Goal: Transaction & Acquisition: Purchase product/service

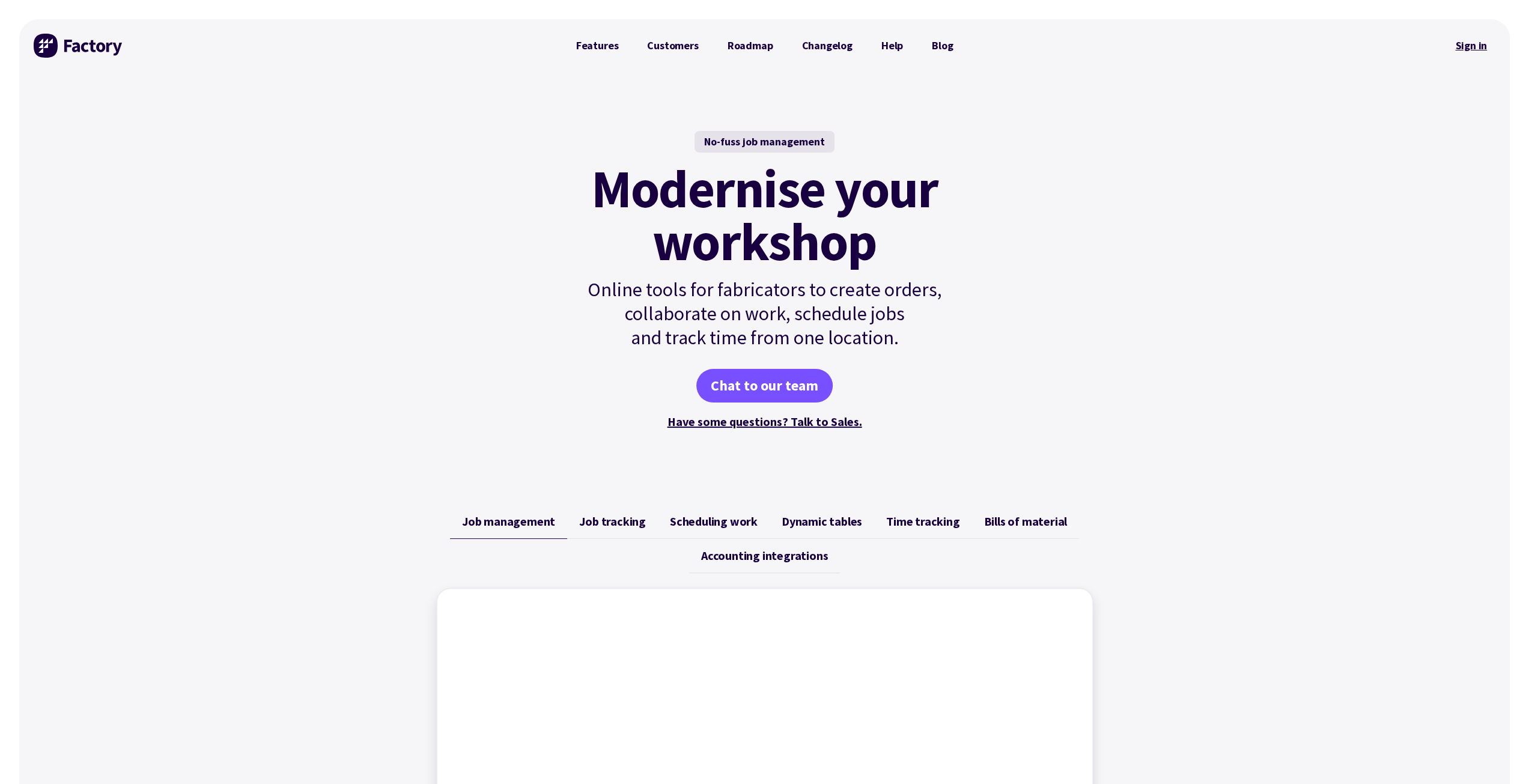
click at [1475, 45] on link "Sign in" at bounding box center [1471, 46] width 49 height 28
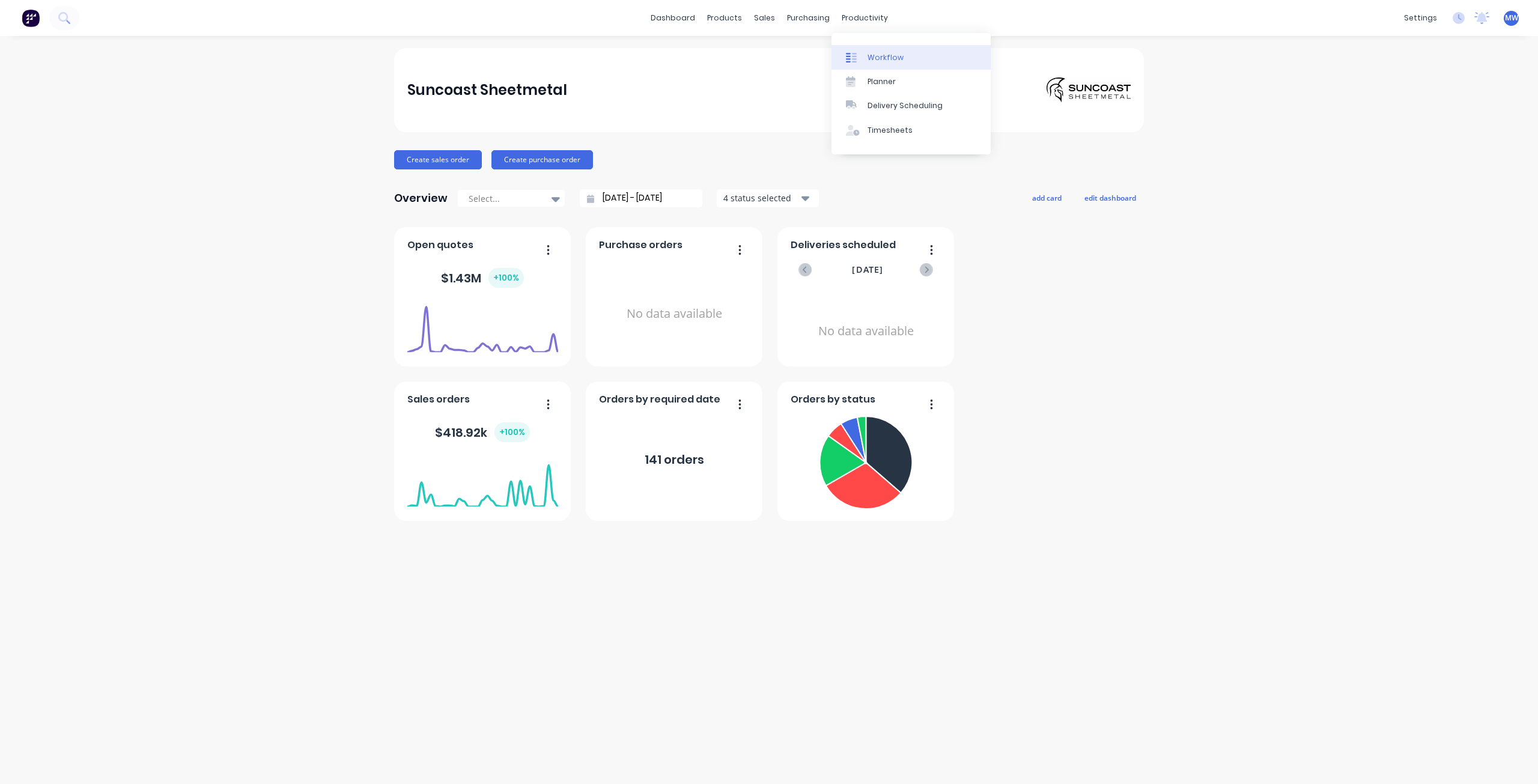
click at [880, 63] on link "Workflow" at bounding box center [911, 57] width 159 height 24
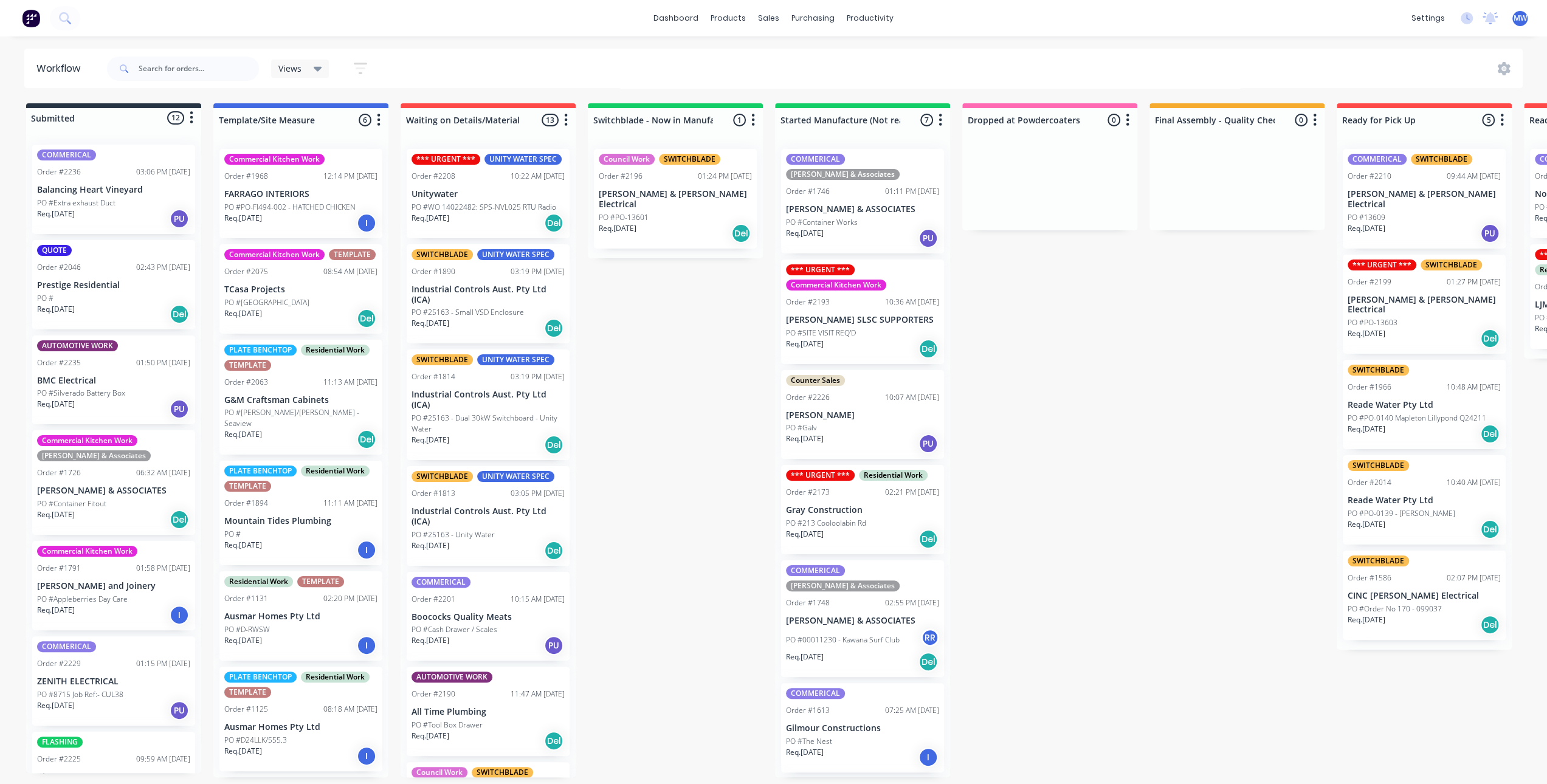
click at [639, 362] on div "Submitted 12 Status colour #273444 hex #273444 Save Cancel Summaries Total orde…" at bounding box center [1004, 440] width 2027 height 674
click at [625, 357] on div "Submitted 12 Status colour #273444 hex #273444 Save Cancel Summaries Total orde…" at bounding box center [1004, 440] width 2027 height 674
click at [689, 412] on div "Submitted 12 Status colour #273444 hex #273444 Save Cancel Summaries Total orde…" at bounding box center [1004, 440] width 2027 height 674
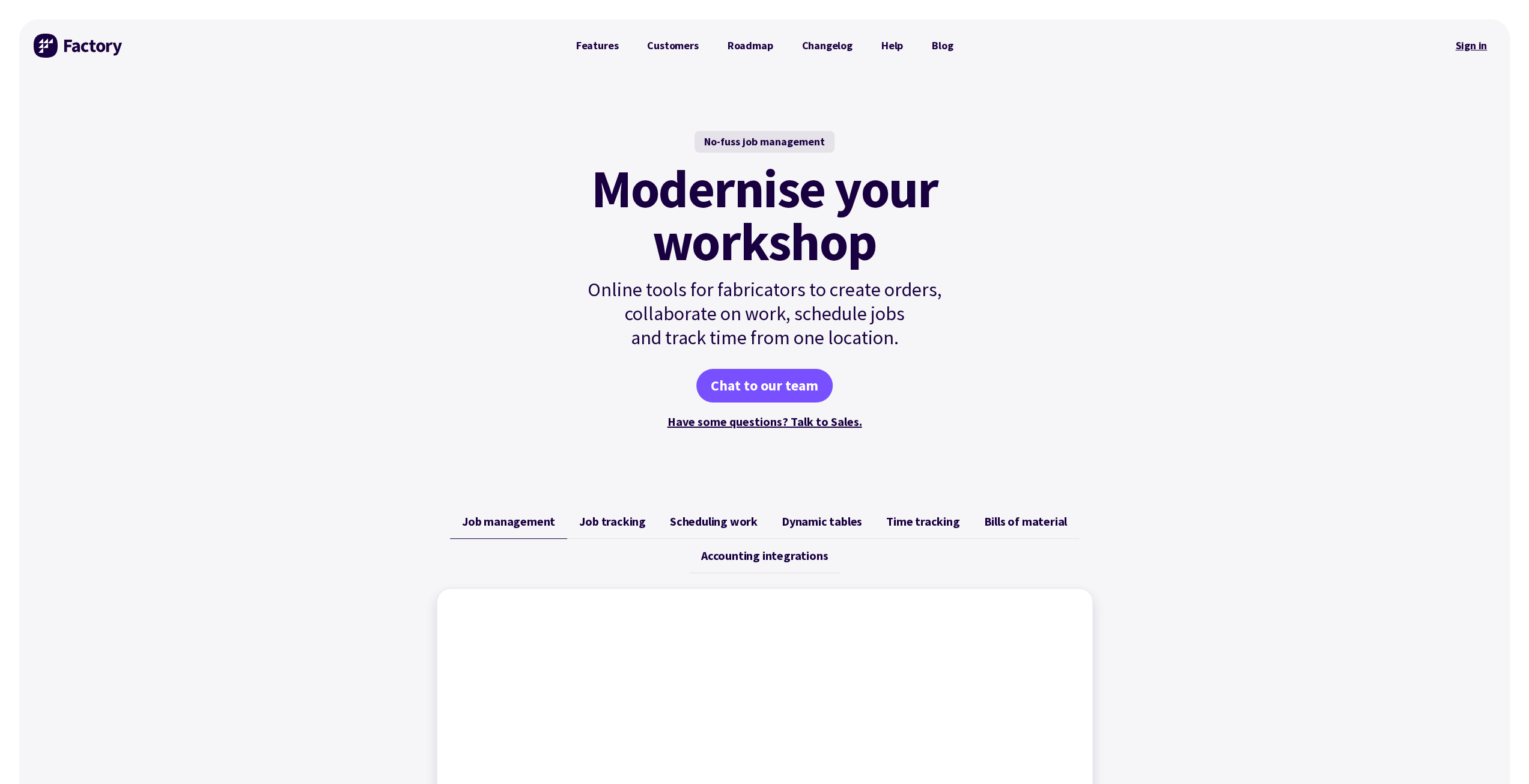
click at [1475, 41] on link "Sign in" at bounding box center [1471, 46] width 49 height 28
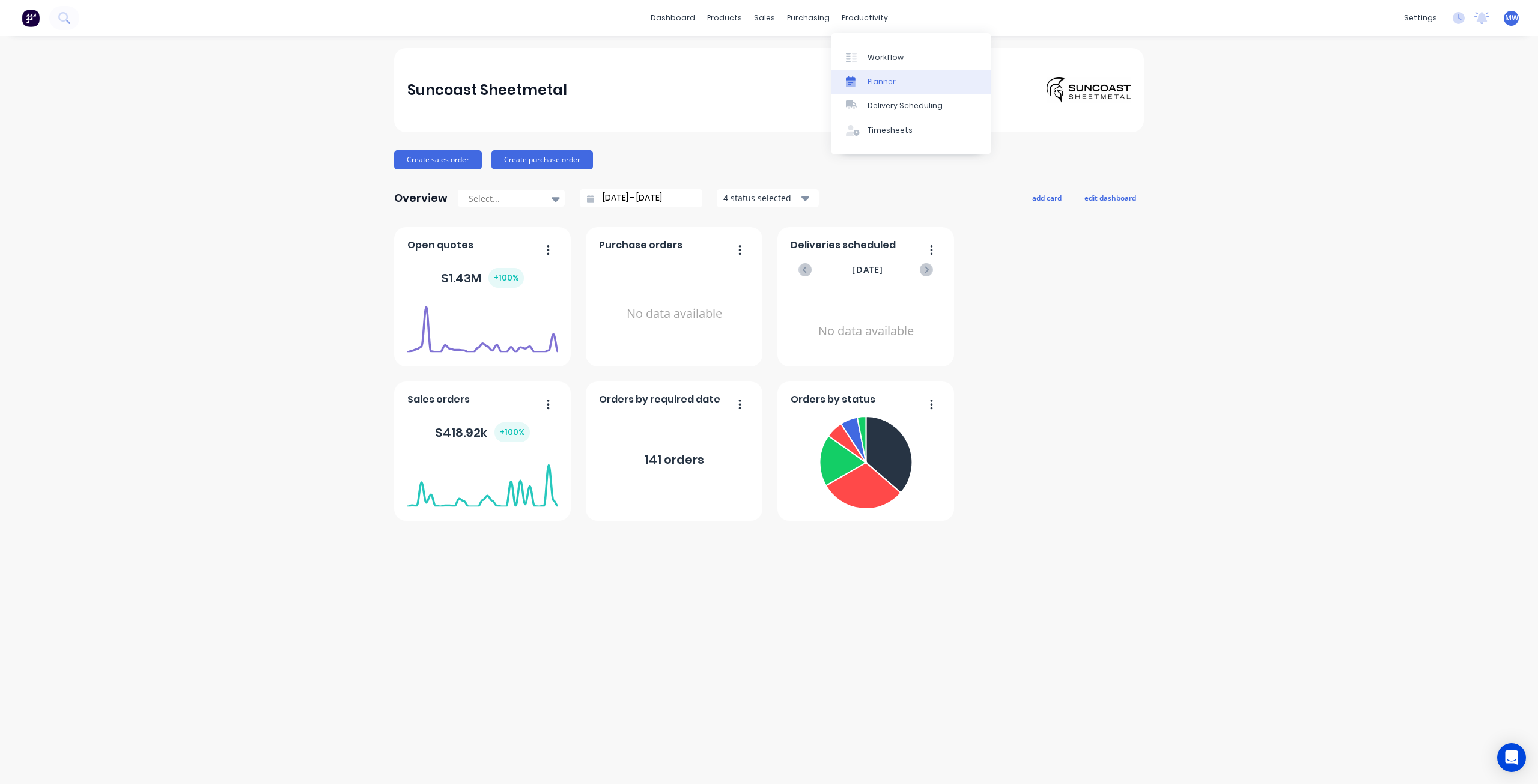
click at [885, 84] on div "Planner" at bounding box center [882, 81] width 28 height 10
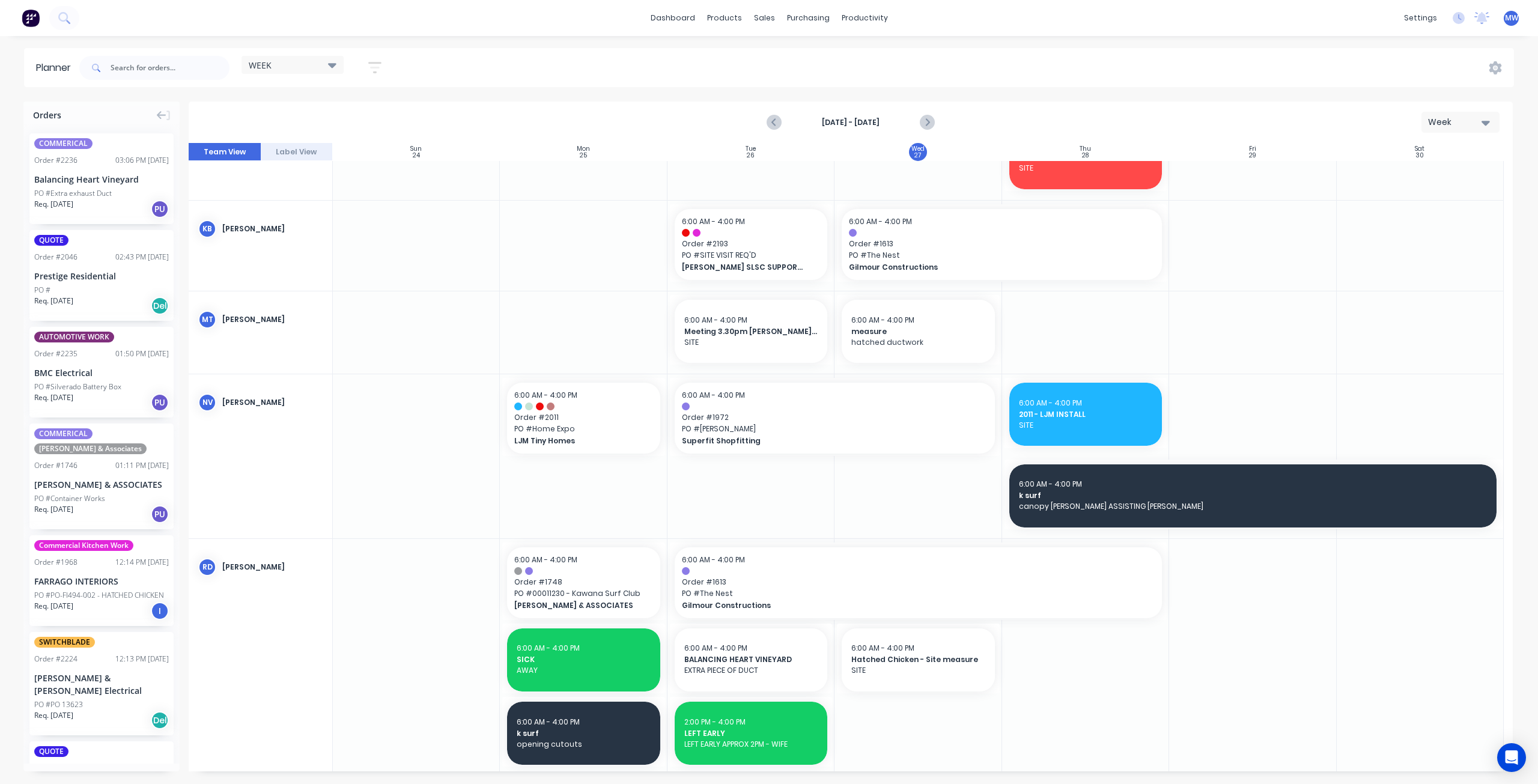
scroll to position [1021, 0]
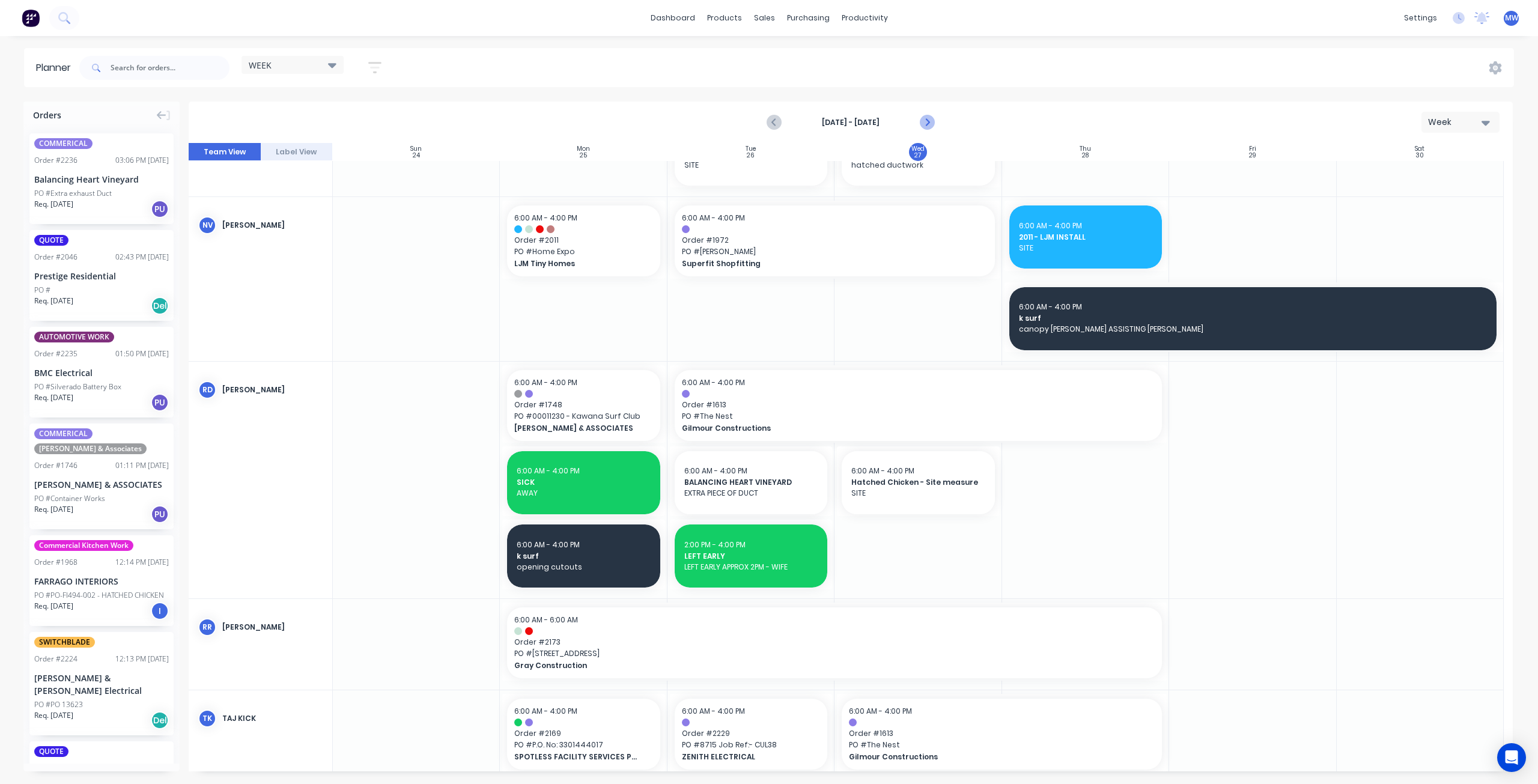
click at [929, 126] on icon "Next page" at bounding box center [926, 122] width 15 height 15
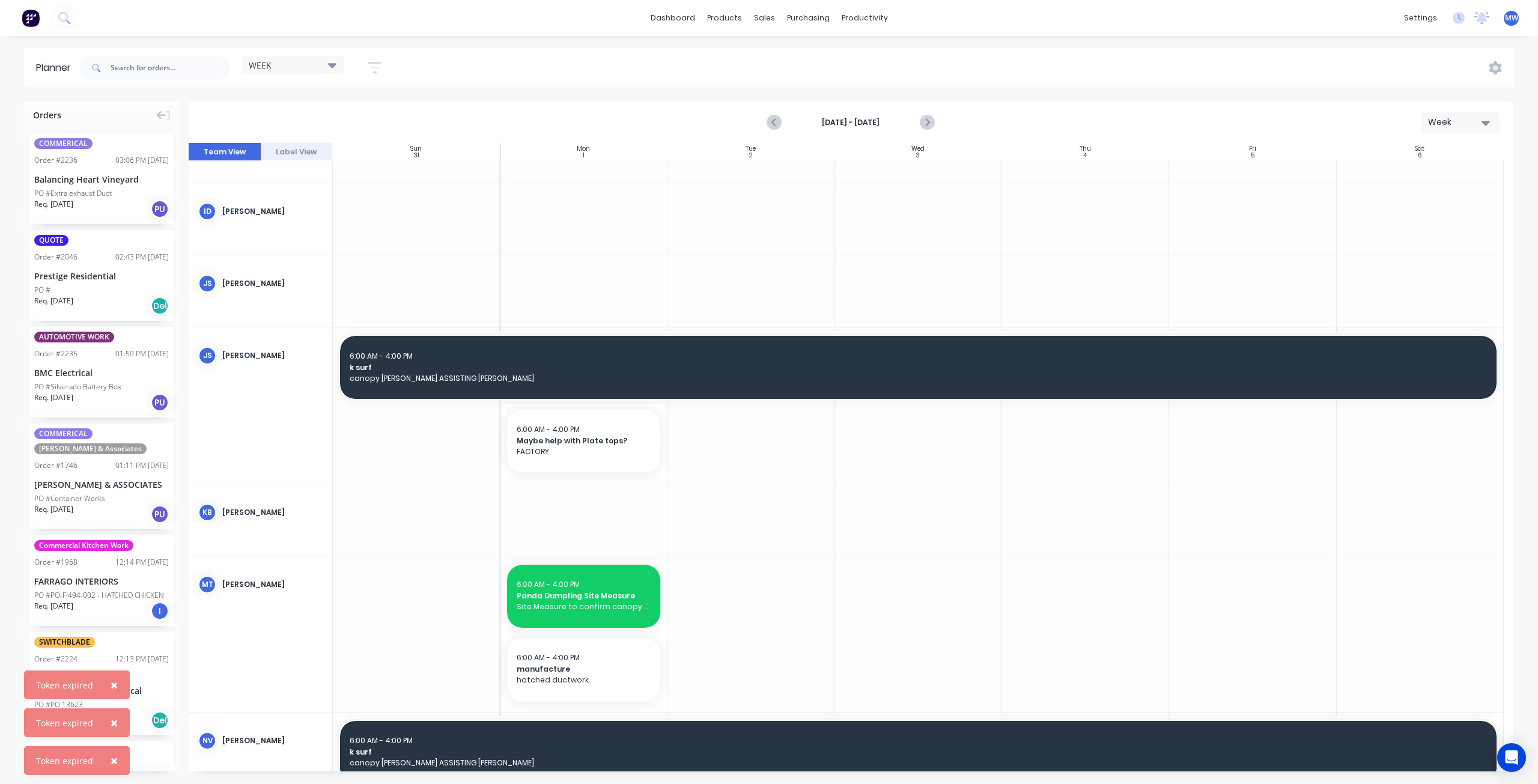
scroll to position [0, 0]
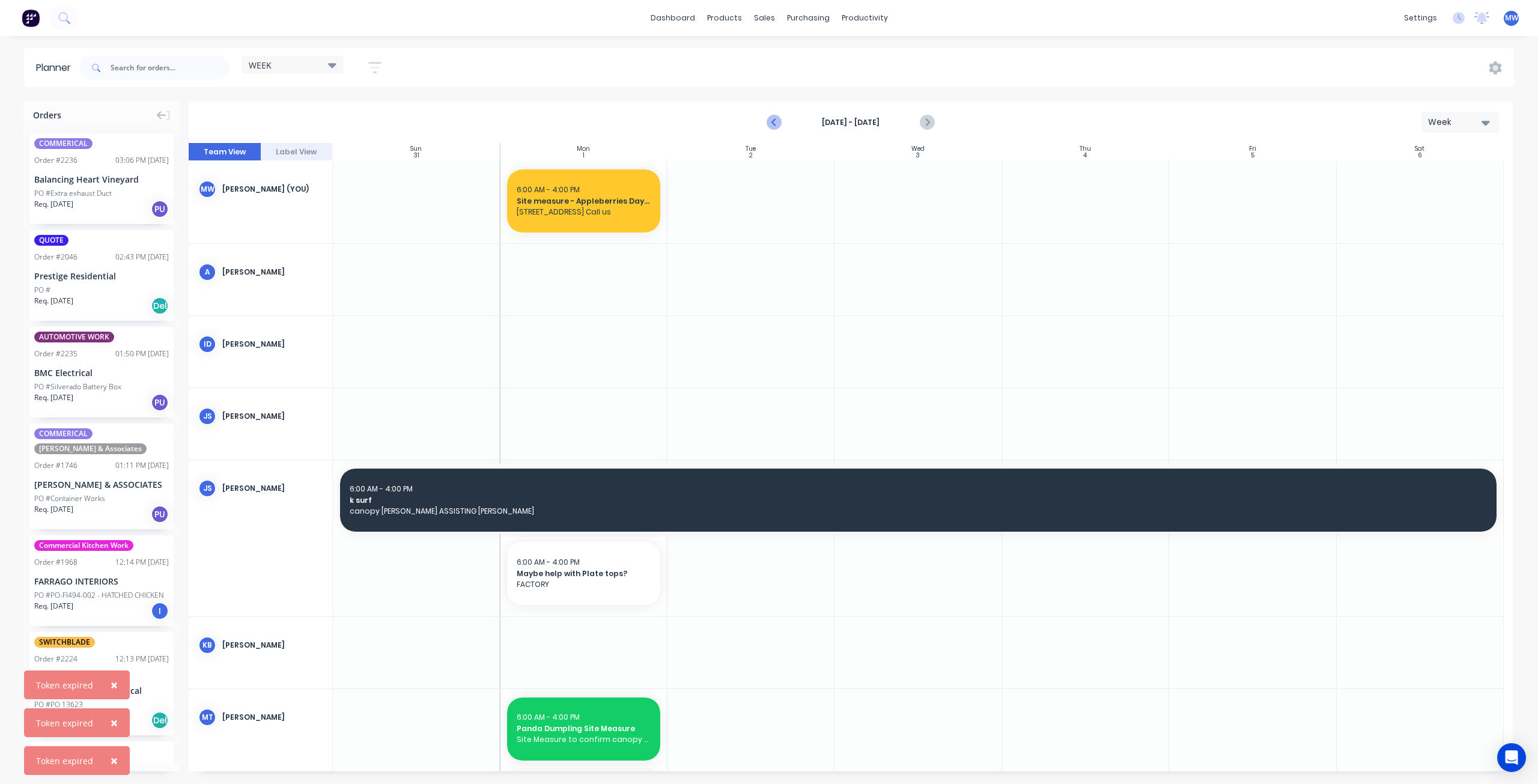
click at [769, 123] on icon "Previous page" at bounding box center [775, 122] width 15 height 15
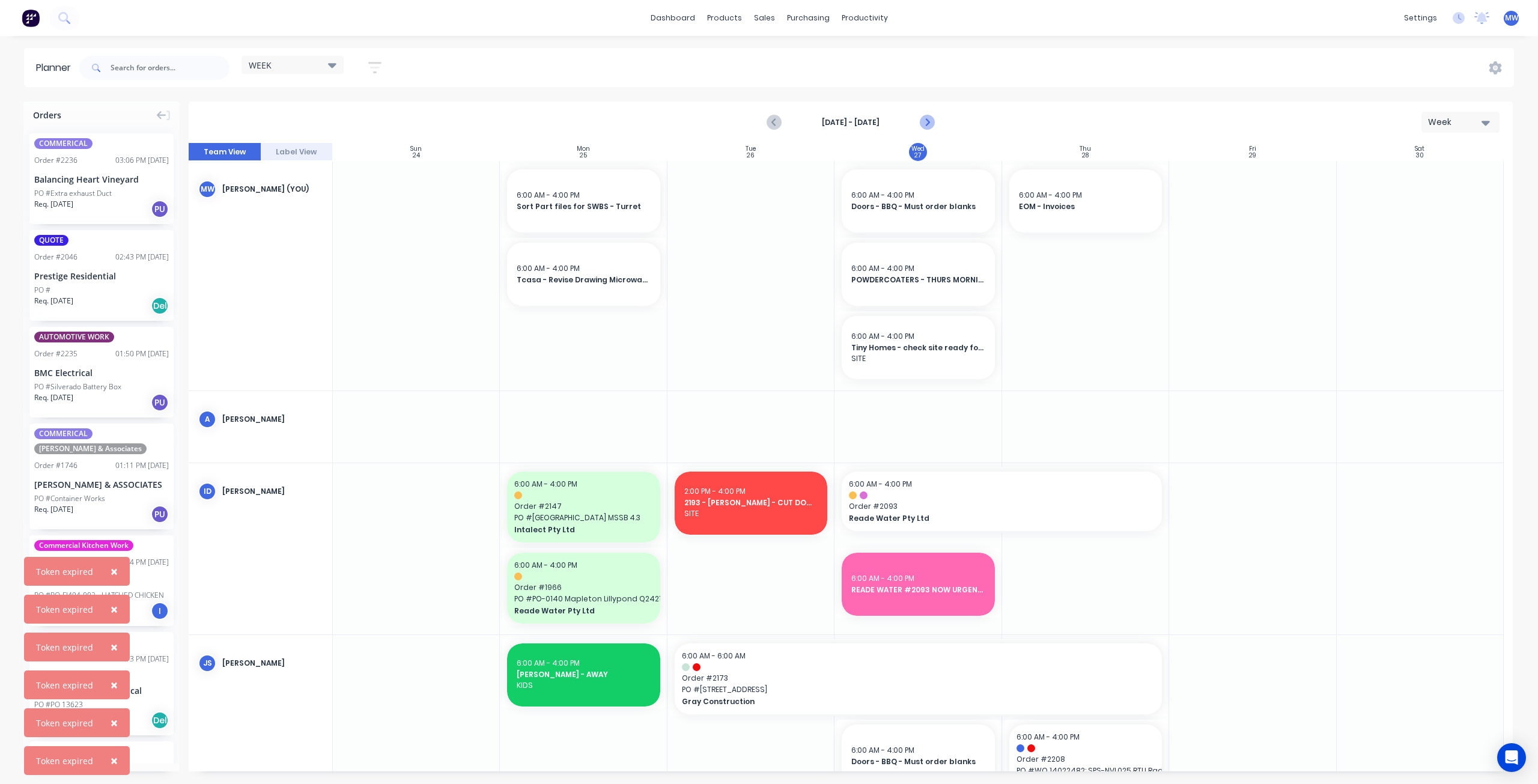
click at [929, 121] on icon "Next page" at bounding box center [926, 122] width 15 height 15
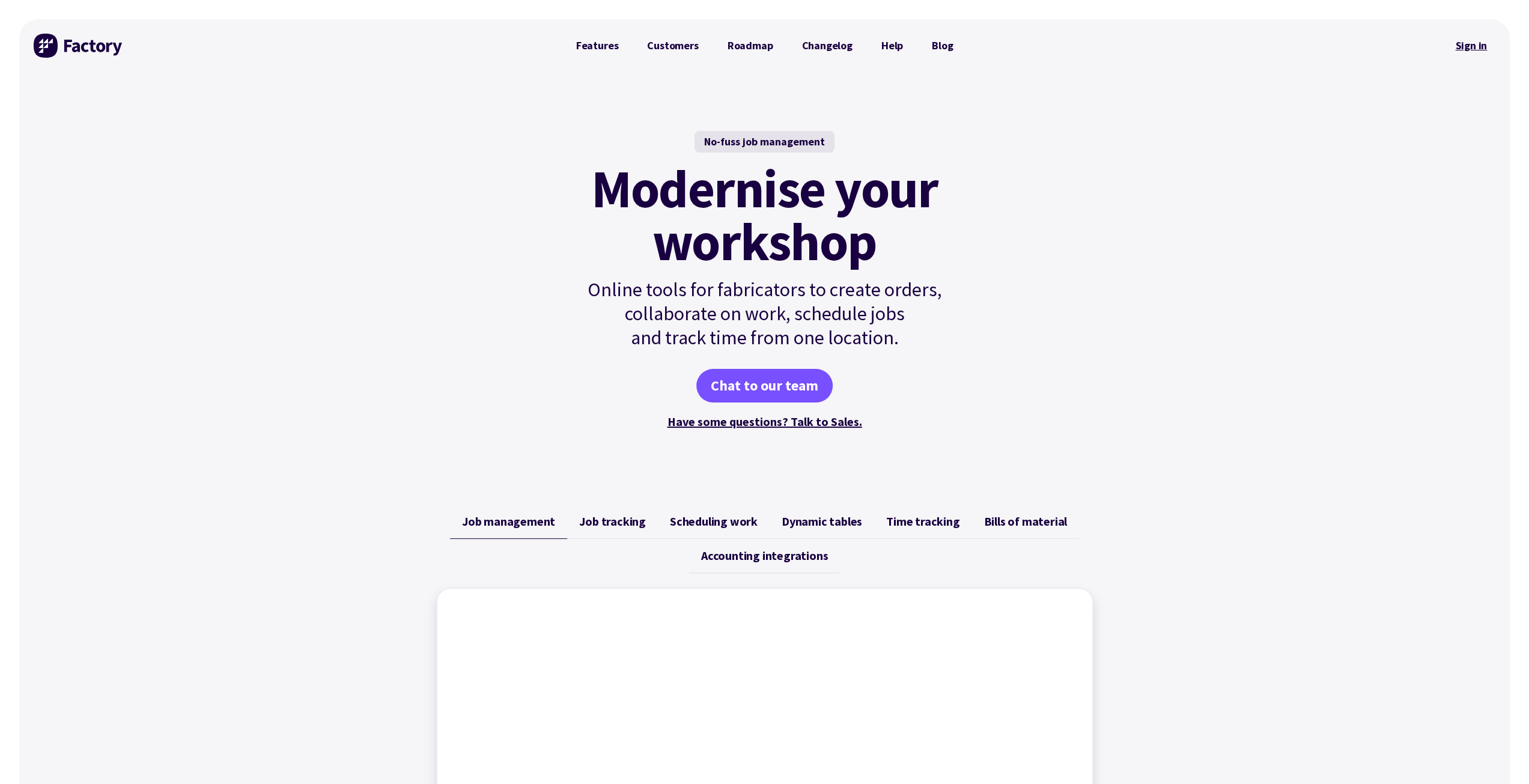
click at [1475, 44] on link "Sign in" at bounding box center [1471, 46] width 49 height 28
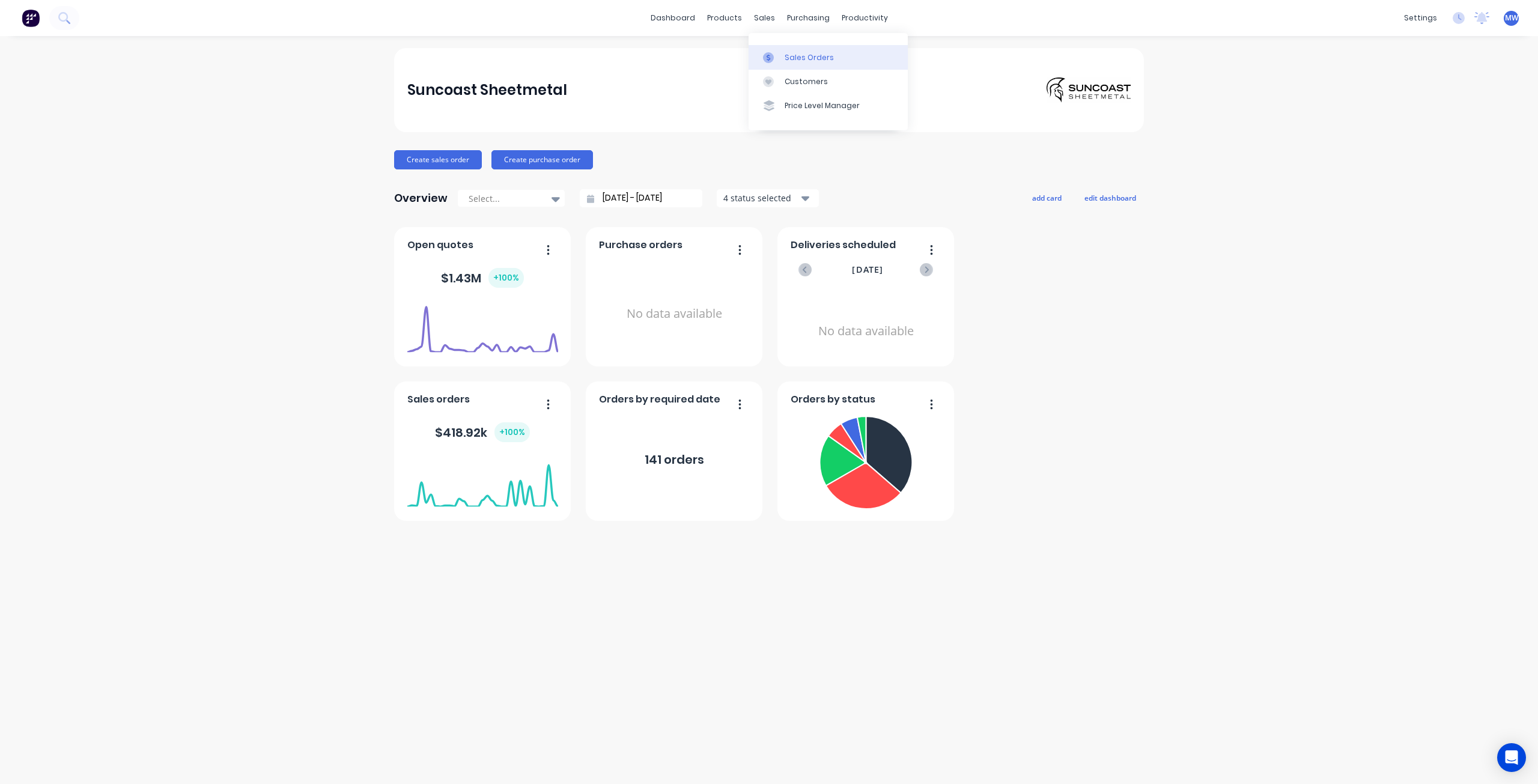
click at [790, 59] on div "Sales Orders" at bounding box center [809, 57] width 50 height 10
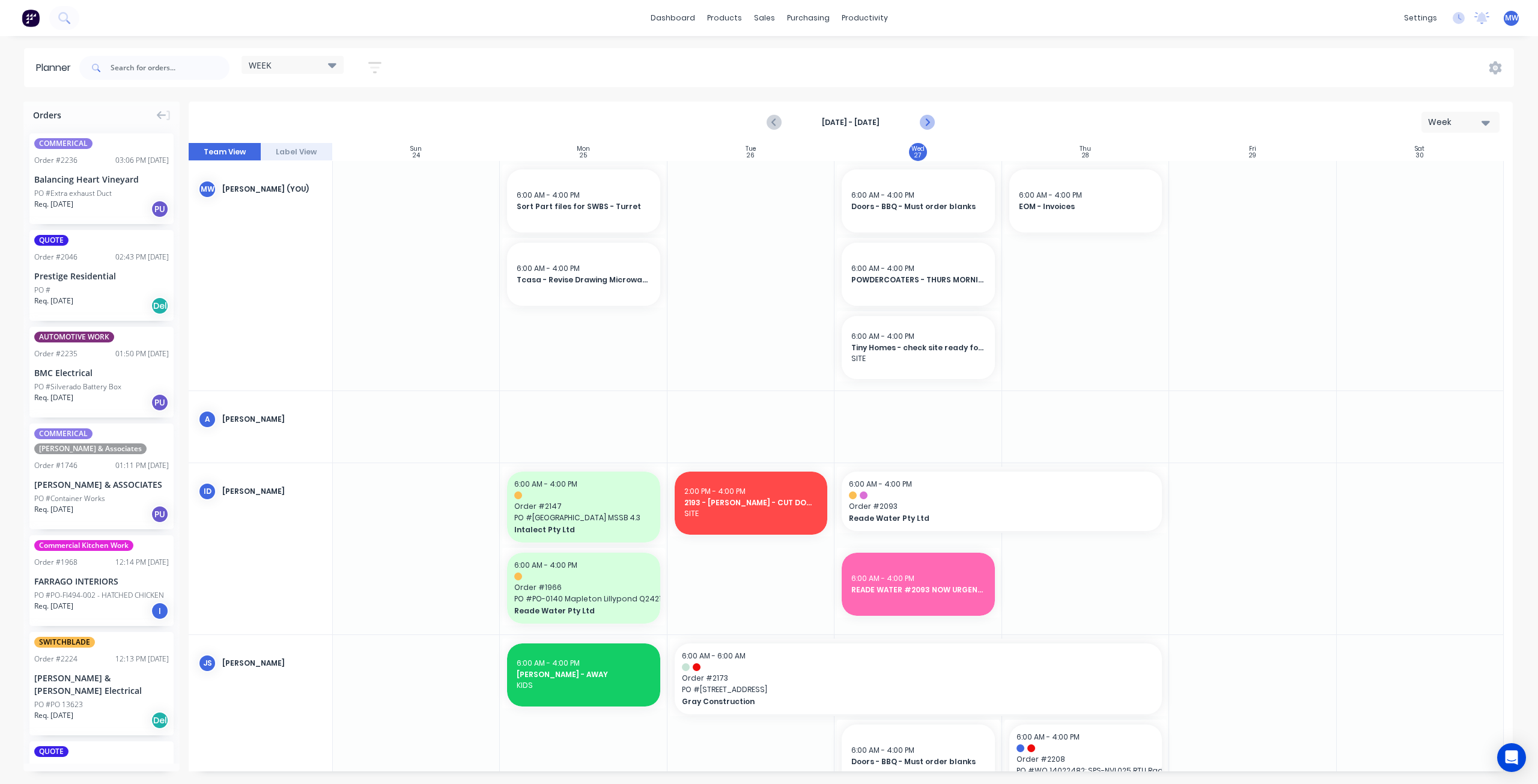
click at [929, 119] on icon "Next page" at bounding box center [926, 122] width 15 height 15
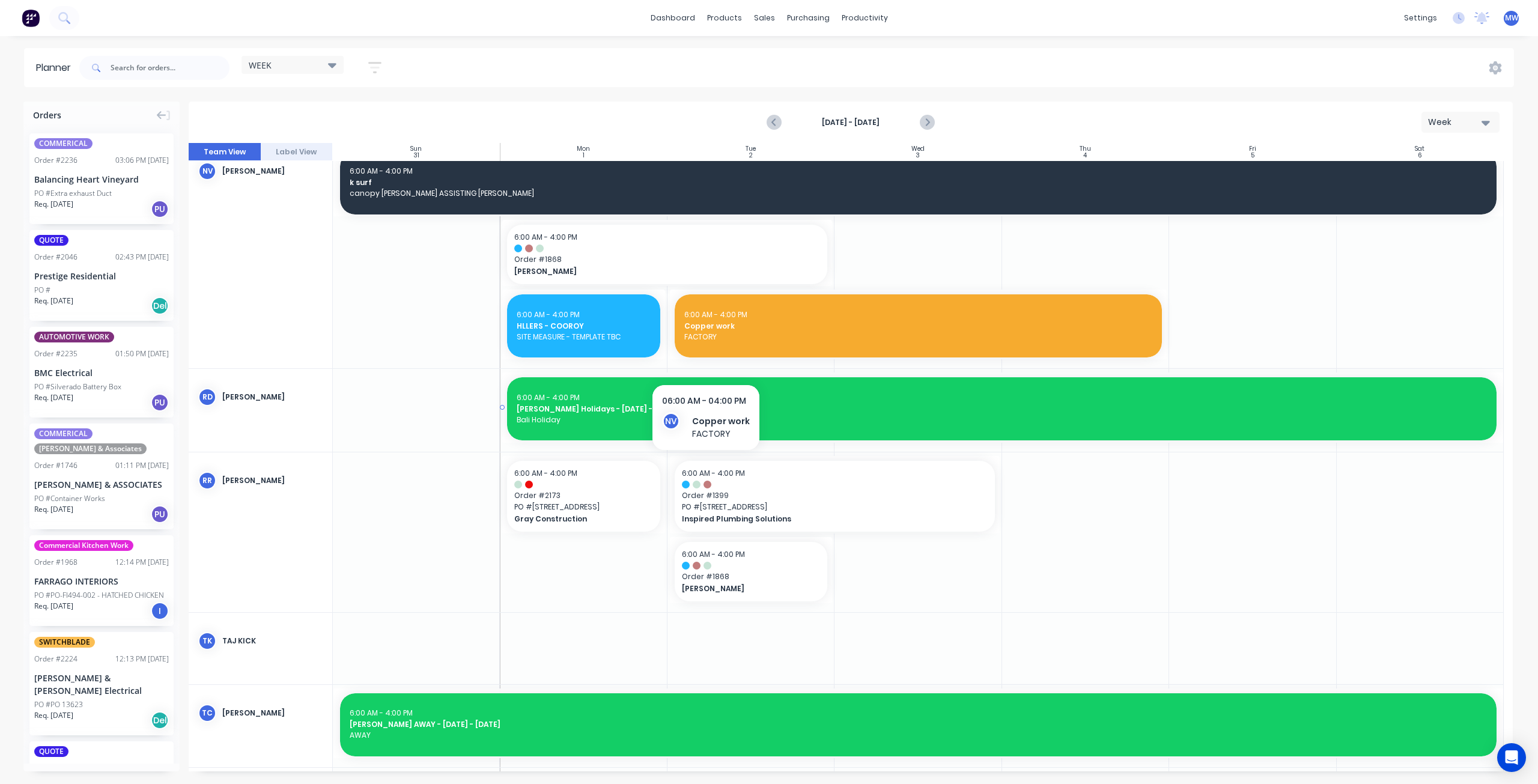
scroll to position [842, 0]
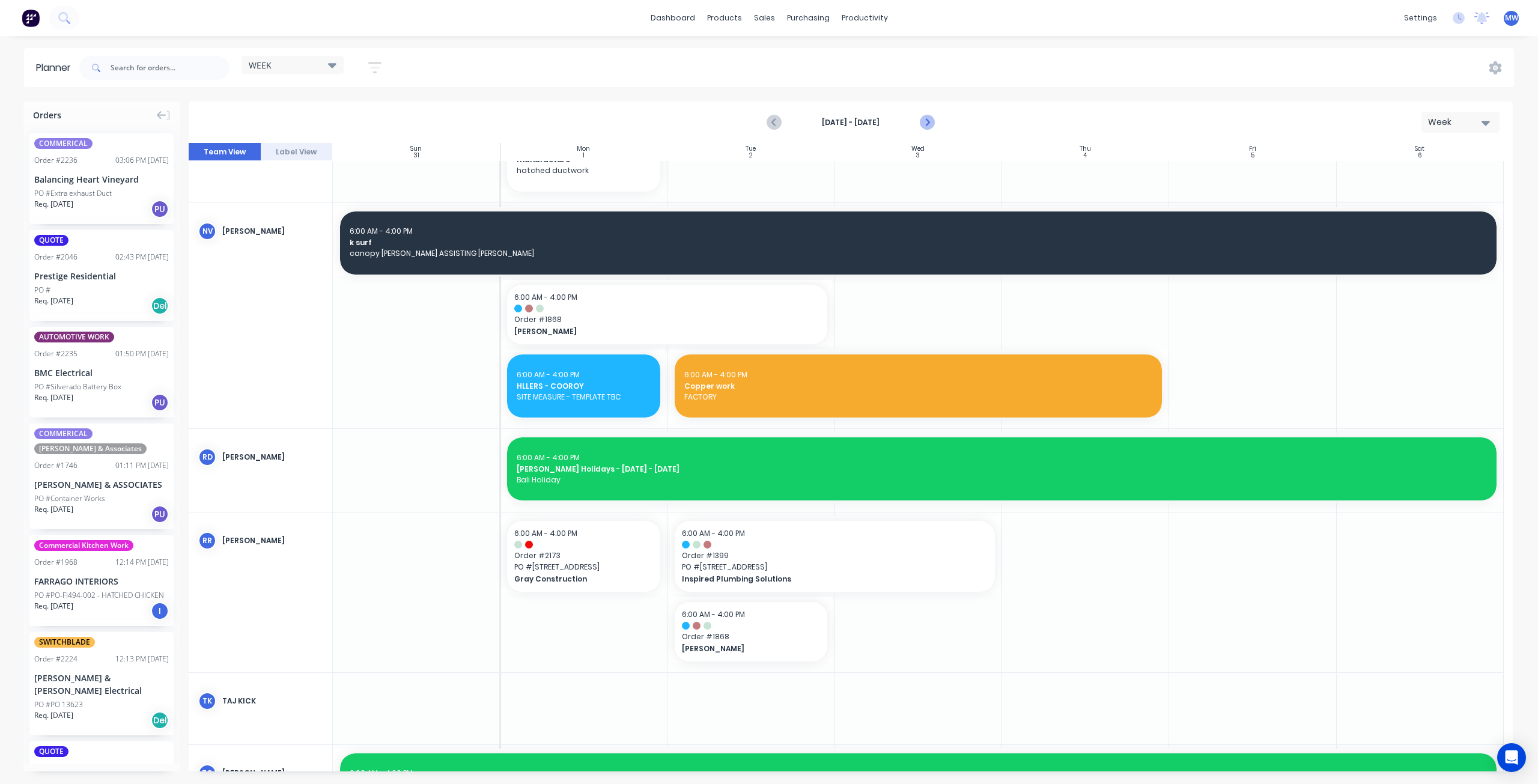
click at [929, 121] on icon "Next page" at bounding box center [926, 122] width 15 height 15
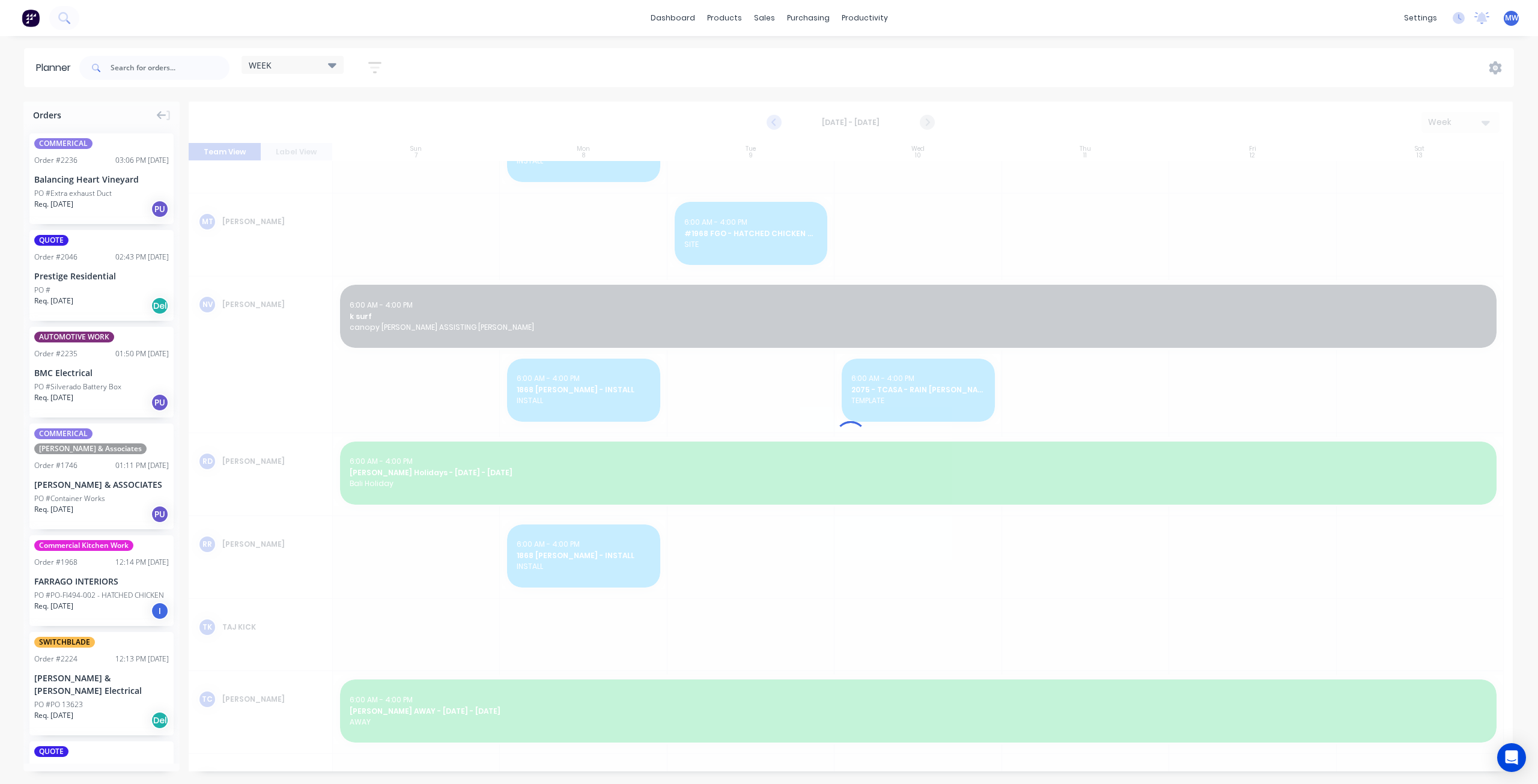
scroll to position [753, 0]
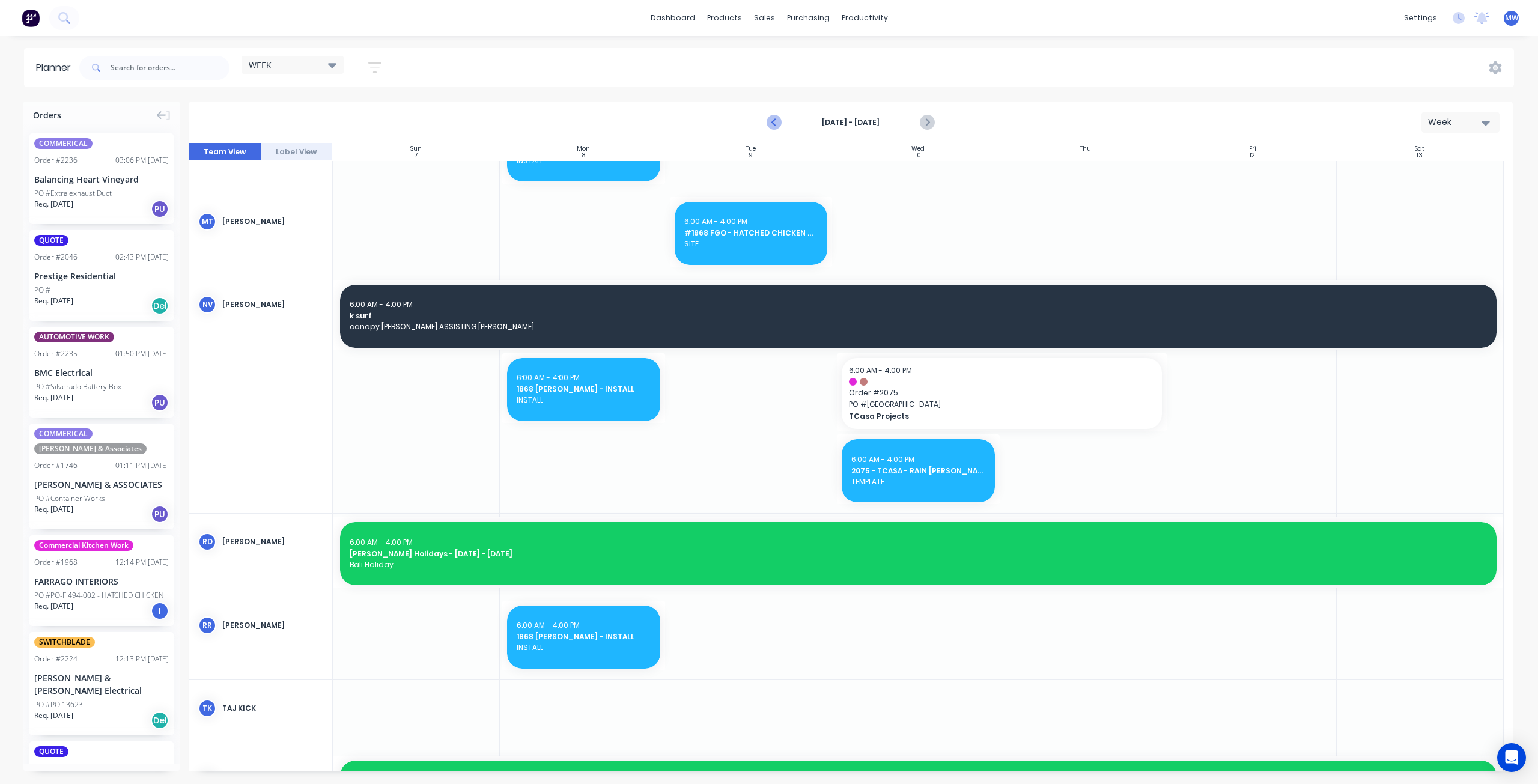
click at [777, 117] on icon "Previous page" at bounding box center [775, 122] width 15 height 15
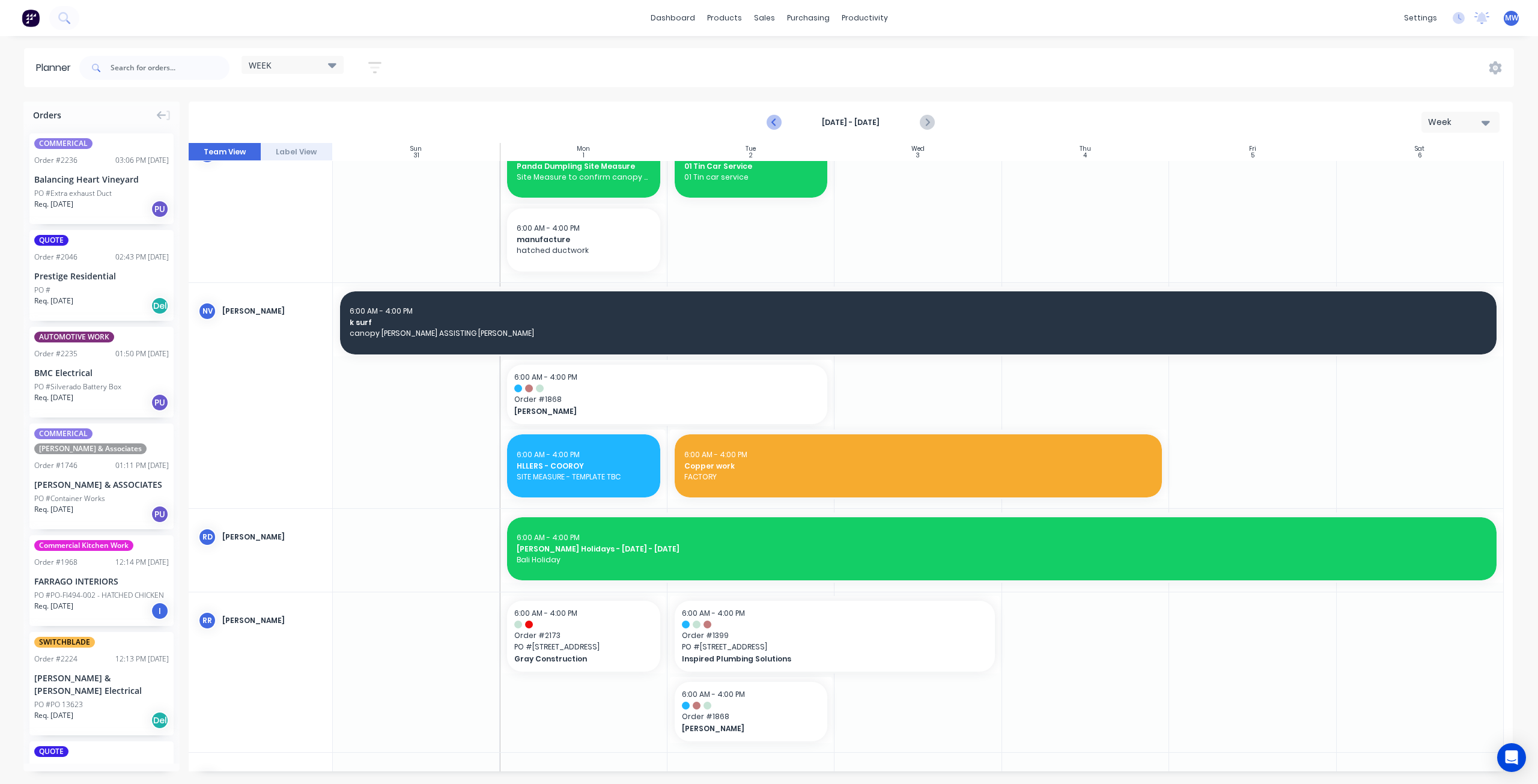
click at [777, 117] on icon "Previous page" at bounding box center [775, 122] width 15 height 15
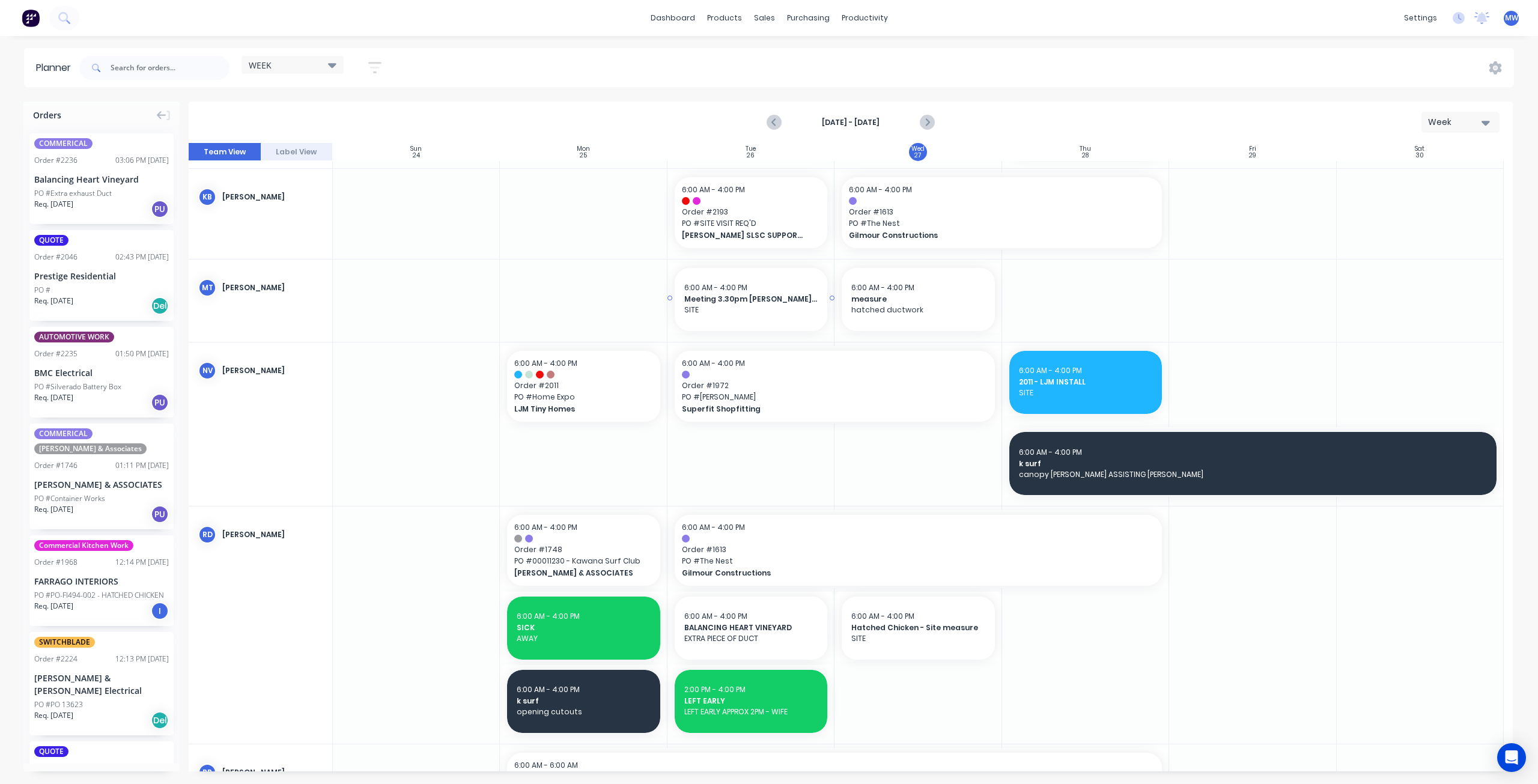
scroll to position [727, 0]
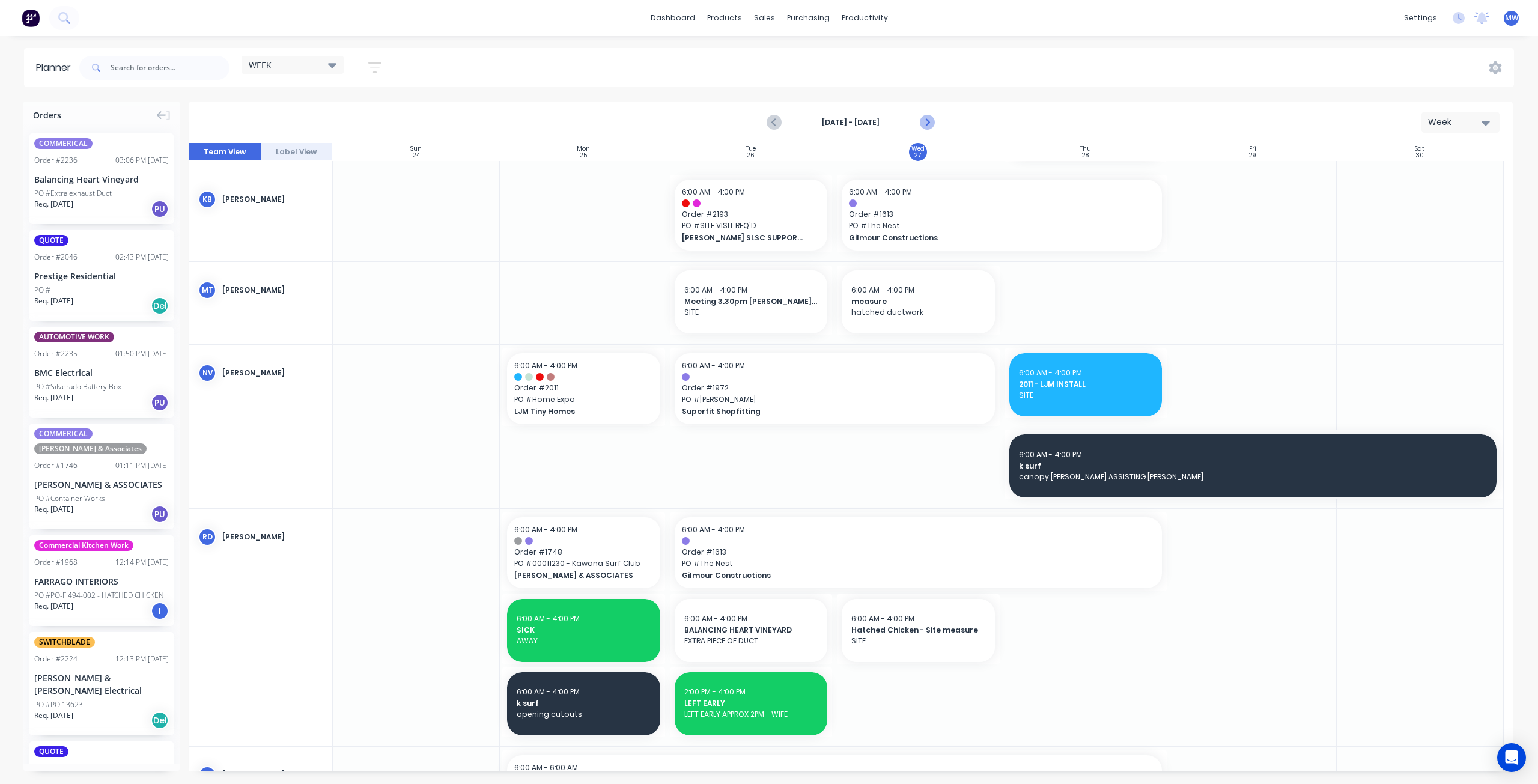
click at [930, 124] on icon "Next page" at bounding box center [926, 122] width 15 height 15
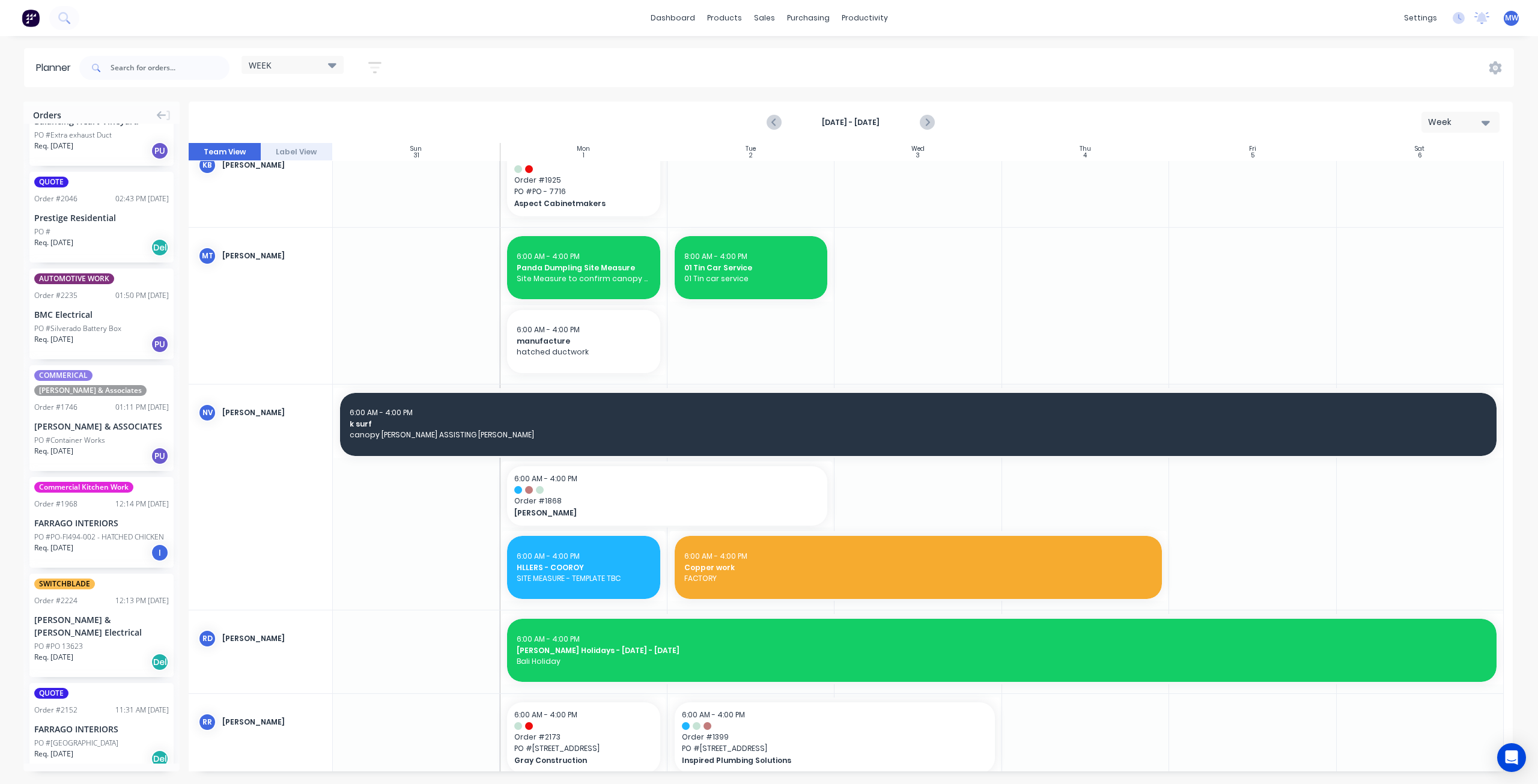
scroll to position [180, 0]
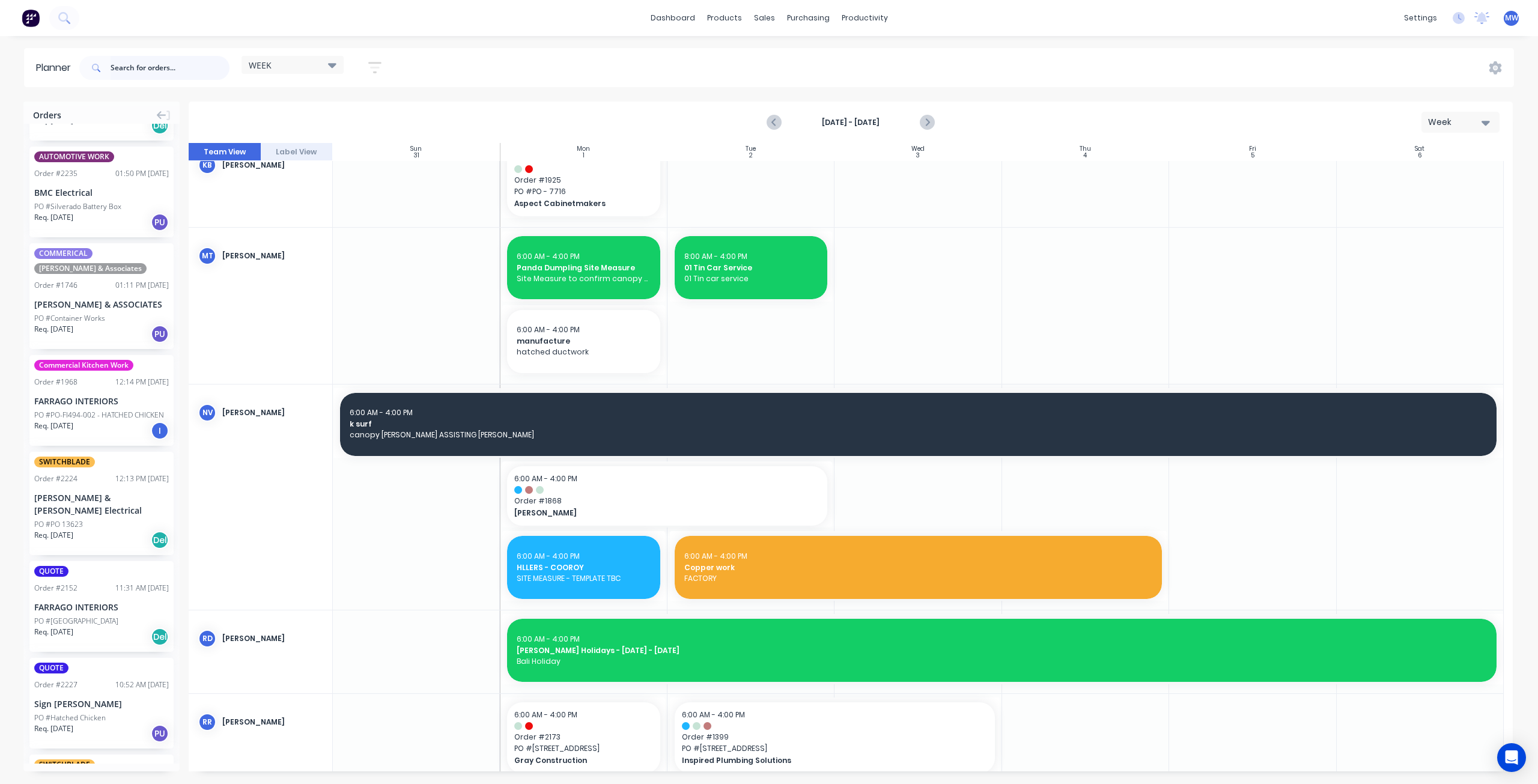
click at [138, 63] on input "text" at bounding box center [170, 68] width 119 height 24
type input "cooroy"
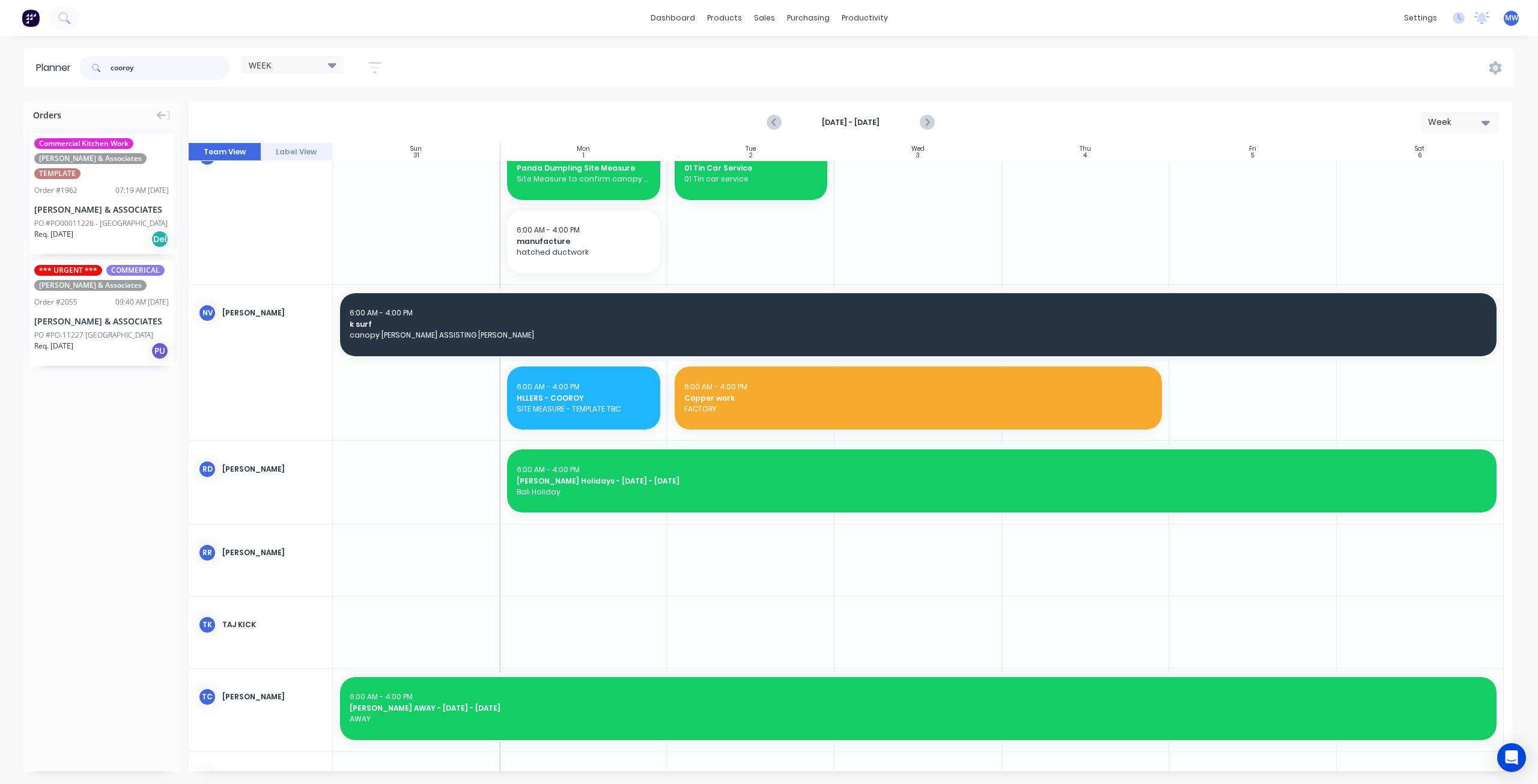
scroll to position [460, 0]
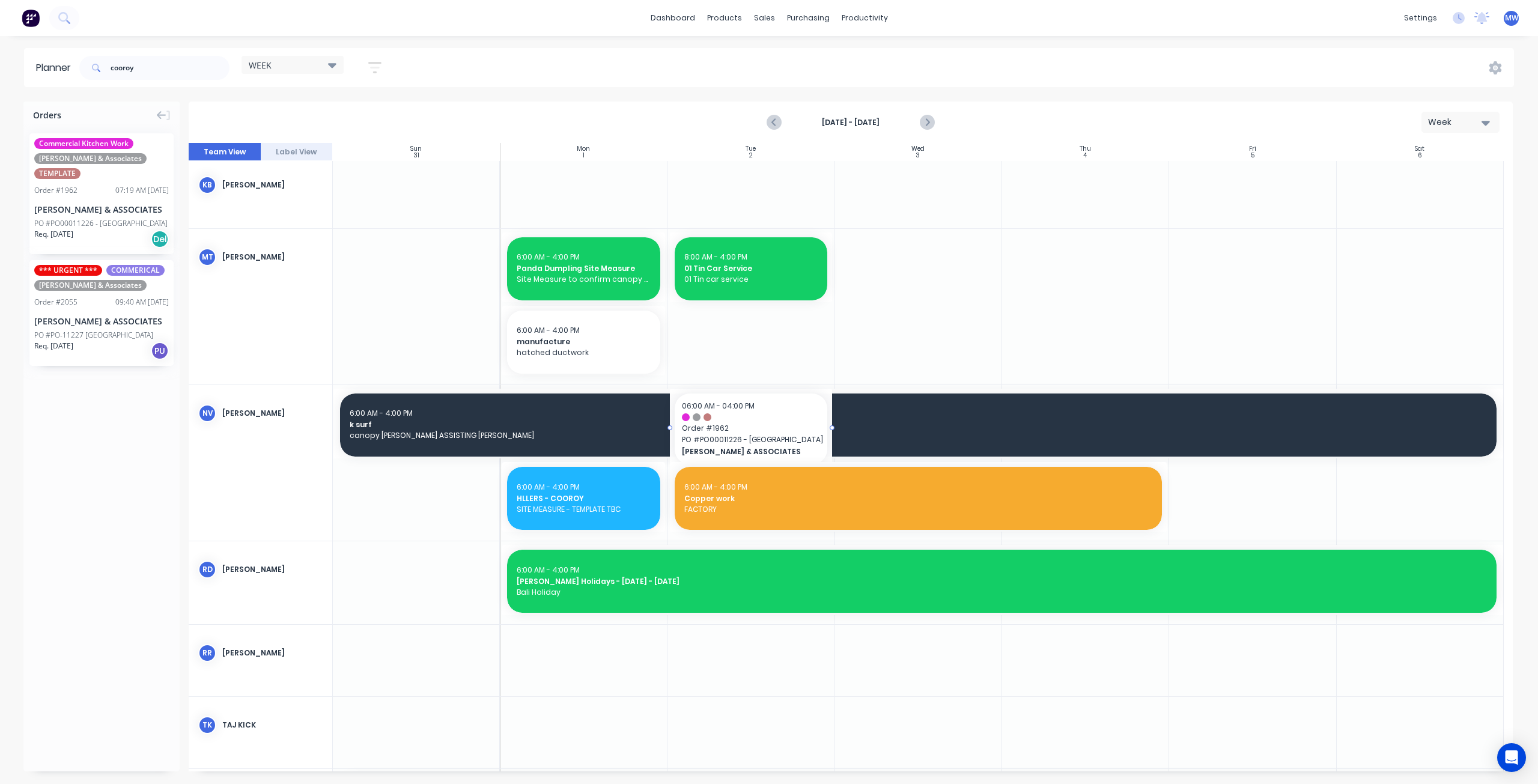
drag, startPoint x: 102, startPoint y: 209, endPoint x: 718, endPoint y: 531, distance: 695.1
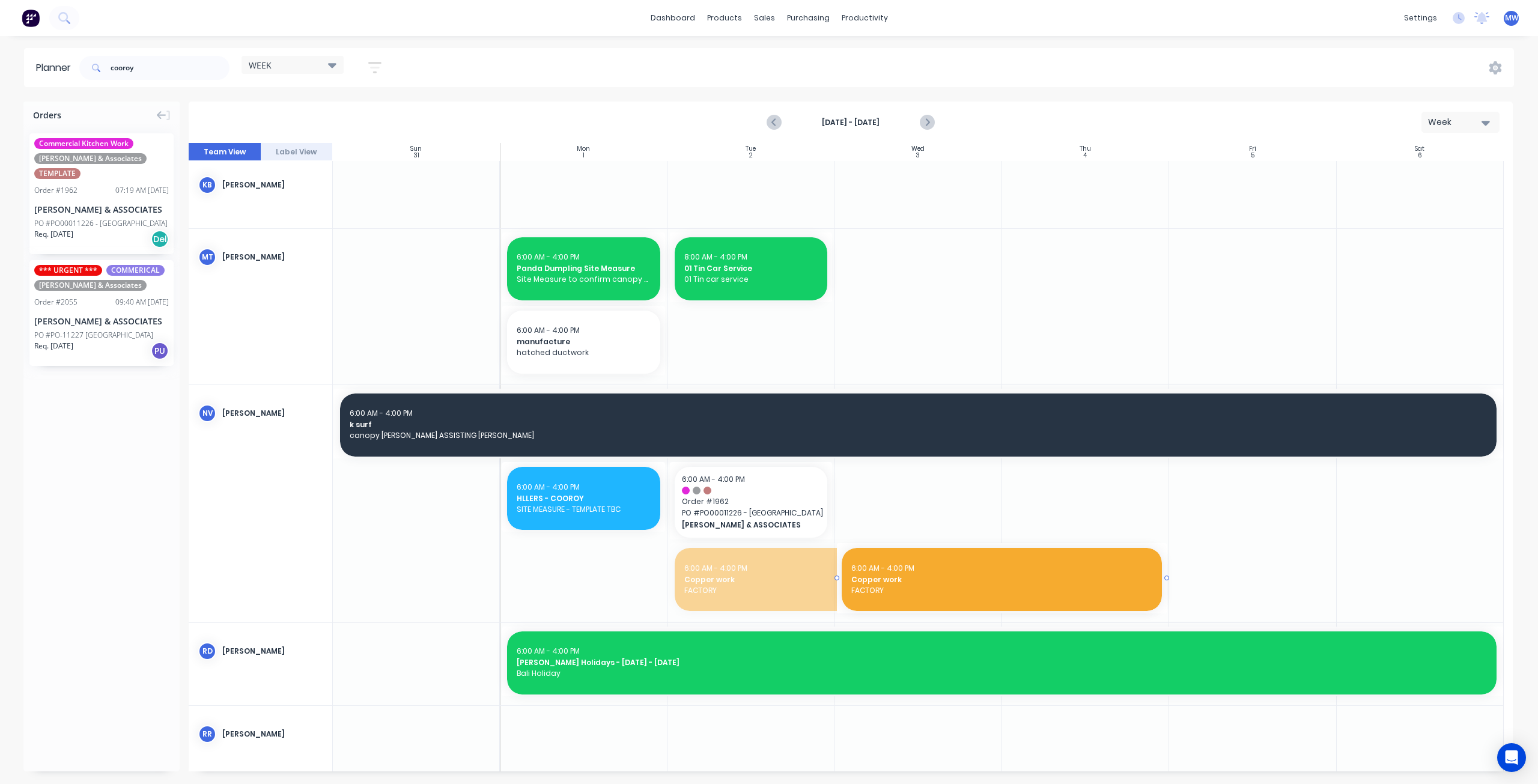
drag, startPoint x: 669, startPoint y: 576, endPoint x: 936, endPoint y: 576, distance: 267.0
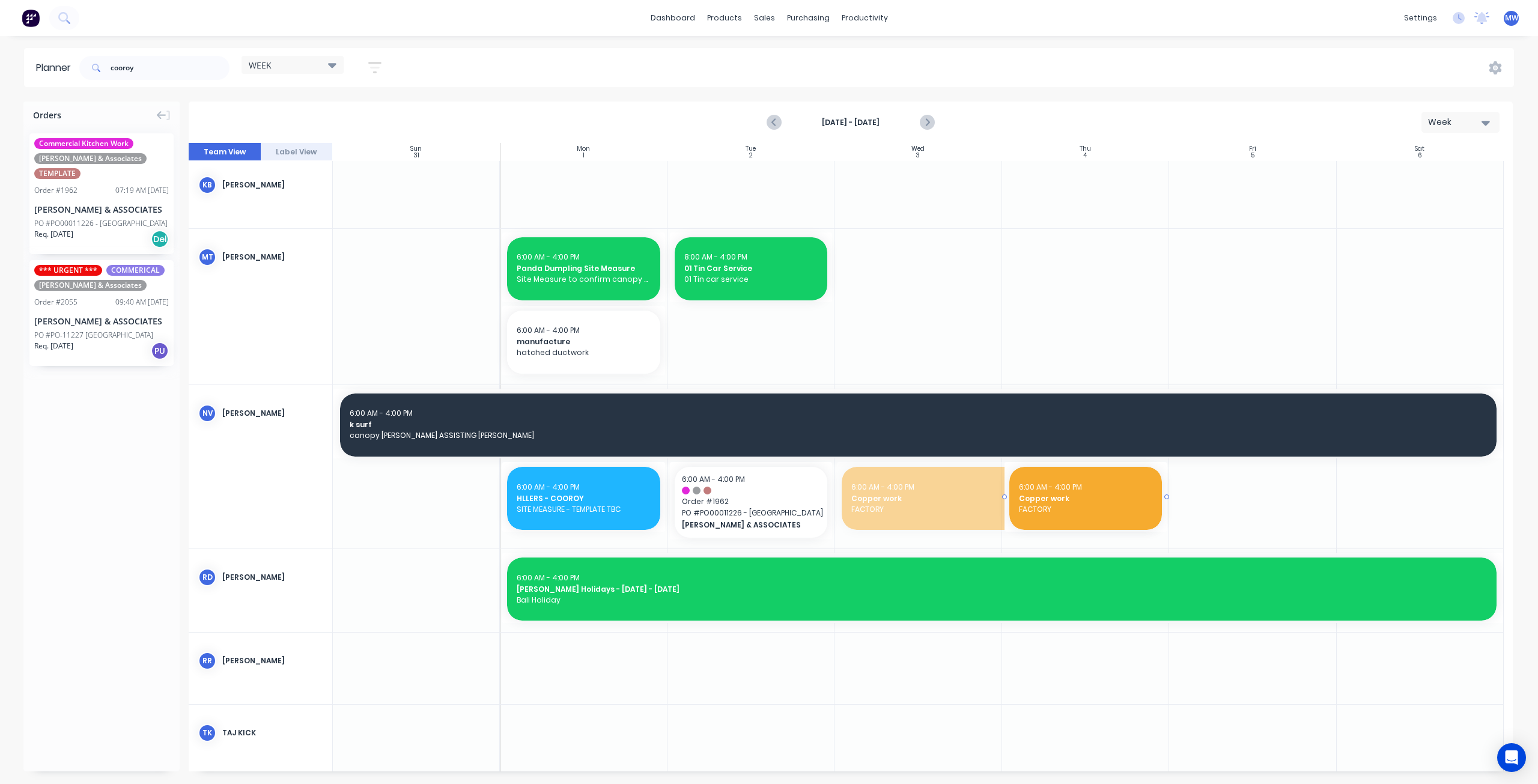
drag, startPoint x: 848, startPoint y: 495, endPoint x: 1021, endPoint y: 497, distance: 173.0
click at [928, 122] on icon "Next page" at bounding box center [926, 123] width 6 height 10
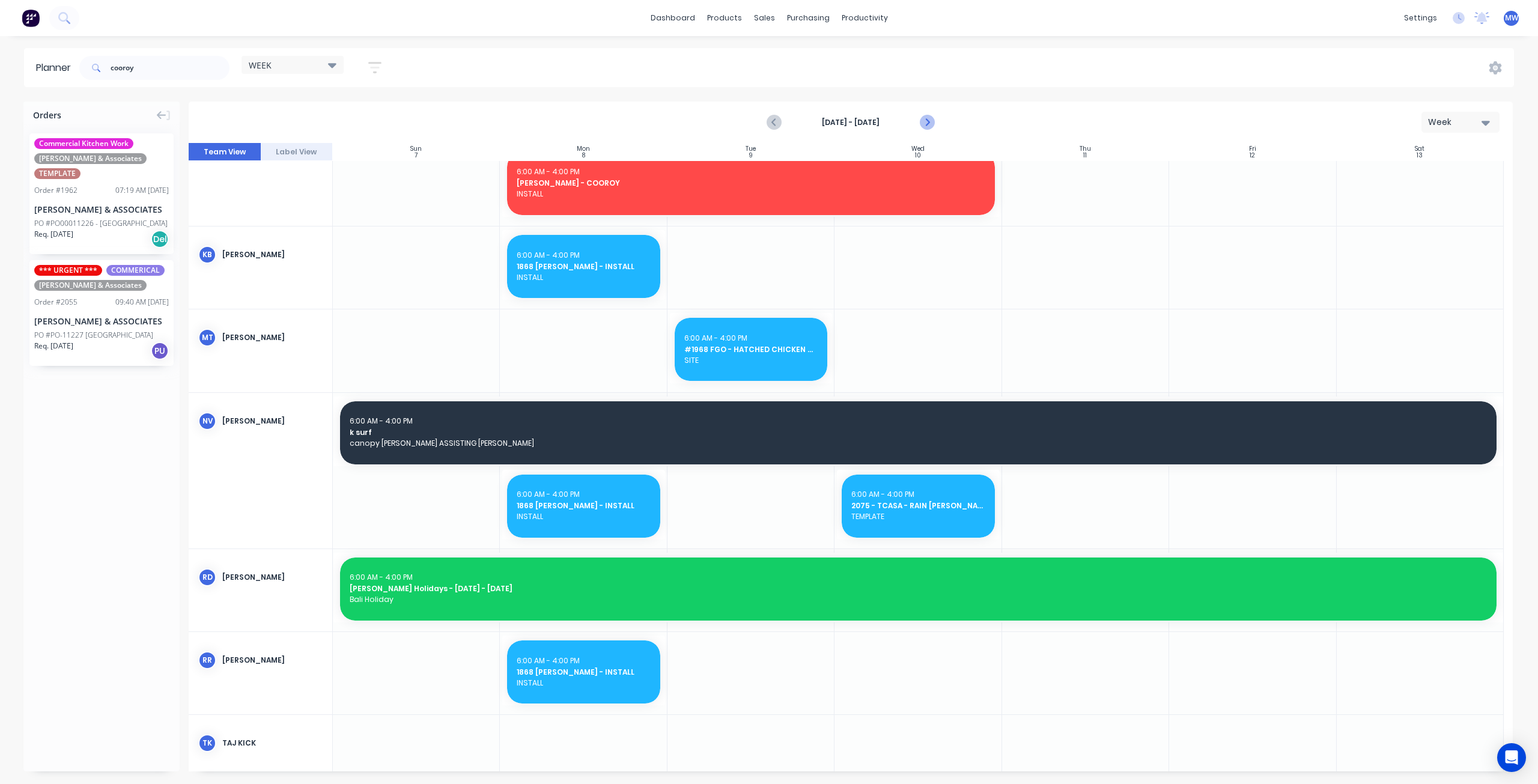
scroll to position [718, 0]
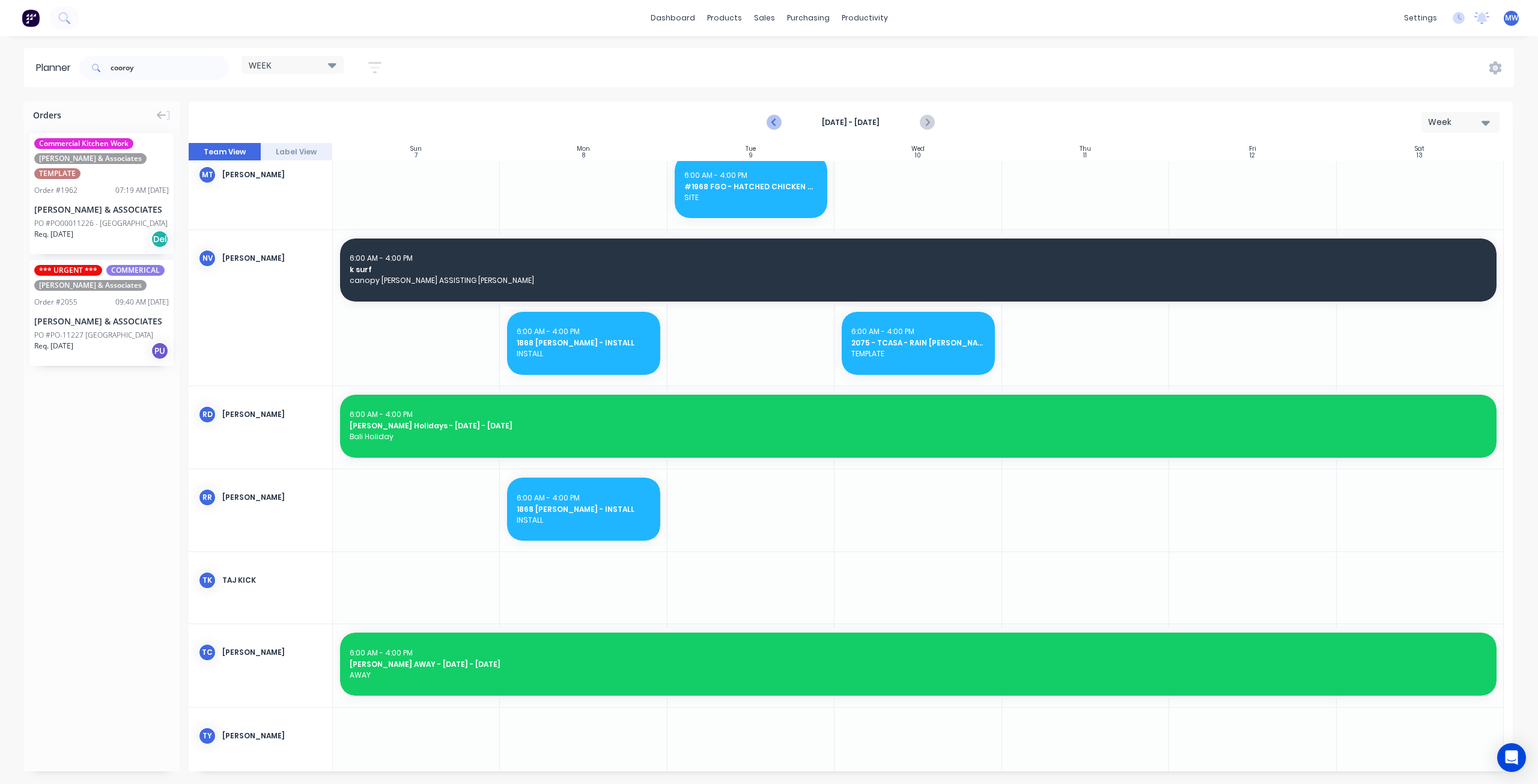
click at [776, 123] on icon "Previous page" at bounding box center [775, 122] width 15 height 15
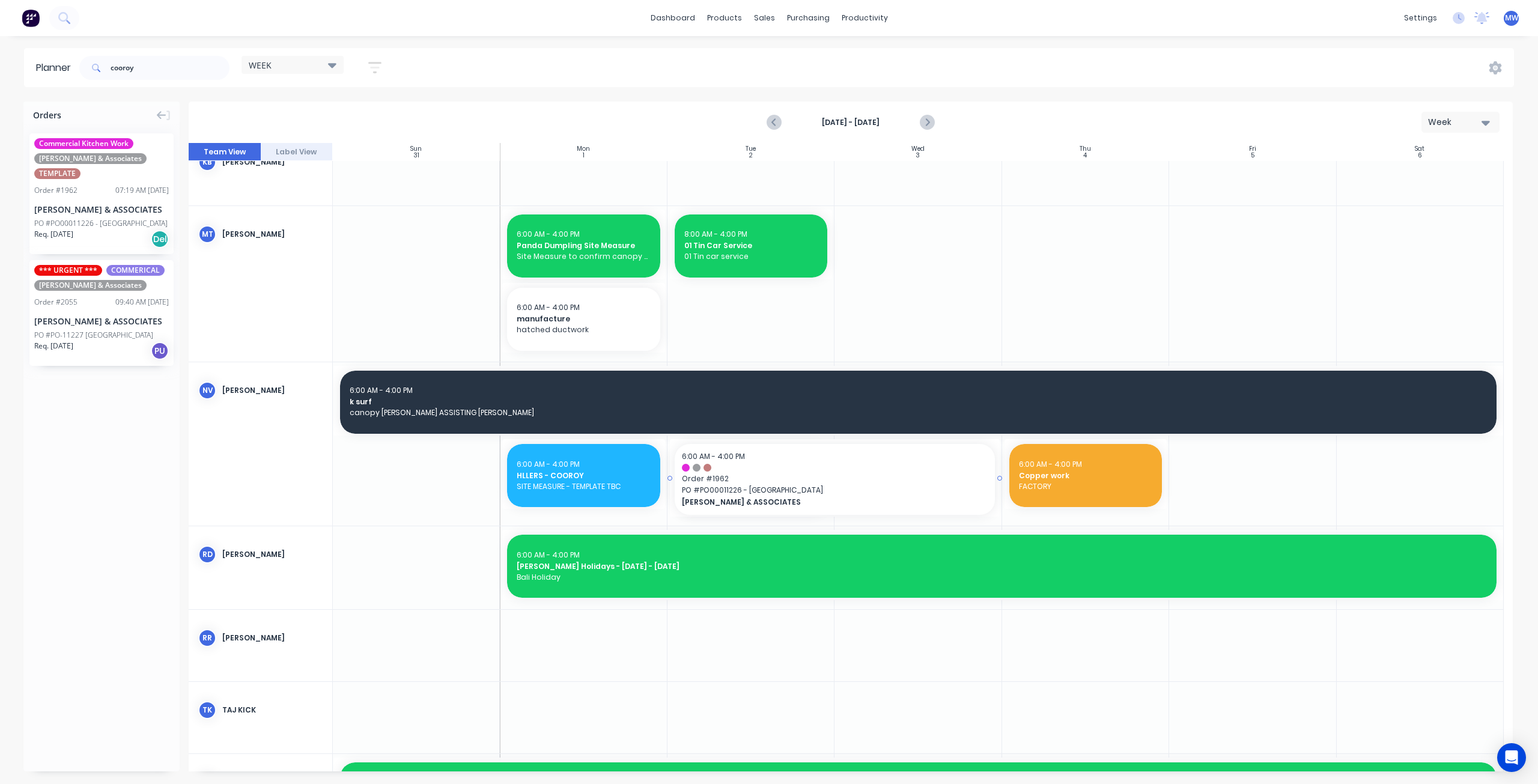
drag, startPoint x: 829, startPoint y: 477, endPoint x: 854, endPoint y: 476, distance: 25.0
click at [924, 122] on icon "Next page" at bounding box center [926, 122] width 15 height 15
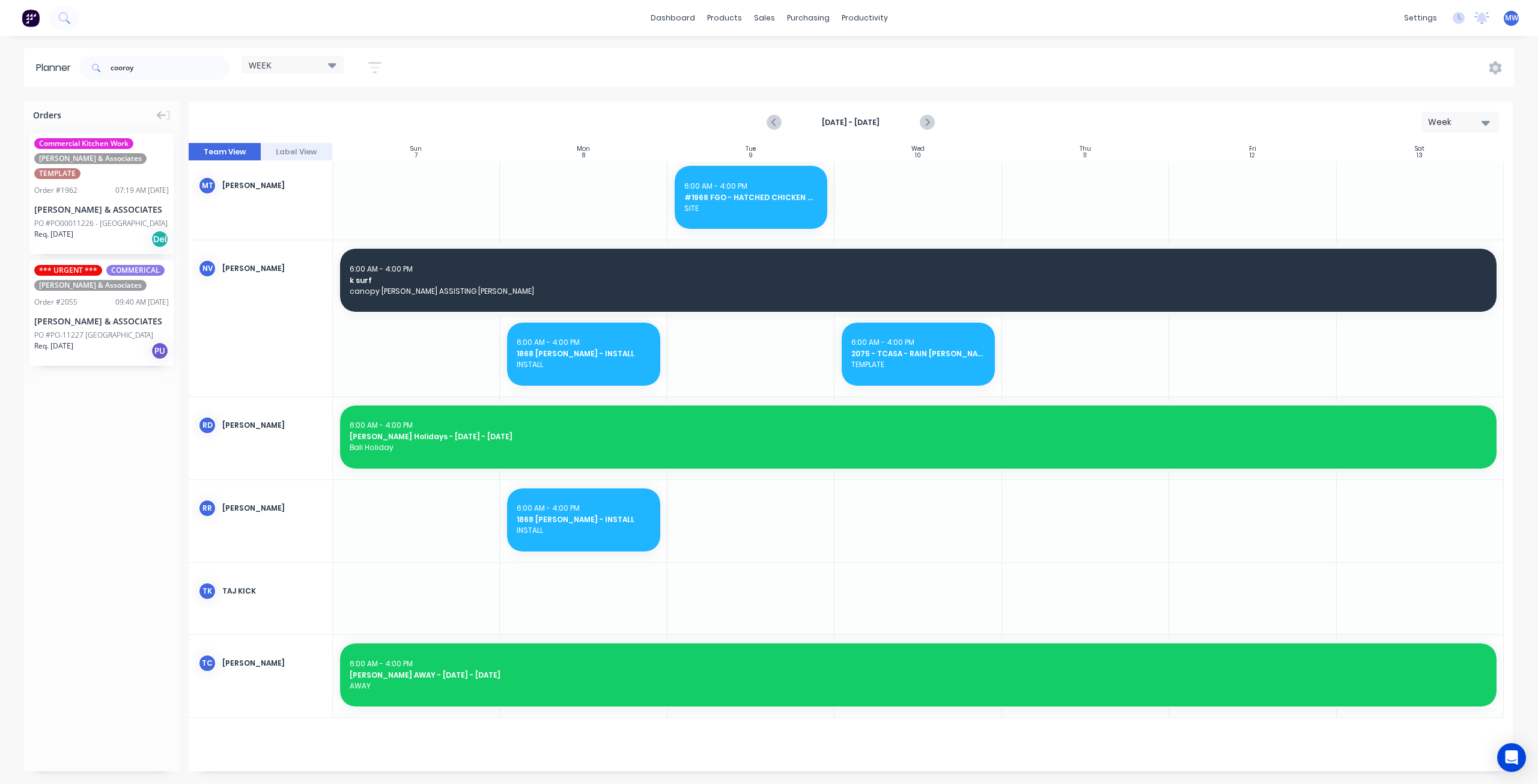
scroll to position [961, 0]
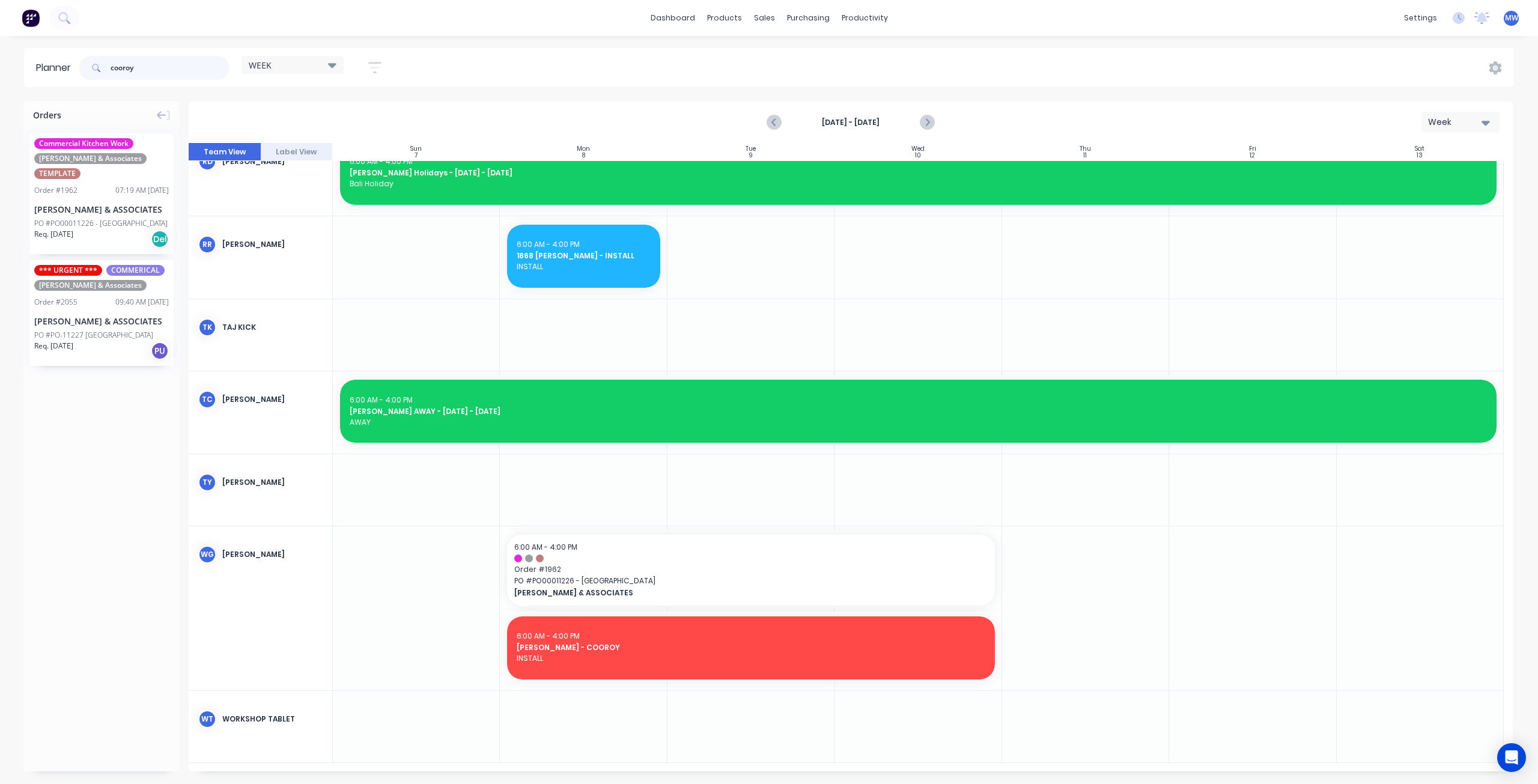
drag, startPoint x: 151, startPoint y: 71, endPoint x: 54, endPoint y: 69, distance: 97.0
click at [58, 71] on header "Planner cooroy WEEK Save new view None edit WEEK (Default) edit Rex edit SCSM -…" at bounding box center [769, 68] width 1490 height 39
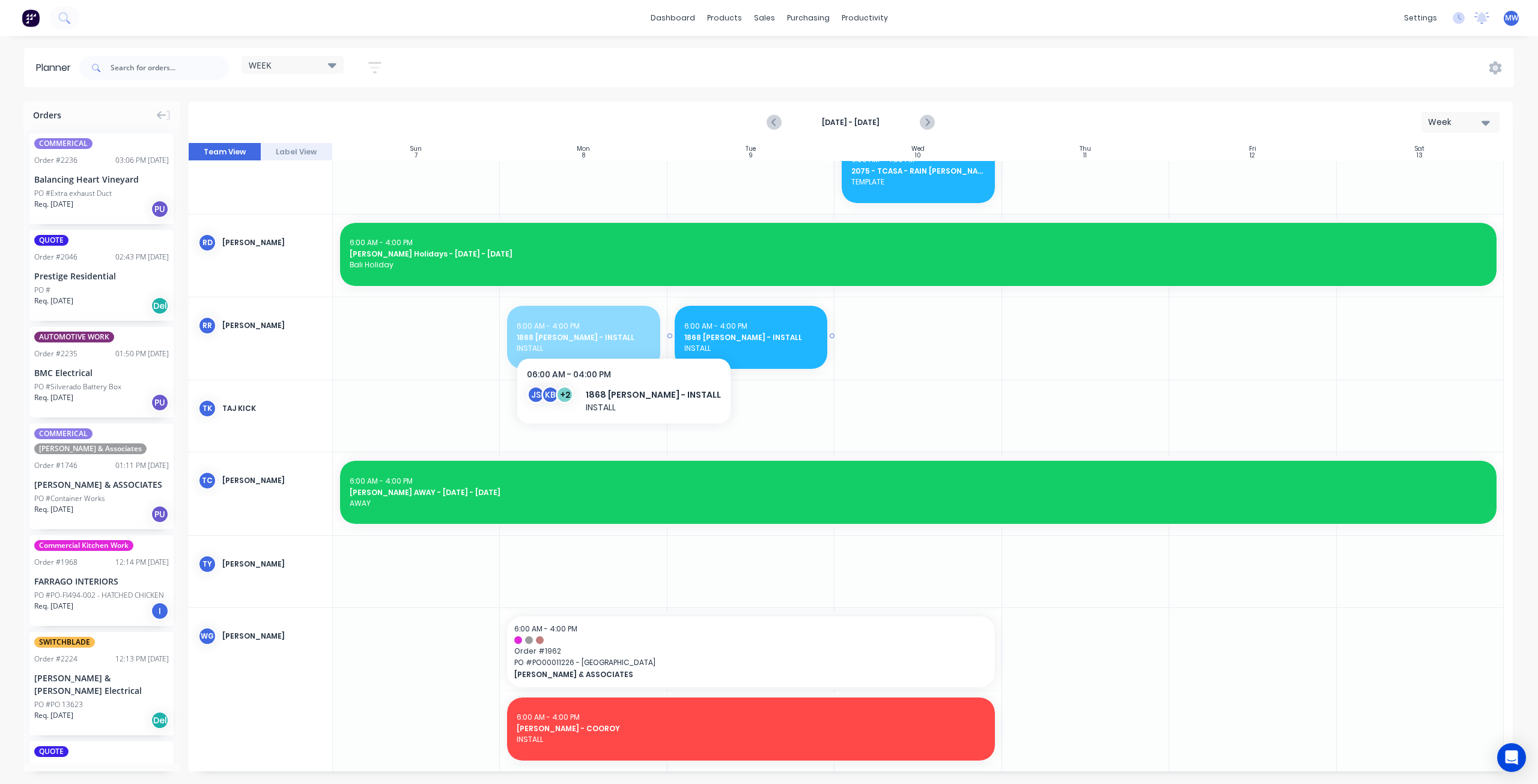
drag, startPoint x: 590, startPoint y: 333, endPoint x: 782, endPoint y: 346, distance: 192.4
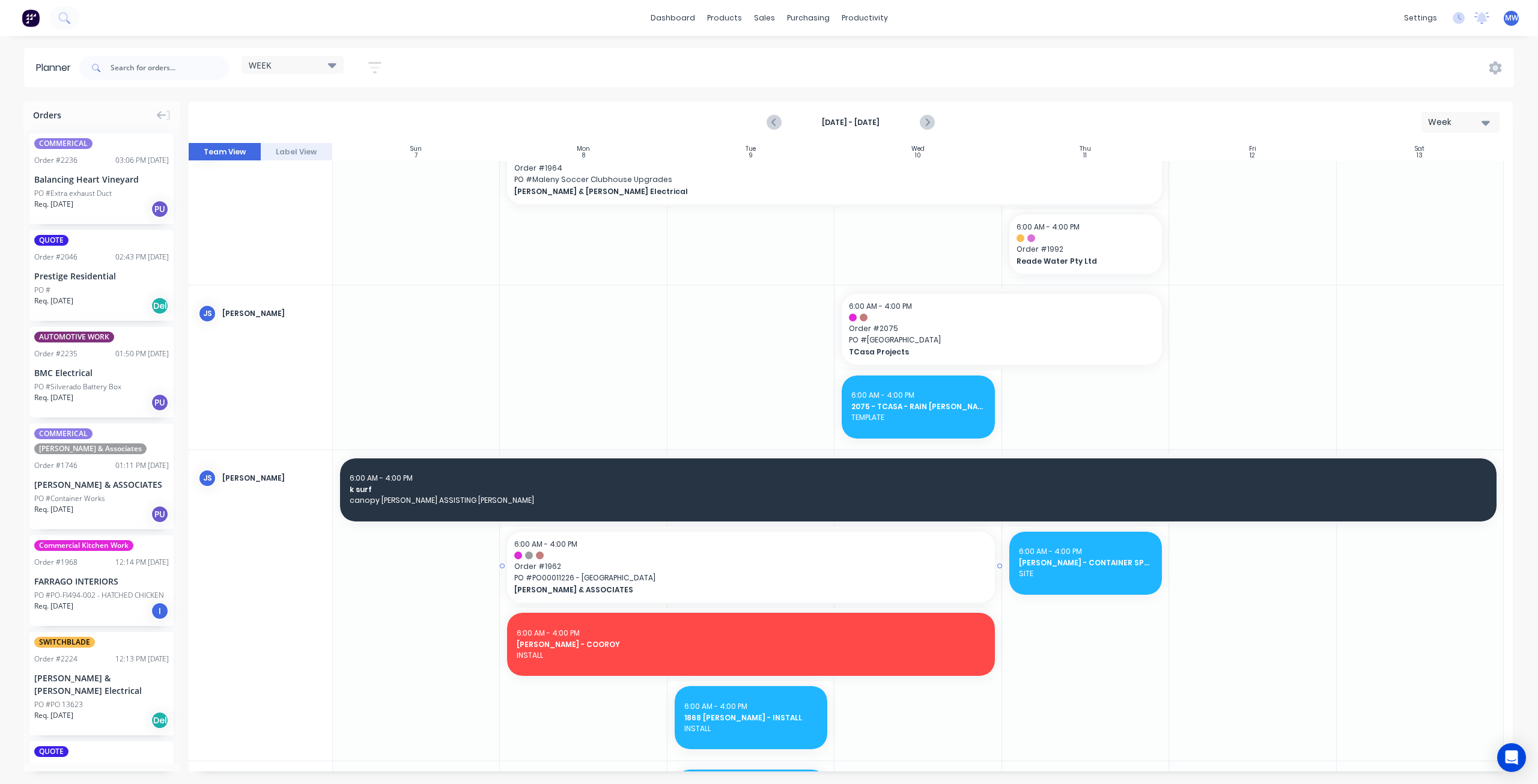
scroll to position [0, 0]
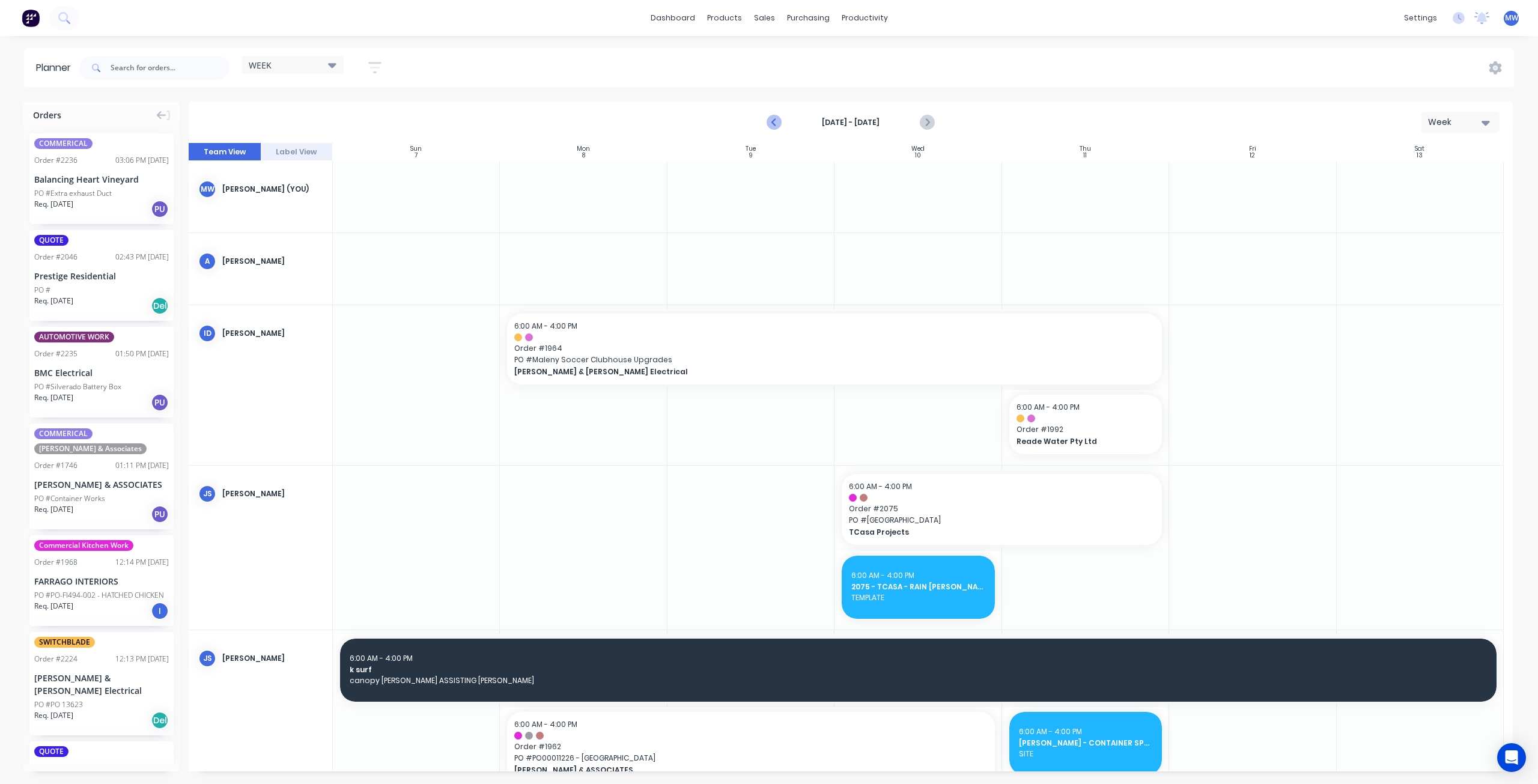
click at [774, 122] on icon "Previous page" at bounding box center [775, 122] width 15 height 15
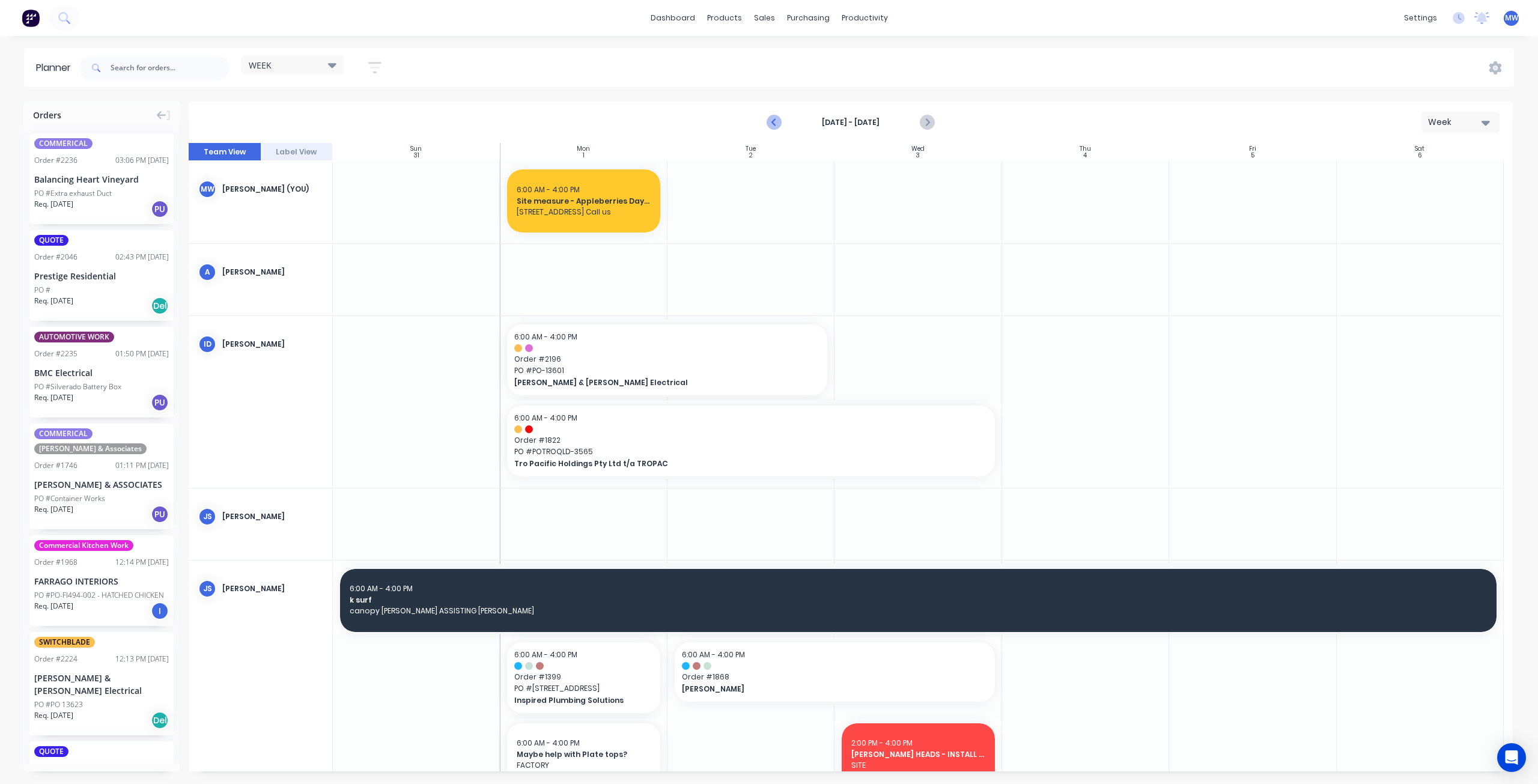
click at [775, 123] on icon "Previous page" at bounding box center [775, 122] width 15 height 15
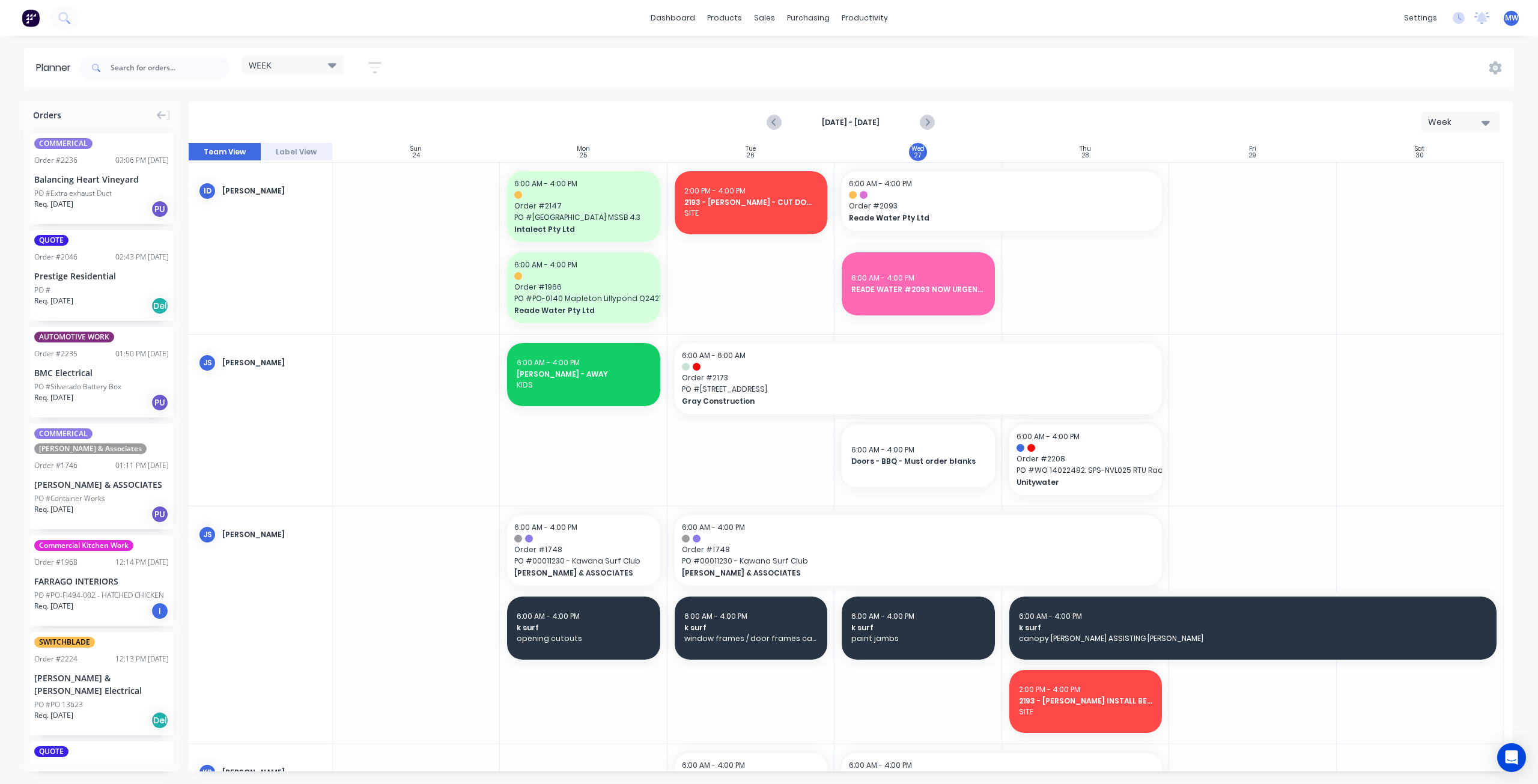
scroll to position [480, 0]
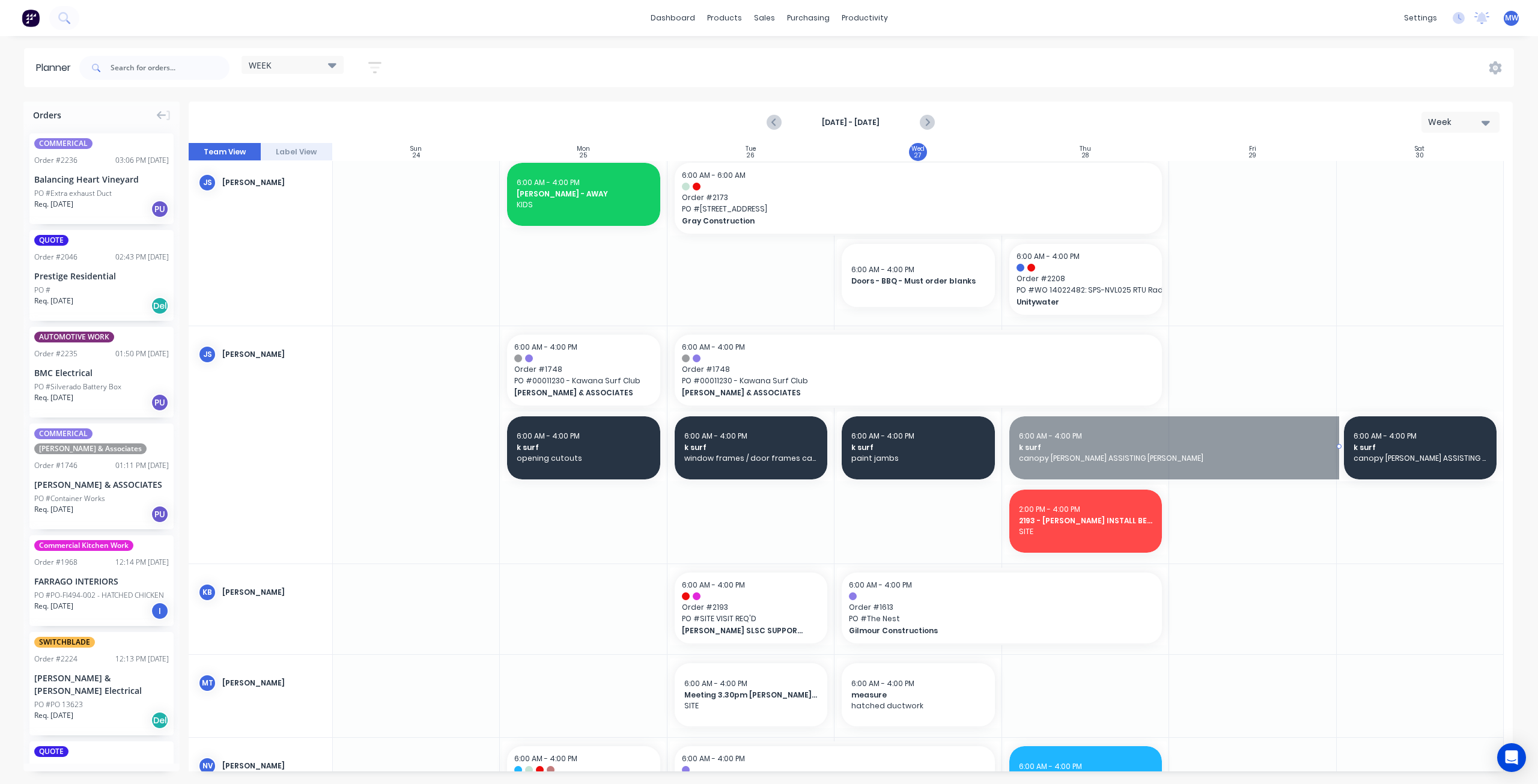
drag, startPoint x: 1003, startPoint y: 445, endPoint x: 1372, endPoint y: 452, distance: 369.1
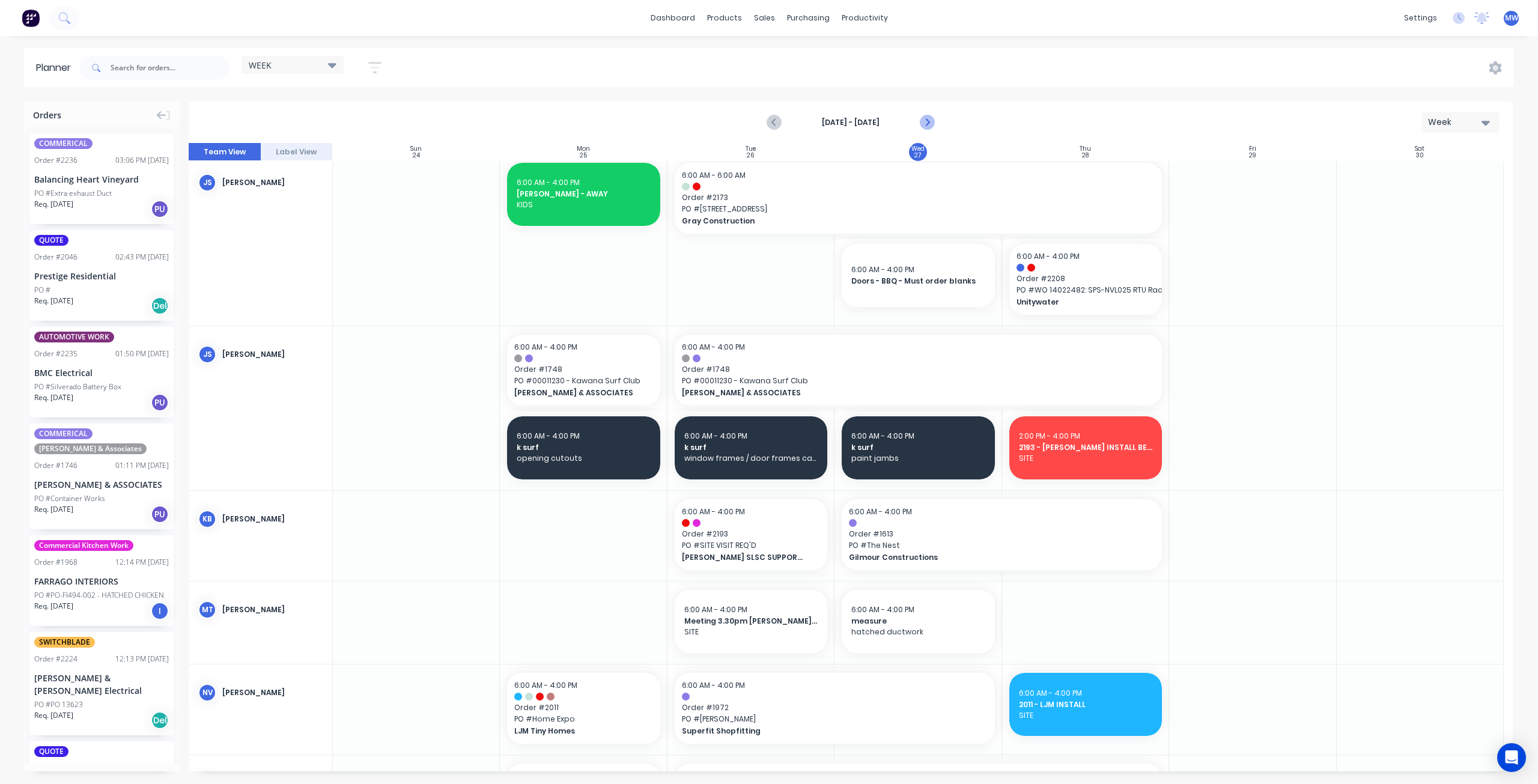
click at [931, 119] on icon "Next page" at bounding box center [926, 122] width 15 height 15
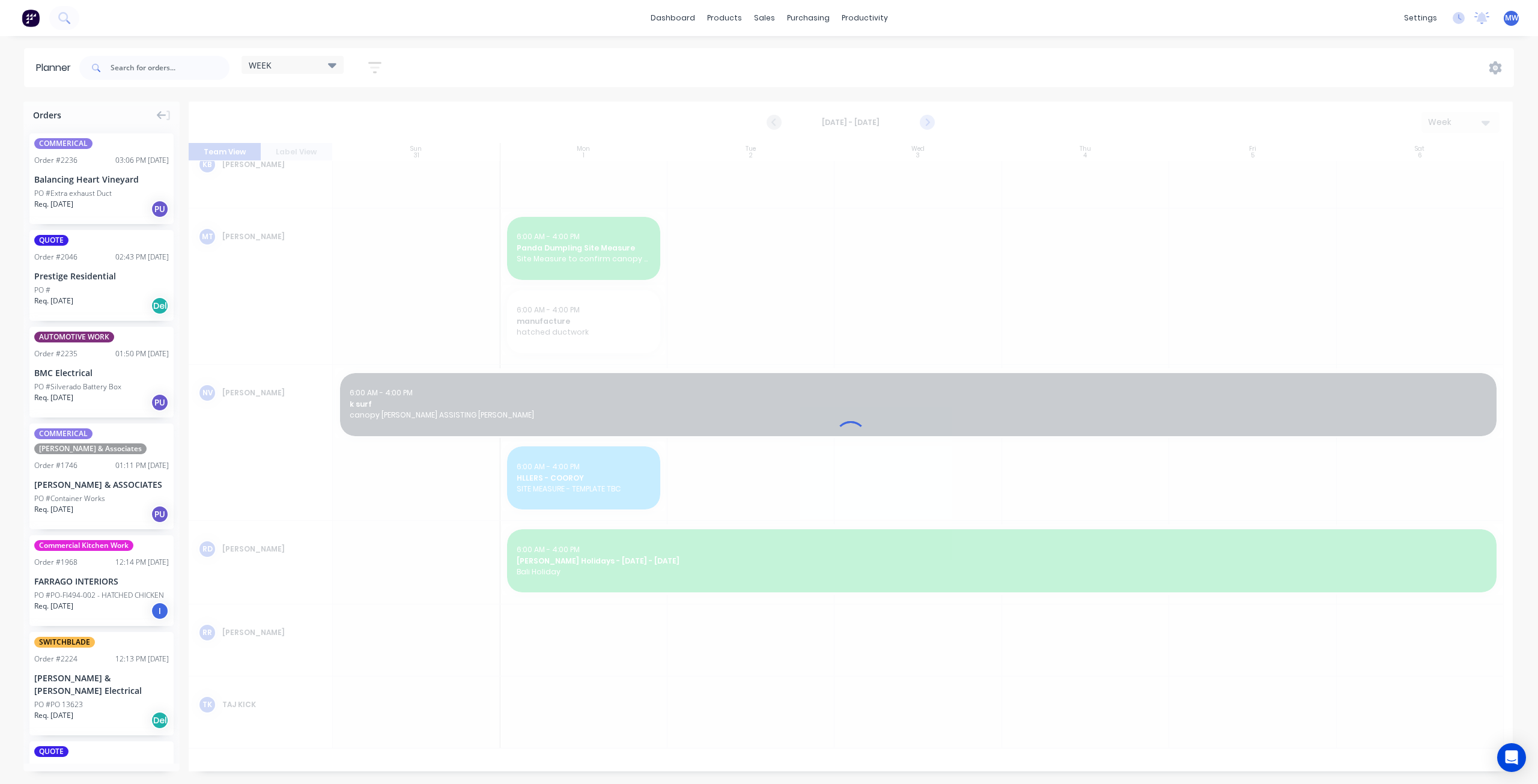
scroll to position [86, 0]
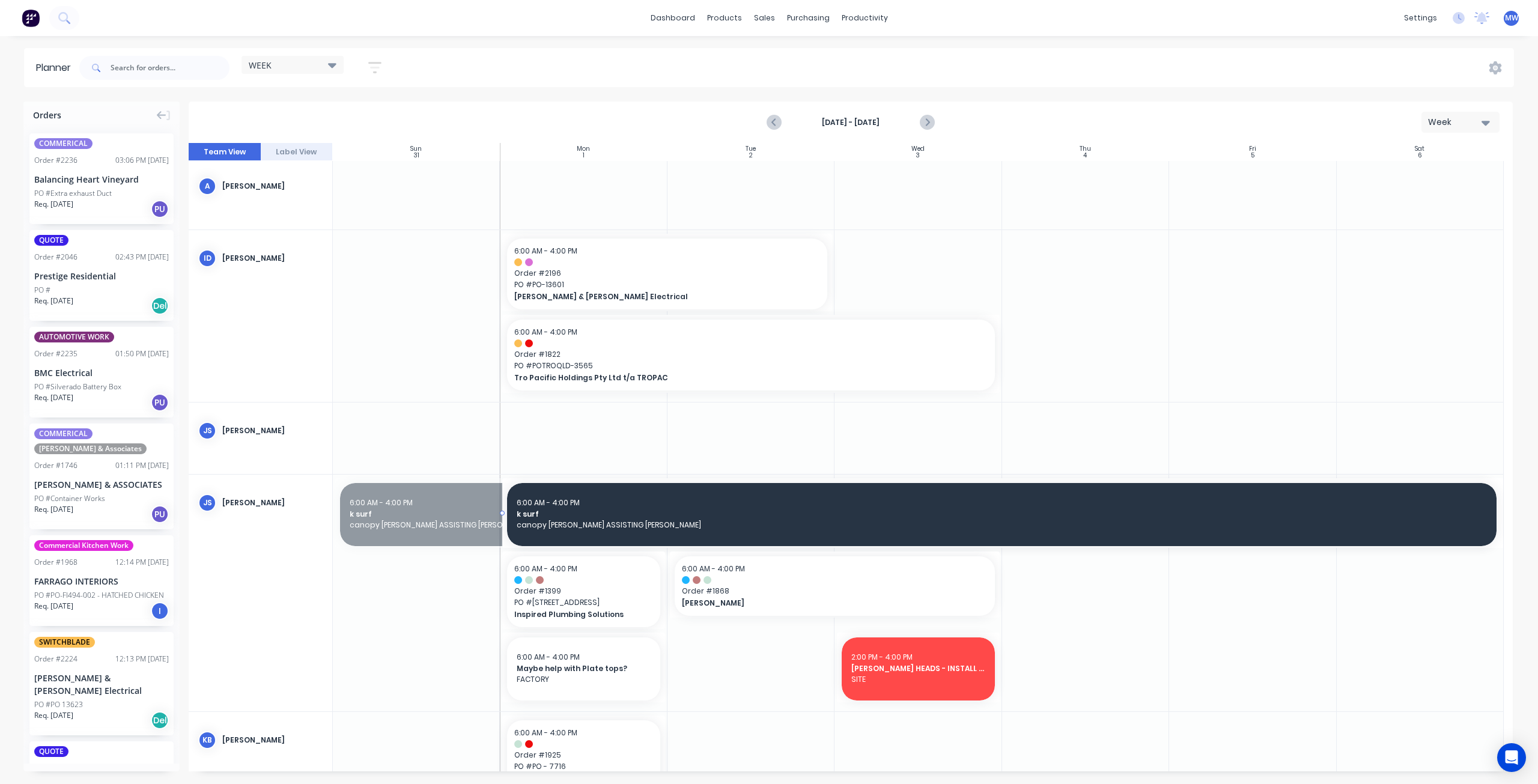
drag, startPoint x: 337, startPoint y: 514, endPoint x: 533, endPoint y: 518, distance: 196.0
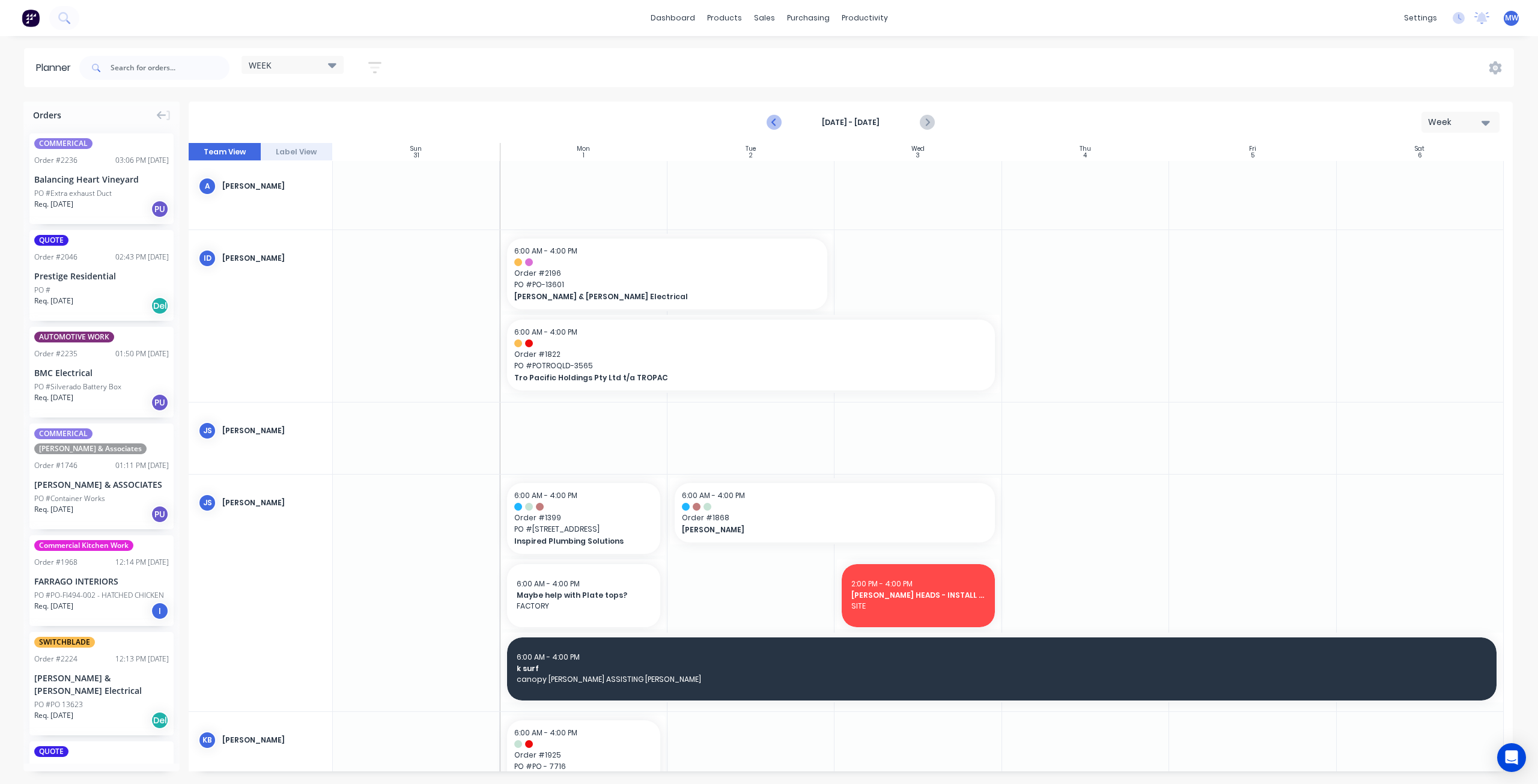
click at [774, 124] on icon "Previous page" at bounding box center [775, 122] width 15 height 15
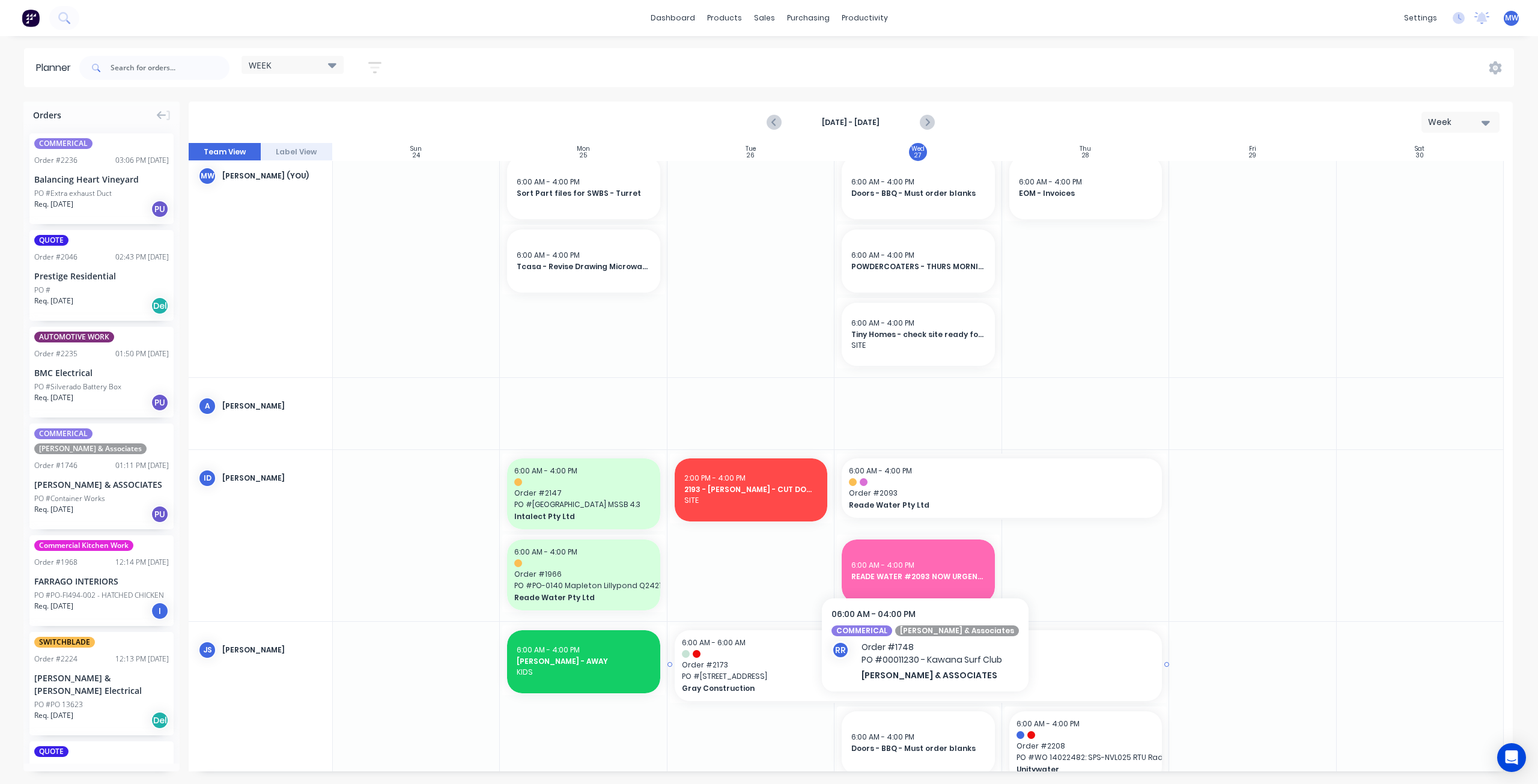
scroll to position [0, 0]
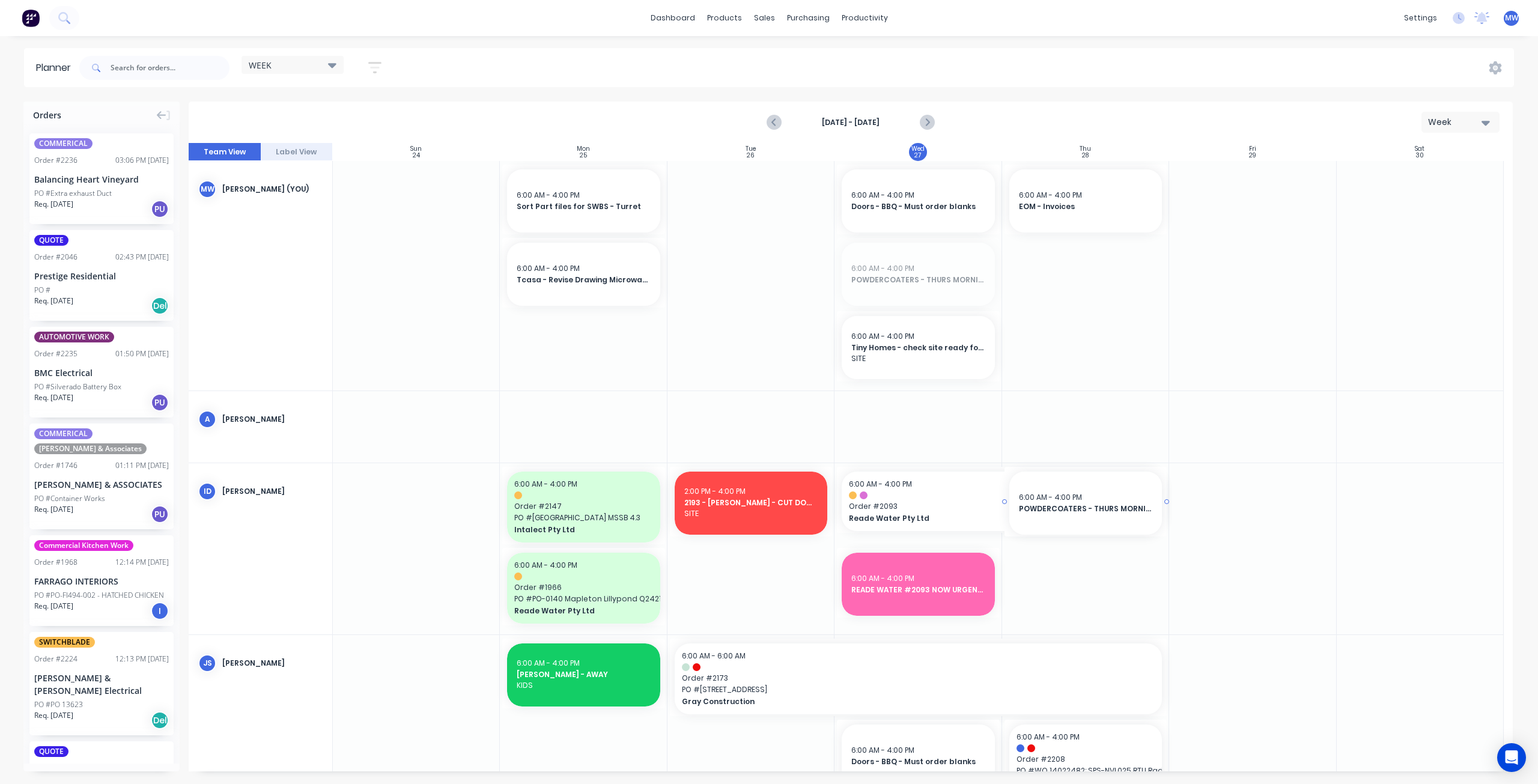
drag, startPoint x: 915, startPoint y: 282, endPoint x: 1058, endPoint y: 609, distance: 356.9
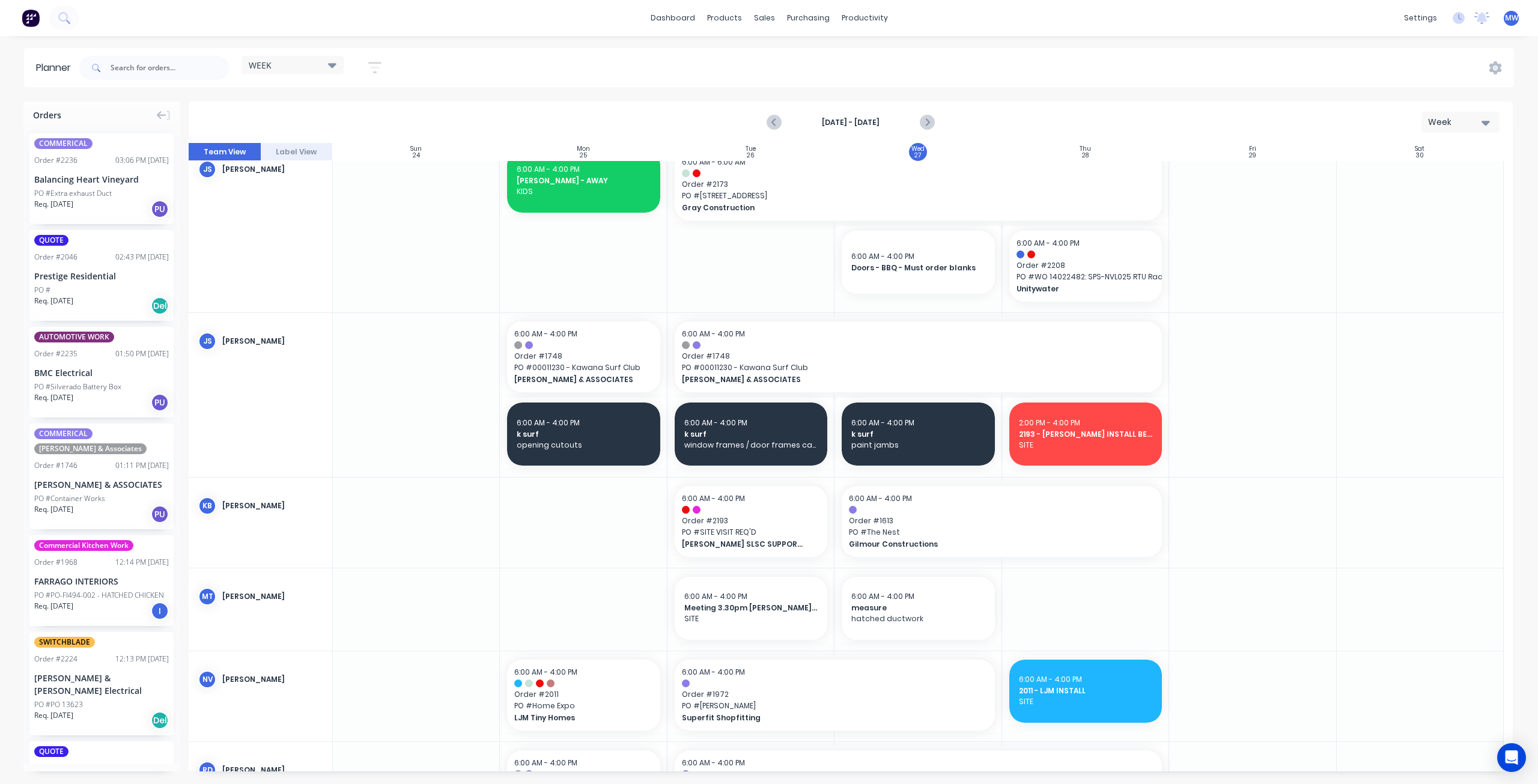
scroll to position [300, 0]
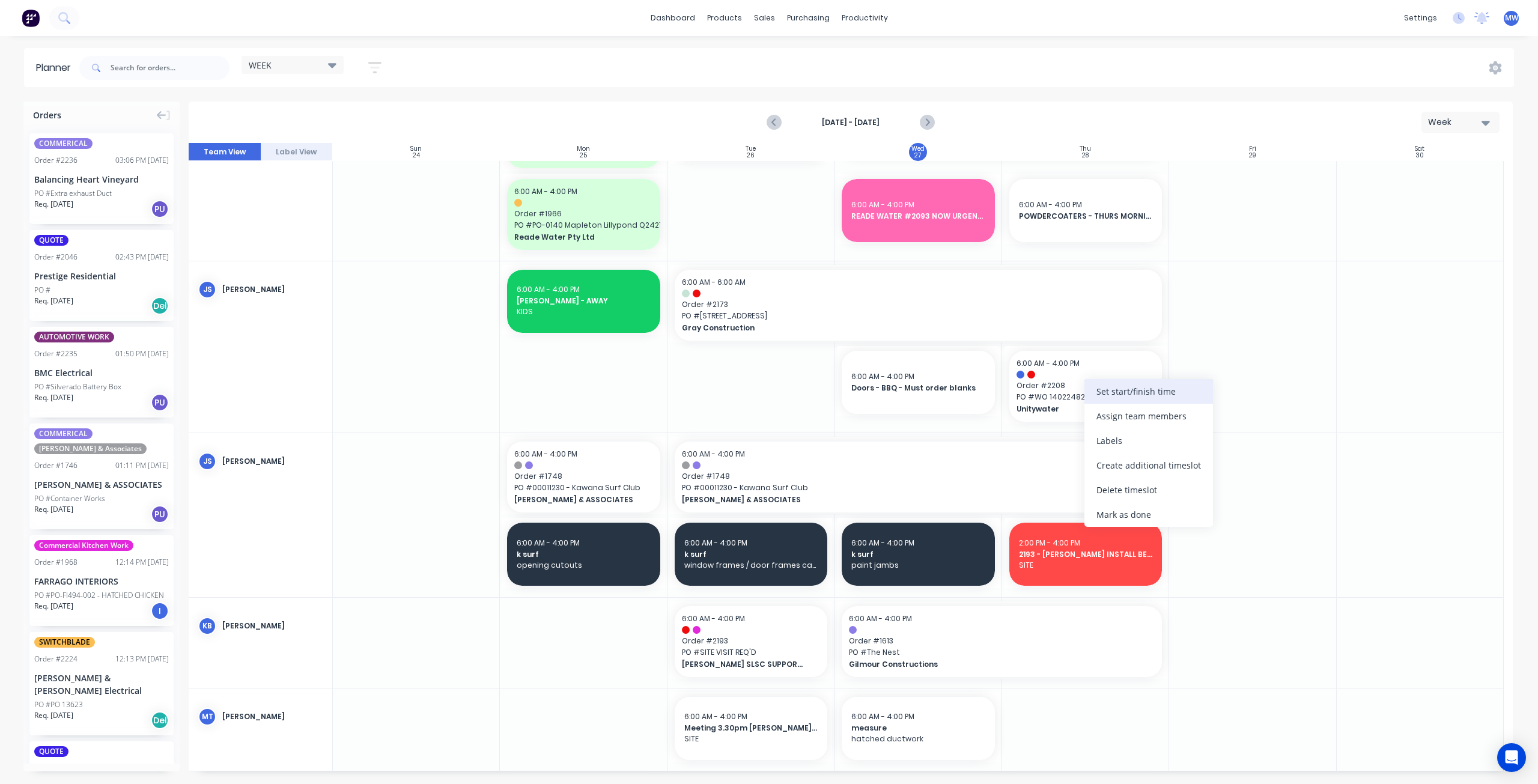
click at [1125, 395] on div "Set start/finish time" at bounding box center [1148, 391] width 128 height 24
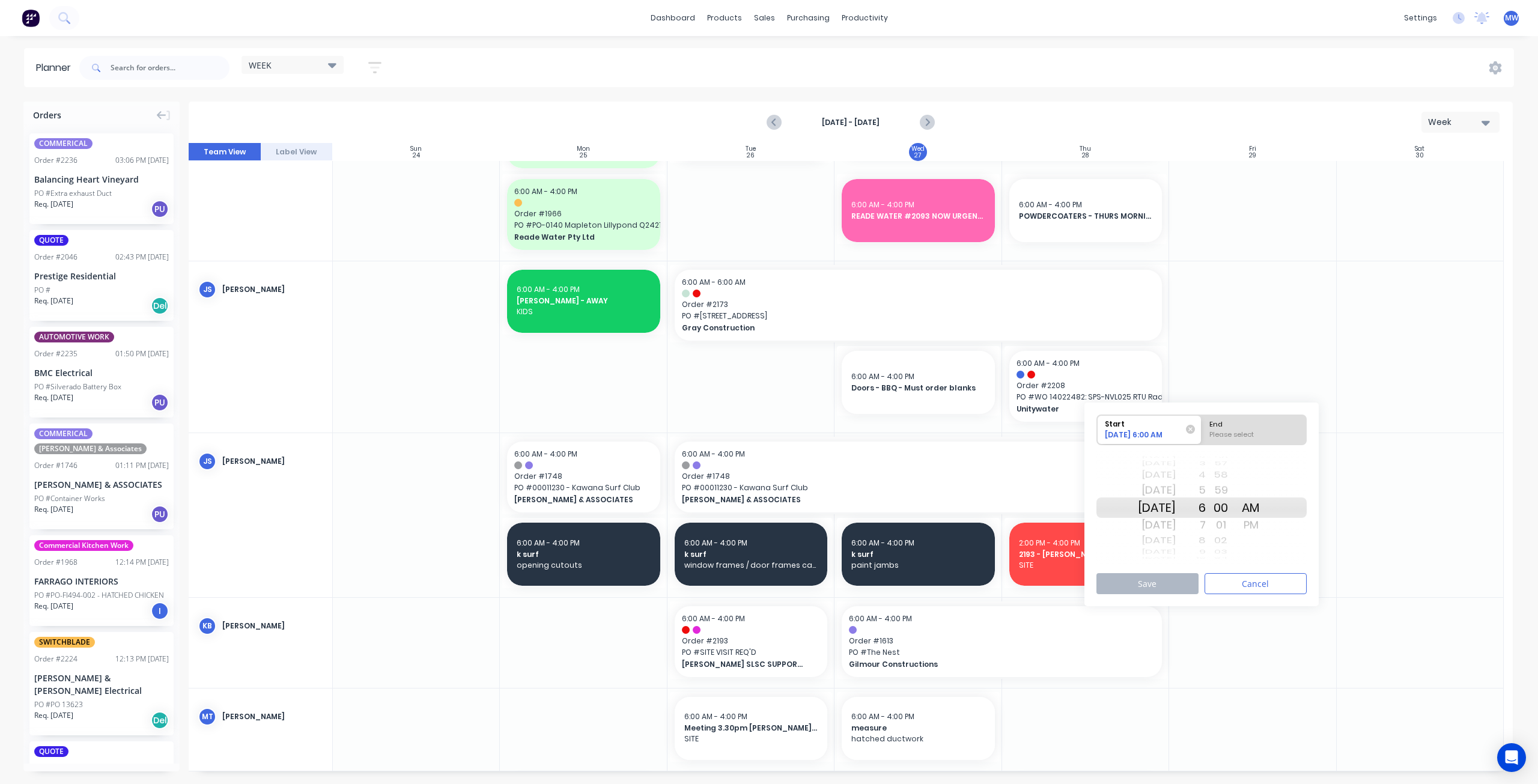
click at [1162, 510] on div "[DATE]" at bounding box center [1157, 507] width 38 height 20
click at [1245, 421] on div "End" at bounding box center [1254, 423] width 98 height 15
click at [1202, 421] on input "End Please select" at bounding box center [1201, 430] width 1 height 29
radio input "true"
click at [1261, 524] on div "PM" at bounding box center [1250, 525] width 30 height 20
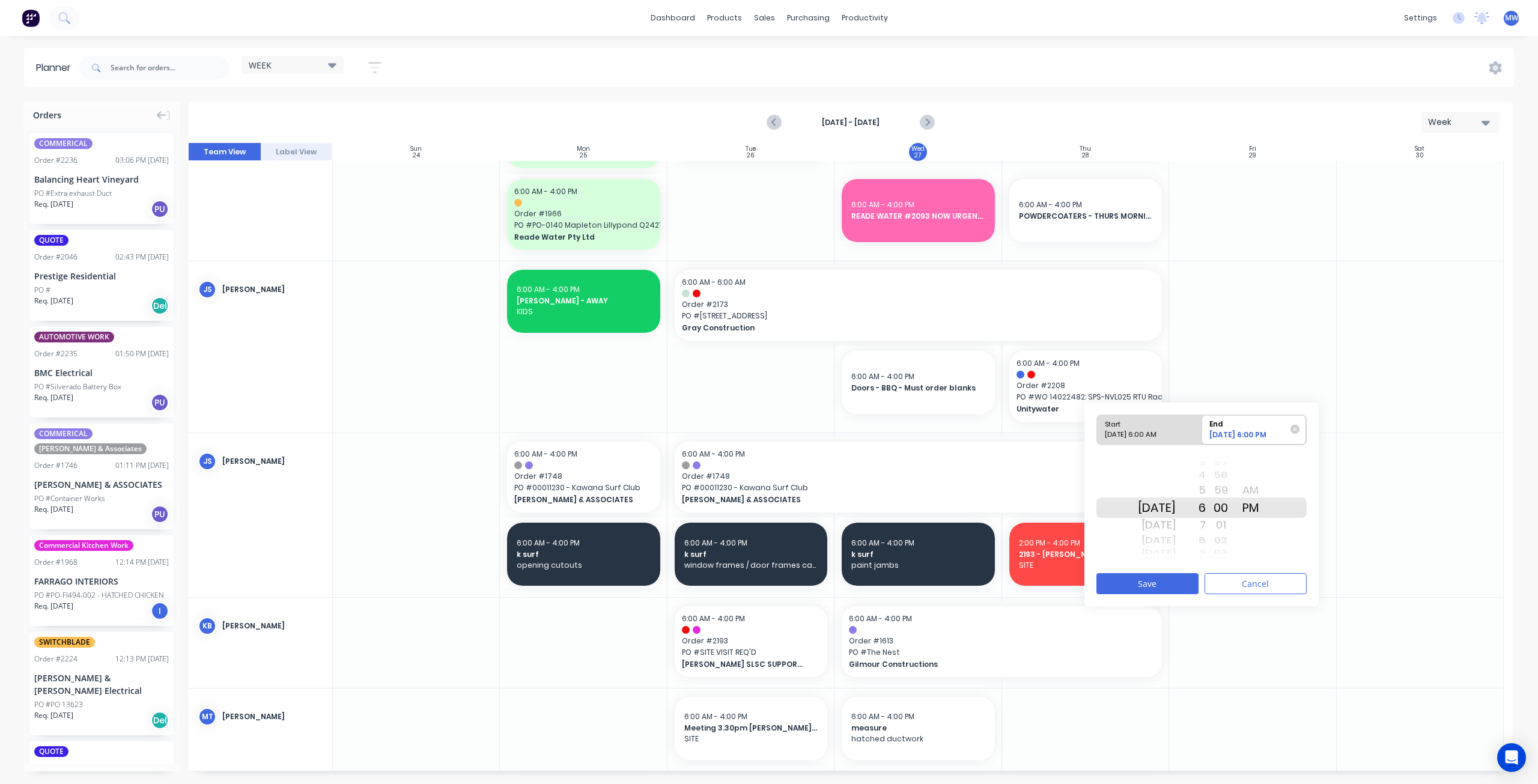
click at [1206, 478] on div "4" at bounding box center [1190, 475] width 30 height 15
click at [1162, 584] on button "Save" at bounding box center [1147, 584] width 102 height 21
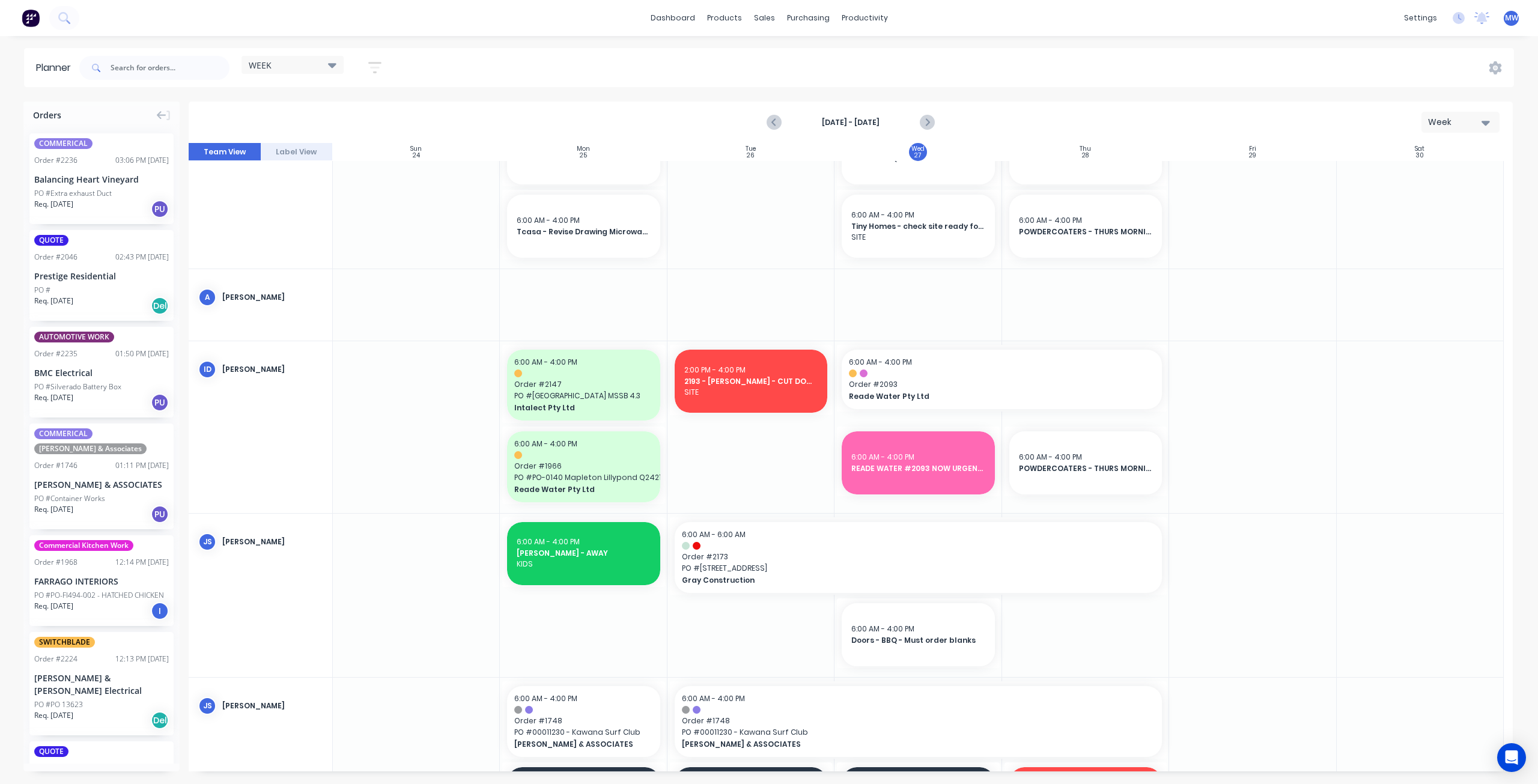
scroll to position [0, 0]
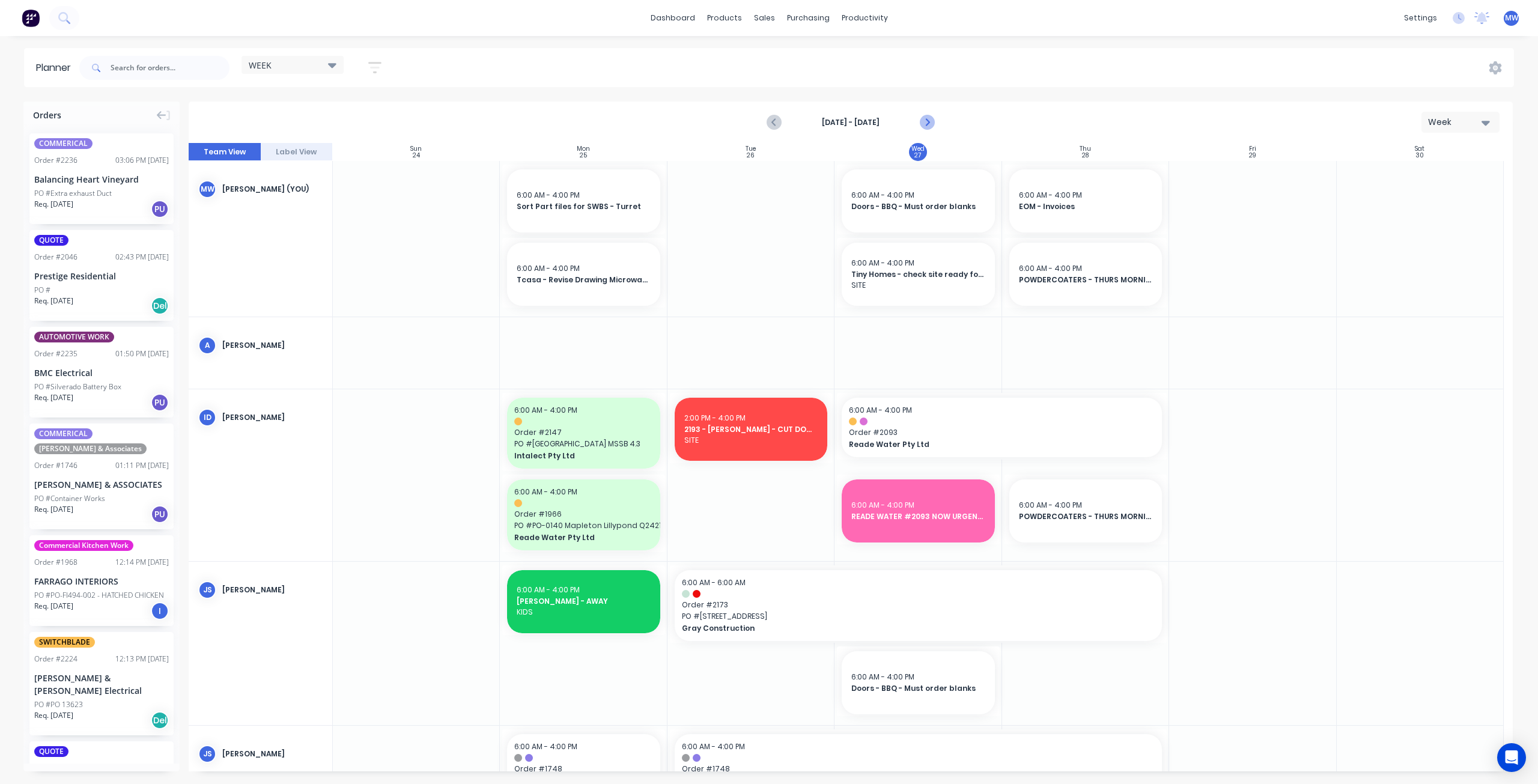
click at [930, 121] on icon "Next page" at bounding box center [926, 122] width 15 height 15
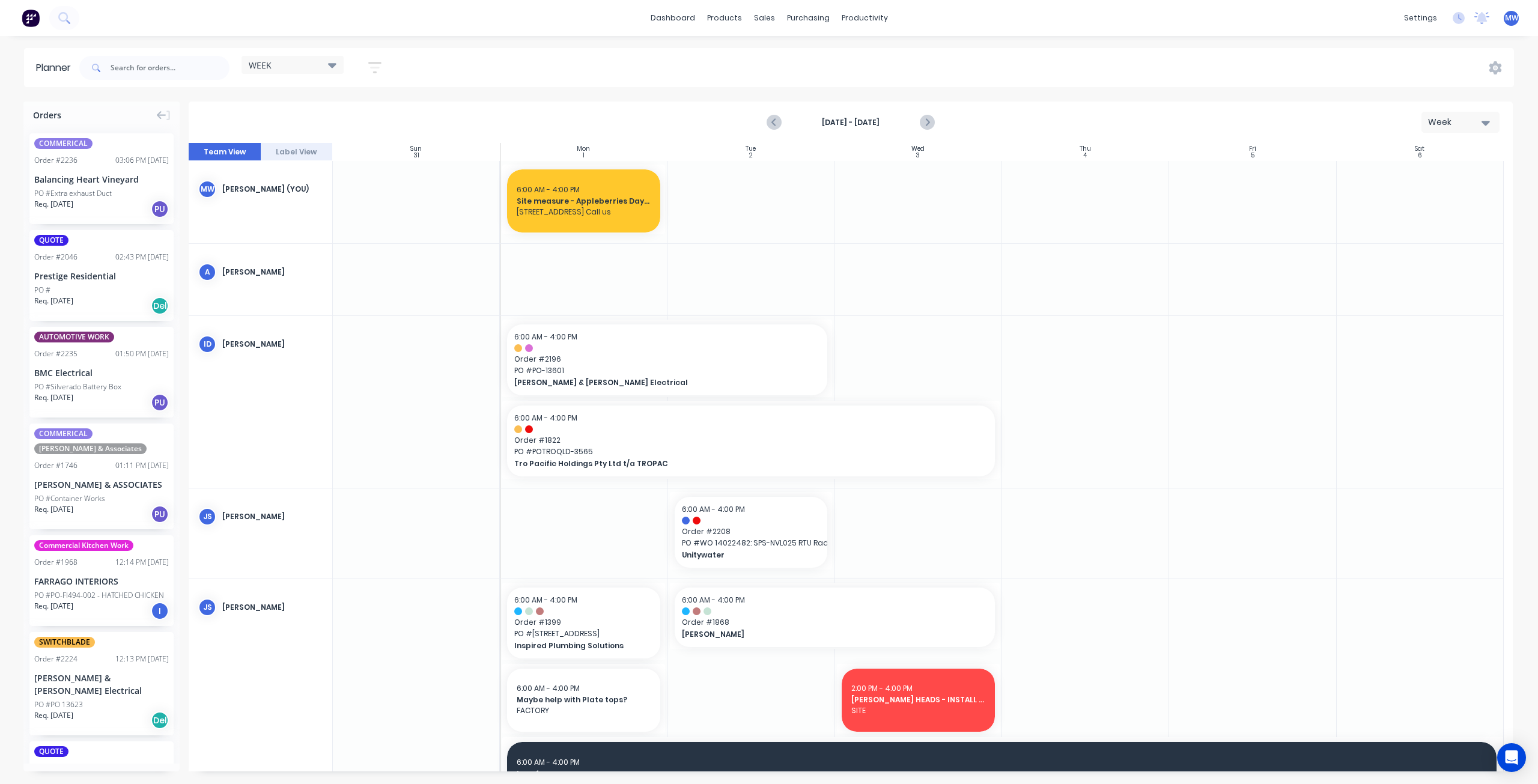
click at [445, 387] on div at bounding box center [416, 401] width 167 height 171
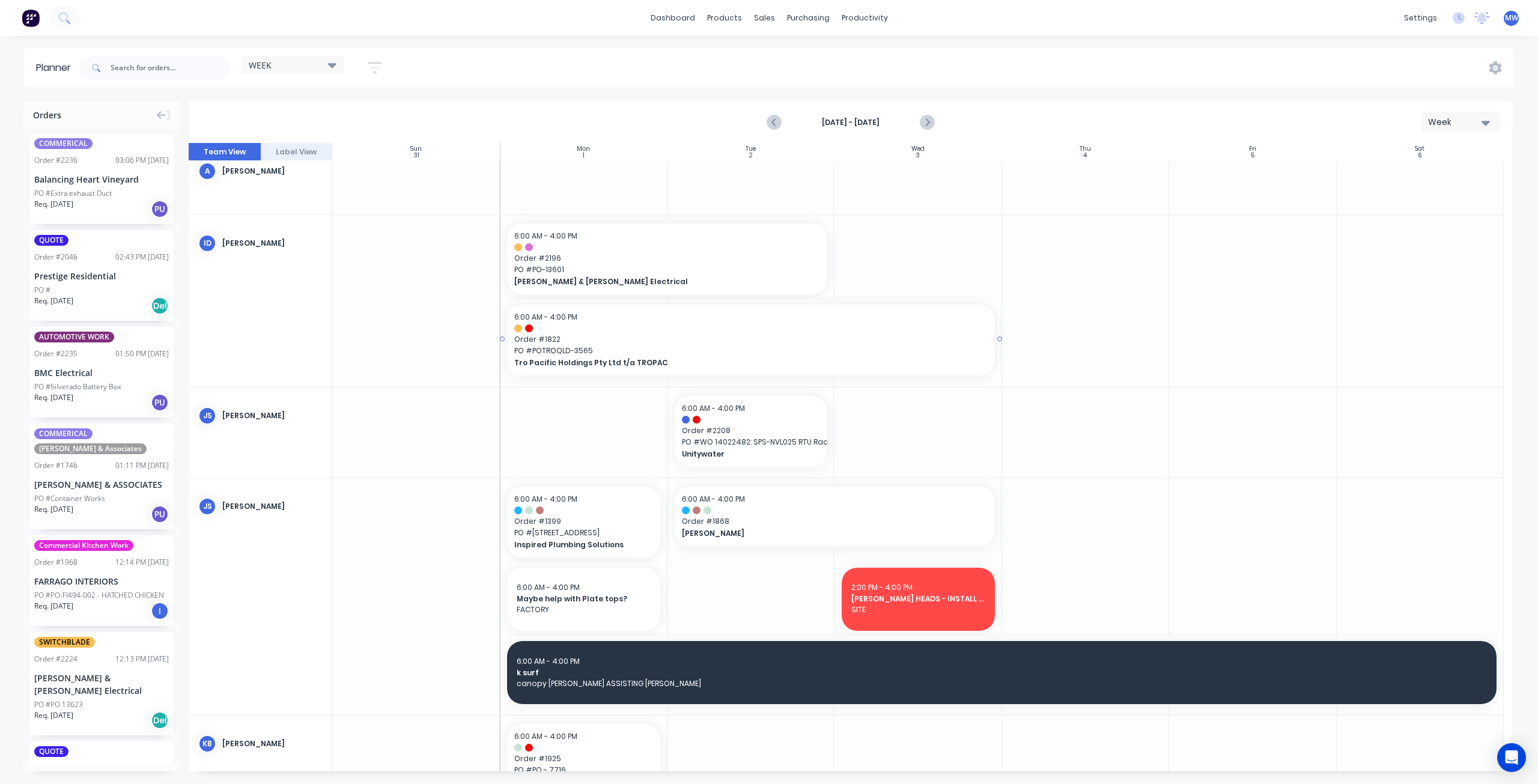
scroll to position [120, 0]
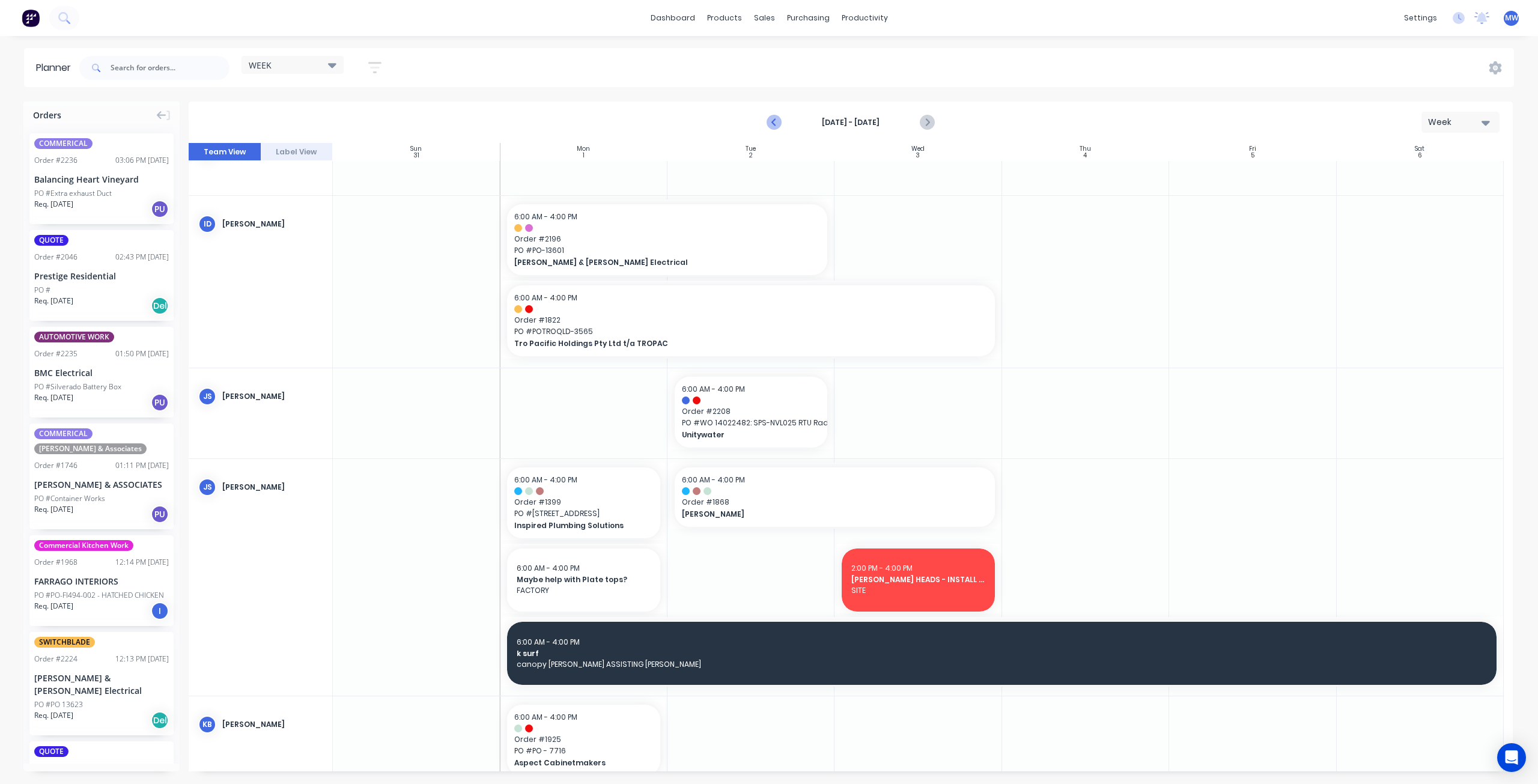
click at [775, 121] on icon "Previous page" at bounding box center [775, 122] width 15 height 15
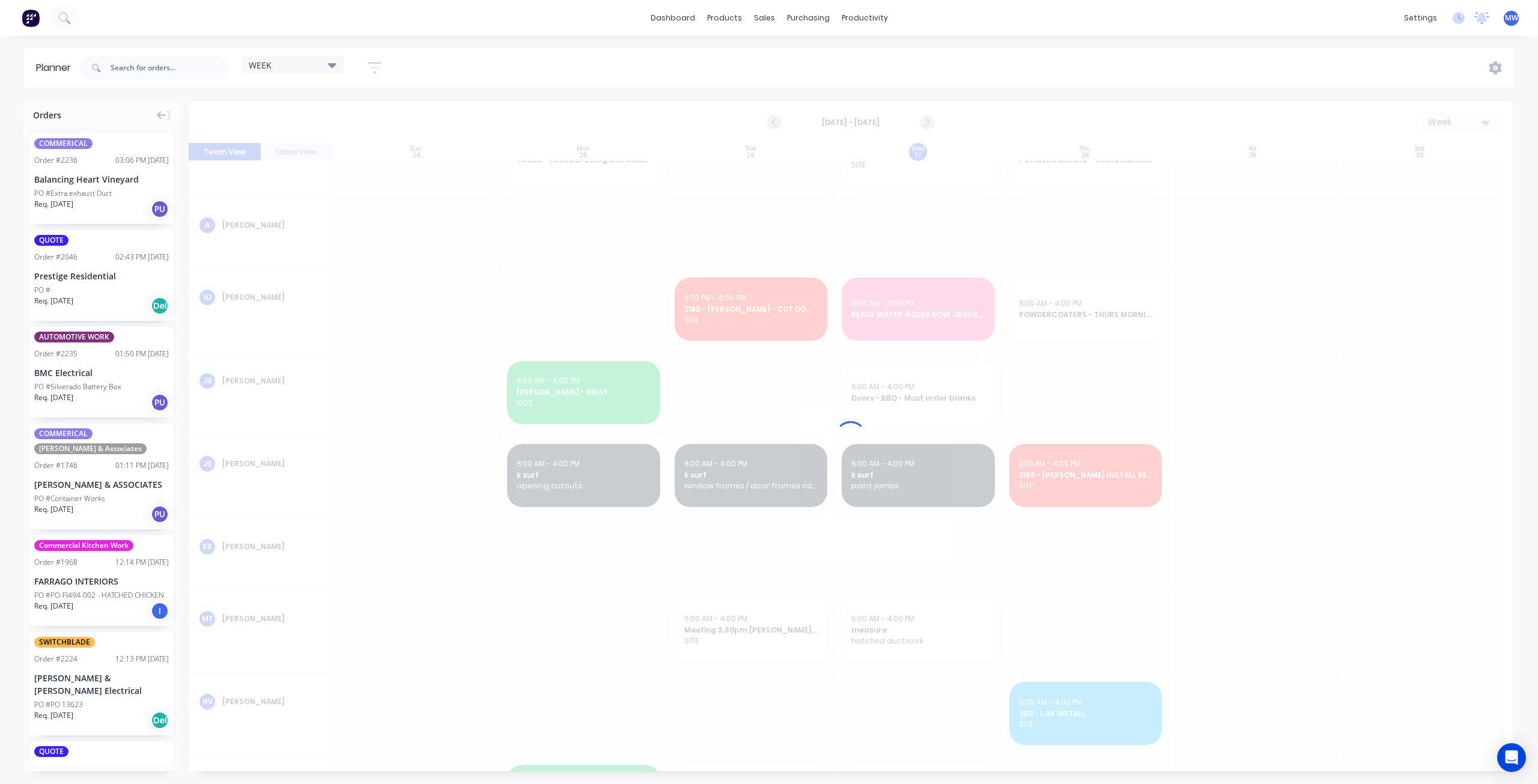
scroll to position [193, 0]
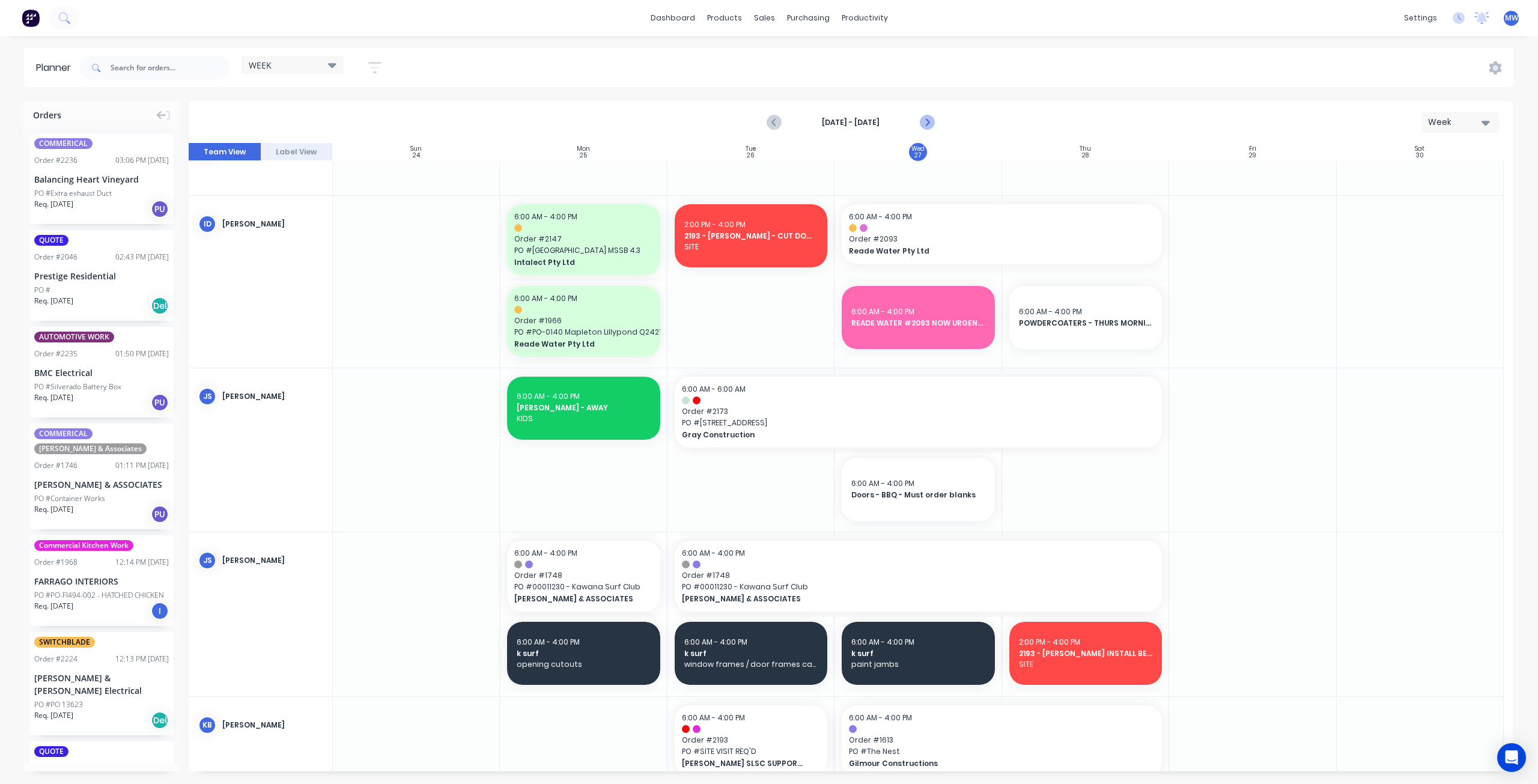
click at [932, 122] on icon "Next page" at bounding box center [926, 122] width 15 height 15
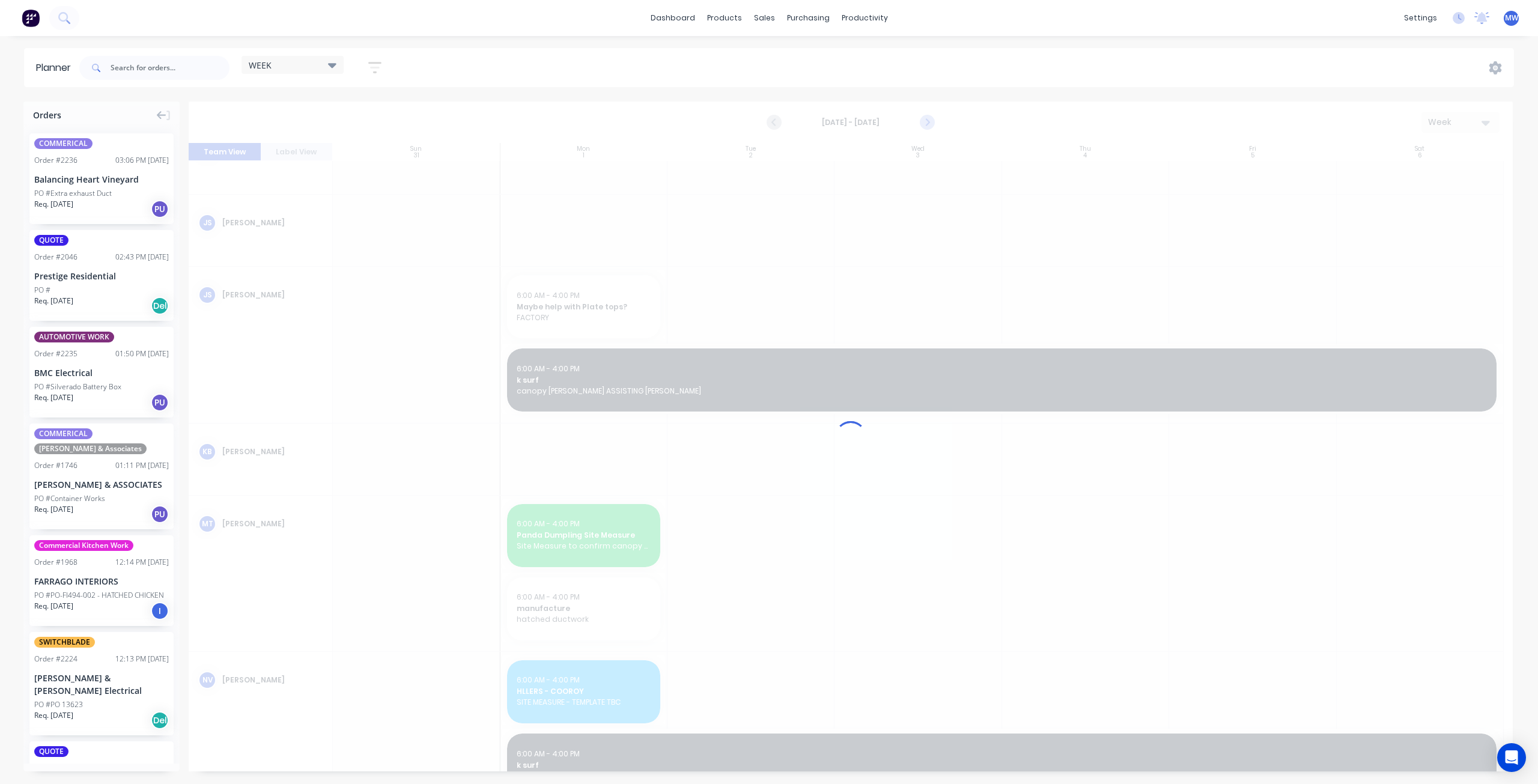
scroll to position [120, 0]
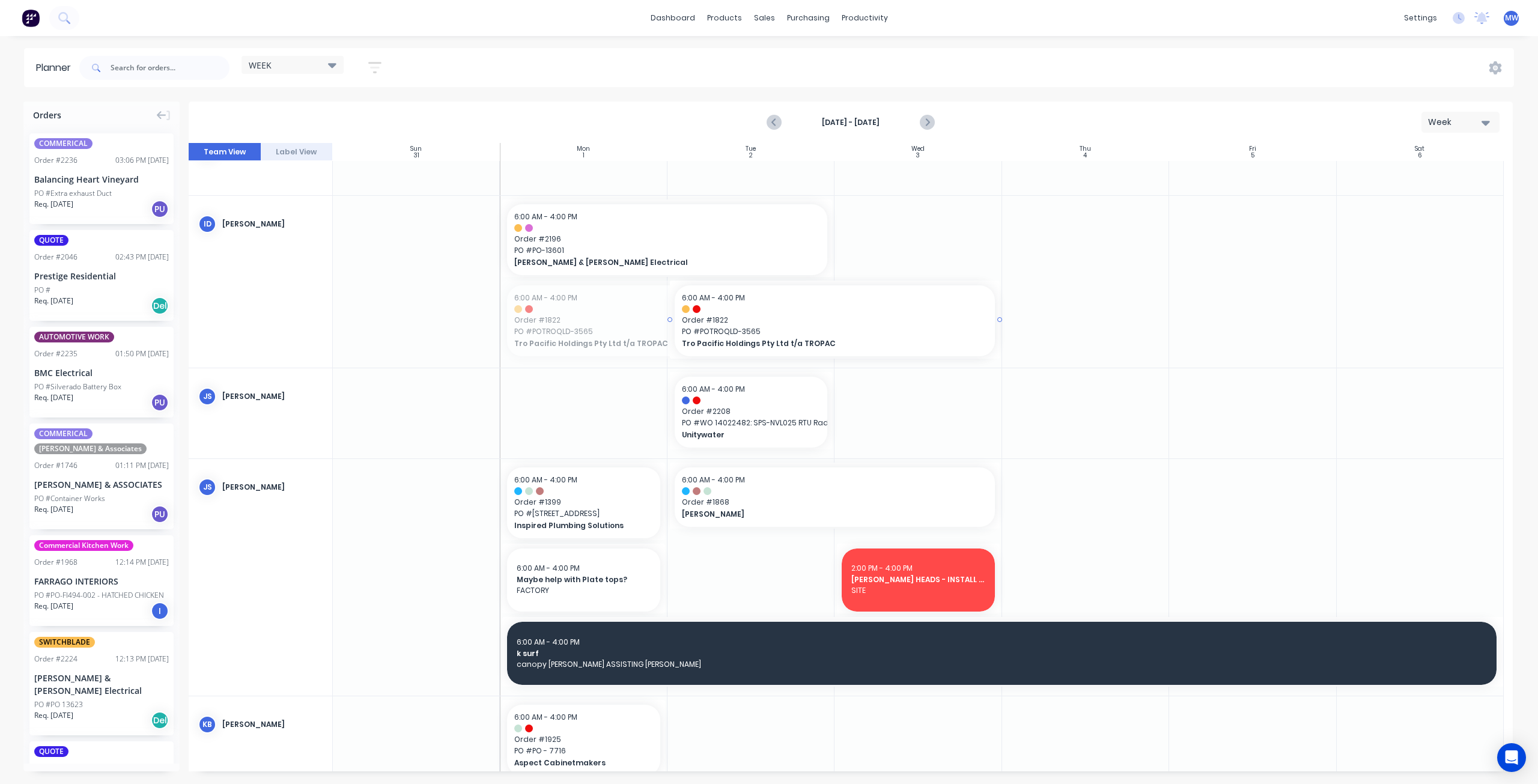
drag, startPoint x: 501, startPoint y: 319, endPoint x: 765, endPoint y: 323, distance: 264.0
drag, startPoint x: 998, startPoint y: 321, endPoint x: 1079, endPoint y: 320, distance: 81.0
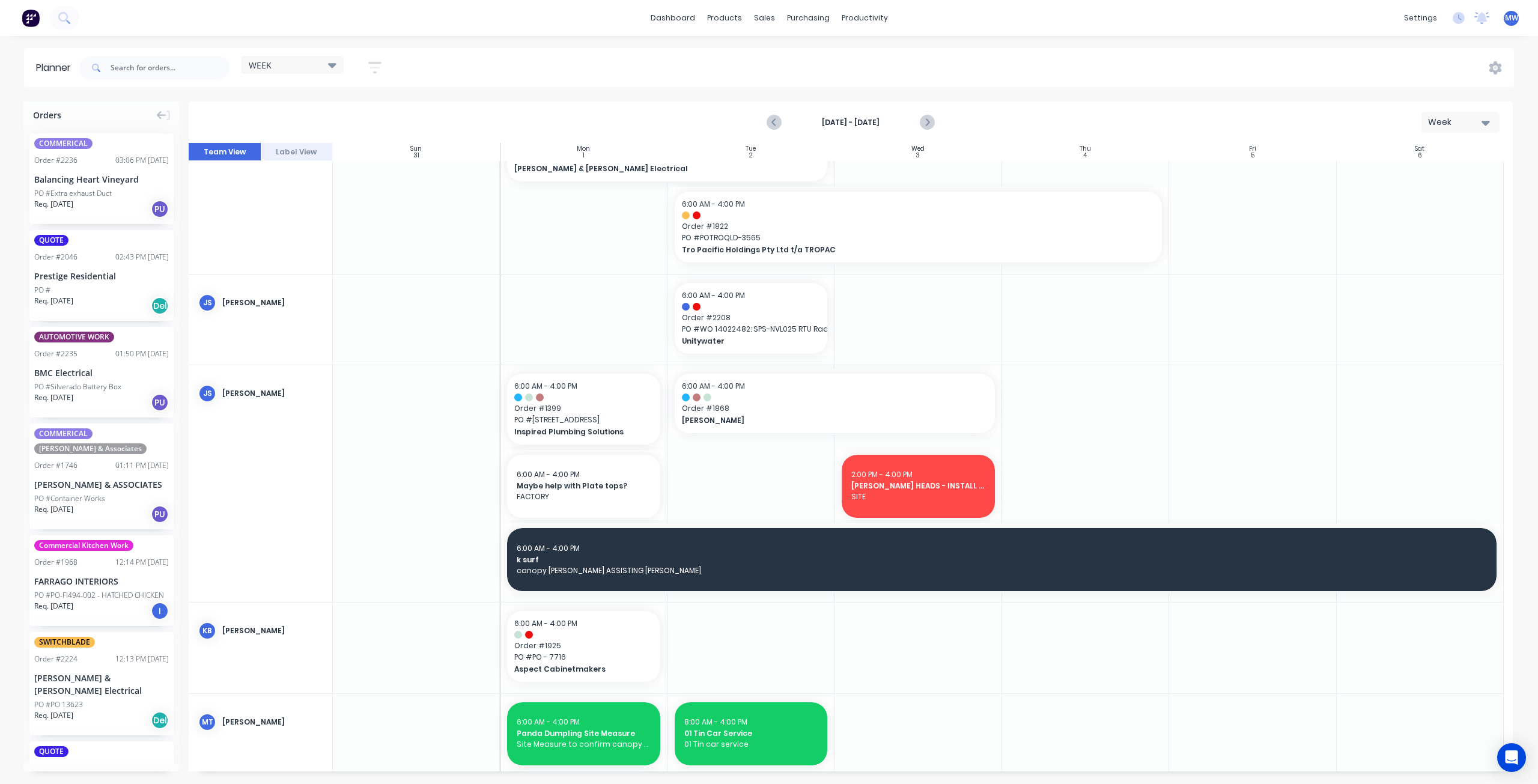
scroll to position [240, 0]
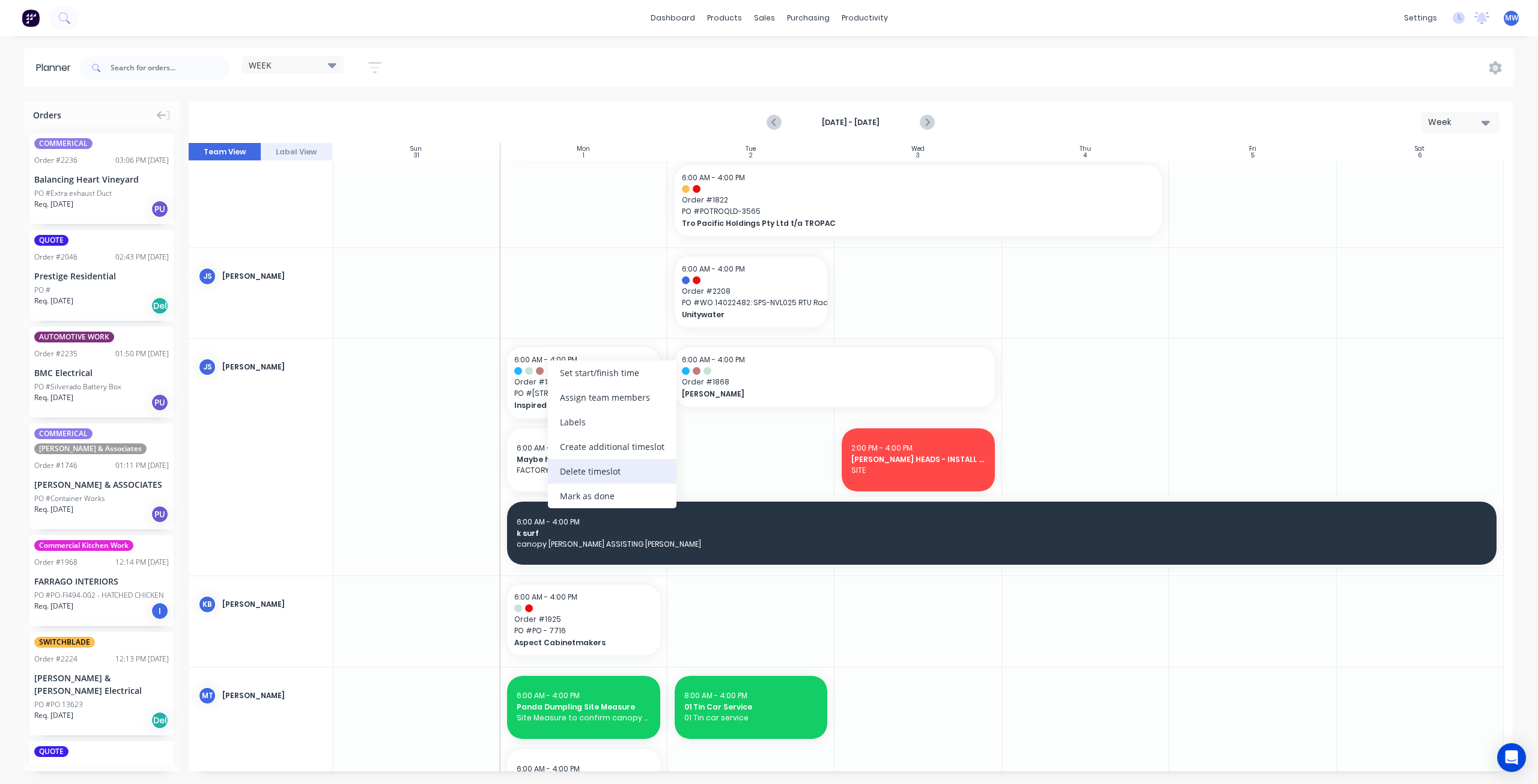
click at [642, 463] on div "Delete timeslot" at bounding box center [612, 471] width 128 height 24
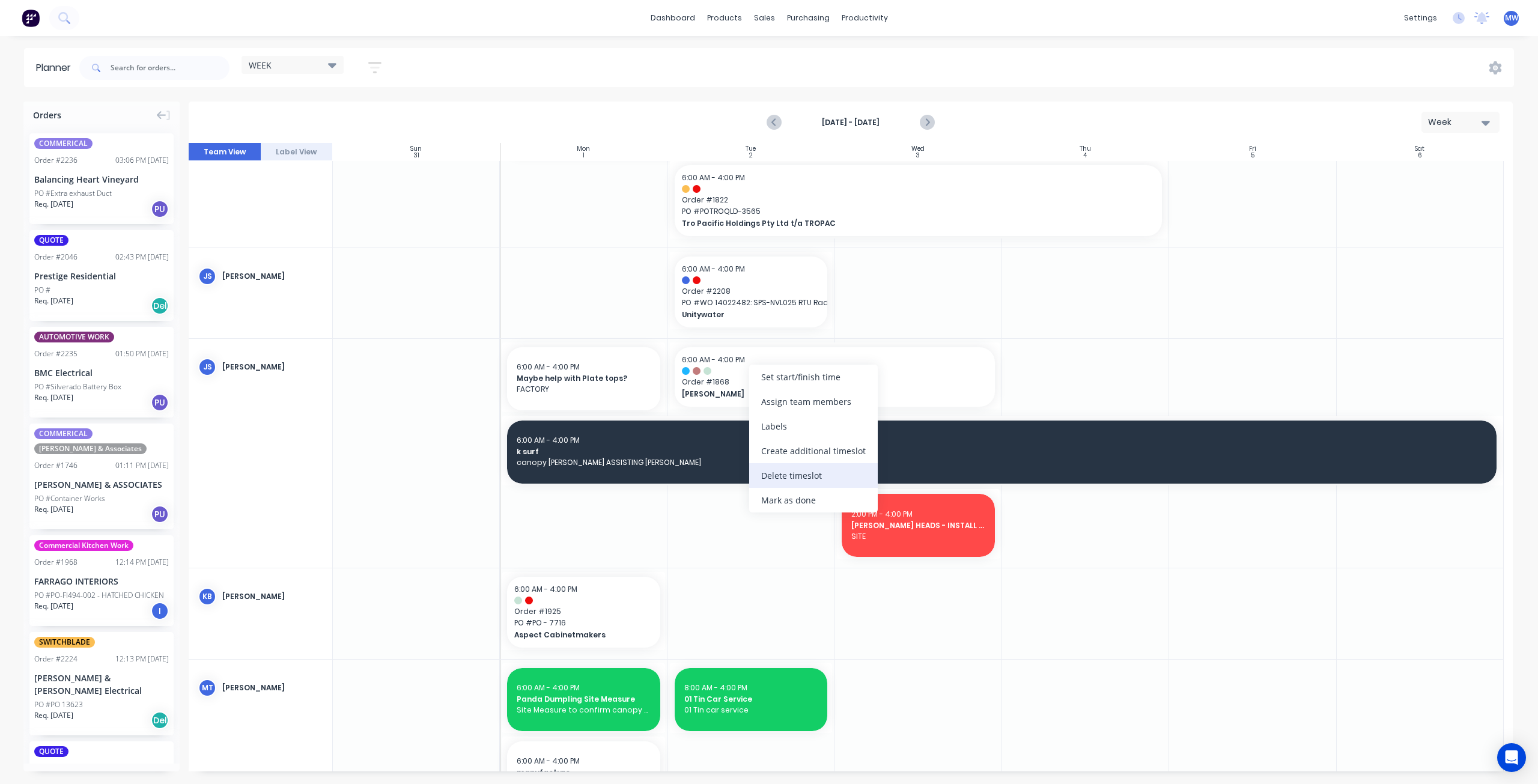
click at [812, 477] on div "Delete timeslot" at bounding box center [813, 475] width 128 height 24
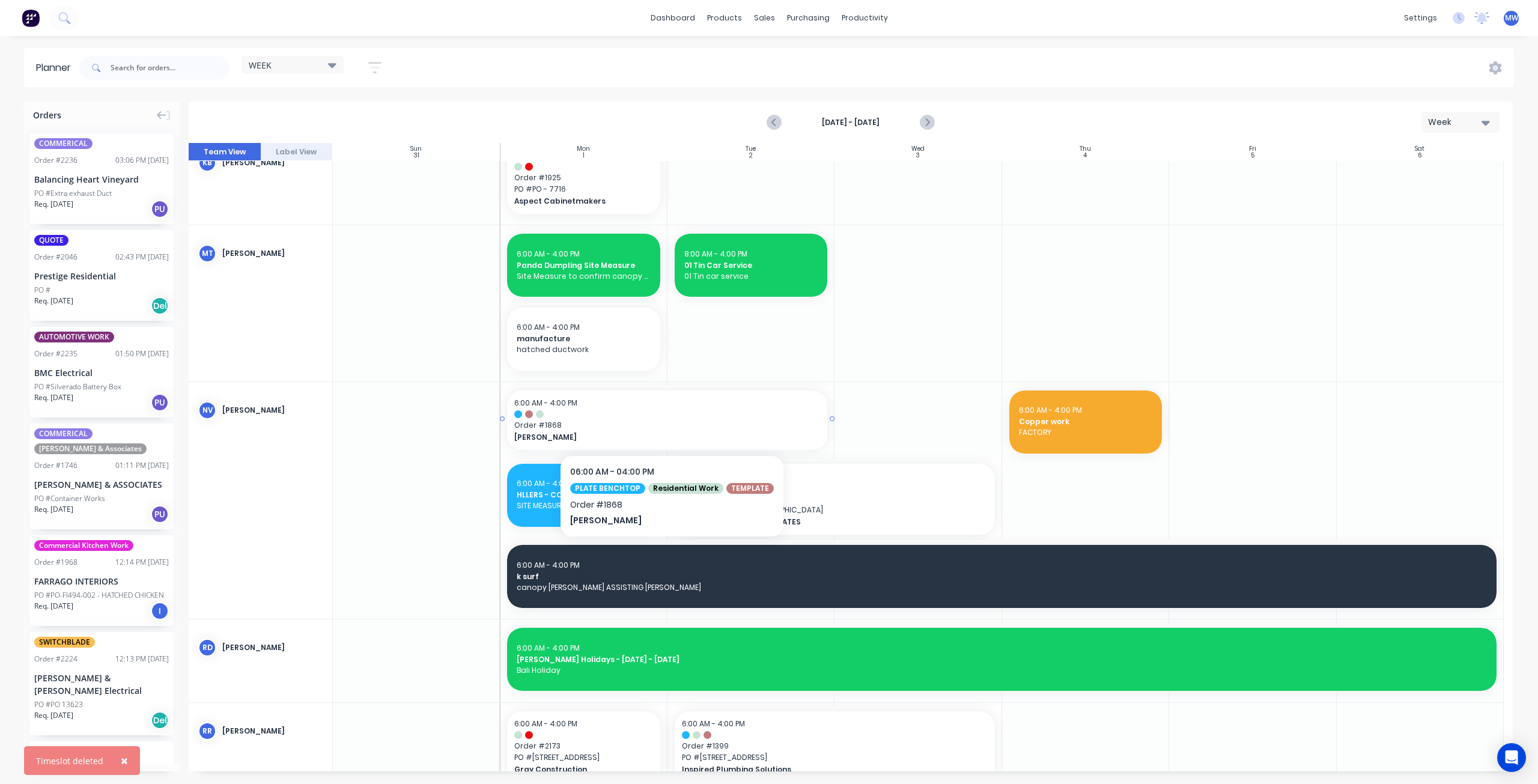
scroll to position [721, 0]
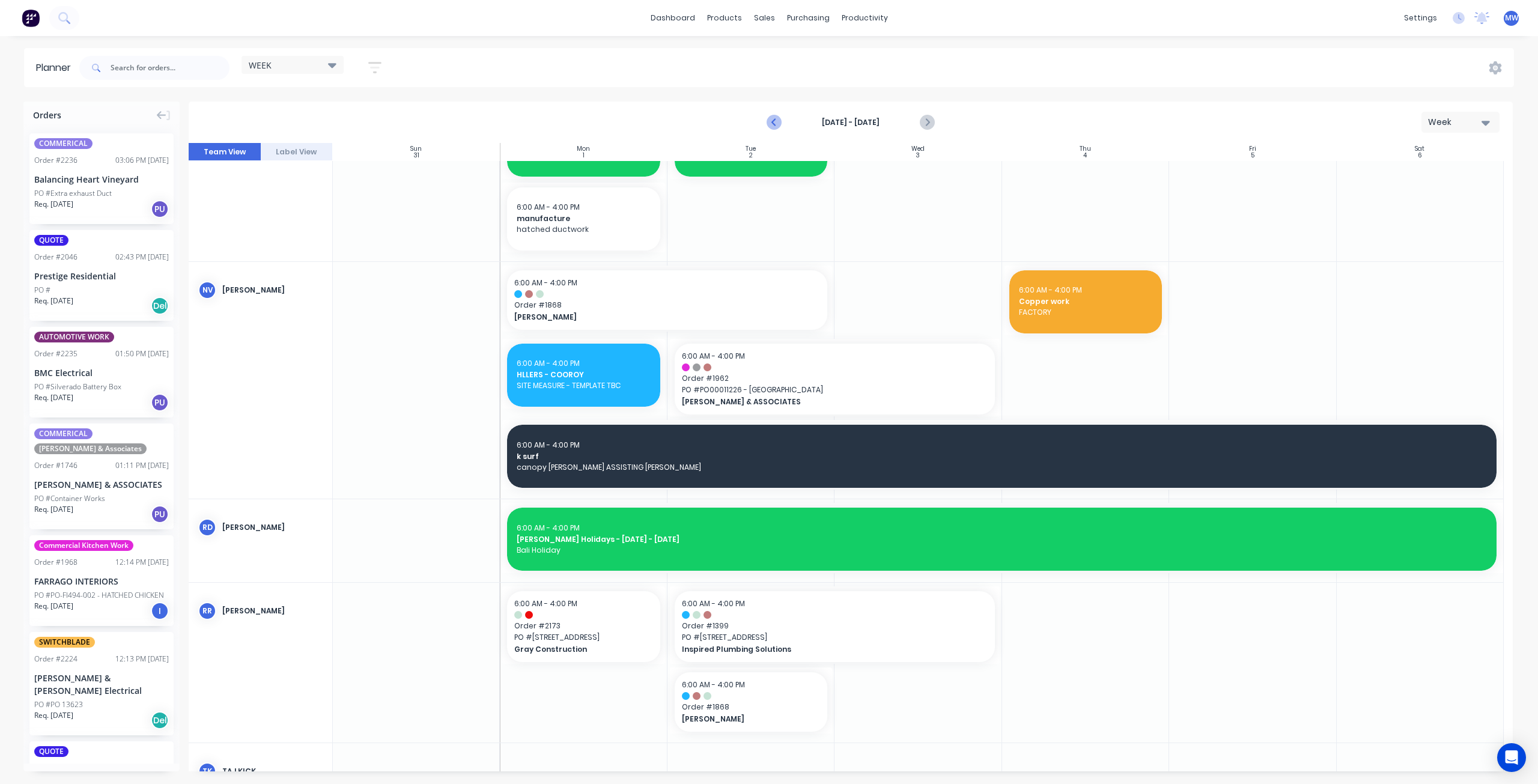
click at [773, 128] on icon "Previous page" at bounding box center [775, 122] width 15 height 15
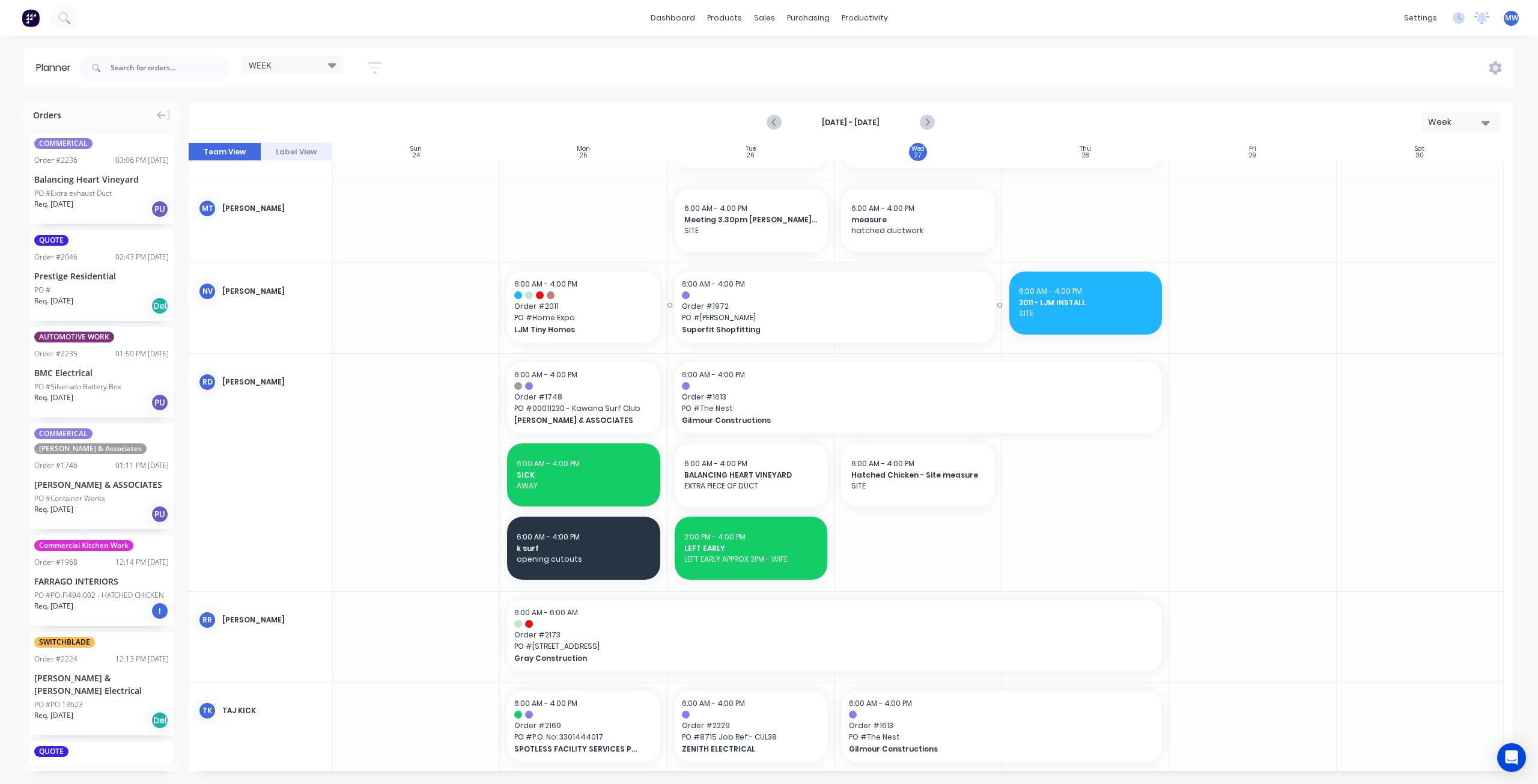
scroll to position [820, 0]
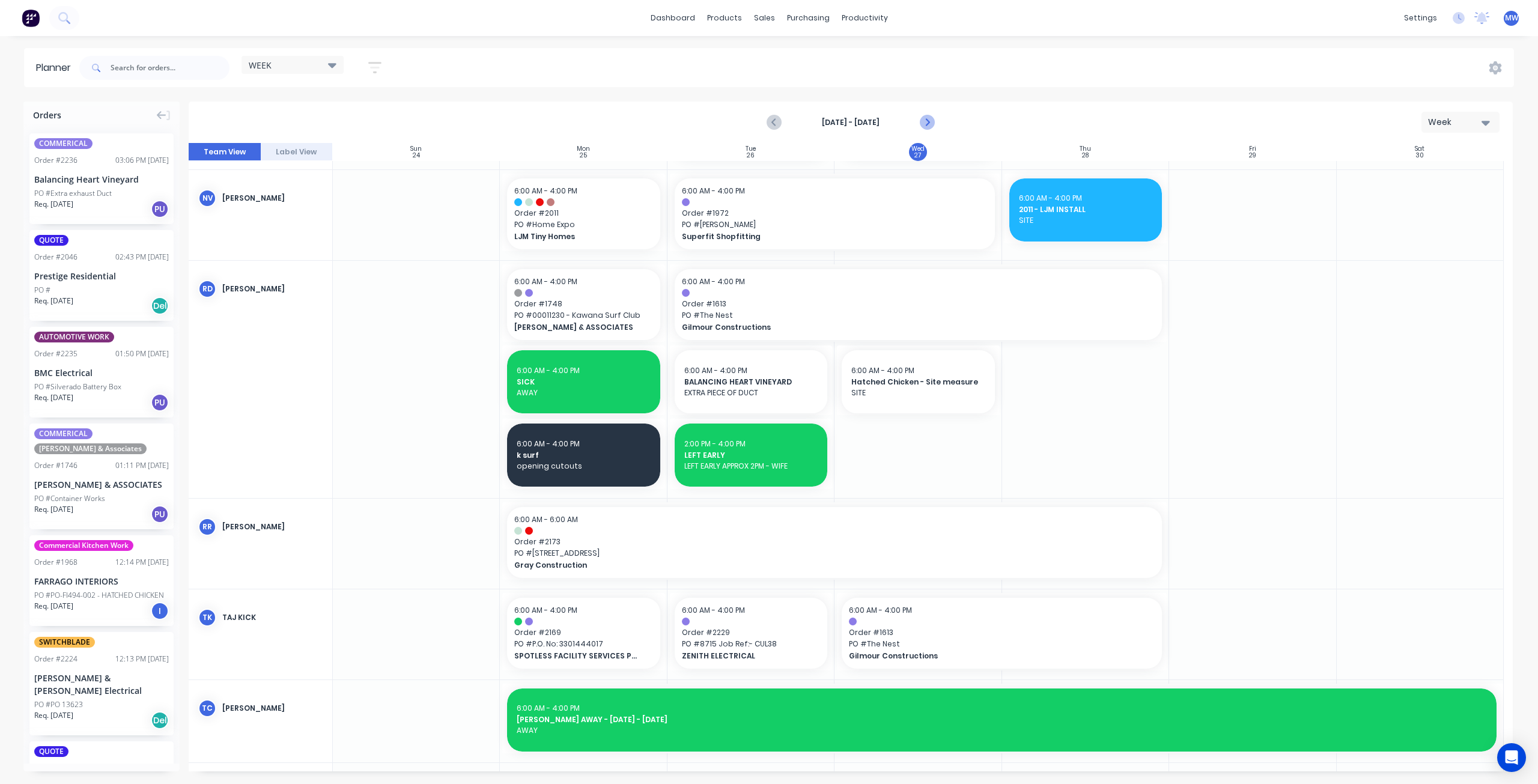
click at [929, 120] on icon "Next page" at bounding box center [926, 122] width 15 height 15
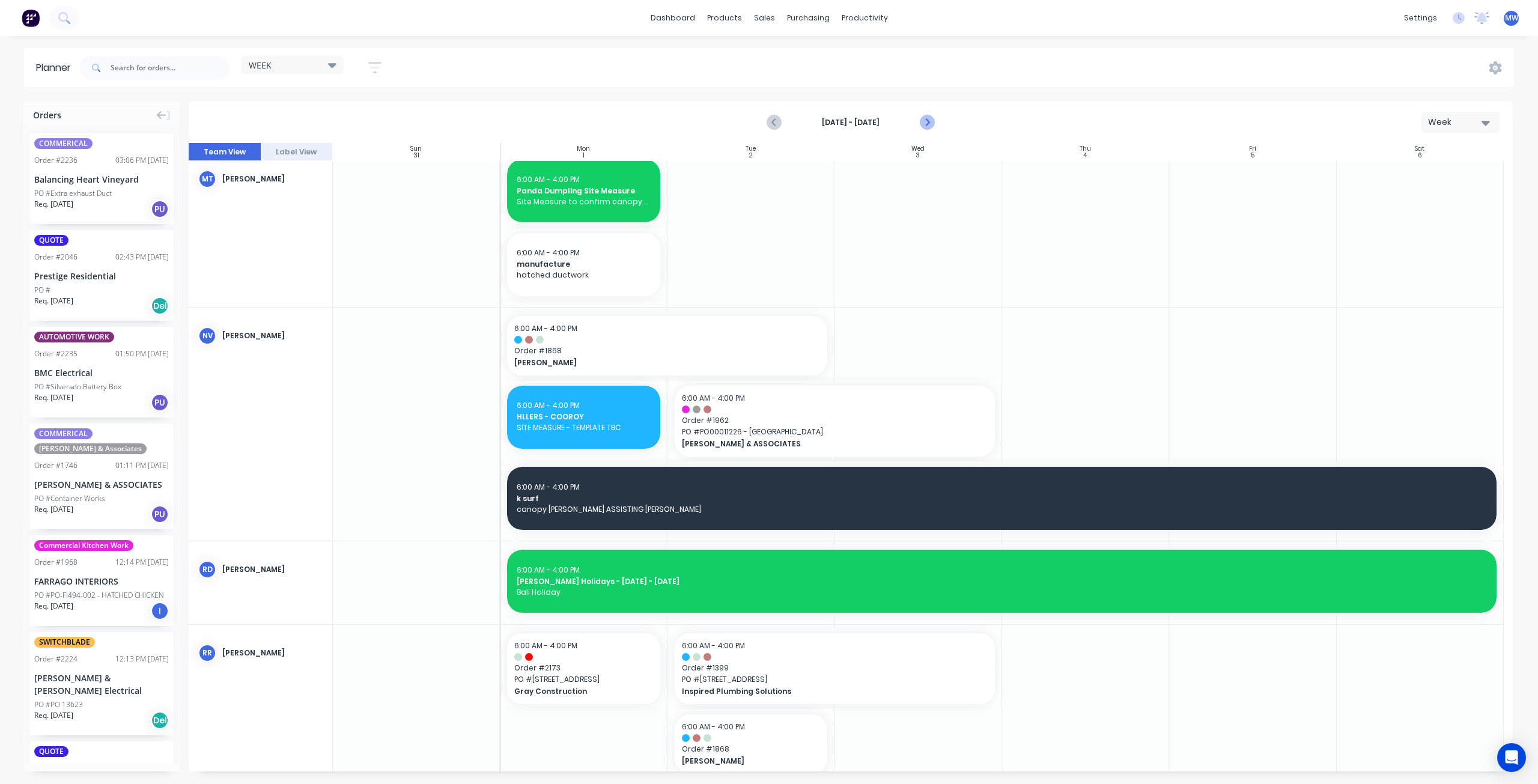
scroll to position [765, 0]
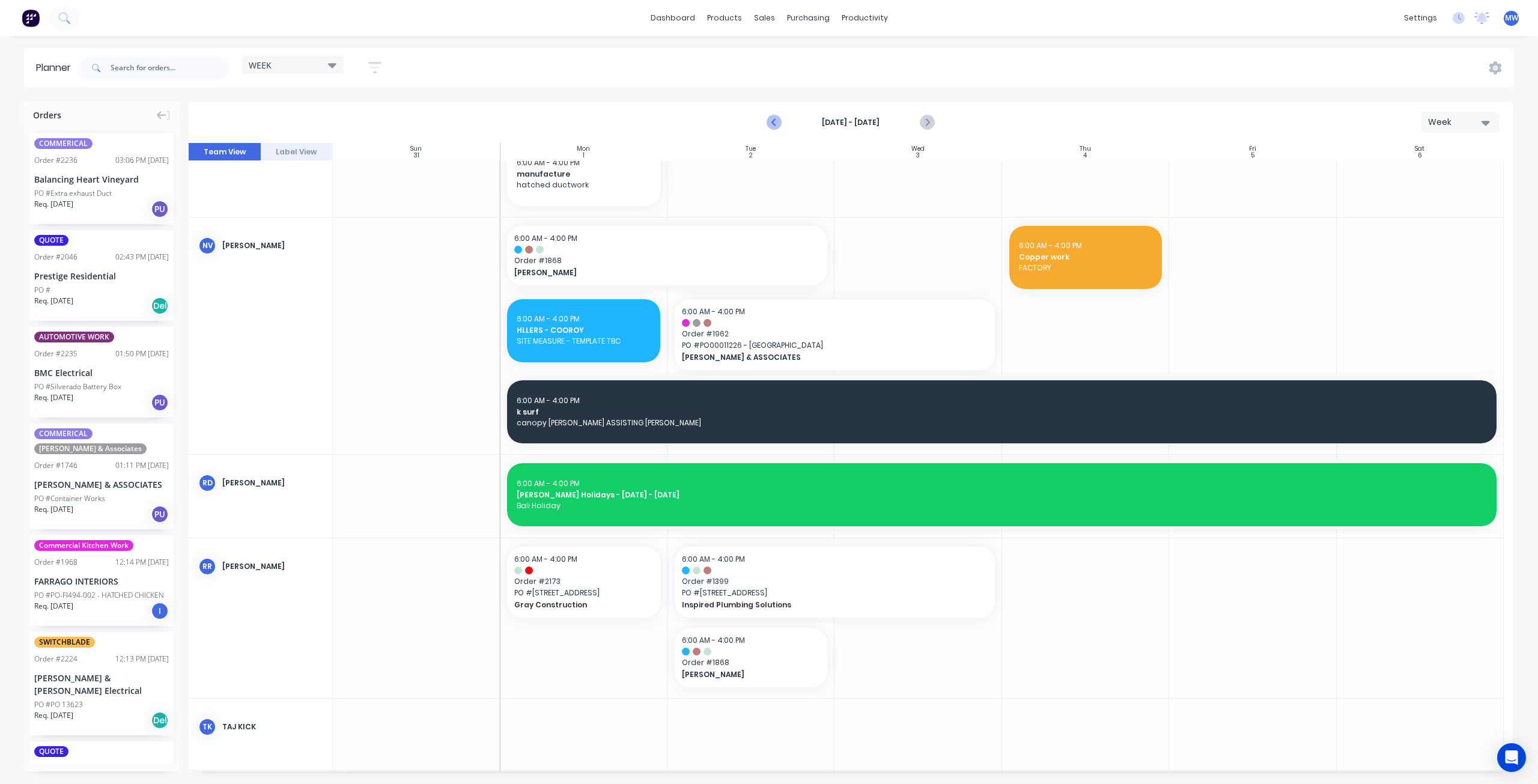
click at [774, 121] on icon "Previous page" at bounding box center [775, 123] width 6 height 10
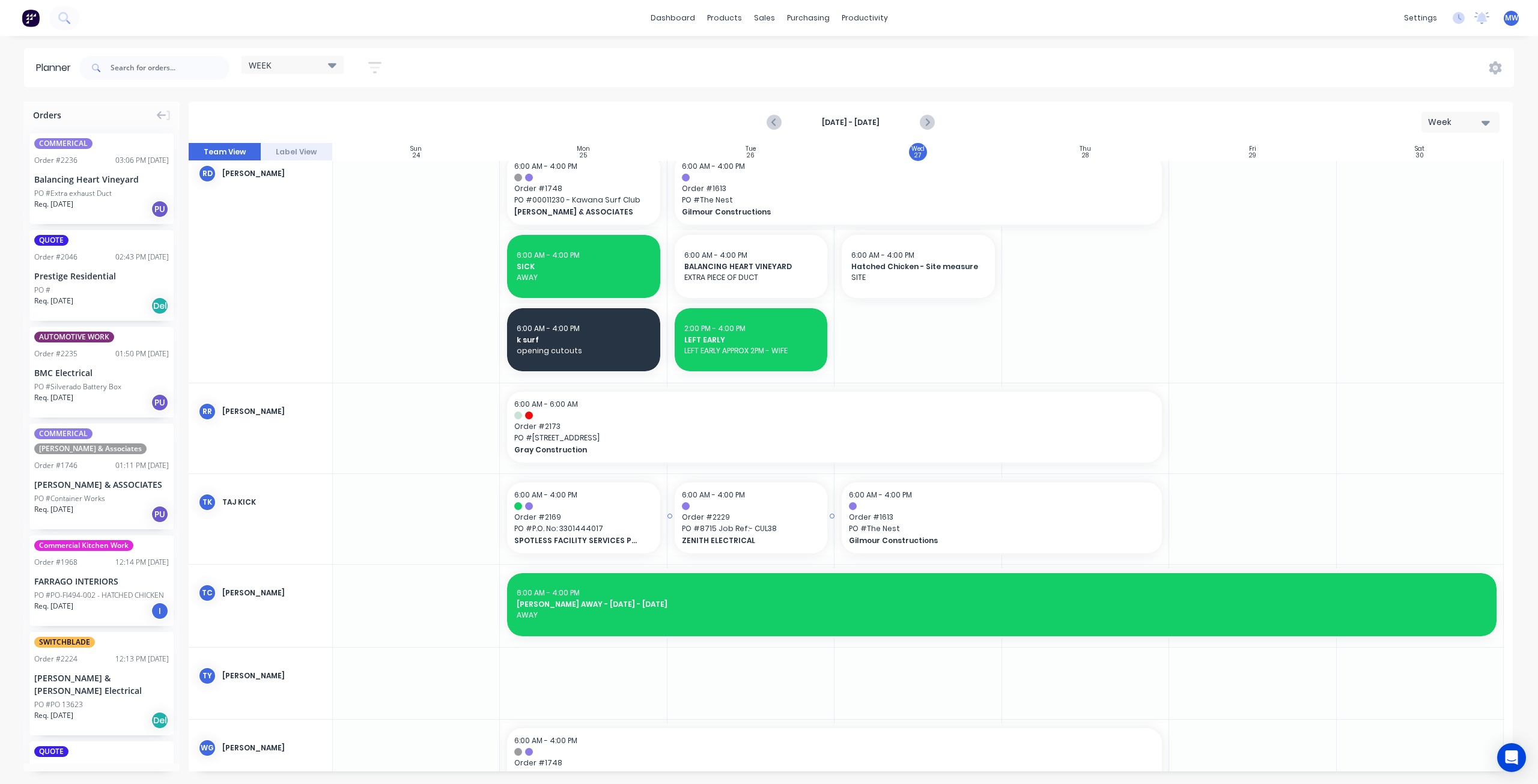
scroll to position [941, 0]
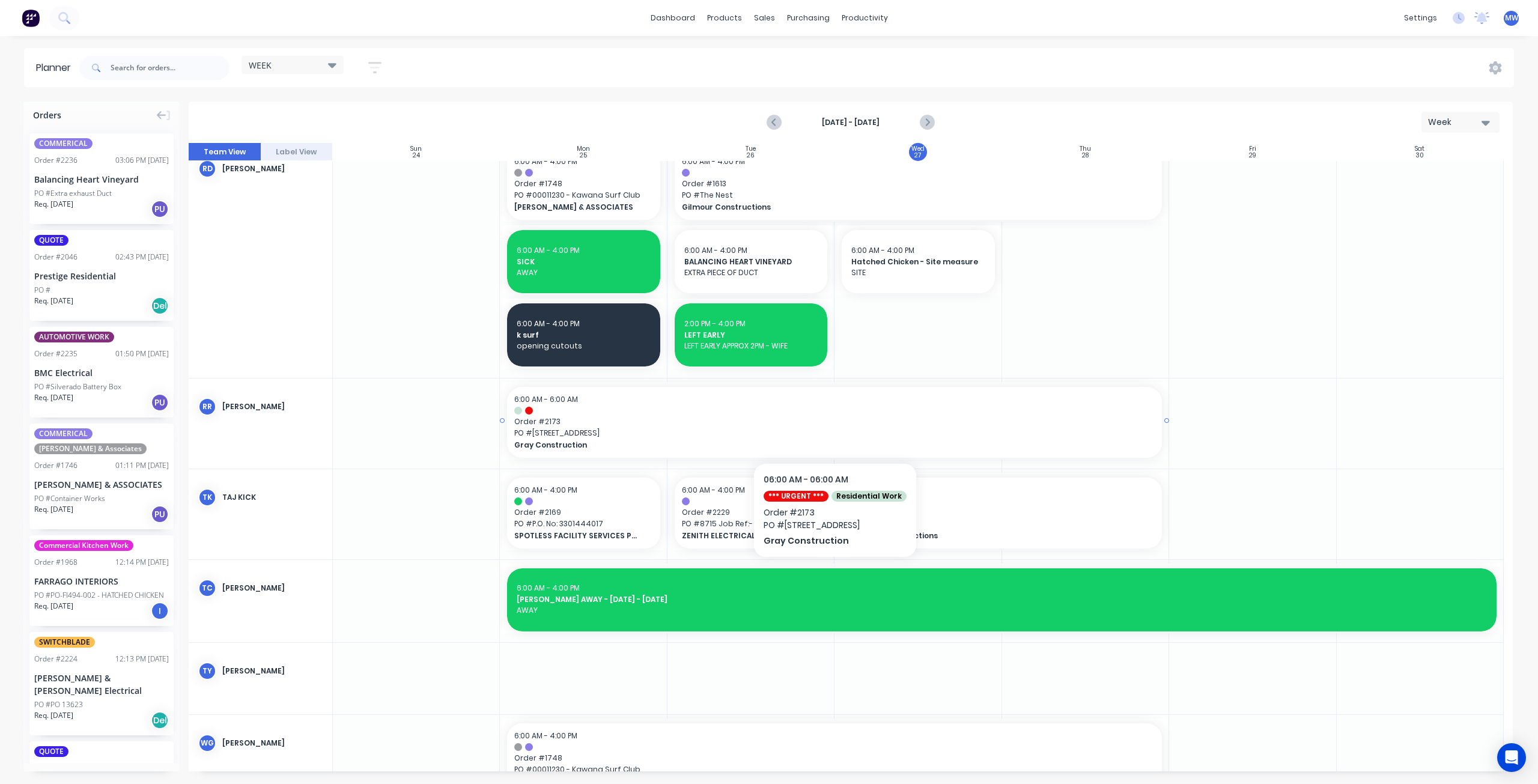
click at [615, 424] on span "Order # 2173" at bounding box center [834, 421] width 640 height 10
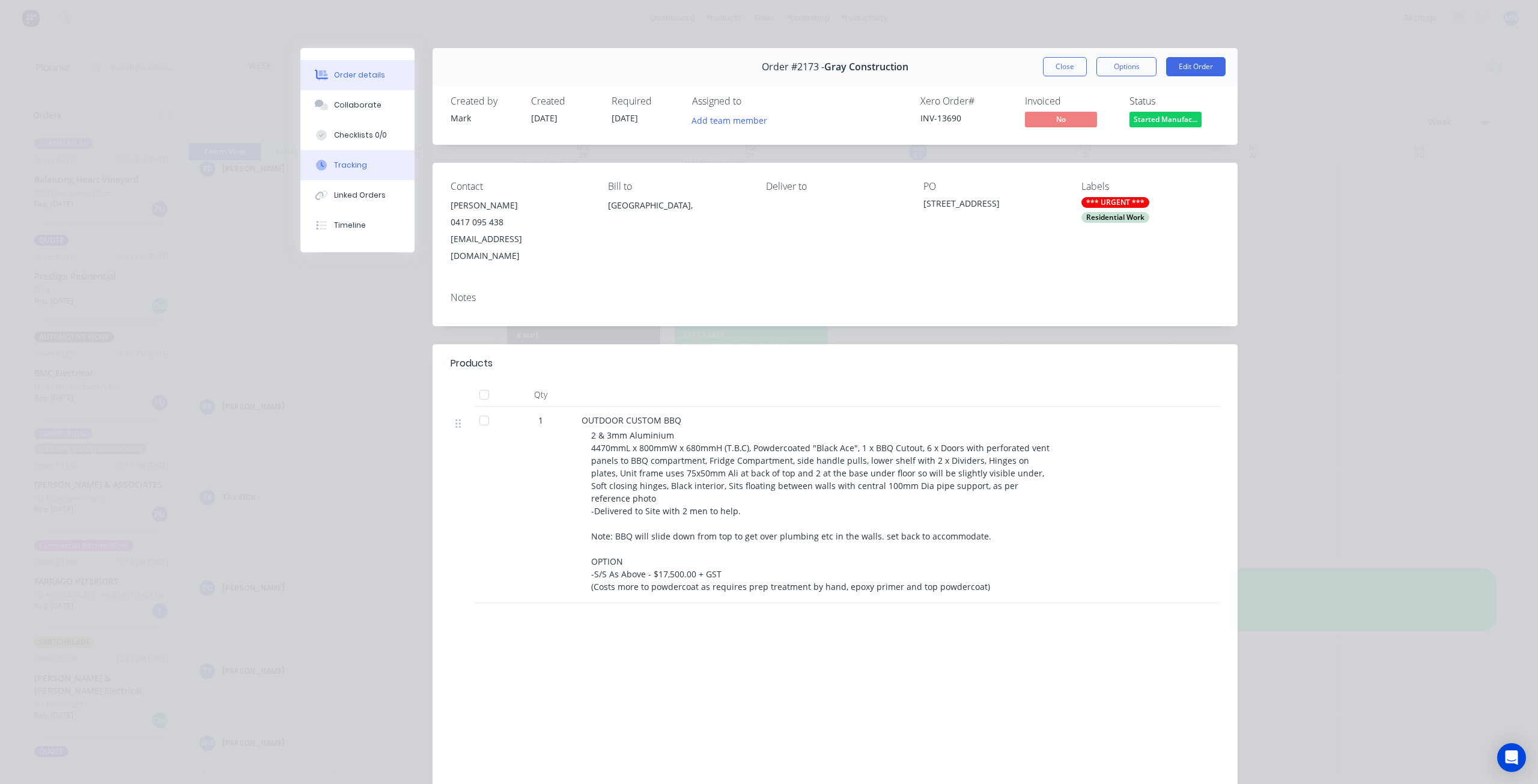
click at [369, 175] on button "Tracking" at bounding box center [357, 165] width 114 height 30
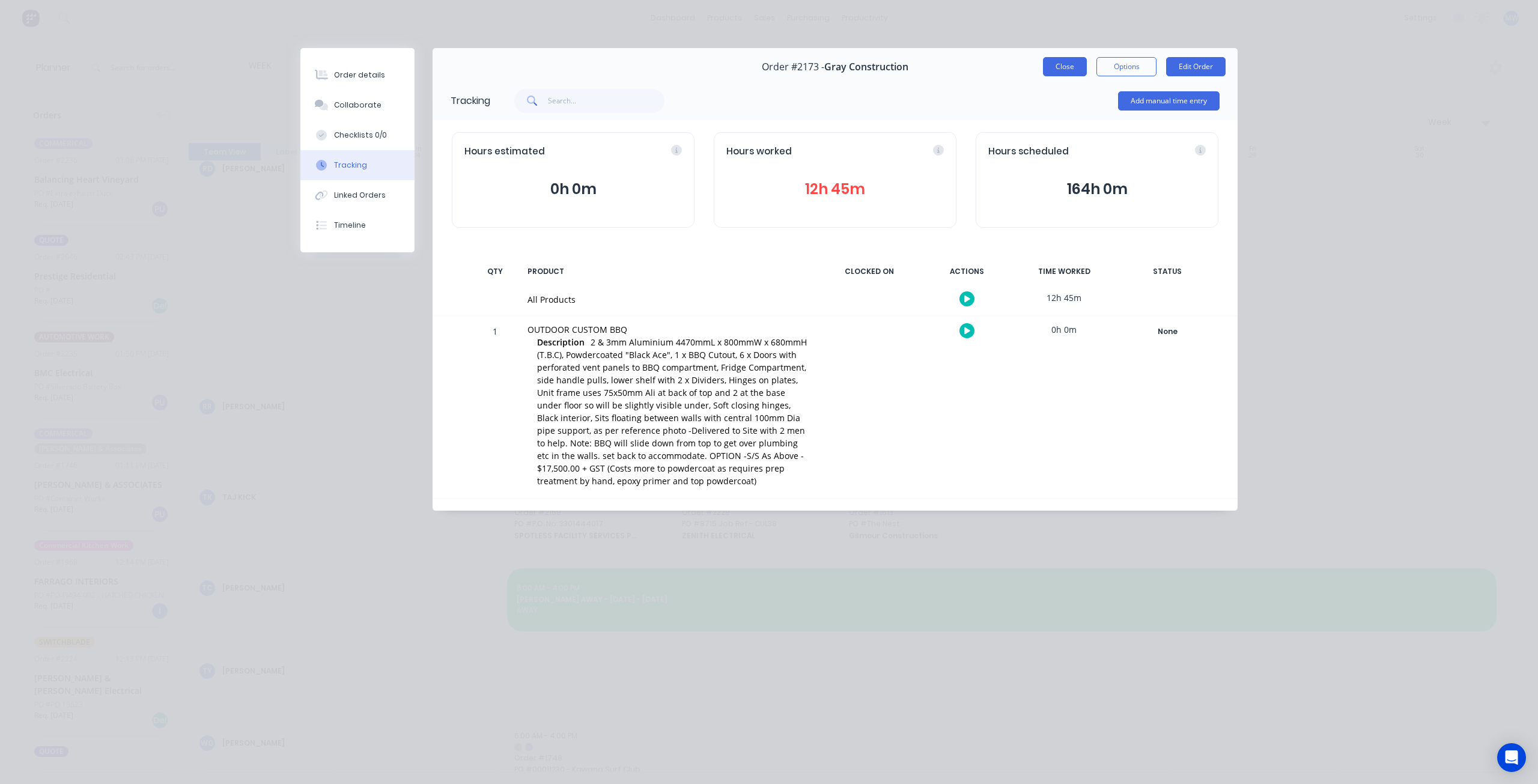
click at [1057, 68] on button "Close" at bounding box center [1065, 67] width 44 height 20
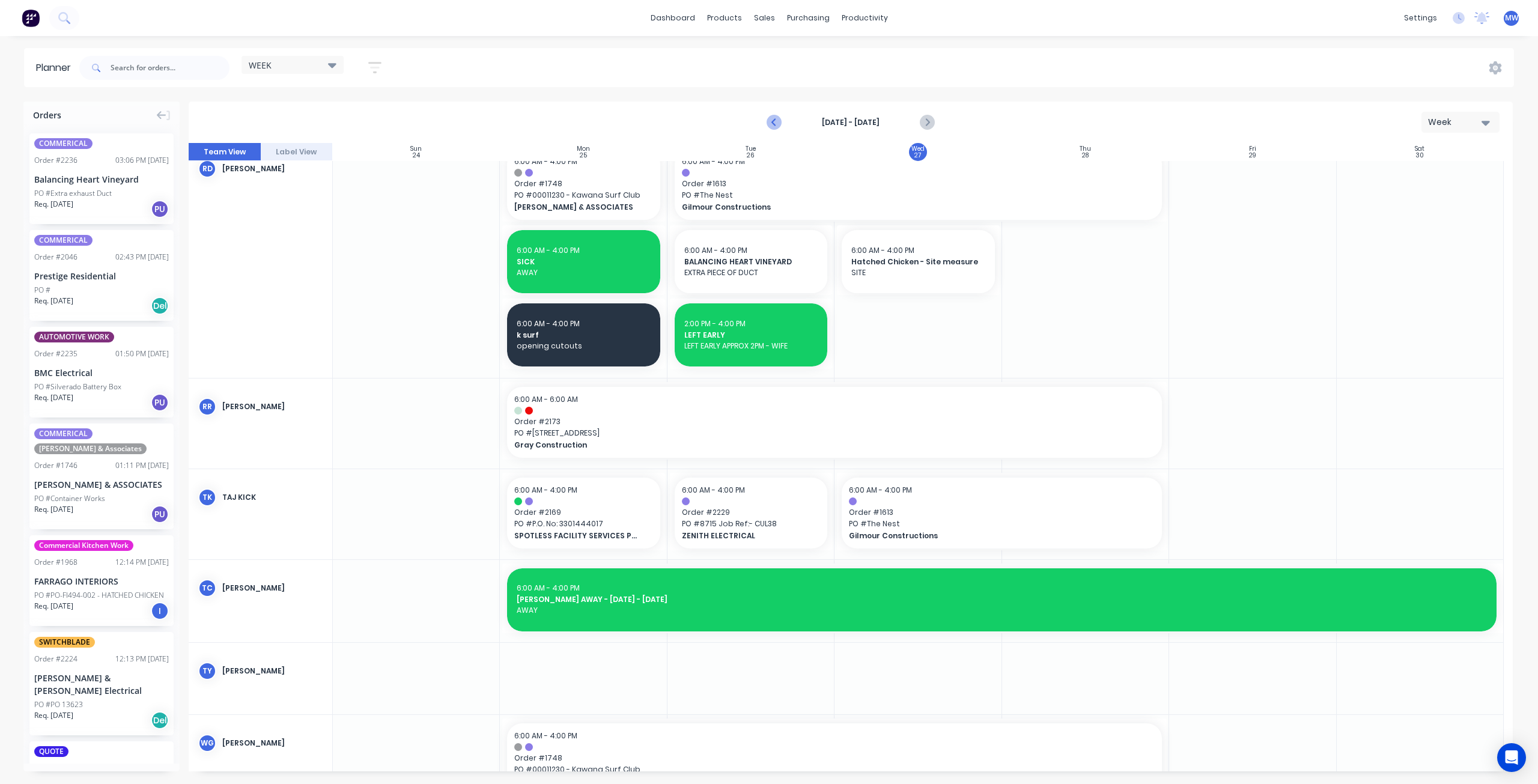
click at [773, 121] on icon "Previous page" at bounding box center [775, 122] width 15 height 15
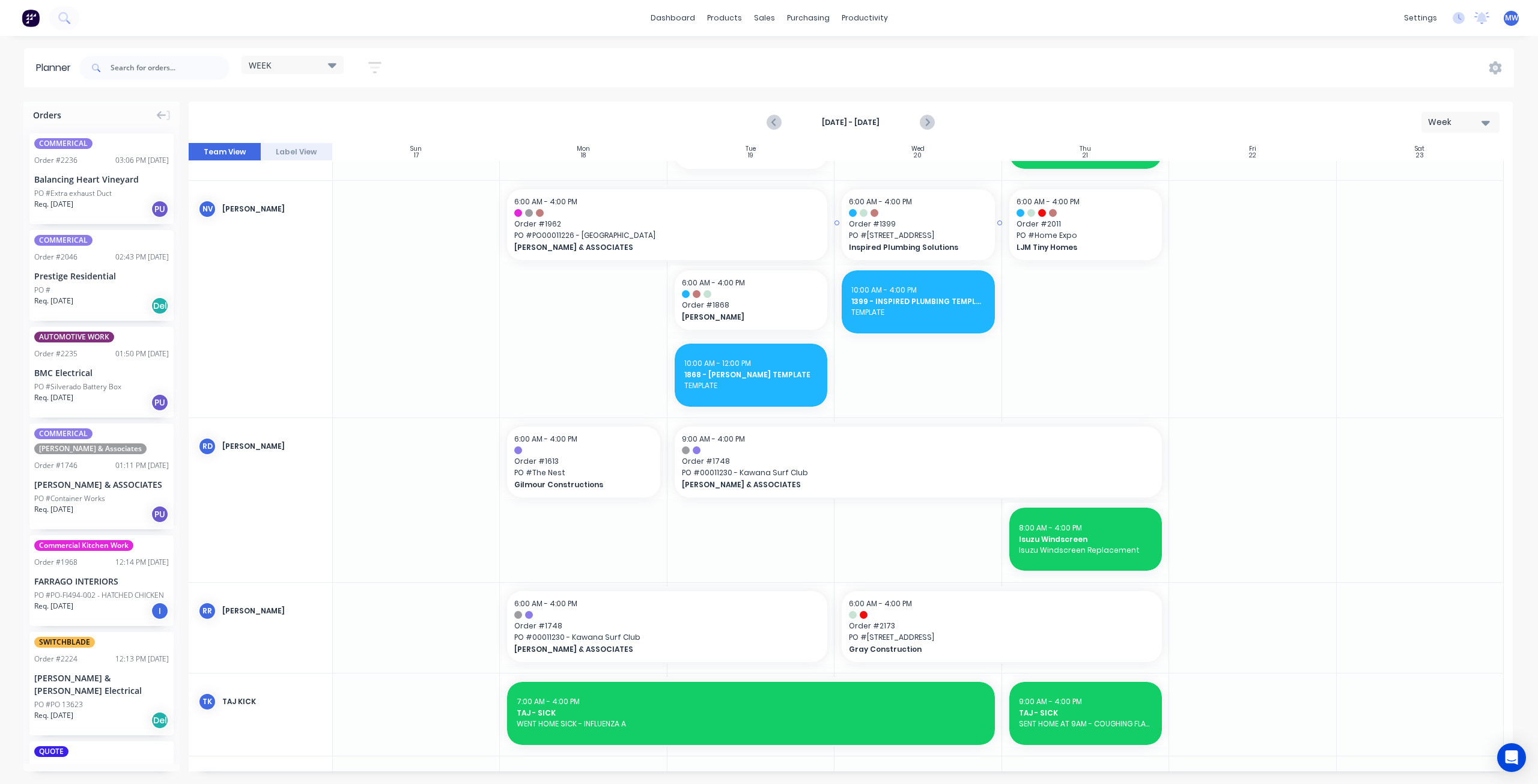
scroll to position [917, 0]
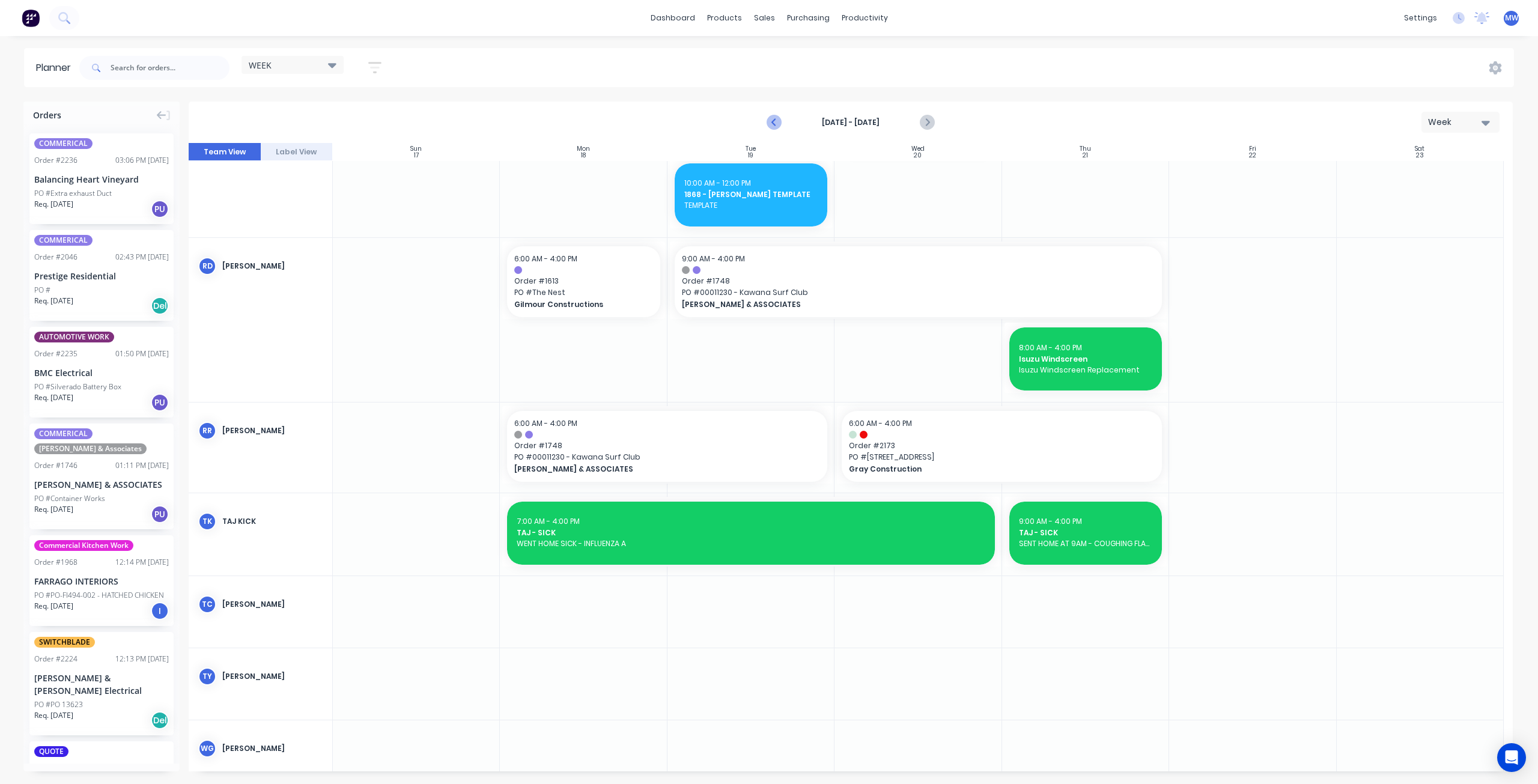
click at [771, 123] on icon "Previous page" at bounding box center [775, 122] width 15 height 15
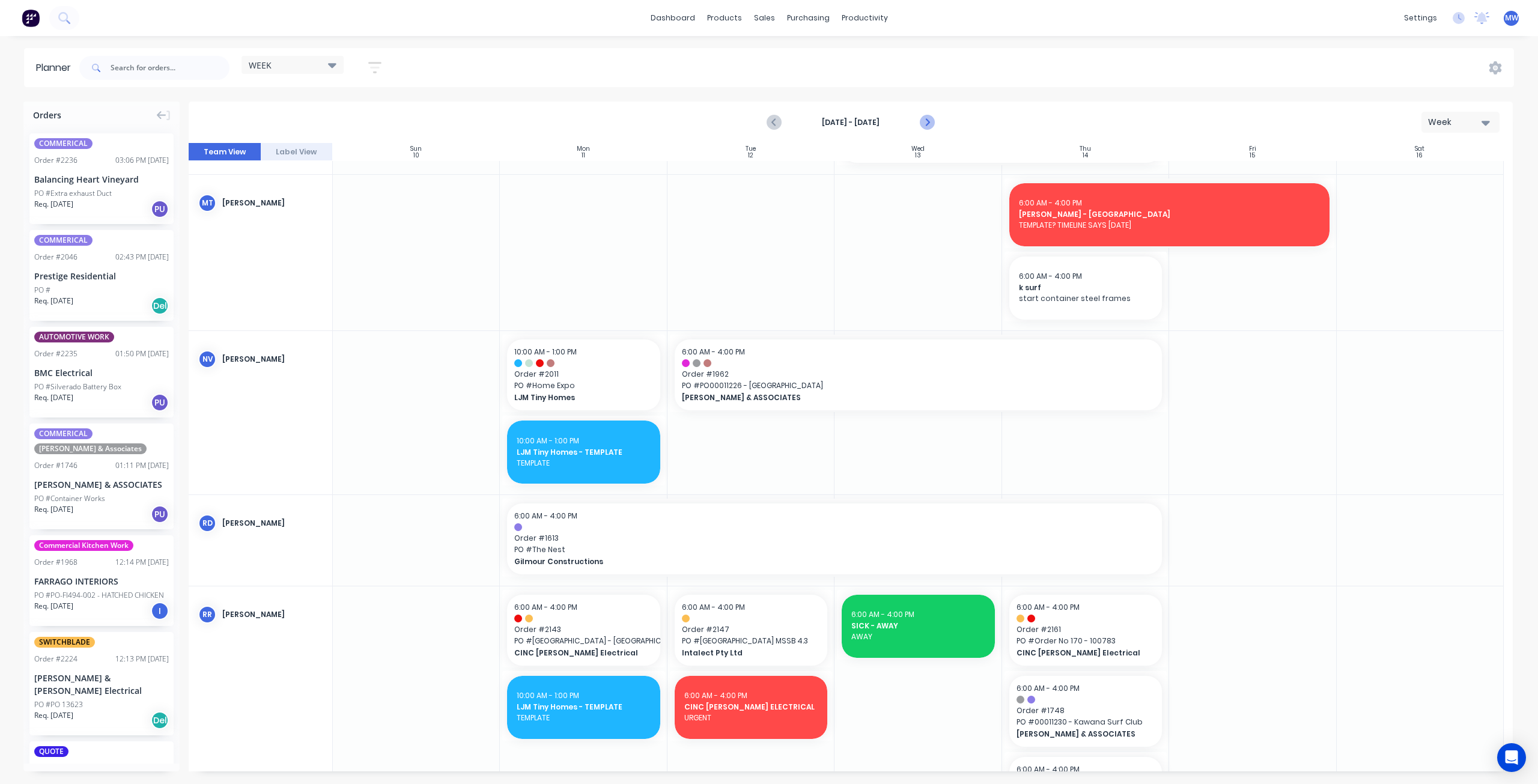
click at [933, 121] on icon "Next page" at bounding box center [926, 122] width 15 height 15
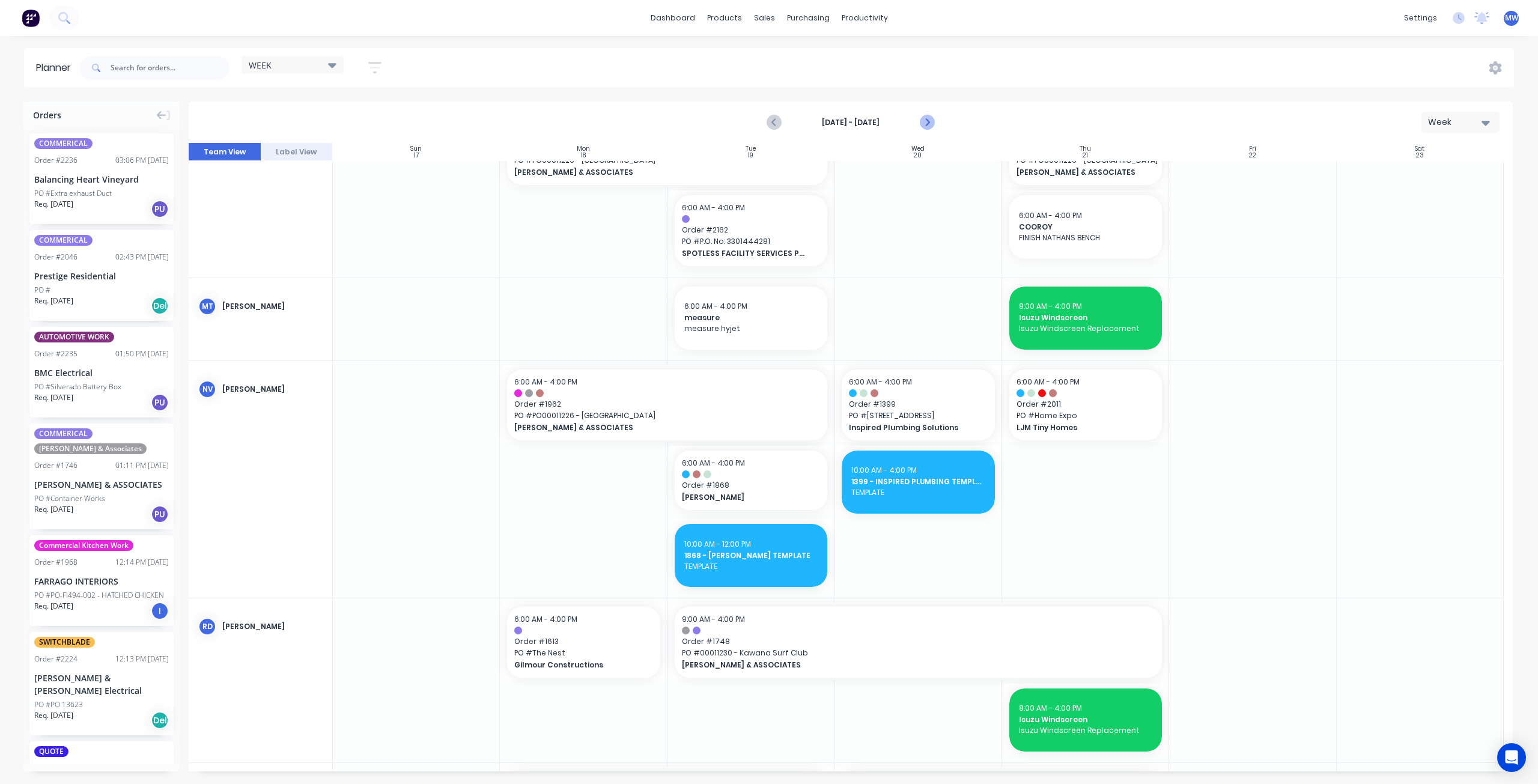
click at [931, 122] on icon "Next page" at bounding box center [926, 122] width 15 height 15
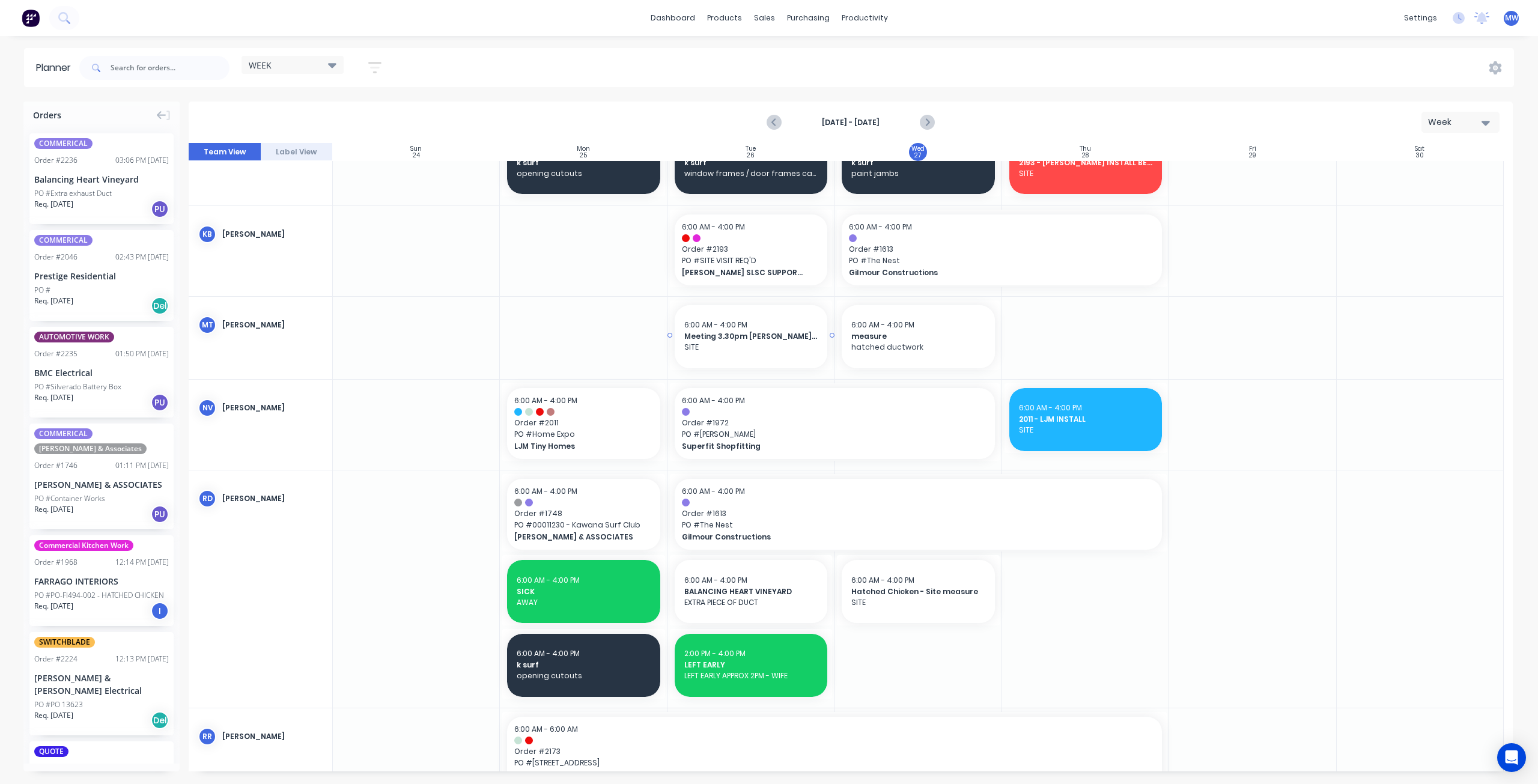
scroll to position [864, 0]
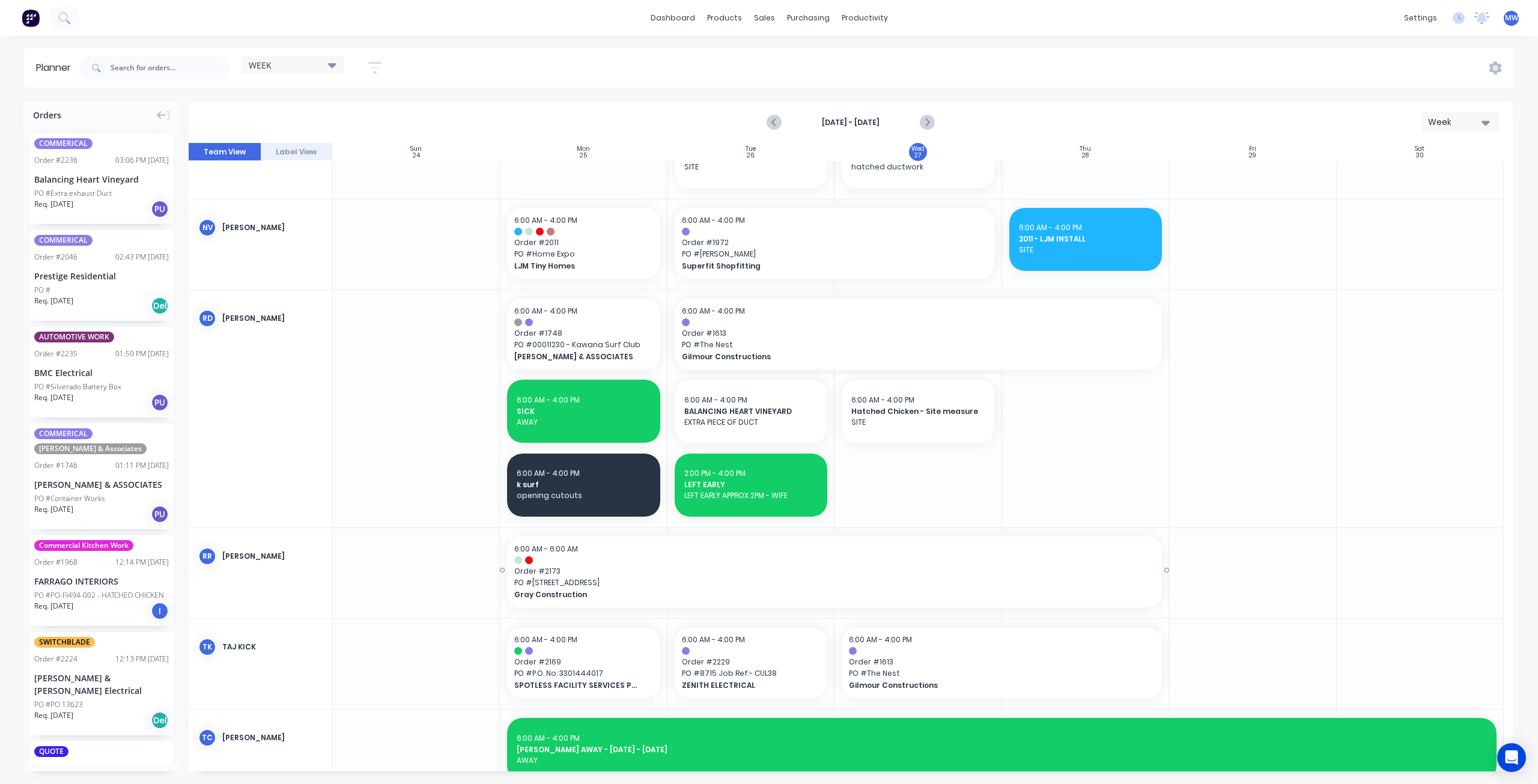
click at [949, 577] on span "PO # 213 Cooloolabin Rd" at bounding box center [834, 582] width 640 height 10
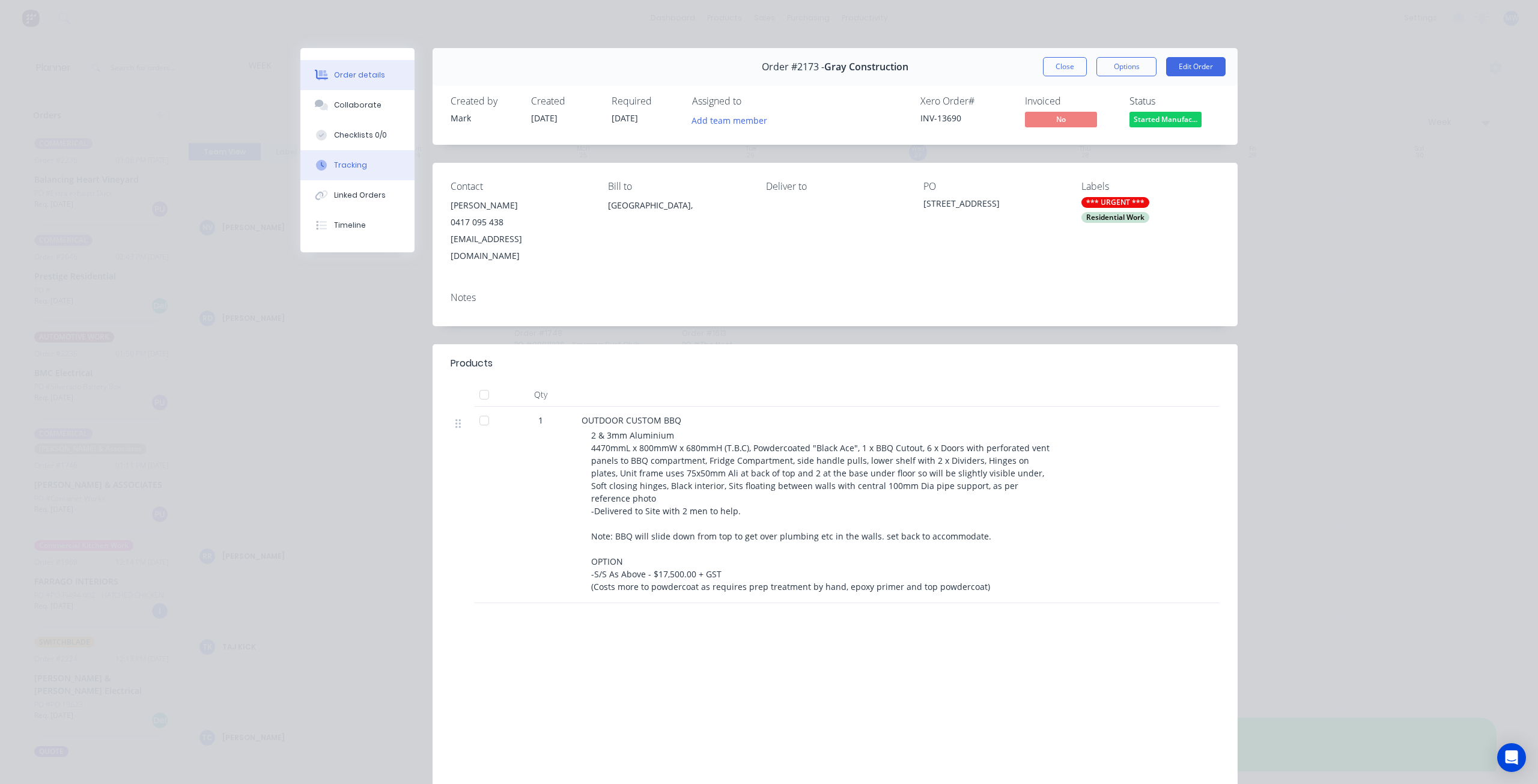
click at [358, 166] on div "Tracking" at bounding box center [350, 165] width 33 height 10
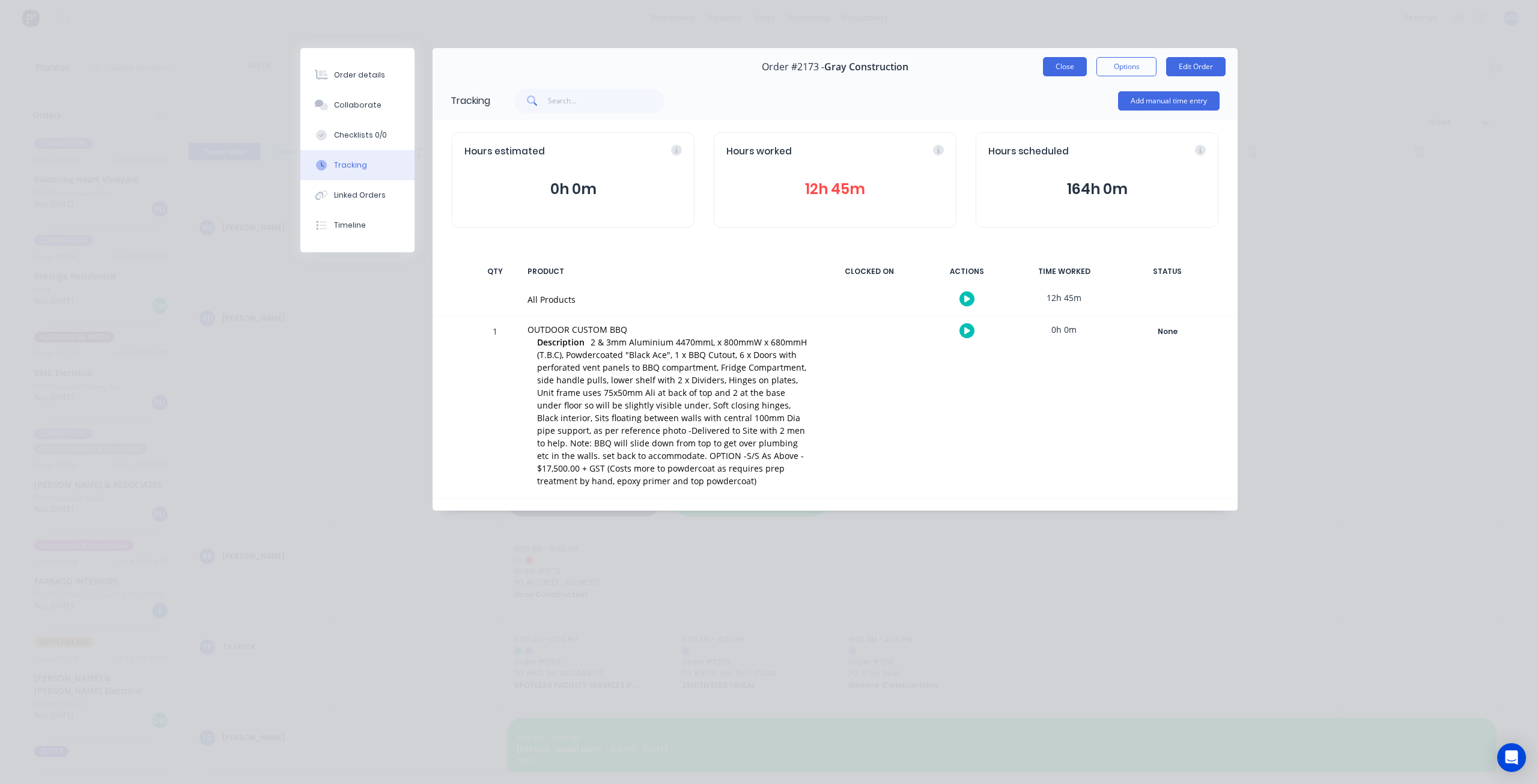
click at [1067, 69] on button "Close" at bounding box center [1065, 67] width 44 height 20
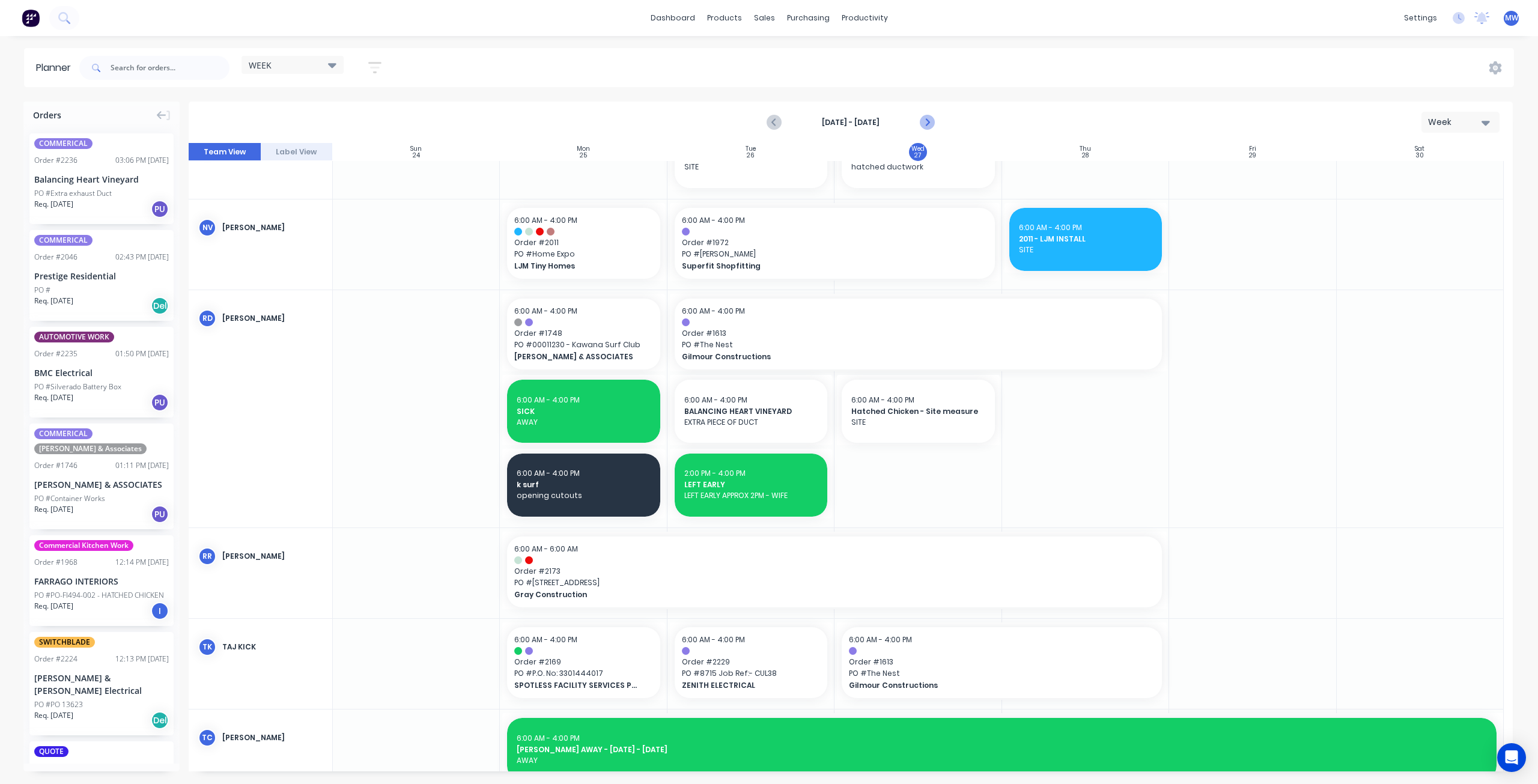
click at [926, 127] on icon "Next page" at bounding box center [926, 122] width 15 height 15
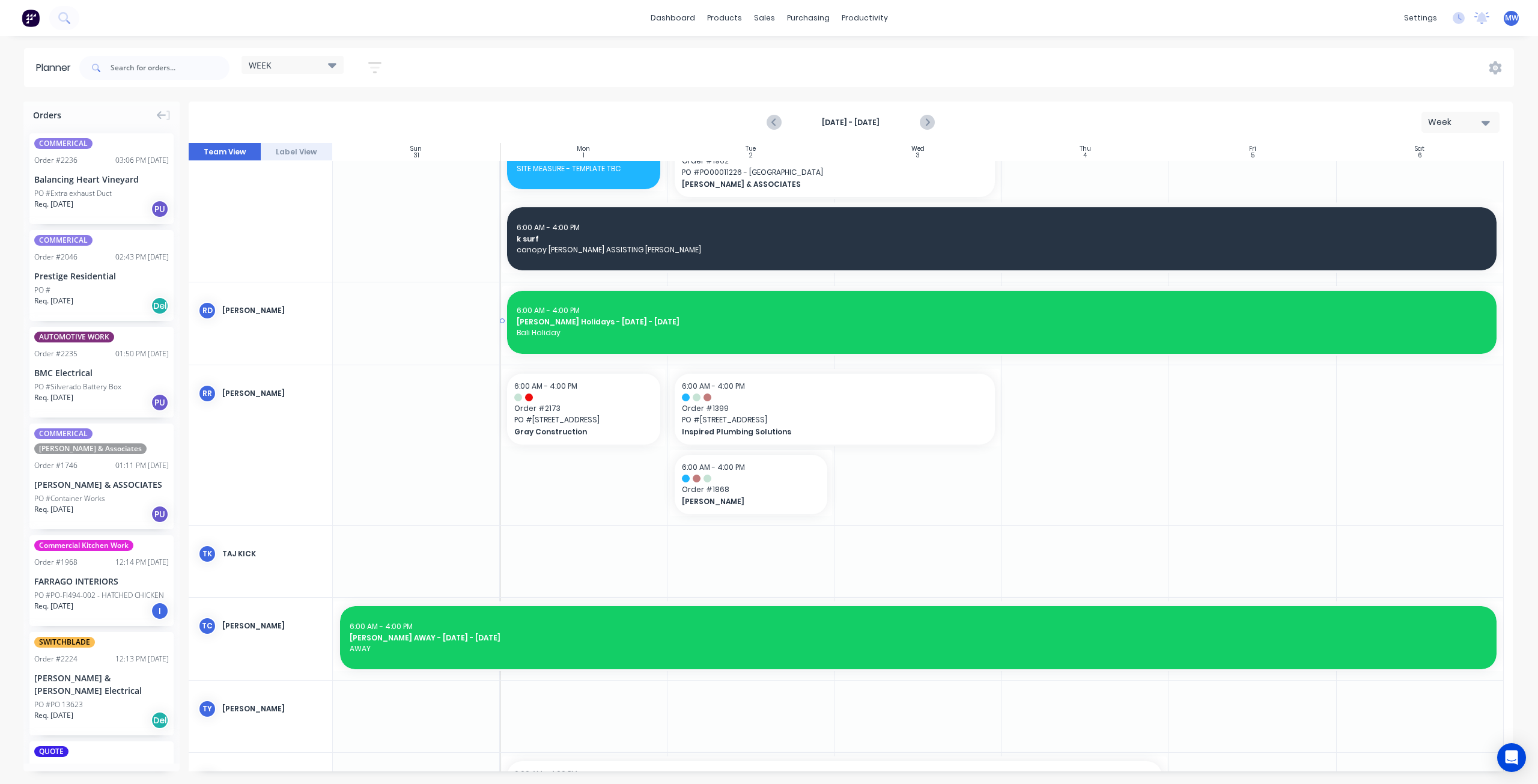
scroll to position [1019, 0]
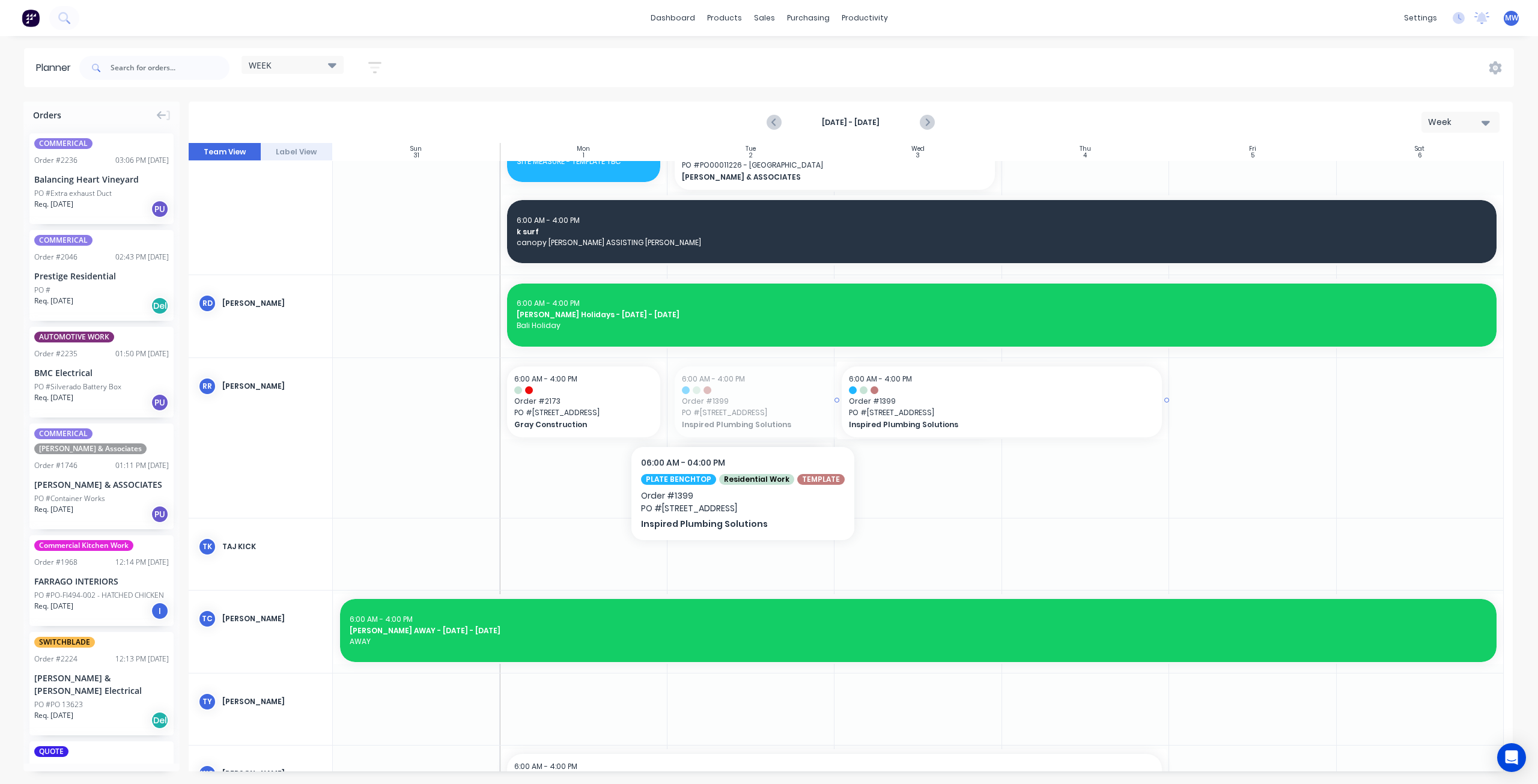
drag, startPoint x: 737, startPoint y: 410, endPoint x: 998, endPoint y: 434, distance: 262.1
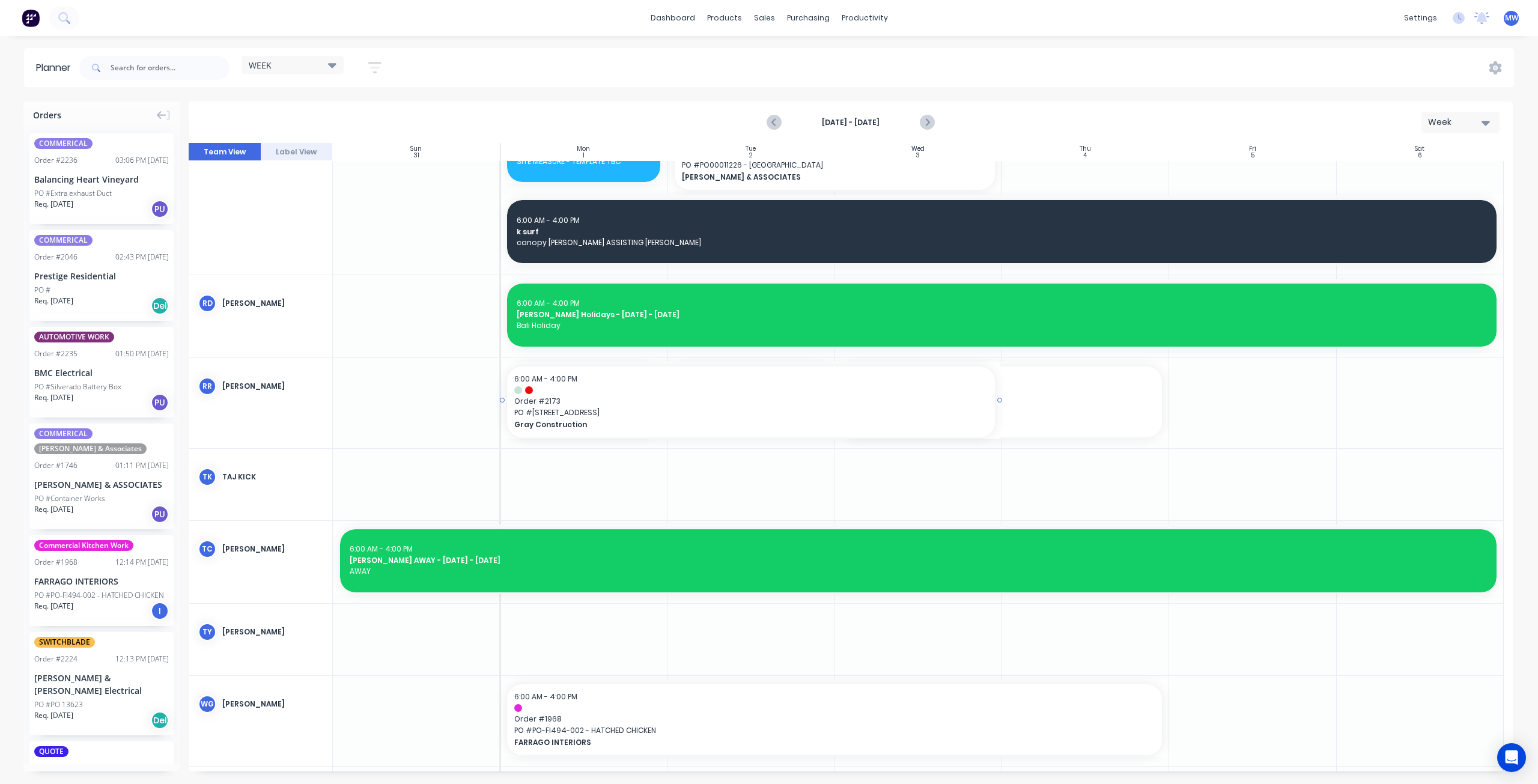
drag, startPoint x: 687, startPoint y: 400, endPoint x: 882, endPoint y: 404, distance: 195.0
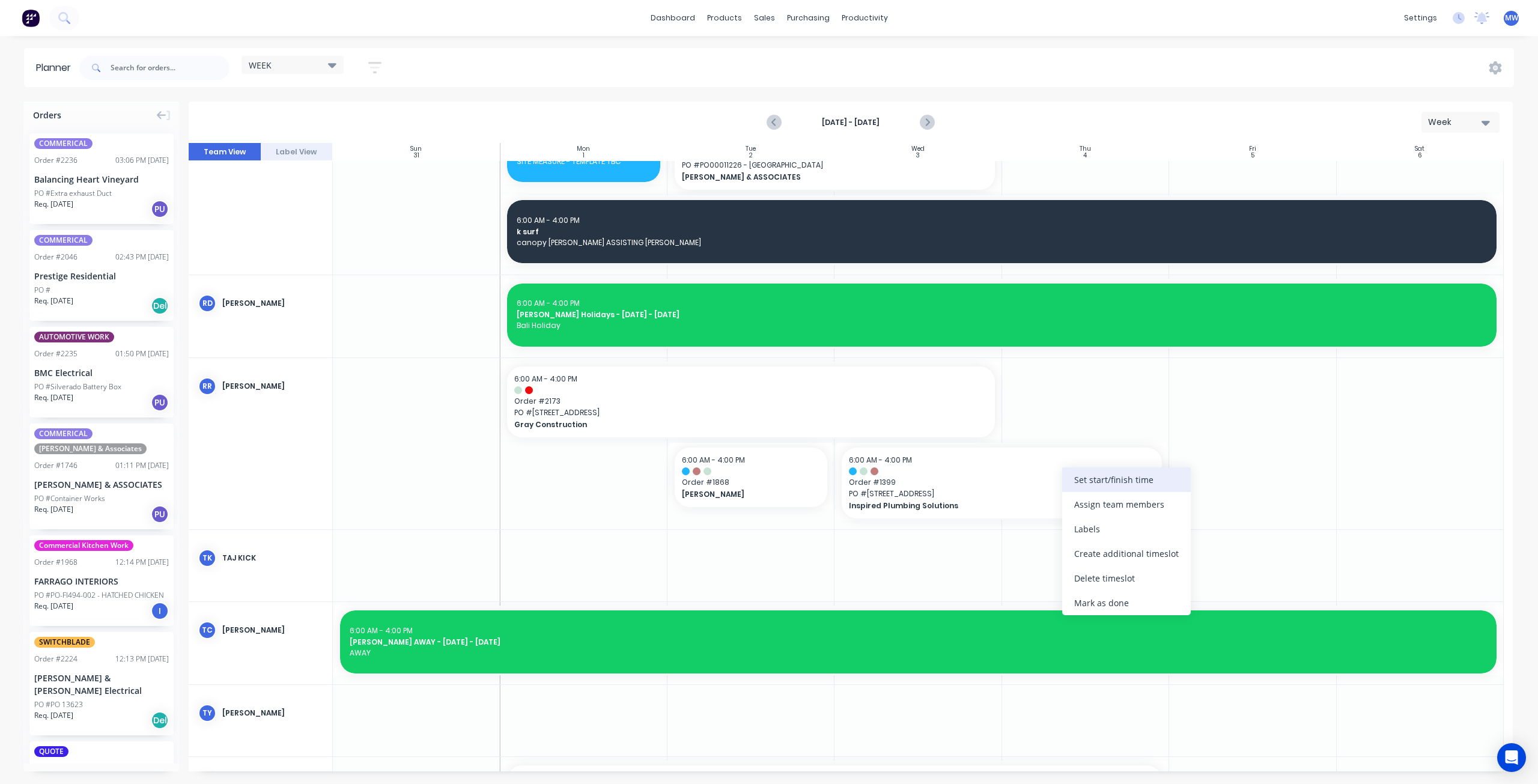
click at [1123, 478] on div "Set start/finish time" at bounding box center [1126, 479] width 128 height 24
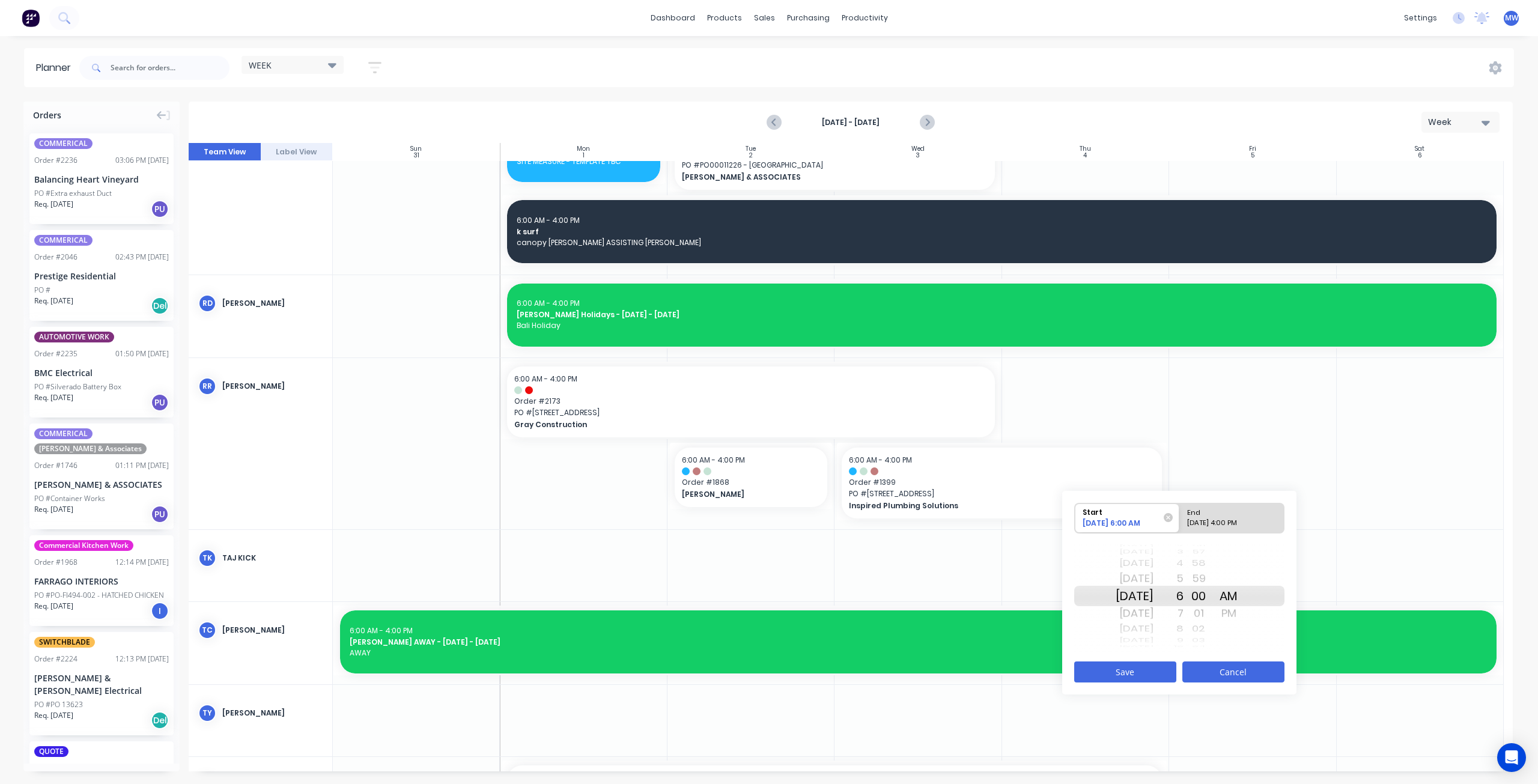
click at [1214, 672] on button "Cancel" at bounding box center [1233, 672] width 102 height 21
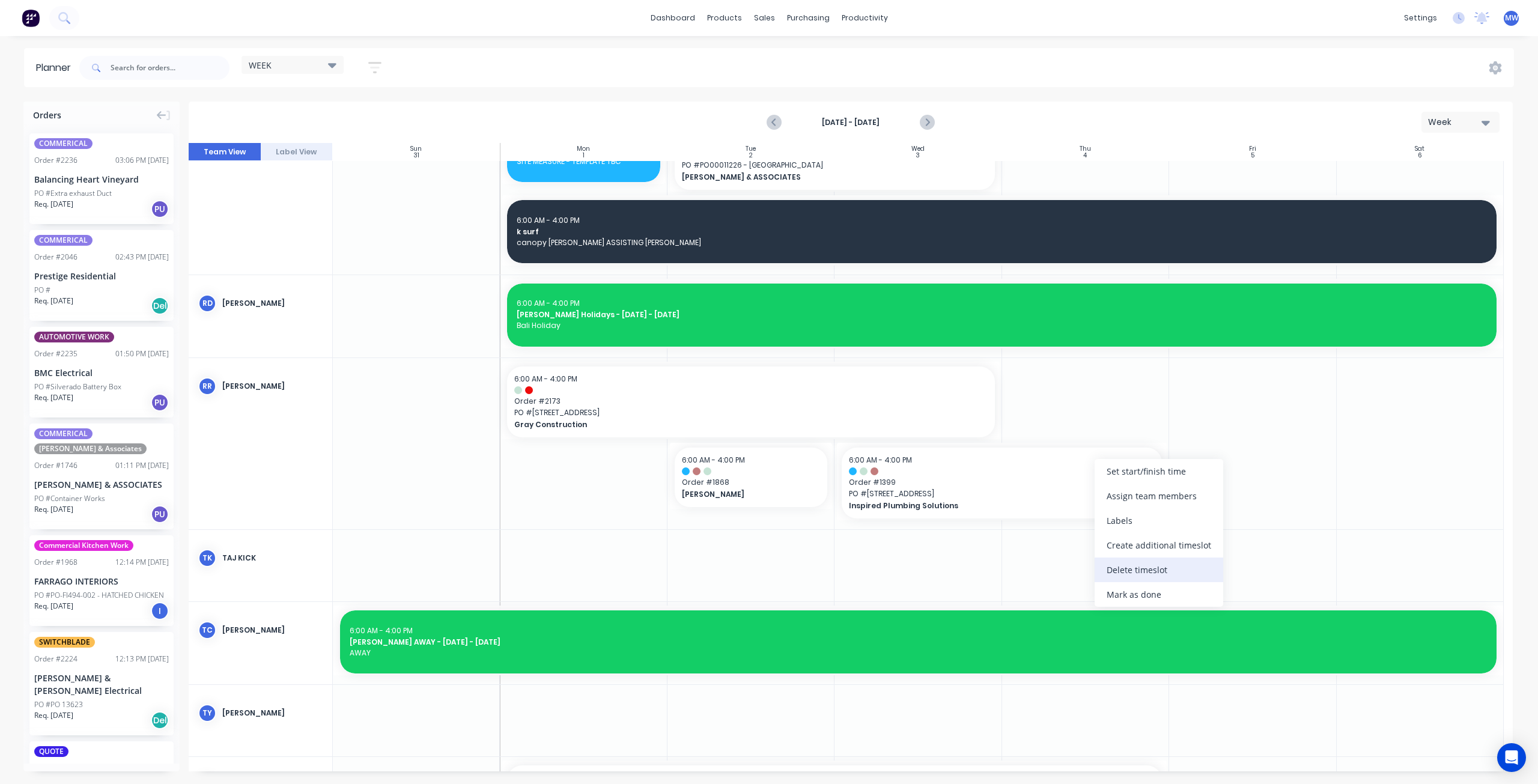
click at [1147, 563] on div "Delete timeslot" at bounding box center [1159, 570] width 128 height 24
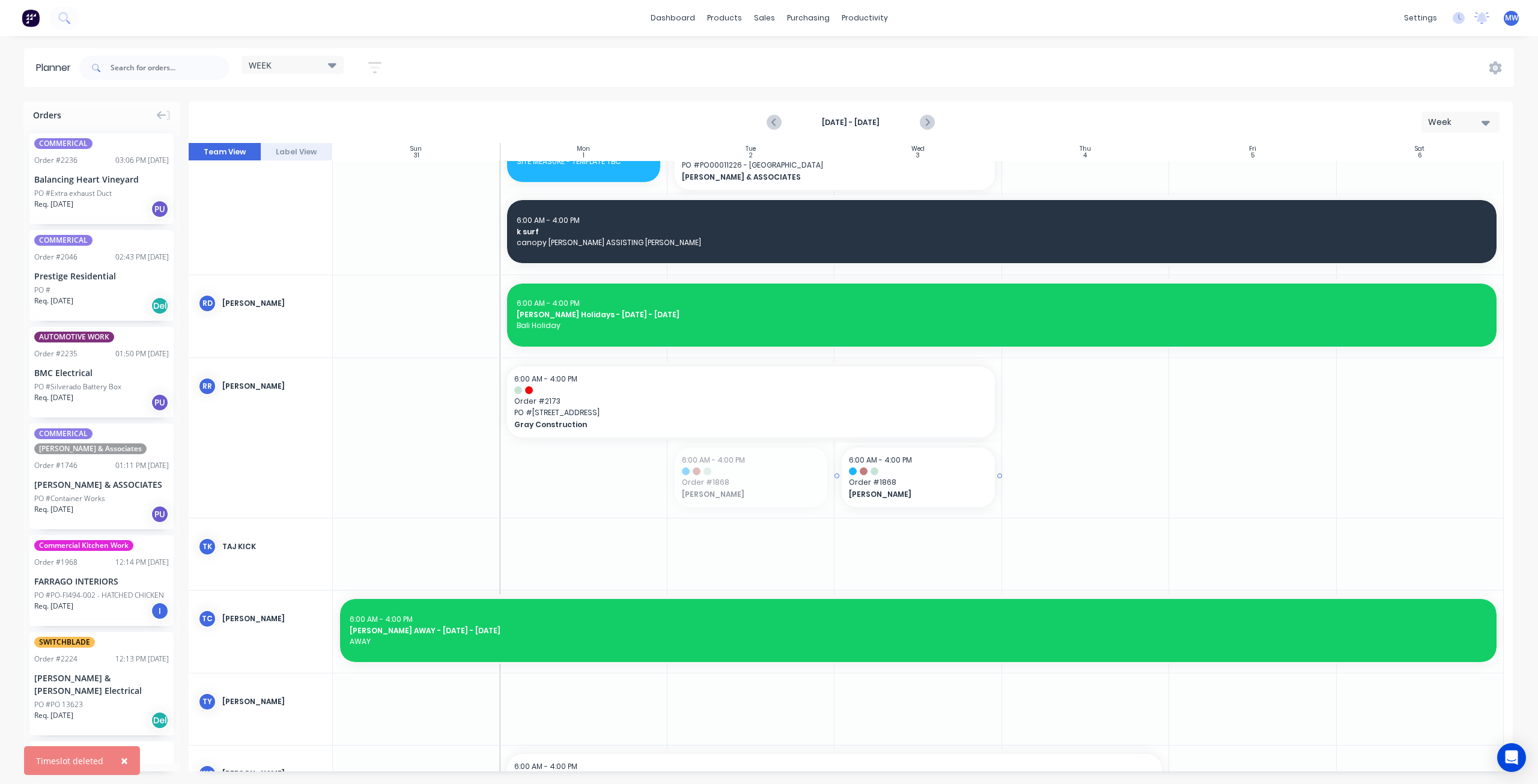
drag, startPoint x: 762, startPoint y: 478, endPoint x: 967, endPoint y: 485, distance: 205.1
drag, startPoint x: 996, startPoint y: 475, endPoint x: 1019, endPoint y: 475, distance: 23.0
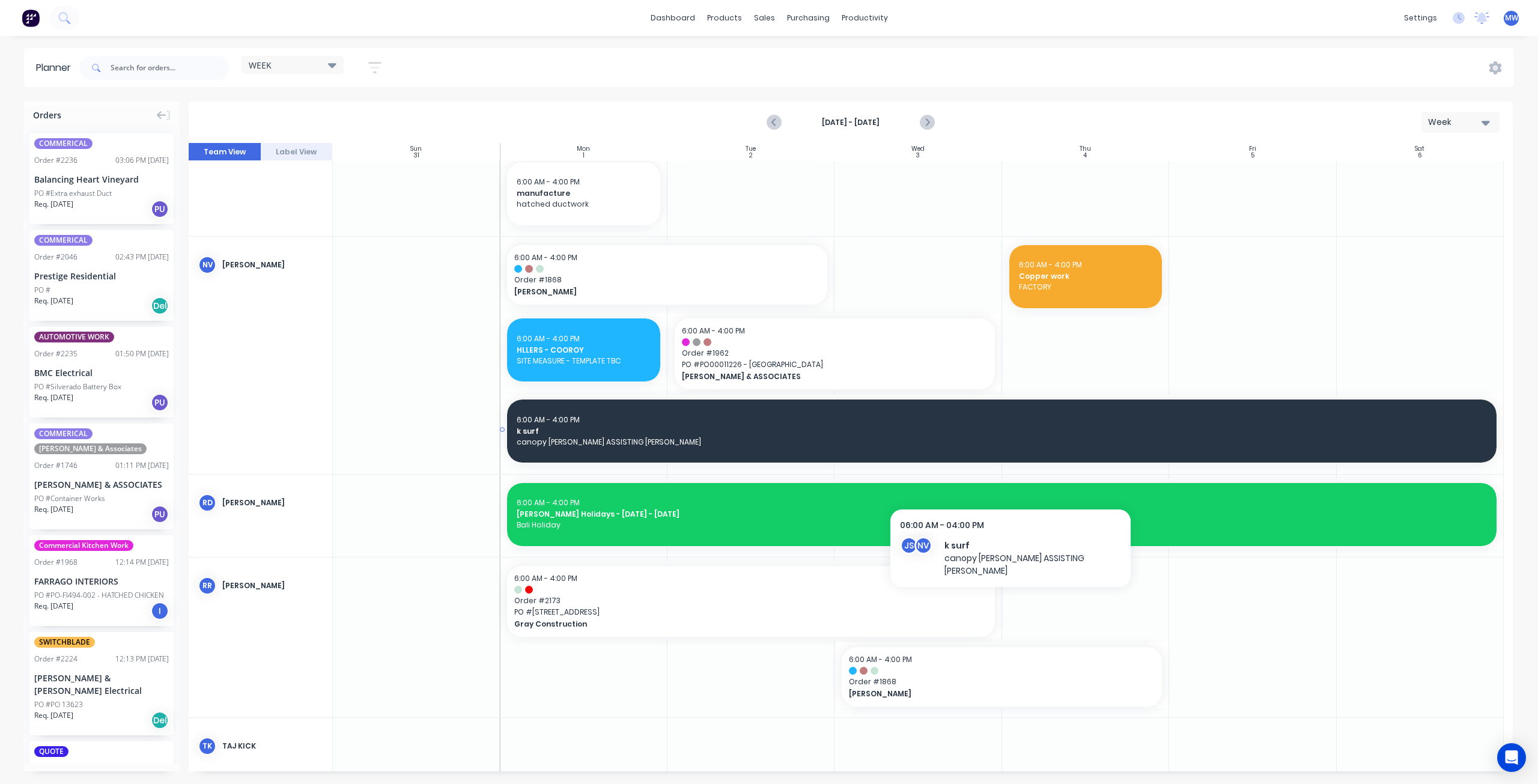
scroll to position [838, 0]
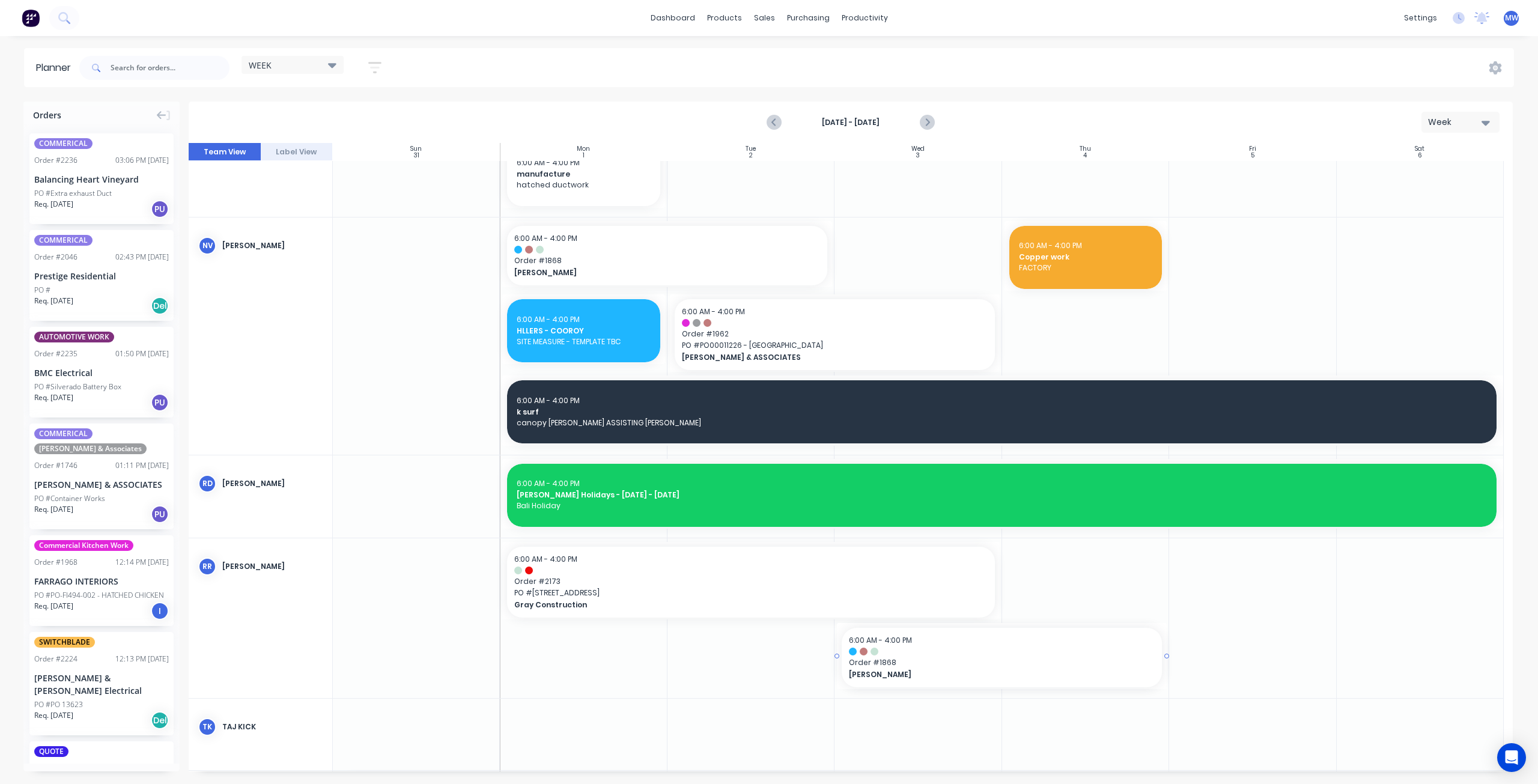
drag, startPoint x: 1031, startPoint y: 653, endPoint x: 1035, endPoint y: 666, distance: 13.6
click at [930, 115] on icon "Next page" at bounding box center [926, 122] width 15 height 15
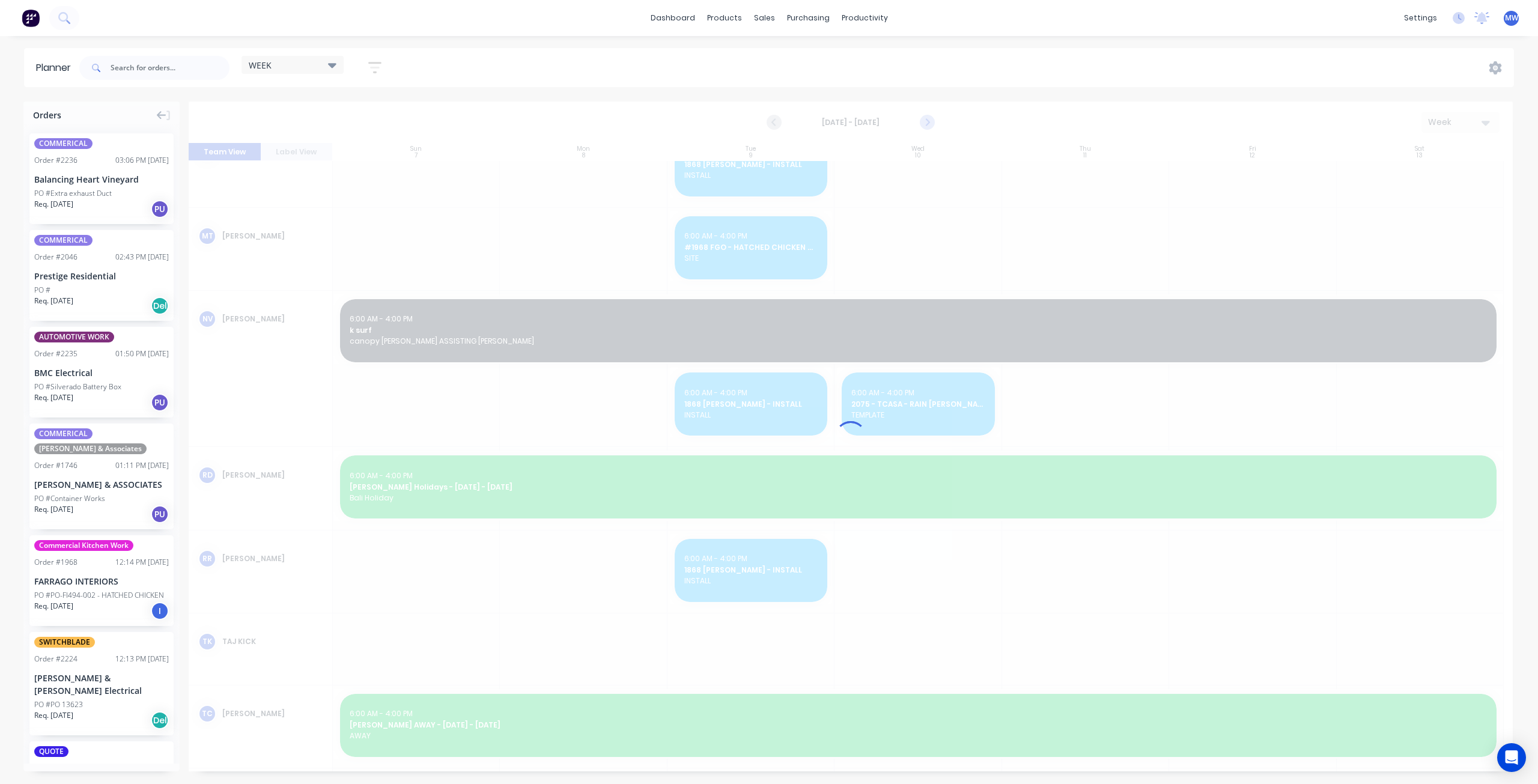
scroll to position [912, 0]
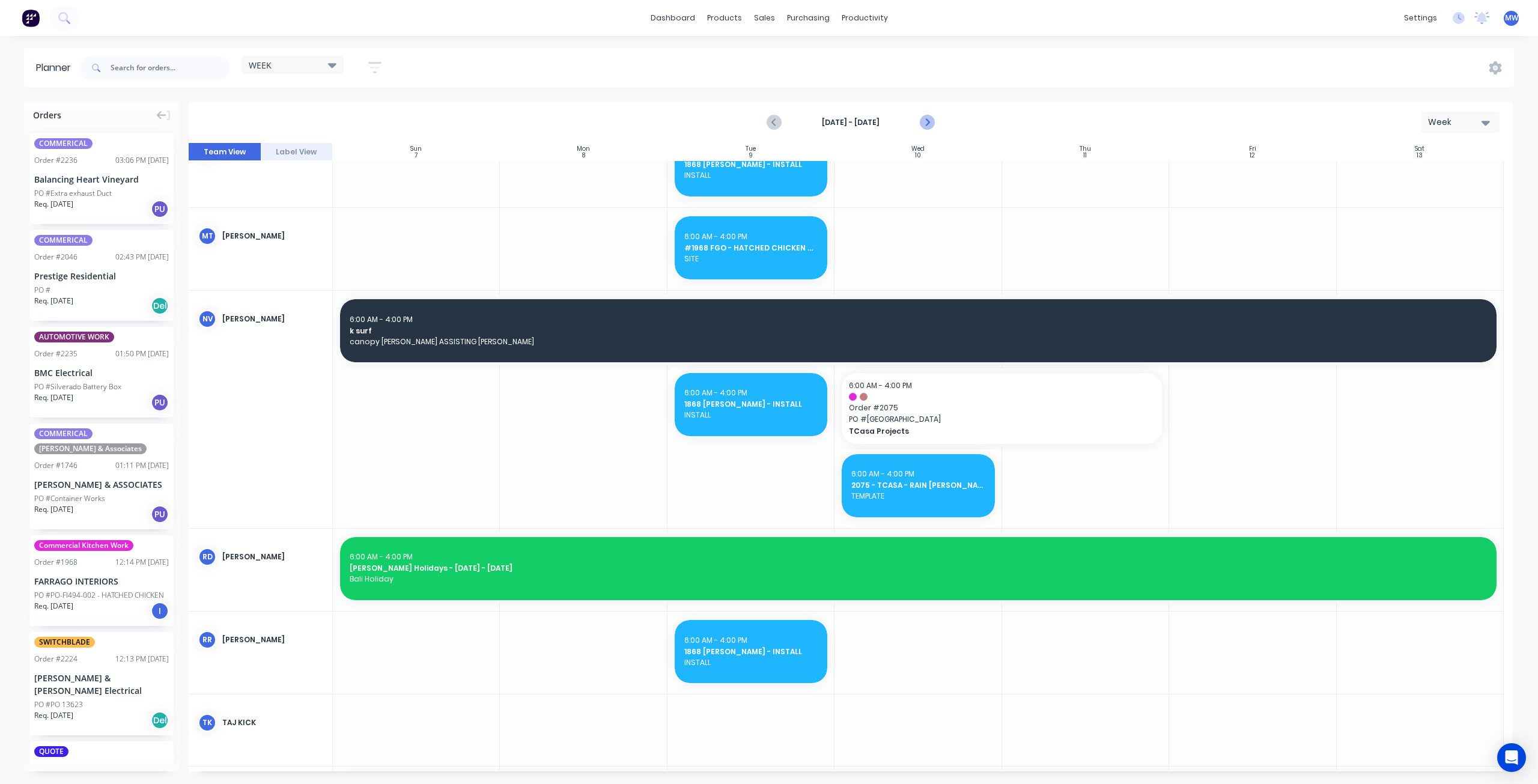
click at [923, 125] on icon "Next page" at bounding box center [926, 122] width 15 height 15
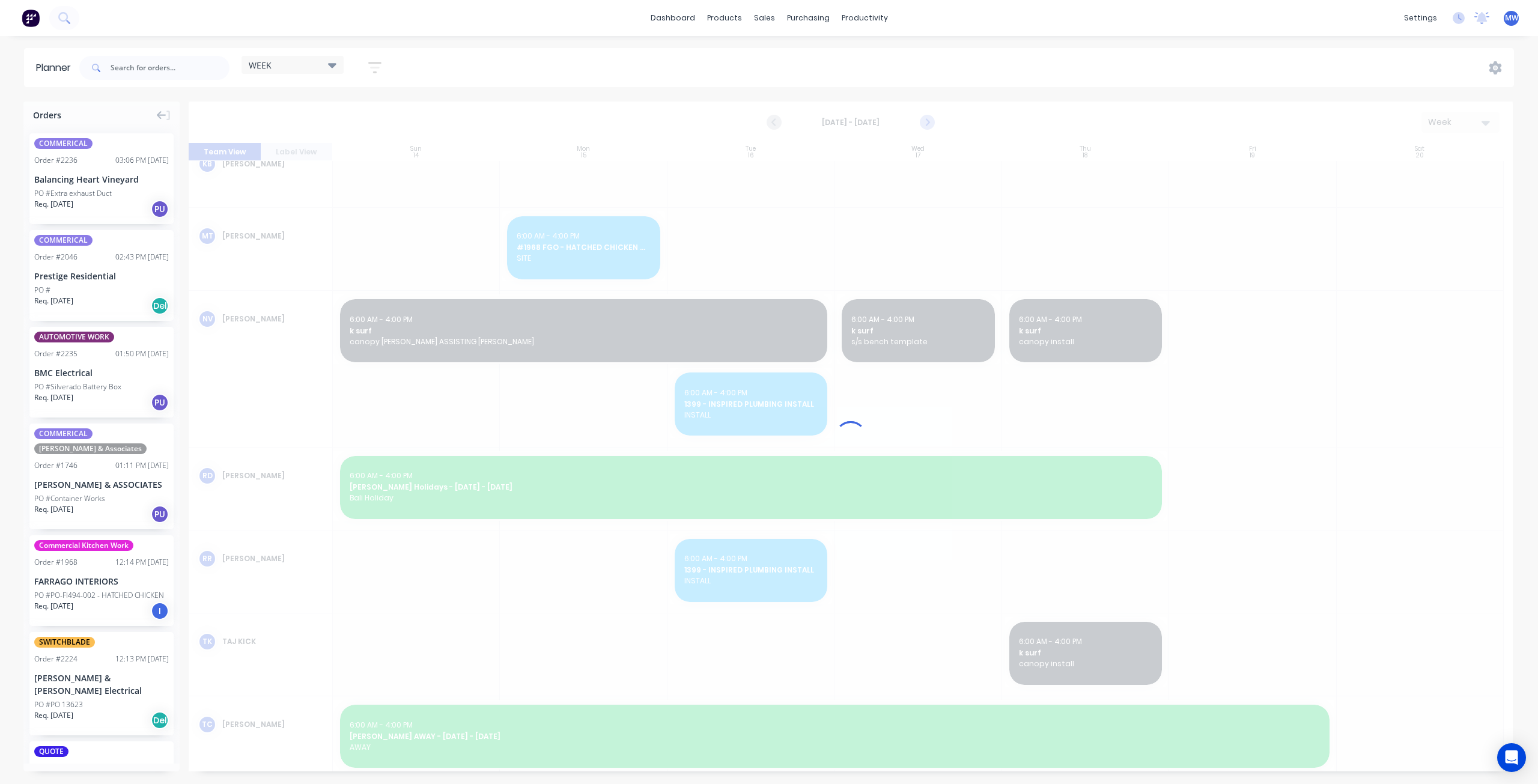
scroll to position [765, 0]
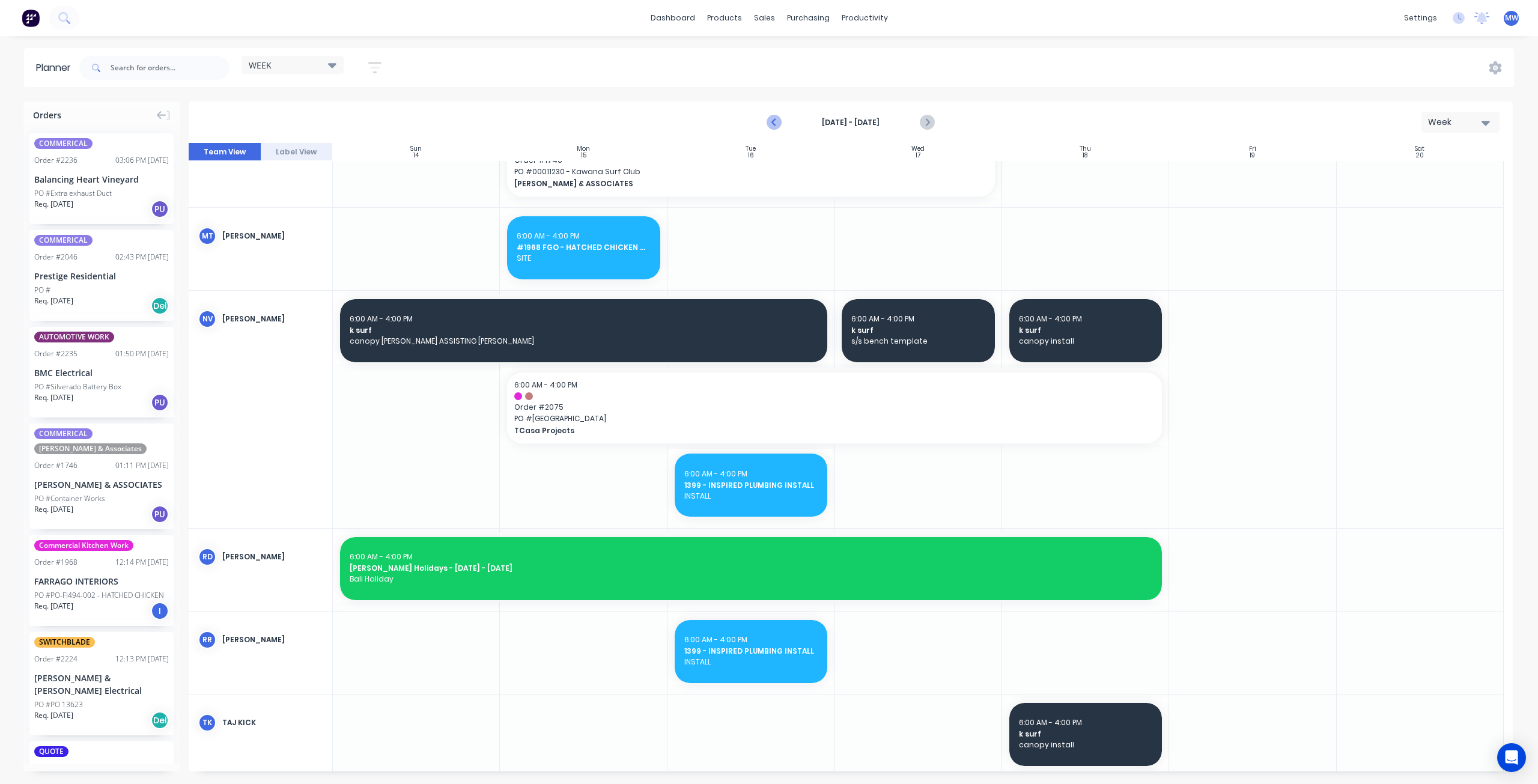
click at [773, 128] on icon "Previous page" at bounding box center [775, 122] width 15 height 15
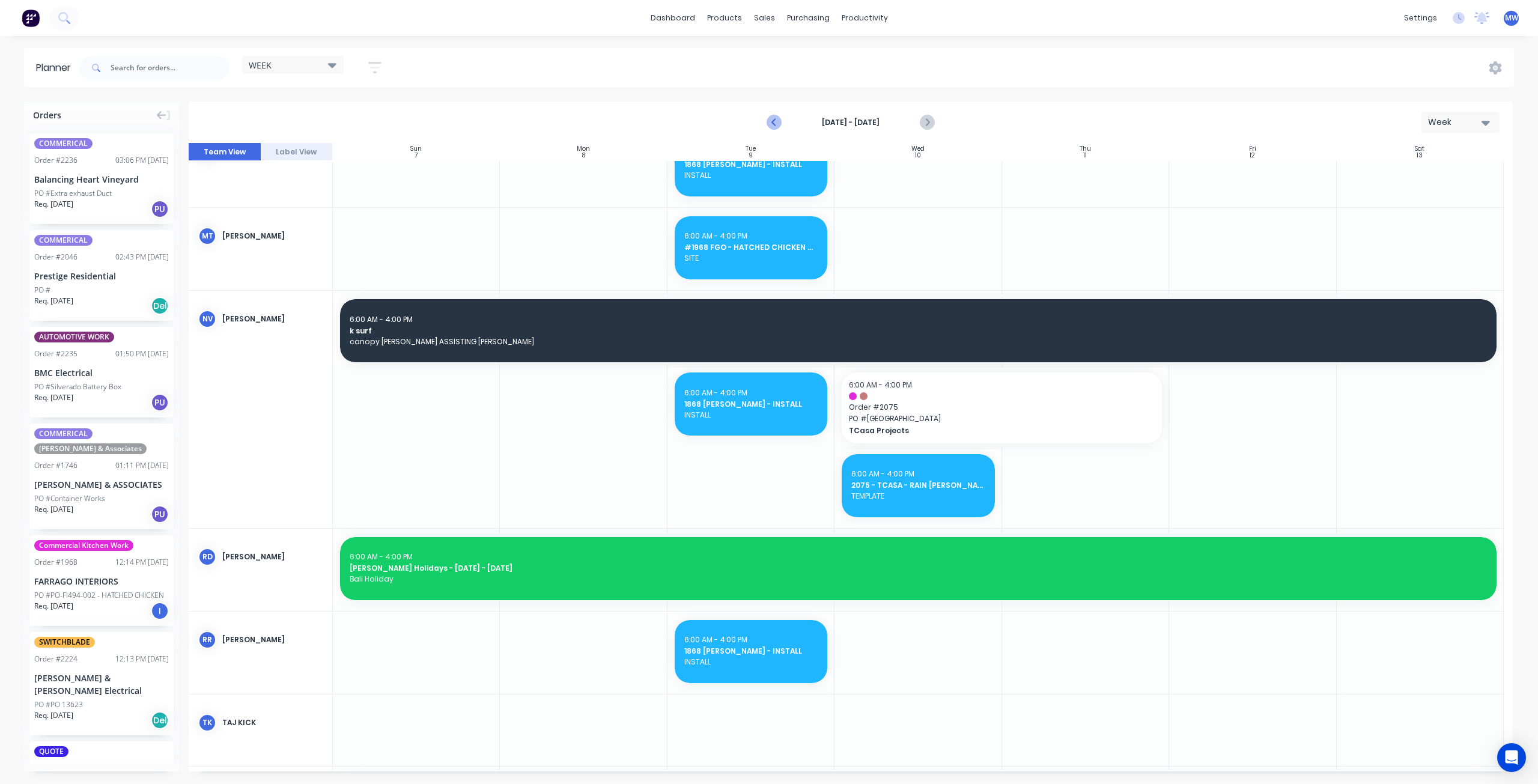
click at [773, 128] on icon "Previous page" at bounding box center [775, 122] width 15 height 15
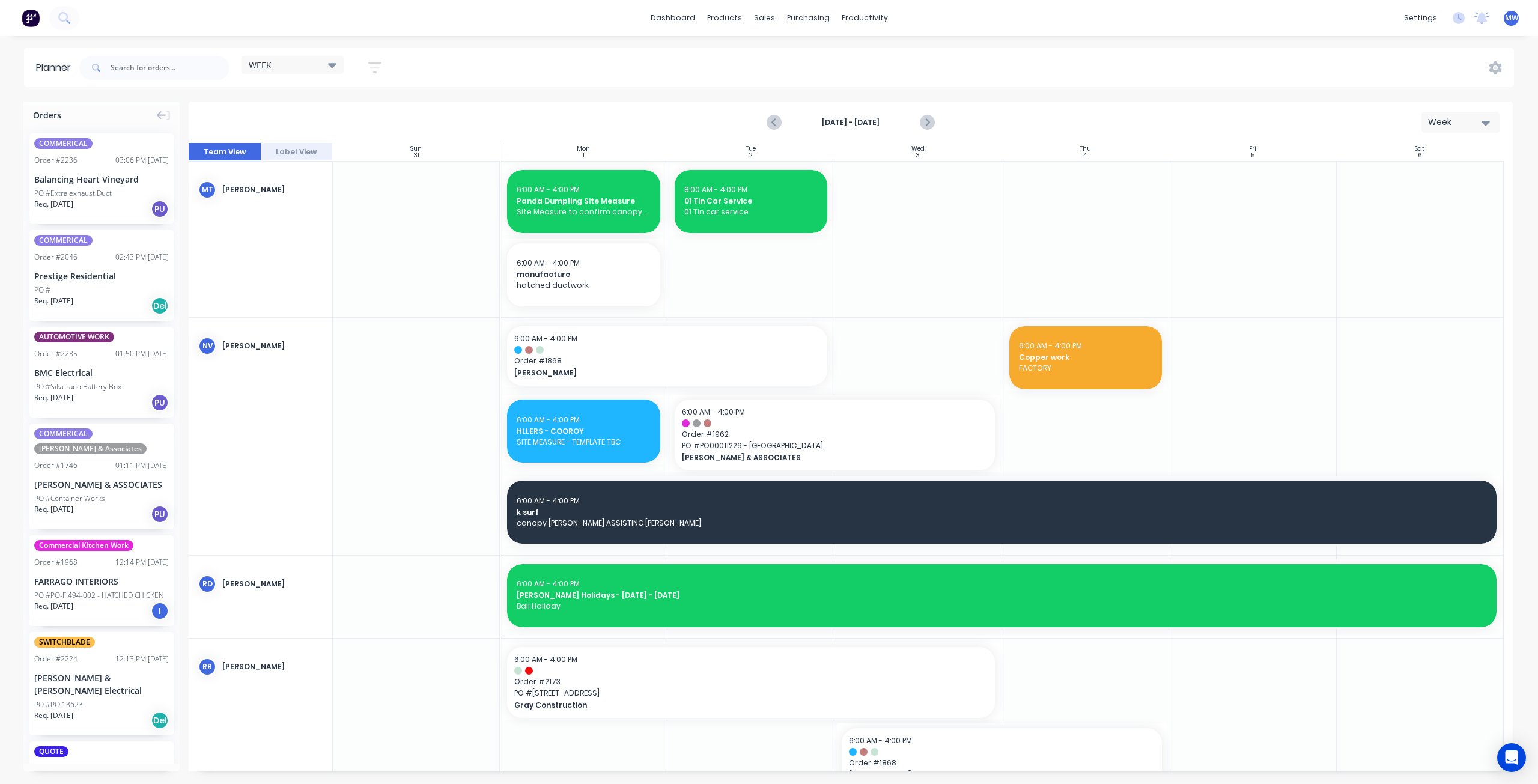
scroll to position [812, 0]
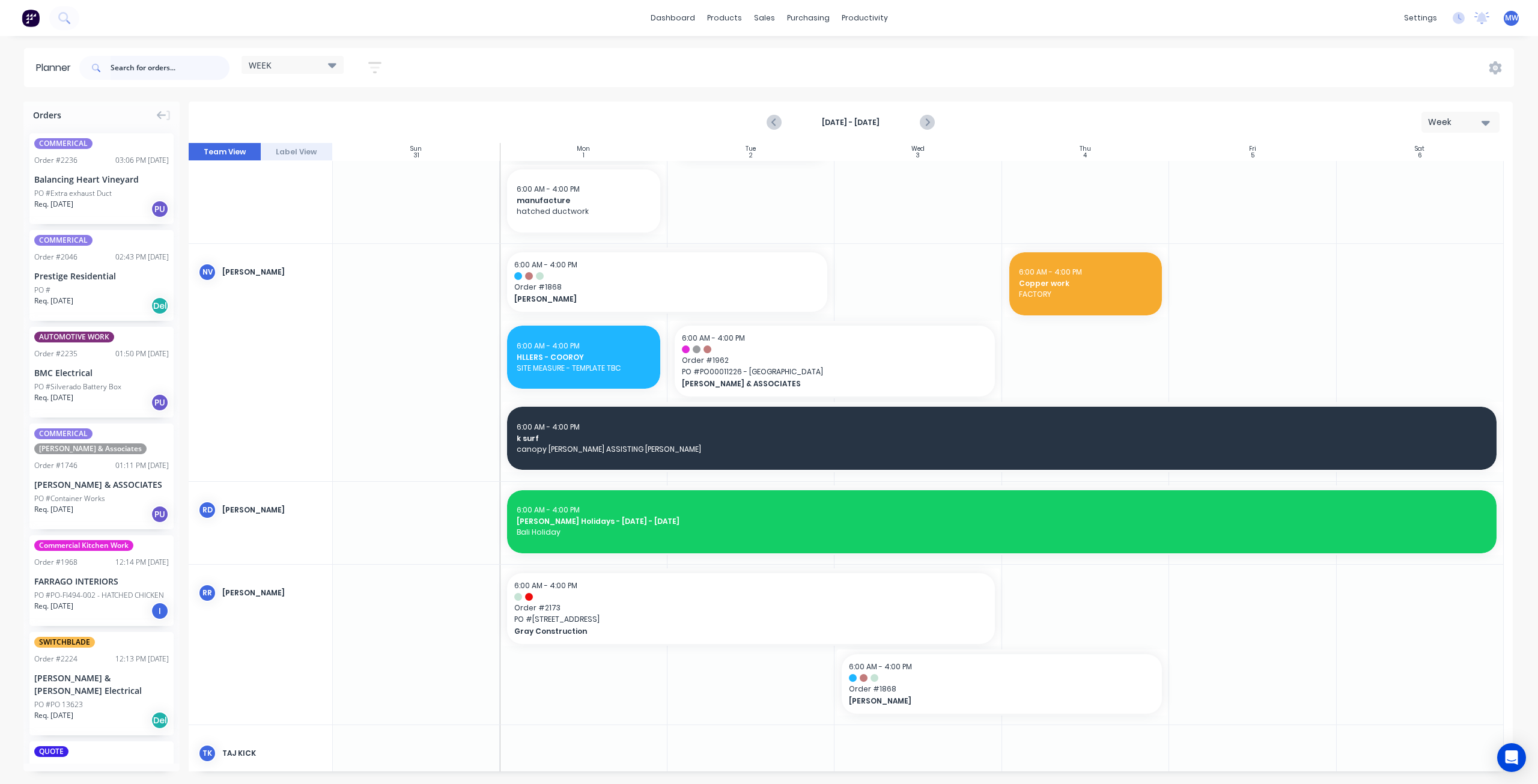
click at [127, 68] on input "text" at bounding box center [170, 68] width 119 height 24
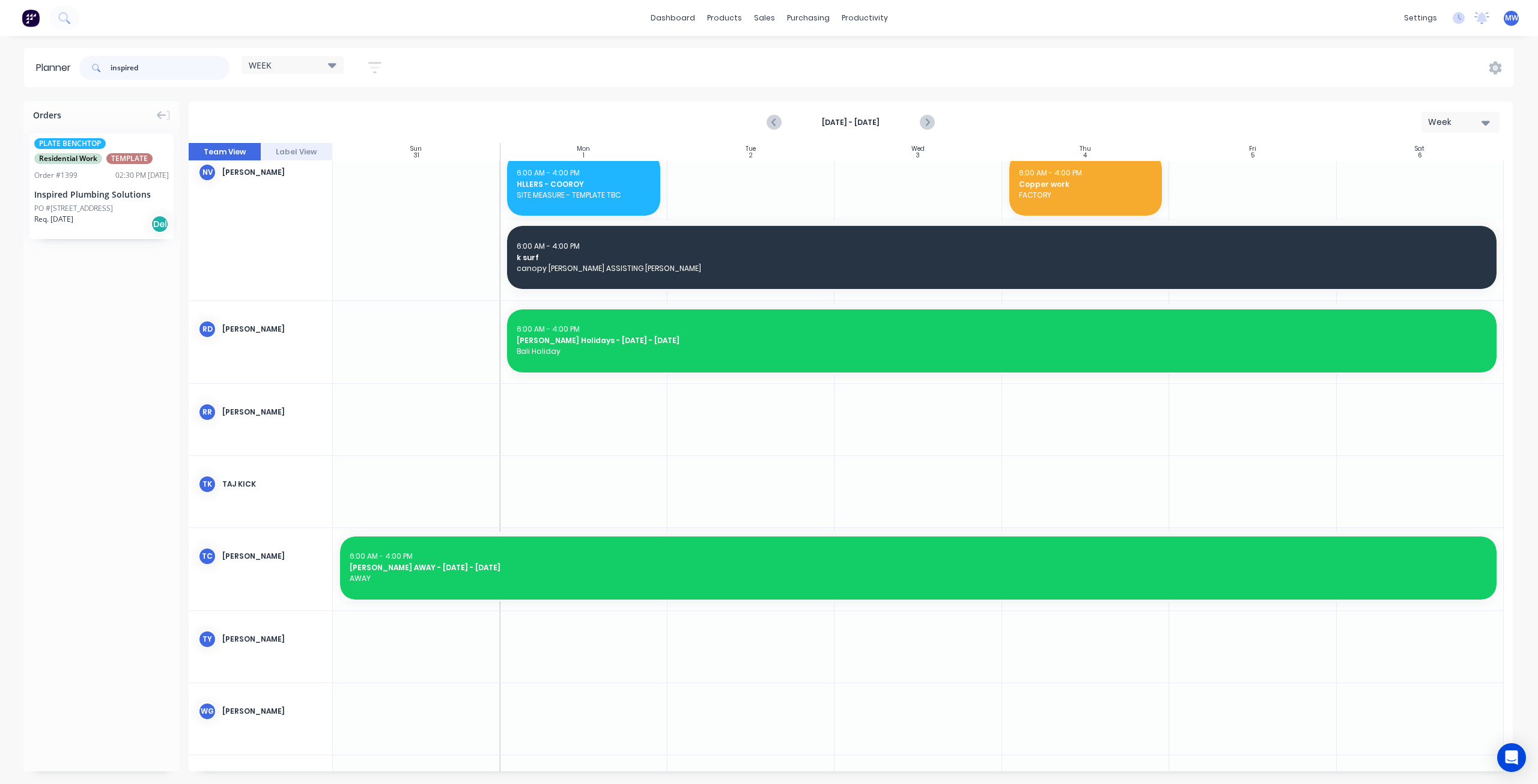
scroll to position [674, 0]
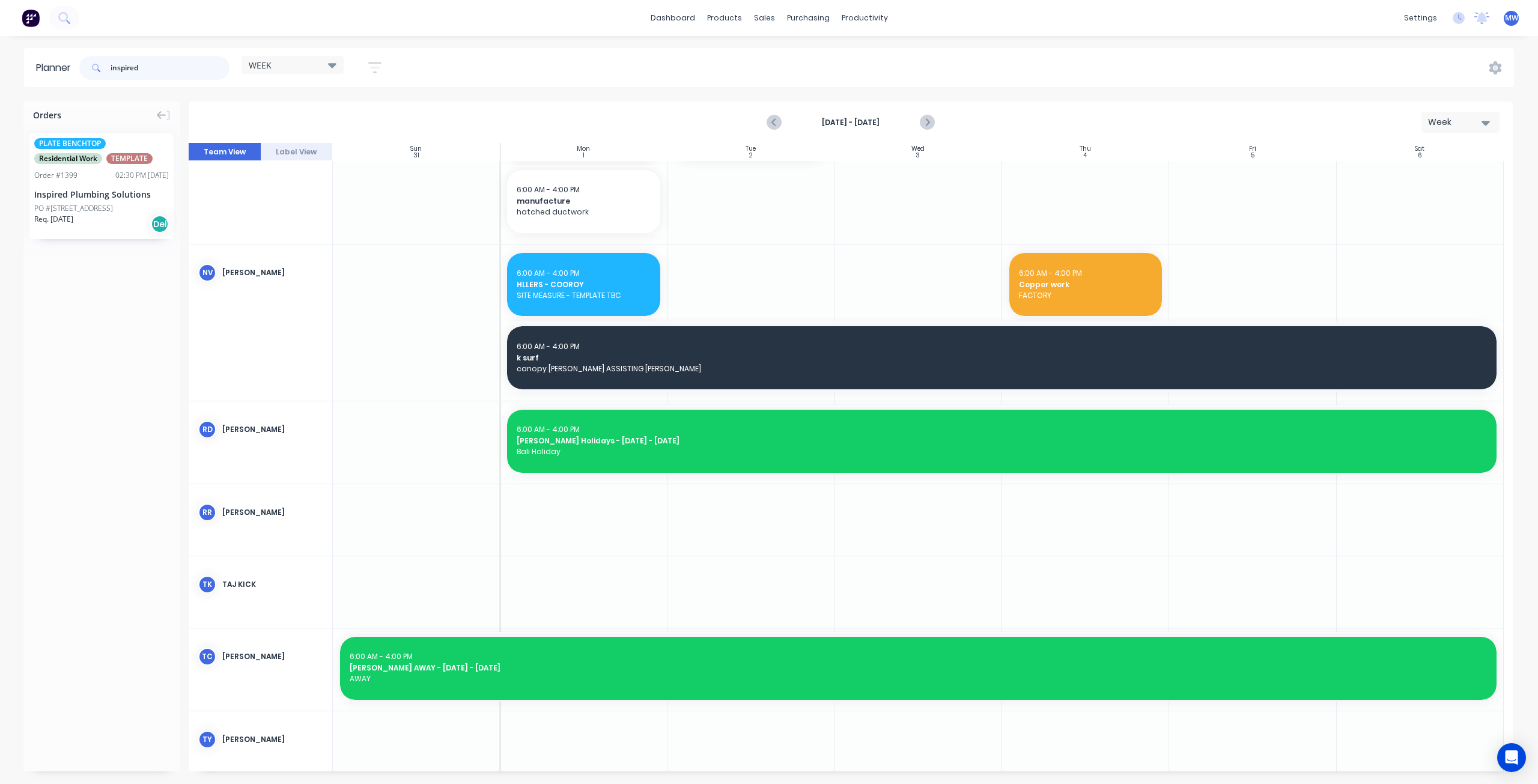
type input "inspired"
drag, startPoint x: 101, startPoint y: 191, endPoint x: 854, endPoint y: 337, distance: 767.0
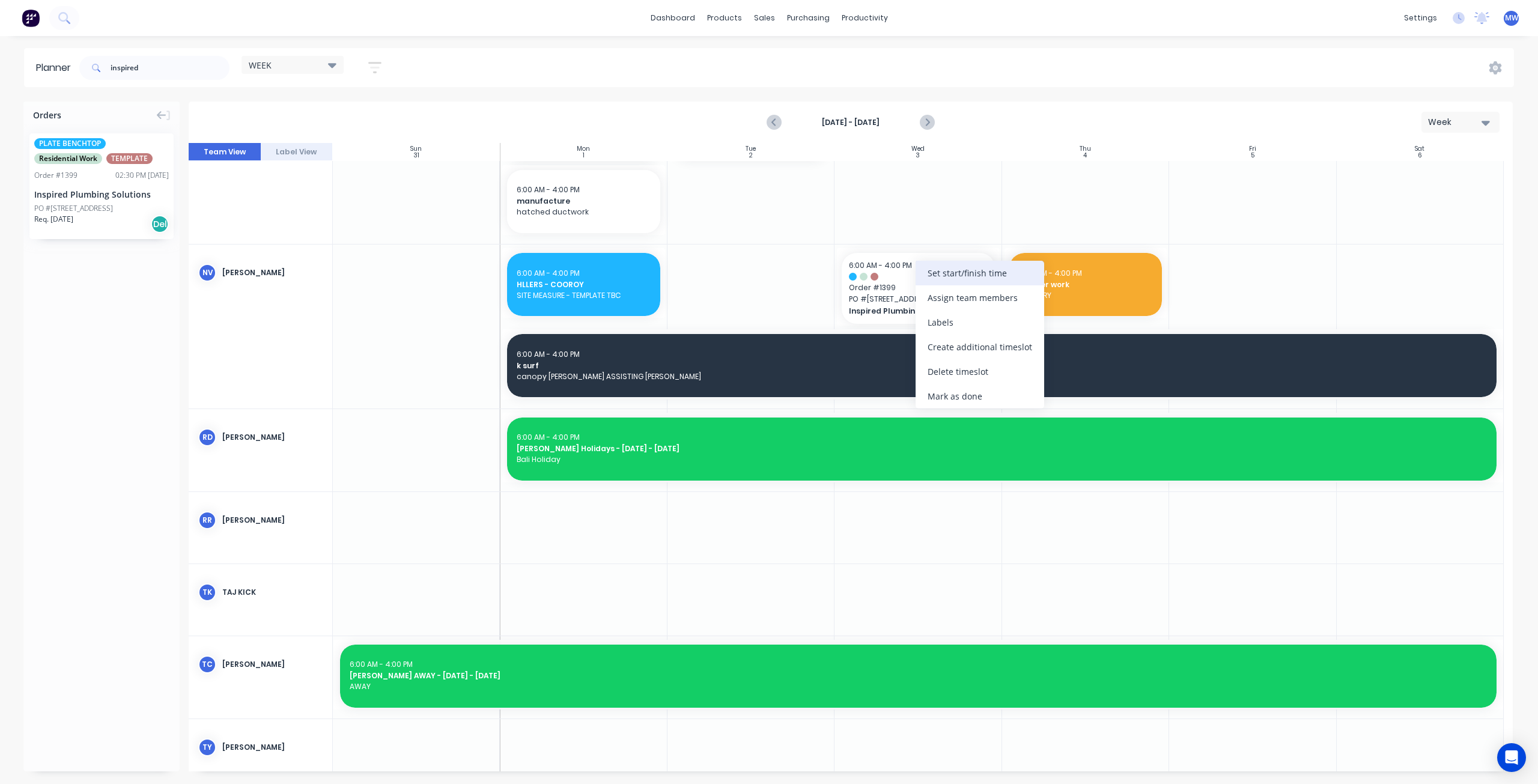
click at [969, 274] on div "Set start/finish time" at bounding box center [979, 272] width 128 height 24
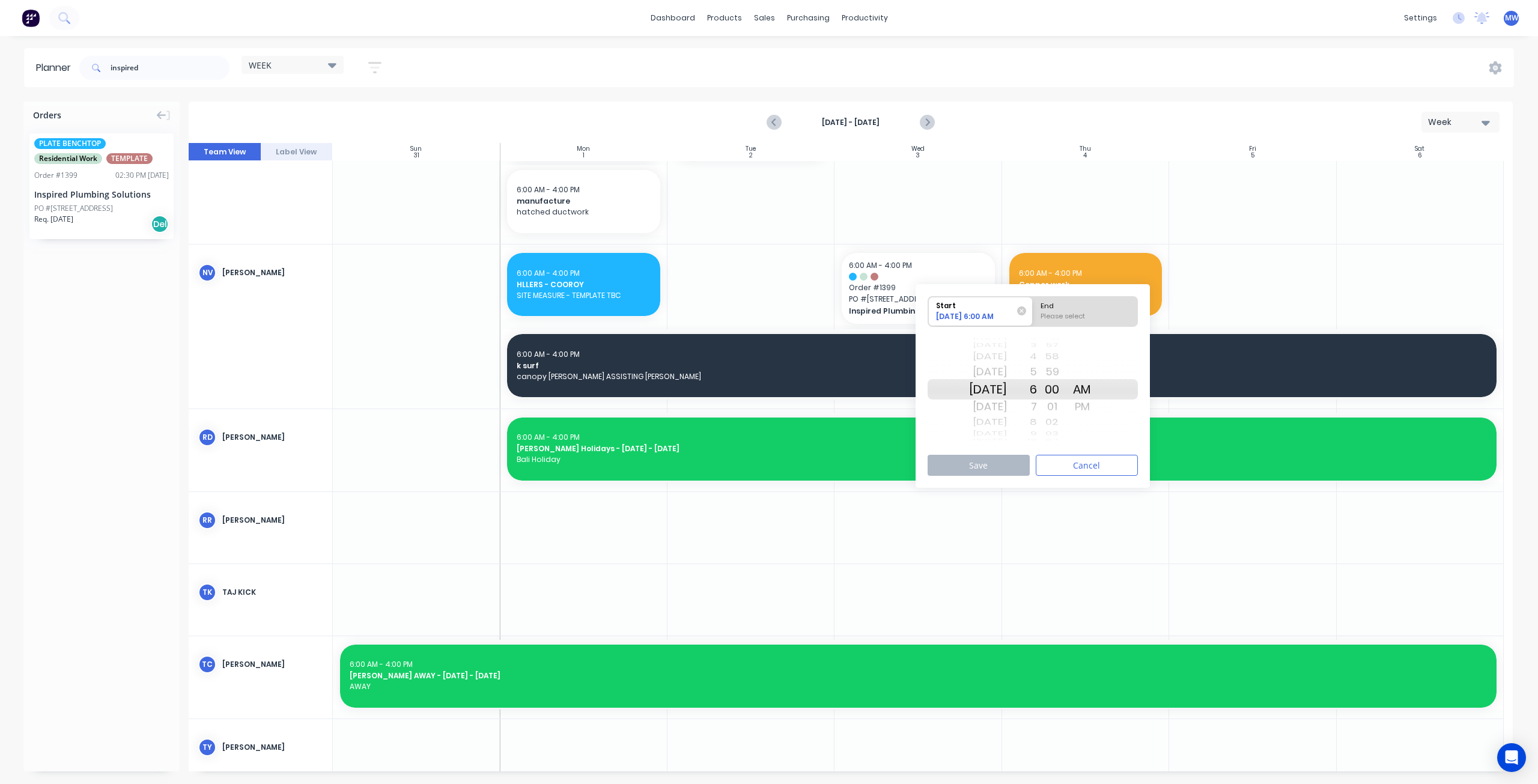
click at [1005, 391] on div "[DATE]" at bounding box center [988, 389] width 38 height 20
click at [1107, 307] on div "End" at bounding box center [1085, 304] width 98 height 15
click at [1033, 307] on input "End Please select" at bounding box center [1033, 311] width 1 height 29
radio input "true"
click at [1097, 405] on div "PM" at bounding box center [1081, 407] width 30 height 20
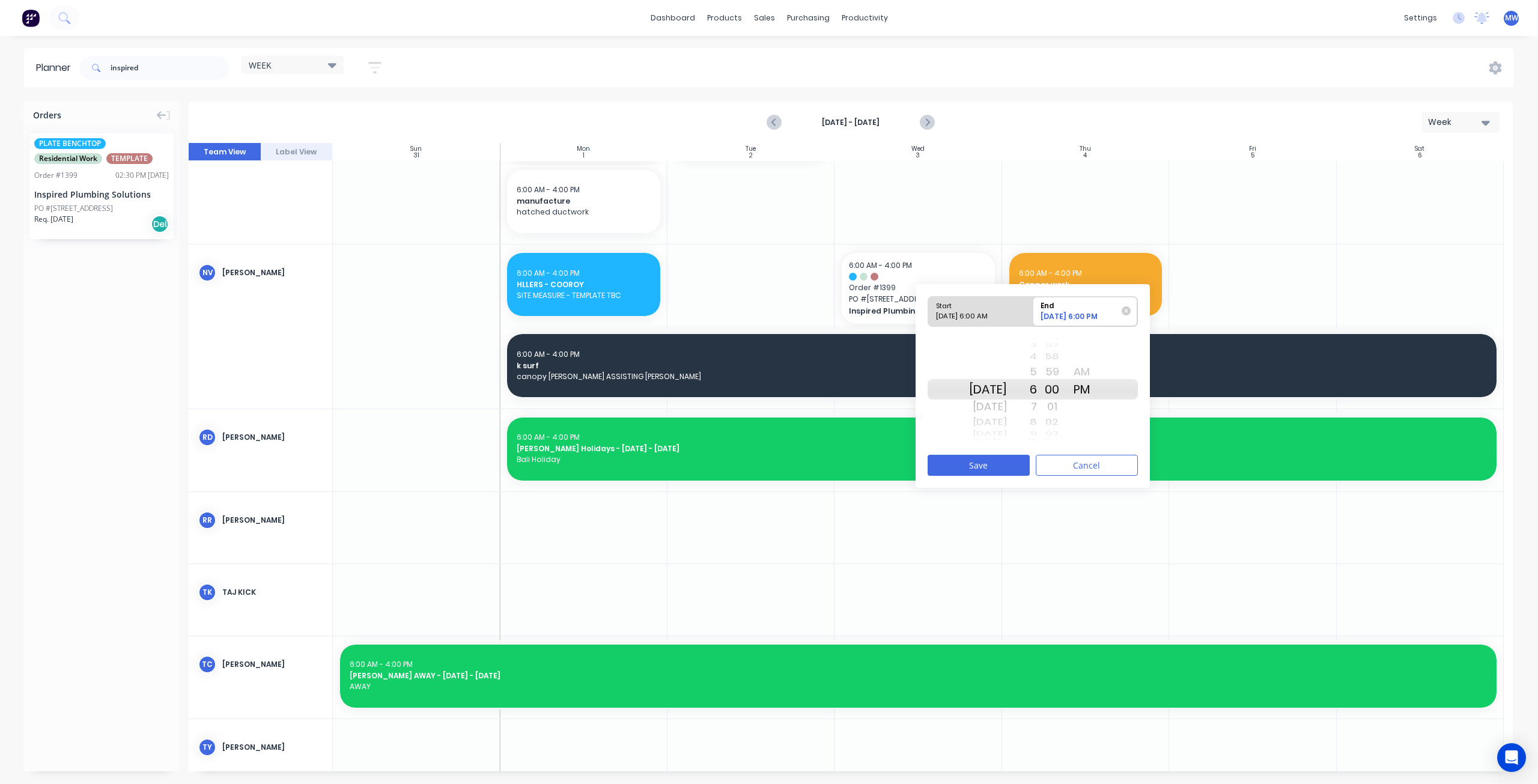
click at [1037, 355] on div "4" at bounding box center [1021, 357] width 30 height 15
click at [975, 463] on button "Save" at bounding box center [979, 465] width 102 height 21
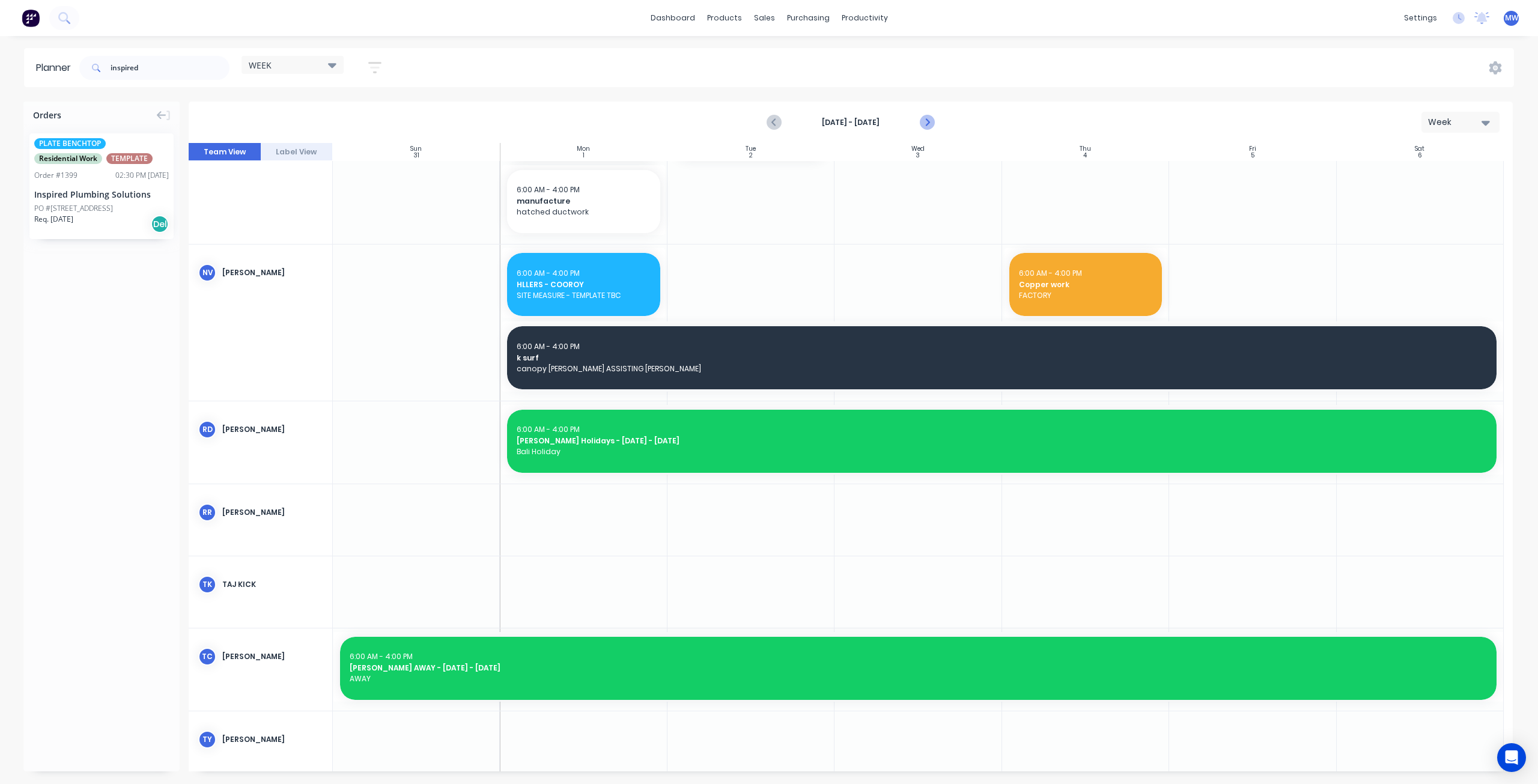
click at [925, 123] on icon "Next page" at bounding box center [926, 122] width 15 height 15
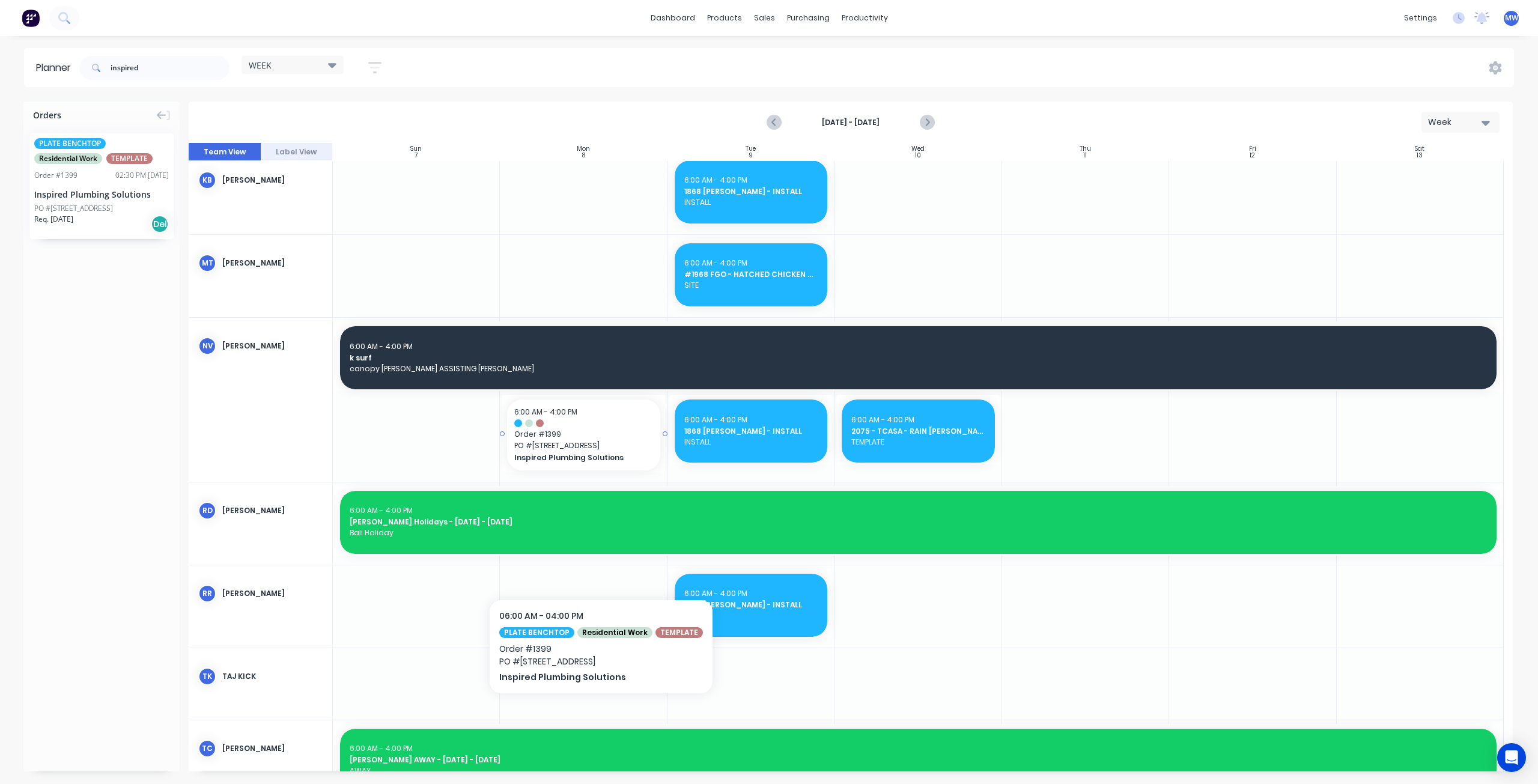
scroll to position [540, 0]
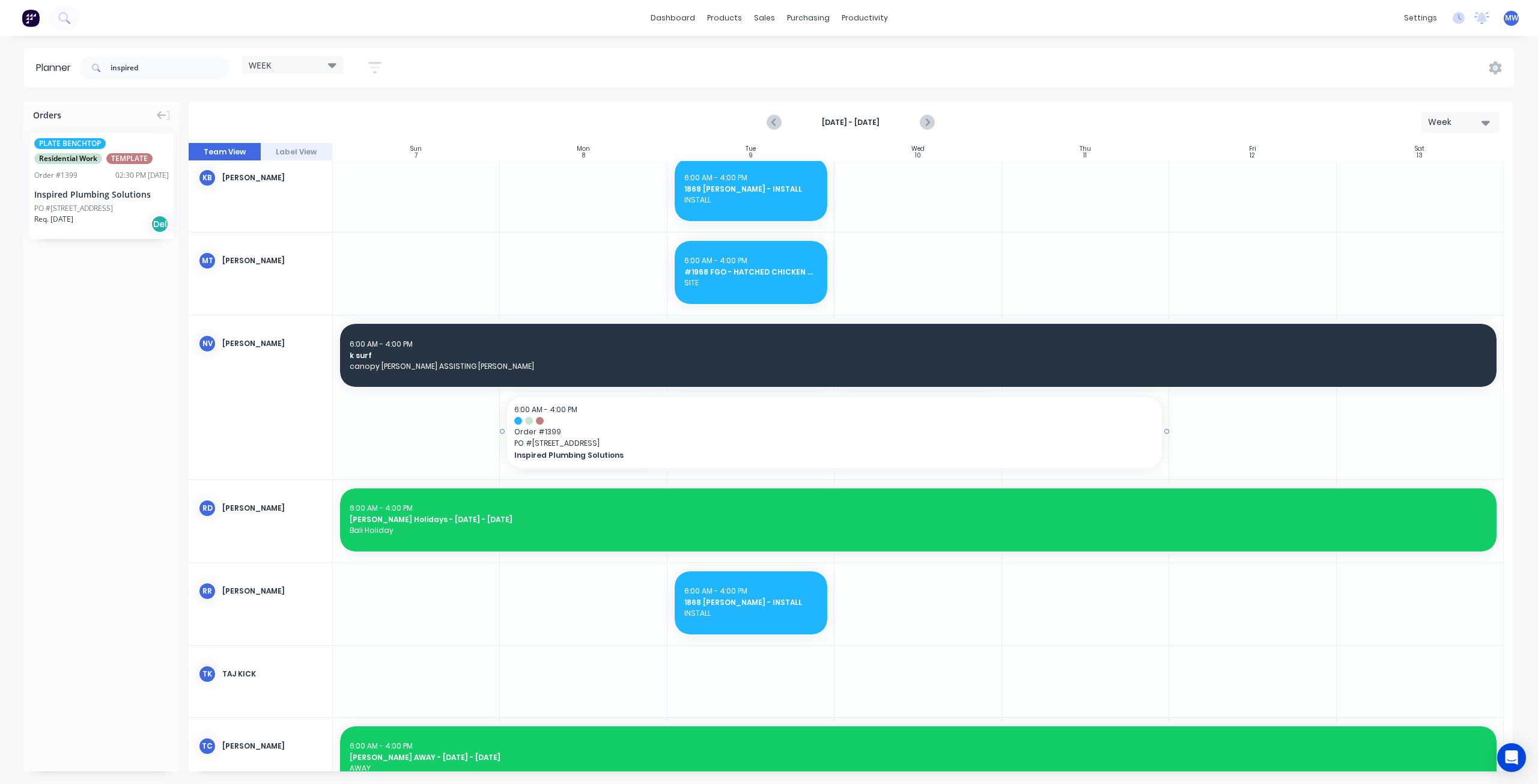
drag, startPoint x: 663, startPoint y: 431, endPoint x: 1019, endPoint y: 426, distance: 356.0
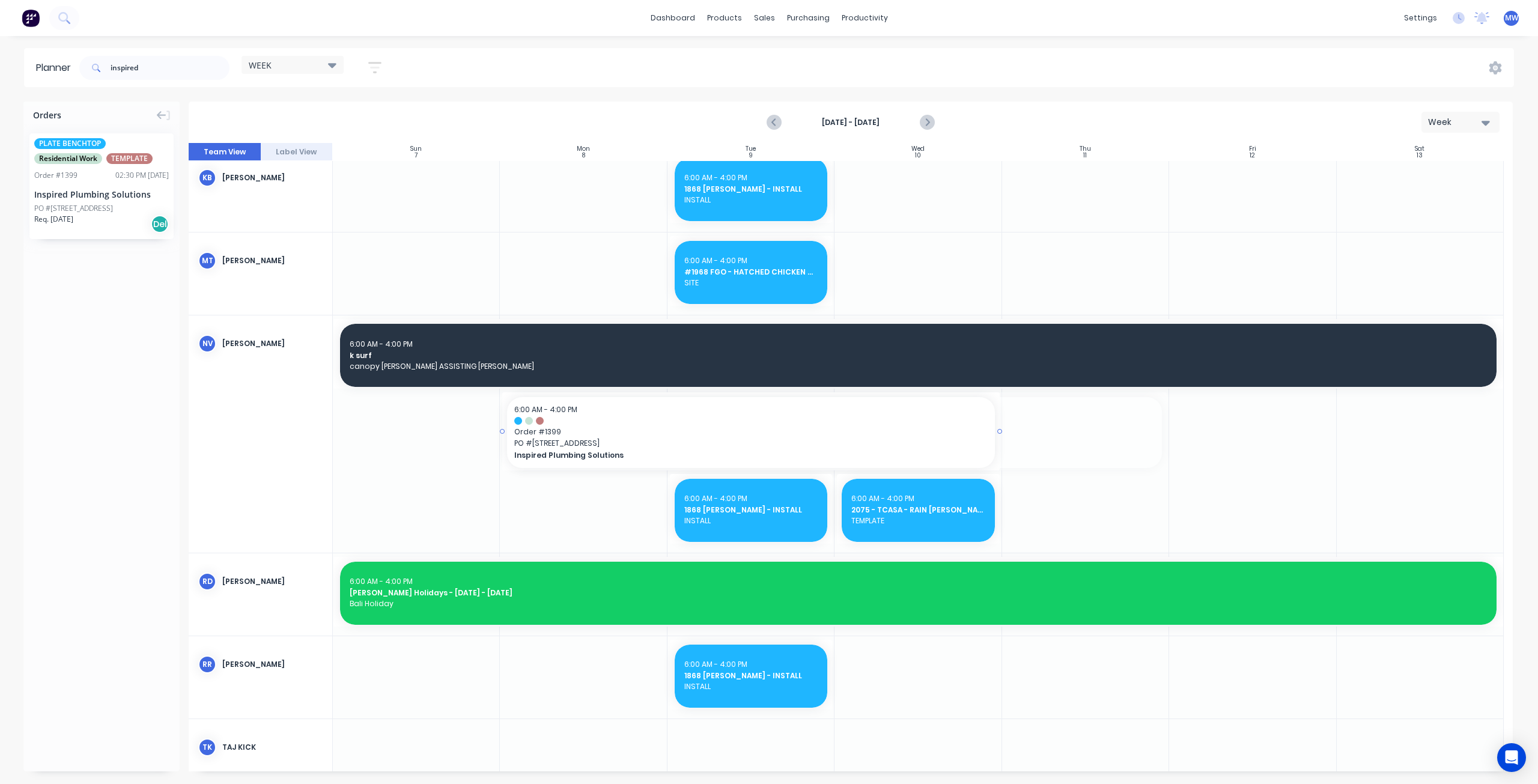
drag, startPoint x: 1151, startPoint y: 431, endPoint x: 982, endPoint y: 431, distance: 169.0
click at [935, 119] on button "Next page" at bounding box center [927, 122] width 24 height 24
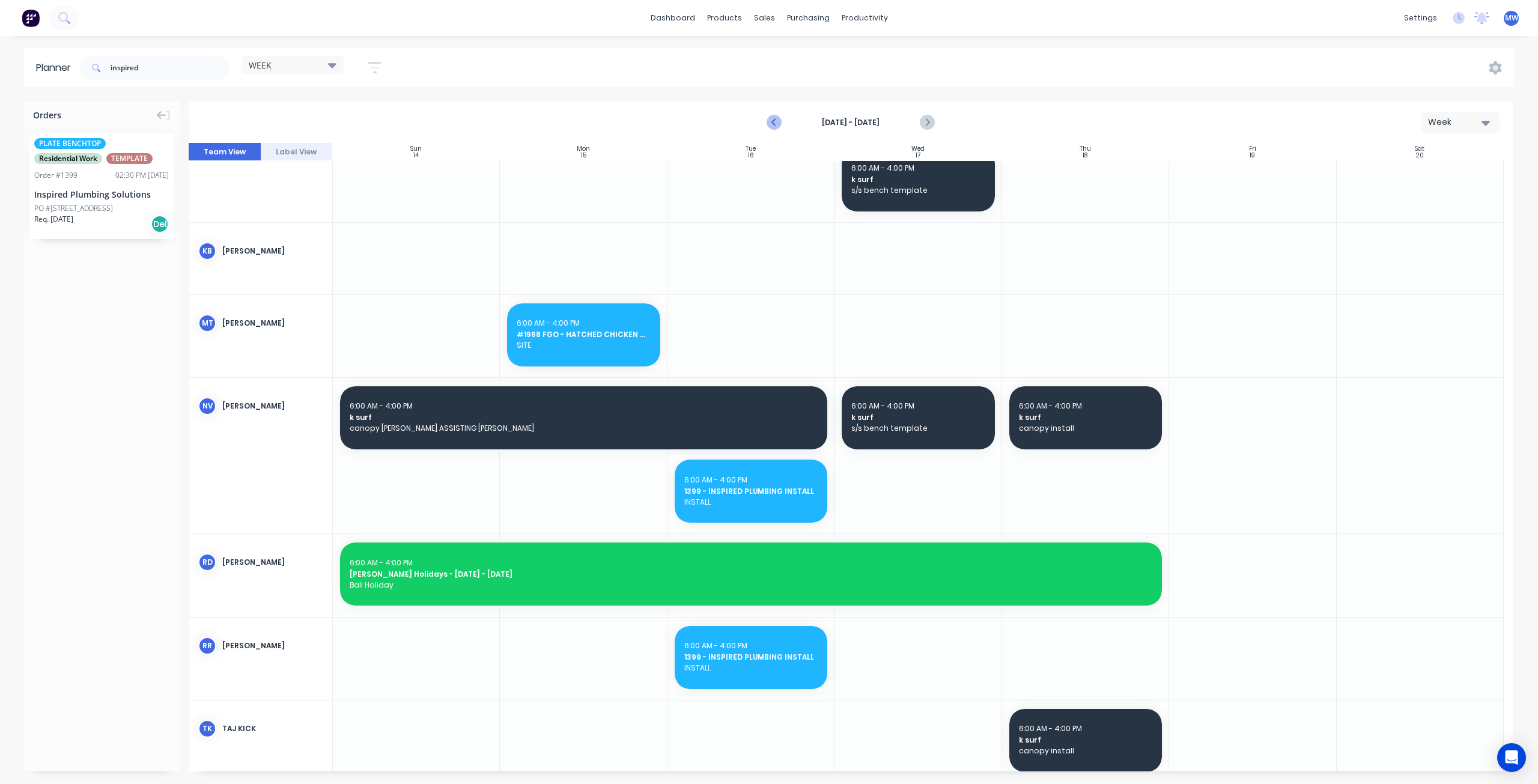
click at [774, 122] on icon "Previous page" at bounding box center [775, 122] width 15 height 15
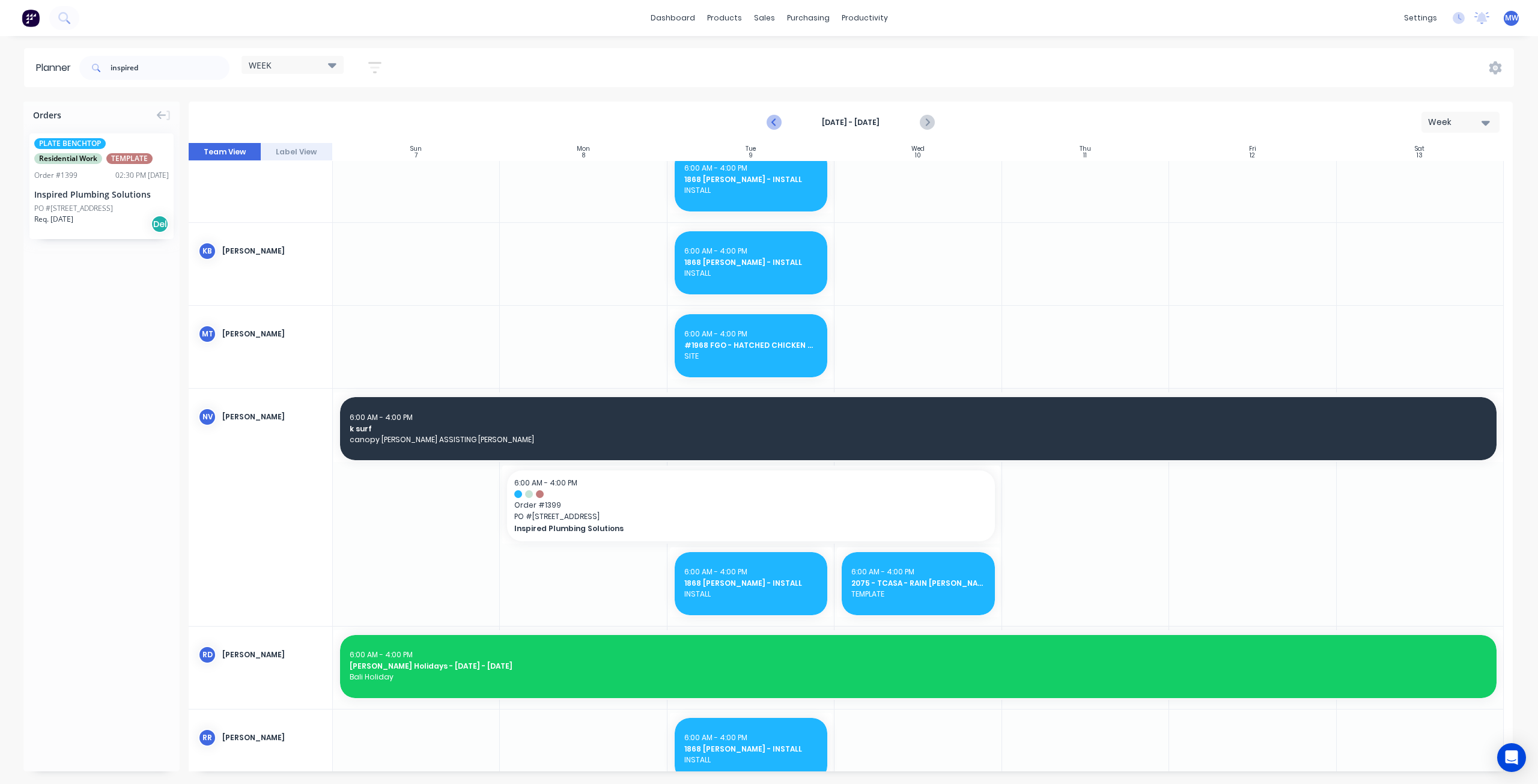
click at [774, 123] on icon "Previous page" at bounding box center [775, 123] width 6 height 10
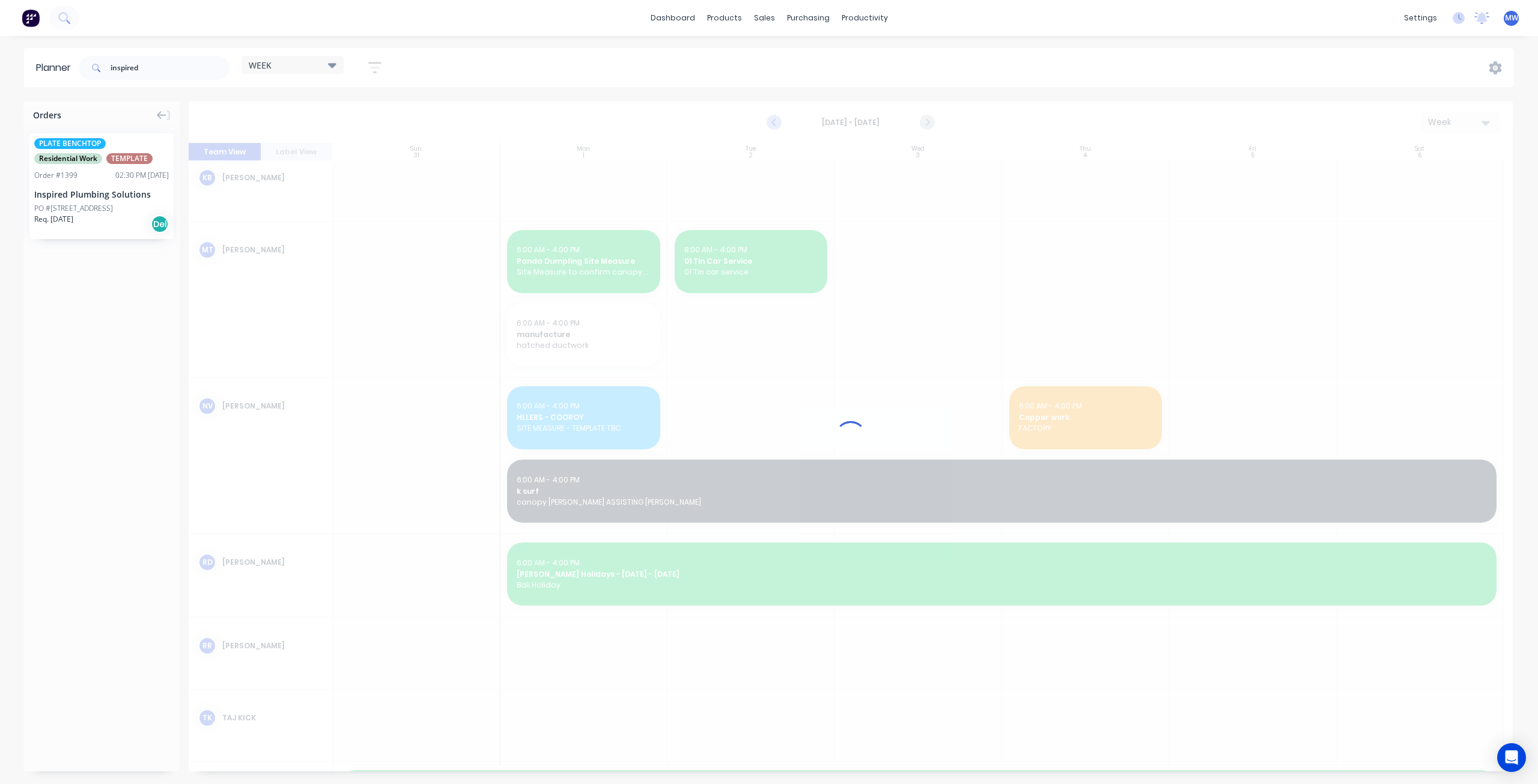
scroll to position [321, 0]
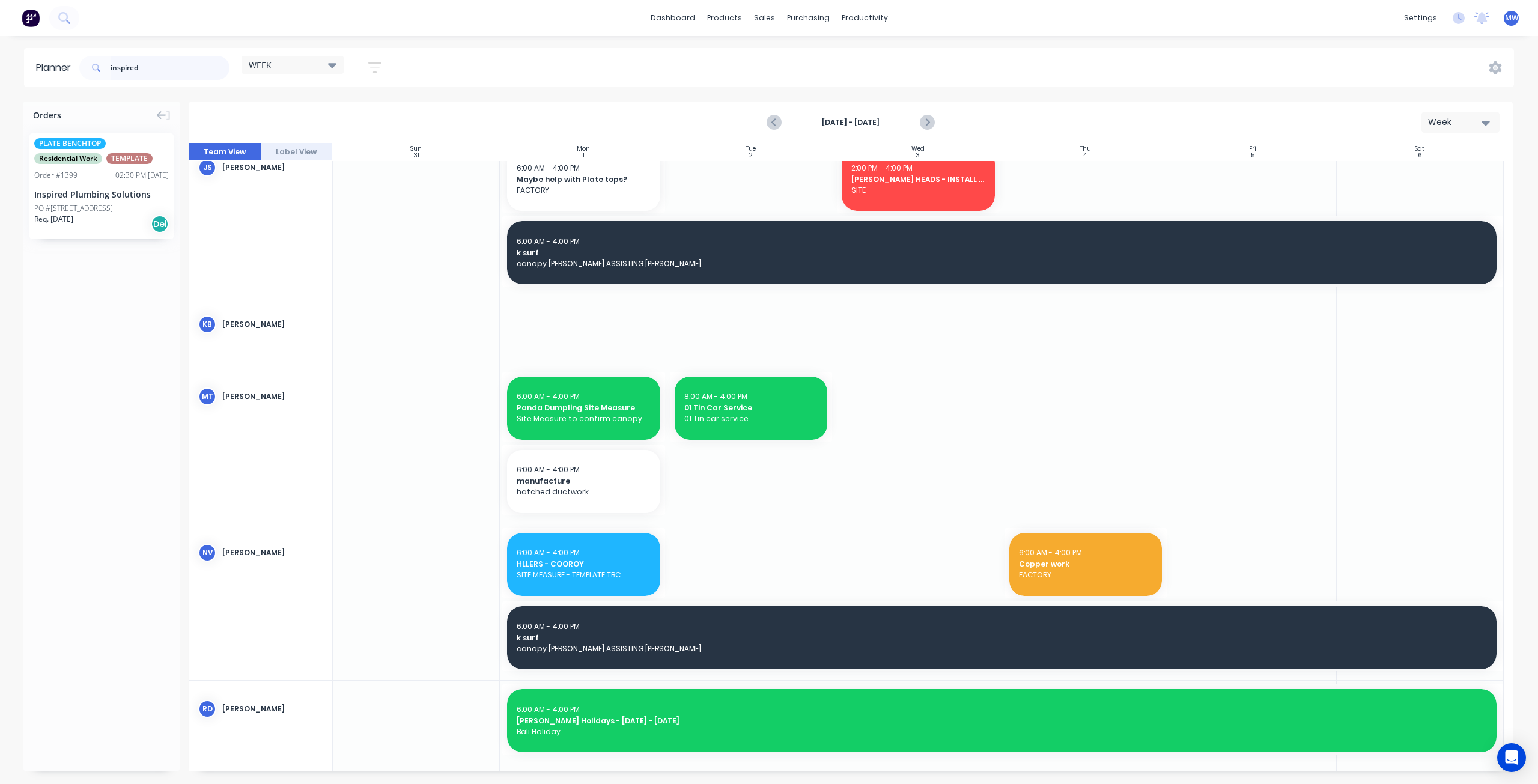
drag, startPoint x: 149, startPoint y: 67, endPoint x: 24, endPoint y: 56, distance: 125.5
click at [35, 68] on header "Planner inspired WEEK Save new view None edit WEEK (Default) edit Rex edit SCSM…" at bounding box center [769, 68] width 1490 height 39
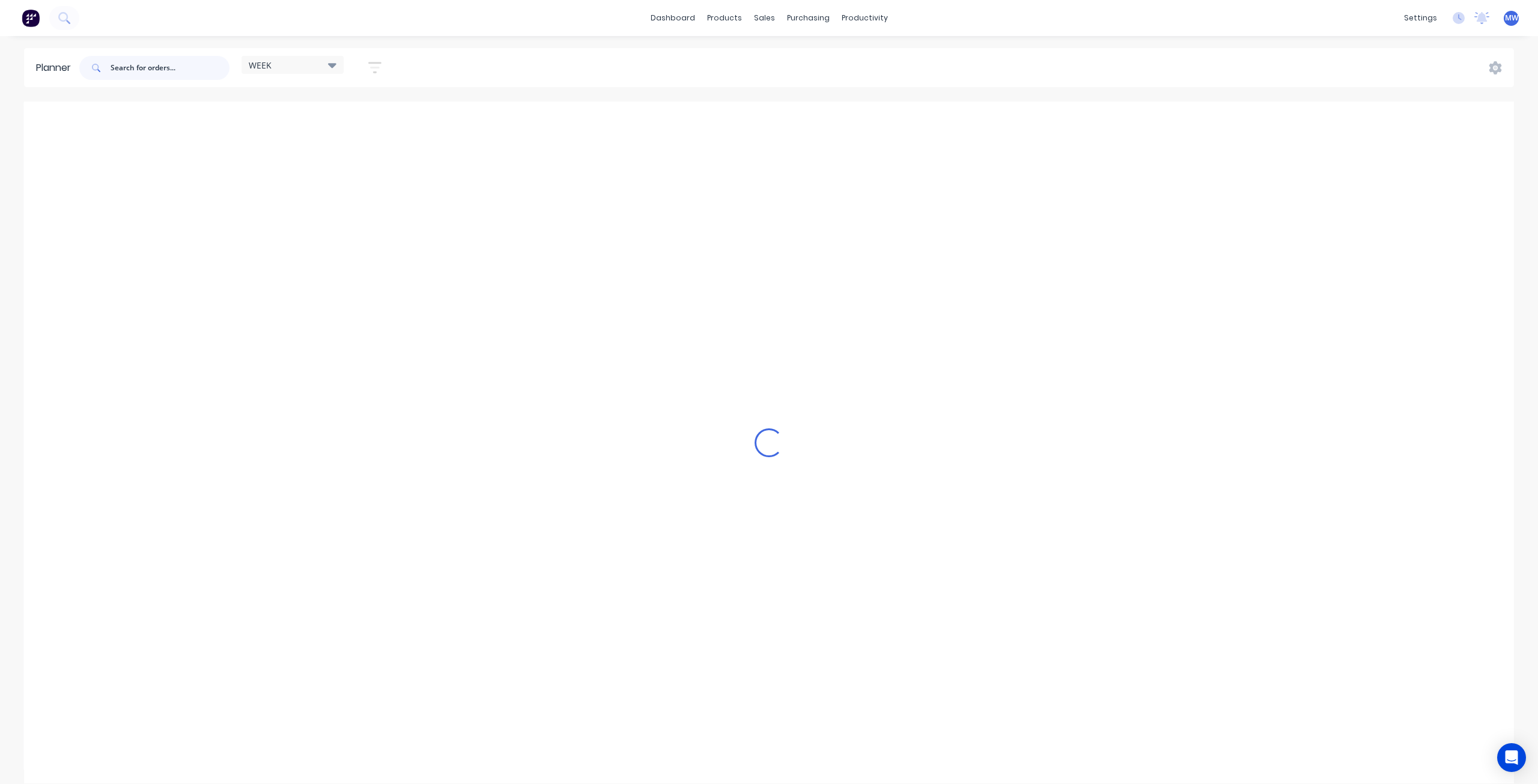
scroll to position [439, 0]
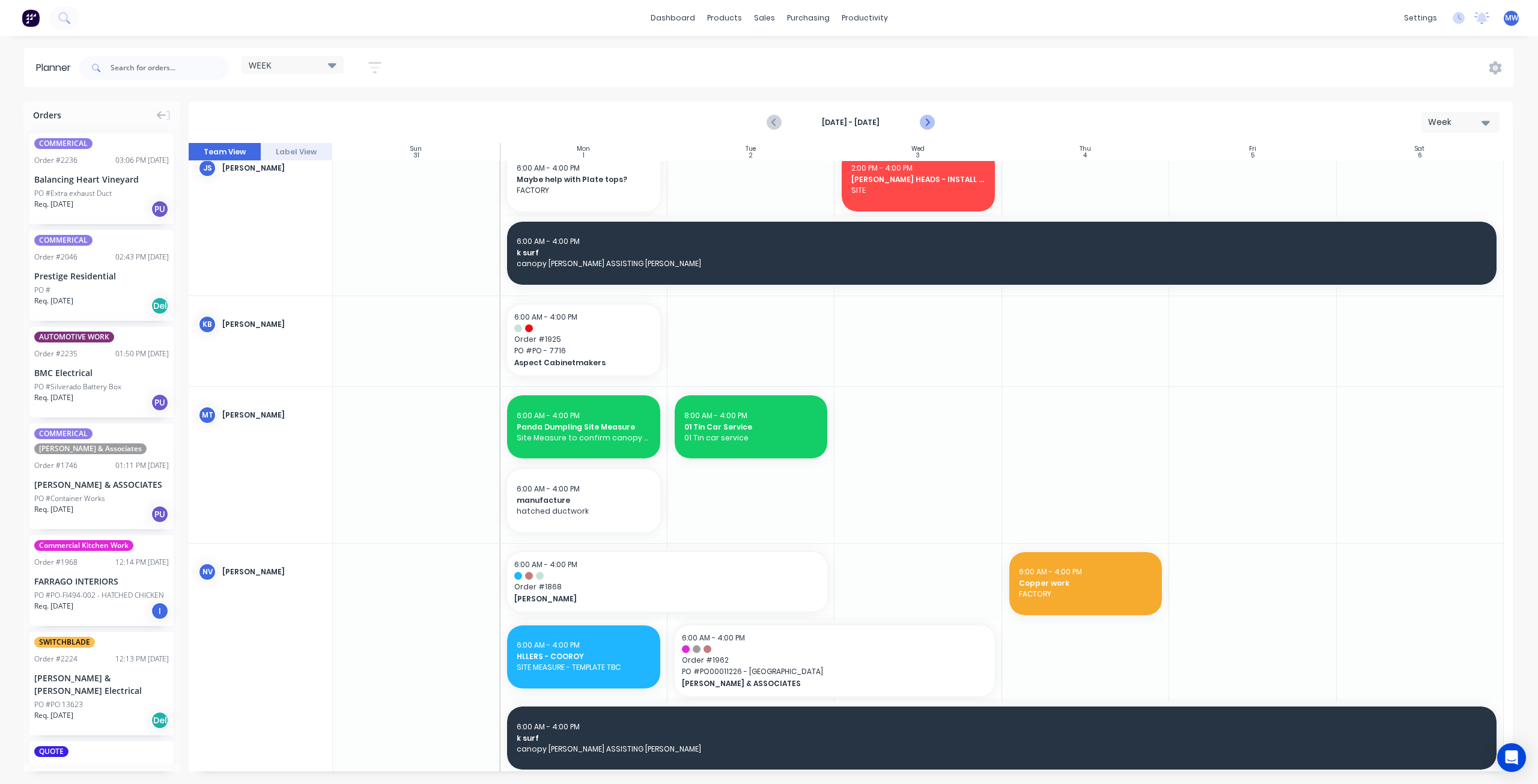
click at [926, 120] on icon "Next page" at bounding box center [926, 123] width 6 height 10
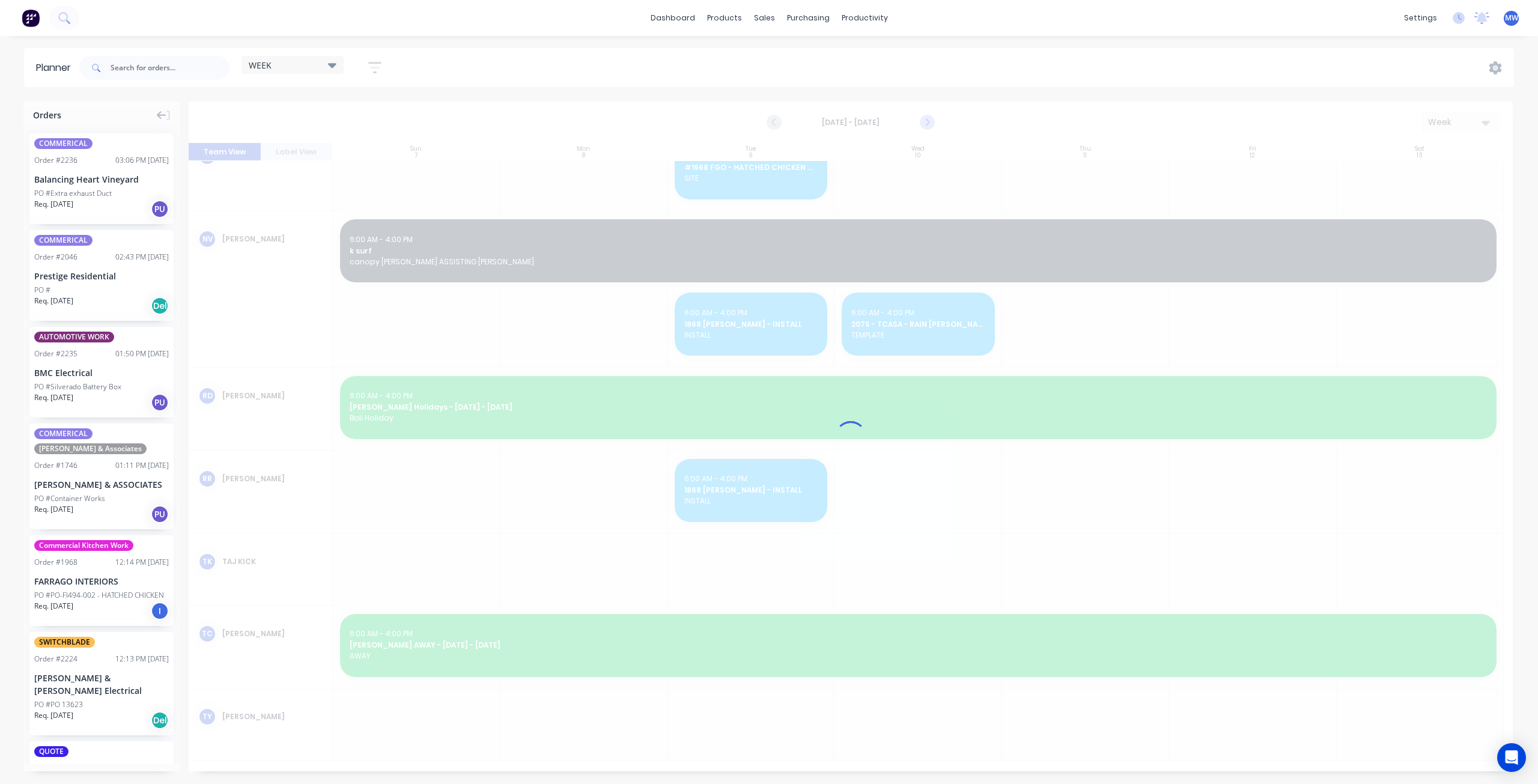
click at [926, 120] on icon "Next page" at bounding box center [926, 123] width 6 height 10
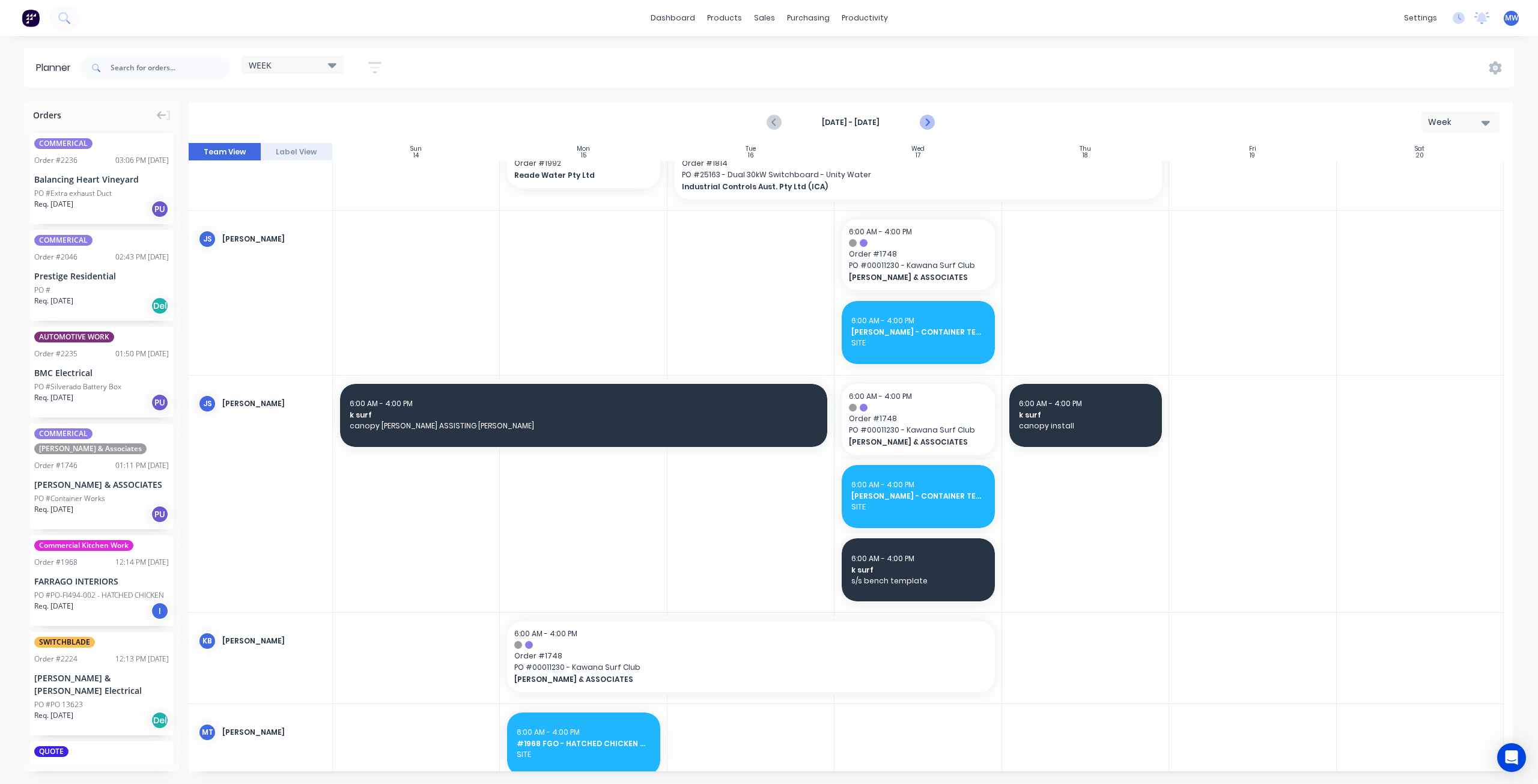
click at [926, 120] on icon "Next page" at bounding box center [926, 123] width 6 height 10
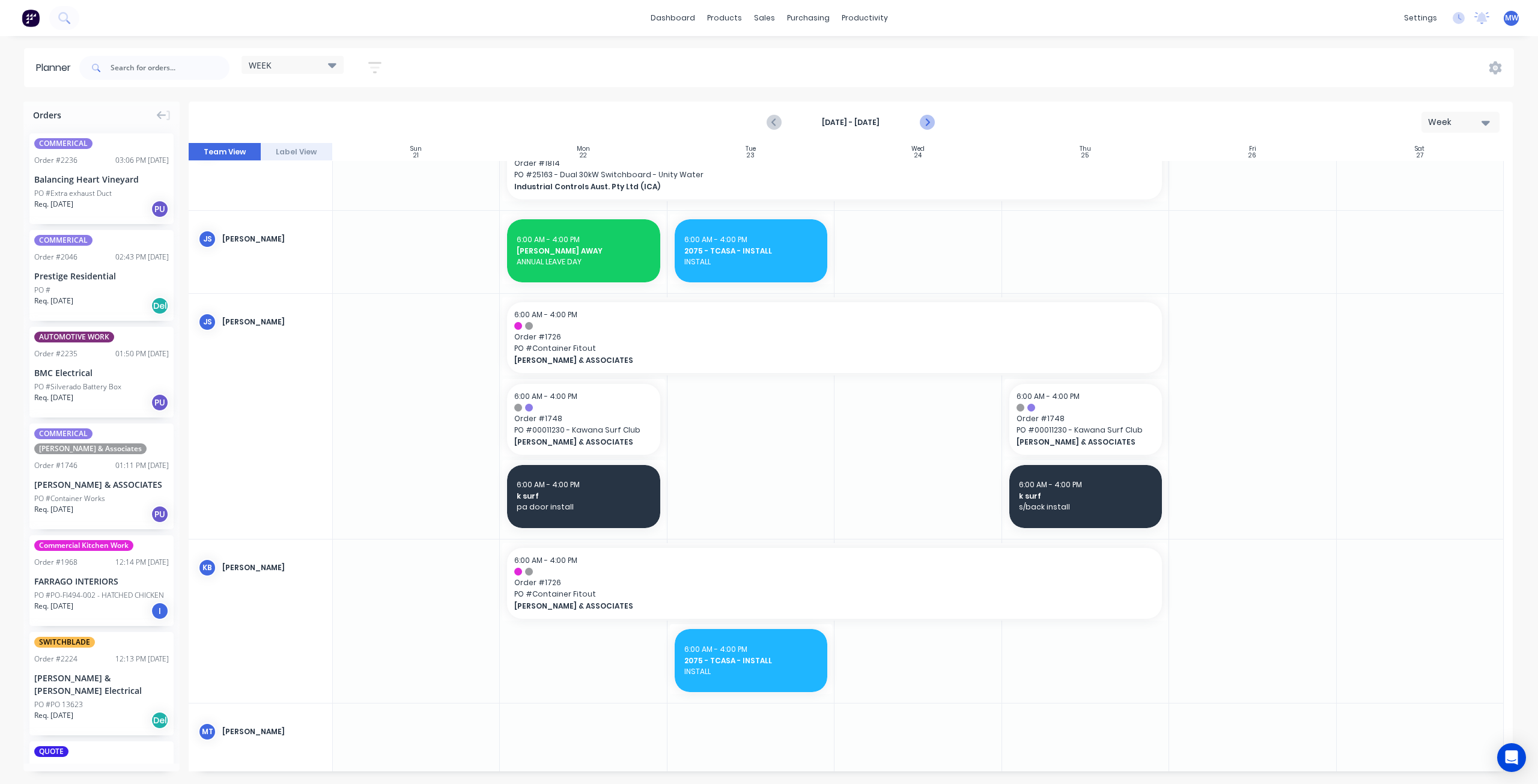
click at [926, 120] on icon "Next page" at bounding box center [926, 123] width 6 height 10
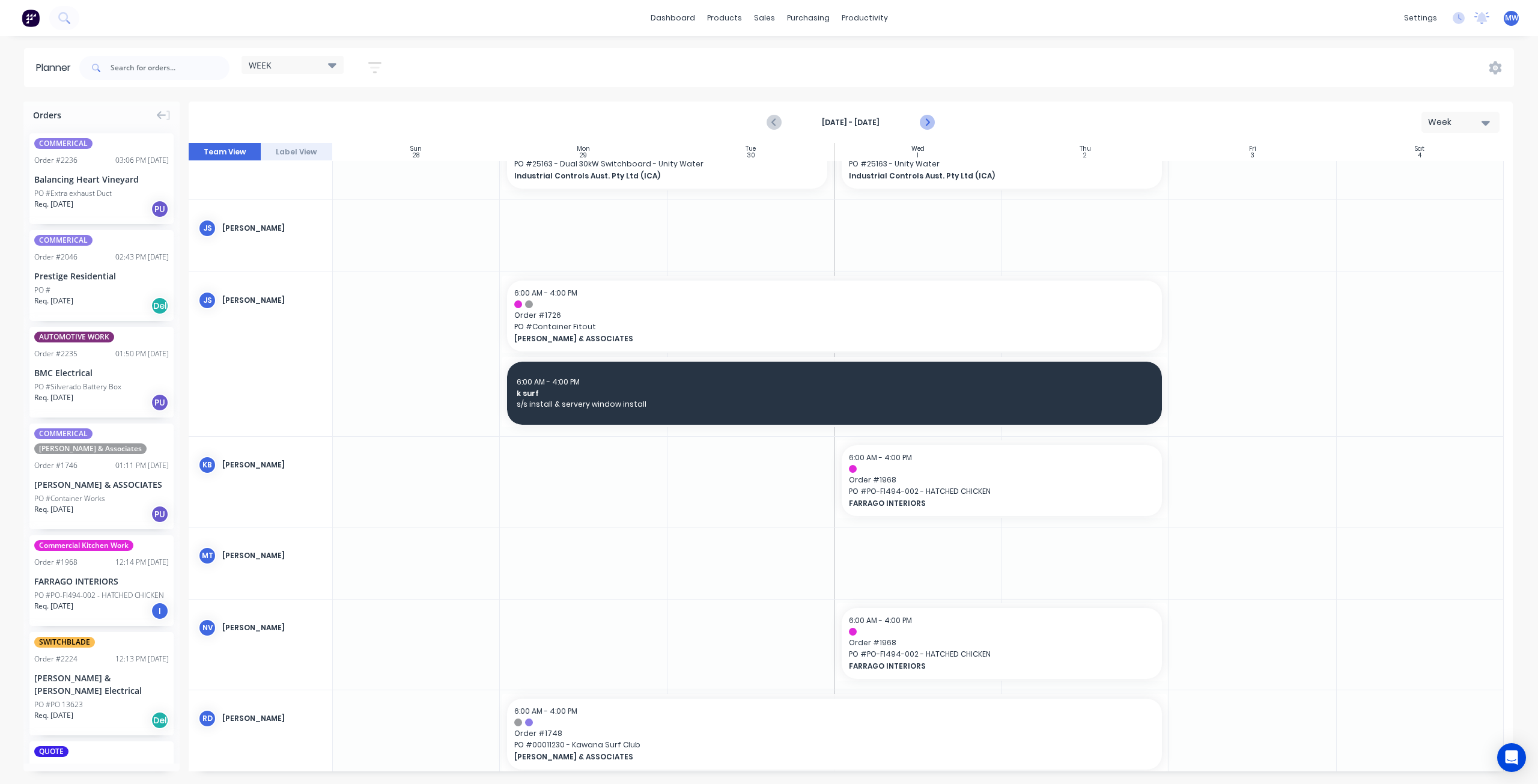
click at [926, 120] on icon "Next page" at bounding box center [926, 123] width 6 height 10
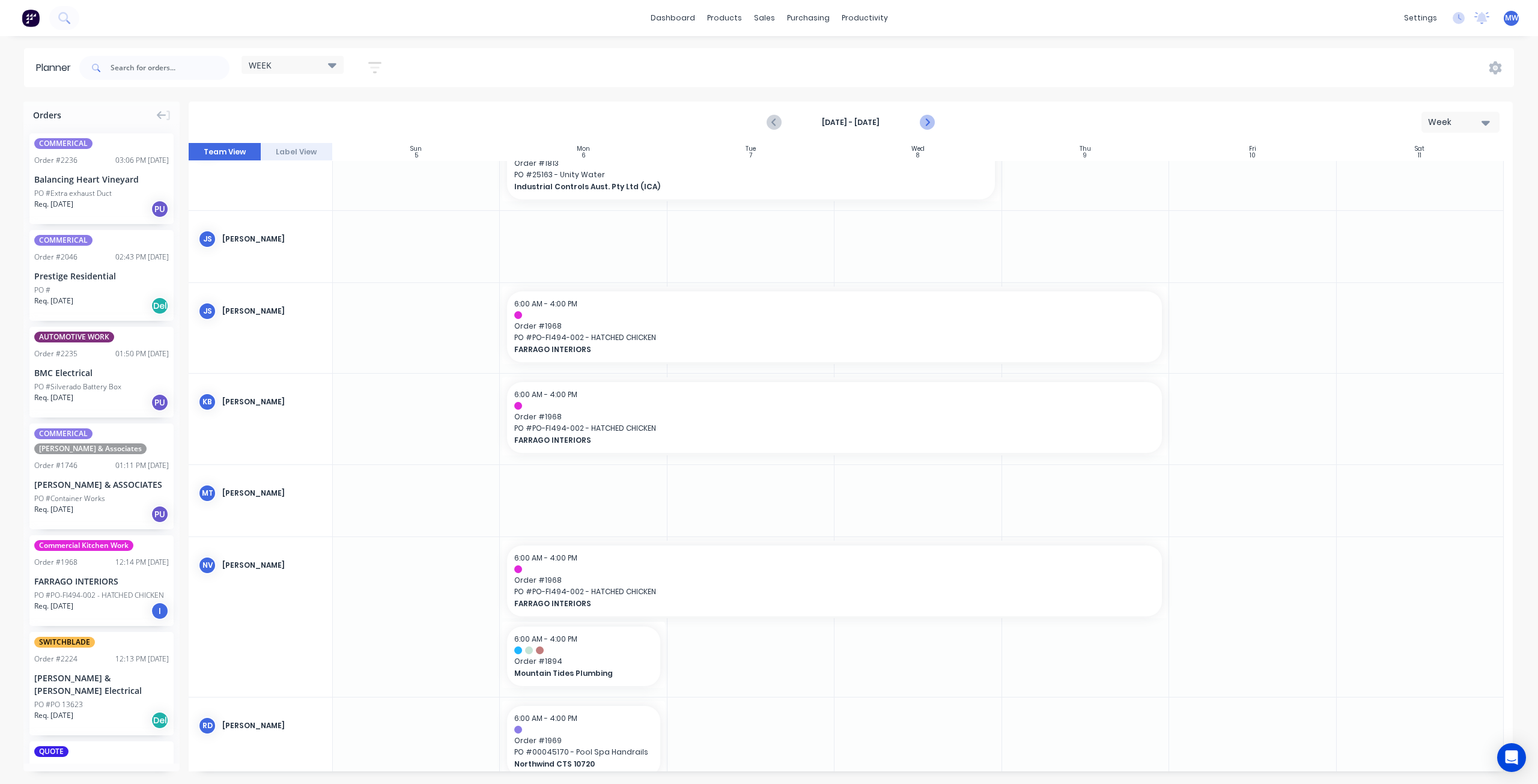
click at [926, 120] on icon "Next page" at bounding box center [926, 123] width 6 height 10
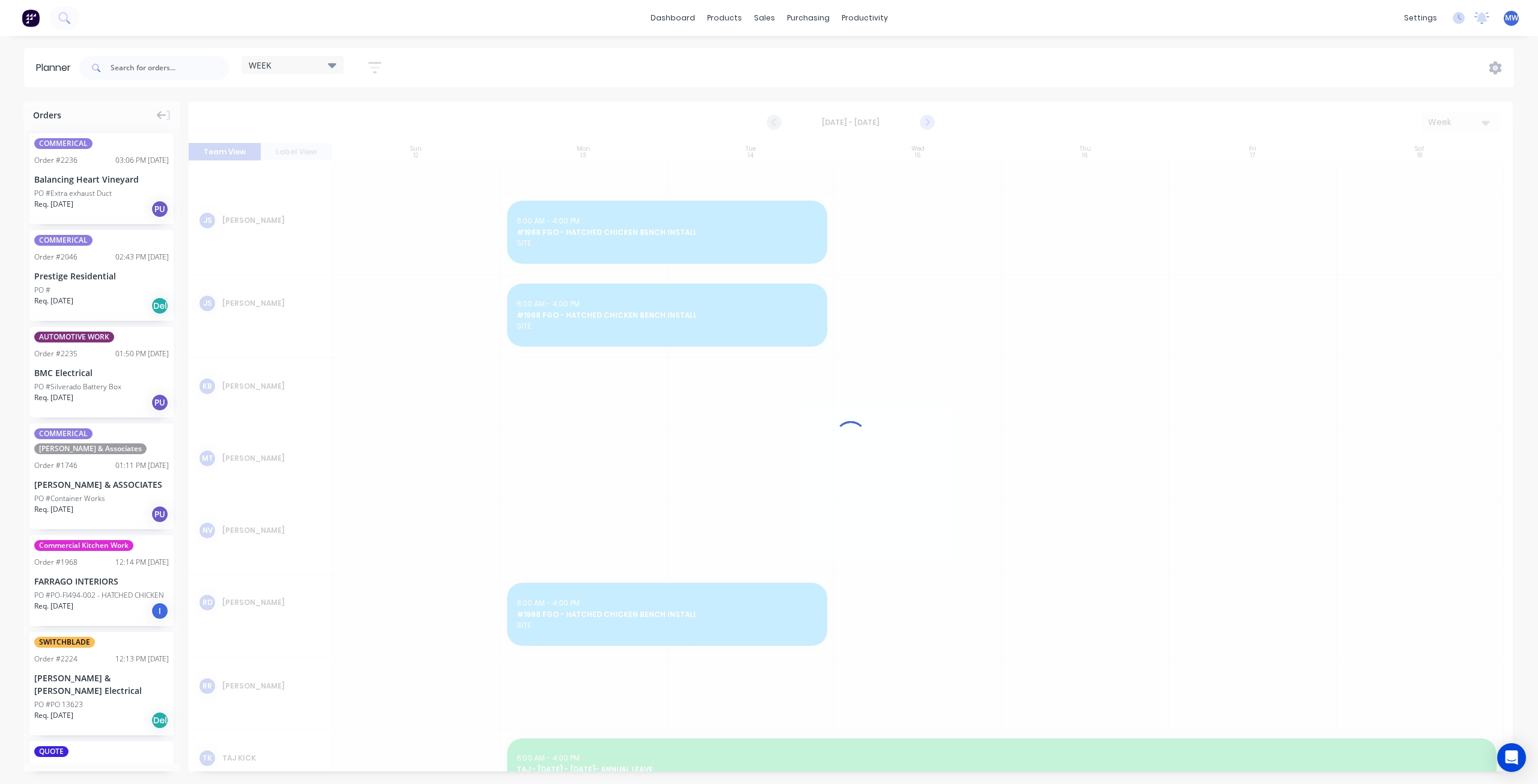
scroll to position [165, 0]
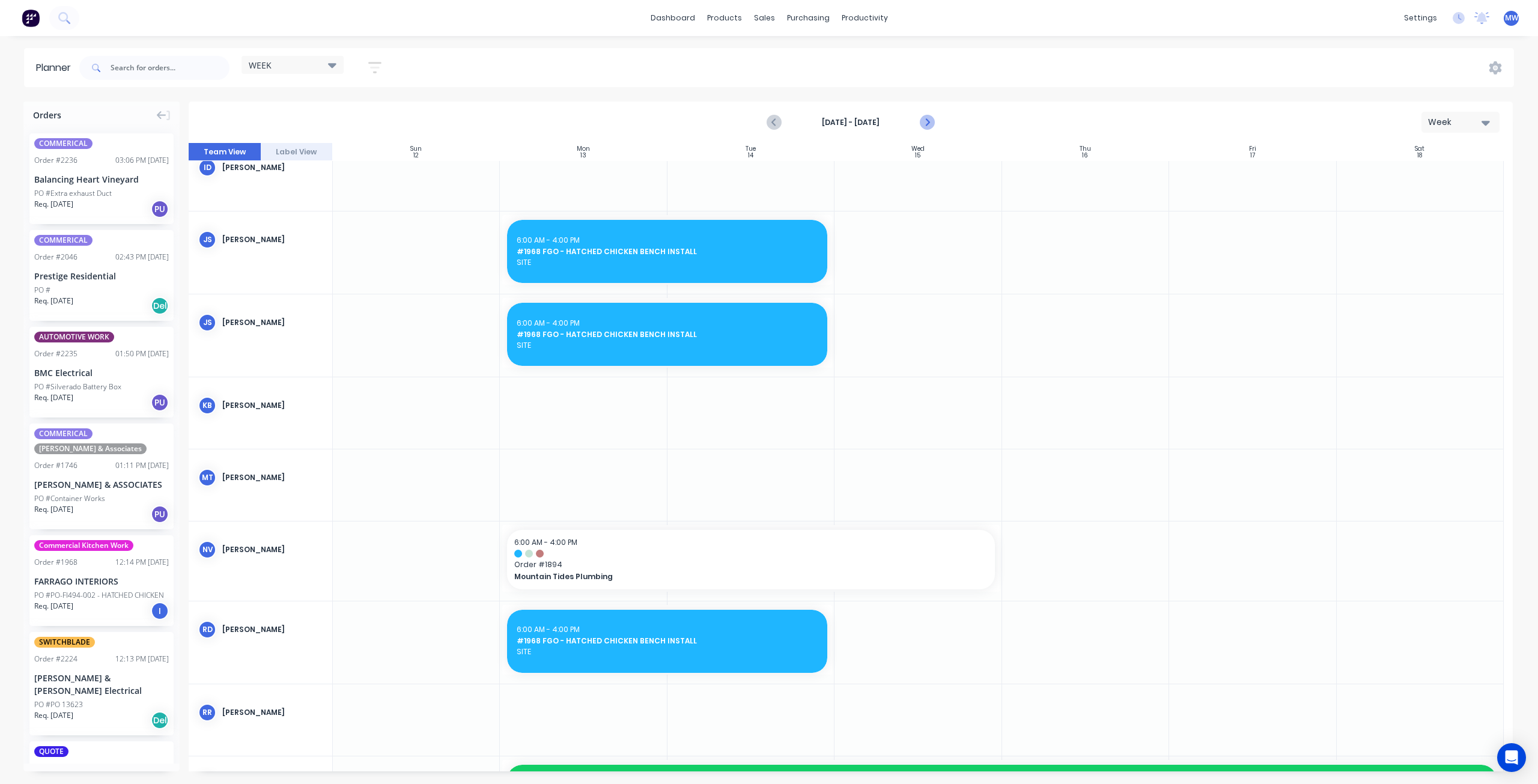
click at [926, 120] on icon "Next page" at bounding box center [926, 123] width 6 height 10
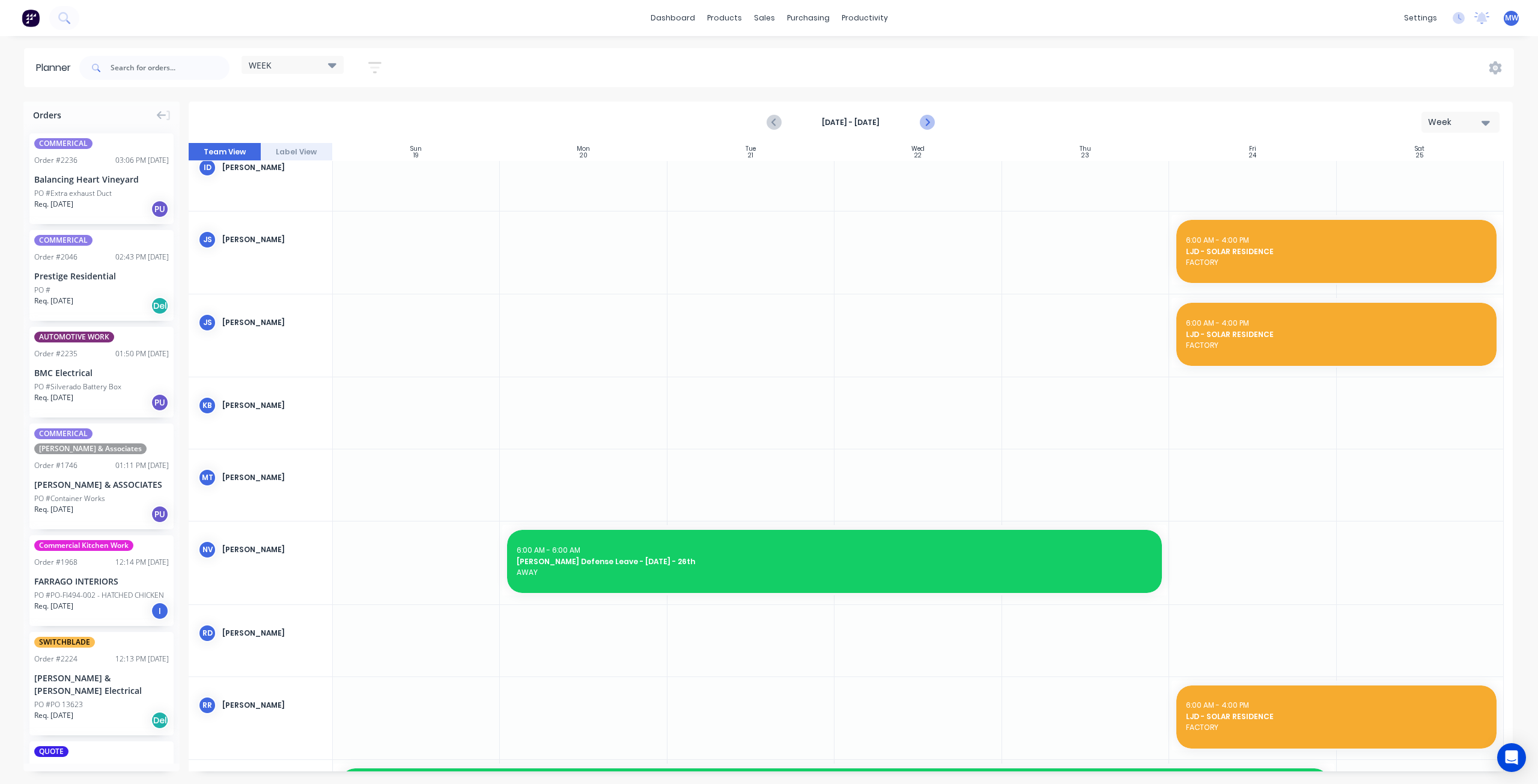
click at [926, 120] on icon "Next page" at bounding box center [926, 123] width 6 height 10
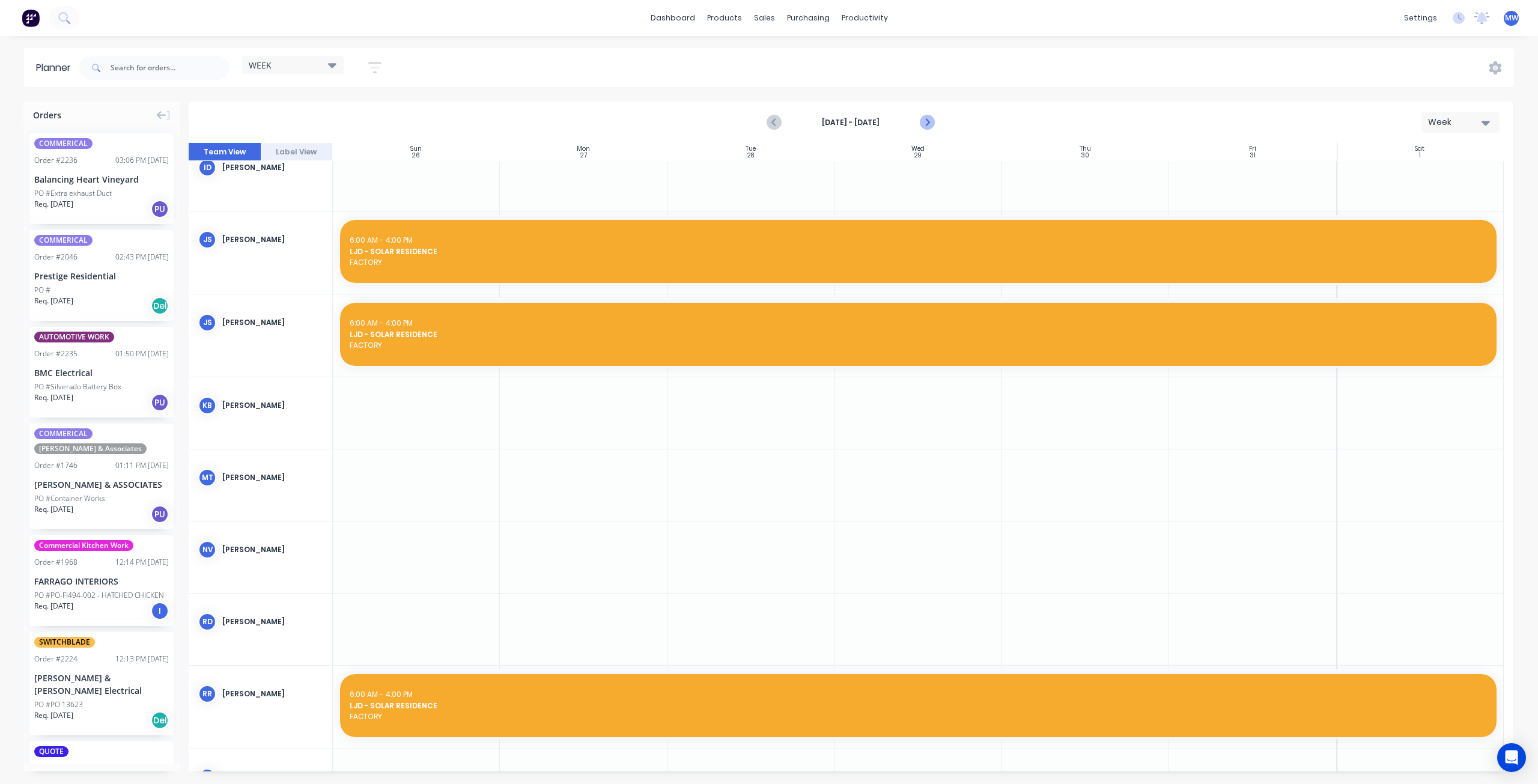
click at [926, 120] on icon "Next page" at bounding box center [926, 123] width 6 height 10
click at [773, 119] on icon "Previous page" at bounding box center [775, 122] width 15 height 15
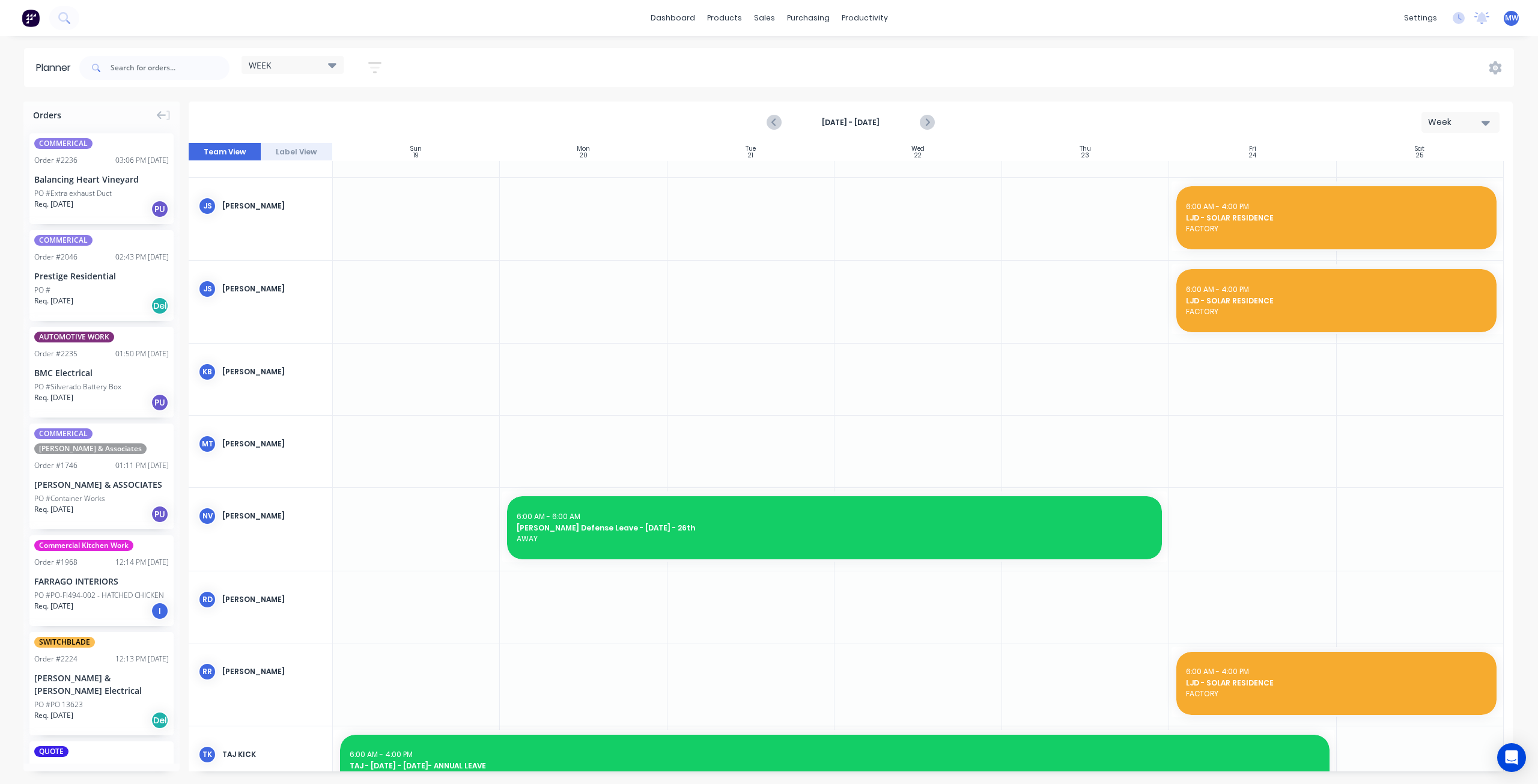
scroll to position [226, 0]
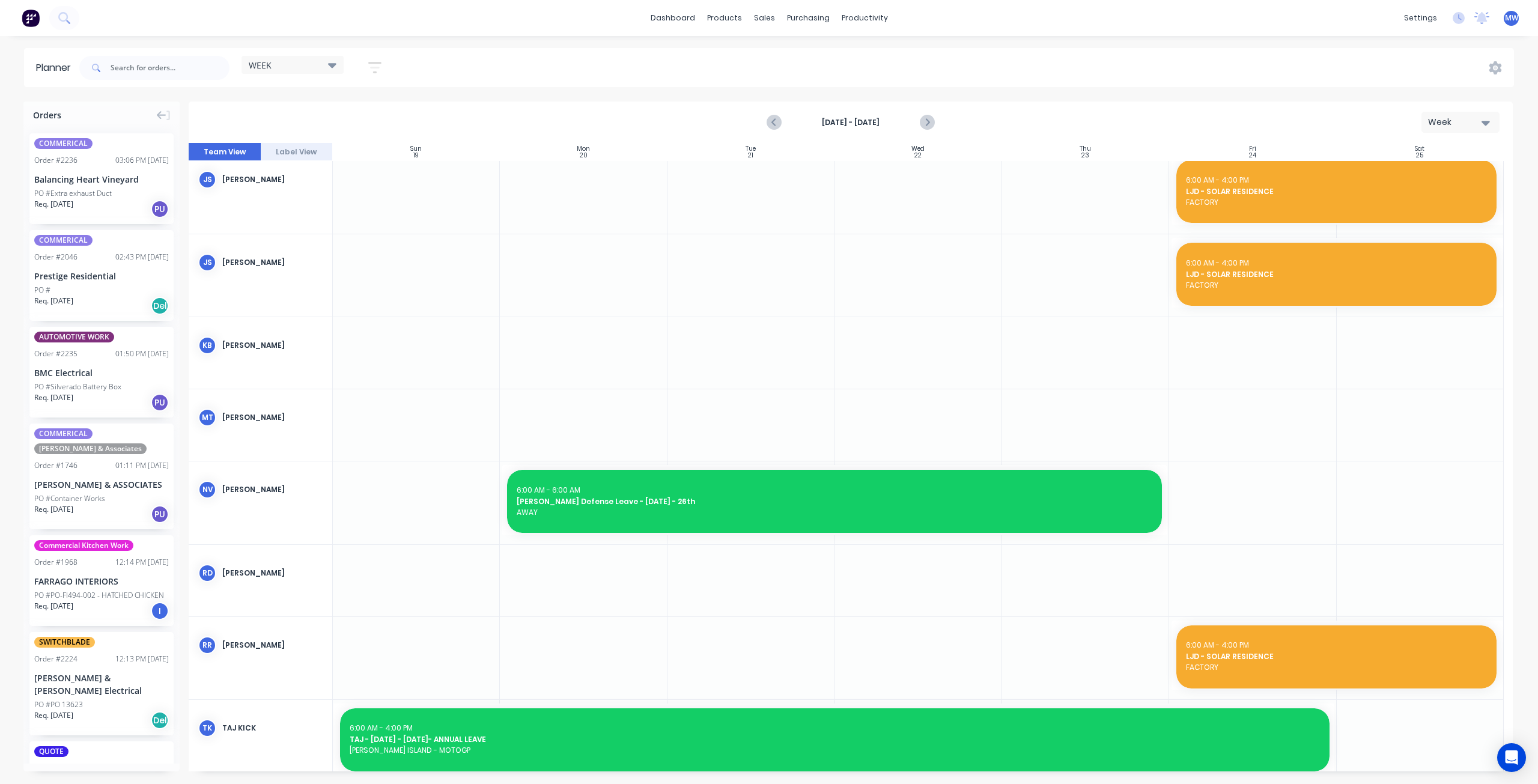
drag, startPoint x: 949, startPoint y: 349, endPoint x: 855, endPoint y: 339, distance: 94.5
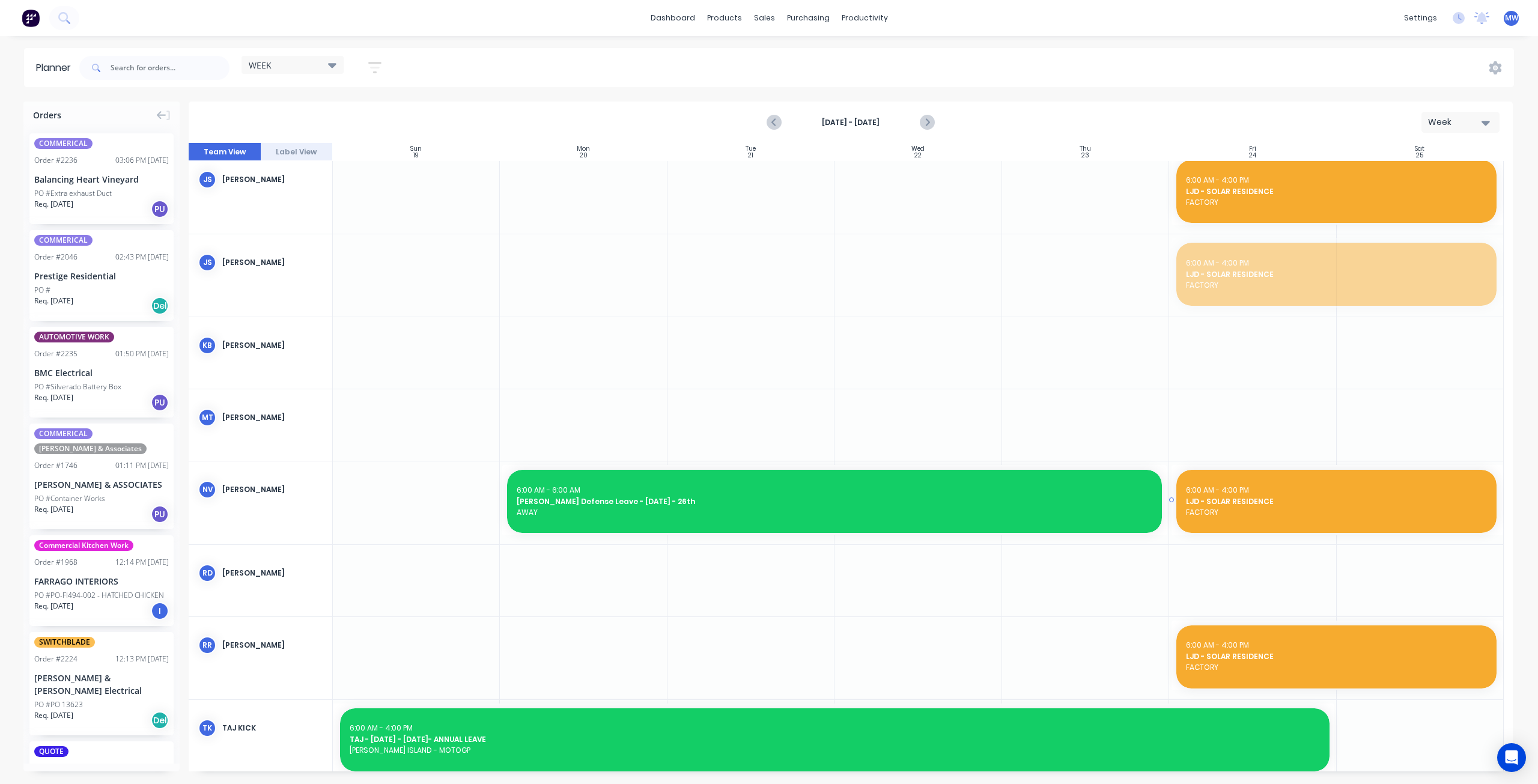
drag, startPoint x: 1259, startPoint y: 276, endPoint x: 1245, endPoint y: 491, distance: 215.5
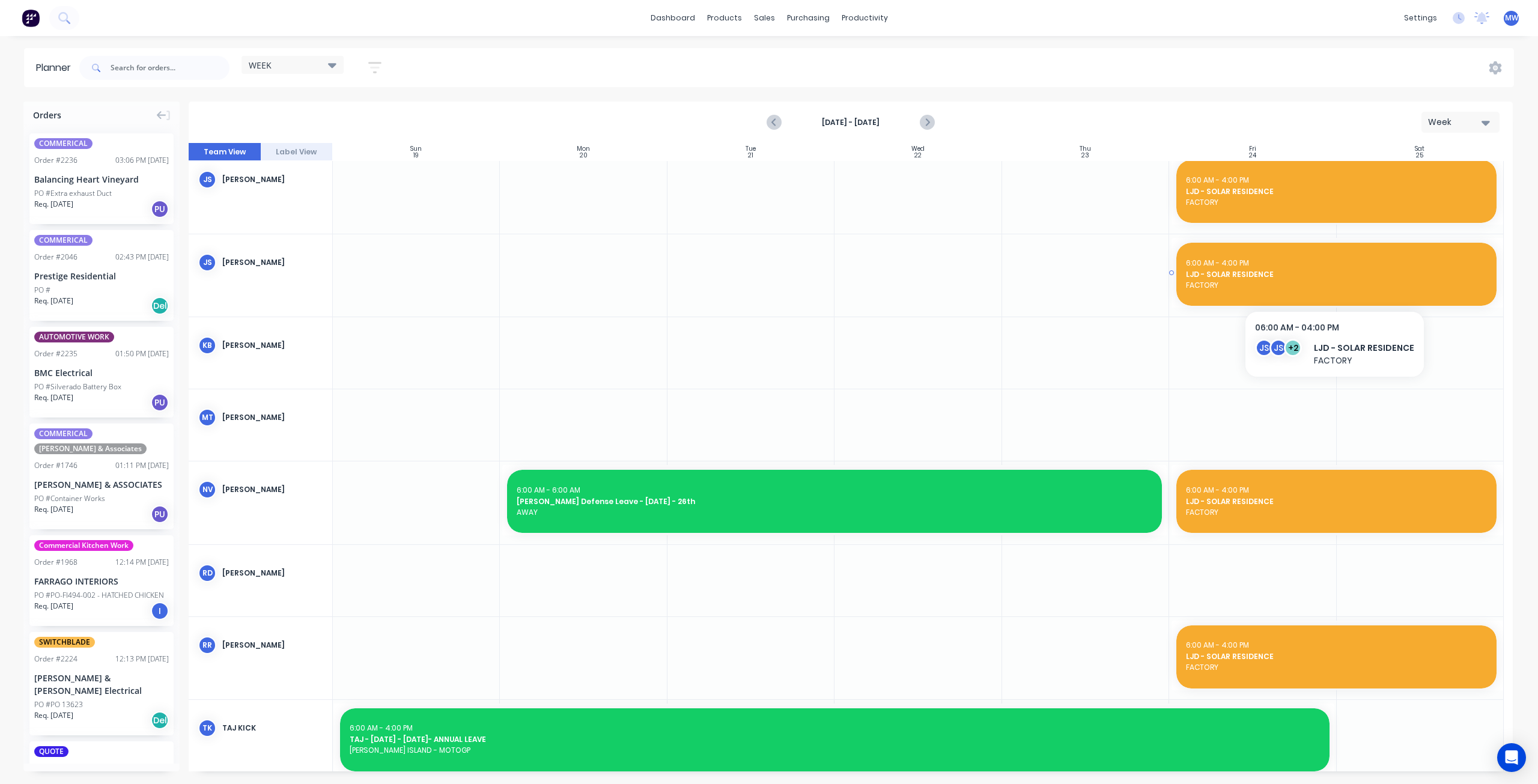
click at [1243, 265] on span "6:00 AM - 4:00 PM" at bounding box center [1218, 262] width 63 height 10
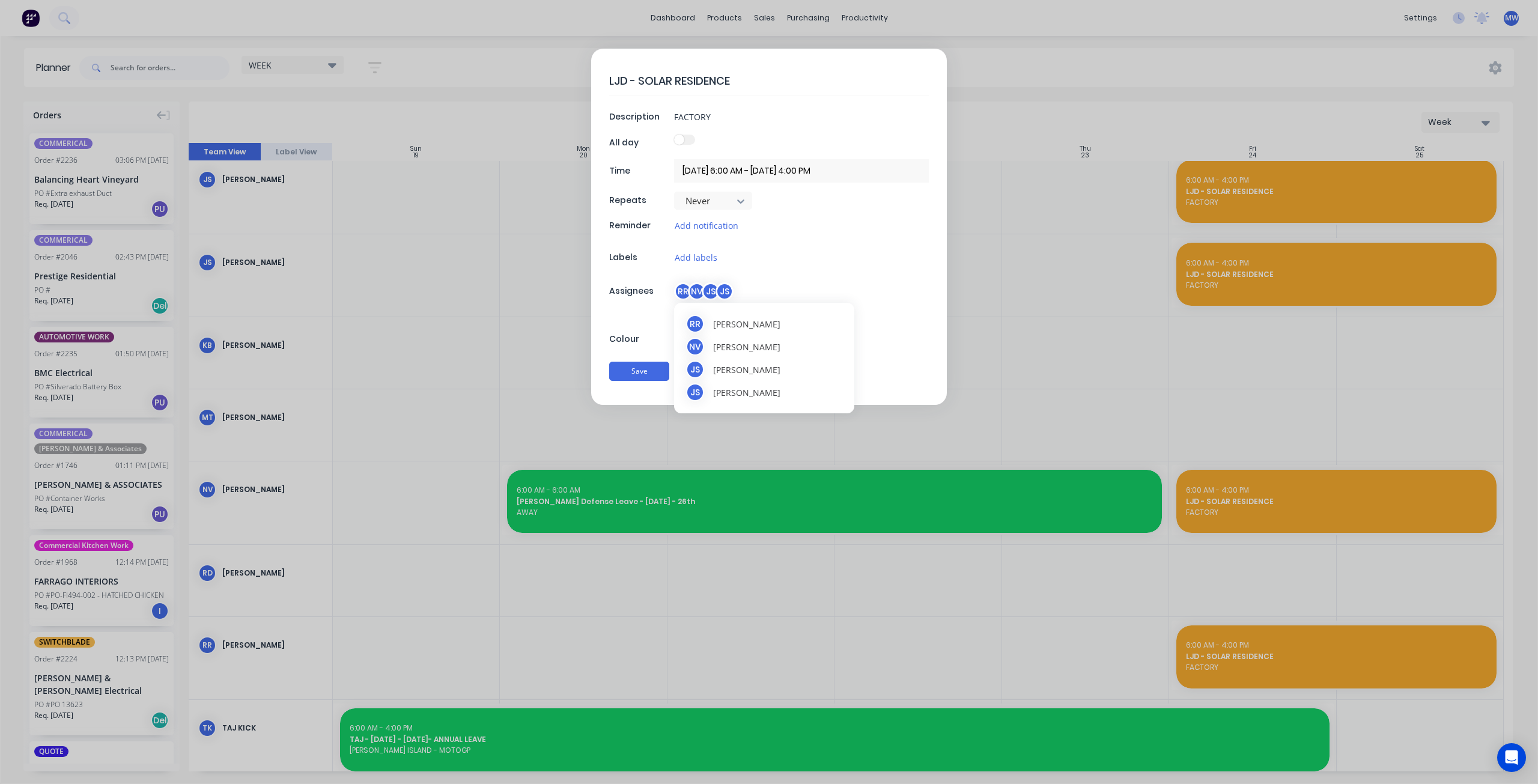
click at [719, 288] on div "JS" at bounding box center [725, 291] width 18 height 18
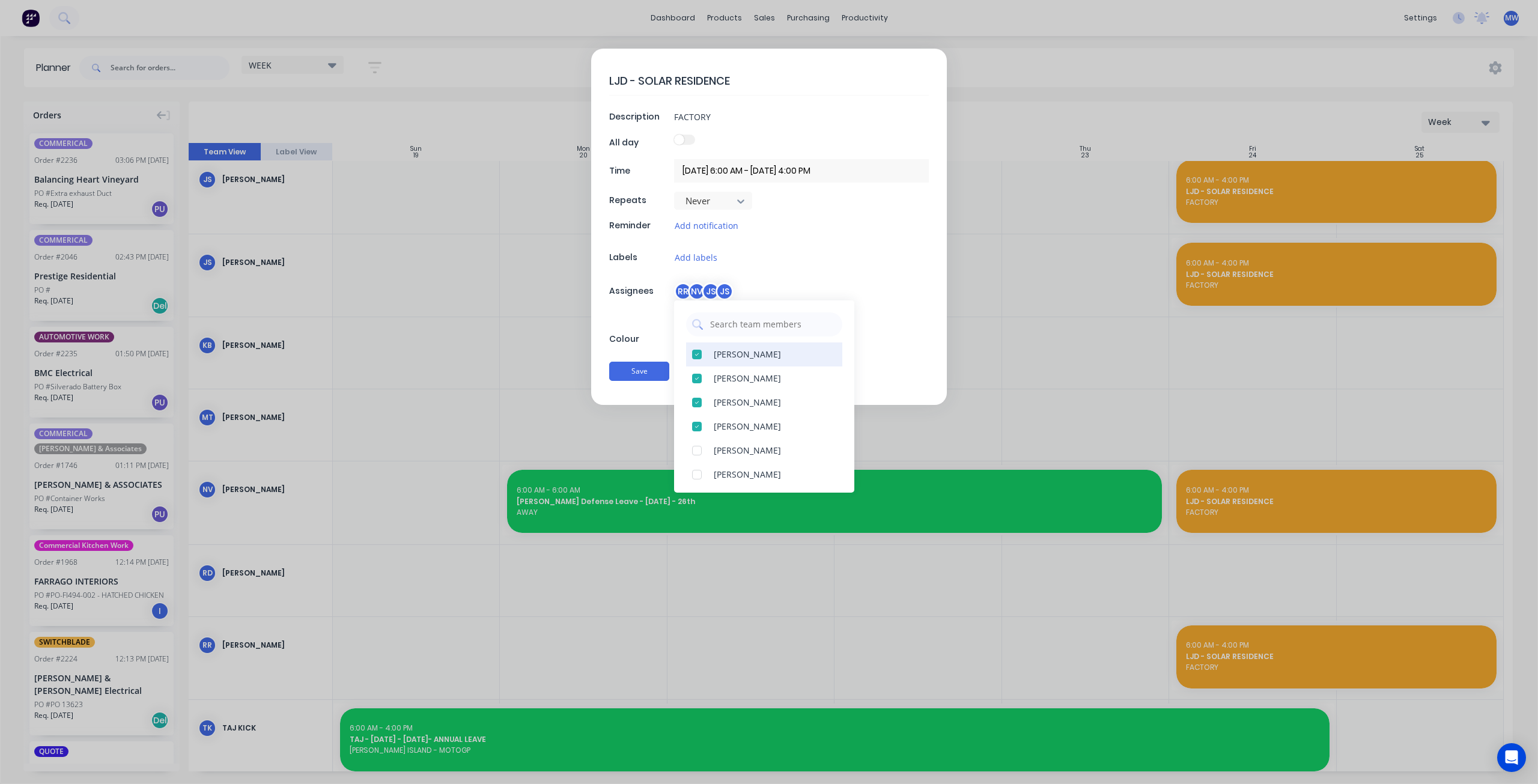
click at [698, 352] on div at bounding box center [697, 354] width 24 height 24
click at [697, 353] on div at bounding box center [697, 354] width 24 height 24
click at [651, 373] on button "Save" at bounding box center [639, 371] width 60 height 20
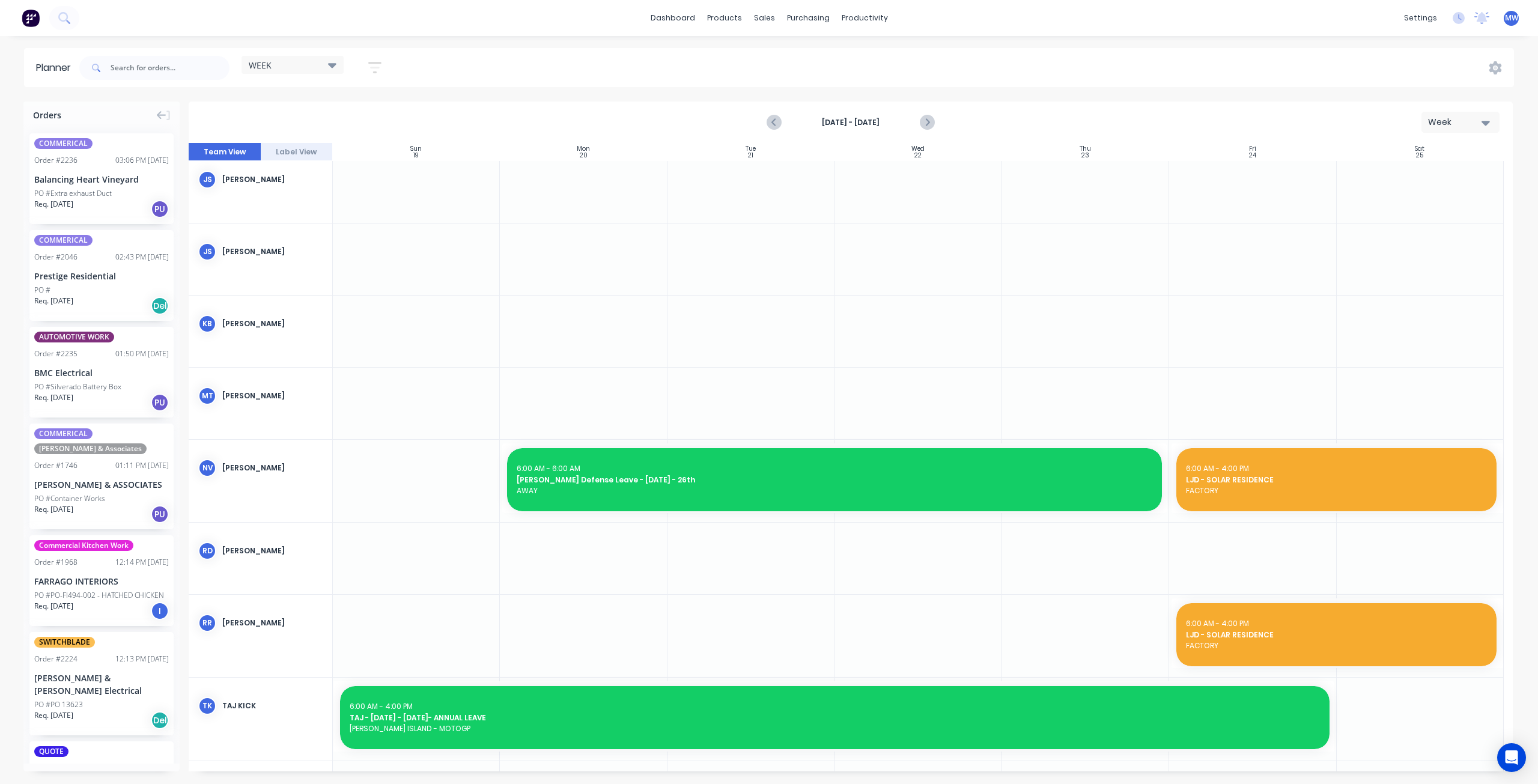
scroll to position [215, 0]
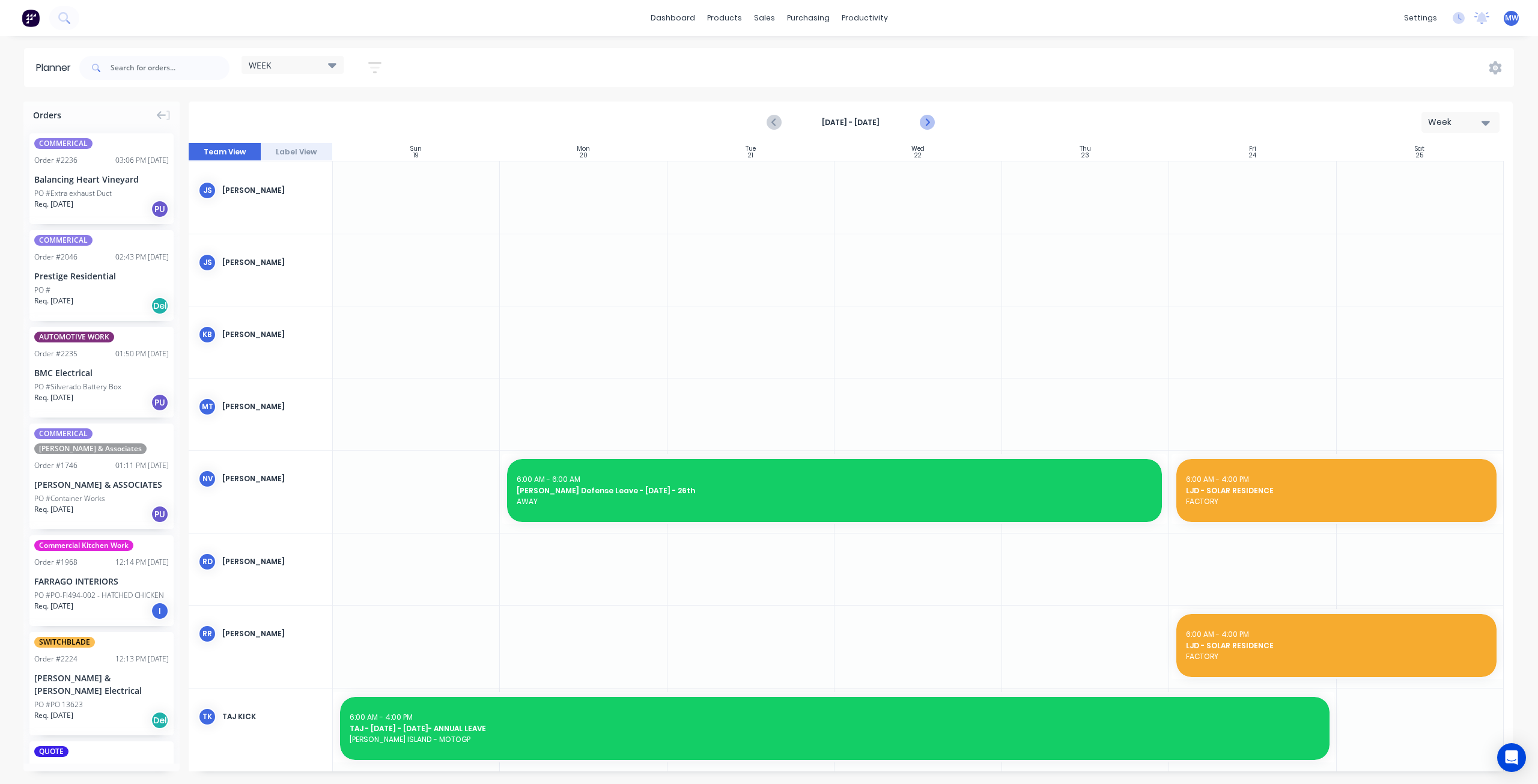
click at [927, 121] on icon "Next page" at bounding box center [926, 123] width 6 height 10
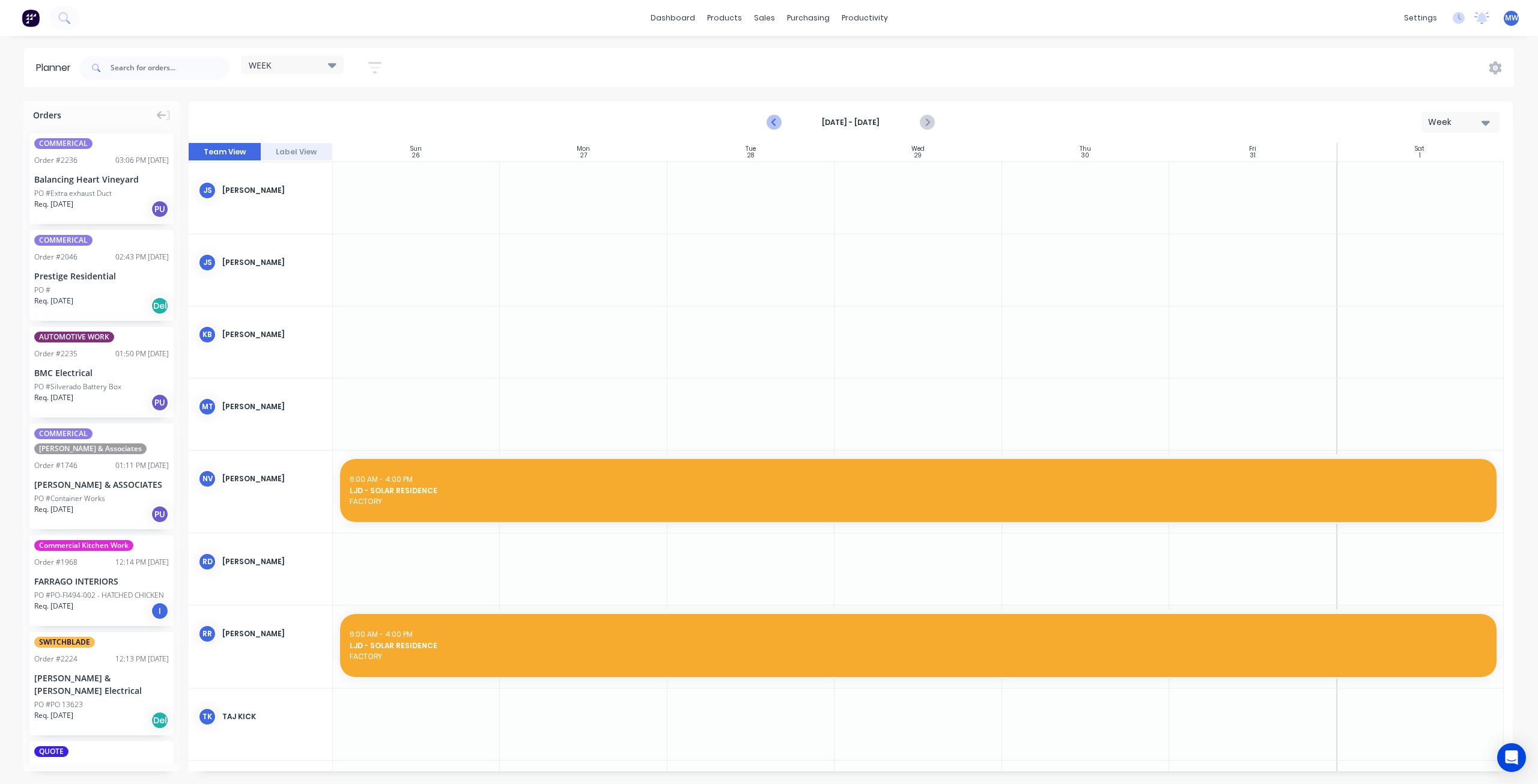
click at [774, 123] on icon "Previous page" at bounding box center [775, 122] width 15 height 15
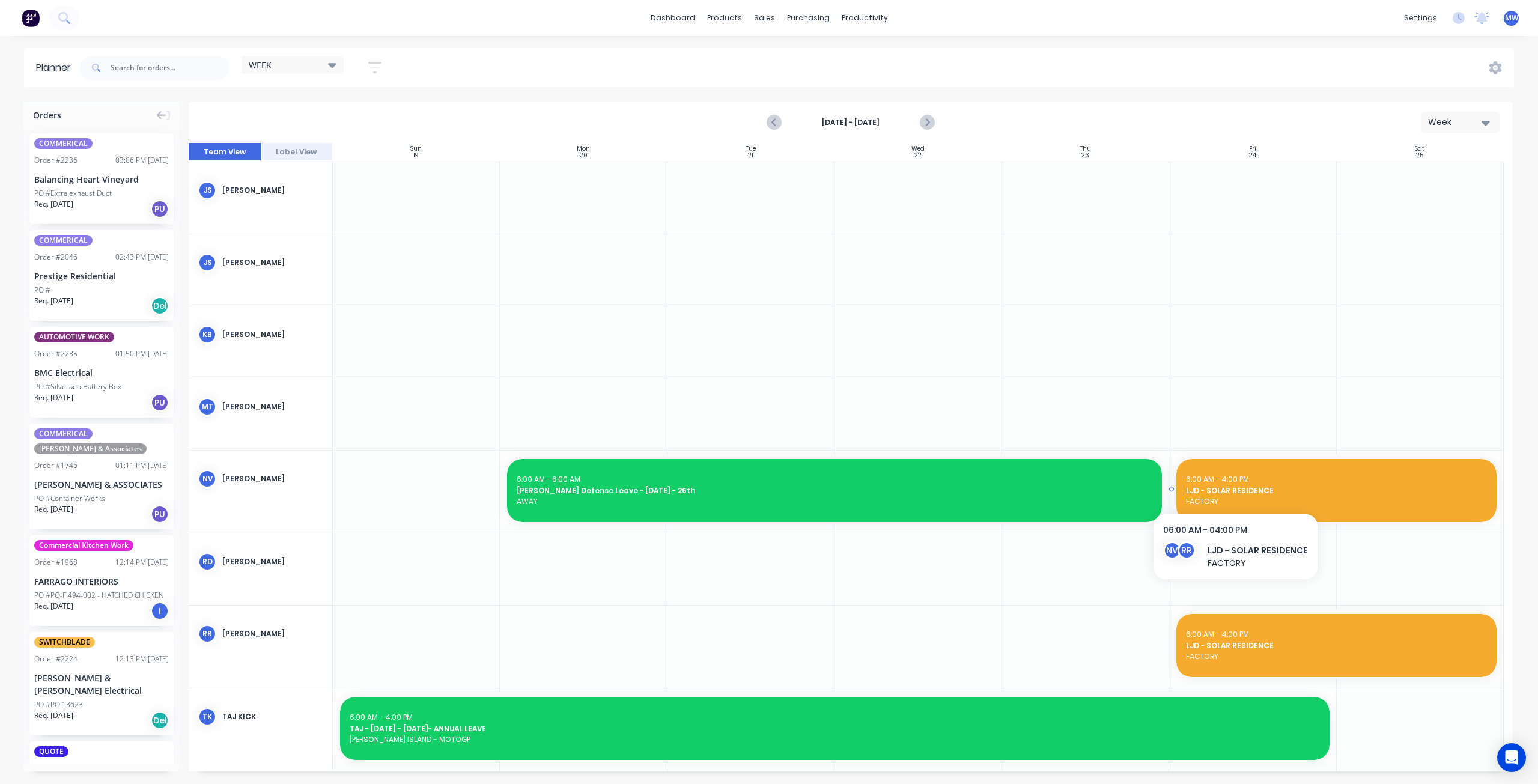
click at [1233, 487] on span "LJD - SOLAR RESIDENCE" at bounding box center [1336, 490] width 301 height 10
type textarea "x"
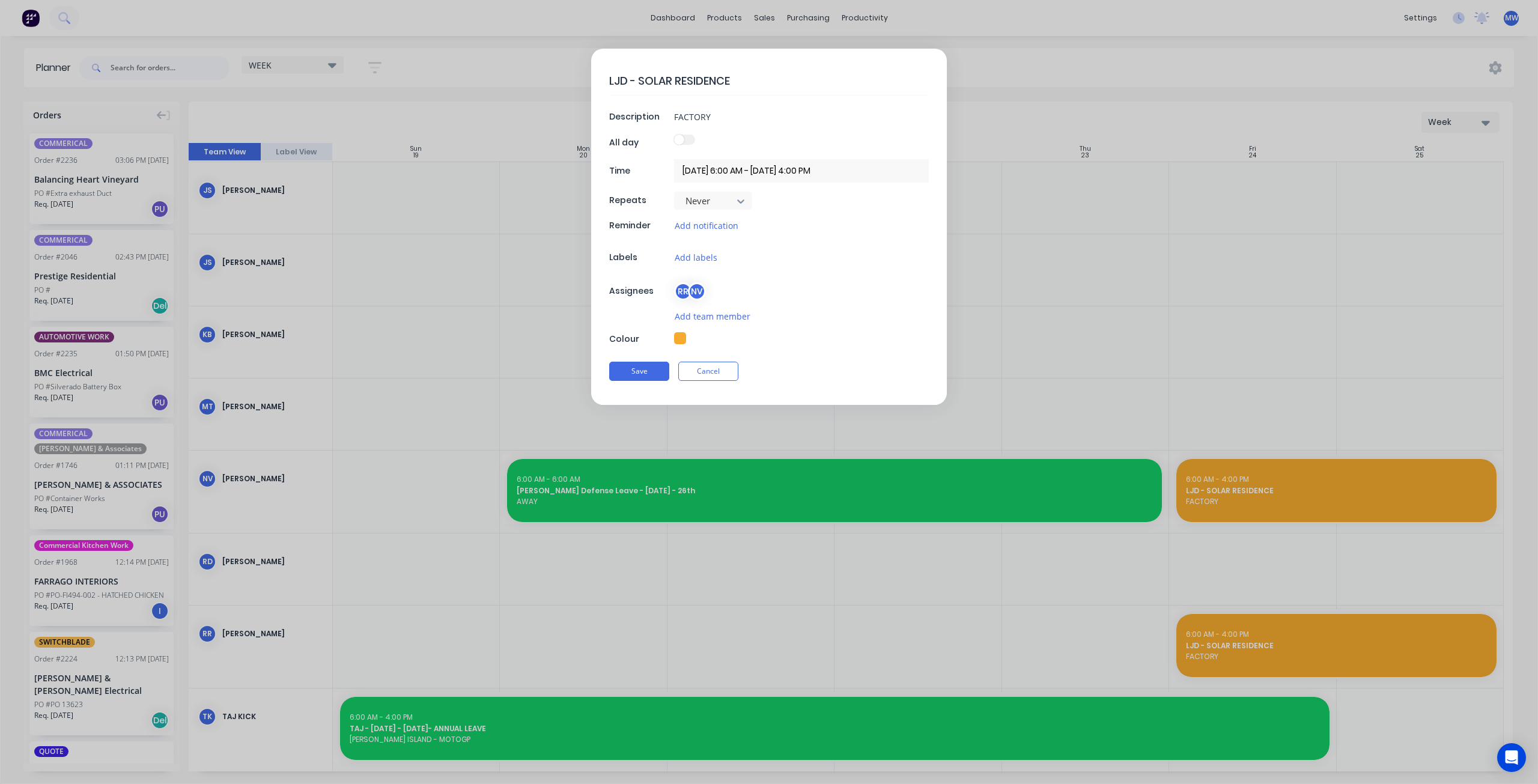
click at [714, 174] on input "24/10/2025 6:00 AM - 20/11/2025 4:00 PM" at bounding box center [801, 171] width 255 height 24
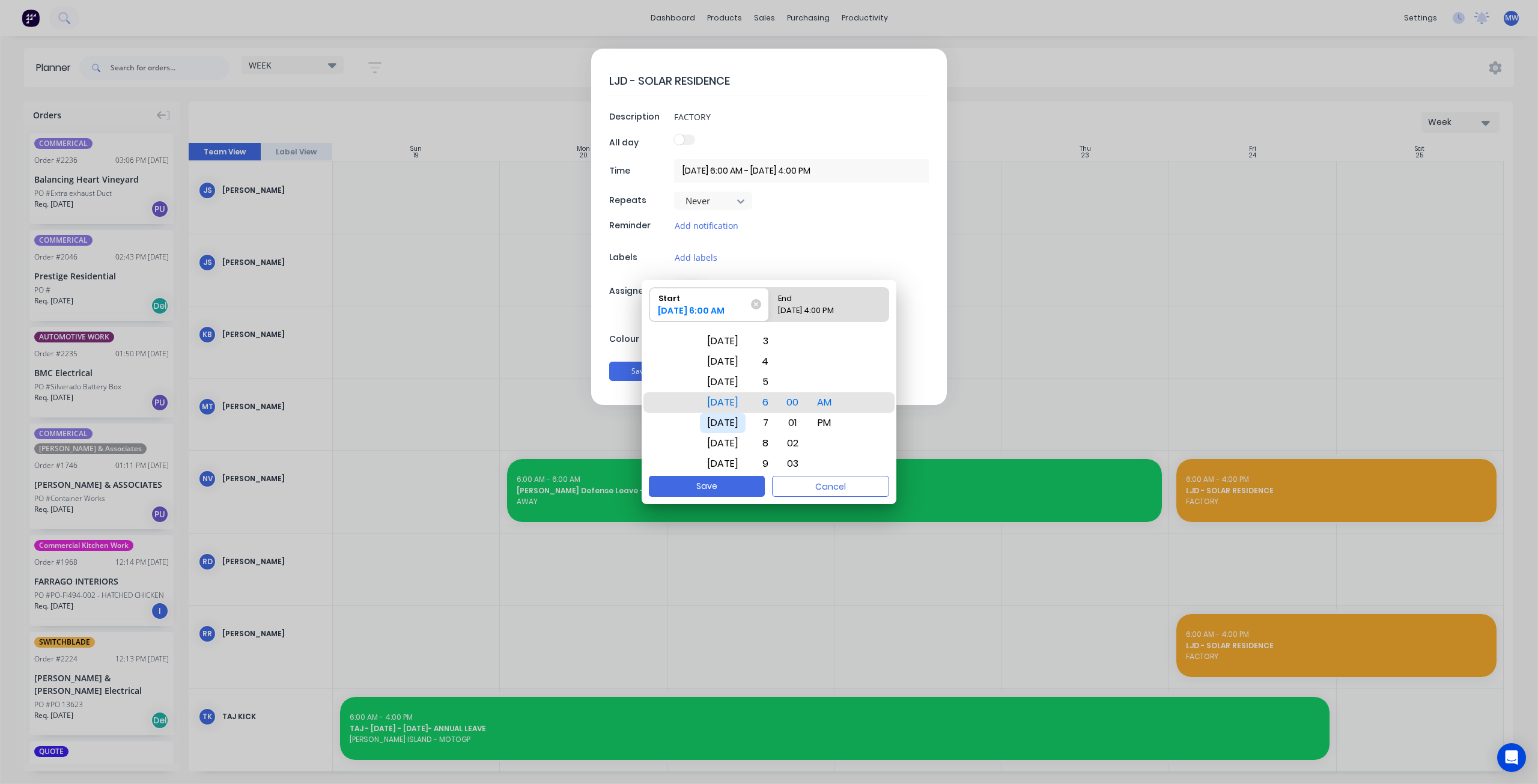
click at [725, 426] on div "Mon Oct 27" at bounding box center [722, 422] width 45 height 20
click at [833, 308] on div "20/11/2025 4:00 PM" at bounding box center [822, 313] width 100 height 17
click at [769, 308] on input "End 20/11/2025 4:00 PM" at bounding box center [769, 304] width 1 height 34
radio input "true"
click at [722, 406] on div "Thu Nov 13" at bounding box center [722, 402] width 45 height 20
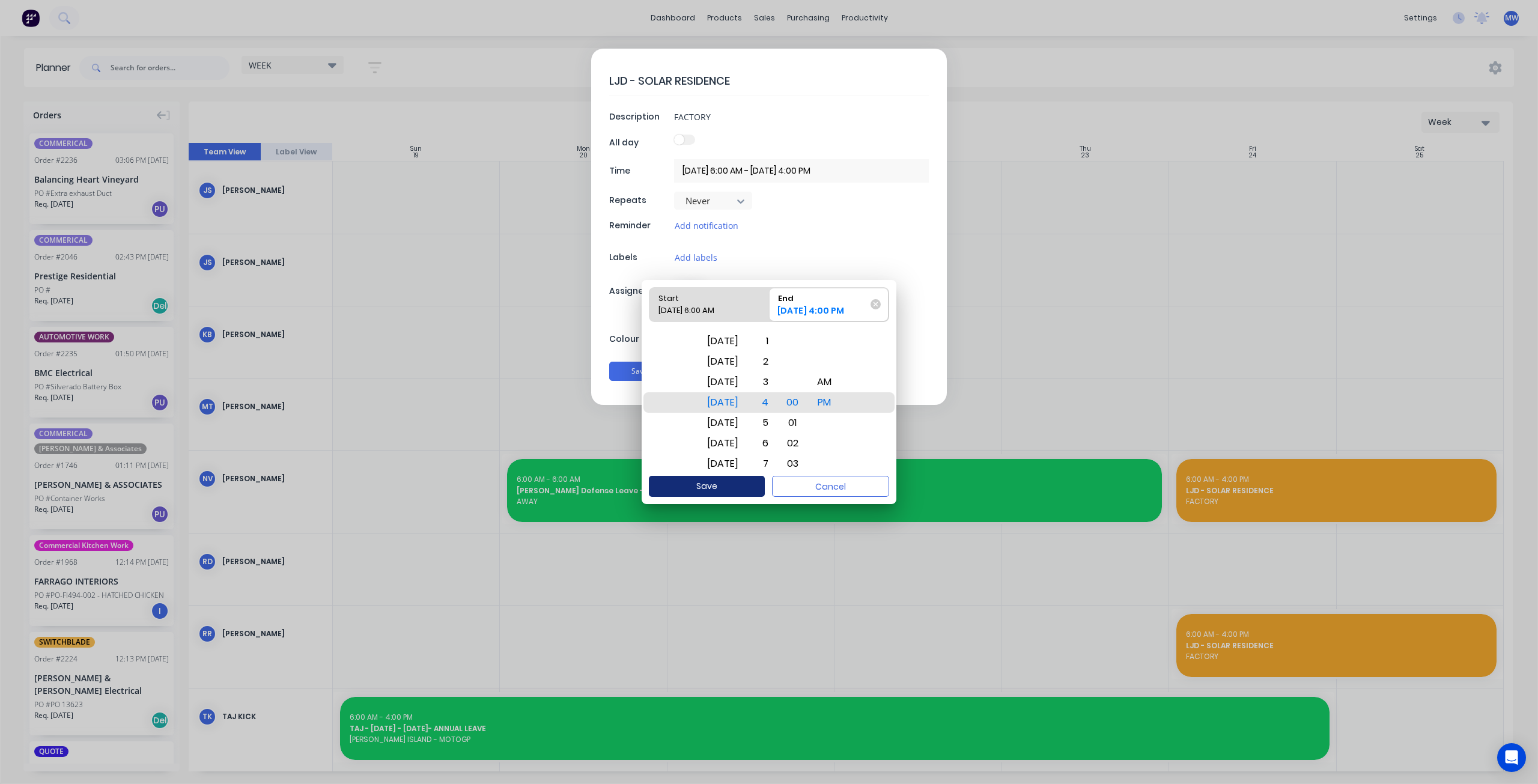
click at [732, 482] on button "Save" at bounding box center [707, 487] width 116 height 21
type textarea "x"
type input "27/10/2025 6:00 AM - 13/11/2025 4:00 PM"
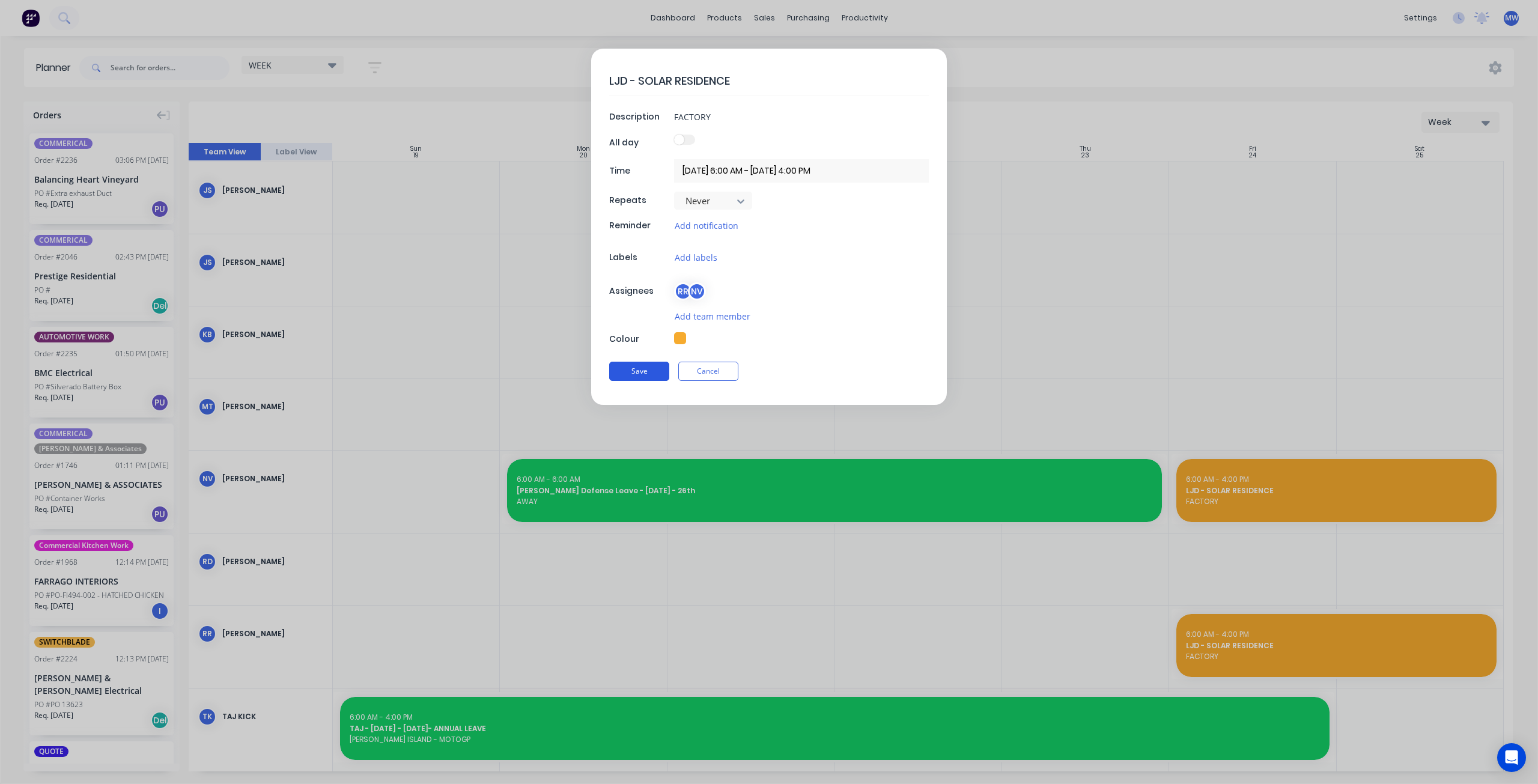
click at [647, 364] on button "Save" at bounding box center [639, 371] width 60 height 20
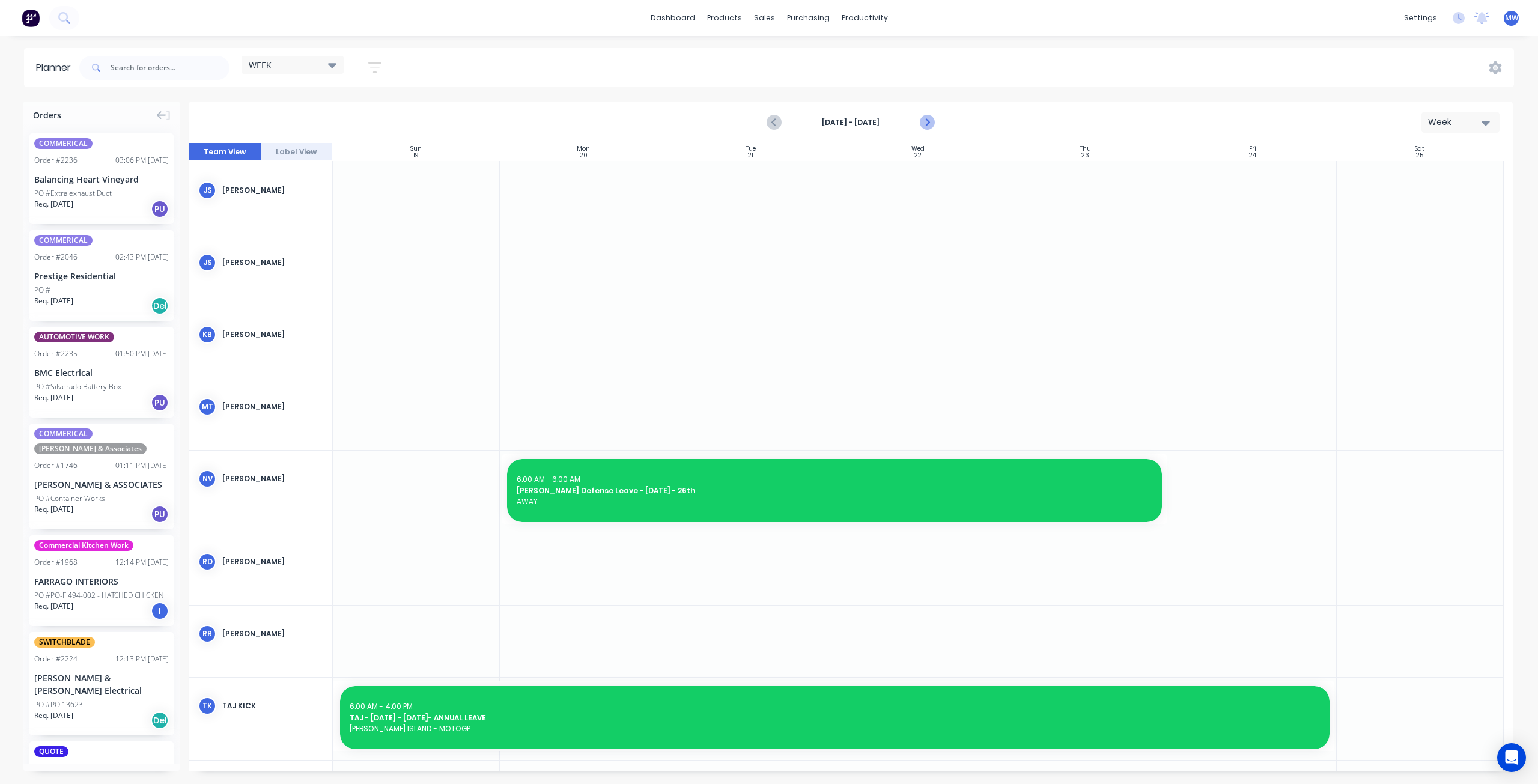
click at [924, 119] on icon "Next page" at bounding box center [926, 122] width 15 height 15
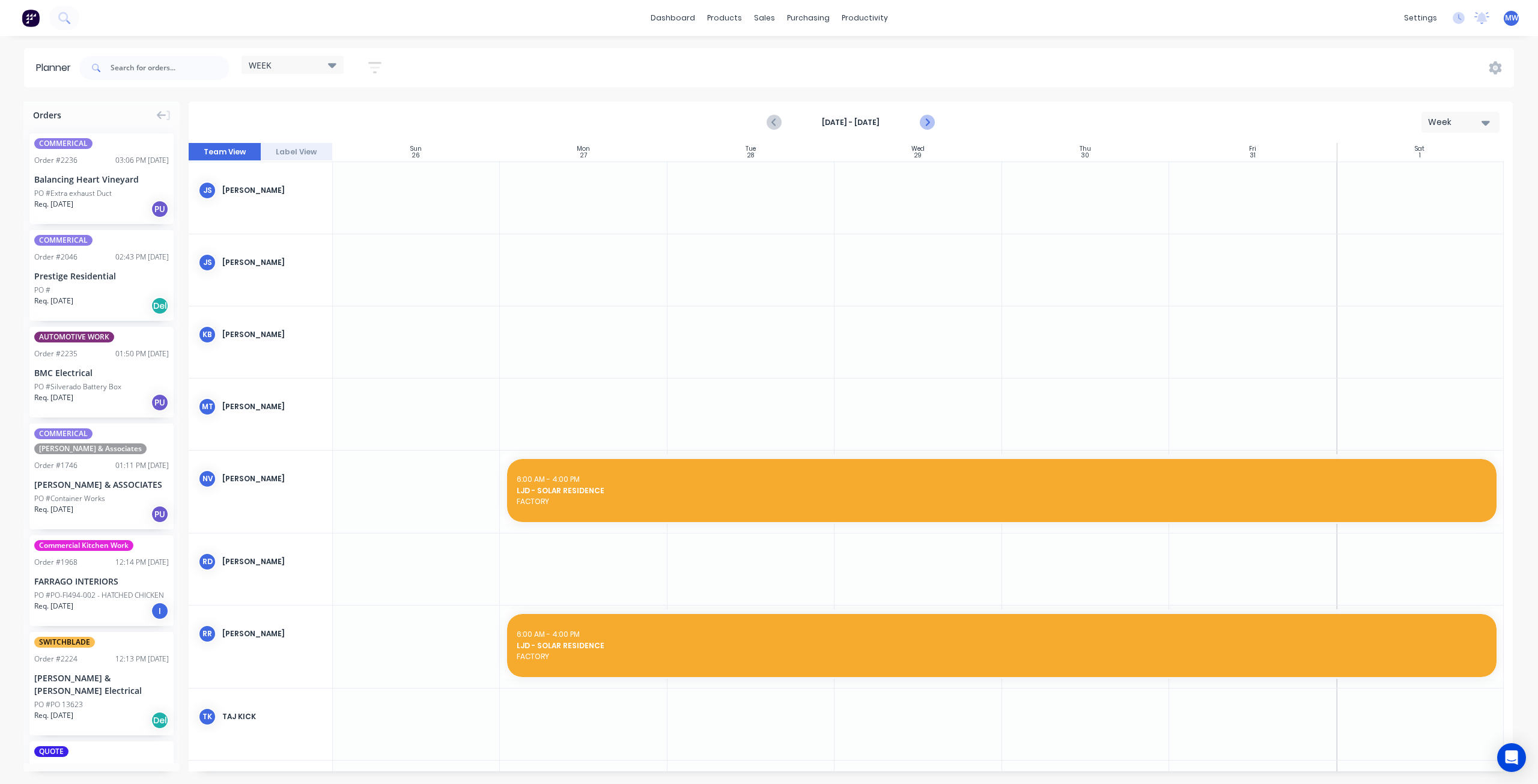
click at [924, 119] on icon "Next page" at bounding box center [926, 122] width 15 height 15
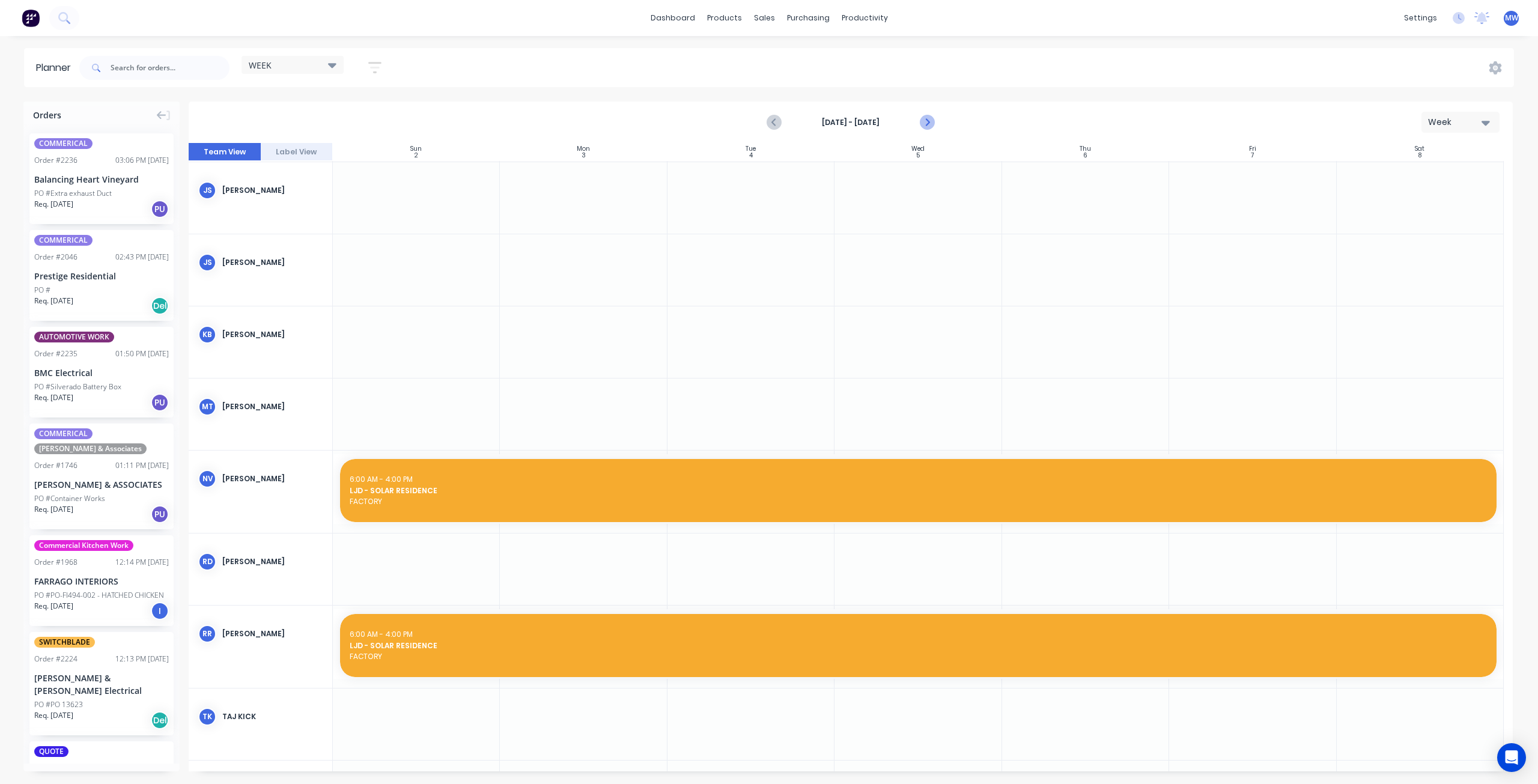
click at [924, 119] on icon "Next page" at bounding box center [926, 122] width 15 height 15
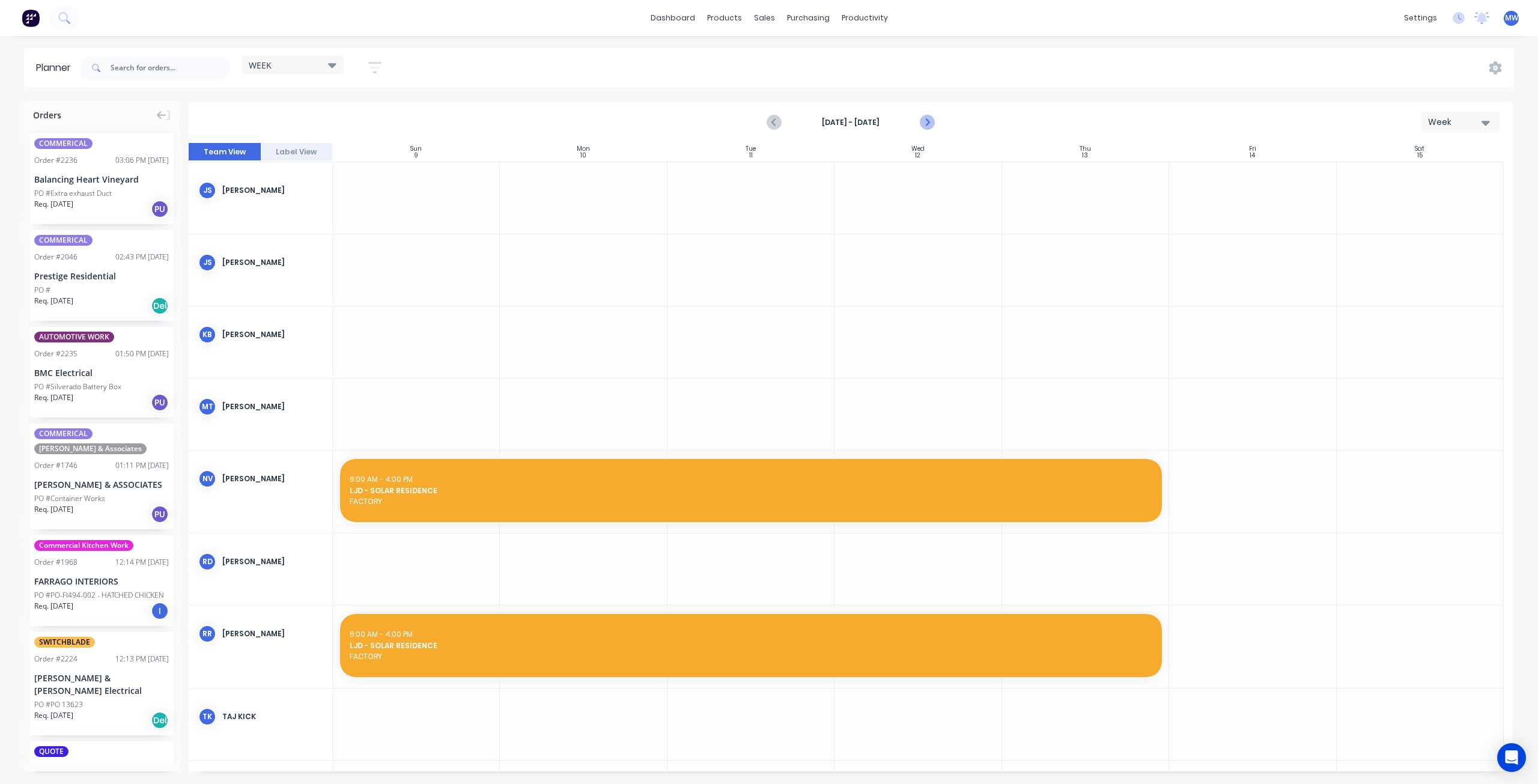
click at [924, 119] on icon "Next page" at bounding box center [926, 122] width 15 height 15
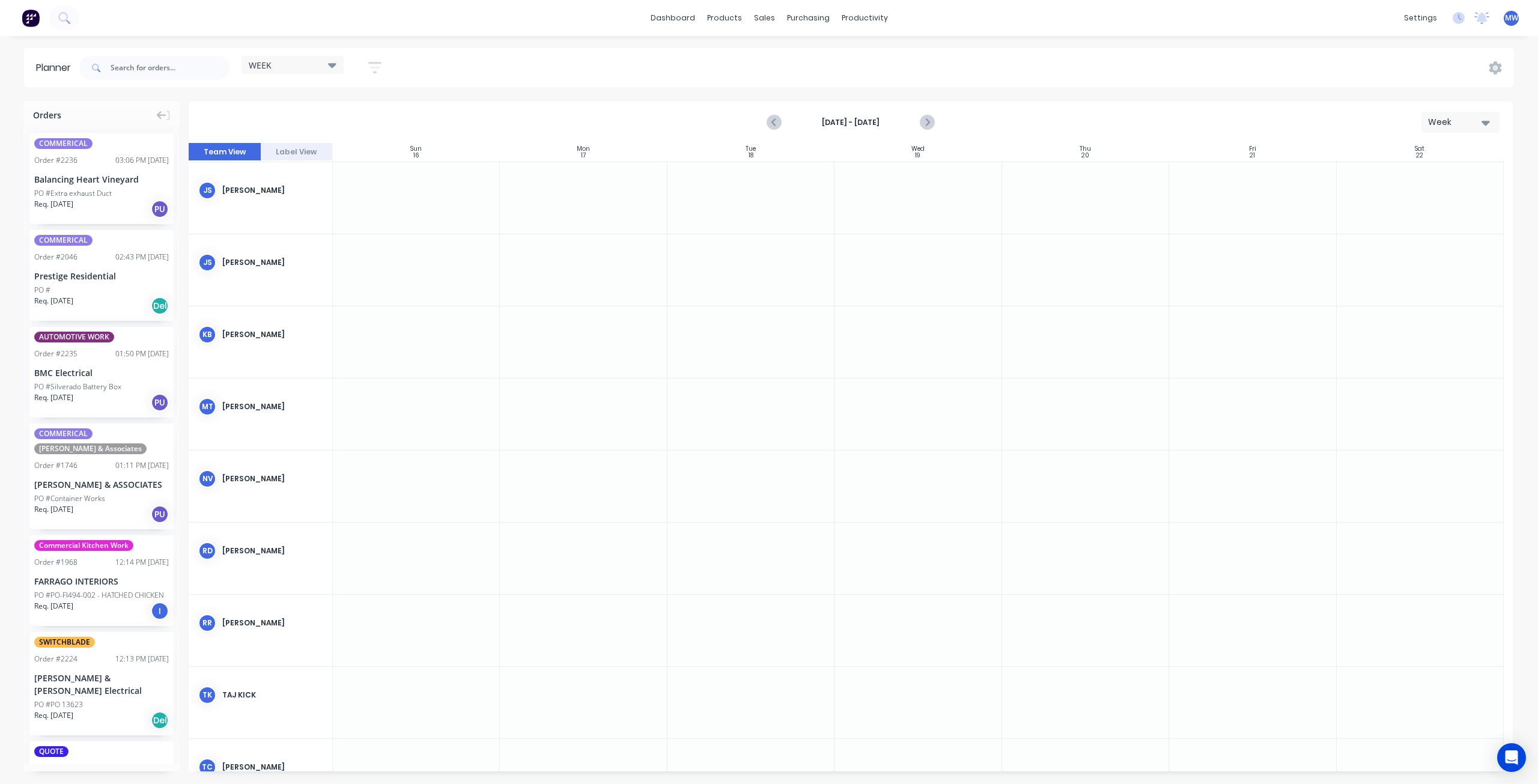
click at [566, 253] on div at bounding box center [583, 270] width 167 height 71
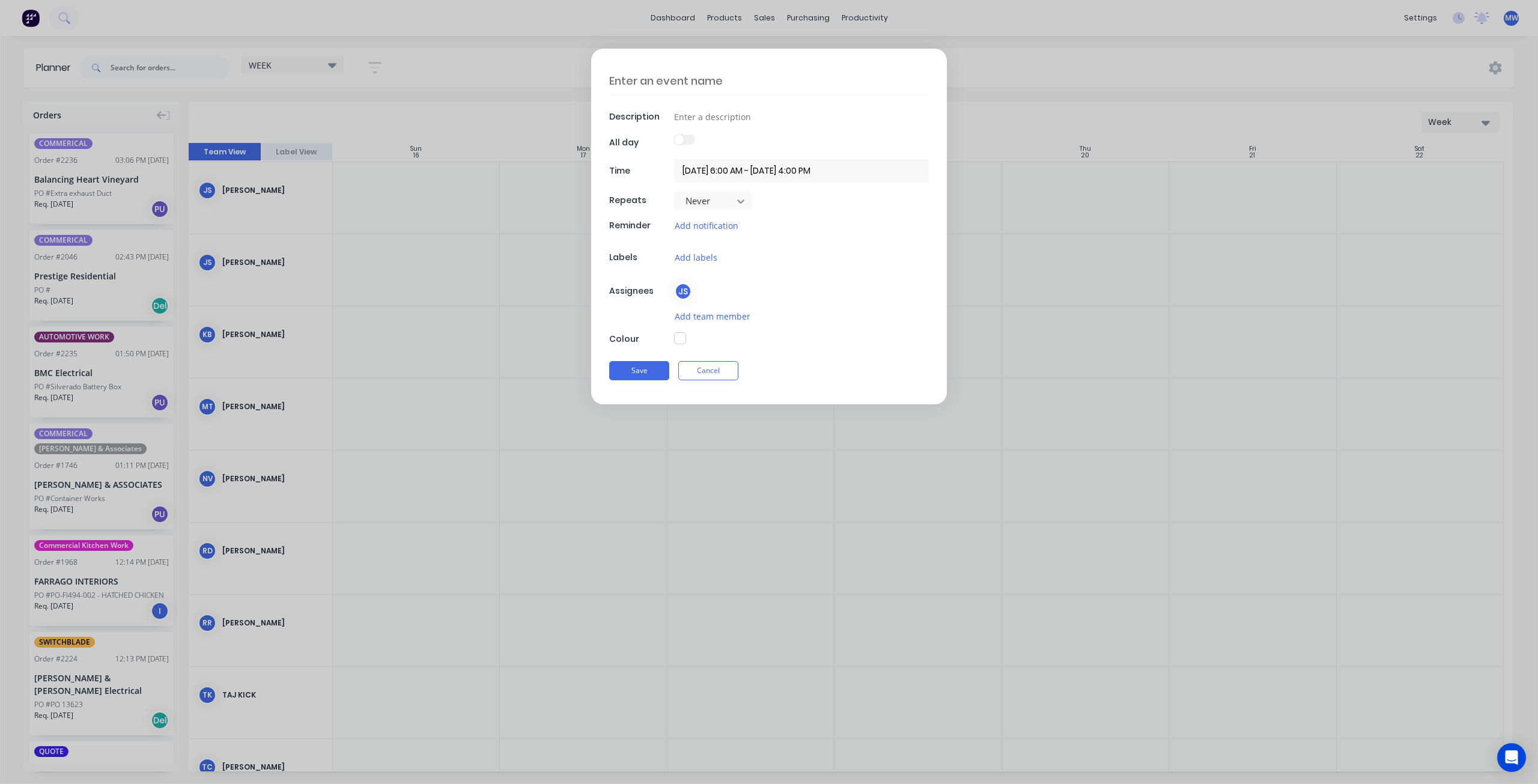
click at [641, 75] on textarea at bounding box center [769, 81] width 320 height 28
type textarea "x"
type textarea "H"
type textarea "x"
type textarea "HI"
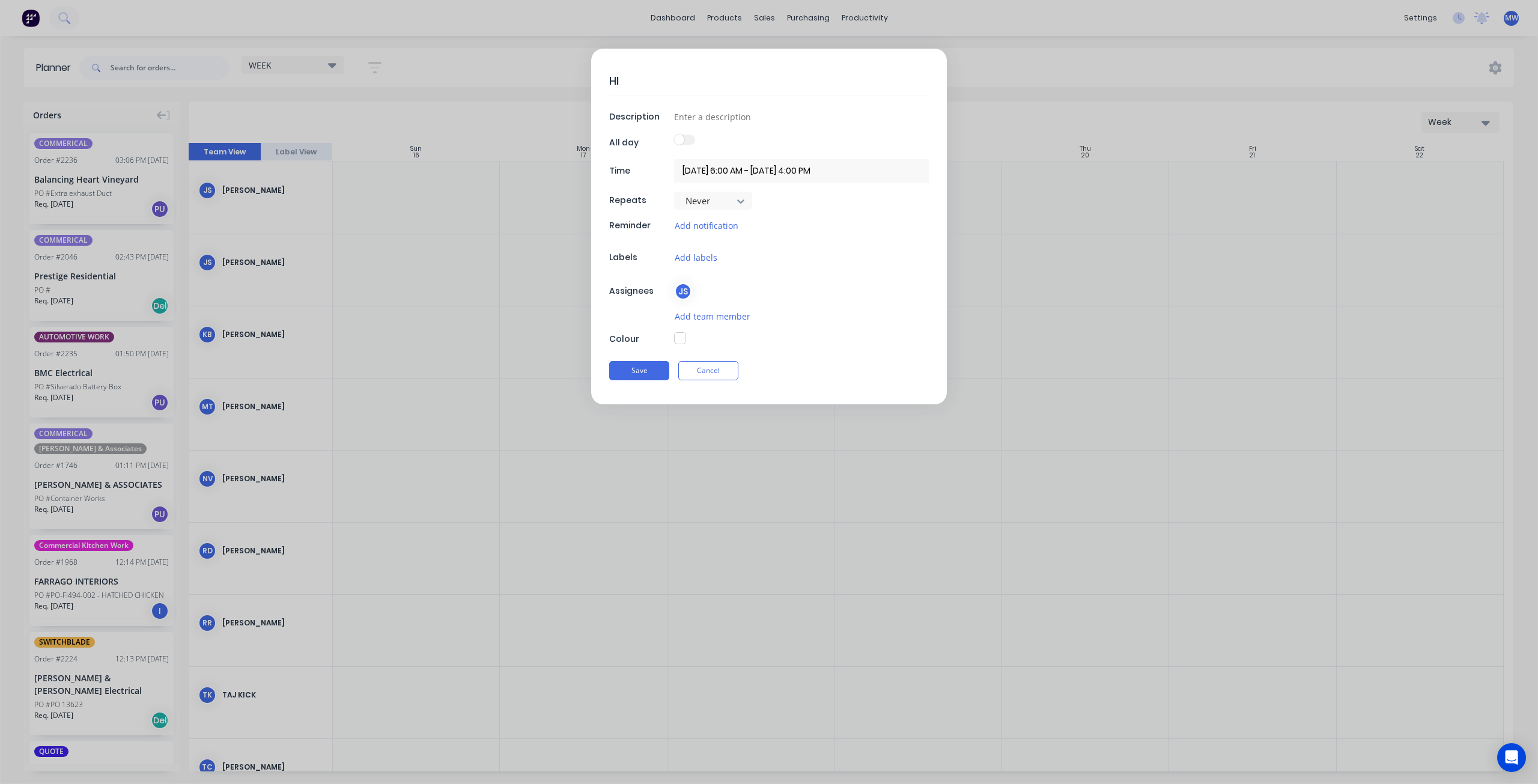
type textarea "x"
type textarea "HIL"
type textarea "x"
type textarea "HILL"
type textarea "x"
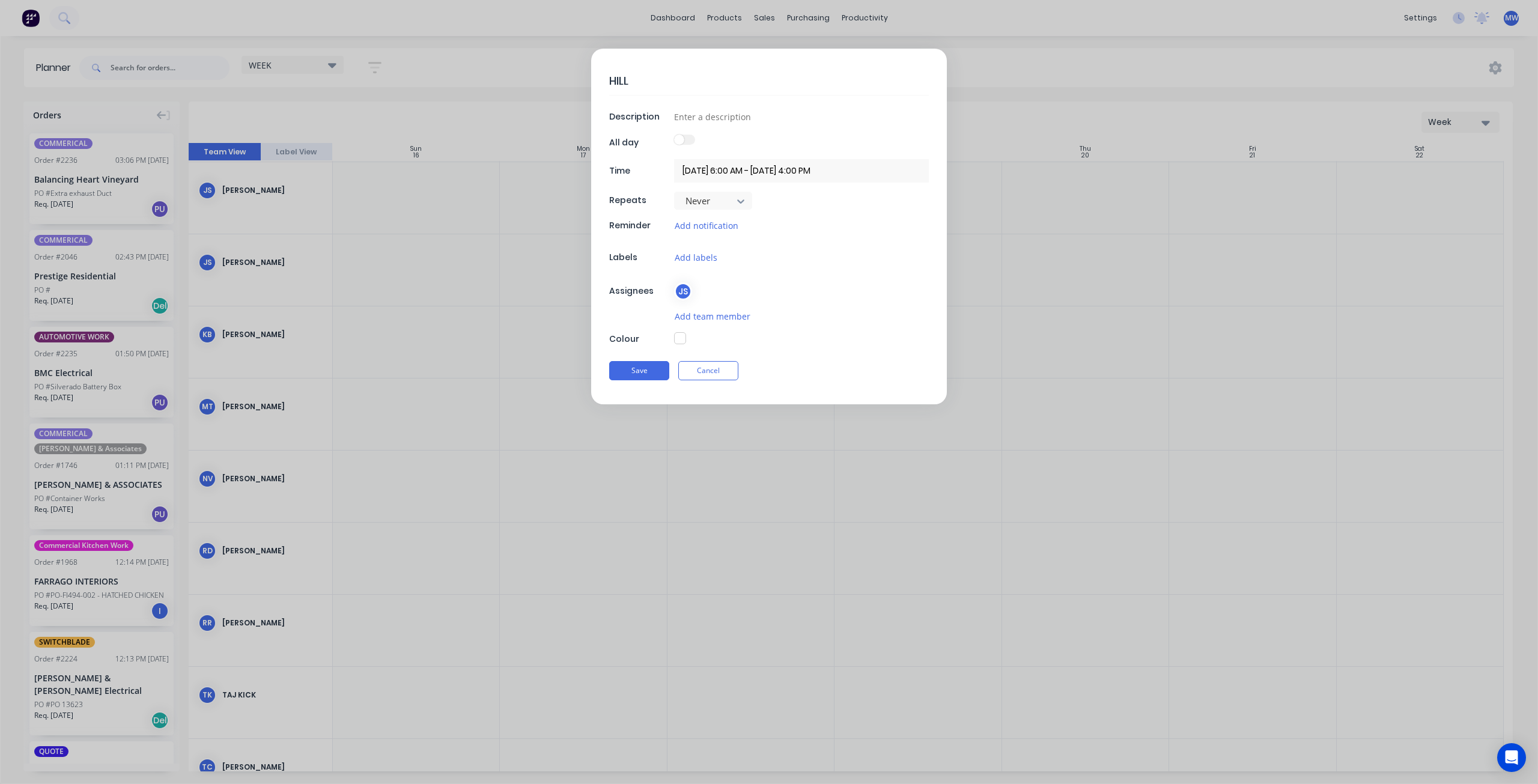
type textarea "HILLE"
type textarea "x"
type textarea "HILLER"
type textarea "x"
type textarea "HILLERS"
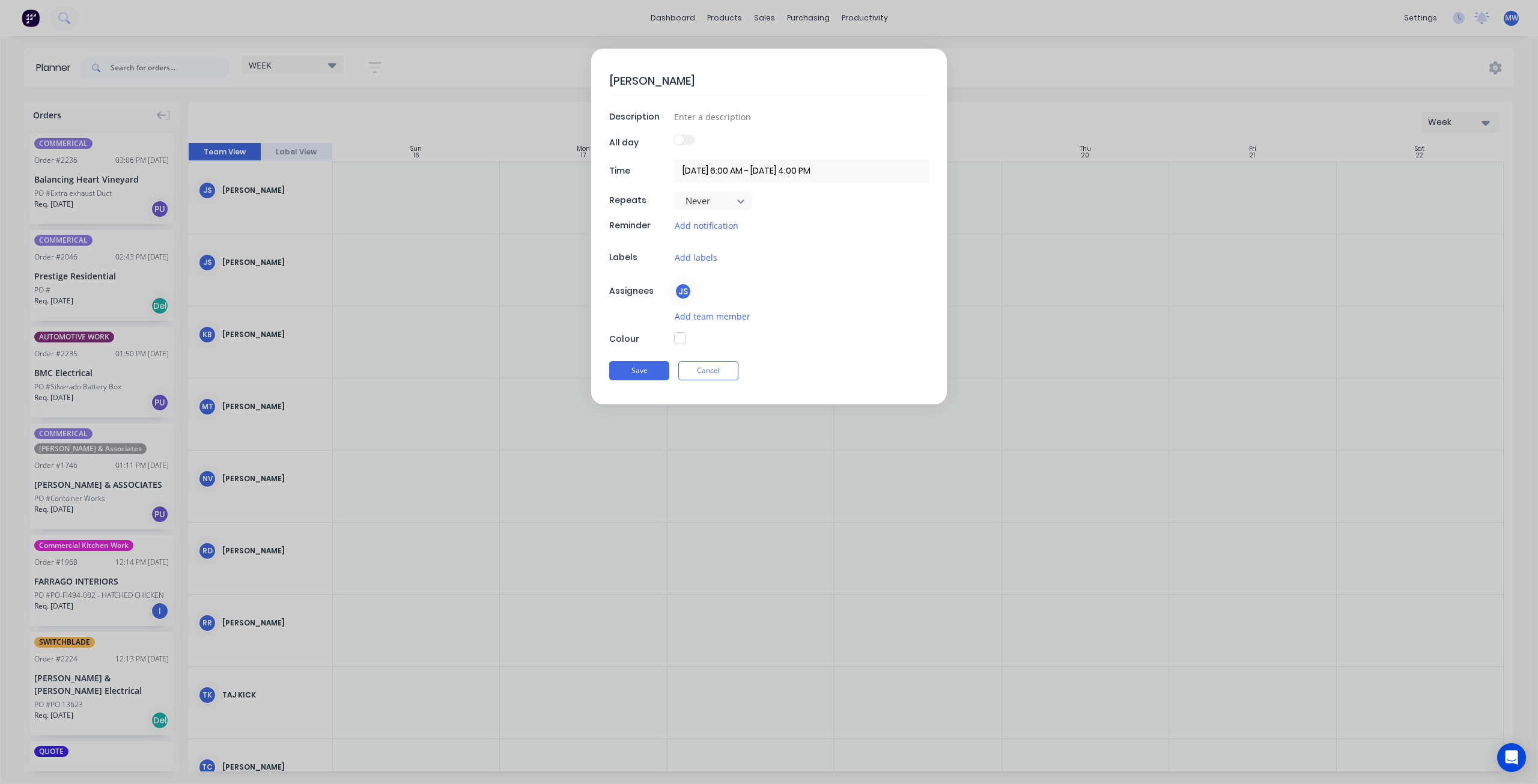
type textarea "x"
type textarea "HILLERS"
type textarea "x"
type textarea "HILLERS -"
type textarea "x"
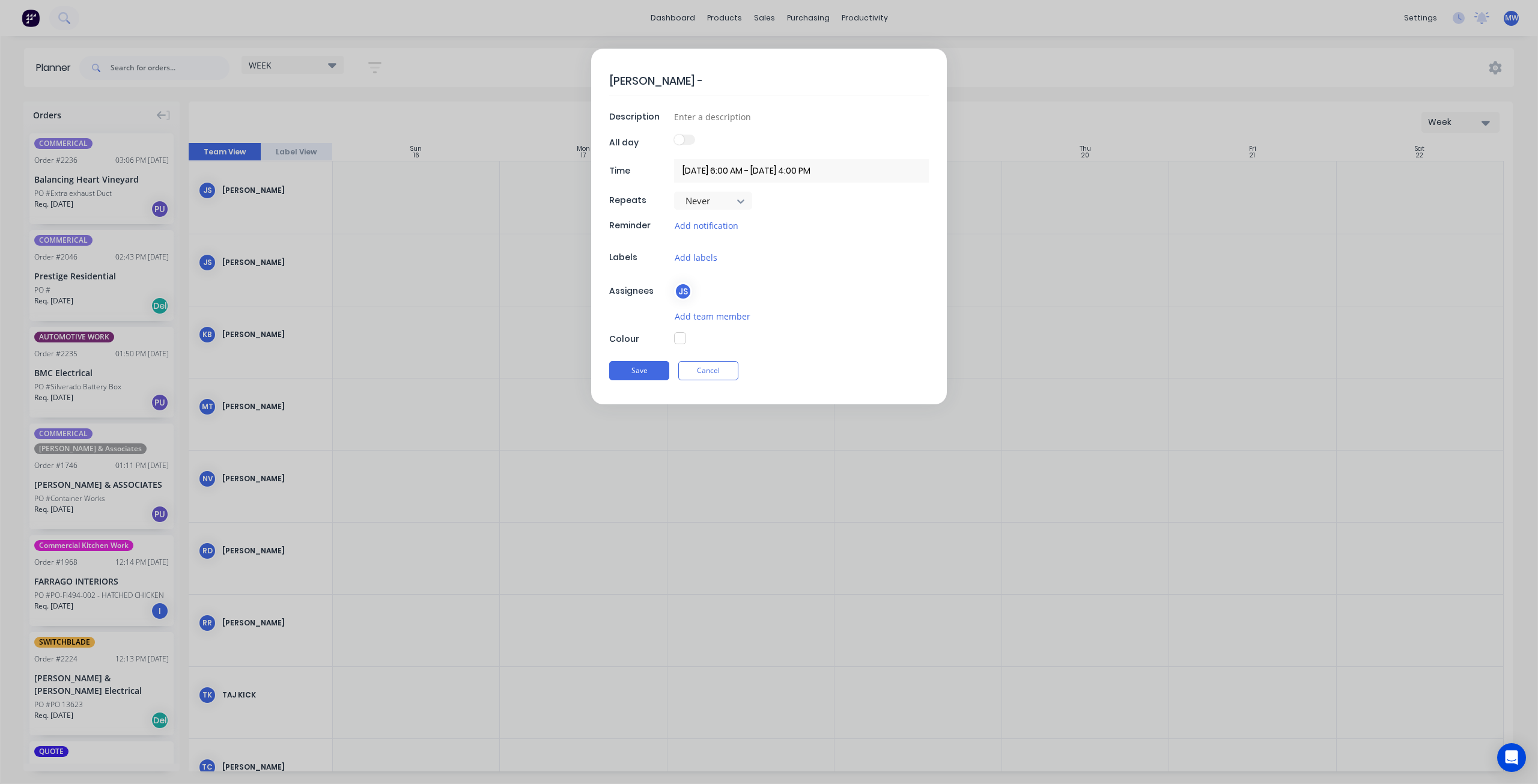
type textarea "HILLERS -"
type textarea "x"
type textarea "HILLERS - U"
type textarea "x"
type textarea "HILLERS - UN"
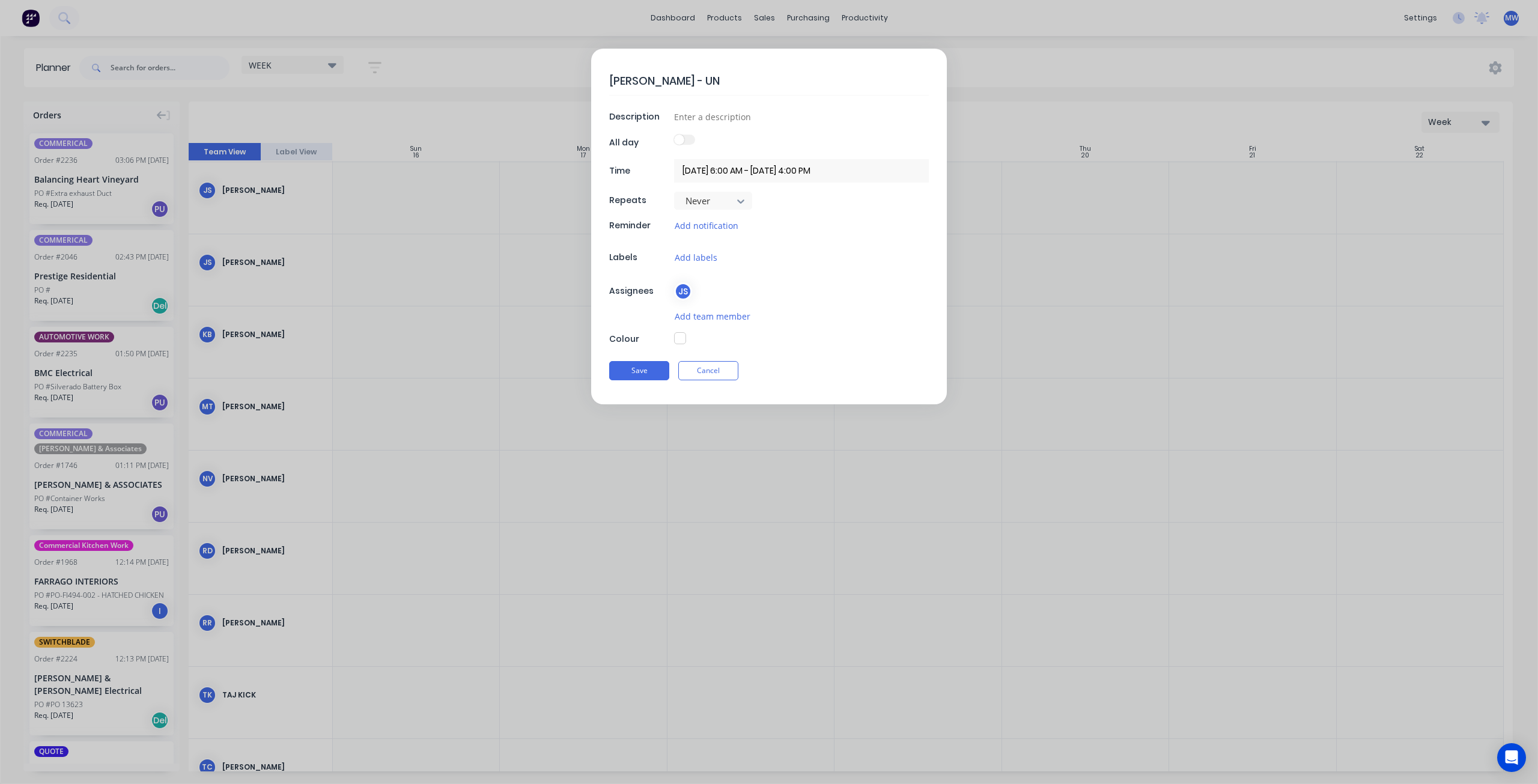
type textarea "x"
type textarea "HILLERS - UNI"
type textarea "x"
type textarea "HILLERS - UNIS"
type textarea "x"
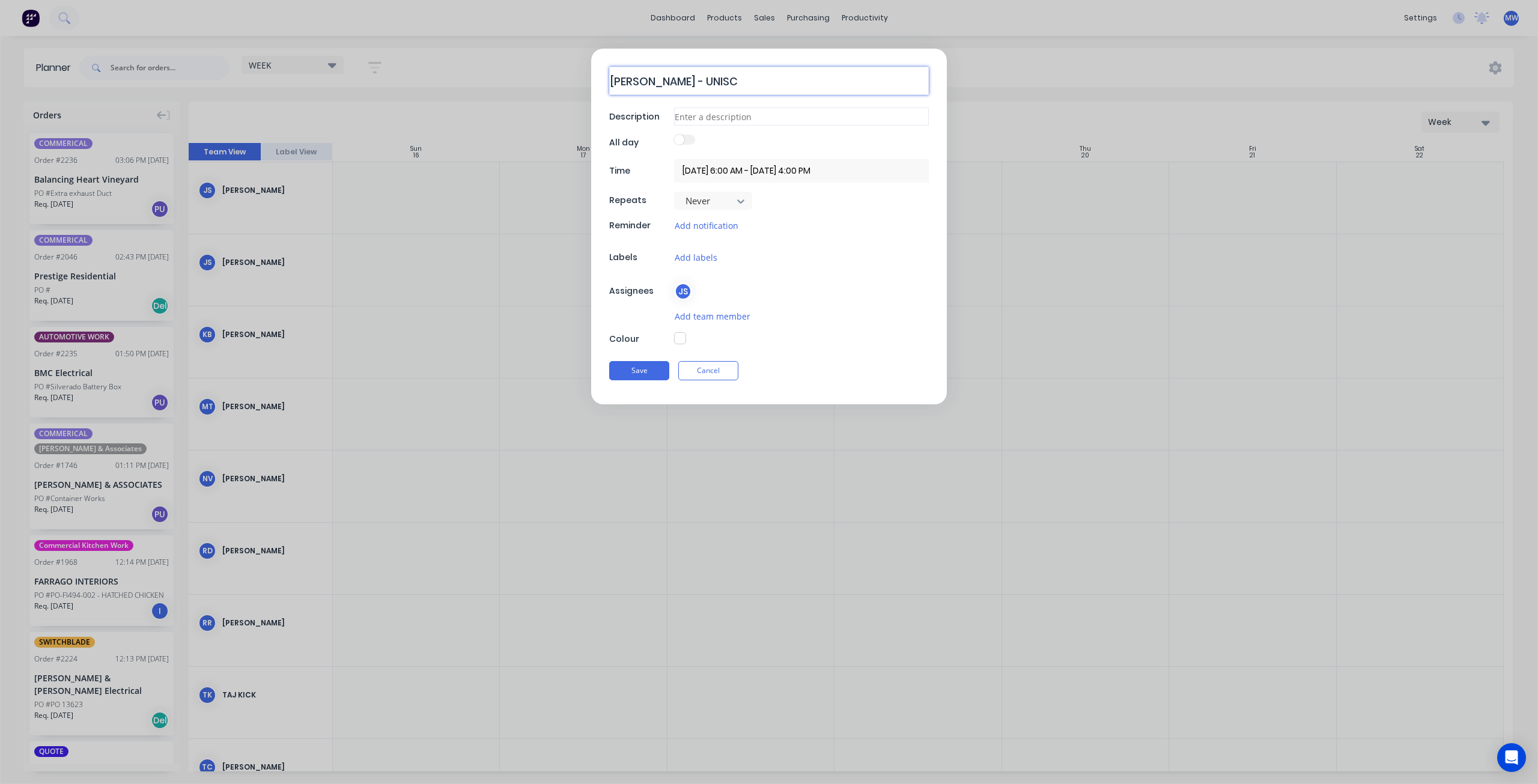
type textarea "HILLERS - UNISC"
type textarea "x"
click at [771, 116] on input at bounding box center [801, 117] width 255 height 18
type input "SITE"
click at [810, 365] on div "Save Cancel" at bounding box center [769, 371] width 320 height 31
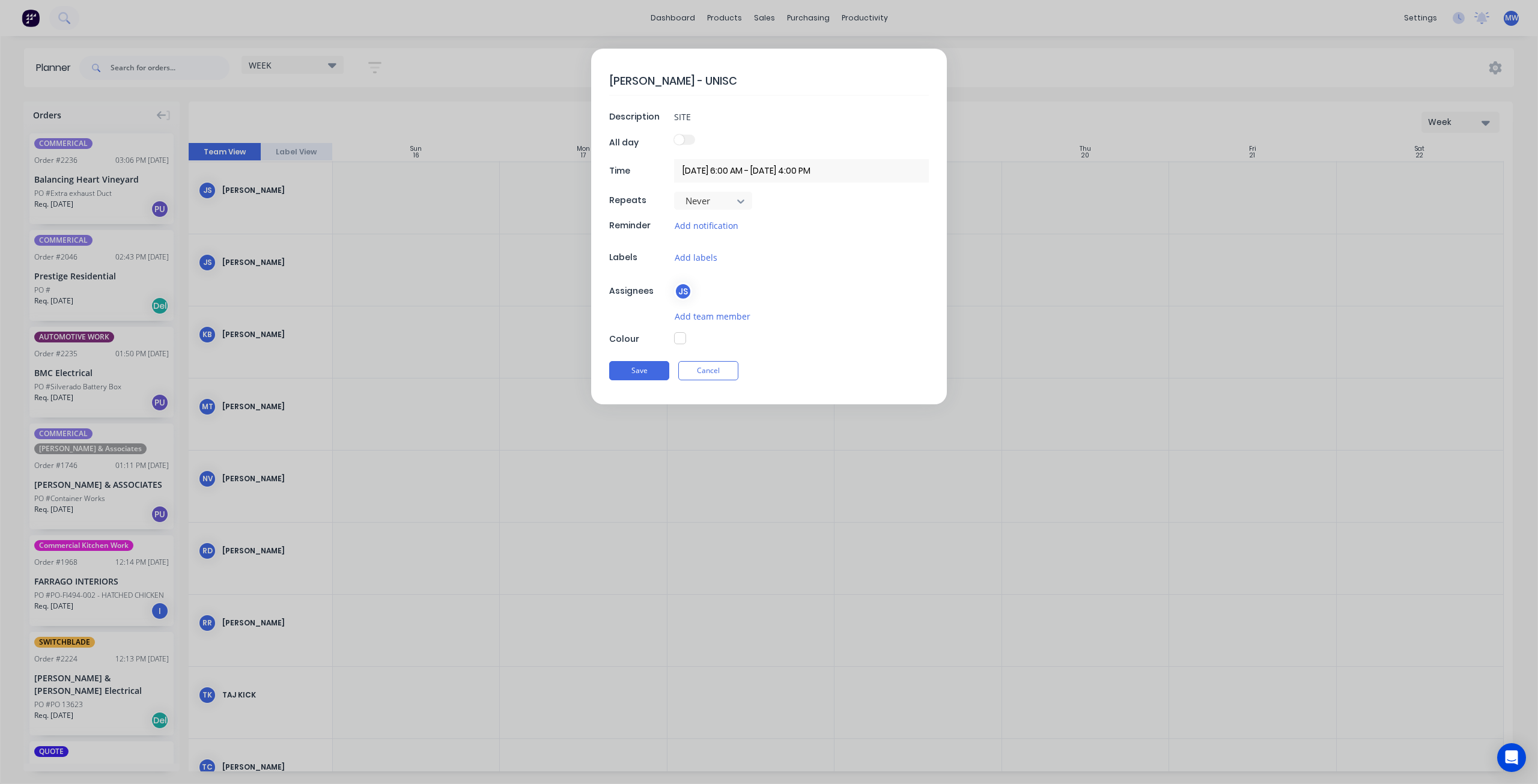
click at [683, 333] on button "button" at bounding box center [679, 338] width 12 height 12
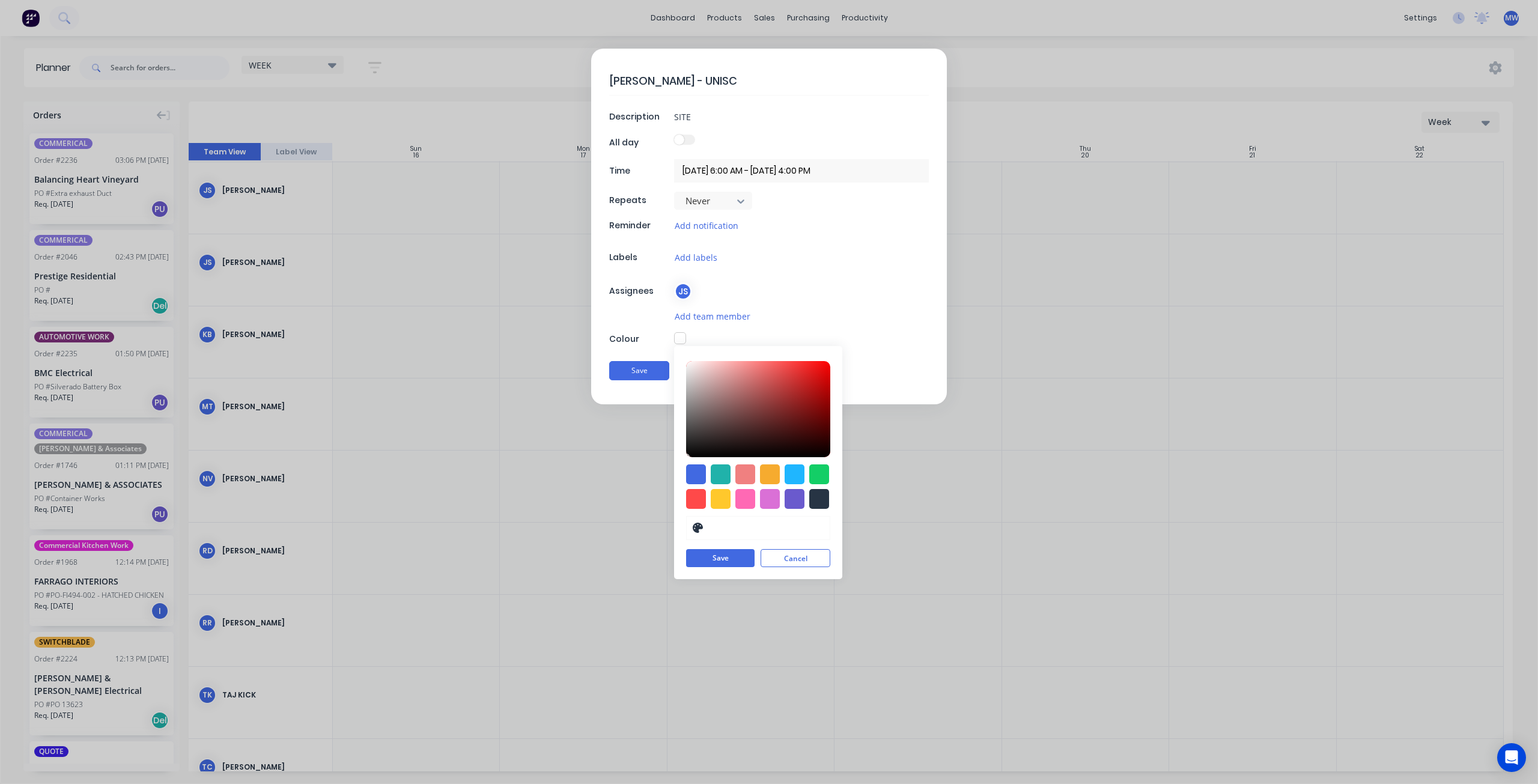
click at [838, 224] on div "Add notification" at bounding box center [801, 225] width 255 height 14
click at [692, 302] on div "HILLERS - UNISC Description SITE All day Time 17/11/2025 6:00 AM - 17/11/2025 4…" at bounding box center [769, 226] width 355 height 355
drag, startPoint x: 782, startPoint y: 566, endPoint x: 780, endPoint y: 559, distance: 7.3
click at [781, 564] on div "#000000 hex Save Cancel" at bounding box center [757, 463] width 168 height 233
drag, startPoint x: 780, startPoint y: 559, endPoint x: 774, endPoint y: 549, distance: 11.7
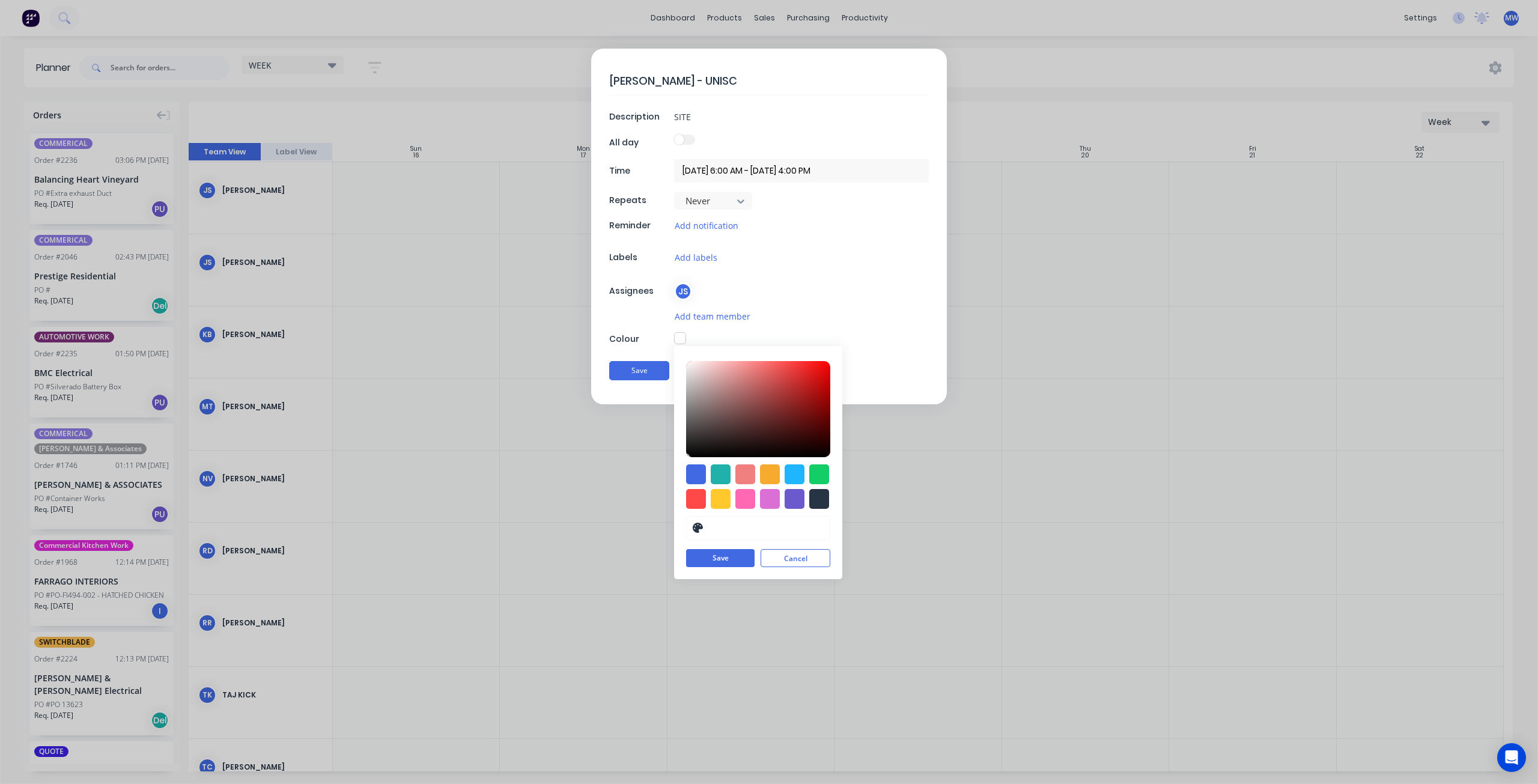
click at [780, 558] on button "Cancel" at bounding box center [795, 558] width 70 height 18
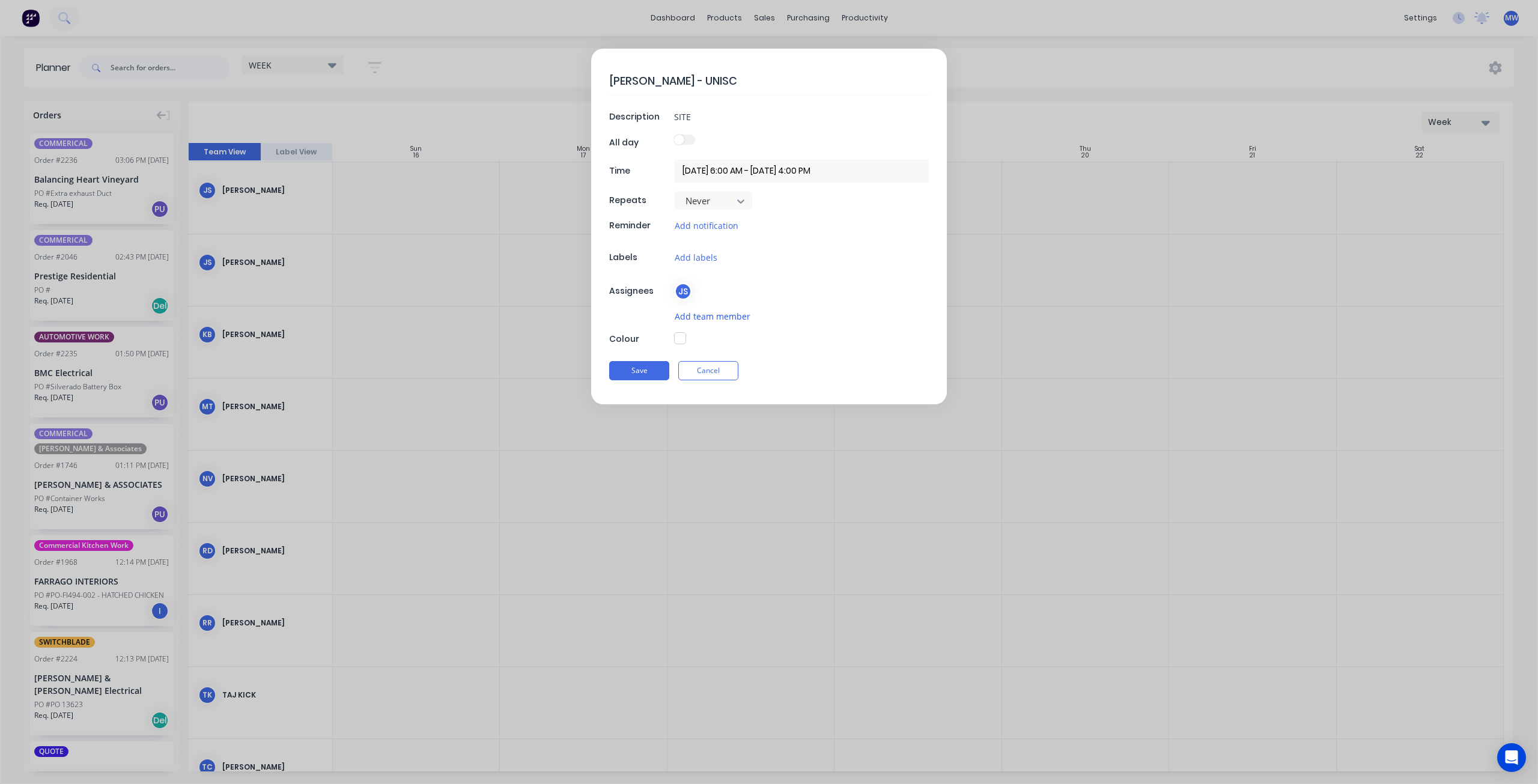
click at [707, 316] on button "Add team member" at bounding box center [712, 316] width 77 height 14
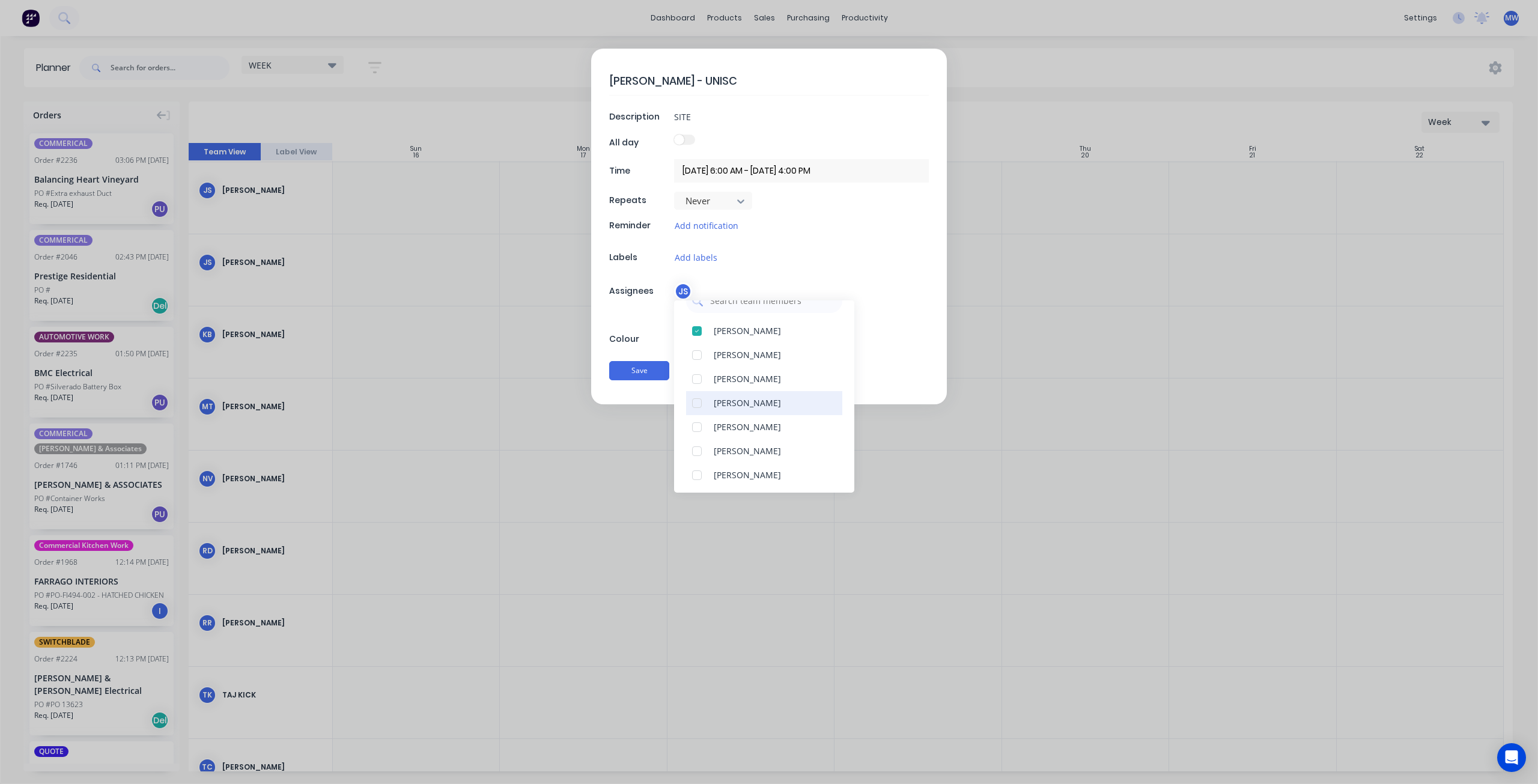
scroll to position [60, 0]
click at [699, 367] on div at bounding box center [697, 367] width 24 height 24
click at [697, 400] on div at bounding box center [697, 402] width 24 height 24
click at [701, 354] on div at bounding box center [697, 354] width 24 height 24
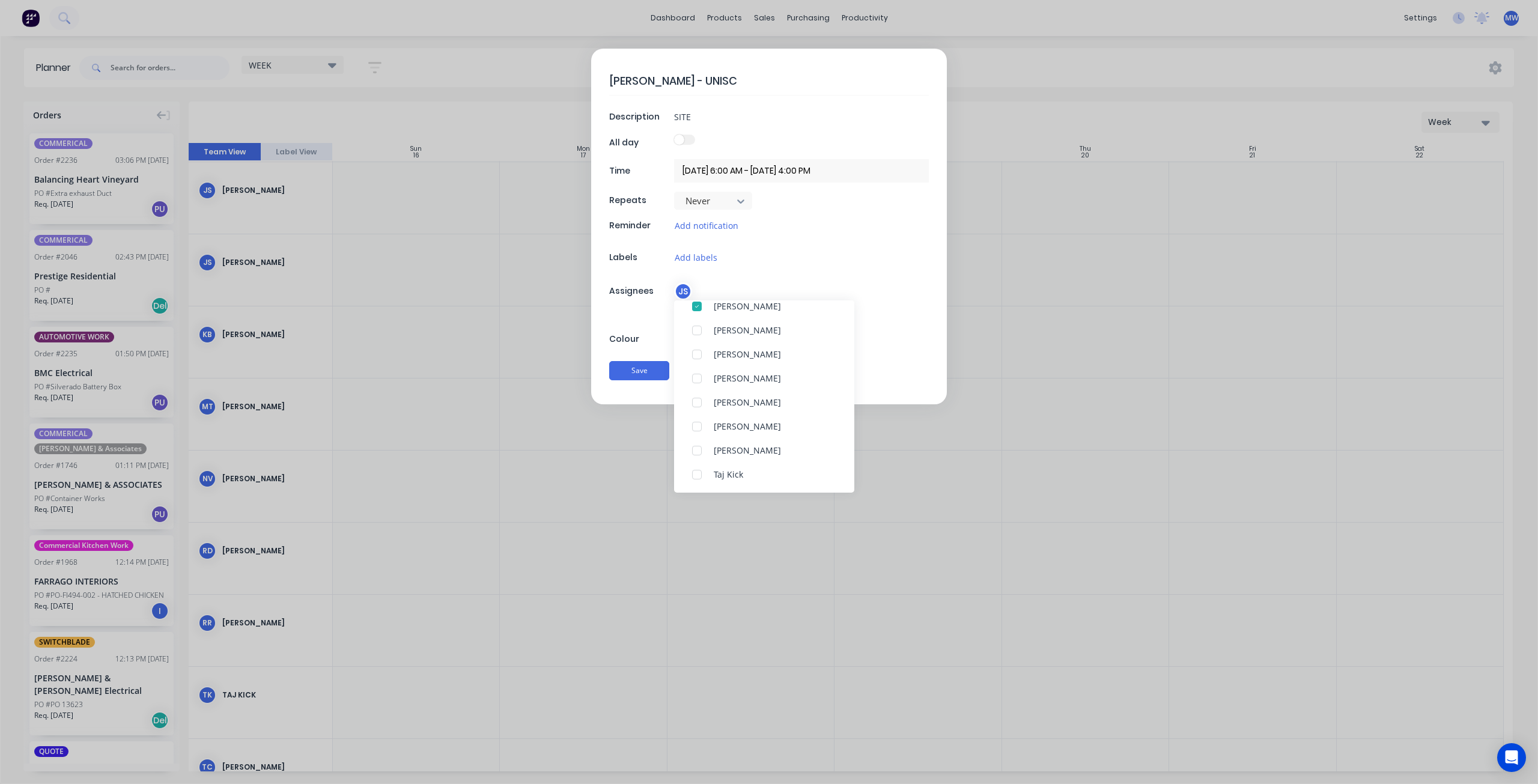
scroll to position [48, 0]
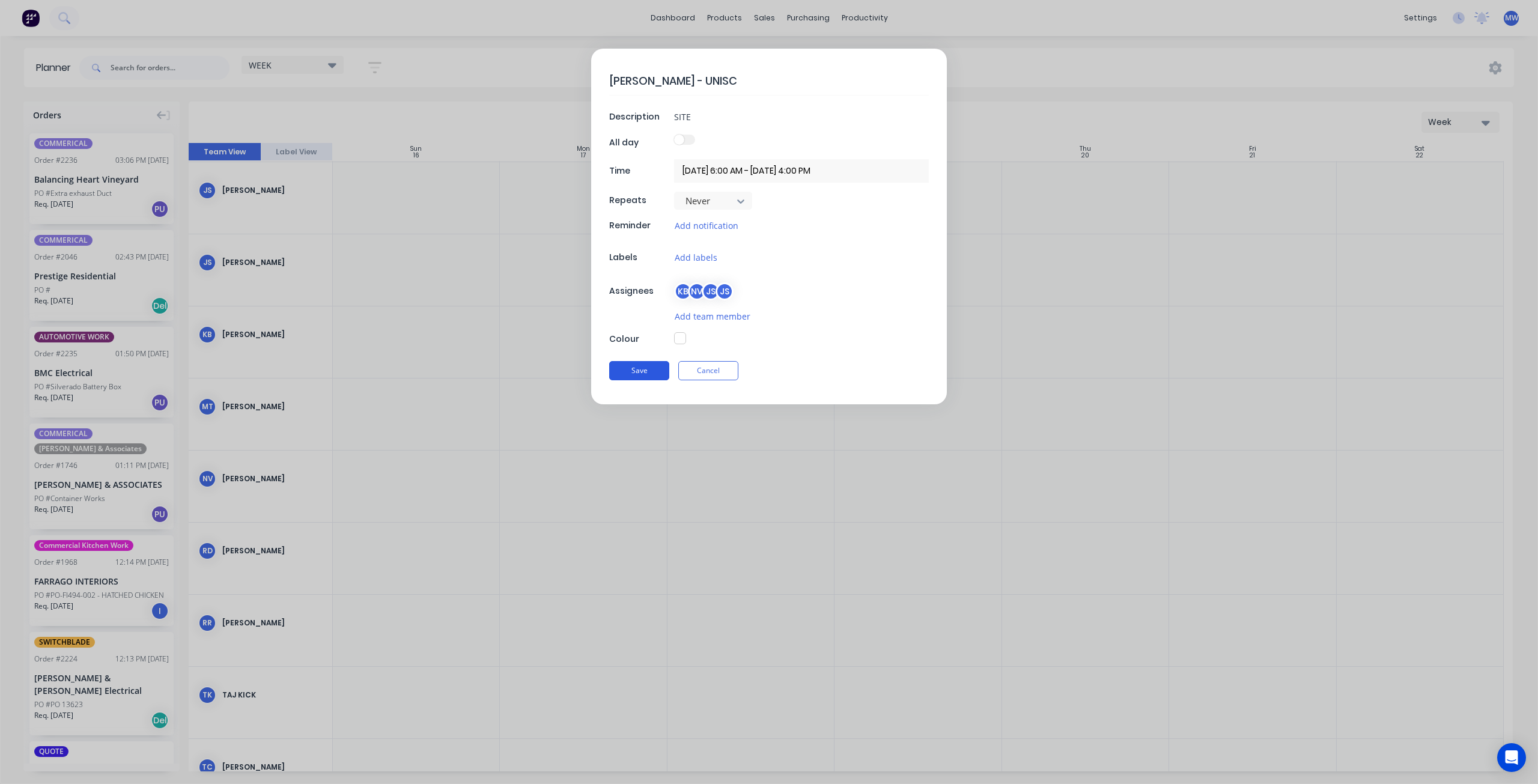
click at [654, 367] on button "Save" at bounding box center [639, 371] width 60 height 20
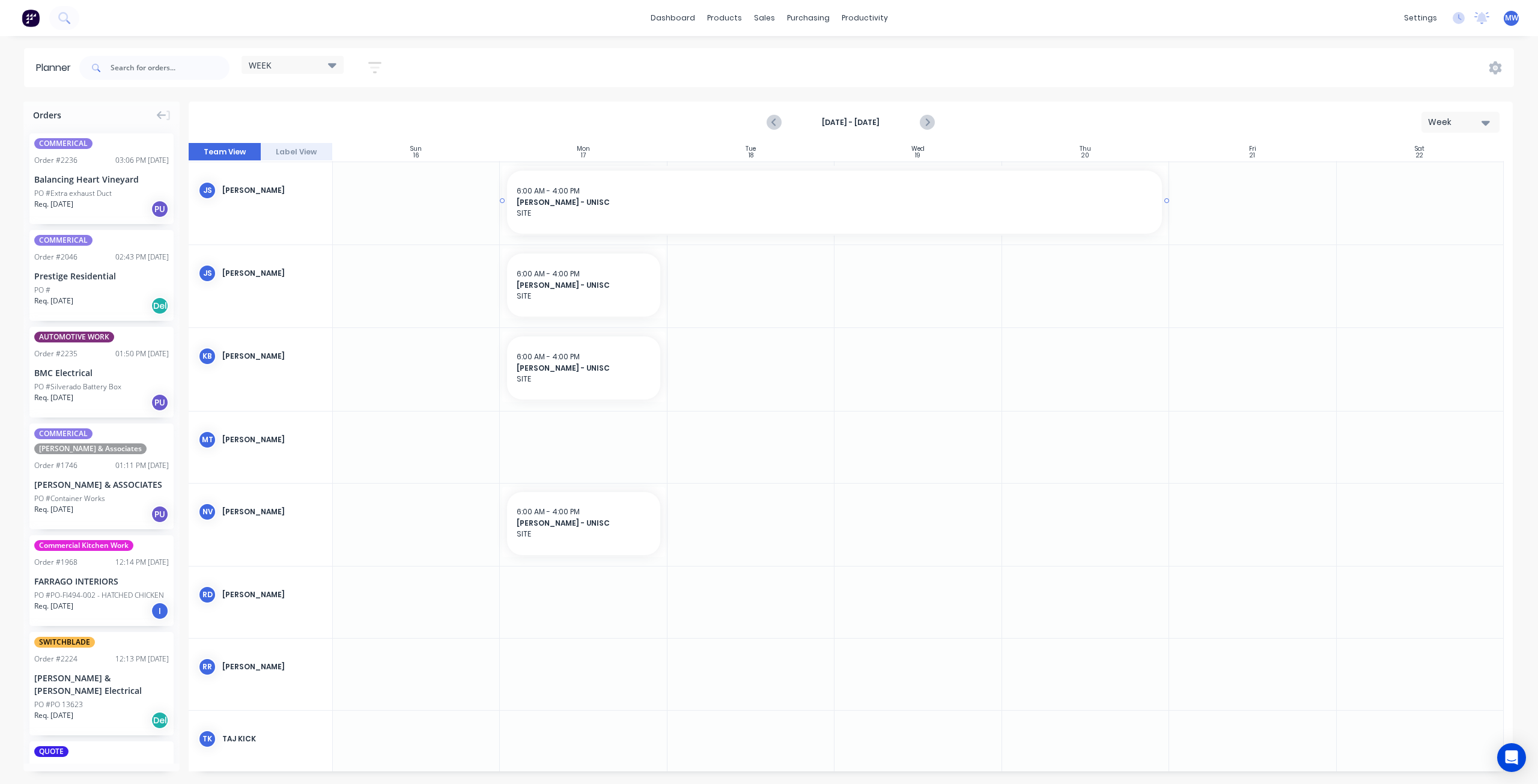
drag, startPoint x: 665, startPoint y: 198, endPoint x: 1032, endPoint y: 189, distance: 367.1
click at [892, 209] on span "SITE" at bounding box center [834, 213] width 635 height 10
type textarea "x"
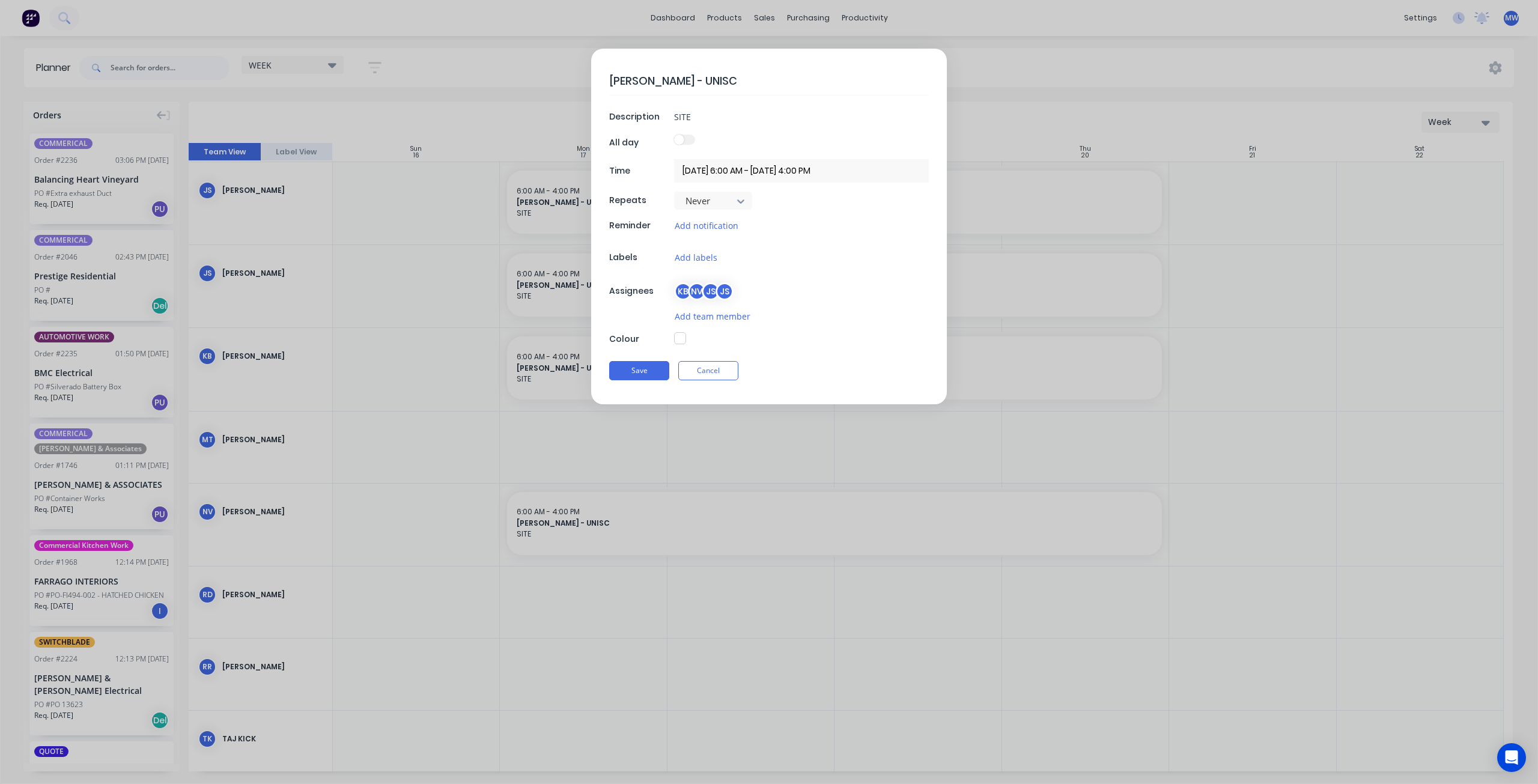
click at [712, 170] on input "17/11/2025 6:00 AM - 20/11/2025 4:00 PM" at bounding box center [801, 171] width 255 height 24
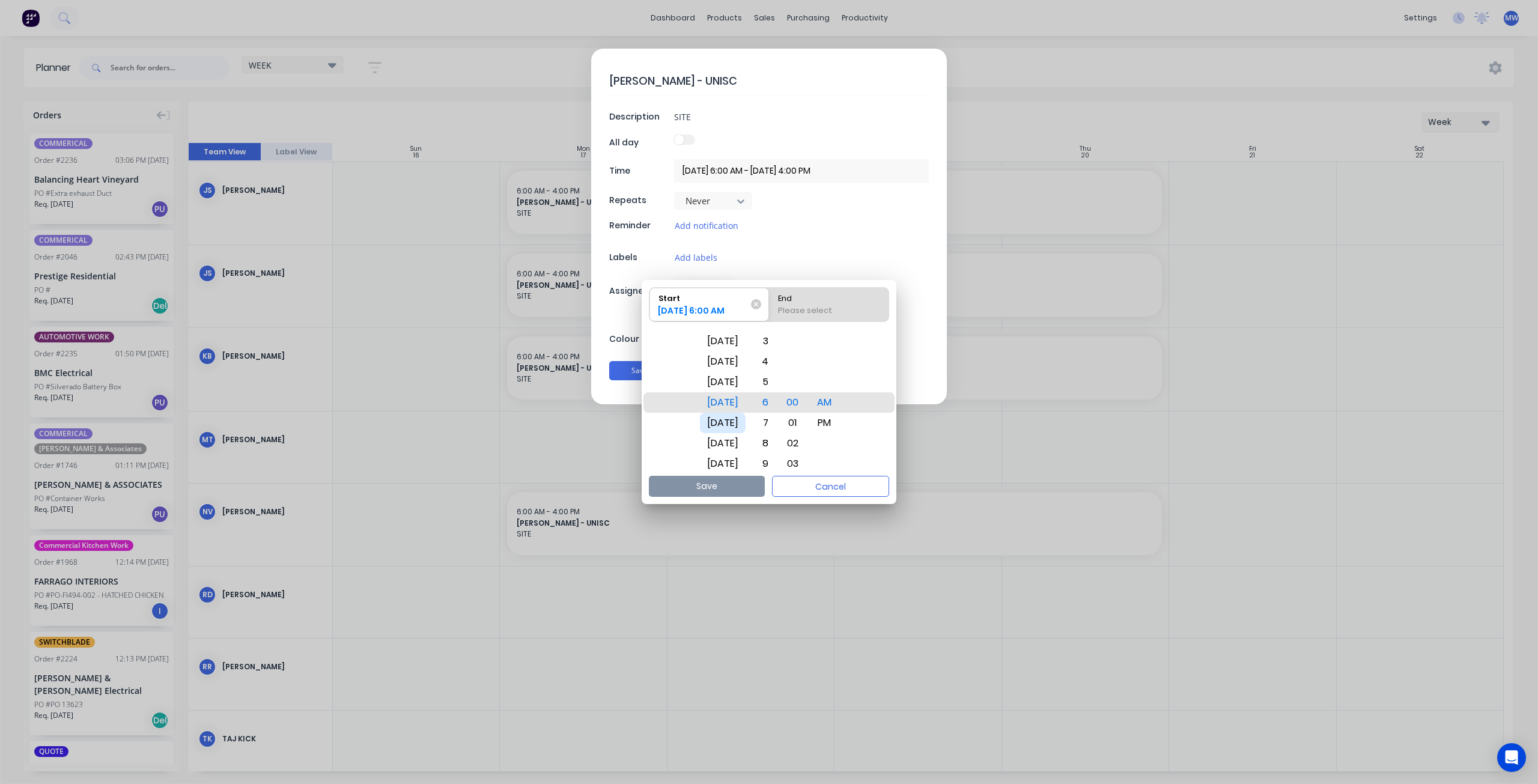
click at [734, 417] on div "Thu Dec 4" at bounding box center [722, 422] width 45 height 20
click at [823, 491] on button "Cancel" at bounding box center [831, 487] width 117 height 21
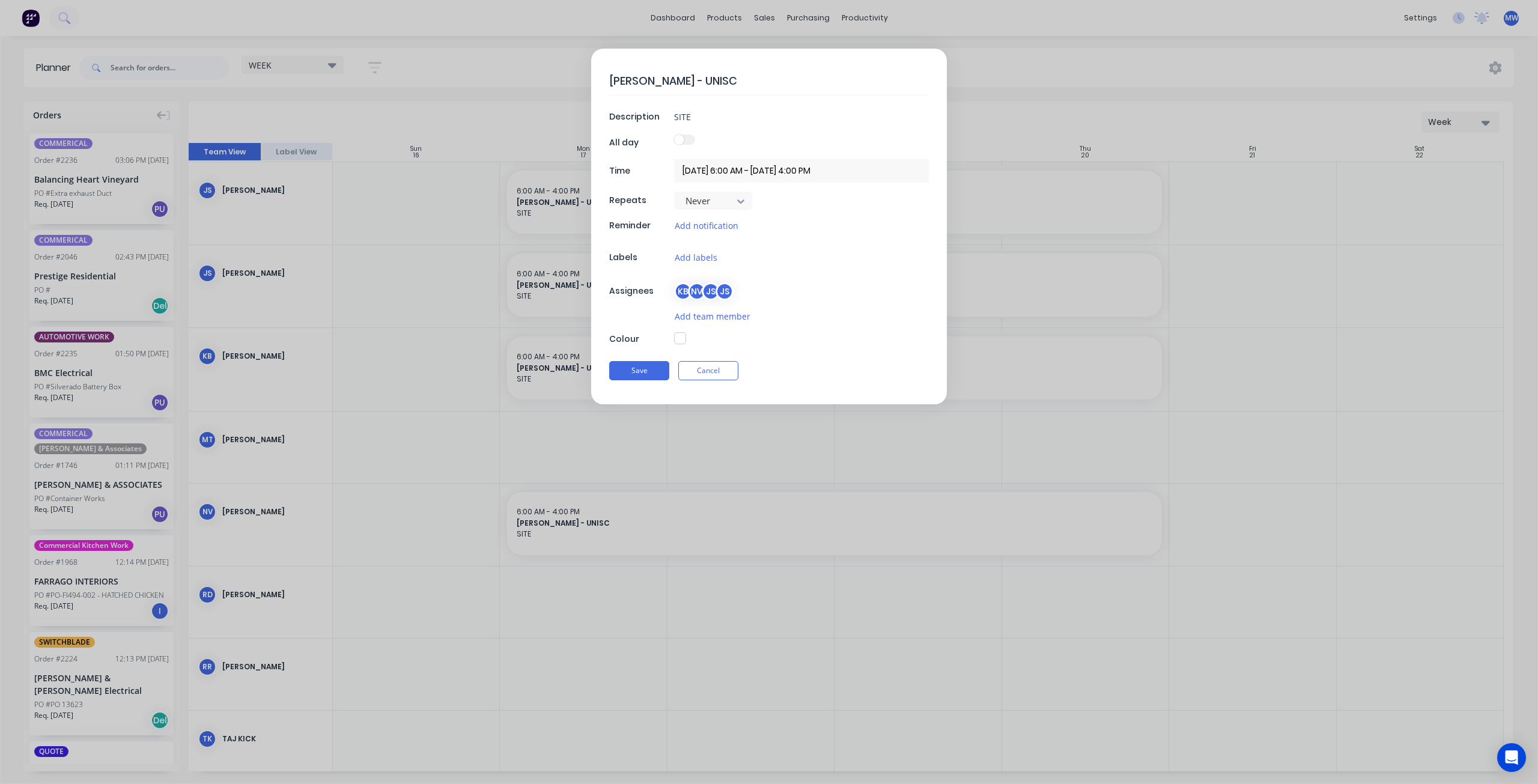
click at [752, 168] on input "17/11/2025 6:00 AM - 20/11/2025 4:00 PM" at bounding box center [801, 171] width 255 height 24
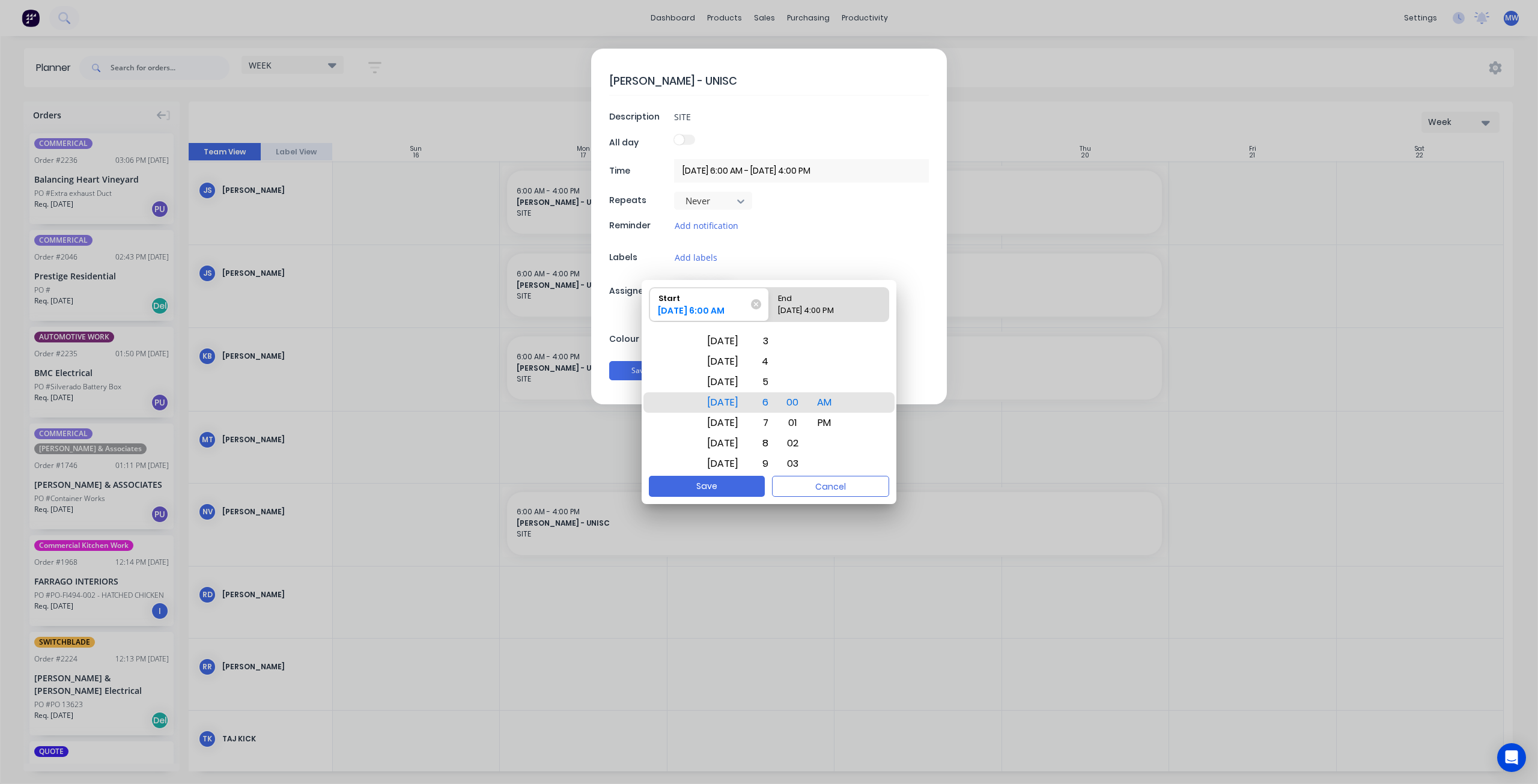
click at [805, 307] on div "20/11/2025 4:00 PM" at bounding box center [822, 313] width 100 height 17
click at [769, 307] on input "End 20/11/2025 4:00 PM" at bounding box center [769, 304] width 1 height 34
radio input "true"
click at [727, 436] on div "Thu Dec 4" at bounding box center [722, 443] width 45 height 20
click at [737, 485] on button "Save" at bounding box center [707, 487] width 116 height 21
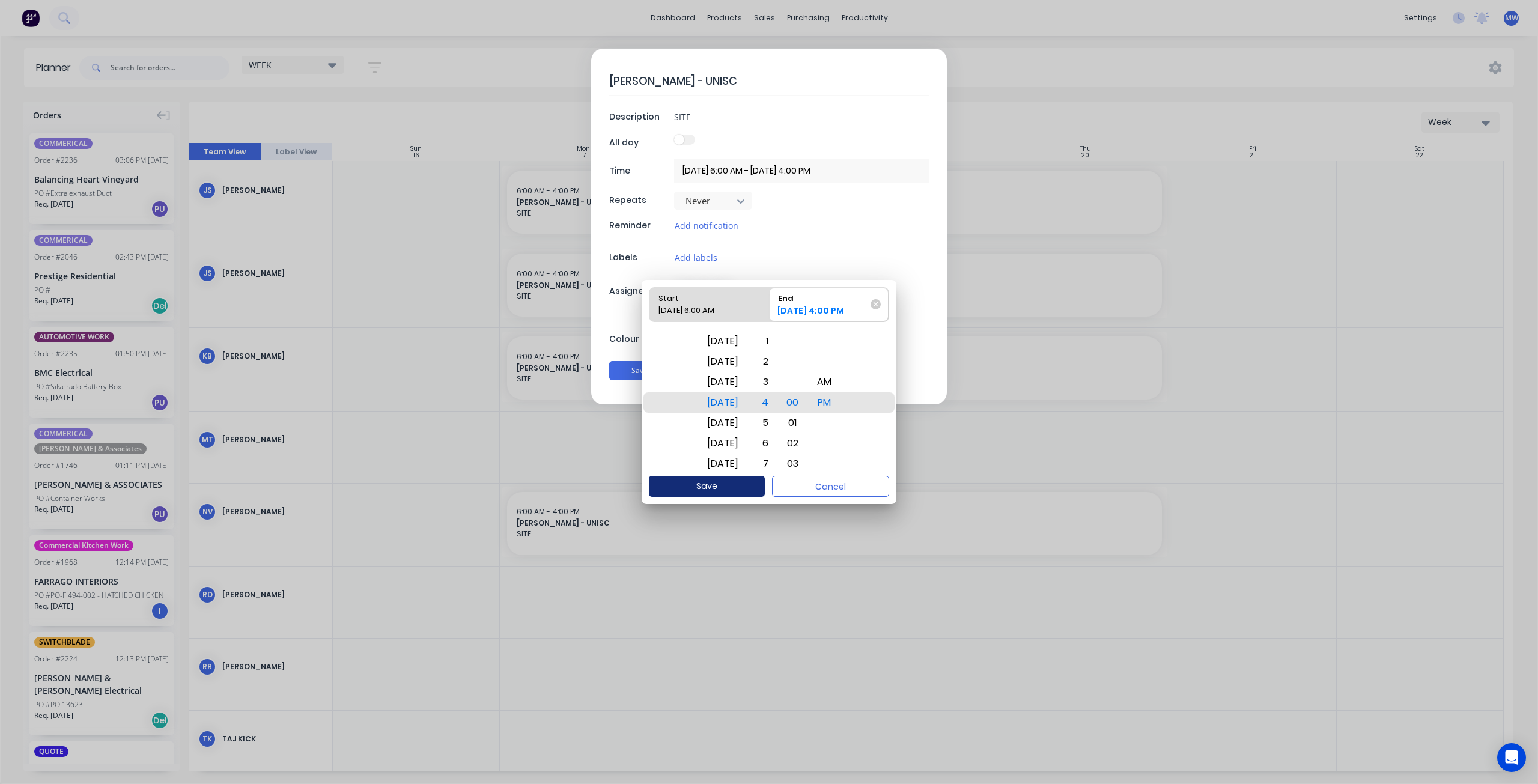
type textarea "x"
type input "17/11/2025 6:00 AM - 04/12/2025 4:00 PM"
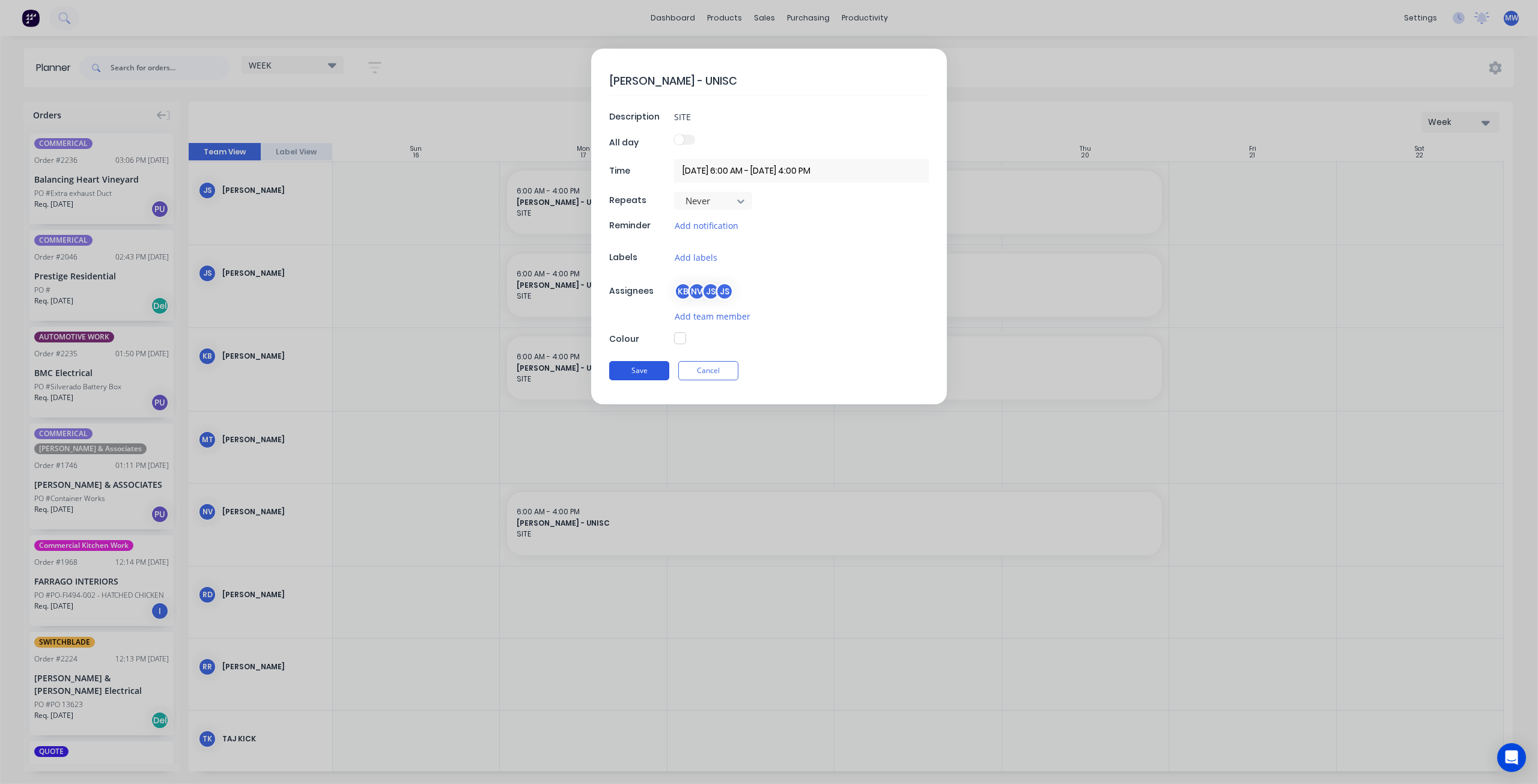
click at [639, 368] on button "Save" at bounding box center [639, 371] width 60 height 20
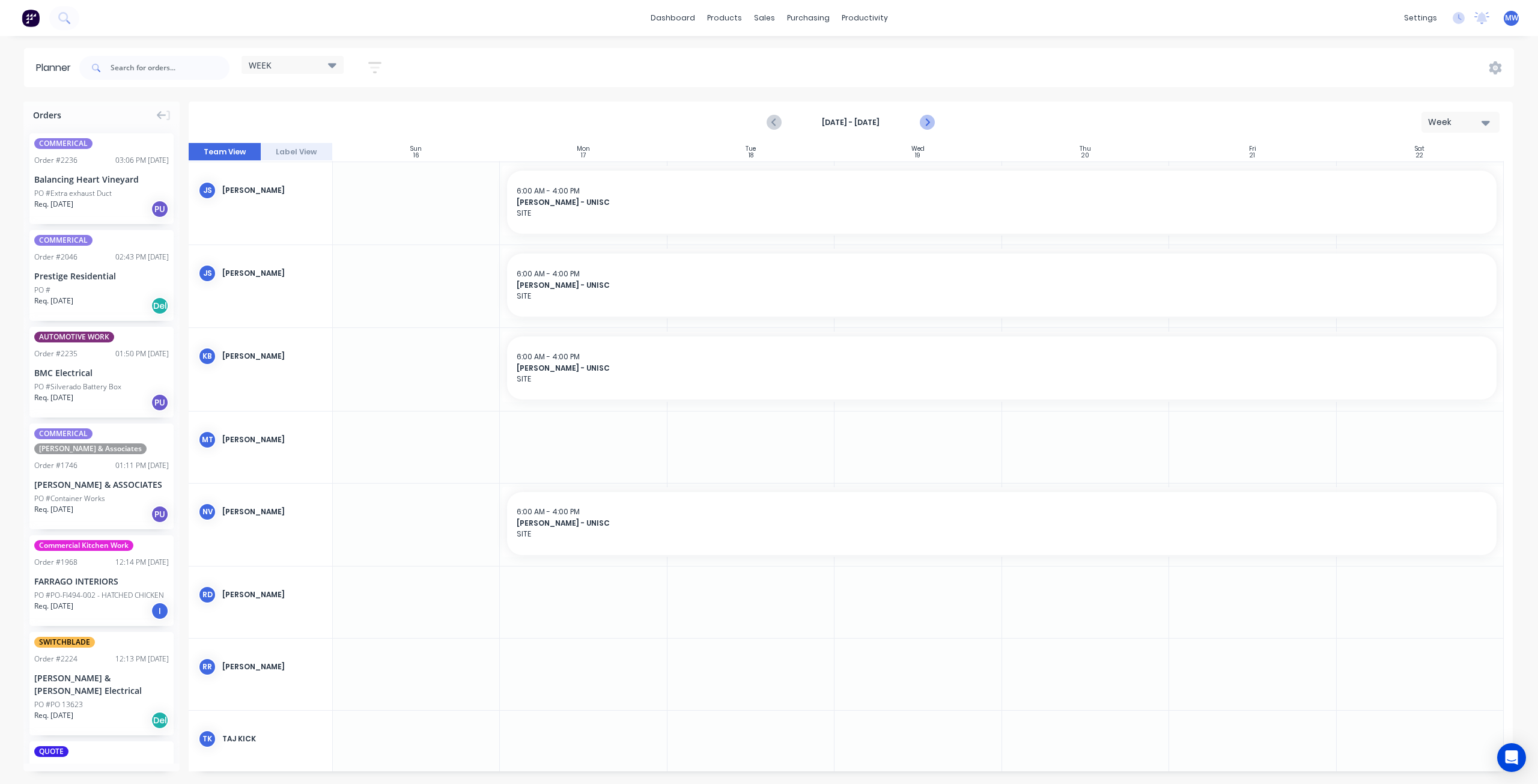
click at [927, 123] on icon "Next page" at bounding box center [926, 123] width 6 height 10
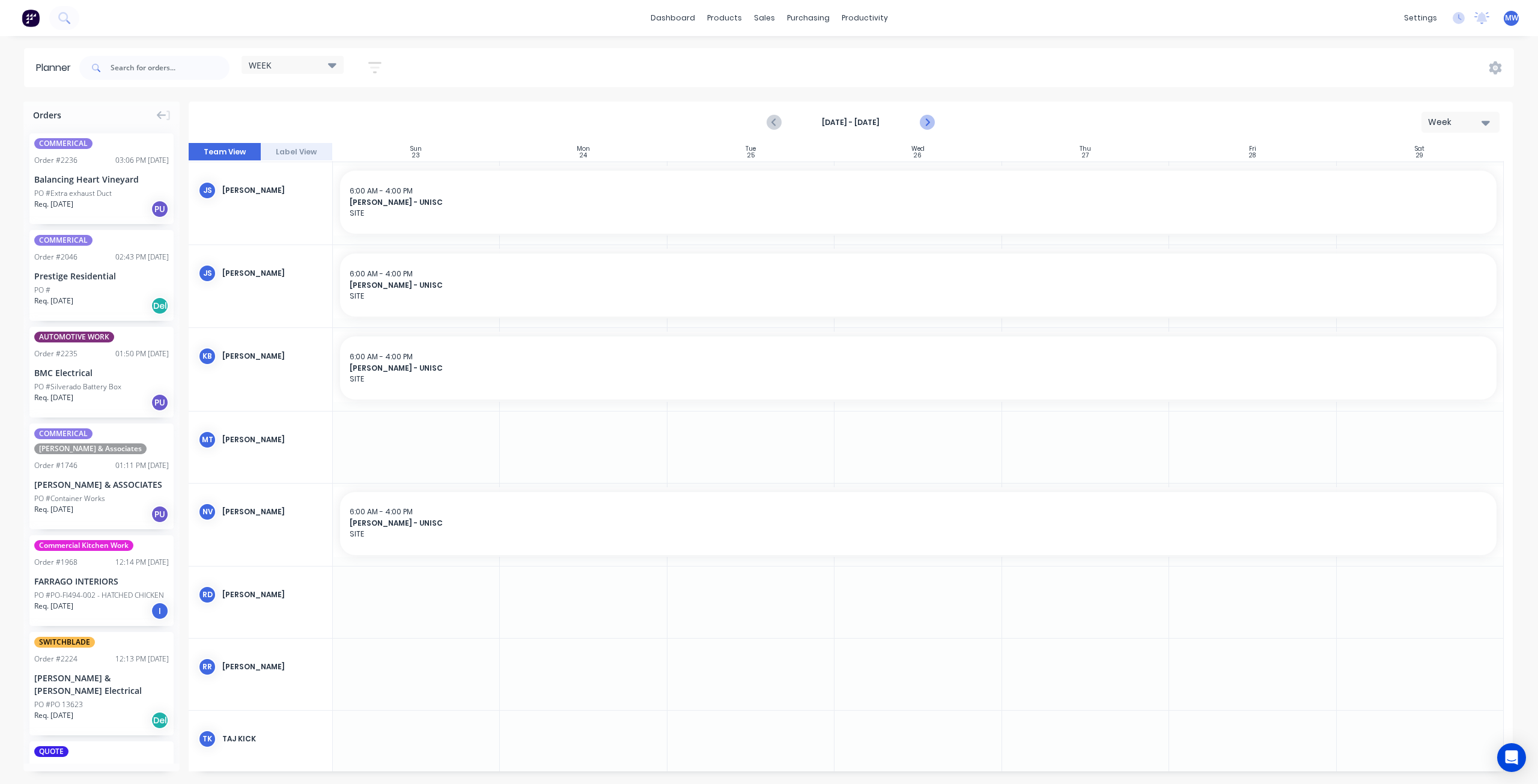
click at [927, 123] on icon "Next page" at bounding box center [926, 123] width 6 height 10
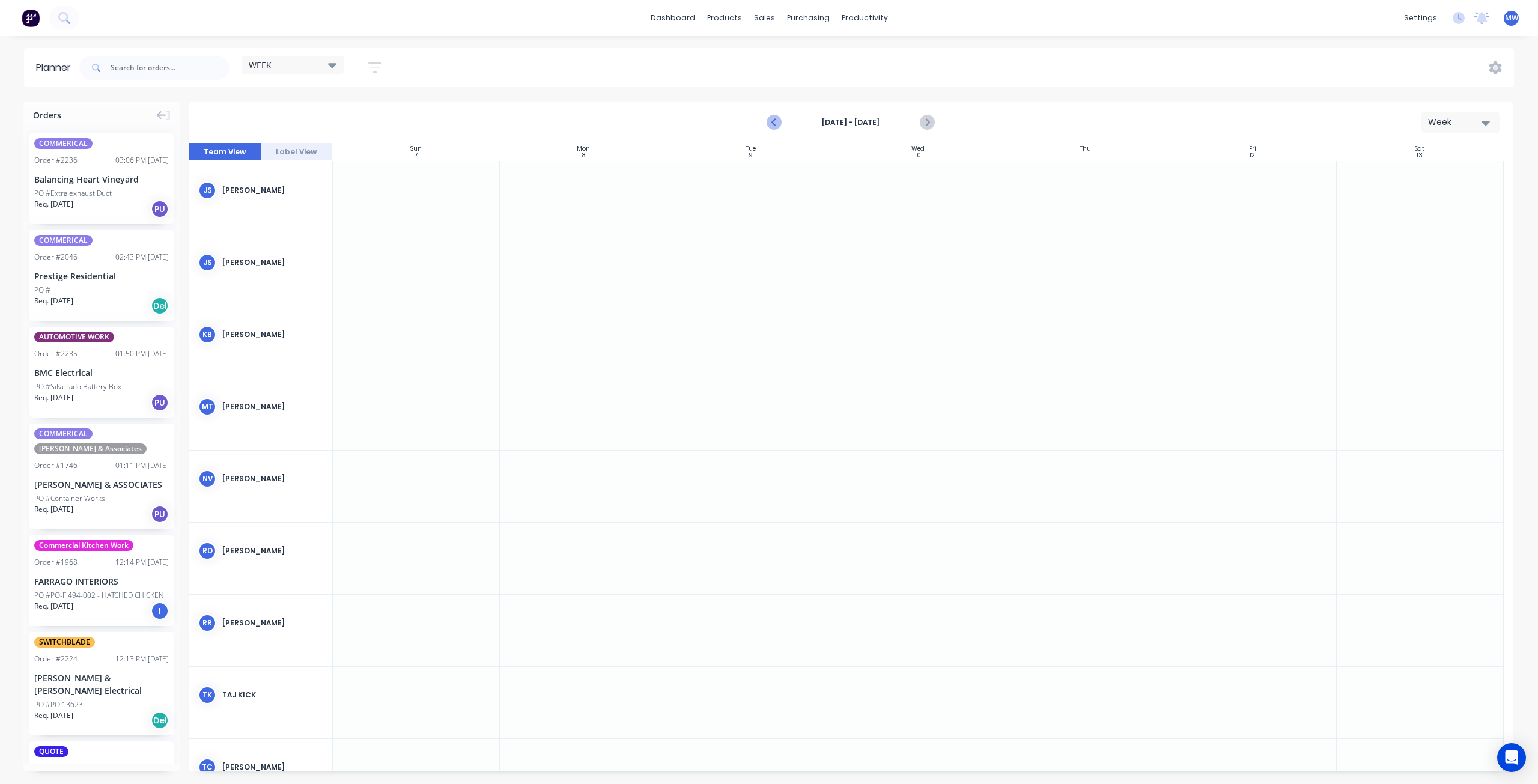
click at [774, 121] on icon "Previous page" at bounding box center [775, 123] width 6 height 10
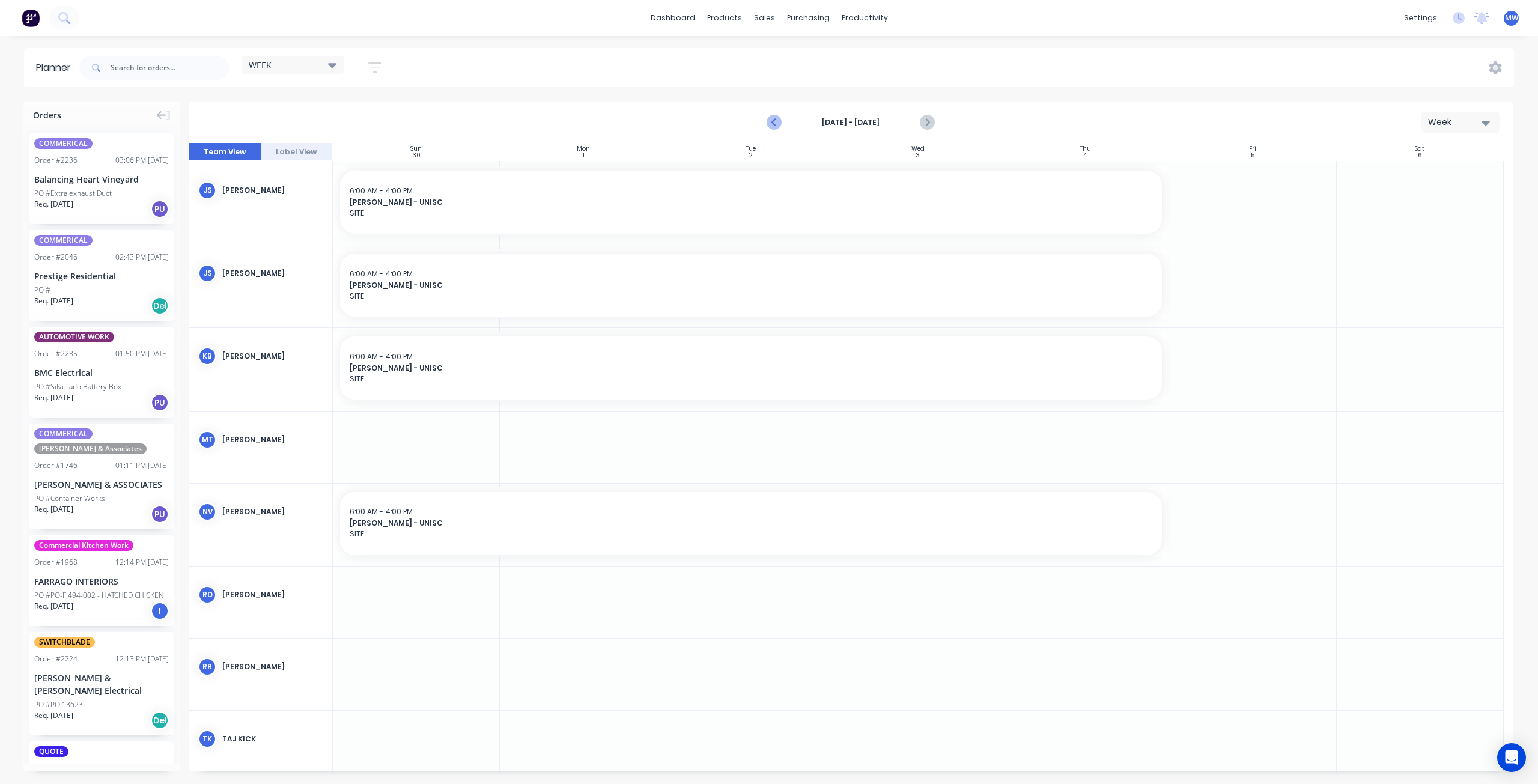
click at [774, 121] on icon "Previous page" at bounding box center [775, 123] width 6 height 10
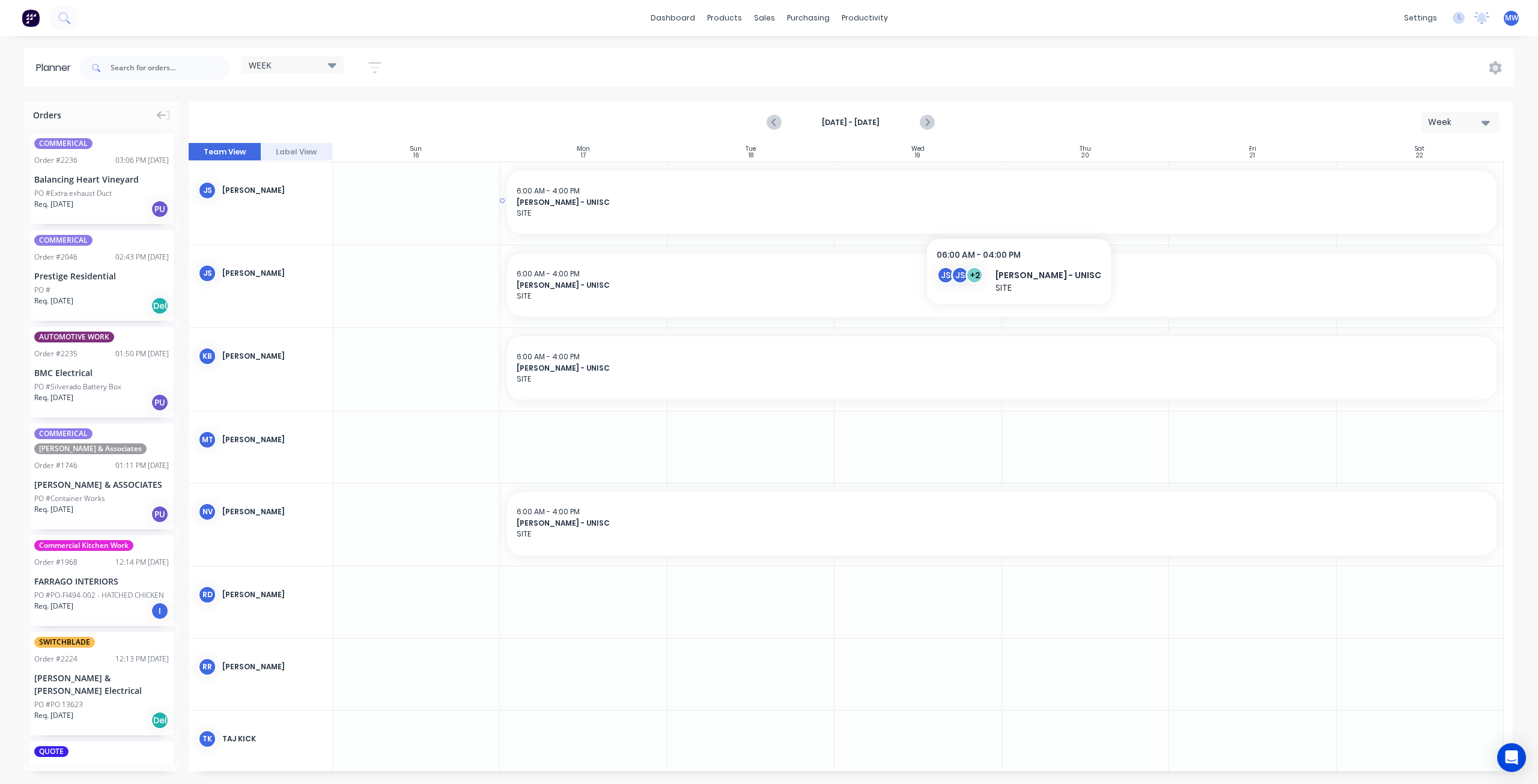
click at [575, 201] on span "HILLERS - UNISC" at bounding box center [1002, 202] width 970 height 10
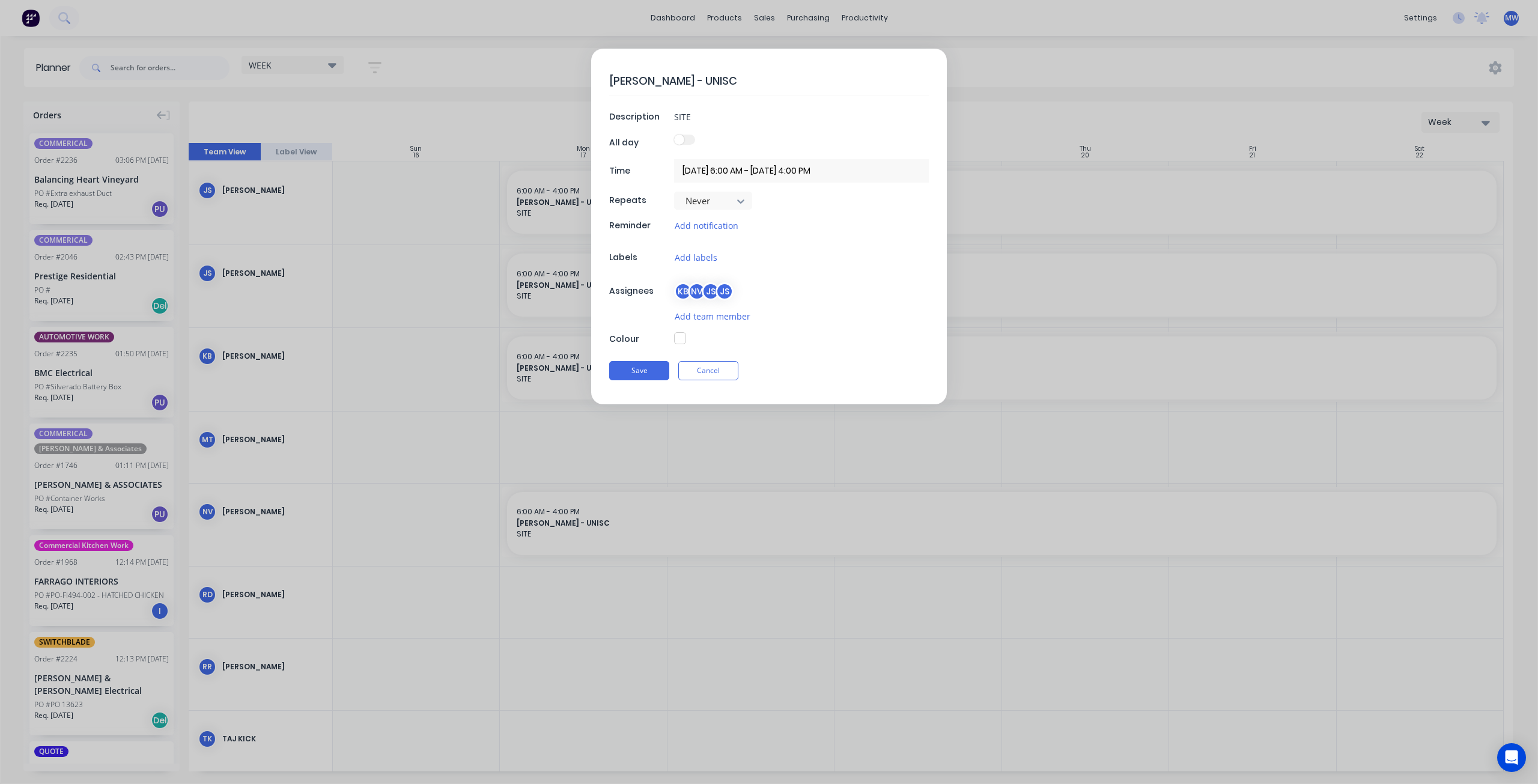
click at [681, 341] on div at bounding box center [801, 339] width 255 height 14
click at [681, 339] on button "button" at bounding box center [679, 338] width 12 height 12
type textarea "x"
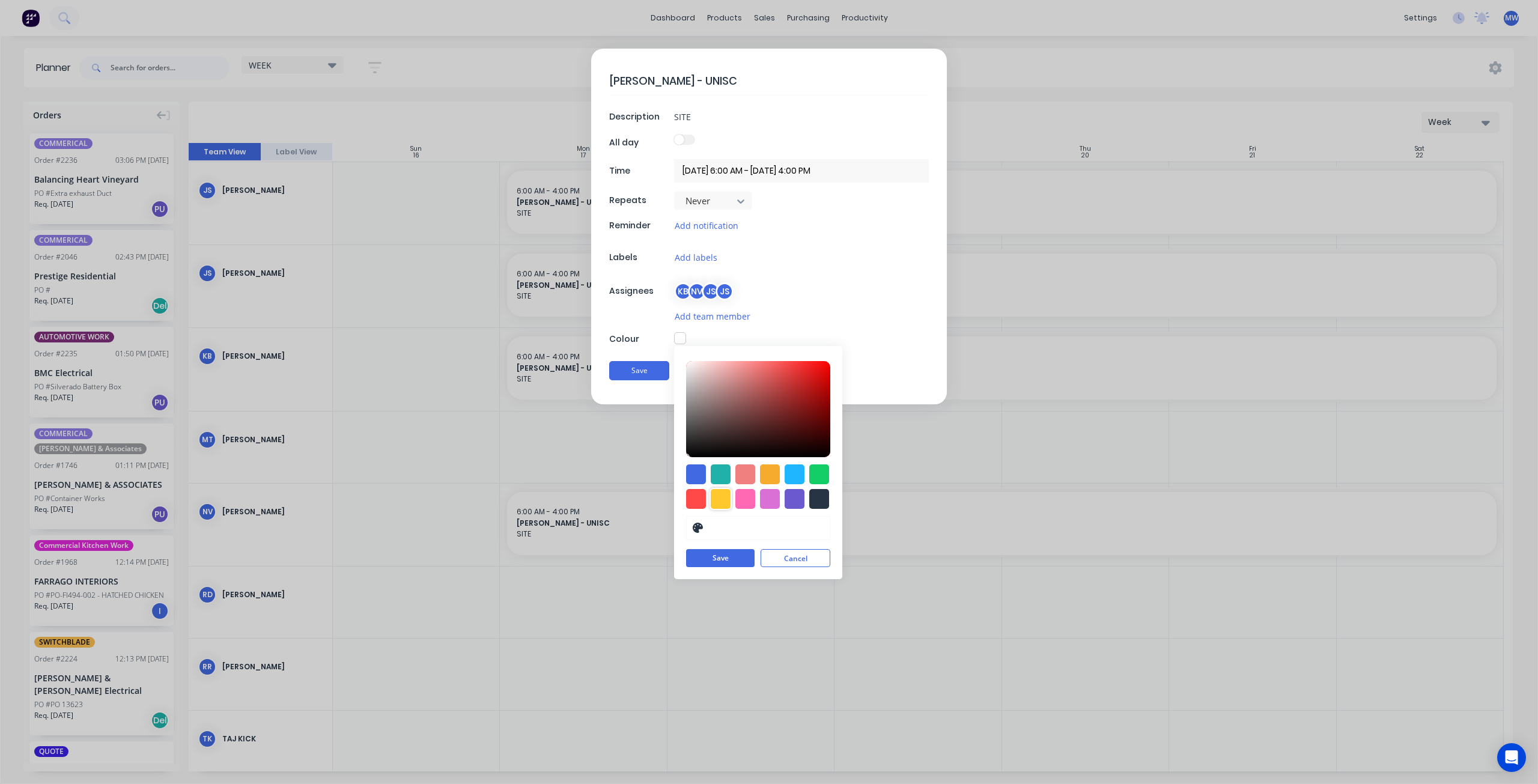
click at [725, 502] on div at bounding box center [720, 498] width 20 height 20
type input "#FFC82C"
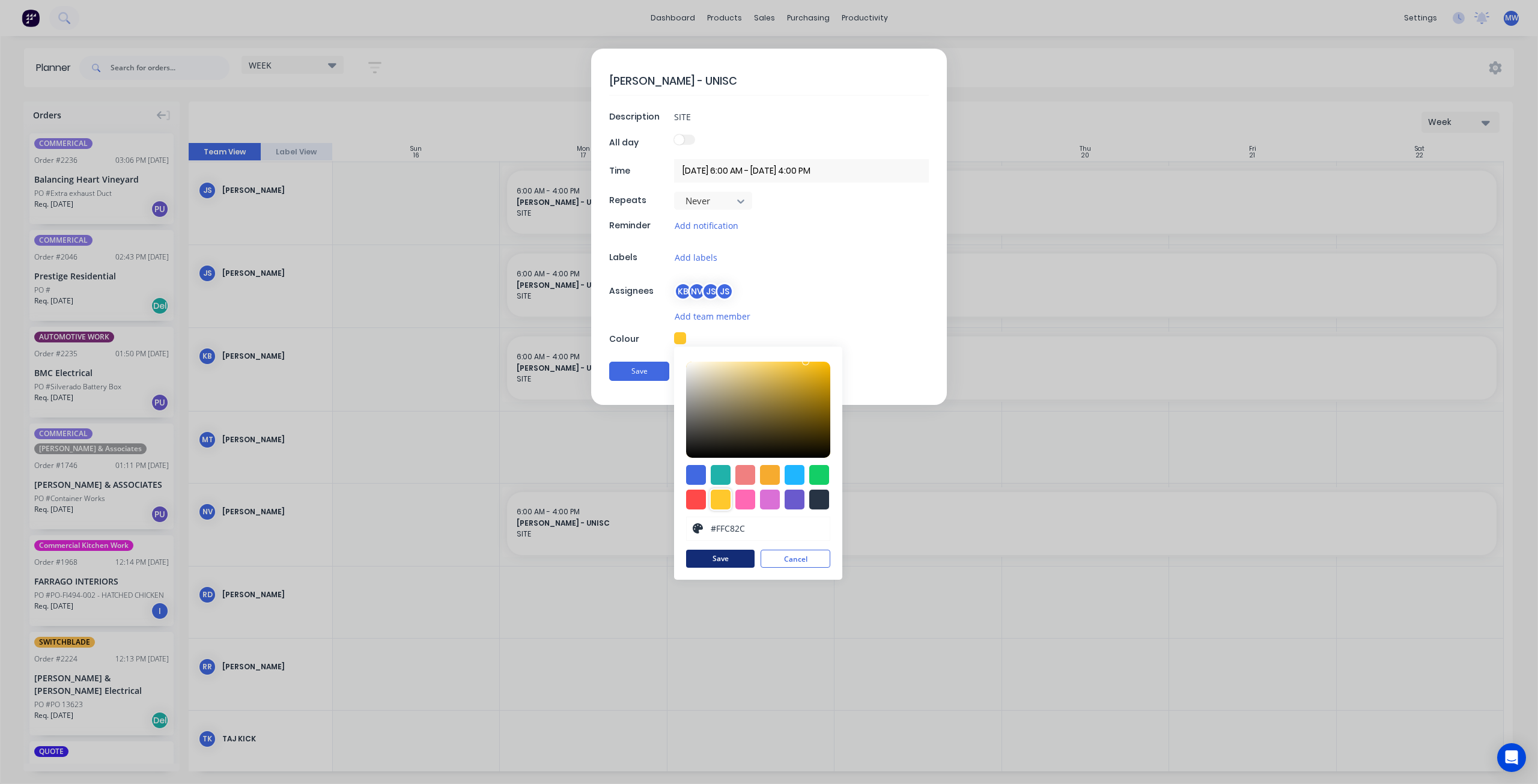
click at [722, 560] on button "Save" at bounding box center [720, 559] width 68 height 18
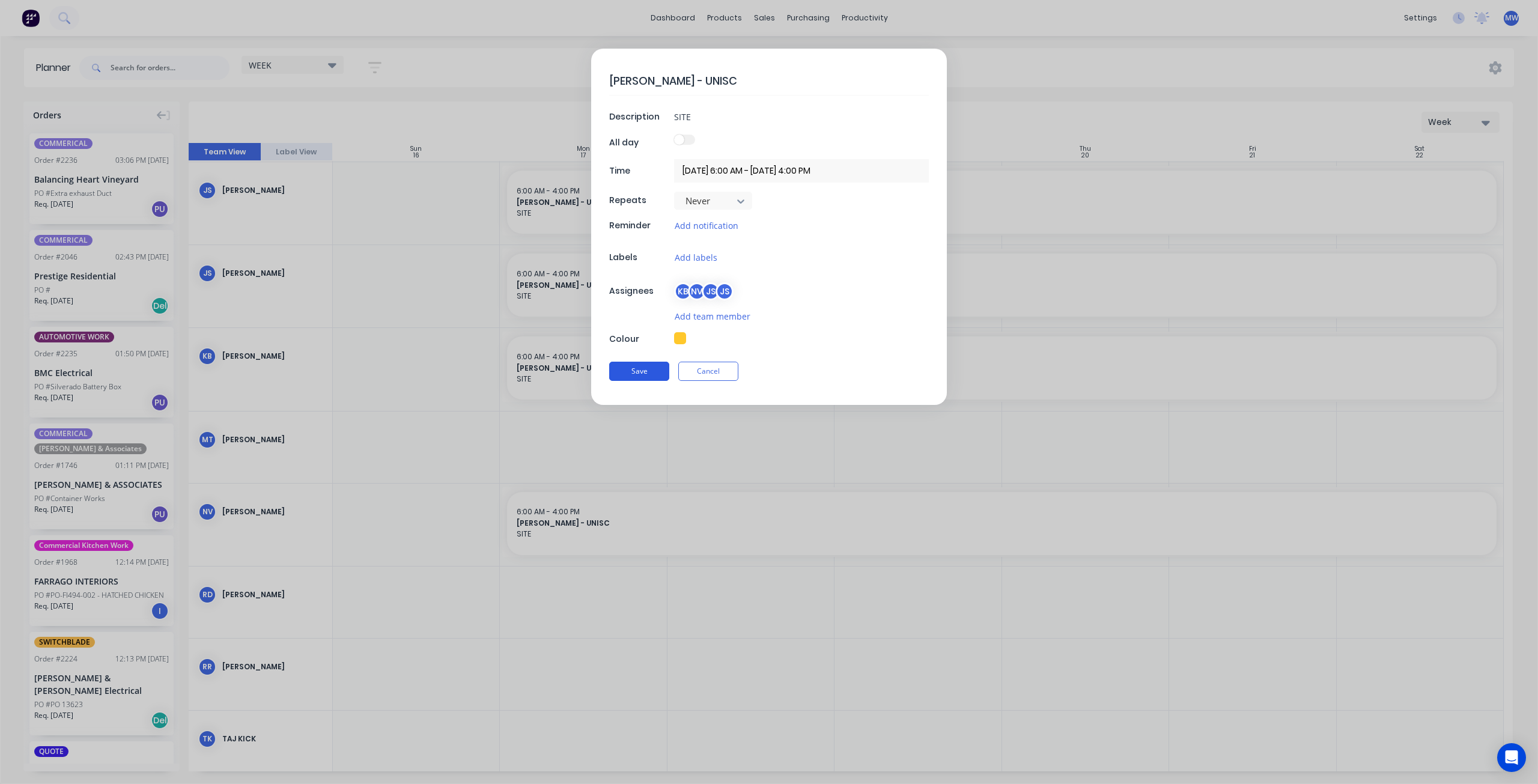
click at [634, 374] on button "Save" at bounding box center [639, 371] width 60 height 20
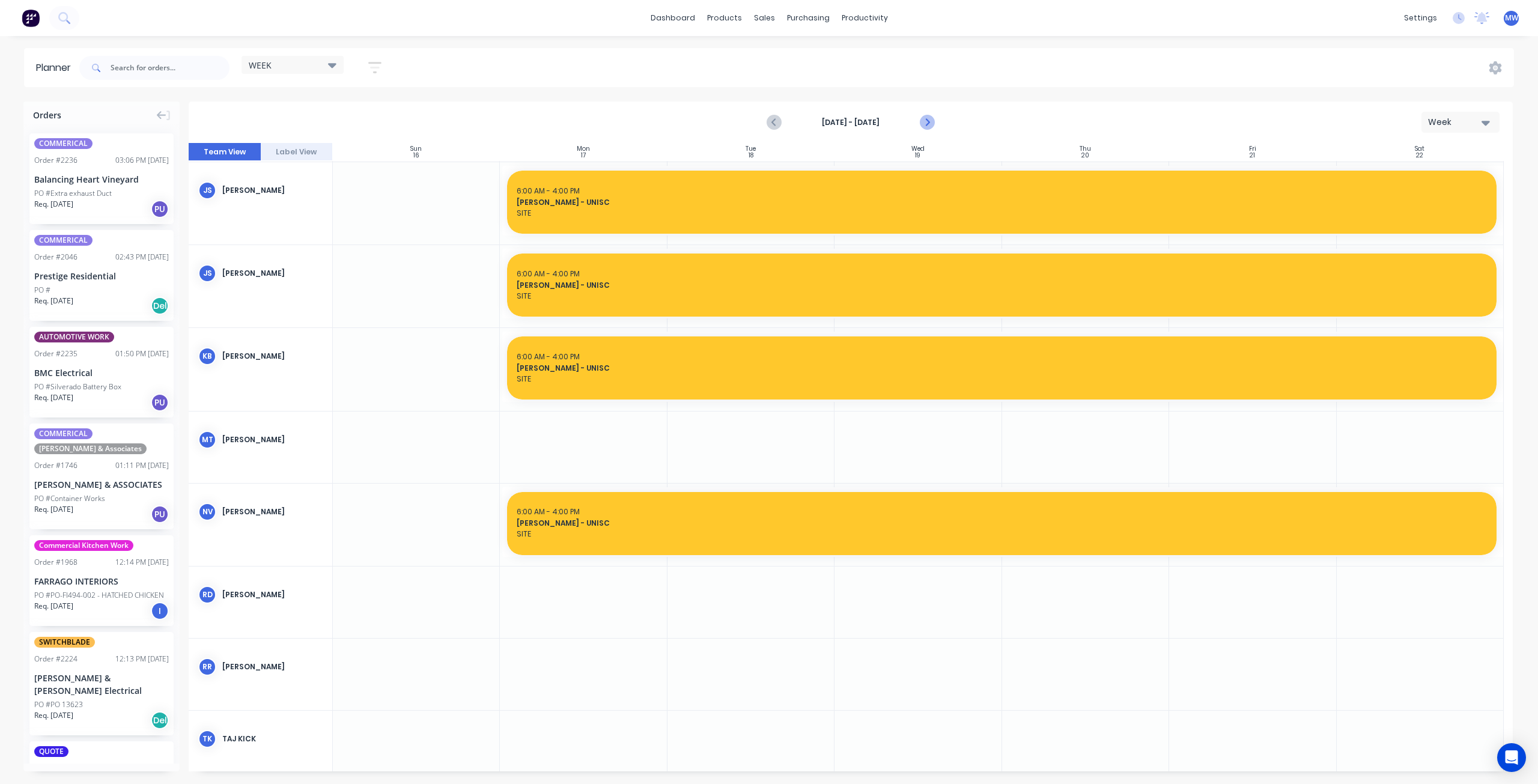
click at [930, 119] on icon "Next page" at bounding box center [926, 122] width 15 height 15
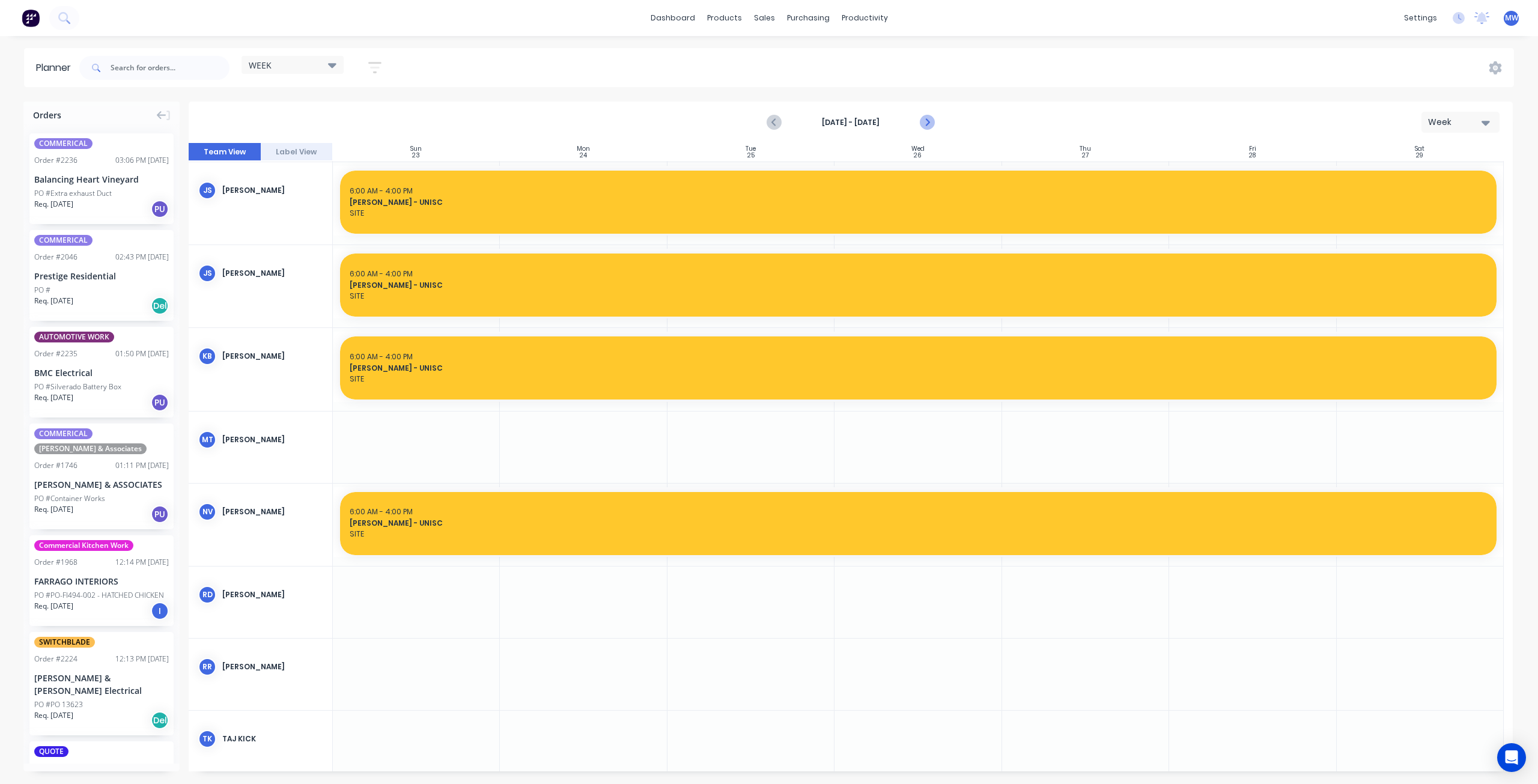
click at [930, 119] on icon "Next page" at bounding box center [926, 122] width 15 height 15
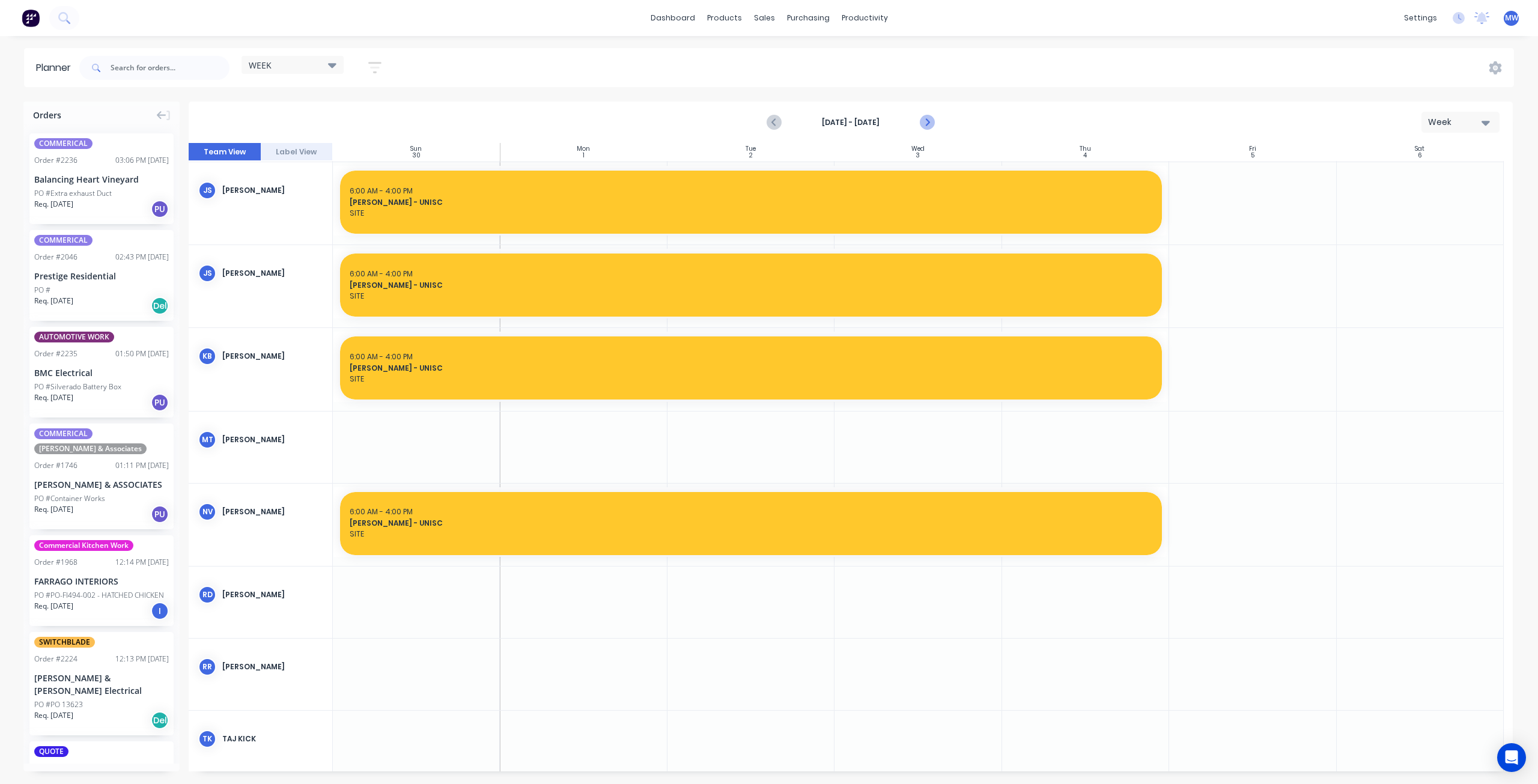
click at [930, 119] on icon "Next page" at bounding box center [926, 122] width 15 height 15
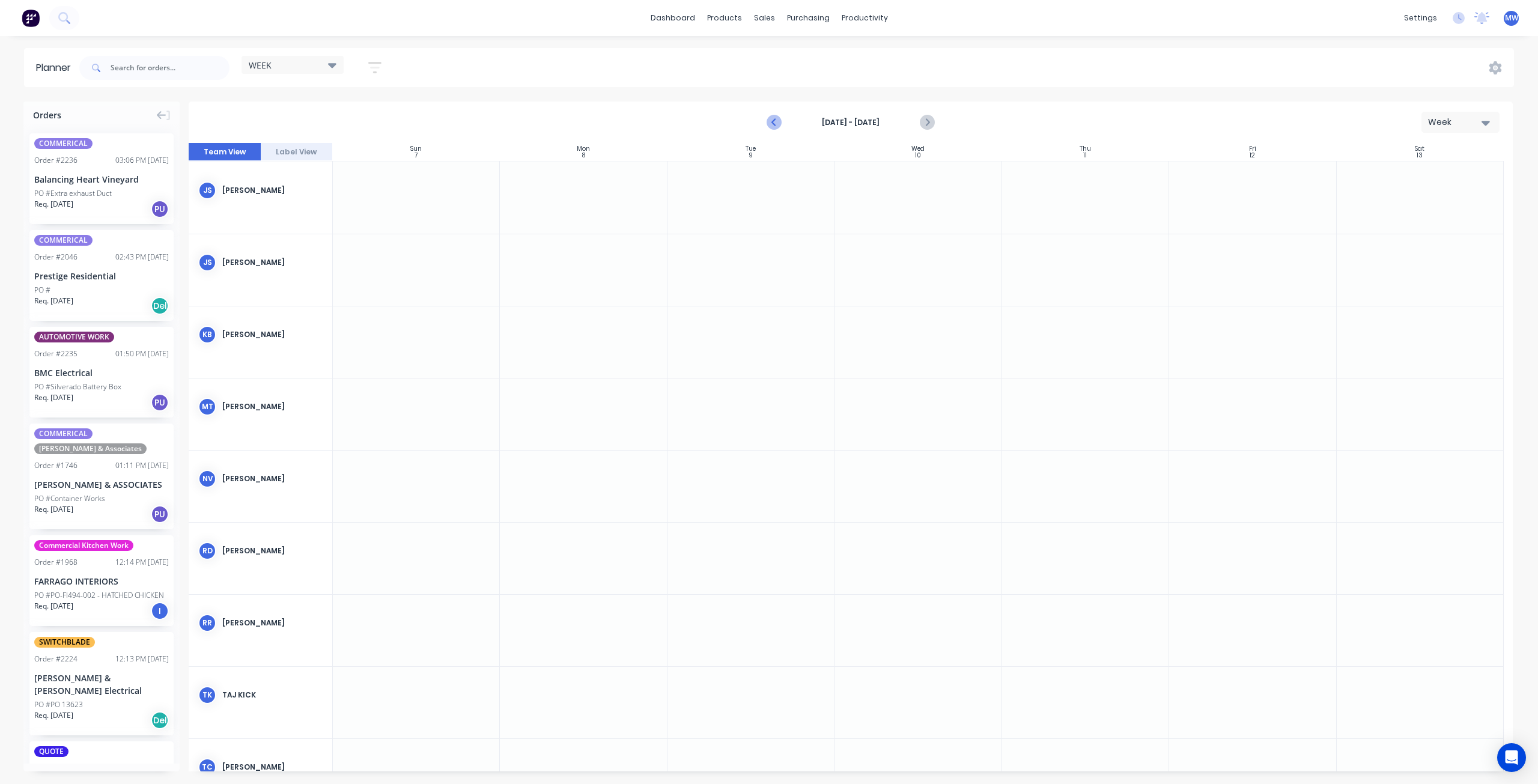
click at [777, 120] on icon "Previous page" at bounding box center [775, 122] width 15 height 15
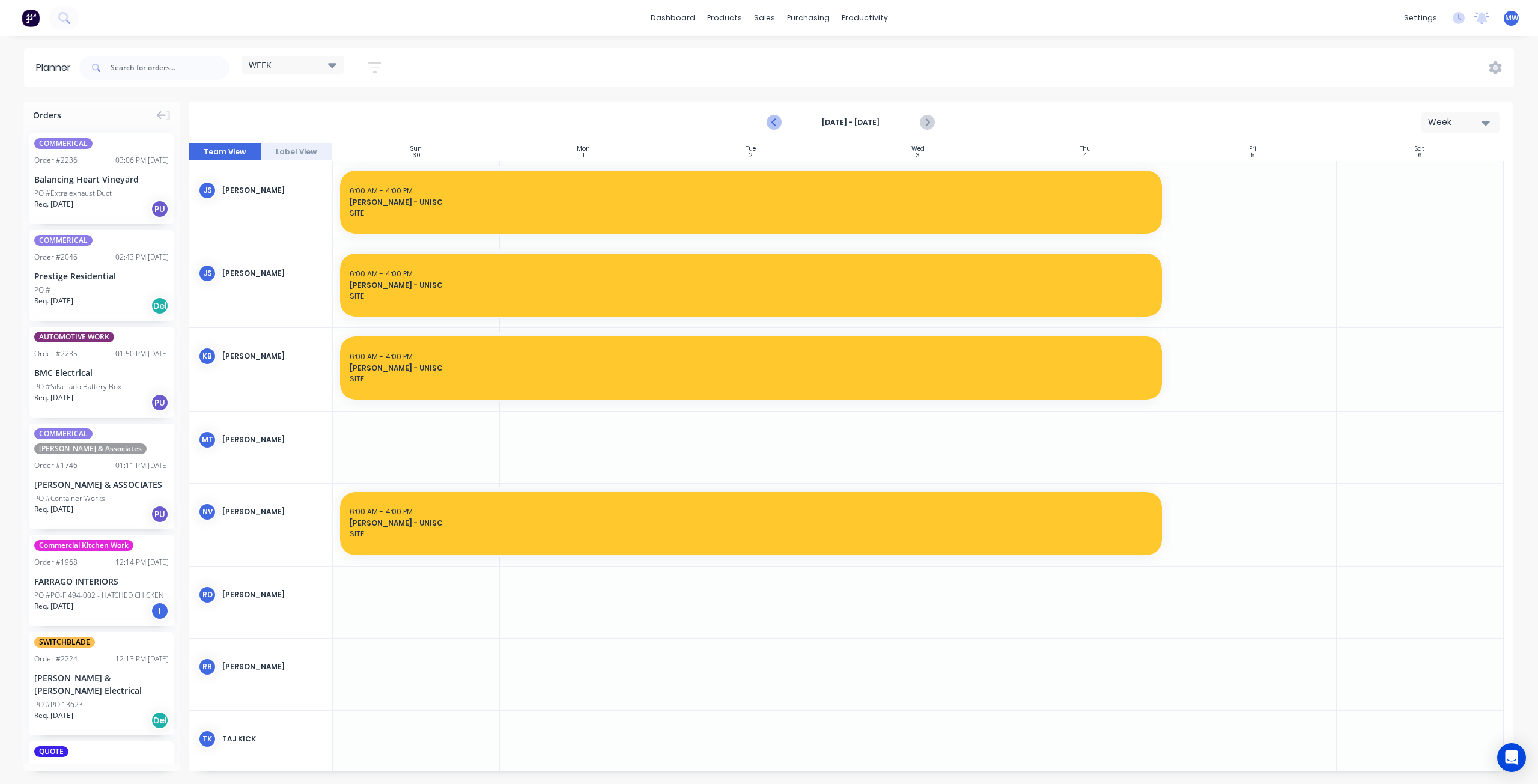
click at [777, 120] on icon "Previous page" at bounding box center [775, 122] width 15 height 15
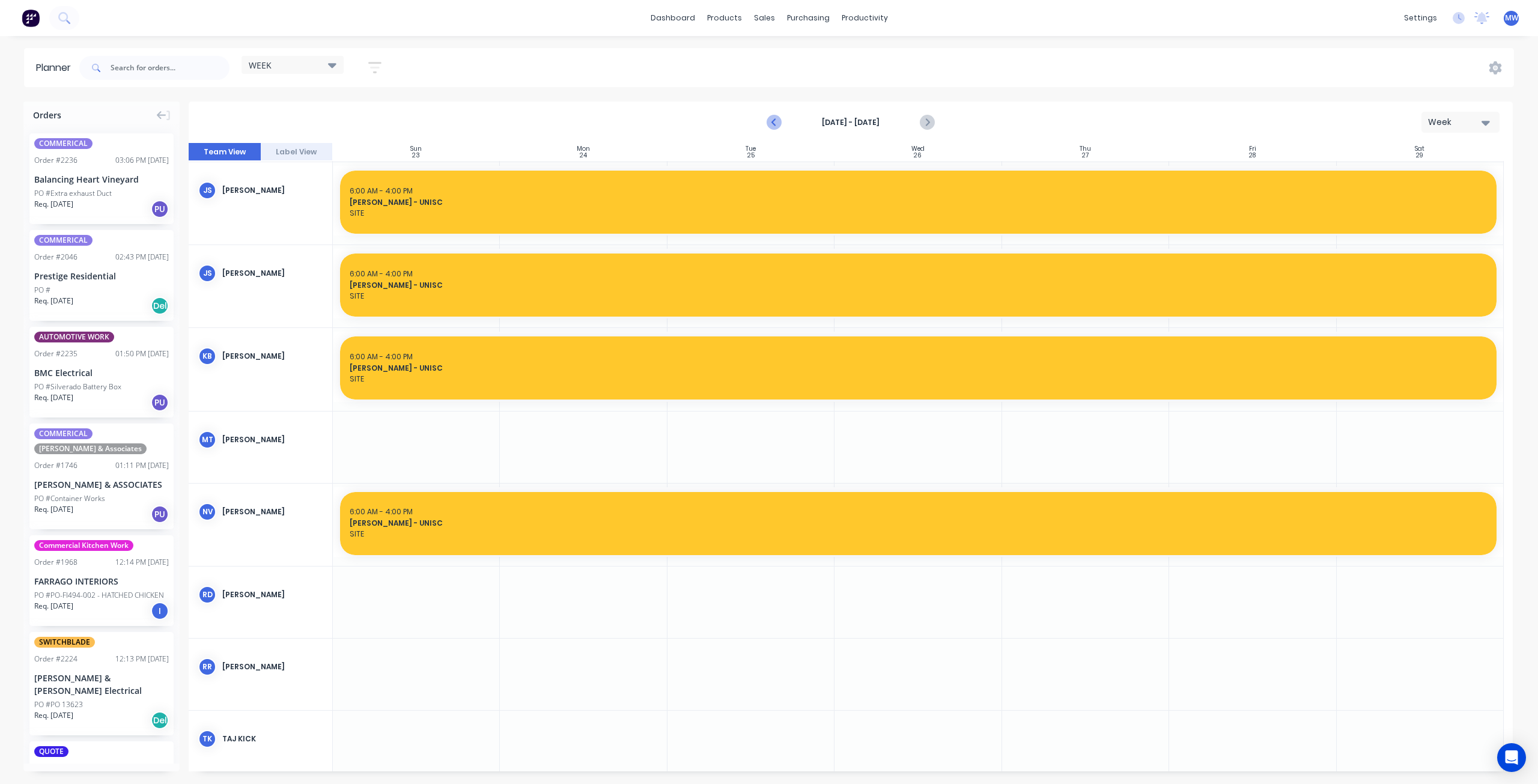
click at [777, 120] on icon "Previous page" at bounding box center [775, 122] width 15 height 15
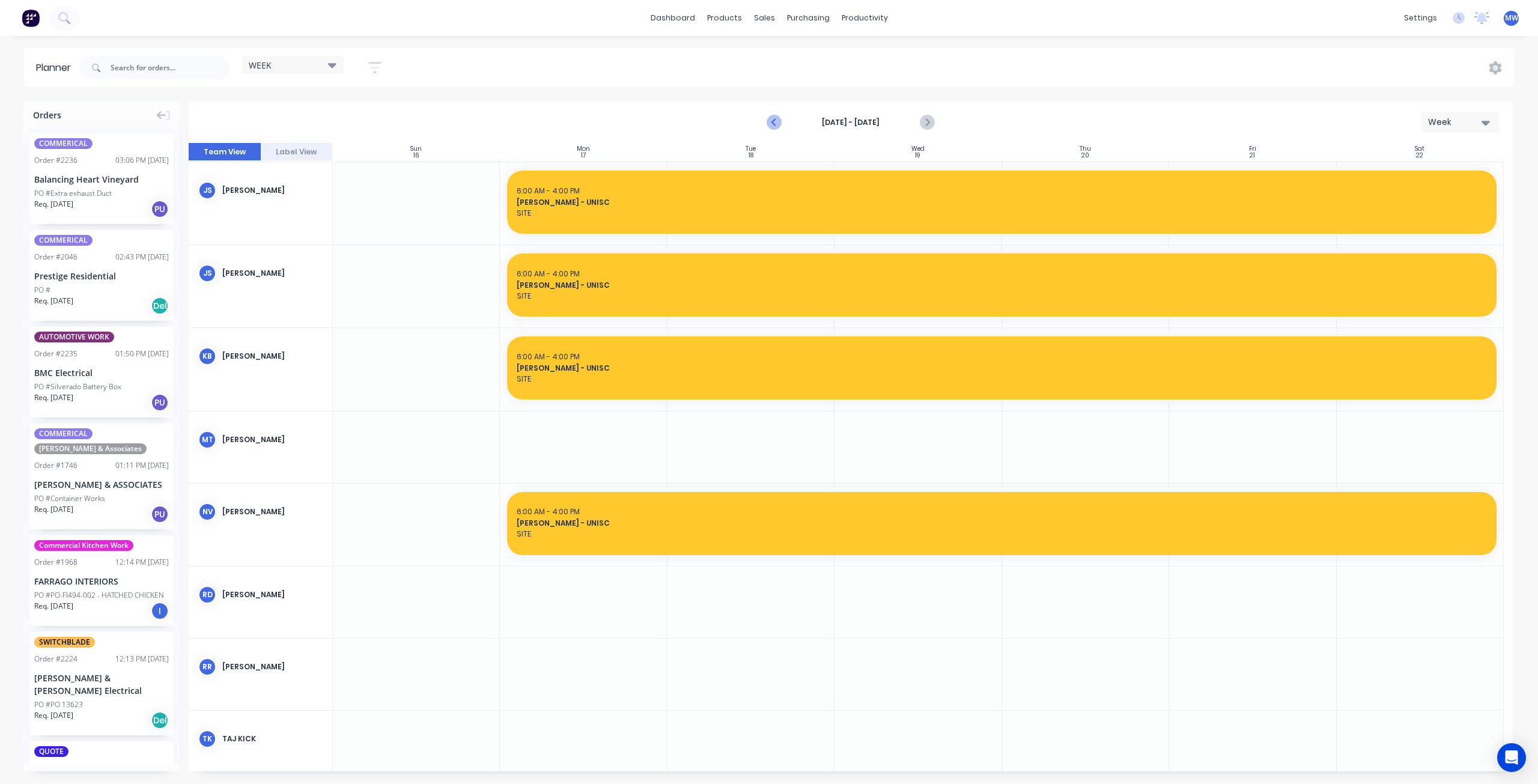
click at [777, 120] on icon "Previous page" at bounding box center [775, 122] width 15 height 15
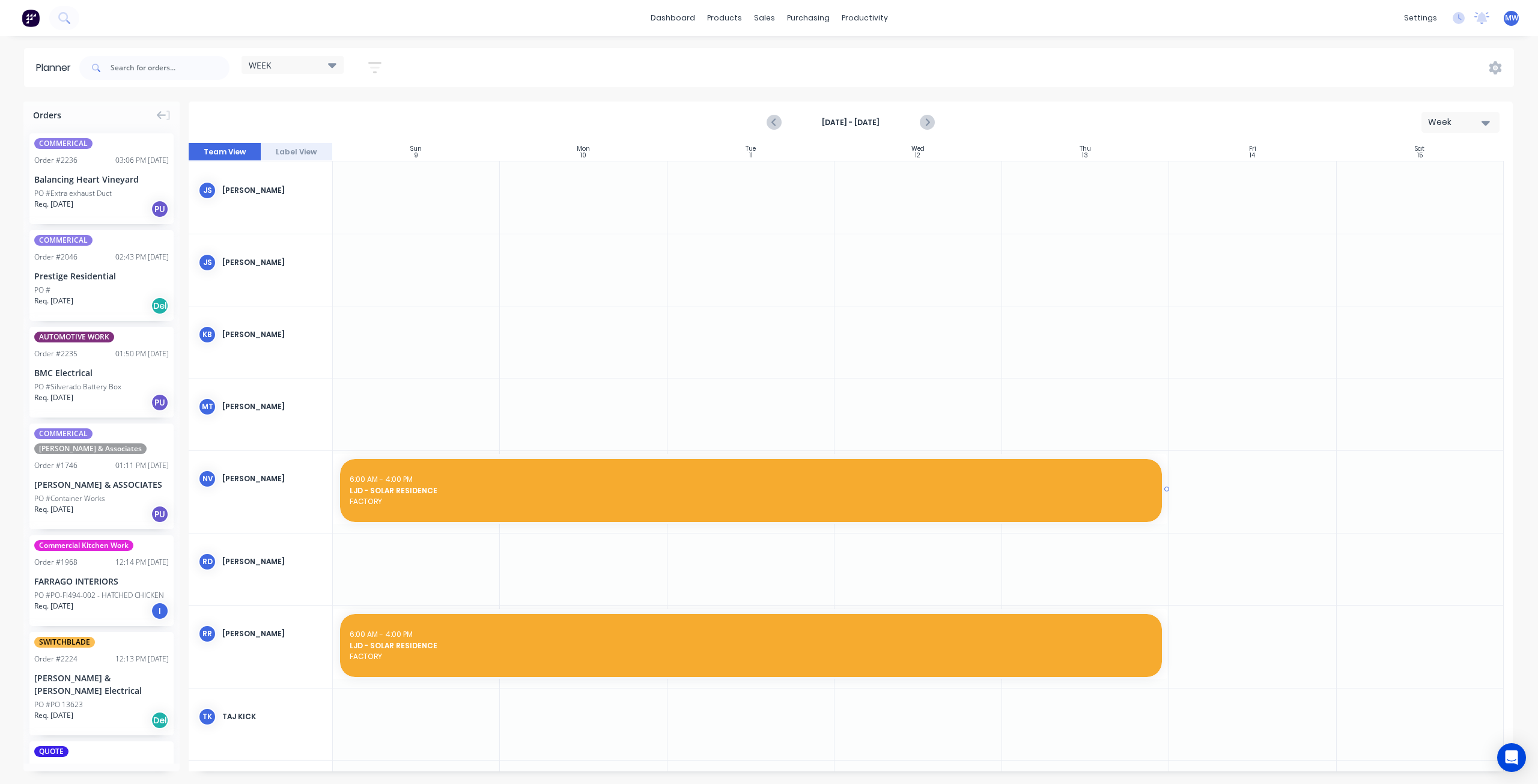
click at [602, 497] on span "FACTORY" at bounding box center [751, 501] width 803 height 10
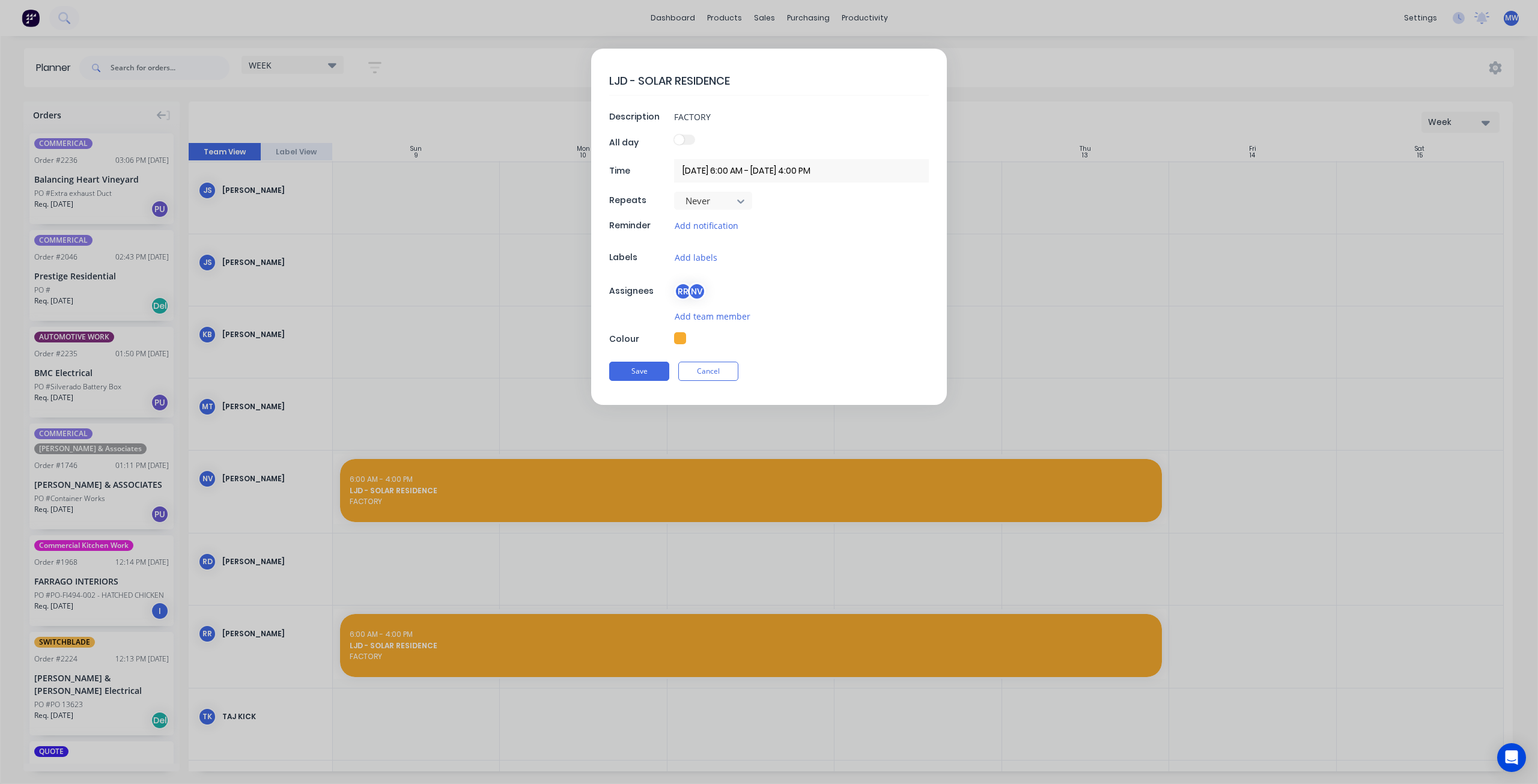
click at [680, 336] on button "button" at bounding box center [679, 338] width 12 height 12
type textarea "x"
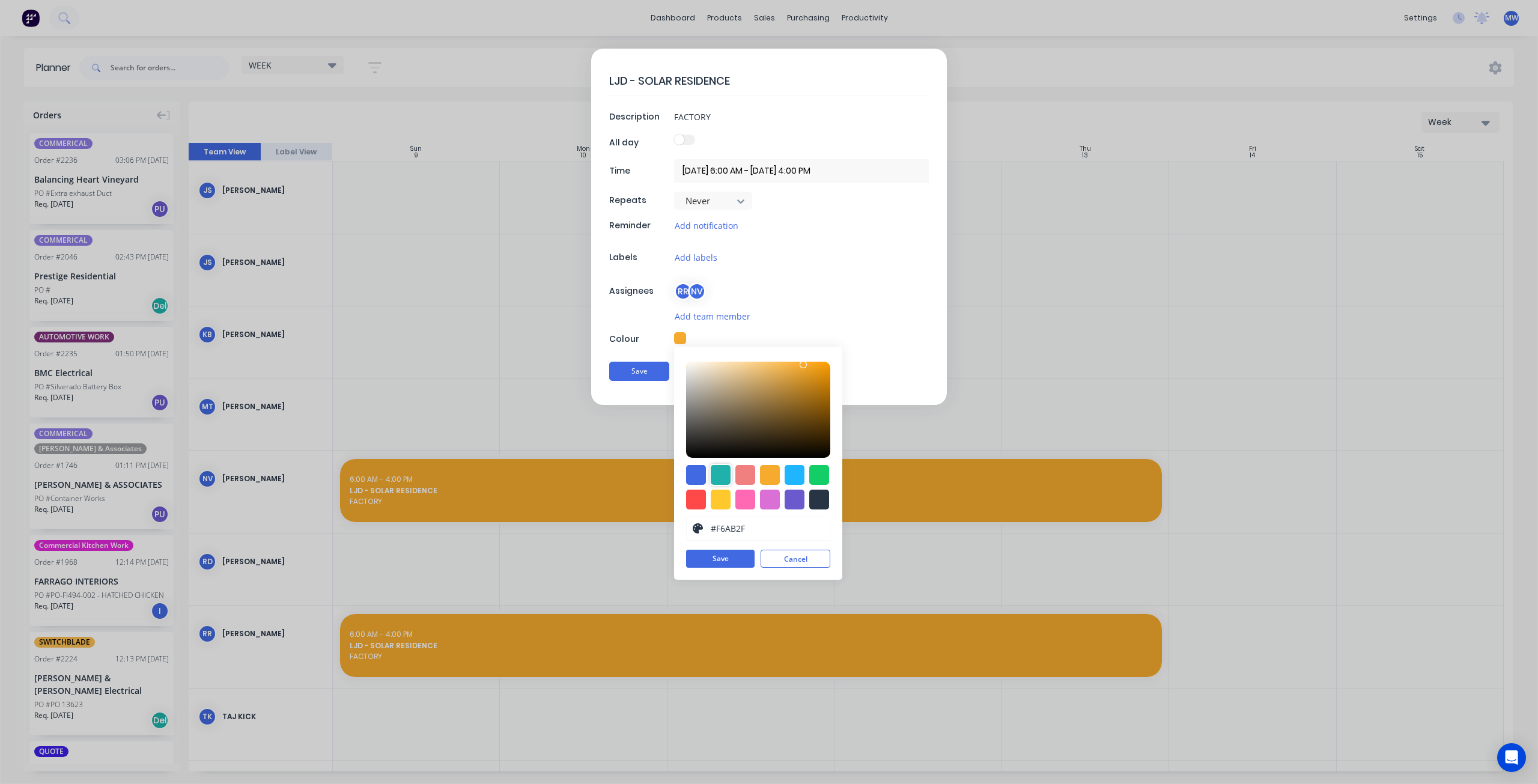
click at [718, 475] on div at bounding box center [720, 475] width 20 height 20
type input "#20B2AA"
click at [725, 553] on button "Save" at bounding box center [720, 559] width 68 height 18
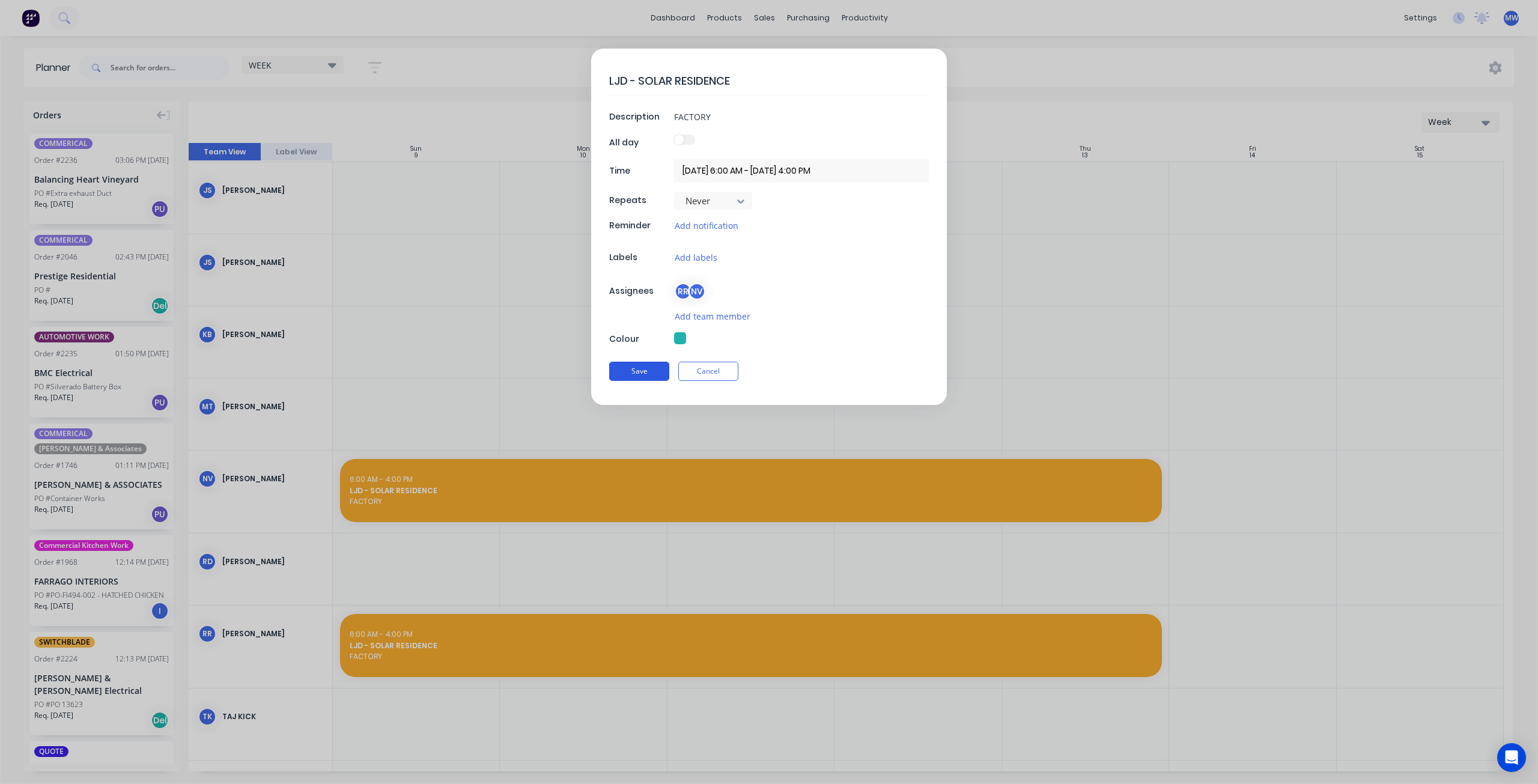
click at [649, 367] on button "Save" at bounding box center [639, 371] width 60 height 20
type textarea "x"
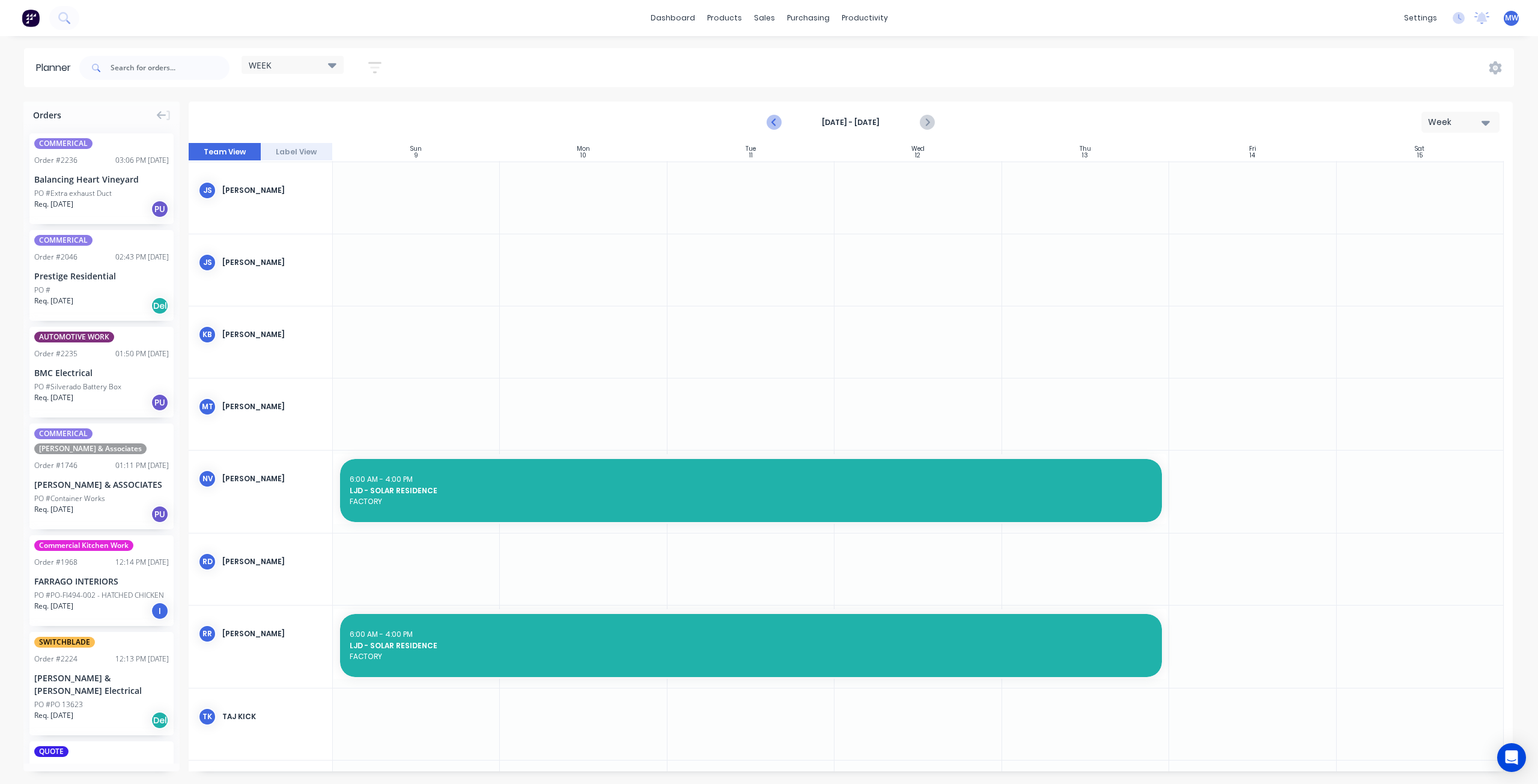
click at [777, 121] on icon "Previous page" at bounding box center [775, 122] width 15 height 15
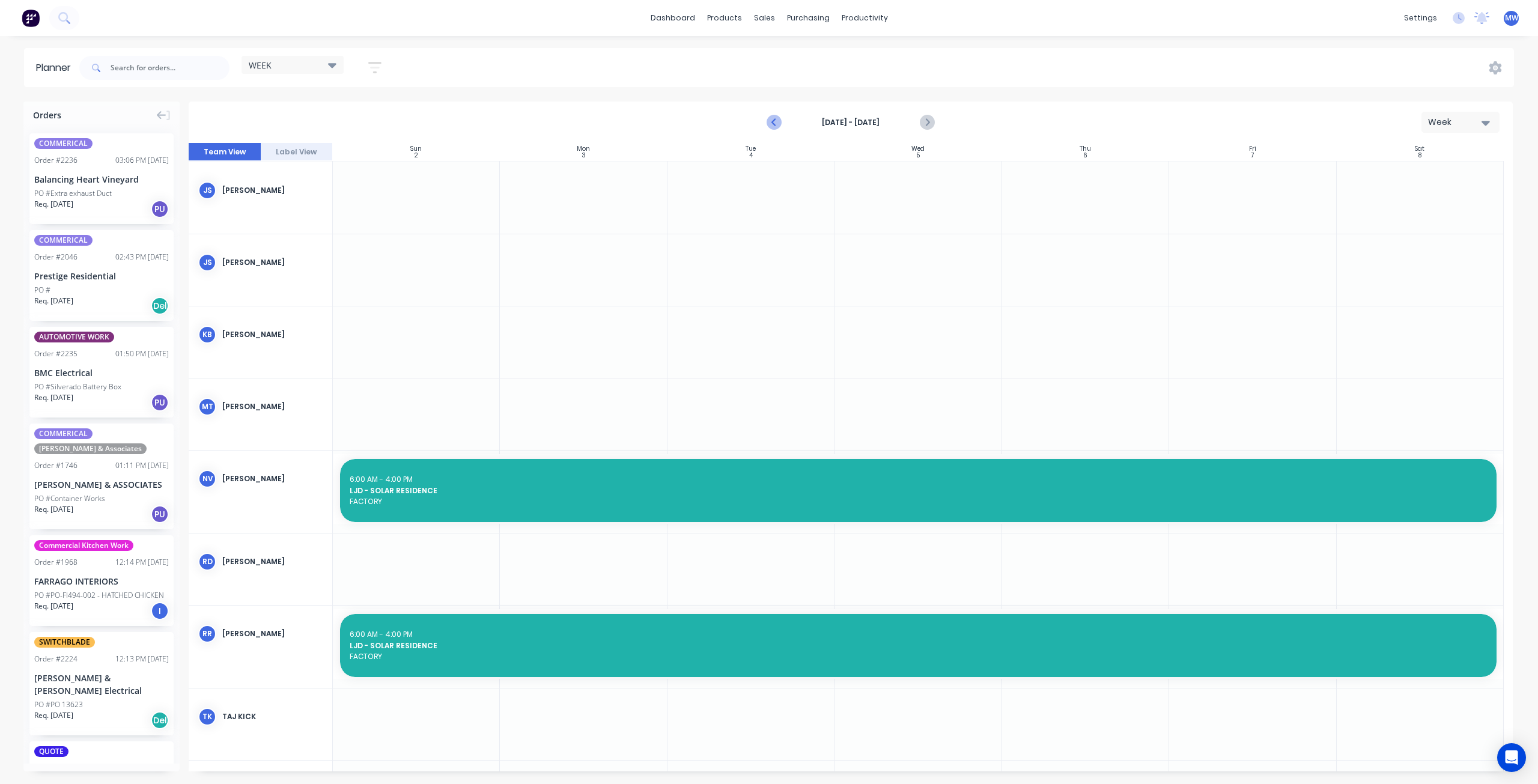
click at [777, 121] on icon "Previous page" at bounding box center [775, 122] width 15 height 15
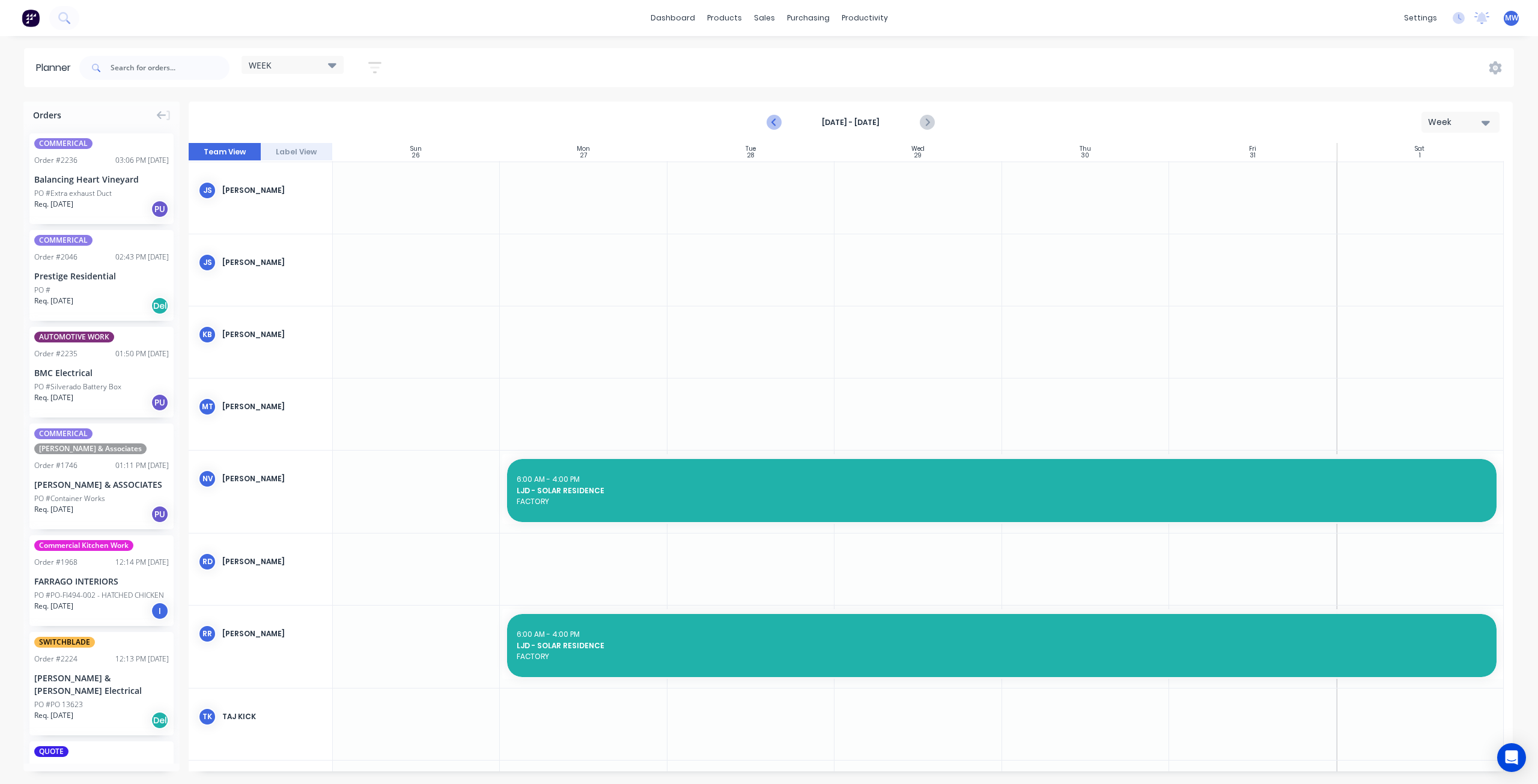
click at [777, 121] on icon "Previous page" at bounding box center [775, 122] width 15 height 15
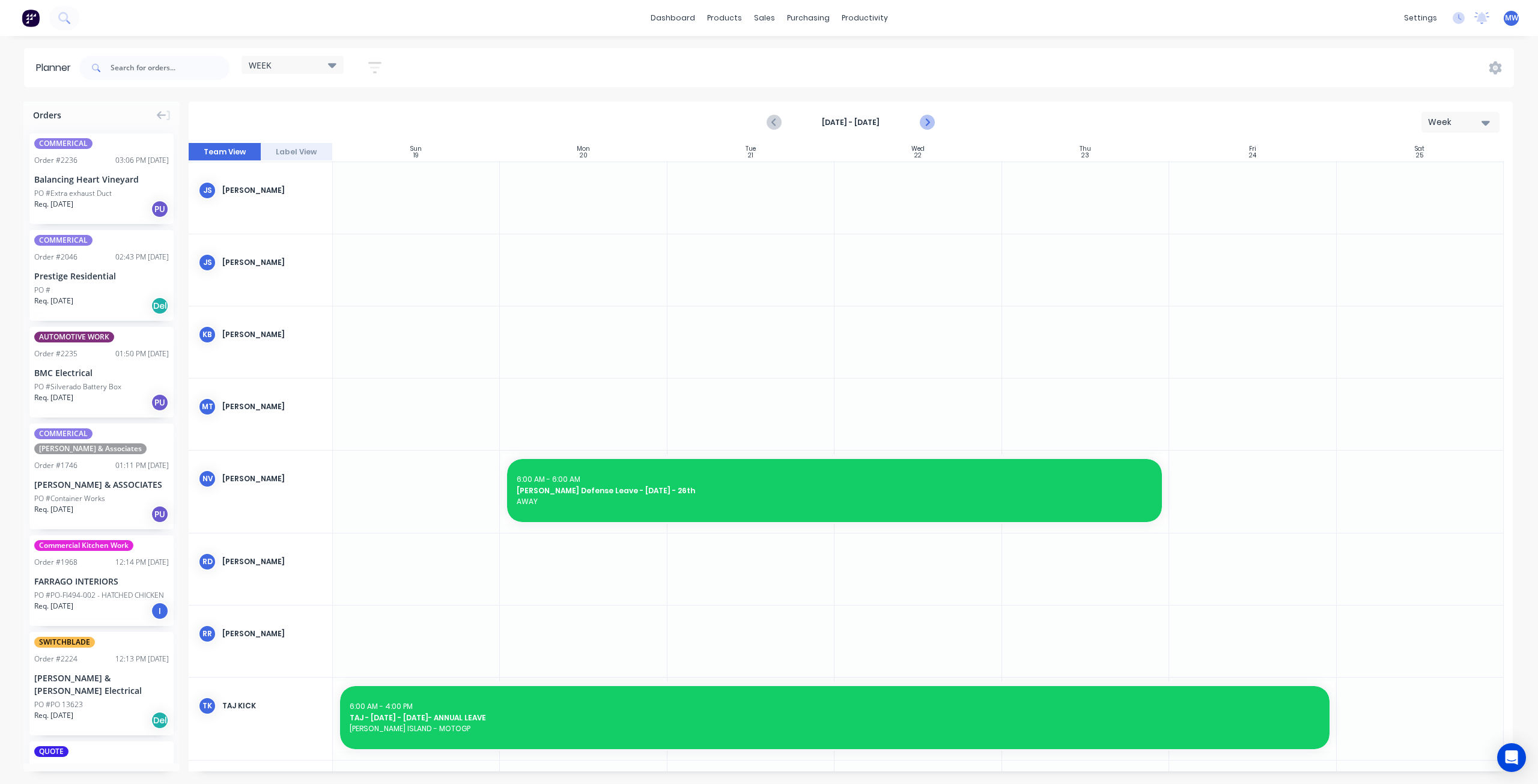
click at [928, 121] on icon "Next page" at bounding box center [926, 122] width 15 height 15
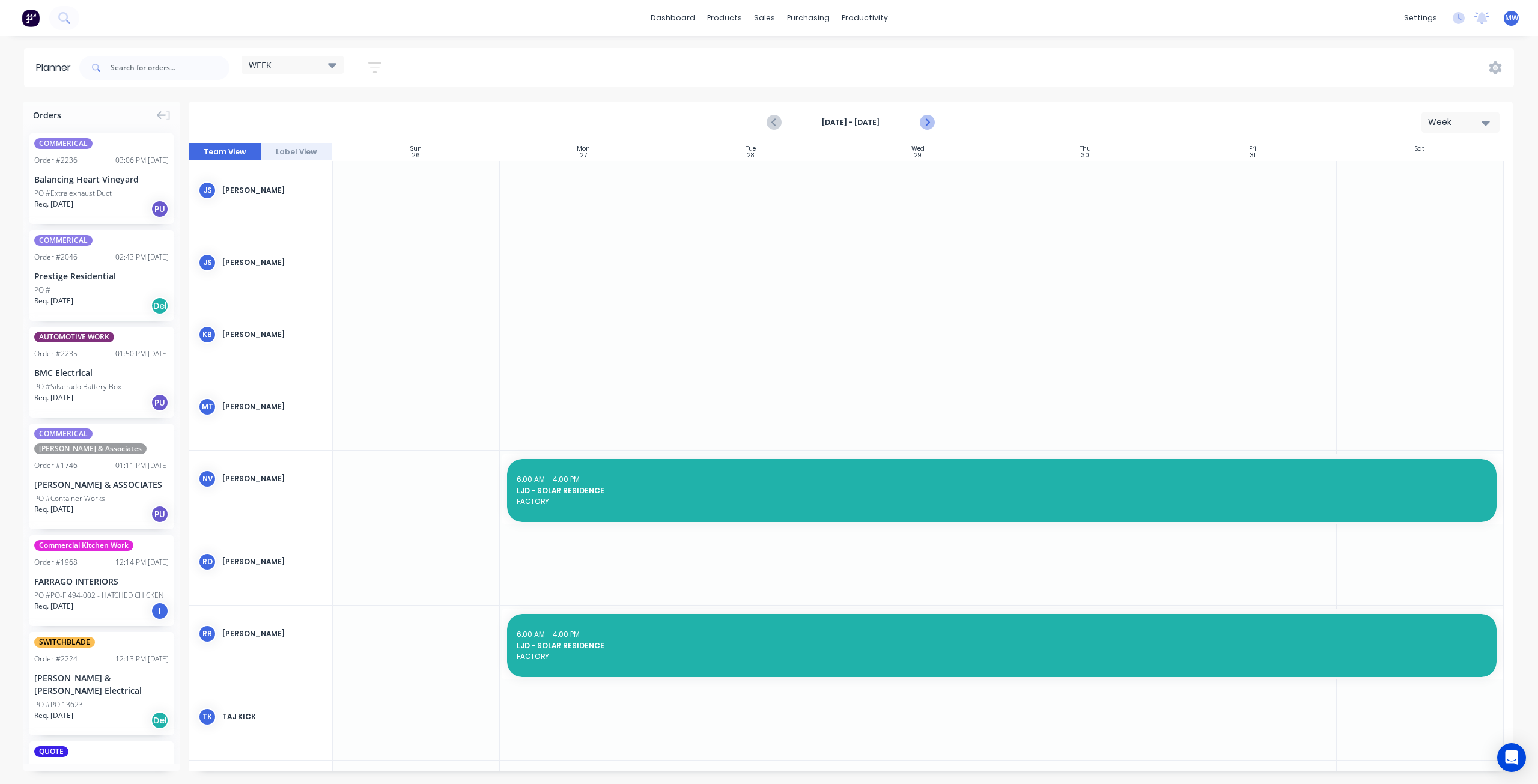
click at [926, 121] on icon "Next page" at bounding box center [926, 123] width 6 height 10
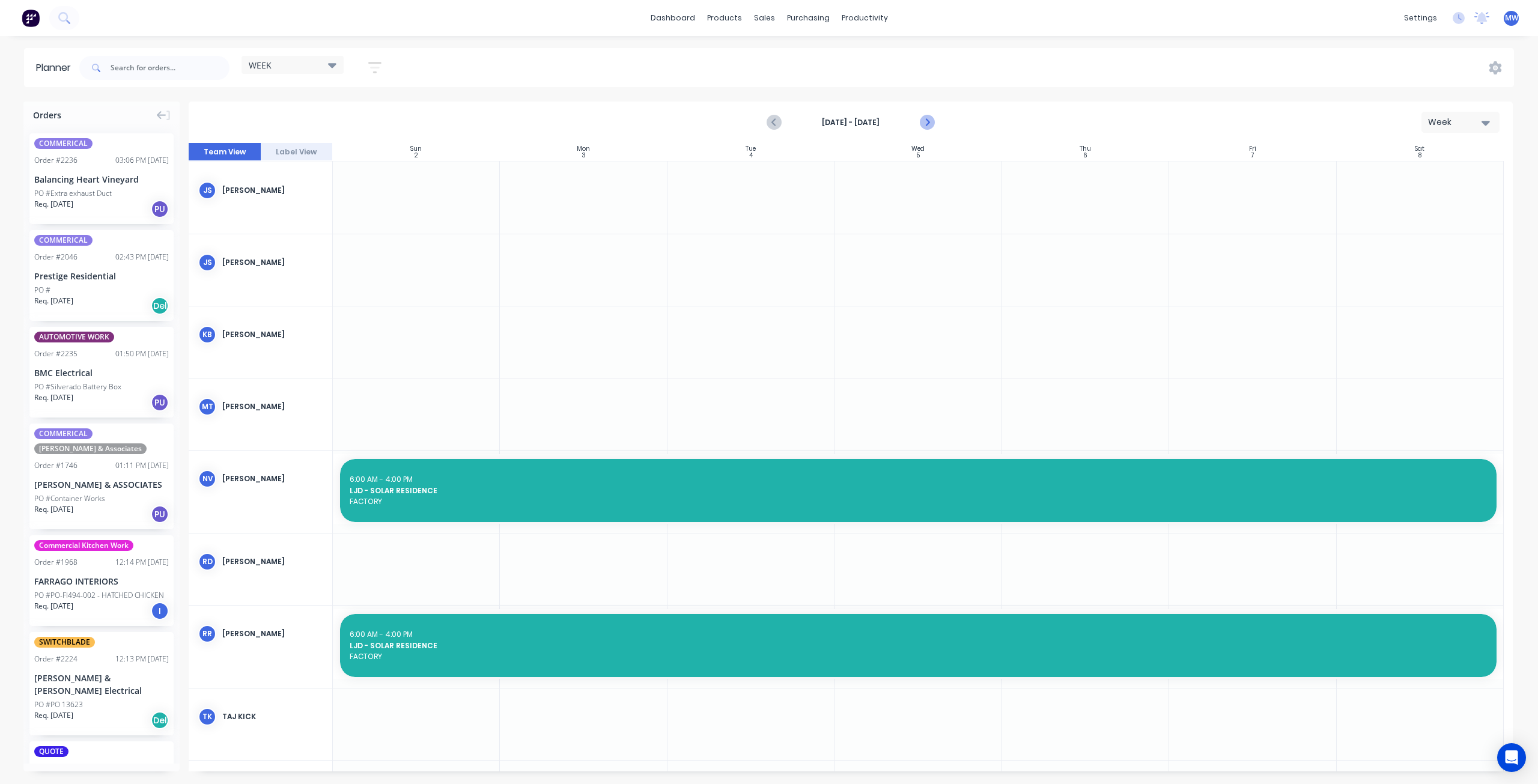
click at [926, 121] on icon "Next page" at bounding box center [926, 123] width 6 height 10
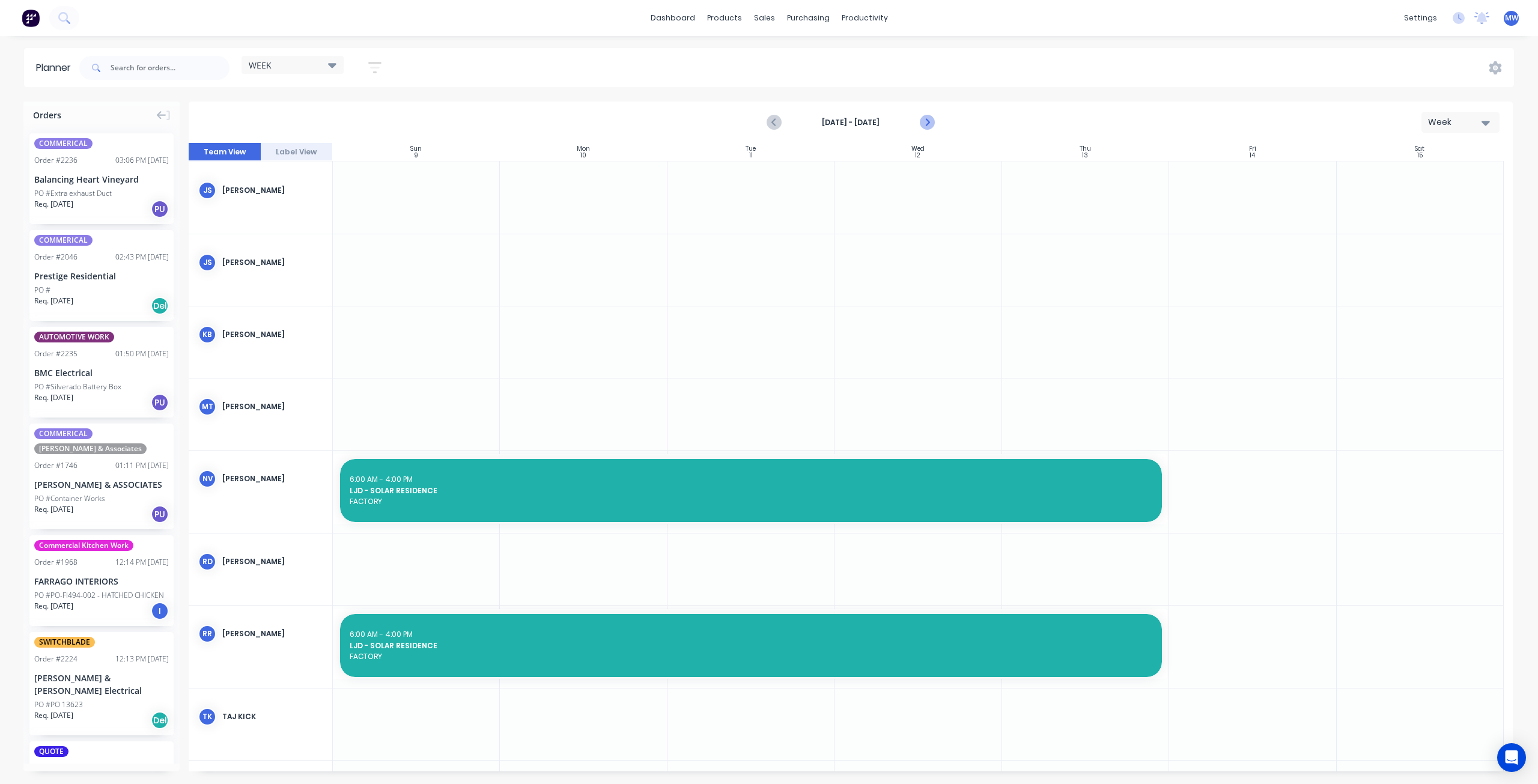
click at [928, 119] on icon "Next page" at bounding box center [926, 122] width 15 height 15
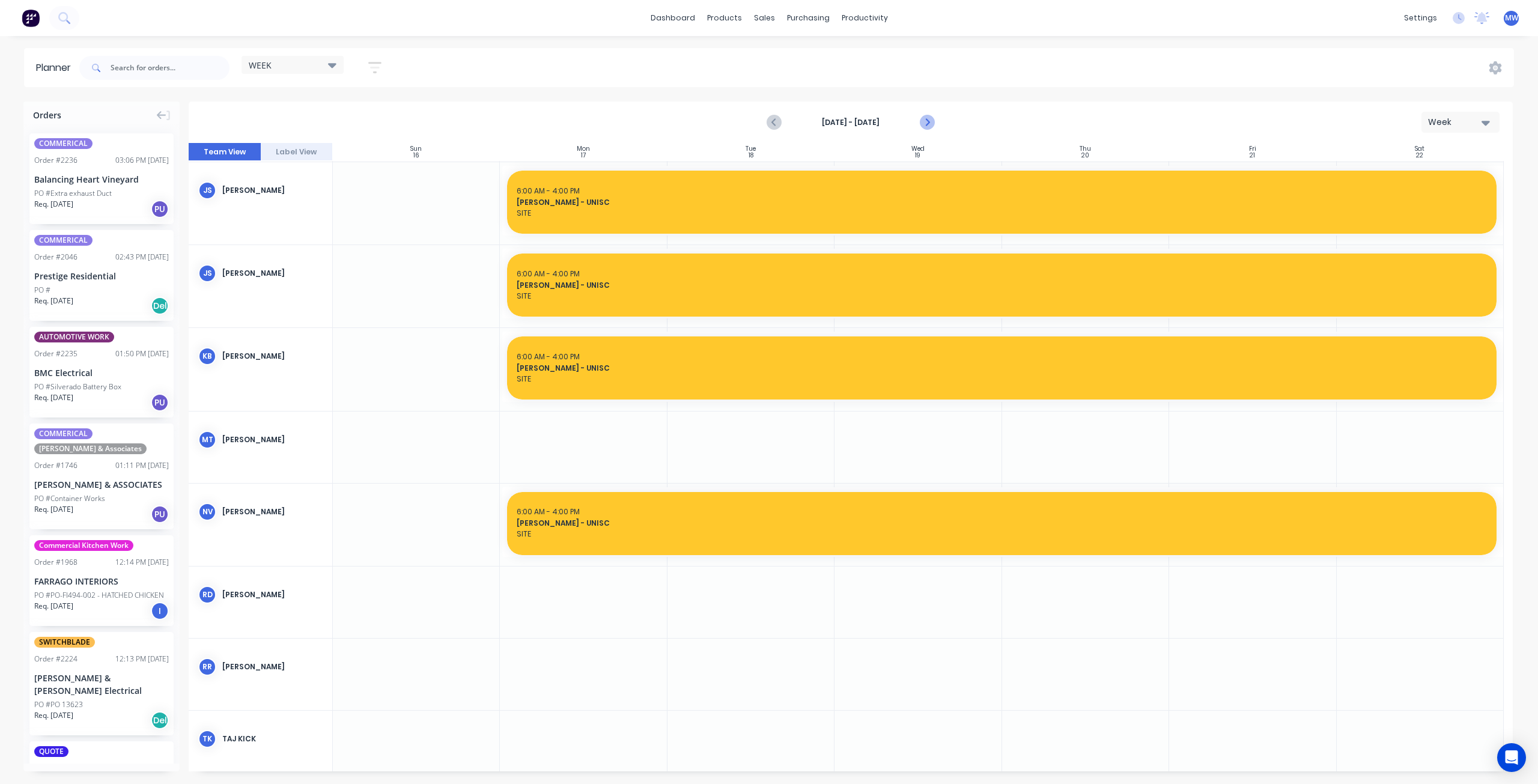
click at [928, 119] on icon "Next page" at bounding box center [926, 122] width 15 height 15
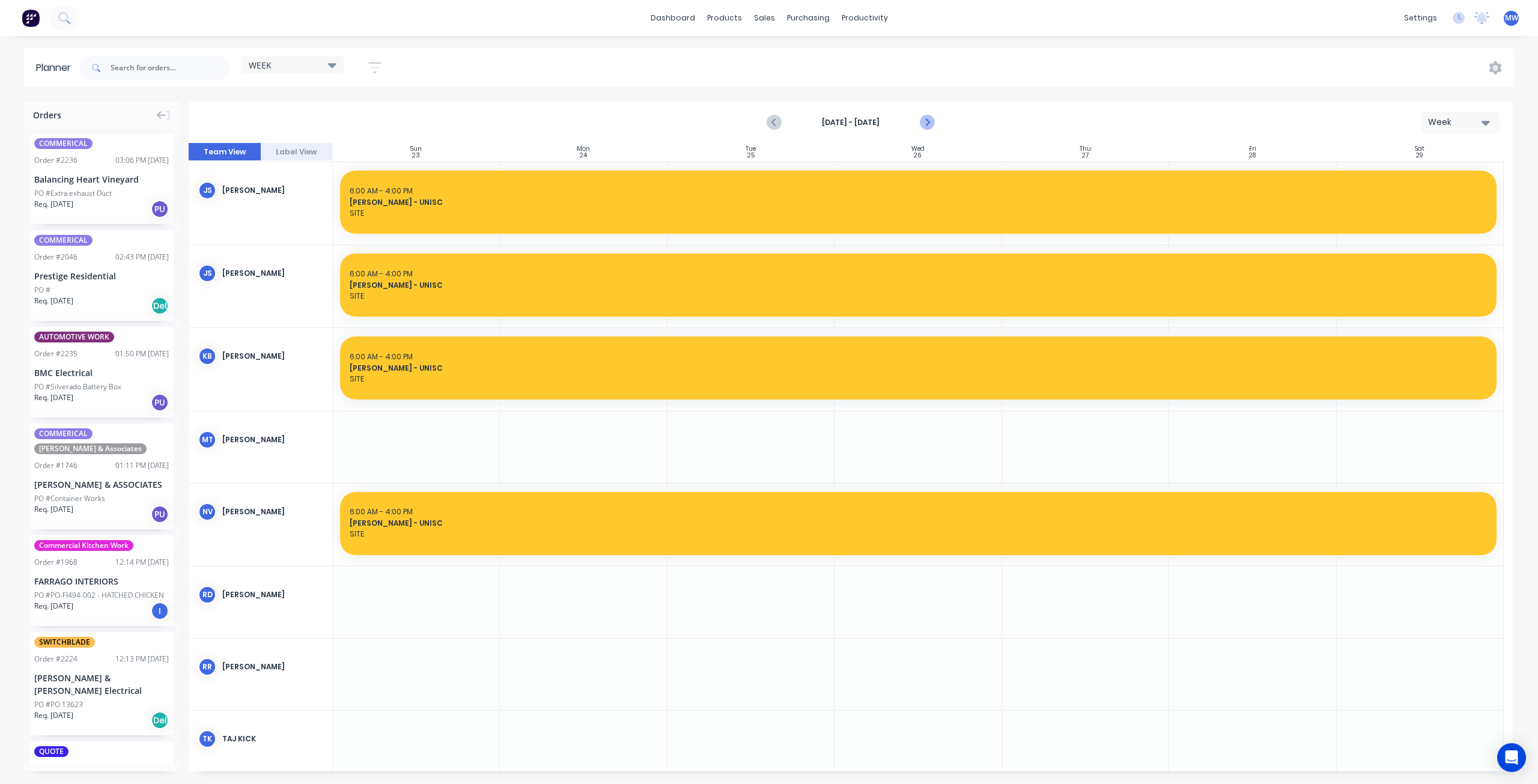
click at [928, 119] on icon "Next page" at bounding box center [926, 122] width 15 height 15
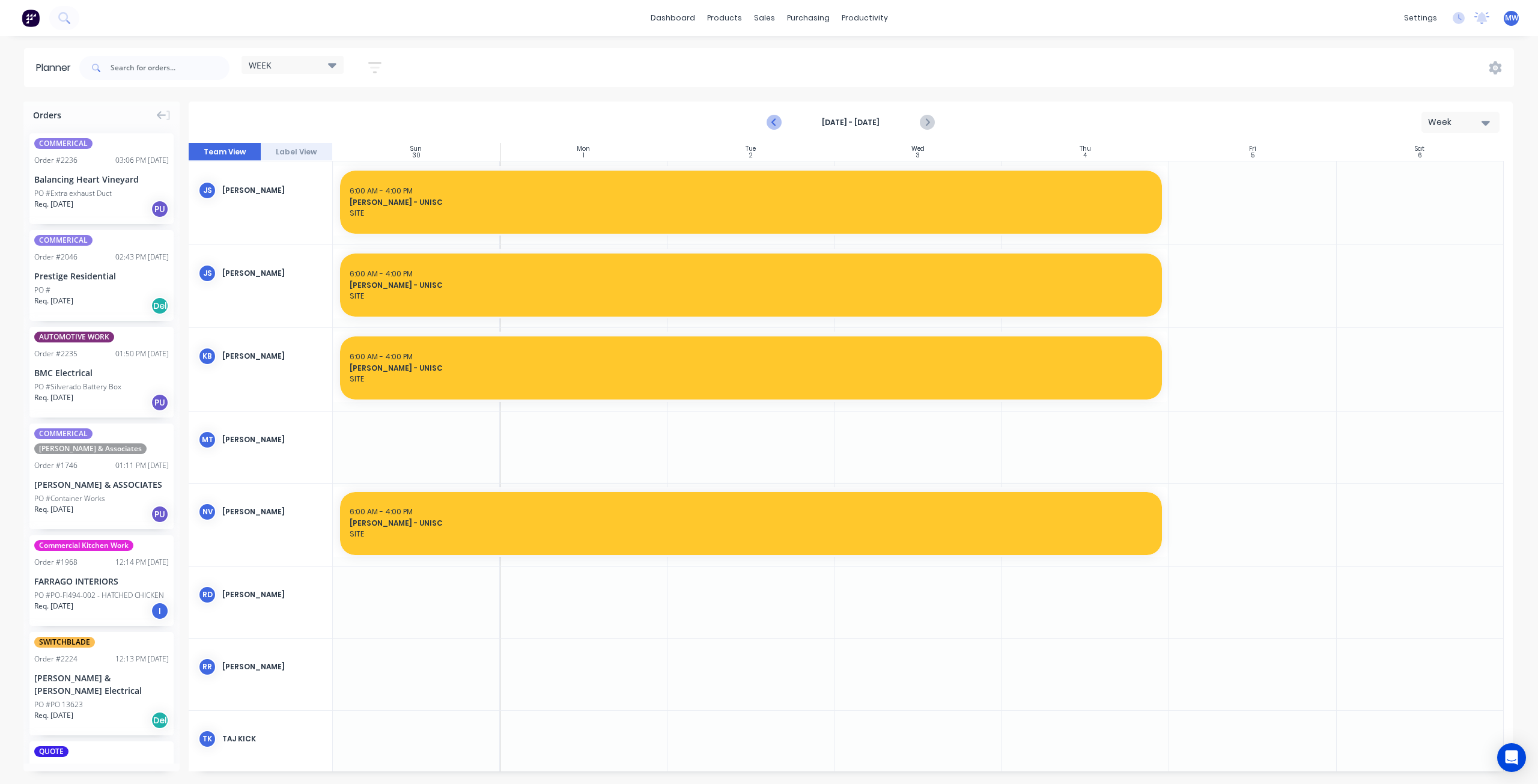
click at [772, 121] on icon "Previous page" at bounding box center [775, 122] width 15 height 15
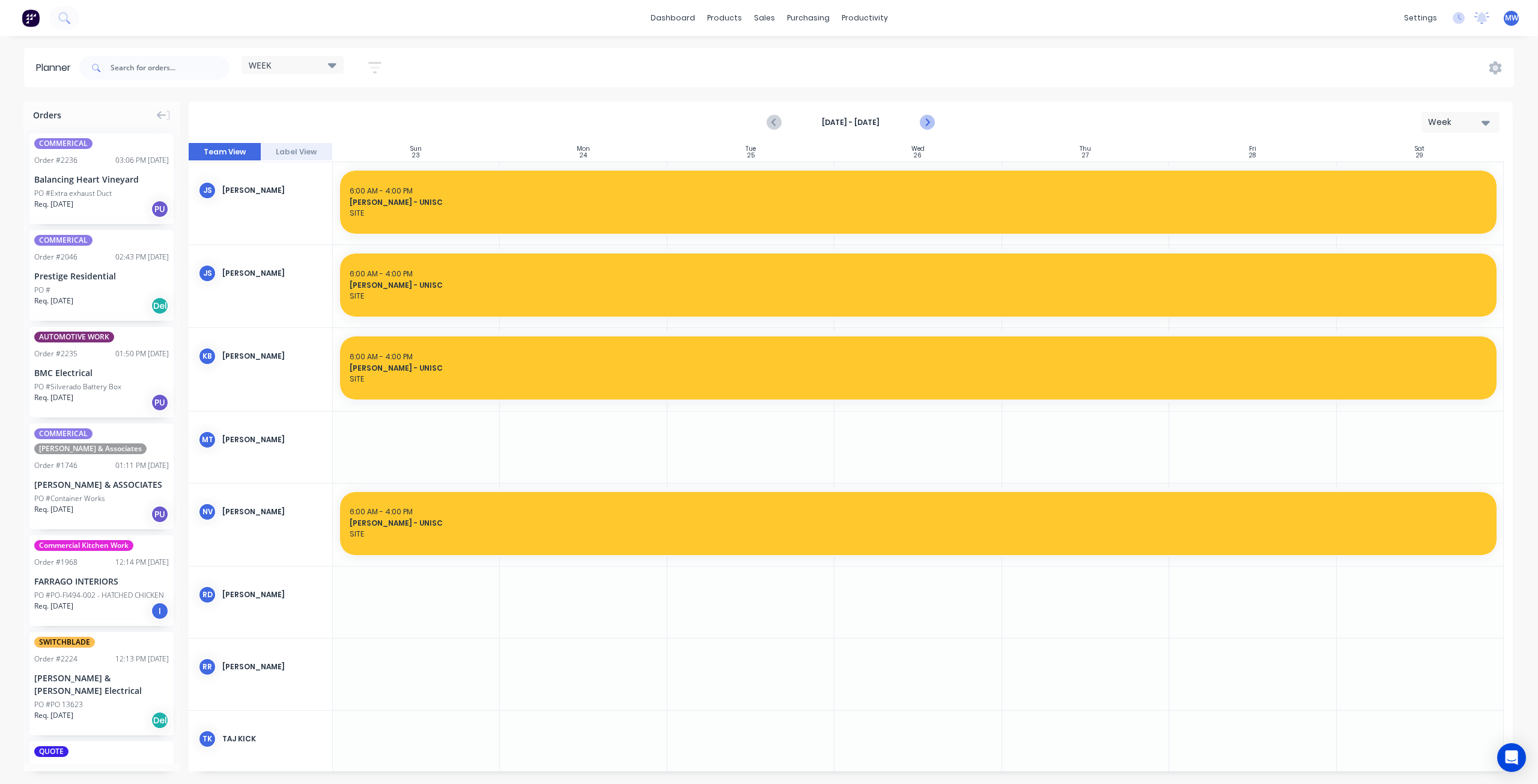
click at [929, 122] on icon "Next page" at bounding box center [926, 123] width 6 height 10
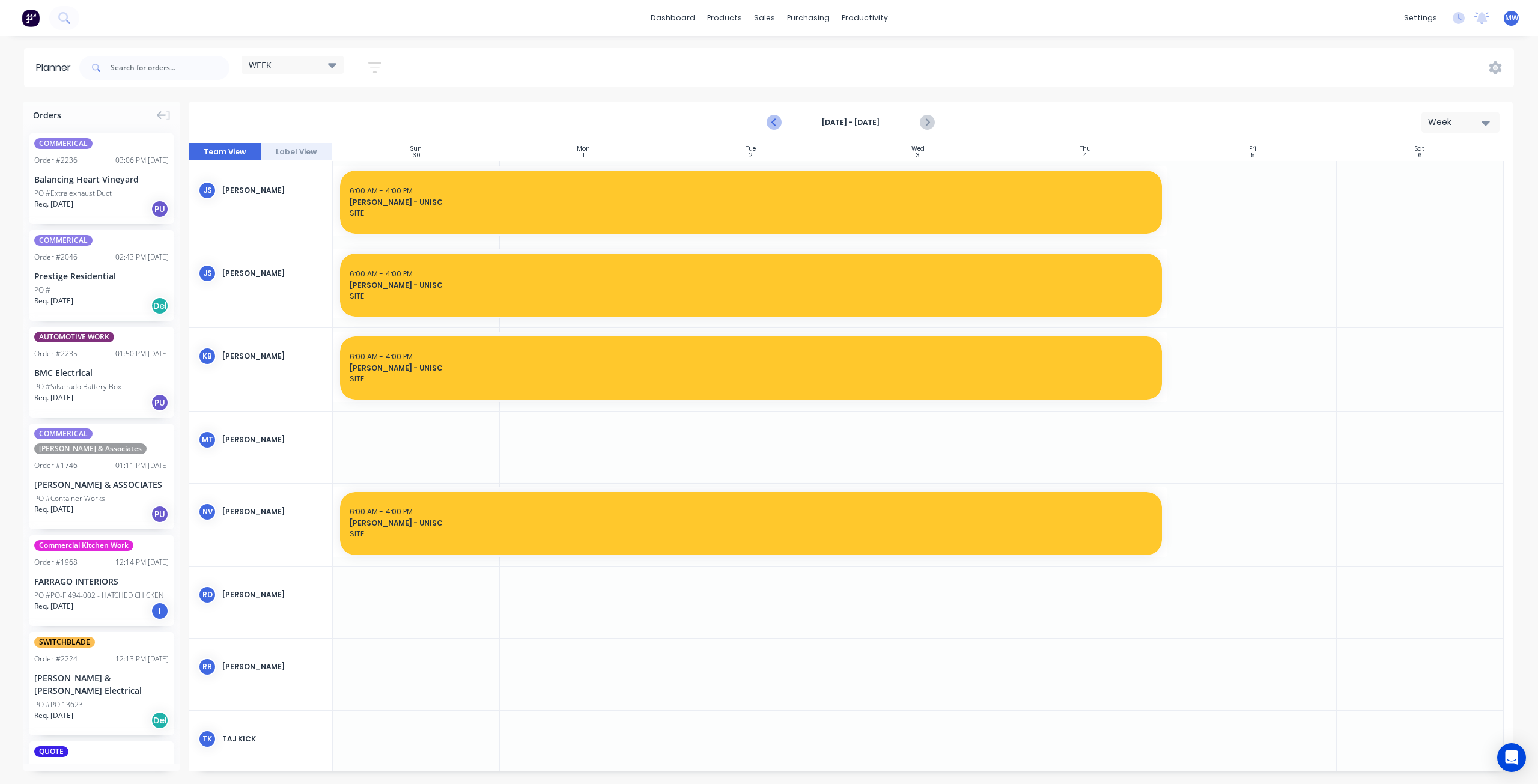
click at [772, 123] on icon "Previous page" at bounding box center [775, 122] width 15 height 15
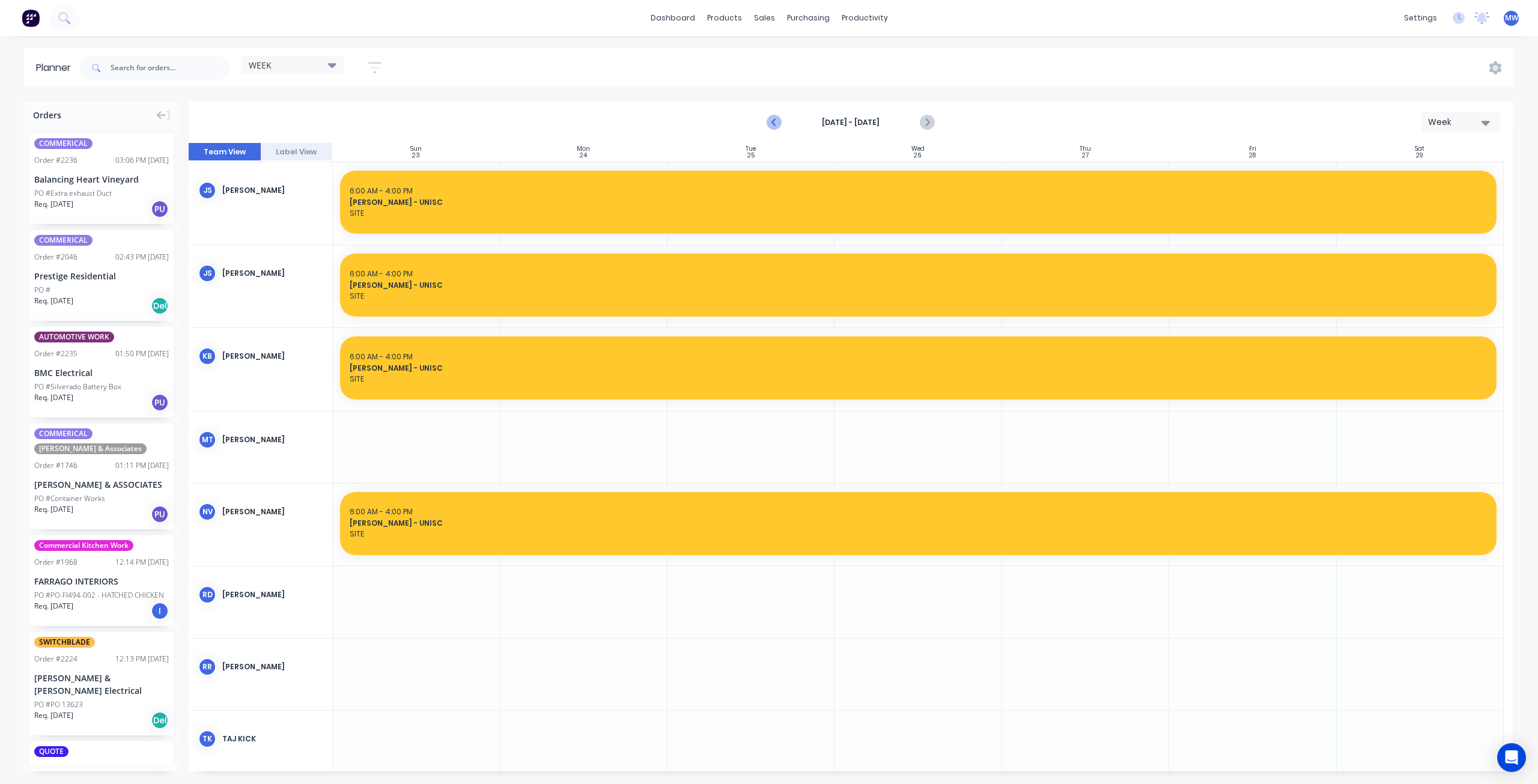
click at [773, 123] on icon "Previous page" at bounding box center [775, 122] width 15 height 15
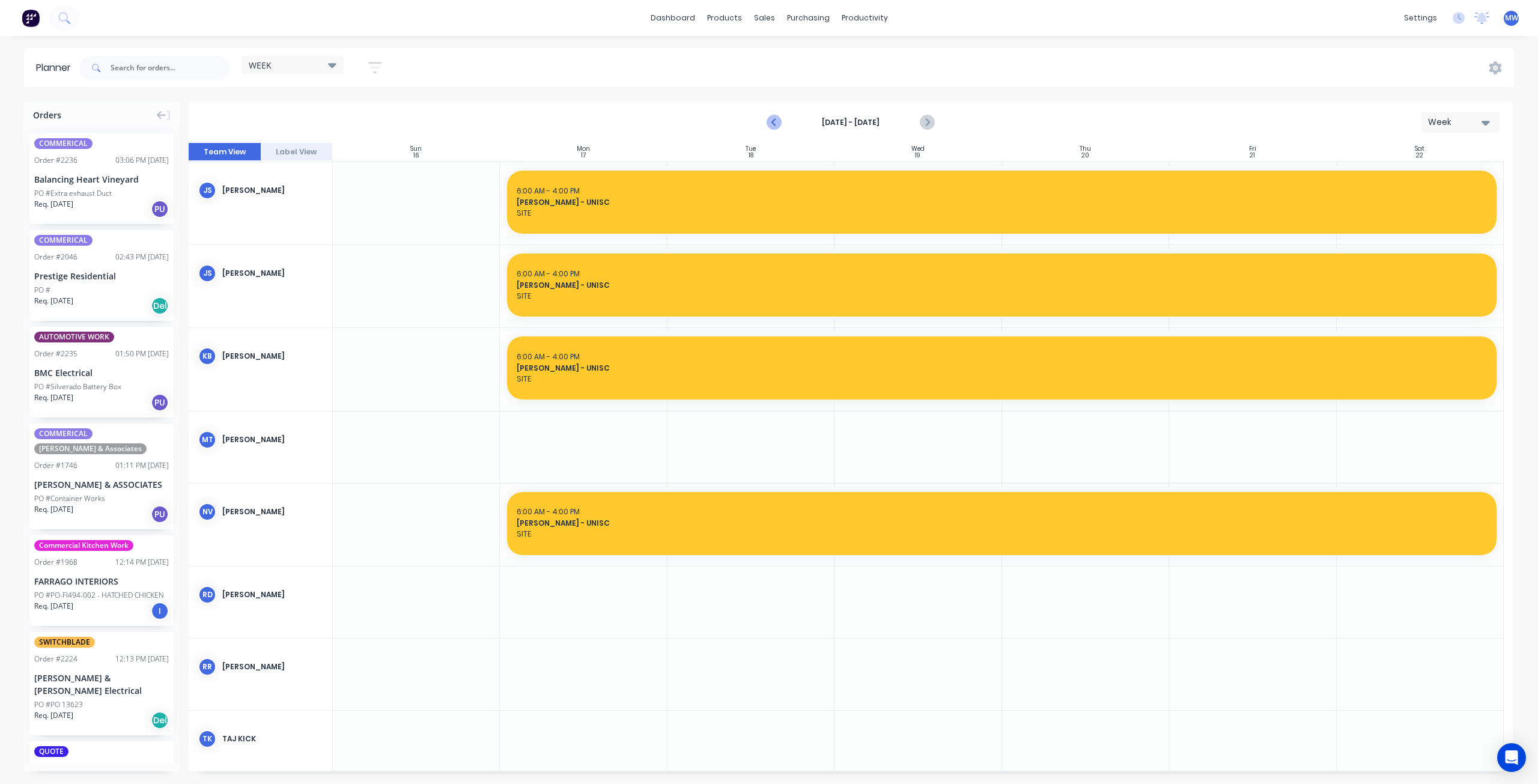
click at [773, 123] on icon "Previous page" at bounding box center [775, 123] width 6 height 10
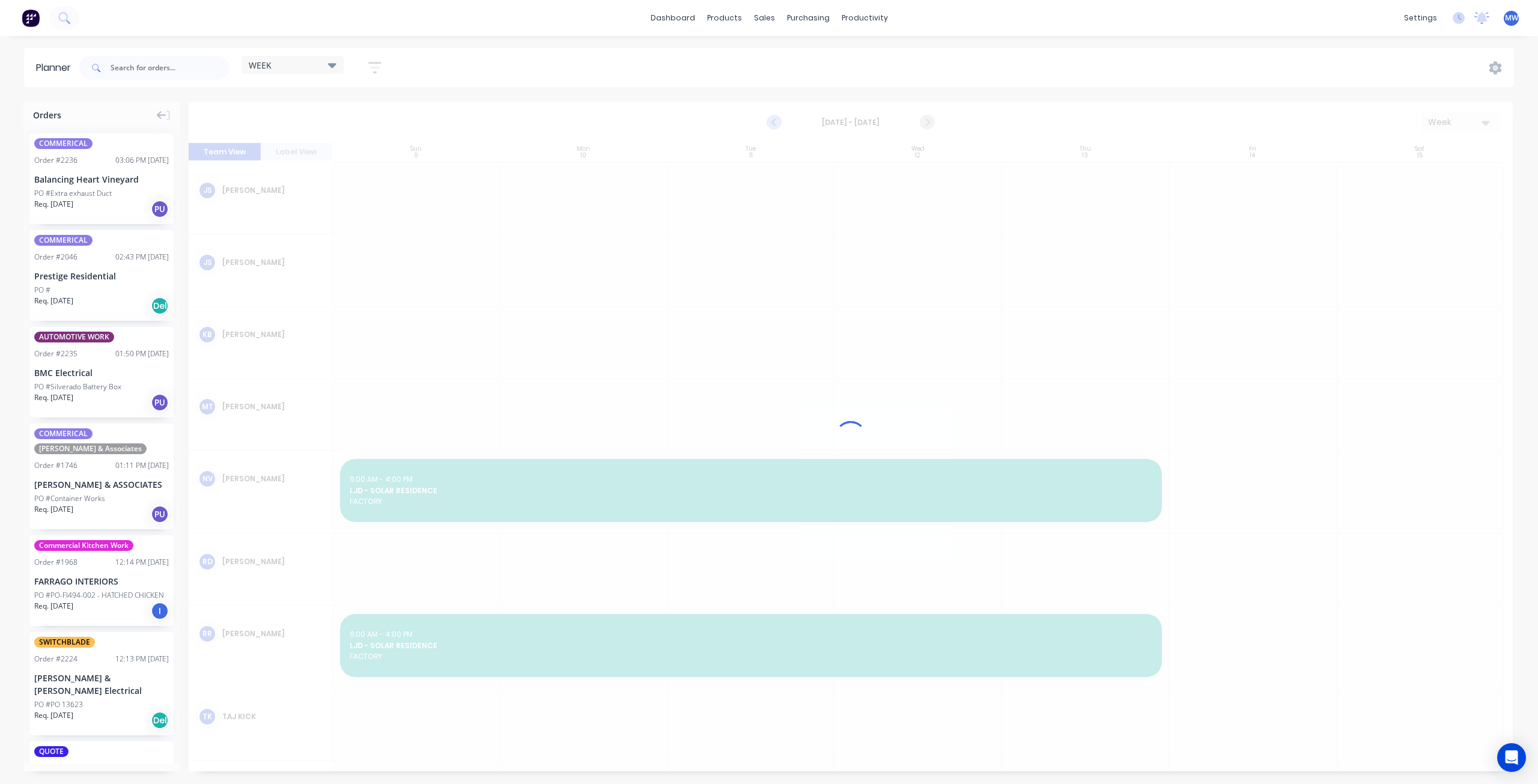
click at [773, 123] on icon "Previous page" at bounding box center [775, 123] width 6 height 10
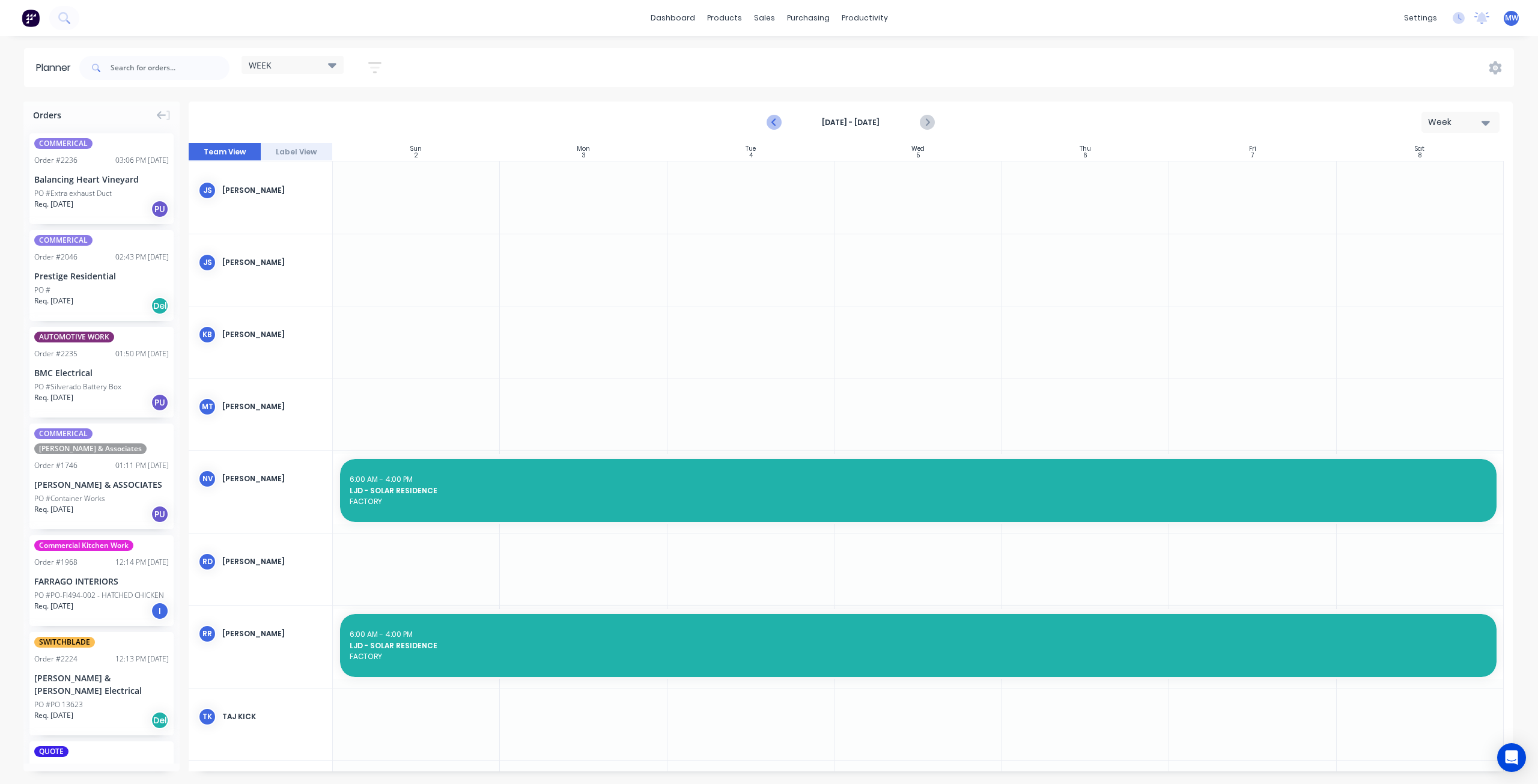
click at [773, 123] on icon "Previous page" at bounding box center [775, 123] width 6 height 10
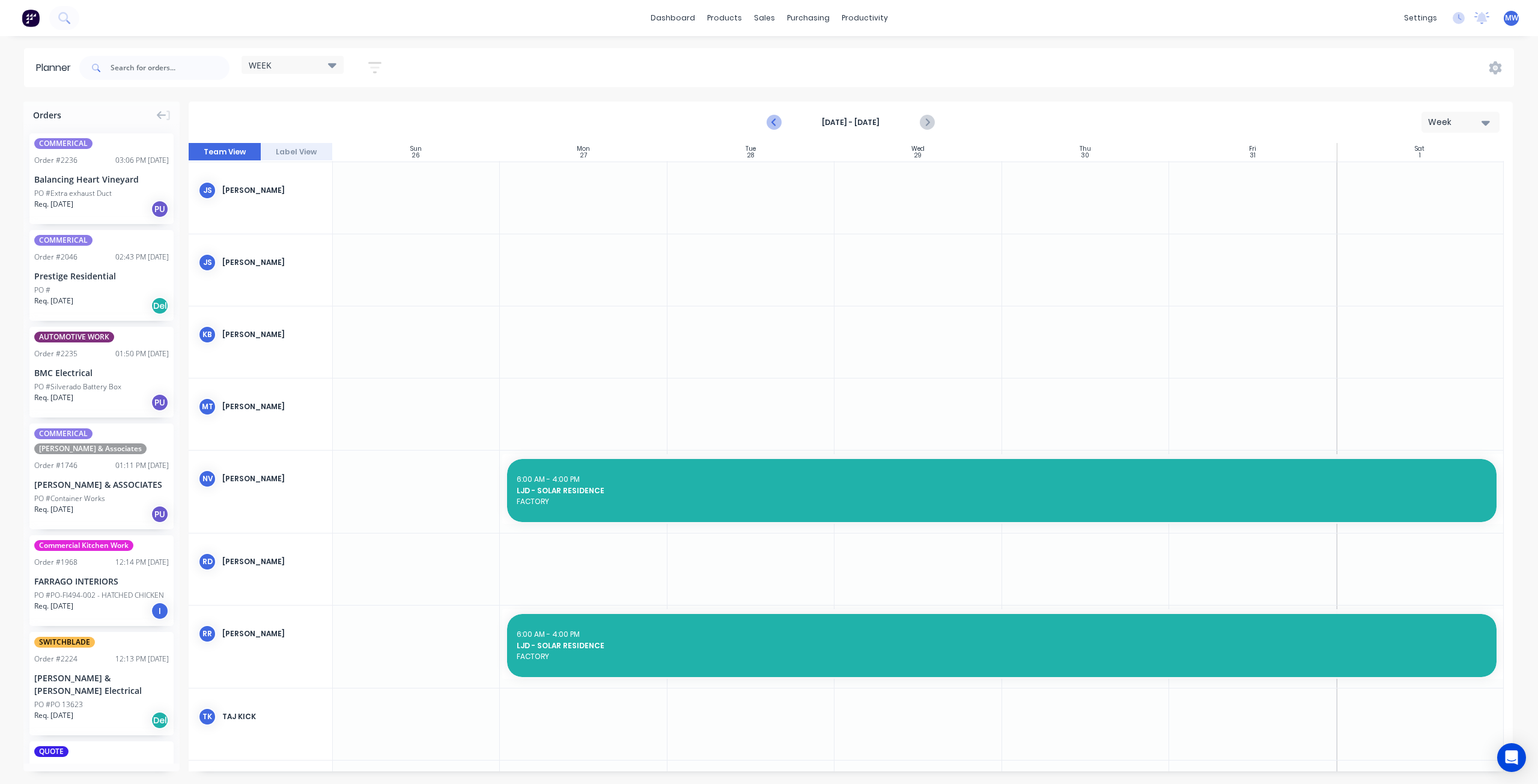
click at [773, 123] on icon "Previous page" at bounding box center [775, 123] width 6 height 10
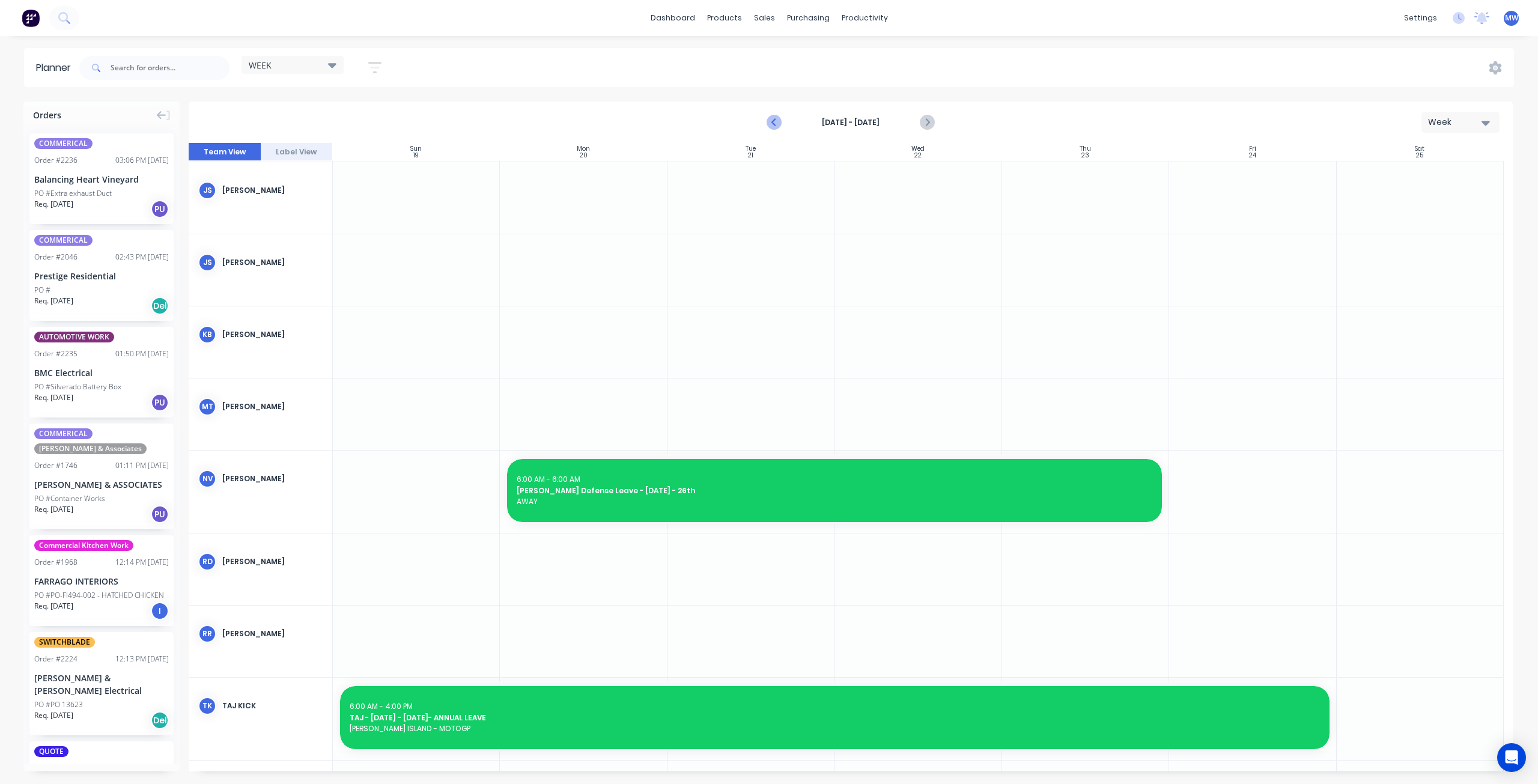
click at [773, 123] on icon "Previous page" at bounding box center [775, 123] width 6 height 10
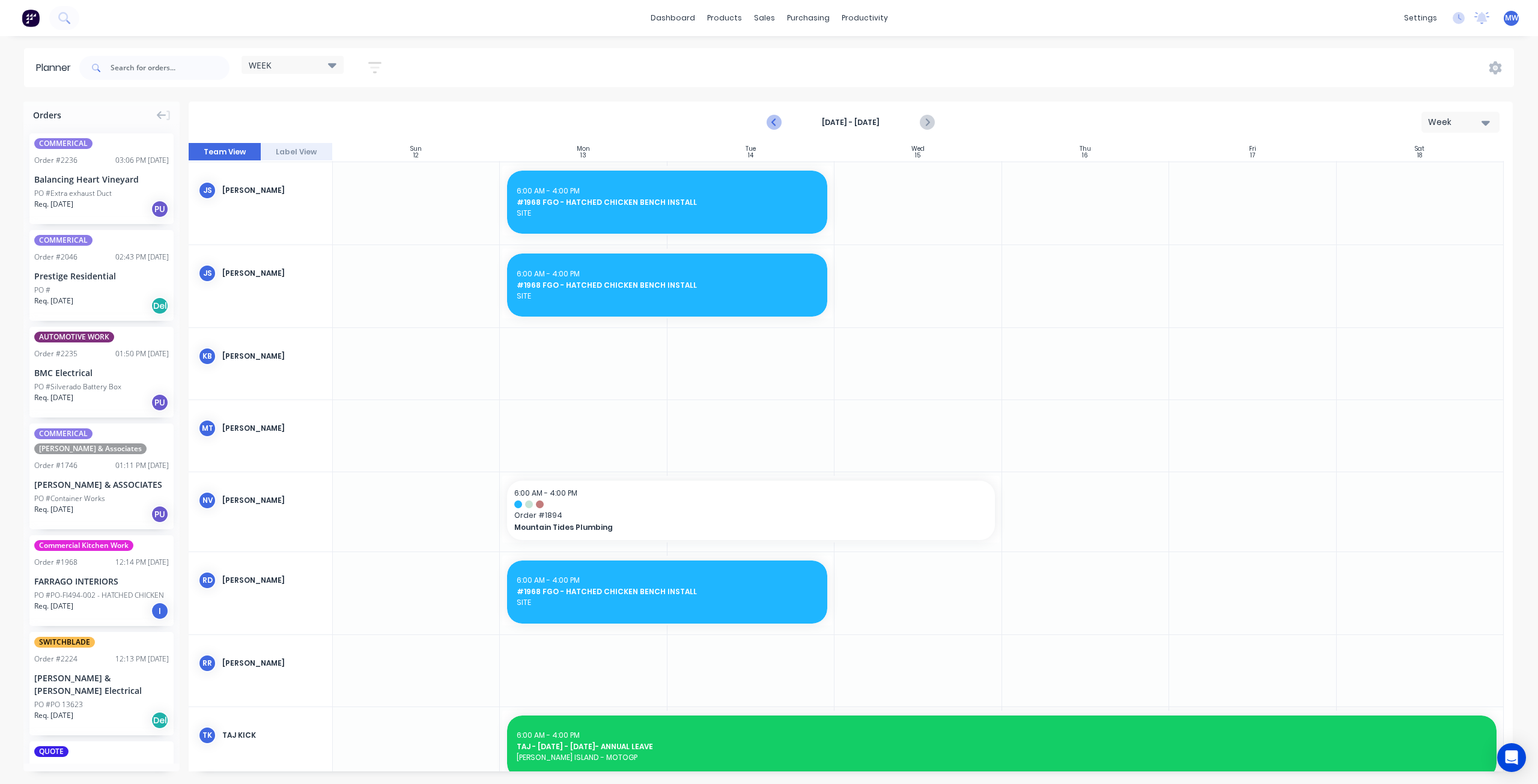
click at [773, 123] on icon "Previous page" at bounding box center [775, 123] width 6 height 10
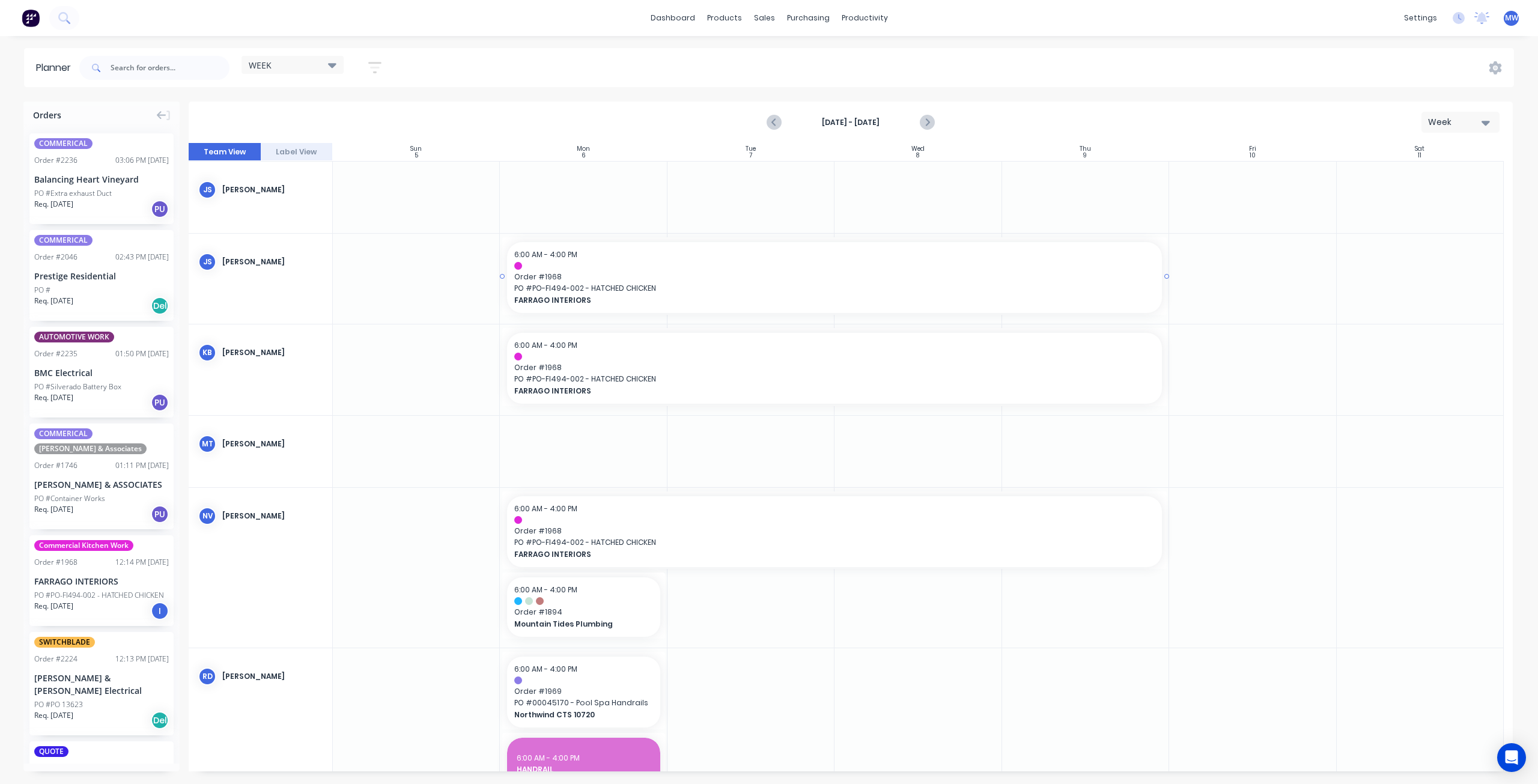
scroll to position [54, 0]
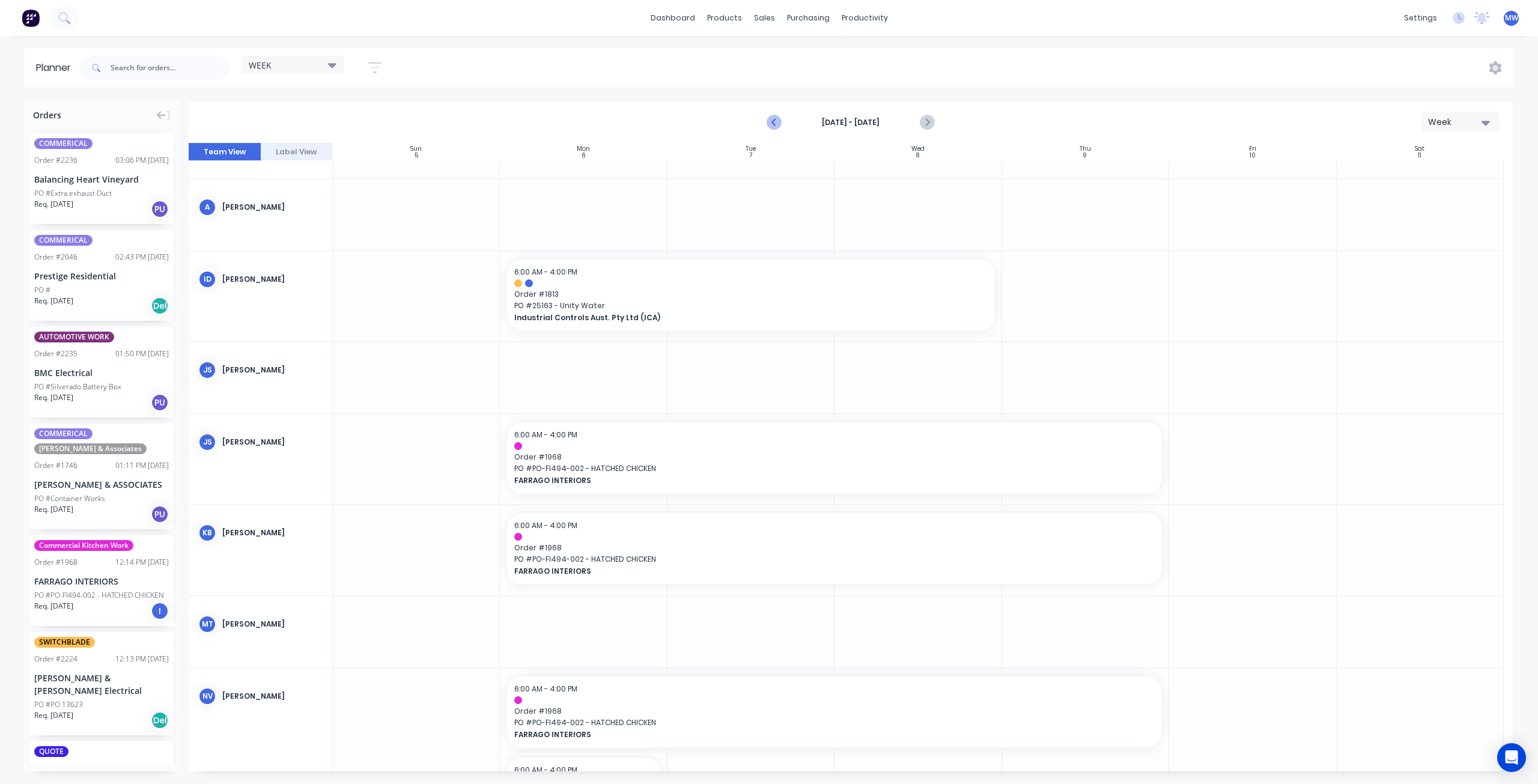
click at [776, 121] on icon "Previous page" at bounding box center [775, 122] width 15 height 15
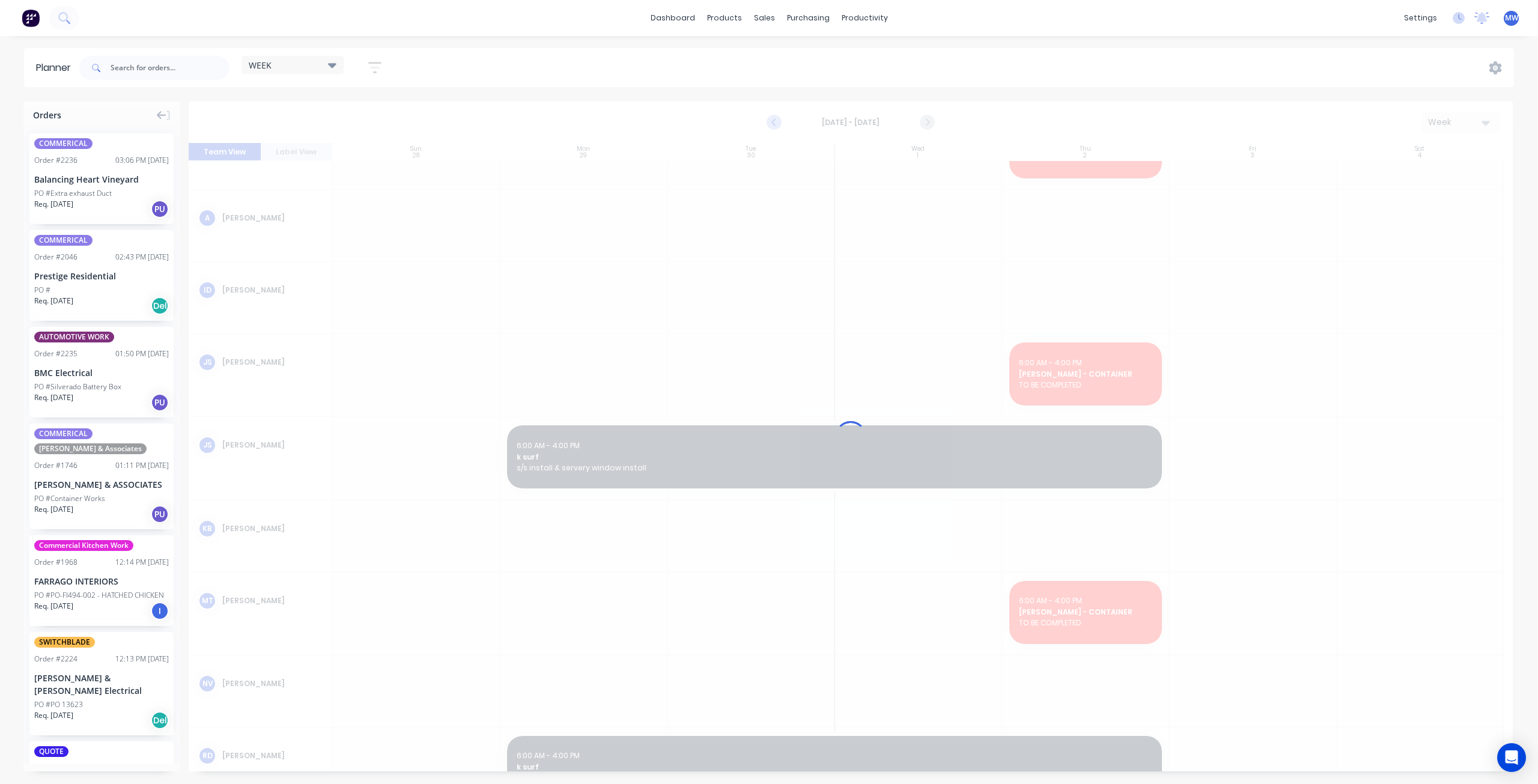
scroll to position [65, 0]
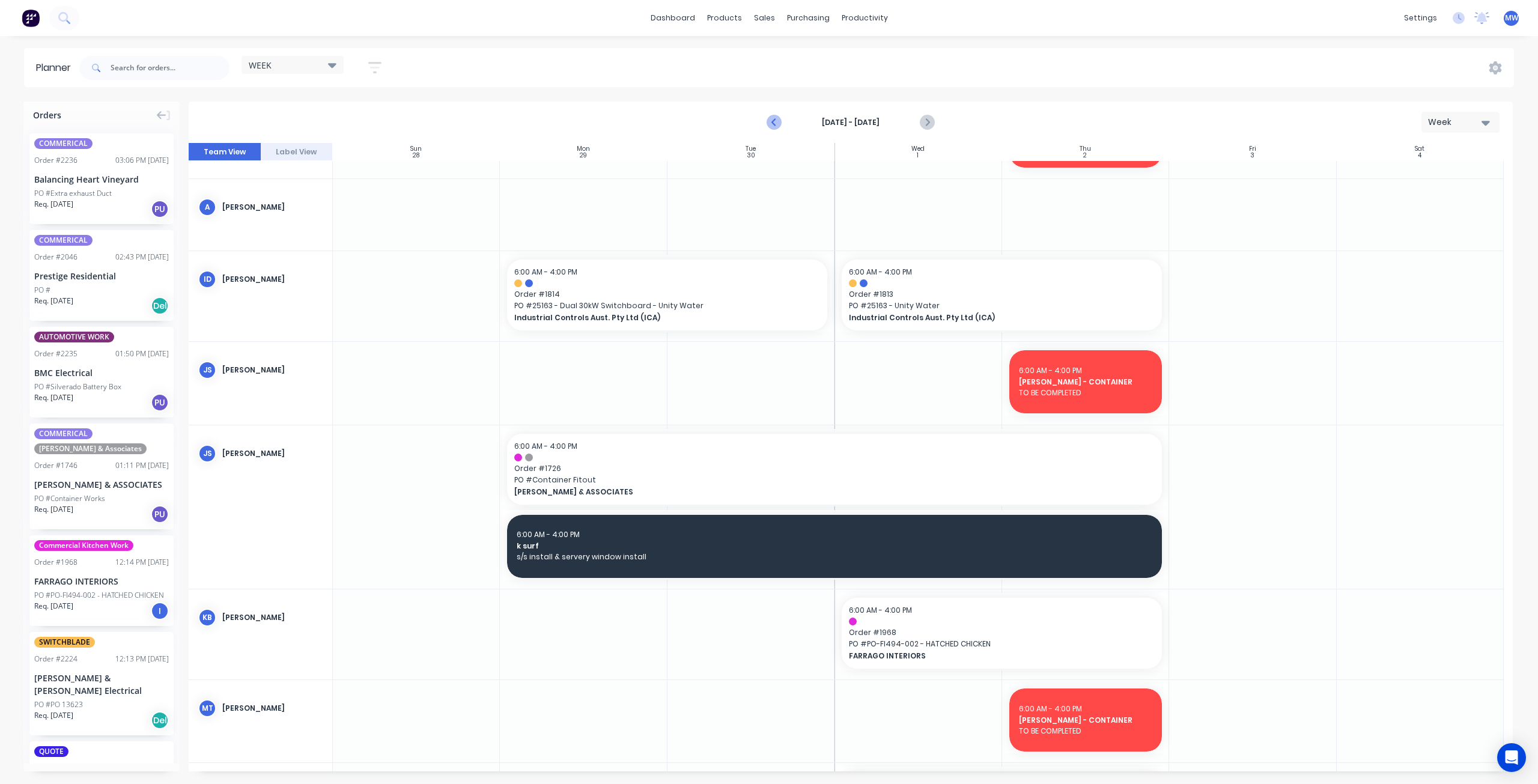
click at [776, 121] on icon "Previous page" at bounding box center [775, 122] width 15 height 15
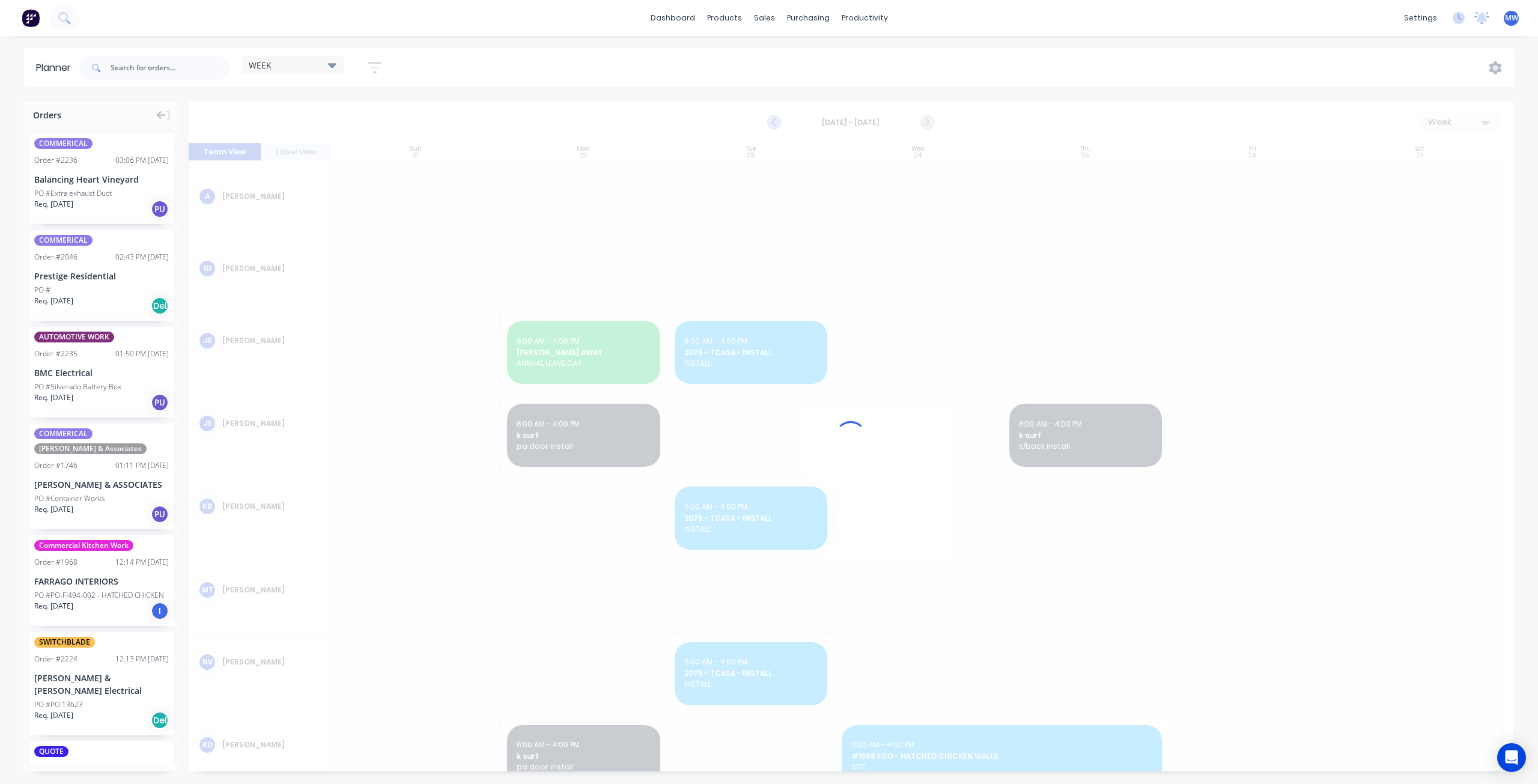
scroll to position [54, 0]
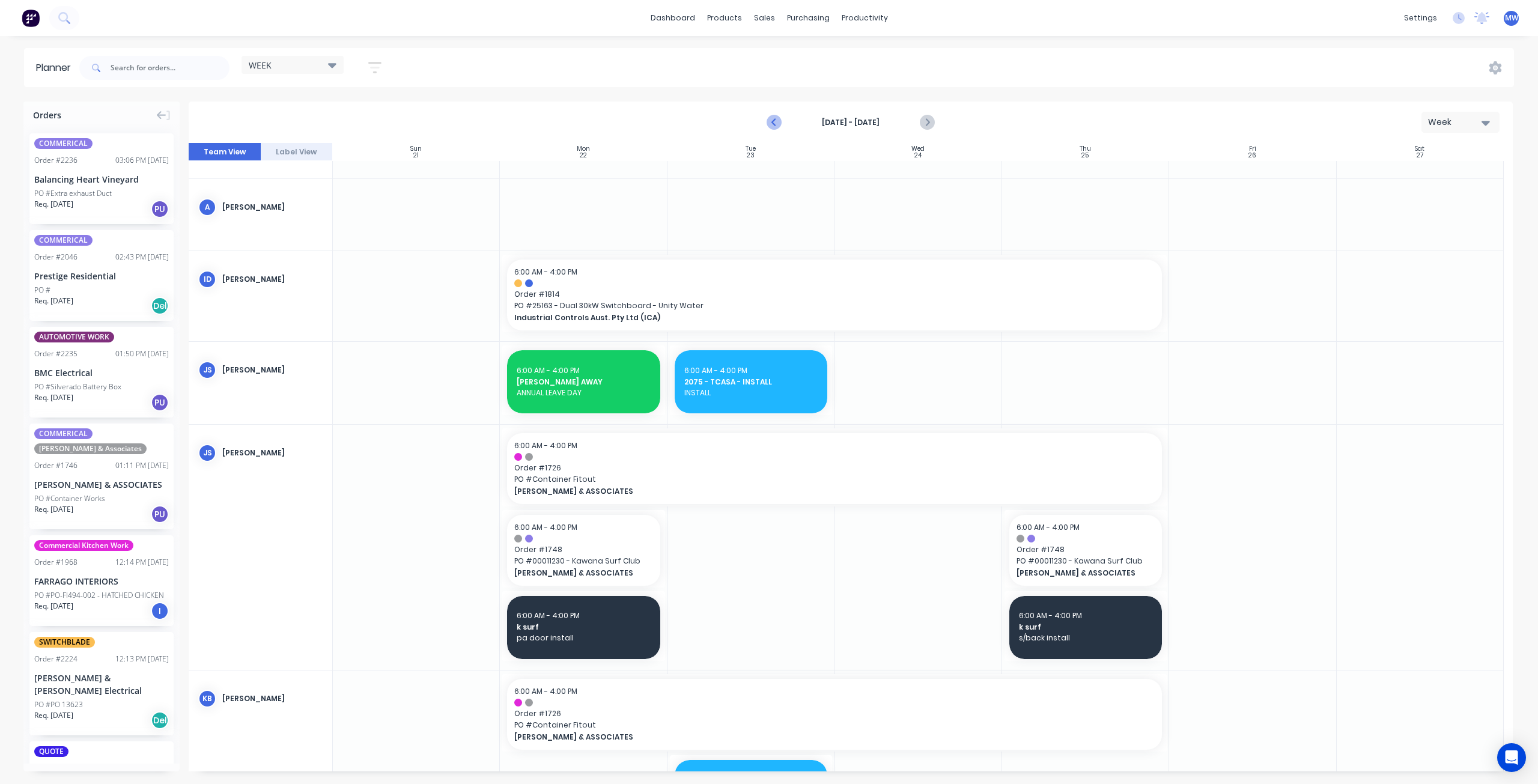
click at [776, 121] on icon "Previous page" at bounding box center [775, 122] width 15 height 15
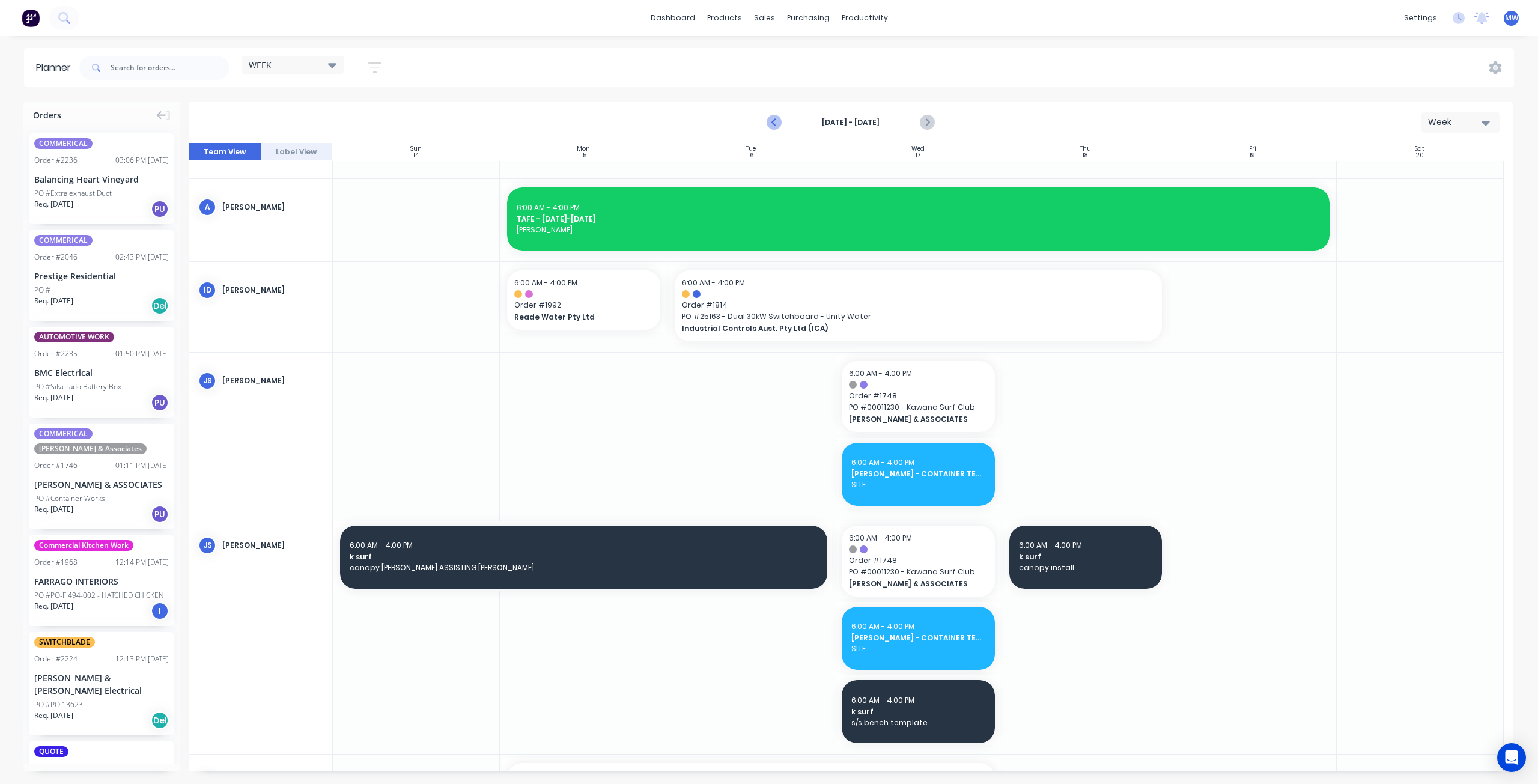
click at [776, 121] on icon "Previous page" at bounding box center [775, 122] width 15 height 15
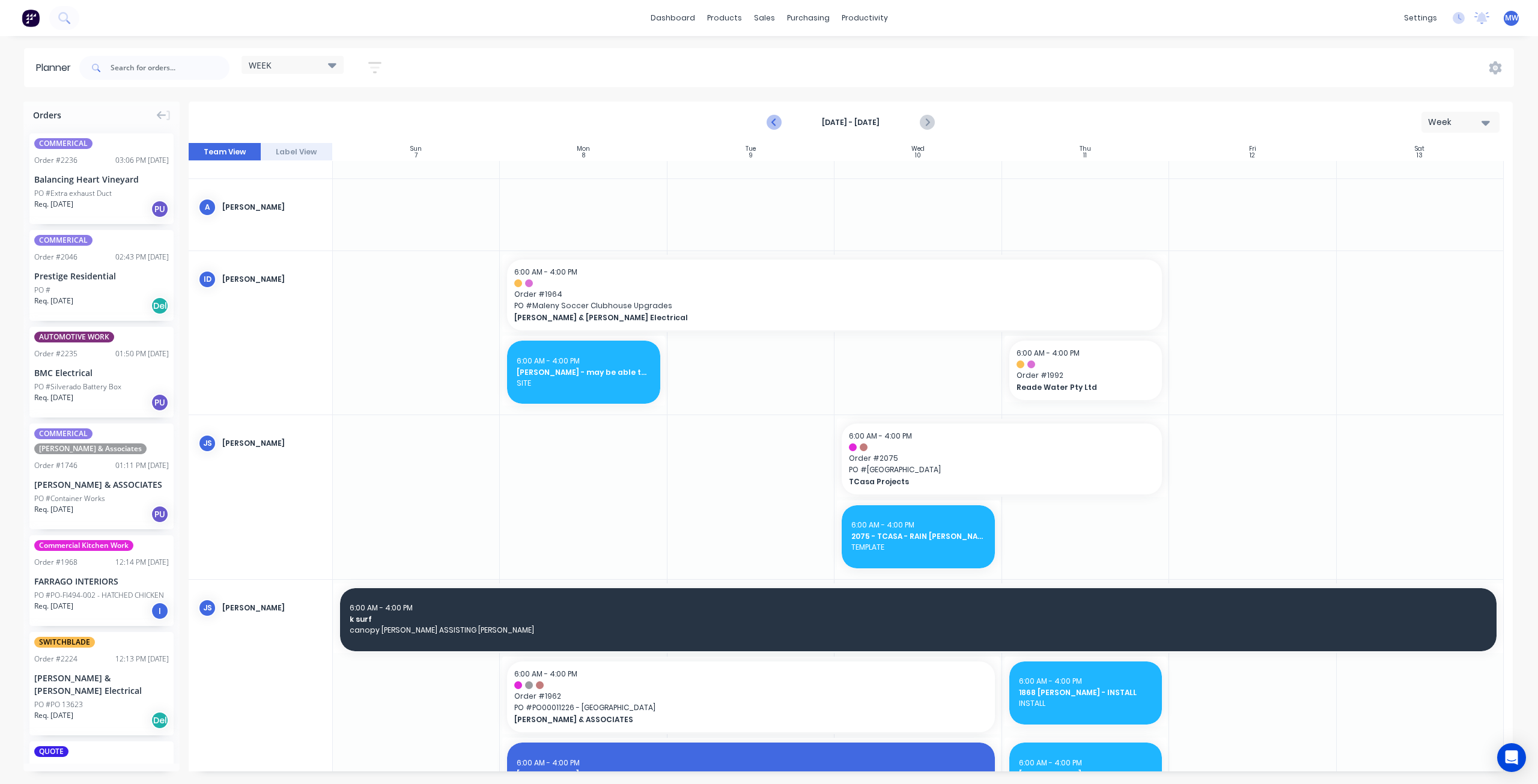
click at [776, 121] on icon "Previous page" at bounding box center [775, 122] width 15 height 15
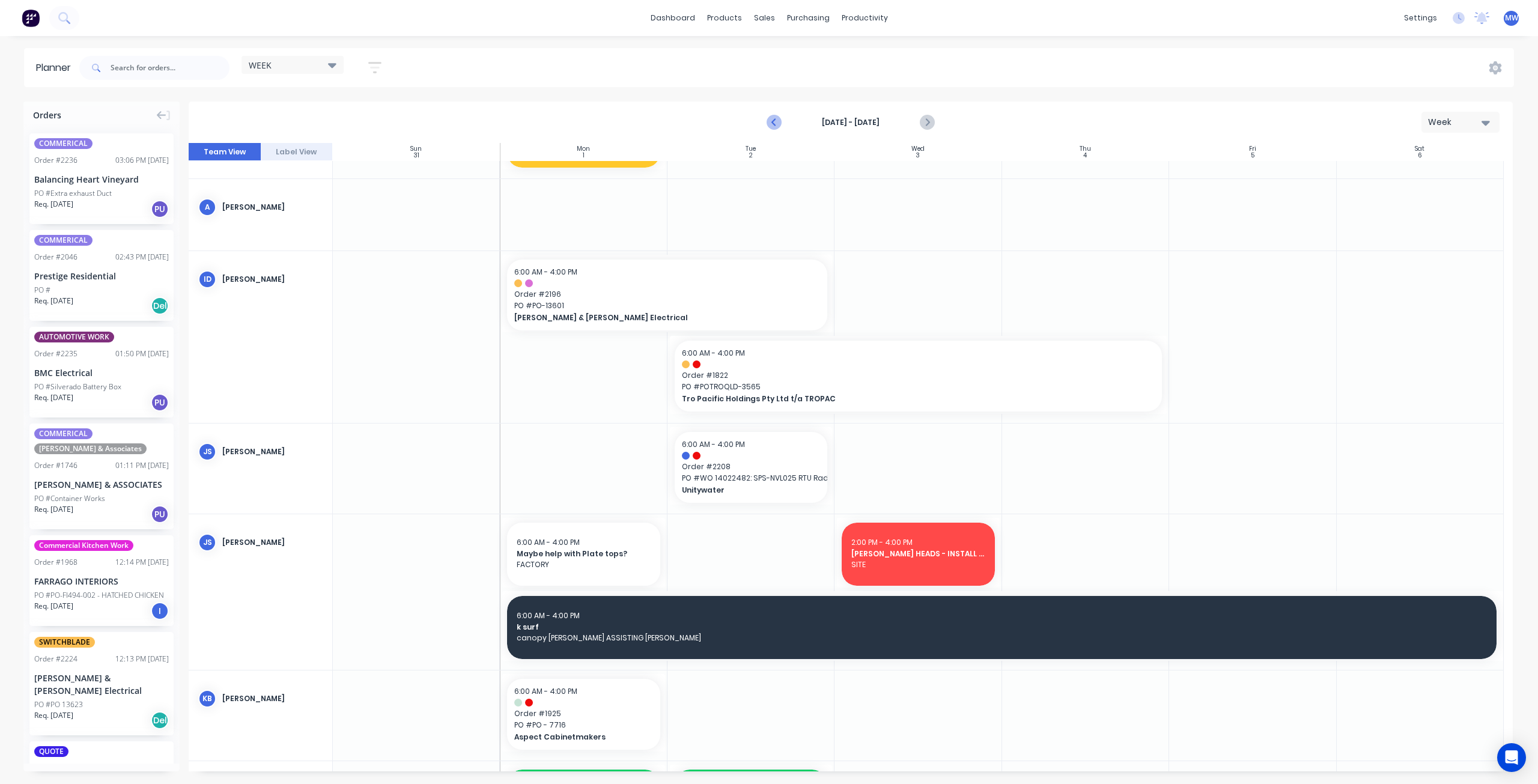
click at [776, 121] on icon "Previous page" at bounding box center [775, 122] width 15 height 15
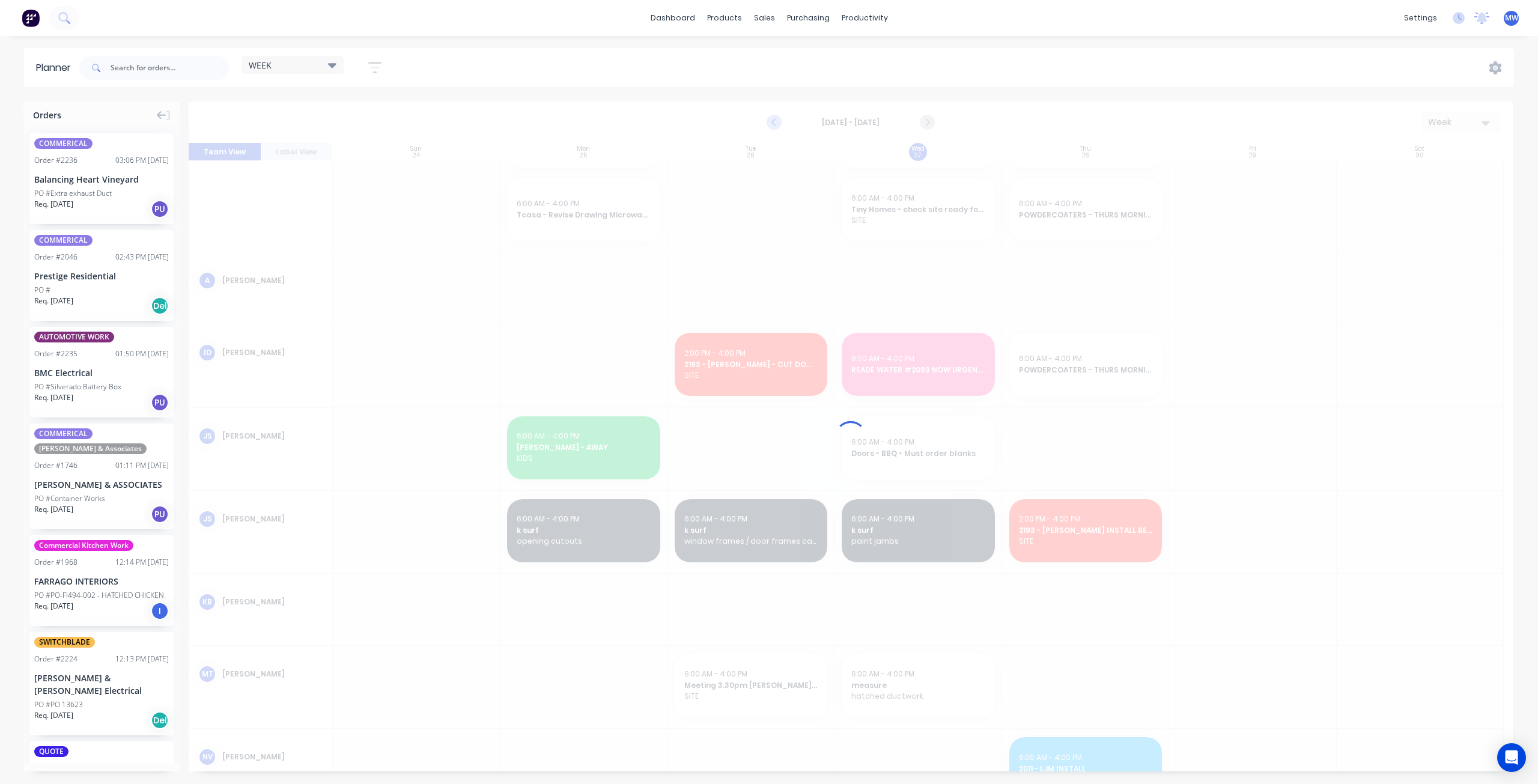
scroll to position [138, 0]
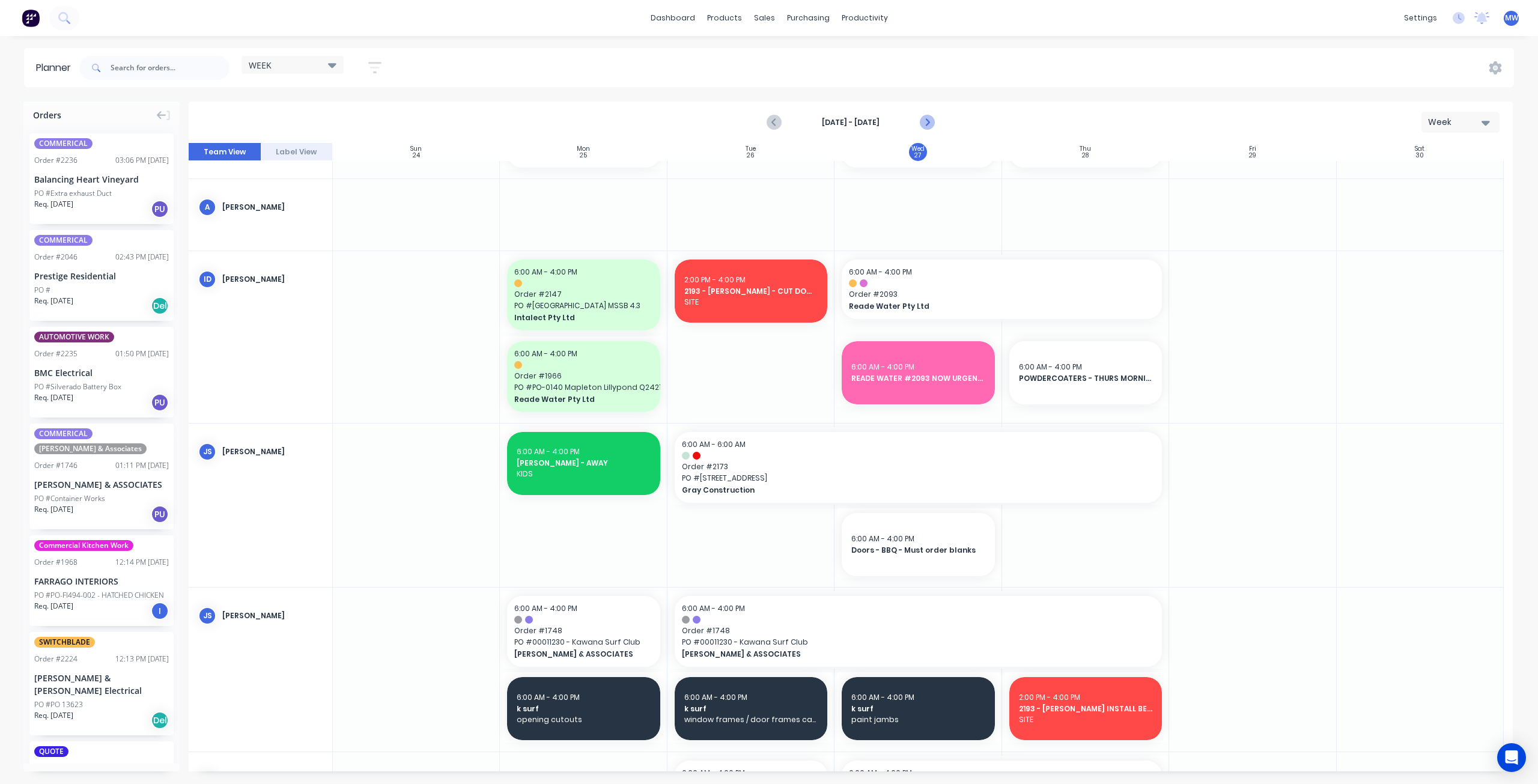
click at [928, 124] on icon "Next page" at bounding box center [926, 122] width 15 height 15
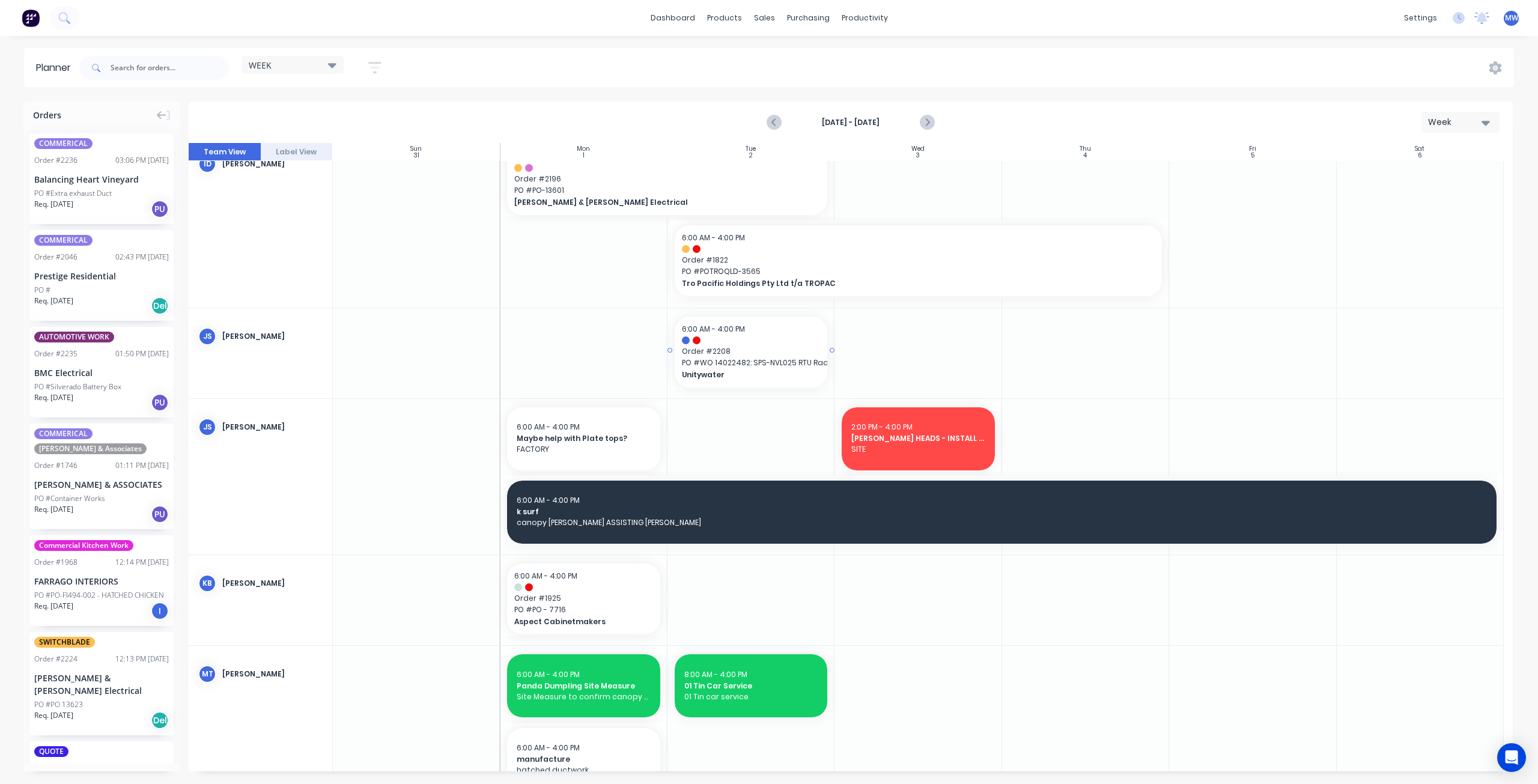
scroll to position [0, 0]
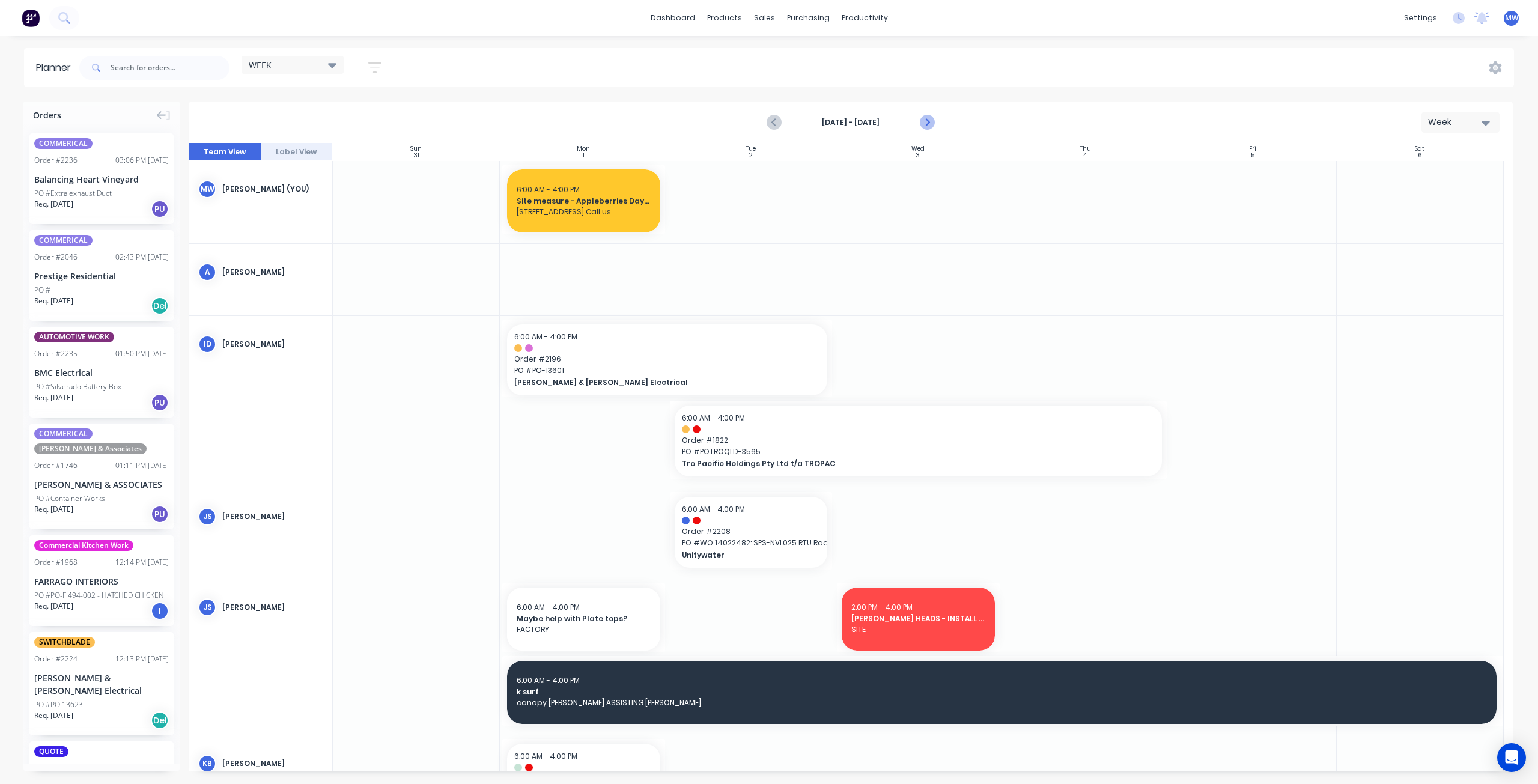
click at [929, 119] on icon "Next page" at bounding box center [926, 122] width 15 height 15
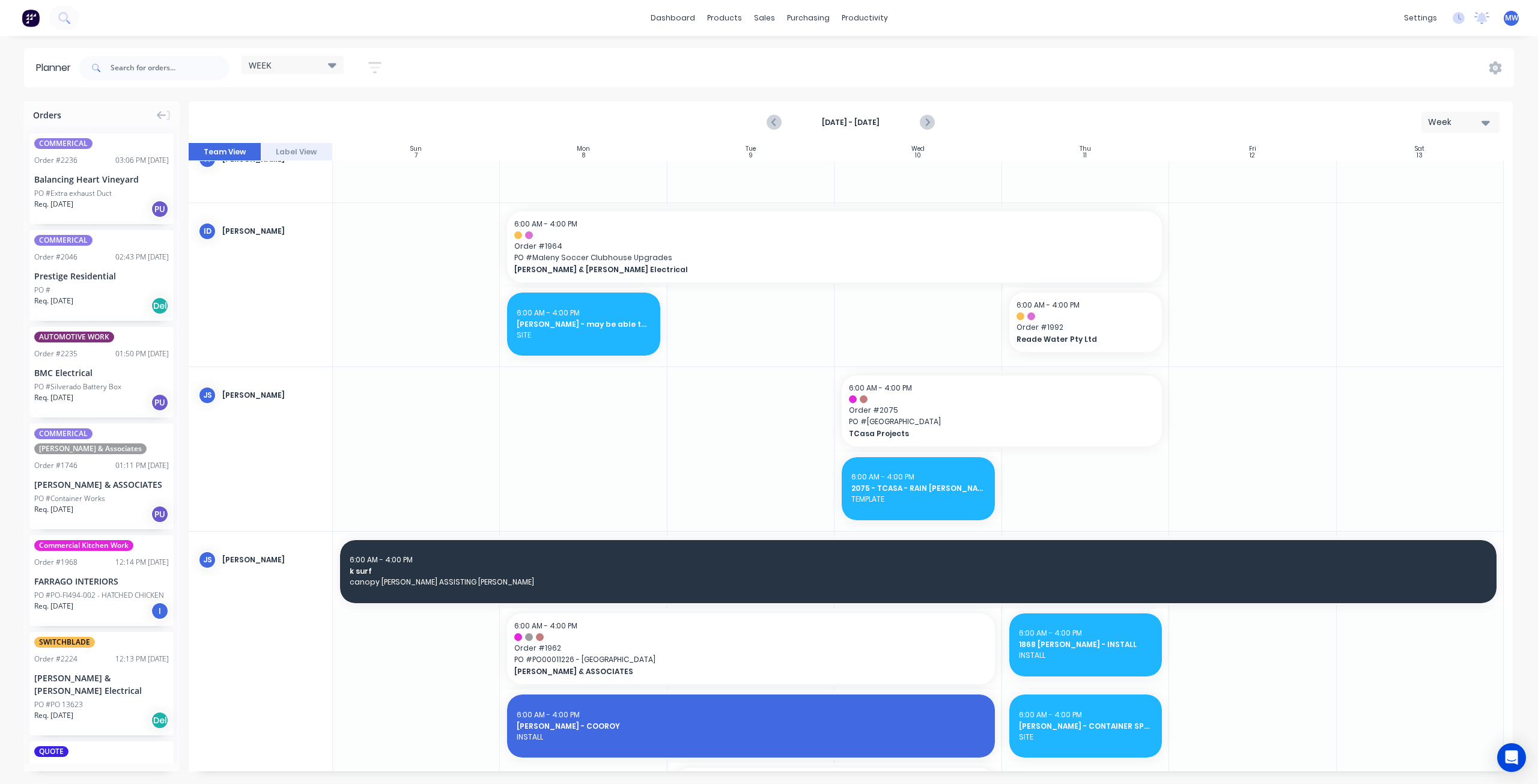
scroll to position [120, 0]
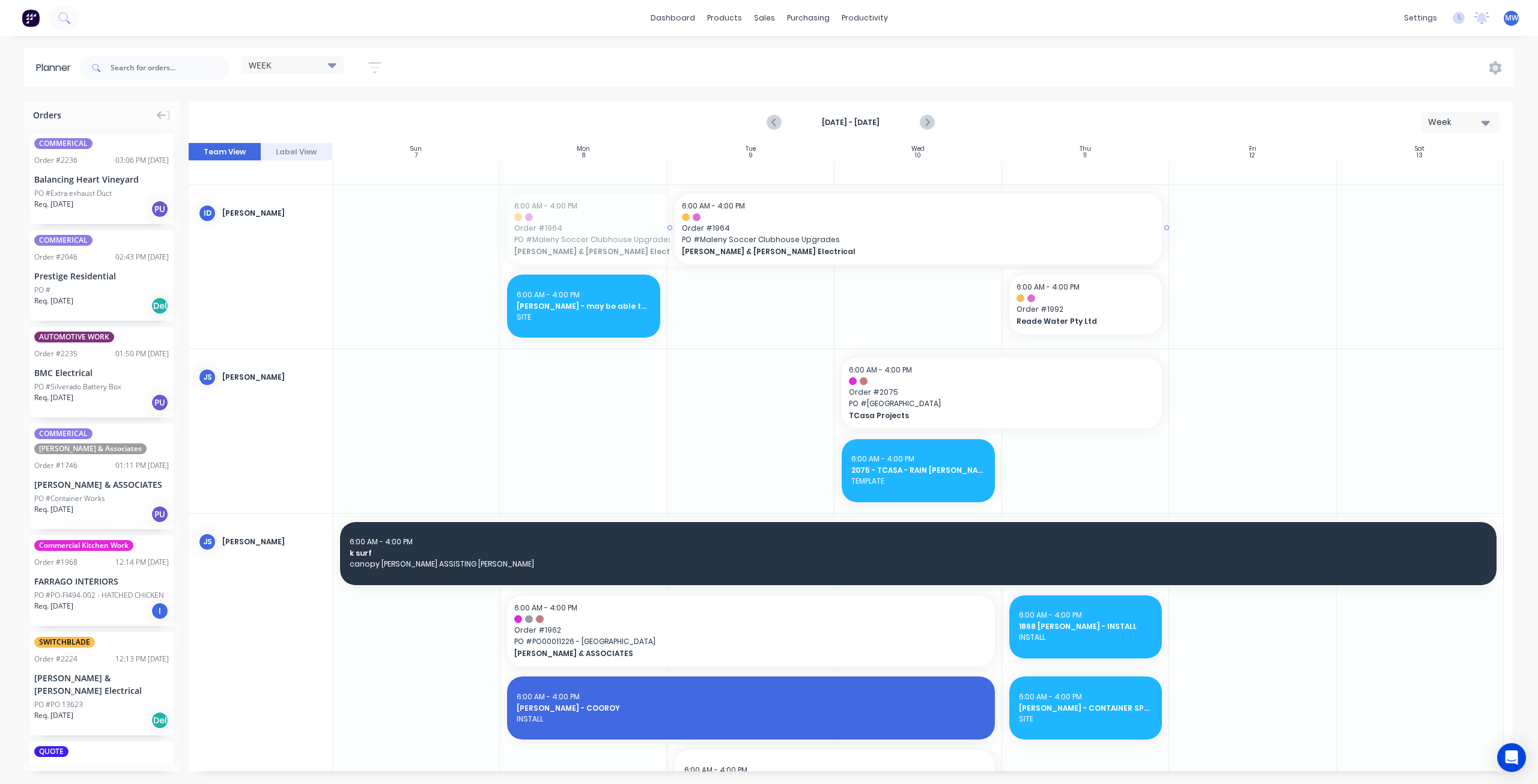
drag, startPoint x: 501, startPoint y: 228, endPoint x: 722, endPoint y: 224, distance: 221.0
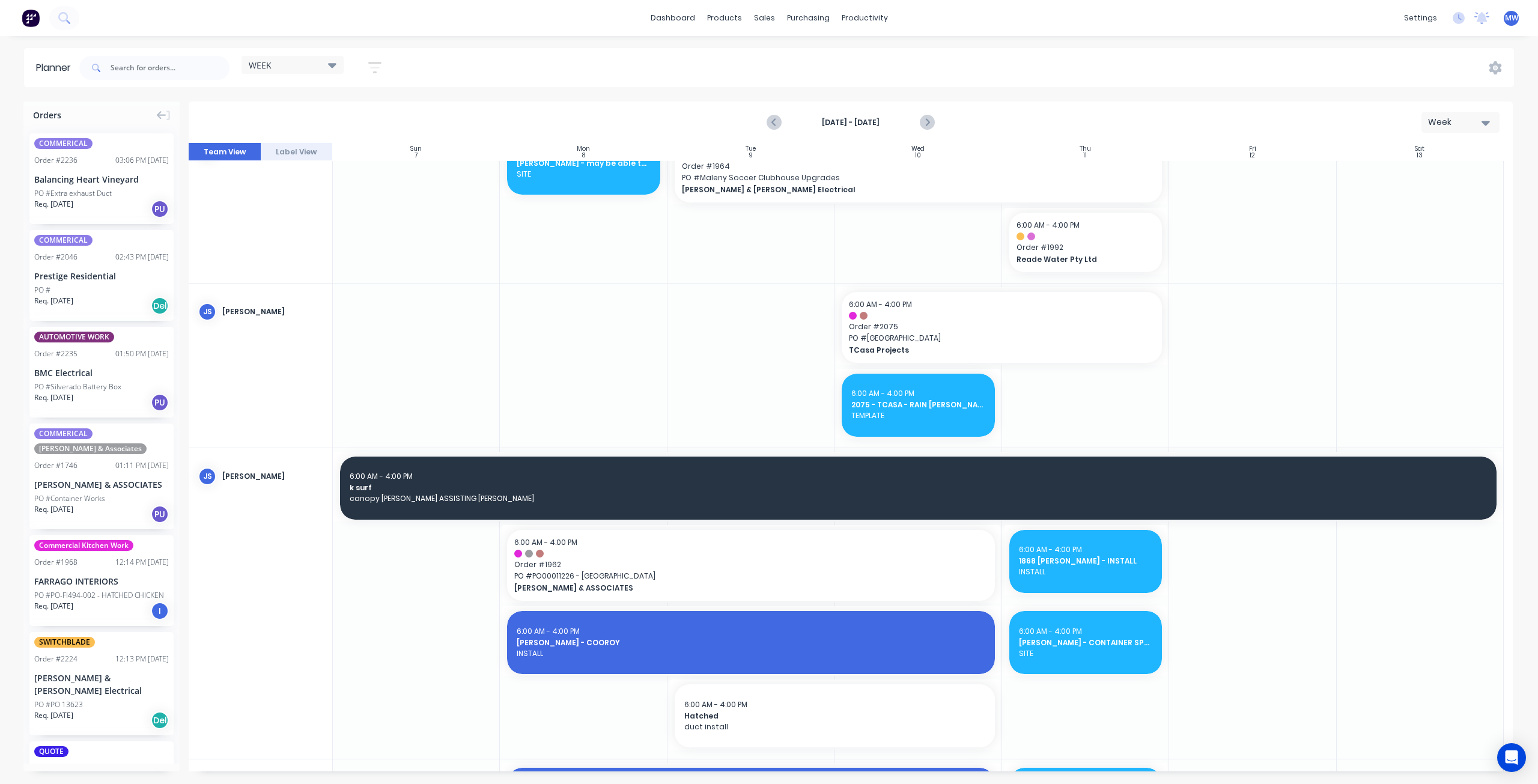
scroll to position [180, 0]
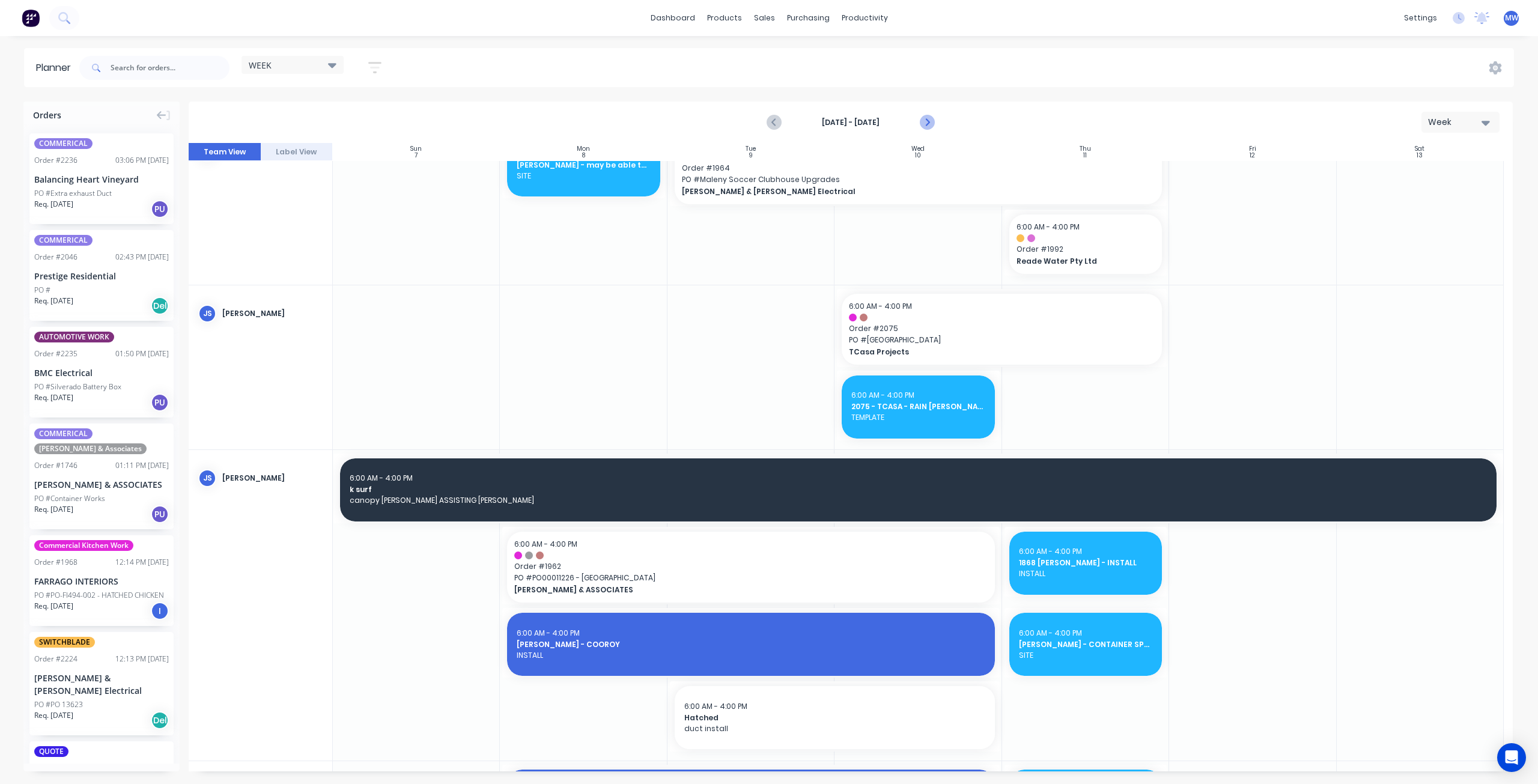
click at [928, 125] on icon "Next page" at bounding box center [926, 122] width 15 height 15
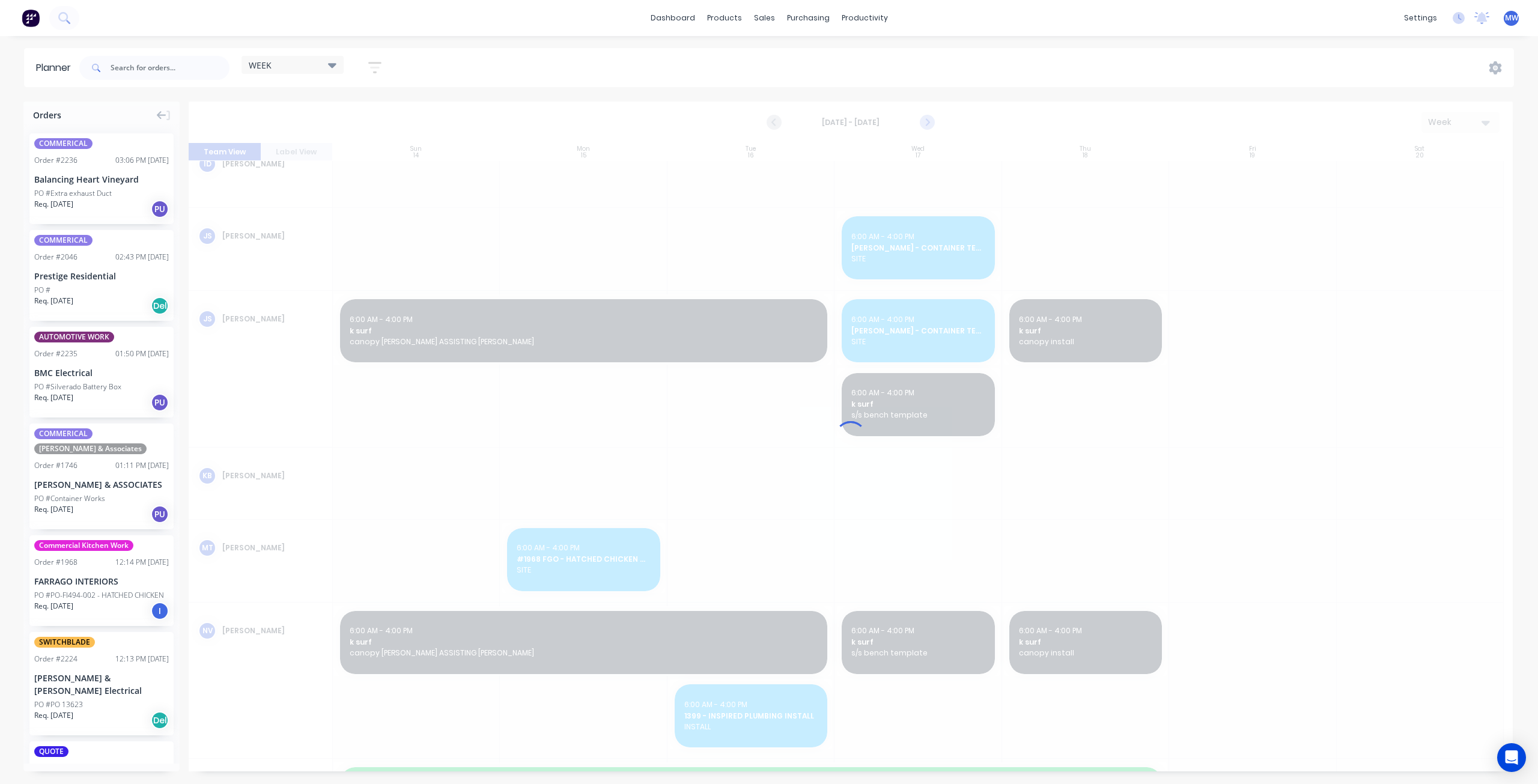
scroll to position [102, 0]
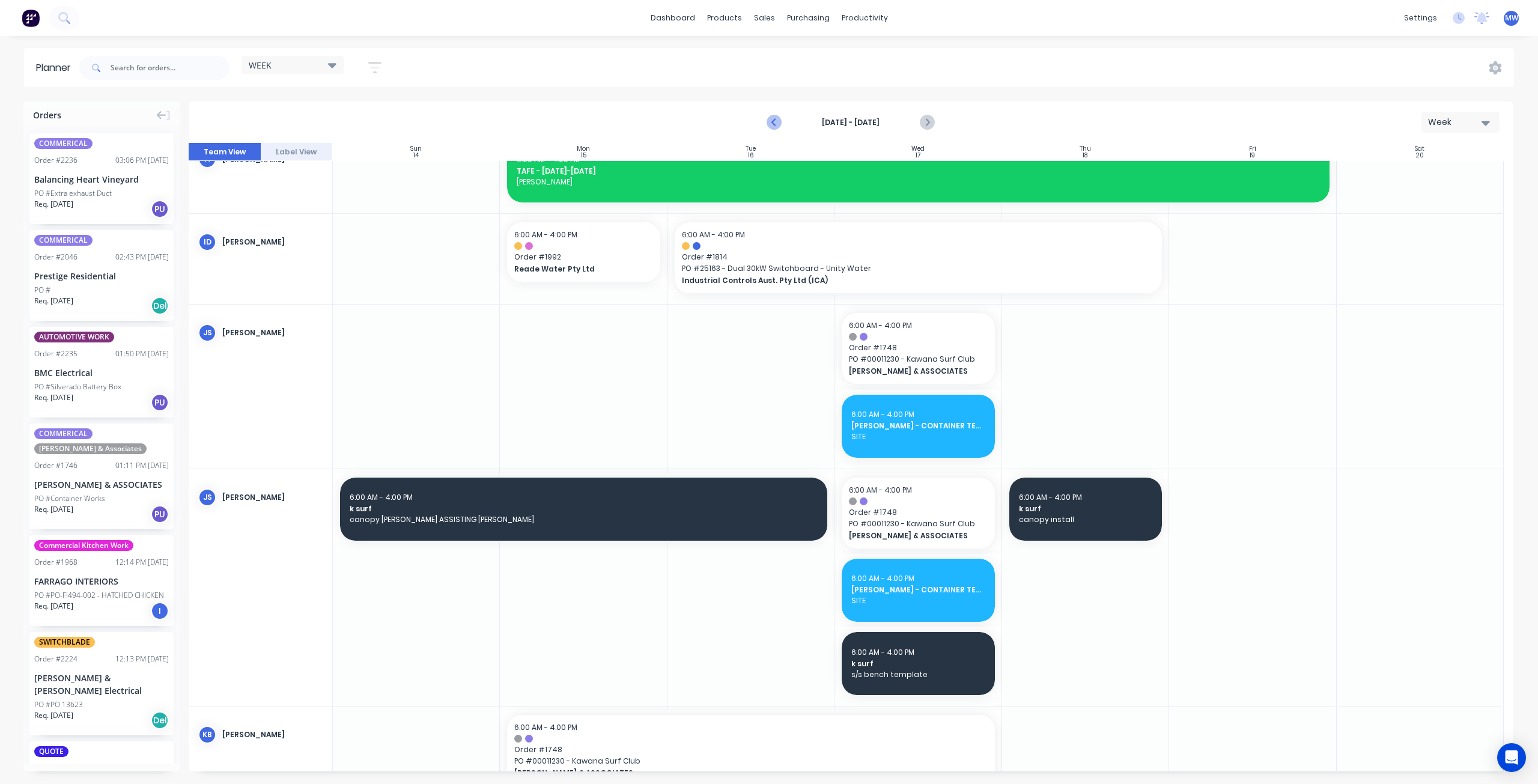
click at [773, 124] on icon "Previous page" at bounding box center [775, 122] width 15 height 15
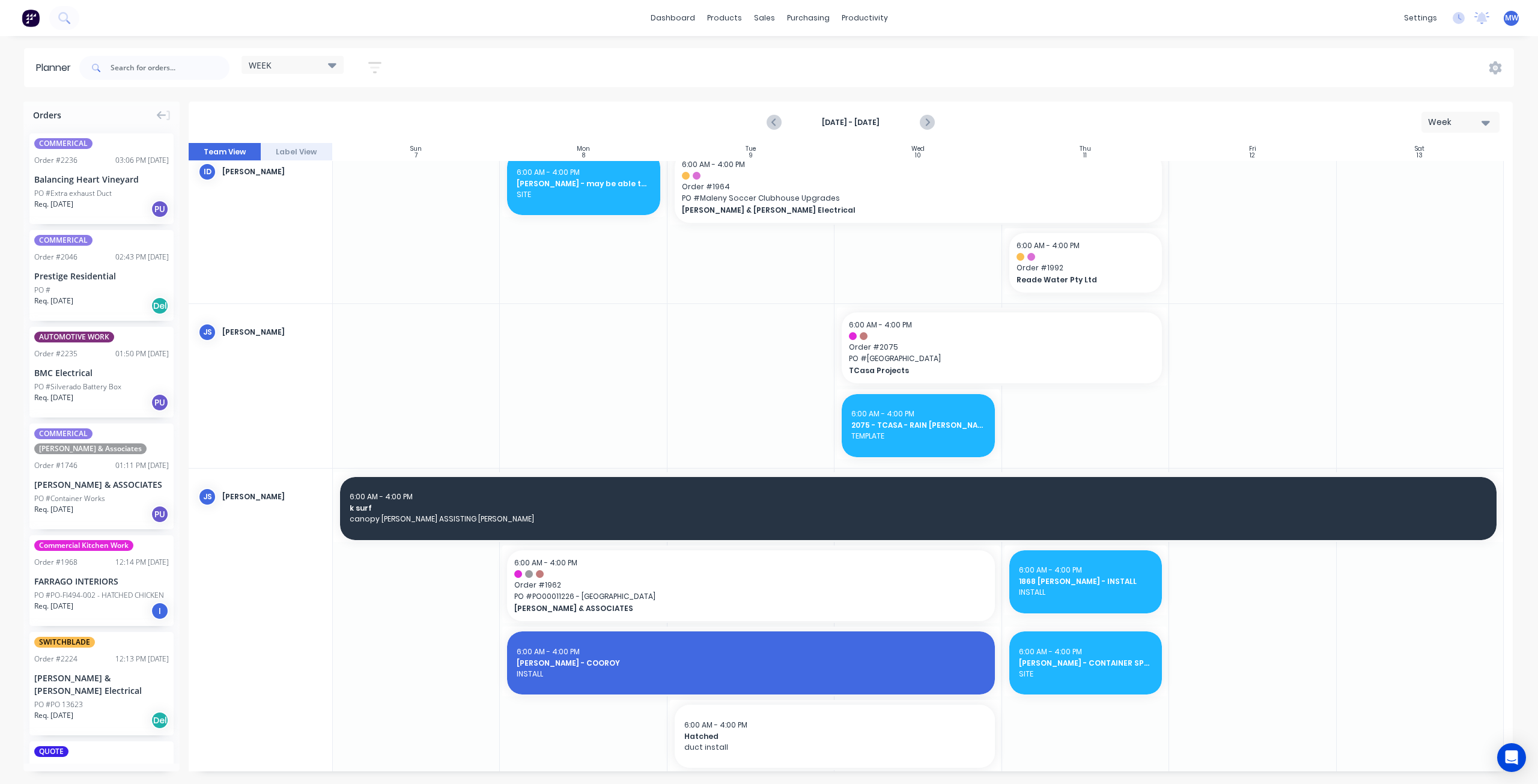
scroll to position [300, 0]
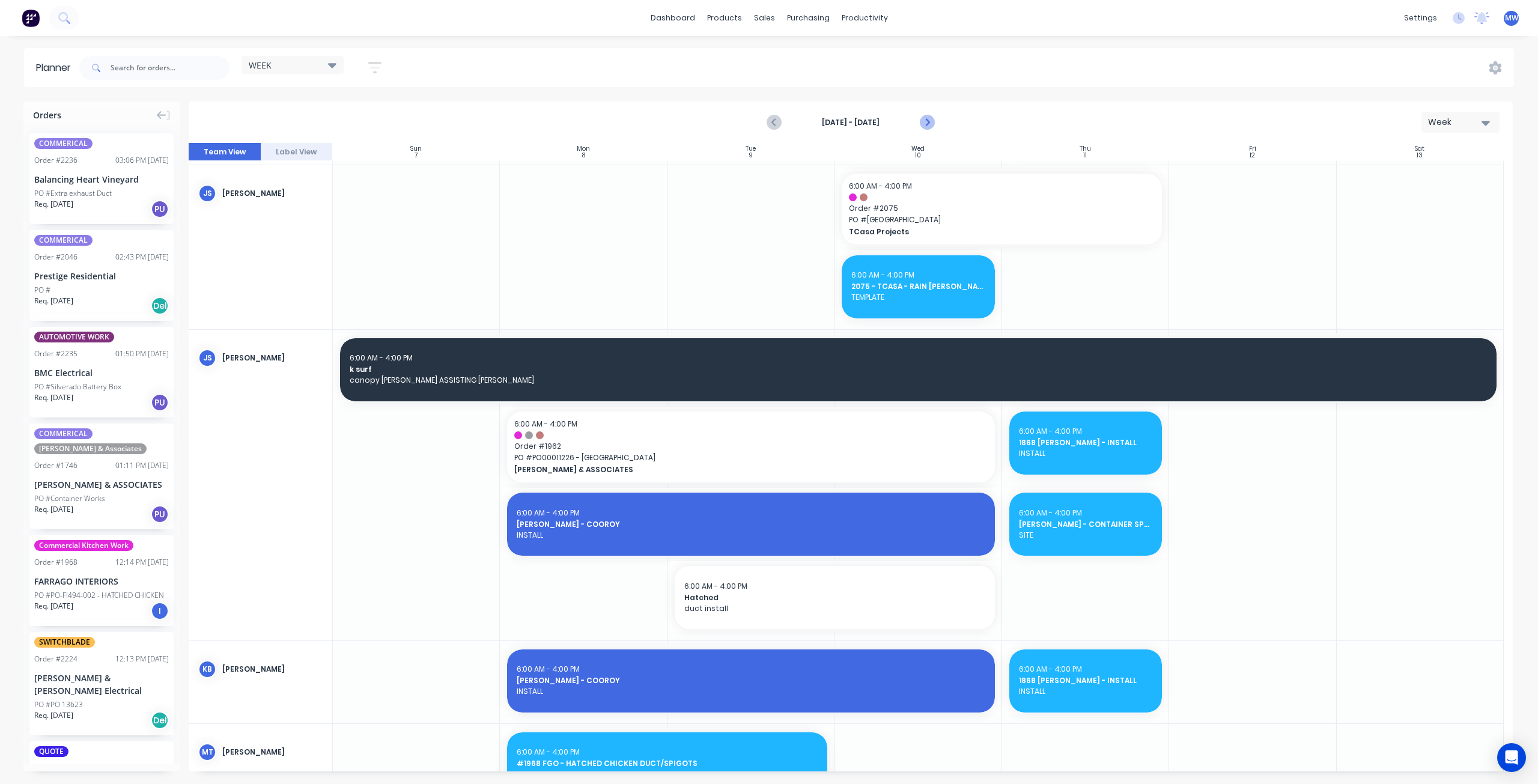
click at [928, 123] on icon "Next page" at bounding box center [926, 122] width 15 height 15
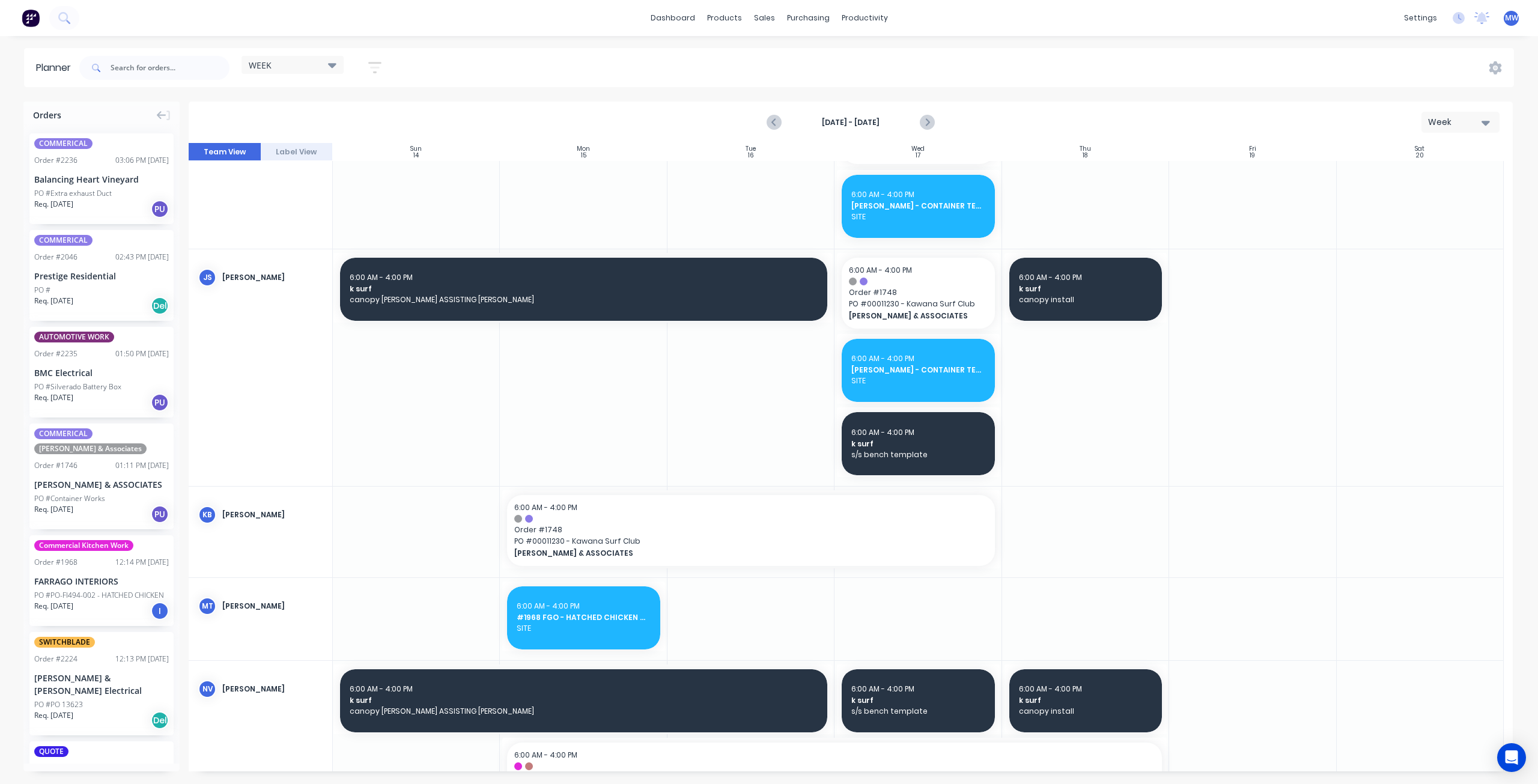
scroll to position [326, 0]
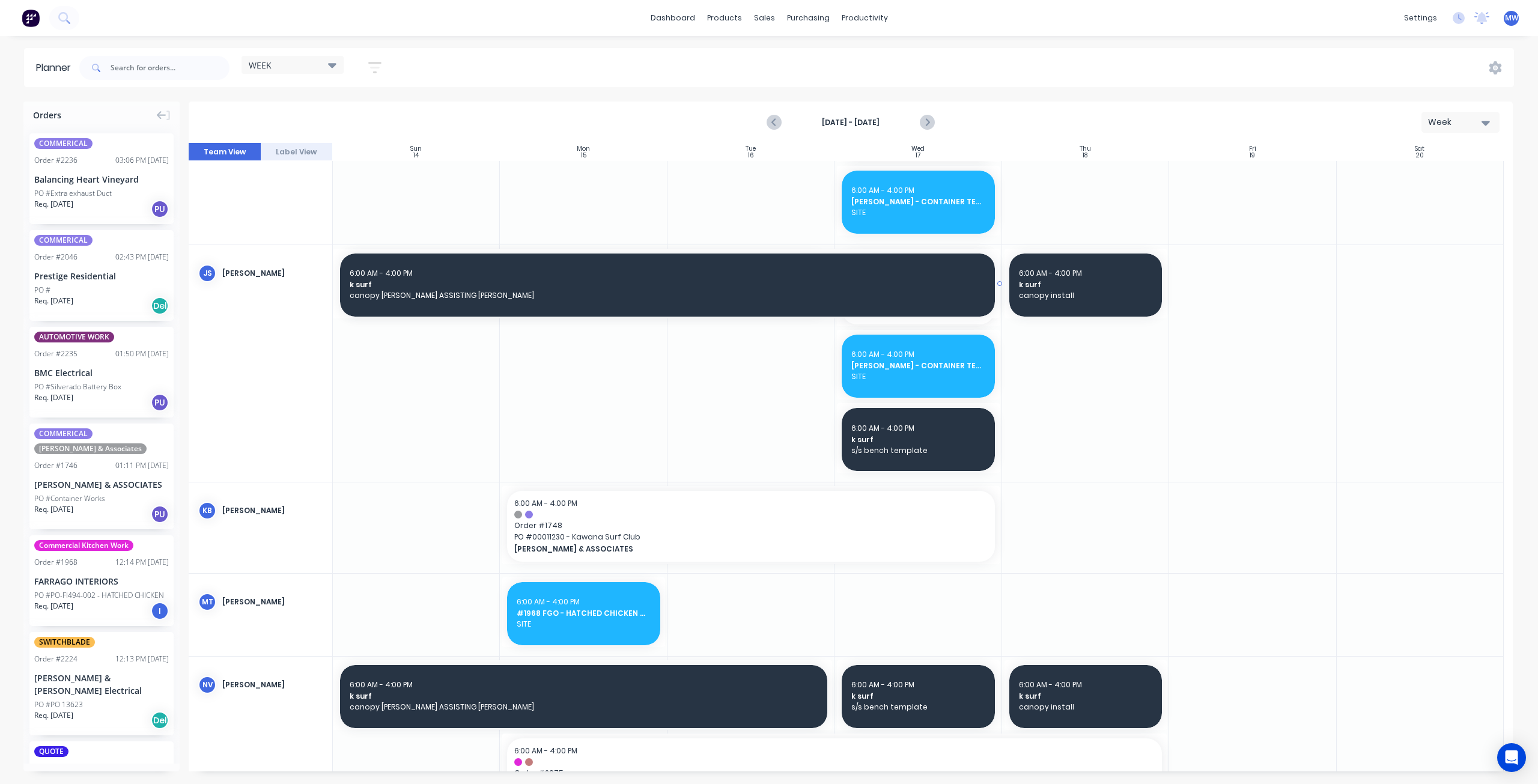
drag, startPoint x: 828, startPoint y: 283, endPoint x: 885, endPoint y: 282, distance: 57.0
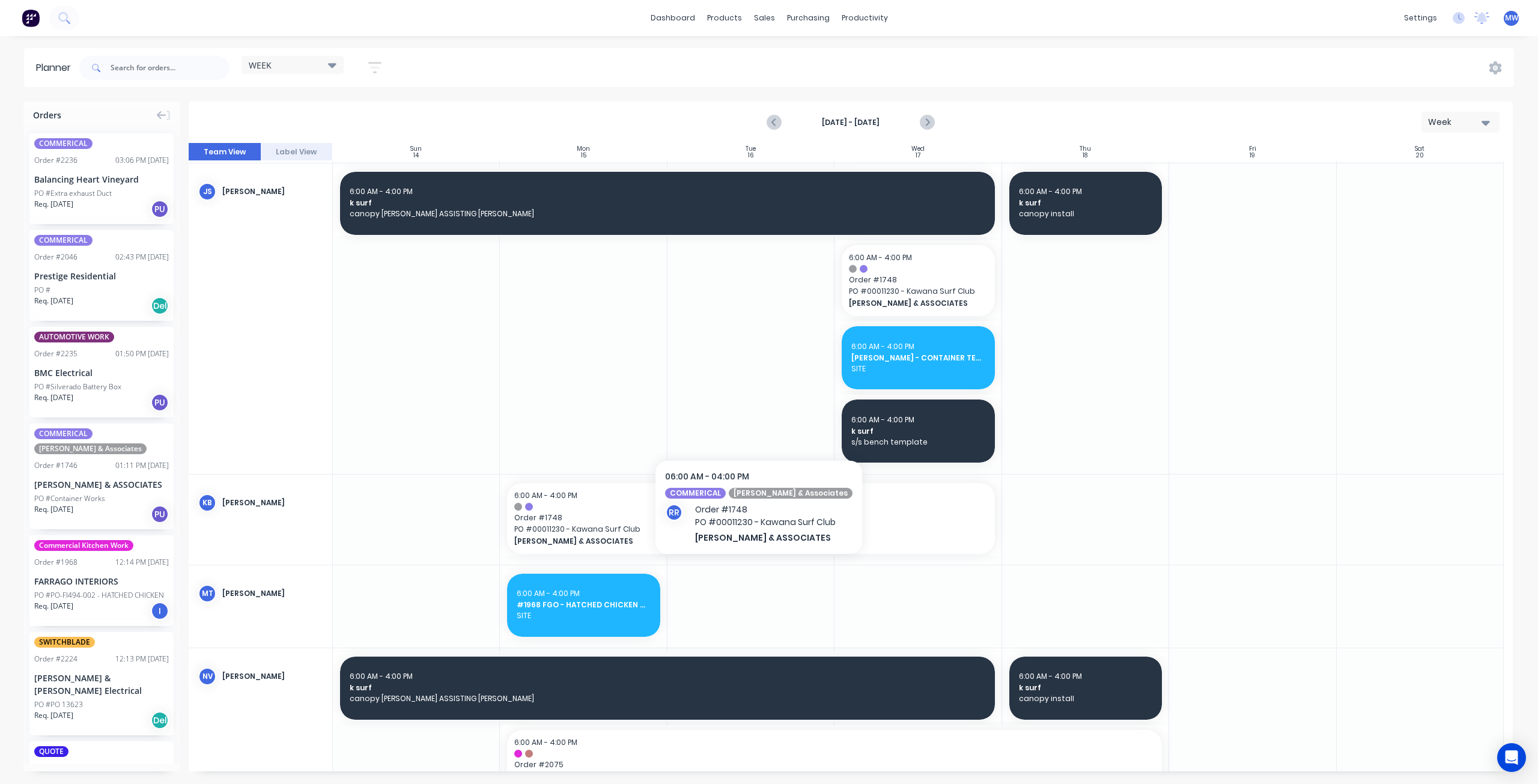
scroll to position [266, 0]
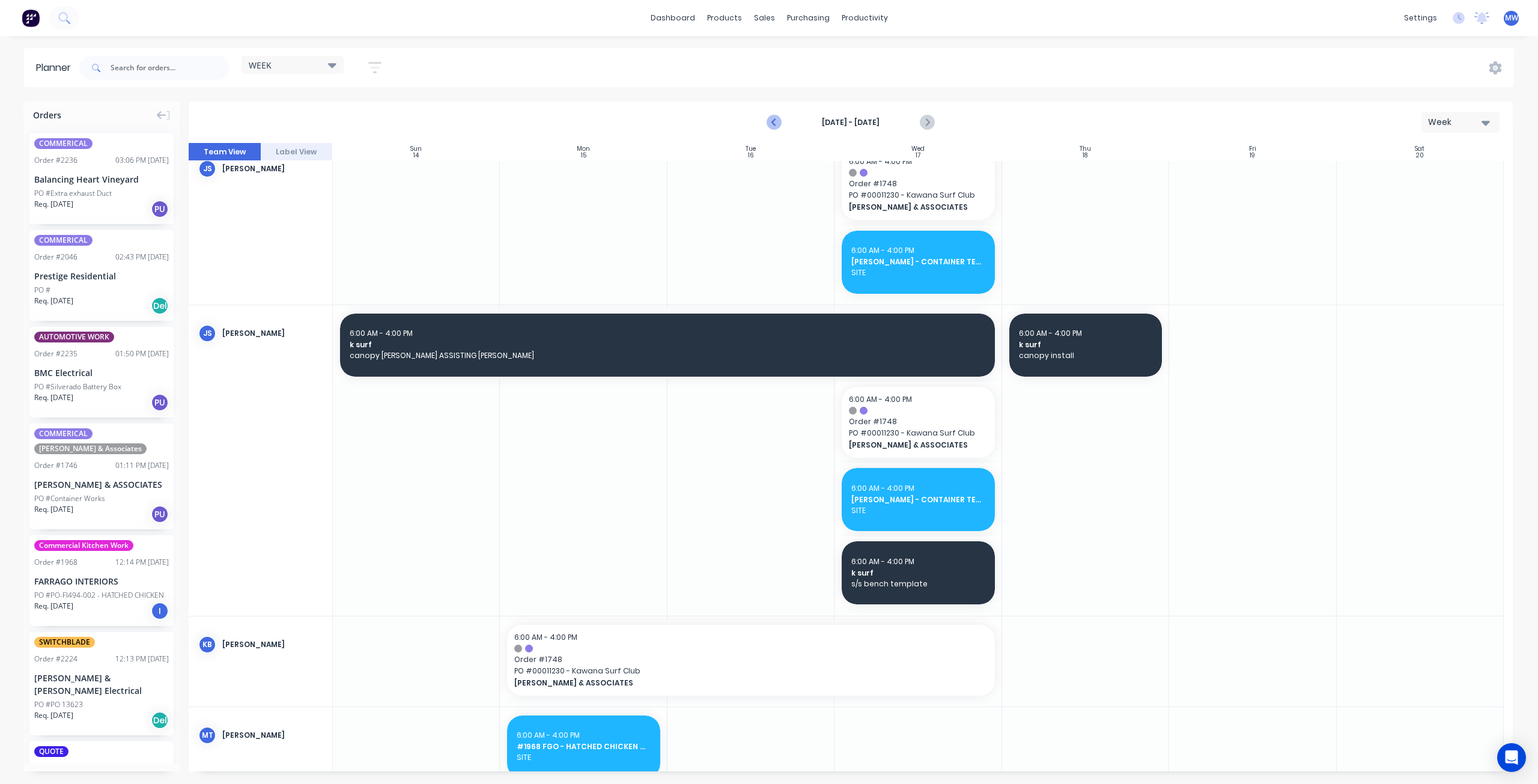
click at [774, 123] on icon "Previous page" at bounding box center [775, 123] width 6 height 10
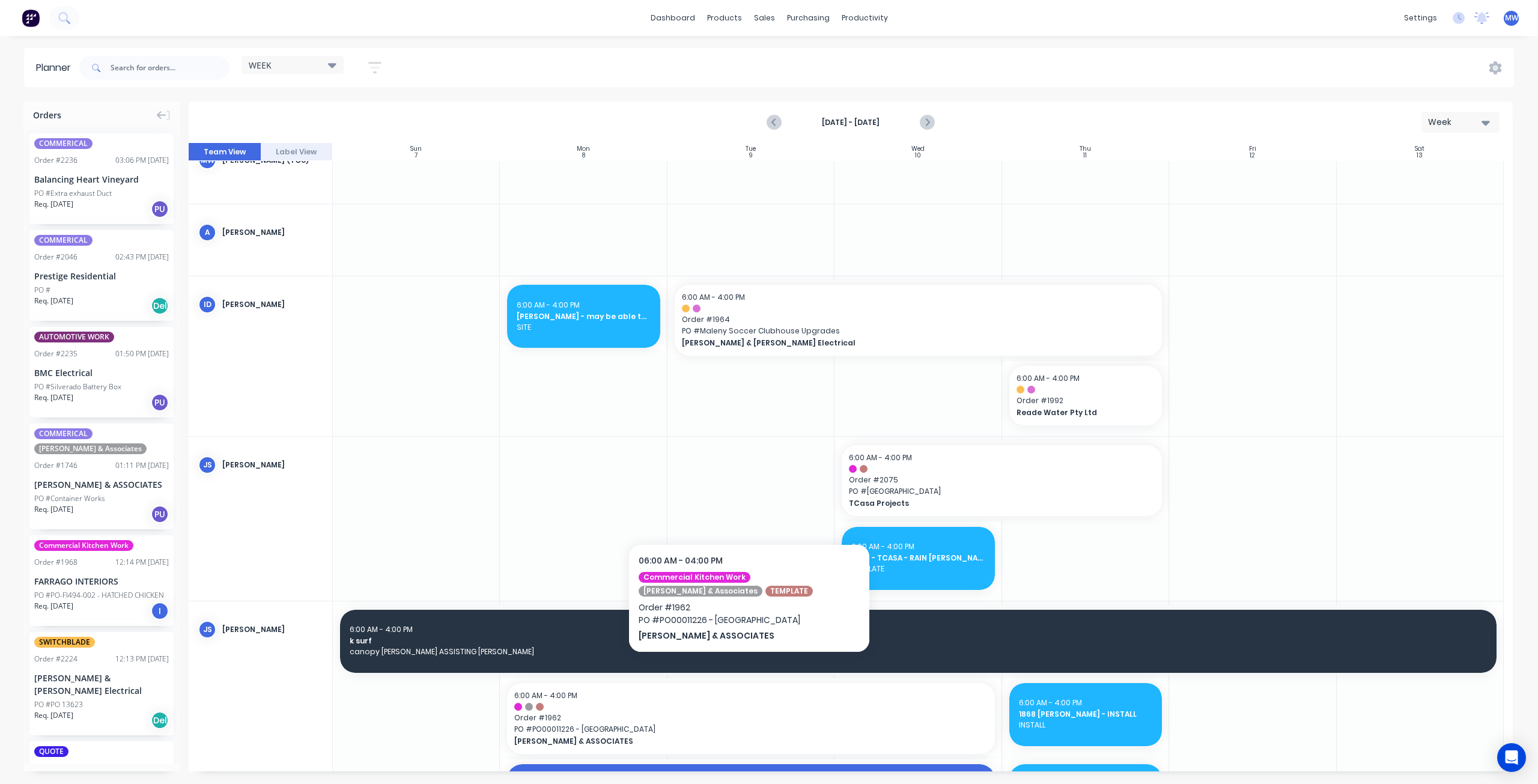
scroll to position [0, 0]
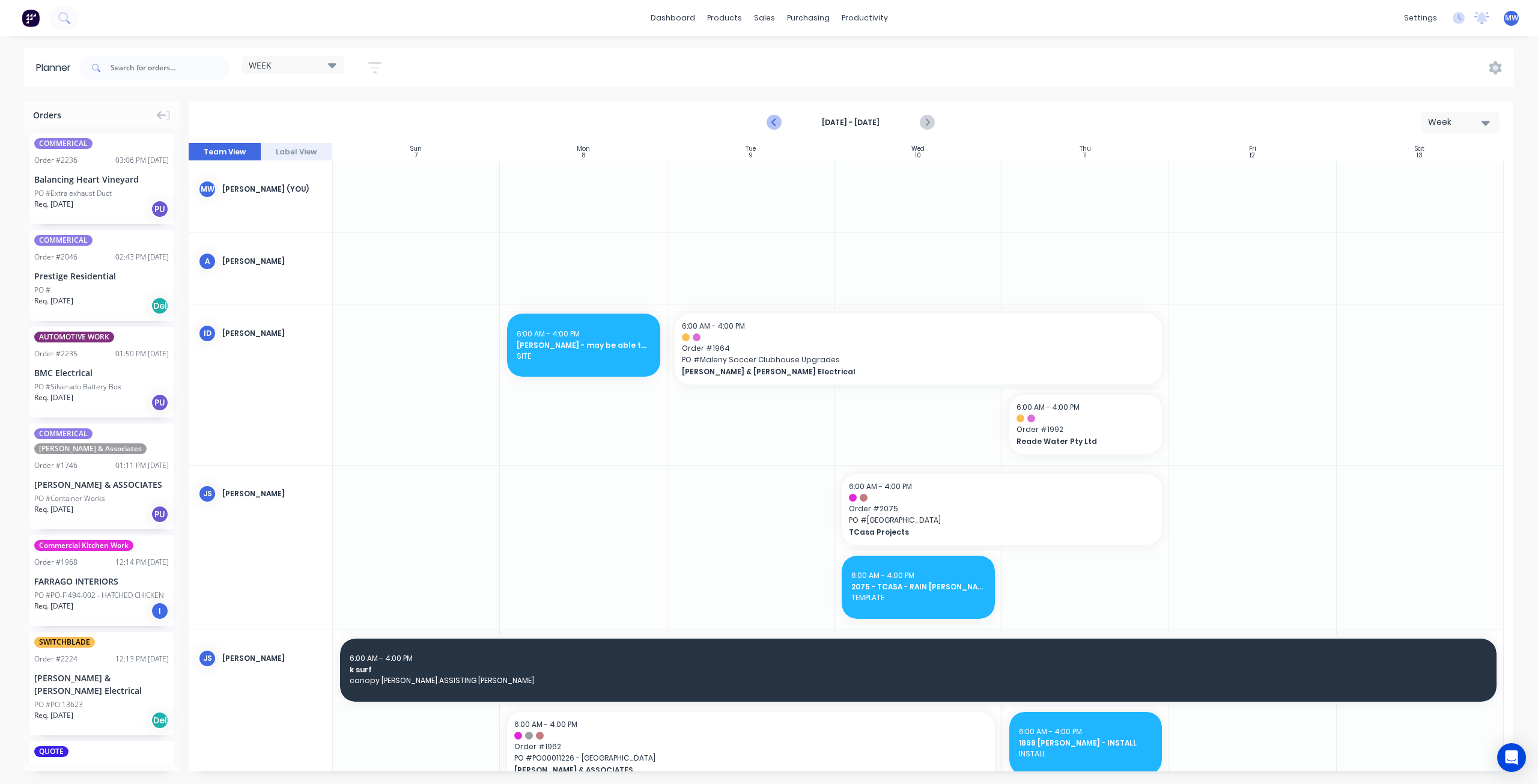
click at [771, 122] on icon "Previous page" at bounding box center [775, 122] width 15 height 15
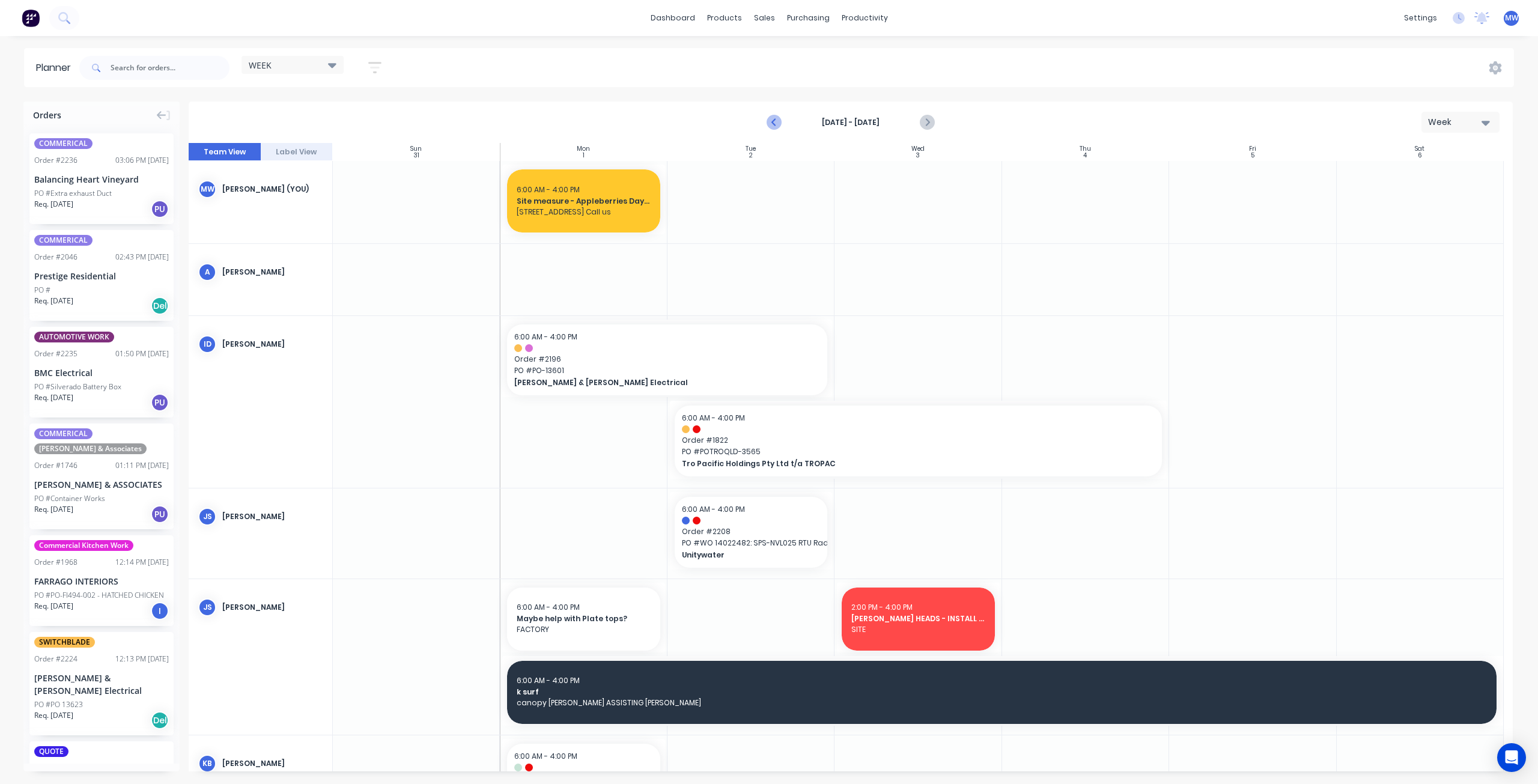
click at [771, 123] on icon "Previous page" at bounding box center [775, 122] width 15 height 15
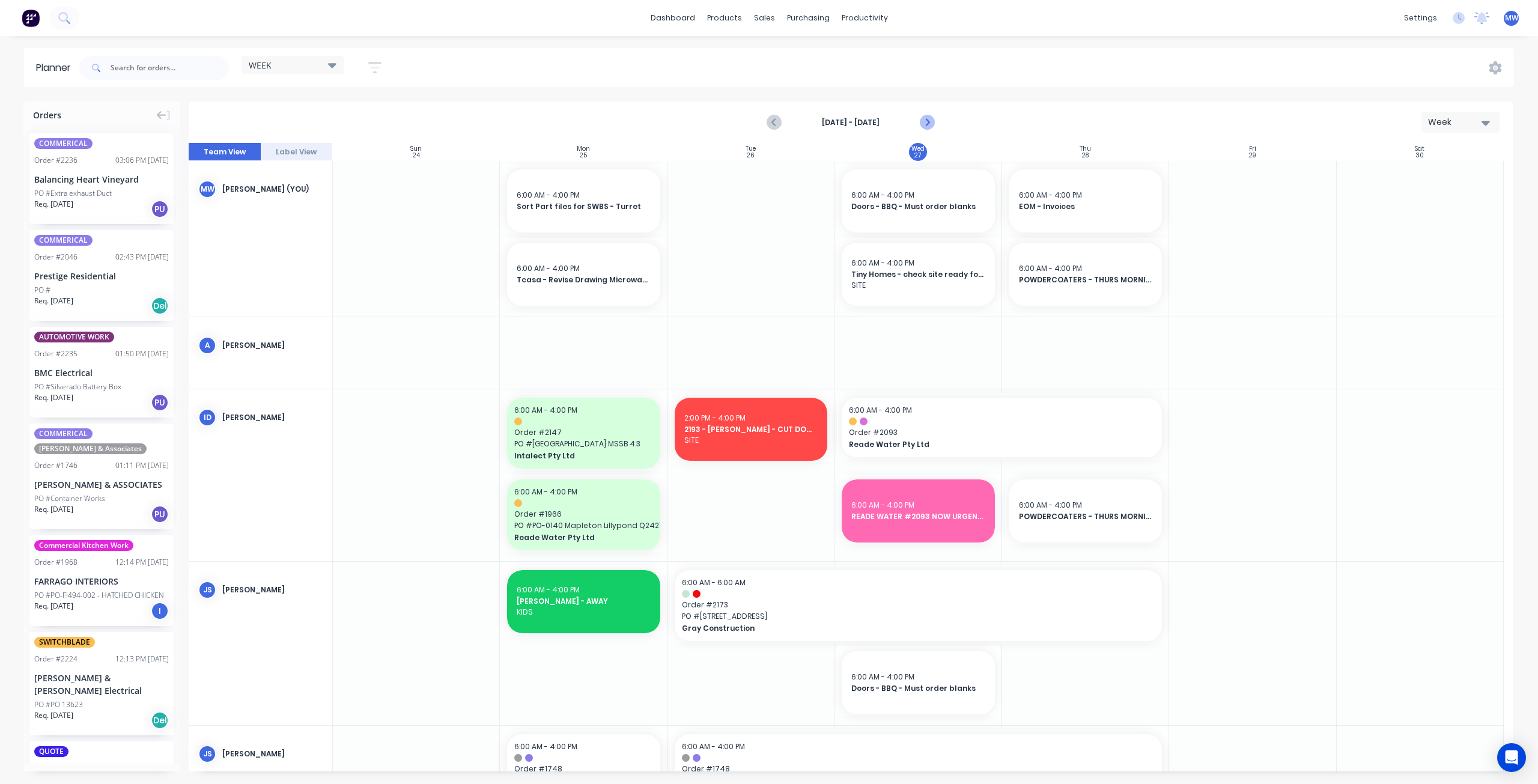
click at [927, 123] on icon "Next page" at bounding box center [926, 123] width 6 height 10
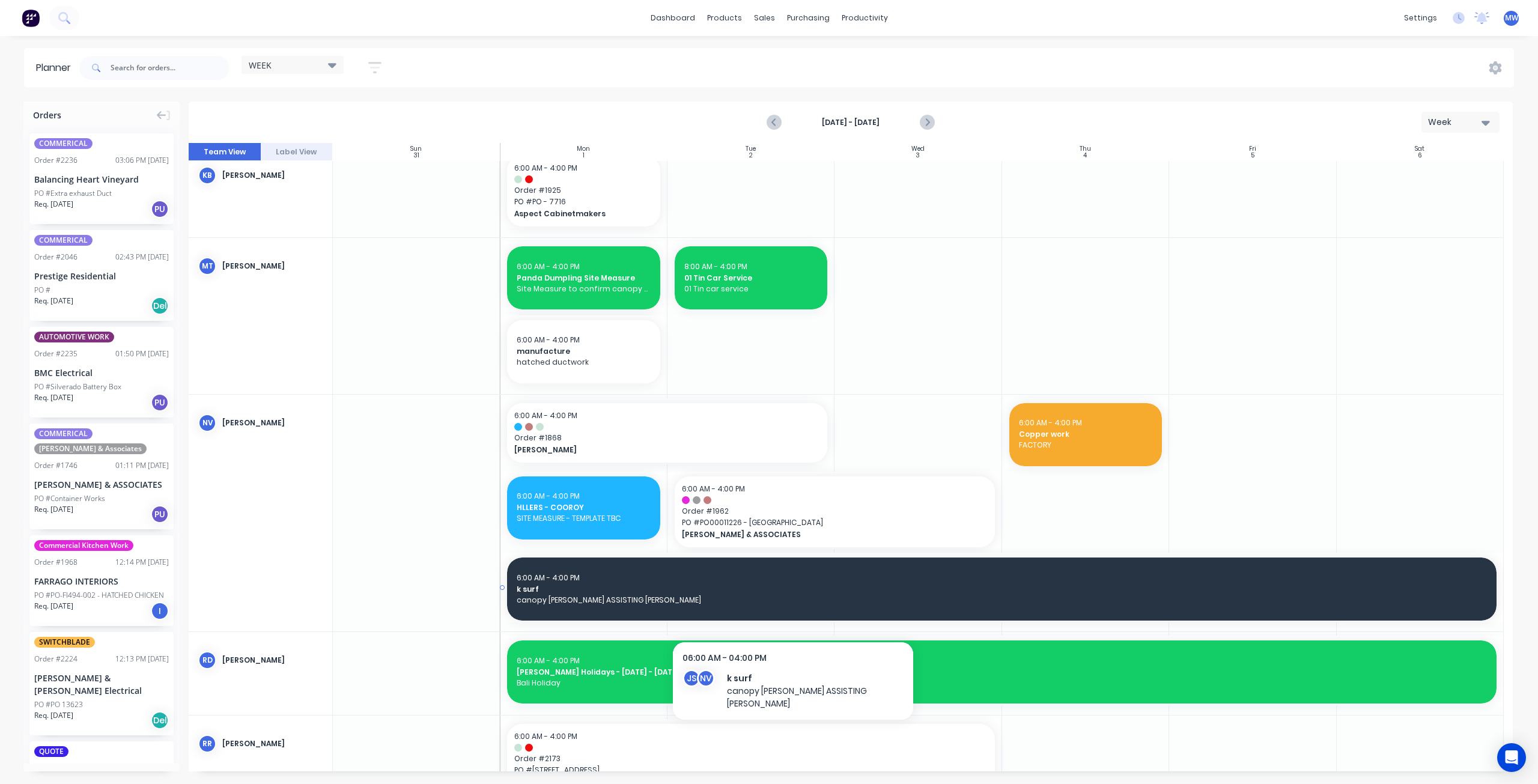
scroll to position [721, 0]
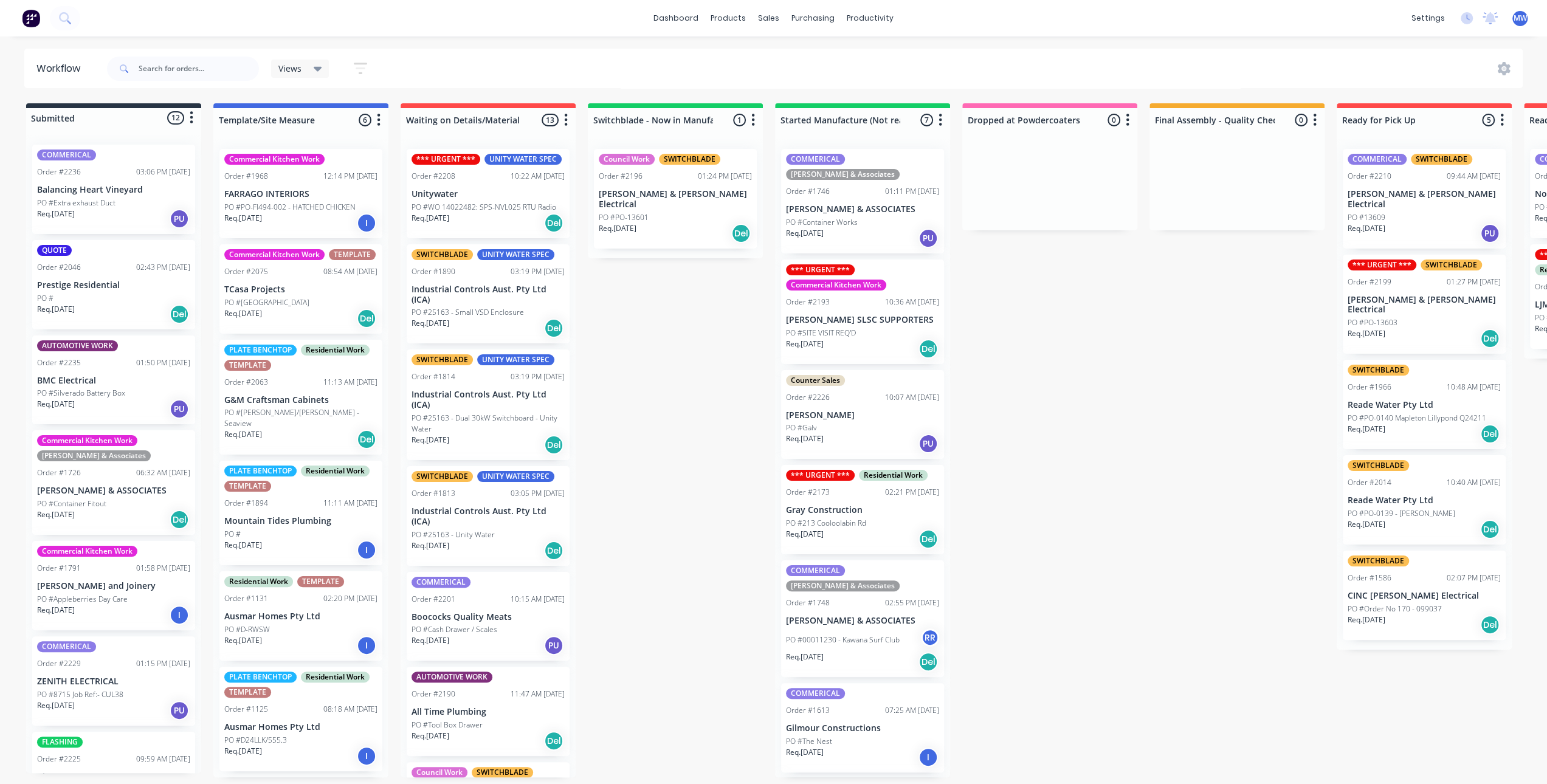
click at [96, 290] on p "Prestige Residential" at bounding box center [113, 285] width 153 height 11
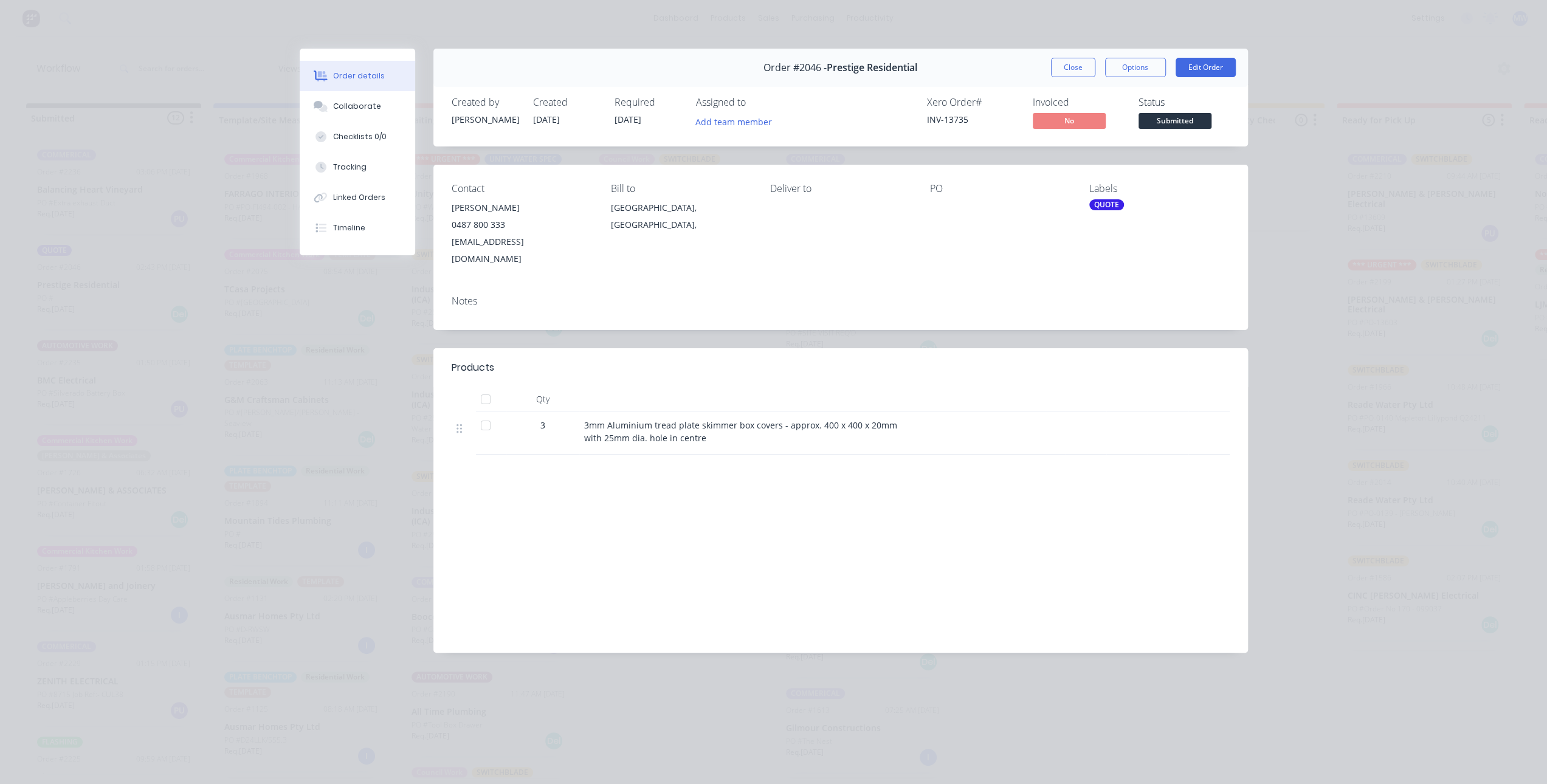
click at [1106, 205] on div "QUOTE" at bounding box center [1106, 204] width 35 height 11
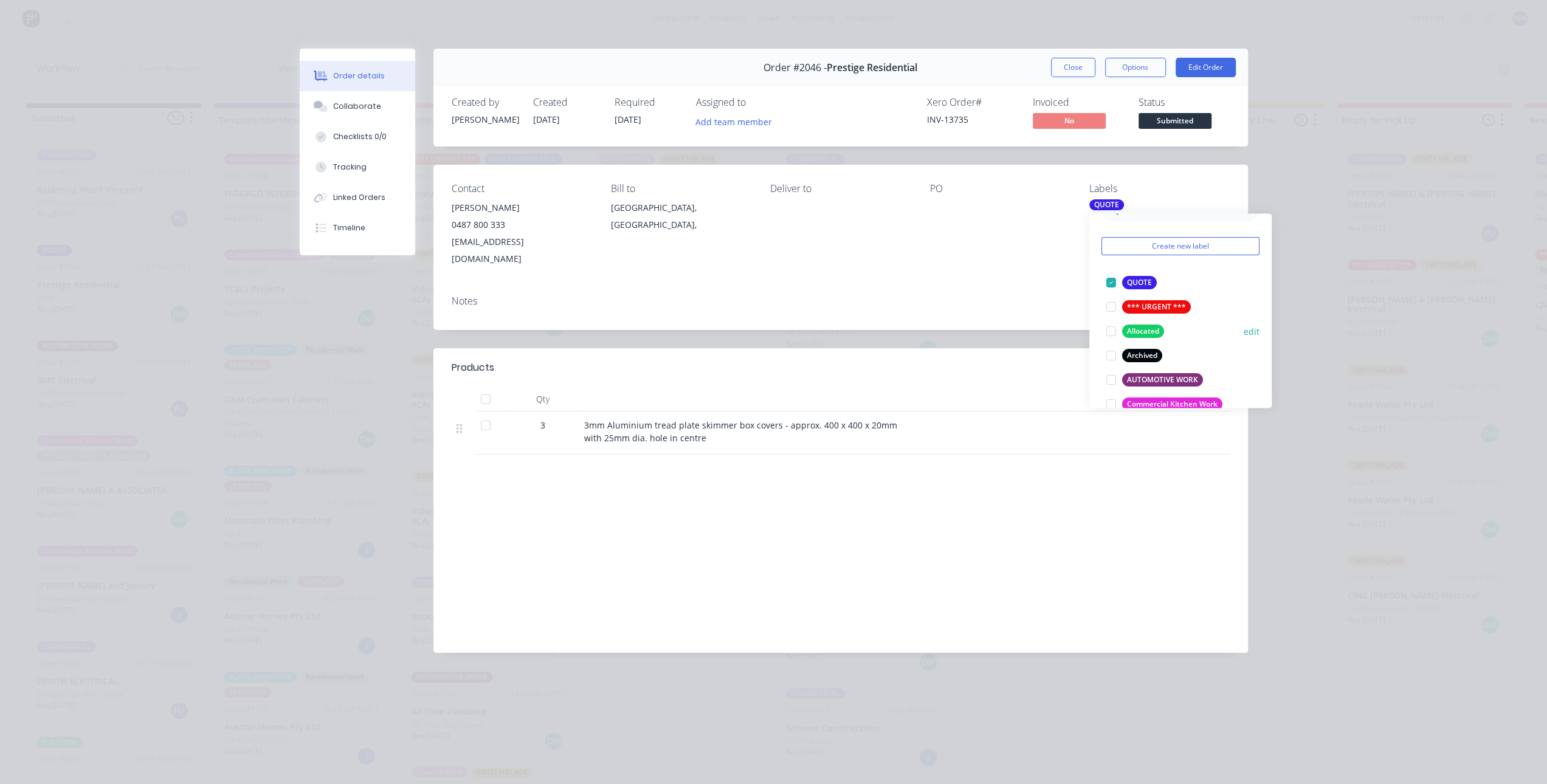
scroll to position [121, 0]
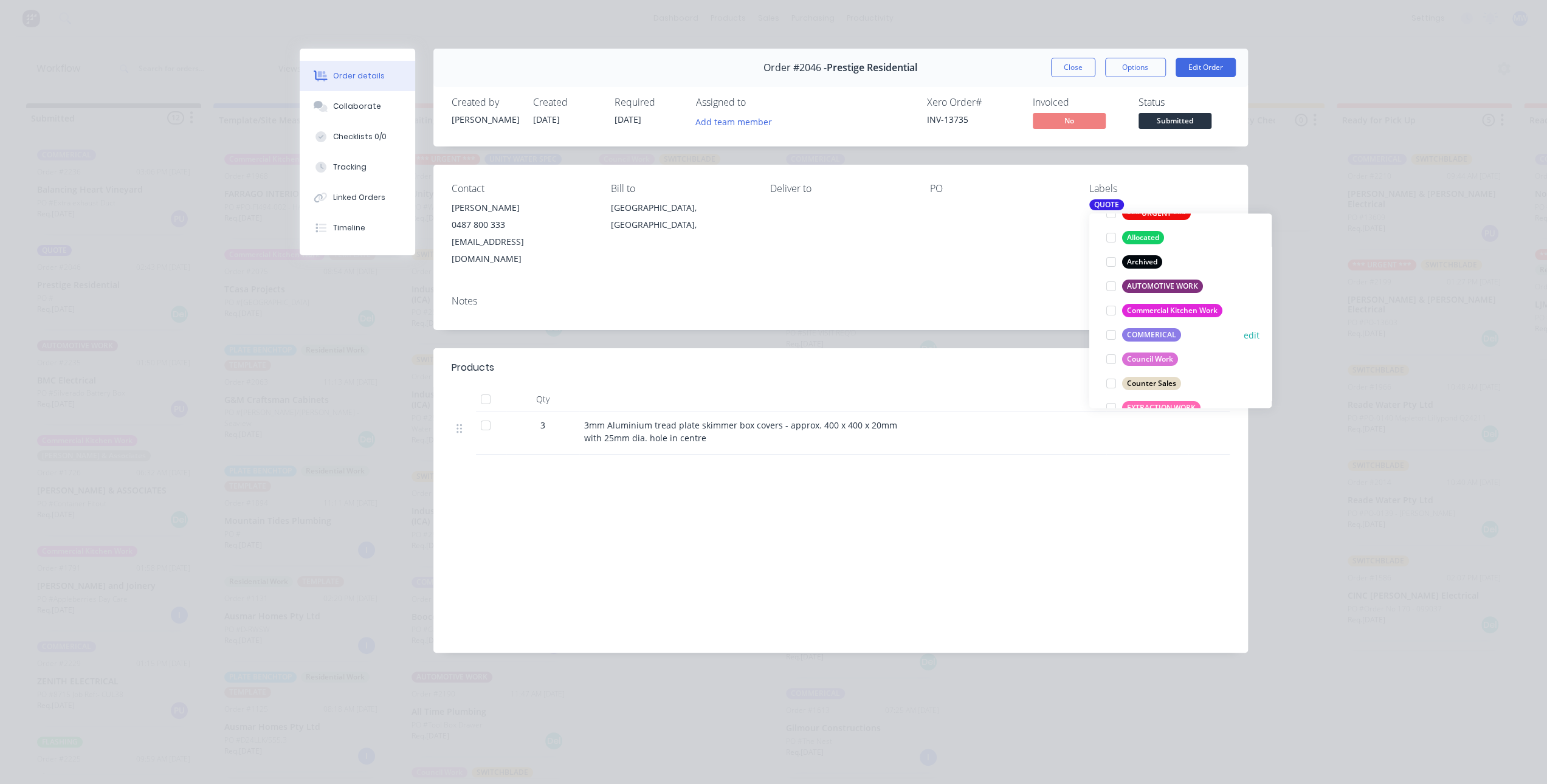
click at [1113, 333] on div at bounding box center [1111, 335] width 24 height 24
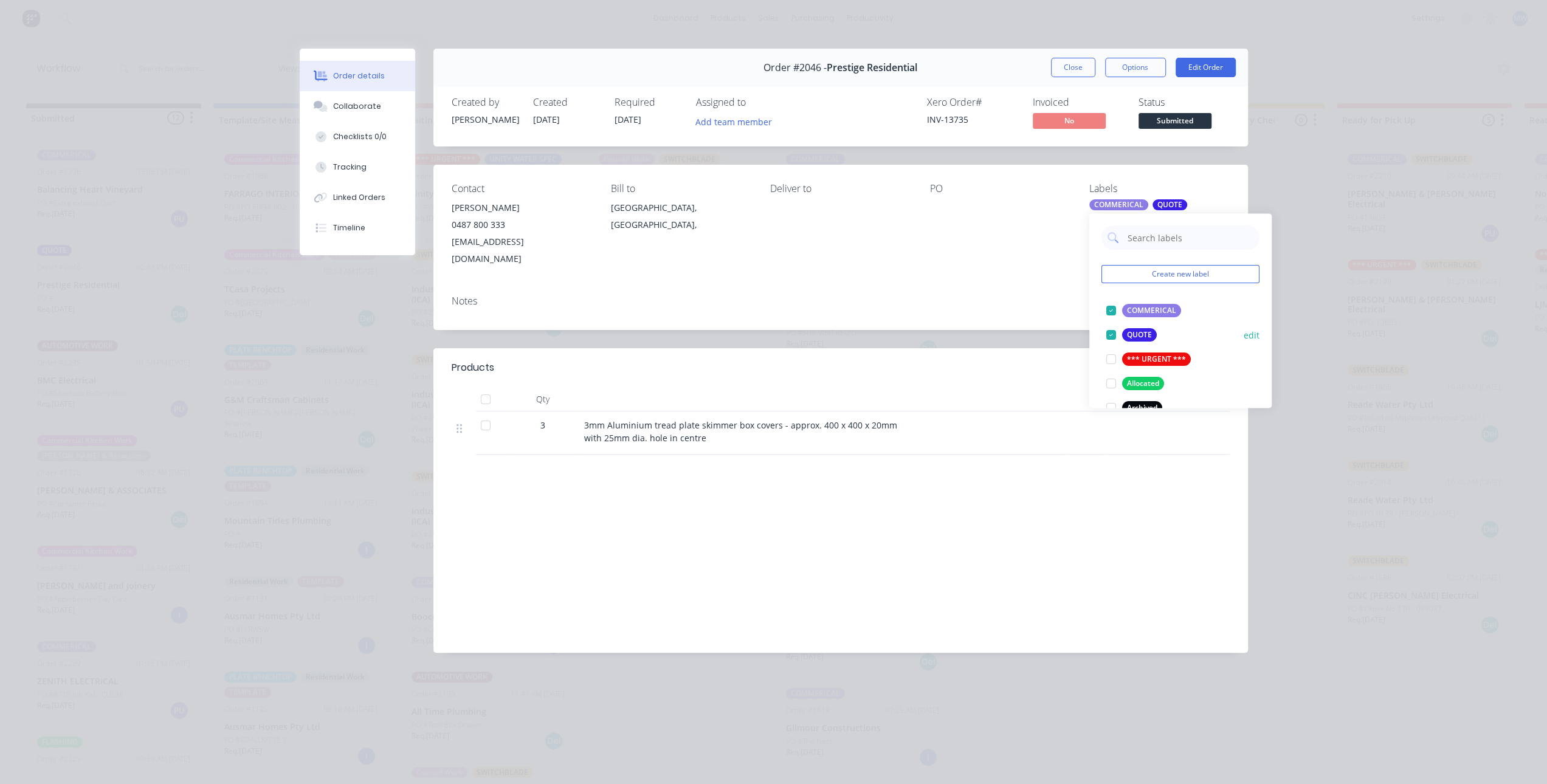
click at [1111, 337] on div at bounding box center [1111, 335] width 24 height 24
click at [1069, 70] on button "Close" at bounding box center [1073, 68] width 45 height 20
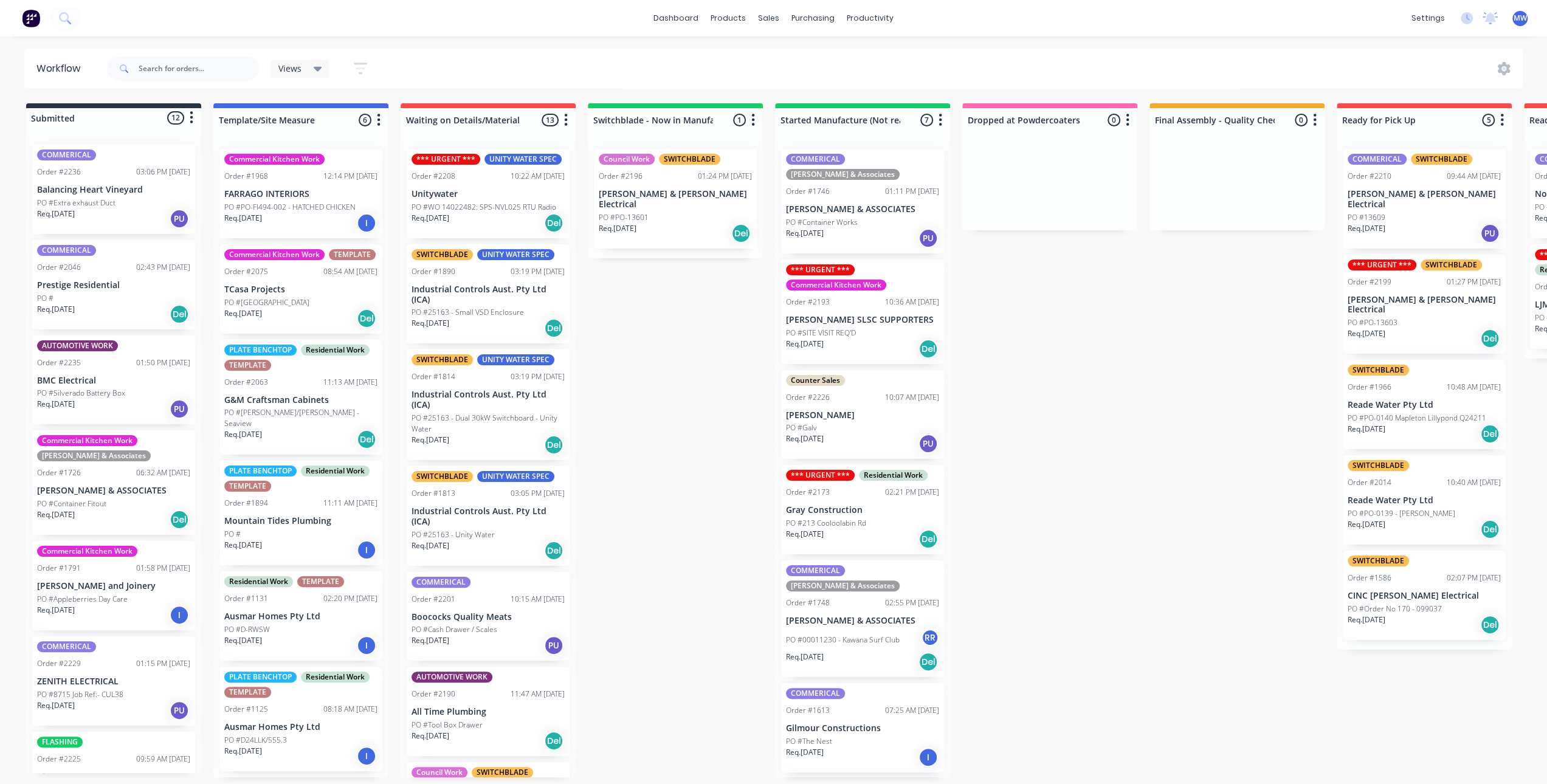
click at [1125, 434] on div "Submitted 12 Status colour #273444 hex #273444 Save Cancel Summaries Total orde…" at bounding box center [1004, 440] width 2027 height 674
click at [662, 369] on div "Submitted 12 Status colour #273444 hex #273444 Save Cancel Summaries Total orde…" at bounding box center [1004, 440] width 2027 height 674
click at [659, 376] on div "Submitted 12 Status colour #273444 hex #273444 Save Cancel Summaries Total orde…" at bounding box center [1004, 440] width 2027 height 674
click at [186, 60] on input "text" at bounding box center [198, 69] width 120 height 24
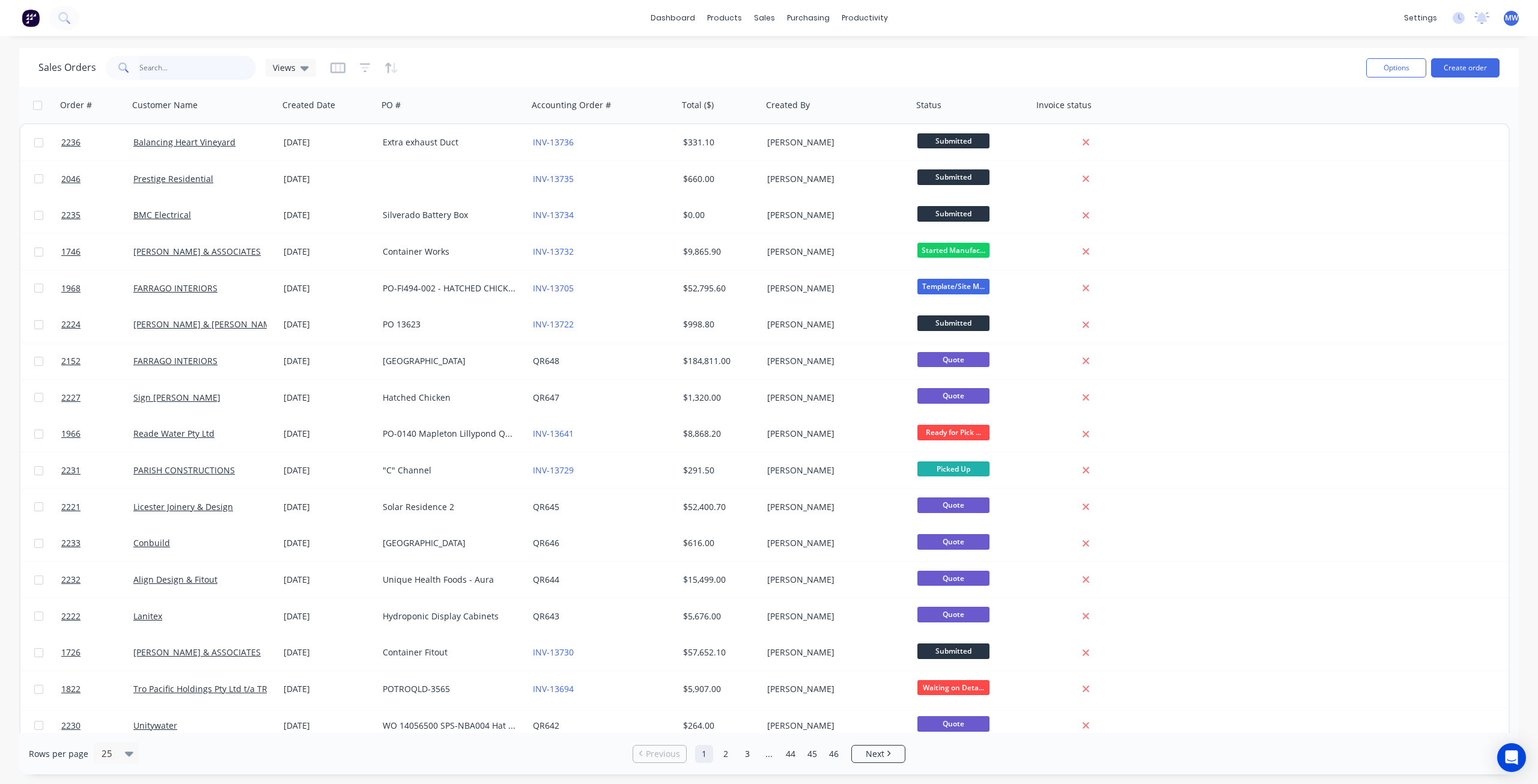
drag, startPoint x: 220, startPoint y: 66, endPoint x: 213, endPoint y: 62, distance: 8.1
click at [219, 65] on input "text" at bounding box center [198, 68] width 117 height 24
type input "top nosh"
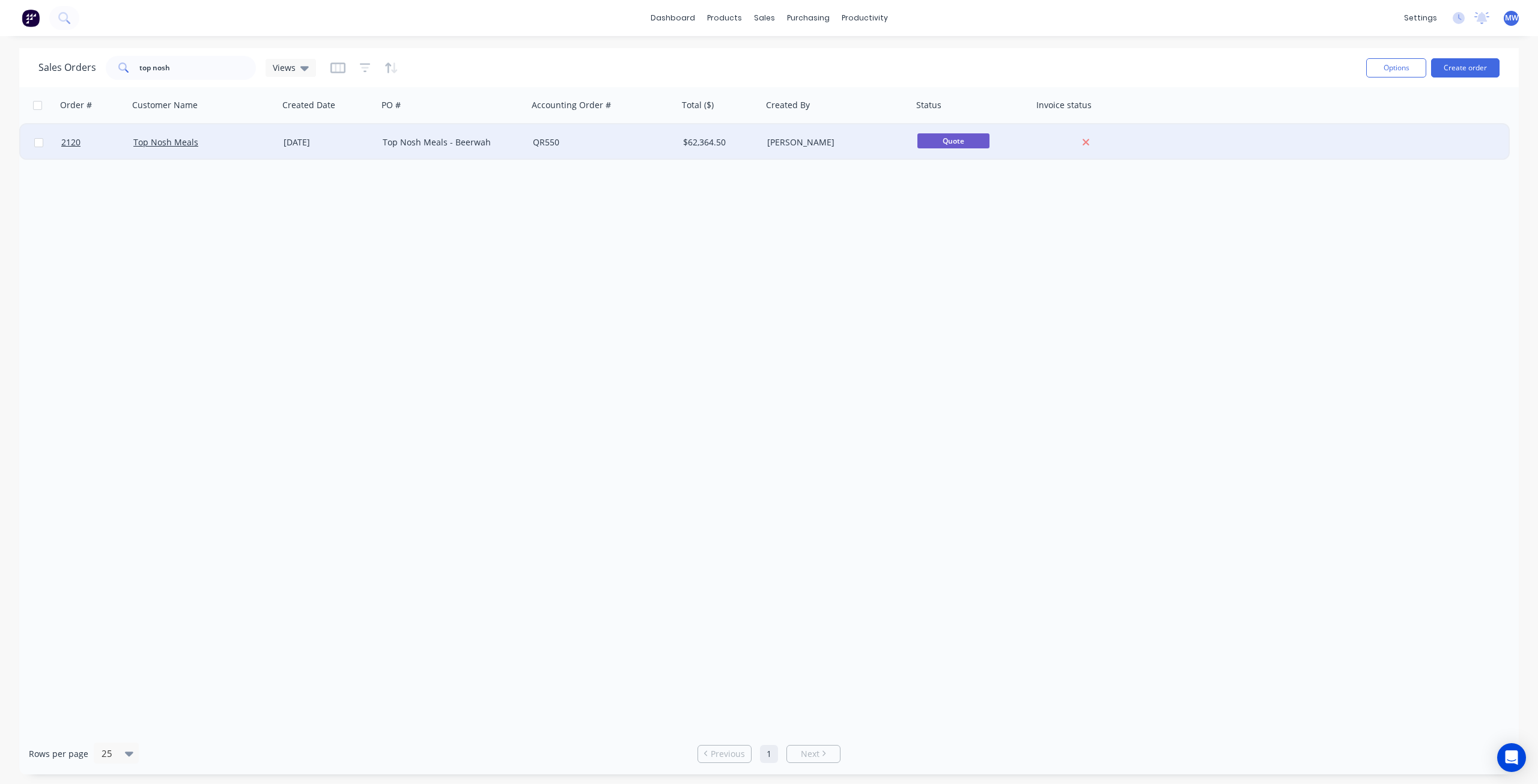
click at [253, 135] on div "Top Nosh Meals" at bounding box center [203, 142] width 150 height 36
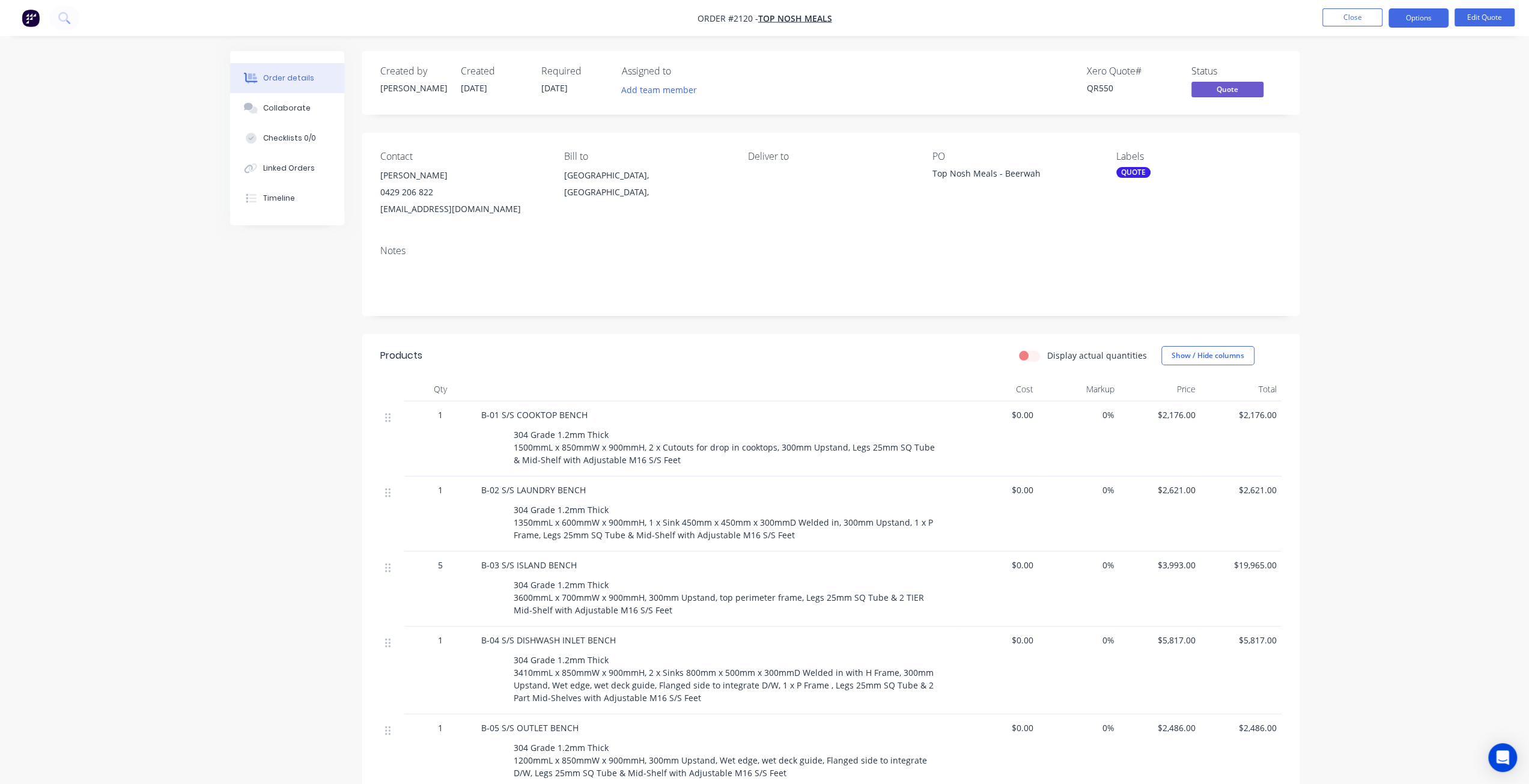
click at [258, 282] on div "Created by [PERSON_NAME] Created [DATE] Required [DATE] Assigned to Add team me…" at bounding box center [765, 727] width 1070 height 1352
click at [1347, 15] on button "Close" at bounding box center [1352, 17] width 60 height 18
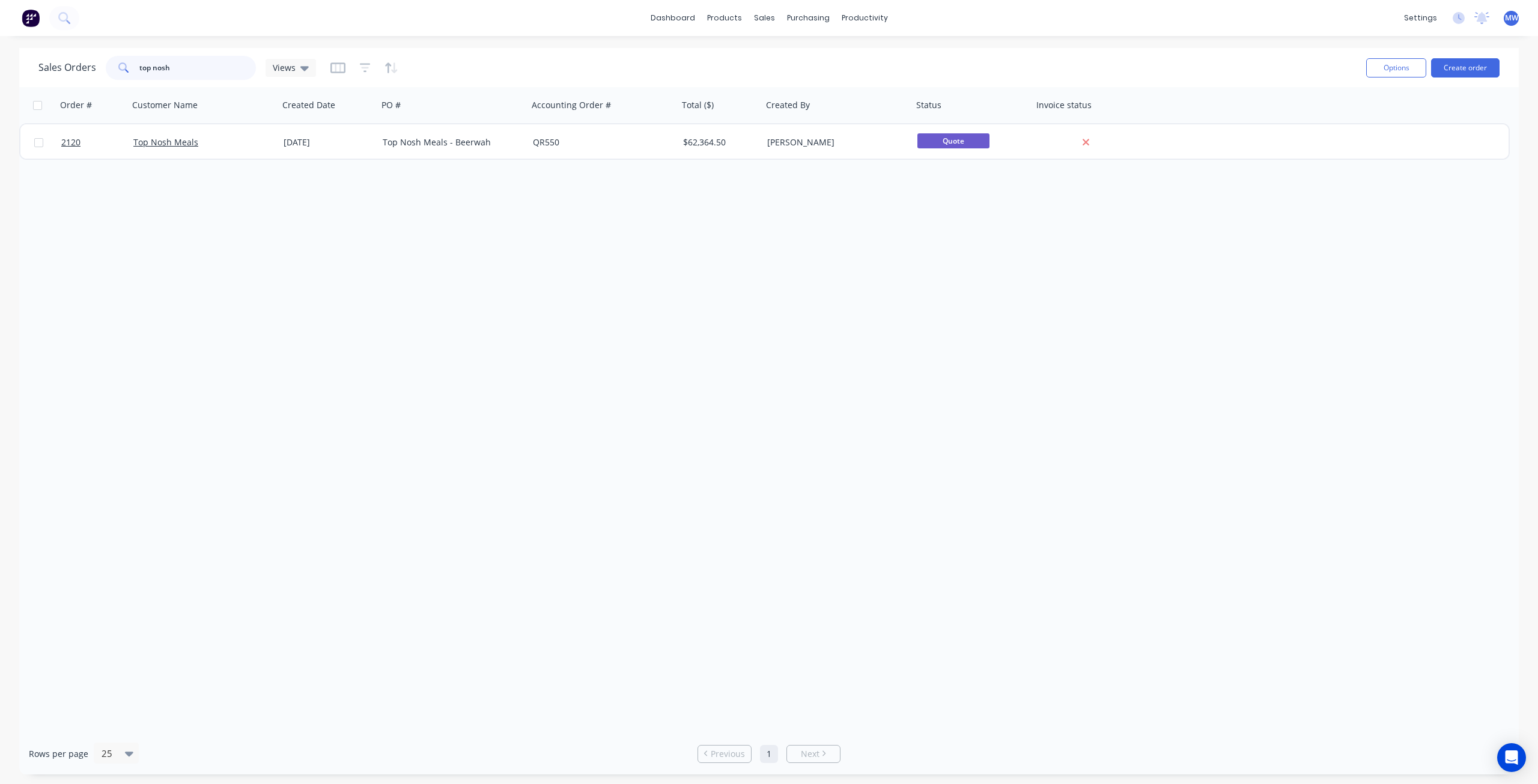
drag, startPoint x: 193, startPoint y: 68, endPoint x: 79, endPoint y: 71, distance: 114.0
click at [80, 73] on div "Sales Orders top nosh Views" at bounding box center [177, 68] width 278 height 24
type input "1854"
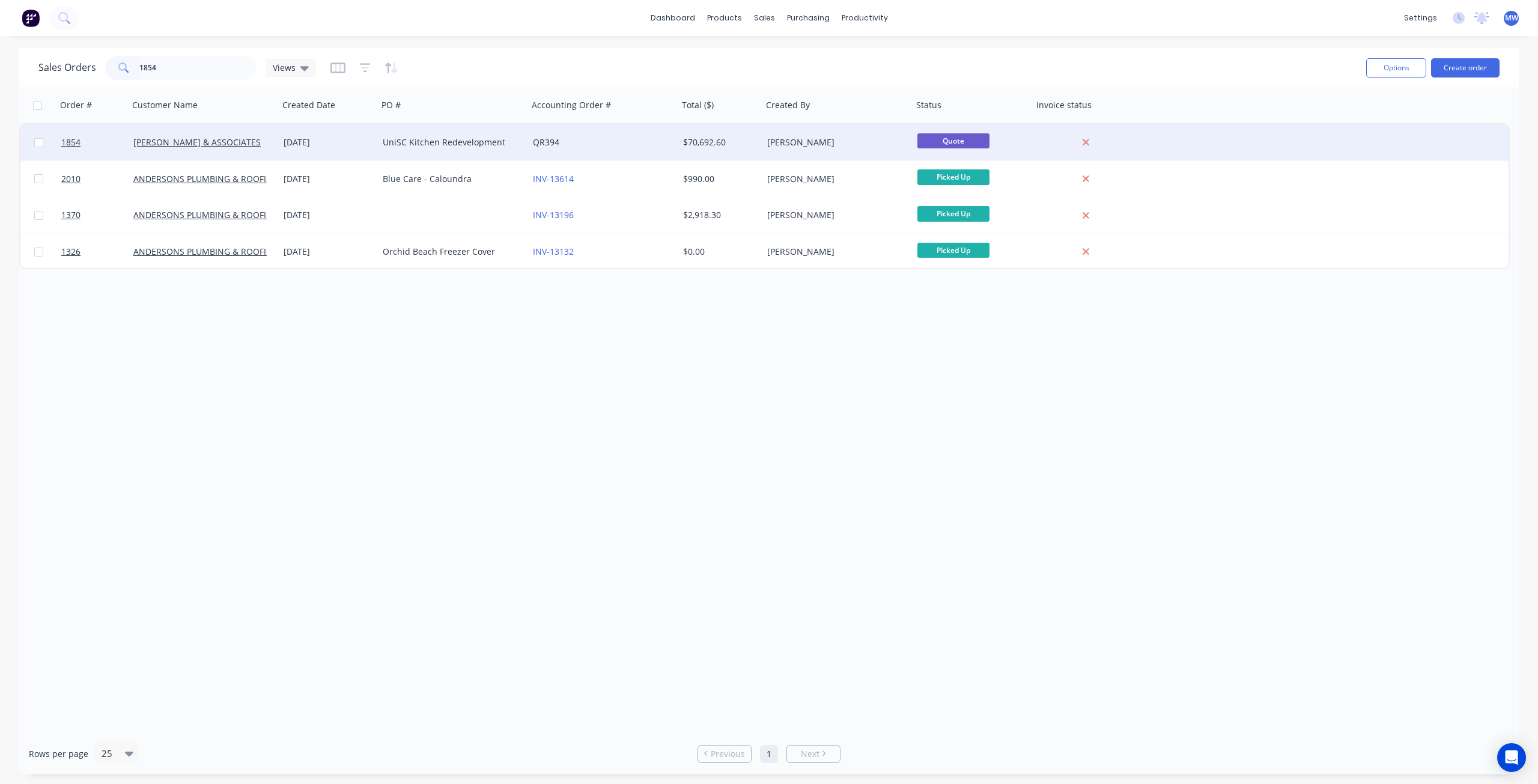
click at [496, 144] on div "UniSC Kitchen Redevelopment" at bounding box center [449, 142] width 133 height 12
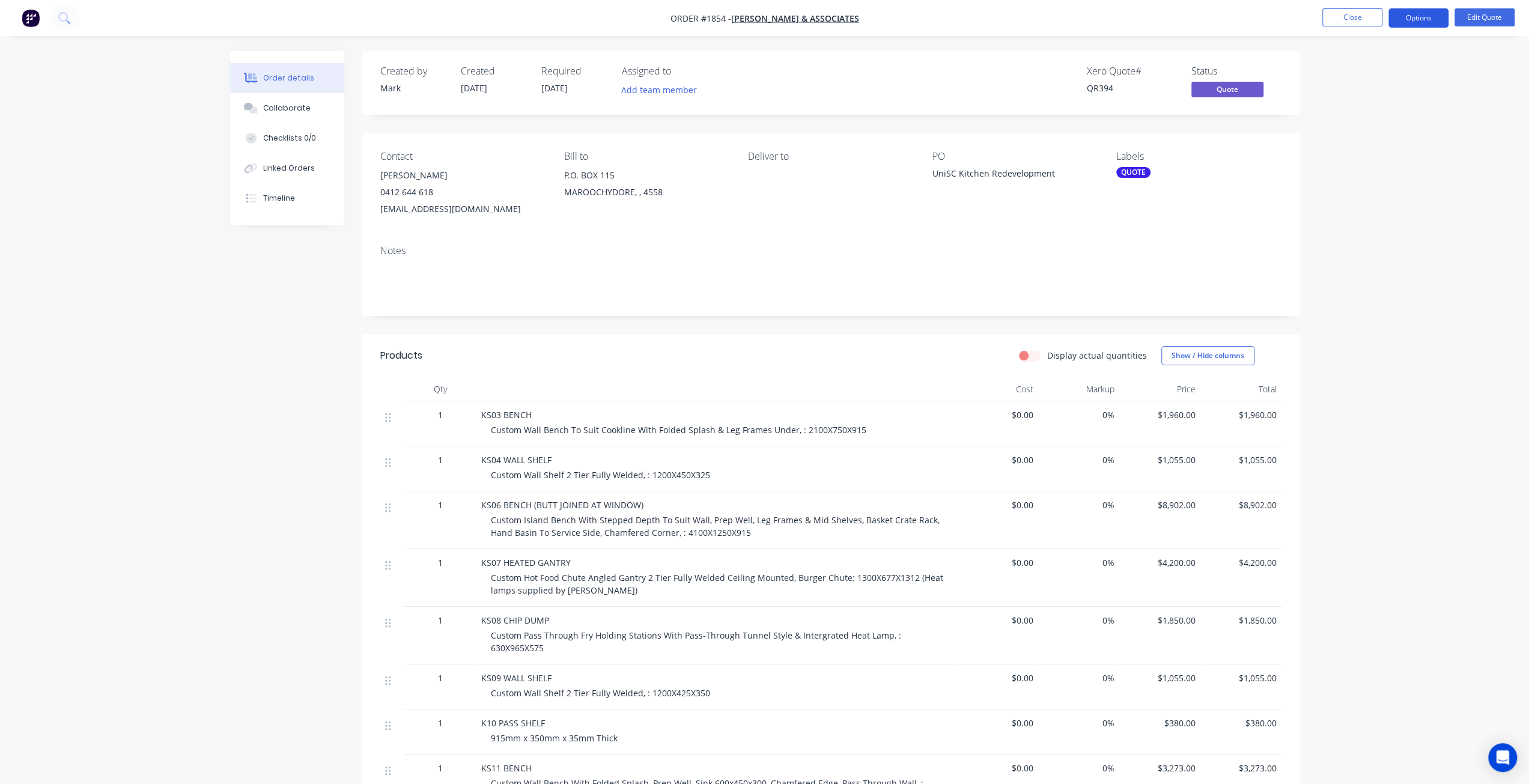
click at [1398, 16] on button "Options" at bounding box center [1419, 18] width 60 height 20
click at [1354, 17] on button "Close" at bounding box center [1352, 17] width 60 height 18
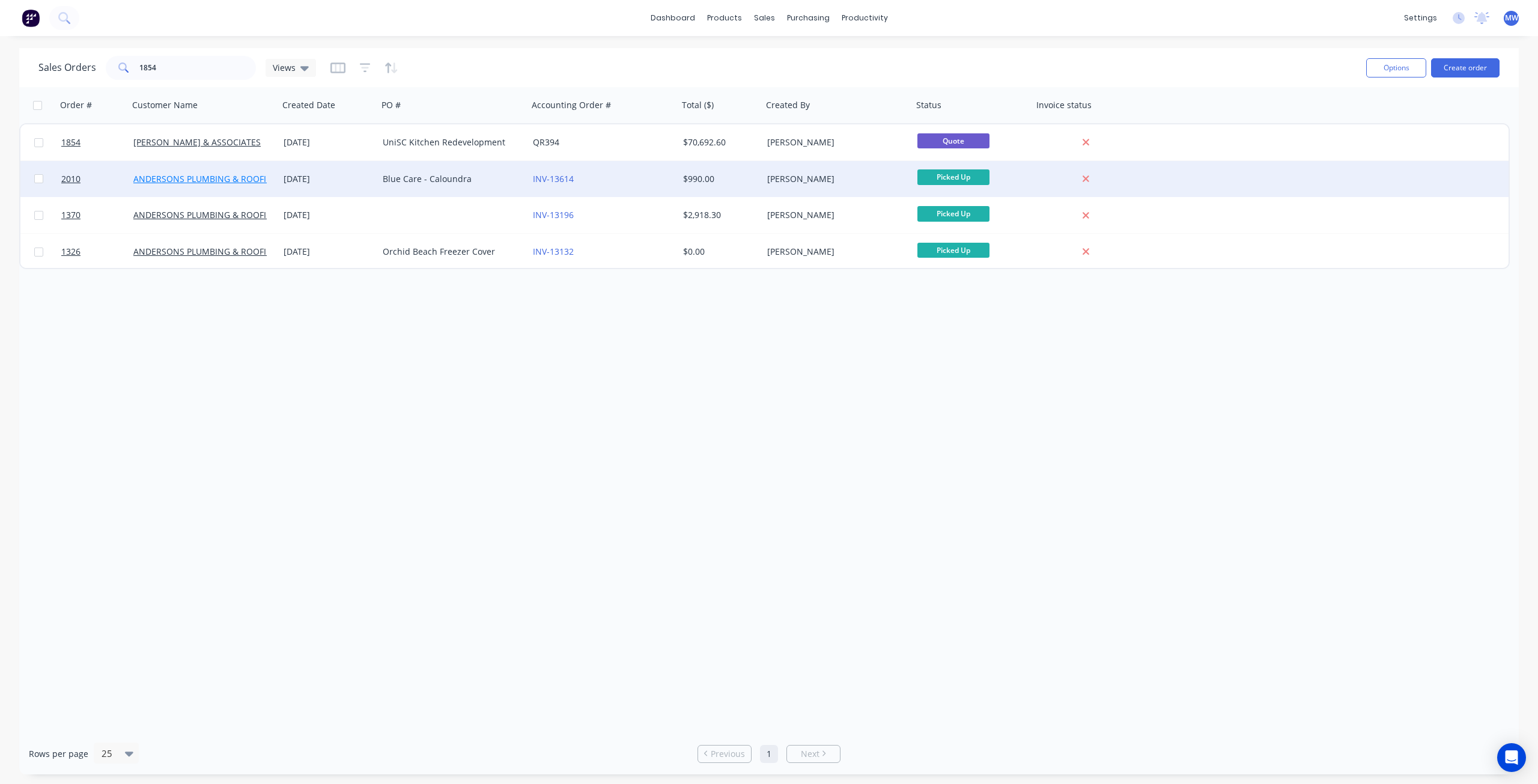
click at [322, 441] on div "Order # Customer Name Created Date PO # Accounting Order # Total ($) Created By…" at bounding box center [769, 410] width 1500 height 646
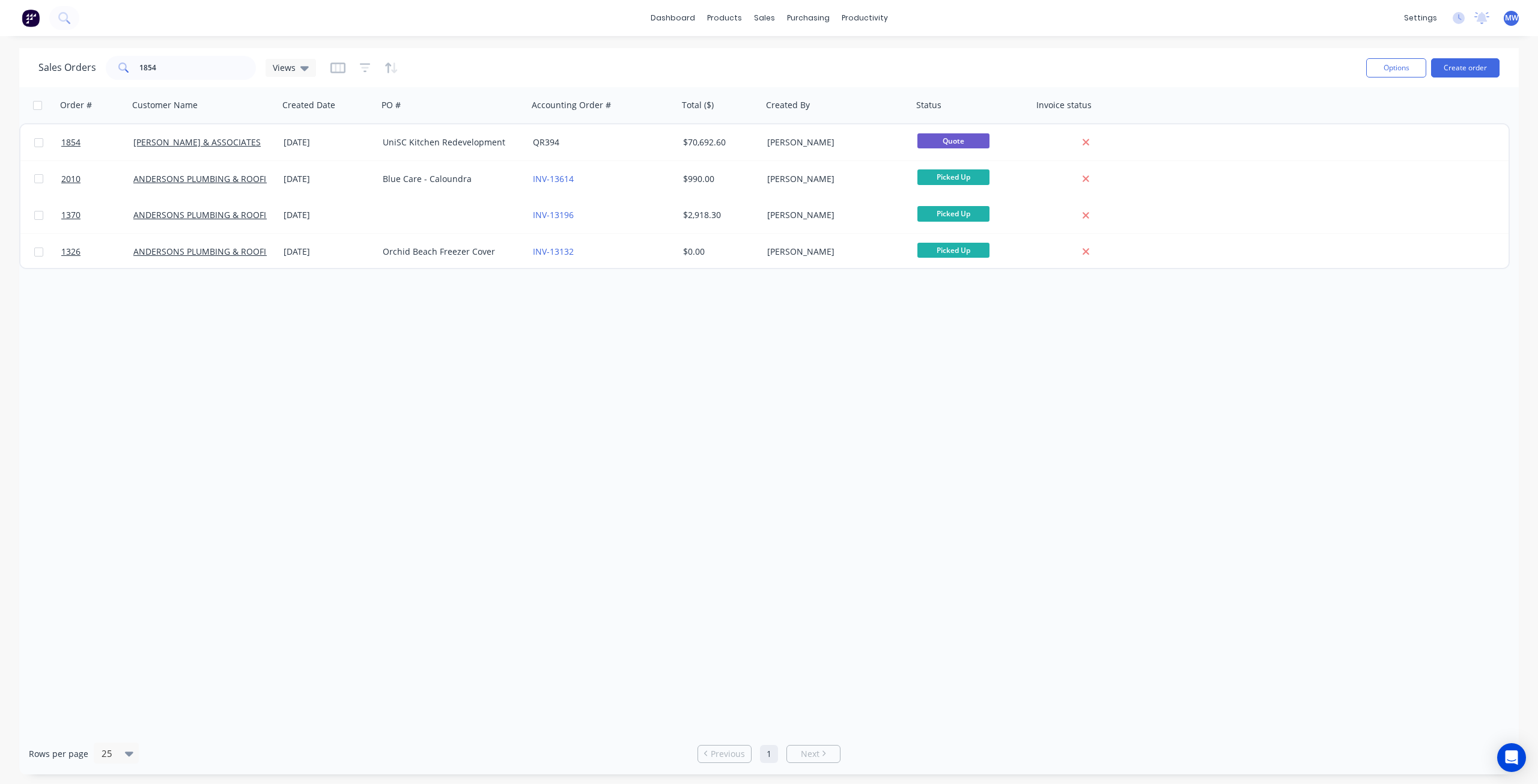
drag, startPoint x: 183, startPoint y: 448, endPoint x: 183, endPoint y: 436, distance: 12.0
click at [183, 447] on div "Order # Customer Name Created Date PO # Accounting Order # Total ($) Created By…" at bounding box center [769, 410] width 1500 height 646
drag, startPoint x: 157, startPoint y: 81, endPoint x: 38, endPoint y: 80, distance: 119.0
click at [40, 82] on div "Sales Orders 1854 Views Options Create order" at bounding box center [769, 68] width 1500 height 39
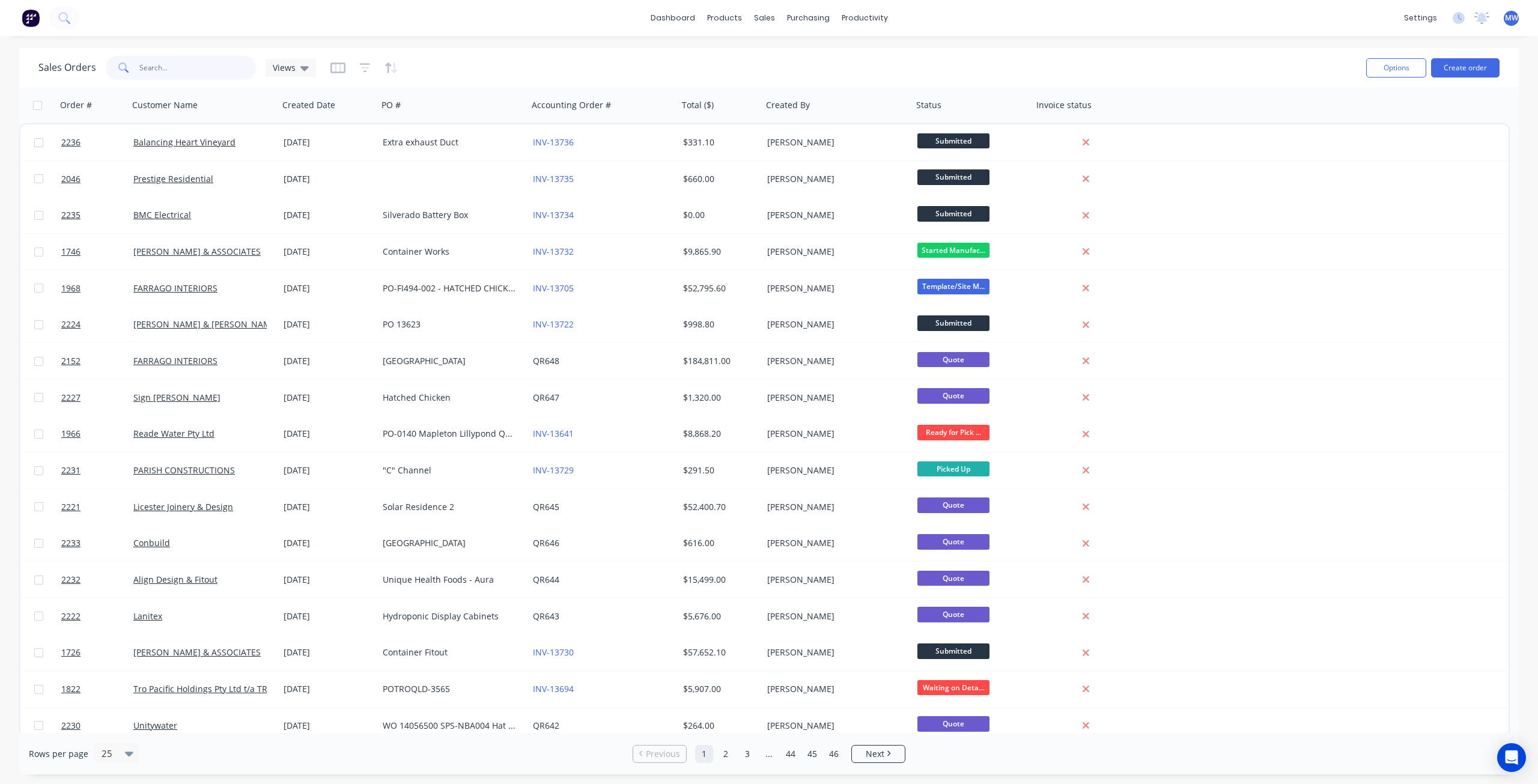
click at [195, 64] on input "text" at bounding box center [198, 68] width 117 height 24
type input "2063"
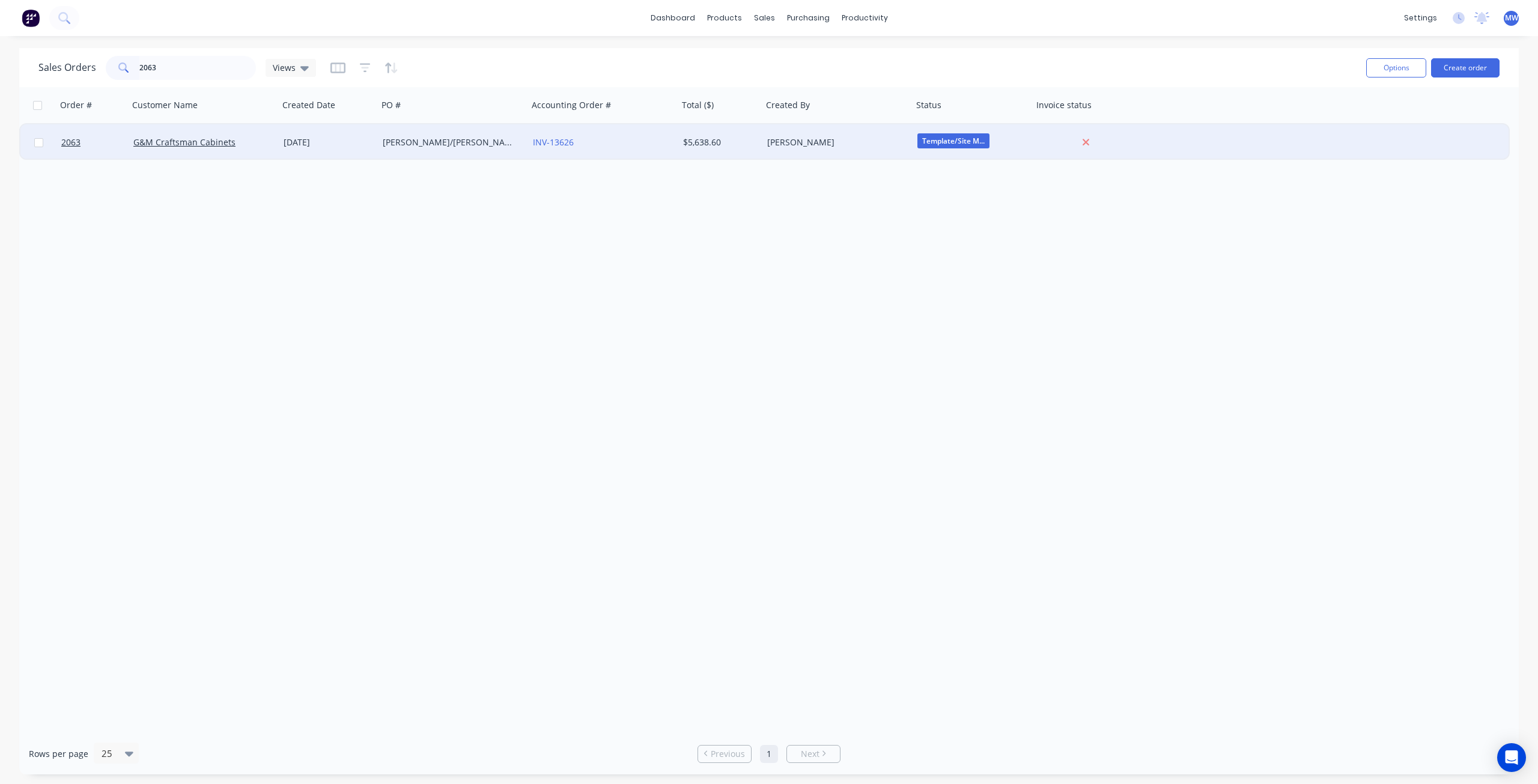
click at [363, 142] on div "17 Jul 2025" at bounding box center [328, 142] width 89 height 12
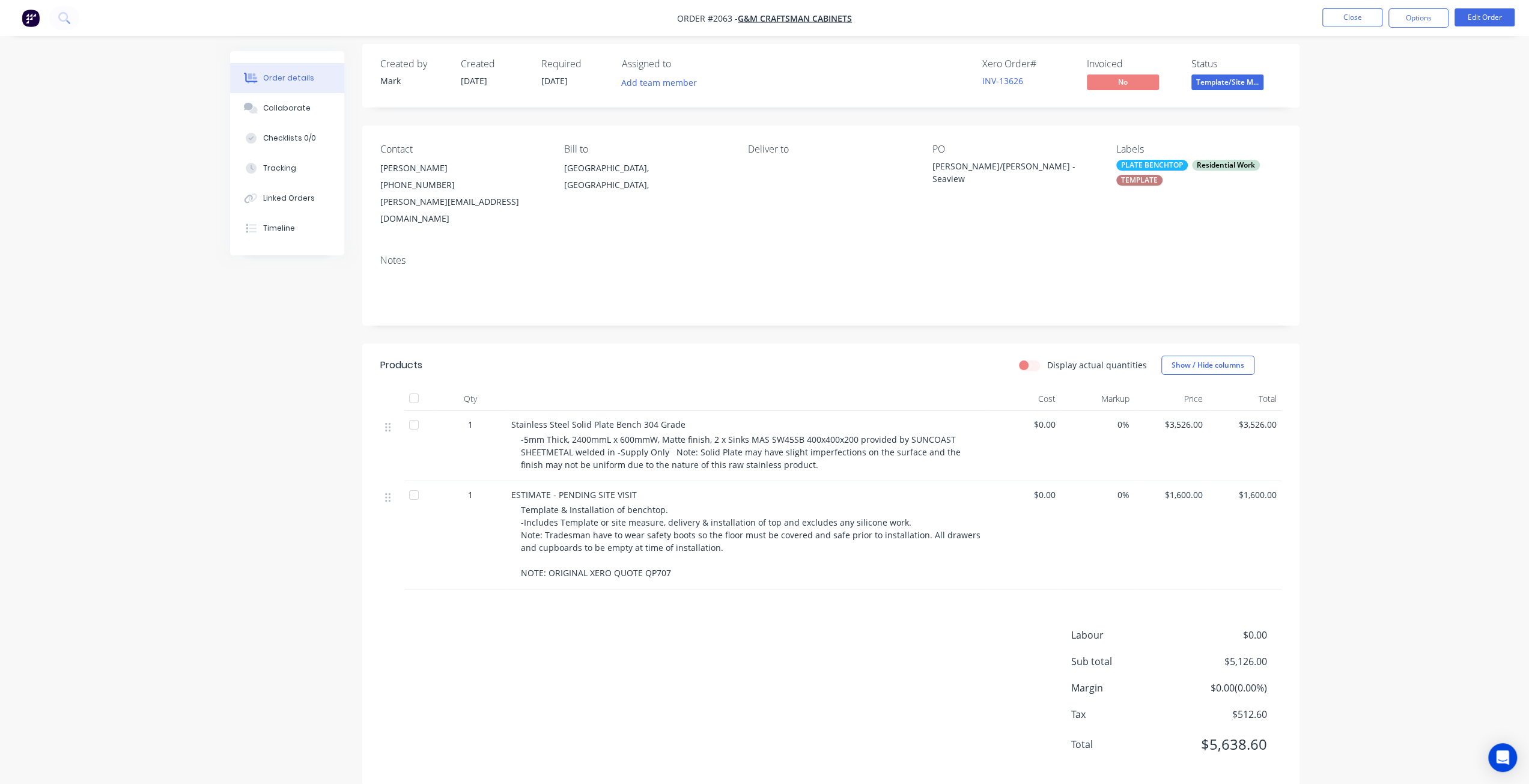
scroll to position [9, 0]
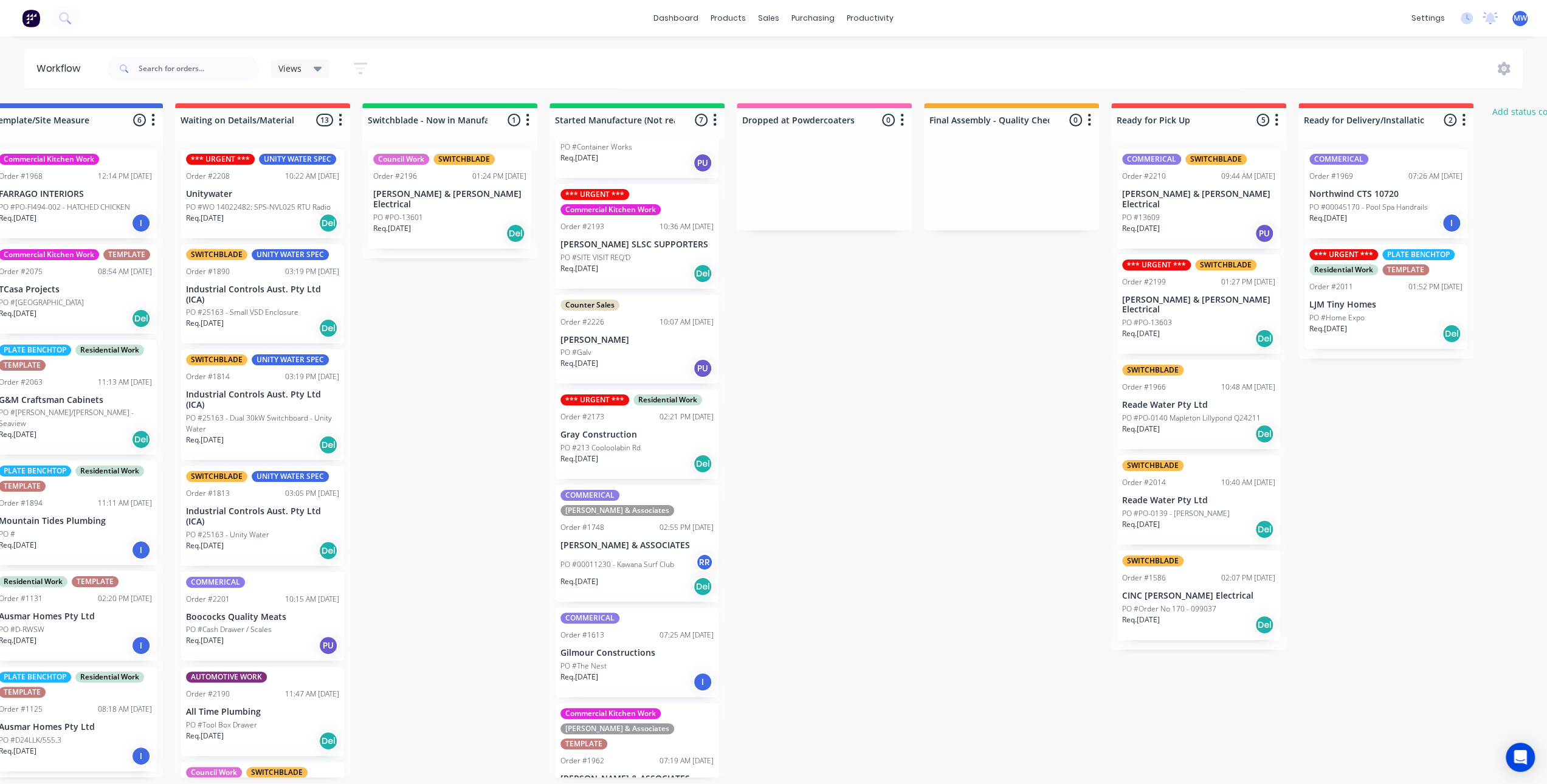
scroll to position [2, 0]
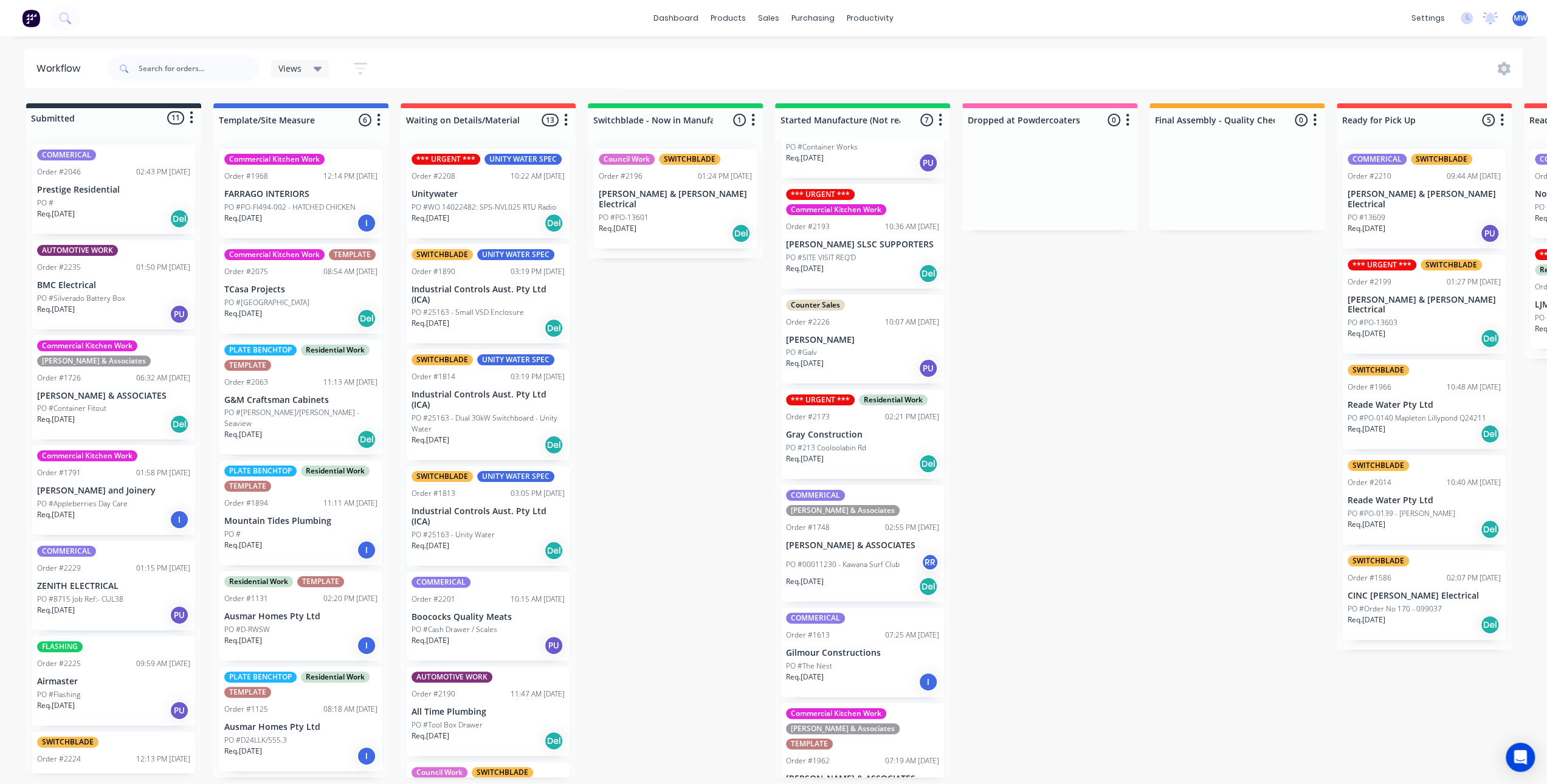
click at [612, 398] on div "Submitted 11 Status colour #273444 hex #273444 Save Cancel Summaries Total orde…" at bounding box center [1004, 440] width 2027 height 674
click at [634, 340] on div "Submitted 11 Status colour #273444 hex #273444 Save Cancel Summaries Total orde…" at bounding box center [1004, 440] width 2027 height 674
click at [730, 438] on div "Submitted 11 Status colour #273444 hex #273444 Save Cancel Summaries Total orde…" at bounding box center [1004, 440] width 2027 height 674
click at [696, 386] on div "Submitted 11 Status colour #273444 hex #273444 Save Cancel Summaries Total orde…" at bounding box center [1004, 440] width 2027 height 674
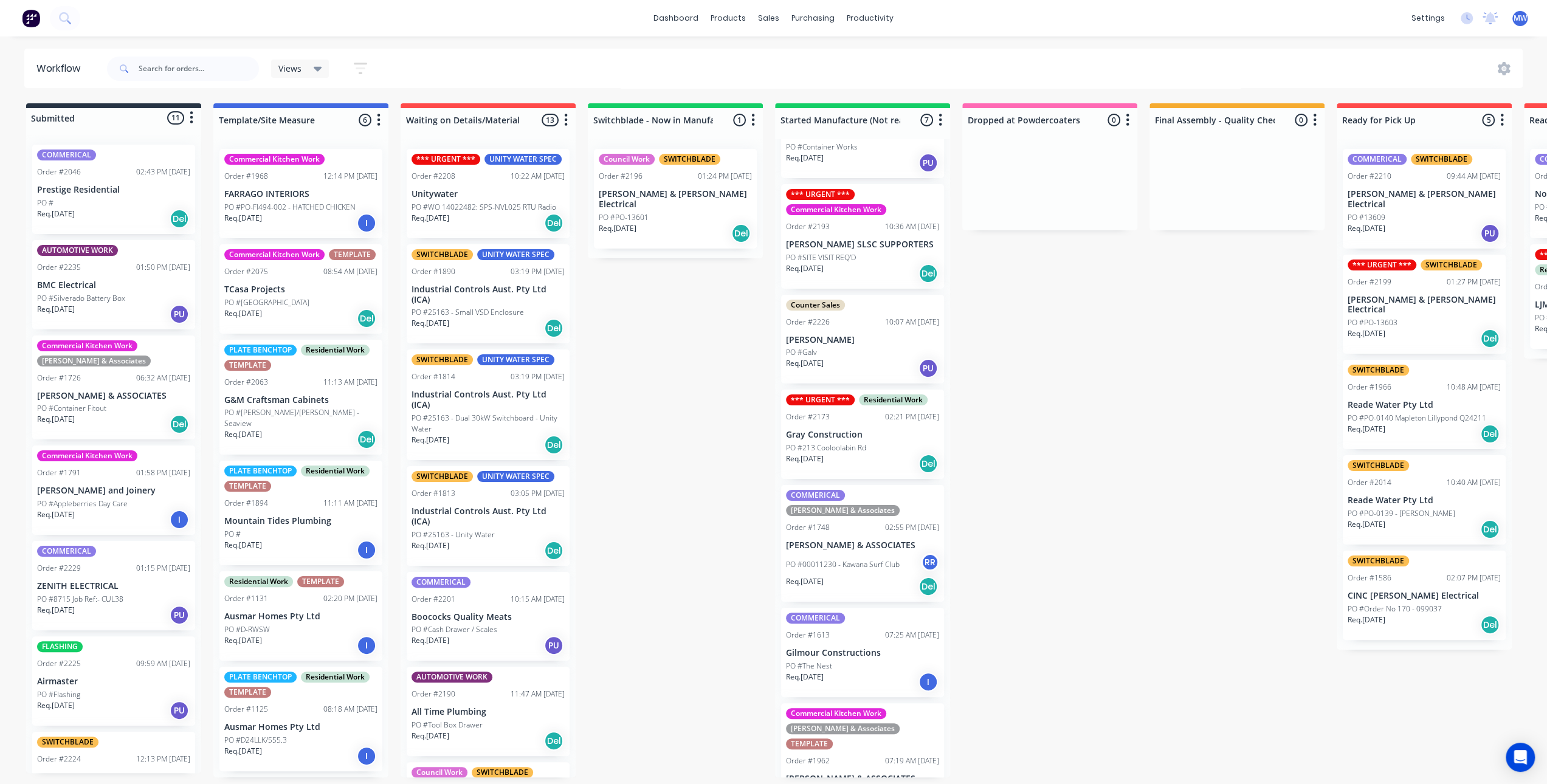
click at [679, 384] on div "Submitted 11 Status colour #273444 hex #273444 Save Cancel Summaries Total orde…" at bounding box center [1004, 440] width 2027 height 674
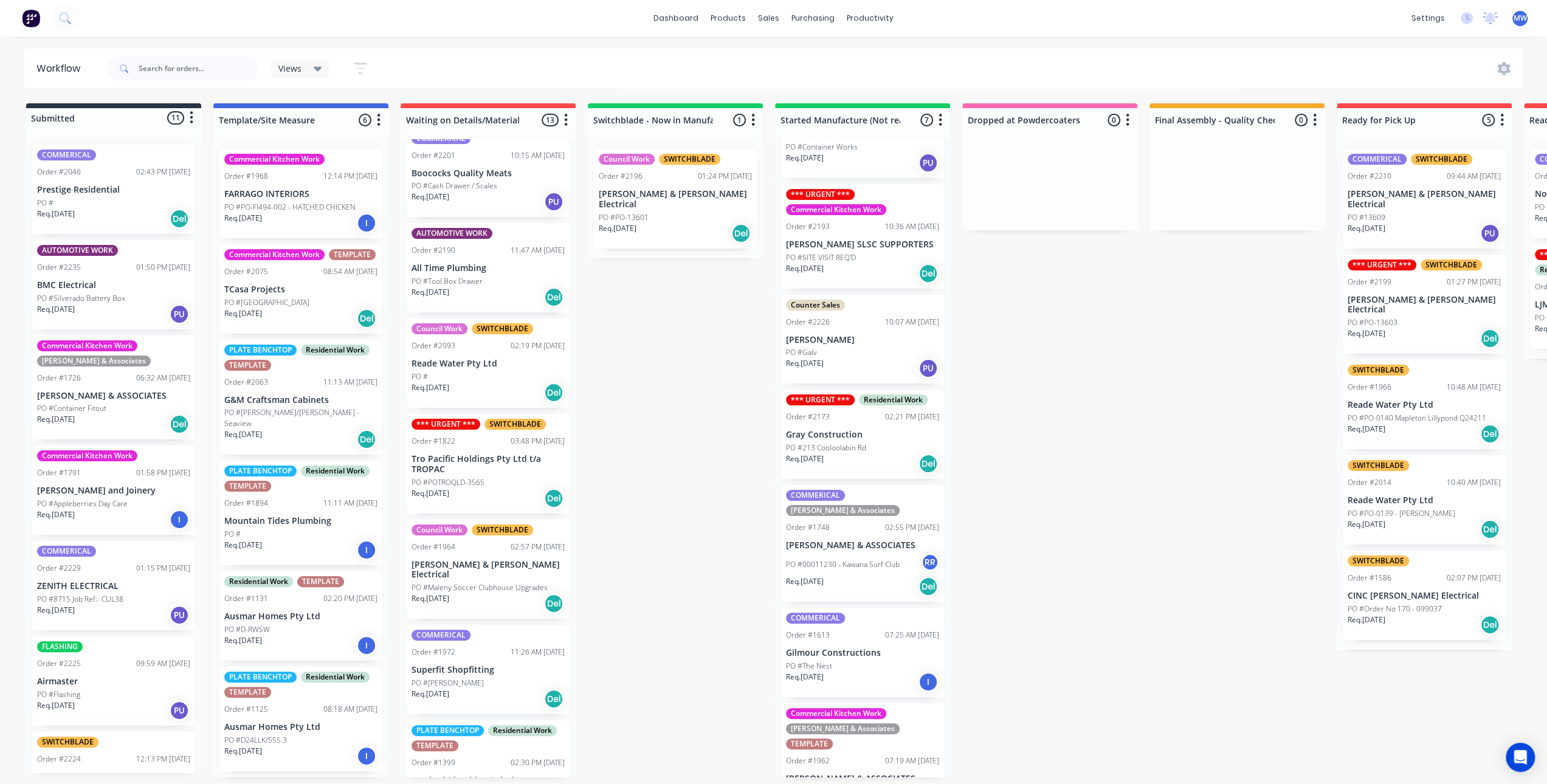
scroll to position [383, 0]
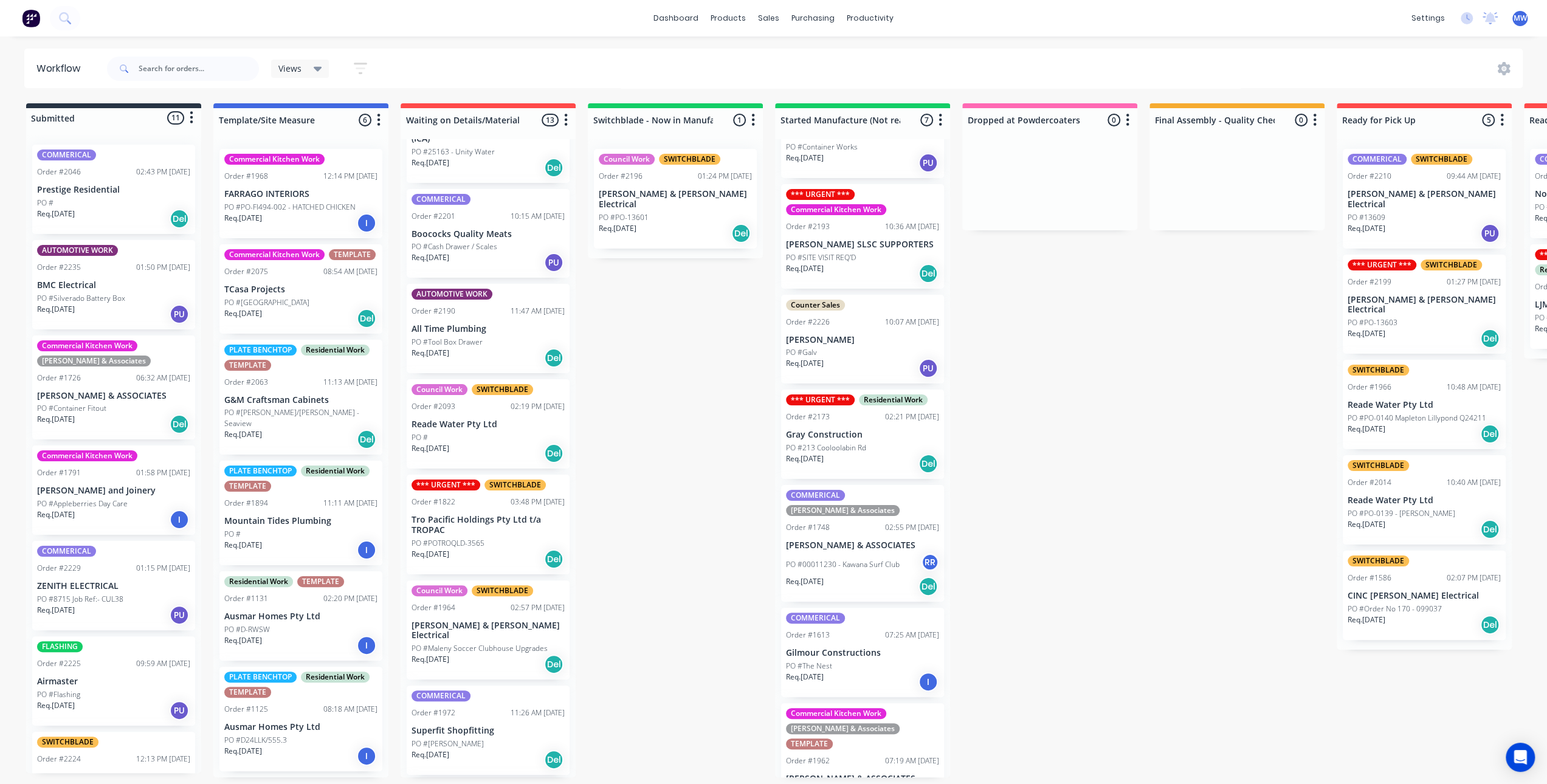
click at [473, 438] on div "PO #" at bounding box center [488, 437] width 153 height 11
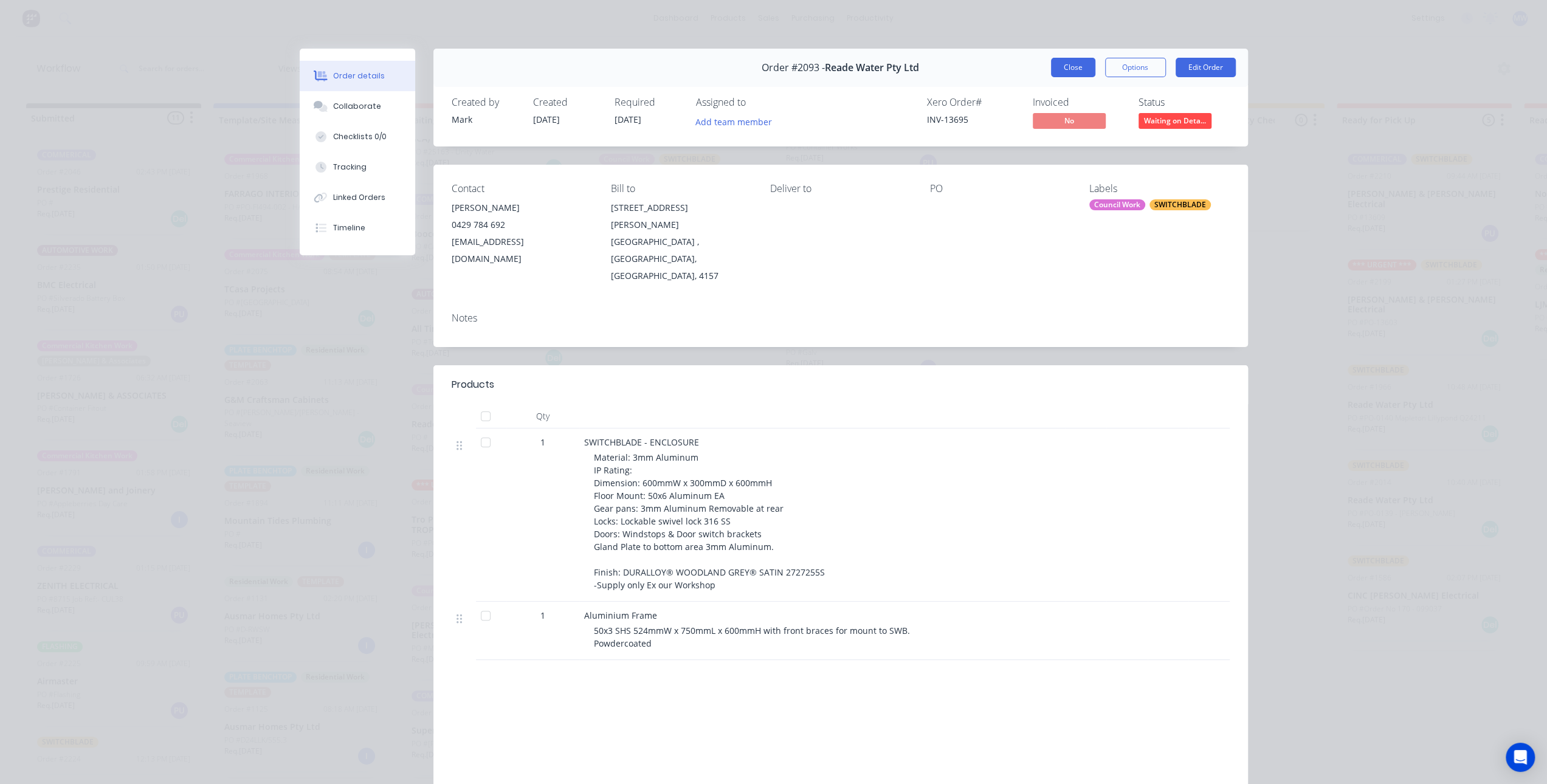
click at [1060, 67] on button "Close" at bounding box center [1073, 68] width 45 height 20
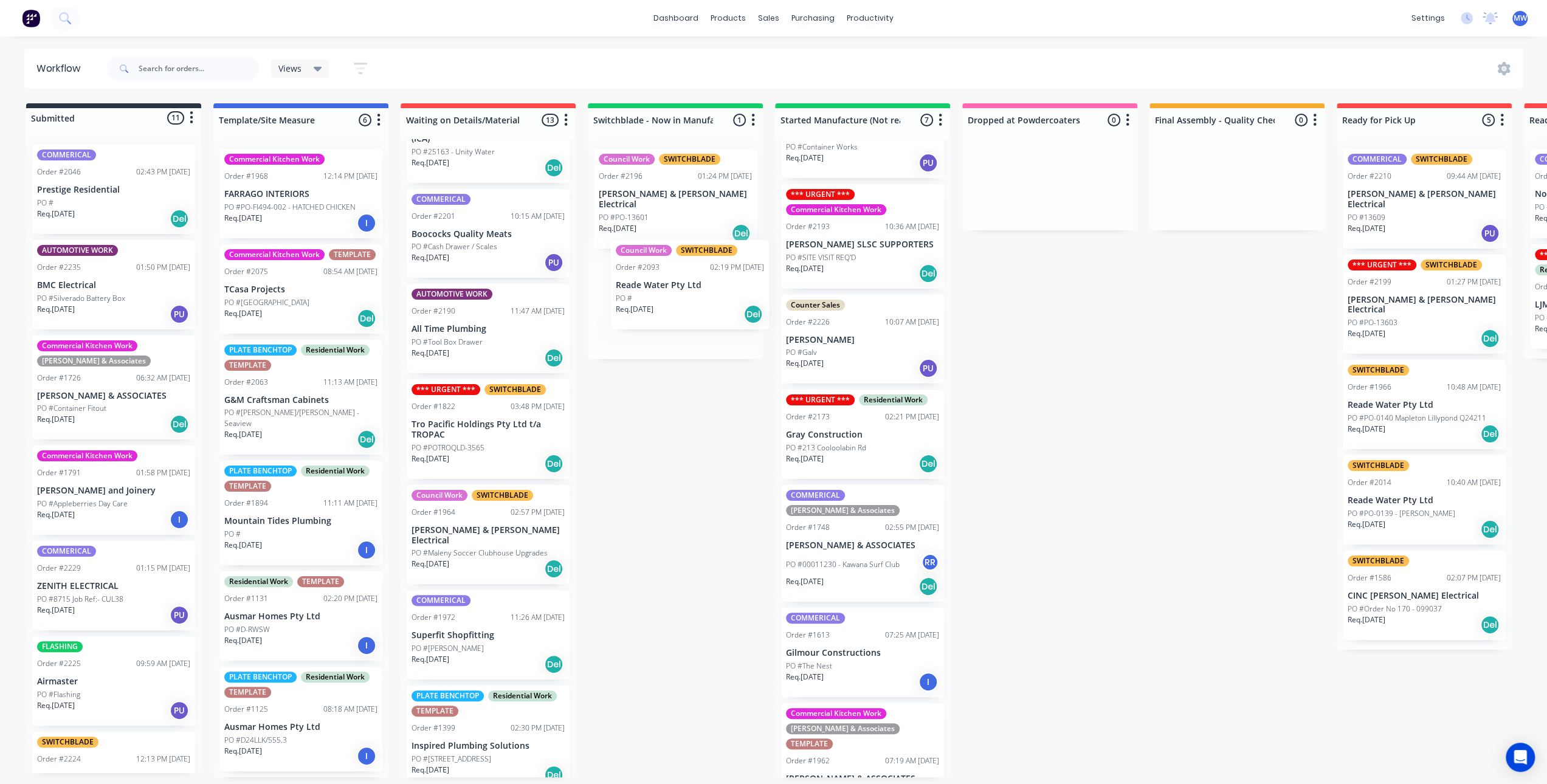
drag, startPoint x: 463, startPoint y: 422, endPoint x: 672, endPoint y: 281, distance: 252.1
click at [672, 281] on div "Submitted 11 Status colour #273444 hex #273444 Save Cancel Summaries Total orde…" at bounding box center [1004, 440] width 2027 height 674
click at [670, 295] on p "Reade Water Pty Ltd" at bounding box center [675, 299] width 153 height 11
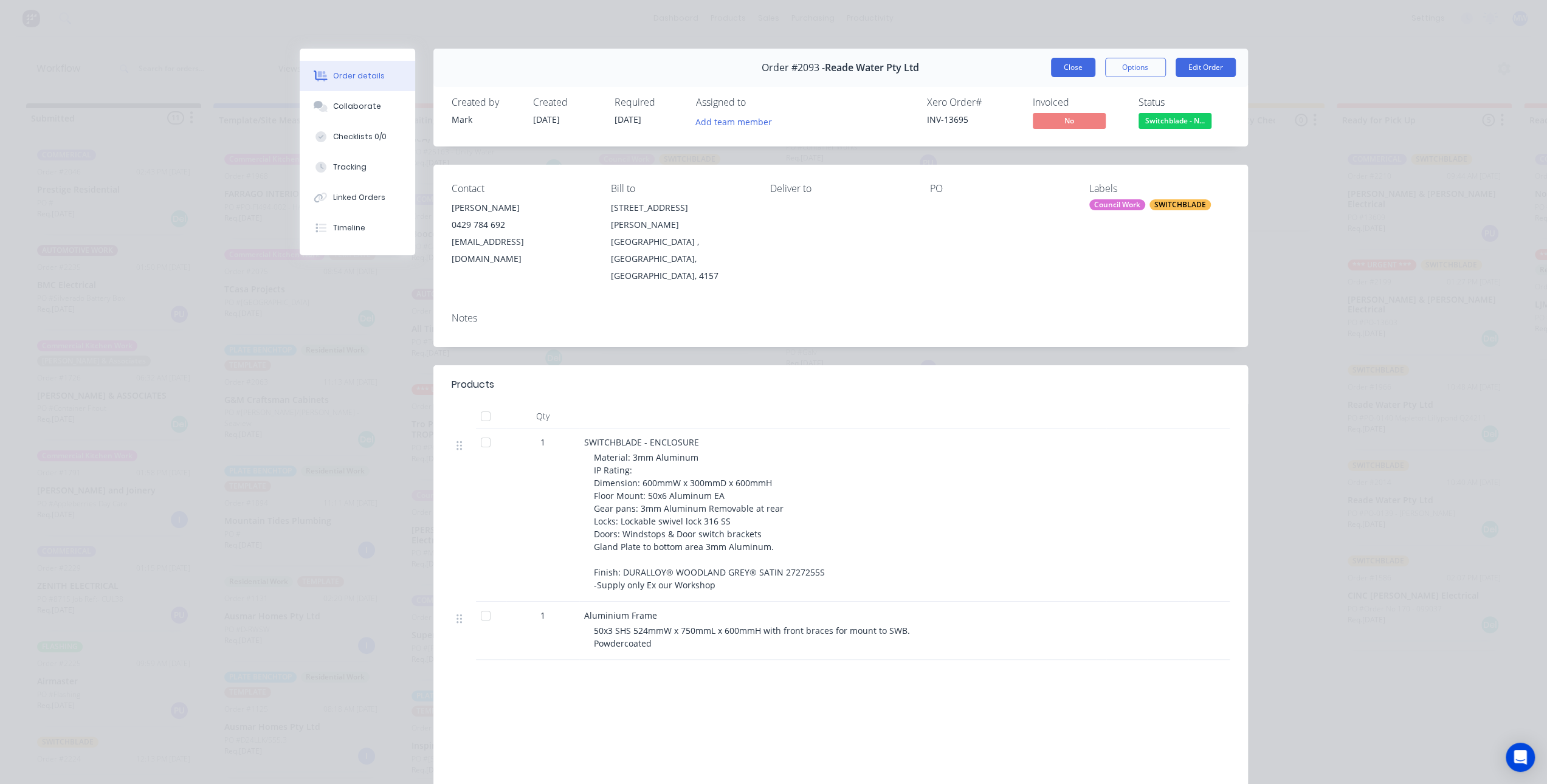
click at [1058, 65] on button "Close" at bounding box center [1073, 68] width 45 height 20
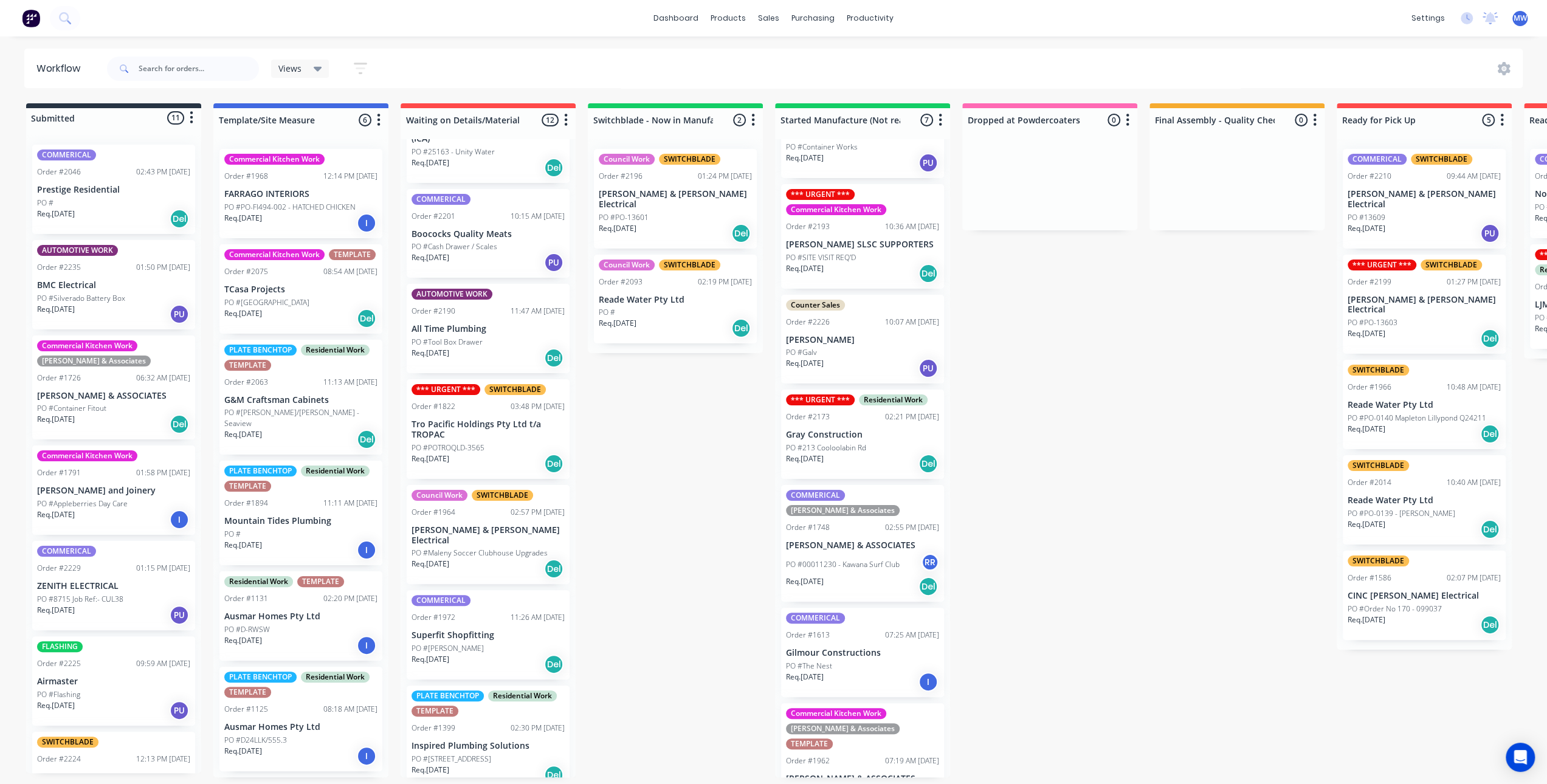
click at [651, 382] on div "Submitted 11 Status colour #273444 hex #273444 Save Cancel Summaries Total orde…" at bounding box center [1004, 440] width 2027 height 674
click at [685, 277] on div "Order #2093 02:19 PM 13/08/25" at bounding box center [675, 282] width 153 height 11
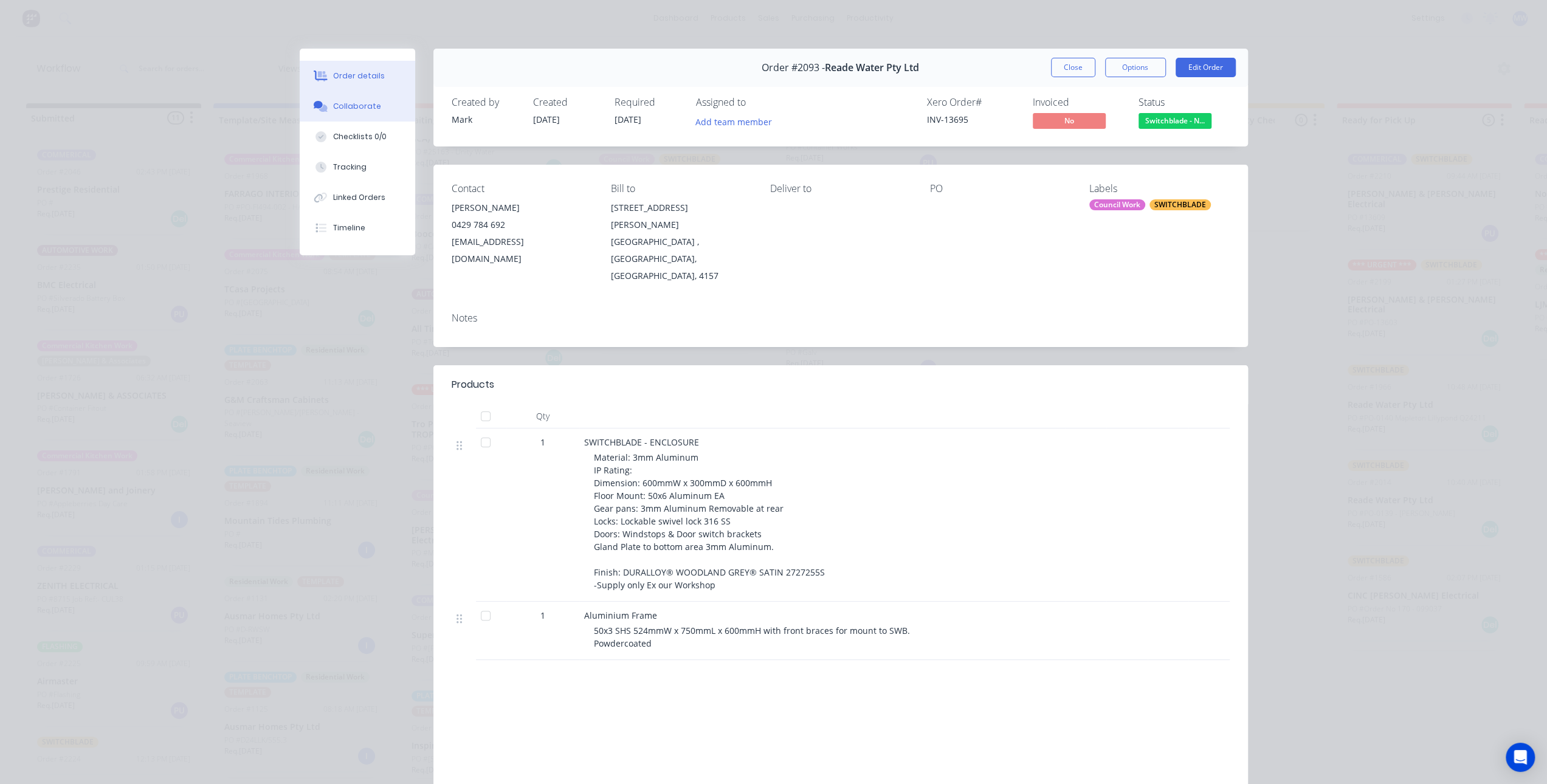
click at [363, 110] on div "Collaborate" at bounding box center [357, 106] width 48 height 11
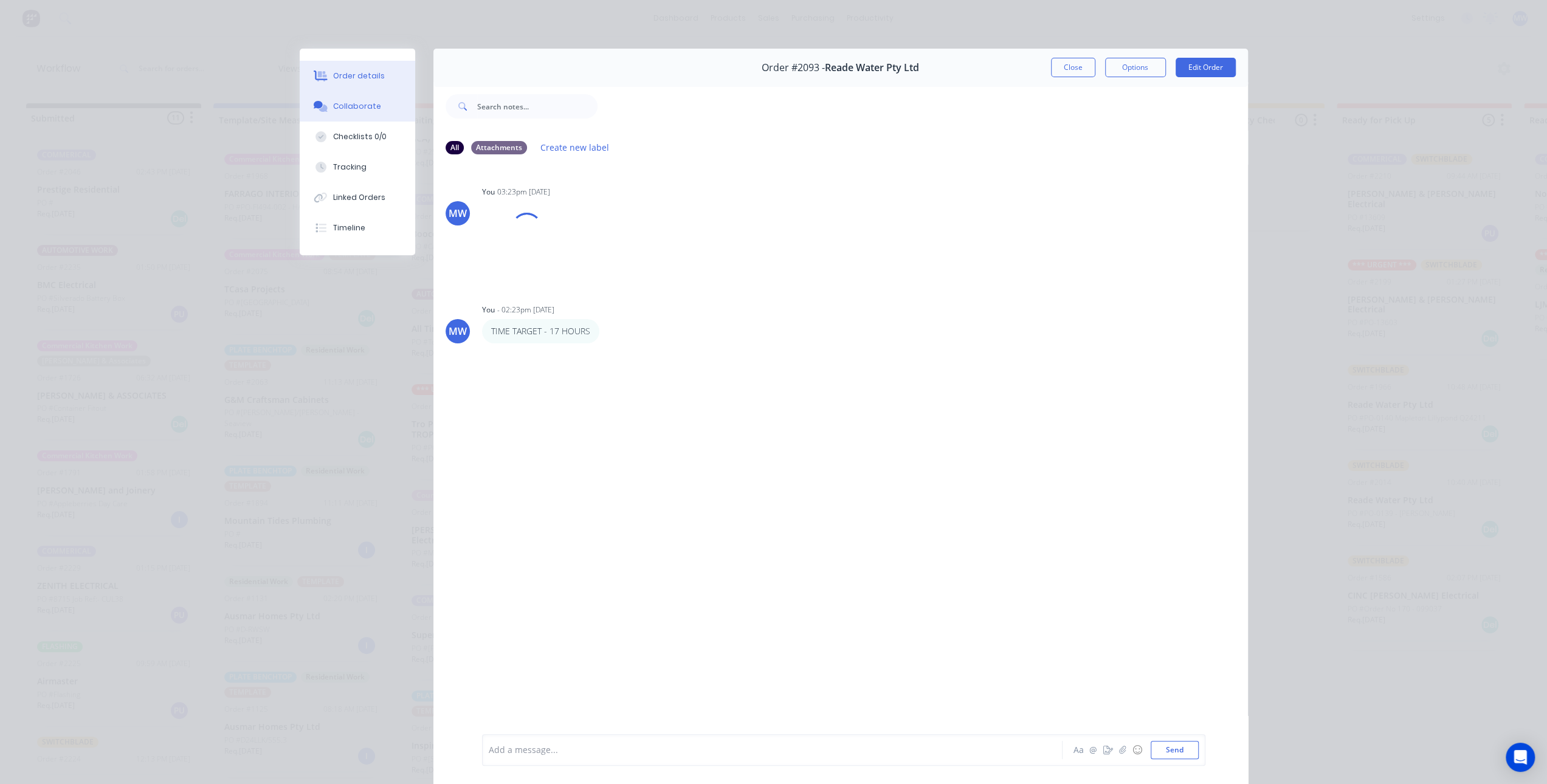
click at [362, 79] on div "Order details" at bounding box center [359, 76] width 52 height 11
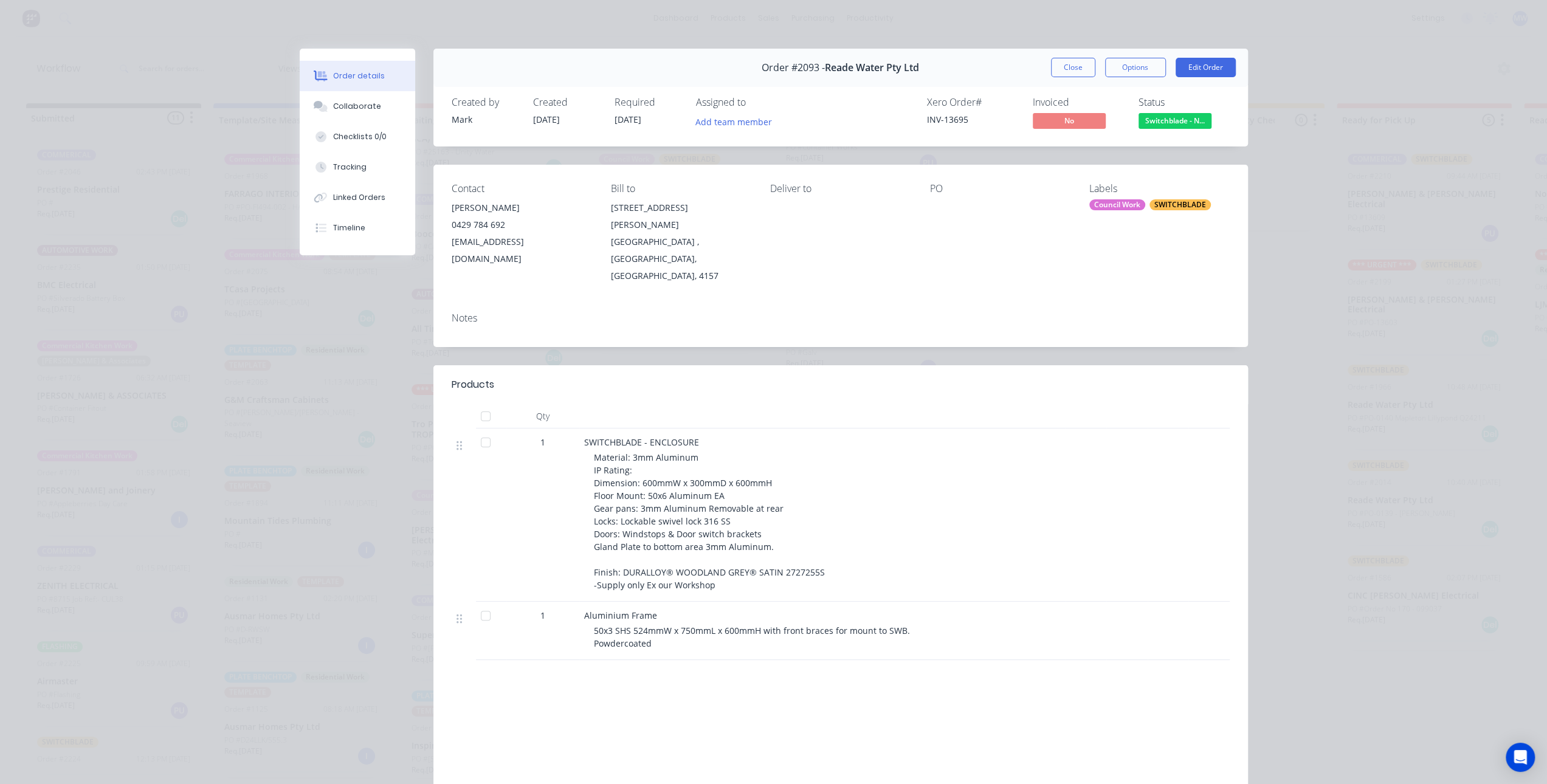
drag, startPoint x: 232, startPoint y: 331, endPoint x: 281, endPoint y: 312, distance: 52.6
click at [230, 330] on div "Order details Collaborate Checklists 0/0 Tracking Linked Orders Timeline Order …" at bounding box center [774, 392] width 1547 height 784
click at [1055, 67] on button "Close" at bounding box center [1073, 68] width 45 height 20
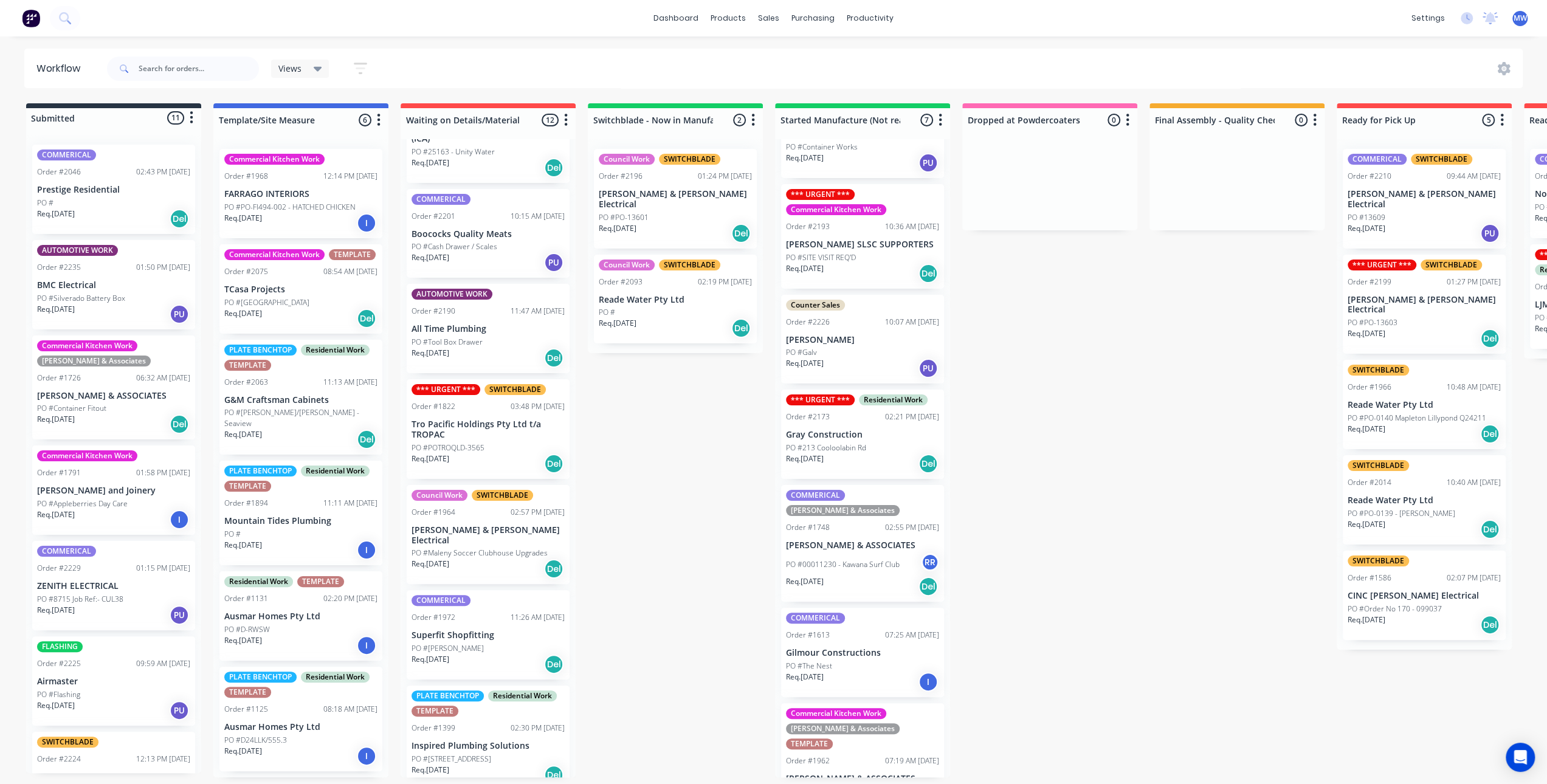
click at [634, 444] on div "Submitted 11 Status colour #273444 hex #273444 Save Cancel Summaries Total orde…" at bounding box center [1004, 440] width 2027 height 674
click at [695, 482] on div "Submitted 11 Status colour #273444 hex #273444 Save Cancel Summaries Total orde…" at bounding box center [1004, 440] width 2027 height 674
click at [675, 432] on div "Submitted 11 Status colour #273444 hex #273444 Save Cancel Summaries Total orde…" at bounding box center [1004, 440] width 2027 height 674
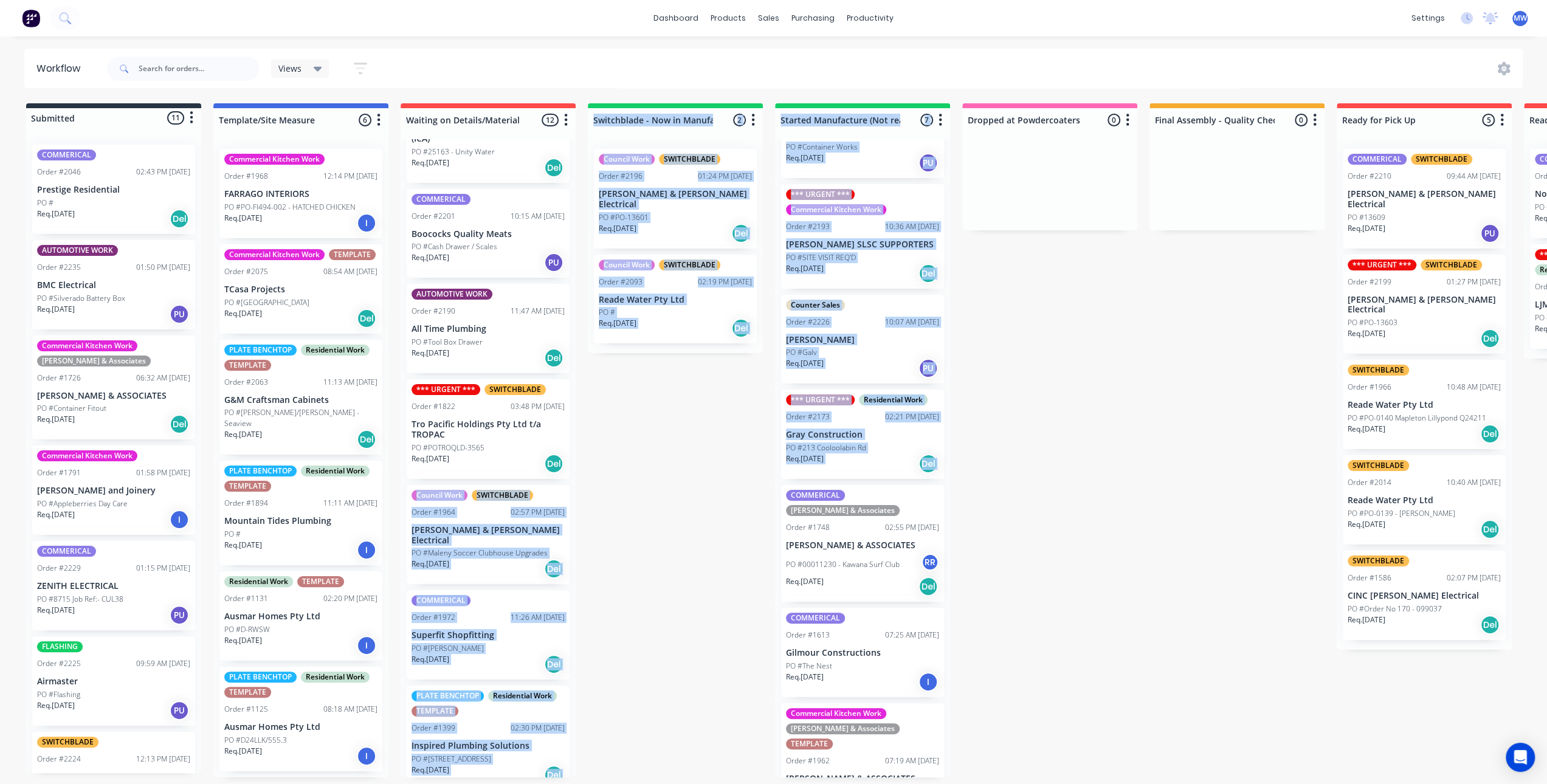
click at [675, 466] on div "Submitted 11 Status colour #273444 hex #273444 Save Cancel Summaries Total orde…" at bounding box center [1004, 440] width 2027 height 674
click at [665, 482] on div "Submitted 11 Status colour #273444 hex #273444 Save Cancel Summaries Total orde…" at bounding box center [1004, 440] width 2027 height 674
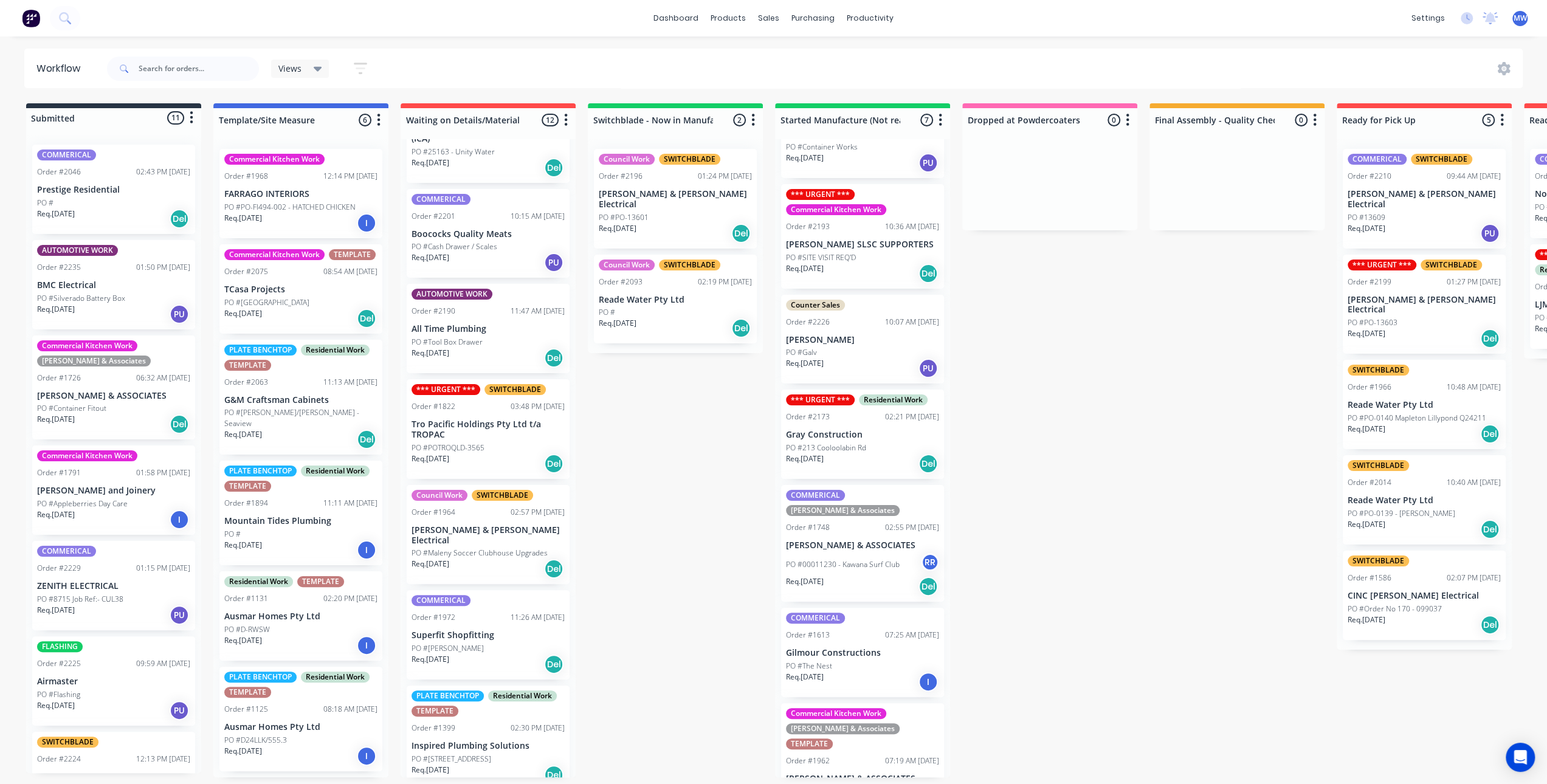
click at [646, 505] on div "Submitted 11 Status colour #273444 hex #273444 Save Cancel Summaries Total orde…" at bounding box center [1004, 440] width 2027 height 674
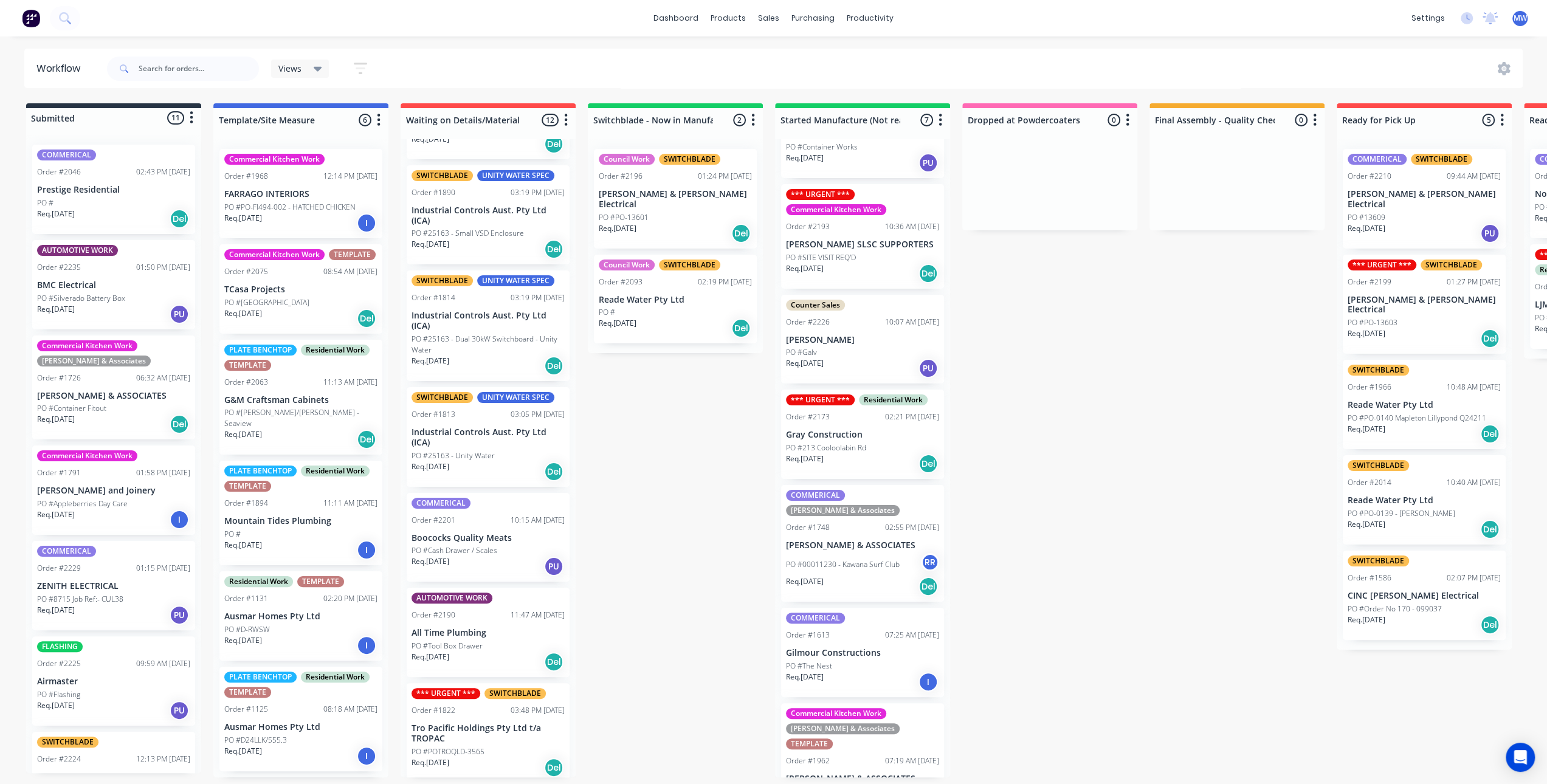
scroll to position [0, 0]
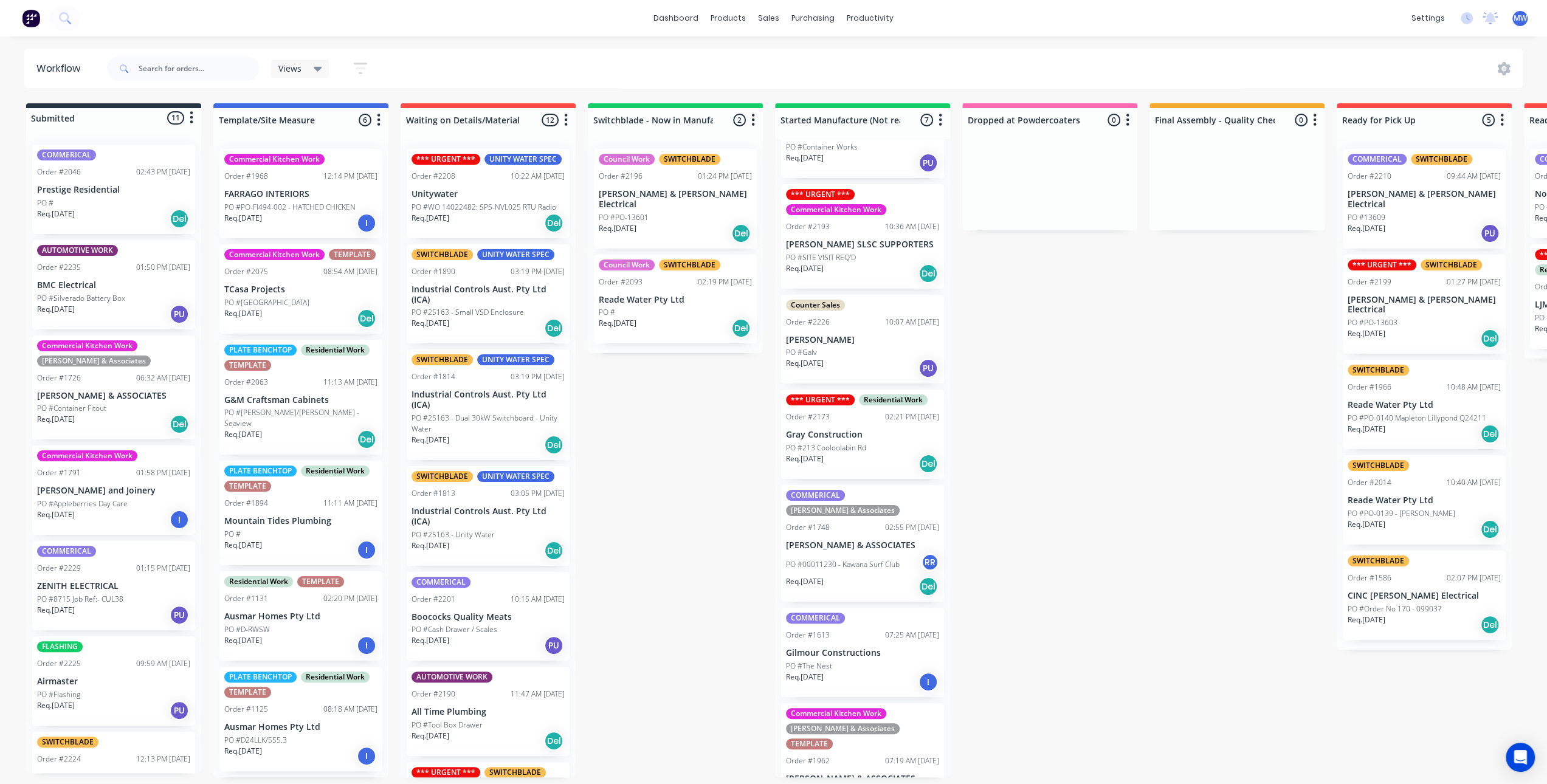
click at [463, 205] on p "PO #WO 14022482: SPS-NVL025 RTU Radio" at bounding box center [484, 207] width 145 height 11
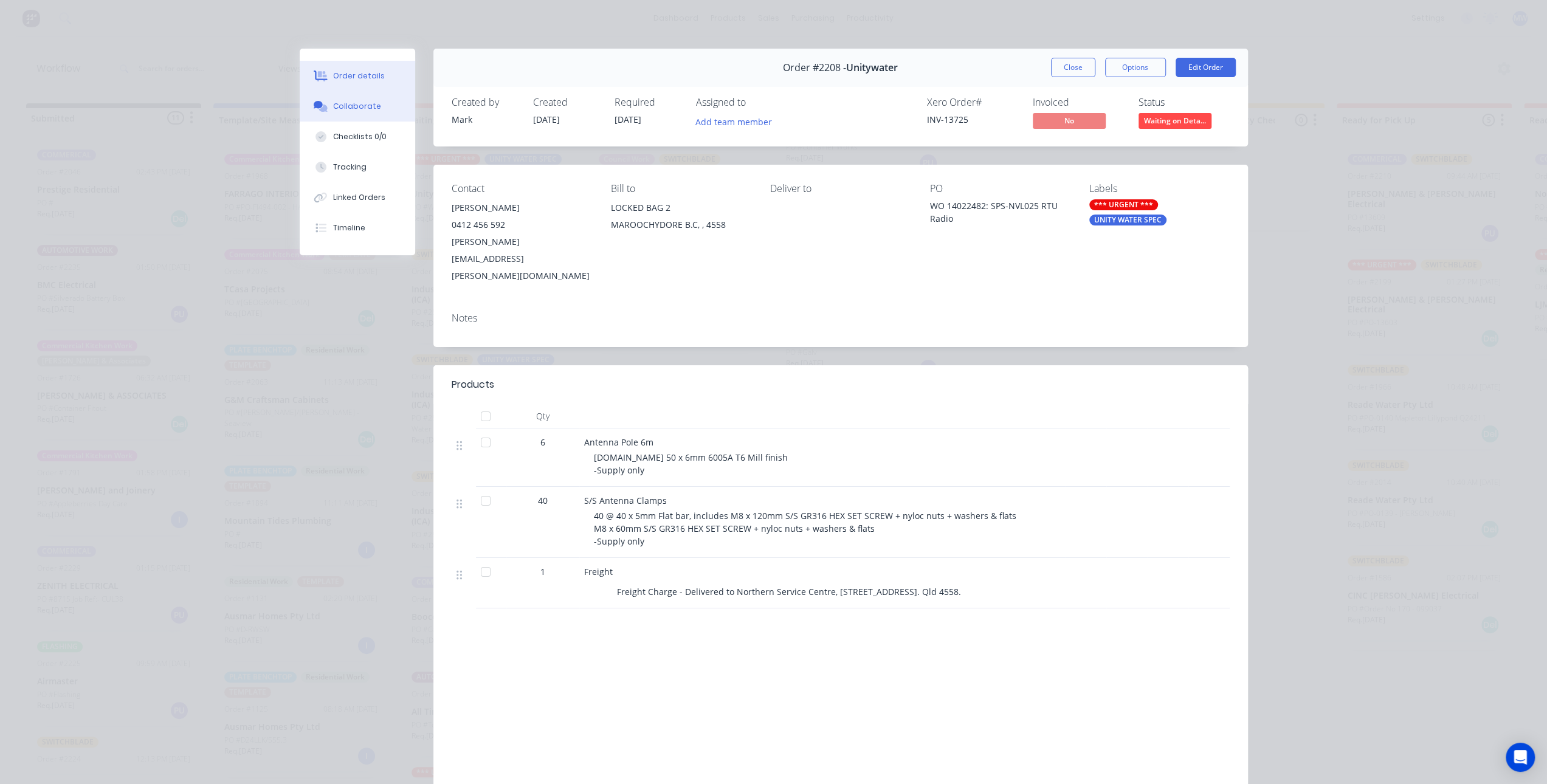
click at [368, 106] on div "Collaborate" at bounding box center [357, 106] width 48 height 11
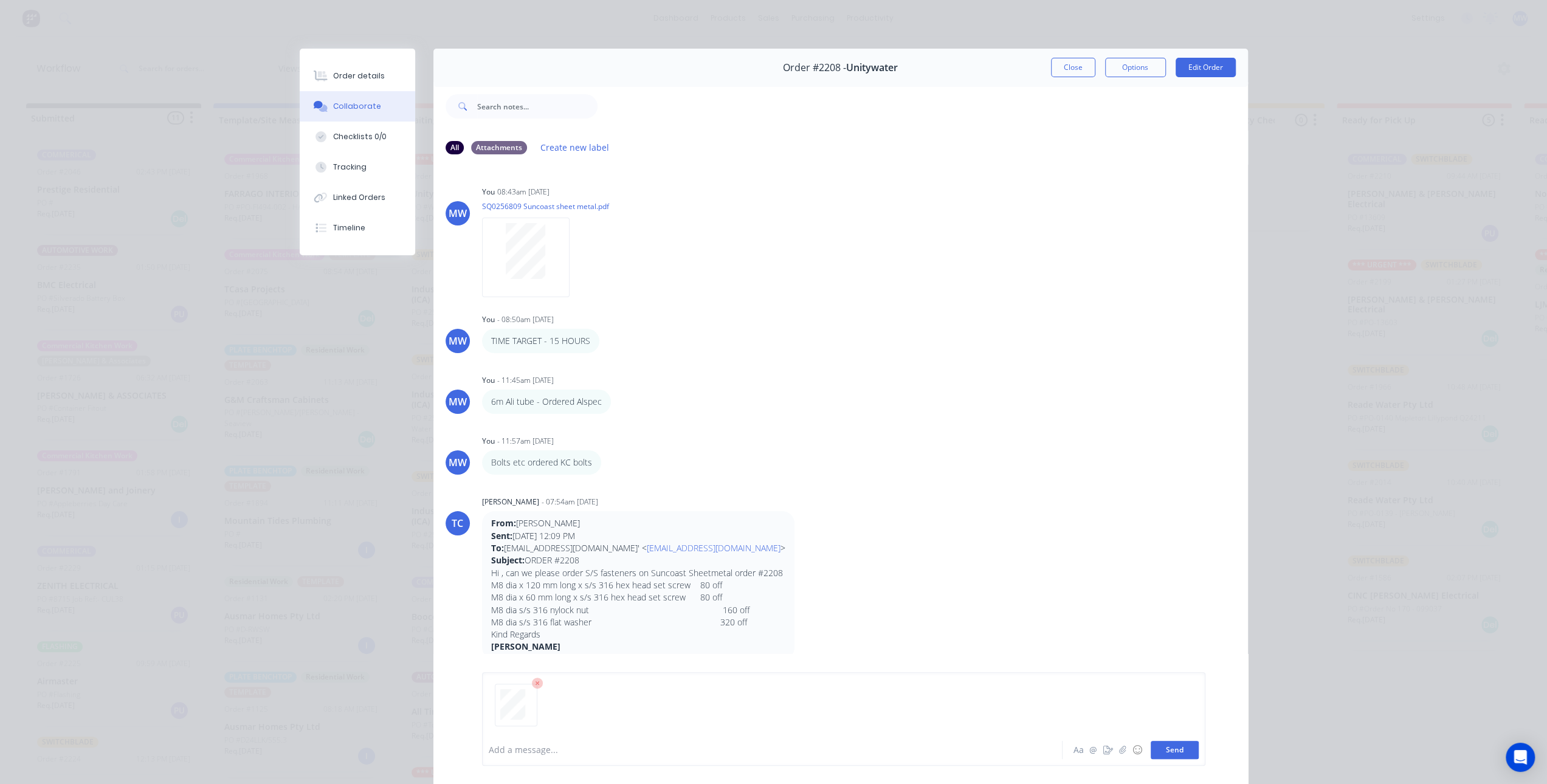
click at [1163, 748] on button "Send" at bounding box center [1175, 750] width 48 height 18
click at [1068, 68] on button "Close" at bounding box center [1073, 68] width 45 height 20
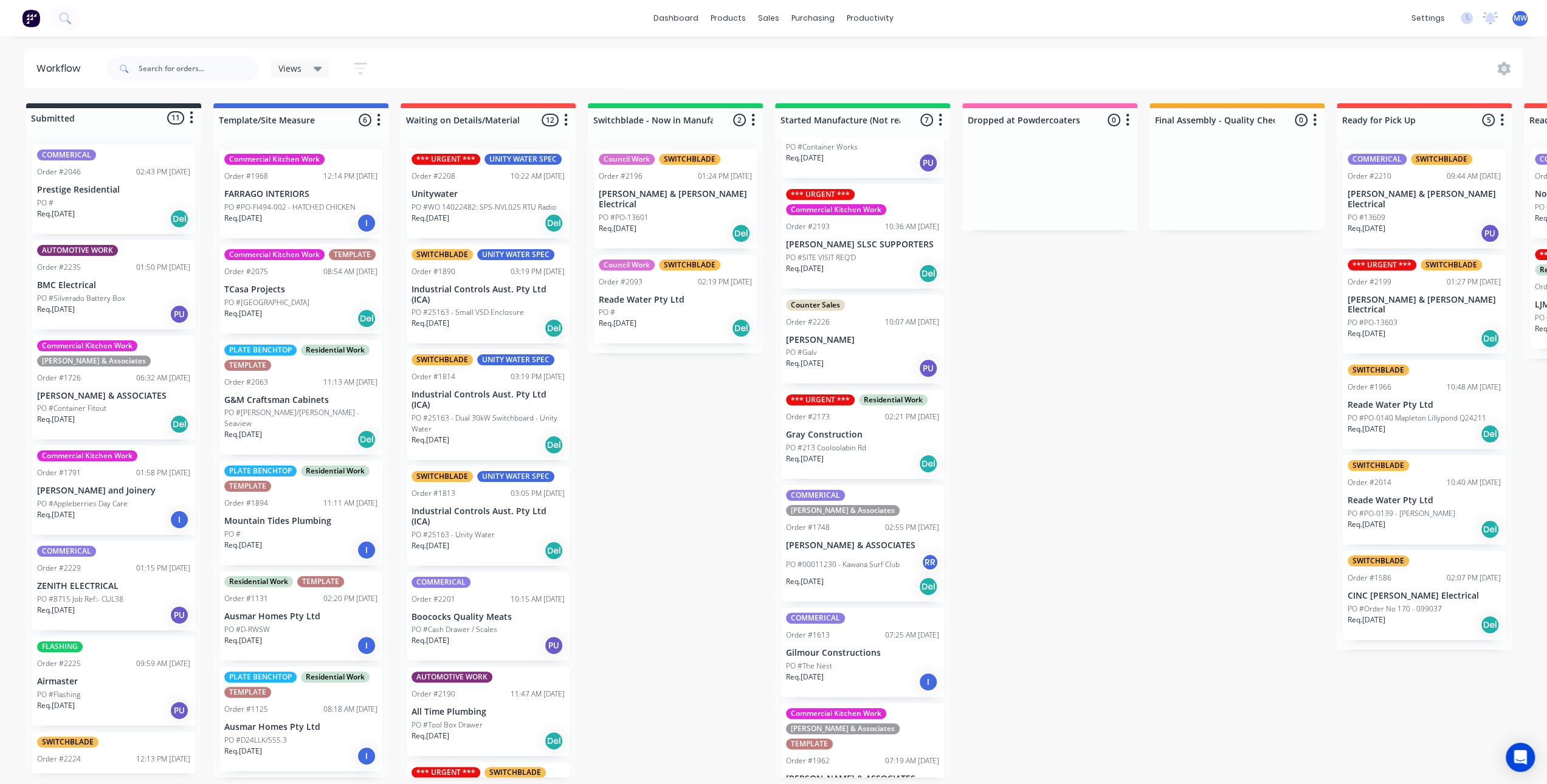
click at [638, 422] on div "Submitted 11 Status colour #273444 hex #273444 Save Cancel Summaries Total orde…" at bounding box center [1004, 440] width 2027 height 674
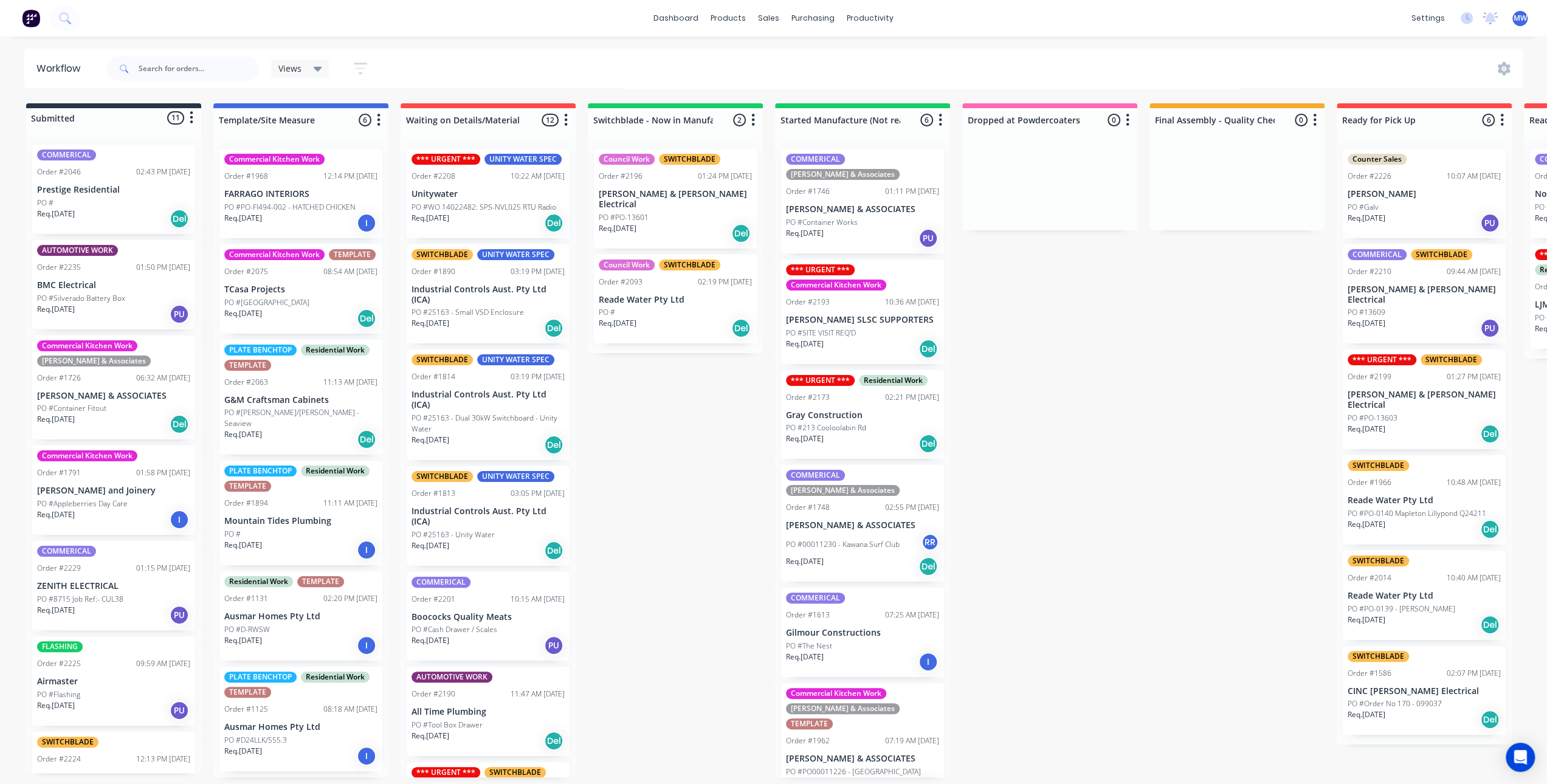
click at [643, 492] on div "Submitted 11 Status colour #273444 hex #273444 Save Cancel Summaries Total orde…" at bounding box center [1004, 440] width 2027 height 674
click at [682, 554] on div "Submitted 11 Status colour #273444 hex #273444 Save Cancel Summaries Total orde…" at bounding box center [1004, 440] width 2027 height 674
click at [1070, 427] on div "Submitted 11 Status colour #273444 hex #273444 Save Cancel Summaries Total orde…" at bounding box center [1004, 440] width 2027 height 674
click at [676, 465] on div "Submitted 11 Status colour #273444 hex #273444 Save Cancel Summaries Total orde…" at bounding box center [1004, 440] width 2027 height 674
click at [675, 465] on div "Submitted 11 Status colour #273444 hex #273444 Save Cancel Summaries Total orde…" at bounding box center [1004, 440] width 2027 height 674
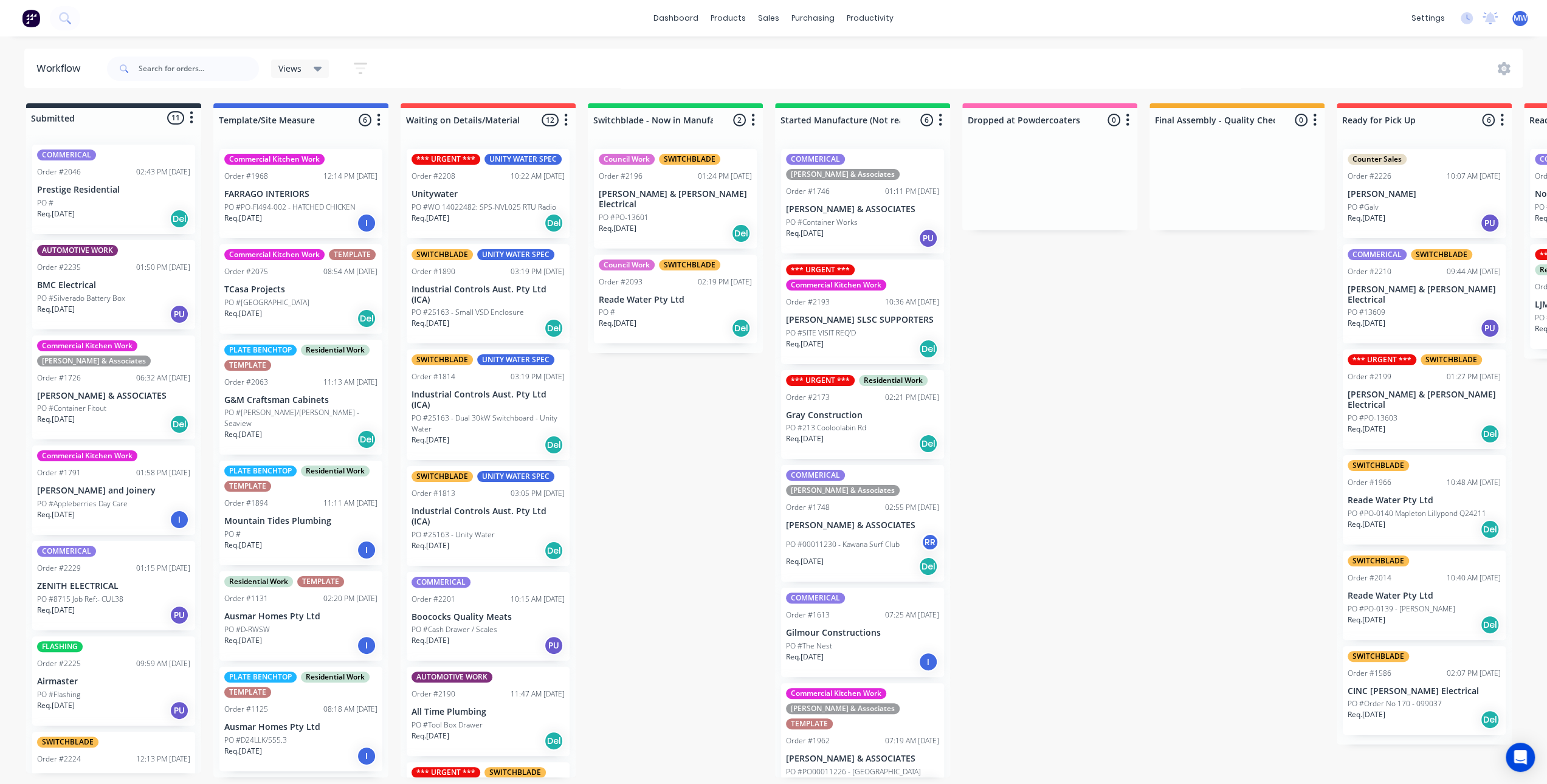
click at [675, 465] on div "Submitted 11 Status colour #273444 hex #273444 Save Cancel Summaries Total orde…" at bounding box center [1004, 440] width 2027 height 674
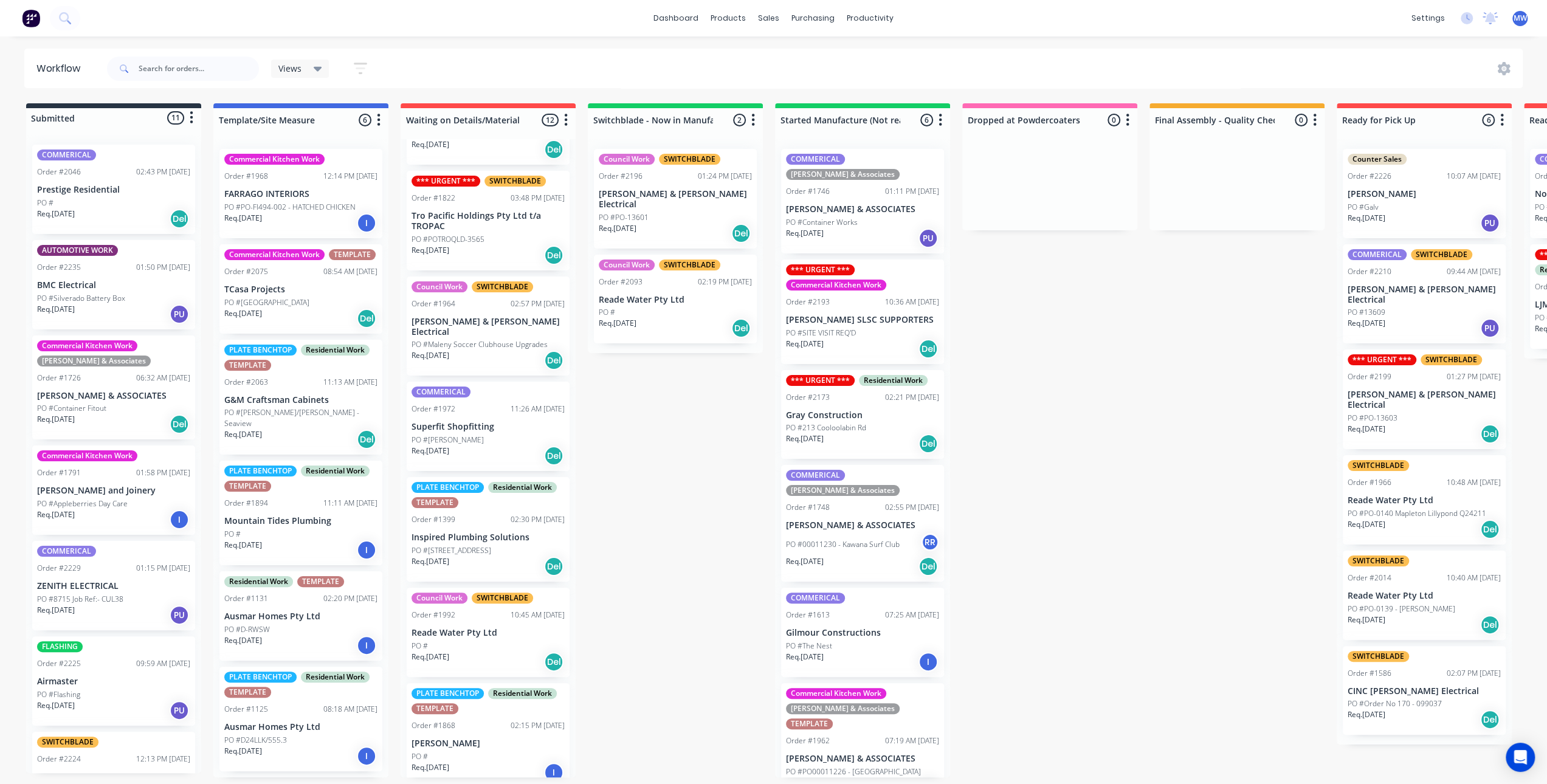
scroll to position [2, 0]
click at [482, 738] on p "[PERSON_NAME]" at bounding box center [488, 743] width 153 height 11
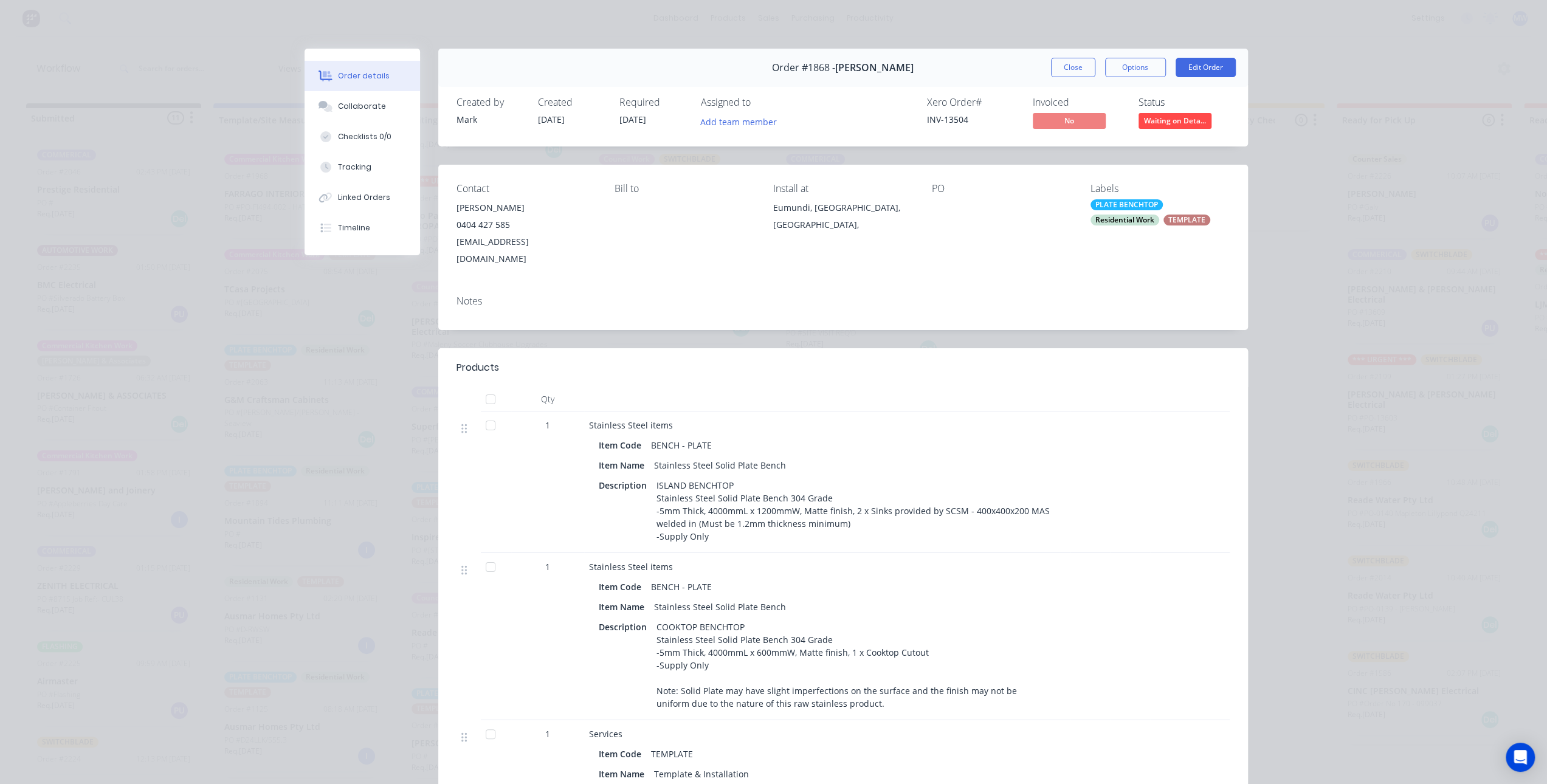
drag, startPoint x: 242, startPoint y: 376, endPoint x: 288, endPoint y: 371, distance: 46.3
click at [242, 376] on div "Order details Collaborate Checklists 0/0 Tracking Linked Orders Timeline Order …" at bounding box center [774, 392] width 1547 height 784
click at [1056, 72] on button "Close" at bounding box center [1073, 68] width 45 height 20
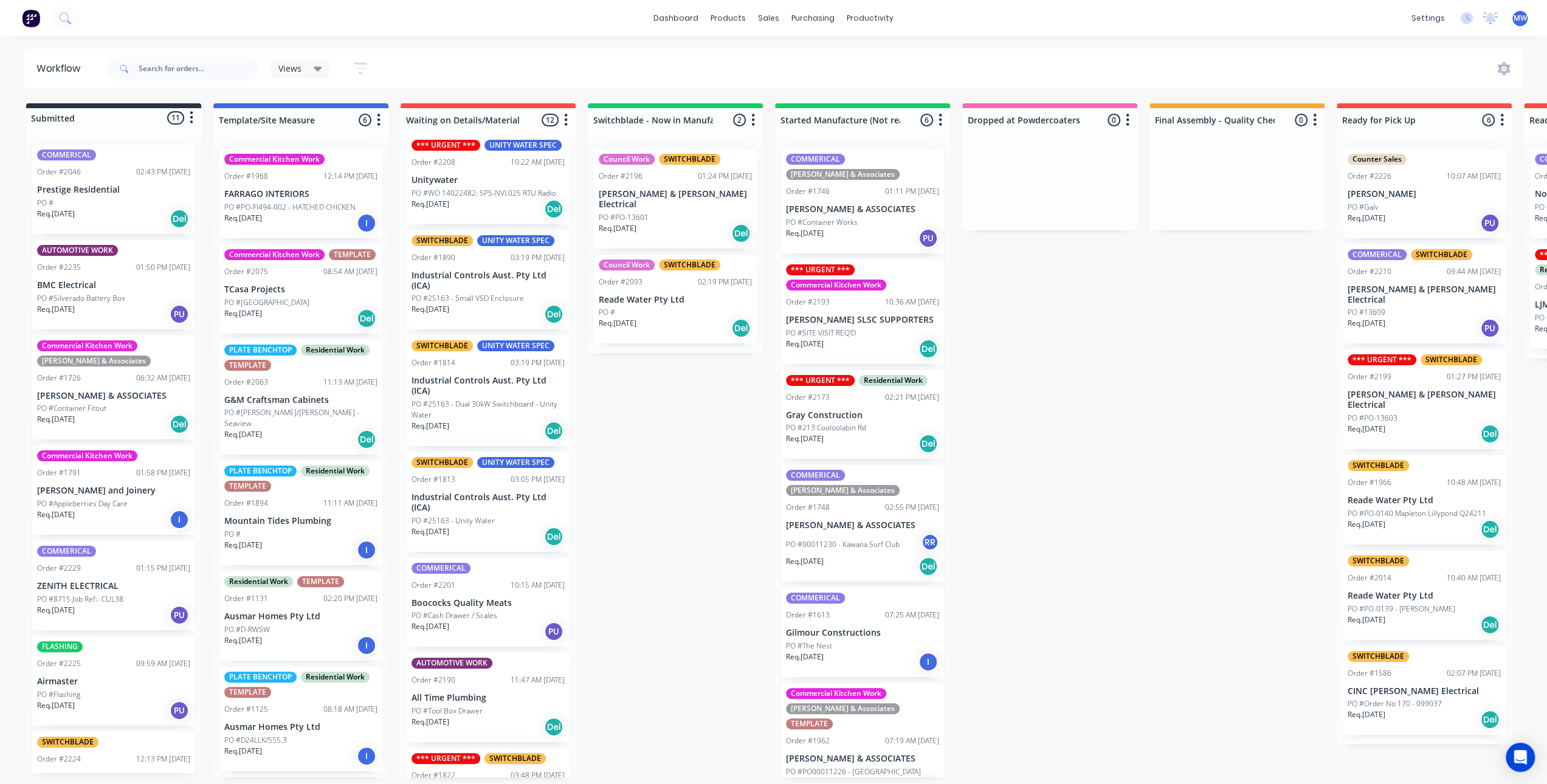
scroll to position [0, 0]
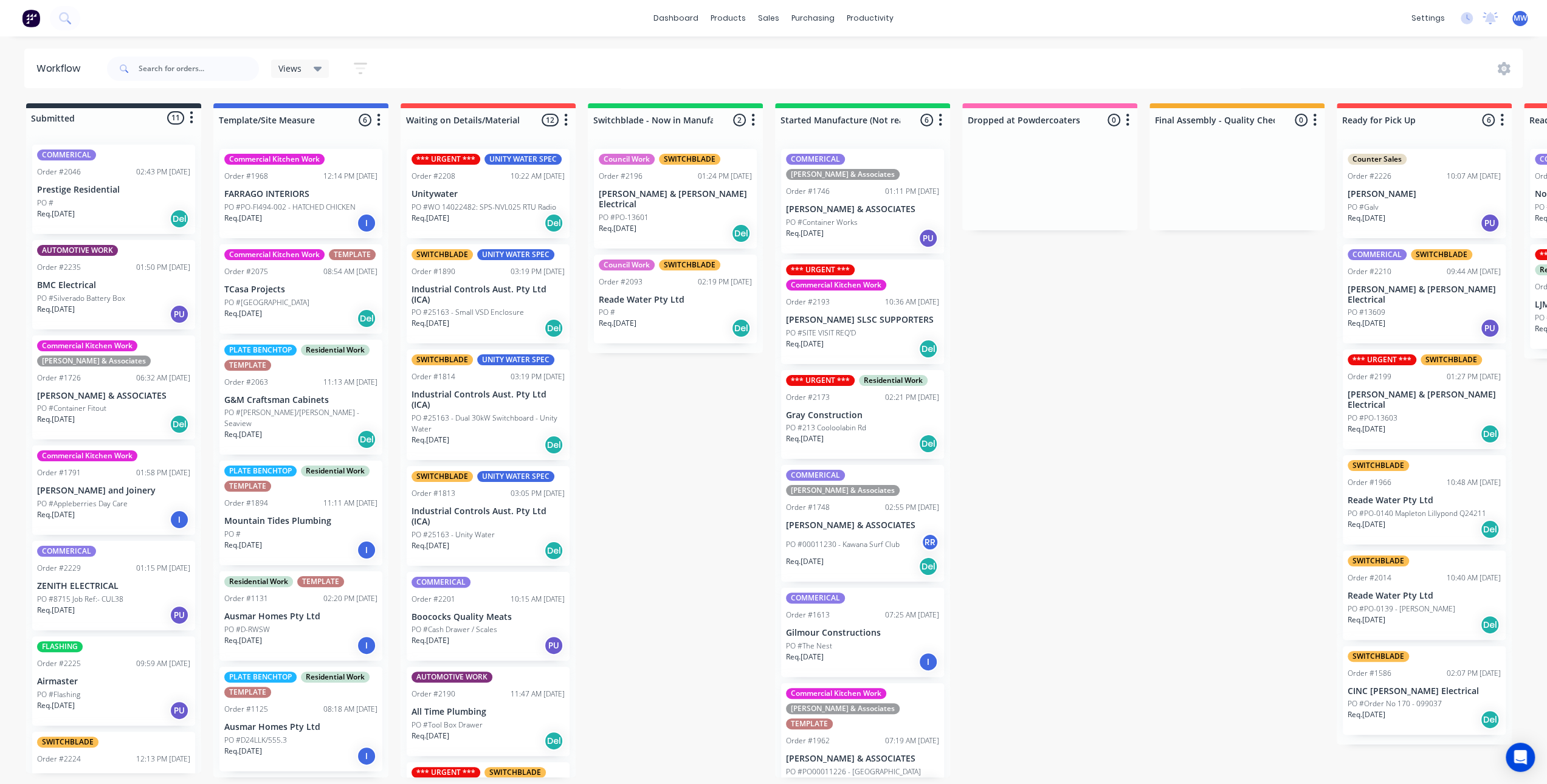
click at [478, 203] on p "PO #WO 14022482: SPS-NVL025 RTU Radio" at bounding box center [484, 207] width 145 height 11
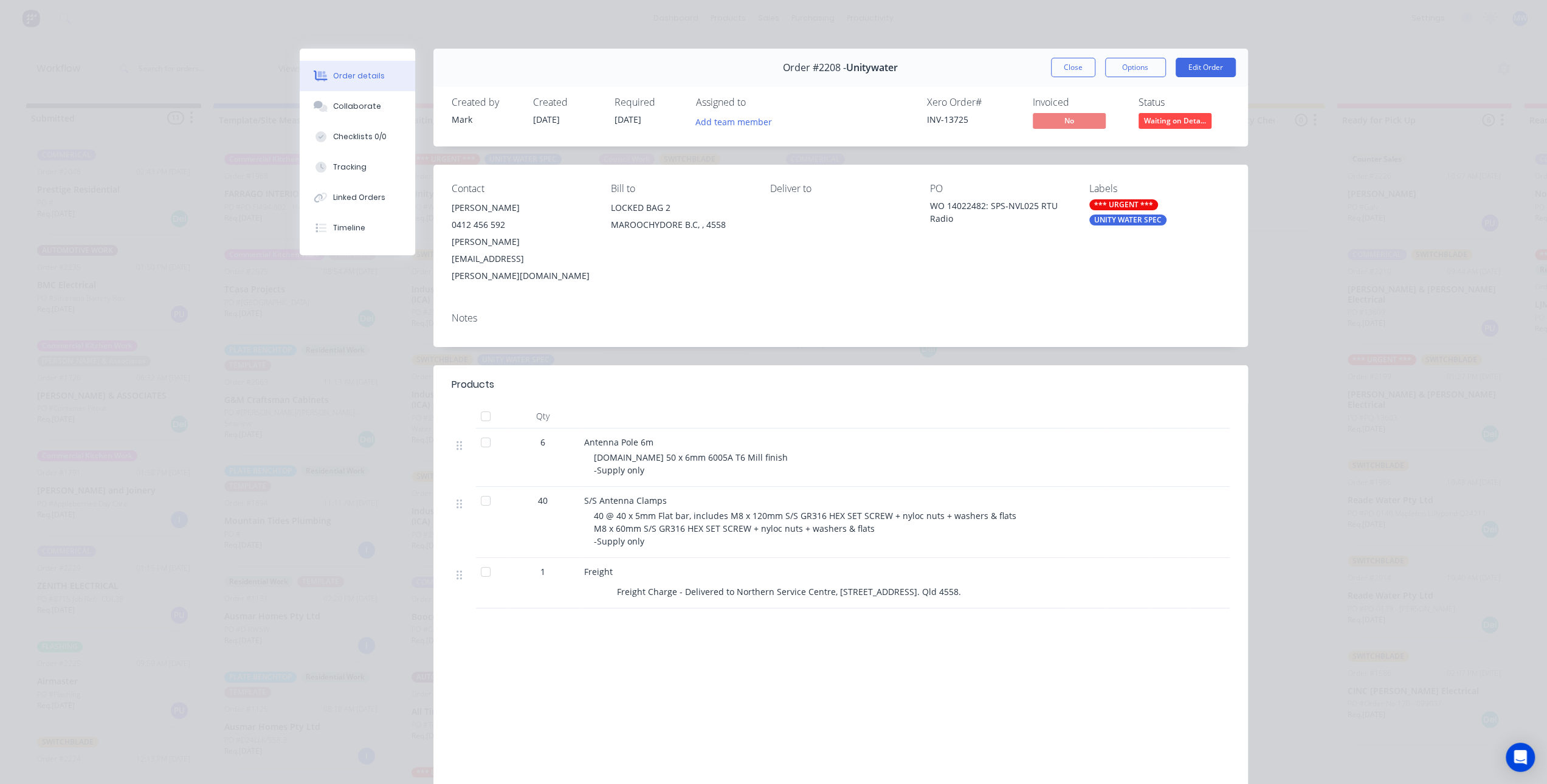
click at [628, 117] on span "[DATE]" at bounding box center [628, 119] width 27 height 11
click at [1194, 70] on button "Edit Order" at bounding box center [1205, 68] width 60 height 20
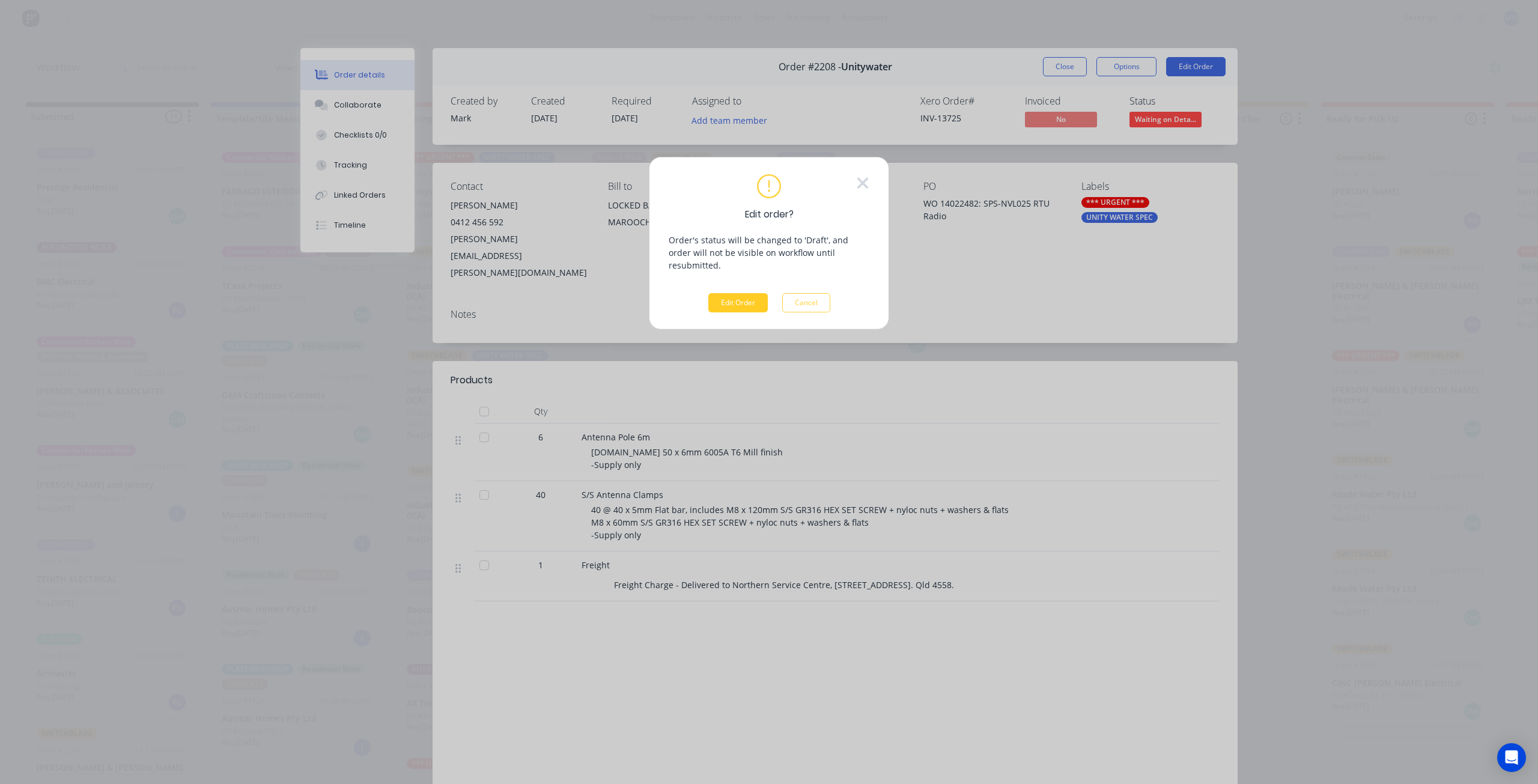
click at [724, 293] on button "Edit Order" at bounding box center [738, 303] width 59 height 20
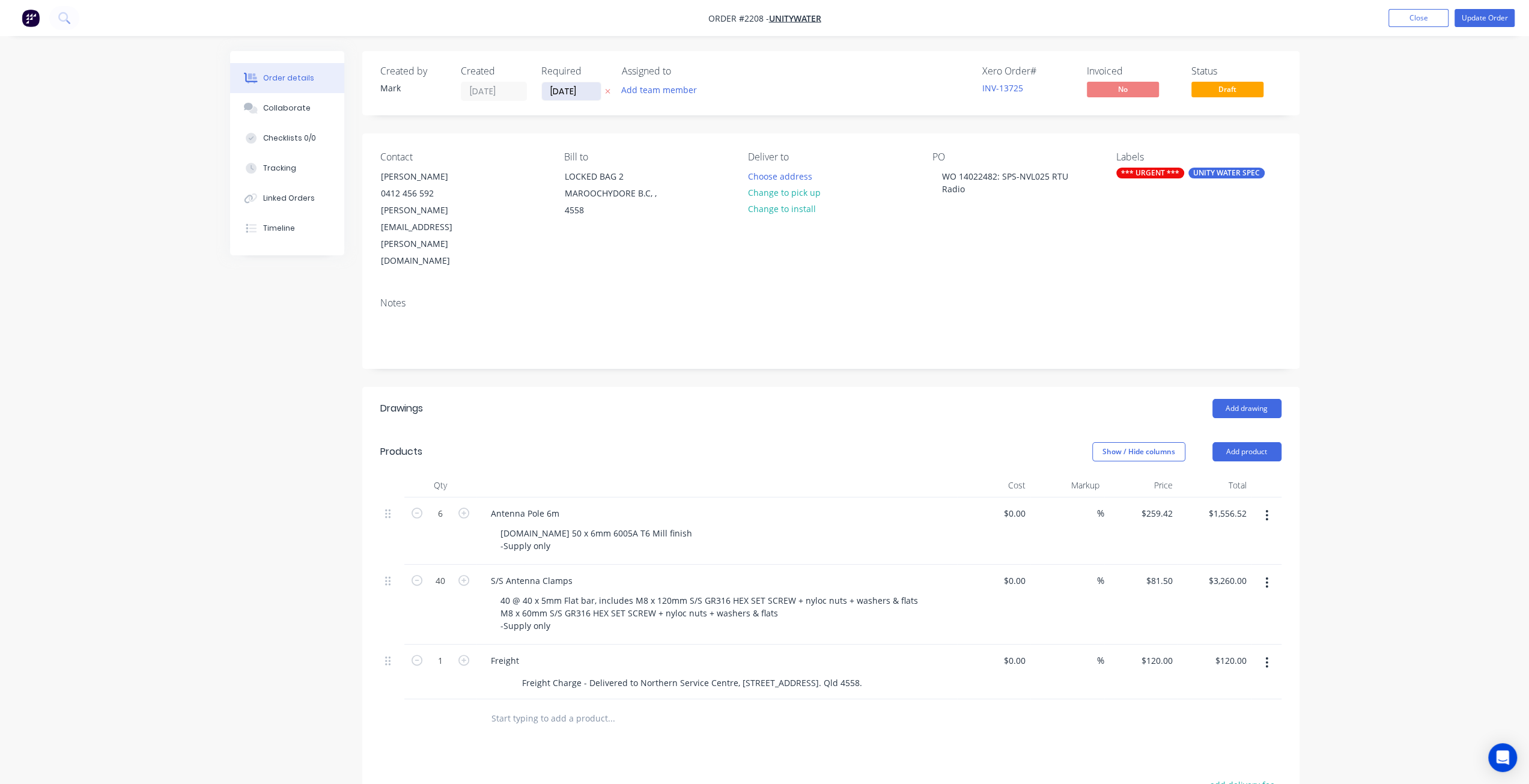
click at [577, 93] on input "[DATE]" at bounding box center [571, 91] width 59 height 18
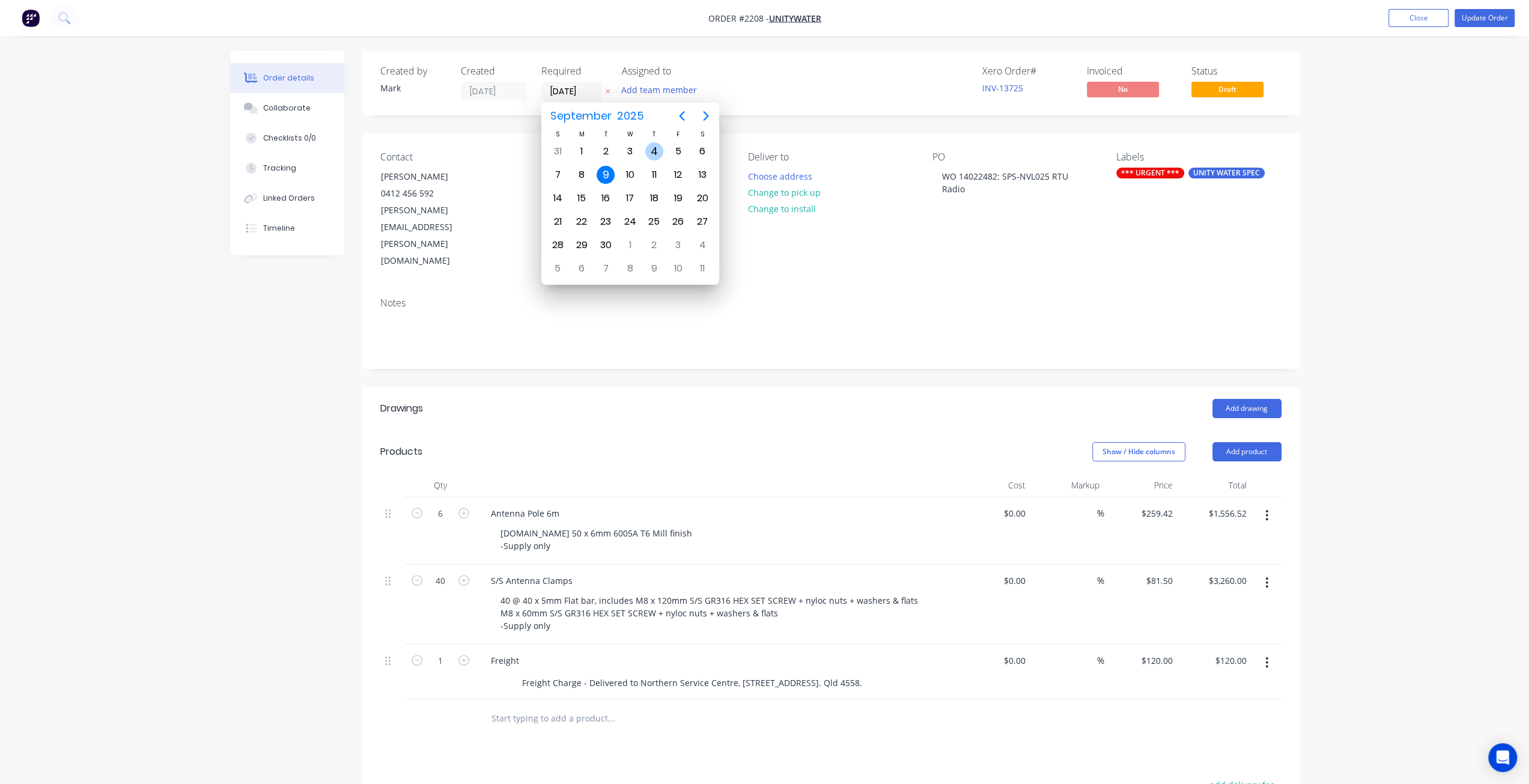
click at [661, 152] on div "4" at bounding box center [654, 151] width 18 height 18
type input "[DATE]"
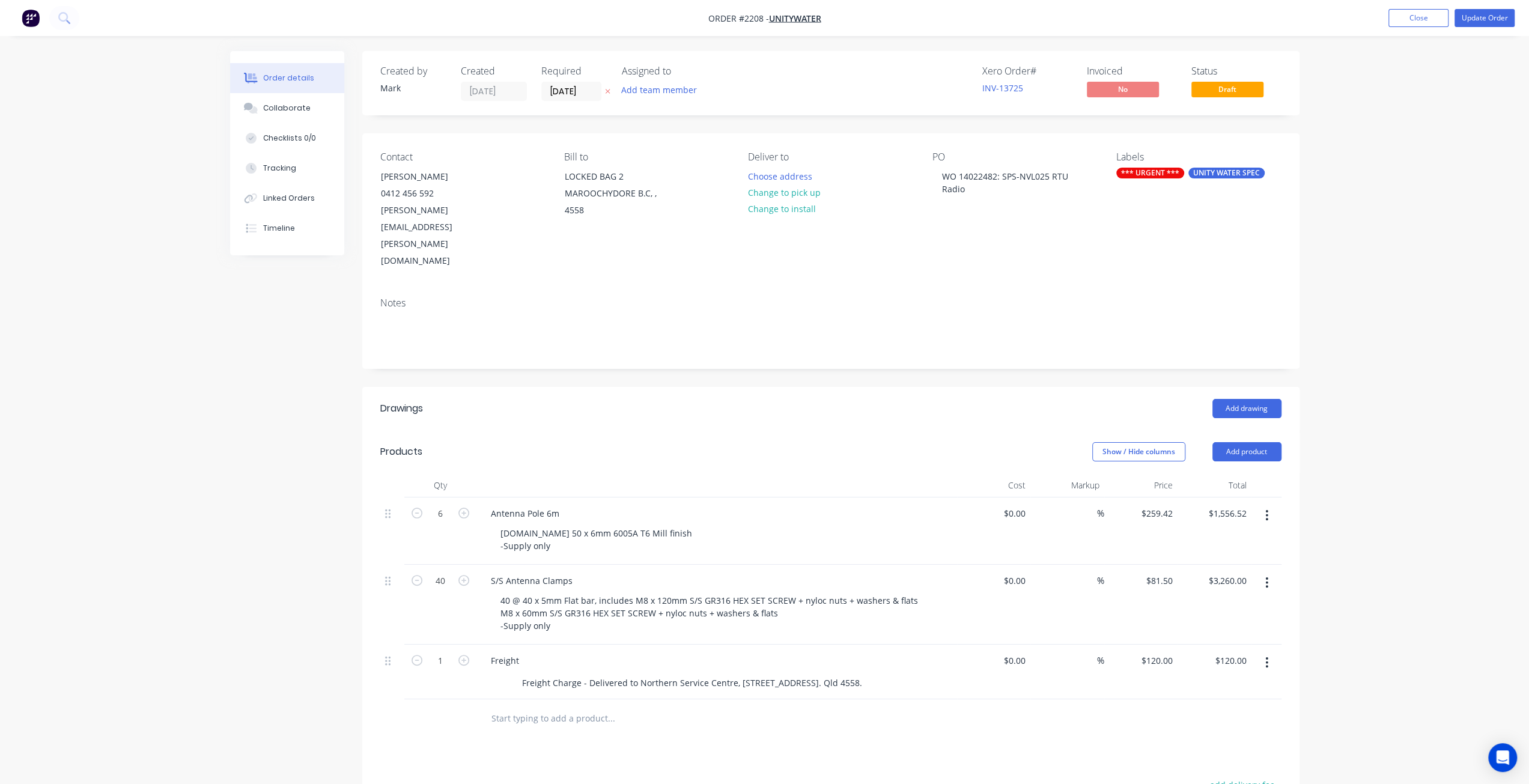
click at [1326, 179] on div "Order details Collaborate Checklists 0/0 Tracking Linked Orders Timeline Order …" at bounding box center [764, 522] width 1529 height 1044
click at [1385, 155] on div "Order details Collaborate Checklists 0/0 Tracking Linked Orders Timeline Order …" at bounding box center [764, 522] width 1529 height 1044
click at [1363, 269] on div "Order details Collaborate Checklists 0/0 Tracking Linked Orders Timeline Order …" at bounding box center [764, 522] width 1529 height 1044
click at [1400, 320] on div "Order details Collaborate Checklists 0/0 Tracking Linked Orders Timeline Order …" at bounding box center [764, 522] width 1529 height 1044
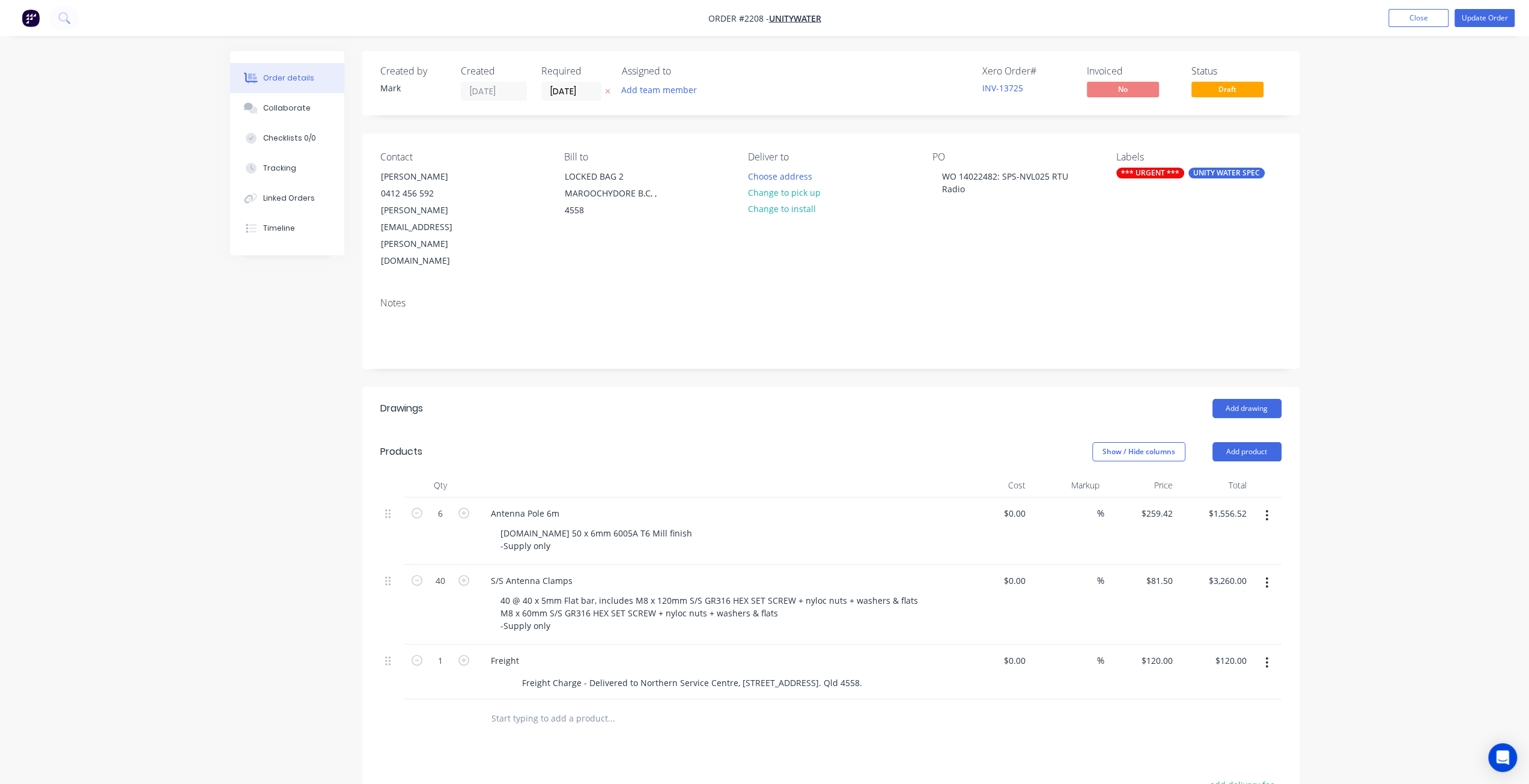
click at [1400, 320] on div "Order details Collaborate Checklists 0/0 Tracking Linked Orders Timeline Order …" at bounding box center [764, 522] width 1529 height 1044
drag, startPoint x: 941, startPoint y: 172, endPoint x: 1008, endPoint y: 196, distance: 71.2
click at [1008, 196] on div "WO 14022482: SPS-NVL025 RTU Radio" at bounding box center [1007, 182] width 150 height 30
click at [1010, 187] on div "WO 14022482: SPS-NVL025 RTU Radio" at bounding box center [1007, 182] width 150 height 30
click at [970, 191] on div "WO 14022482: SPS-NVL025 RTU Radio" at bounding box center [1007, 182] width 150 height 30
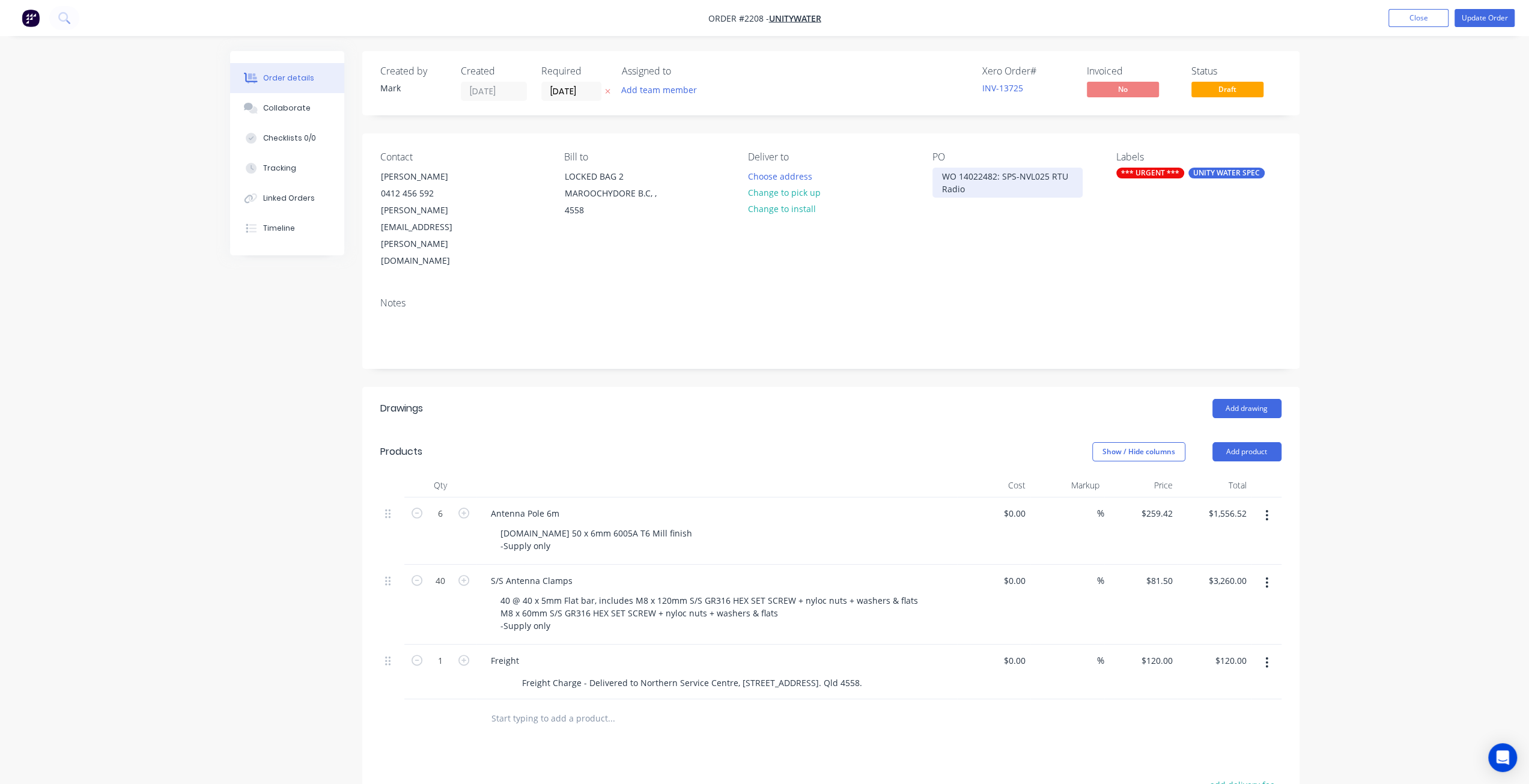
click at [939, 177] on div "WO 14022482: SPS-NVL025 RTU Radio" at bounding box center [1007, 182] width 150 height 30
paste div
drag, startPoint x: 994, startPoint y: 179, endPoint x: 1028, endPoint y: 191, distance: 36.1
click at [1028, 191] on div "PU00020942 WO 14022482: SPS-NVL025 RTU Radio" at bounding box center [1007, 182] width 150 height 30
click at [1026, 188] on div "PU00020942 WO 14022482: SPS-NVL025 RTU Radio" at bounding box center [1007, 182] width 150 height 30
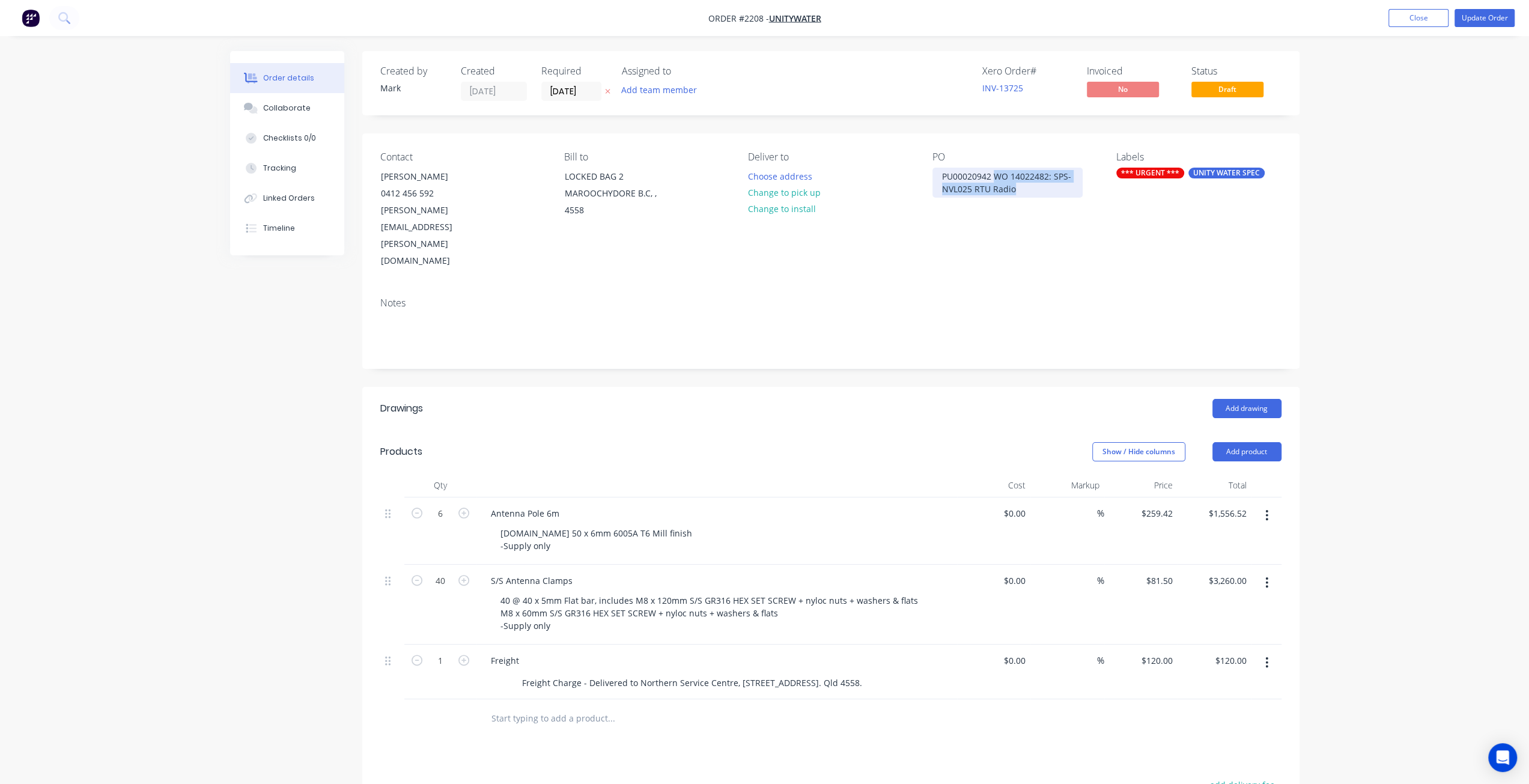
drag, startPoint x: 997, startPoint y: 175, endPoint x: 1028, endPoint y: 193, distance: 35.8
click at [1028, 193] on div "PU00020942 WO 14022482: SPS-NVL025 RTU Radio" at bounding box center [1007, 182] width 150 height 30
click at [1475, 20] on button "Update Order" at bounding box center [1484, 18] width 60 height 18
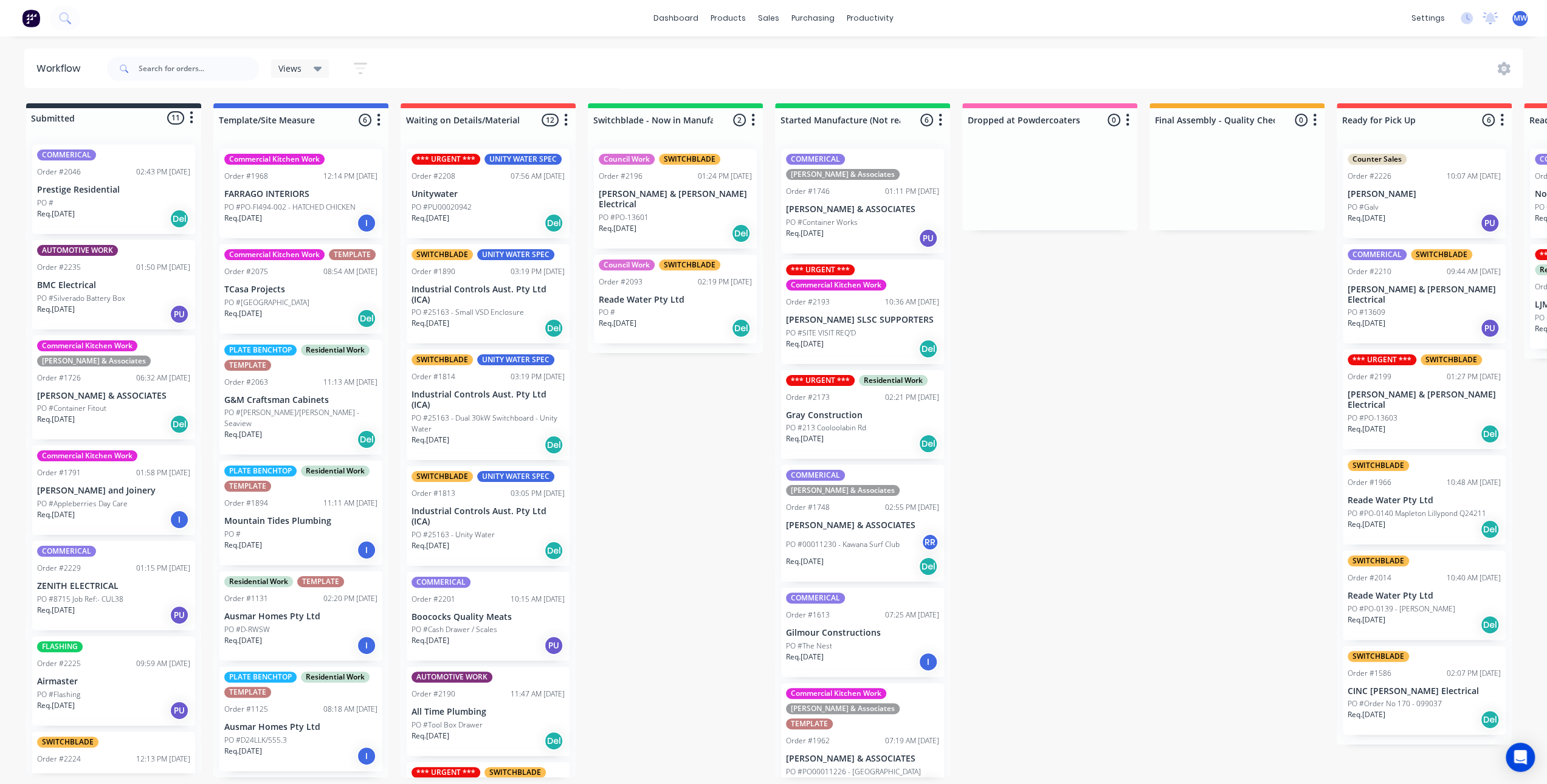
click at [1083, 439] on div "Submitted 11 Status colour #273444 hex #273444 Save Cancel Summaries Total orde…" at bounding box center [1004, 440] width 2027 height 674
click at [494, 212] on div "*** URGENT *** UNITY WATER SPEC Order #2208 07:56 AM 27/08/25 Unitywater PO #PU…" at bounding box center [488, 194] width 163 height 89
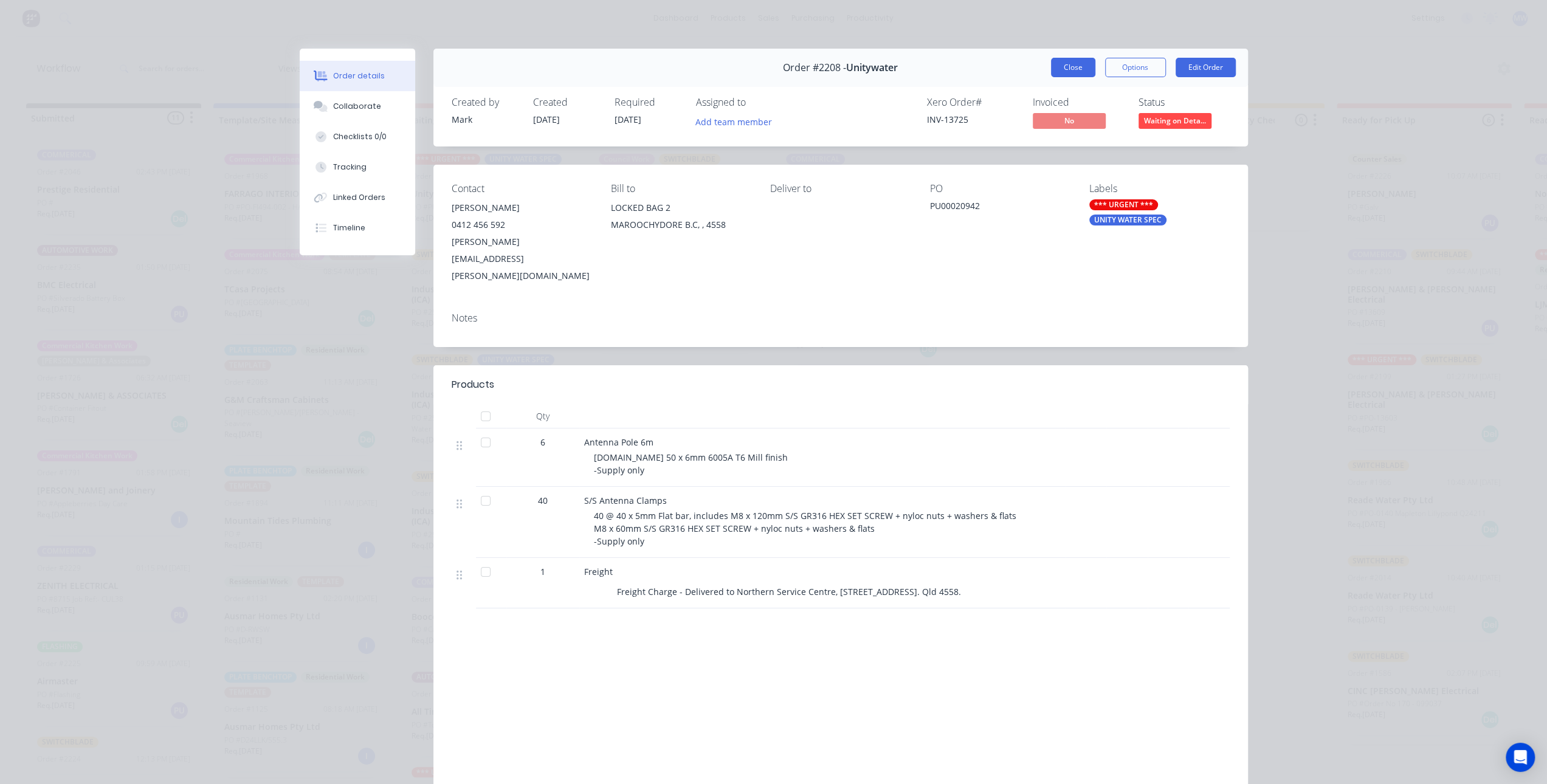
click at [1062, 72] on button "Close" at bounding box center [1073, 68] width 45 height 20
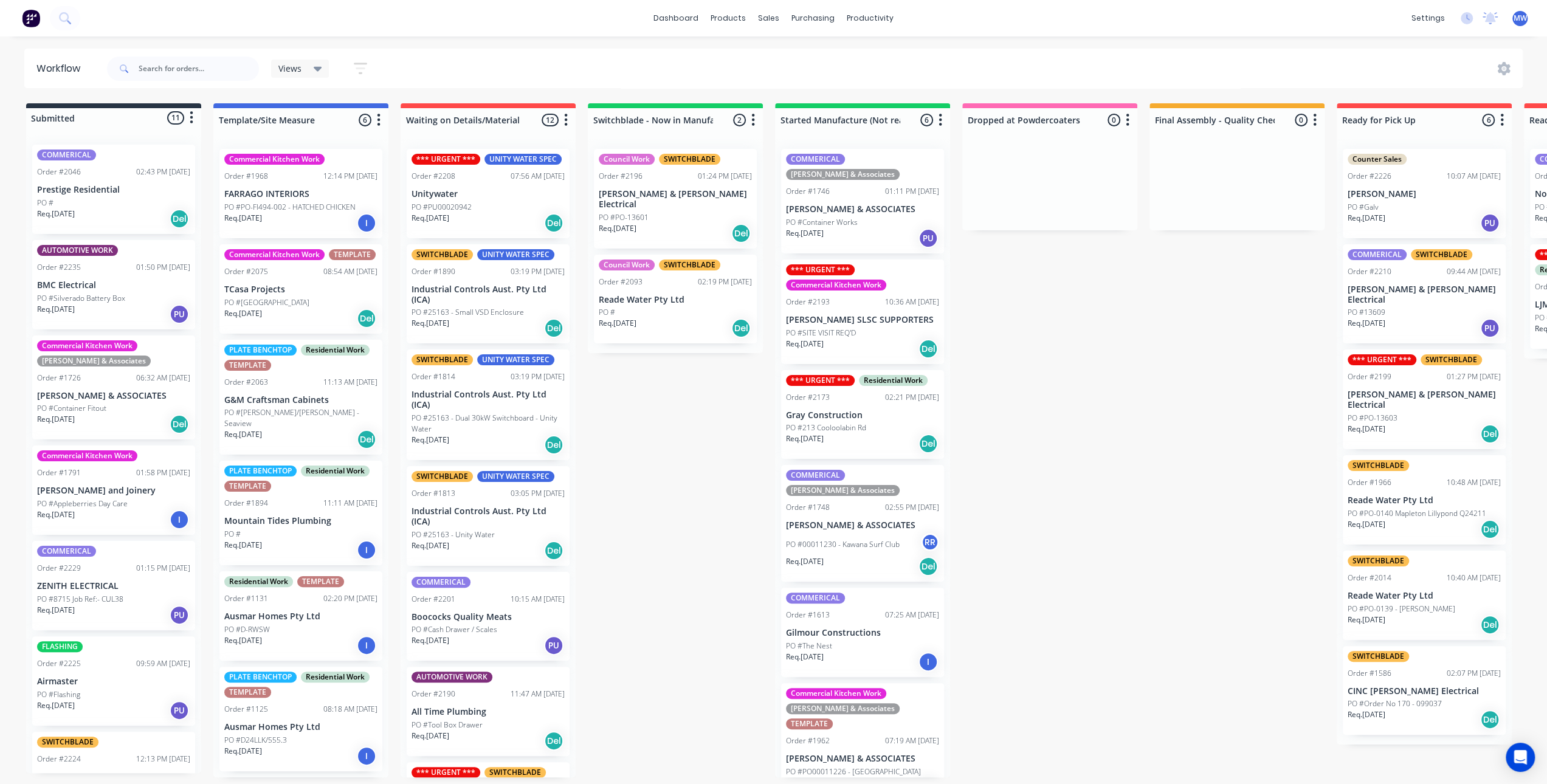
click at [1023, 415] on div "Submitted 11 Status colour #273444 hex #273444 Save Cancel Summaries Total orde…" at bounding box center [1004, 440] width 2027 height 674
click at [569, 434] on div "*** URGENT *** UNITY WATER SPEC Order #2208 07:56 AM 27/08/25 Unitywater PO #PU…" at bounding box center [488, 458] width 175 height 639
click at [700, 436] on div "Submitted 11 Status colour #273444 hex #273444 Save Cancel Summaries Total orde…" at bounding box center [1004, 440] width 2027 height 674
click at [480, 285] on p "Industrial Controls Aust. Pty Ltd (ICA)" at bounding box center [488, 295] width 153 height 20
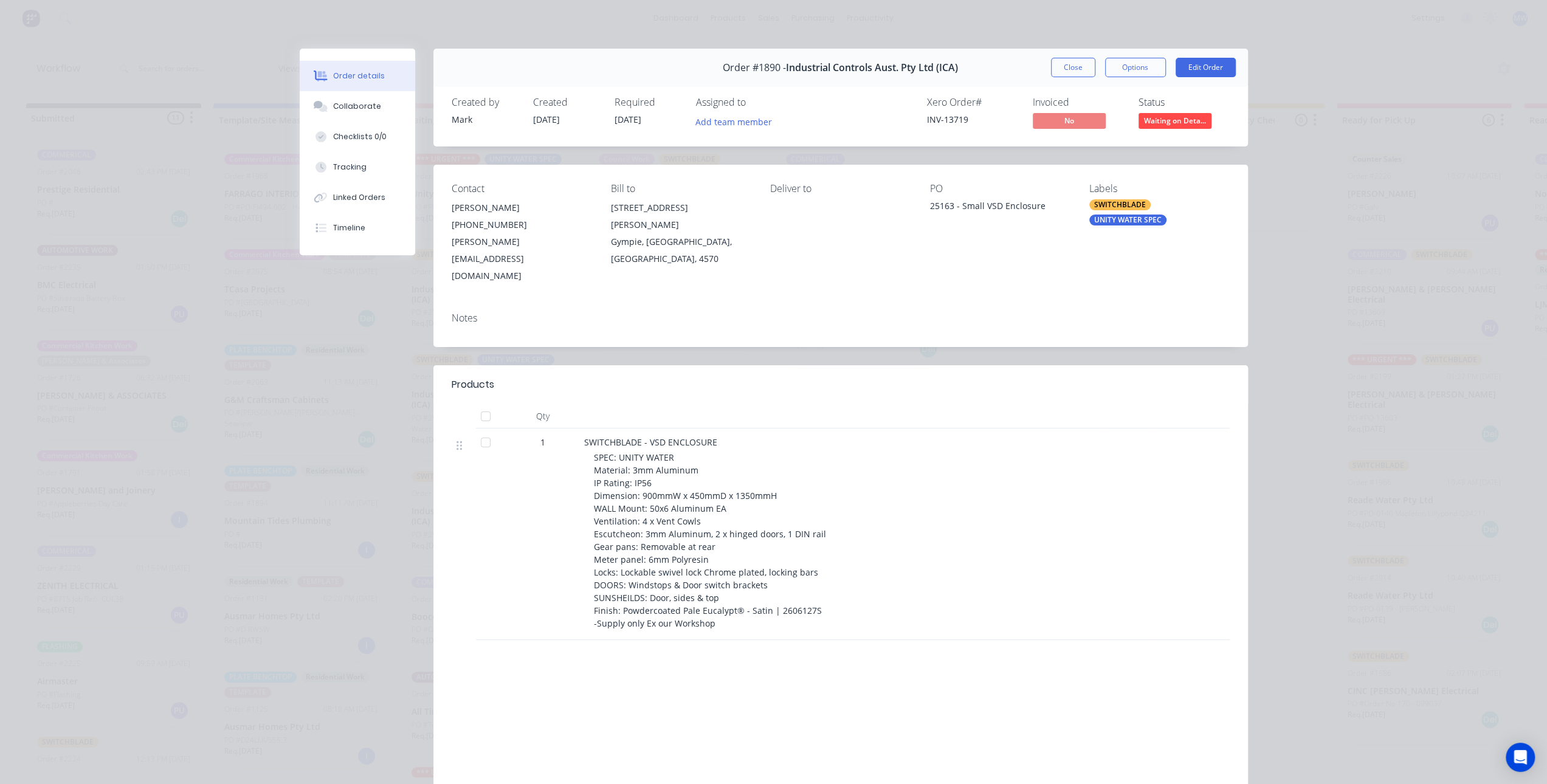
click at [550, 117] on span "[DATE]" at bounding box center [547, 119] width 27 height 11
click at [1062, 69] on button "Close" at bounding box center [1073, 68] width 45 height 20
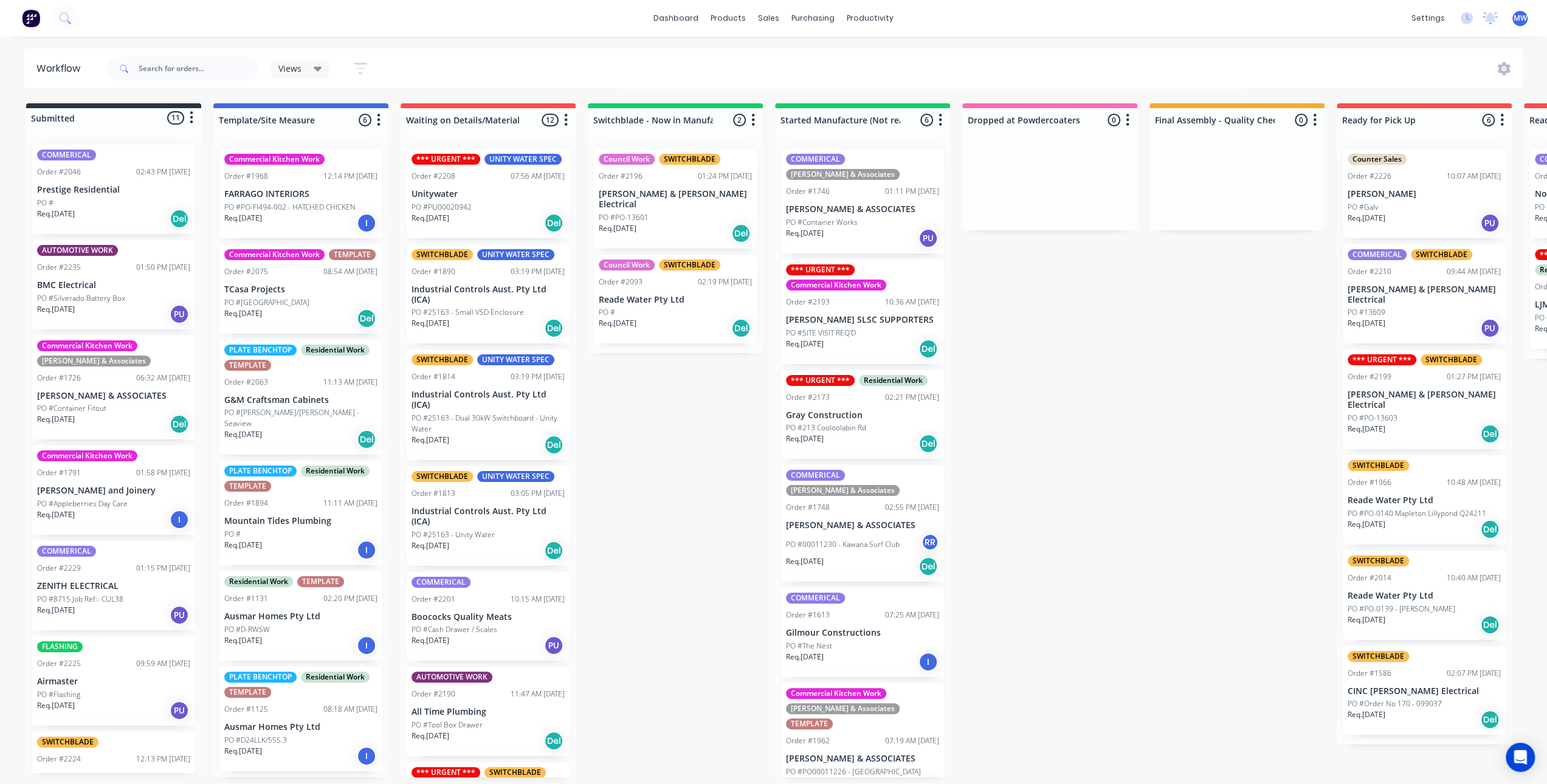
click at [687, 483] on div "Submitted 11 Status colour #273444 hex #273444 Save Cancel Summaries Total orde…" at bounding box center [1004, 440] width 2027 height 674
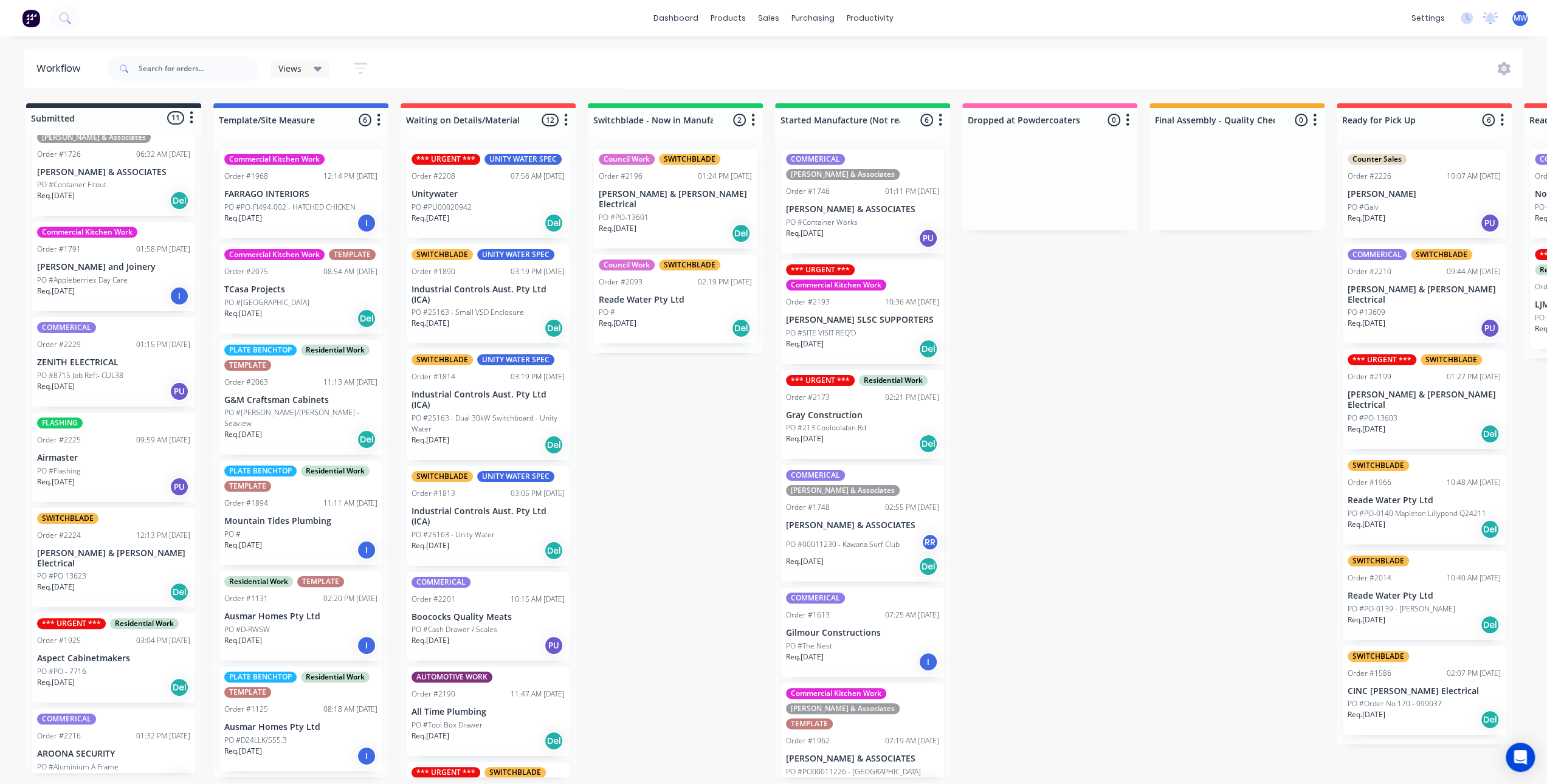
scroll to position [243, 0]
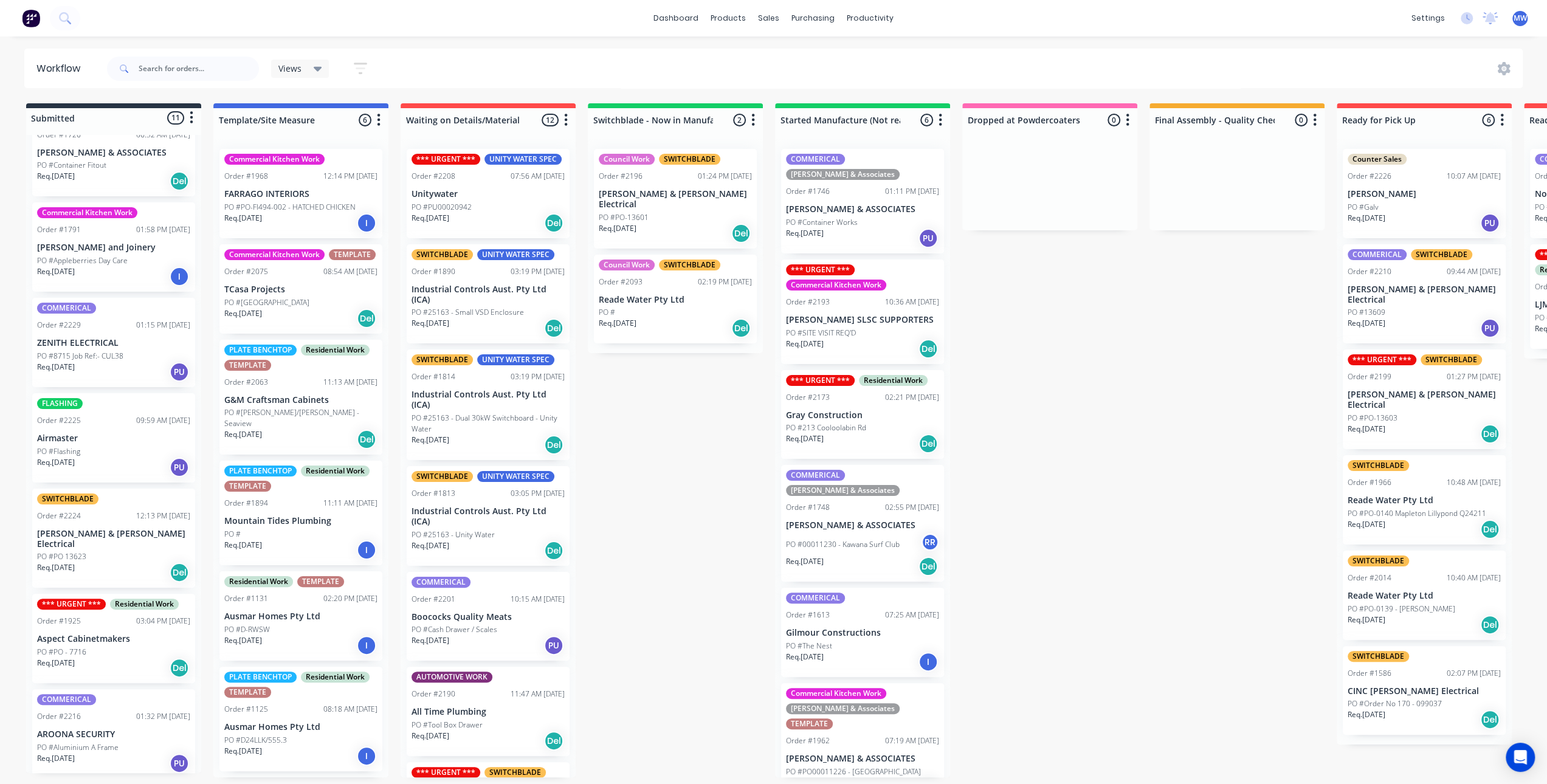
click at [95, 346] on p "ZENITH ELECTRICAL" at bounding box center [113, 343] width 153 height 11
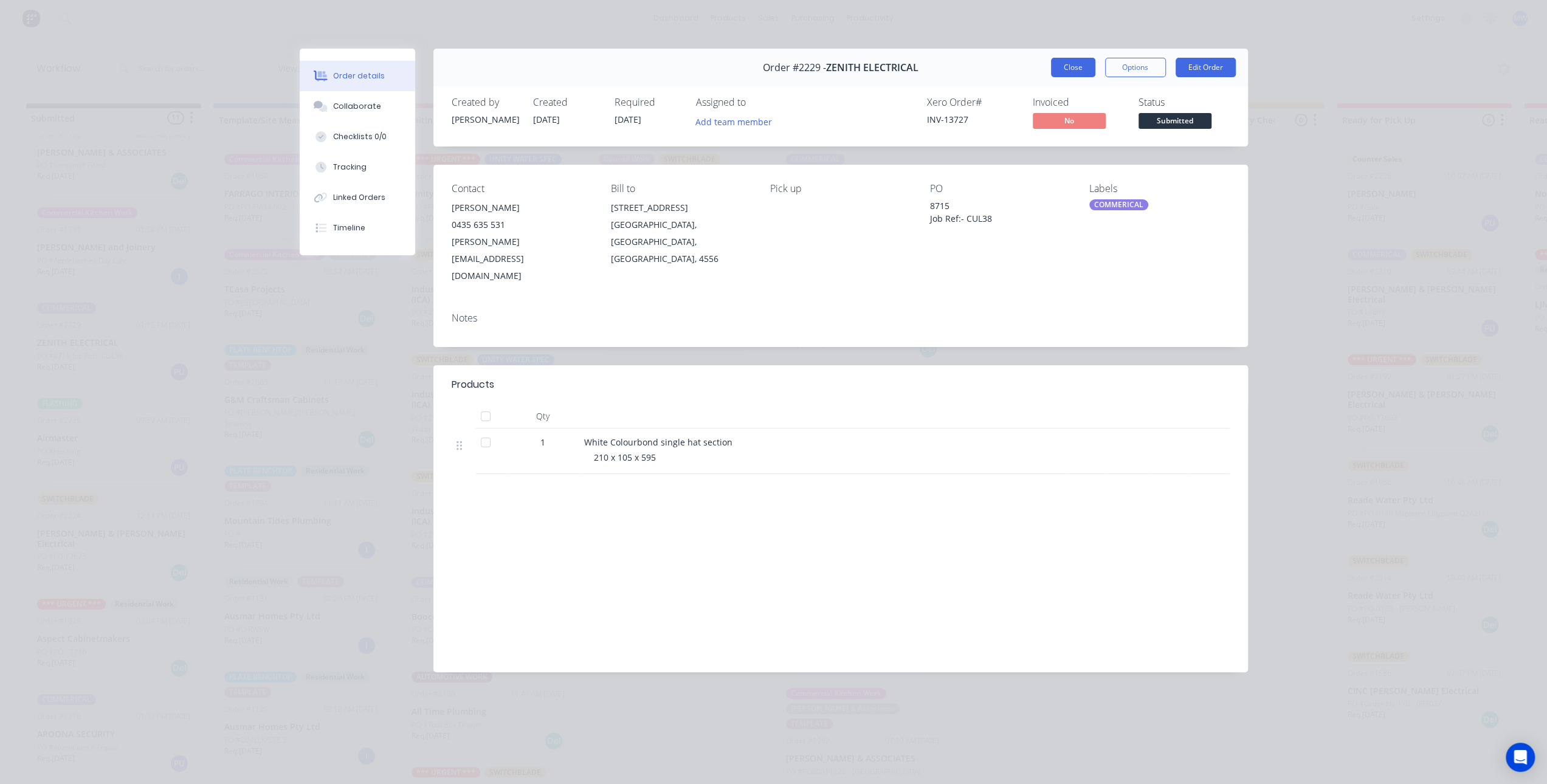
click at [1084, 69] on button "Close" at bounding box center [1073, 68] width 45 height 20
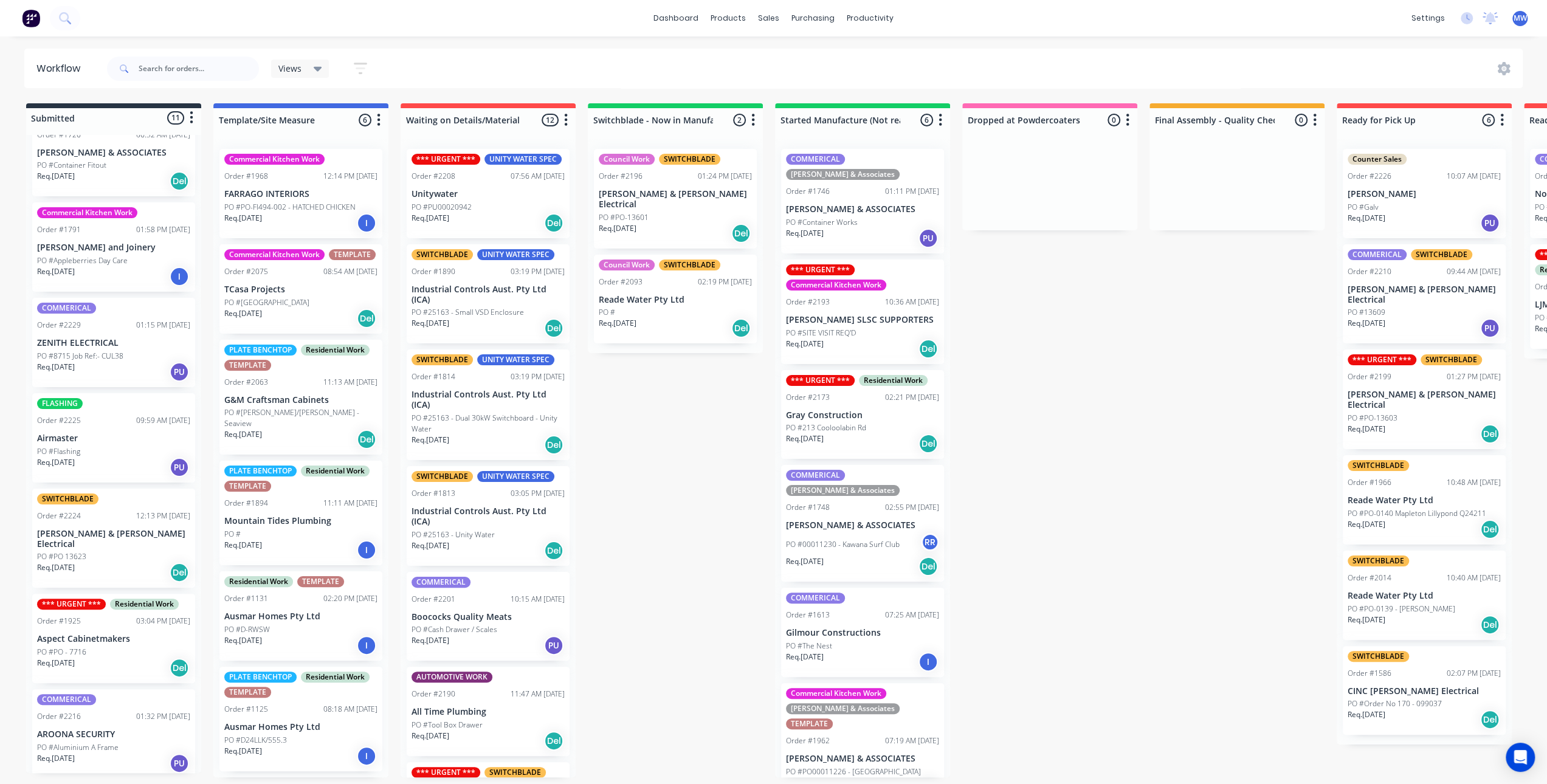
drag, startPoint x: 663, startPoint y: 424, endPoint x: 411, endPoint y: 25, distance: 471.9
click at [661, 424] on div "Submitted 11 Status colour #273444 hex #273444 Save Cancel Summaries Total orde…" at bounding box center [1004, 440] width 2027 height 674
click at [97, 441] on p "Airmaster" at bounding box center [113, 439] width 153 height 11
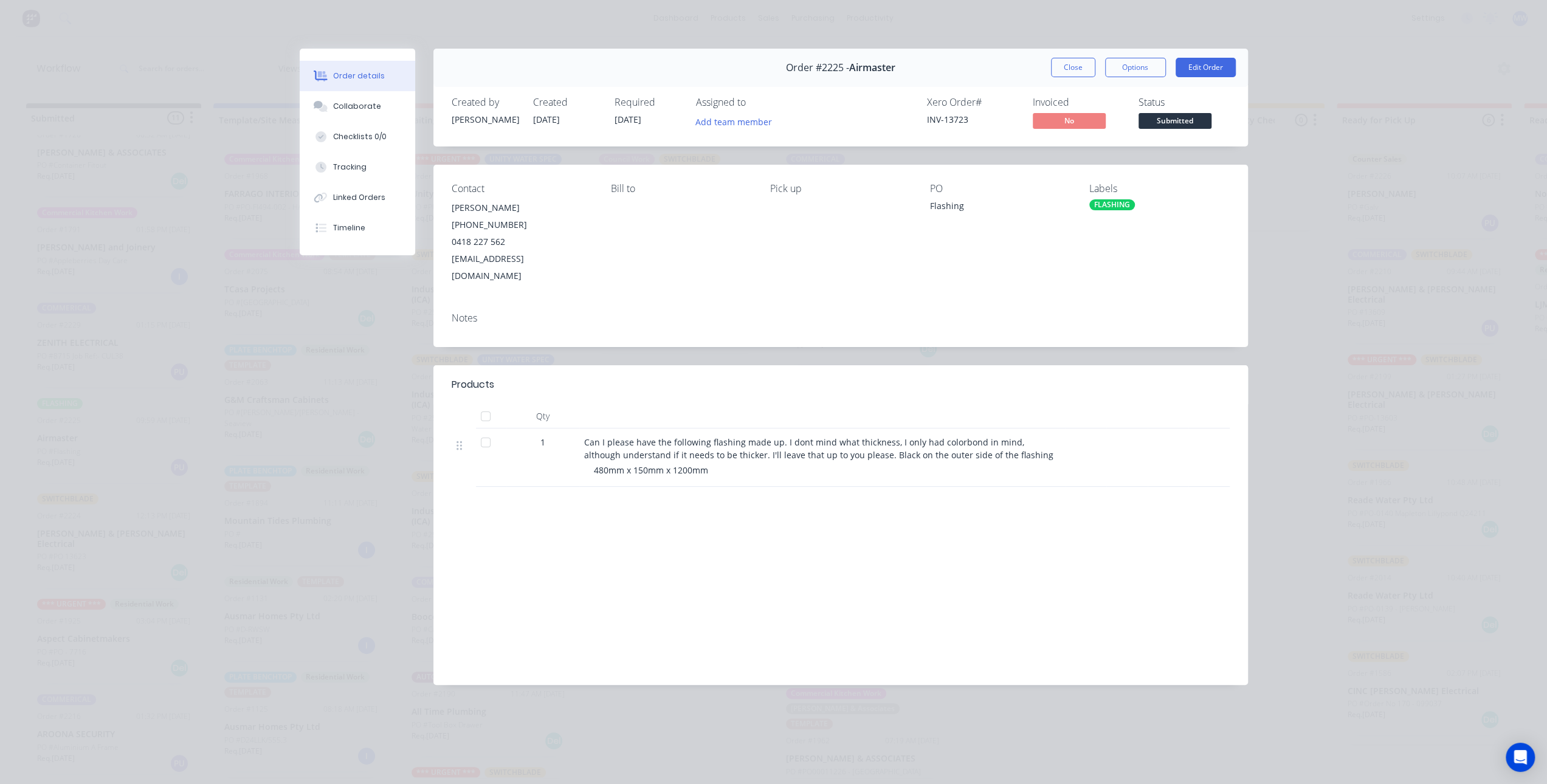
click at [1072, 69] on button "Close" at bounding box center [1073, 68] width 45 height 20
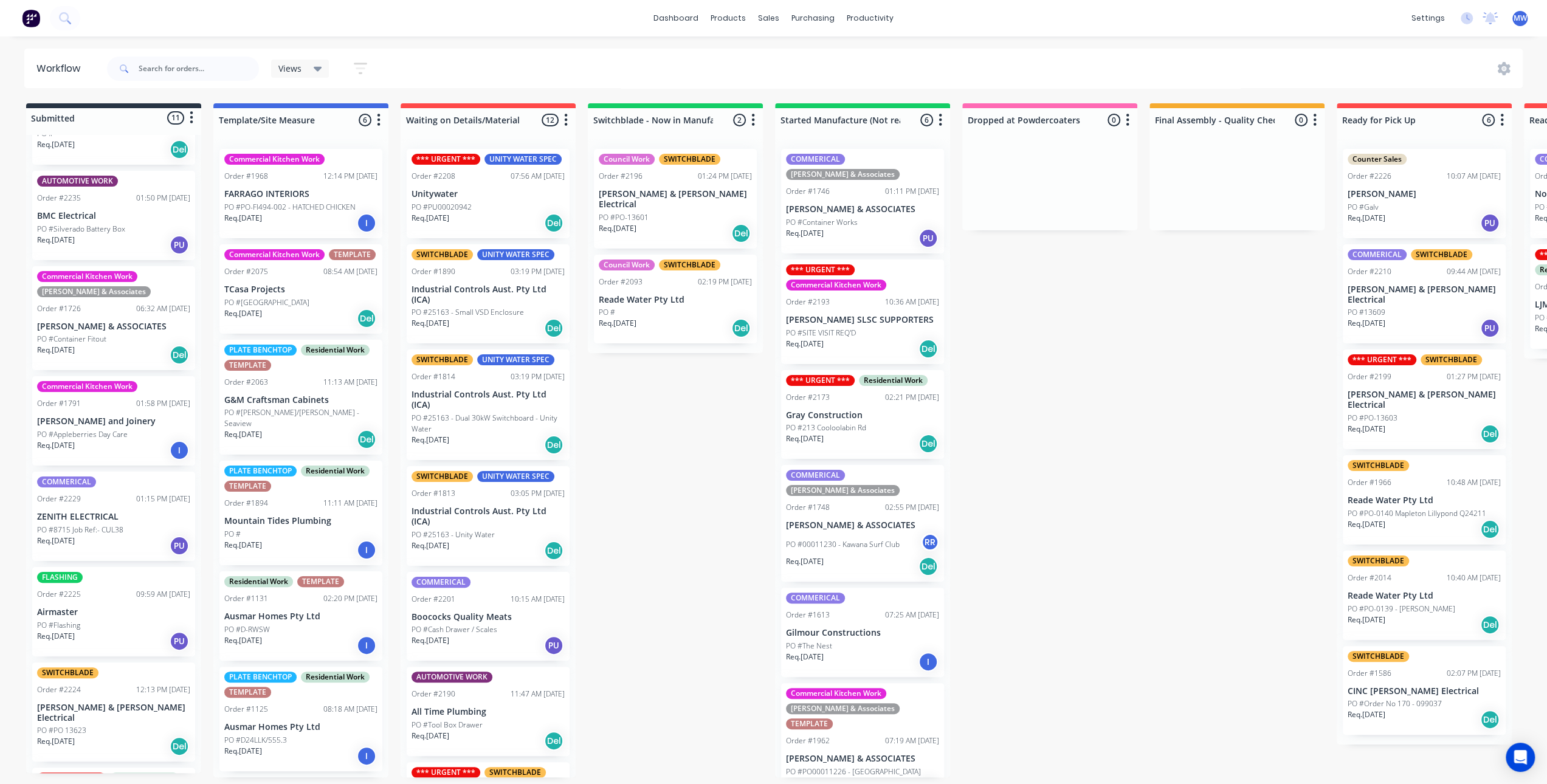
scroll to position [0, 0]
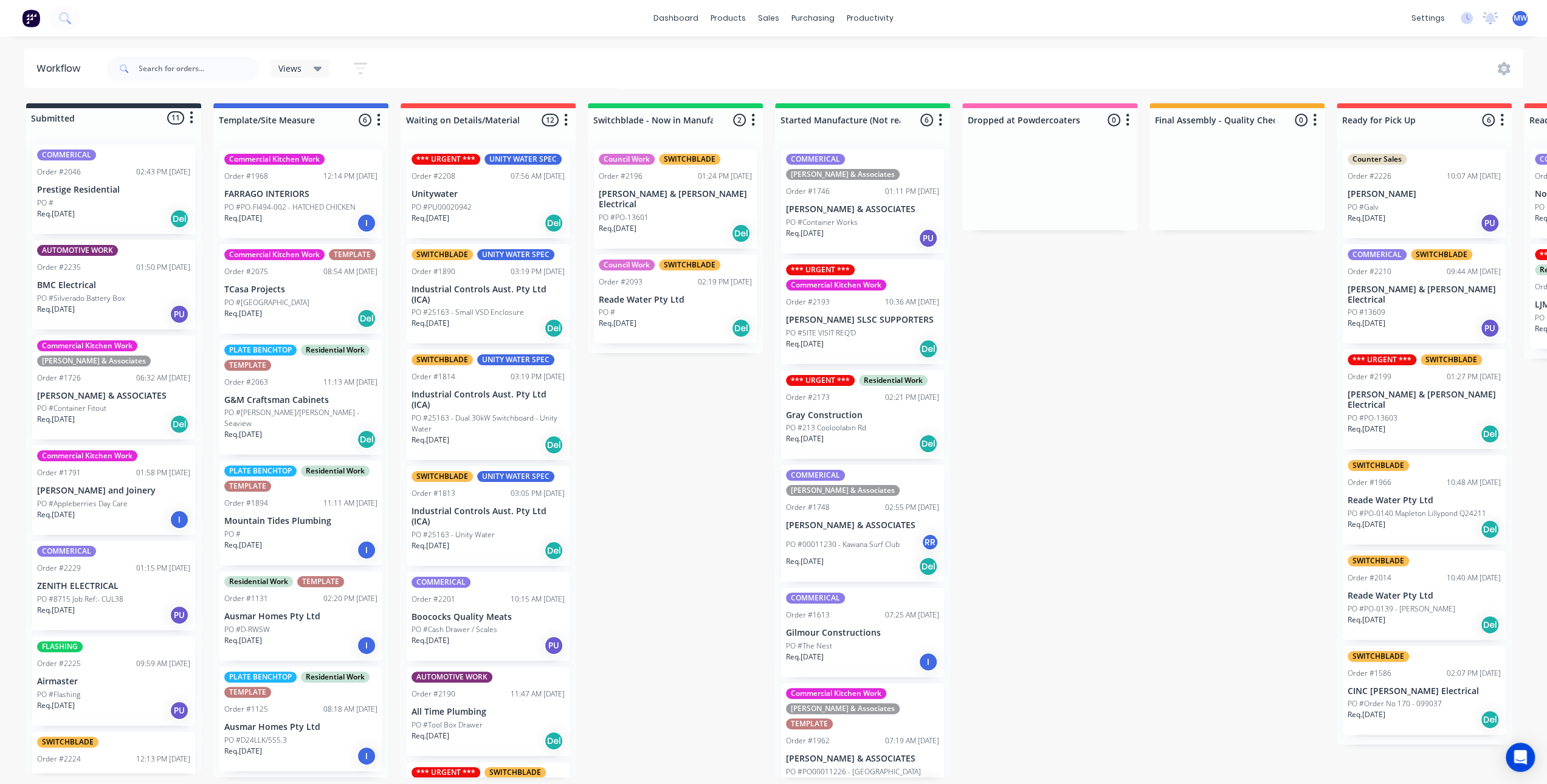
click at [1174, 509] on div "Submitted 11 Status colour #273444 hex #273444 Save Cancel Summaries Total orde…" at bounding box center [1004, 440] width 2027 height 674
drag, startPoint x: 1183, startPoint y: 346, endPoint x: 1256, endPoint y: 373, distance: 77.8
click at [1183, 345] on div "Submitted 11 Status colour #273444 hex #273444 Save Cancel Summaries Total orde…" at bounding box center [1004, 440] width 2027 height 674
click at [1437, 495] on p "Reade Water Pty Ltd" at bounding box center [1424, 500] width 153 height 11
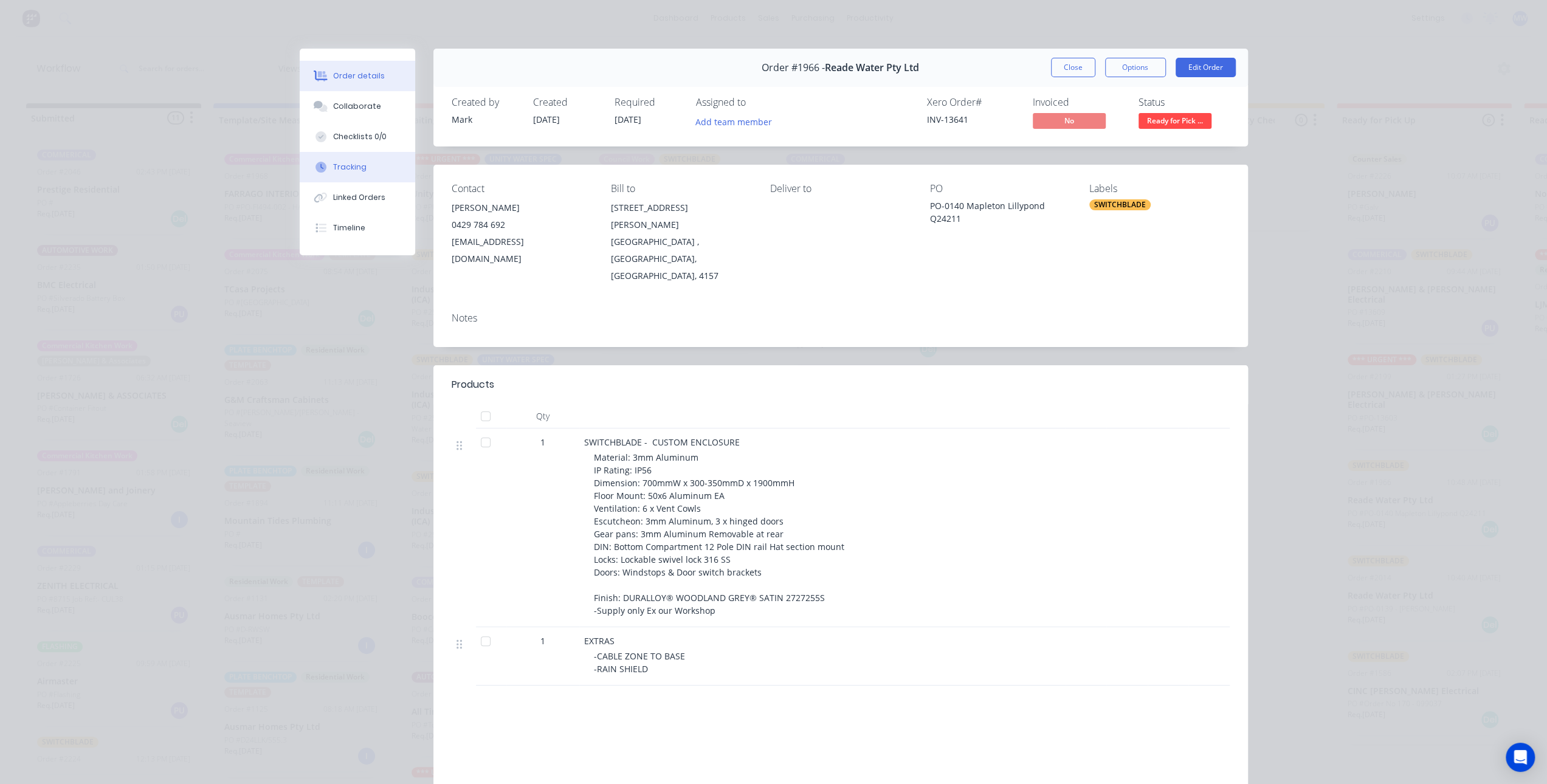
click at [337, 171] on div "Tracking" at bounding box center [350, 167] width 33 height 11
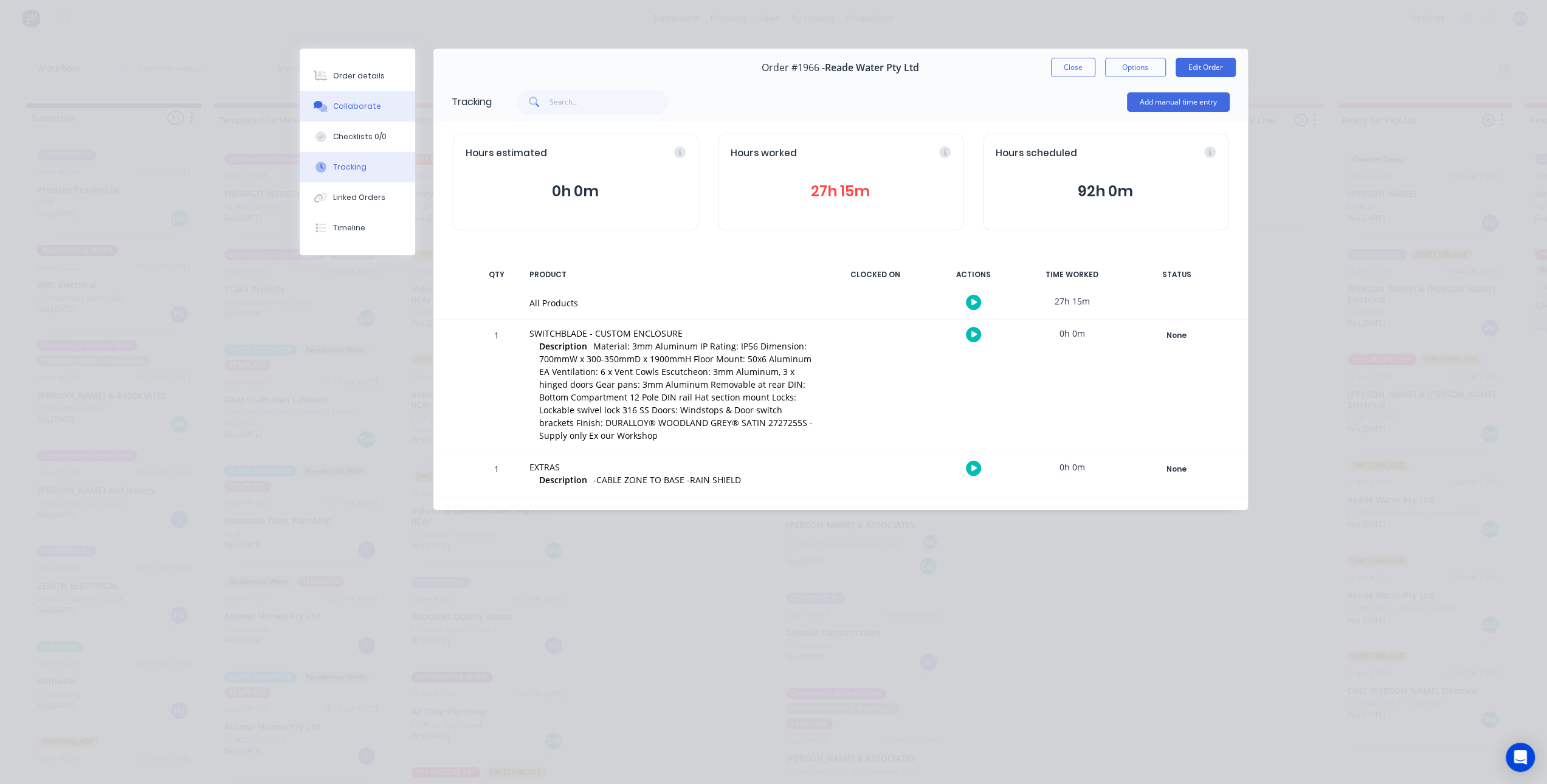
click at [357, 107] on div "Collaborate" at bounding box center [357, 106] width 48 height 11
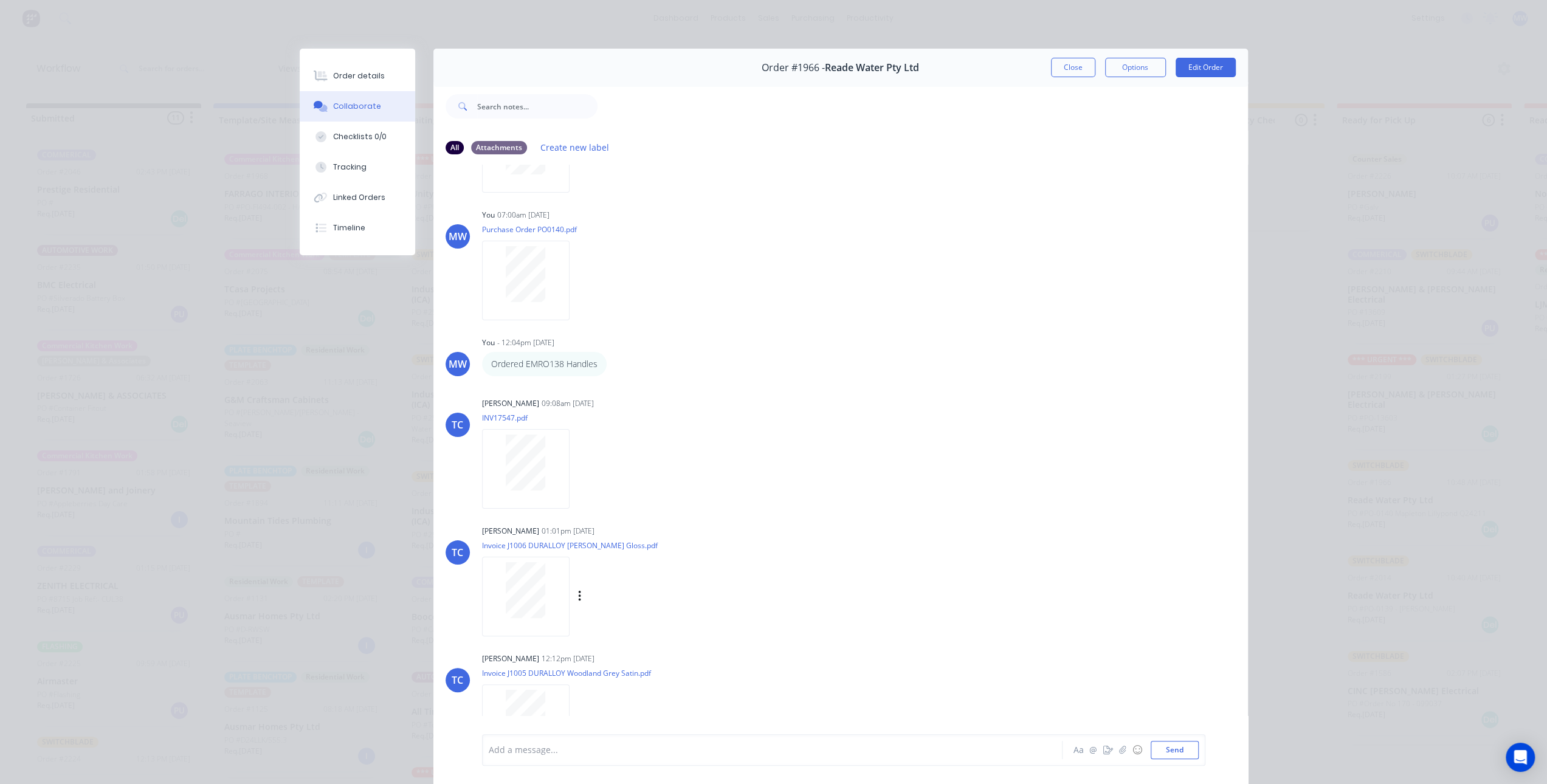
scroll to position [304, 0]
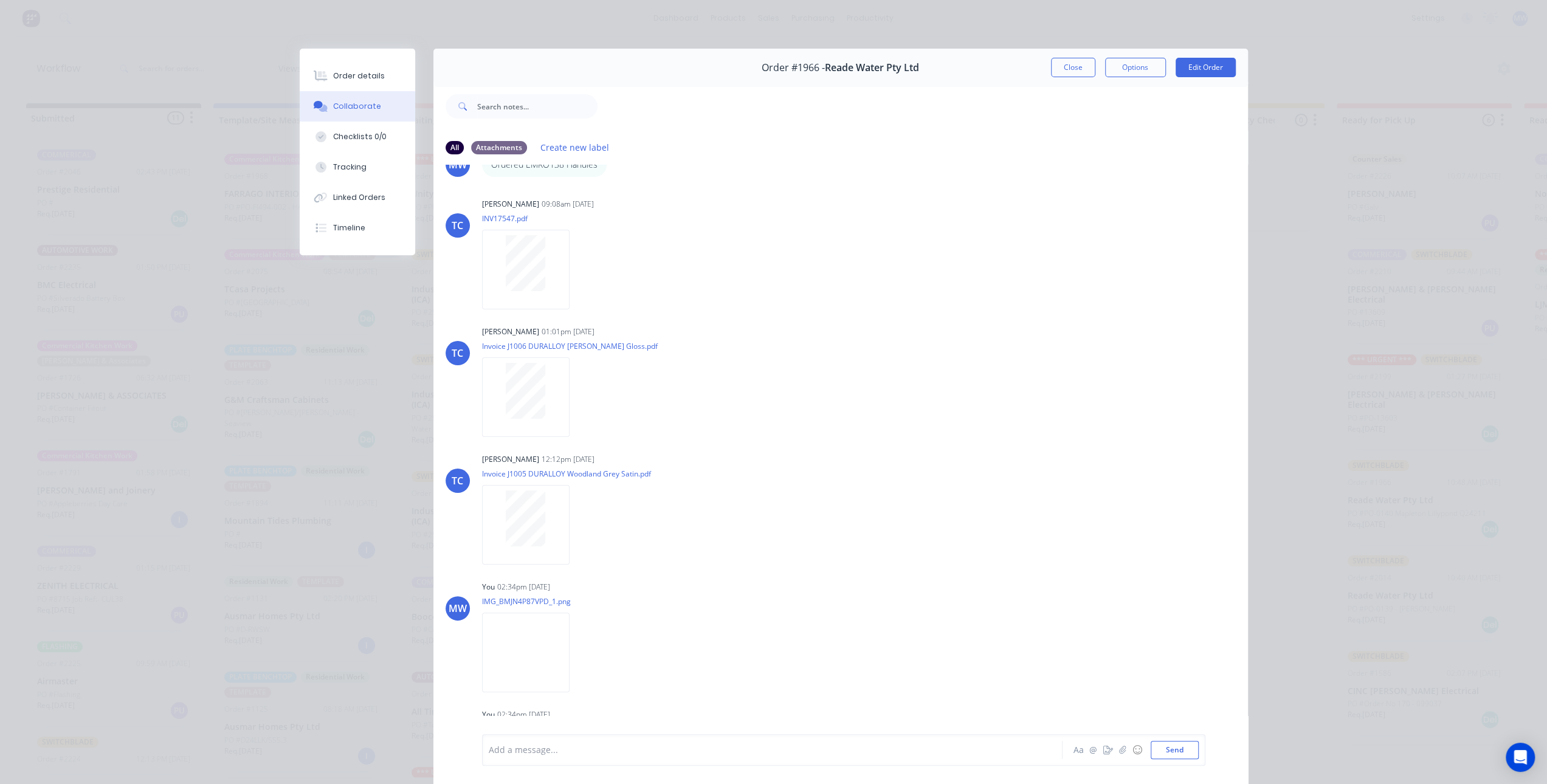
click at [1063, 68] on button "Close" at bounding box center [1073, 68] width 45 height 20
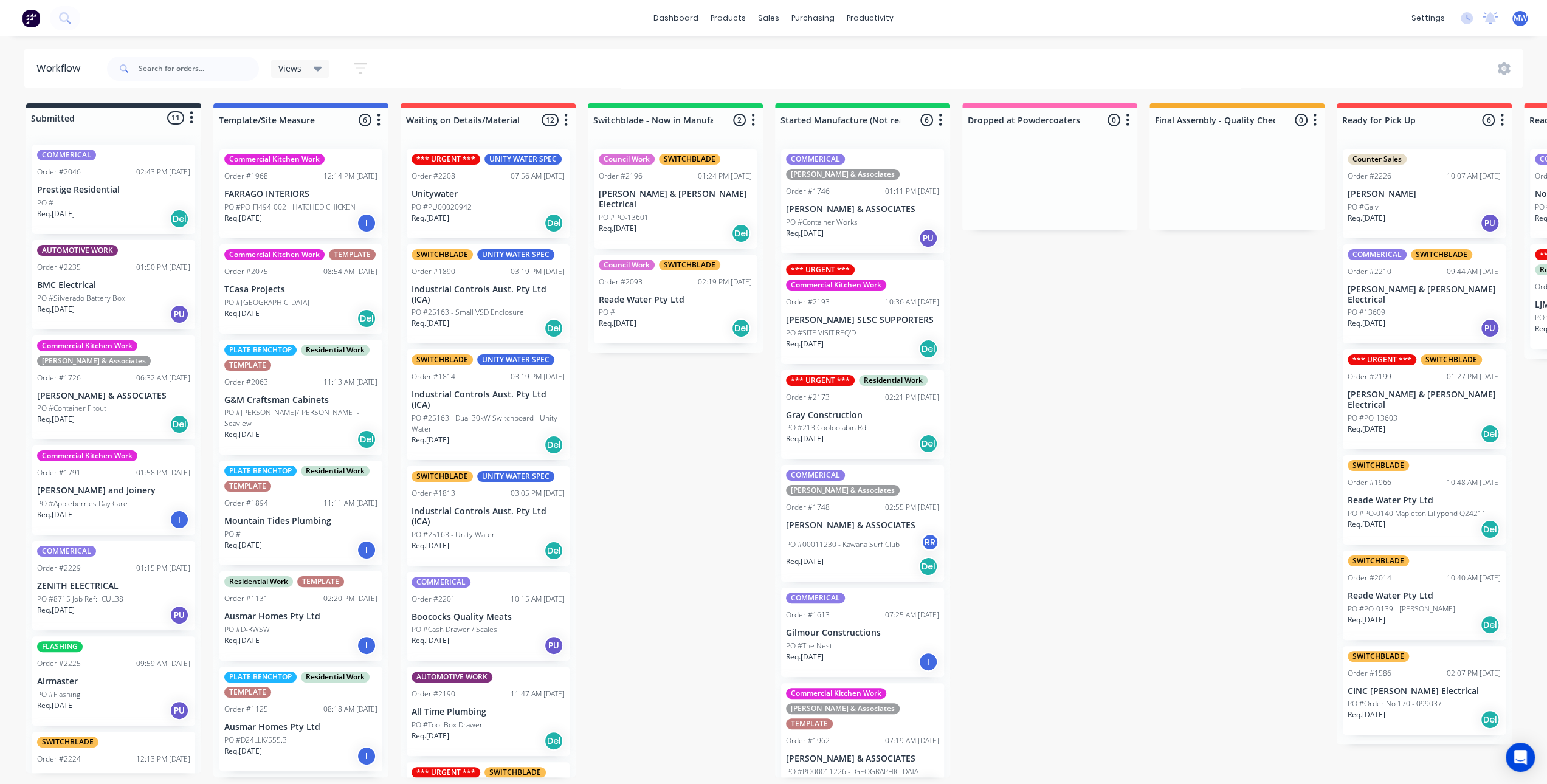
drag, startPoint x: 670, startPoint y: 415, endPoint x: 675, endPoint y: 408, distance: 8.6
click at [670, 415] on div "Submitted 11 Status colour #273444 hex #273444 Save Cancel Summaries Total orde…" at bounding box center [1004, 440] width 2027 height 674
click at [676, 424] on div "Submitted 11 Status colour #273444 hex #273444 Save Cancel Summaries Total orde…" at bounding box center [1004, 440] width 2027 height 674
click at [1444, 519] on div "Req. 29/08/25 Del" at bounding box center [1424, 529] width 153 height 20
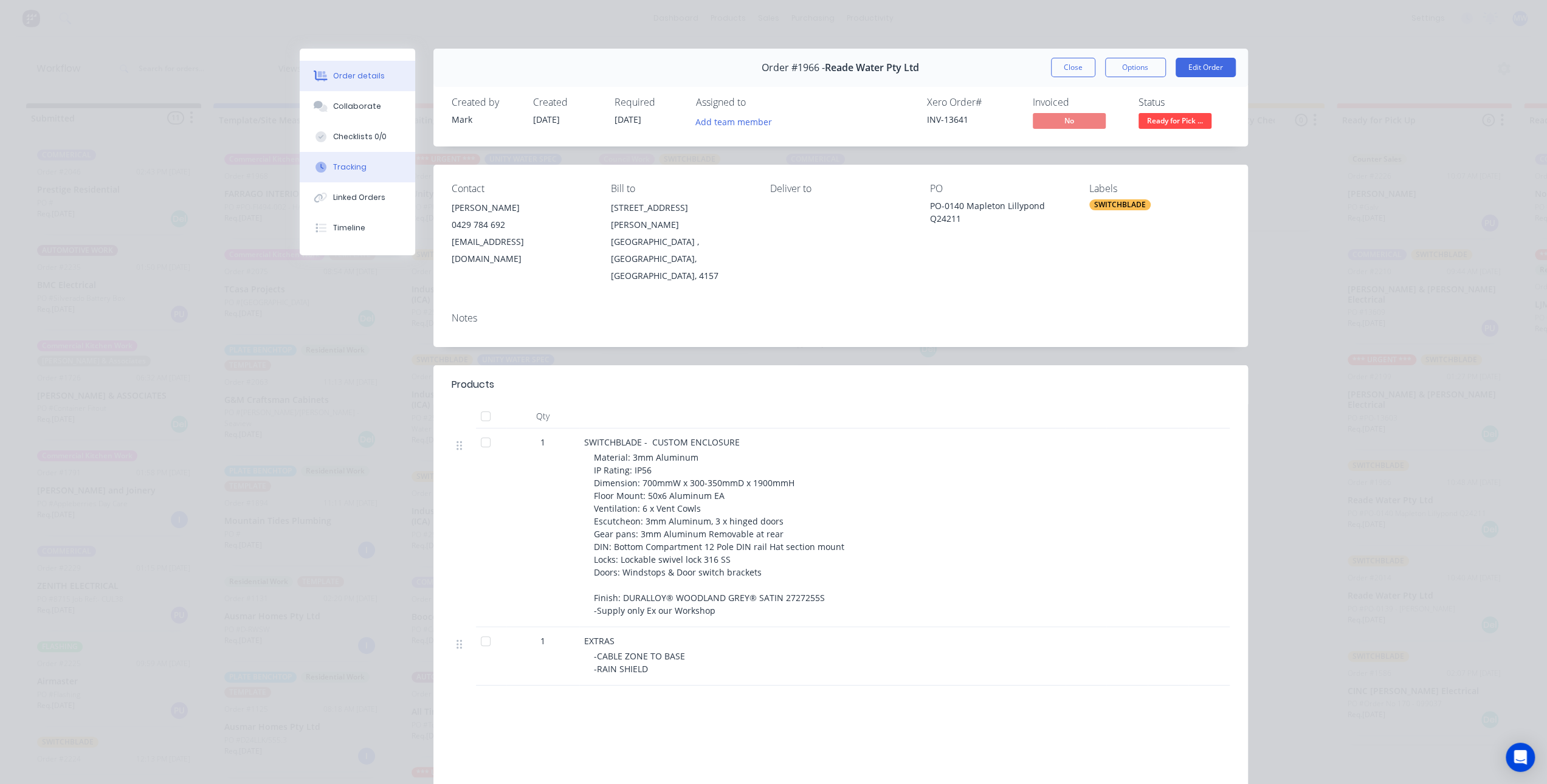
click at [366, 160] on button "Tracking" at bounding box center [357, 167] width 115 height 30
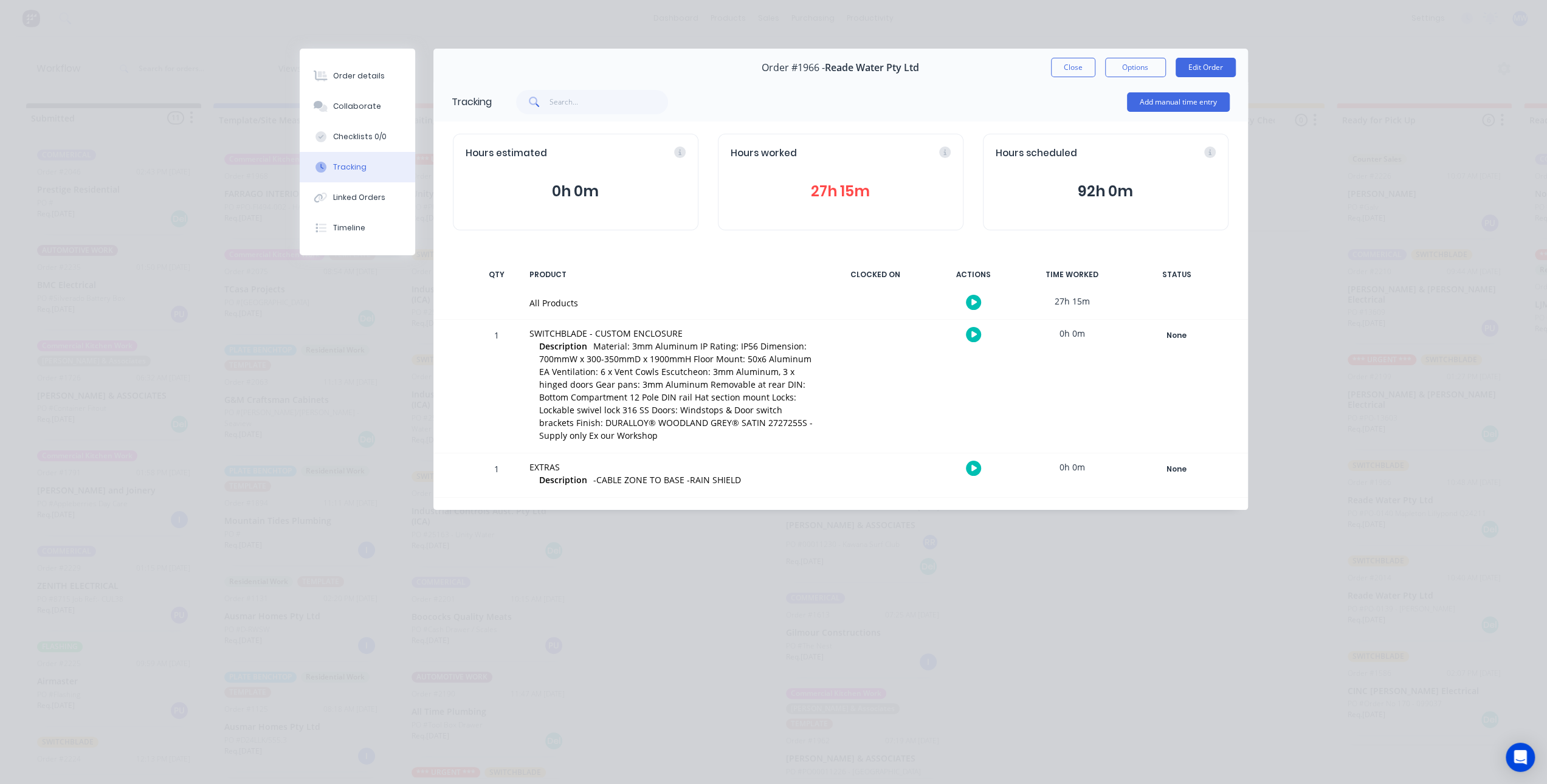
click at [824, 170] on div "Hours worked 27h 15m" at bounding box center [841, 182] width 246 height 97
click at [829, 184] on button "27h 15m" at bounding box center [840, 191] width 220 height 23
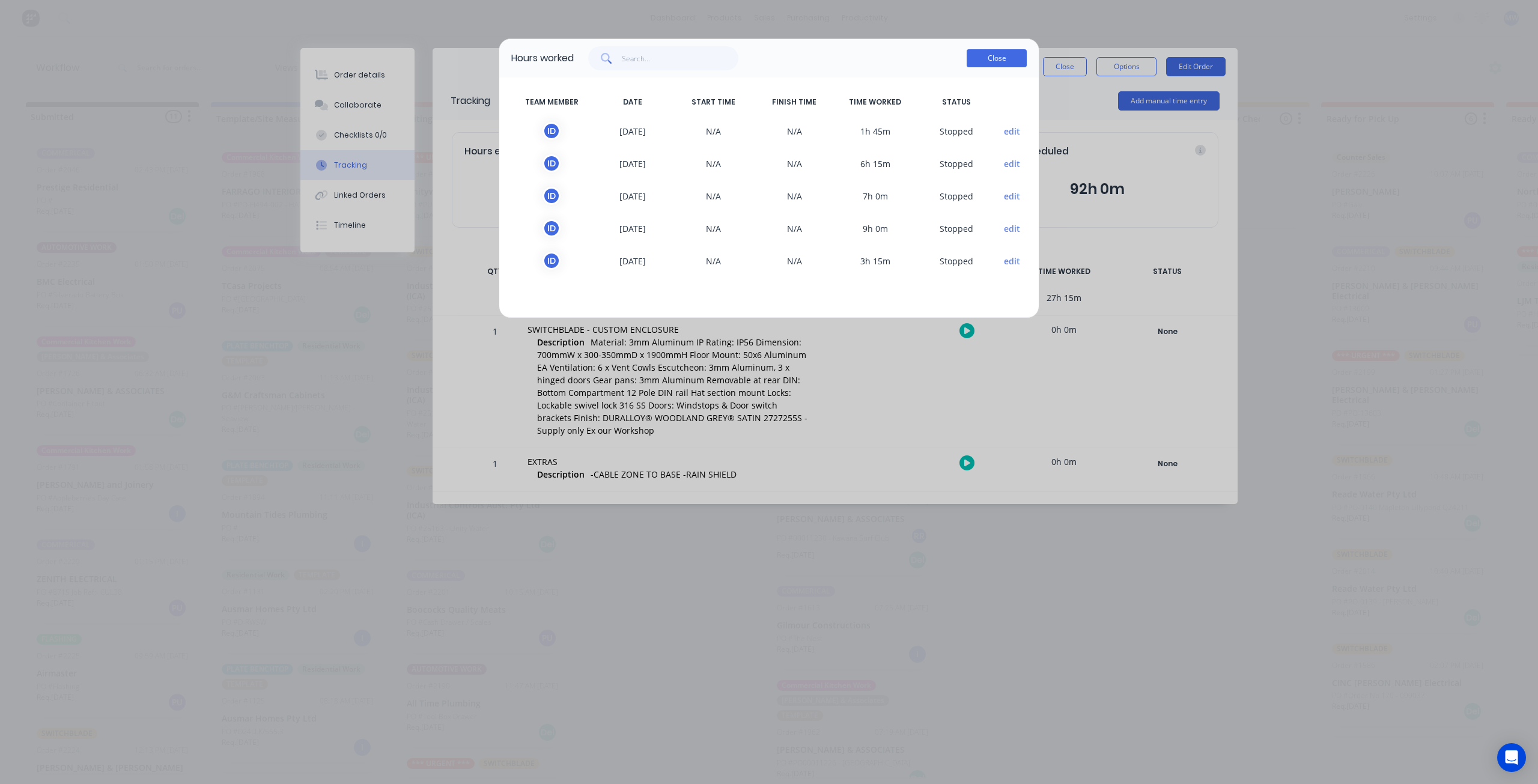
click at [984, 62] on button "Close" at bounding box center [997, 59] width 60 height 18
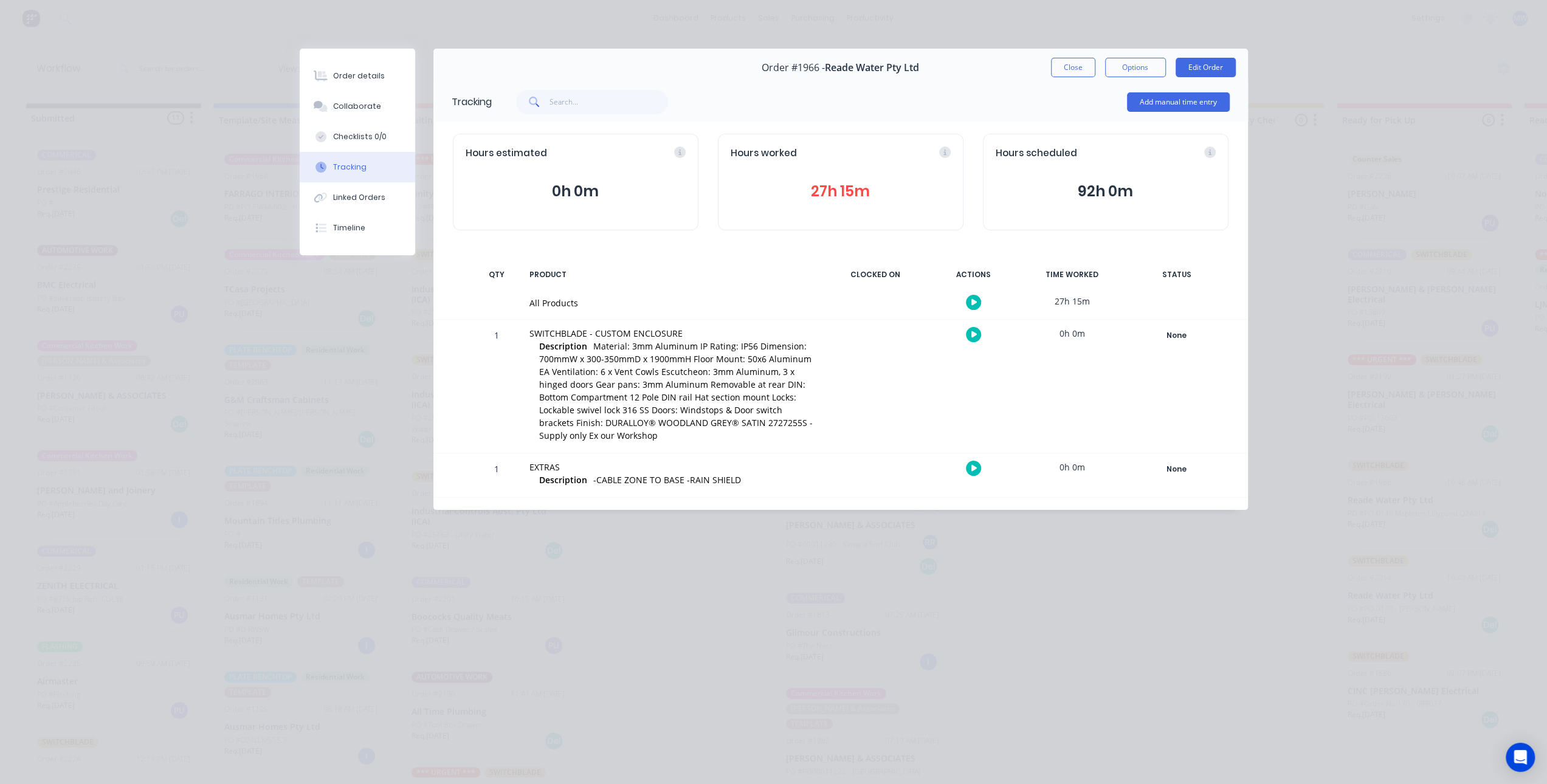
click at [771, 399] on span "Material: 3mm Aluminum IP Rating: IP56 Dimension: 700mmW x 300-350mmD x 1900mmH…" at bounding box center [675, 391] width 273 height 101
click at [1342, 335] on div "Order details Collaborate Checklists 0/0 Tracking Linked Orders Timeline Order …" at bounding box center [774, 392] width 1547 height 784
click at [830, 194] on button "27h 15m" at bounding box center [840, 191] width 220 height 23
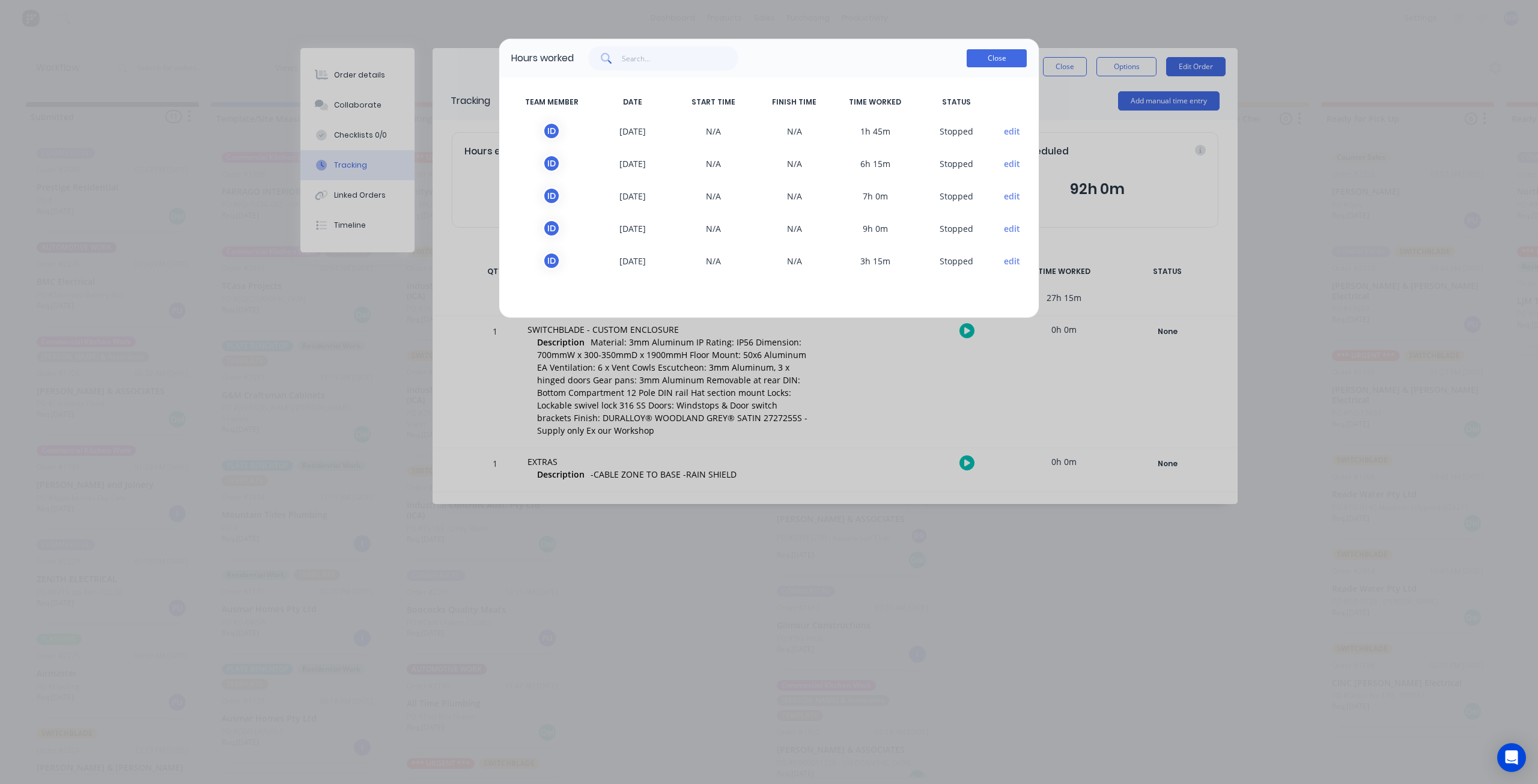
click at [1010, 59] on button "Close" at bounding box center [997, 59] width 60 height 18
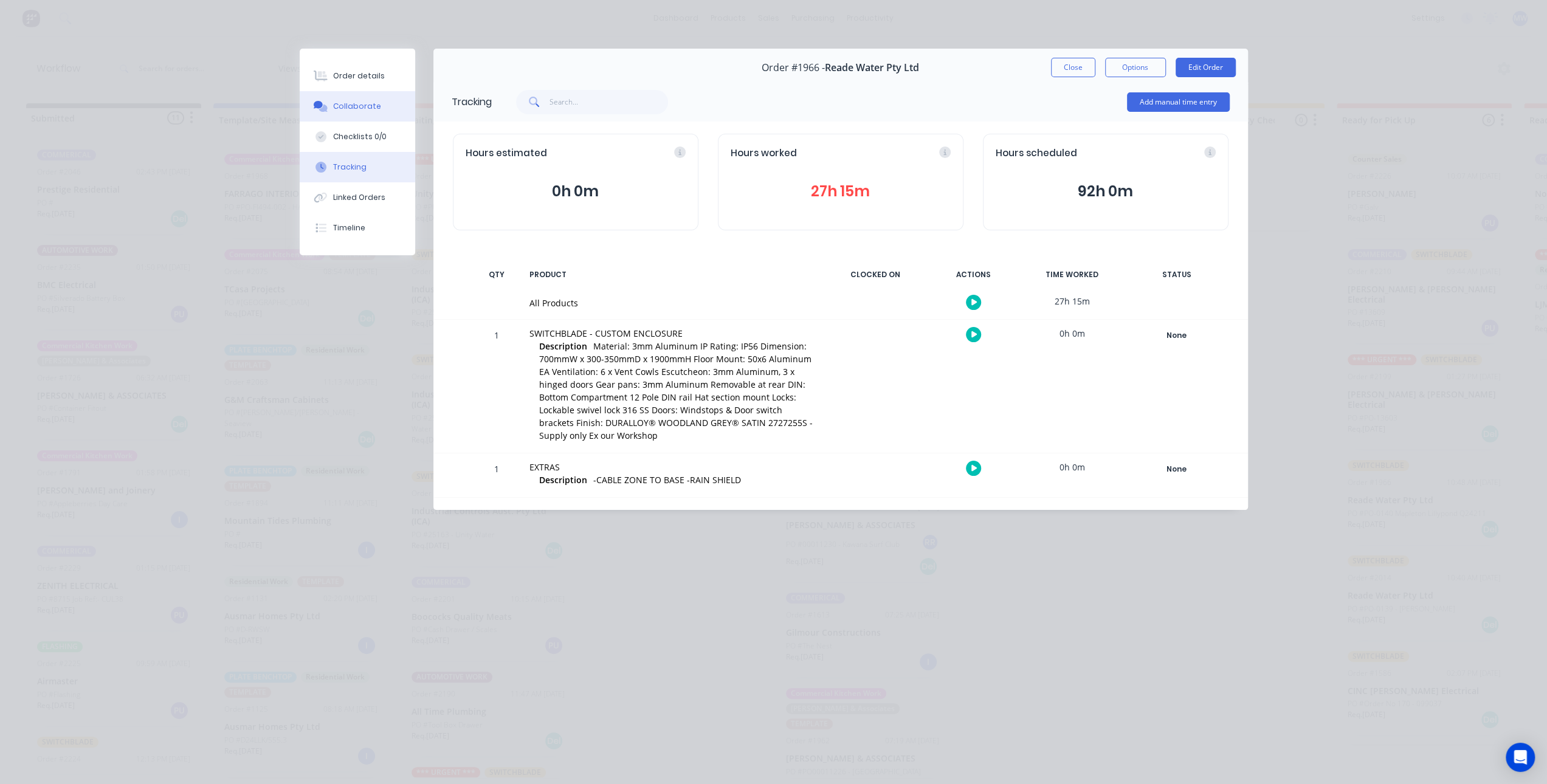
click at [364, 107] on div "Collaborate" at bounding box center [357, 106] width 48 height 11
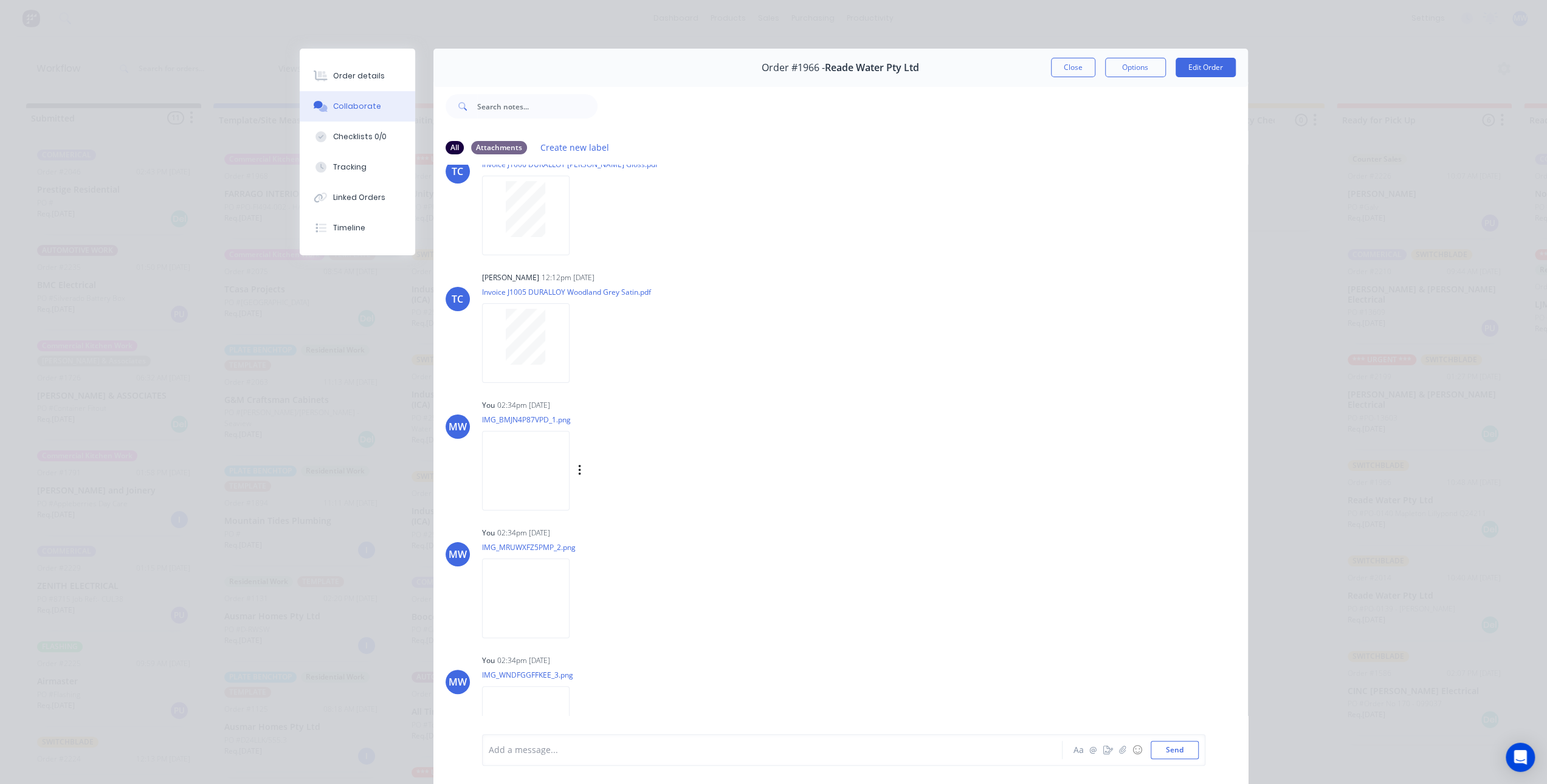
scroll to position [515, 0]
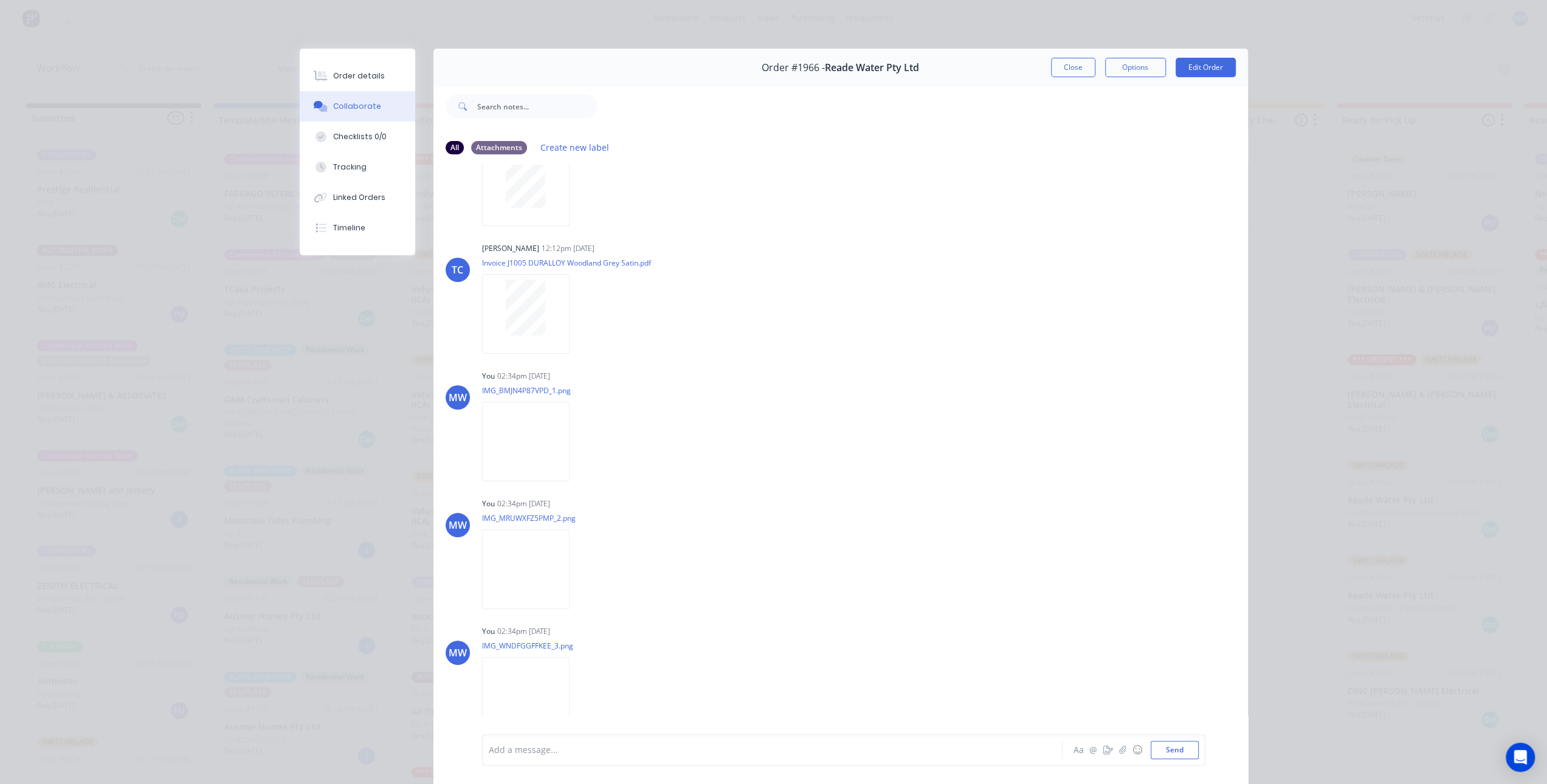
click at [593, 752] on div at bounding box center [755, 750] width 532 height 13
click at [884, 636] on div "MW You 02:34pm 25/08/25 IMG_WNDFGGFFKEE_3.png Labels Download Delete" at bounding box center [841, 677] width 814 height 109
click at [1055, 72] on button "Close" at bounding box center [1073, 68] width 45 height 20
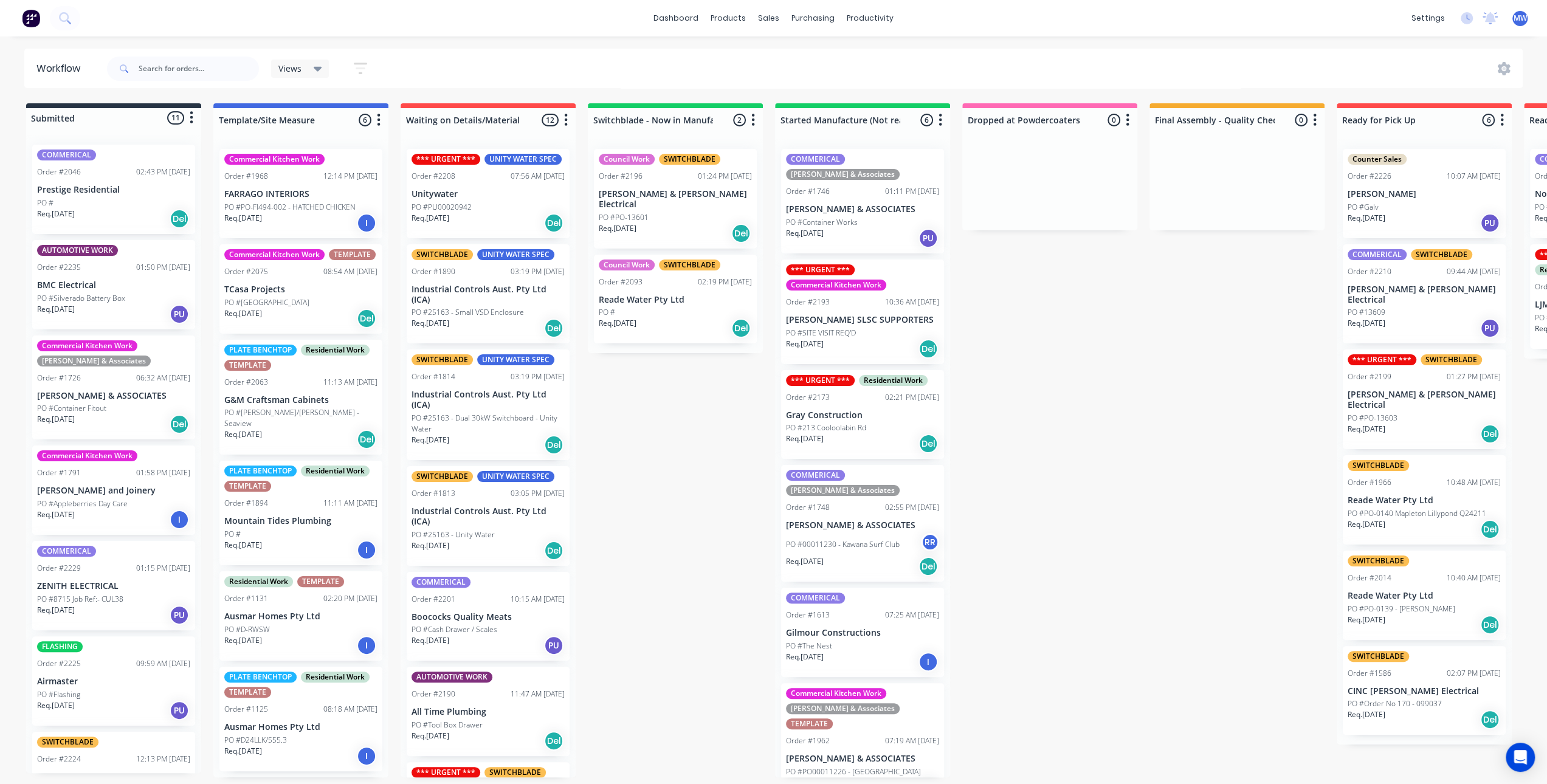
click at [660, 494] on div "Submitted 11 Status colour #273444 hex #273444 Save Cancel Summaries Total orde…" at bounding box center [1004, 440] width 2027 height 674
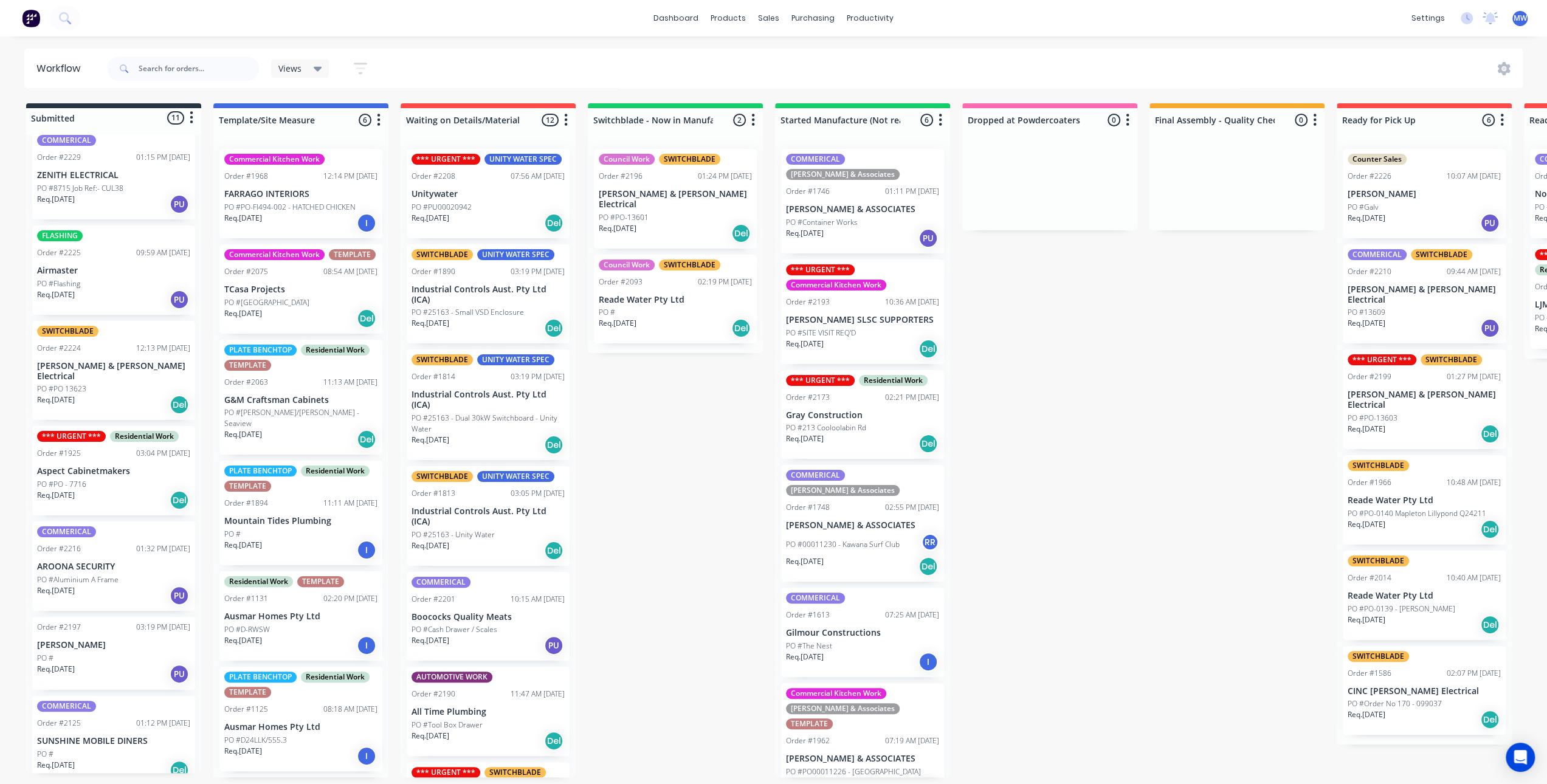
scroll to position [412, 0]
click at [83, 583] on div "Req. 03/09/25 PU" at bounding box center [113, 593] width 153 height 20
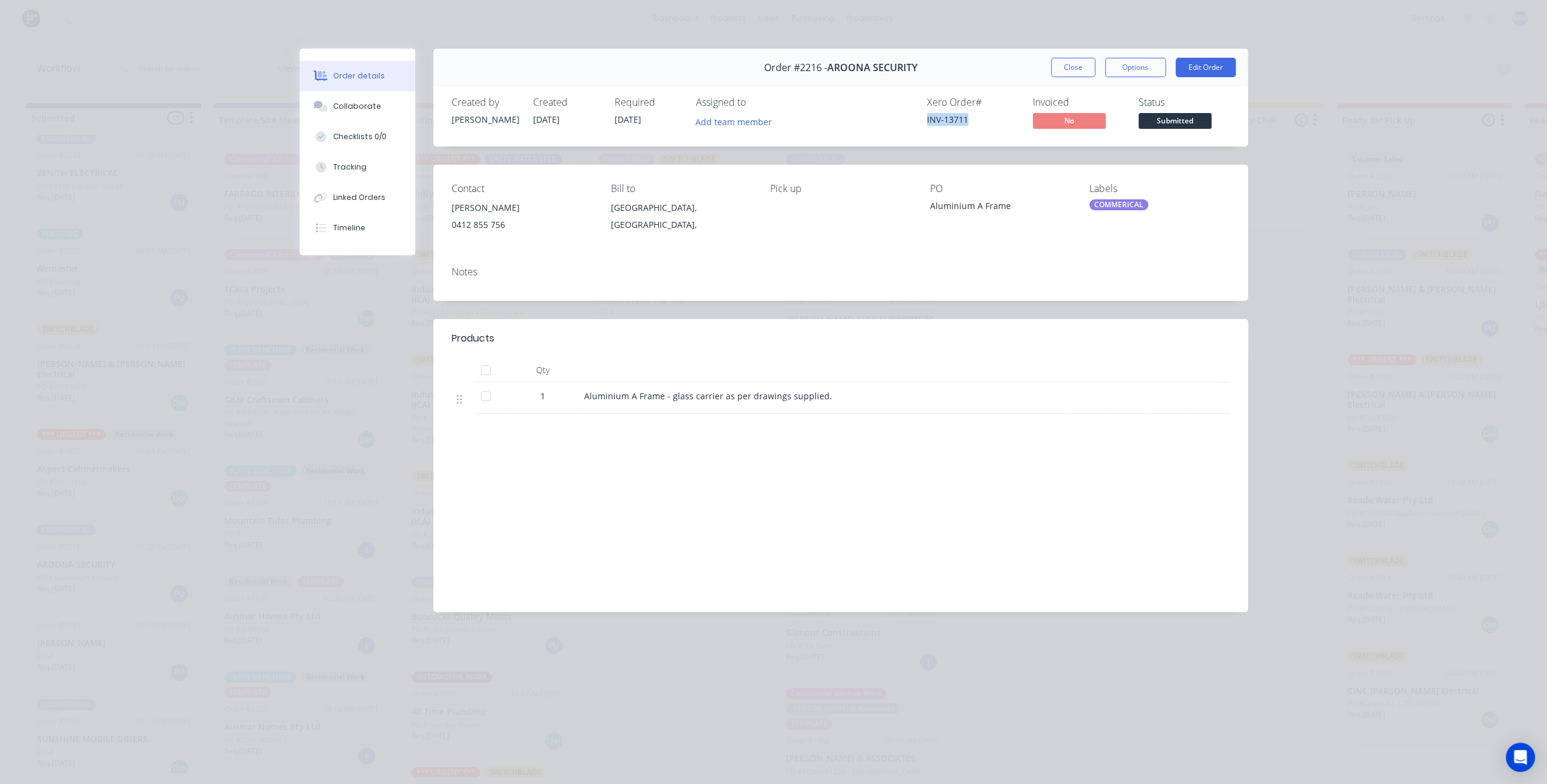
drag, startPoint x: 933, startPoint y: 117, endPoint x: 917, endPoint y: 122, distance: 16.8
click at [896, 119] on div "Xero Order # INV-13711 Invoiced No Status Submitted" at bounding box center [1023, 114] width 412 height 35
copy div "INV-13711"
click at [1074, 63] on button "Close" at bounding box center [1073, 68] width 45 height 20
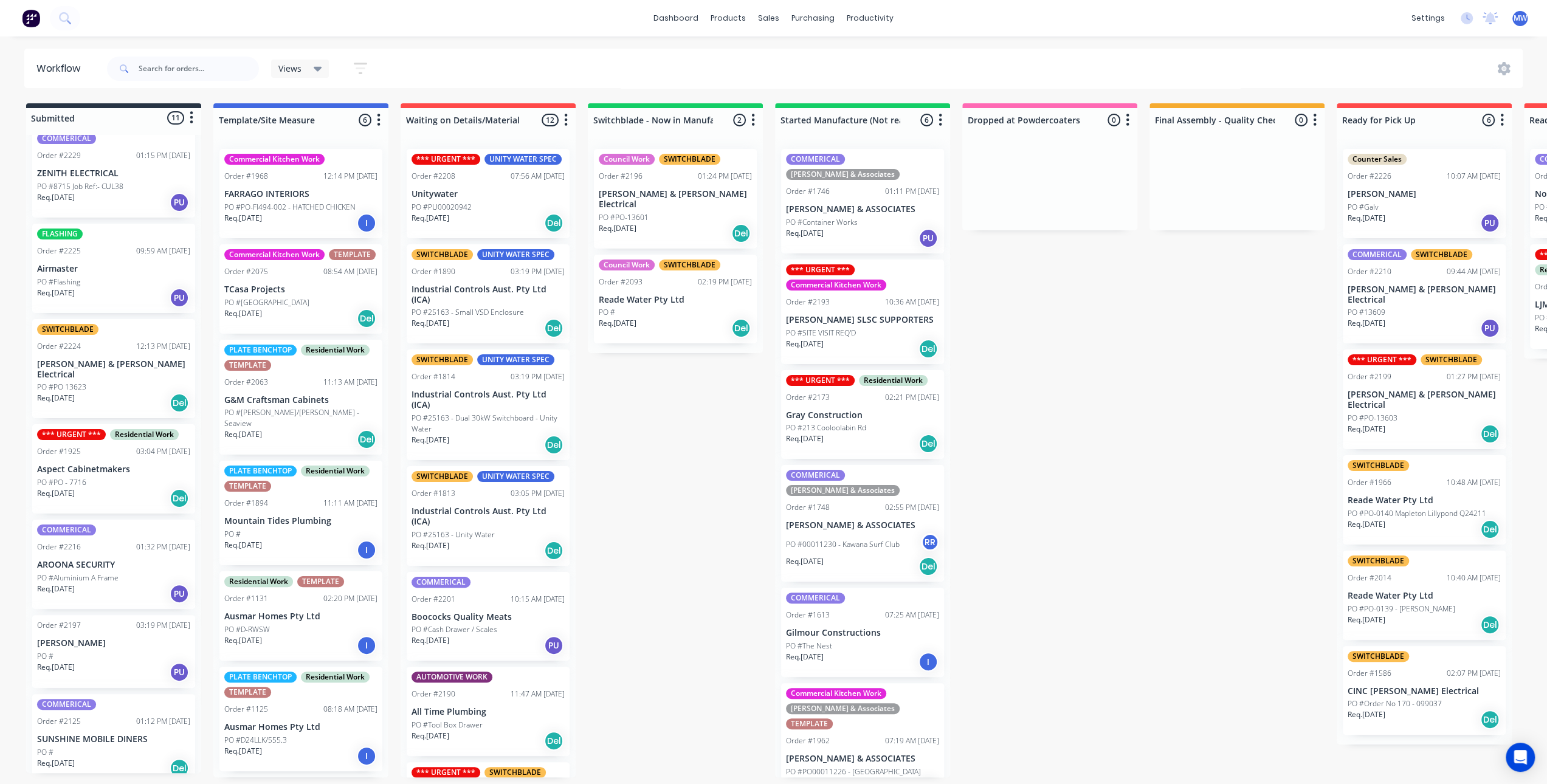
click at [712, 448] on div "Submitted 11 Status colour #273444 hex #273444 Save Cancel Summaries Total orde…" at bounding box center [1004, 440] width 2027 height 674
click at [699, 471] on div "Submitted 11 Status colour #273444 hex #273444 Save Cancel Summaries Total orde…" at bounding box center [1004, 440] width 2027 height 674
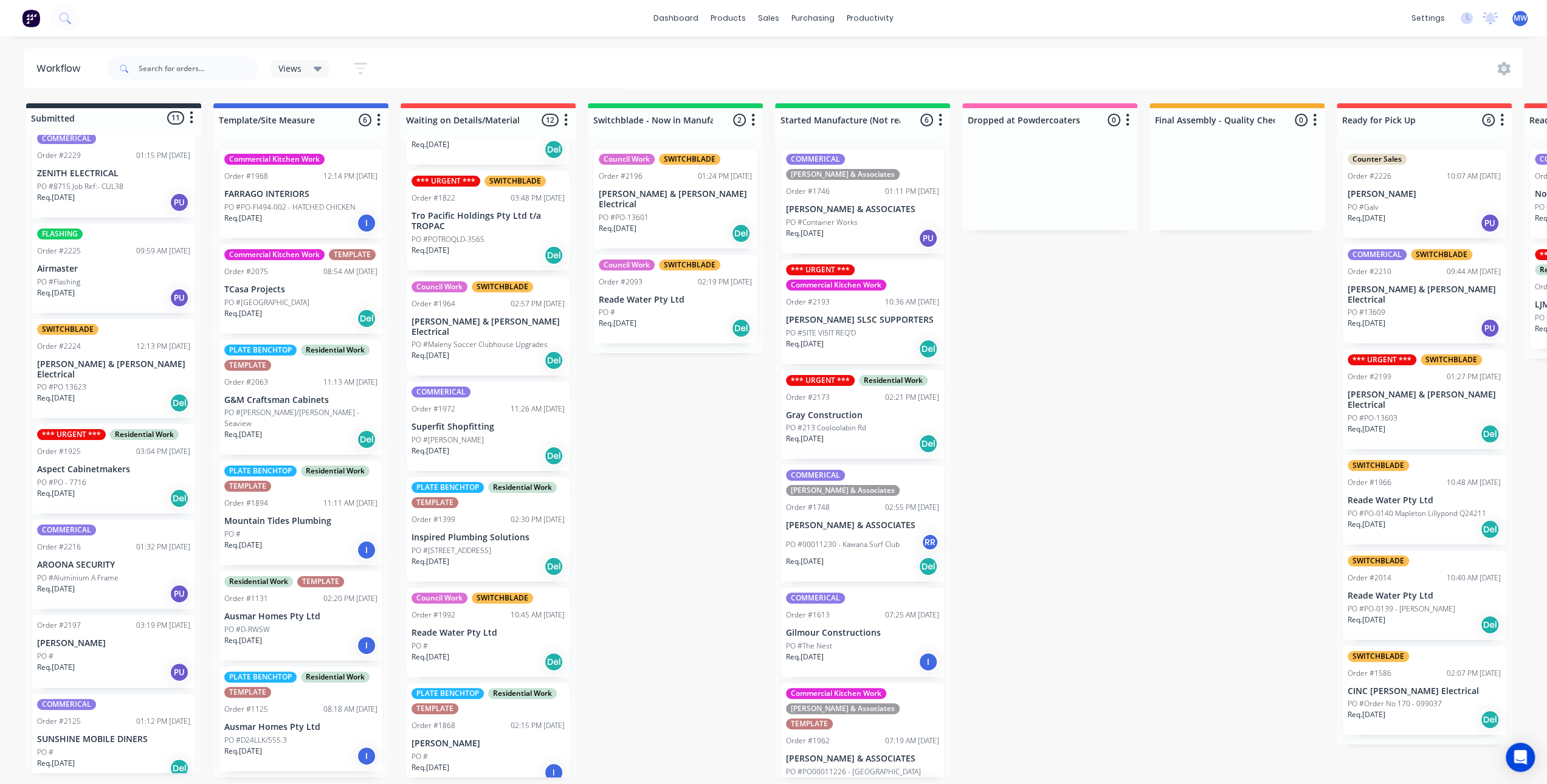
scroll to position [409, 0]
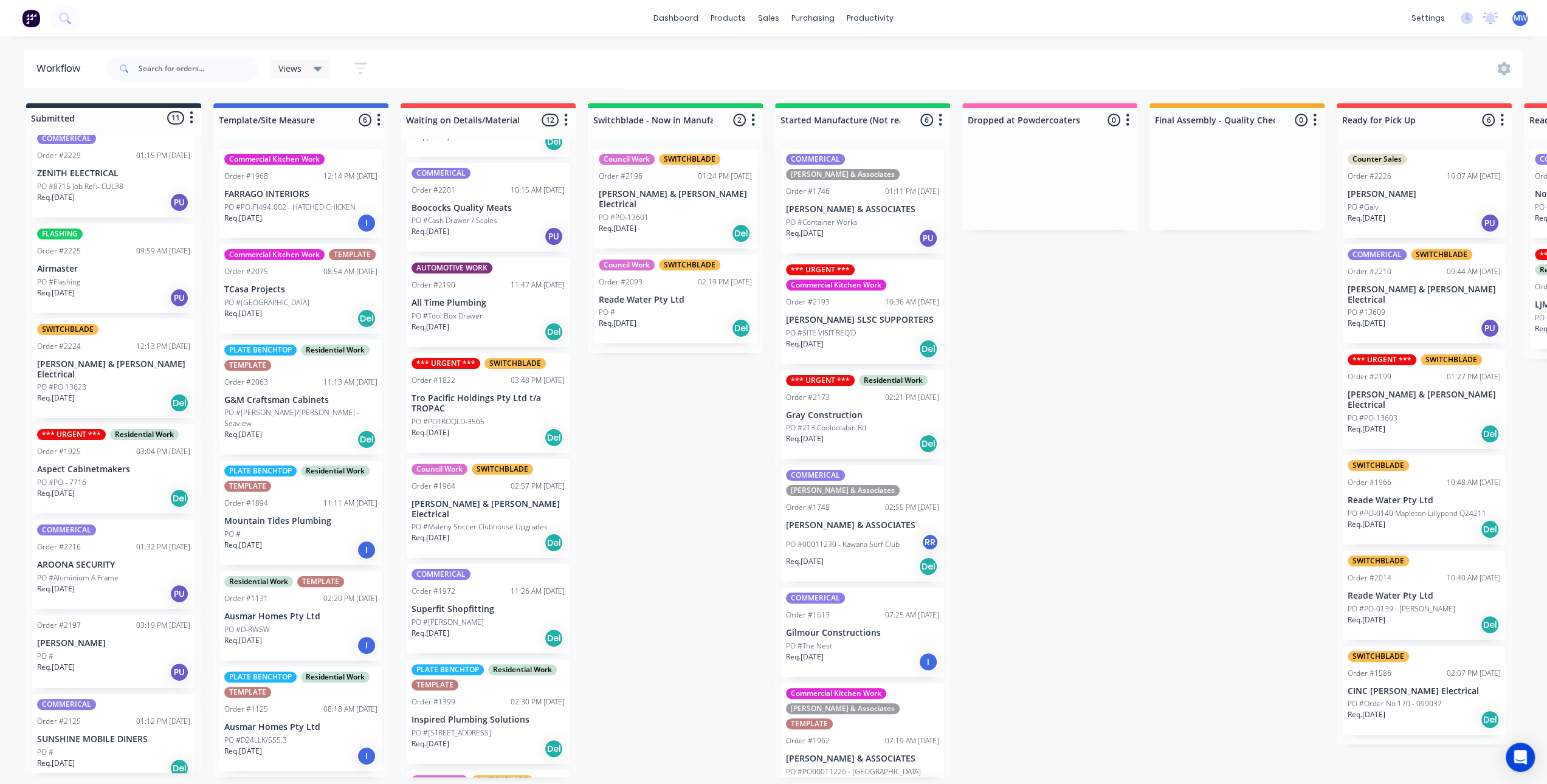
click at [491, 438] on div "Req. 09/10/25 Del" at bounding box center [488, 437] width 153 height 20
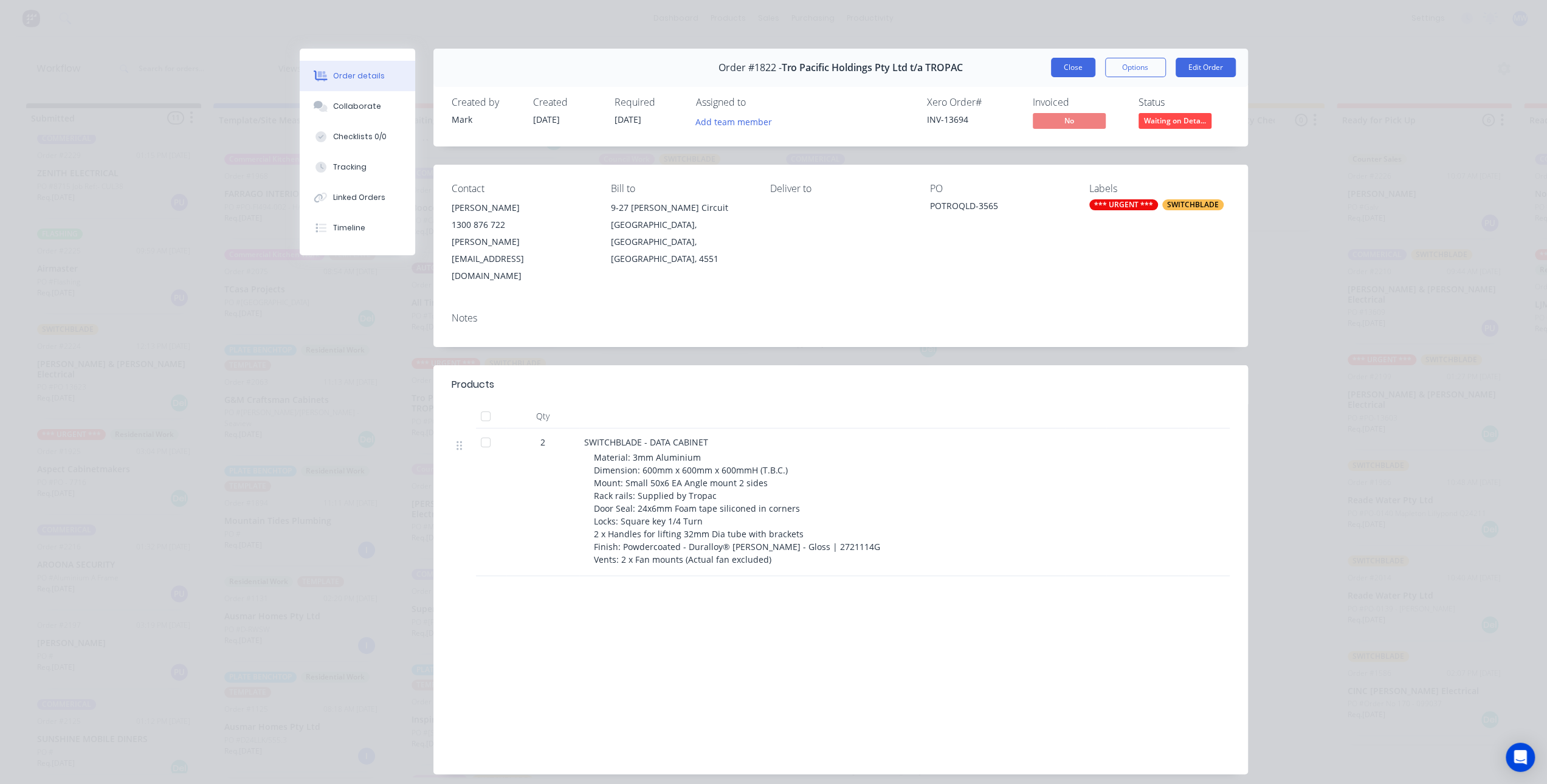
click at [1051, 69] on button "Close" at bounding box center [1073, 68] width 45 height 20
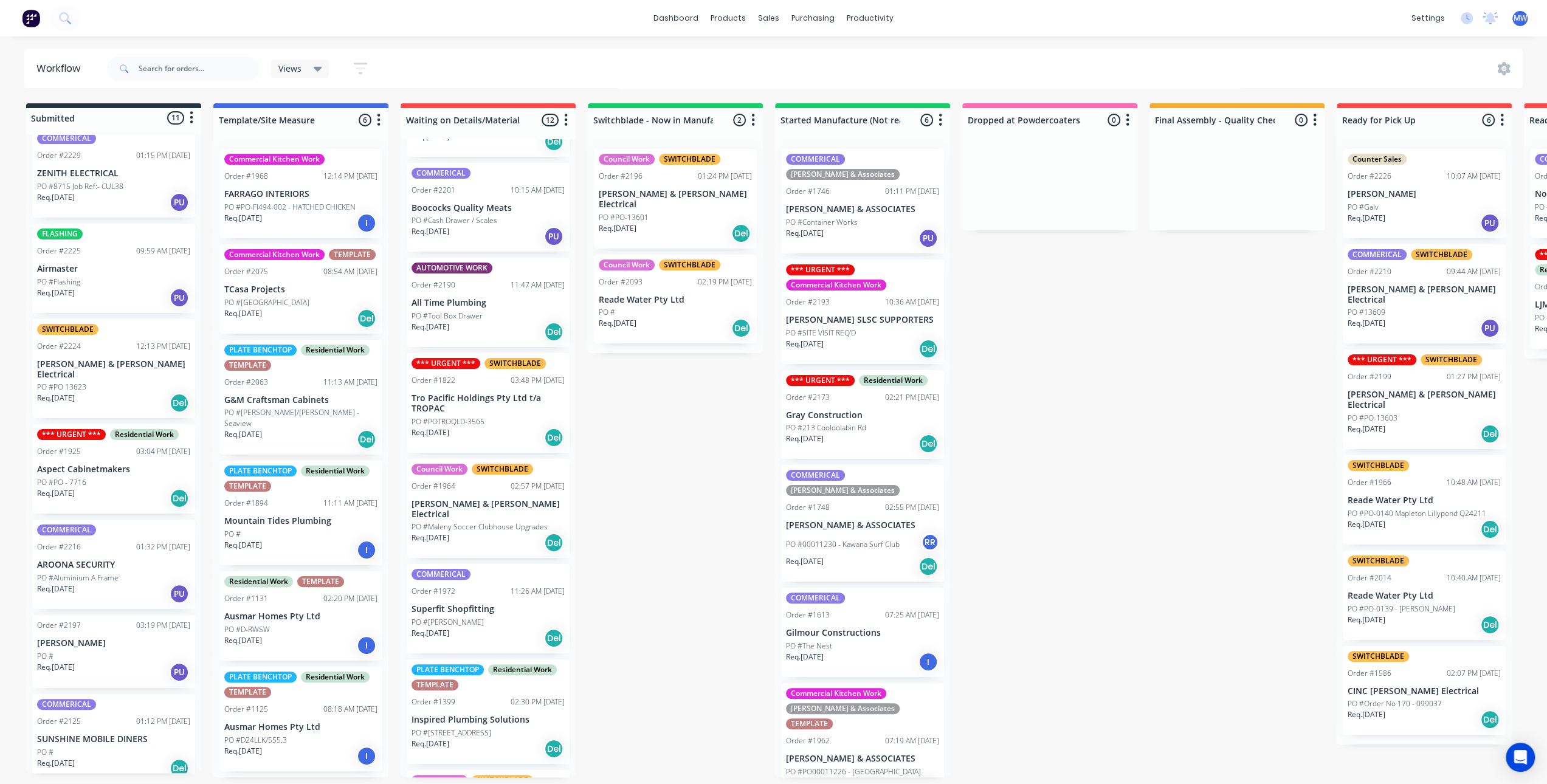
click at [647, 432] on div "Submitted 11 Status colour #273444 hex #273444 Save Cancel Summaries Total orde…" at bounding box center [1004, 440] width 2027 height 674
click at [420, 380] on div "Order #1822" at bounding box center [434, 380] width 44 height 11
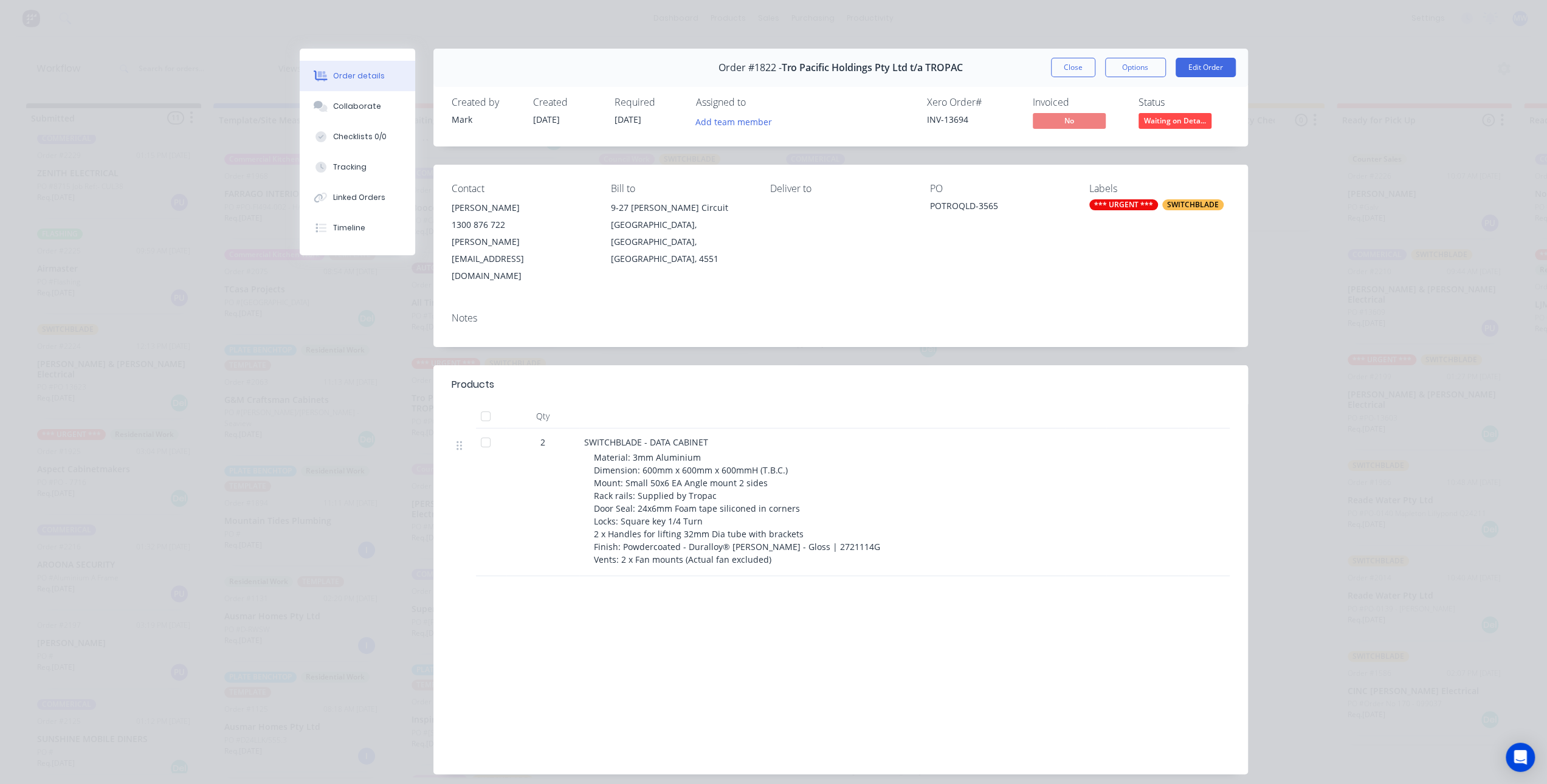
click at [754, 489] on div "Material: 3mm Aluminium Dimension: 600mm x 600mm x 600mmH (T.B.C.) Mount: Small…" at bounding box center [827, 508] width 467 height 115
click at [1065, 69] on button "Close" at bounding box center [1073, 68] width 45 height 20
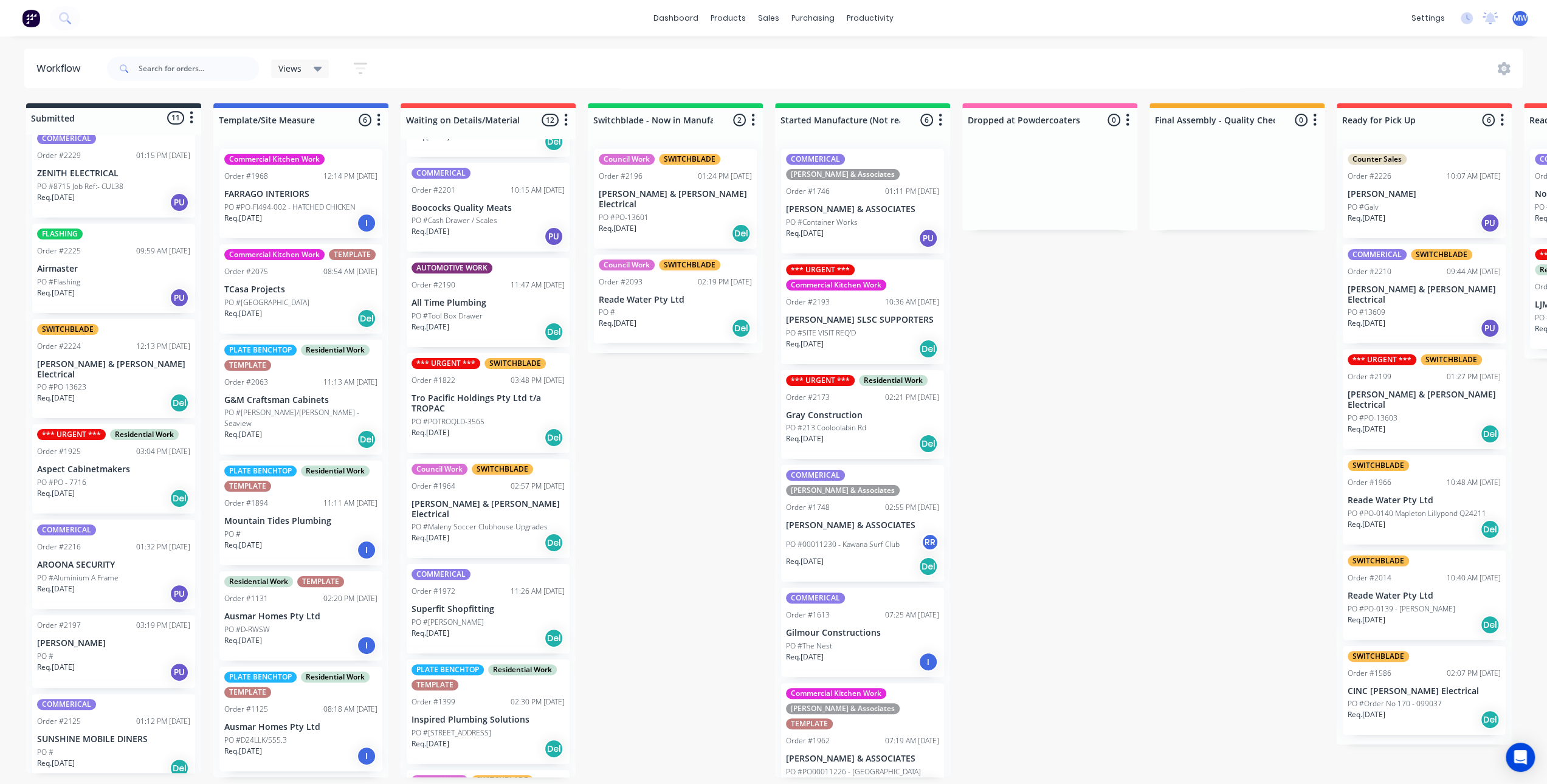
click at [681, 437] on div "Submitted 11 Status colour #273444 hex #273444 Save Cancel Summaries Total orde…" at bounding box center [1004, 440] width 2027 height 674
click at [487, 403] on p "Tro Pacific Holdings Pty Ltd t/a TROPAC" at bounding box center [488, 403] width 153 height 20
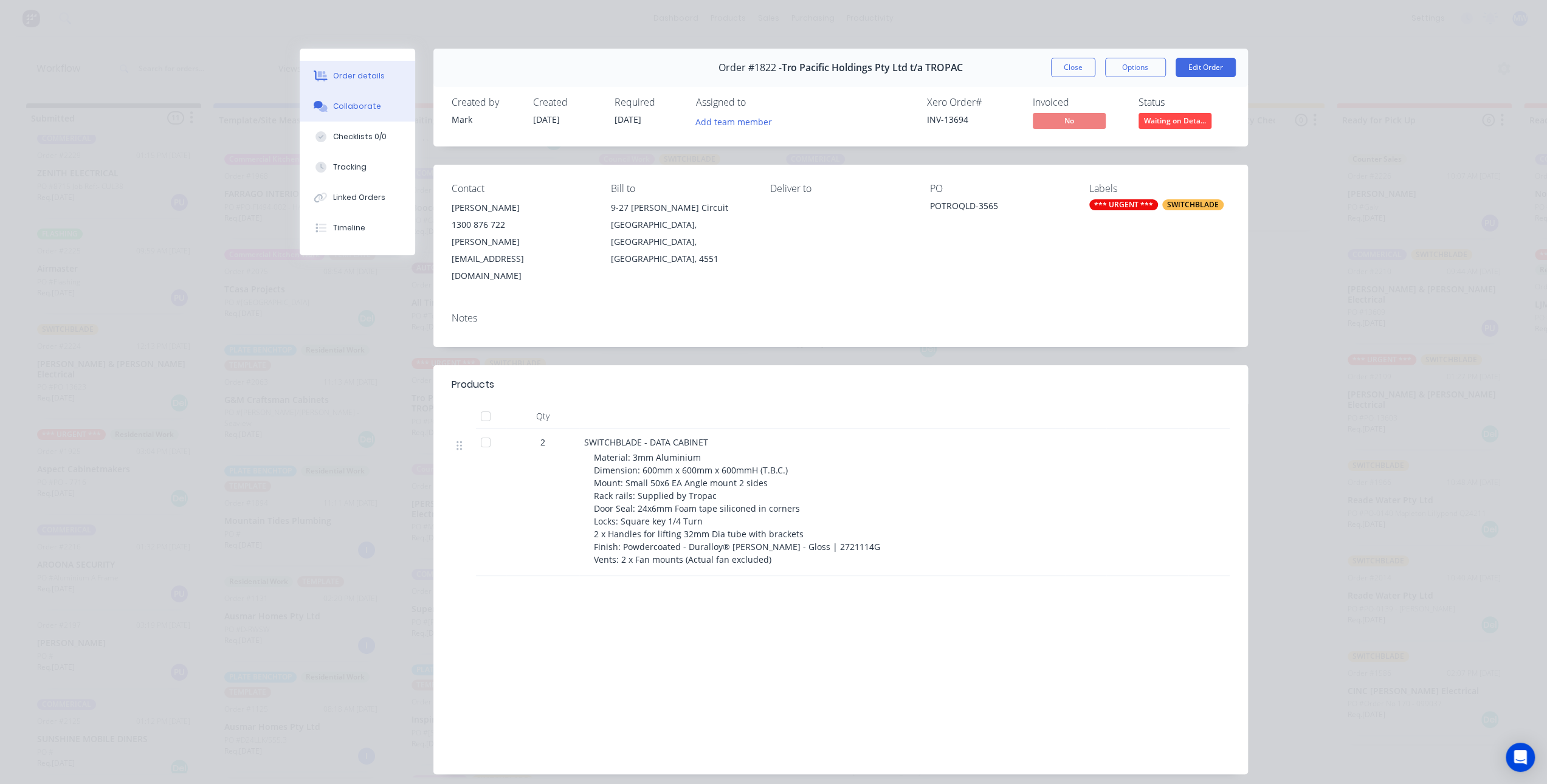
click at [366, 111] on div "Collaborate" at bounding box center [357, 106] width 48 height 11
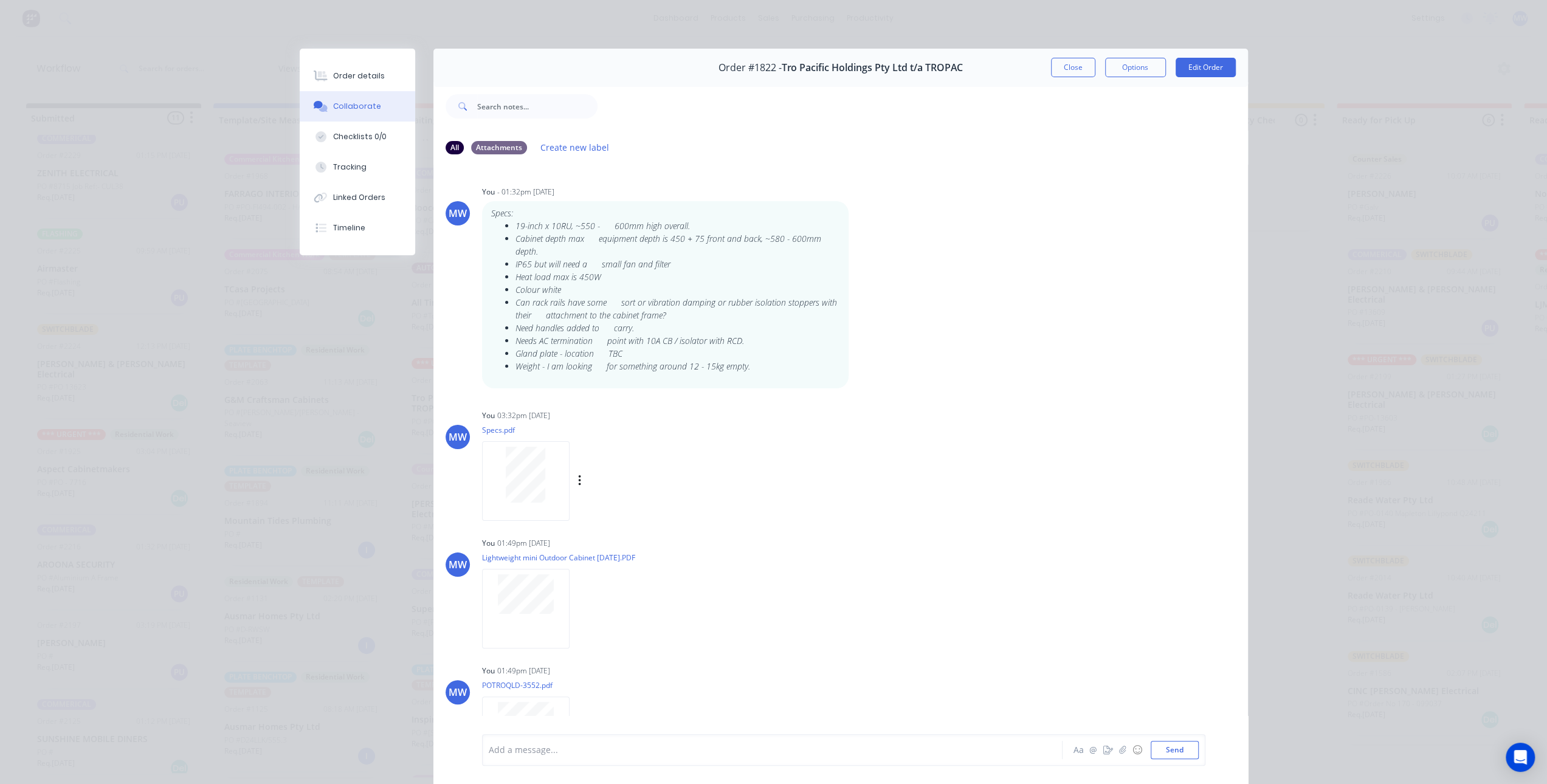
scroll to position [364, 0]
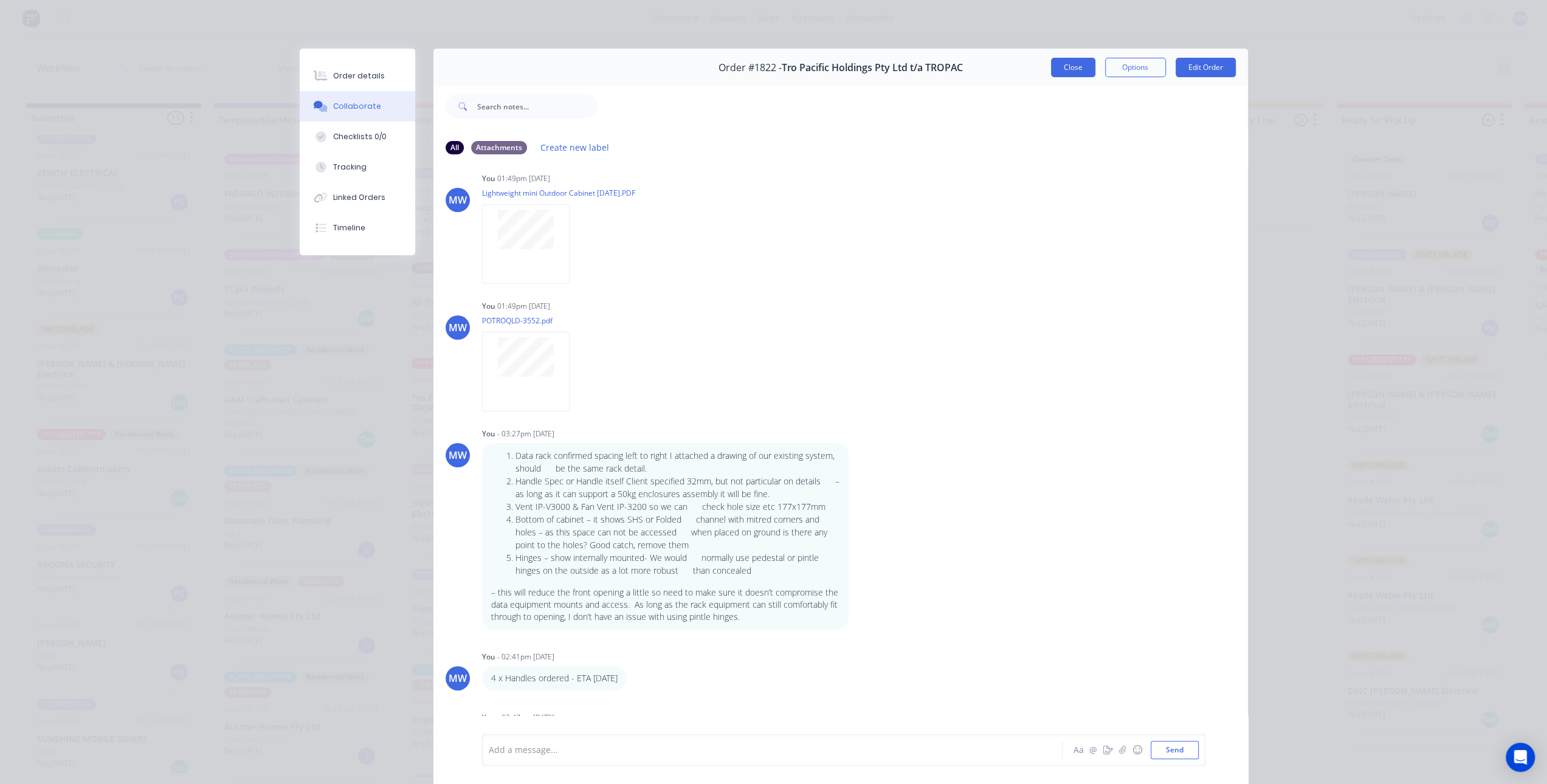
click at [1071, 64] on button "Close" at bounding box center [1073, 68] width 45 height 20
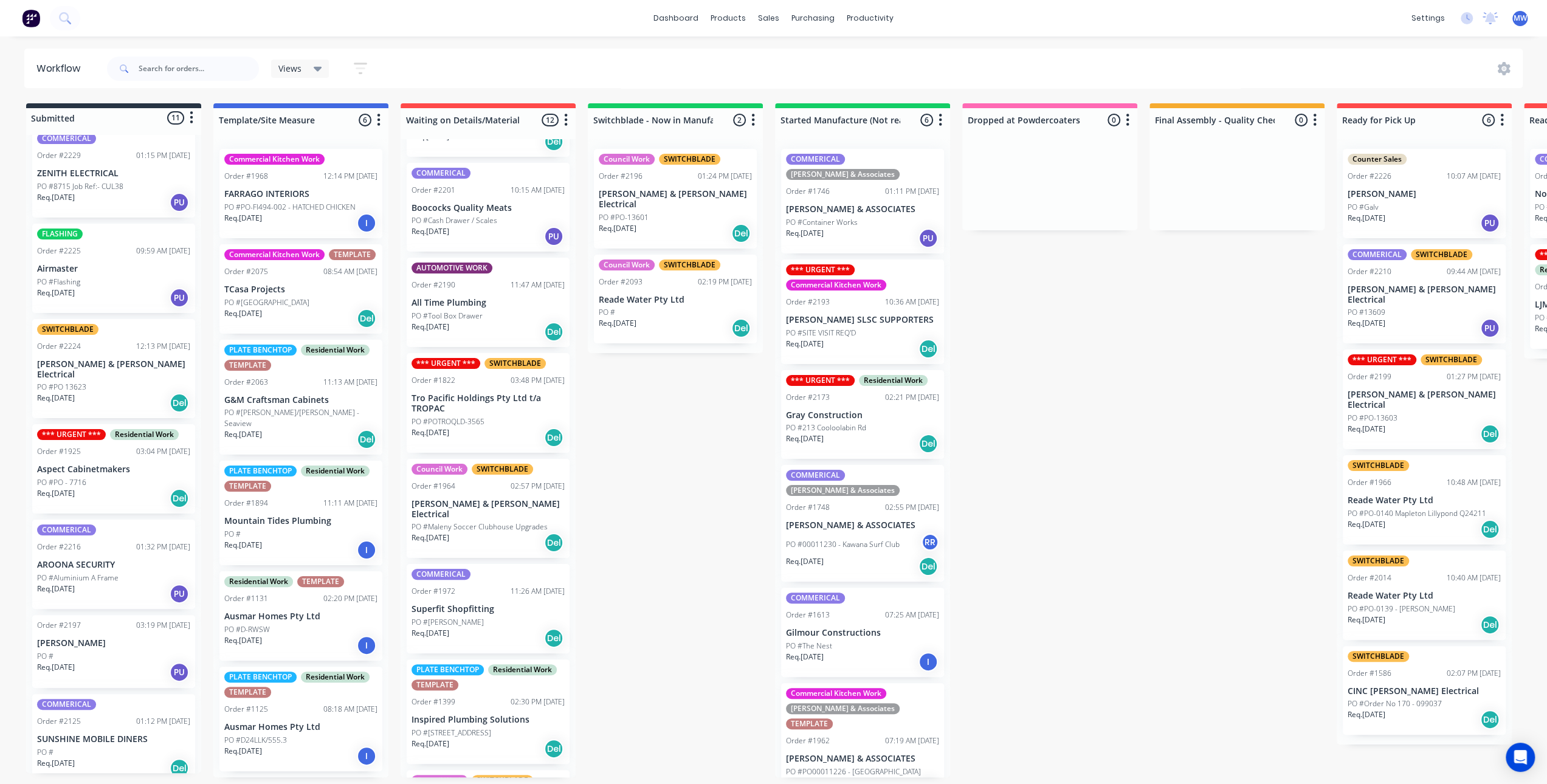
click at [442, 410] on p "Tro Pacific Holdings Pty Ltd t/a TROPAC" at bounding box center [488, 403] width 153 height 20
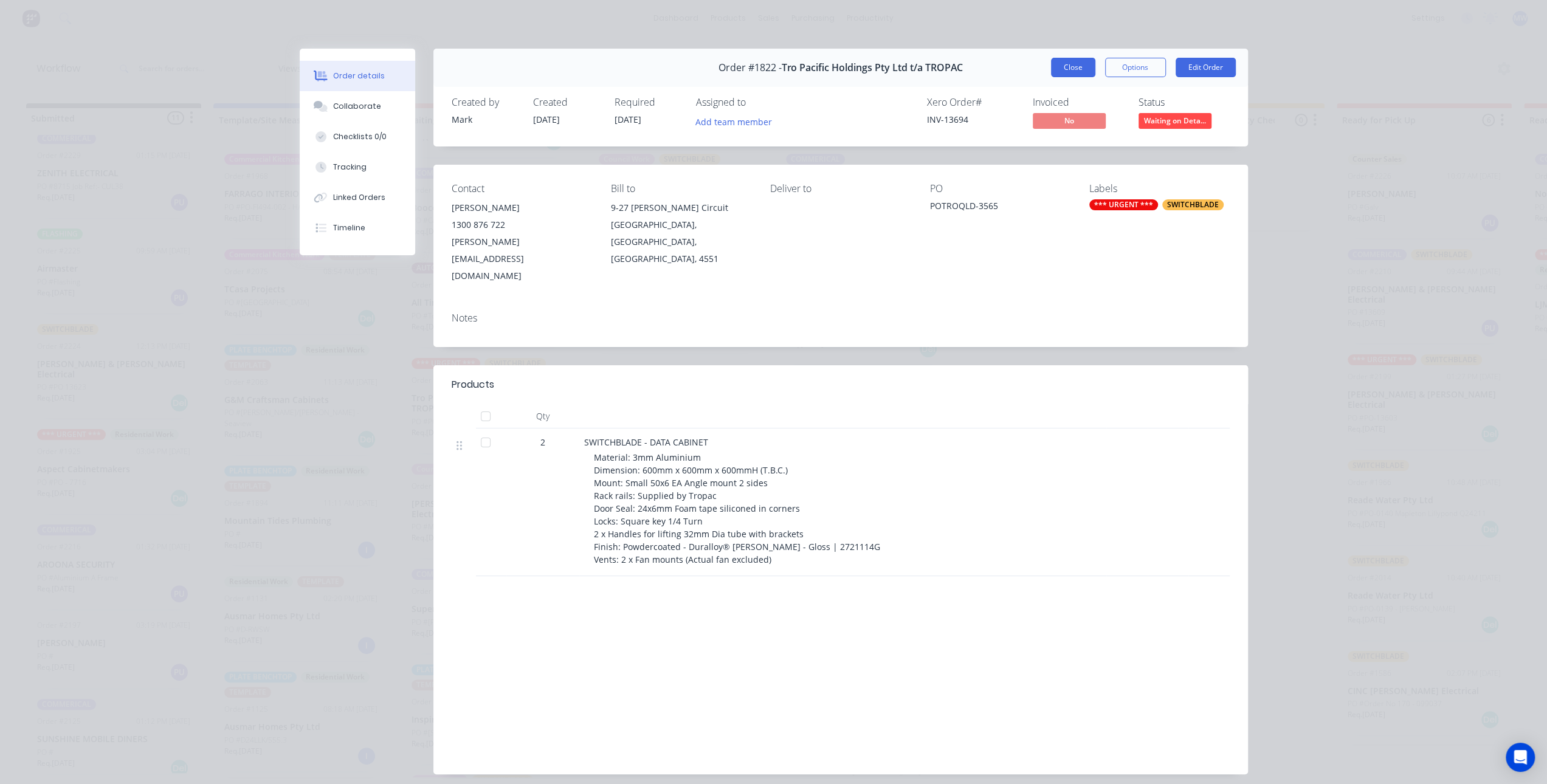
click at [1062, 70] on button "Close" at bounding box center [1073, 68] width 45 height 20
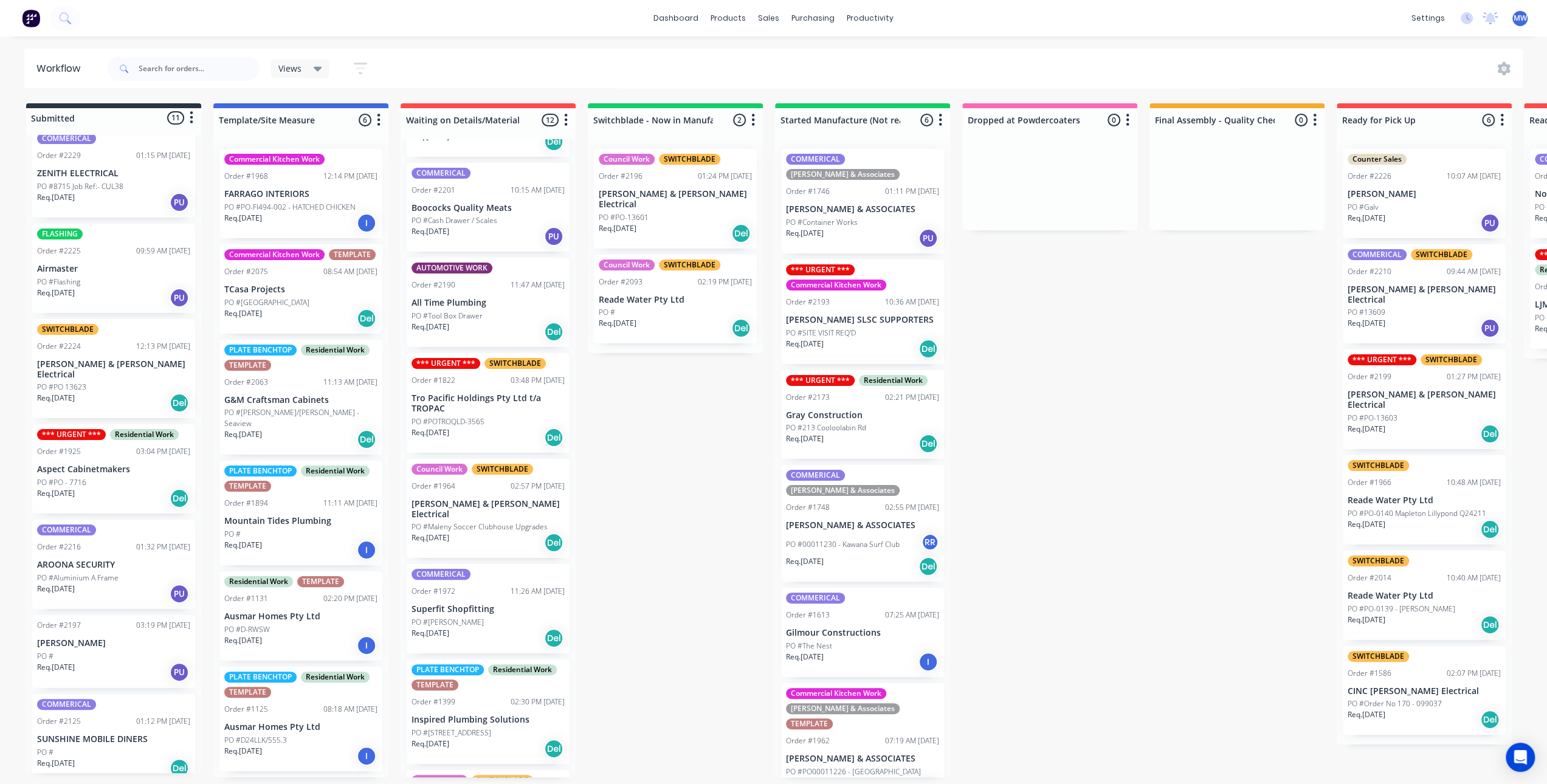
click at [613, 528] on div "Submitted 11 Status colour #273444 hex #273444 Save Cancel Summaries Total orde…" at bounding box center [1004, 440] width 2027 height 674
click at [699, 429] on div "Submitted 11 Status colour #273444 hex #273444 Save Cancel Summaries Total orde…" at bounding box center [1004, 440] width 2027 height 674
click at [664, 446] on div "Submitted 11 Status colour #273444 hex #273444 Save Cancel Summaries Total orde…" at bounding box center [1004, 440] width 2027 height 674
click at [620, 476] on div "Submitted 11 Status colour #273444 hex #273444 Save Cancel Summaries Total orde…" at bounding box center [1004, 440] width 2027 height 674
click at [653, 426] on div "Submitted 11 Status colour #273444 hex #273444 Save Cancel Summaries Total orde…" at bounding box center [1004, 440] width 2027 height 674
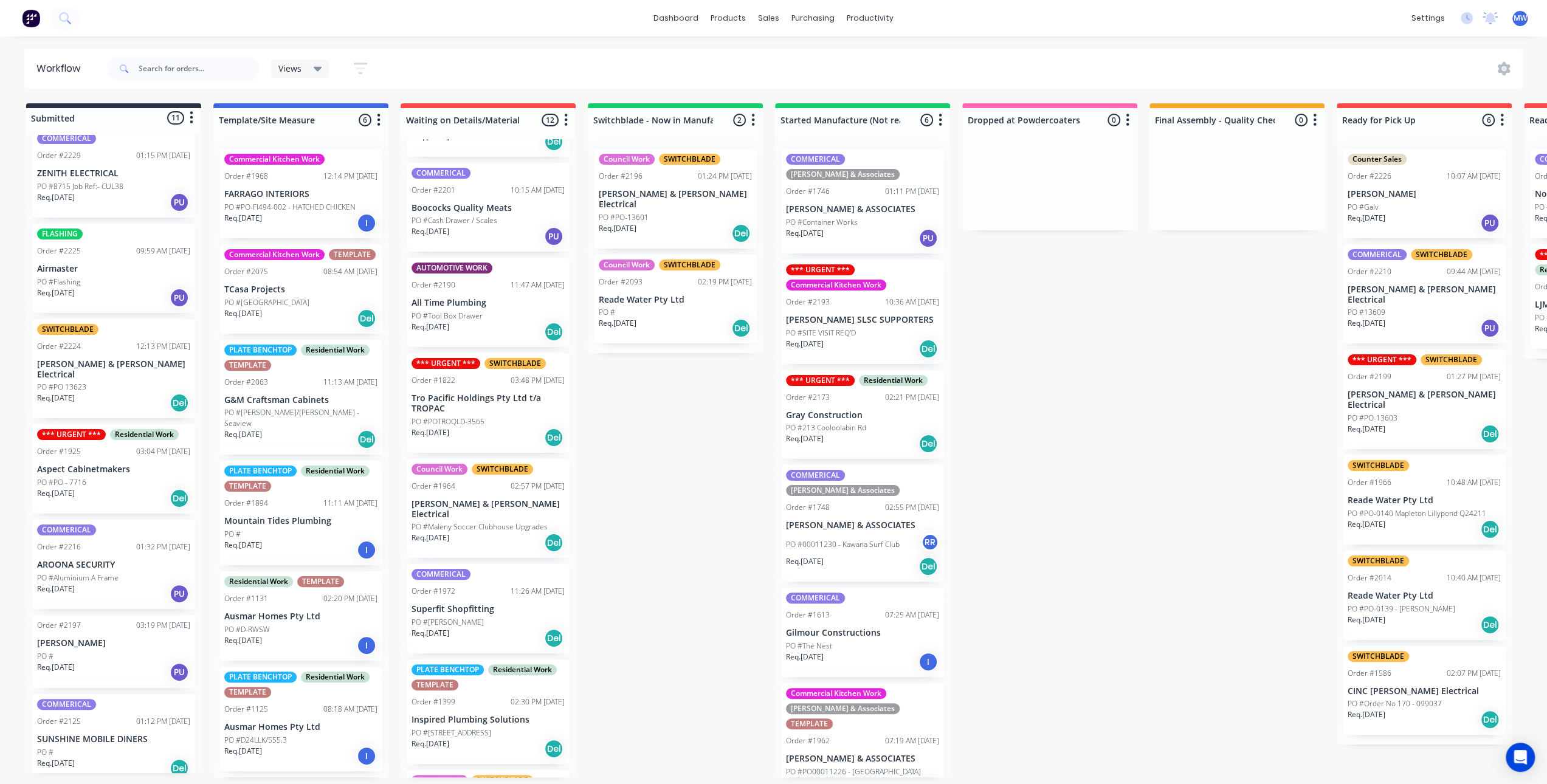
click at [309, 279] on div "Commercial Kitchen Work TEMPLATE Order #2075 08:54 AM 31/07/25 TCasa Projects P…" at bounding box center [301, 289] width 163 height 89
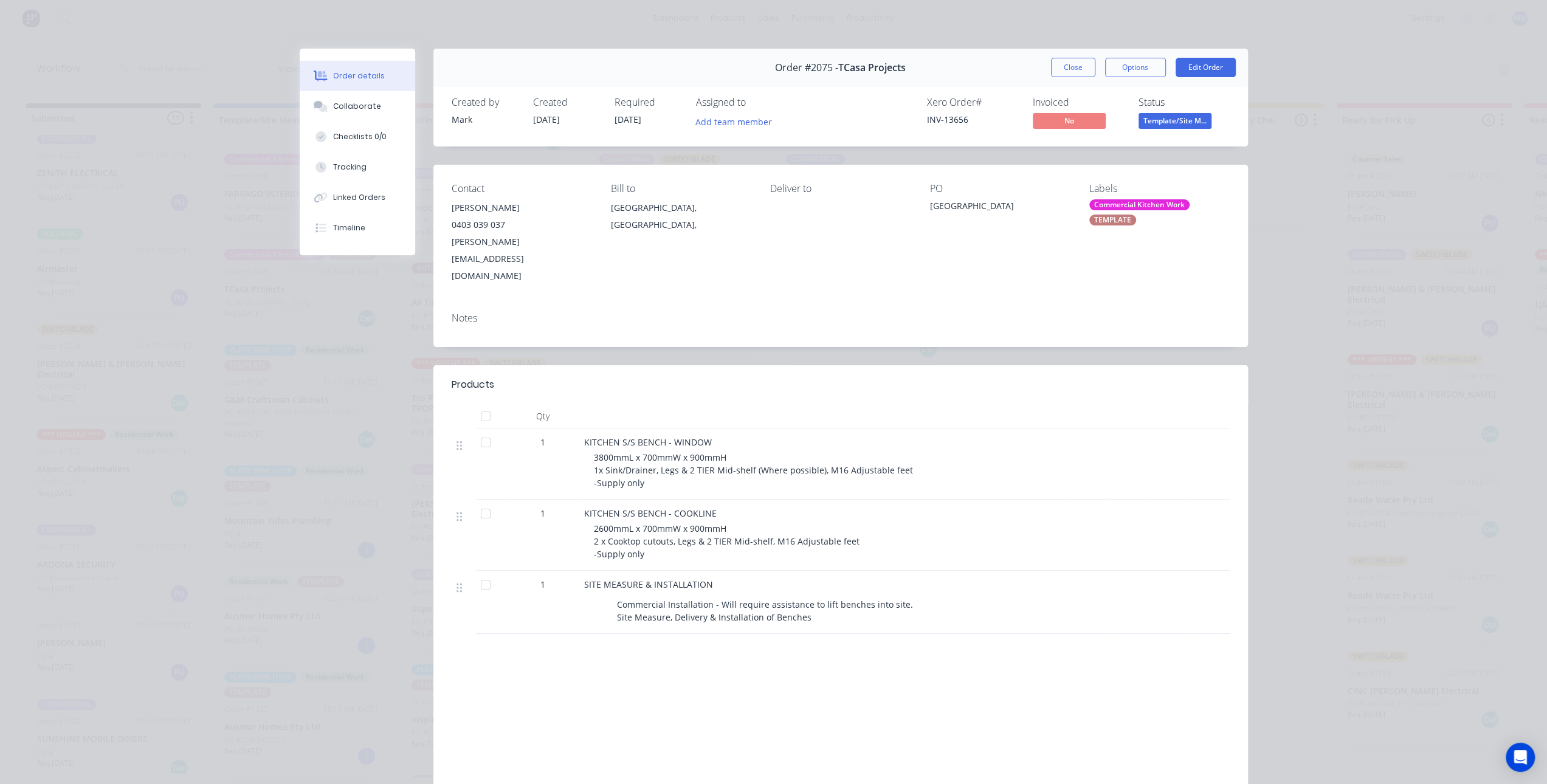
drag, startPoint x: 1071, startPoint y: 71, endPoint x: 1055, endPoint y: 72, distance: 16.0
click at [1071, 71] on button "Close" at bounding box center [1073, 68] width 45 height 20
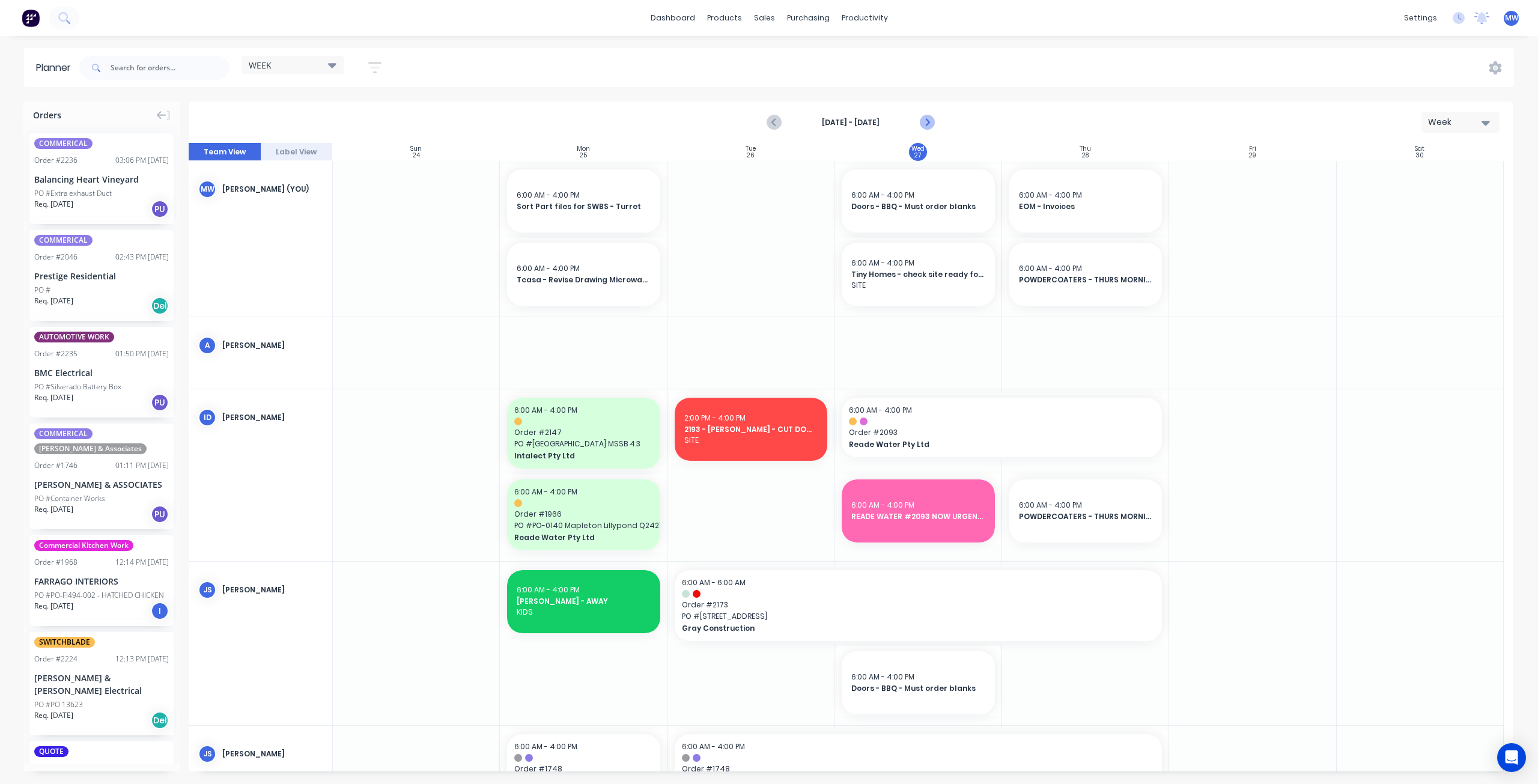
click at [931, 123] on icon "Next page" at bounding box center [926, 122] width 15 height 15
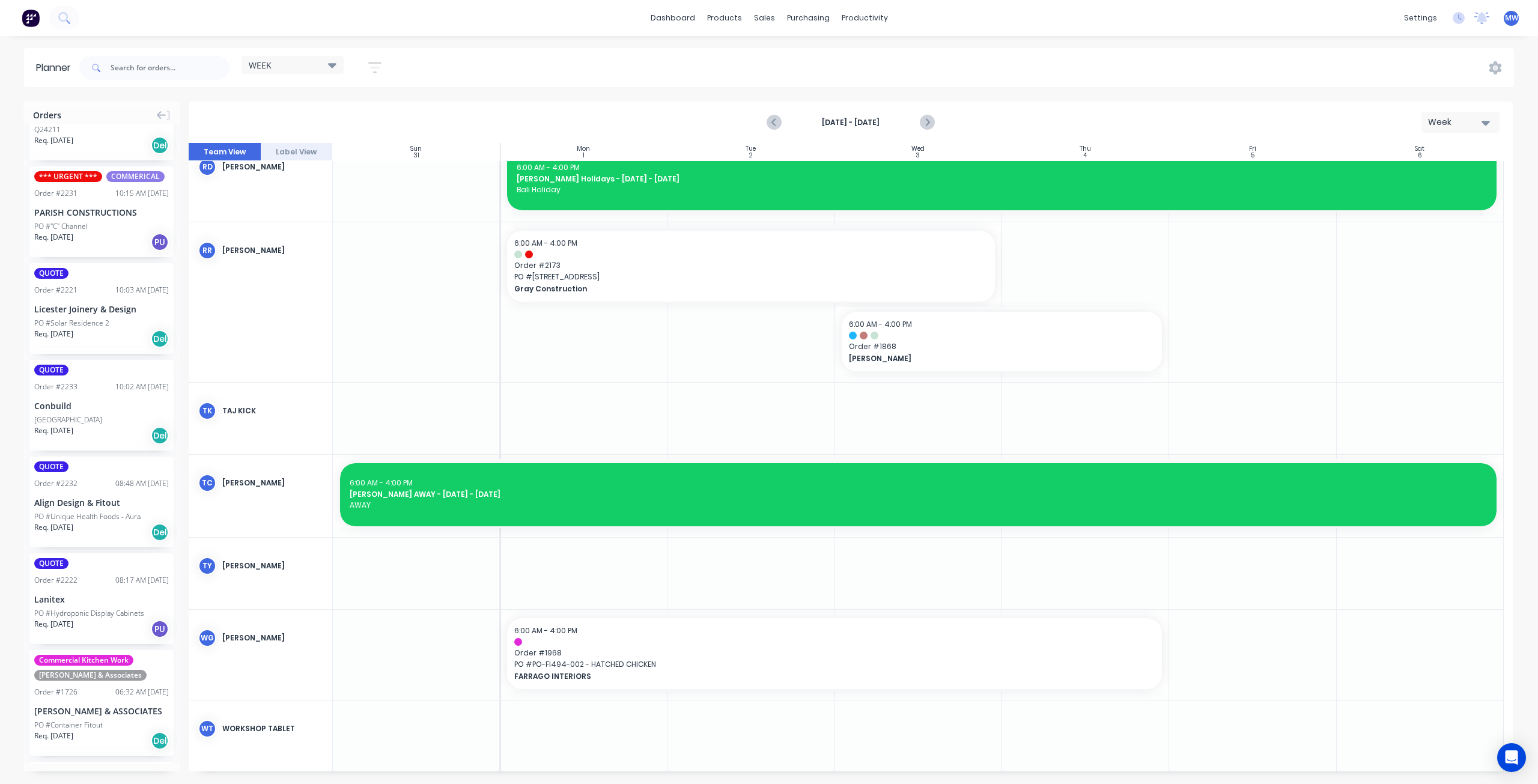
scroll to position [901, 0]
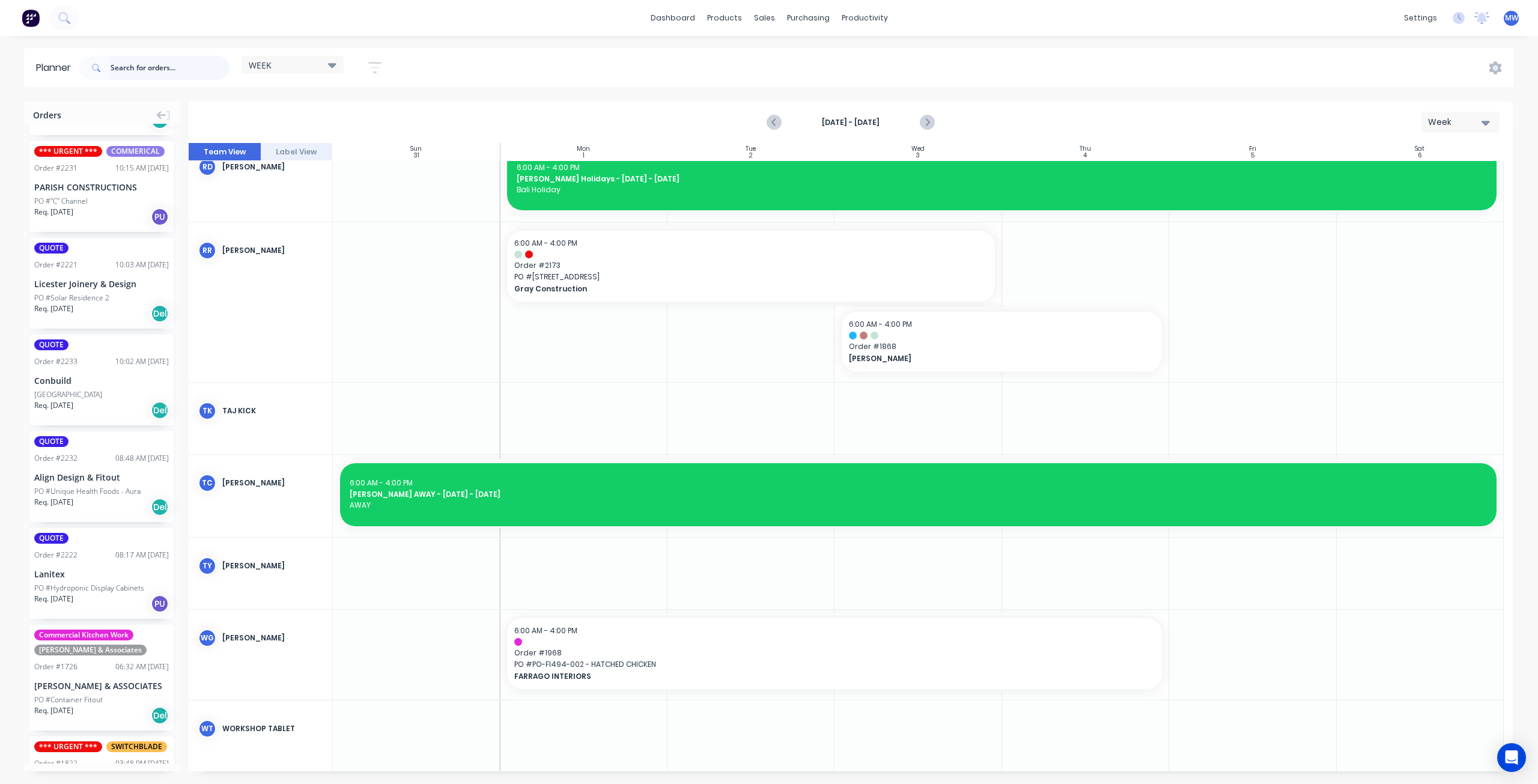
click at [131, 71] on input "text" at bounding box center [170, 68] width 119 height 24
type input "2229"
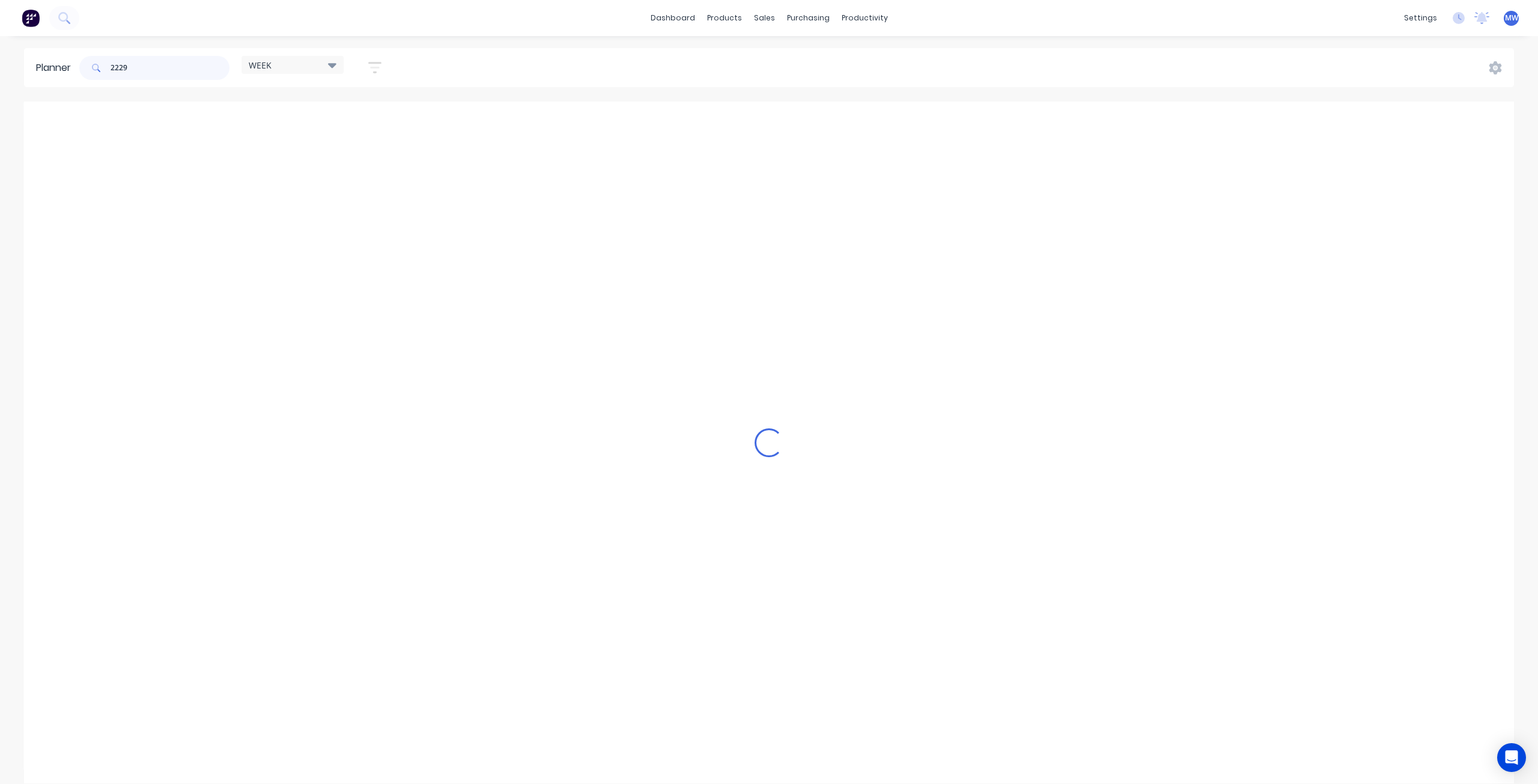
scroll to position [875, 0]
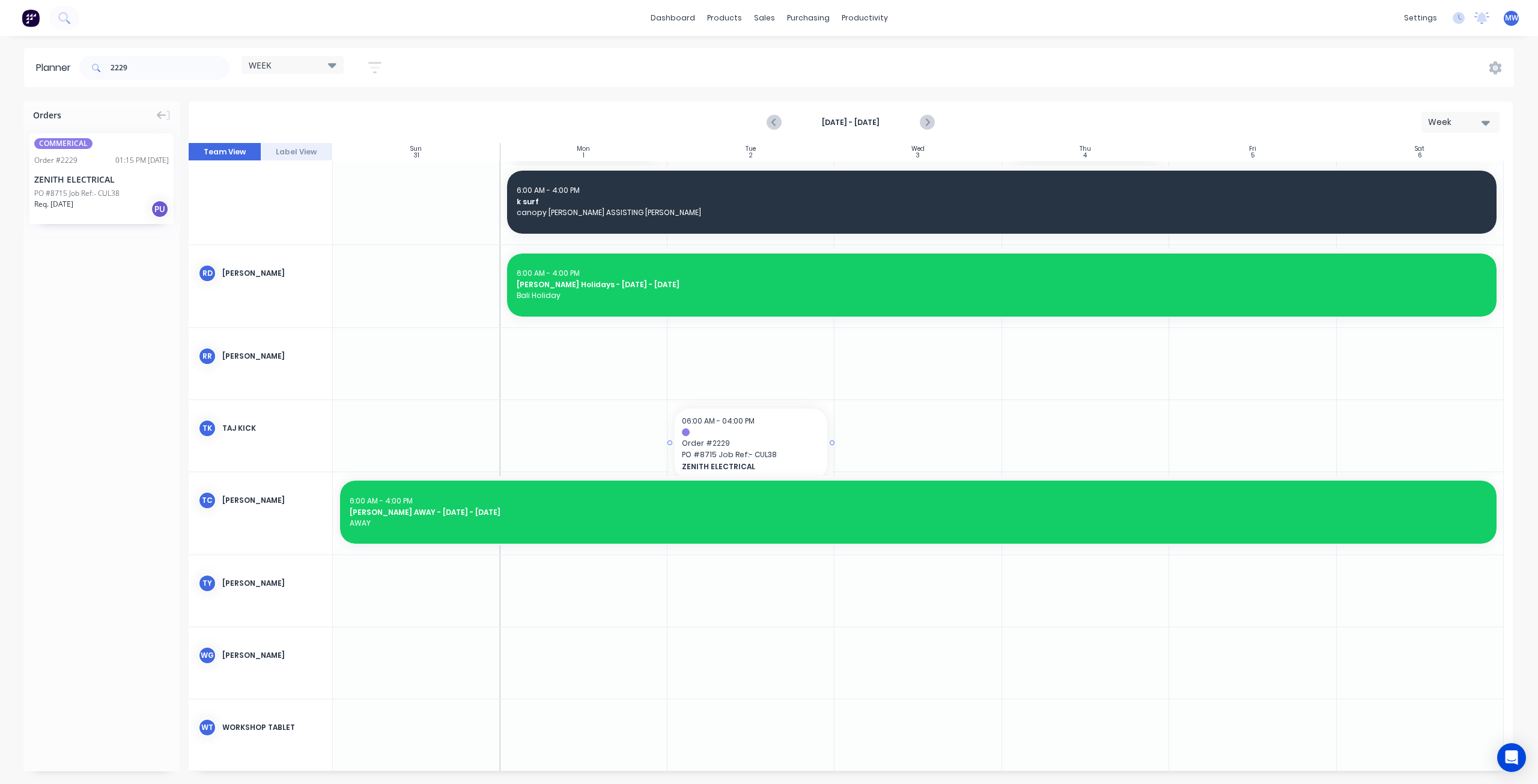
drag, startPoint x: 94, startPoint y: 172, endPoint x: 716, endPoint y: 424, distance: 671.1
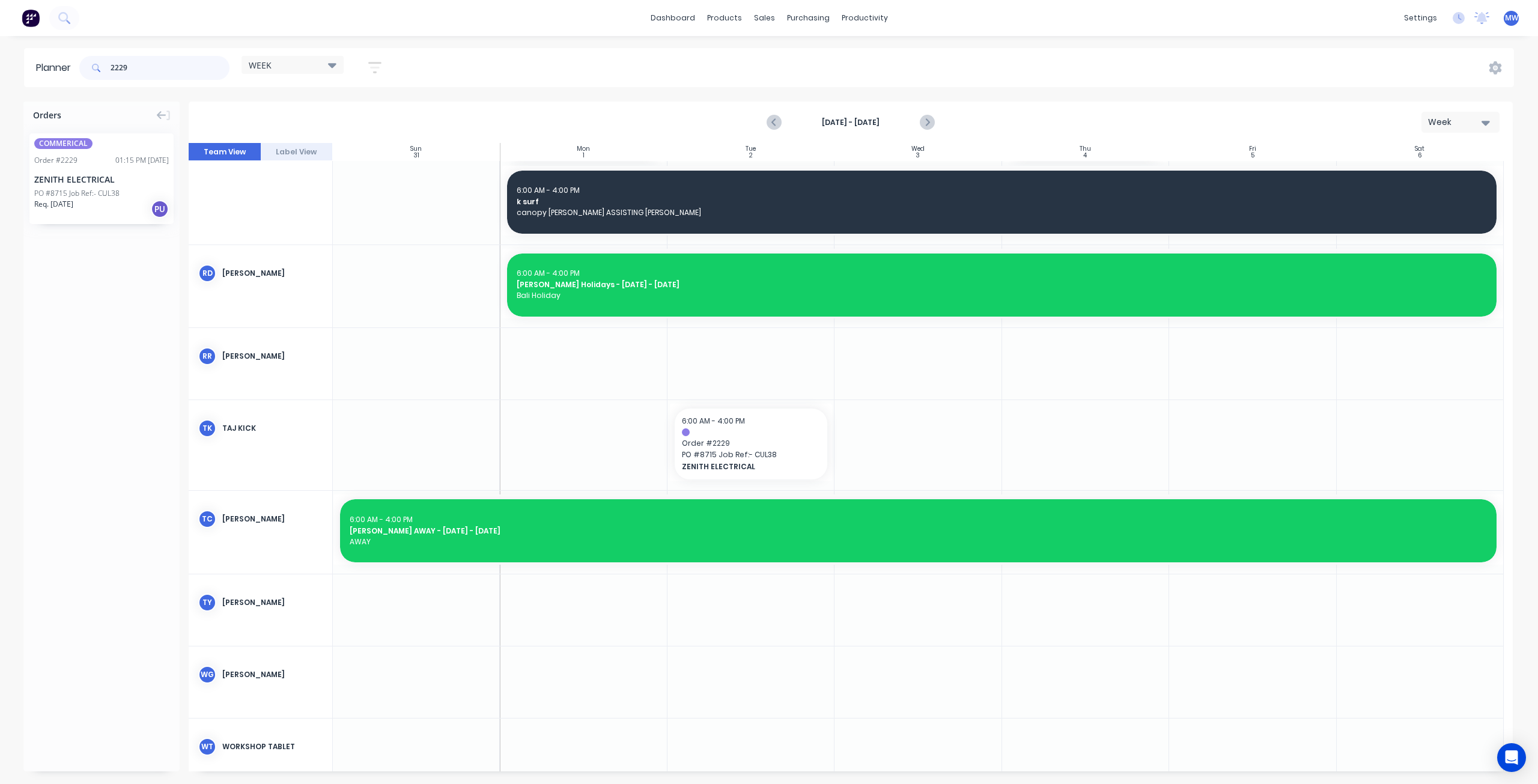
drag, startPoint x: 91, startPoint y: 67, endPoint x: 6, endPoint y: 65, distance: 85.0
click at [10, 67] on div "Planner 2229 WEEK Save new view None edit WEEK (Default) edit [PERSON_NAME] edi…" at bounding box center [769, 68] width 1538 height 39
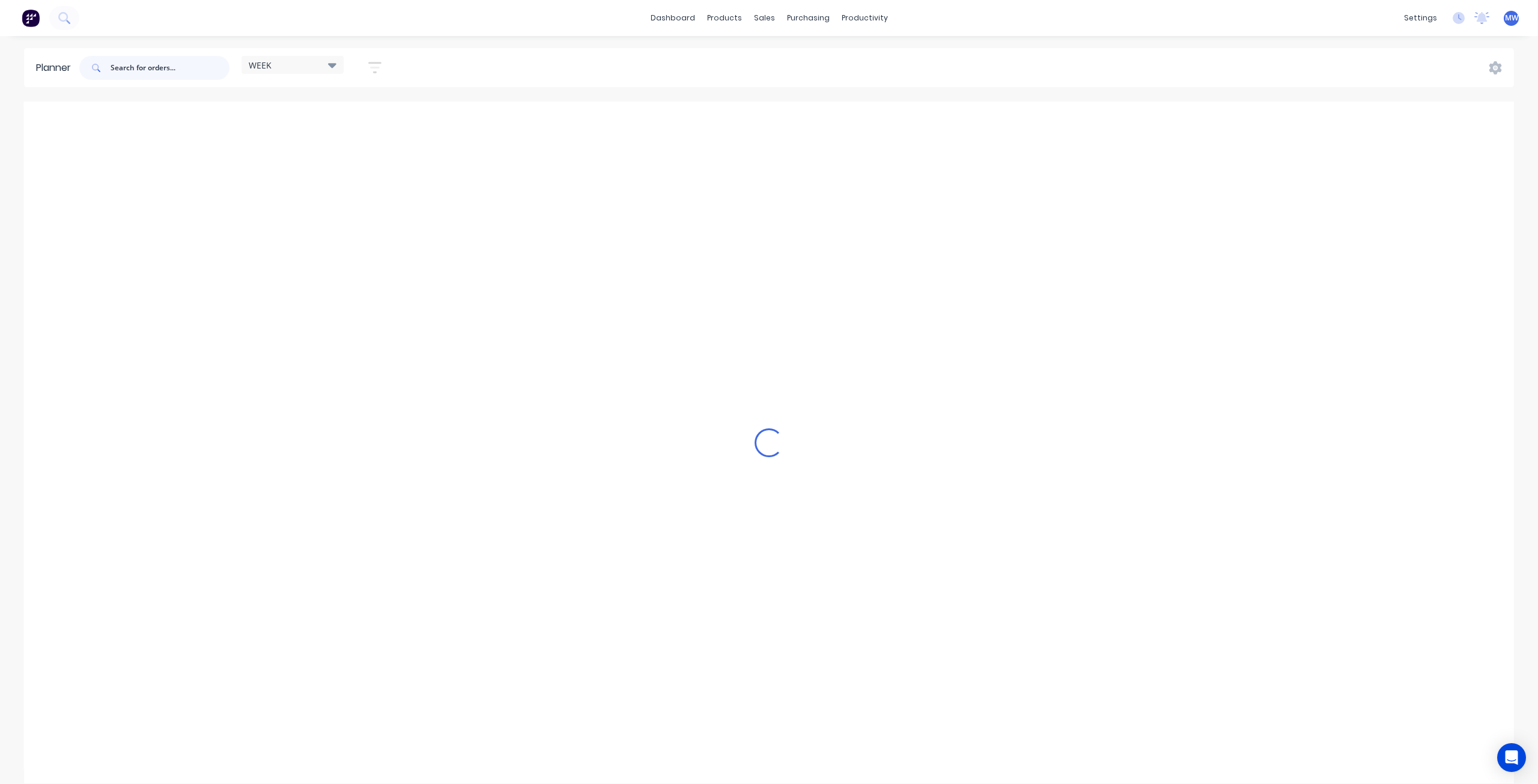
scroll to position [902, 0]
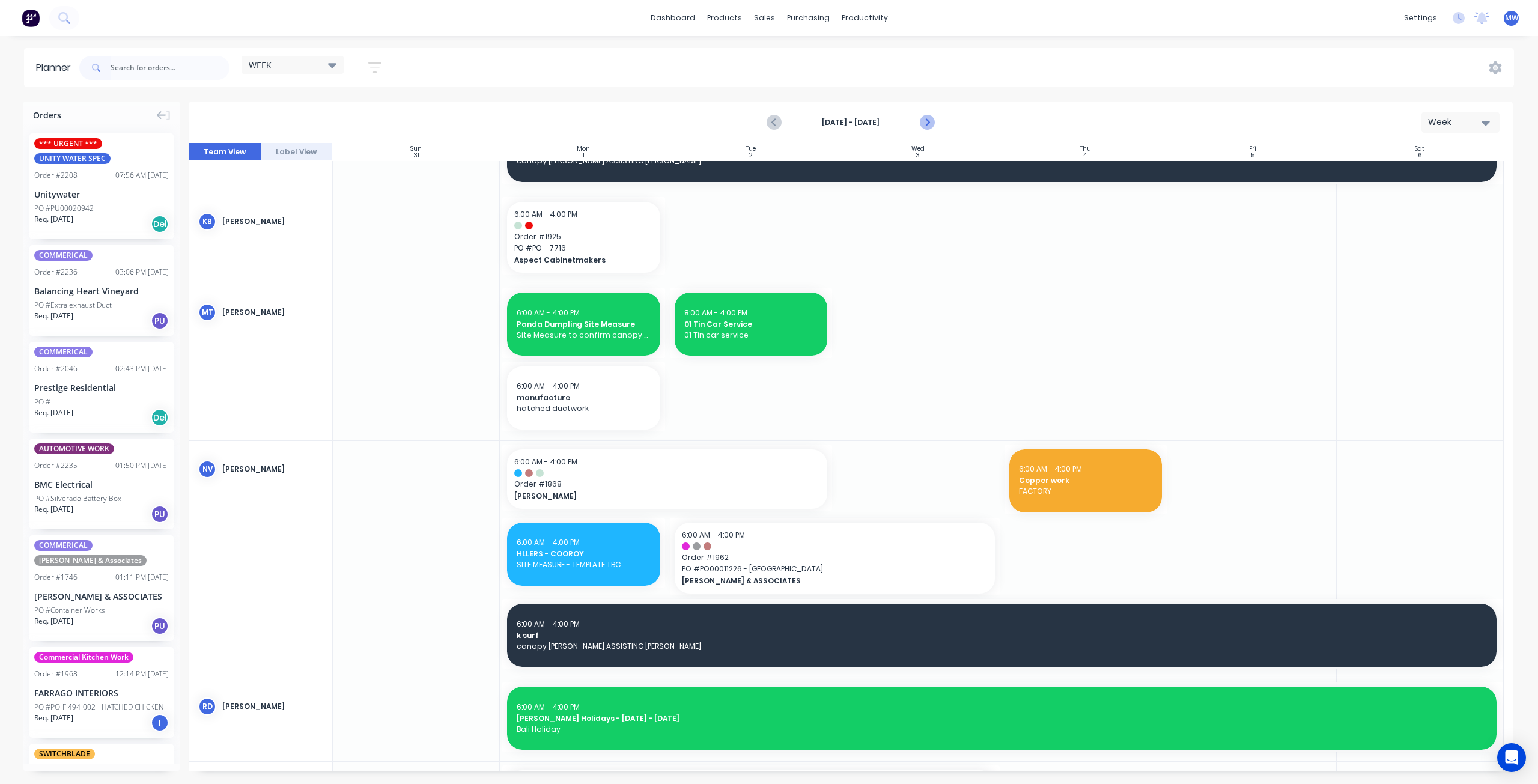
click at [923, 122] on icon "Next page" at bounding box center [926, 122] width 15 height 15
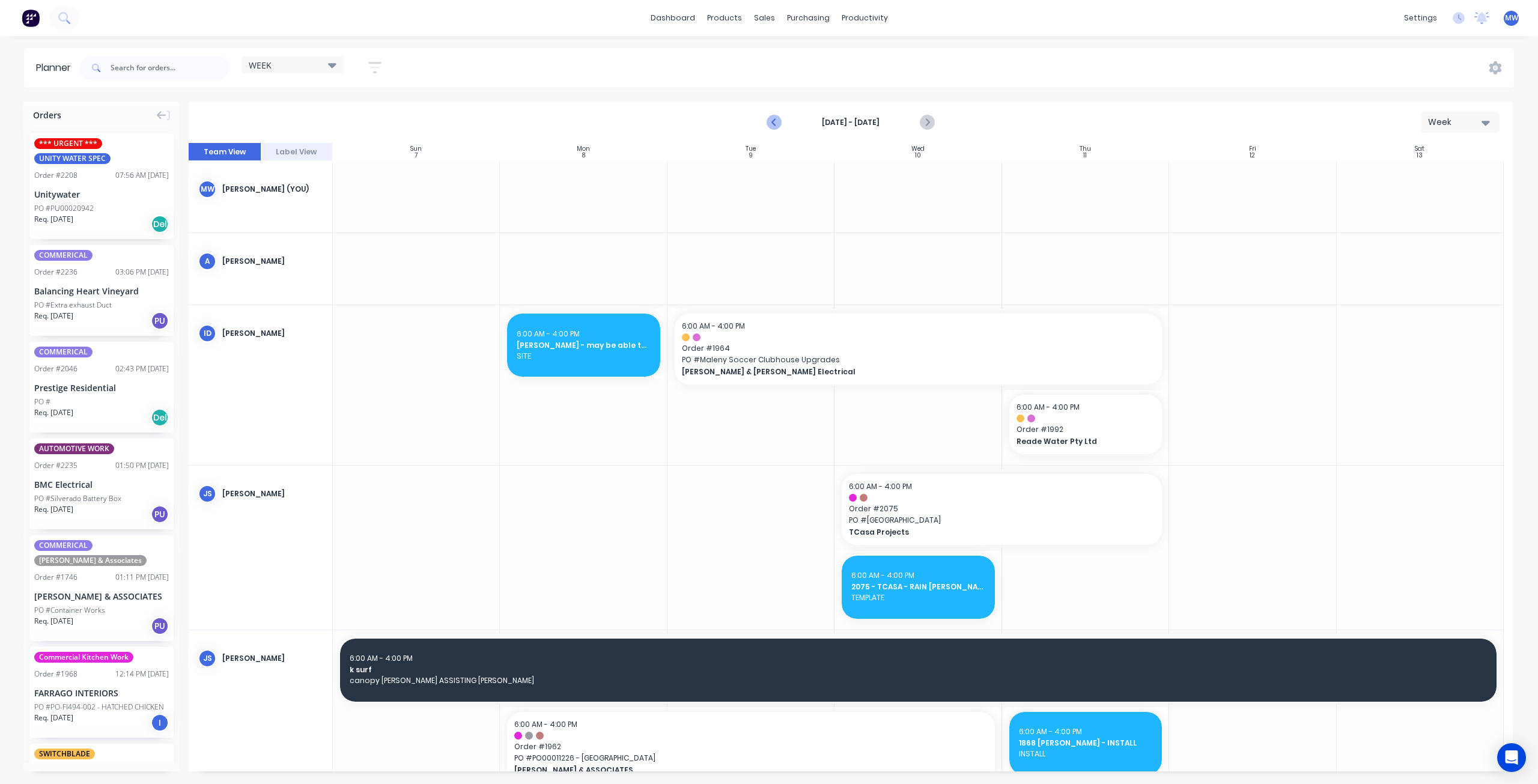
click at [776, 122] on icon "Previous page" at bounding box center [775, 122] width 15 height 15
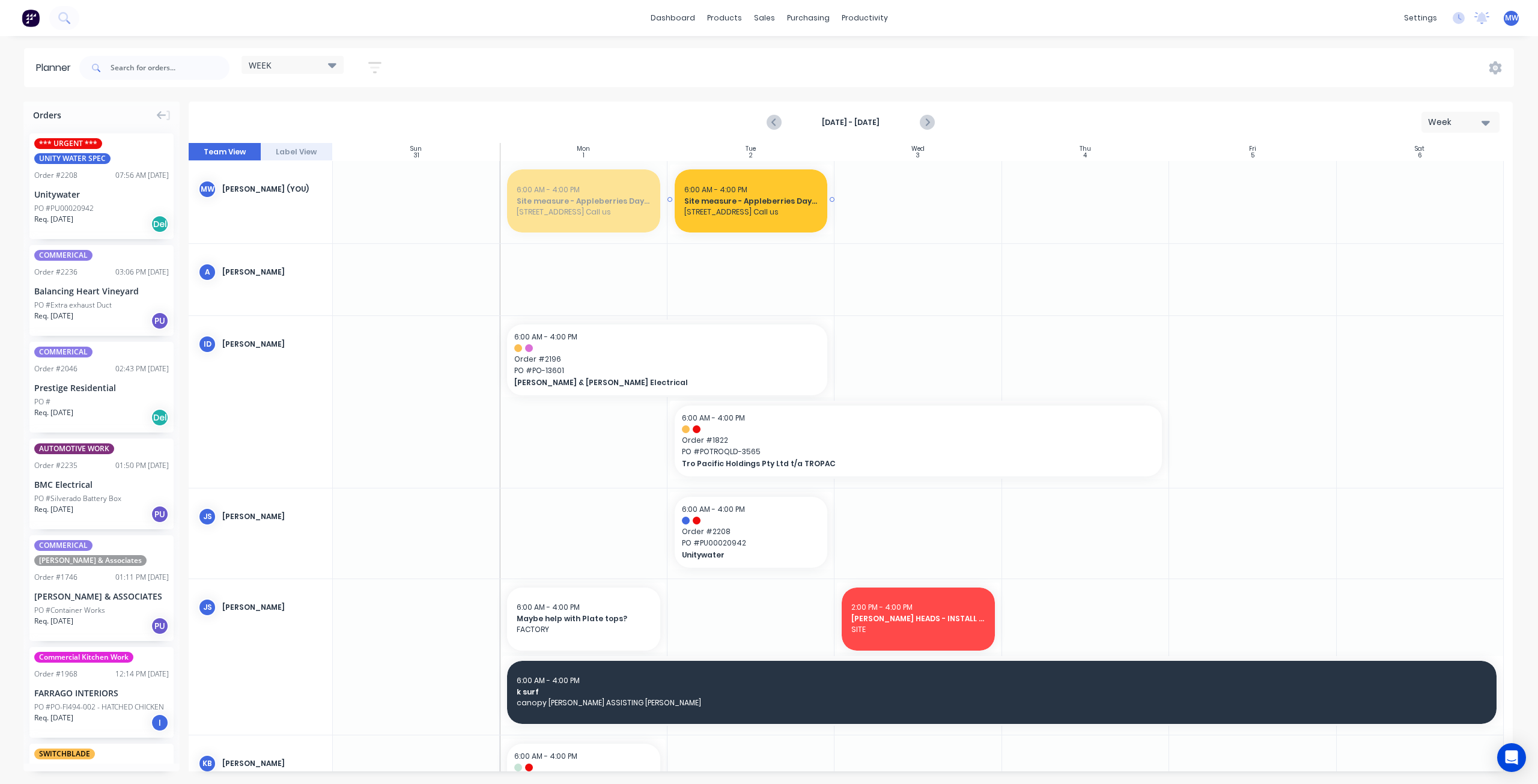
drag, startPoint x: 582, startPoint y: 204, endPoint x: 605, endPoint y: 204, distance: 23.0
click at [570, 190] on div at bounding box center [583, 202] width 167 height 82
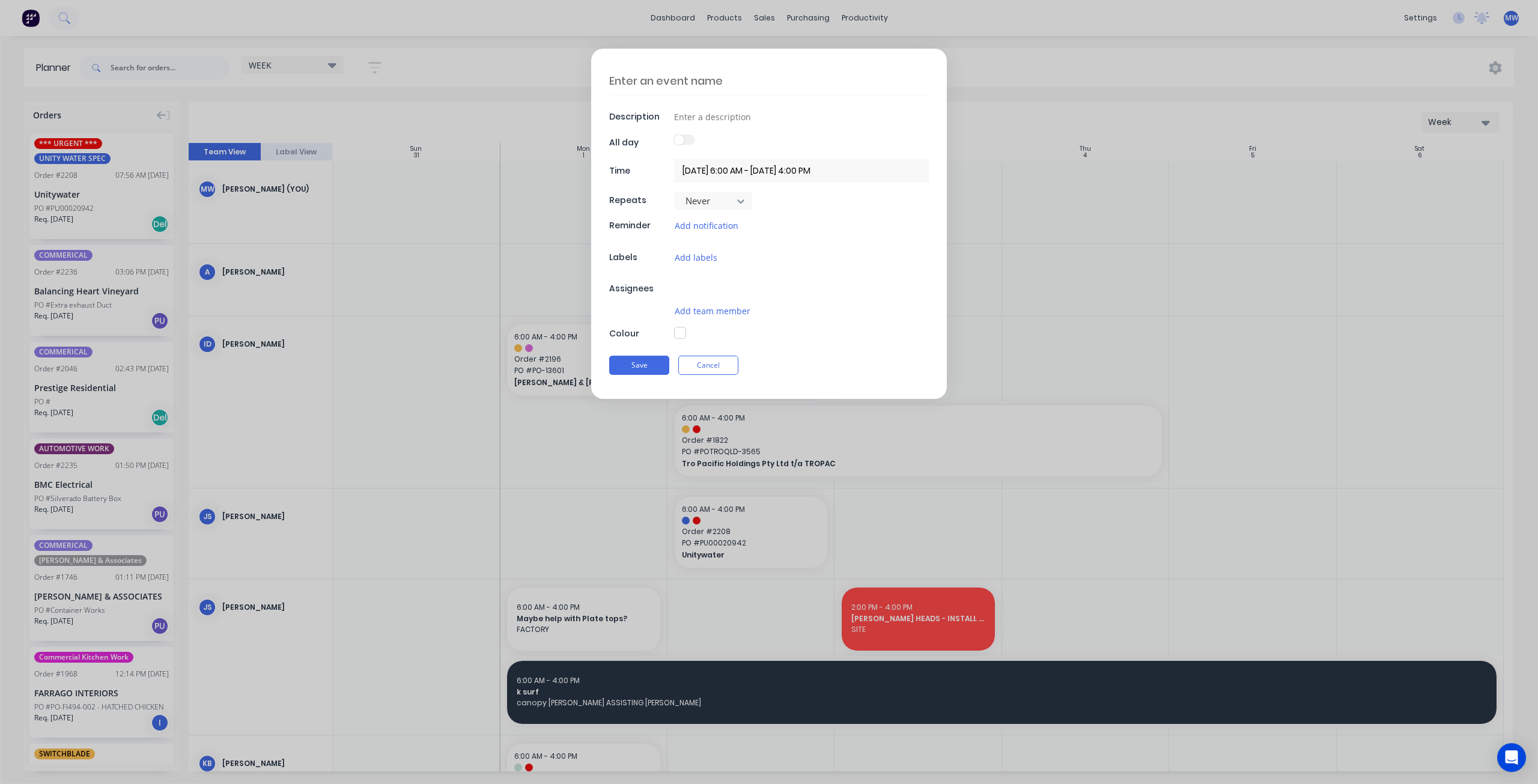
type textarea "x"
click at [678, 80] on textarea at bounding box center [769, 81] width 320 height 28
type textarea "D"
type textarea "x"
type textarea "Do"
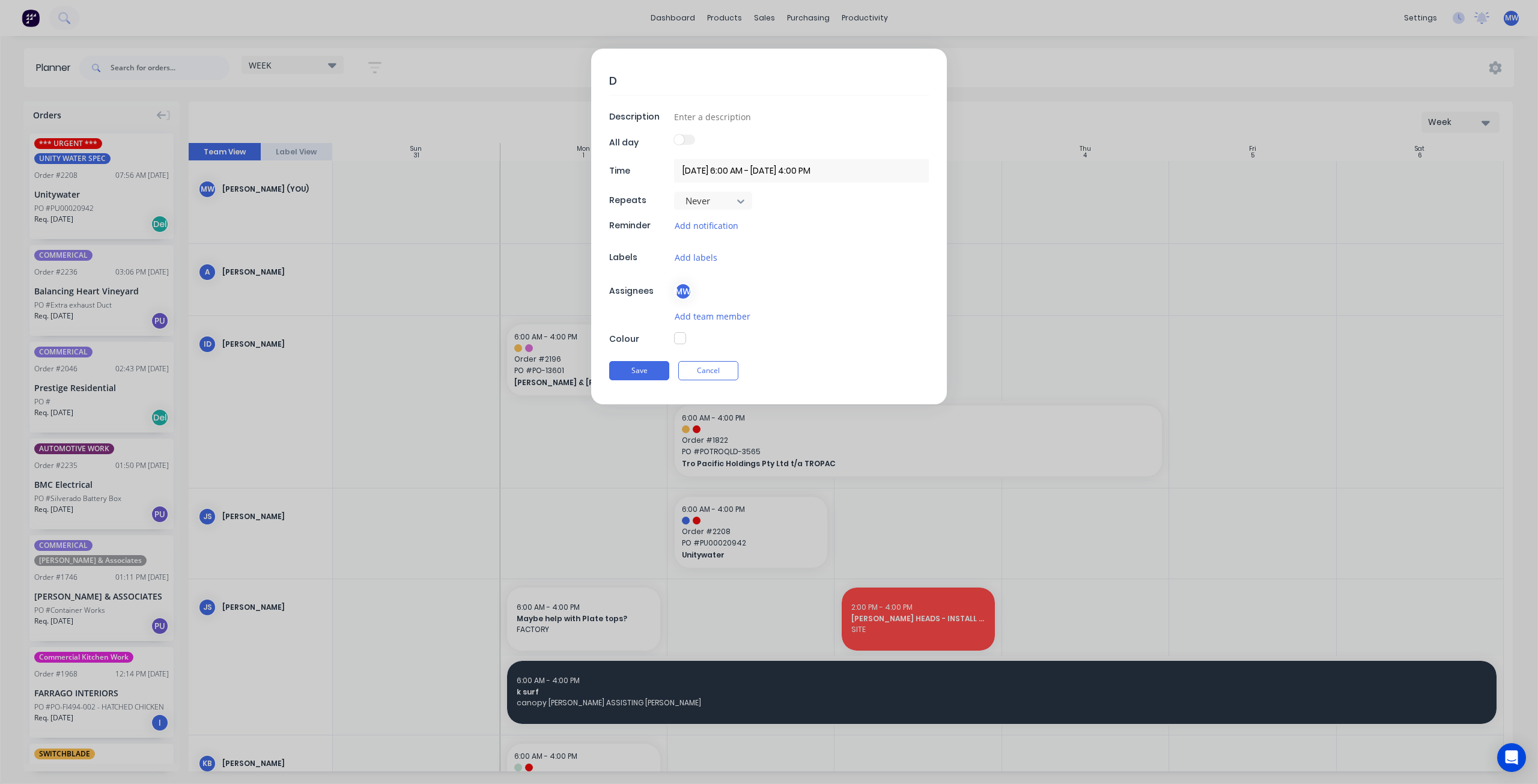
type textarea "x"
type textarea "Doc"
type textarea "x"
type textarea "Doct"
type textarea "x"
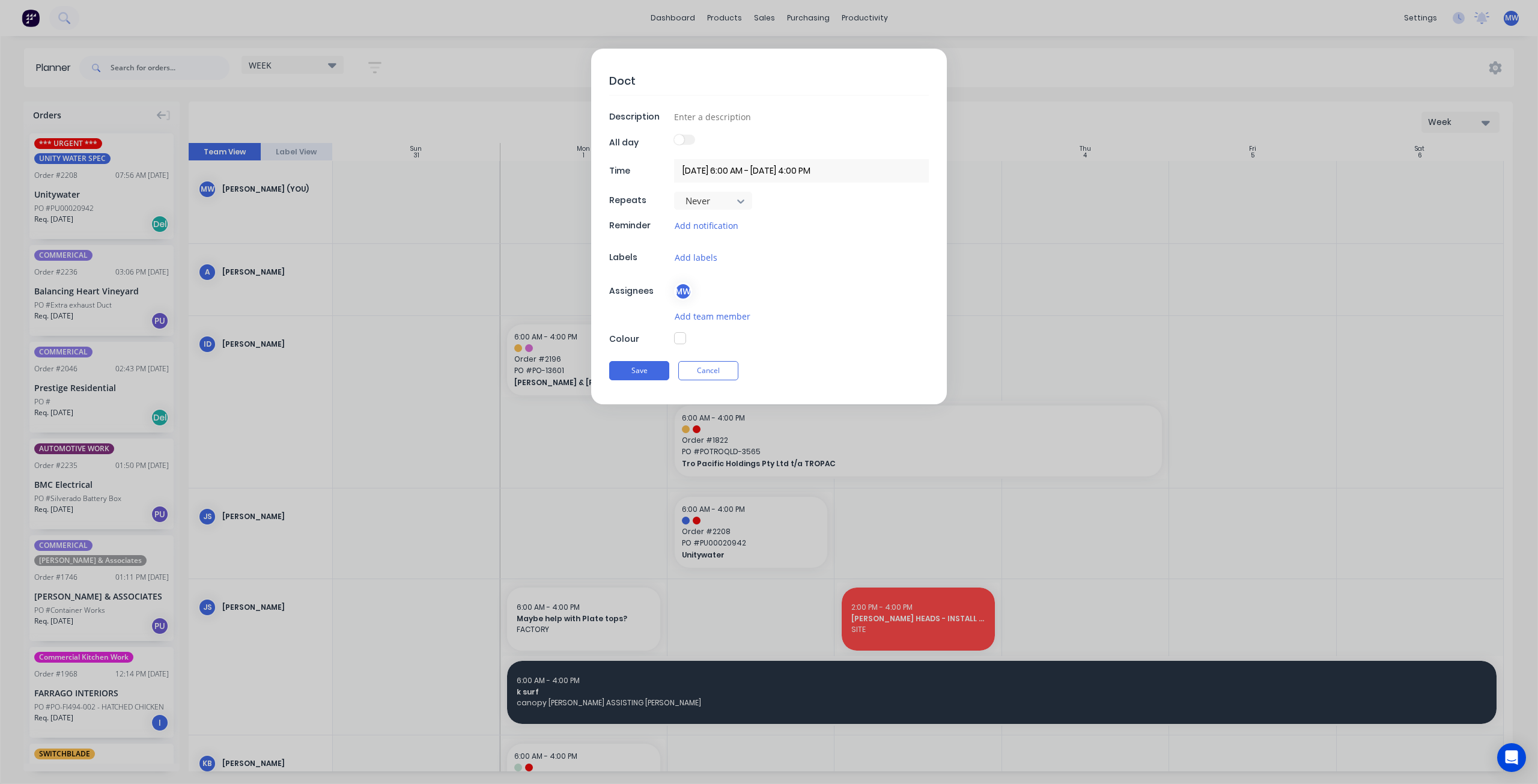
type textarea "Docto"
type textarea "x"
type textarea "Doctor"
type textarea "x"
type textarea "Doctors"
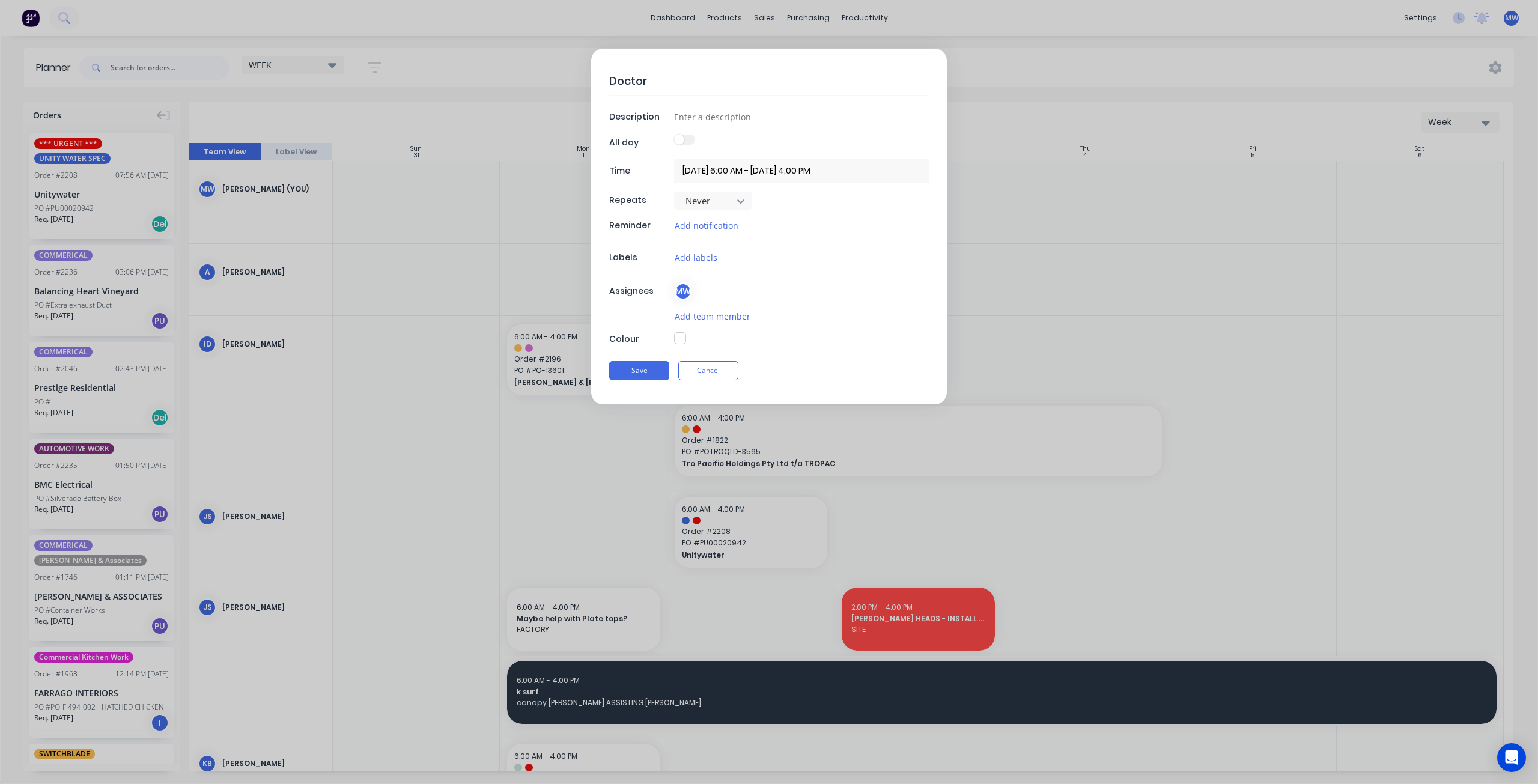
type textarea "x"
type textarea "Doctors"
type textarea "x"
type textarea "Doctors -"
type textarea "x"
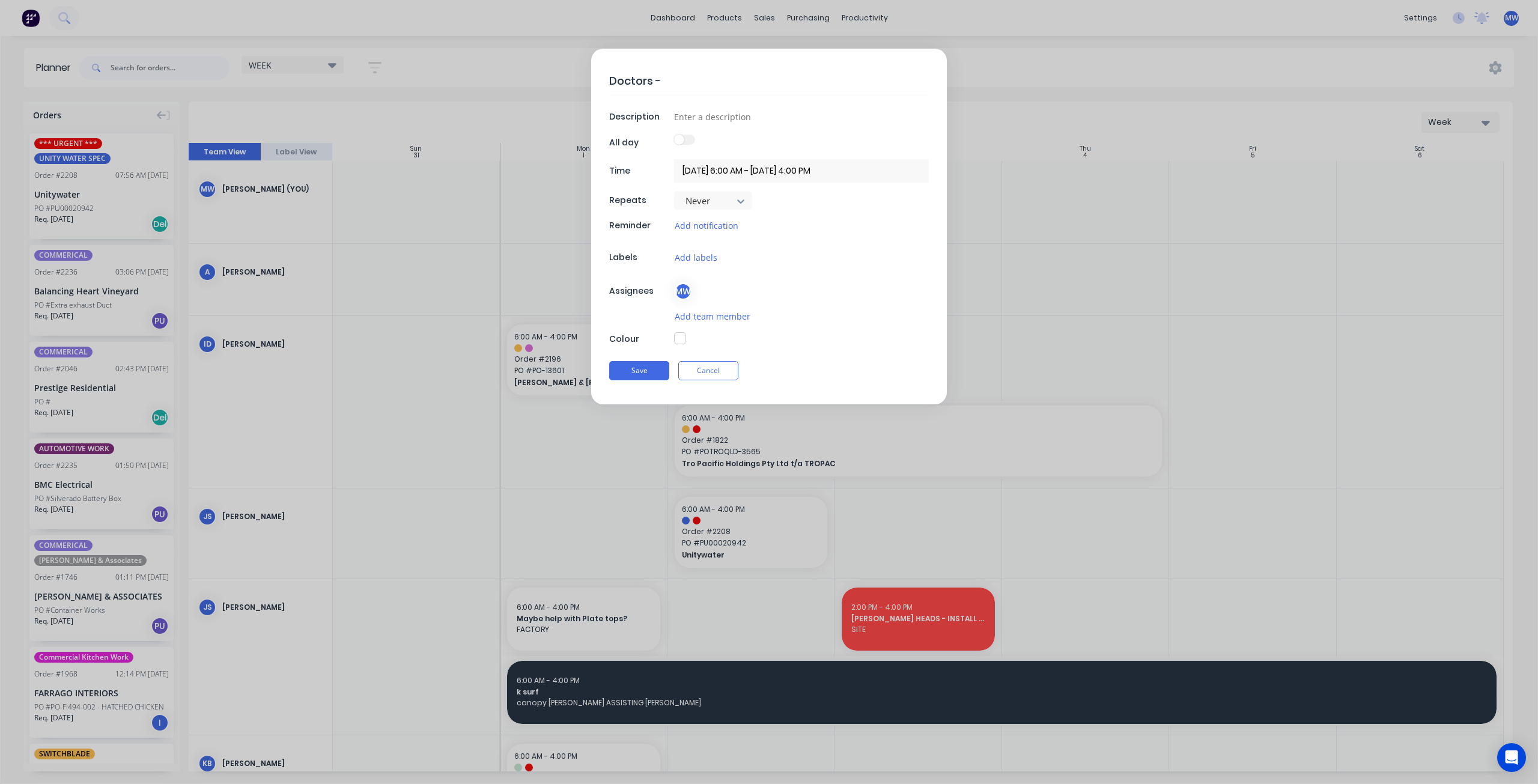
type textarea "Doctors -"
type textarea "x"
type textarea "Doctors - B"
type textarea "x"
type textarea "Doctors - Bu"
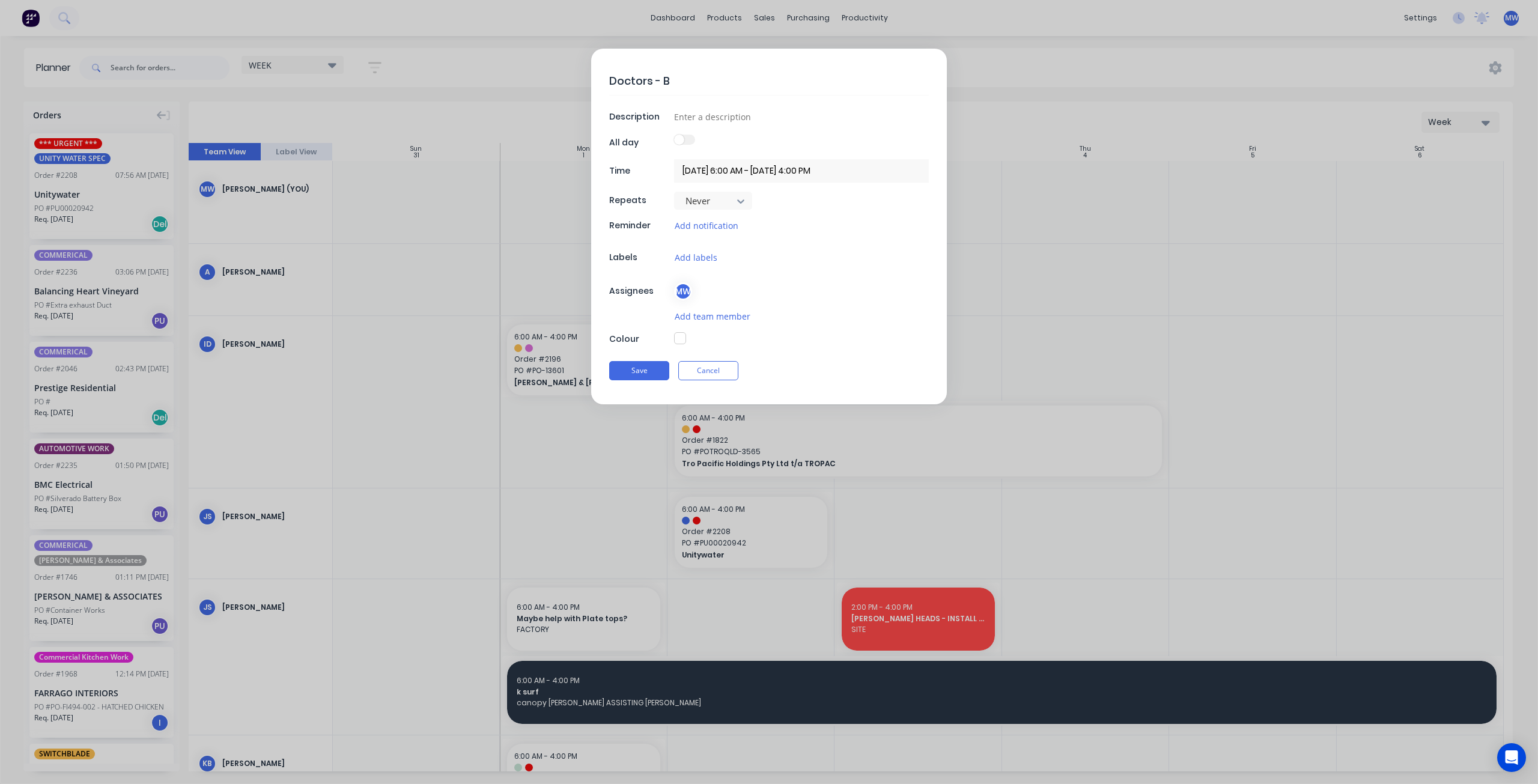
type textarea "x"
type textarea "Doctors - [PERSON_NAME]"
type textarea "x"
type textarea "Doctors - Bude"
type textarea "x"
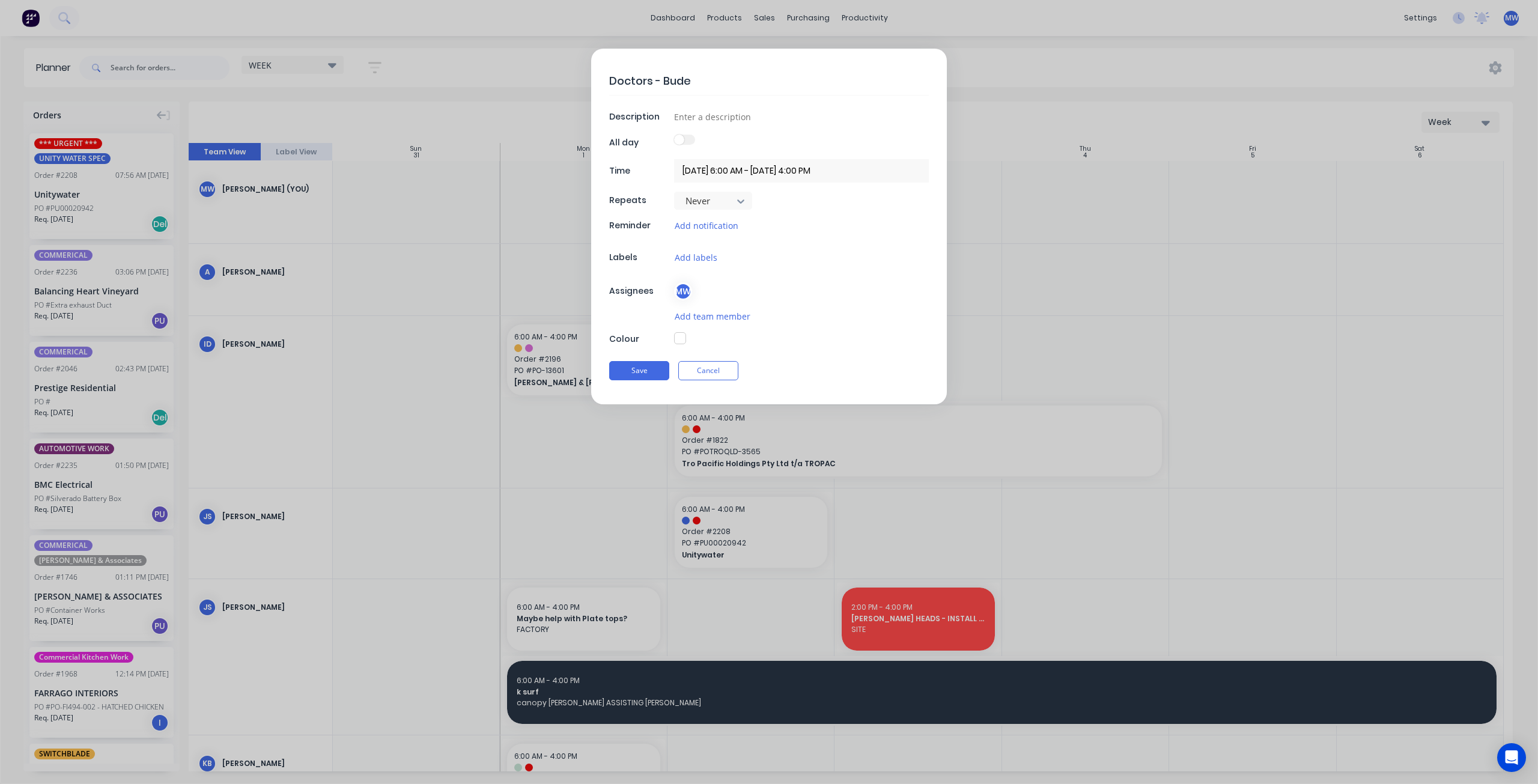
type textarea "Doctors - [PERSON_NAME]"
type textarea "x"
type textarea "Doctors - Buderi"
type textarea "x"
type textarea "Doctors - Buderim"
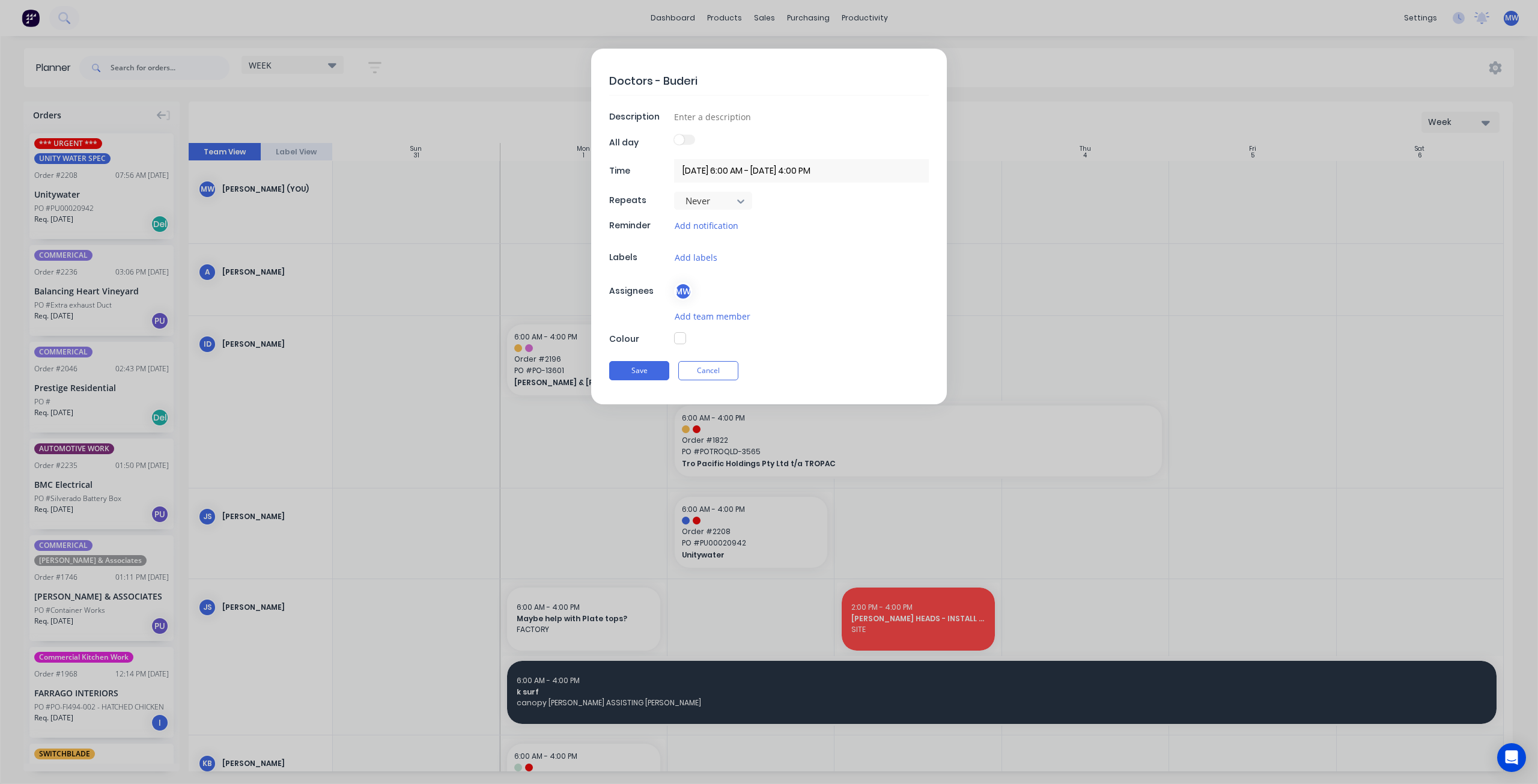
type textarea "x"
type textarea "Doctors - Buderim"
type textarea "x"
type textarea "Doctors - Buderim"
type textarea "x"
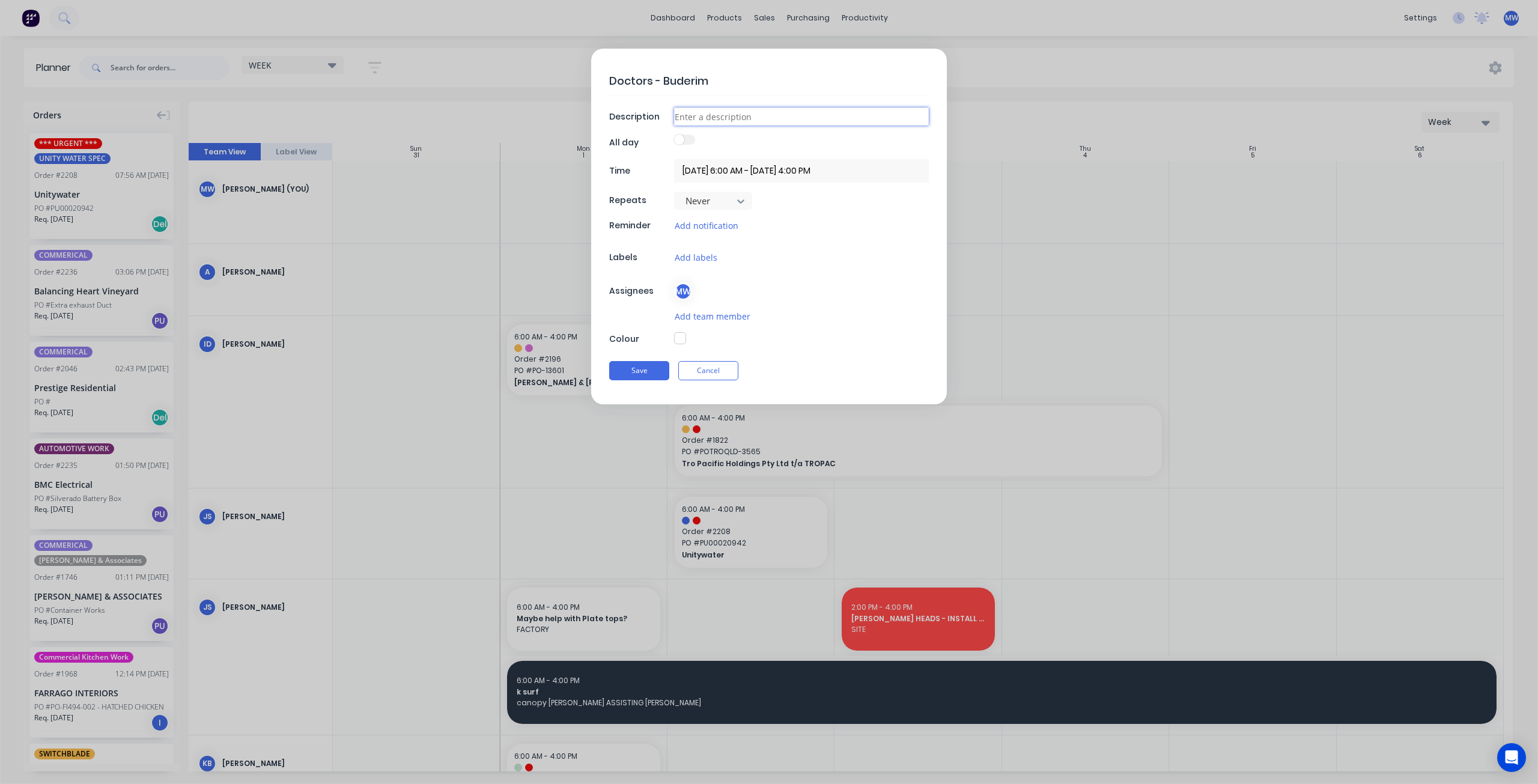
click at [693, 122] on input at bounding box center [801, 117] width 255 height 18
type input "AWAY"
type textarea "x"
click at [752, 176] on input "[DATE] 6:00 AM - [DATE] 4:00 PM" at bounding box center [801, 171] width 255 height 24
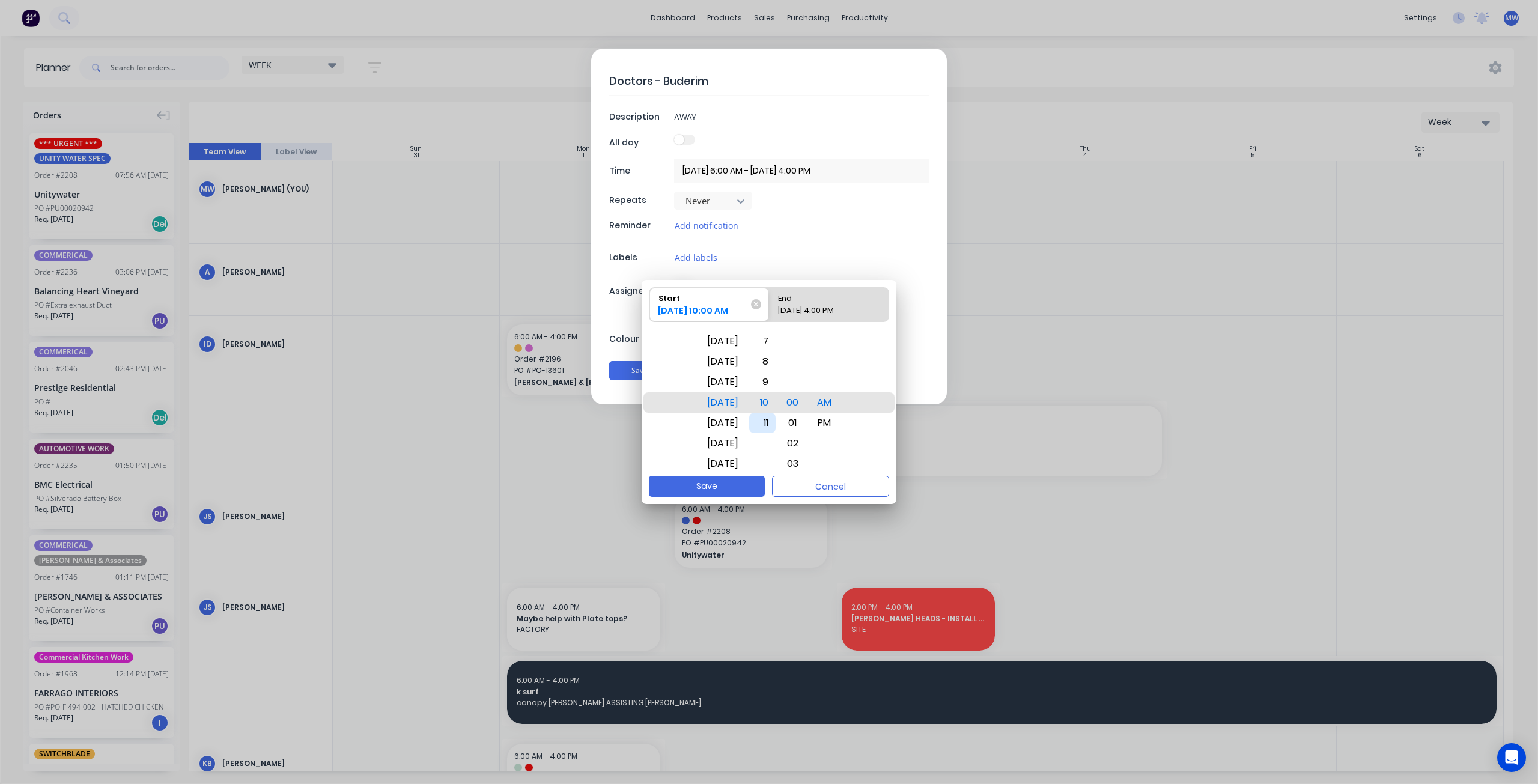
click at [776, 420] on div "11" at bounding box center [762, 422] width 27 height 20
click at [823, 311] on div "[DATE] 4:00 PM" at bounding box center [822, 313] width 100 height 17
click at [769, 311] on input "End [DATE] 4:00 PM" at bounding box center [769, 304] width 1 height 34
radio input "true"
click at [775, 344] on div "1" at bounding box center [762, 341] width 27 height 20
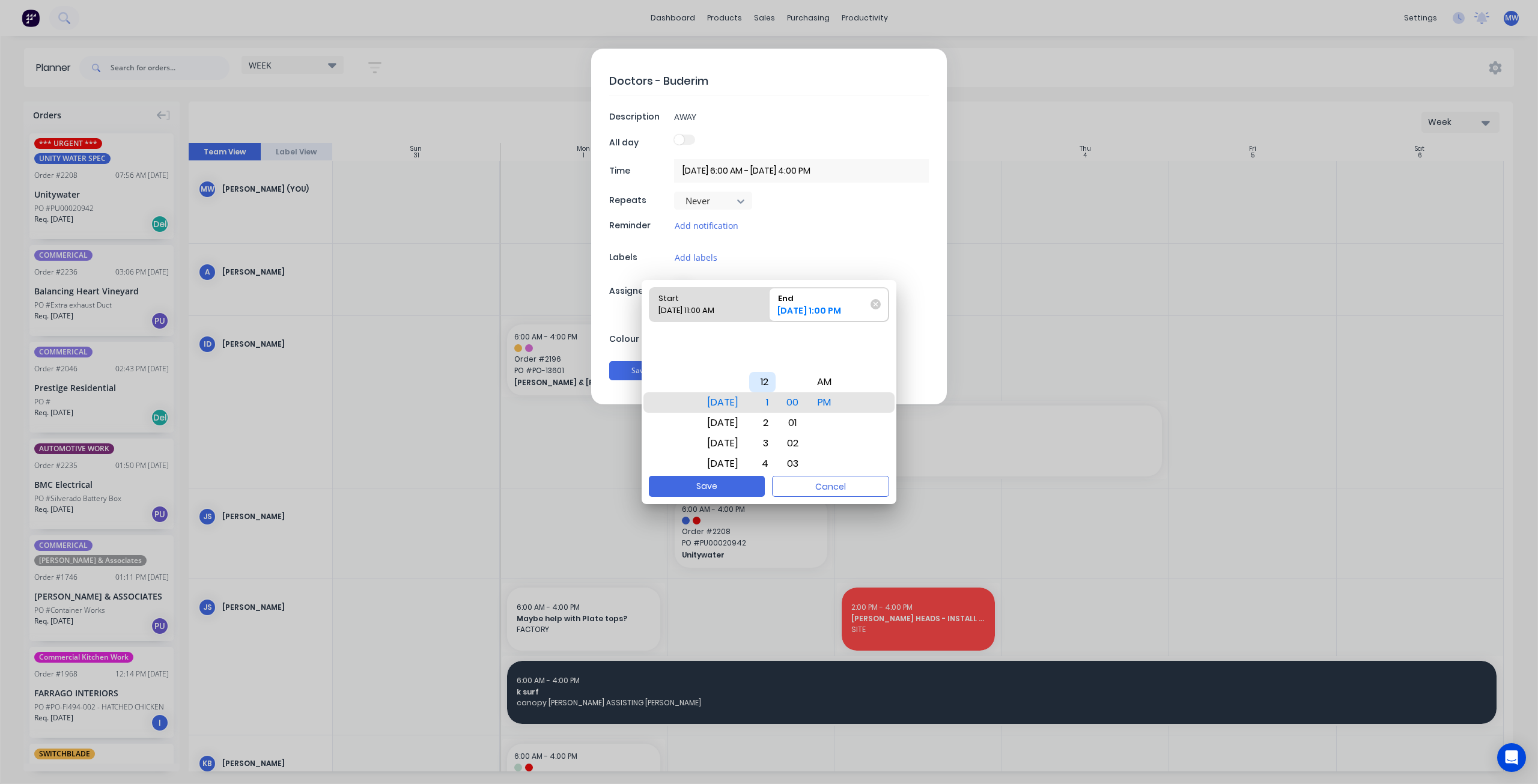
click at [776, 386] on div "12" at bounding box center [762, 382] width 27 height 20
click at [739, 489] on button "Save" at bounding box center [707, 487] width 116 height 21
type input "[DATE] 11:00 AM - [DATE] 12:00 PM"
type textarea "x"
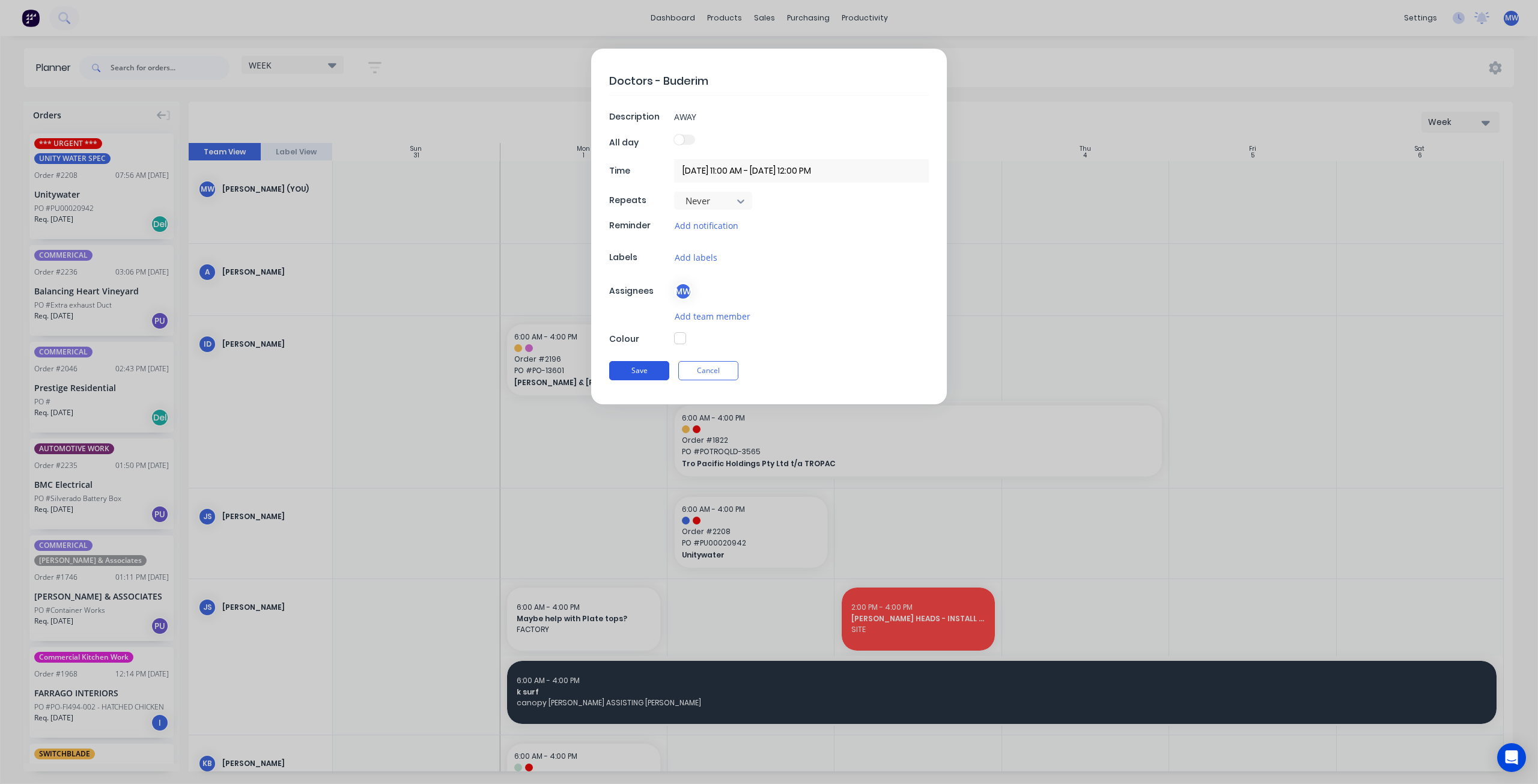
click at [665, 366] on button "Save" at bounding box center [639, 371] width 60 height 20
type input "[DATE] 6:00 AM - [DATE] 4:00 PM"
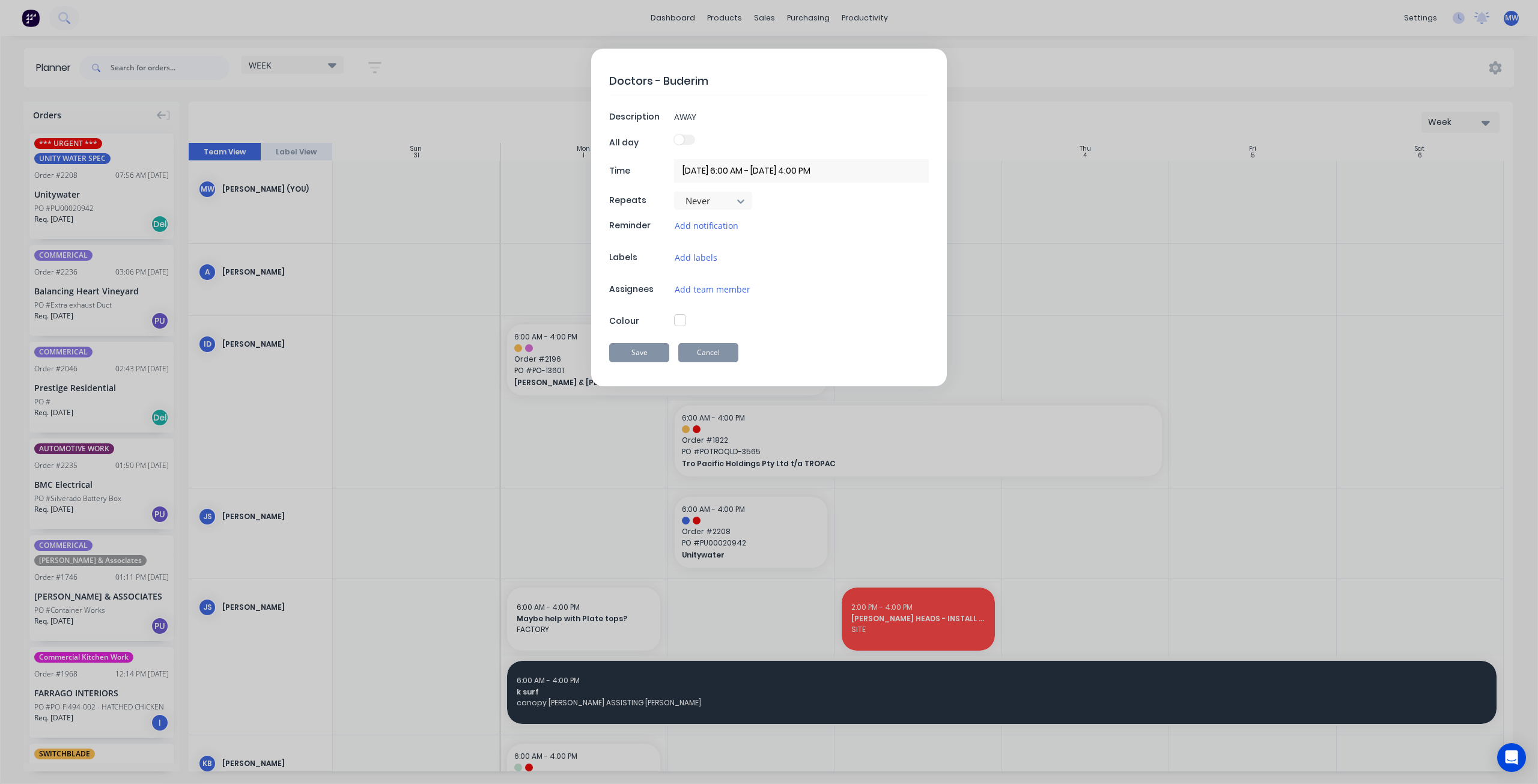
type textarea "x"
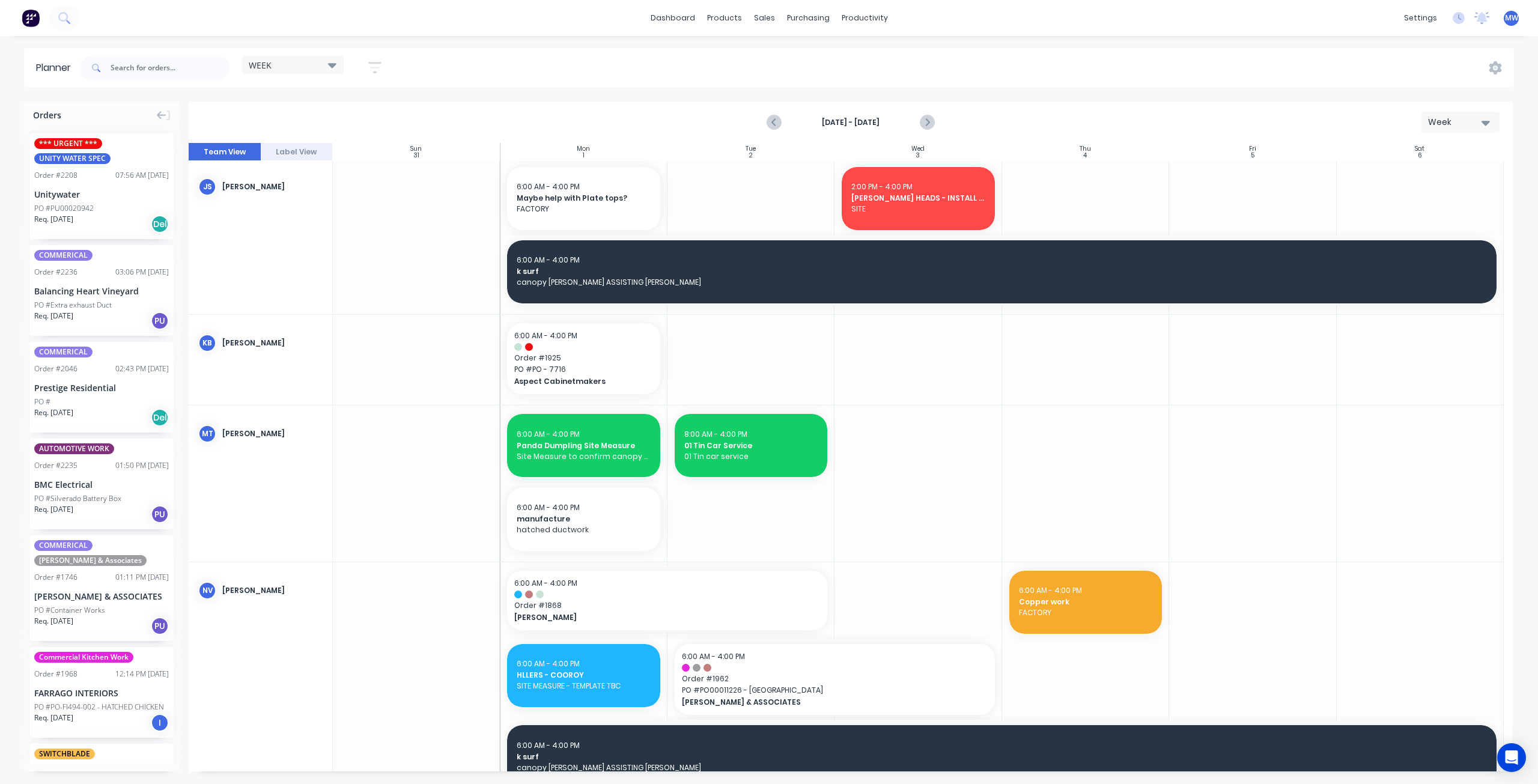
scroll to position [300, 0]
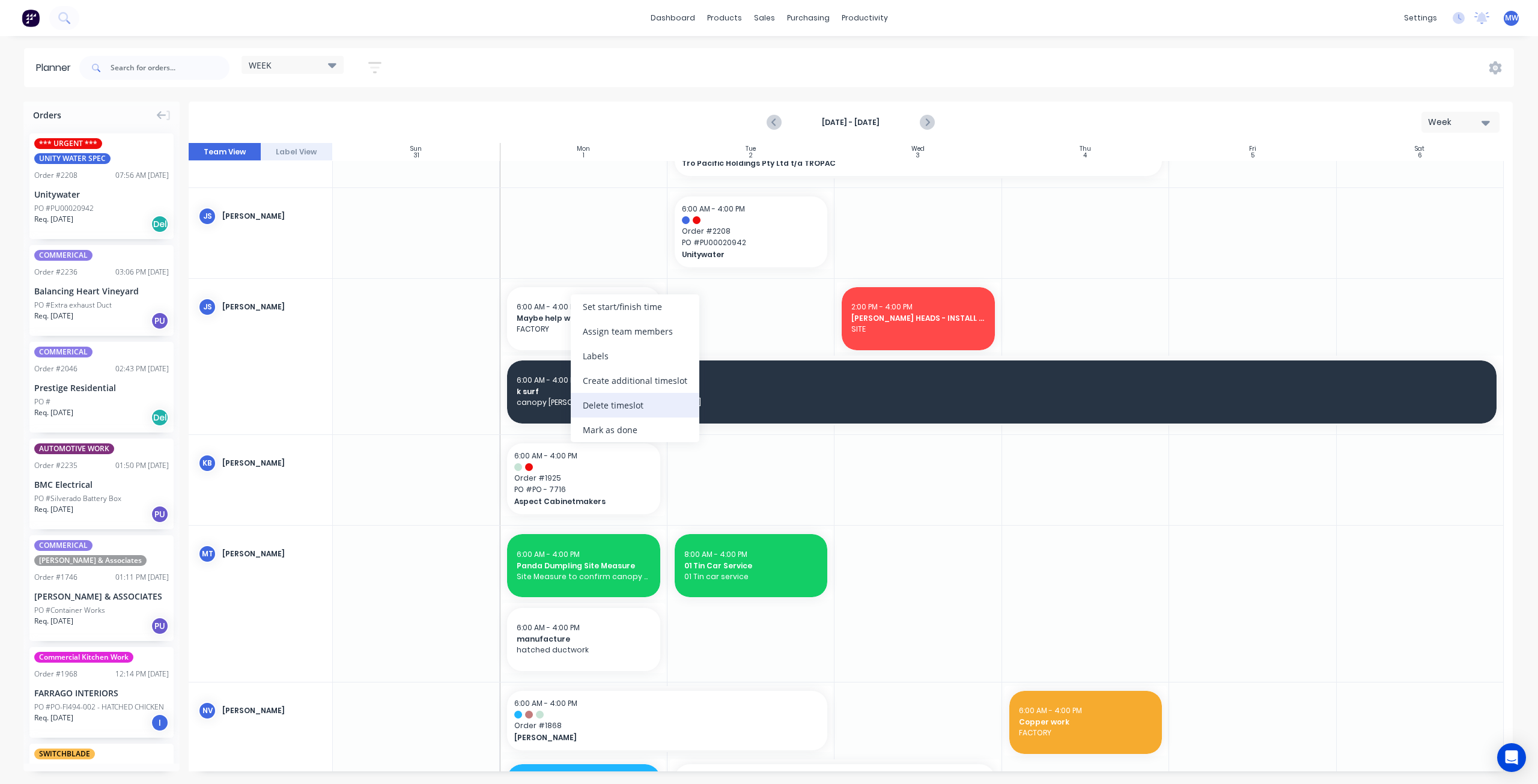
click at [616, 411] on div "Delete timeslot" at bounding box center [635, 405] width 128 height 24
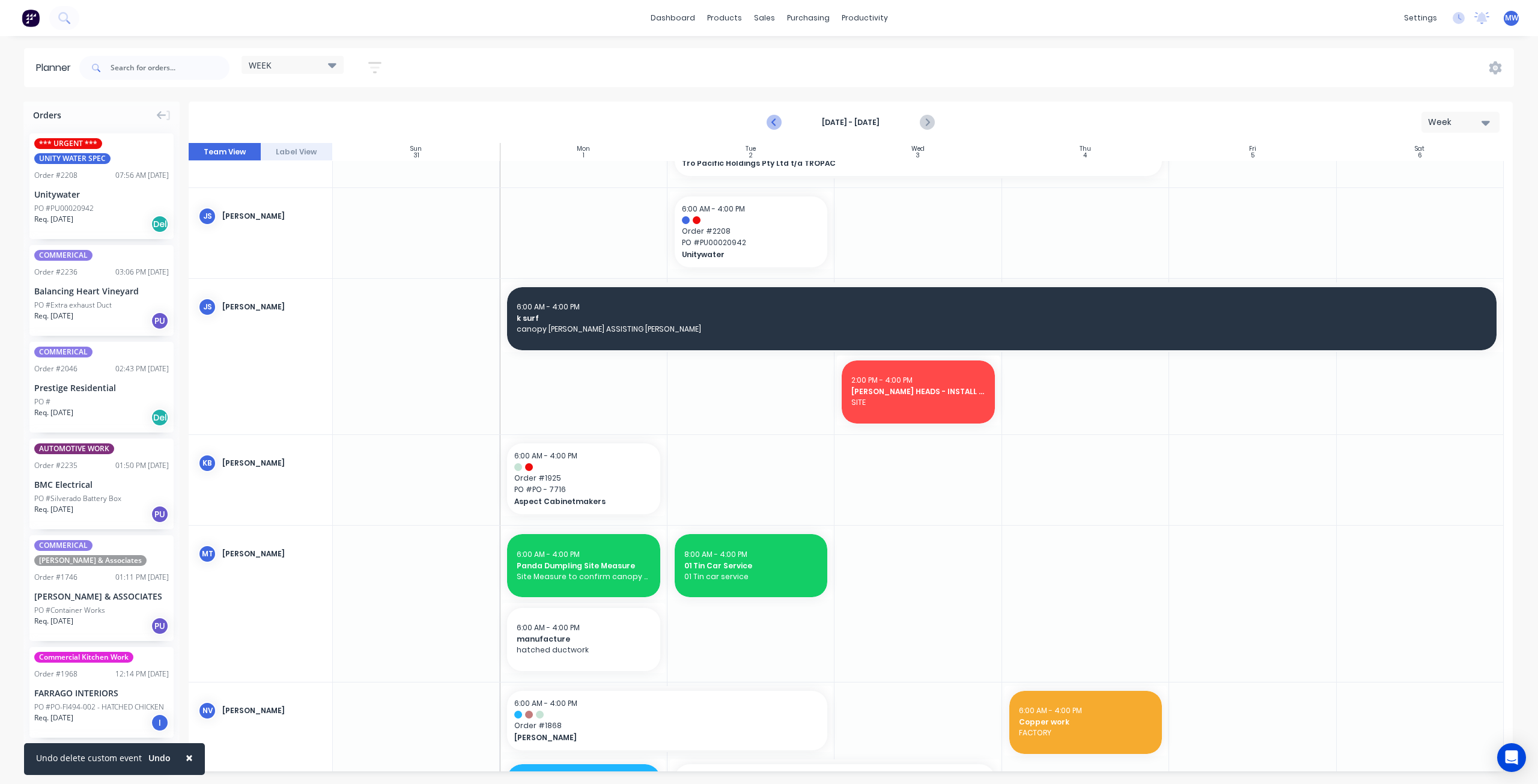
click at [775, 121] on icon "Previous page" at bounding box center [775, 122] width 15 height 15
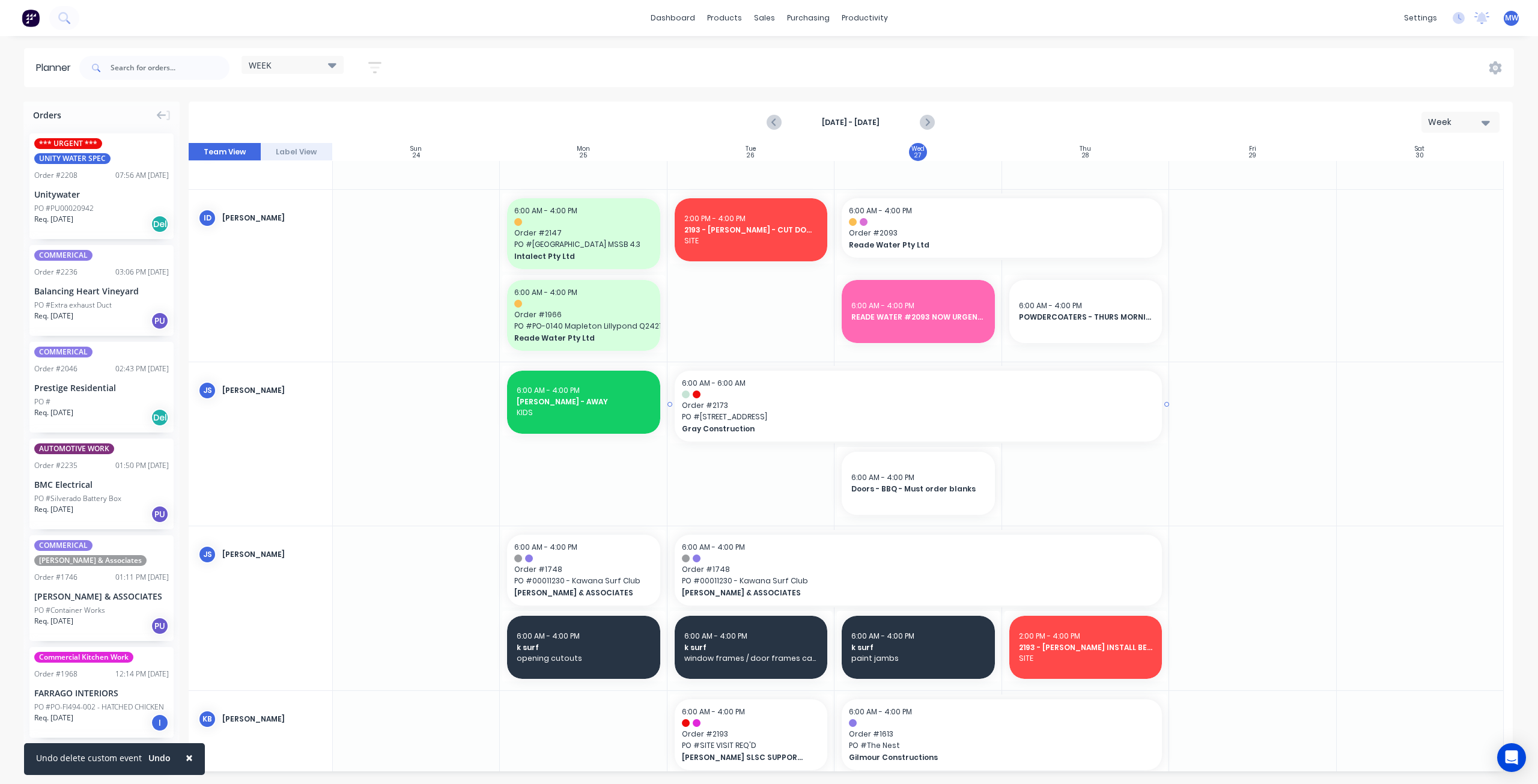
scroll to position [196, 0]
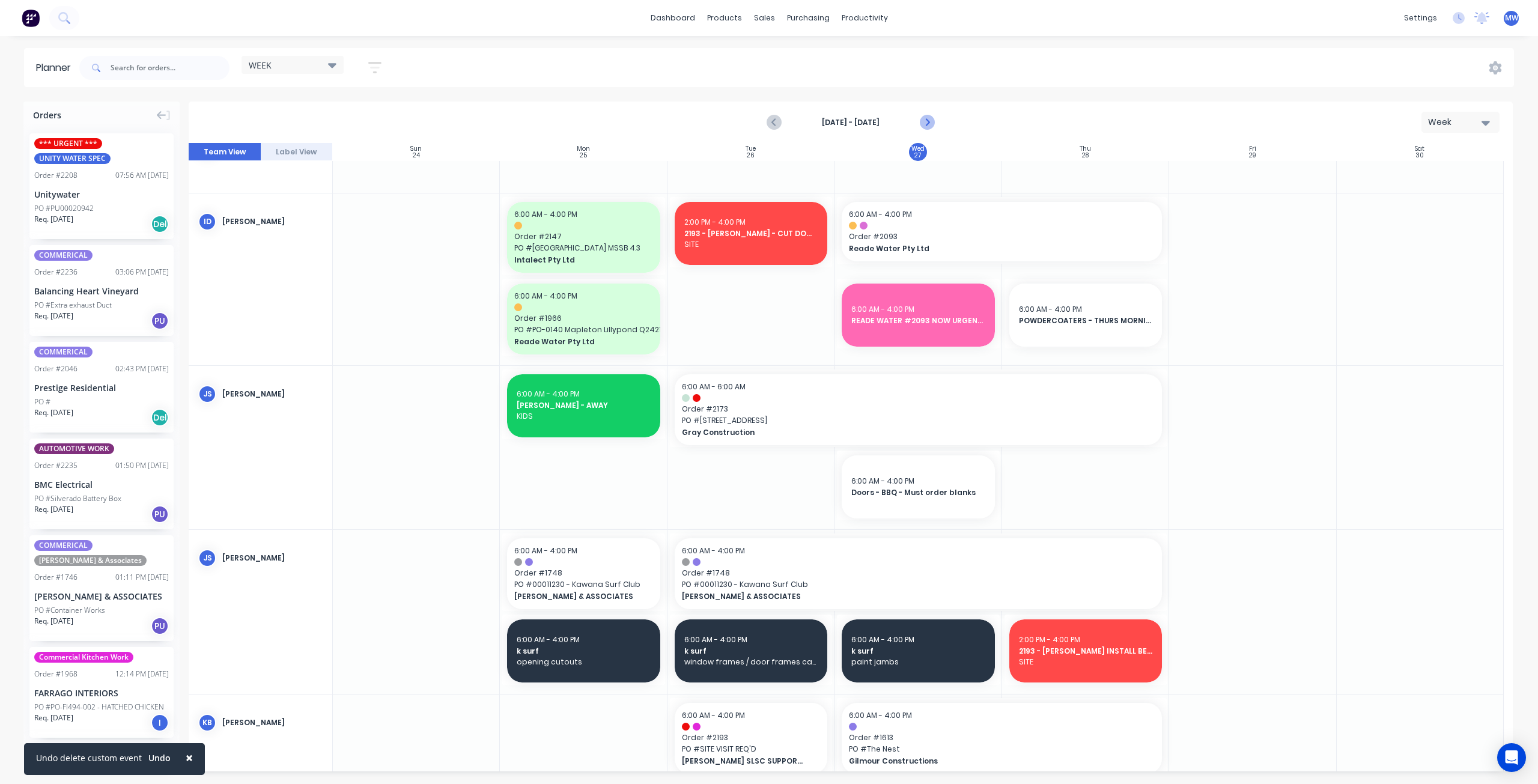
click at [931, 122] on icon "Next page" at bounding box center [926, 122] width 15 height 15
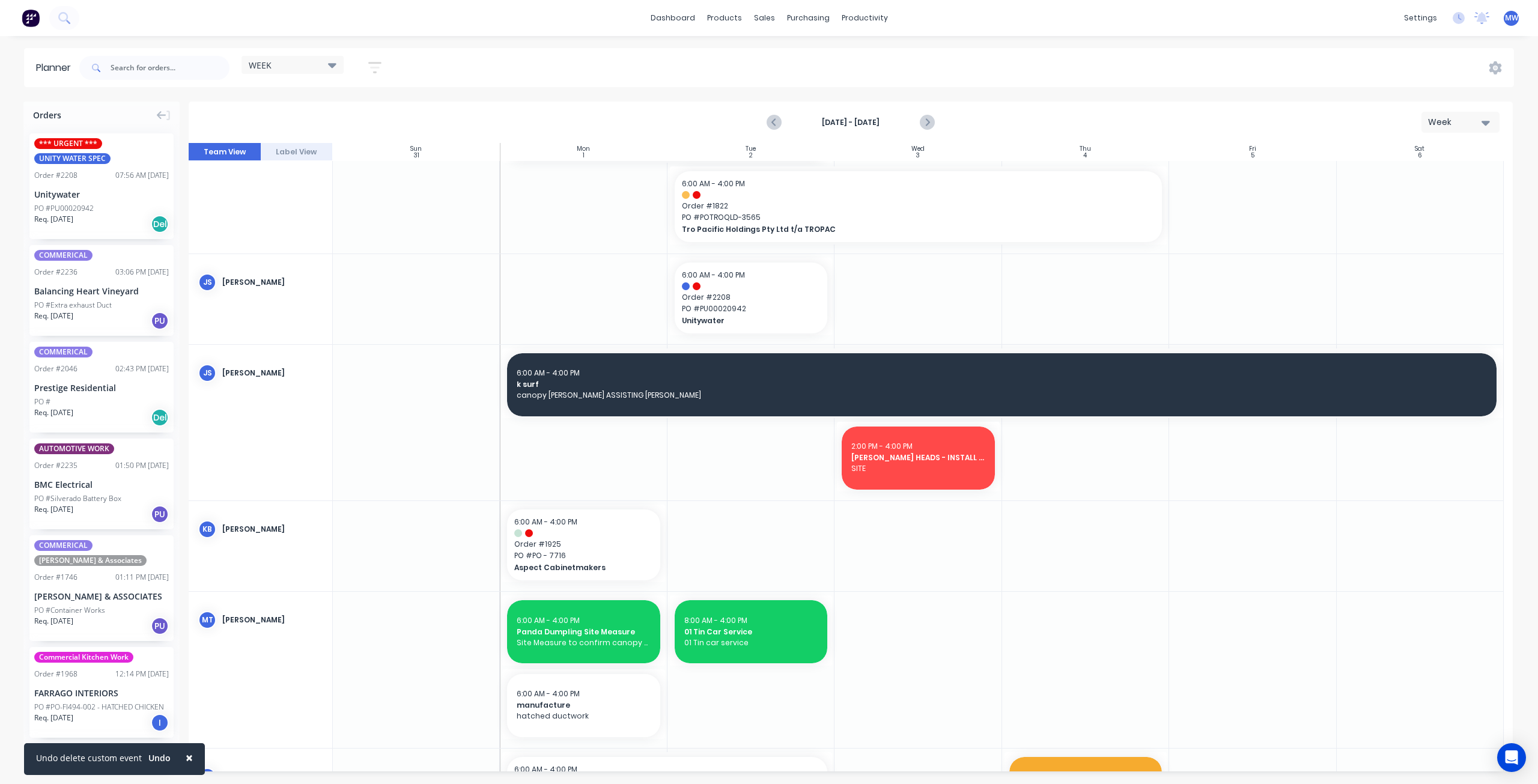
scroll to position [362, 0]
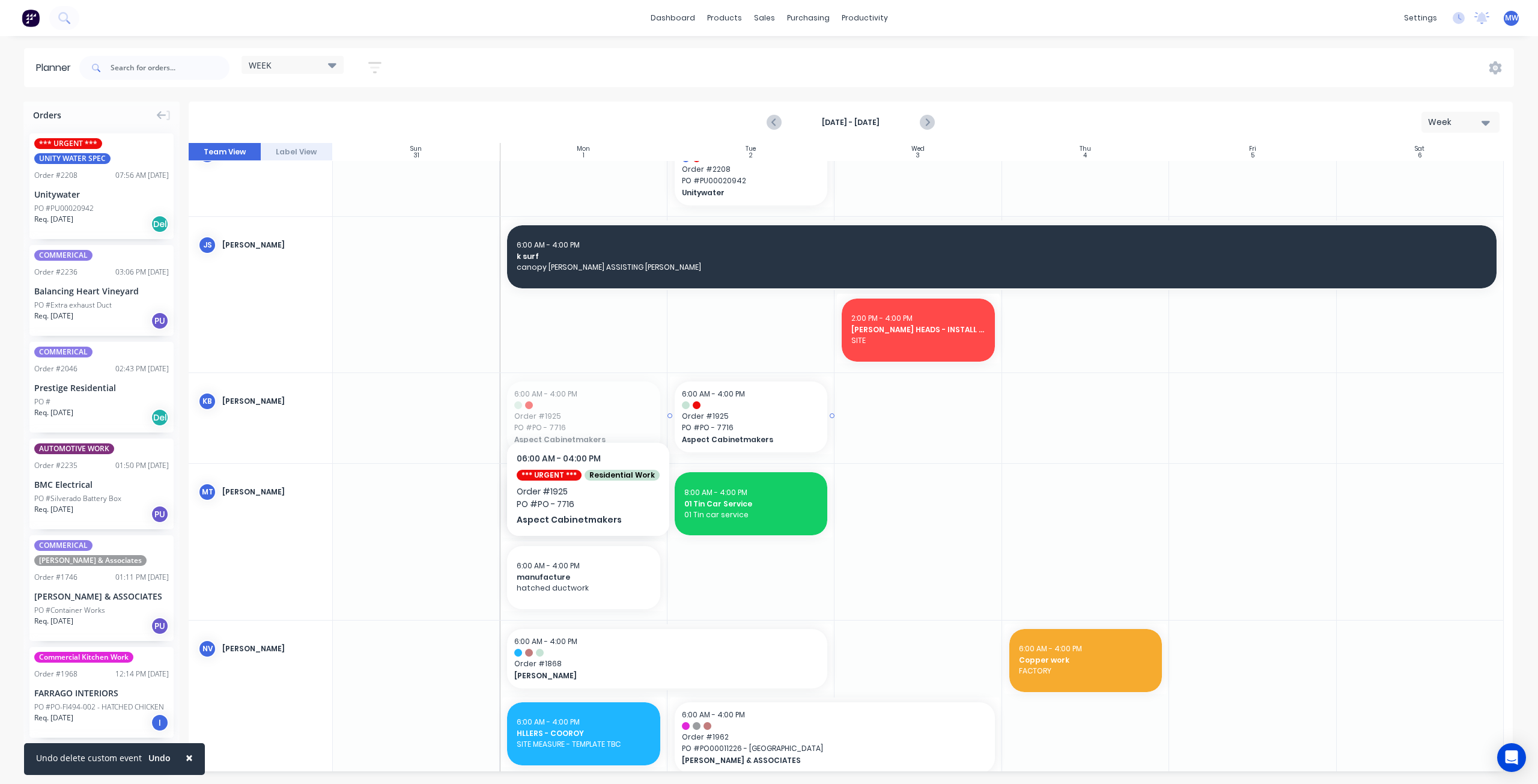
drag, startPoint x: 570, startPoint y: 406, endPoint x: 744, endPoint y: 413, distance: 174.1
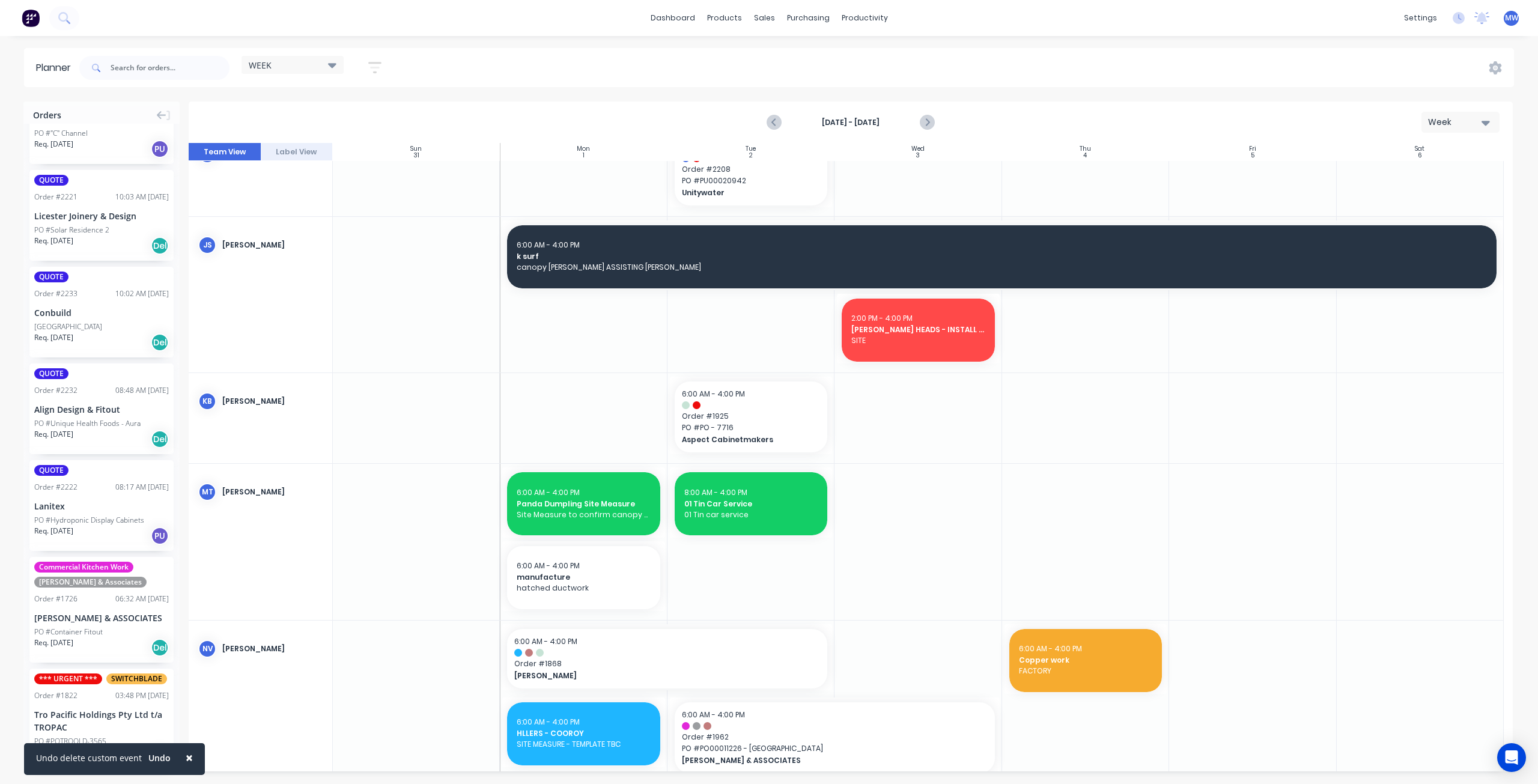
scroll to position [965, 0]
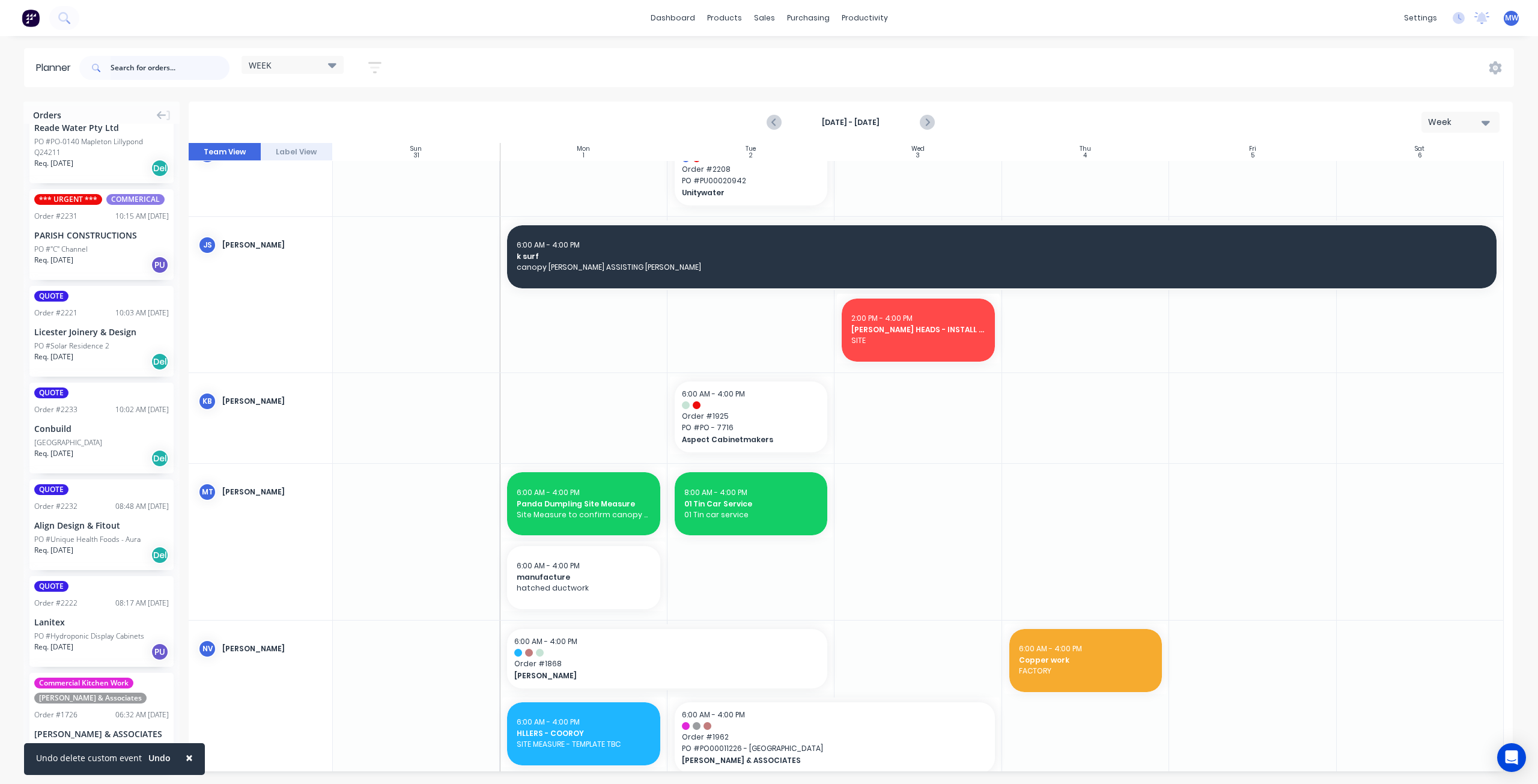
click at [176, 71] on input "text" at bounding box center [170, 68] width 119 height 24
type input "[PERSON_NAME]"
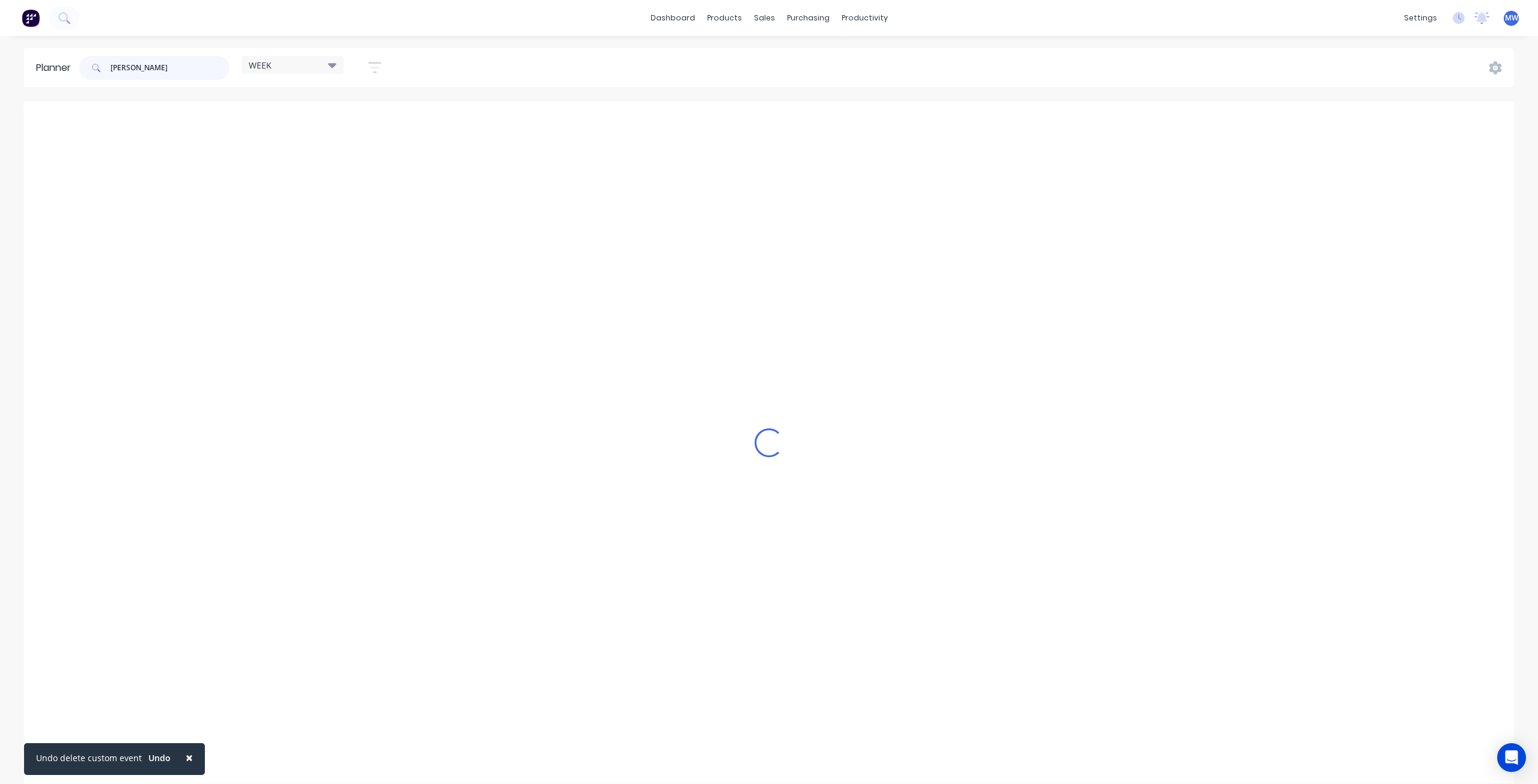
scroll to position [244, 0]
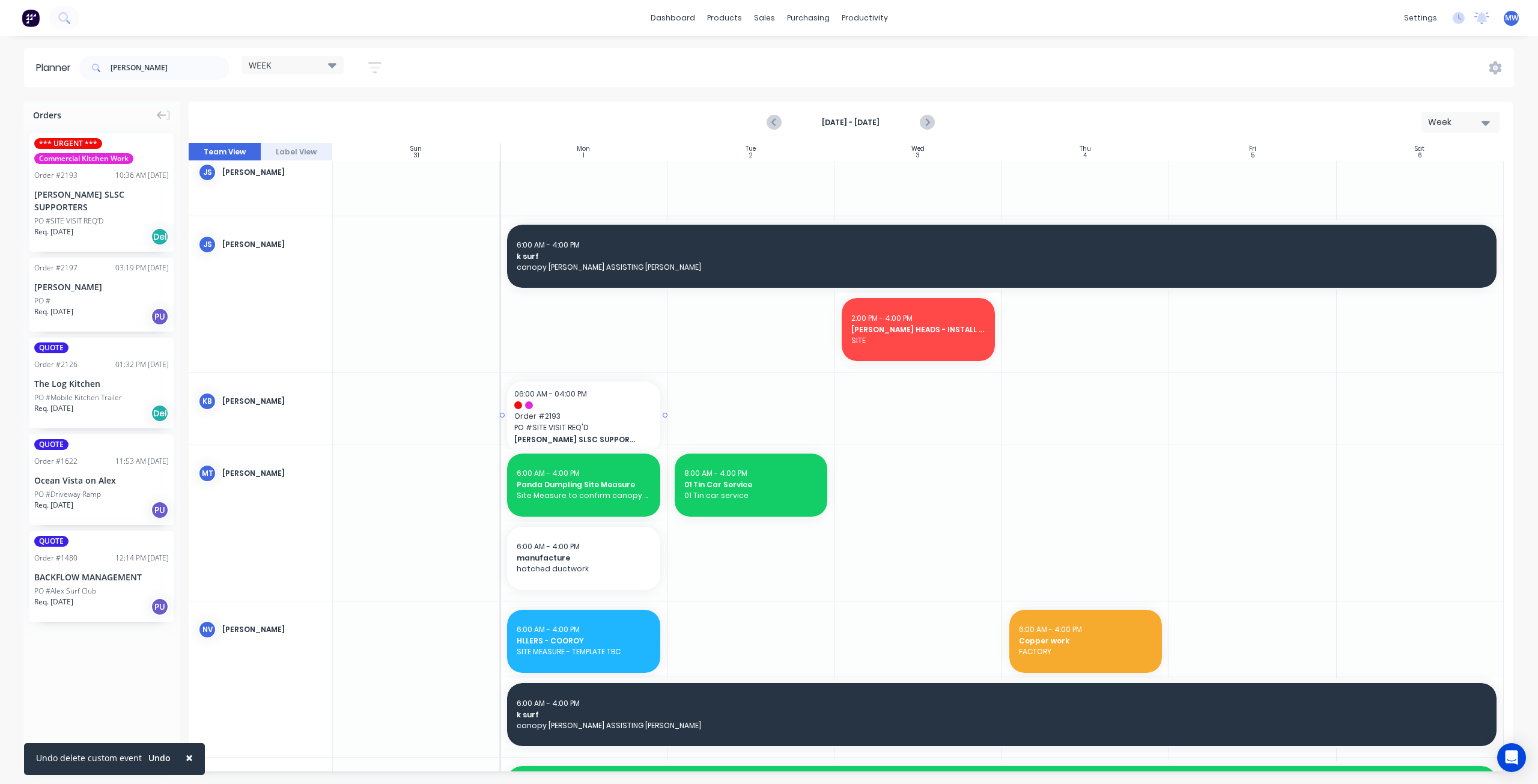
drag, startPoint x: 100, startPoint y: 174, endPoint x: 575, endPoint y: 415, distance: 532.6
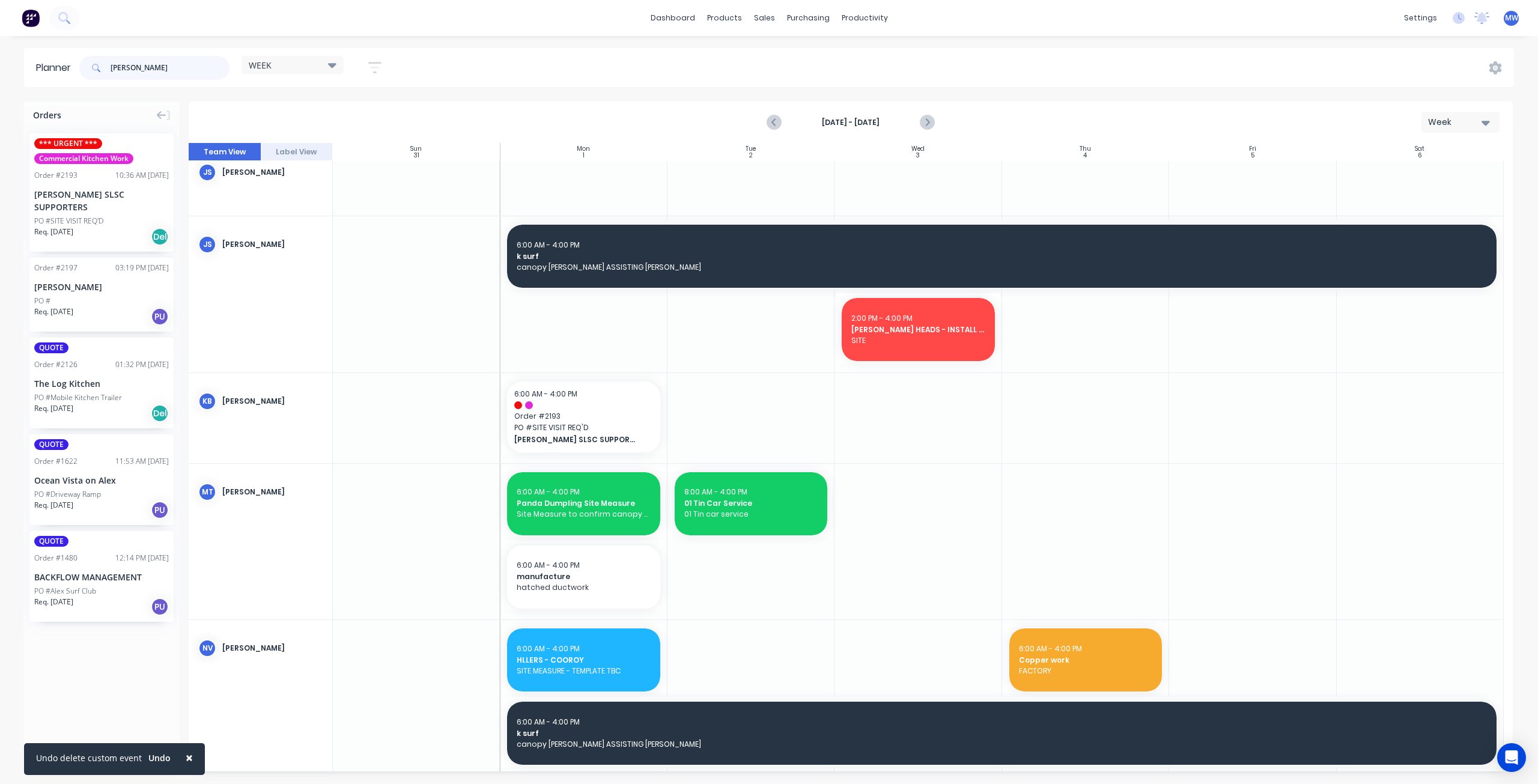
drag, startPoint x: 153, startPoint y: 68, endPoint x: 58, endPoint y: 71, distance: 95.0
click at [59, 71] on header "Planner alex WEEK Save new view None edit WEEK (Default) edit Rex edit SCSM - M…" at bounding box center [769, 68] width 1490 height 39
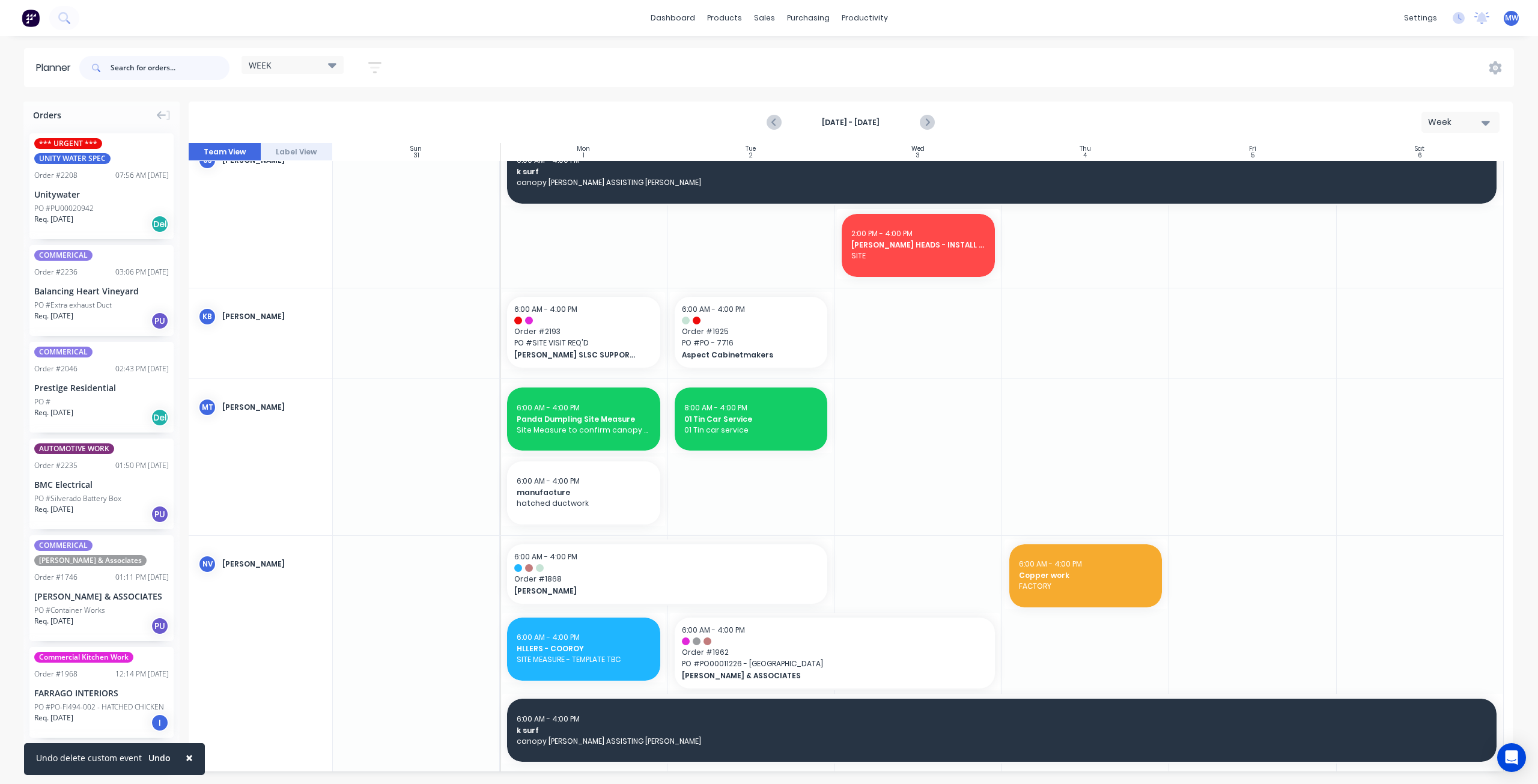
scroll to position [422, 0]
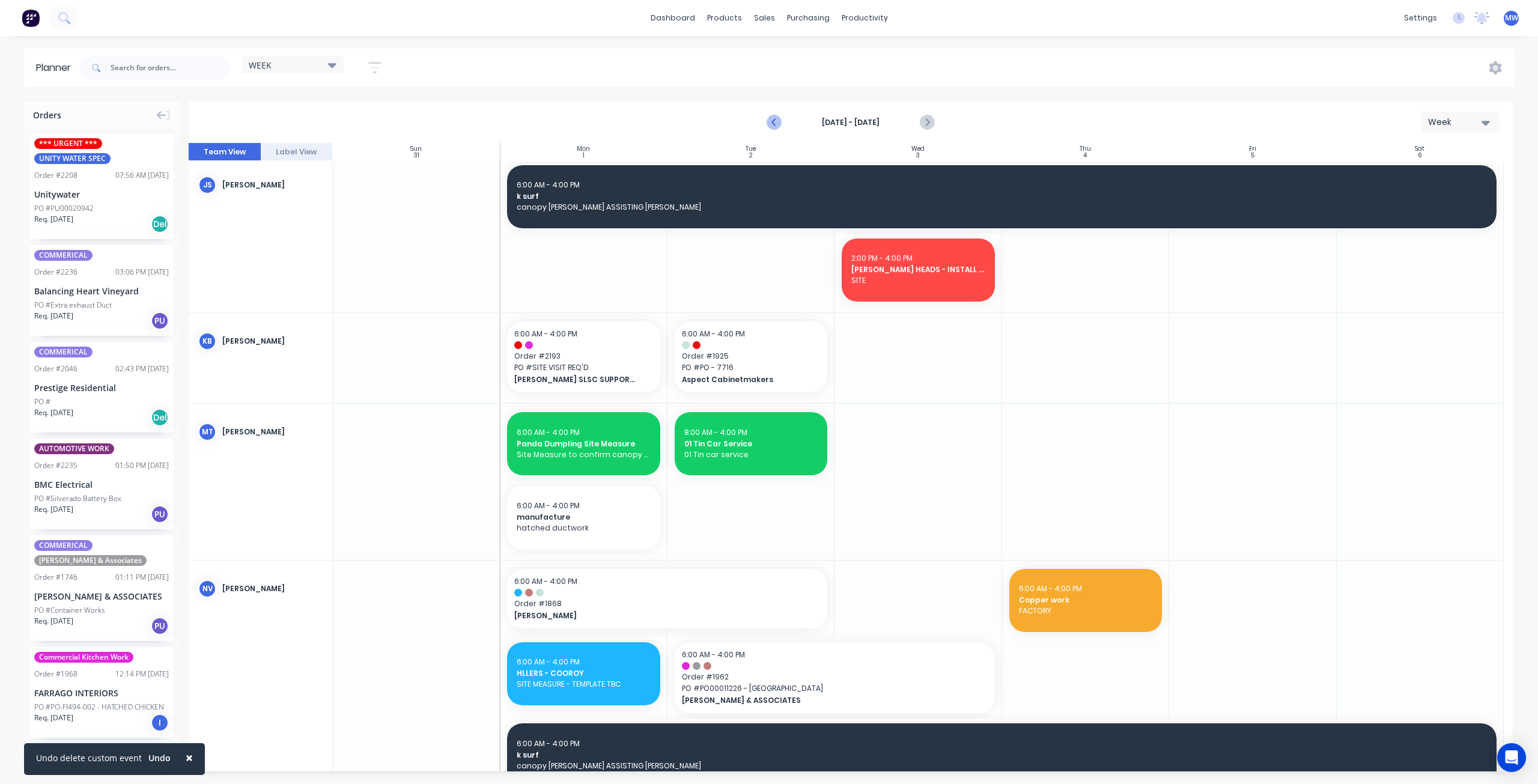
click at [773, 126] on icon "Previous page" at bounding box center [775, 122] width 15 height 15
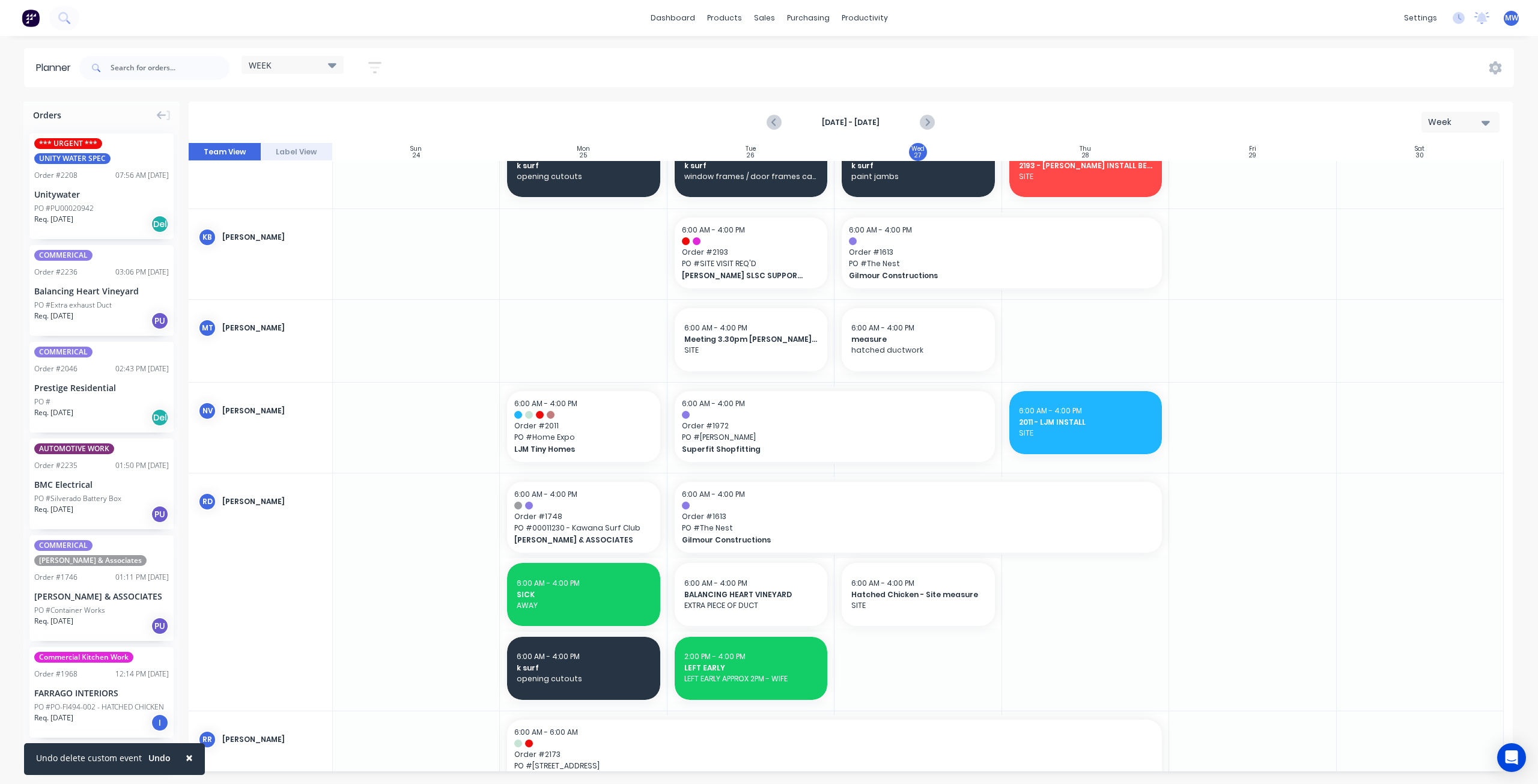
scroll to position [709, 0]
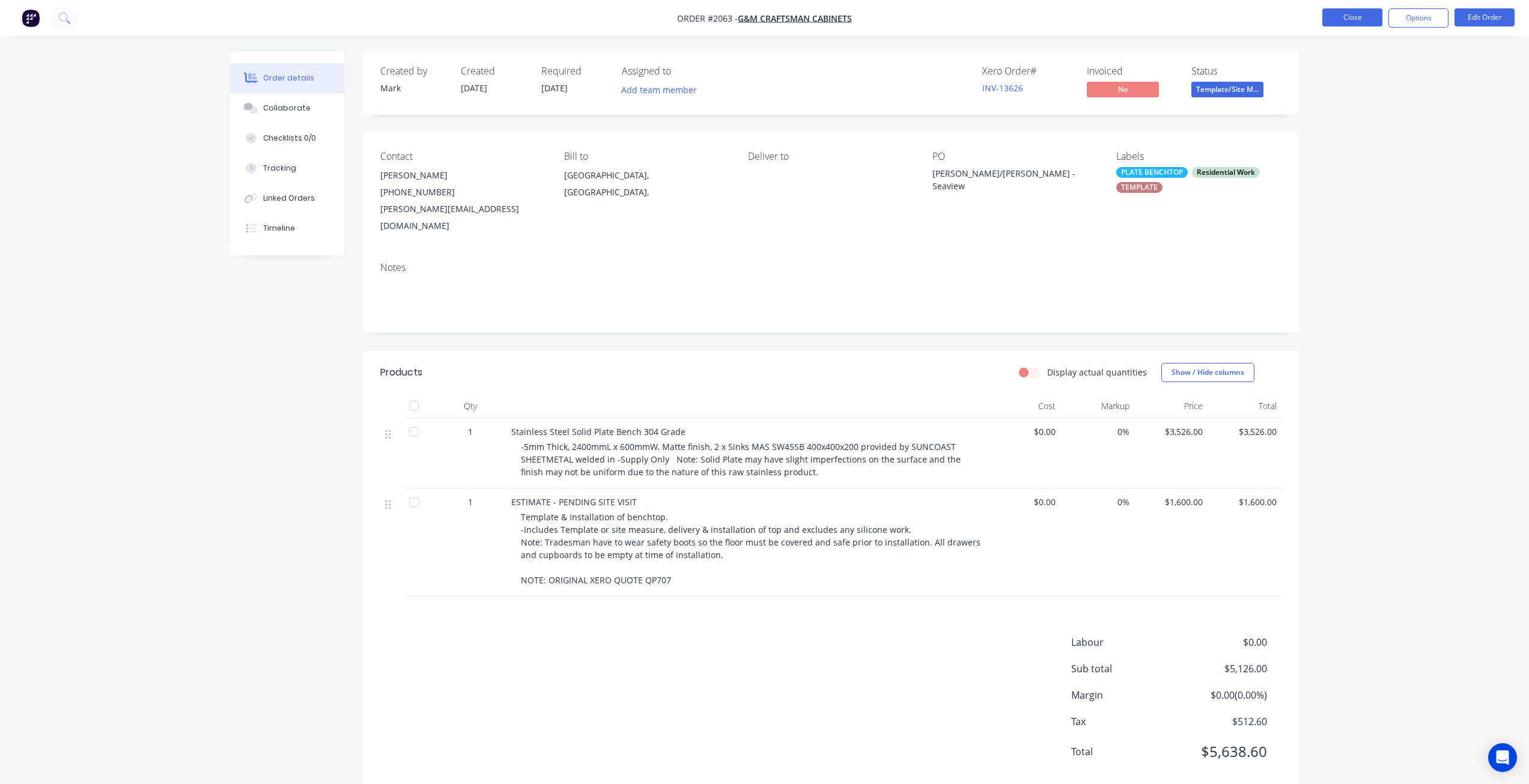
scroll to position [9, 0]
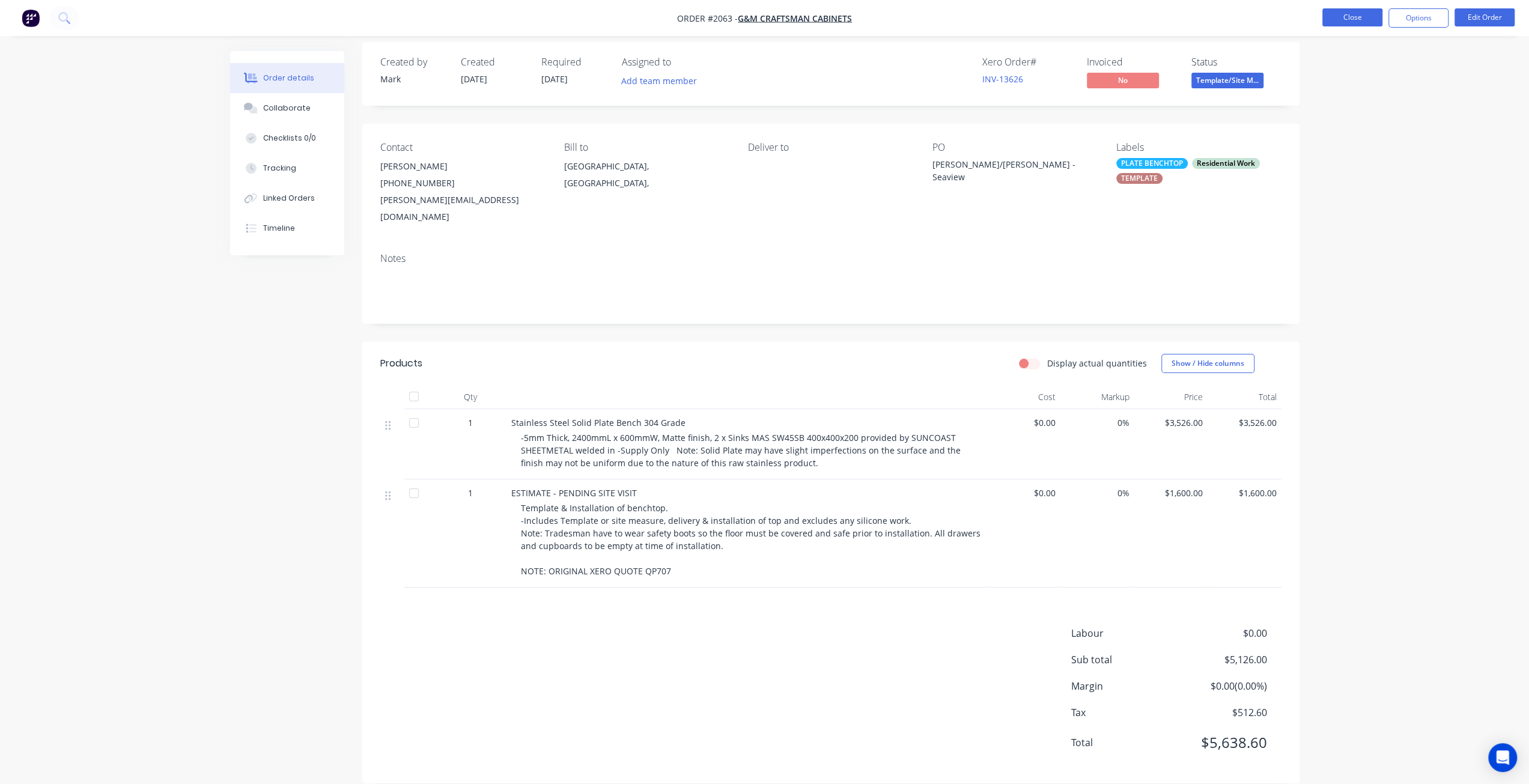
click at [1347, 15] on button "Close" at bounding box center [1352, 17] width 60 height 18
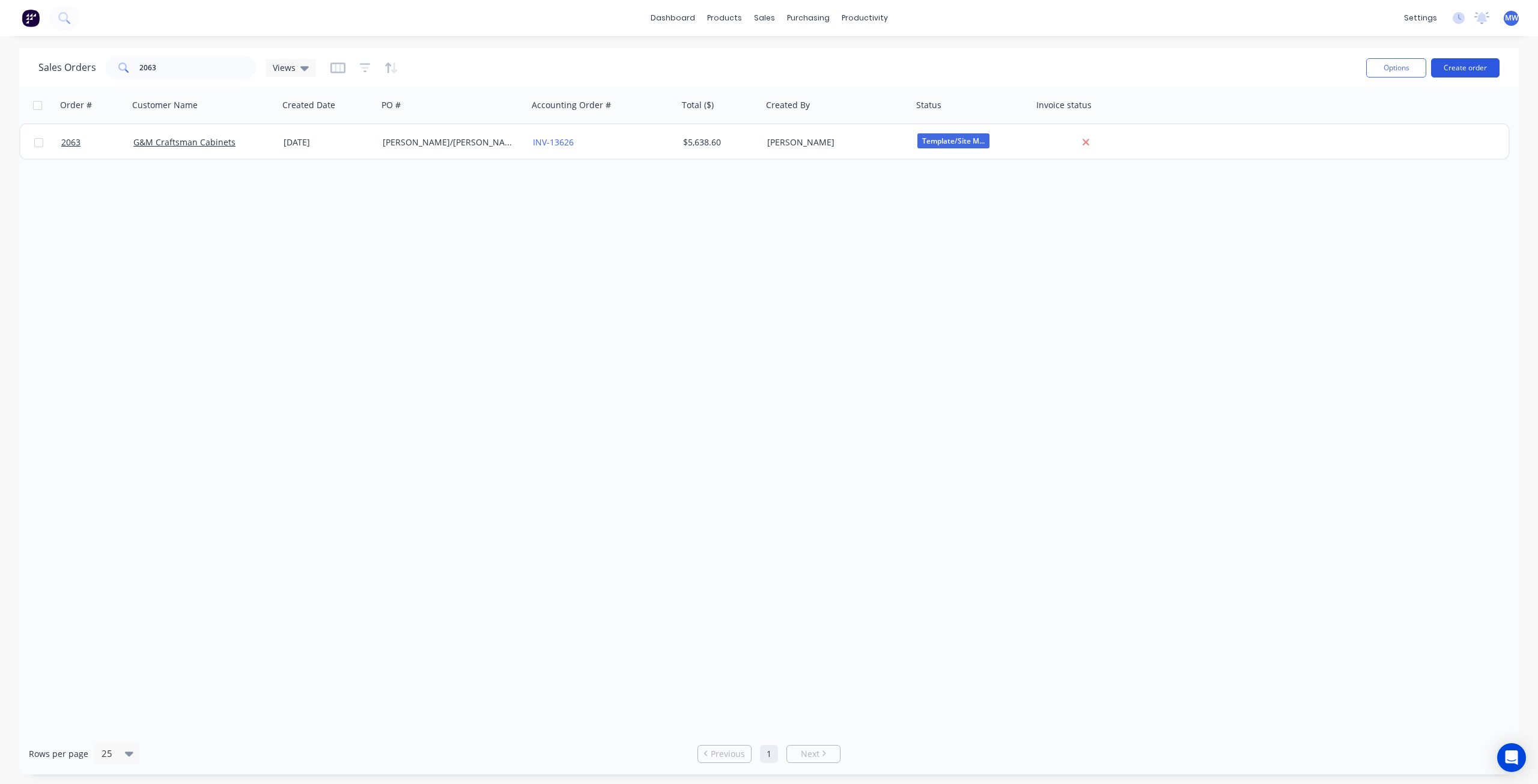
click at [1480, 71] on button "Create order" at bounding box center [1465, 68] width 68 height 20
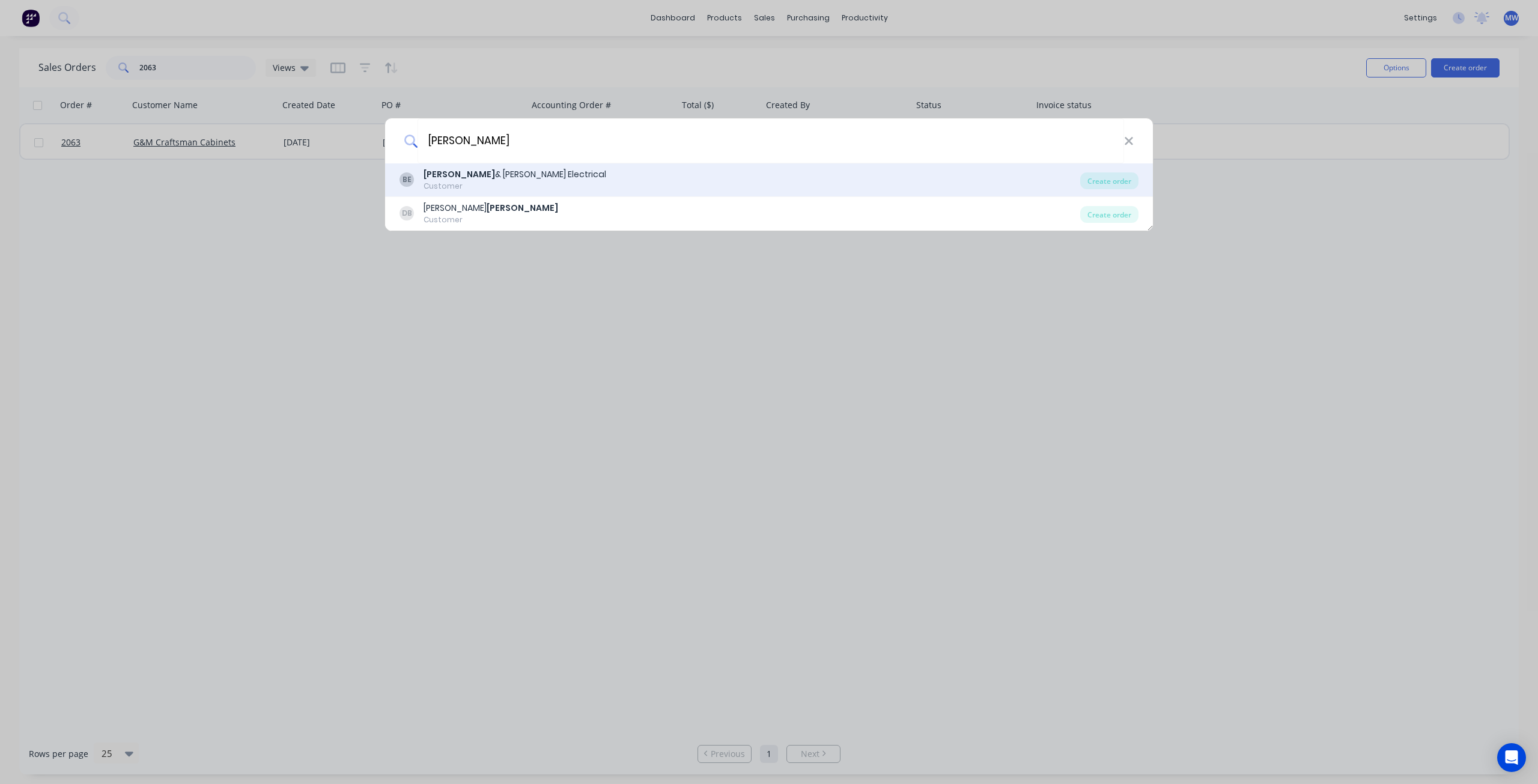
type input "[PERSON_NAME]"
click at [502, 179] on div "[PERSON_NAME] & [PERSON_NAME] Electrical" at bounding box center [515, 175] width 183 height 13
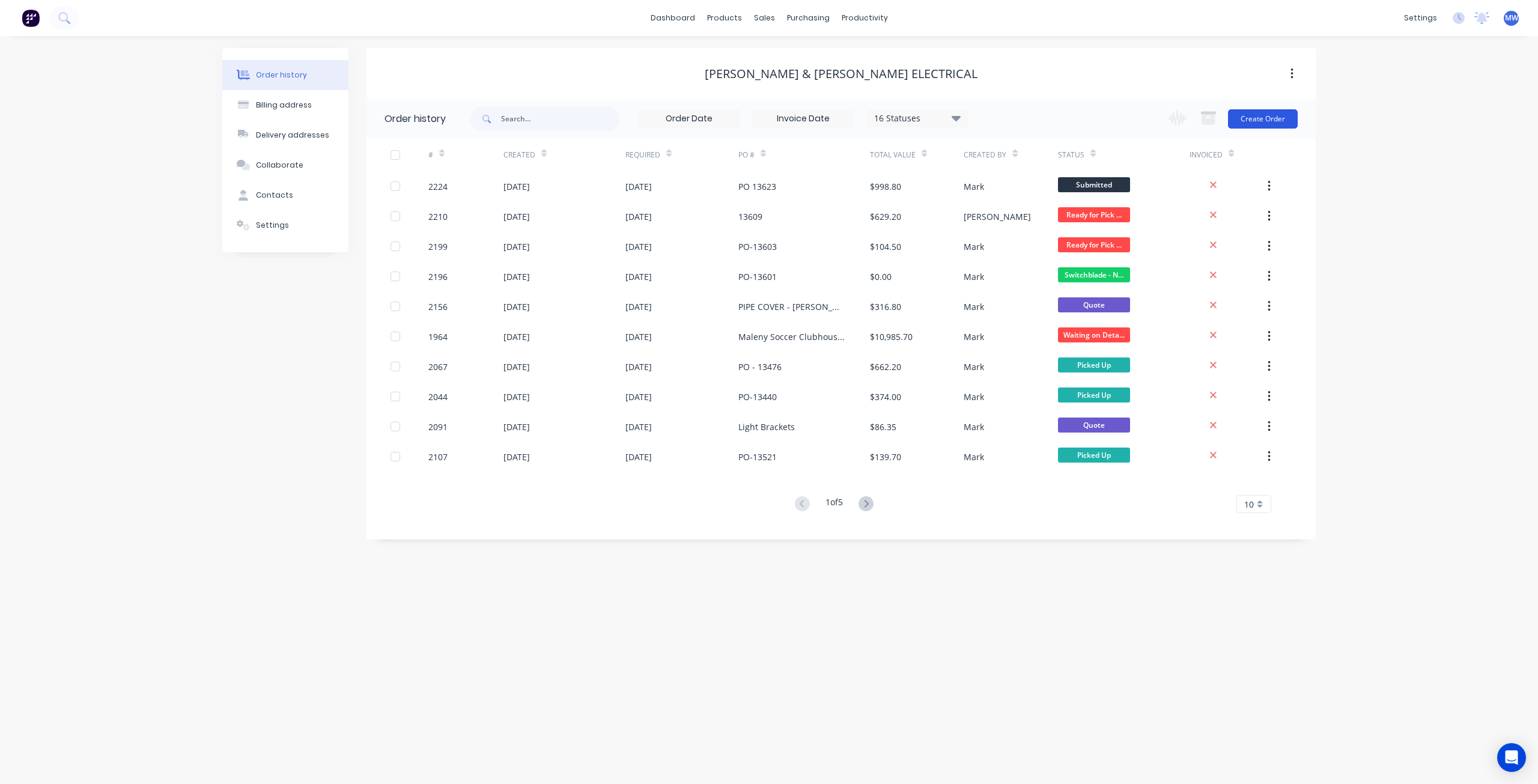
click at [1255, 124] on button "Create Order" at bounding box center [1263, 119] width 70 height 20
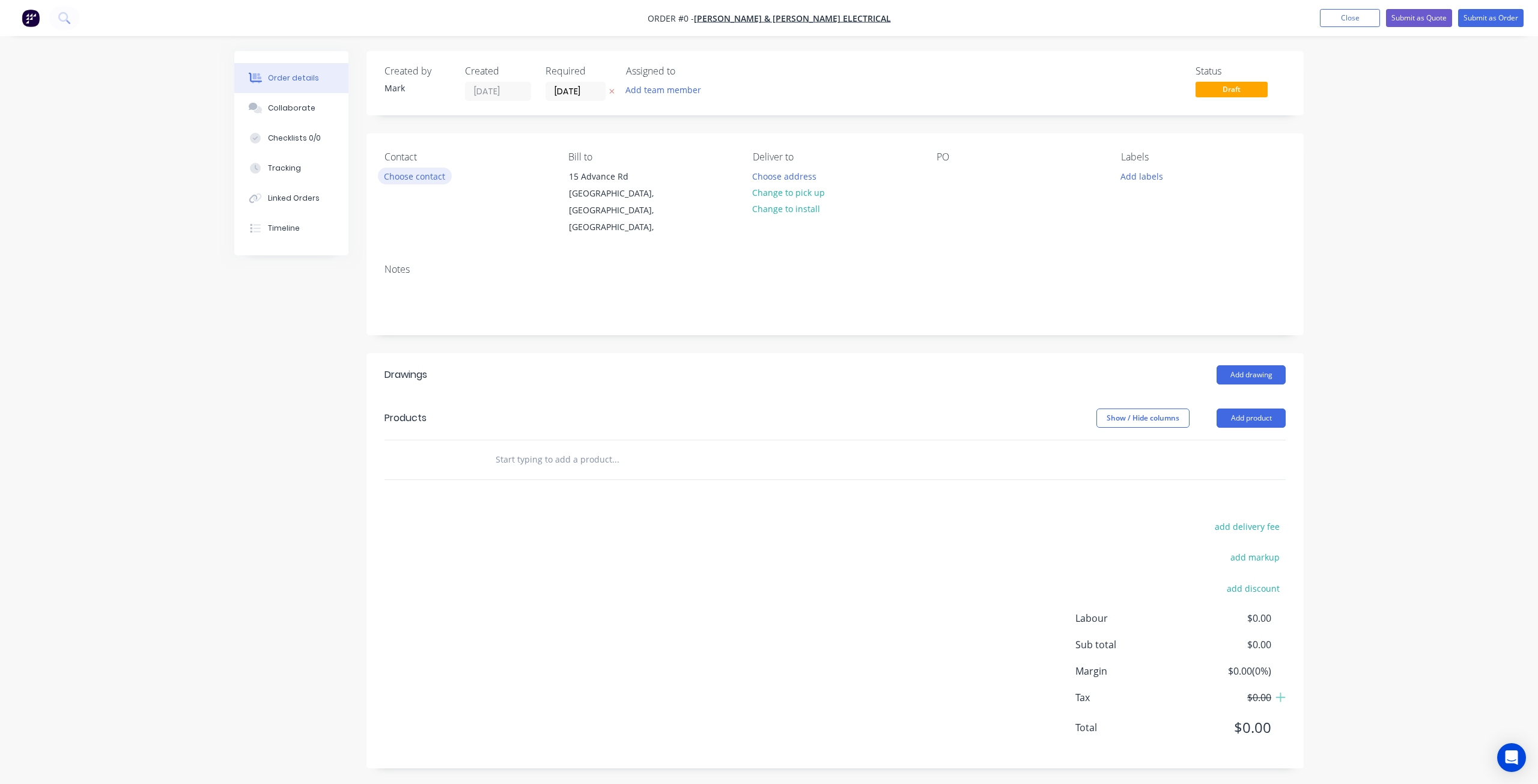
click at [421, 172] on button "Choose contact" at bounding box center [415, 175] width 74 height 16
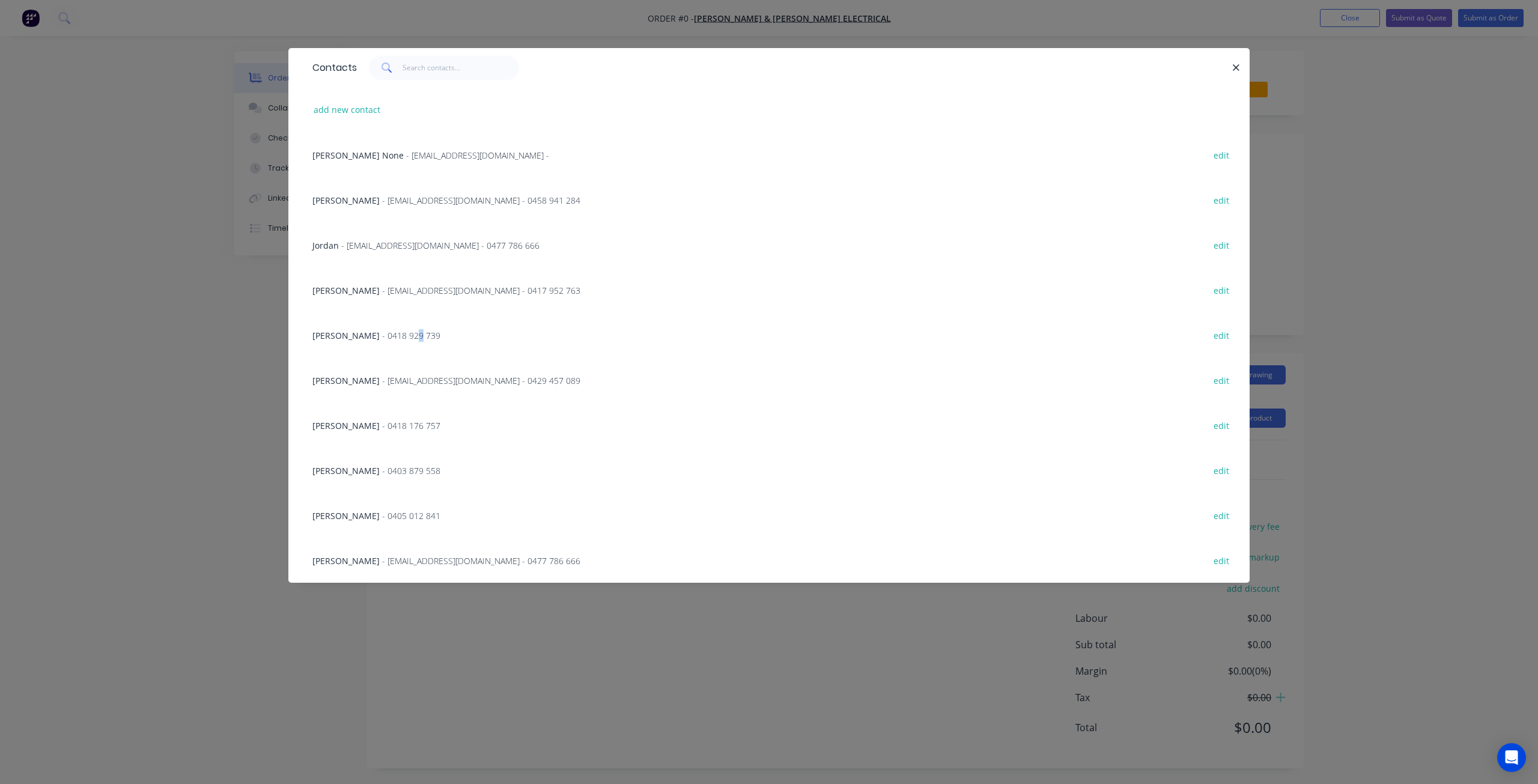
click at [382, 336] on span "- 0418 929 739" at bounding box center [411, 335] width 58 height 11
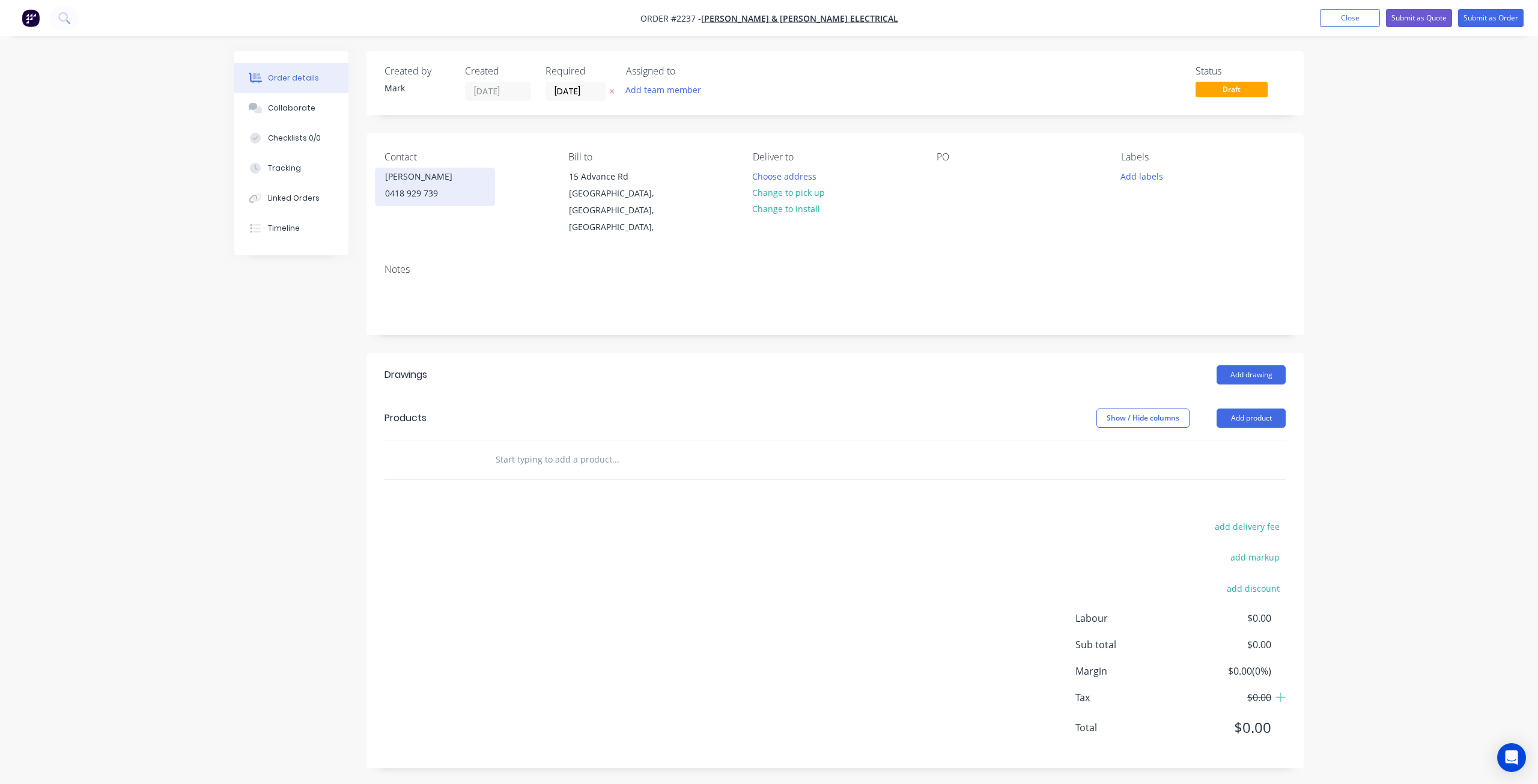
click at [454, 185] on div "0418 929 739" at bounding box center [435, 193] width 100 height 17
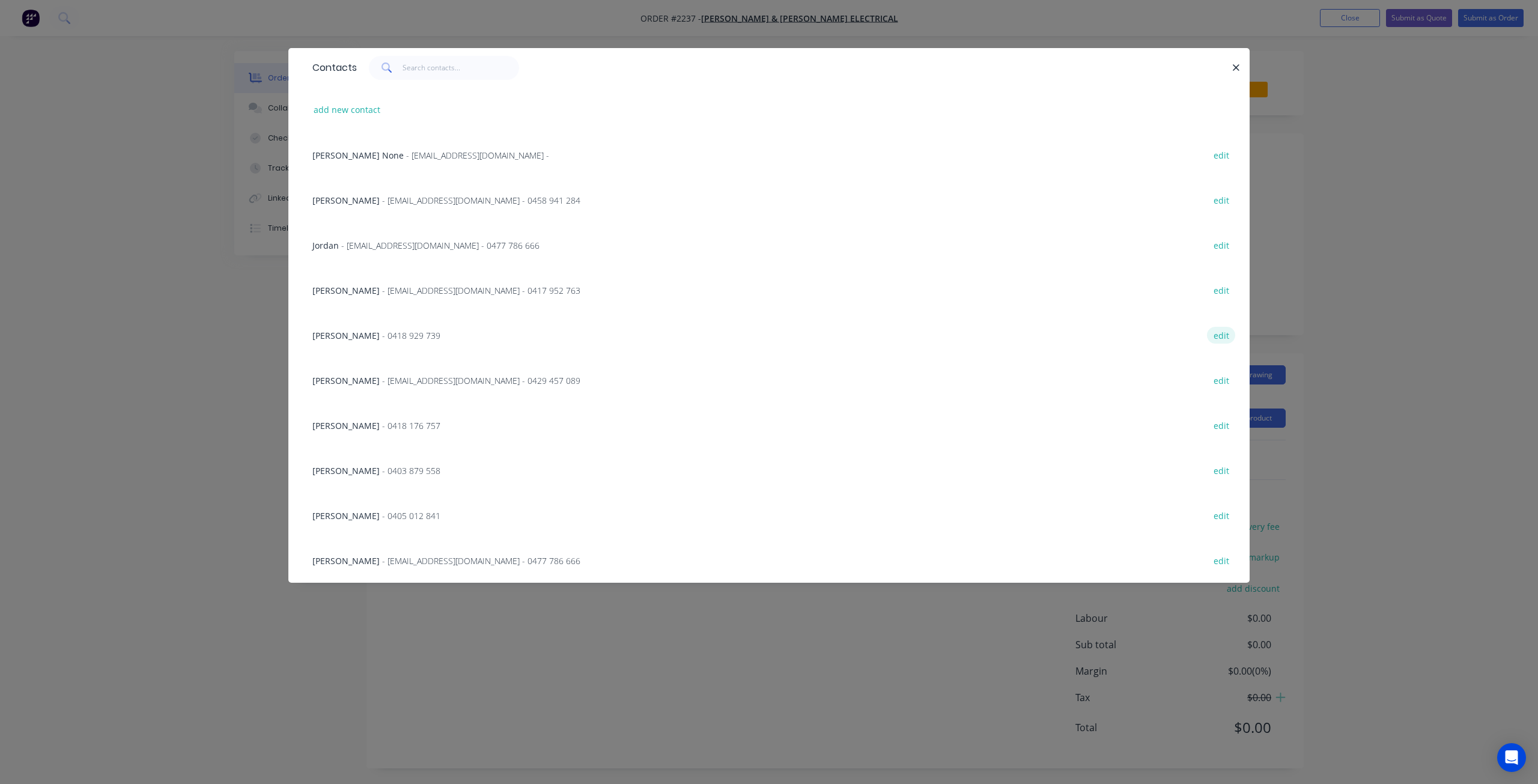
click at [1219, 334] on button "edit" at bounding box center [1221, 334] width 28 height 16
select select "AU"
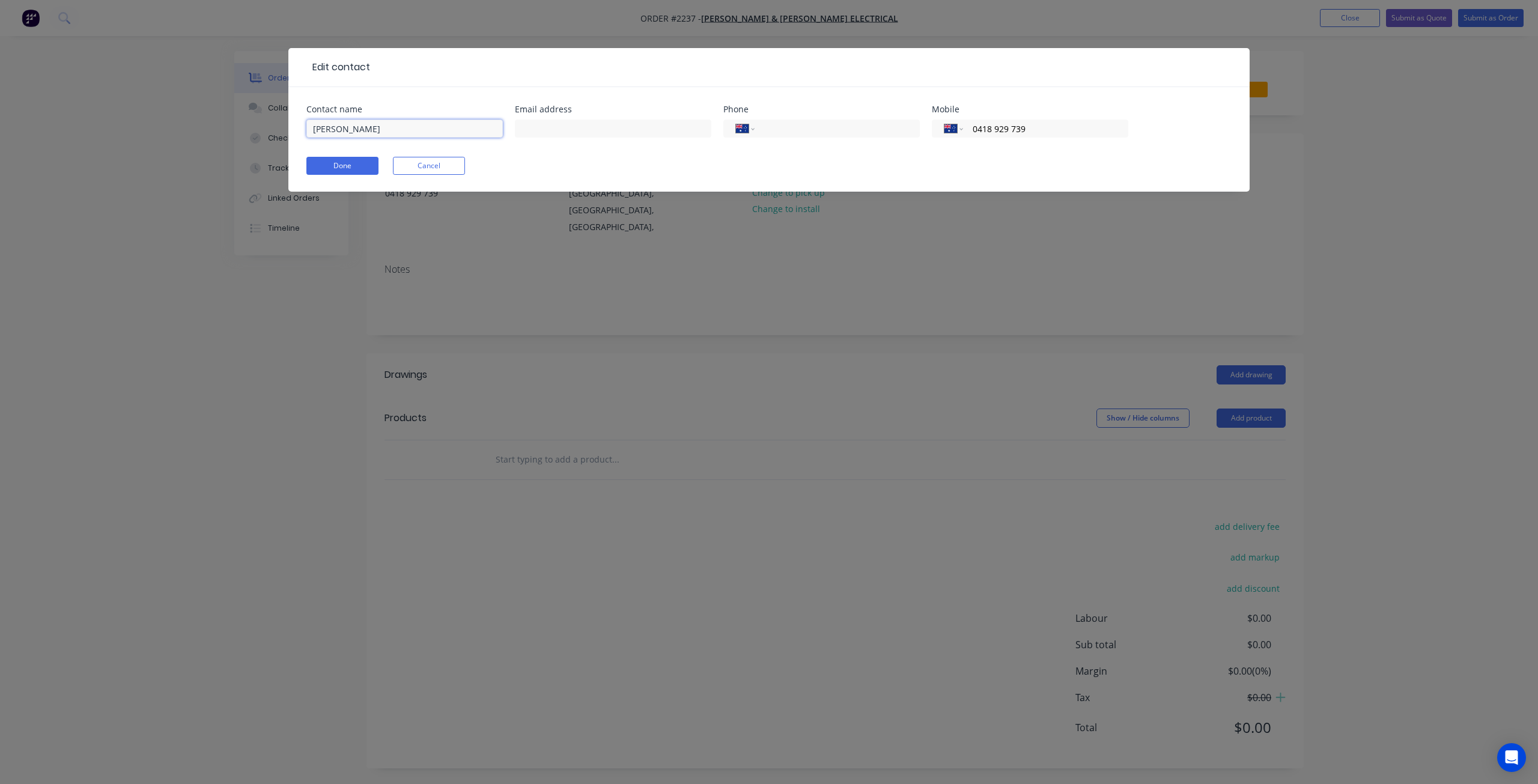
click at [364, 131] on input "James" at bounding box center [404, 128] width 196 height 18
type input "James Nicho"
click at [330, 165] on button "Done" at bounding box center [342, 166] width 72 height 18
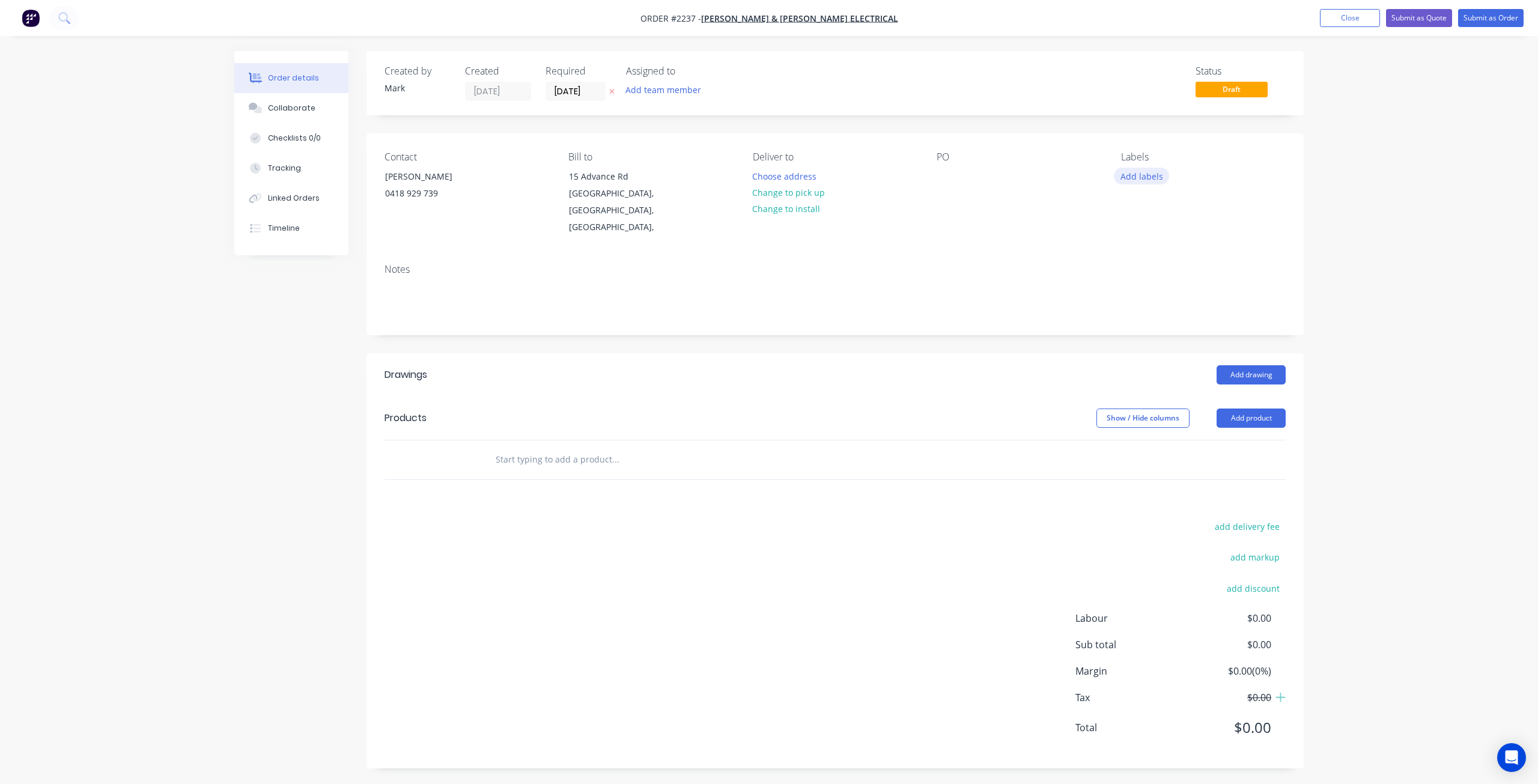
click at [1132, 175] on button "Add labels" at bounding box center [1141, 175] width 55 height 16
click at [1143, 283] on div at bounding box center [1142, 283] width 24 height 24
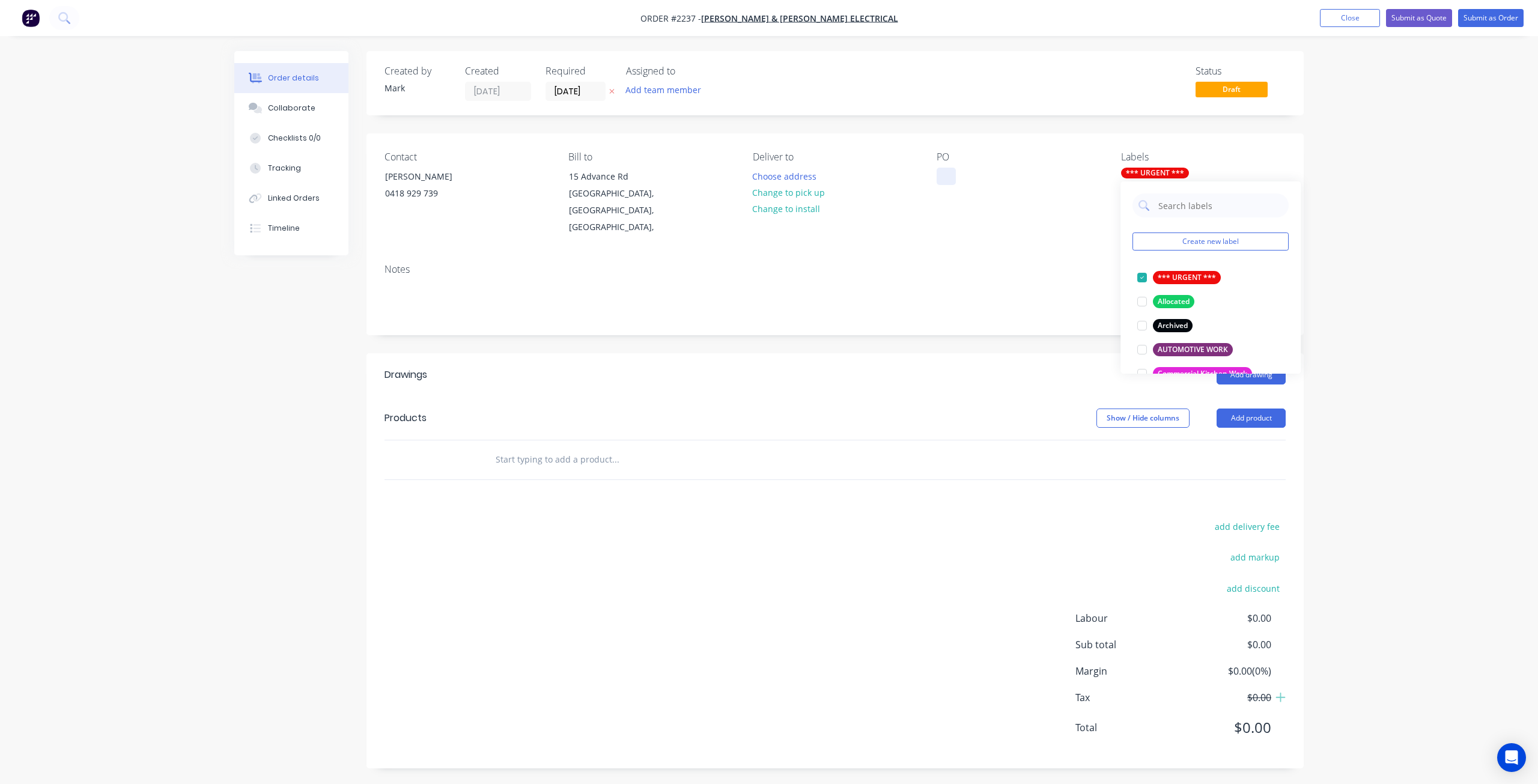
click at [944, 177] on div at bounding box center [947, 176] width 20 height 17
click at [630, 448] on input "text" at bounding box center [615, 459] width 240 height 24
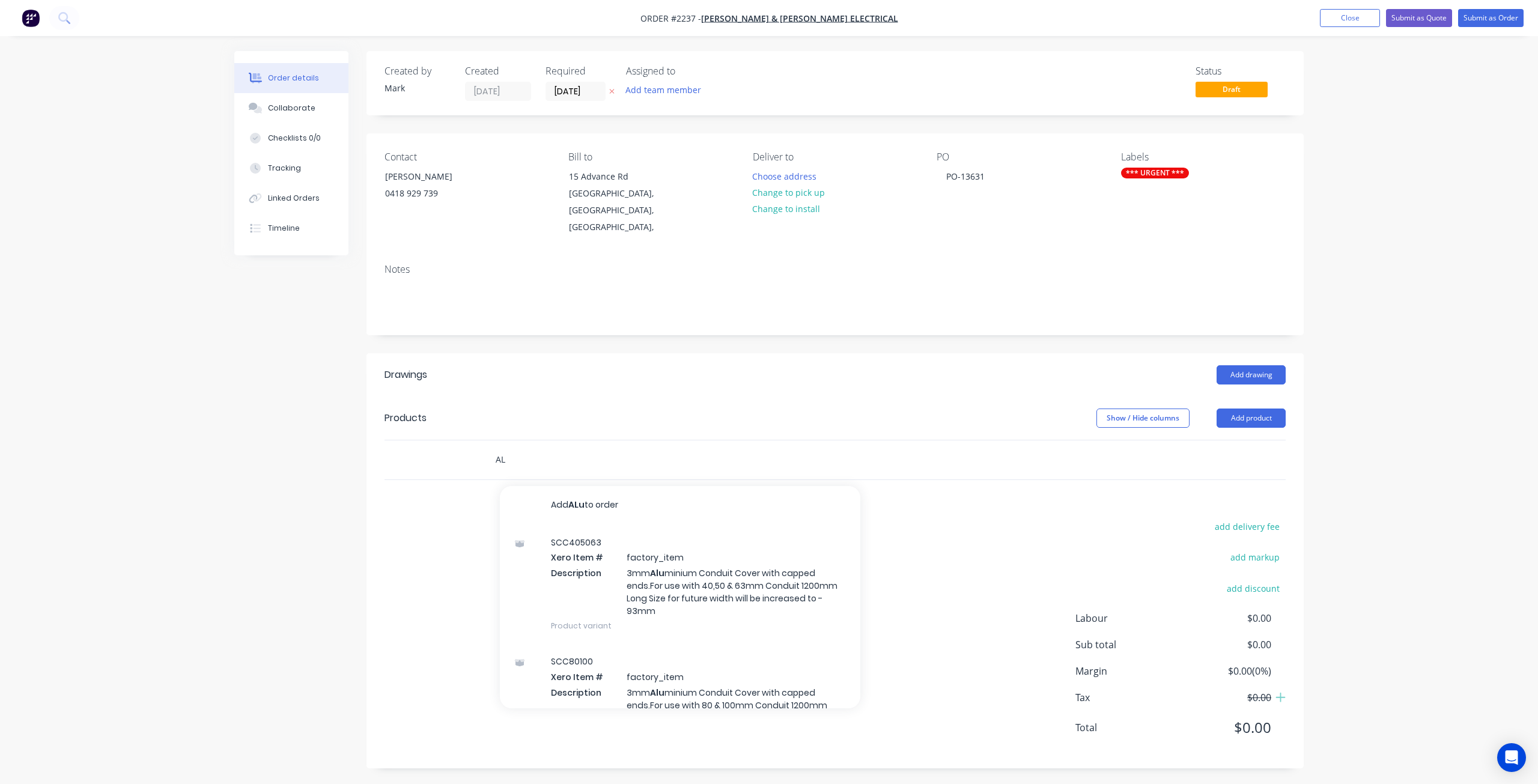
type input "A"
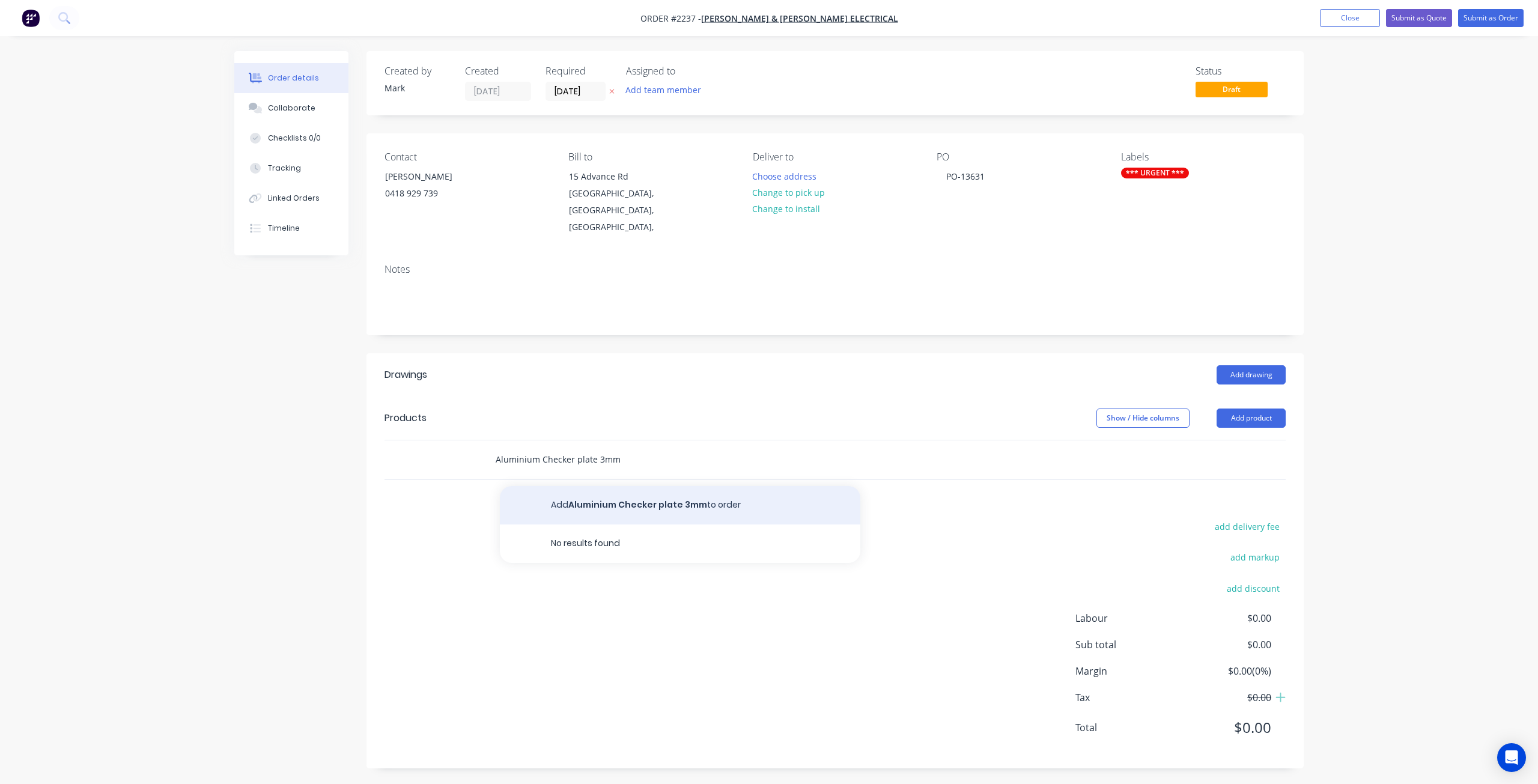
type input "Aluminium Checker plate 3mm"
click at [635, 490] on button "Add Aluminium Checker plate 3mm to order" at bounding box center [680, 505] width 360 height 38
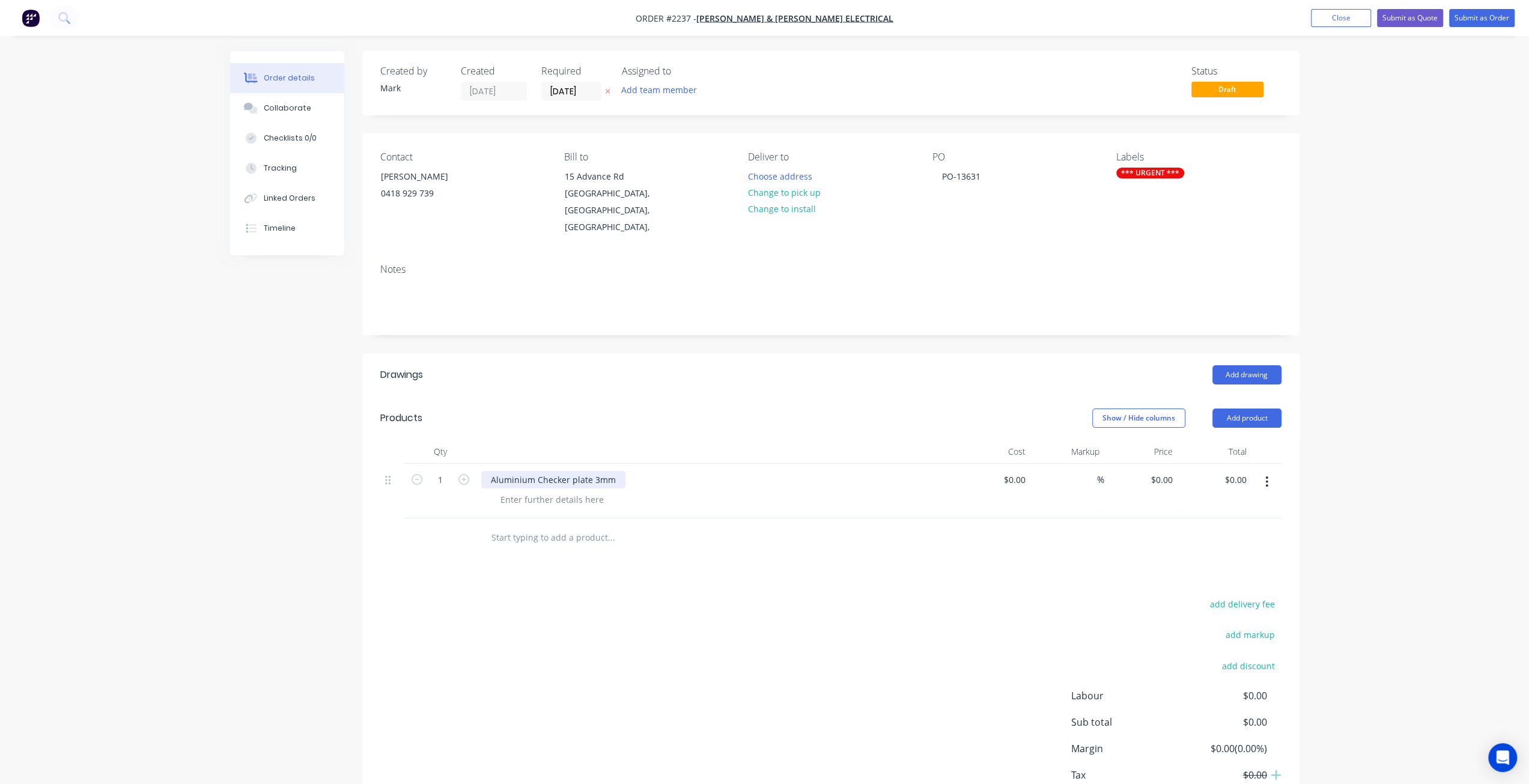
click at [512, 471] on div "Aluminium Checker plate 3mm" at bounding box center [553, 480] width 145 height 17
click at [536, 491] on div at bounding box center [552, 499] width 123 height 17
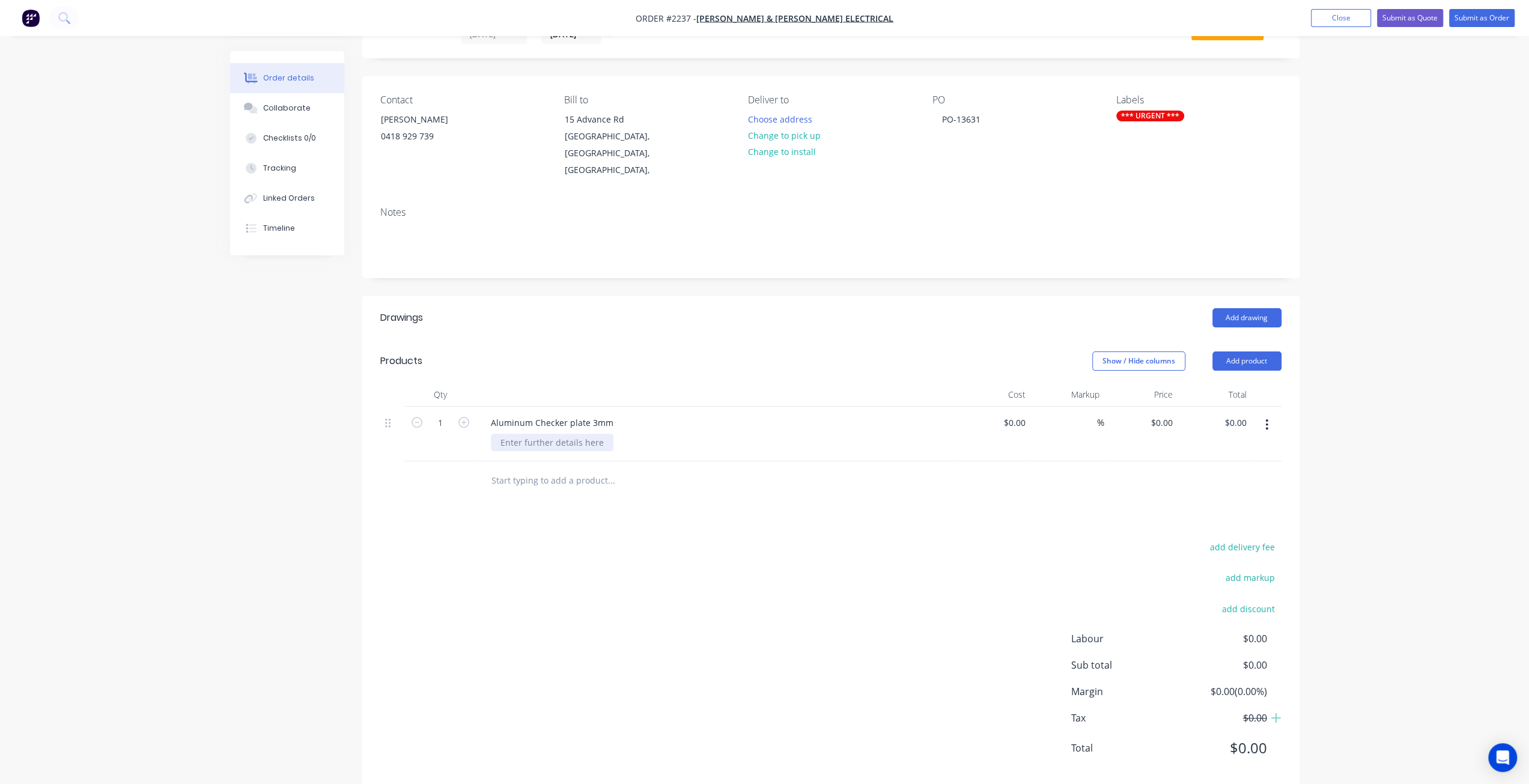
scroll to position [61, 0]
click at [577, 429] on div at bounding box center [552, 438] width 123 height 17
click at [248, 514] on div "Created by Mark Created 27/08/25 Required 27/08/25 Assigned to Add team member …" at bounding box center [765, 396] width 1070 height 813
click at [1367, 402] on div "Order details Collaborate Checklists 0/0 Tracking Linked Orders Timeline Order …" at bounding box center [764, 370] width 1529 height 864
click at [586, 429] on div "1200mm x 1200mm" at bounding box center [540, 438] width 98 height 17
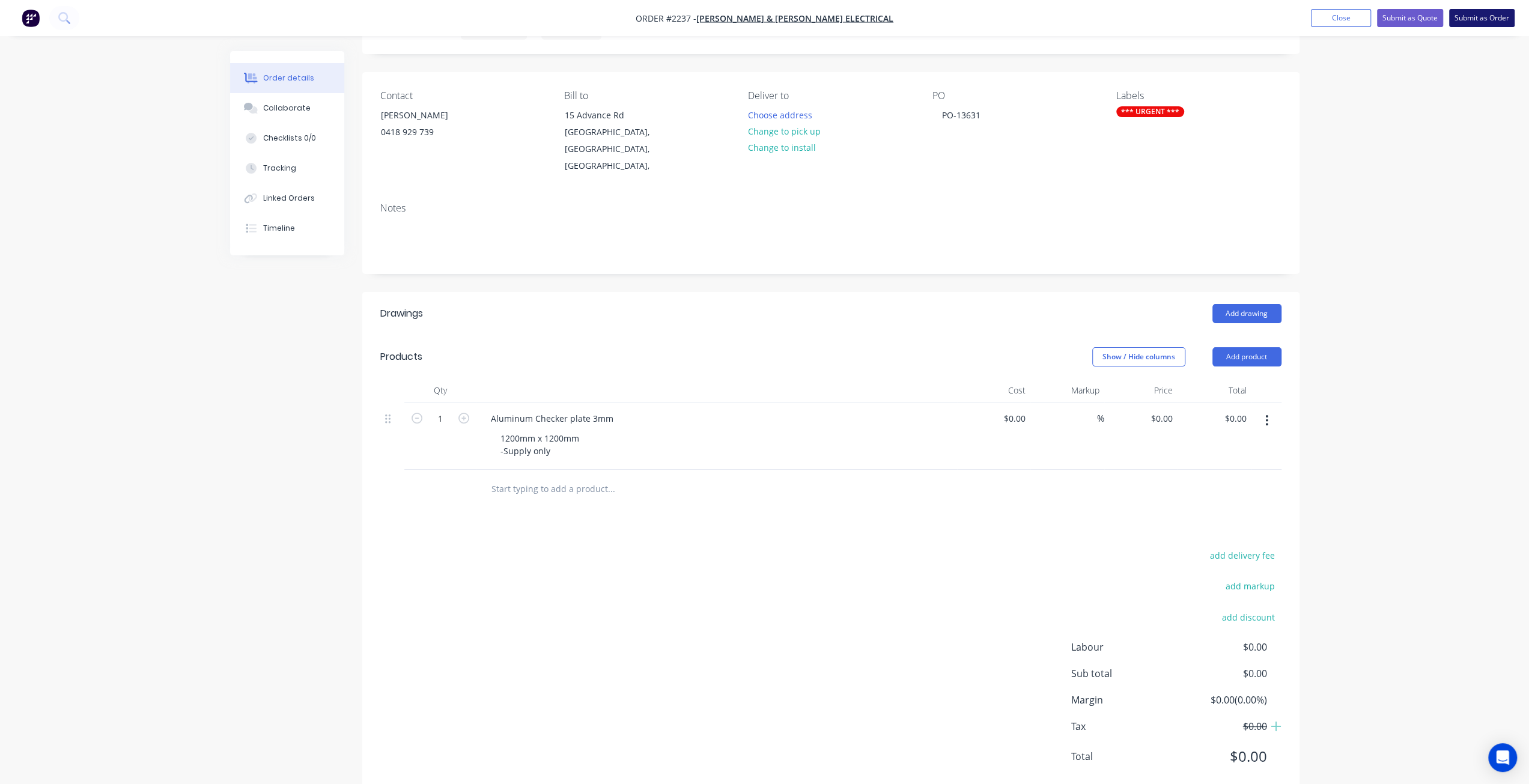
click at [1473, 24] on button "Submit as Order" at bounding box center [1482, 18] width 66 height 18
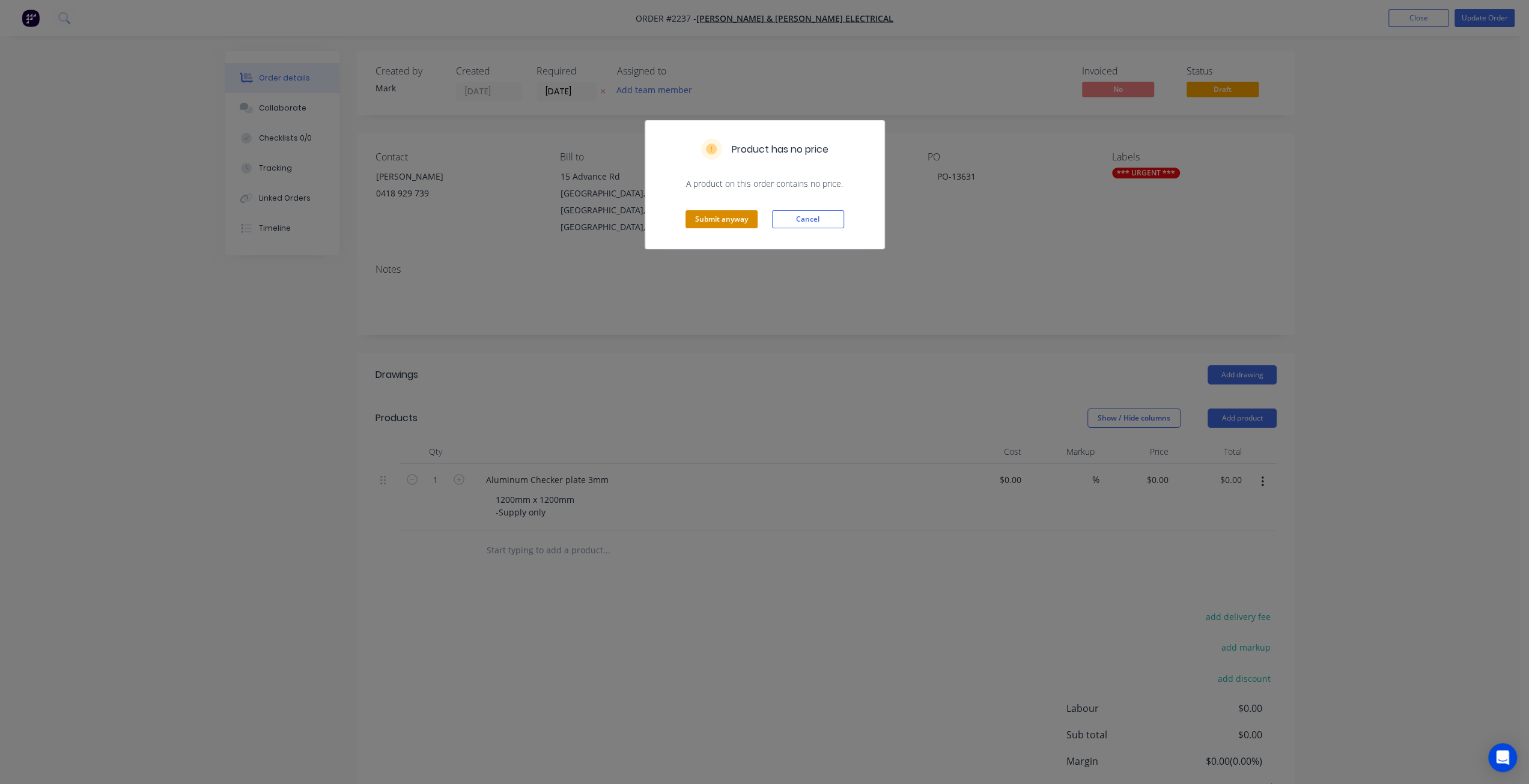
click at [707, 216] on button "Submit anyway" at bounding box center [721, 219] width 72 height 18
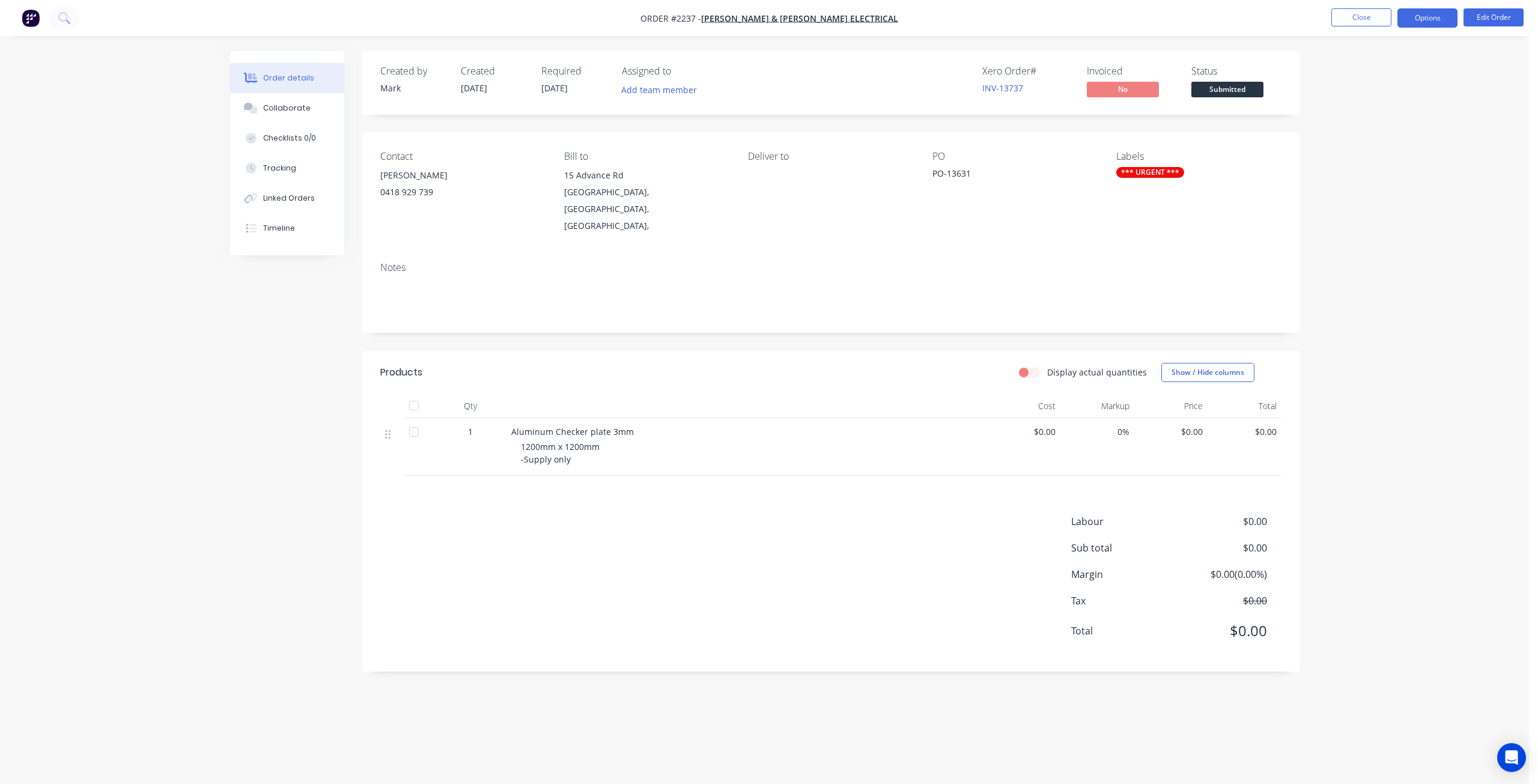
click at [1422, 24] on button "Options" at bounding box center [1428, 18] width 60 height 20
click at [1413, 143] on div "Work Order" at bounding box center [1391, 145] width 110 height 17
click at [1371, 127] on div "Without pricing" at bounding box center [1391, 121] width 110 height 17
drag, startPoint x: 1427, startPoint y: 449, endPoint x: 1431, endPoint y: 440, distance: 9.8
click at [1426, 449] on div "Order details Collaborate Checklists 0/0 Tracking Linked Orders Timeline Order …" at bounding box center [764, 392] width 1529 height 784
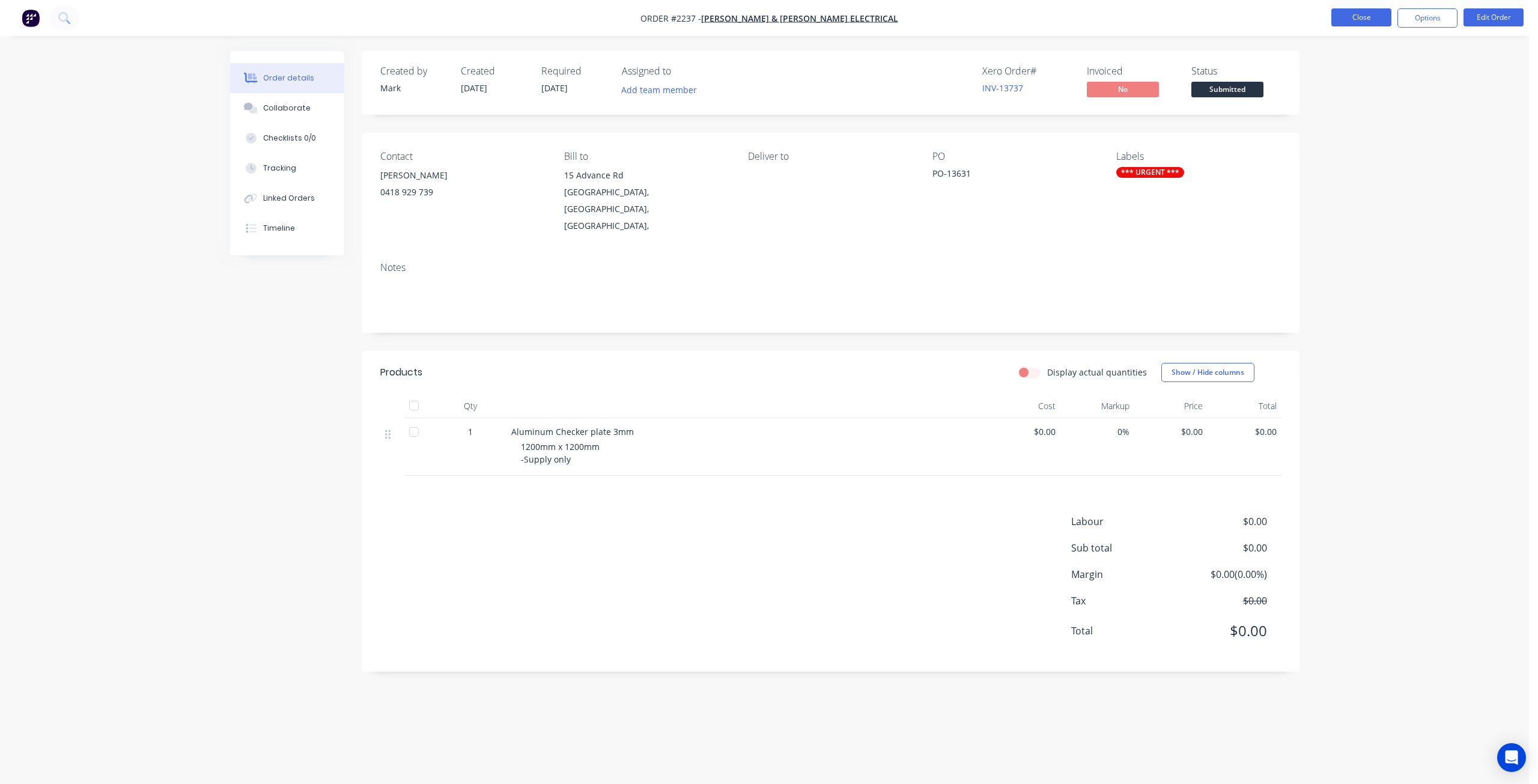
click at [1355, 21] on button "Close" at bounding box center [1361, 17] width 60 height 18
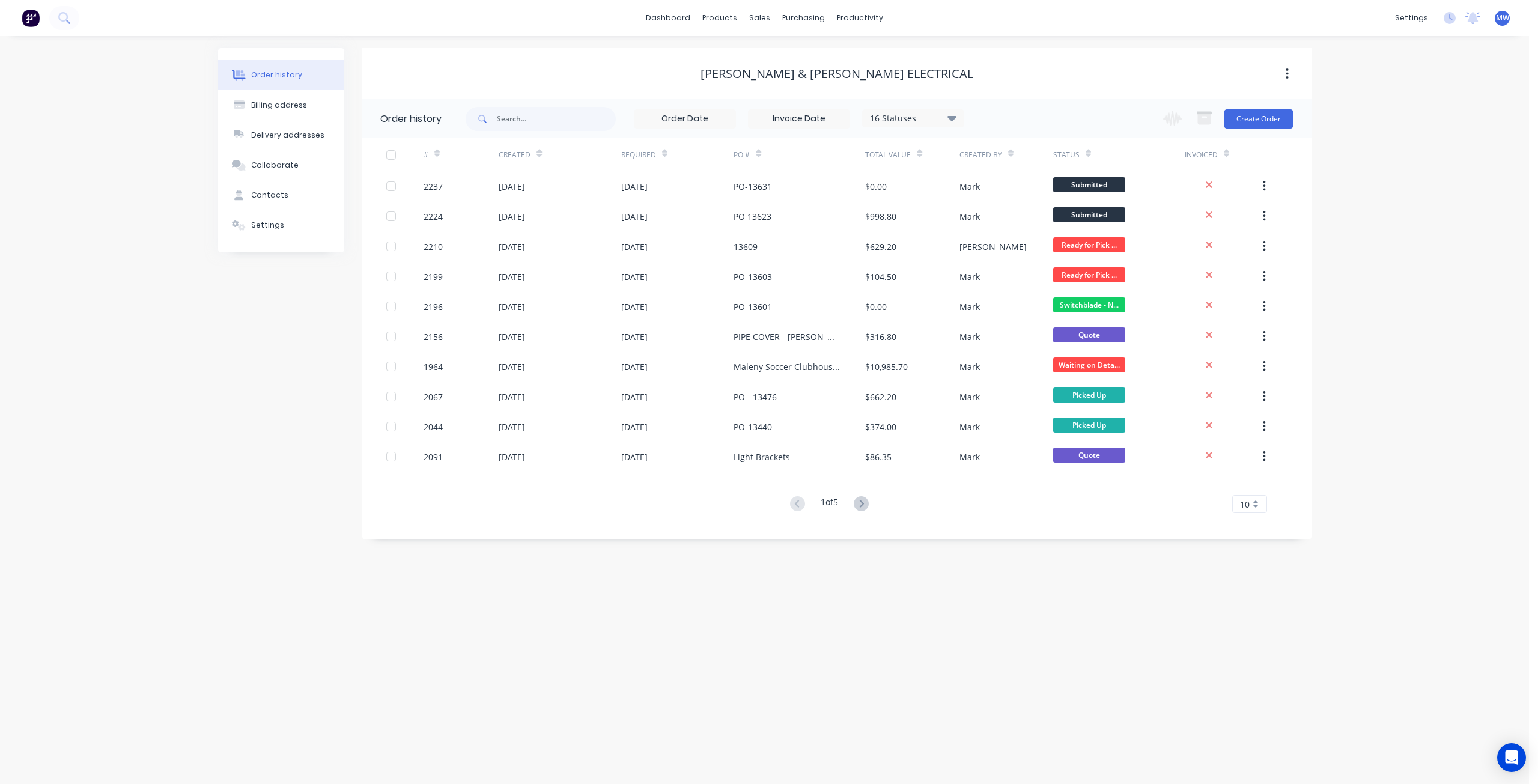
click at [236, 476] on div "Order history Billing address Delivery addresses Collaborate Contacts Settings" at bounding box center [281, 294] width 126 height 491
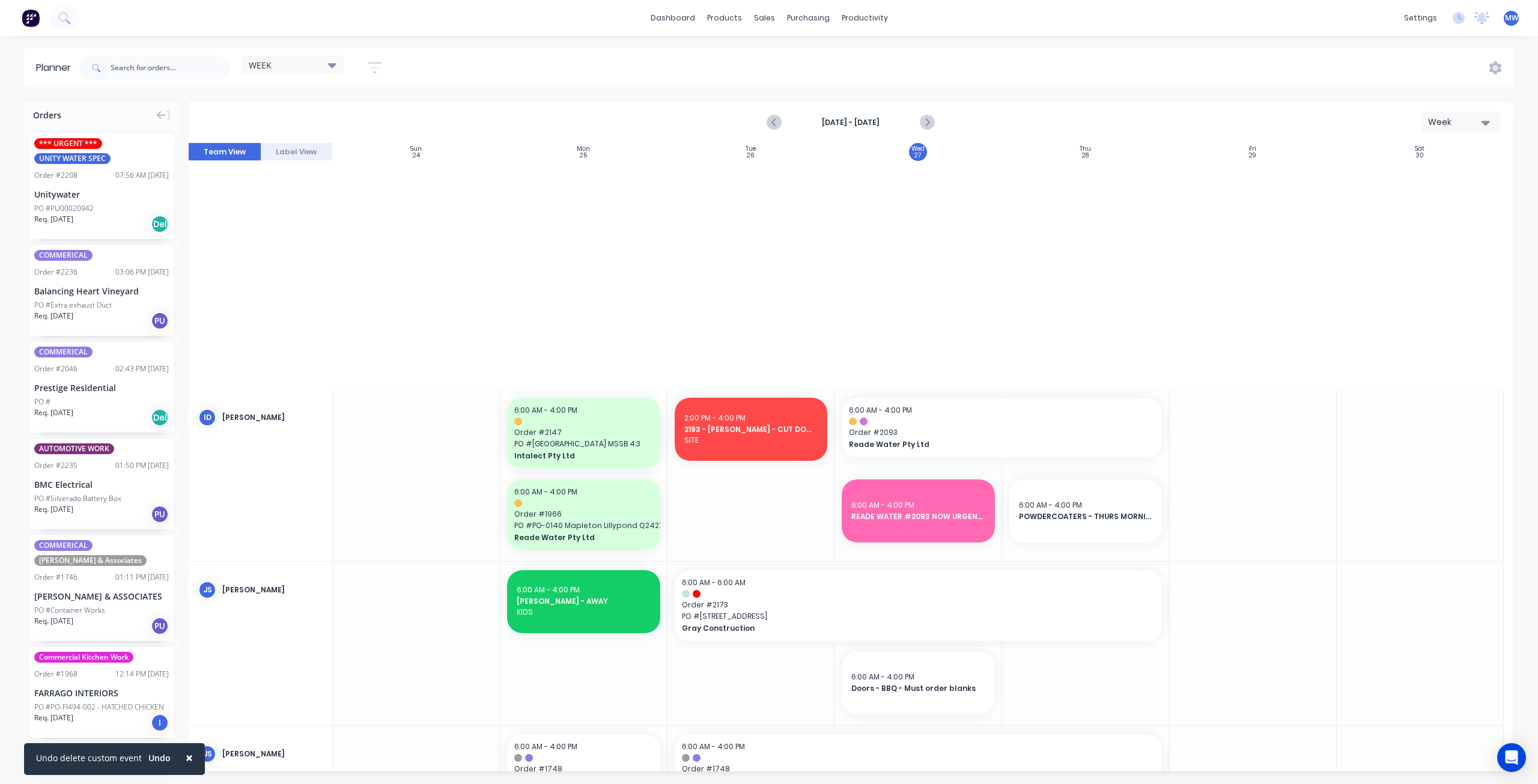
click at [774, 126] on icon "Previous page" at bounding box center [775, 122] width 15 height 15
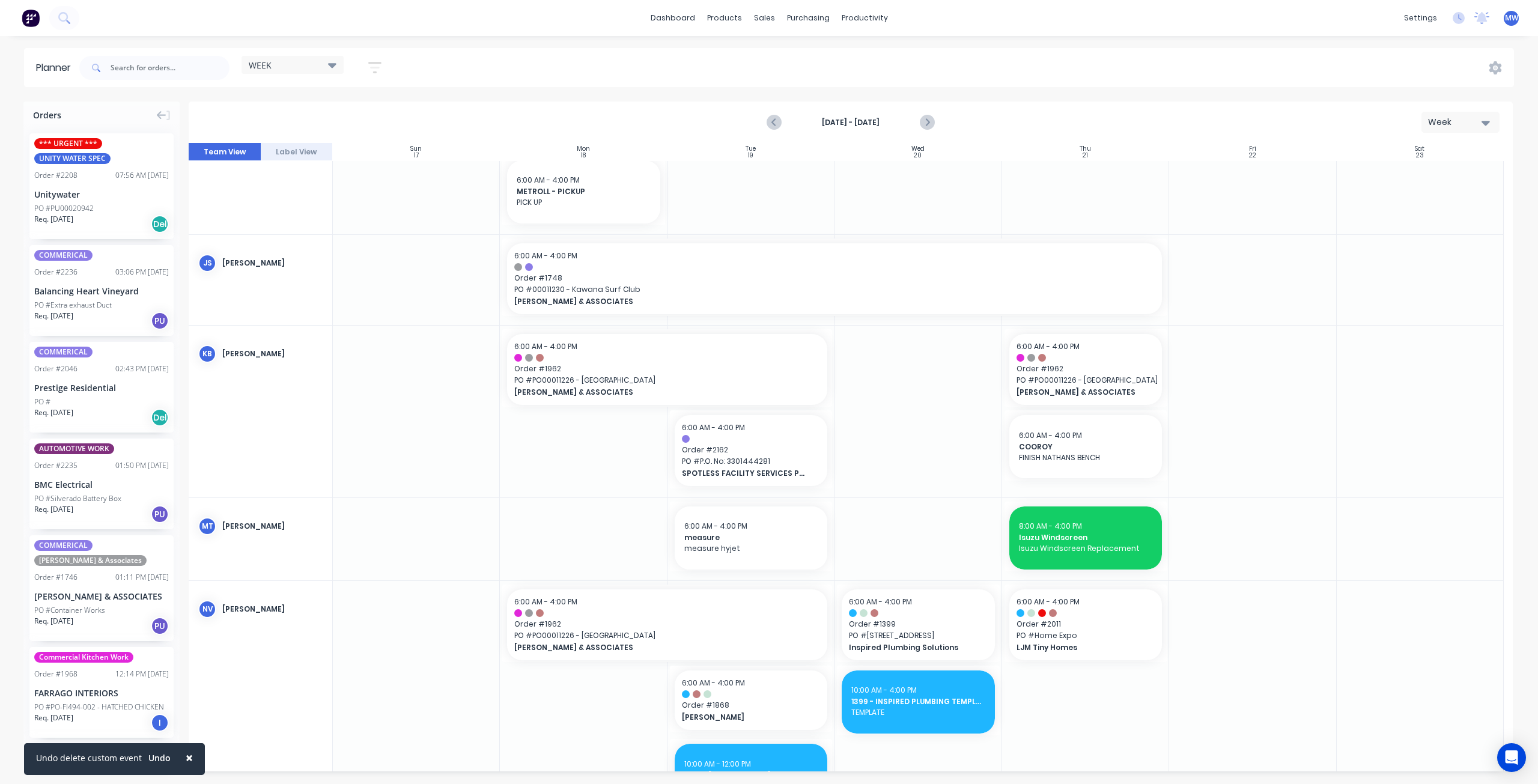
scroll to position [191, 0]
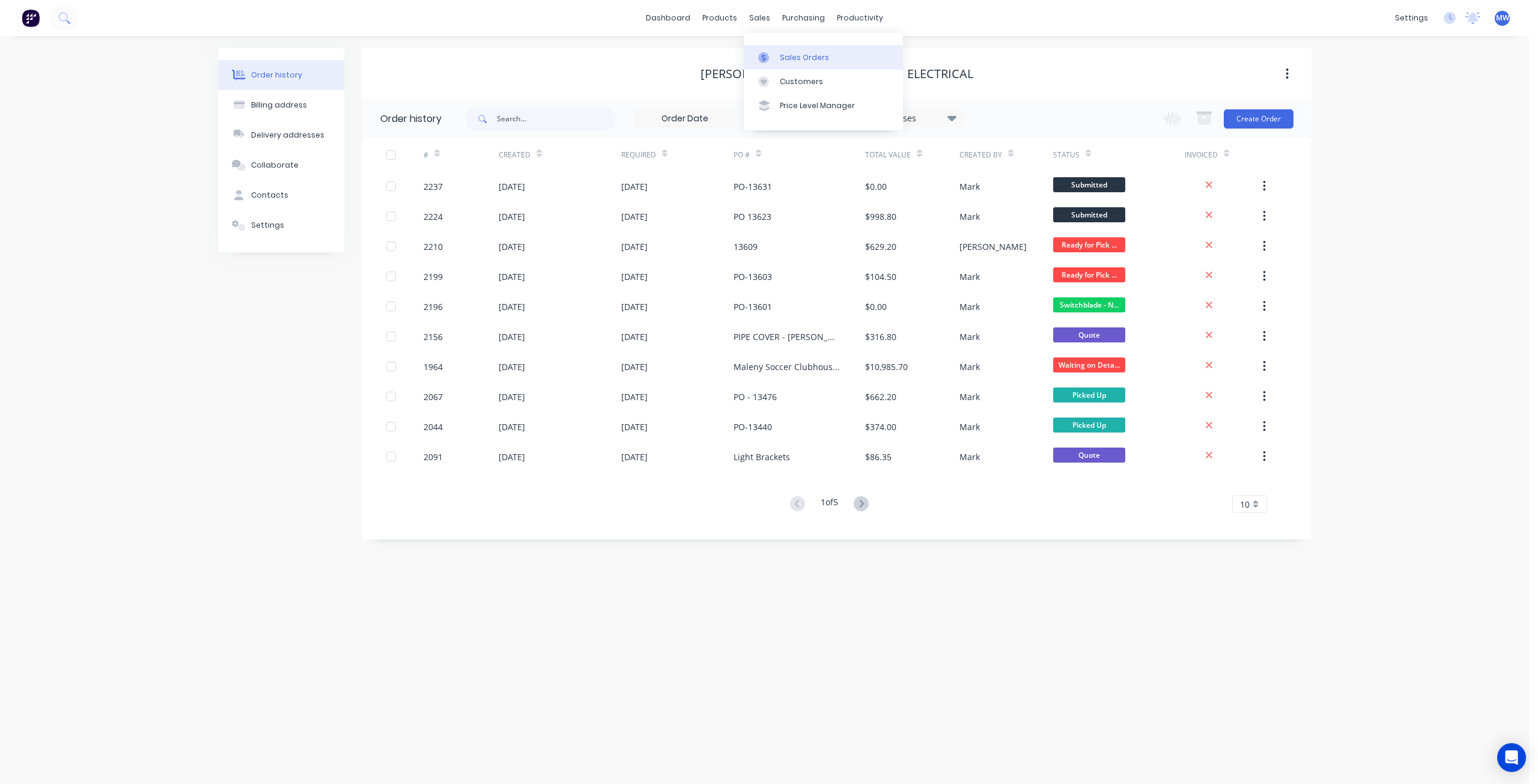
click at [796, 50] on link "Sales Orders" at bounding box center [823, 57] width 159 height 24
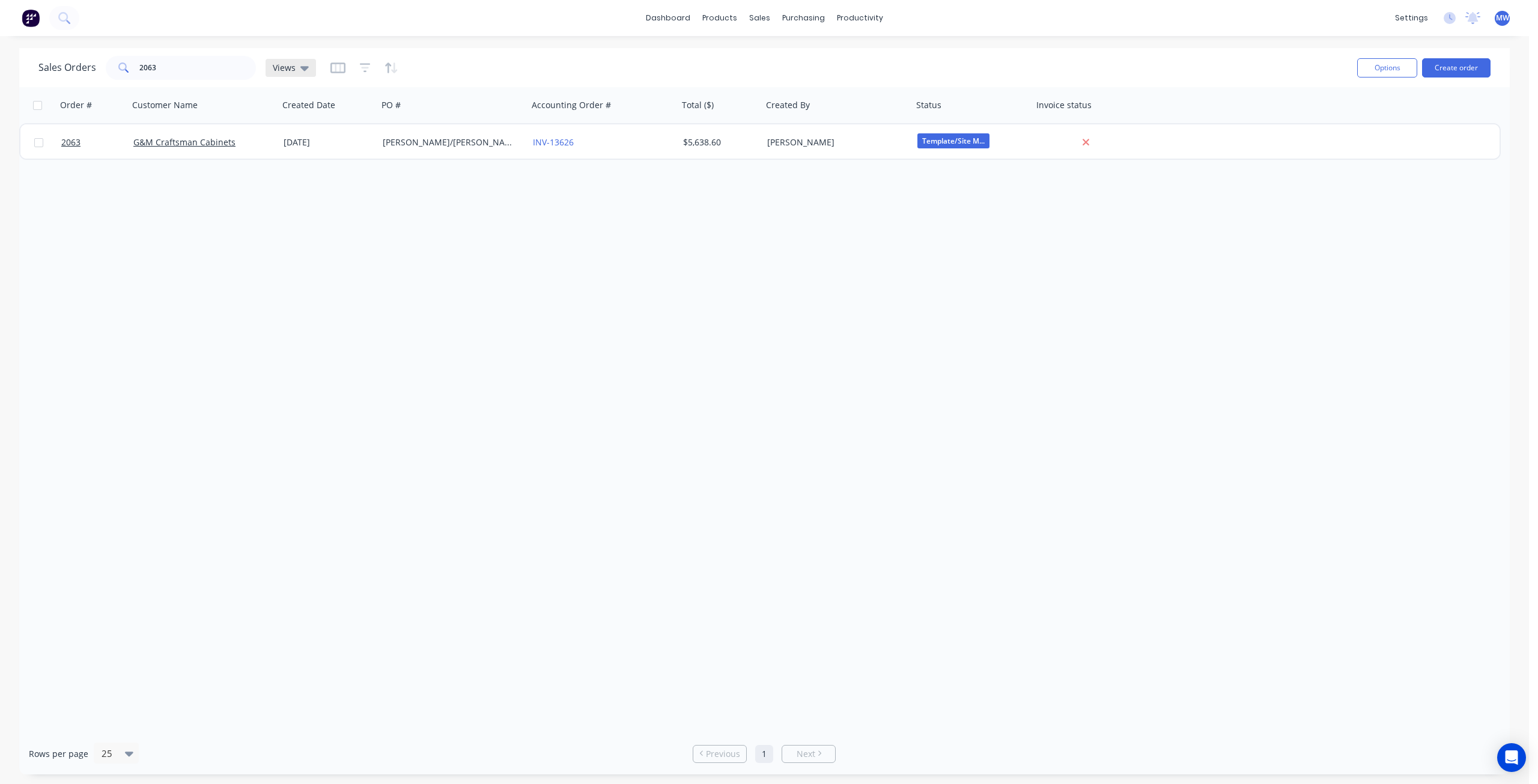
click at [300, 71] on icon at bounding box center [304, 68] width 8 height 13
click at [290, 198] on button "DRAFT QUOTES" at bounding box center [338, 194] width 137 height 14
drag, startPoint x: 165, startPoint y: 74, endPoint x: 124, endPoint y: 71, distance: 41.1
click at [124, 72] on div "2063" at bounding box center [180, 68] width 150 height 24
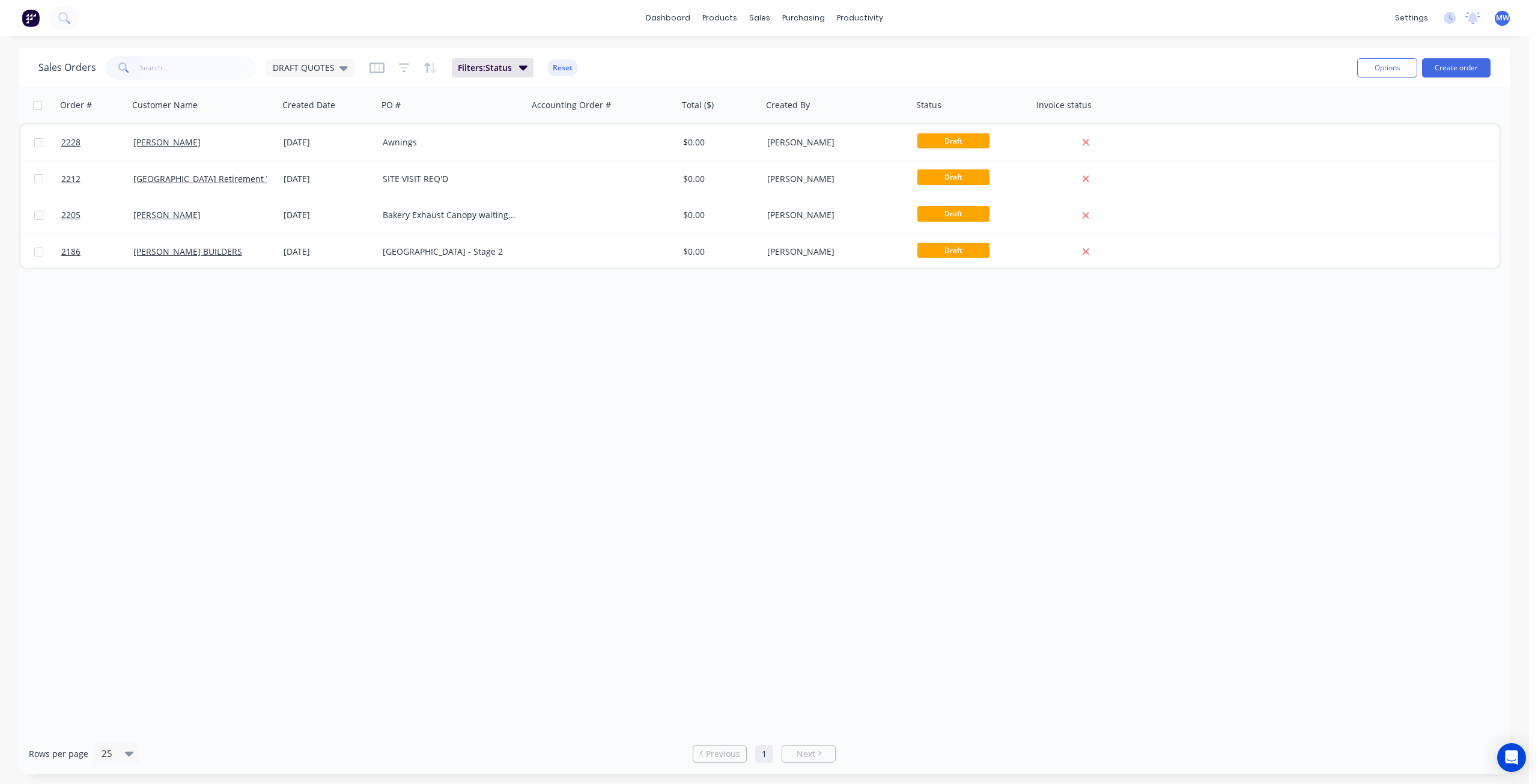
click at [203, 375] on div "Order # Customer Name Created Date PO # Accounting Order # Total ($) Created By…" at bounding box center [764, 410] width 1491 height 646
click at [225, 423] on div "Order # Customer Name Created Date PO # Accounting Order # Total ($) Created By…" at bounding box center [764, 410] width 1491 height 646
click at [503, 489] on div "Order # Customer Name Created Date PO # Accounting Order # Total ($) Created By…" at bounding box center [764, 410] width 1491 height 646
click at [325, 369] on div "Order # Customer Name Created Date PO # Accounting Order # Total ($) Created By…" at bounding box center [764, 410] width 1491 height 646
click at [495, 315] on div "Order # Customer Name Created Date PO # Accounting Order # Total ($) Created By…" at bounding box center [764, 410] width 1491 height 646
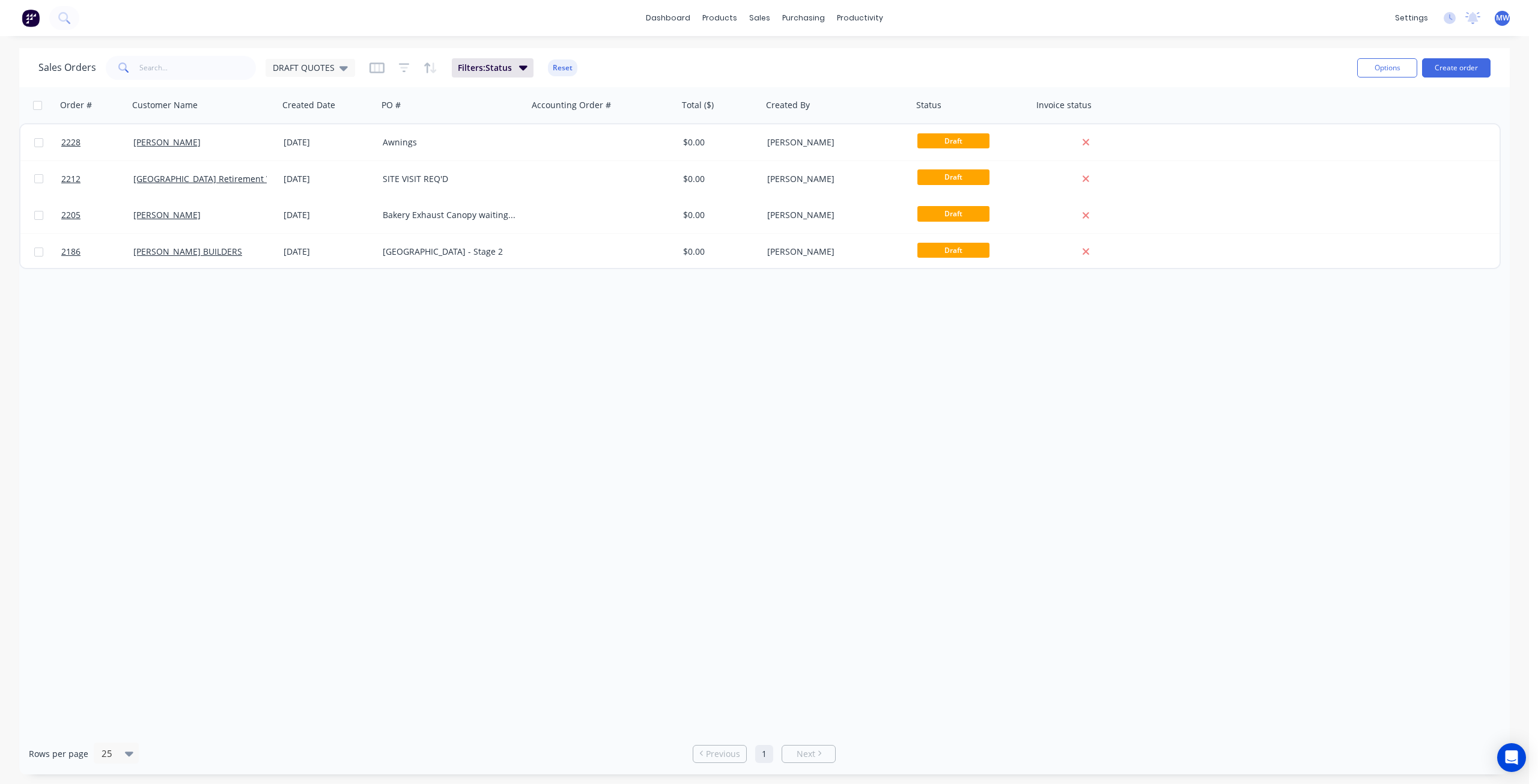
click at [495, 401] on div "Order # Customer Name Created Date PO # Accounting Order # Total ($) Created By…" at bounding box center [764, 410] width 1491 height 646
click at [545, 324] on div "Order # Customer Name Created Date PO # Accounting Order # Total ($) Created By…" at bounding box center [764, 410] width 1491 height 646
drag, startPoint x: 397, startPoint y: 399, endPoint x: 390, endPoint y: 377, distance: 23.1
click at [397, 398] on div "Order # Customer Name Created Date PO # Accounting Order # Total ($) Created By…" at bounding box center [764, 410] width 1491 height 646
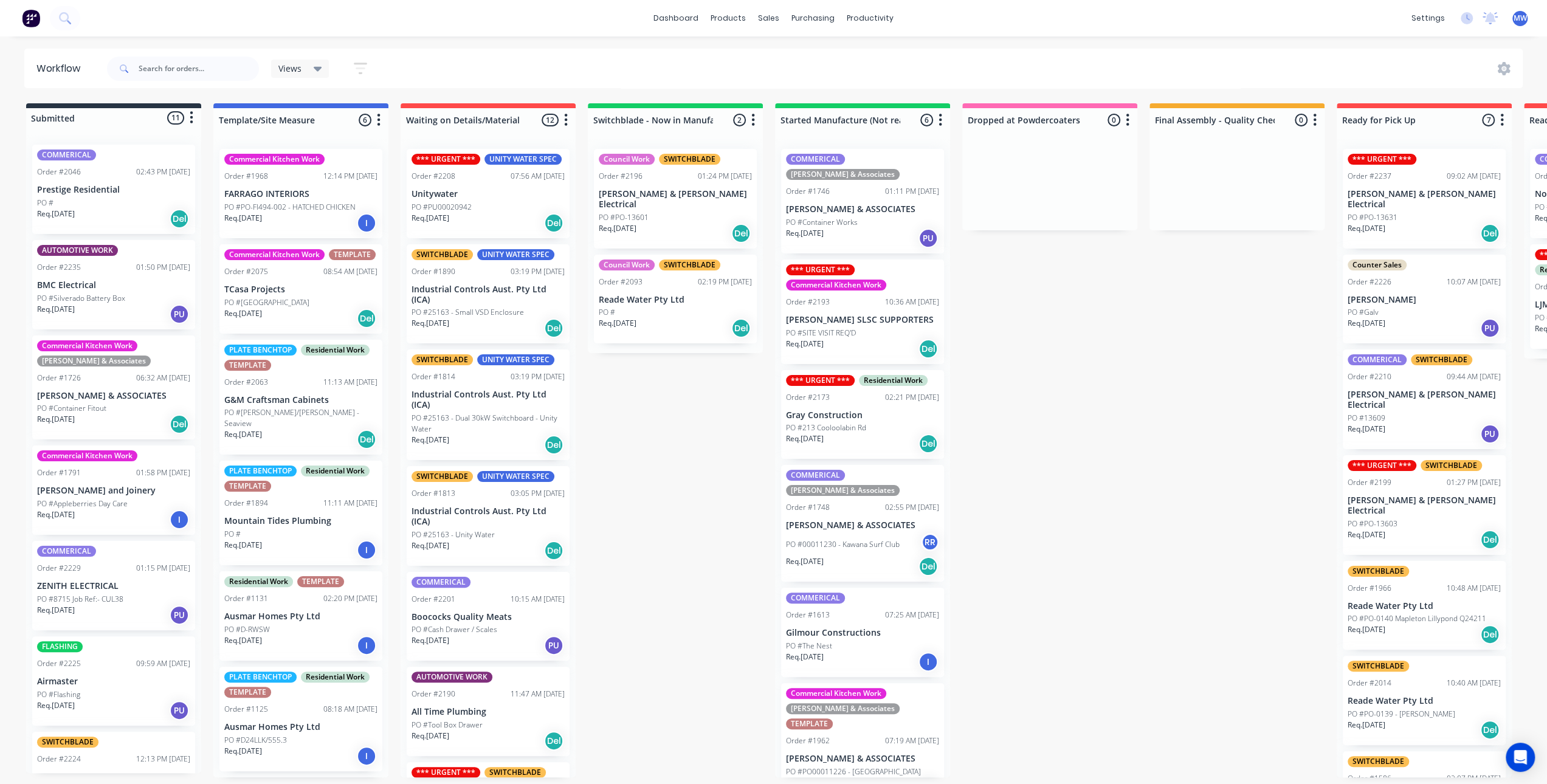
click at [1416, 191] on p "[PERSON_NAME] & [PERSON_NAME] Electrical" at bounding box center [1424, 199] width 153 height 20
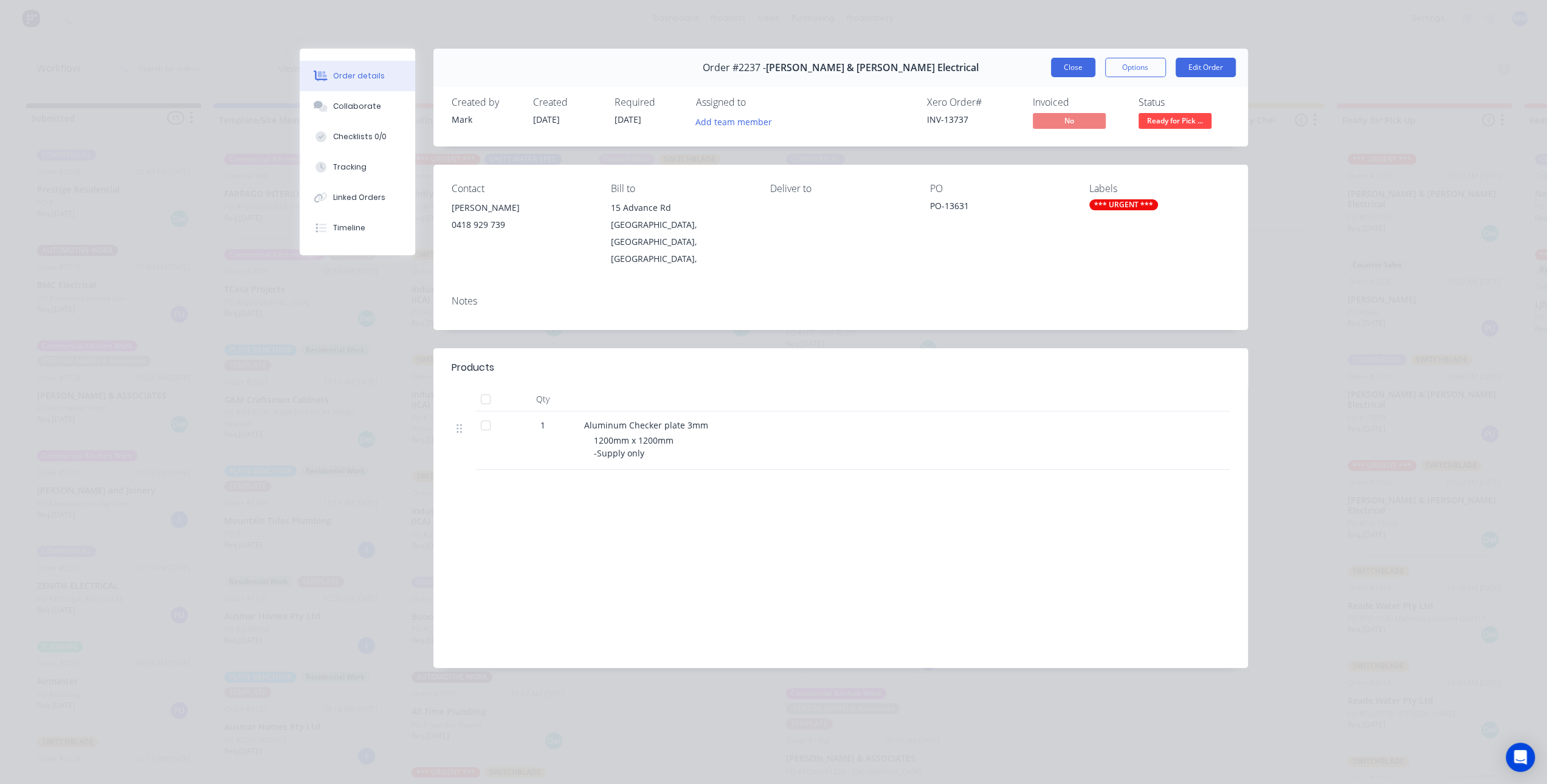
click at [1082, 72] on button "Close" at bounding box center [1073, 68] width 45 height 20
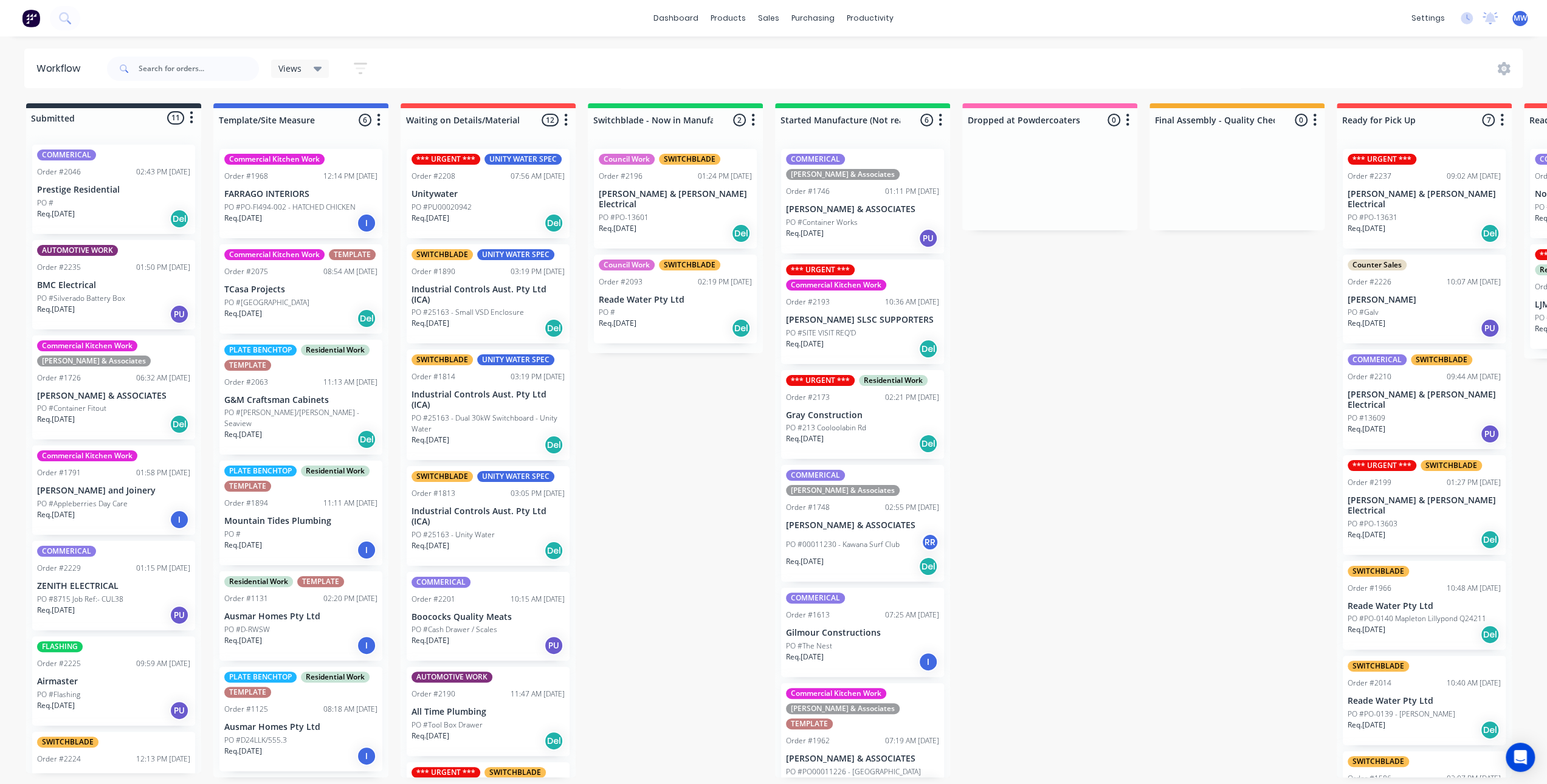
click at [1057, 441] on div "Submitted 11 Status colour #273444 hex #273444 Save Cancel Summaries Total orde…" at bounding box center [1004, 440] width 2027 height 674
click at [1447, 190] on p "[PERSON_NAME] & [PERSON_NAME] Electrical" at bounding box center [1424, 199] width 153 height 20
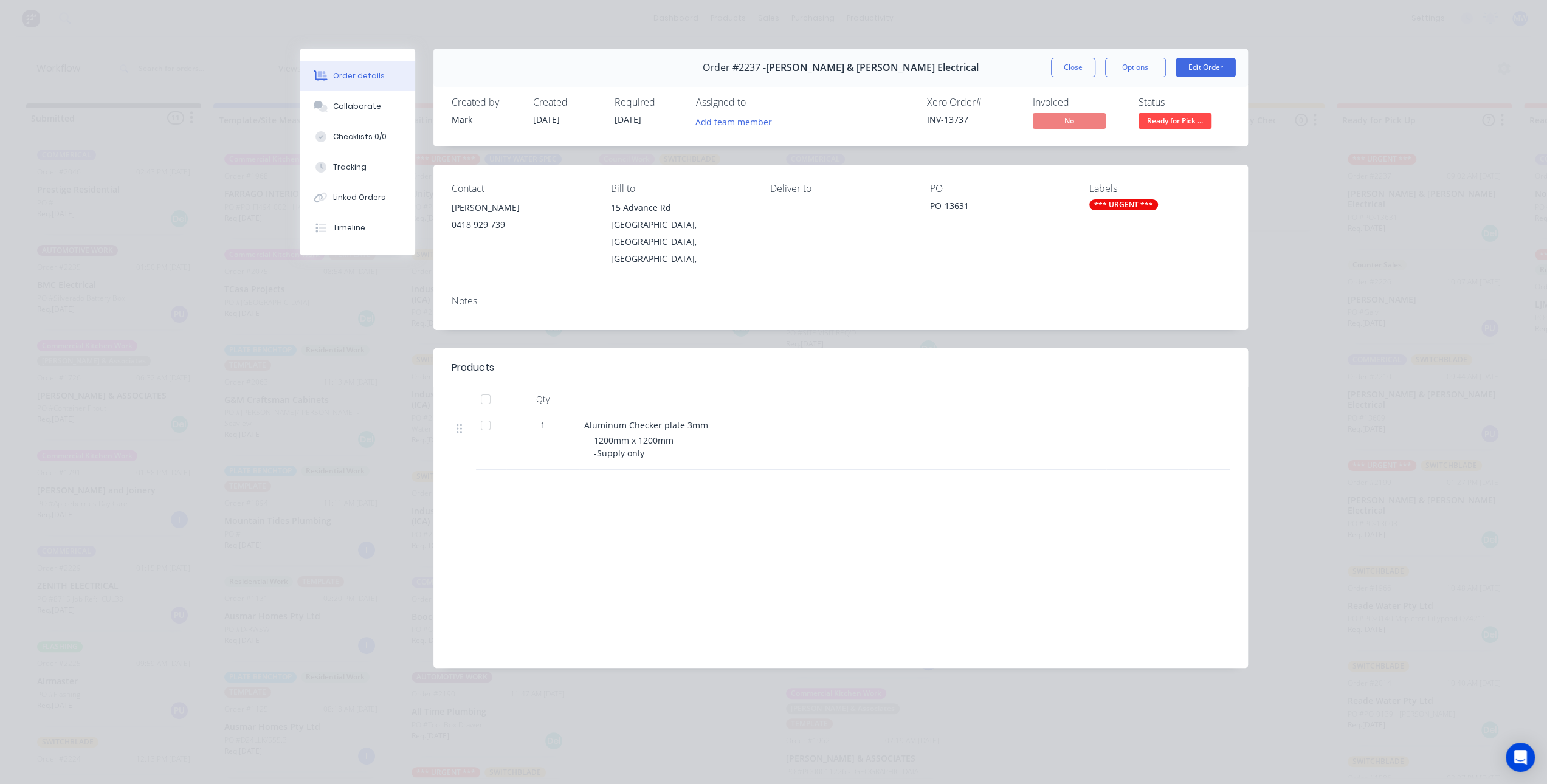
click at [654, 434] on span "1200mm x 1200mm -Supply only" at bounding box center [634, 446] width 80 height 24
drag, startPoint x: 357, startPoint y: 98, endPoint x: 358, endPoint y: 91, distance: 7.1
click at [357, 98] on button "Collaborate" at bounding box center [357, 106] width 115 height 30
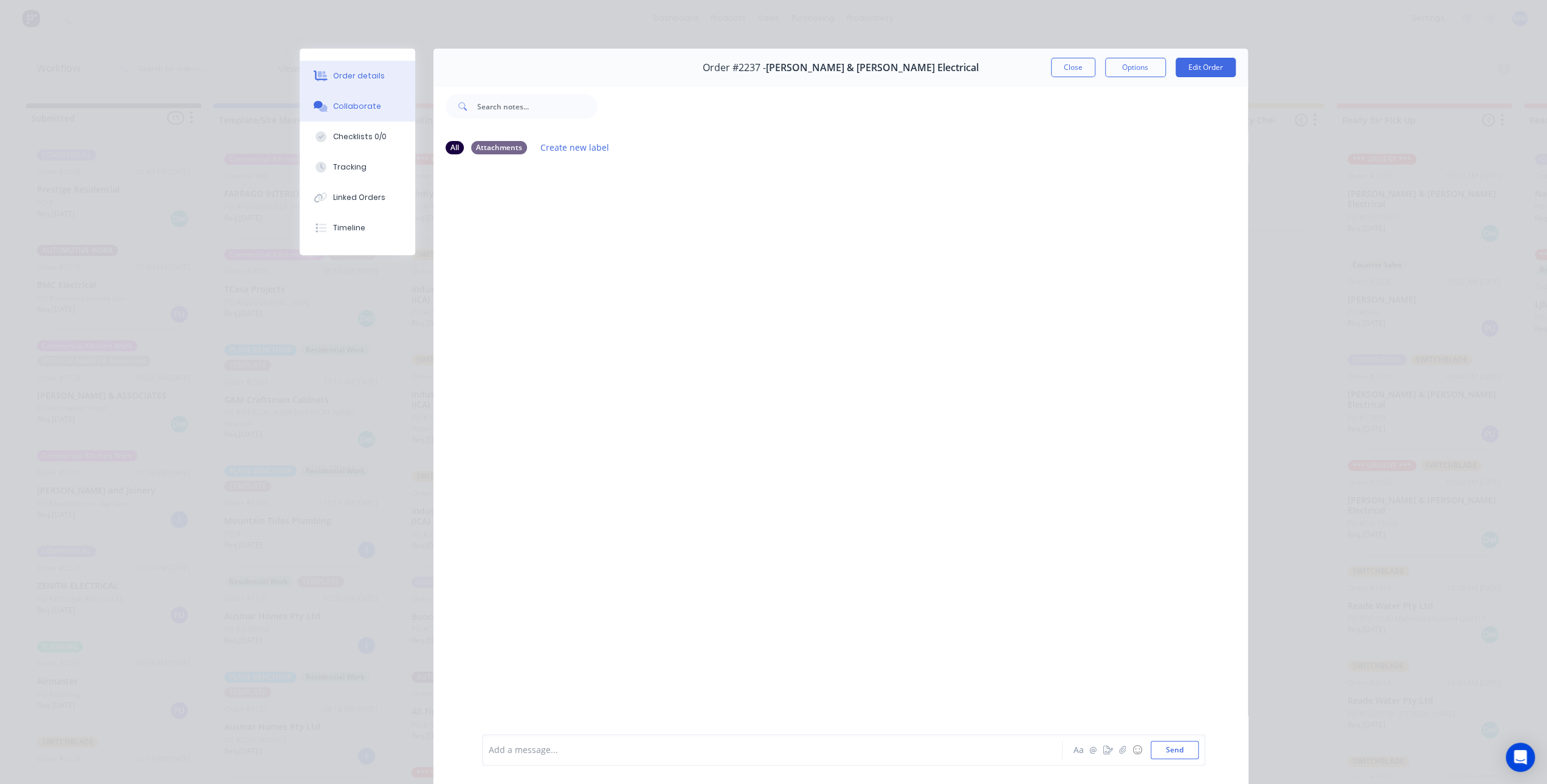
click at [359, 76] on div "Order details" at bounding box center [359, 76] width 52 height 11
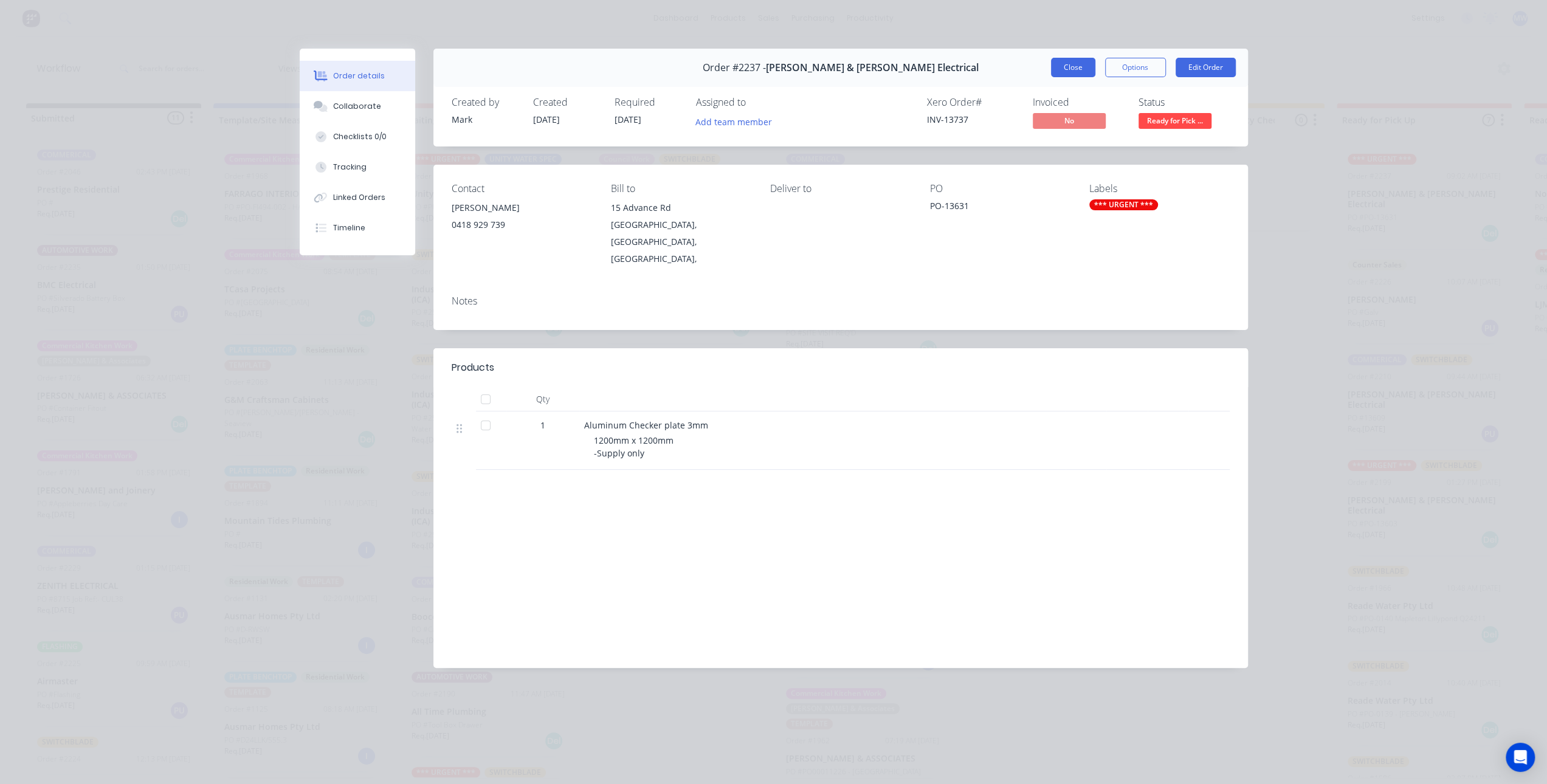
click at [1065, 69] on button "Close" at bounding box center [1073, 68] width 45 height 20
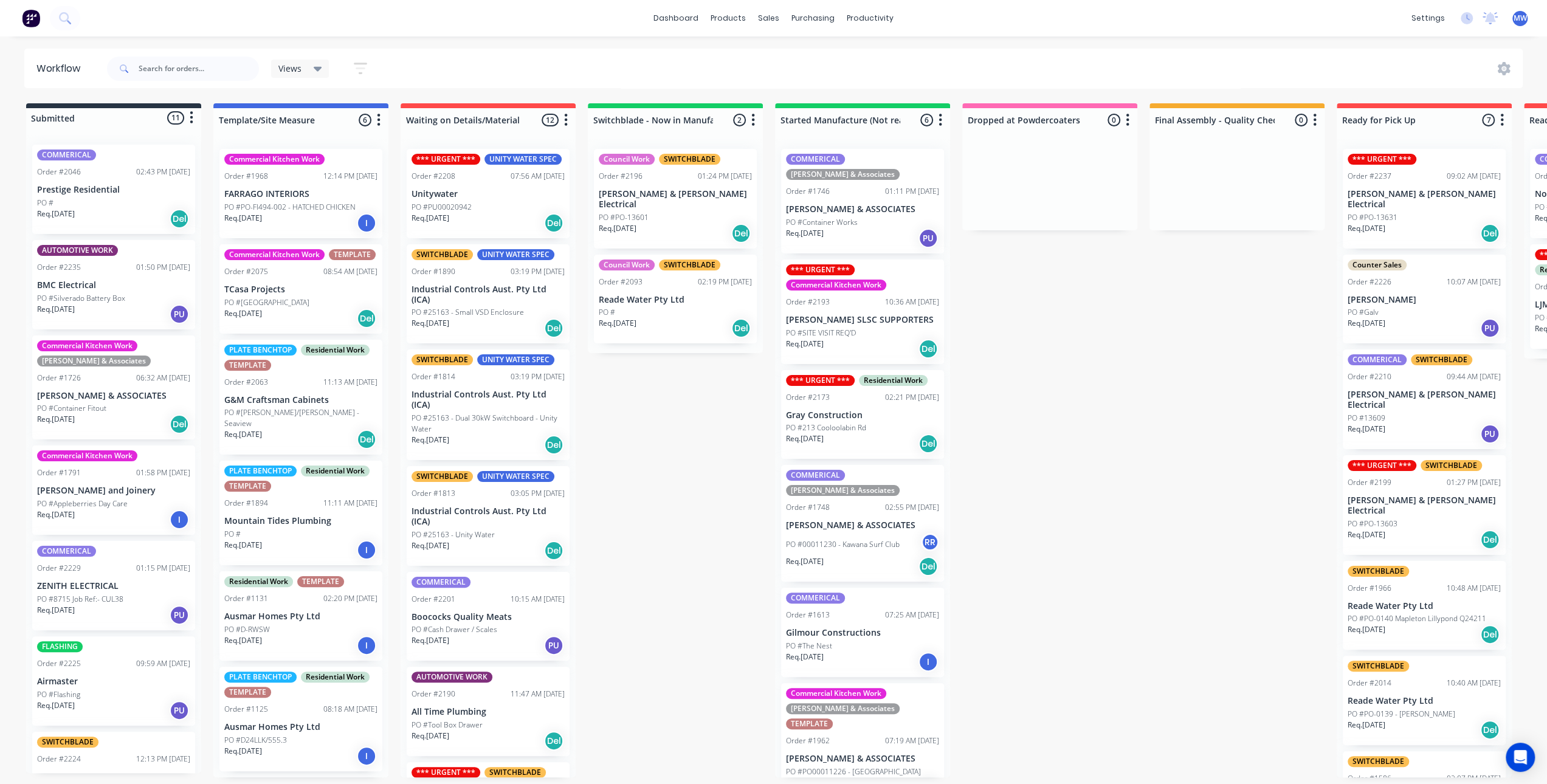
click at [1091, 475] on div "Submitted 11 Status colour #273444 hex #273444 Save Cancel Summaries Total orde…" at bounding box center [1004, 440] width 2027 height 674
click at [1091, 471] on div "Submitted 11 Status colour #273444 hex #273444 Save Cancel Summaries Total orde…" at bounding box center [1004, 440] width 2027 height 674
click at [1090, 470] on div "Submitted 11 Status colour #273444 hex #273444 Save Cancel Summaries Total orde…" at bounding box center [1004, 440] width 2027 height 674
click at [1088, 469] on div "Submitted 11 Status colour #273444 hex #273444 Save Cancel Summaries Total orde…" at bounding box center [1004, 440] width 2027 height 674
click at [1087, 427] on div "Submitted 11 Status colour #273444 hex #273444 Save Cancel Summaries Total orde…" at bounding box center [1004, 440] width 2027 height 674
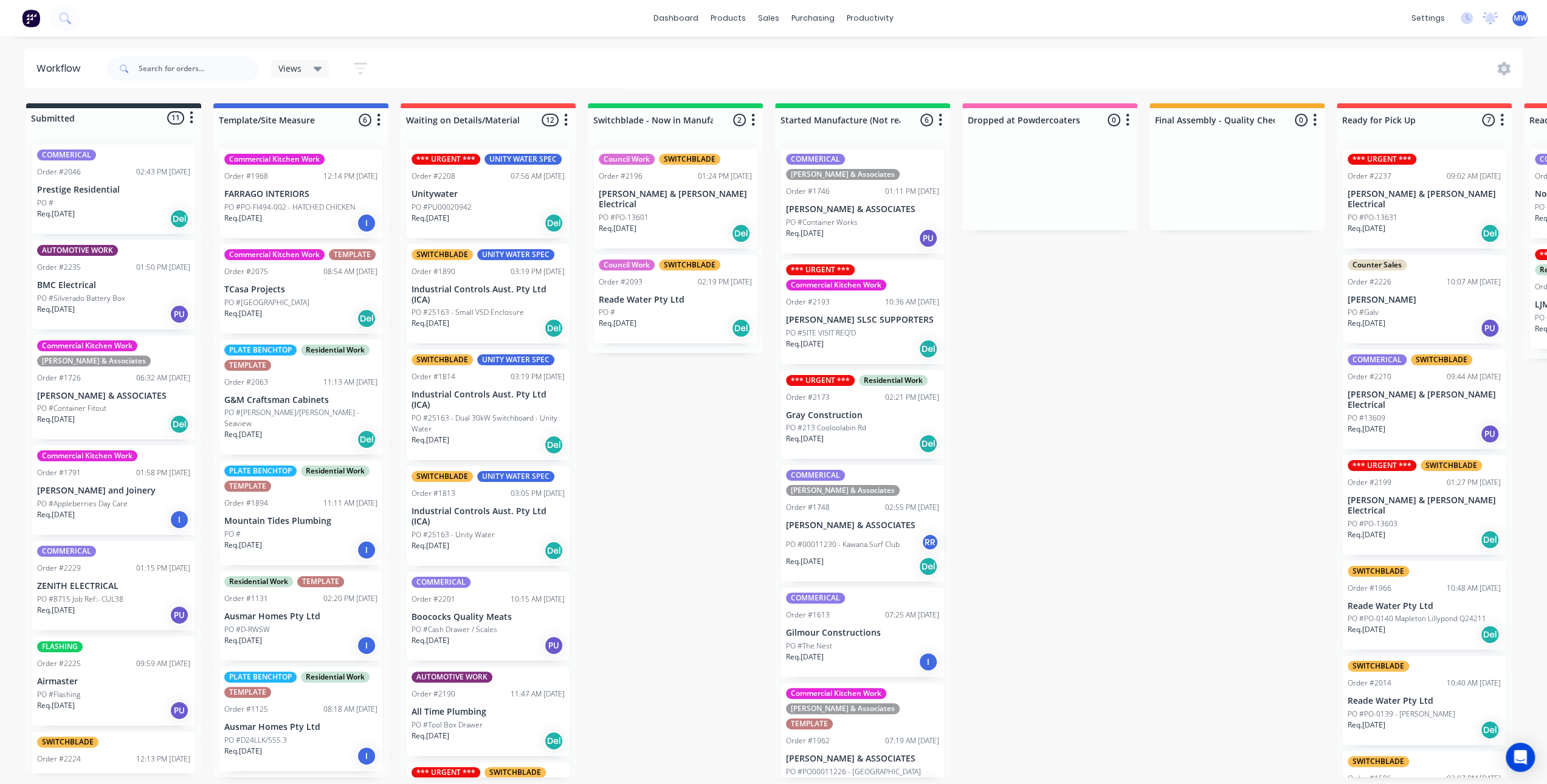
click at [1090, 374] on div "Submitted 11 Status colour #273444 hex #273444 Save Cancel Summaries Total orde…" at bounding box center [1004, 440] width 2027 height 674
click at [1048, 341] on div "Submitted 11 Status colour #273444 hex #273444 Save Cancel Summaries Total orde…" at bounding box center [1004, 440] width 2027 height 674
click at [1460, 323] on div "Mark as Picked Up" at bounding box center [1469, 328] width 122 height 25
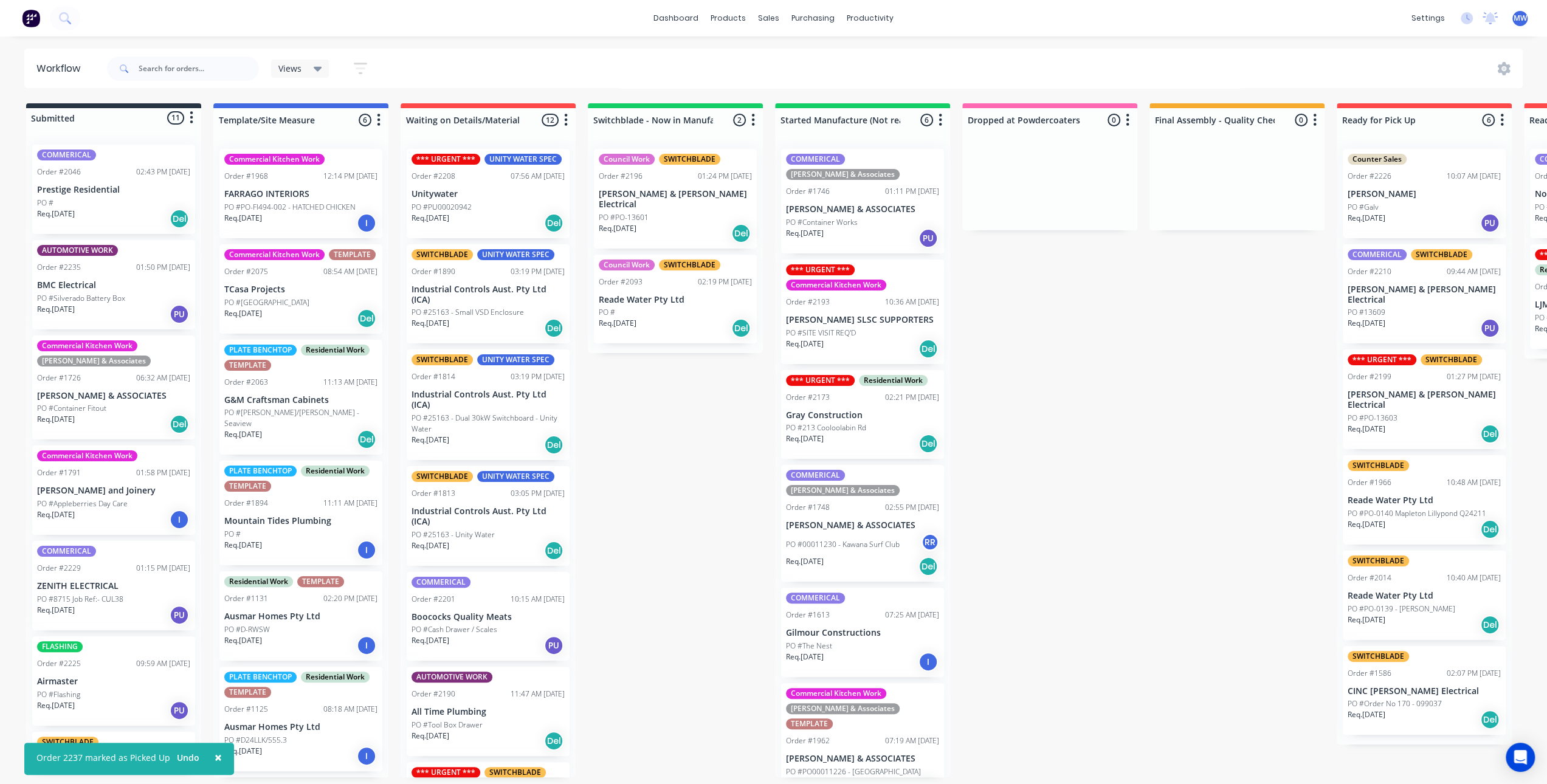
drag, startPoint x: 1152, startPoint y: 432, endPoint x: 1389, endPoint y: 306, distance: 268.4
click at [1152, 432] on div "Submitted 11 Status colour #273444 hex #273444 Save Cancel Summaries Total orde…" at bounding box center [1004, 440] width 2027 height 674
click at [1185, 463] on div "Submitted 11 Status colour #273444 hex #273444 Save Cancel Summaries Total orde…" at bounding box center [1004, 440] width 2027 height 674
click at [1187, 414] on div "Submitted 11 Status colour #273444 hex #273444 Save Cancel Summaries Total orde…" at bounding box center [1004, 440] width 2027 height 674
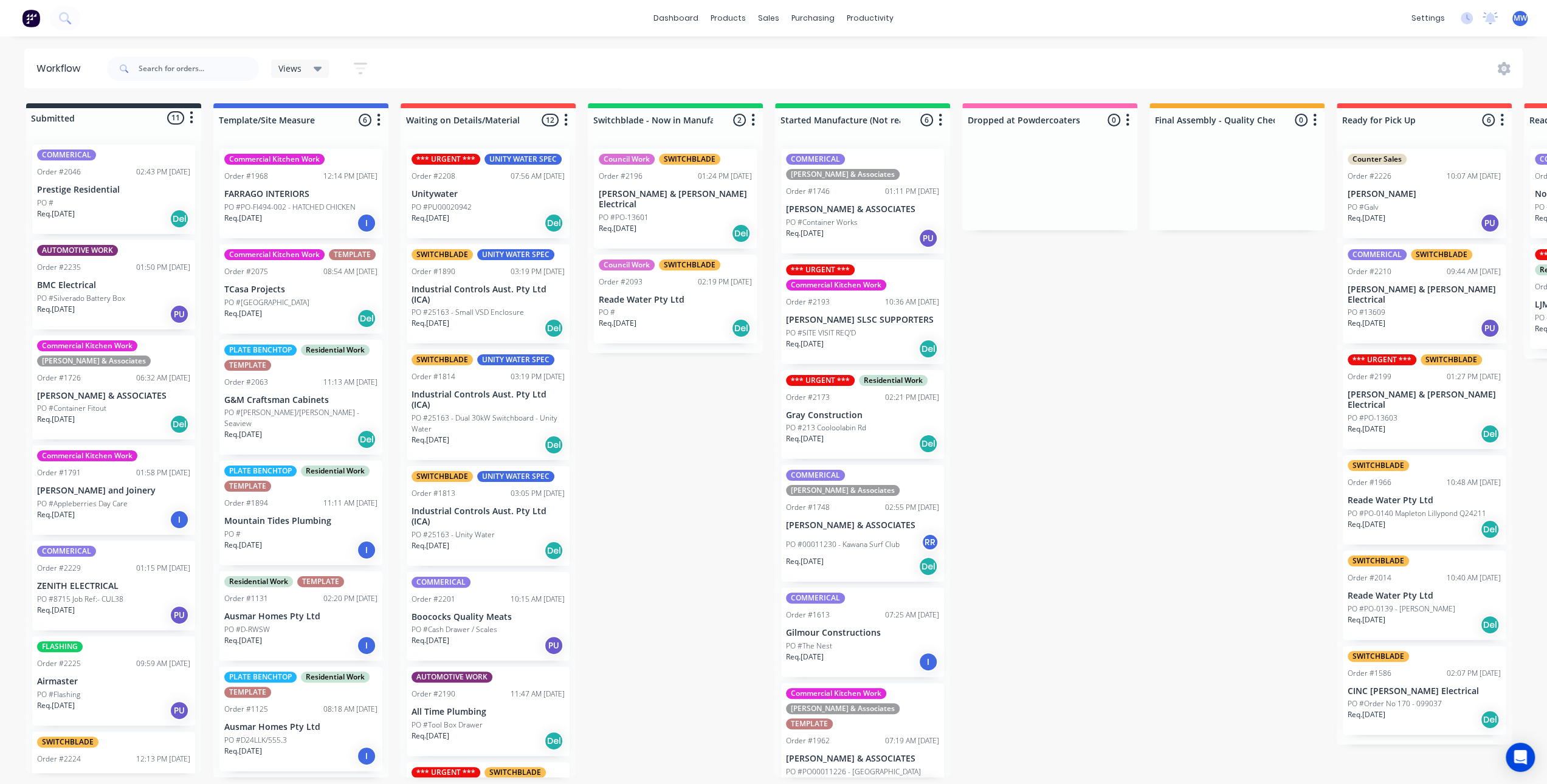
click at [1403, 213] on div "Req. 08/09/25 PU" at bounding box center [1424, 222] width 153 height 20
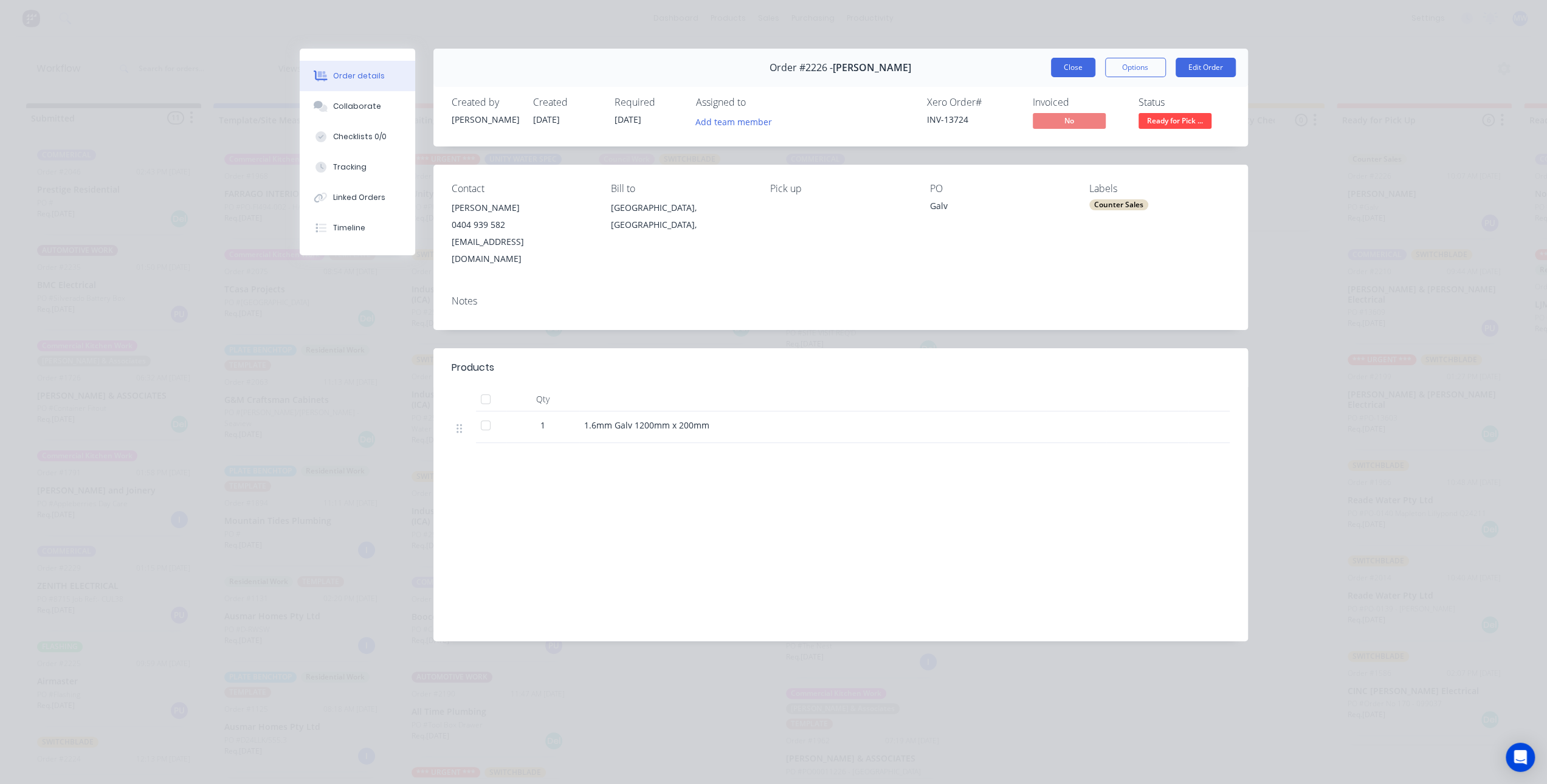
click at [1083, 69] on button "Close" at bounding box center [1073, 68] width 45 height 20
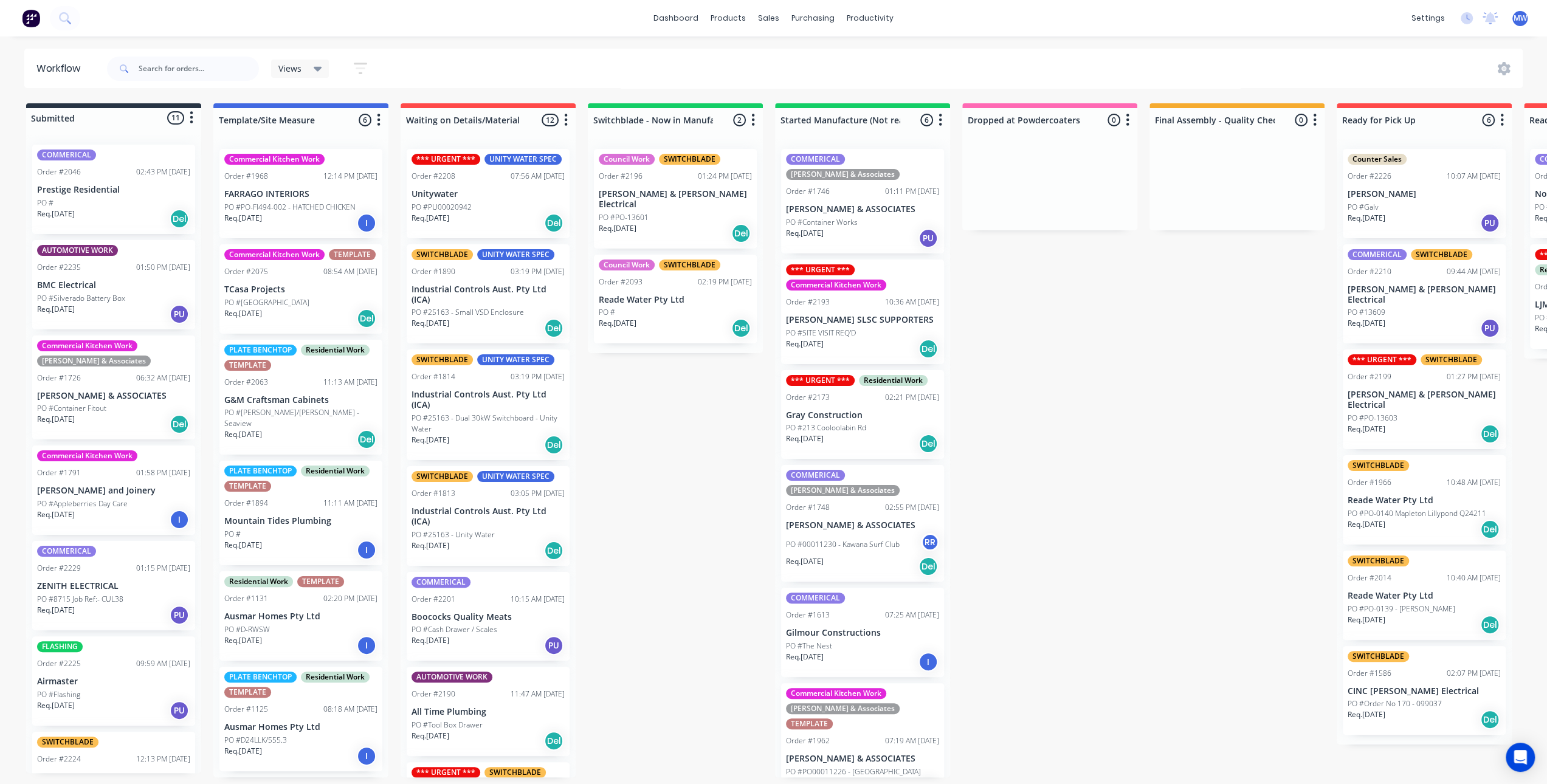
click at [1158, 365] on div "Submitted 11 Status colour #273444 hex #273444 Save Cancel Summaries Total orde…" at bounding box center [1004, 440] width 2027 height 674
click at [1420, 206] on div "PO #Galv" at bounding box center [1424, 207] width 153 height 11
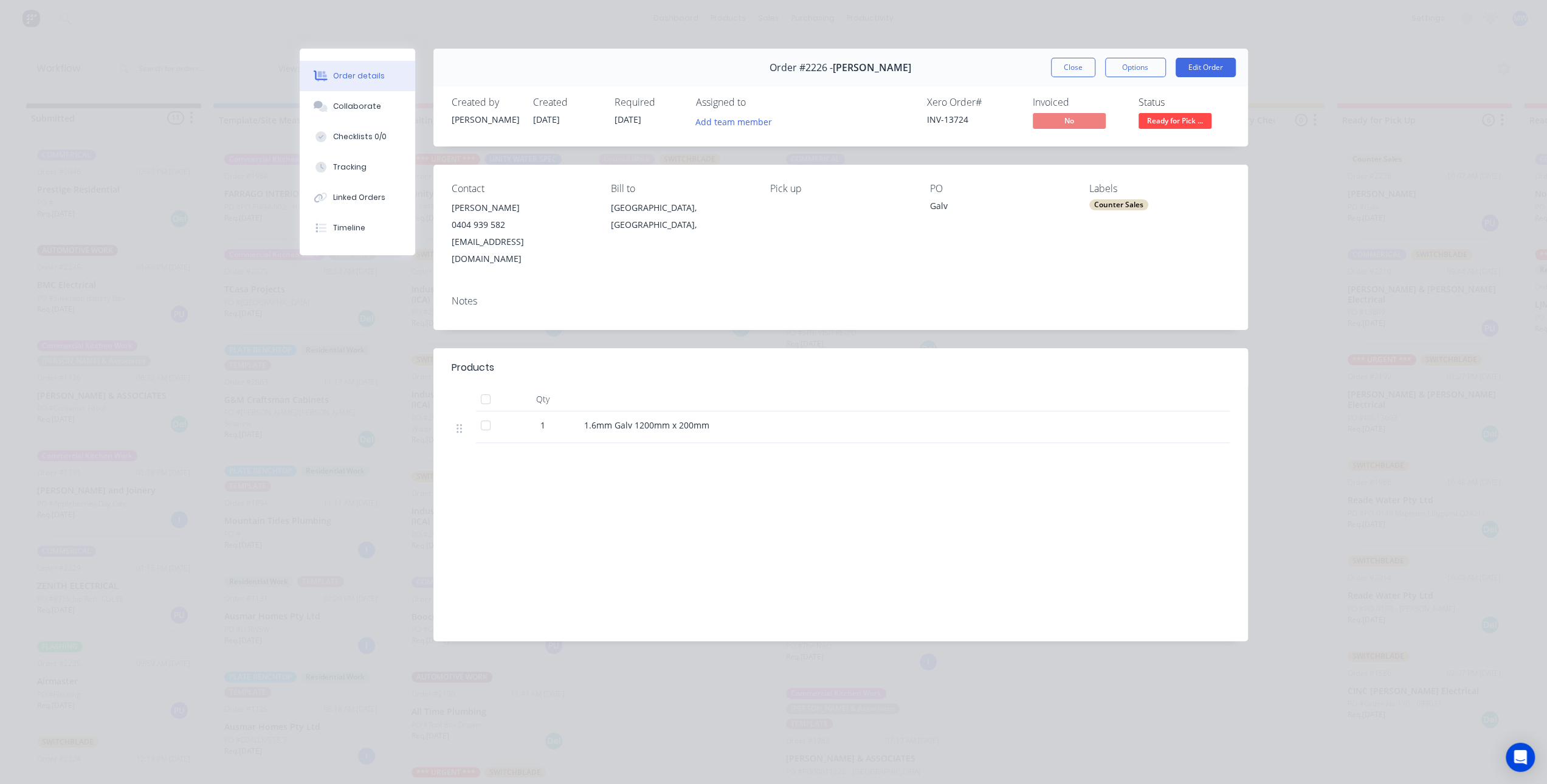
click at [1064, 70] on button "Close" at bounding box center [1073, 68] width 45 height 20
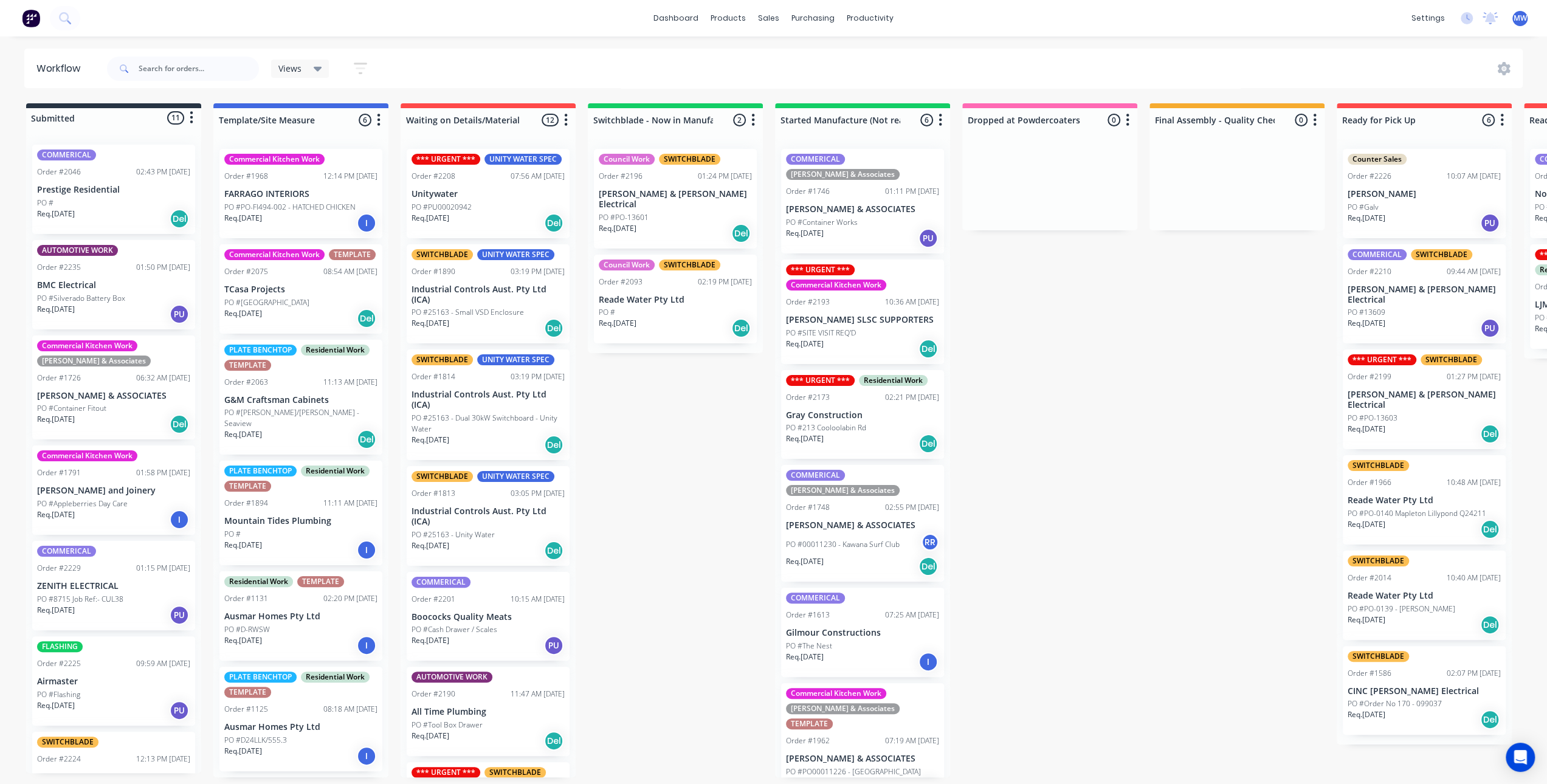
click at [1066, 470] on div "Submitted 11 Status colour #273444 hex #273444 Save Cancel Summaries Total orde…" at bounding box center [1004, 440] width 2027 height 674
click at [1079, 431] on div "Submitted 11 Status colour #273444 hex #273444 Save Cancel Summaries Total orde…" at bounding box center [1004, 440] width 2027 height 674
click at [707, 467] on div "Submitted 11 Status colour #273444 hex #273444 Save Cancel Summaries Total orde…" at bounding box center [1004, 440] width 2027 height 674
click at [765, 19] on div "sales" at bounding box center [768, 18] width 33 height 18
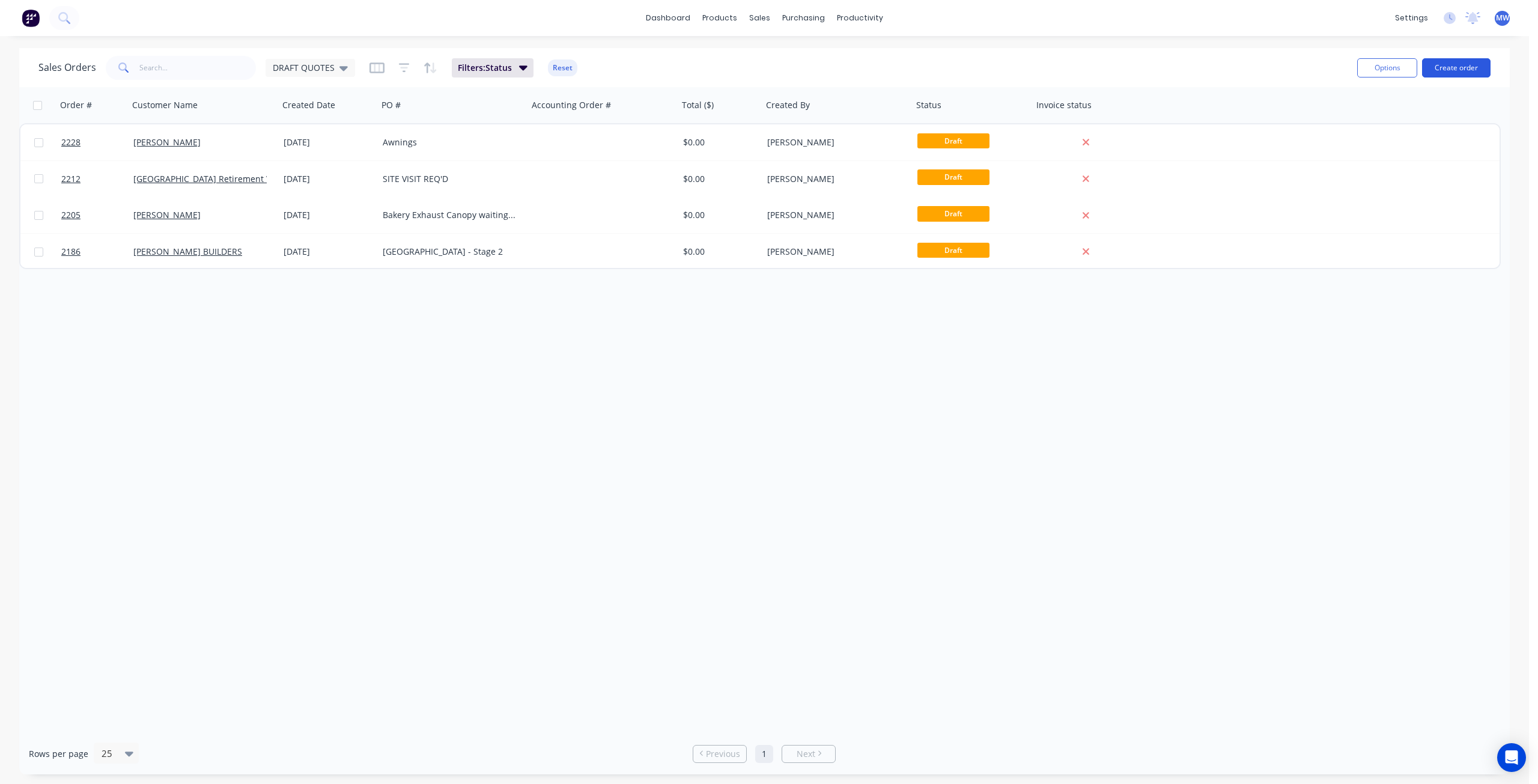
click at [1472, 64] on button "Create order" at bounding box center [1456, 68] width 68 height 20
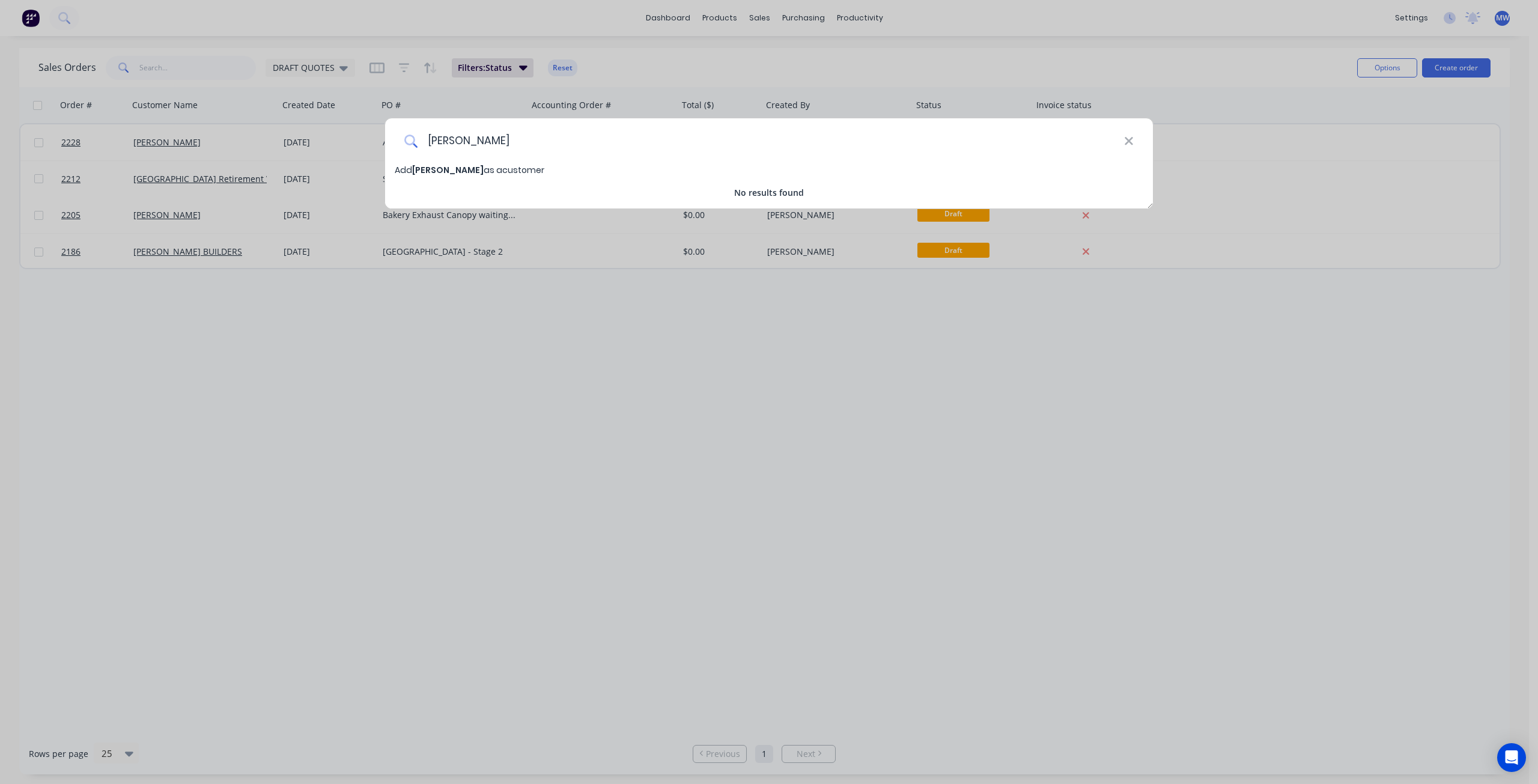
click at [500, 141] on input "[PERSON_NAME]" at bounding box center [771, 141] width 707 height 45
type input "[PERSON_NAME]"
click at [473, 174] on span "[PERSON_NAME]" at bounding box center [448, 170] width 71 height 12
select select "AU"
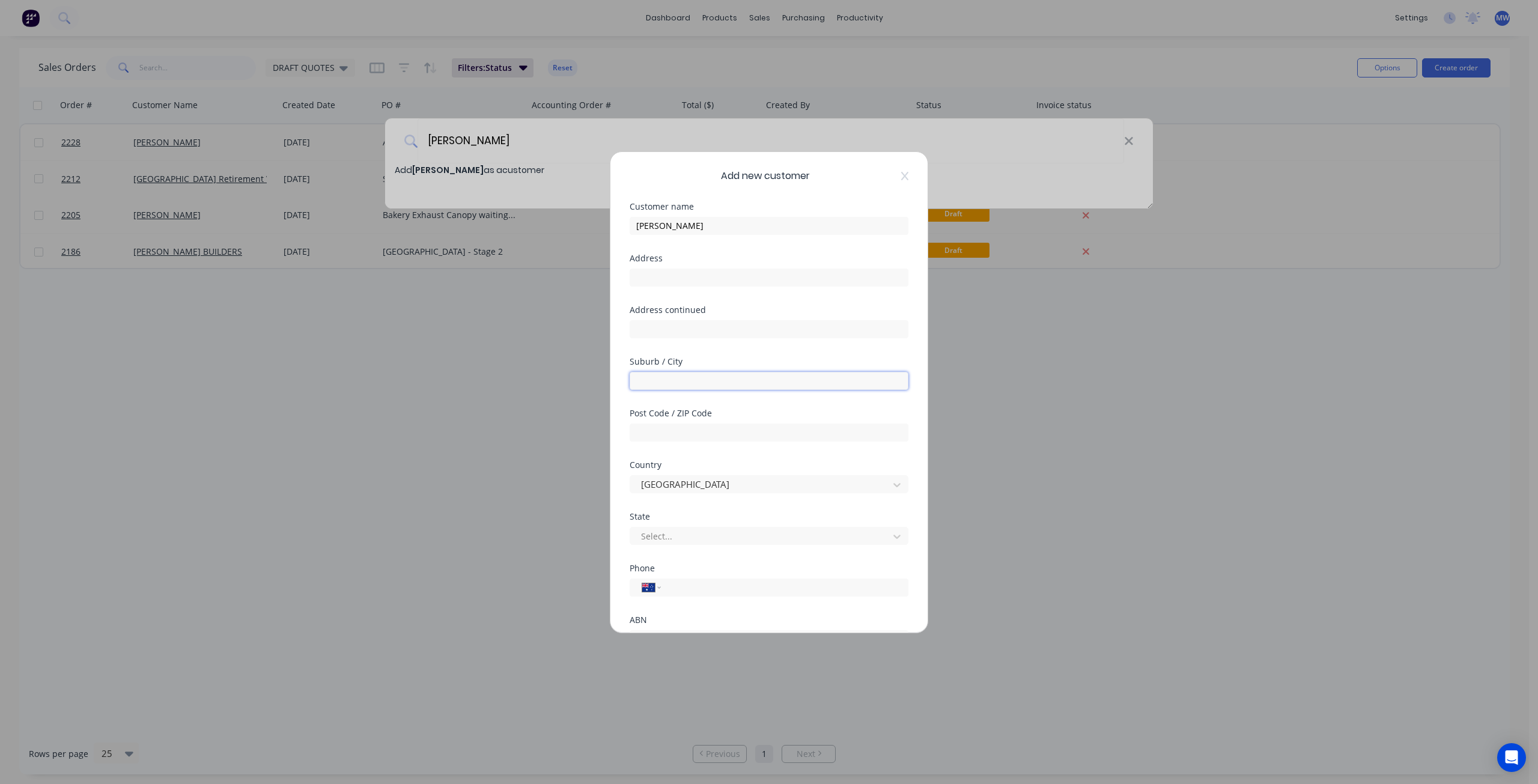
click at [691, 376] on input "text" at bounding box center [769, 381] width 279 height 18
type input "Buderim"
click at [696, 532] on div at bounding box center [761, 536] width 243 height 15
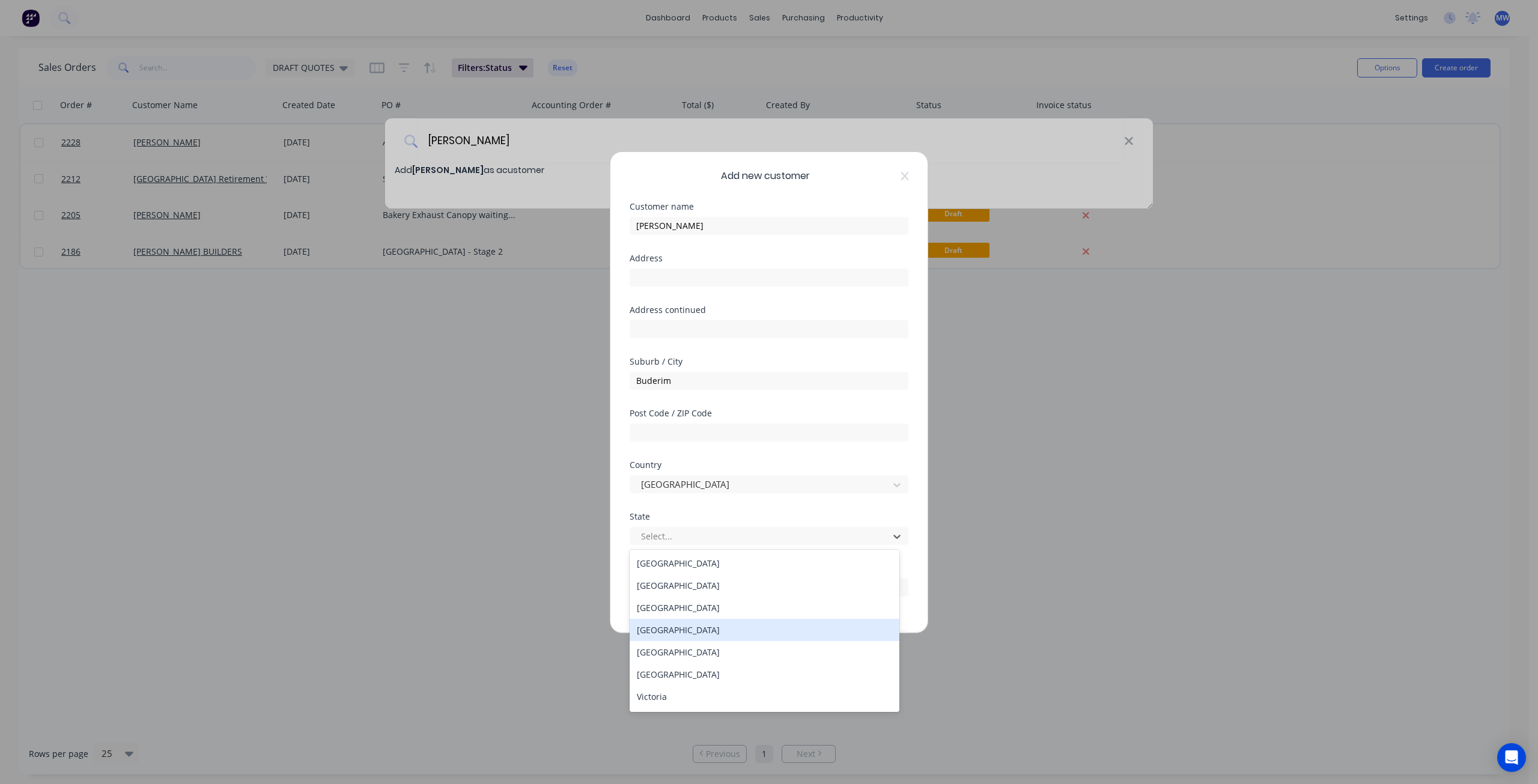
click at [697, 628] on div "[GEOGRAPHIC_DATA]" at bounding box center [764, 630] width 269 height 22
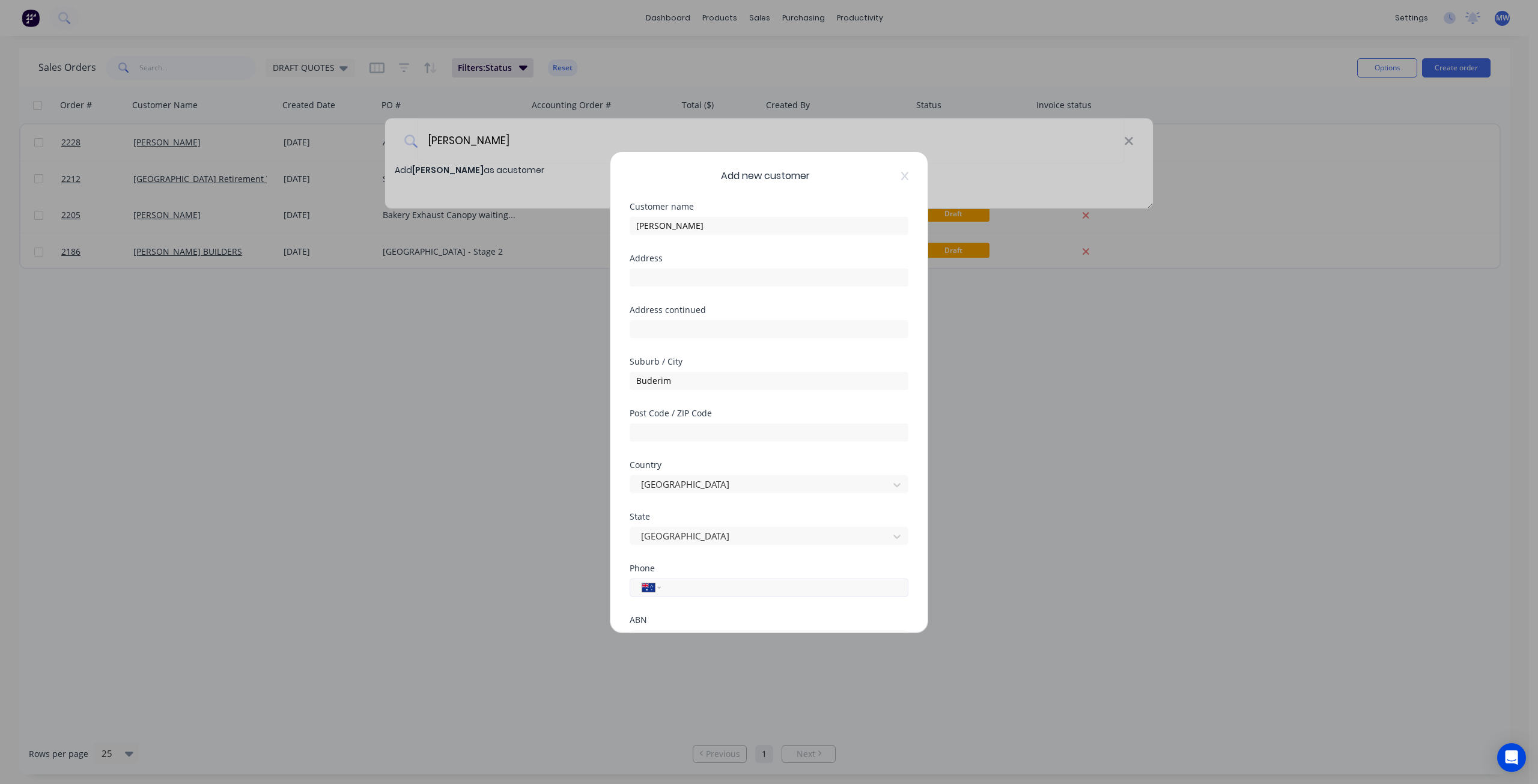
click at [690, 589] on input "tel" at bounding box center [783, 587] width 226 height 14
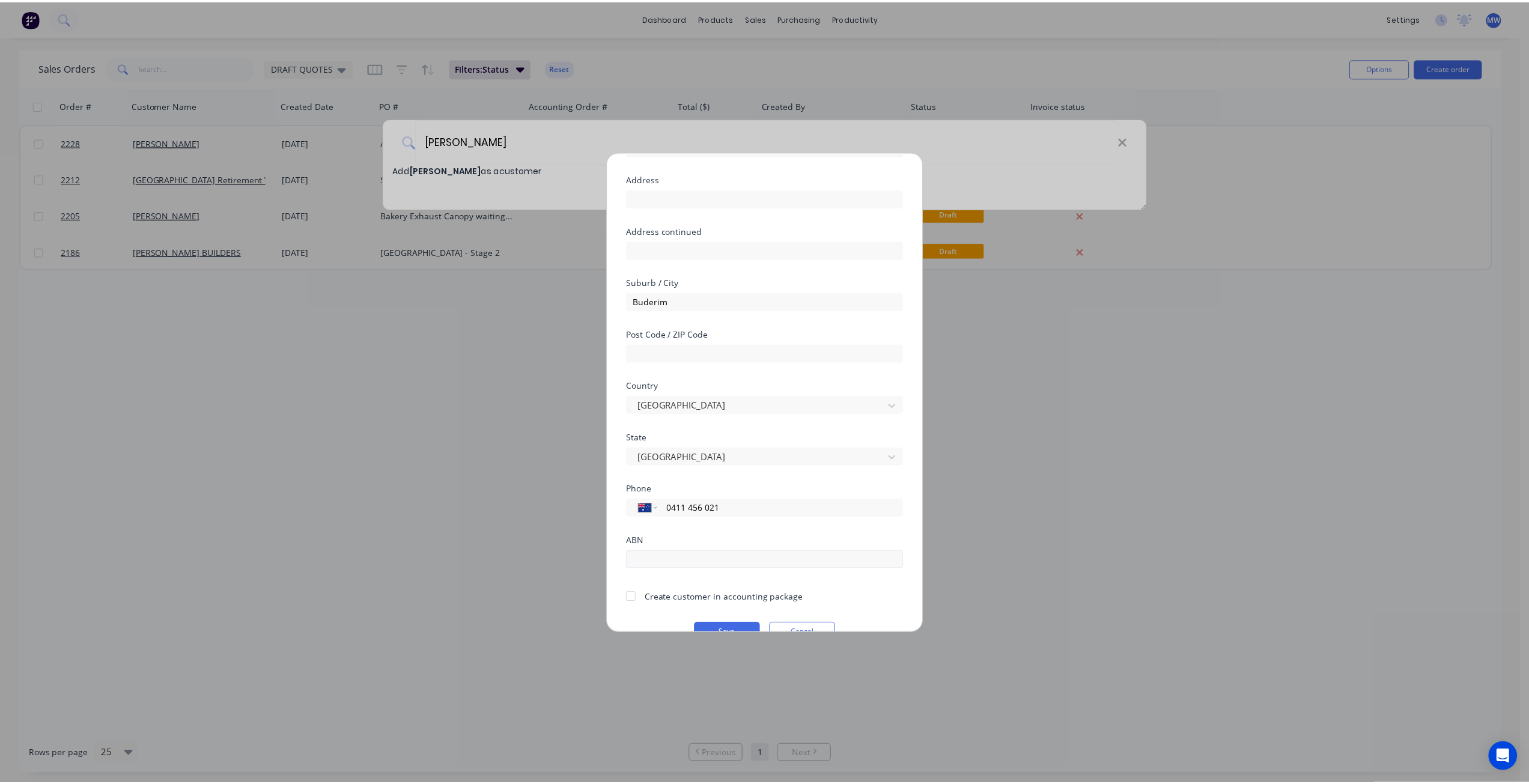
scroll to position [105, 0]
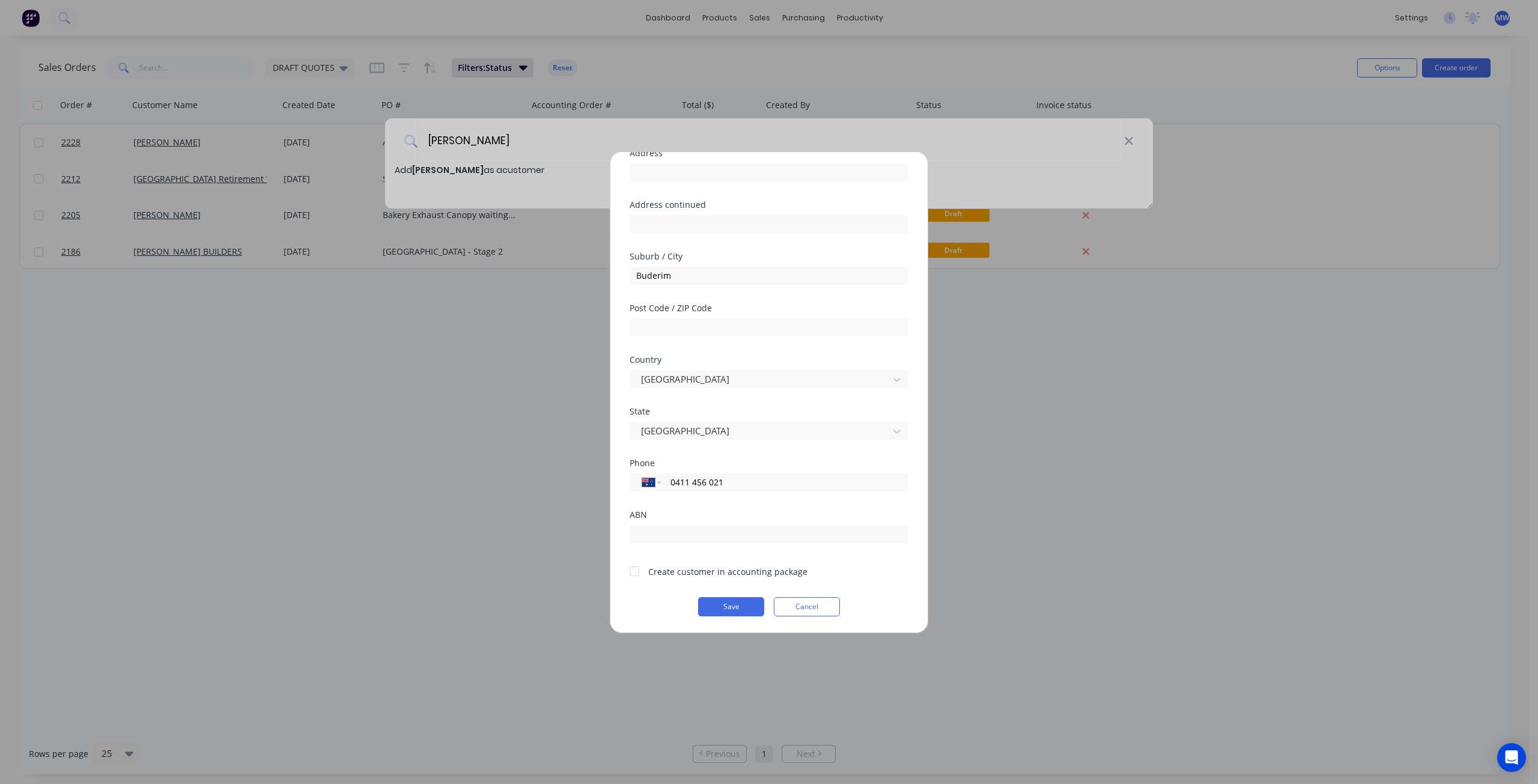
type input "0411 456 021"
click at [640, 575] on div at bounding box center [634, 571] width 24 height 24
click at [727, 602] on button "Save" at bounding box center [731, 607] width 66 height 20
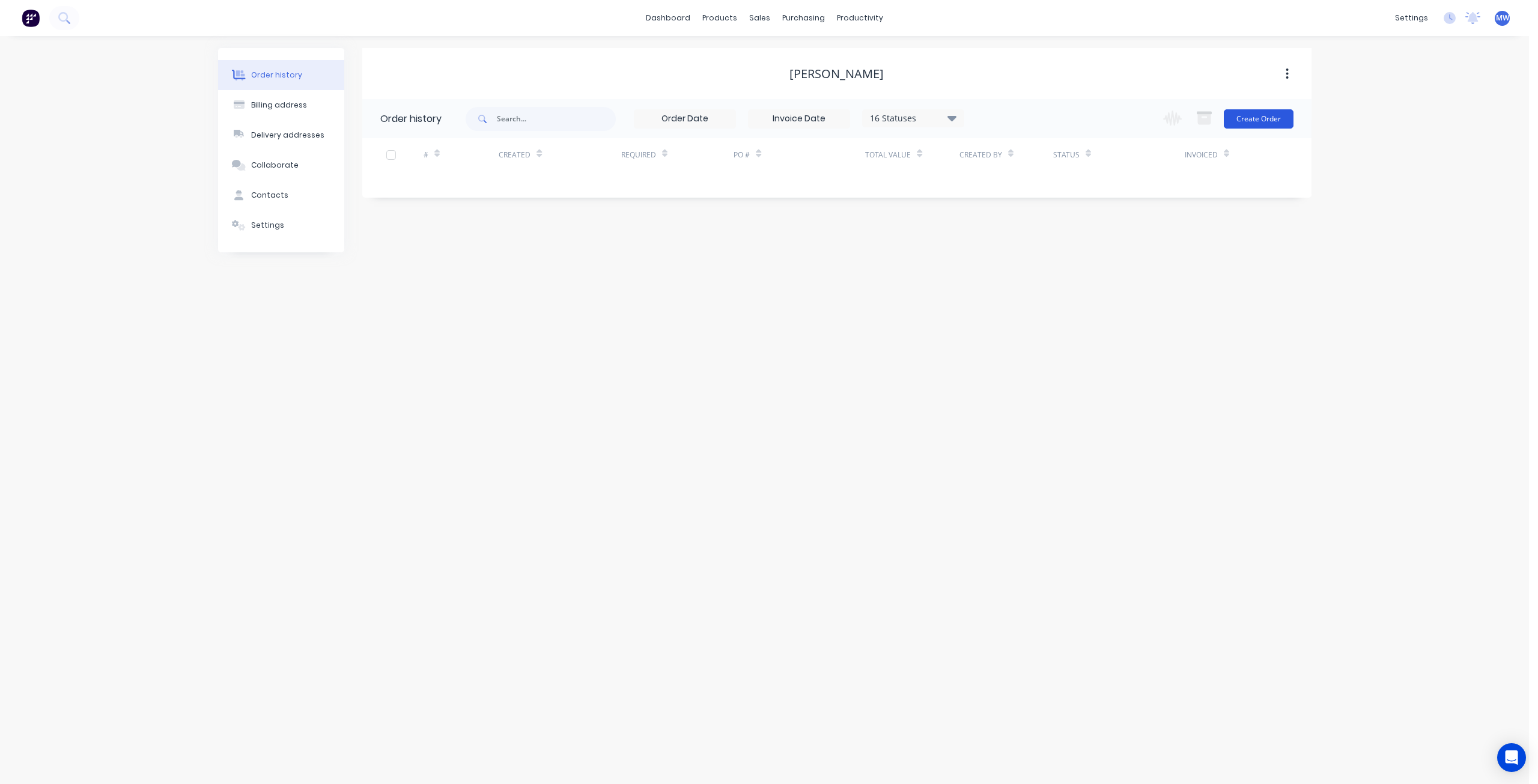
click at [1245, 119] on button "Create Order" at bounding box center [1259, 119] width 70 height 20
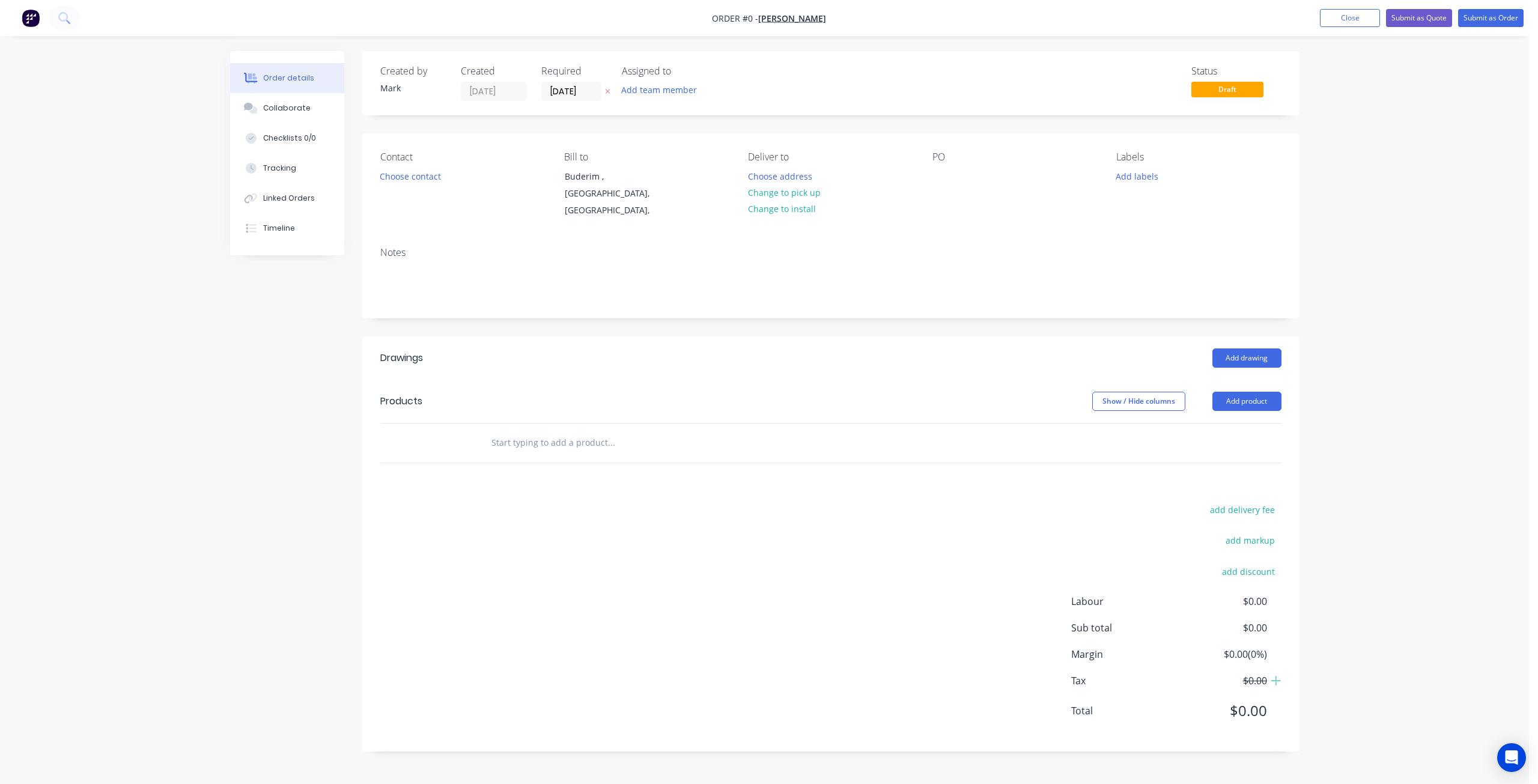
click at [552, 431] on input "text" at bounding box center [611, 443] width 240 height 24
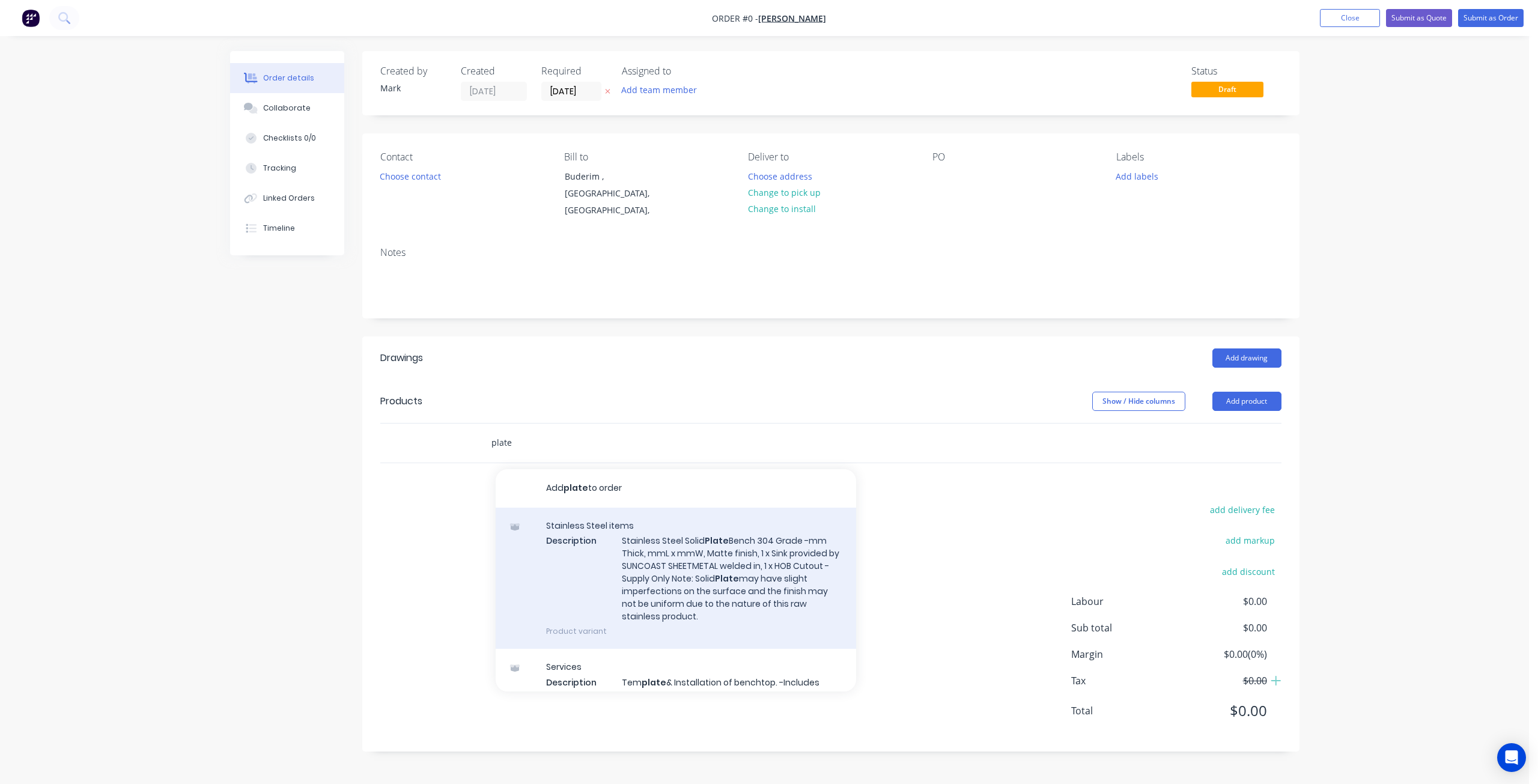
type input "plate"
click at [651, 562] on div "Stainless Steel items Description Stainless Steel Solid Plate Bench 304 Grade -…" at bounding box center [676, 578] width 360 height 142
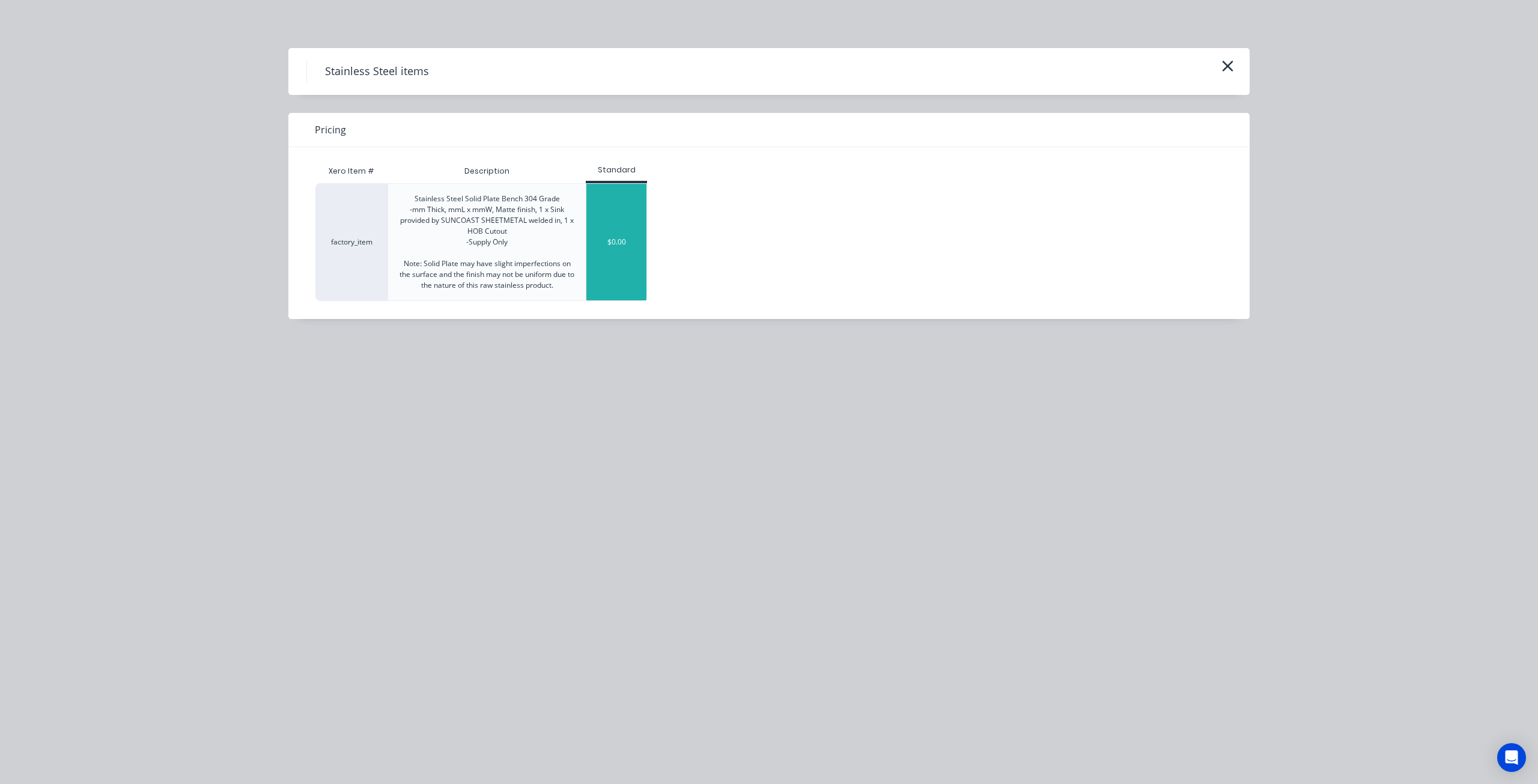
click at [625, 228] on div "$0.00" at bounding box center [616, 242] width 60 height 117
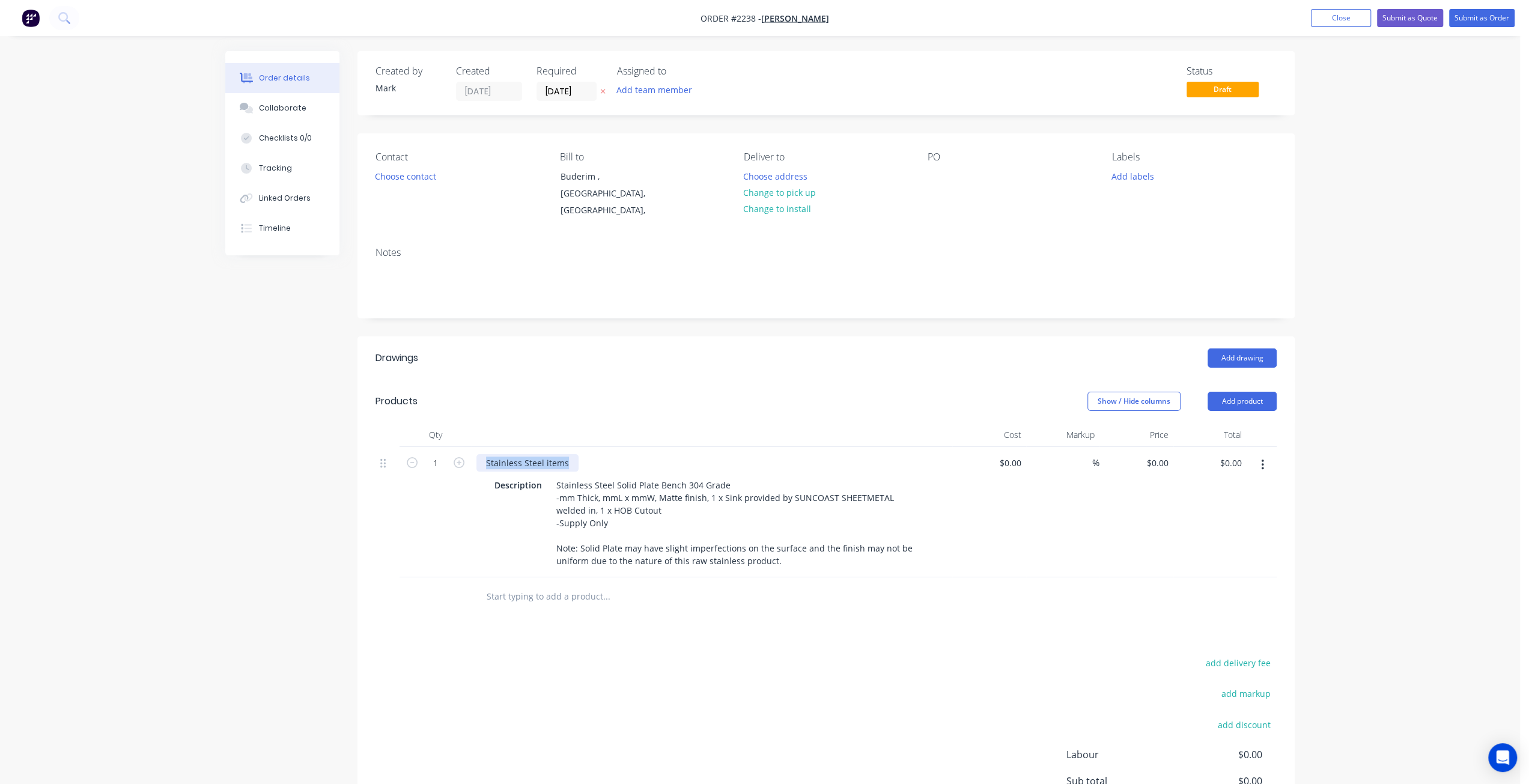
drag, startPoint x: 485, startPoint y: 445, endPoint x: 591, endPoint y: 448, distance: 106.0
click at [591, 454] on div "Stainless Steel items" at bounding box center [711, 463] width 471 height 17
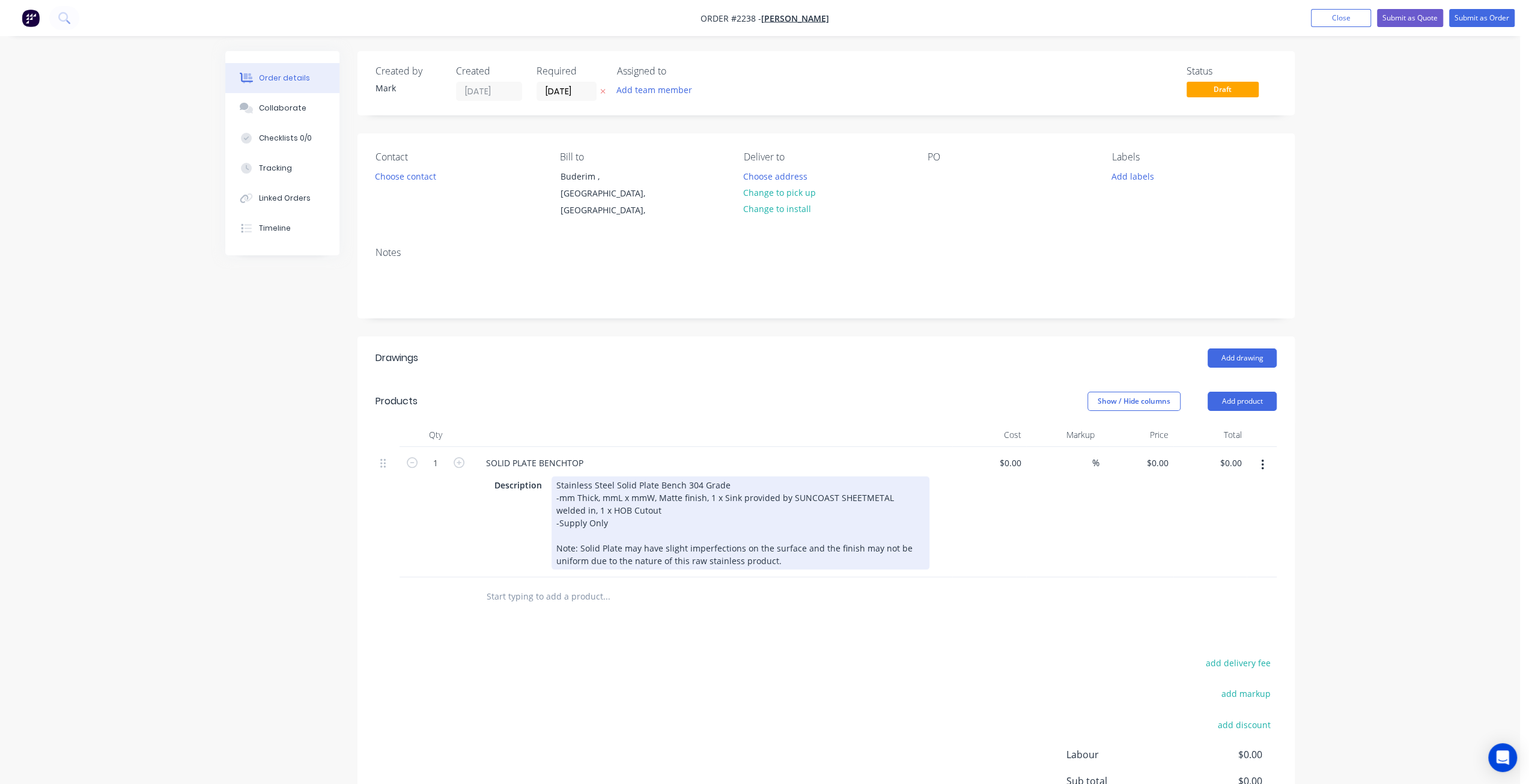
click at [559, 480] on div "Stainless Steel Solid Plate Bench 304 Grade -mm Thick, mmL x mmW, Matte finish,…" at bounding box center [740, 522] width 378 height 93
click at [559, 482] on div "Stainless Steel Solid Plate Bench 304 Grade -mm Thick, mmL x mmW, Matte finish,…" at bounding box center [740, 522] width 378 height 93
click at [605, 482] on div "Stainless Steel Solid Plate Bench 304 Grade -5mm Thick, mmL x mmW, Matte finish…" at bounding box center [740, 522] width 378 height 93
drag, startPoint x: 760, startPoint y: 482, endPoint x: 790, endPoint y: 480, distance: 30.1
click at [790, 480] on div "Stainless Steel Solid Plate Bench 304 Grade -5mm Thick, 3975mmL x 2355 & 2150mm…" at bounding box center [740, 522] width 378 height 93
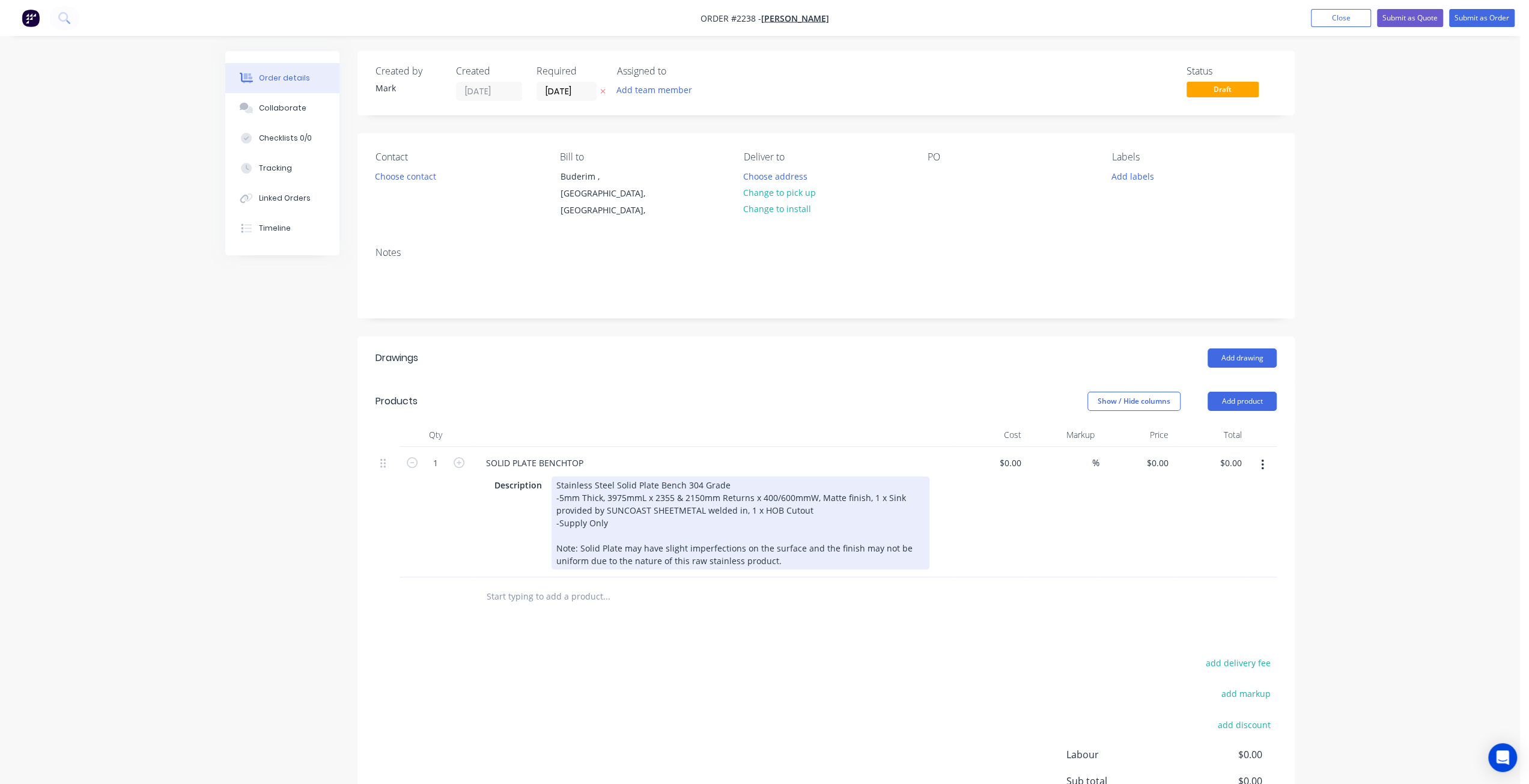
click at [828, 504] on div "Stainless Steel Solid Plate Bench 304 Grade -5mm Thick, 3975mmL x 2355 & 2150mm…" at bounding box center [740, 522] width 378 height 93
click at [735, 476] on div "Stainless Steel Solid Plate Bench 304 Grade -5mm Thick, 3975mmL x 2355 & 2150mm…" at bounding box center [740, 522] width 378 height 93
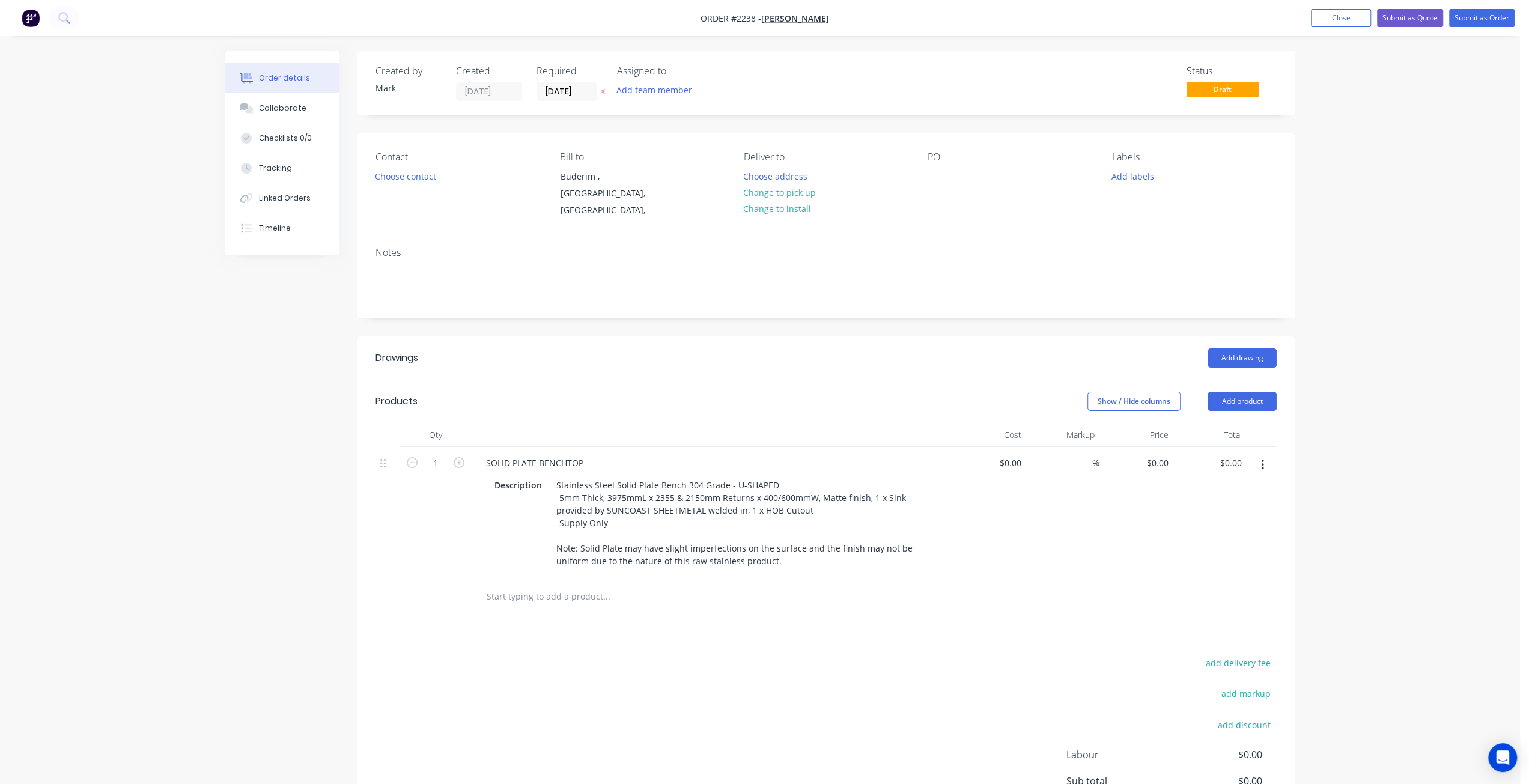
click at [1053, 531] on div "%" at bounding box center [1063, 512] width 74 height 131
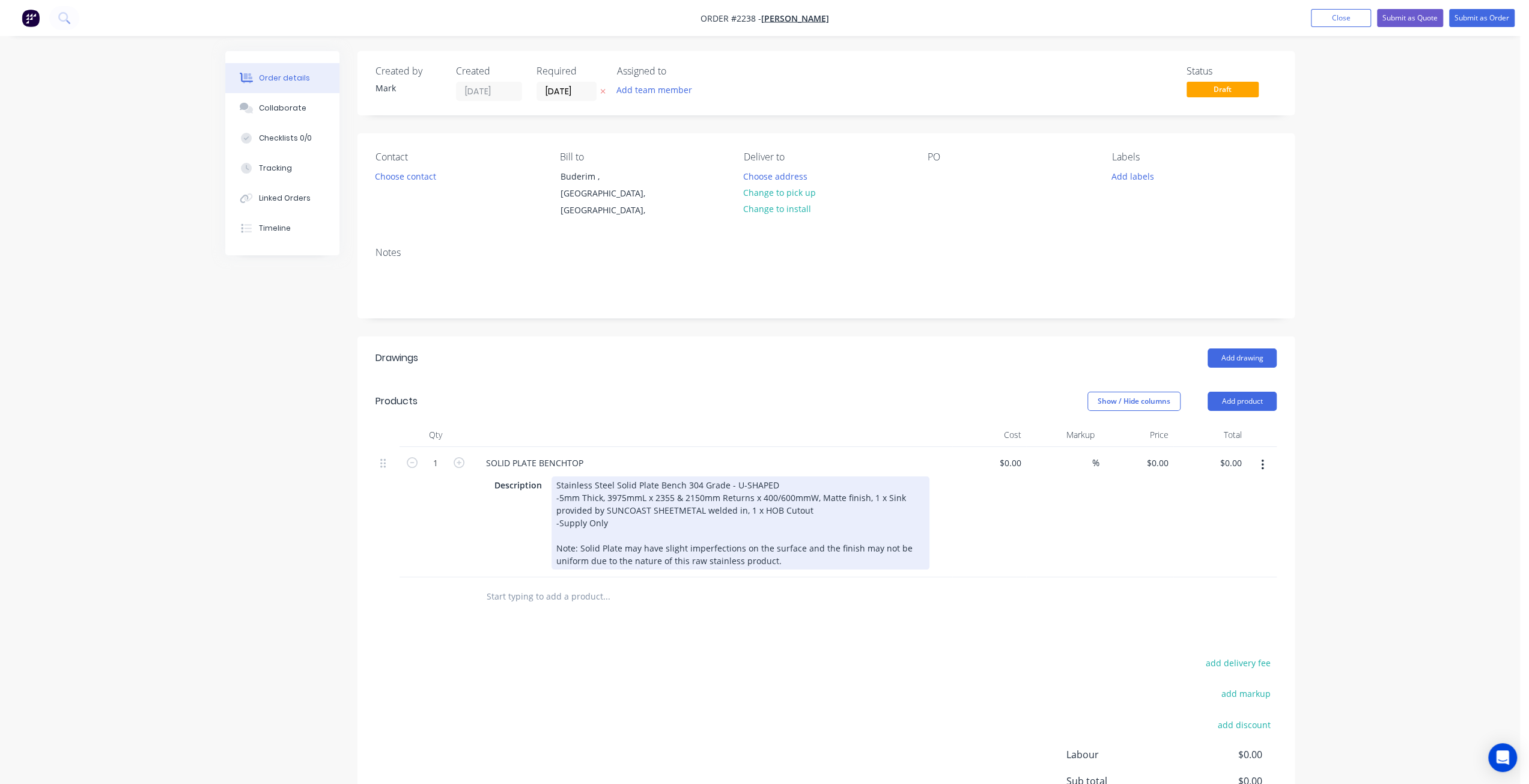
click at [603, 498] on div "Stainless Steel Solid Plate Bench 304 Grade - U-SHAPED -5mm Thick, 3975mmL x 23…" at bounding box center [740, 522] width 378 height 93
click at [836, 501] on div "Stainless Steel Solid Plate Bench 304 Grade - U-SHAPED -5mm Thick, 3975mmL x 23…" at bounding box center [740, 522] width 378 height 93
click at [872, 485] on div "Stainless Steel Solid Plate Bench 304 Grade - U-SHAPED -5mm Thick, 3975mmL x 23…" at bounding box center [740, 522] width 378 height 93
click at [890, 506] on div "Stainless Steel Solid Plate Bench 304 Grade - U-SHAPED -5mm Thick, 3975mmL x 23…" at bounding box center [740, 522] width 378 height 93
click at [870, 485] on div "Stainless Steel Solid Plate Bench 304 Grade - U-SHAPED -5mm Thick, 3975mmL x 23…" at bounding box center [740, 522] width 378 height 93
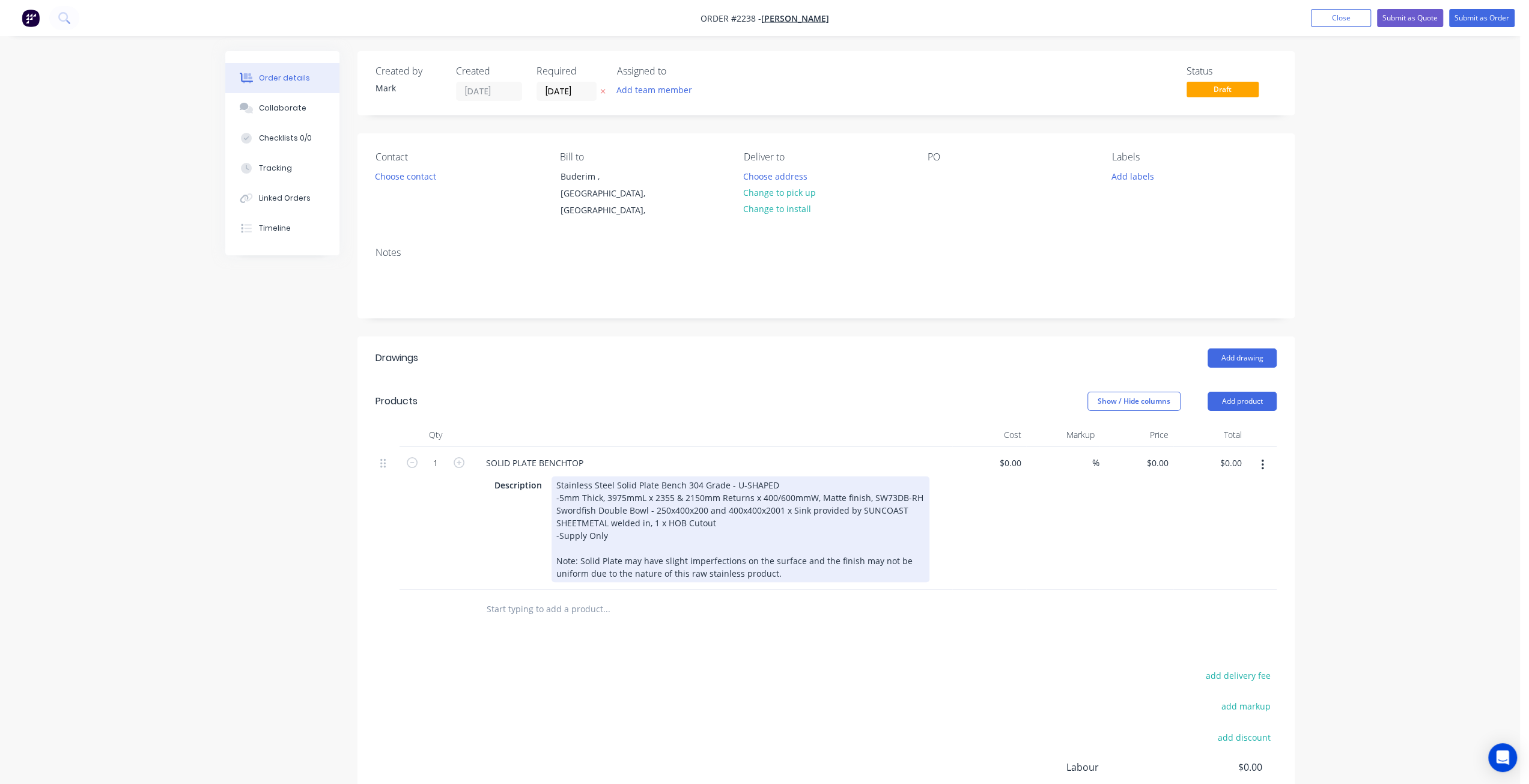
click at [872, 486] on div "Stainless Steel Solid Plate Bench 304 Grade - U-SHAPED -5mm Thick, 3975mmL x 23…" at bounding box center [740, 528] width 378 height 105
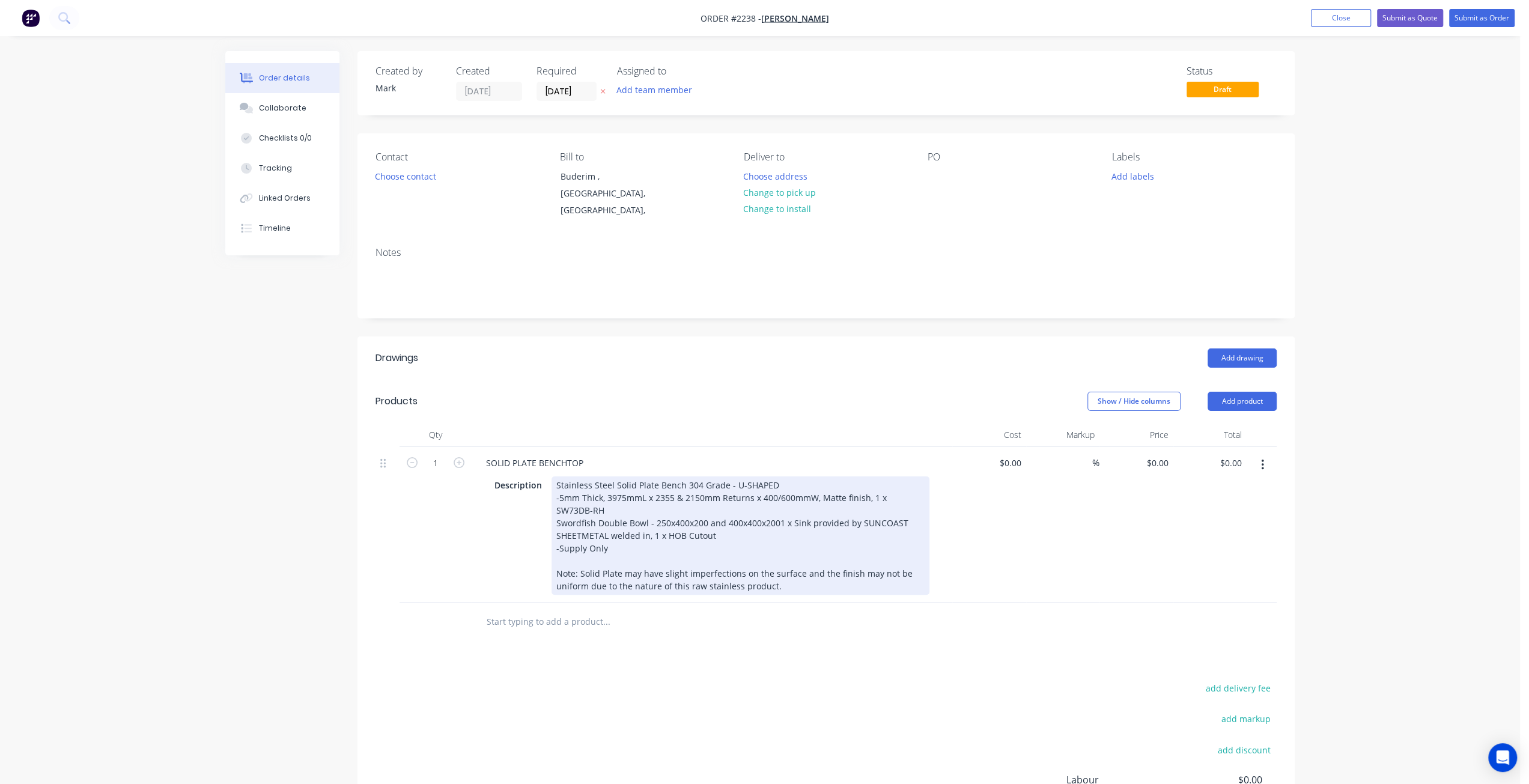
click at [580, 493] on div "Stainless Steel Solid Plate Bench 304 Grade - U-SHAPED -5mm Thick, 3975mmL x 23…" at bounding box center [740, 535] width 378 height 119
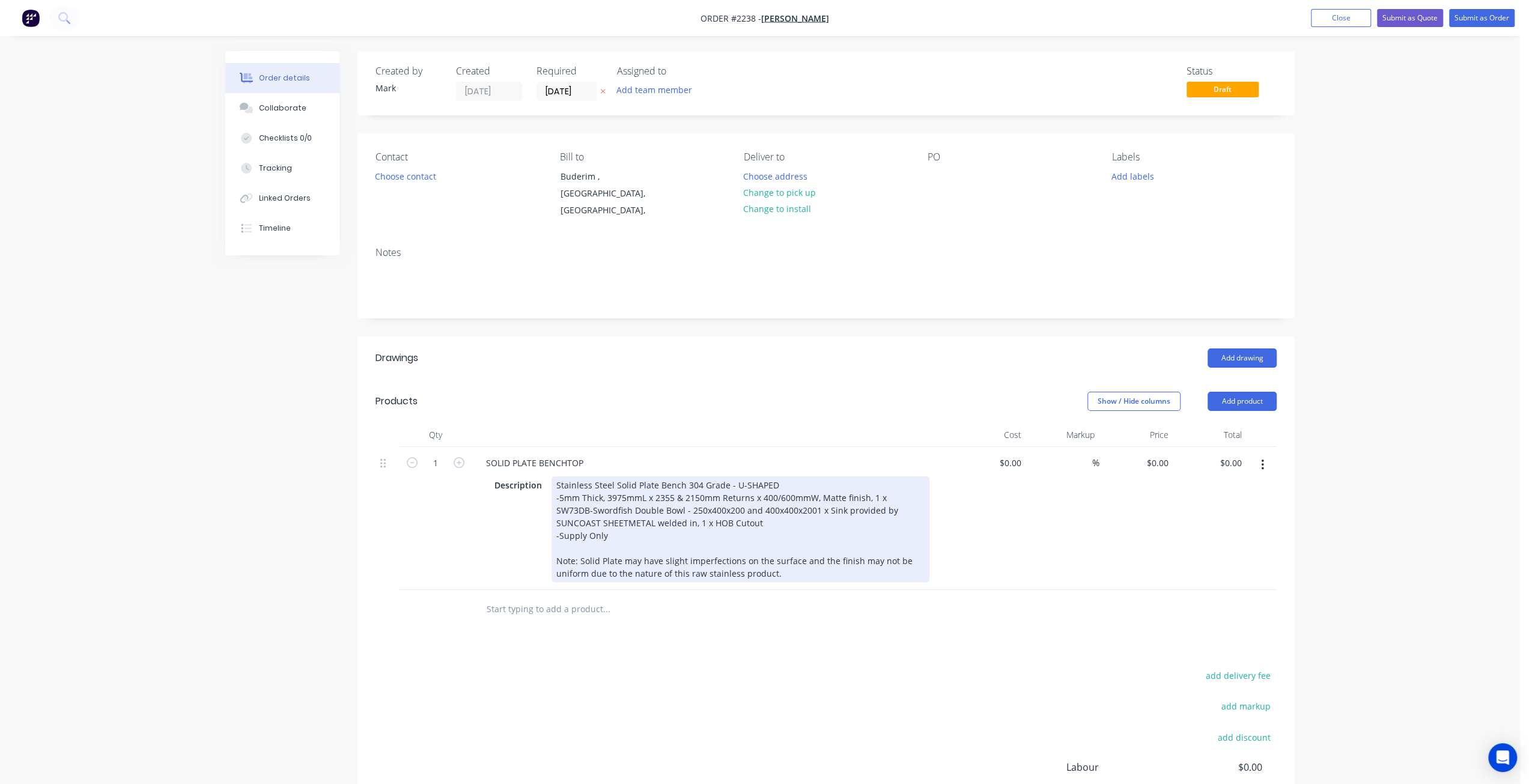
click at [725, 515] on div "Stainless Steel Solid Plate Bench 304 Grade - U-SHAPED -5mm Thick, 3975mmL x 23…" at bounding box center [740, 528] width 378 height 105
click at [554, 494] on div "Stainless Steel Solid Plate Bench 304 Grade - U-SHAPED -5mm Thick, 3975mmL x 23…" at bounding box center [740, 528] width 378 height 105
click at [759, 514] on div "Stainless Steel Solid Plate Bench 304 Grade - U-SHAPED -5mm Thick, 3975mmL x 23…" at bounding box center [740, 528] width 378 height 105
click at [797, 505] on span "Swordfish Double Bowl - 250x400x200 and 400x400x2001 x Sink provided by SUNCOAS…" at bounding box center [737, 517] width 362 height 24
click at [725, 529] on div "-Supply Only Note: Solid Plate may have slight imperfections on the surface and…" at bounding box center [740, 554] width 368 height 50
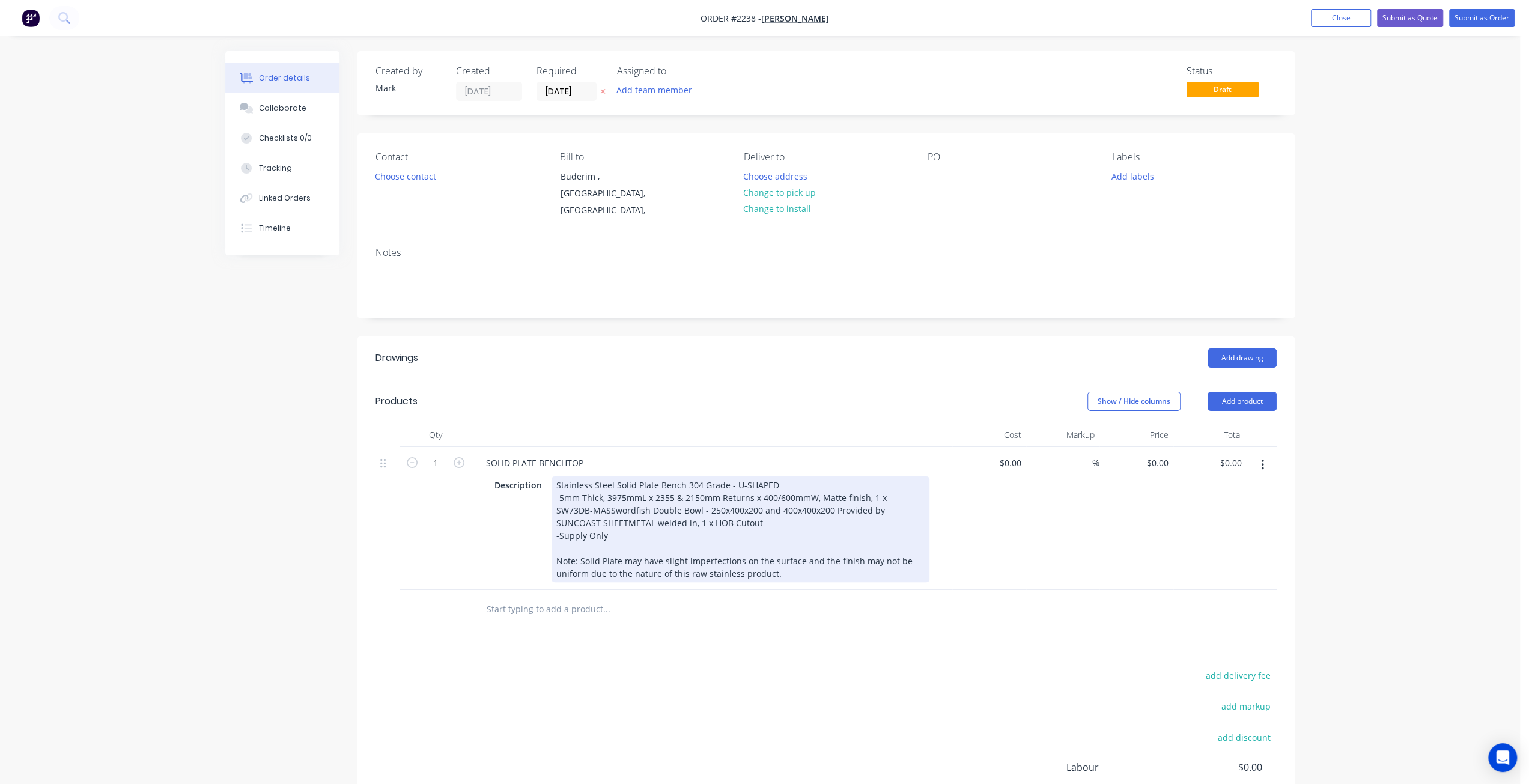
click at [724, 506] on div "Stainless Steel Solid Plate Bench 304 Grade - U-SHAPED -5mm Thick, 3975mmL x 23…" at bounding box center [740, 528] width 378 height 105
drag, startPoint x: 667, startPoint y: 505, endPoint x: 684, endPoint y: 507, distance: 17.1
click at [684, 507] on span "Swordfish Double Bowl - 250x400x200 and 400x400x200 Provided by SUNCOAST SHEETM…" at bounding box center [722, 517] width 331 height 24
click at [770, 512] on div "Stainless Steel Solid Plate Bench 304 Grade - U-SHAPED -5mm Thick, 3975mmL x 23…" at bounding box center [740, 528] width 378 height 105
click at [751, 529] on div "-Supply Only Note: Solid Plate may have slight imperfections on the surface and…" at bounding box center [740, 554] width 368 height 50
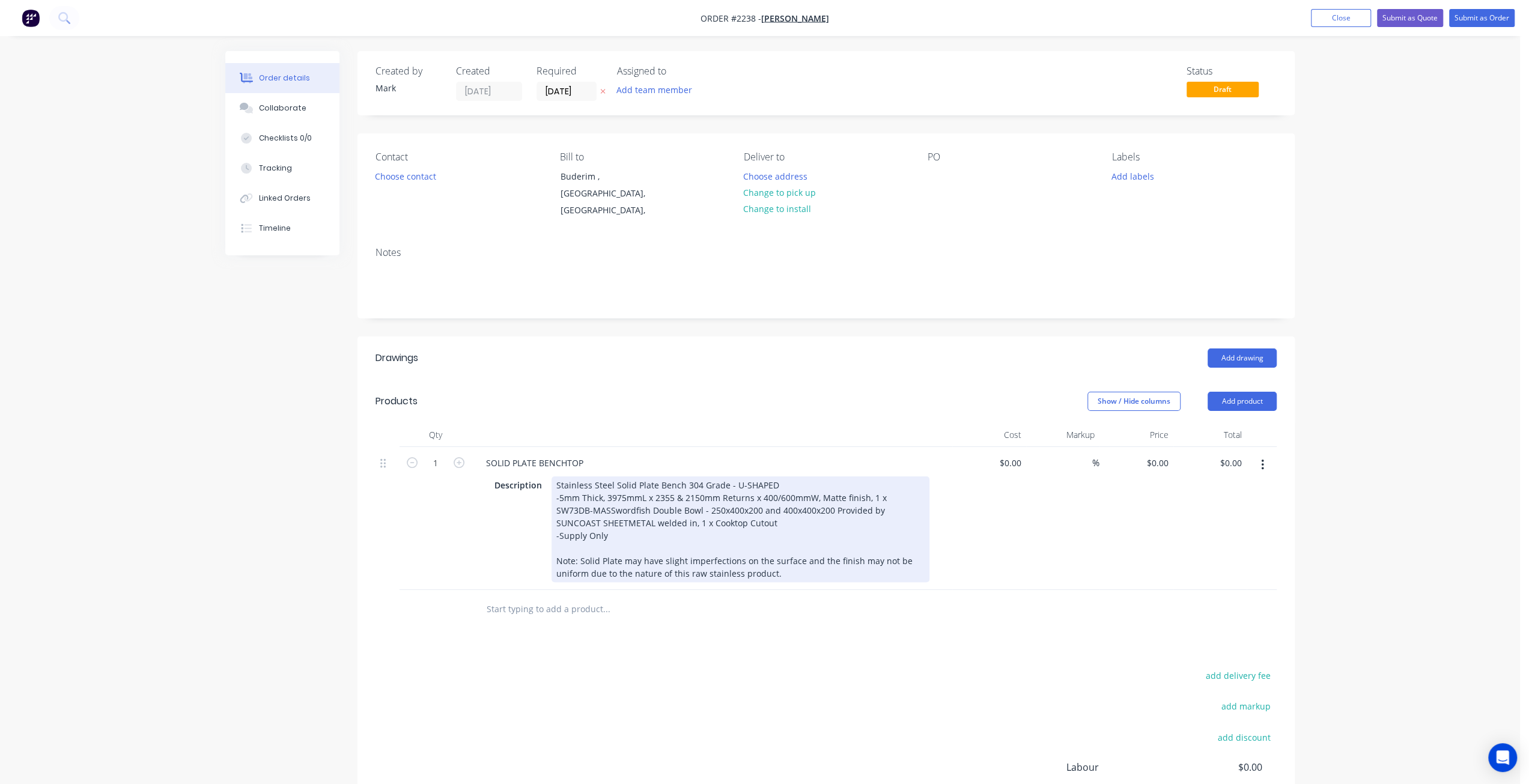
click at [763, 505] on span "Swordfish Double Bowl - 250x400x200 and 400x400x200 Provided by SUNCOAST SHEETM…" at bounding box center [722, 517] width 331 height 24
click at [743, 529] on div "-Supply Only Note: Solid Plate may have slight imperfections on the surface and…" at bounding box center [740, 554] width 368 height 50
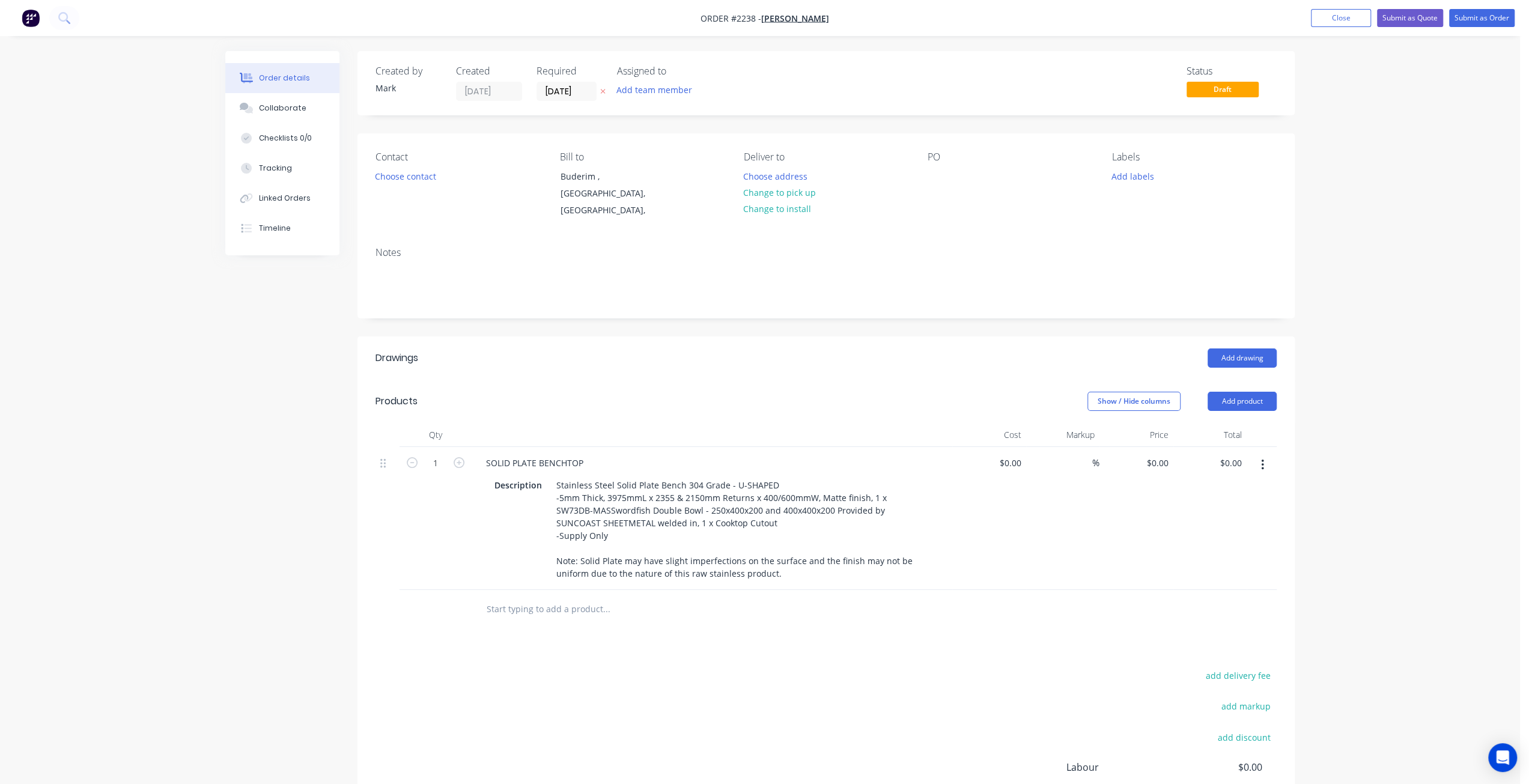
drag, startPoint x: 1175, startPoint y: 536, endPoint x: 1190, endPoint y: 534, distance: 15.1
click at [1175, 535] on div "$0.00 $0.00" at bounding box center [1211, 518] width 74 height 143
click at [1484, 532] on div "Order details Collaborate Checklists 0/0 Tracking Linked Orders Timeline Order …" at bounding box center [760, 461] width 1520 height 923
click at [1428, 516] on div "Order details Collaborate Checklists 0/0 Tracking Linked Orders Timeline Order …" at bounding box center [760, 461] width 1520 height 923
click at [1156, 454] on div "0 $0.00" at bounding box center [1157, 463] width 32 height 17
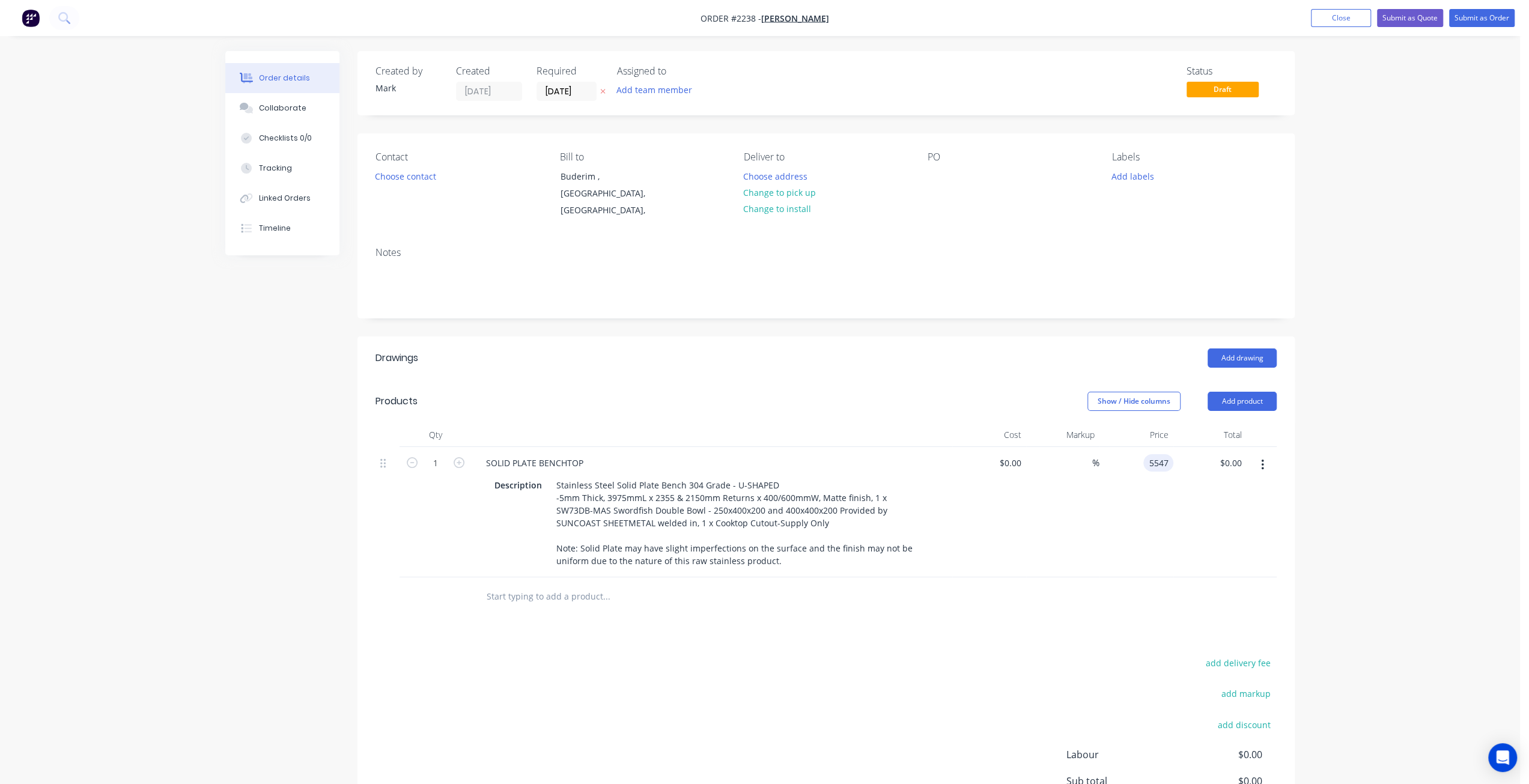
type input "$5,547.00"
click at [1320, 514] on div "Order details Collaborate Checklists 0/0 Tracking Linked Orders Timeline Order …" at bounding box center [760, 461] width 1520 height 923
click at [1371, 475] on div "Order details Collaborate Checklists 0/0 Tracking Linked Orders Timeline Order …" at bounding box center [760, 461] width 1520 height 923
click at [1311, 471] on div "Order details Collaborate Checklists 0/0 Tracking Linked Orders Timeline Order …" at bounding box center [760, 461] width 1520 height 923
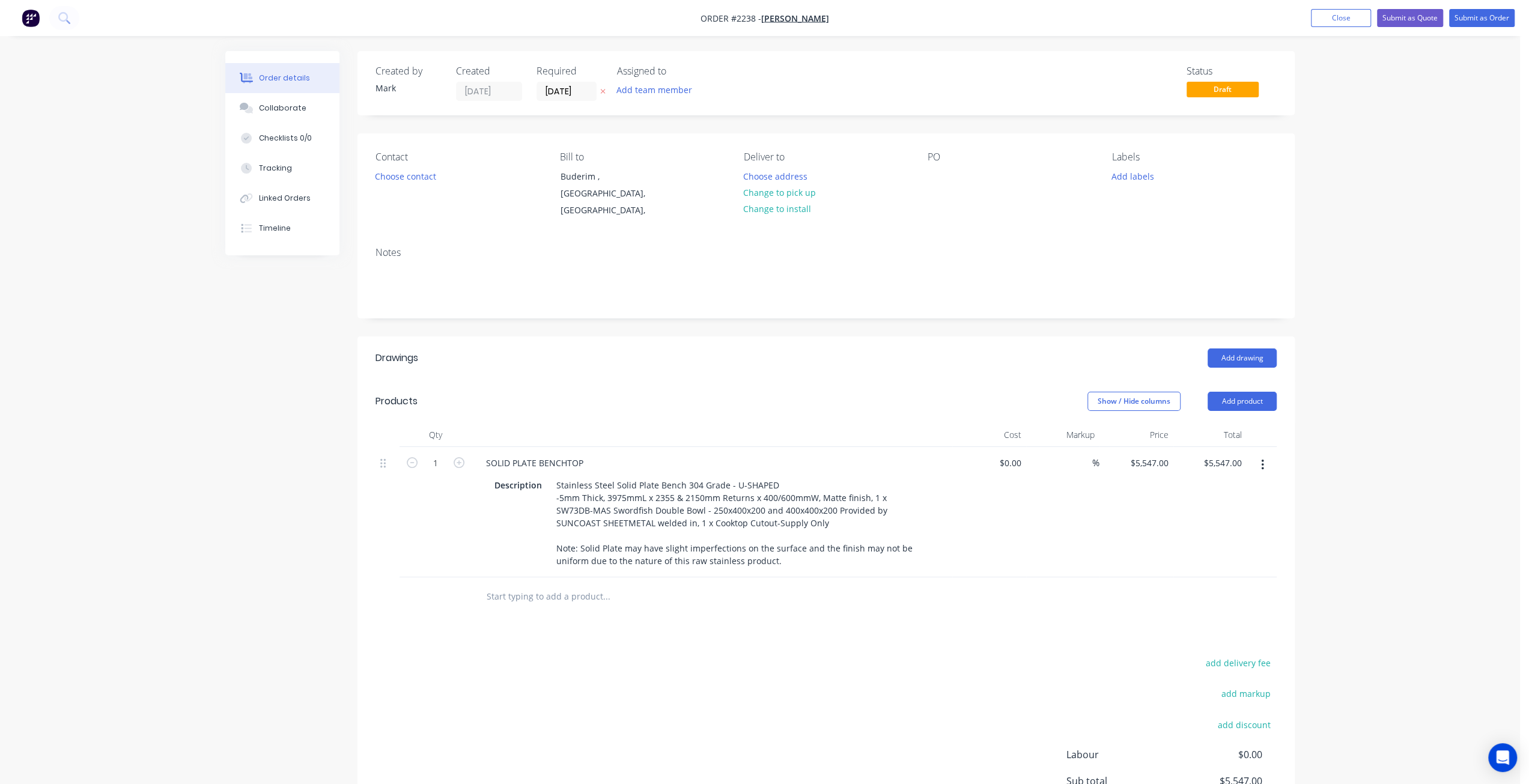
drag, startPoint x: 1261, startPoint y: 449, endPoint x: 1394, endPoint y: 451, distance: 133.0
click at [1262, 459] on icon "button" at bounding box center [1262, 465] width 3 height 13
click at [1398, 447] on div "Order details Collaborate Checklists 0/0 Tracking Linked Orders Timeline Order …" at bounding box center [760, 461] width 1520 height 923
drag, startPoint x: 1410, startPoint y: 473, endPoint x: 1389, endPoint y: 485, distance: 24.2
click at [1410, 473] on div "Order details Collaborate Checklists 0/0 Tracking Linked Orders Timeline Order …" at bounding box center [760, 461] width 1520 height 923
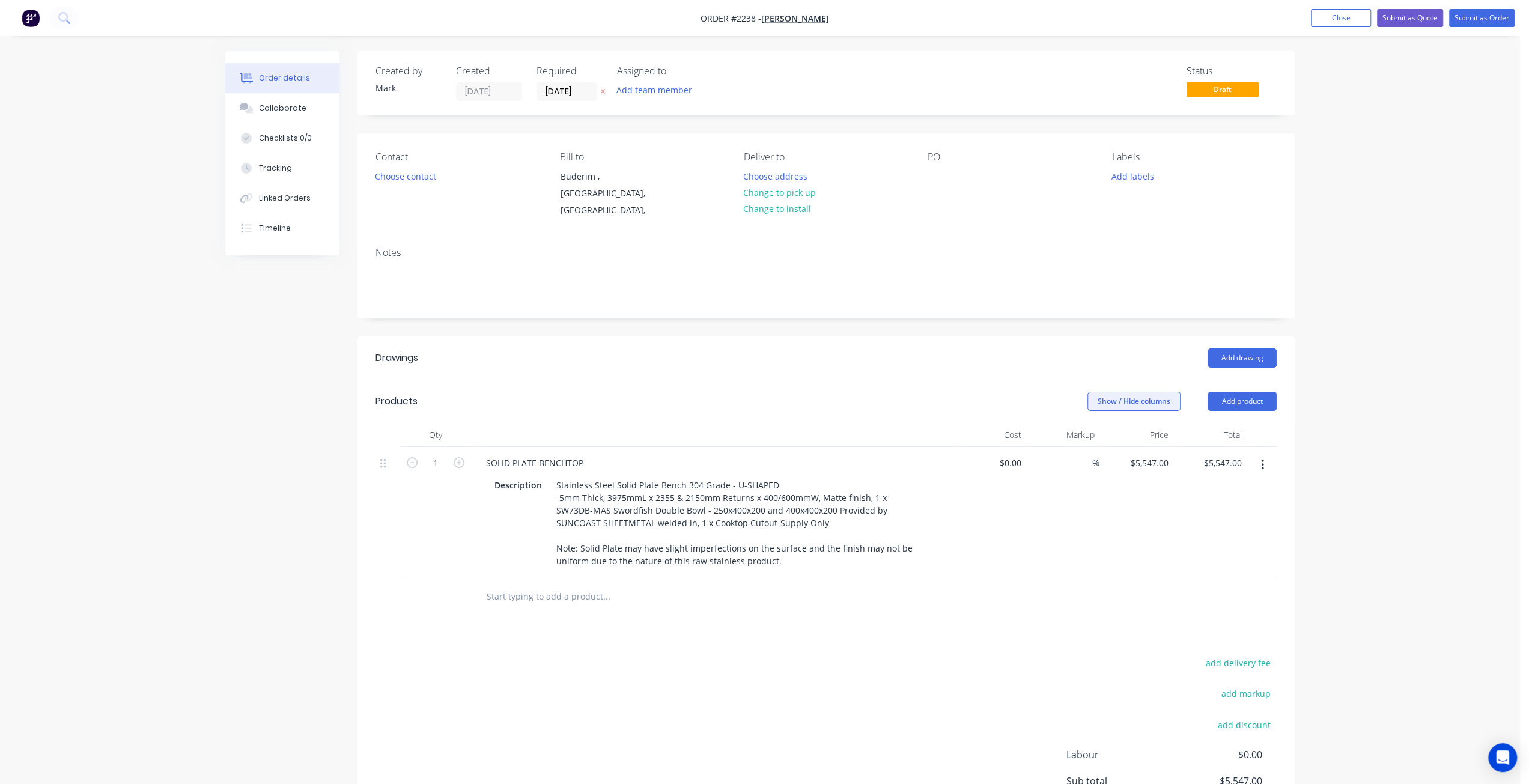
click at [1130, 393] on button "Show / Hide columns" at bounding box center [1133, 401] width 93 height 20
click at [1125, 430] on span "Cost" at bounding box center [1167, 426] width 90 height 13
click at [1128, 441] on span "Markup" at bounding box center [1167, 443] width 90 height 13
click at [1092, 437] on input "Markup" at bounding box center [1092, 437] width 0 height 0
click at [1108, 427] on span at bounding box center [1107, 426] width 10 height 10
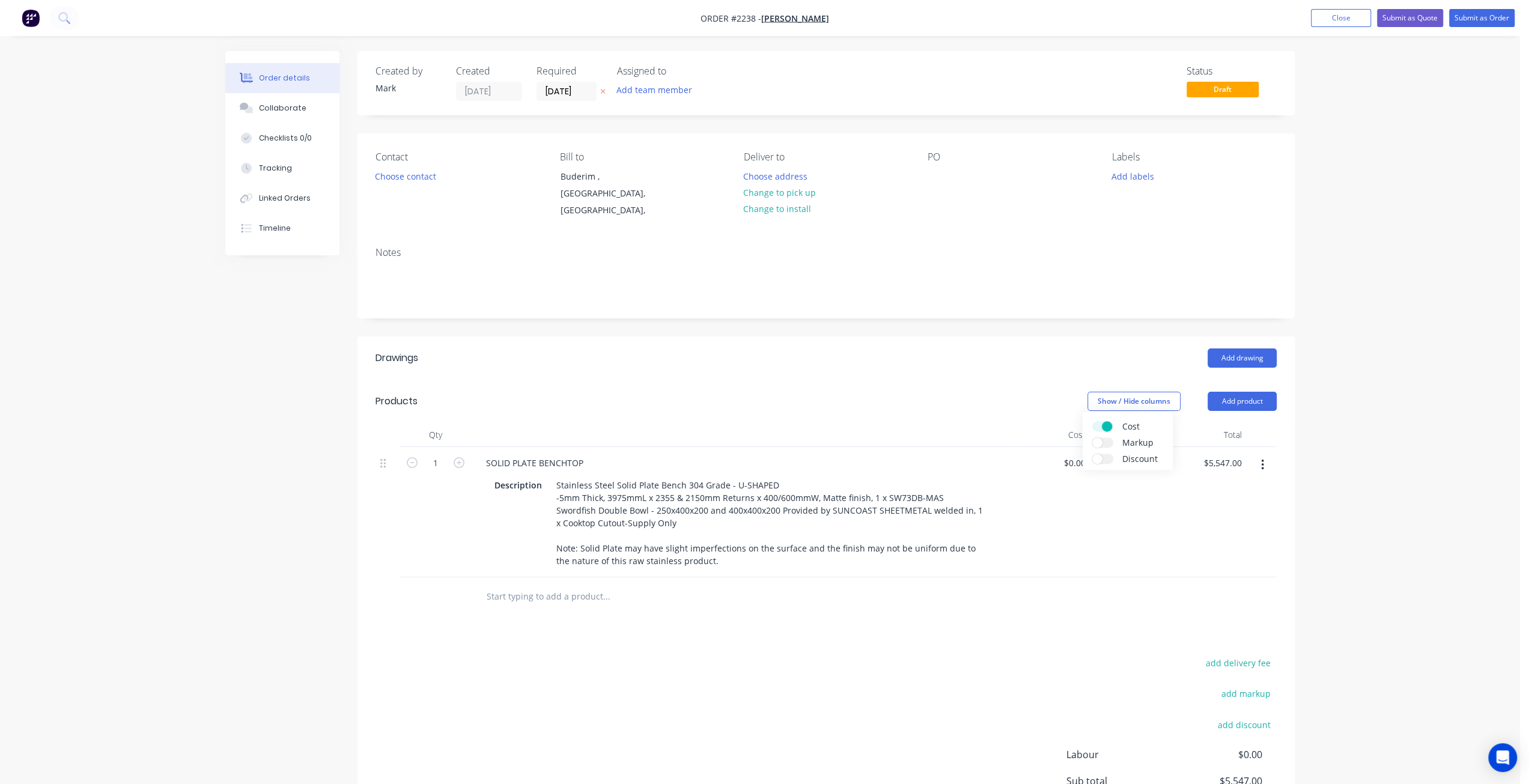
click at [1092, 421] on input "Cost" at bounding box center [1092, 421] width 0 height 0
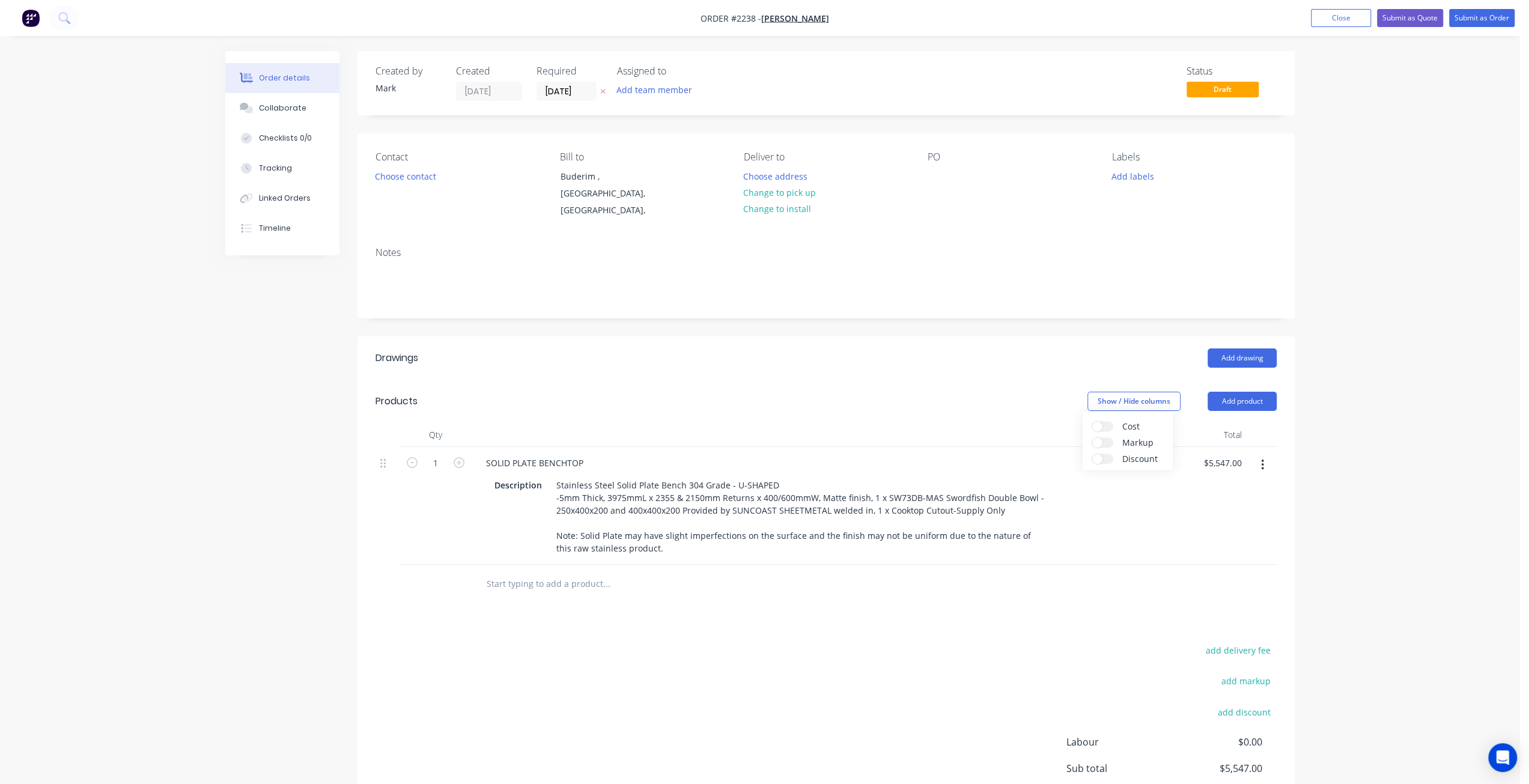
click at [583, 572] on input "text" at bounding box center [606, 584] width 240 height 24
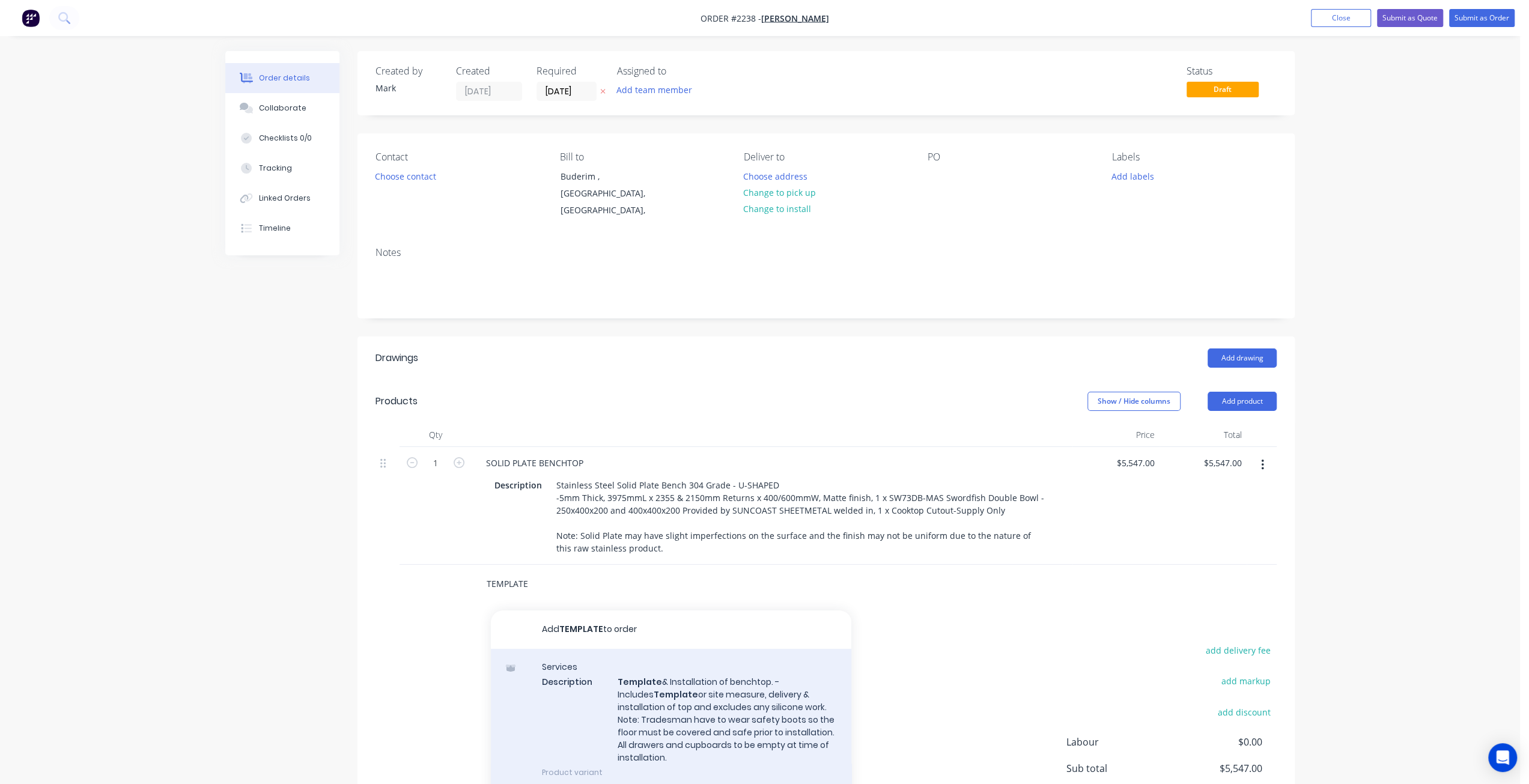
type input "TEMPLATE"
click at [734, 666] on div "Services Description Template & Installation of benchtop. -Includes Template or…" at bounding box center [671, 719] width 360 height 142
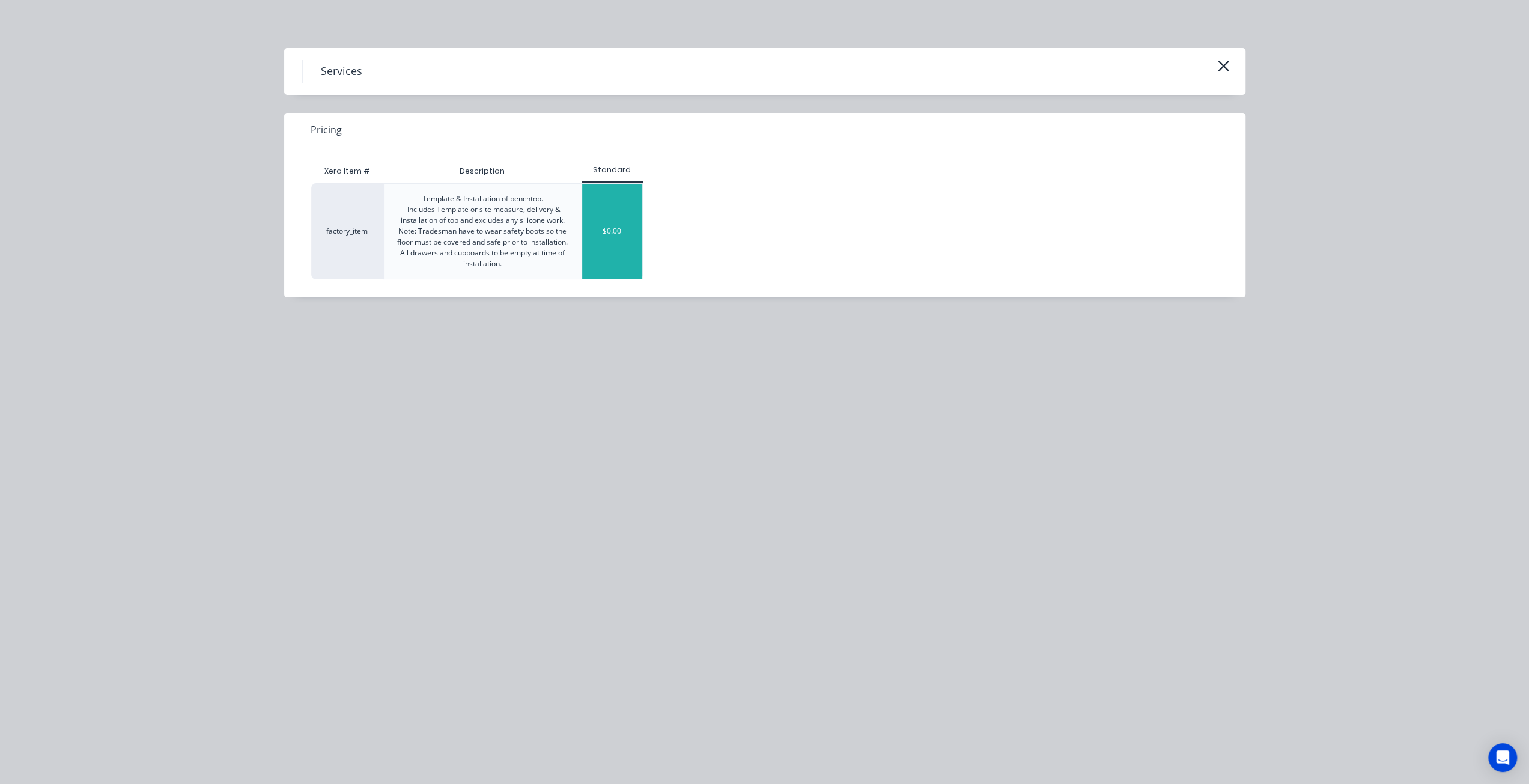
click at [612, 222] on div "$0.00" at bounding box center [612, 231] width 60 height 95
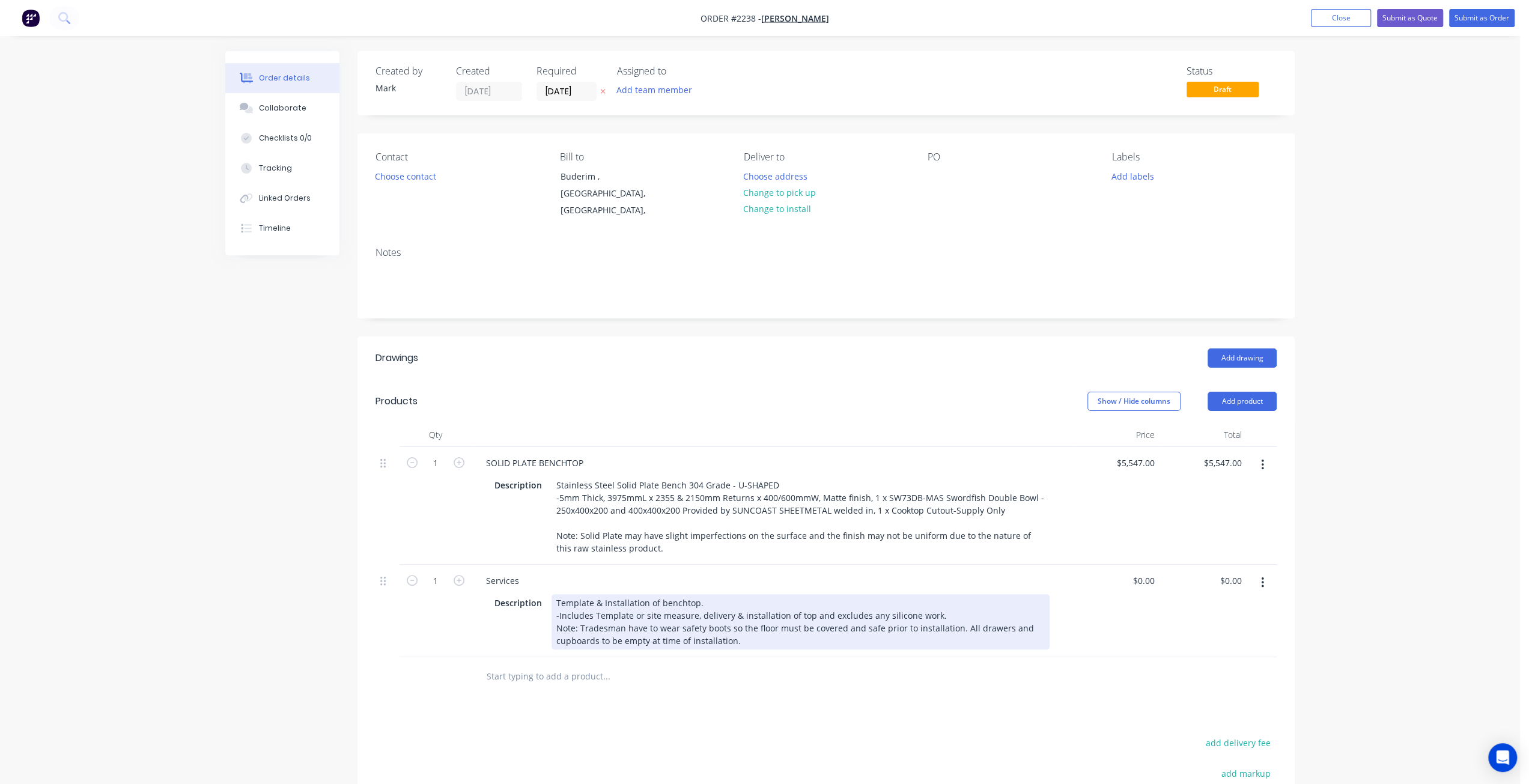
click at [614, 602] on div "Template & Installation of benchtop. -Includes Template or site measure, delive…" at bounding box center [800, 621] width 498 height 55
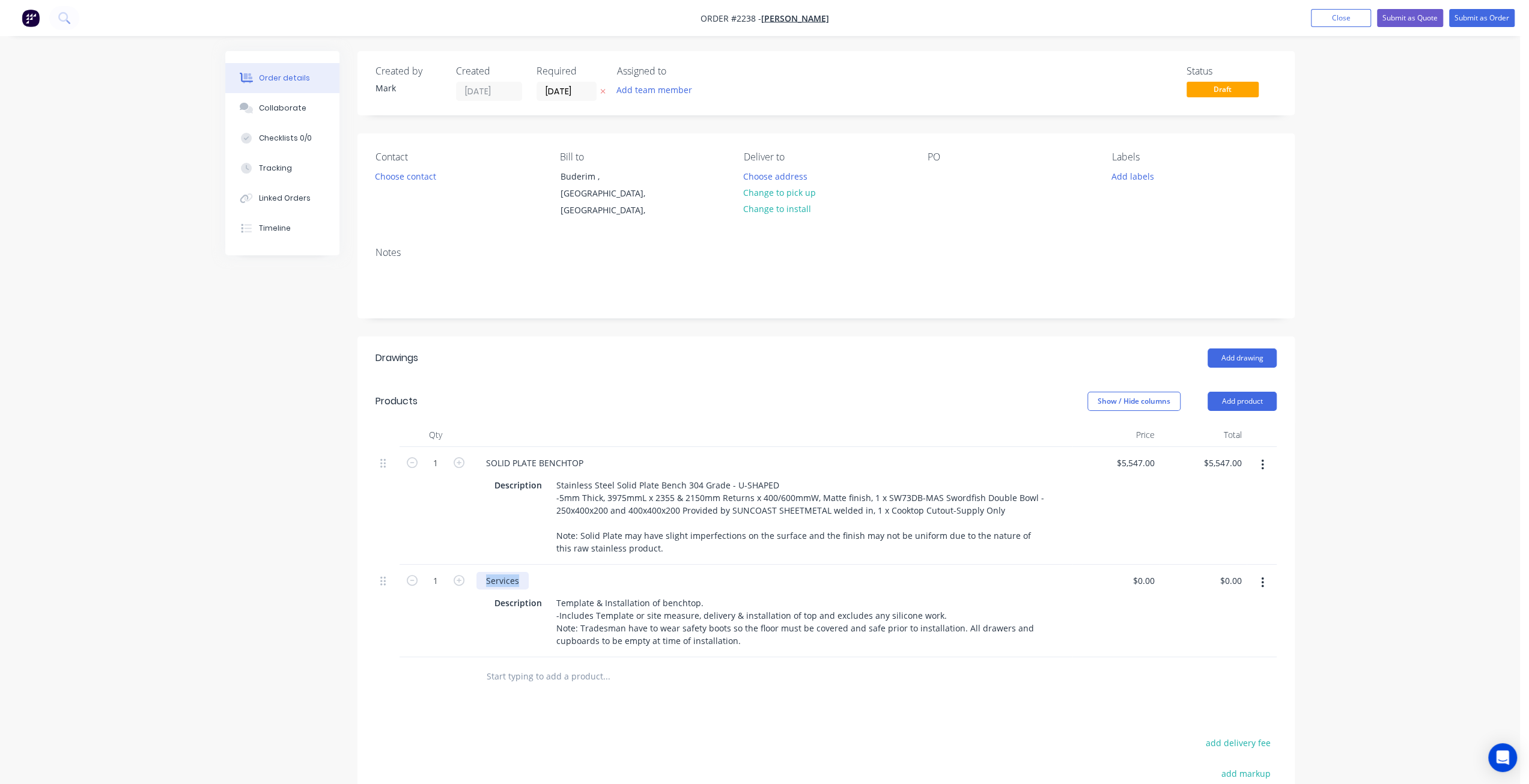
drag, startPoint x: 520, startPoint y: 566, endPoint x: 483, endPoint y: 562, distance: 37.2
click at [483, 572] on div "Services" at bounding box center [502, 580] width 52 height 17
drag, startPoint x: 545, startPoint y: 591, endPoint x: 483, endPoint y: 588, distance: 62.1
click at [489, 595] on div "Description Template & Installation of benchtop. -Includes Template or site mea…" at bounding box center [771, 621] width 591 height 58
click at [523, 594] on div "Description" at bounding box center [518, 602] width 57 height 17
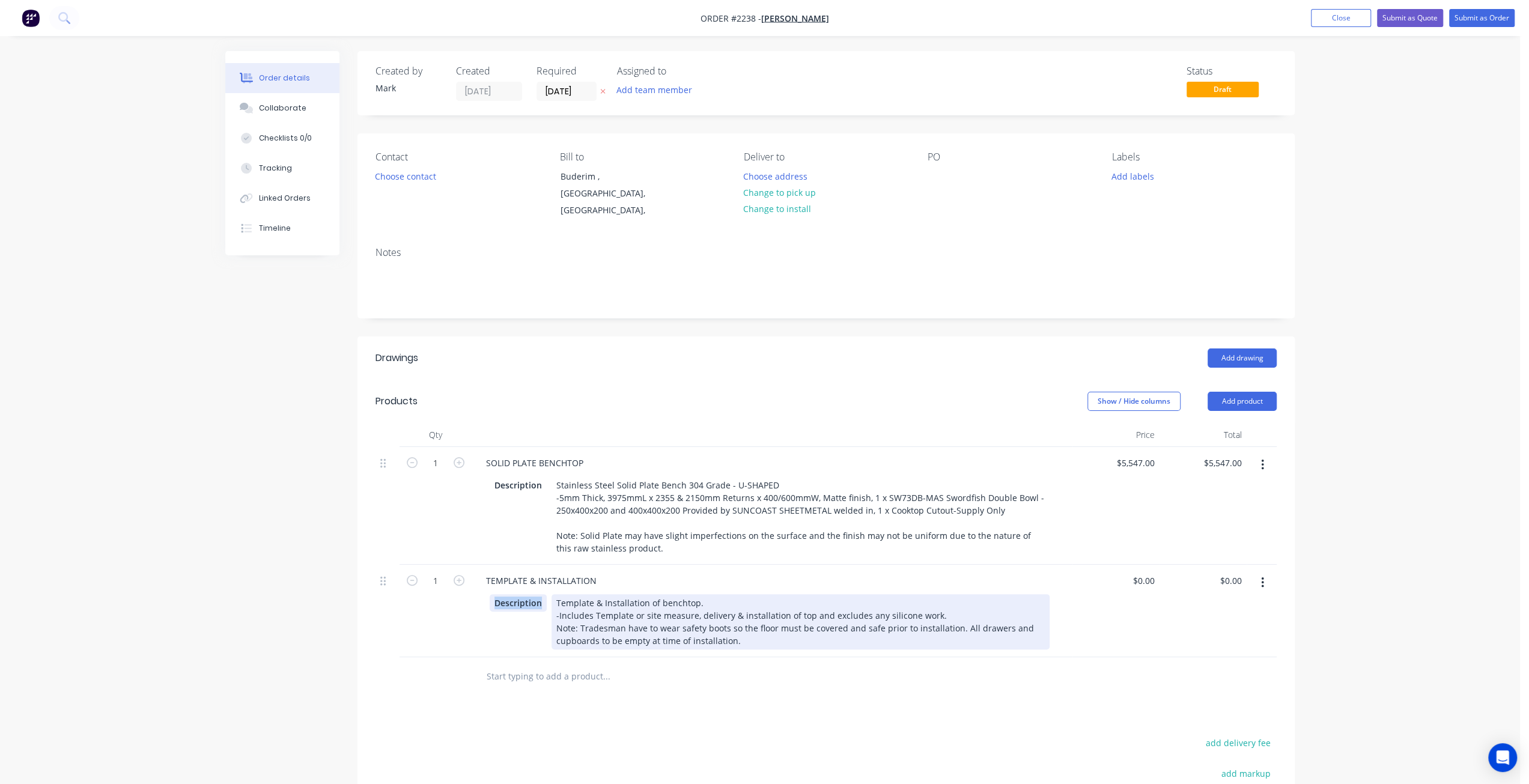
drag, startPoint x: 494, startPoint y: 587, endPoint x: 560, endPoint y: 587, distance: 66.0
click at [560, 594] on div "Description Template & Installation of benchtop. -Includes Template or site mea…" at bounding box center [769, 621] width 560 height 55
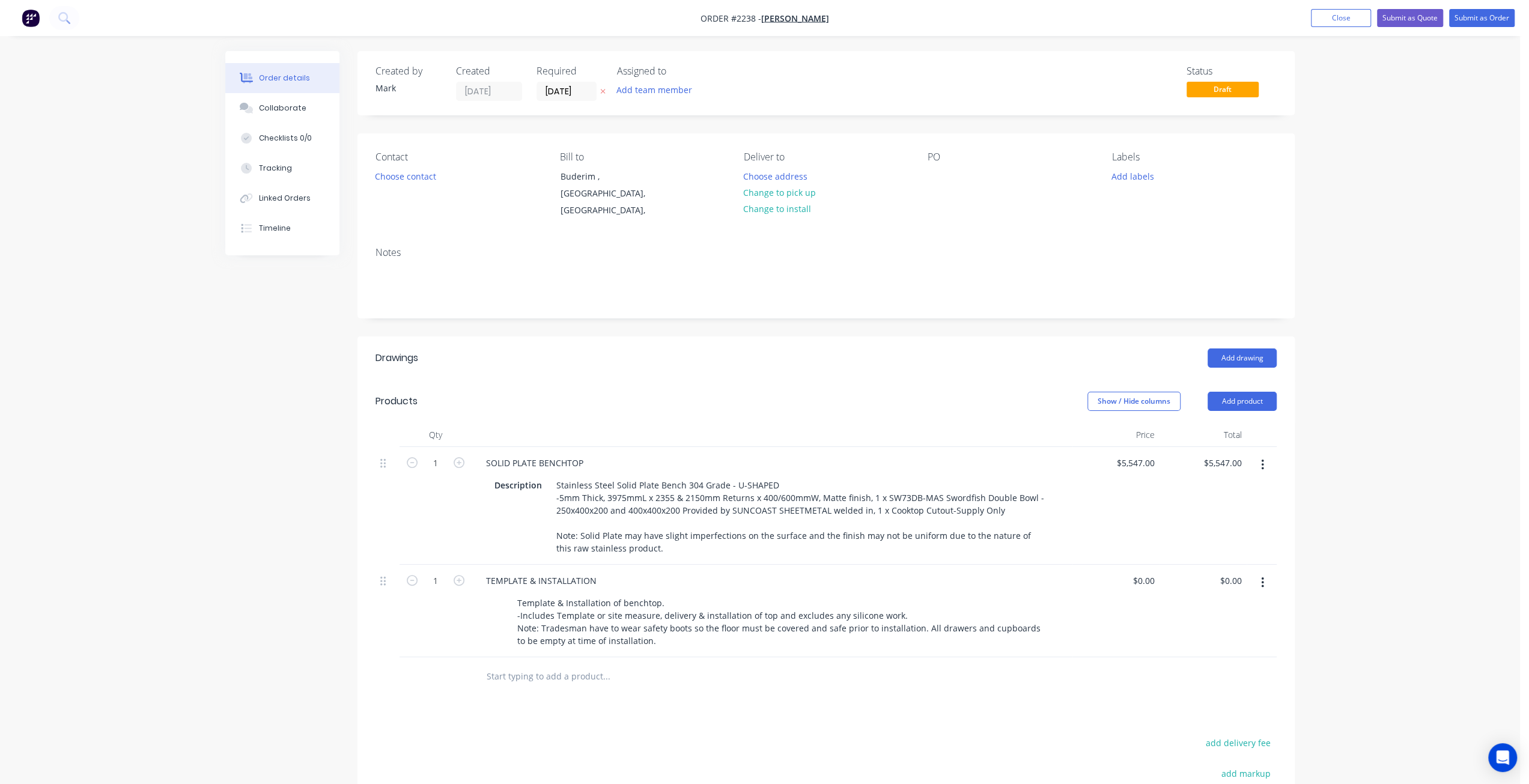
click at [283, 580] on div "Created by Mark Created 27/08/25 Required 27/08/25 Assigned to Add team member …" at bounding box center [760, 513] width 1070 height 925
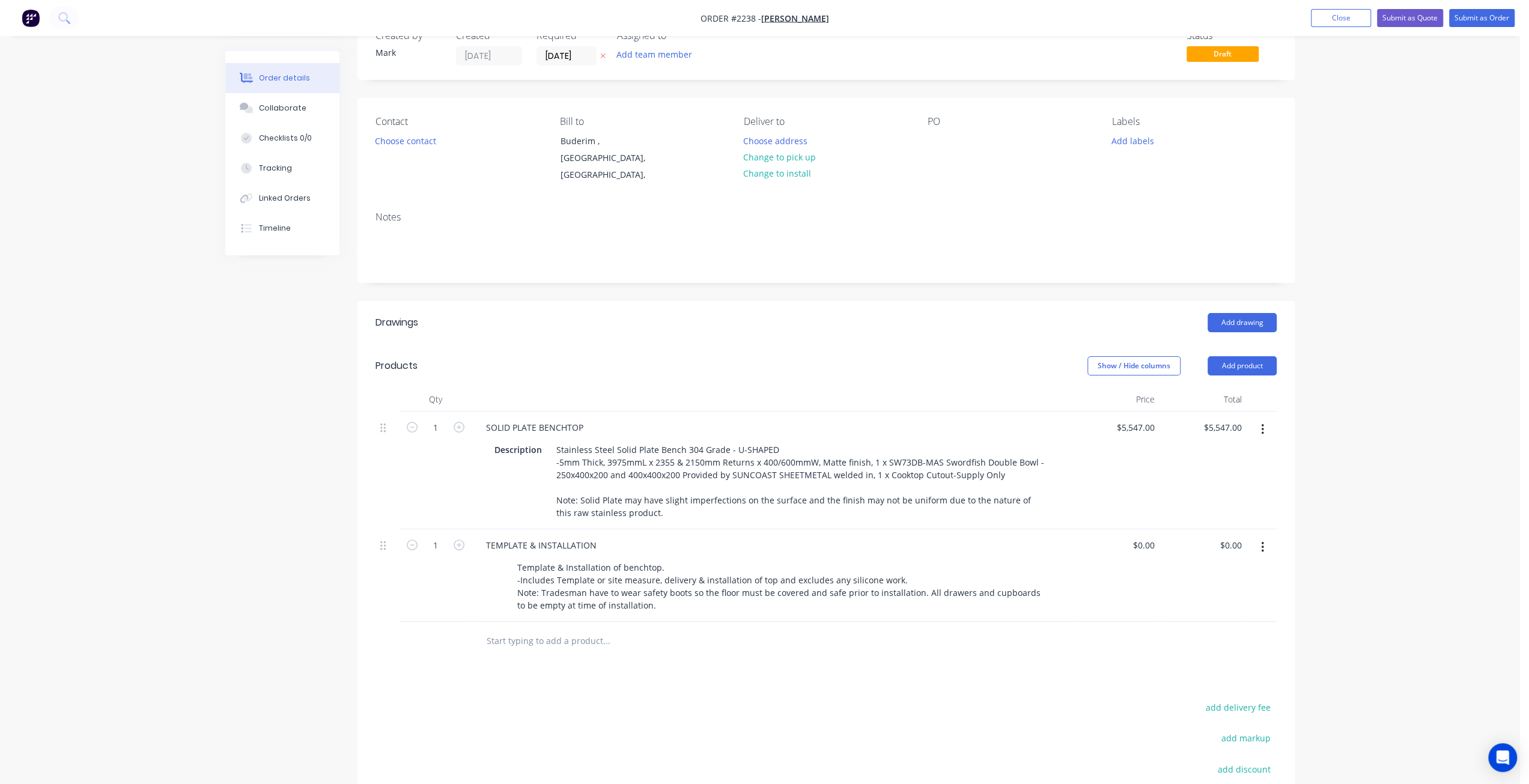
scroll to position [60, 0]
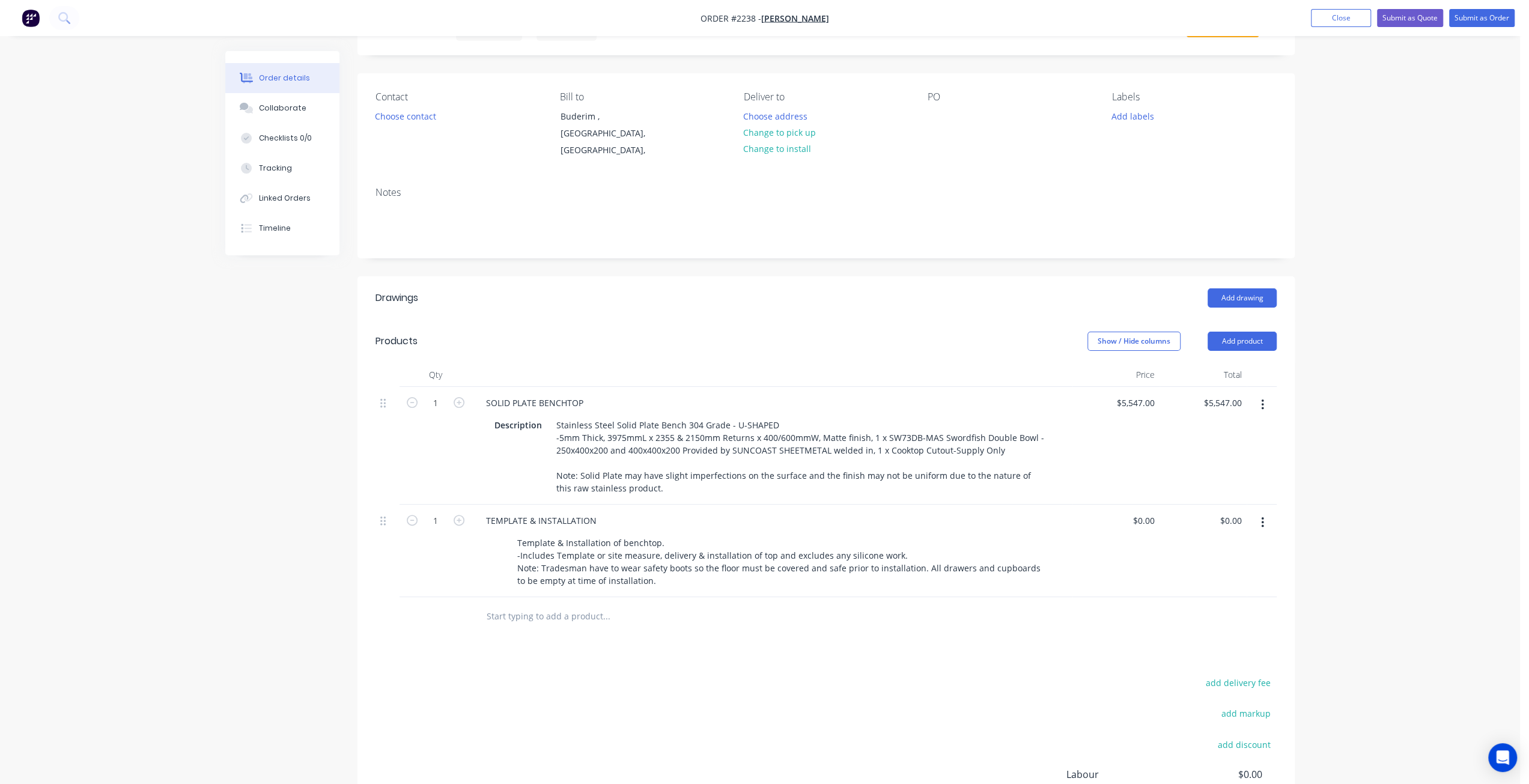
click at [1409, 491] on div "Order details Collaborate Checklists 0/0 Tracking Linked Orders Timeline Order …" at bounding box center [760, 428] width 1520 height 976
click at [600, 512] on div "TEMPLATE & INSTALLATION" at bounding box center [541, 520] width 130 height 17
click at [1153, 512] on input "0" at bounding box center [1146, 520] width 28 height 17
click at [1151, 512] on input "0" at bounding box center [1146, 520] width 28 height 17
type input "$2,500.00"
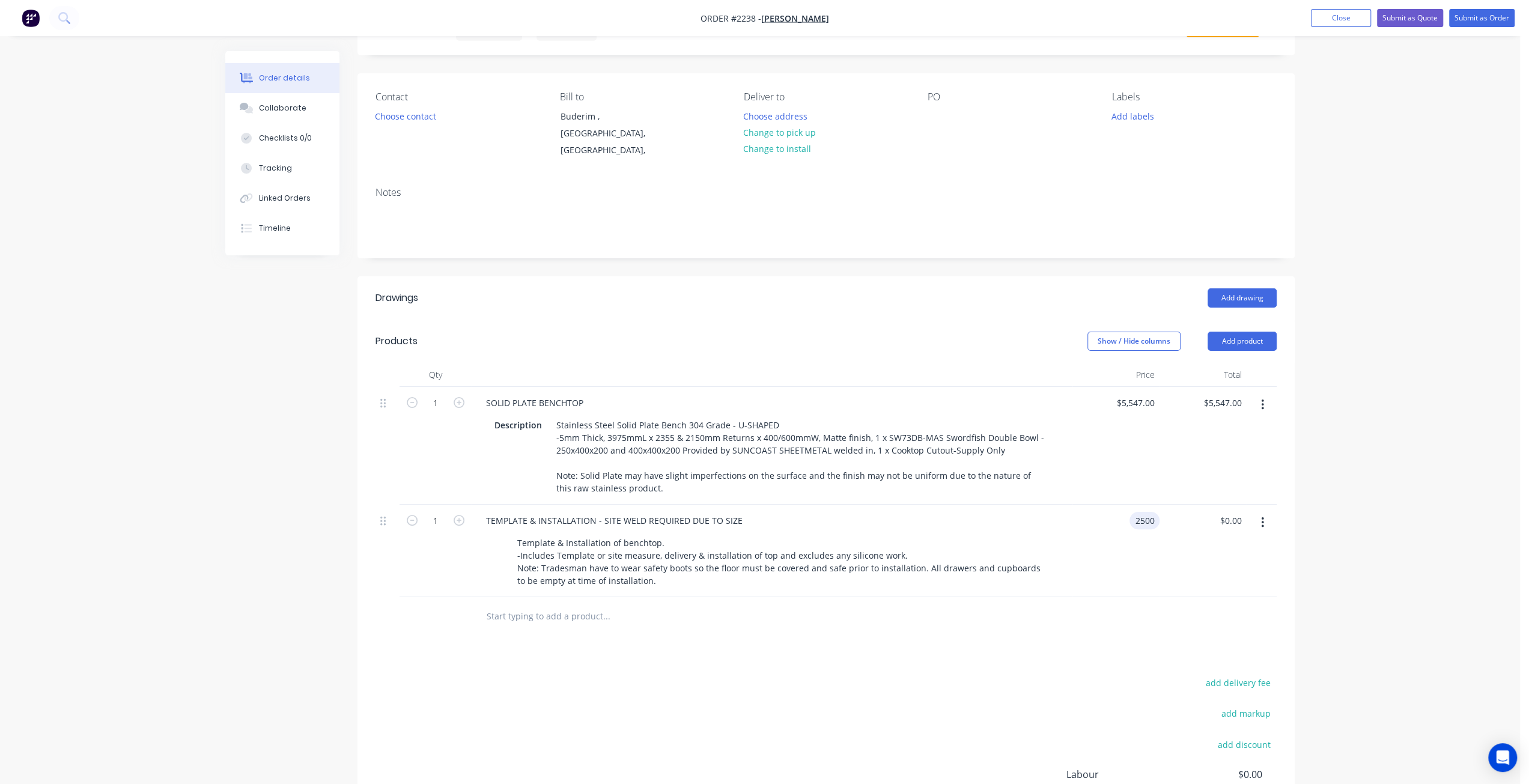
type input "$2,500.00"
click at [1440, 450] on div "Order details Collaborate Checklists 0/0 Tracking Linked Orders Timeline Order …" at bounding box center [760, 428] width 1520 height 976
click at [1385, 373] on div "Order details Collaborate Checklists 0/0 Tracking Linked Orders Timeline Order …" at bounding box center [760, 428] width 1520 height 976
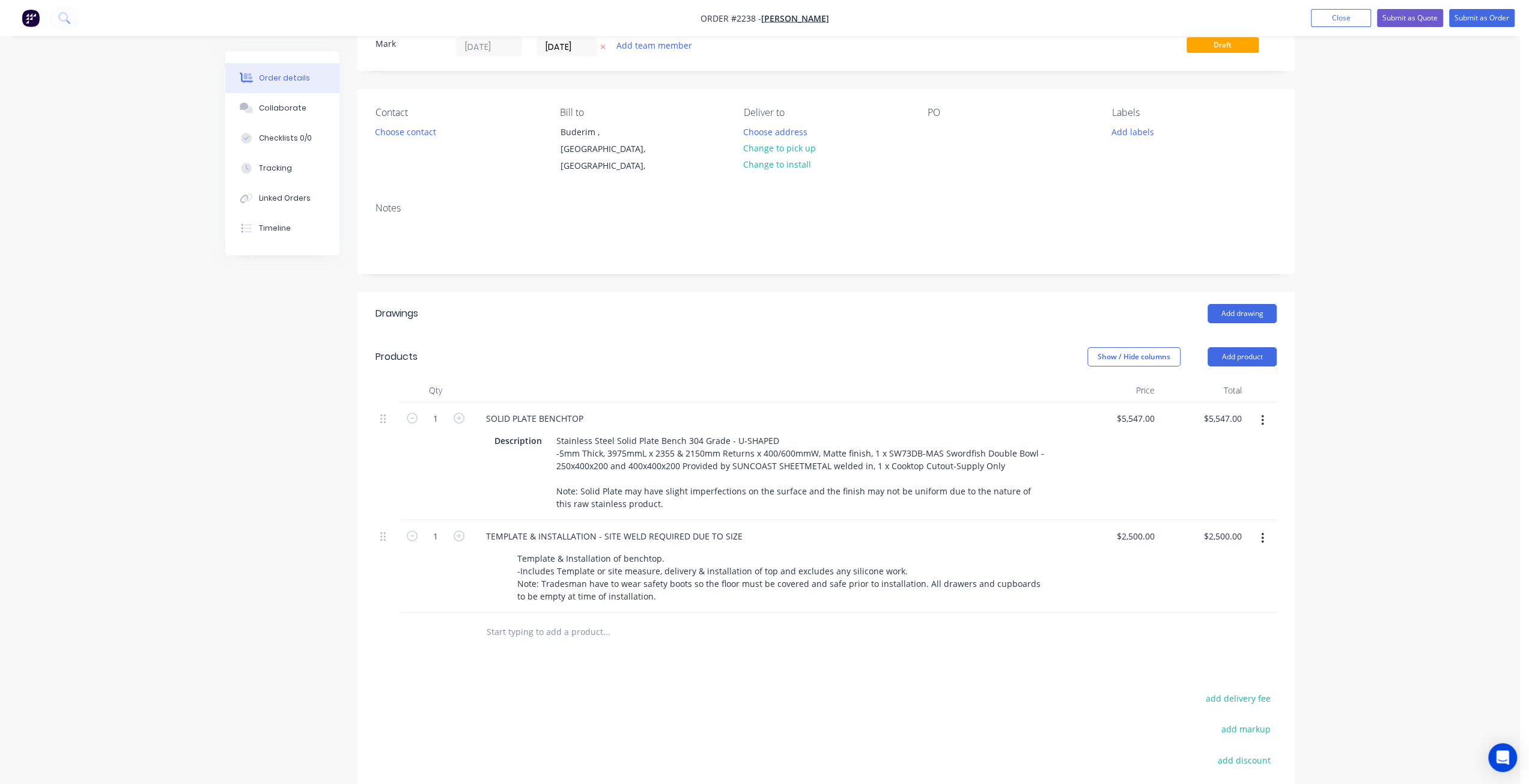
scroll to position [0, 0]
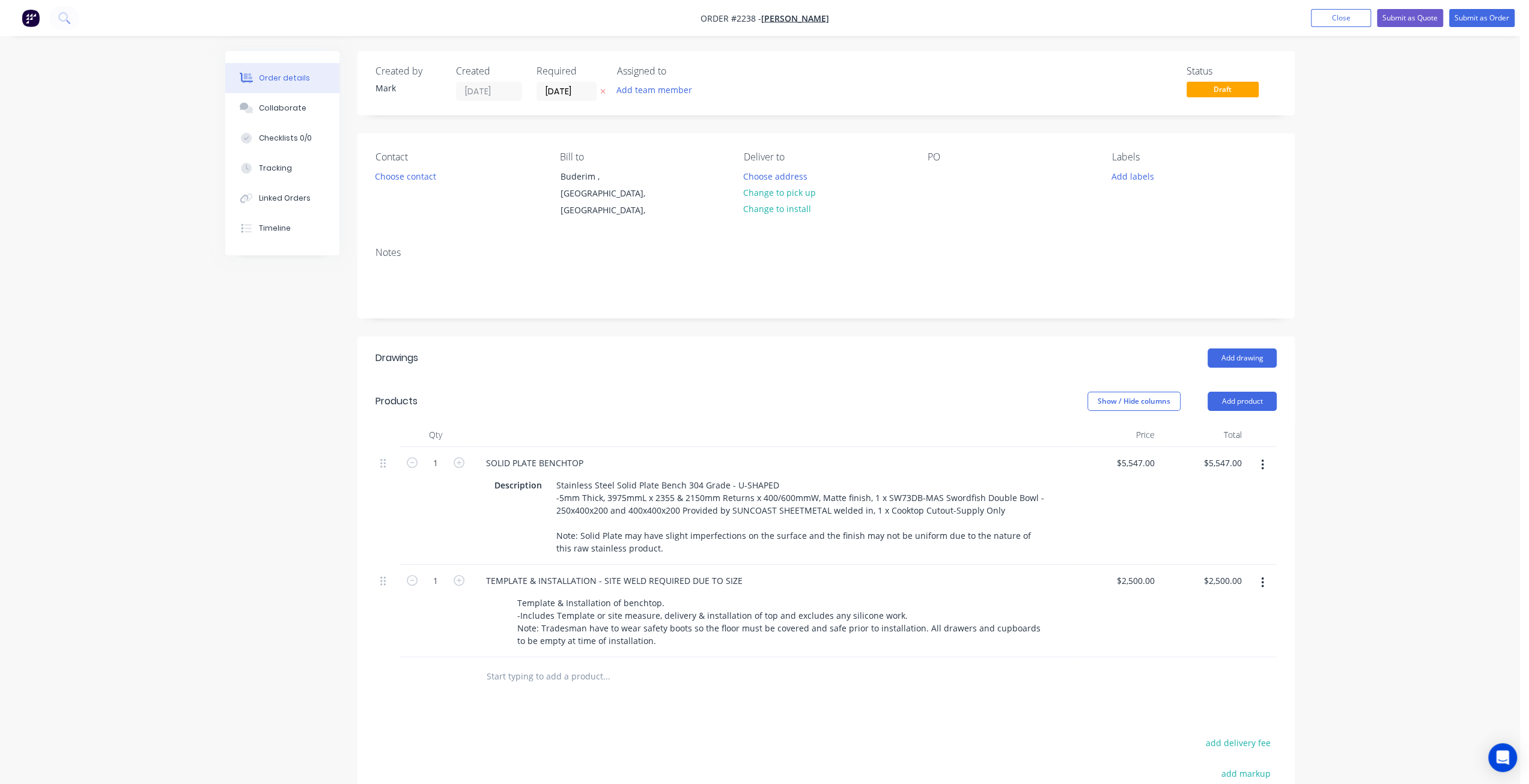
click at [1395, 415] on div "Order details Collaborate Checklists 0/0 Tracking Linked Orders Timeline Order …" at bounding box center [760, 488] width 1520 height 976
click at [1417, 400] on div "Order details Collaborate Checklists 0/0 Tracking Linked Orders Timeline Order …" at bounding box center [760, 488] width 1520 height 976
click at [1145, 454] on input "5547" at bounding box center [1137, 463] width 44 height 17
click at [1402, 362] on div "Order details Collaborate Checklists 0/0 Tracking Linked Orders Timeline Order …" at bounding box center [760, 488] width 1520 height 976
type input "$5,159.00"
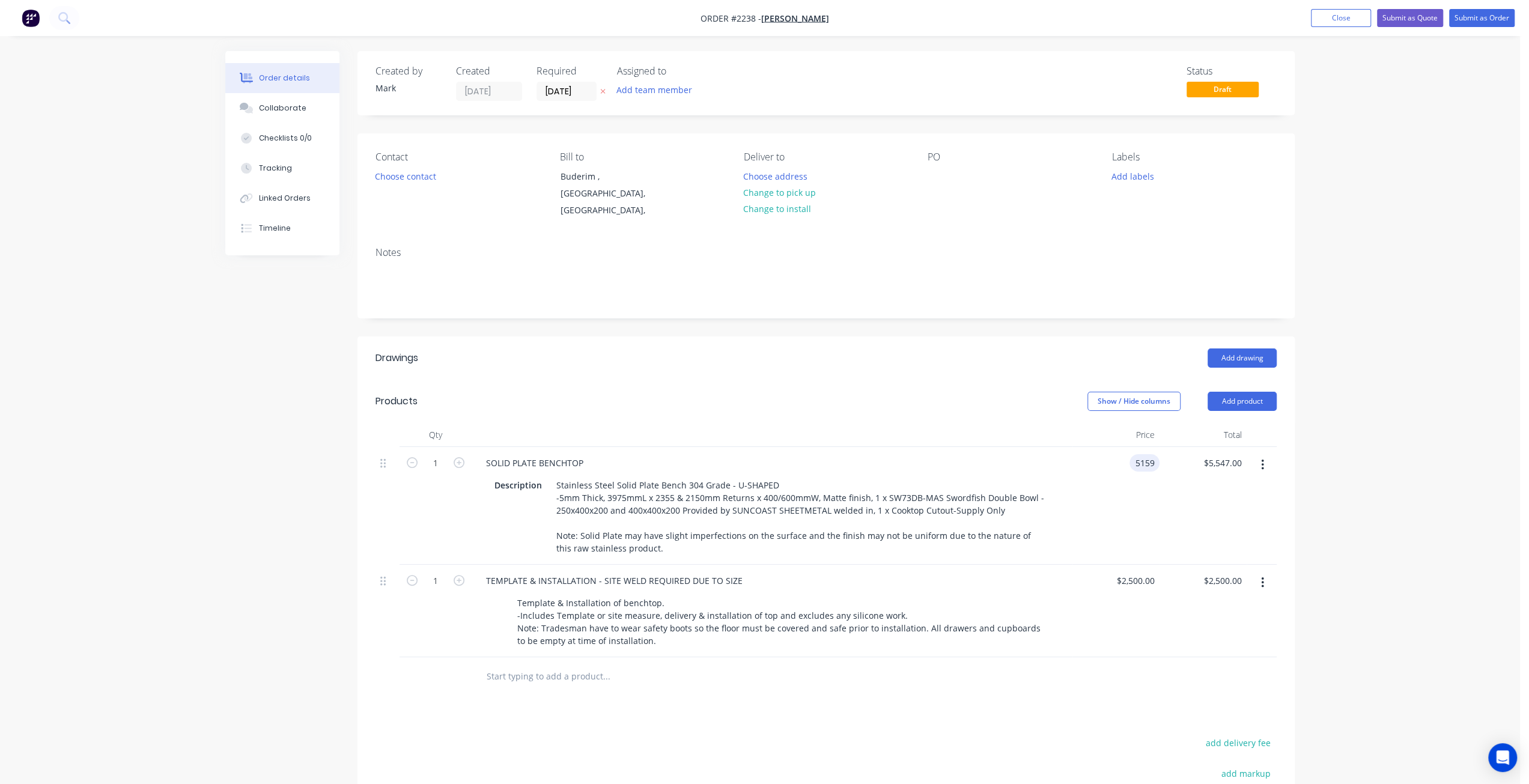
type input "$5,159.00"
click at [1371, 484] on div "Order details Collaborate Checklists 0/0 Tracking Linked Orders Timeline Order …" at bounding box center [760, 488] width 1520 height 976
click at [1387, 485] on div "Order details Collaborate Checklists 0/0 Tracking Linked Orders Timeline Order …" at bounding box center [760, 488] width 1520 height 976
click at [1121, 179] on button "Add labels" at bounding box center [1132, 175] width 55 height 16
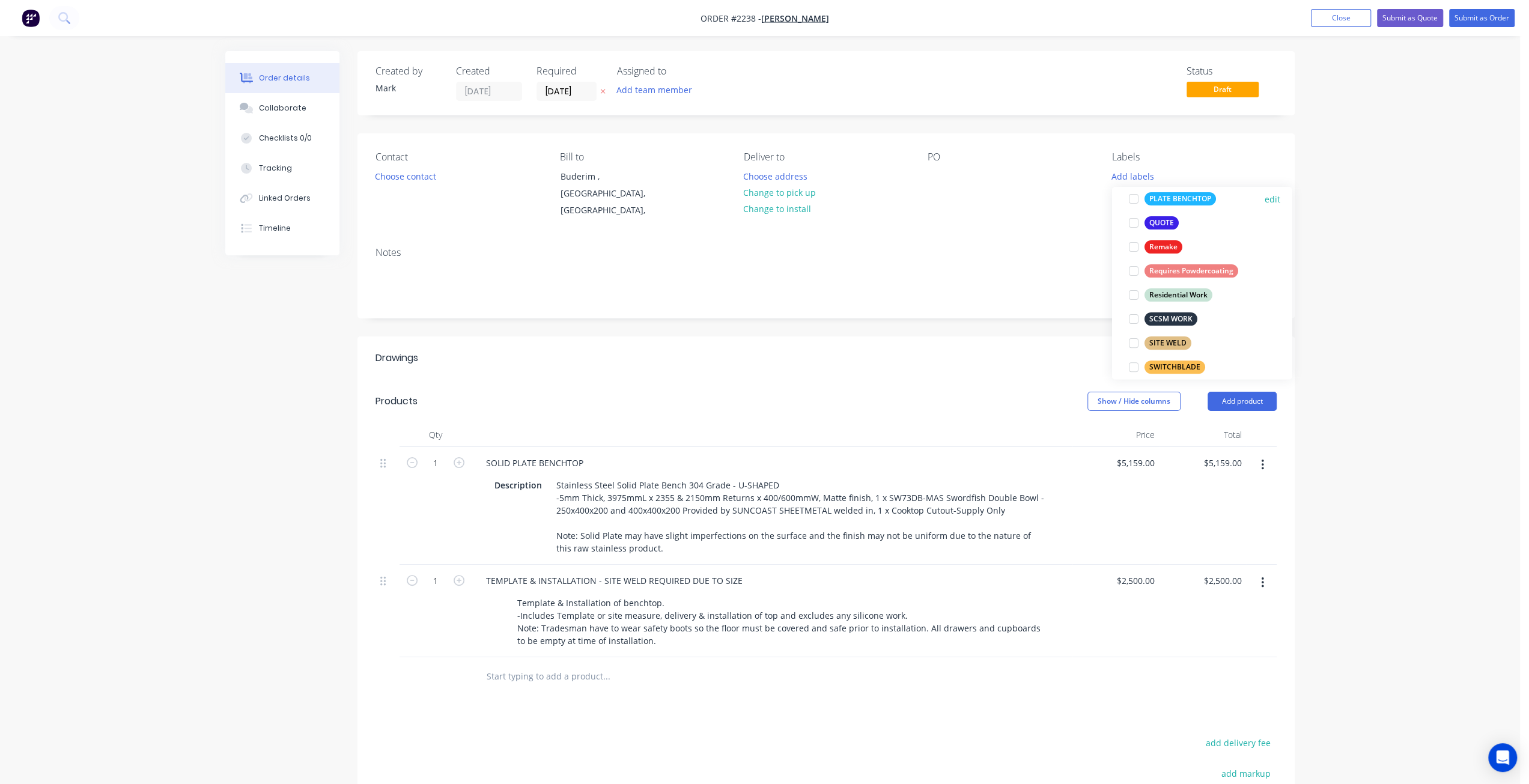
click at [1134, 199] on div at bounding box center [1134, 199] width 24 height 24
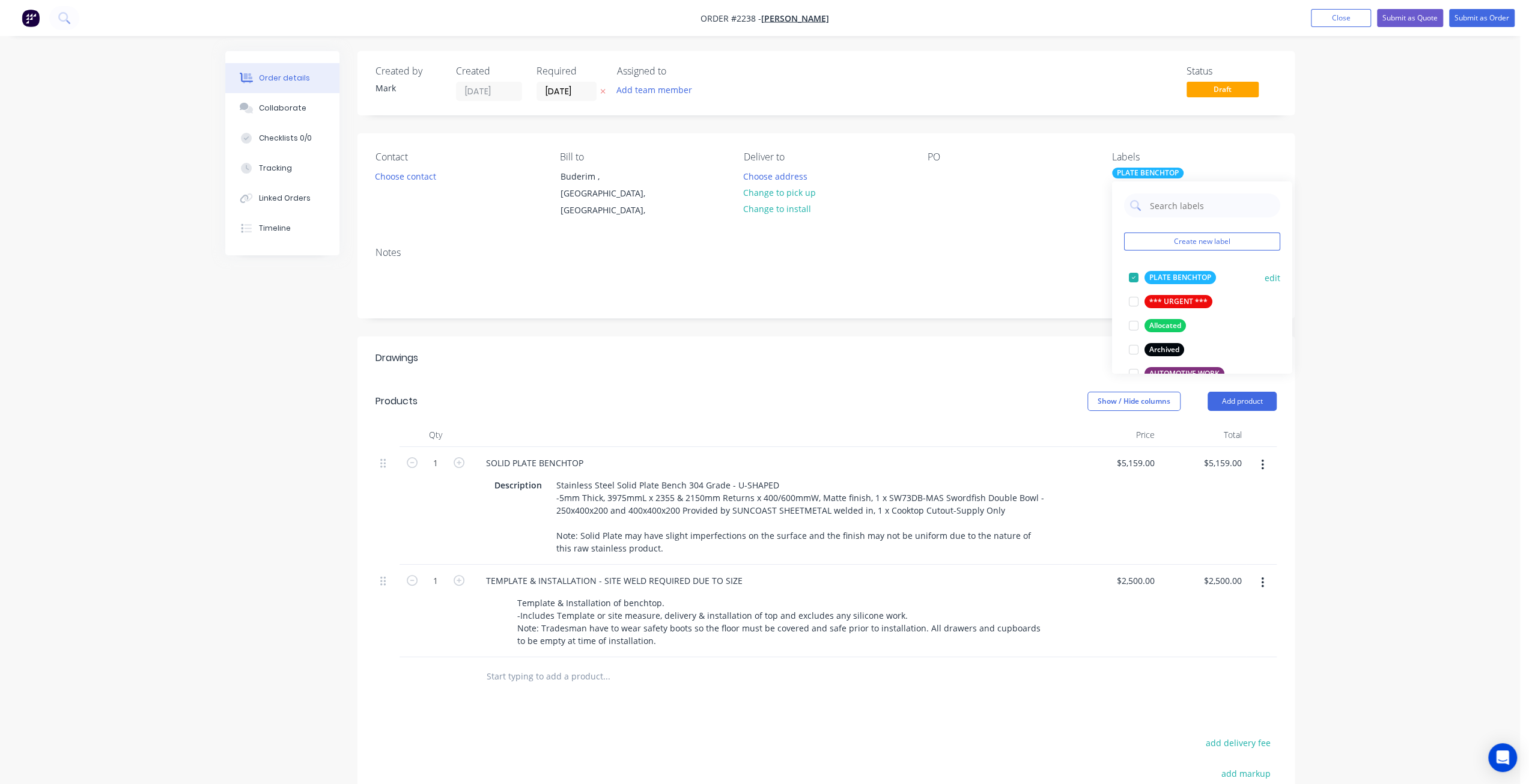
click at [1132, 279] on div at bounding box center [1134, 277] width 24 height 24
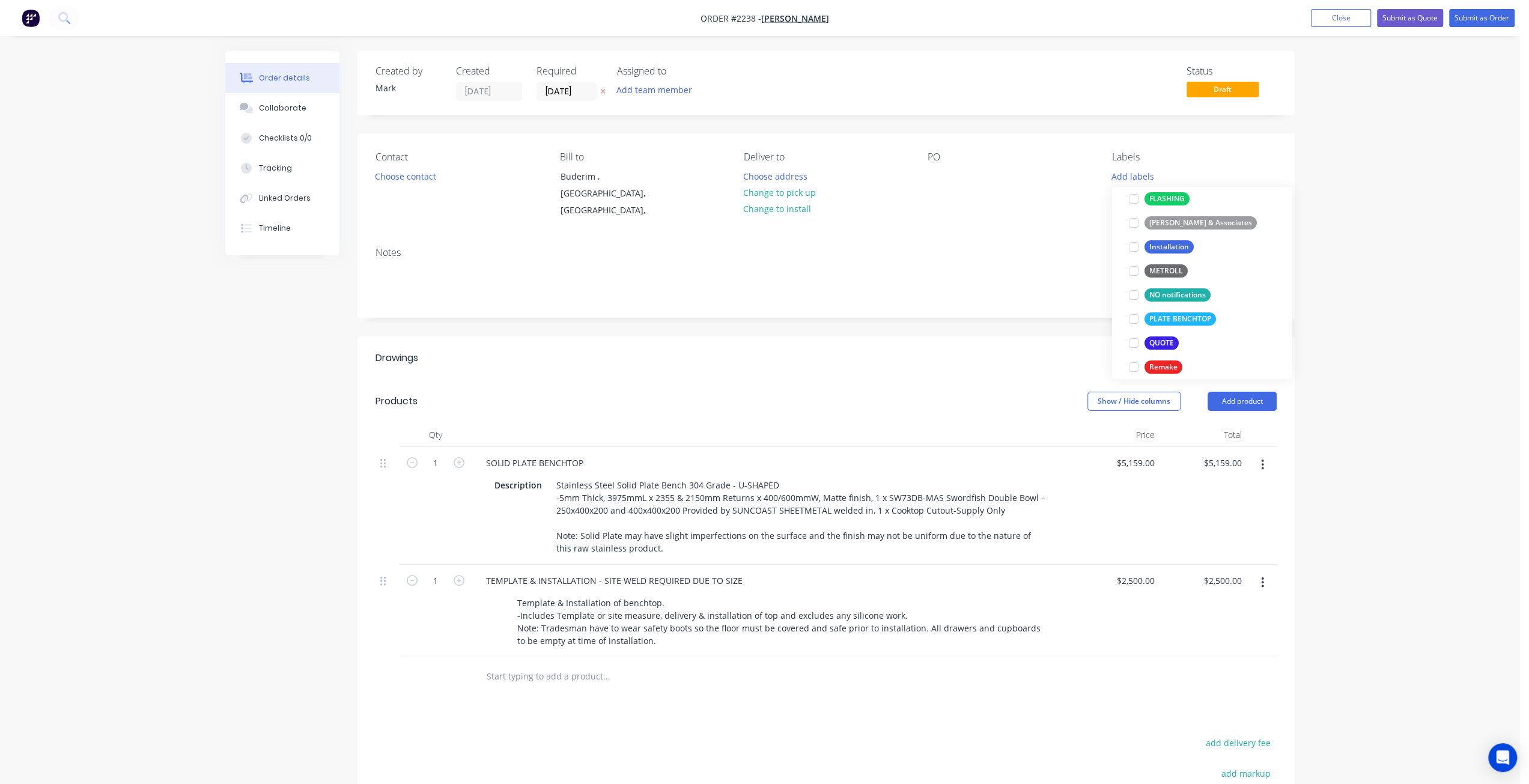
scroll to position [420, 0]
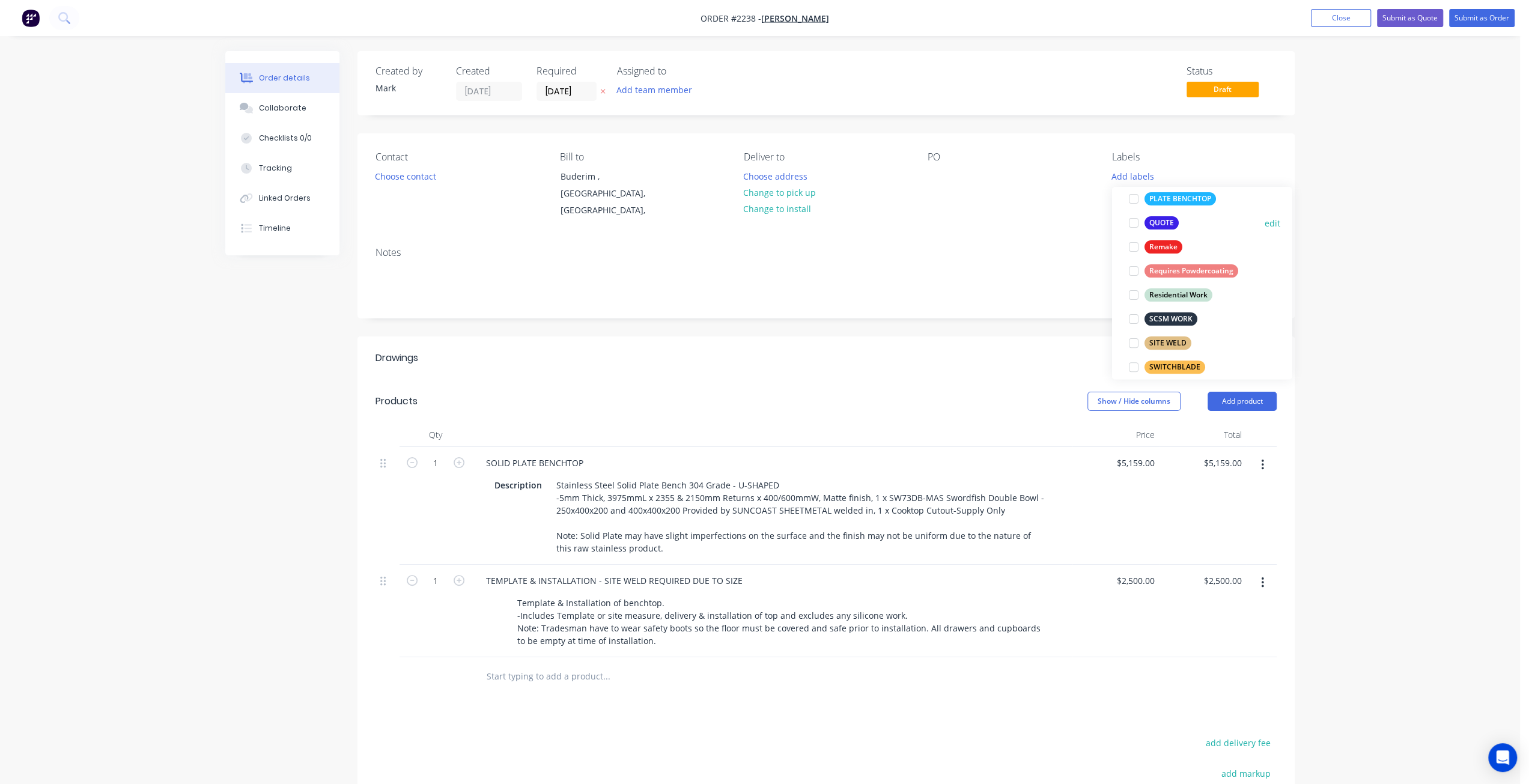
click at [1131, 223] on div at bounding box center [1134, 223] width 24 height 24
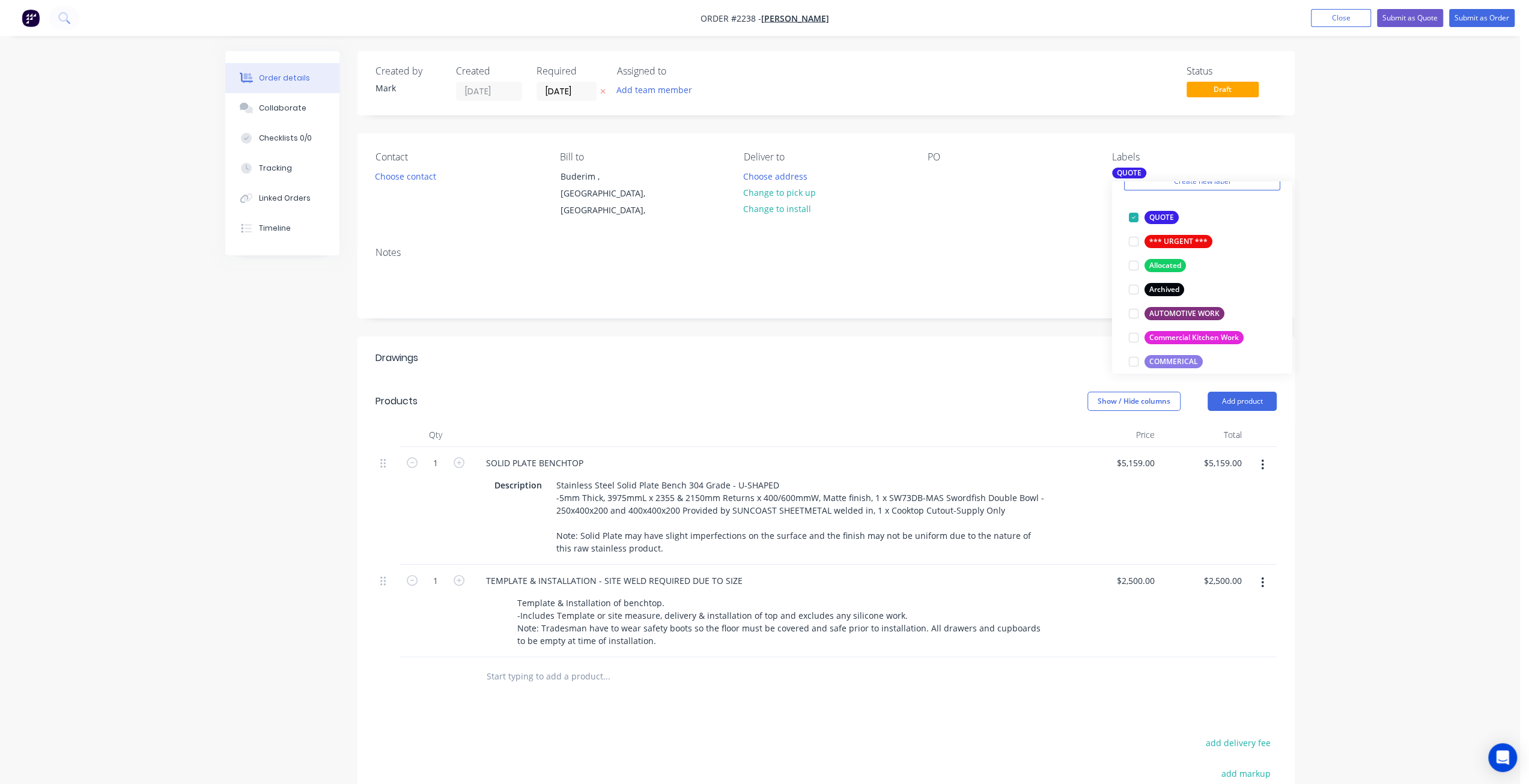
click at [1380, 179] on div "Order details Collaborate Checklists 0/0 Tracking Linked Orders Timeline Order …" at bounding box center [760, 488] width 1520 height 976
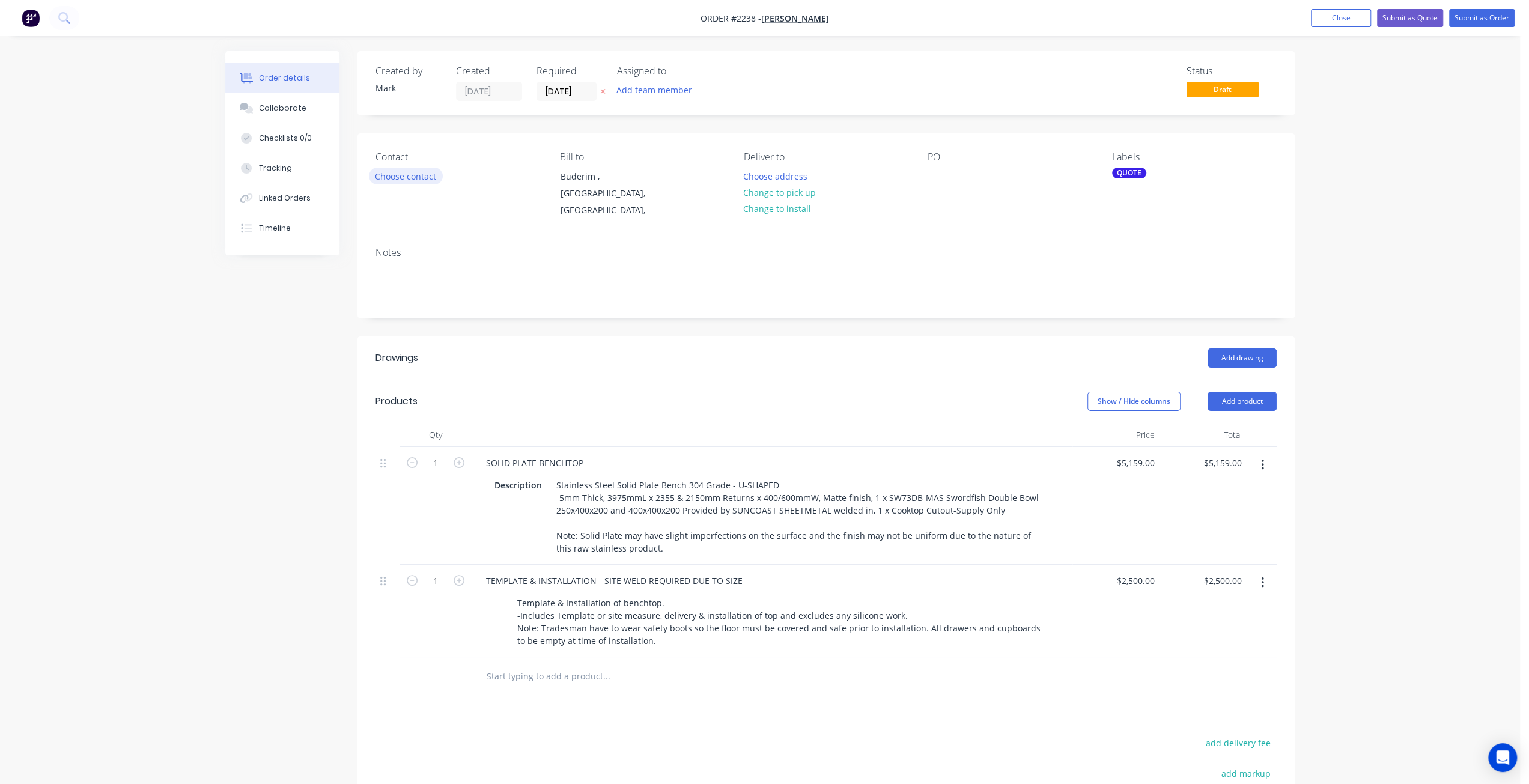
click at [415, 175] on button "Choose contact" at bounding box center [406, 175] width 74 height 16
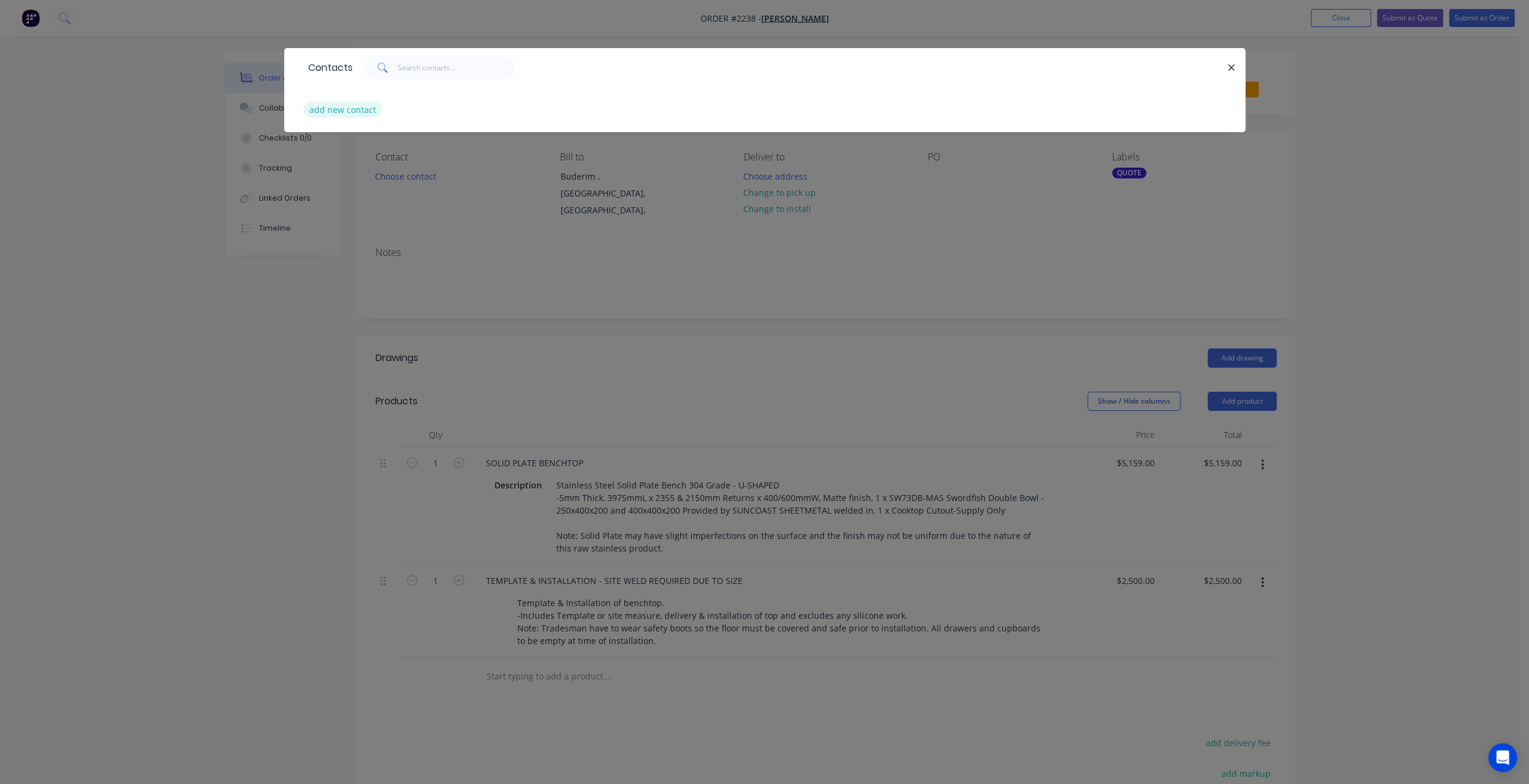
click at [323, 108] on button "add new contact" at bounding box center [344, 109] width 80 height 16
select select "AU"
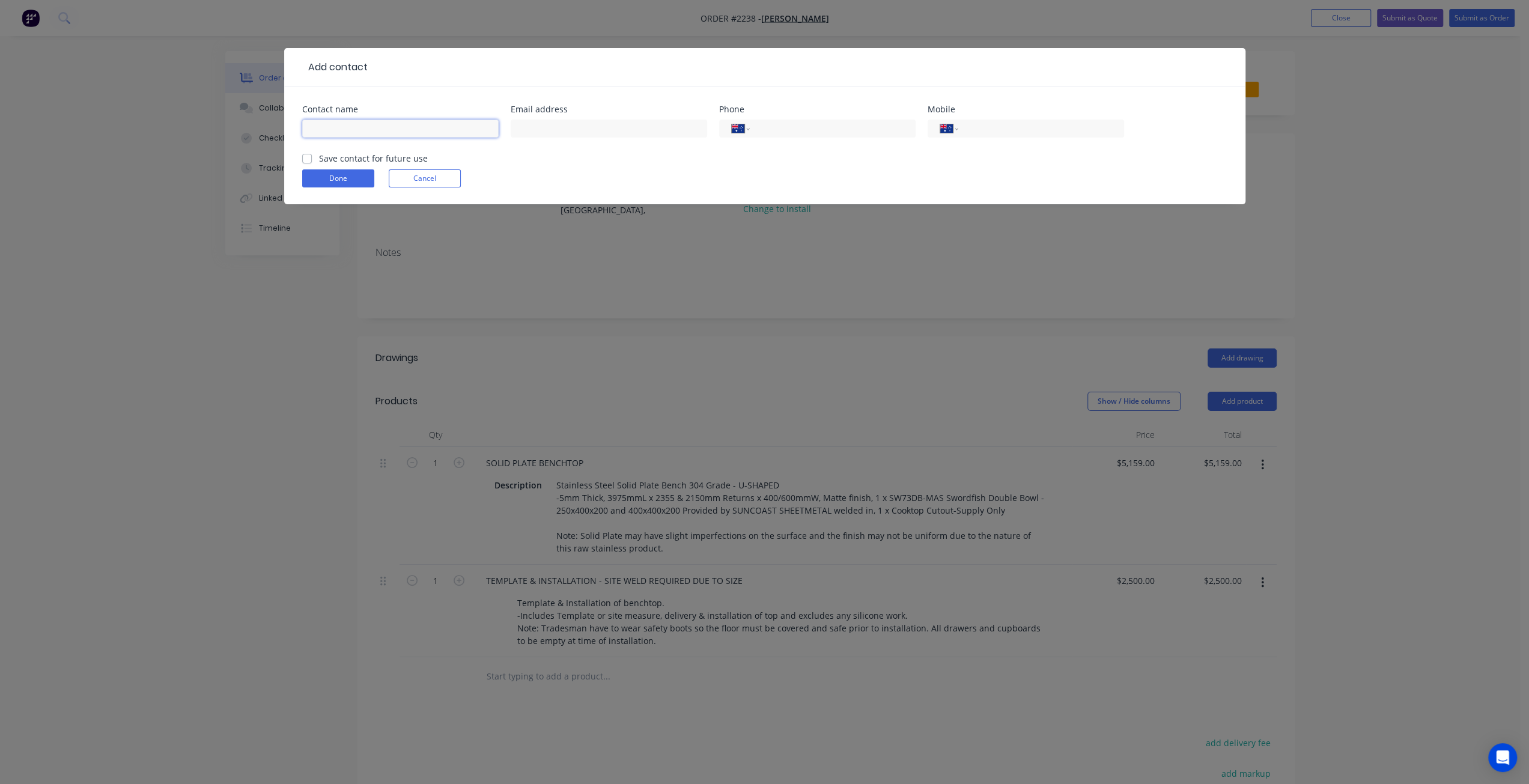
click at [351, 133] on input "text" at bounding box center [400, 128] width 196 height 18
type input "Emma Townsend"
click at [624, 127] on input "text" at bounding box center [608, 128] width 196 height 18
paste input "emma.laing@live.com.au"
type input "emma.laing@live.com.au"
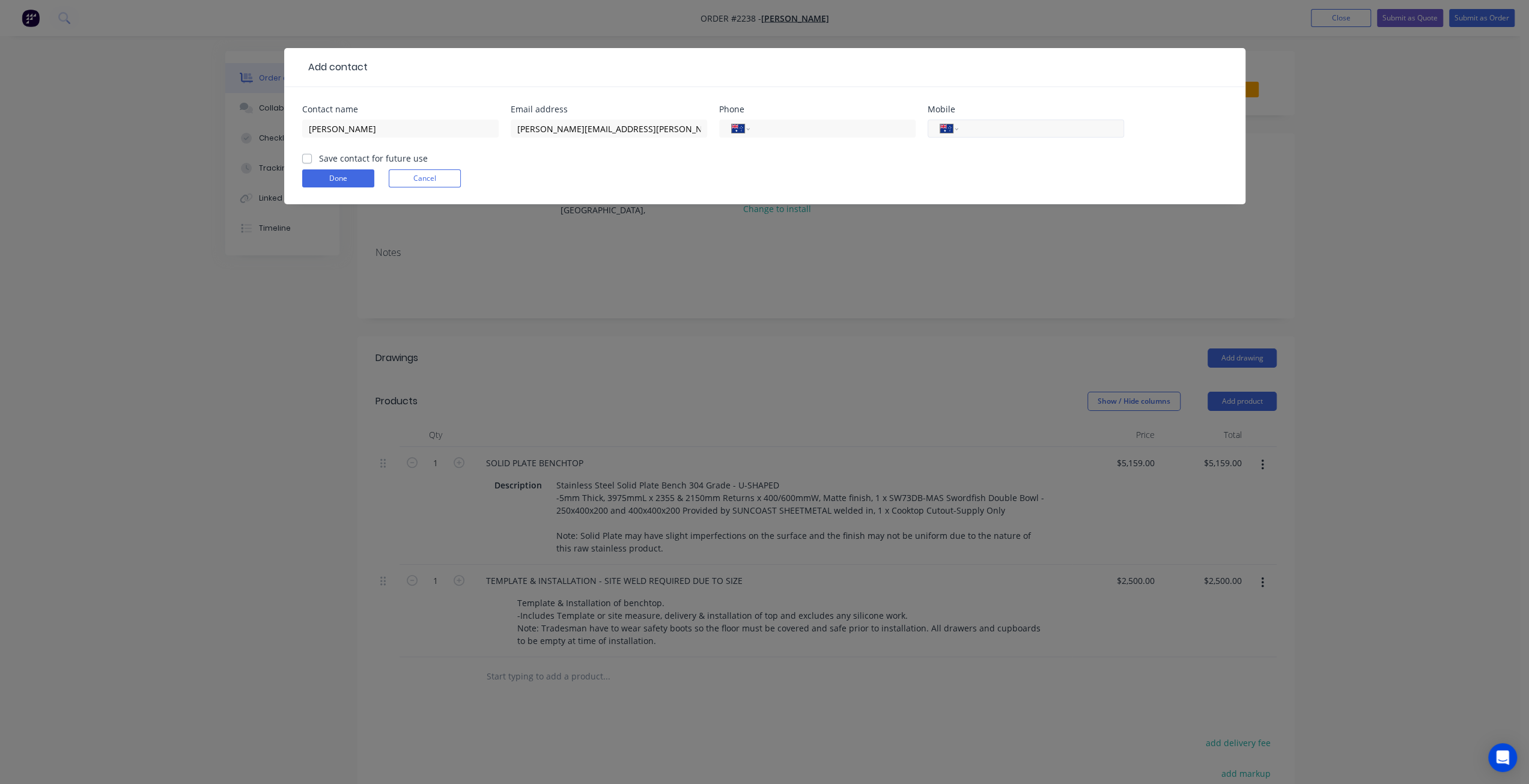
click at [984, 126] on input "tel" at bounding box center [1039, 129] width 145 height 14
paste input "0411 456 021"
type input "0411 456 021"
drag, startPoint x: 304, startPoint y: 159, endPoint x: 317, endPoint y: 175, distance: 20.6
click at [319, 158] on label "Save contact for future use" at bounding box center [374, 158] width 109 height 13
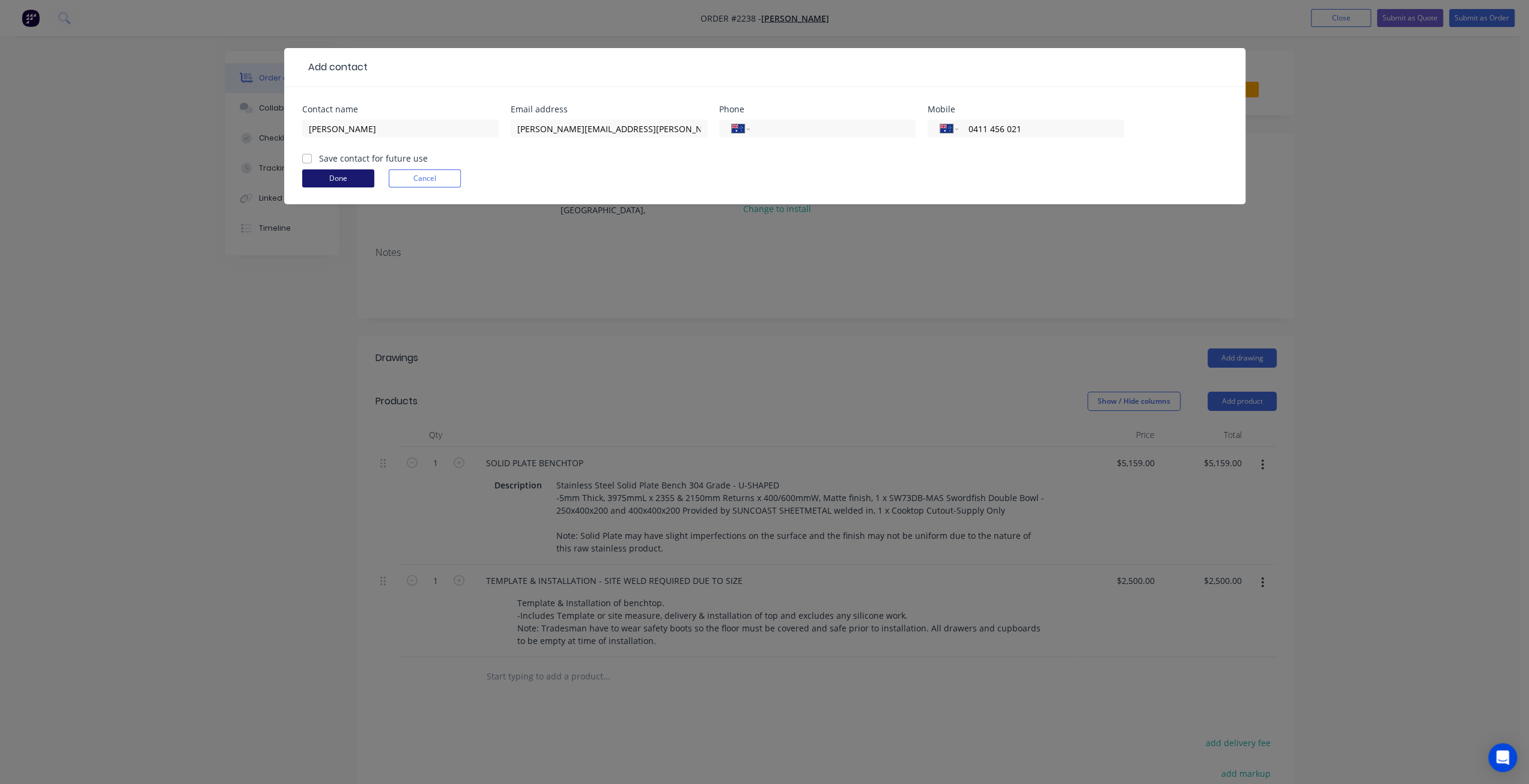
click at [304, 158] on input "Save contact for future use" at bounding box center [307, 158] width 10 height 11
checkbox input "true"
click at [320, 177] on button "Done" at bounding box center [338, 179] width 72 height 18
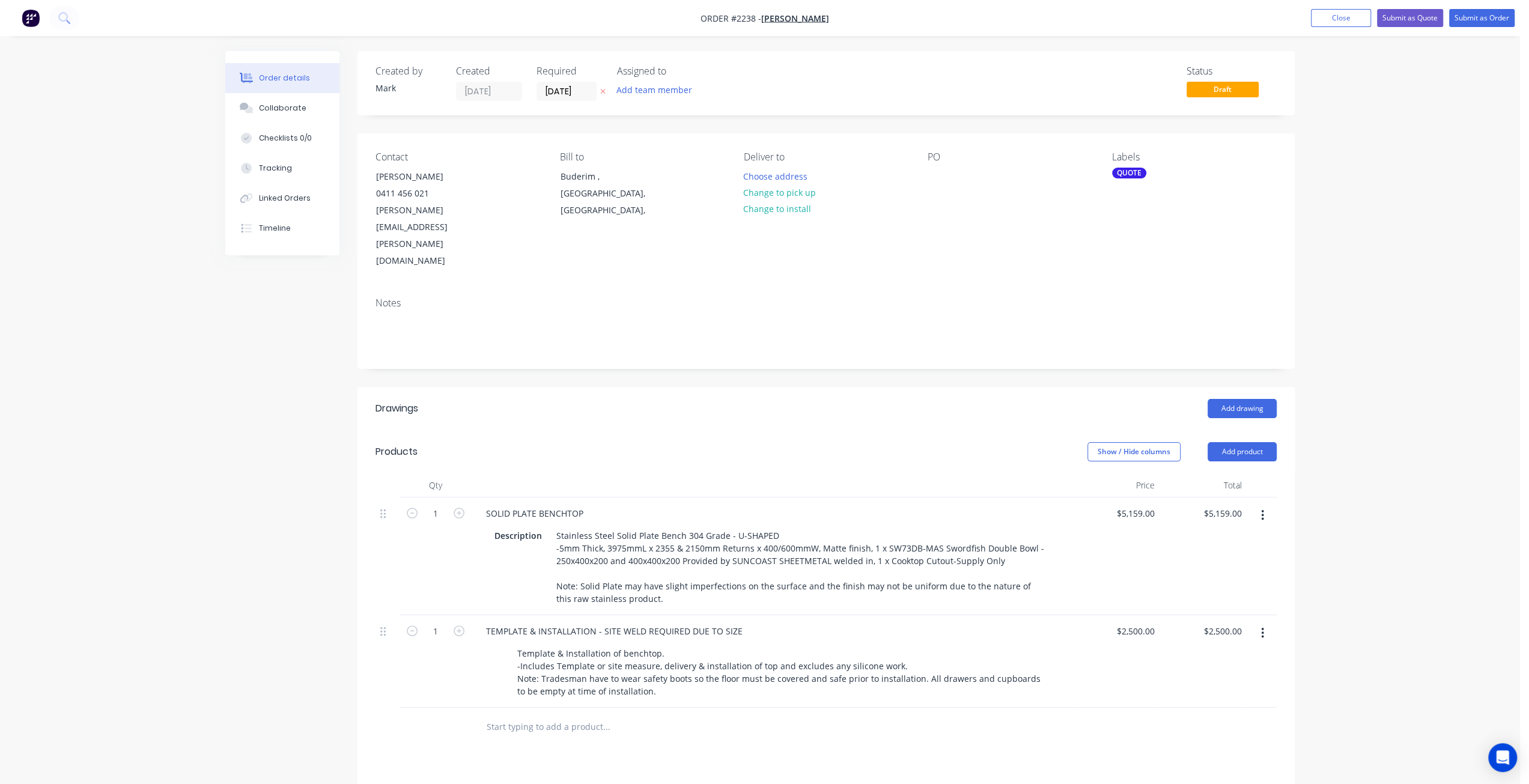
click at [1352, 209] on div "Order details Collaborate Checklists 0/0 Tracking Linked Orders Timeline Order …" at bounding box center [760, 513] width 1520 height 1027
click at [1414, 24] on button "Submit as Quote" at bounding box center [1410, 18] width 66 height 18
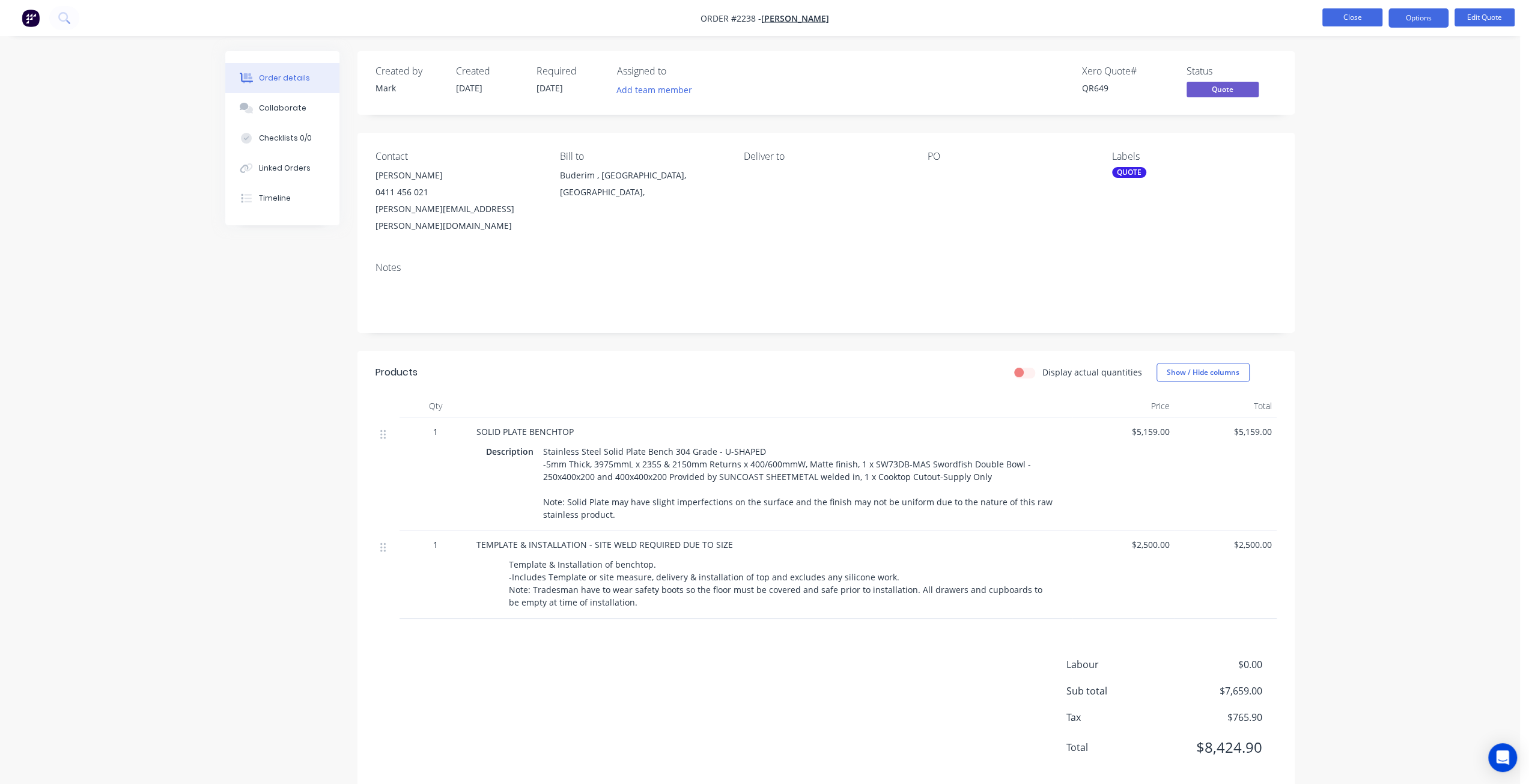
click at [1357, 22] on button "Close" at bounding box center [1352, 17] width 60 height 18
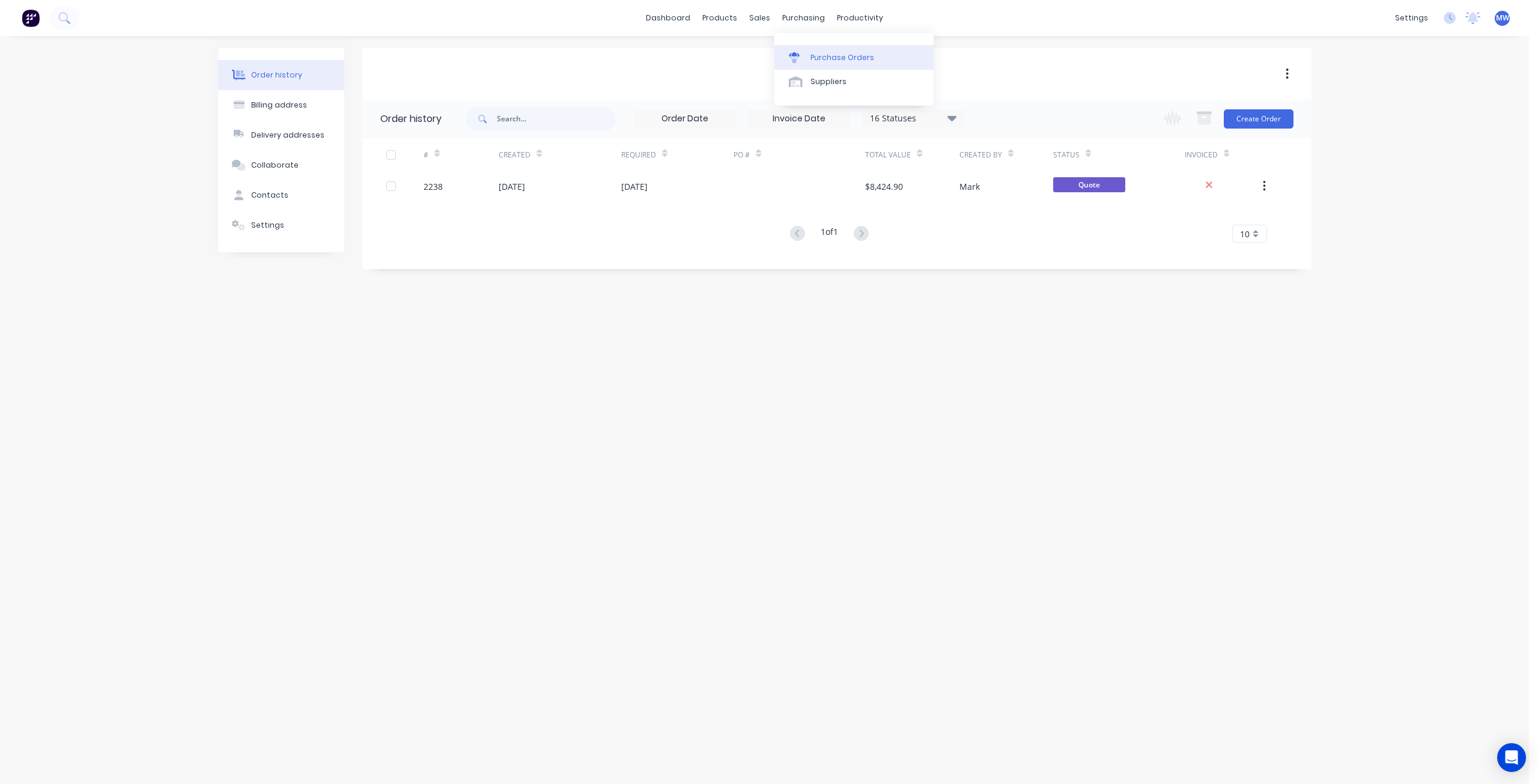
click at [794, 51] on link "Purchase Orders" at bounding box center [854, 57] width 159 height 24
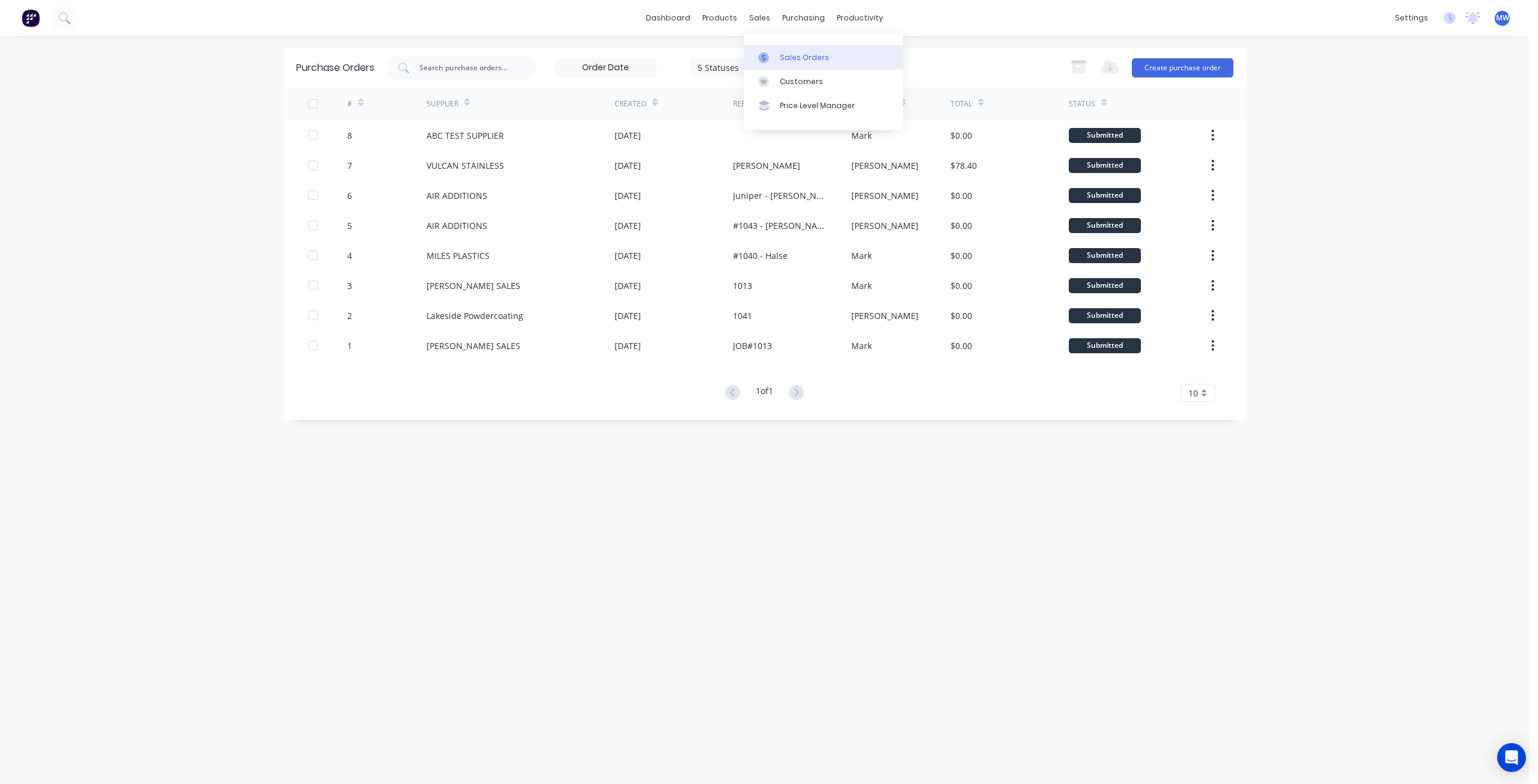
click at [781, 47] on link "Sales Orders" at bounding box center [823, 57] width 159 height 24
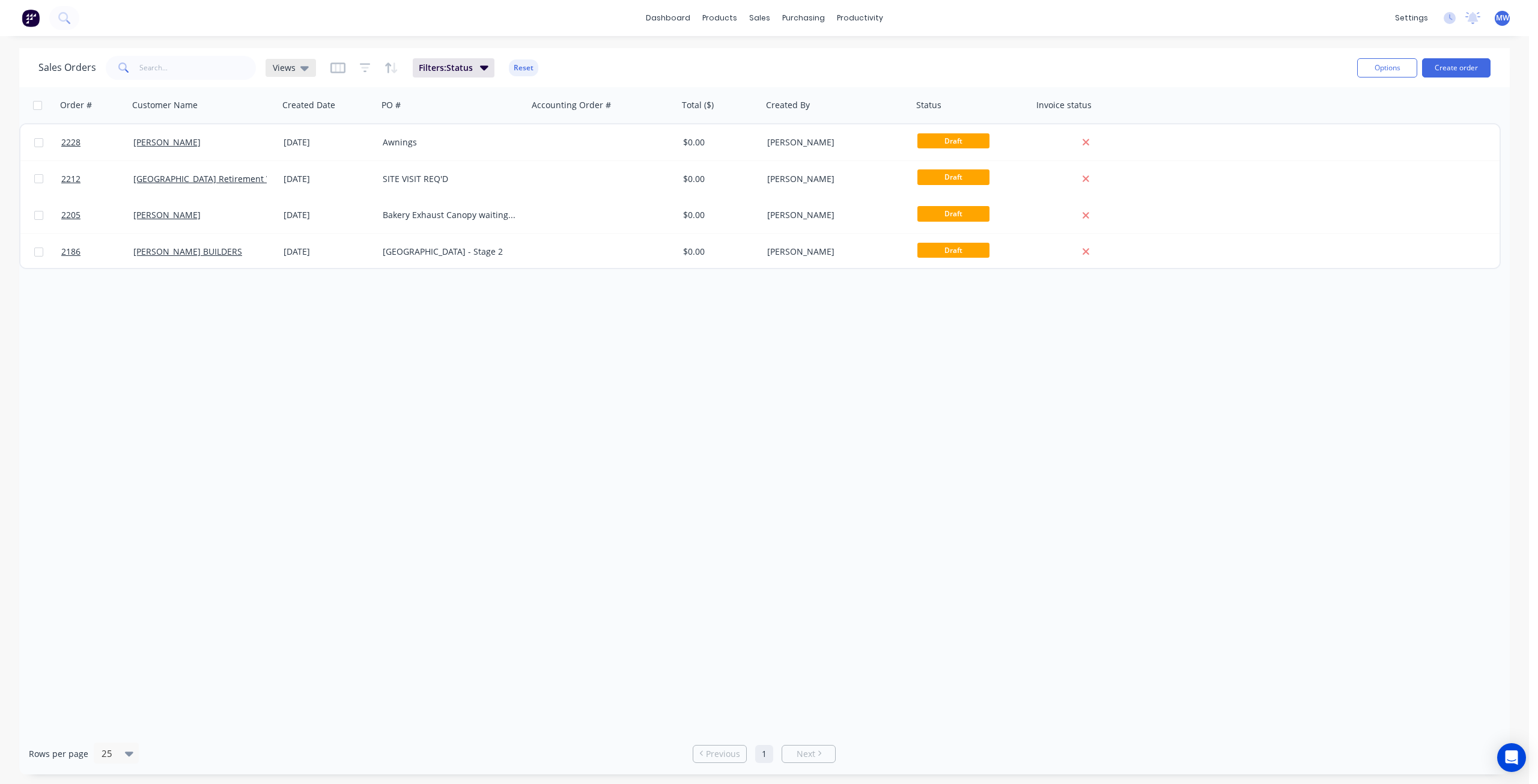
click at [309, 71] on div "Views" at bounding box center [290, 68] width 50 height 18
click at [308, 177] on div "None (Default) edit" at bounding box center [350, 170] width 161 height 24
click at [305, 169] on button "None (Default)" at bounding box center [338, 170] width 137 height 14
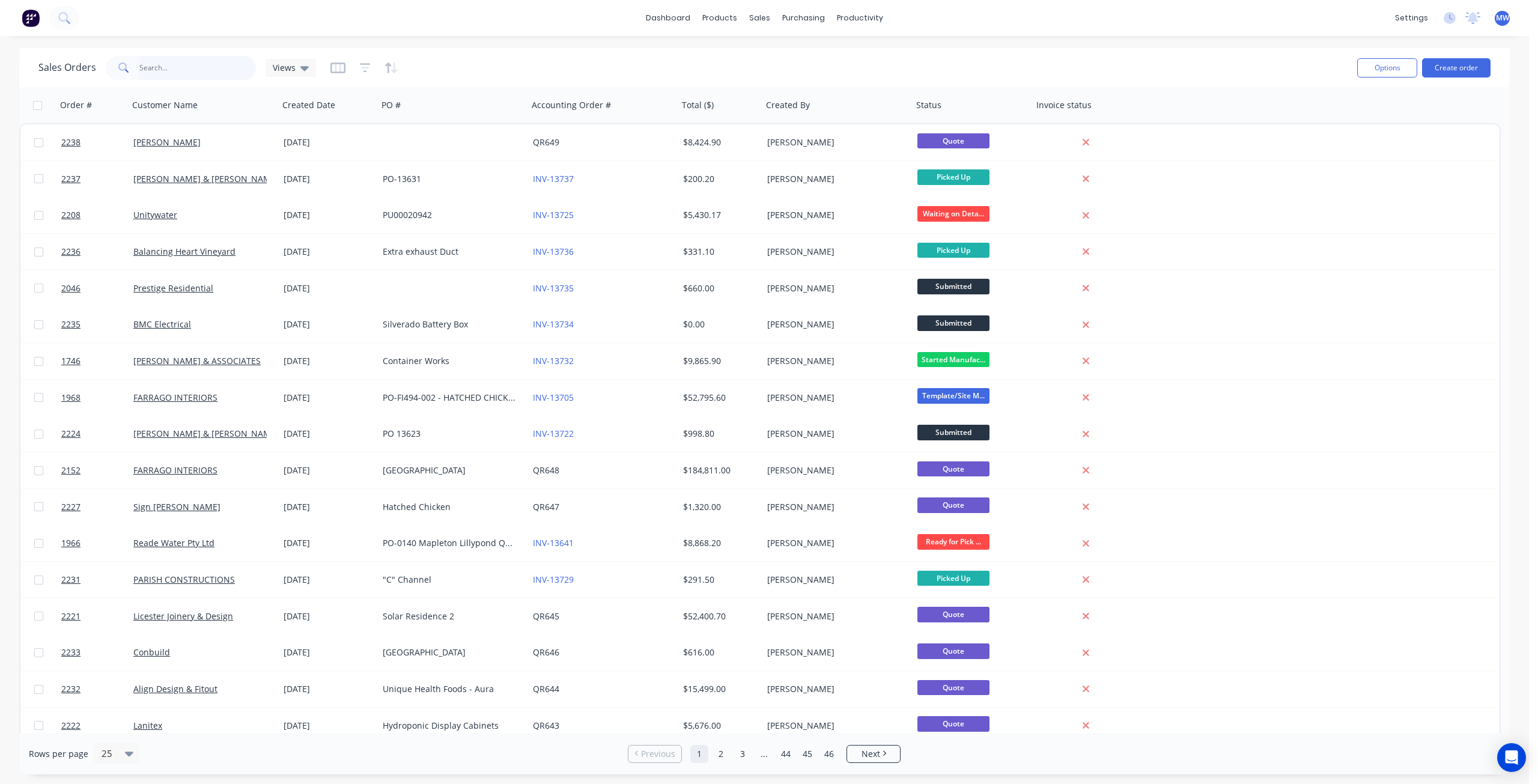
click at [216, 70] on input "text" at bounding box center [198, 68] width 117 height 24
type input "1966"
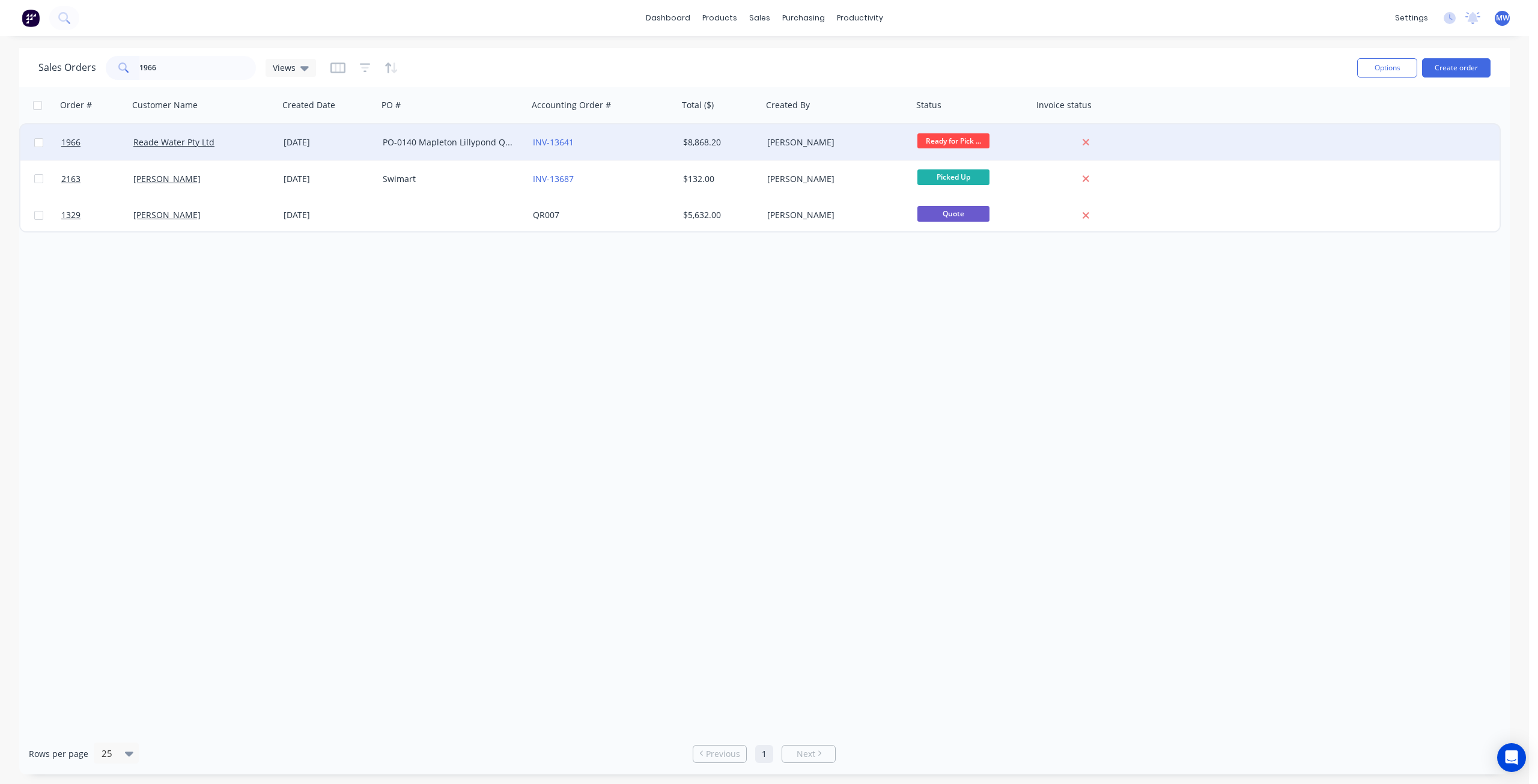
click at [276, 147] on div "Reade Water Pty Ltd" at bounding box center [203, 142] width 150 height 36
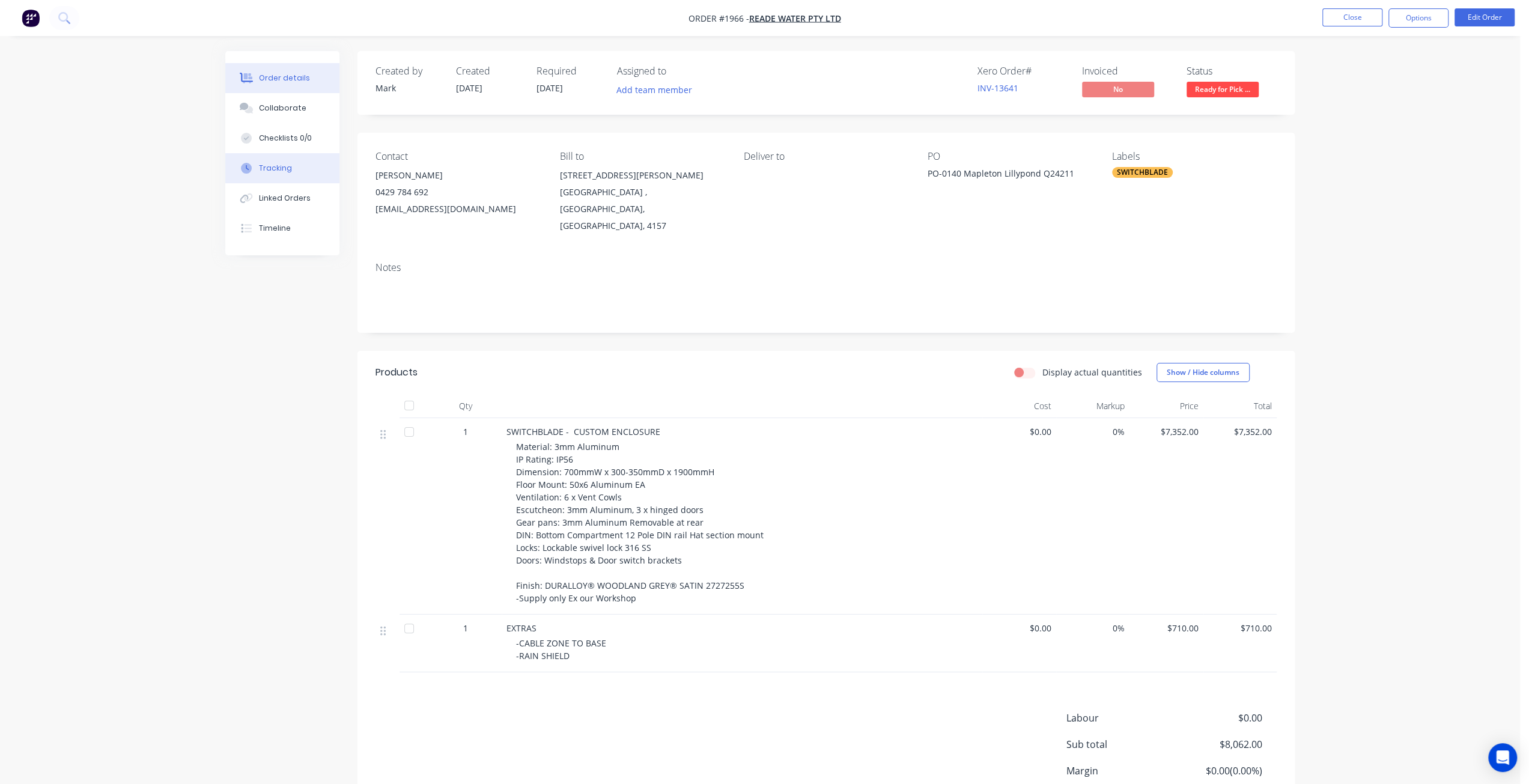
click at [290, 172] on button "Tracking" at bounding box center [282, 168] width 114 height 30
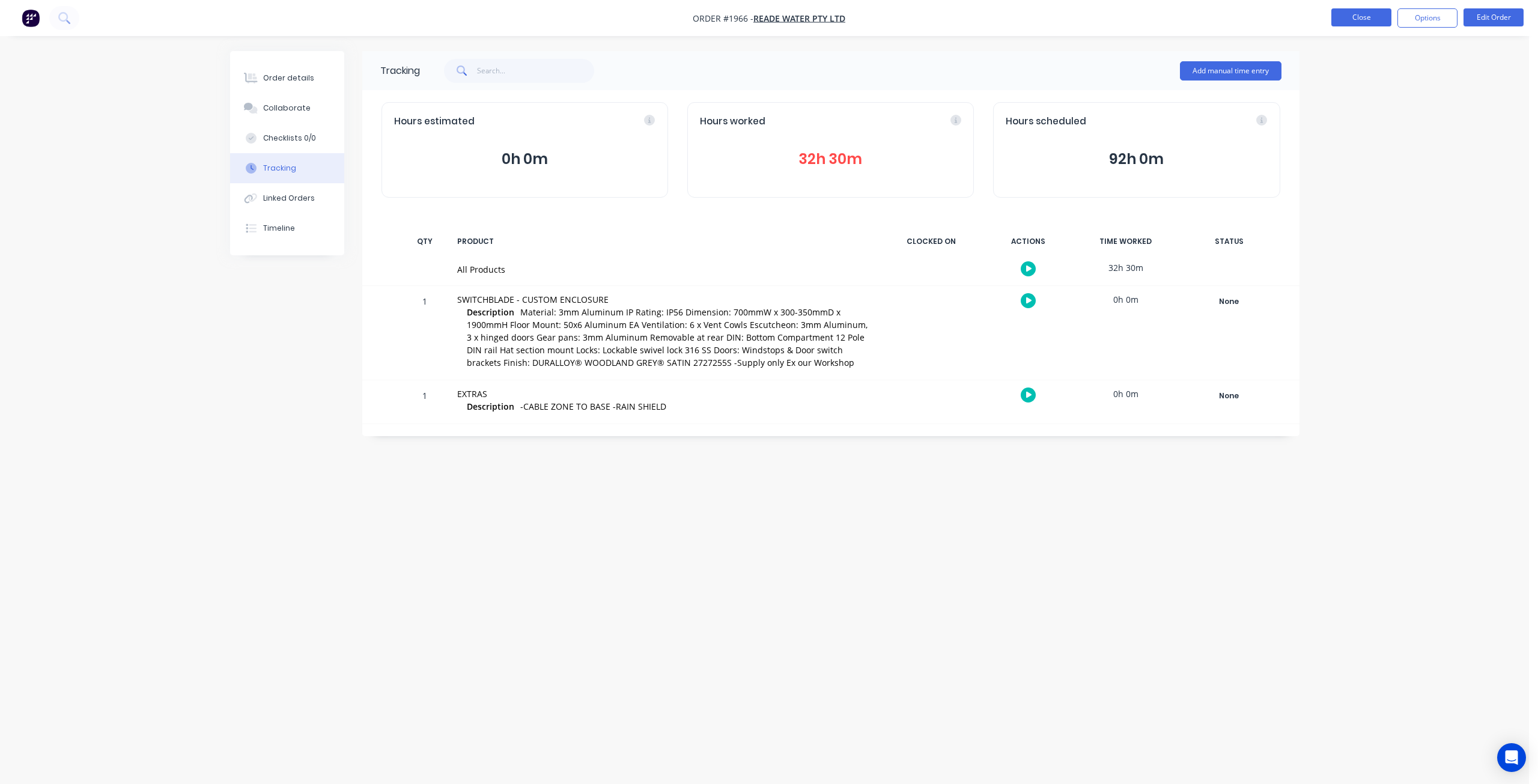
click at [1377, 170] on div "Order details Collaborate Checklists 0/0 Tracking Linked Orders Timeline Order …" at bounding box center [764, 392] width 1529 height 784
click at [1373, 15] on button "Close" at bounding box center [1361, 17] width 60 height 18
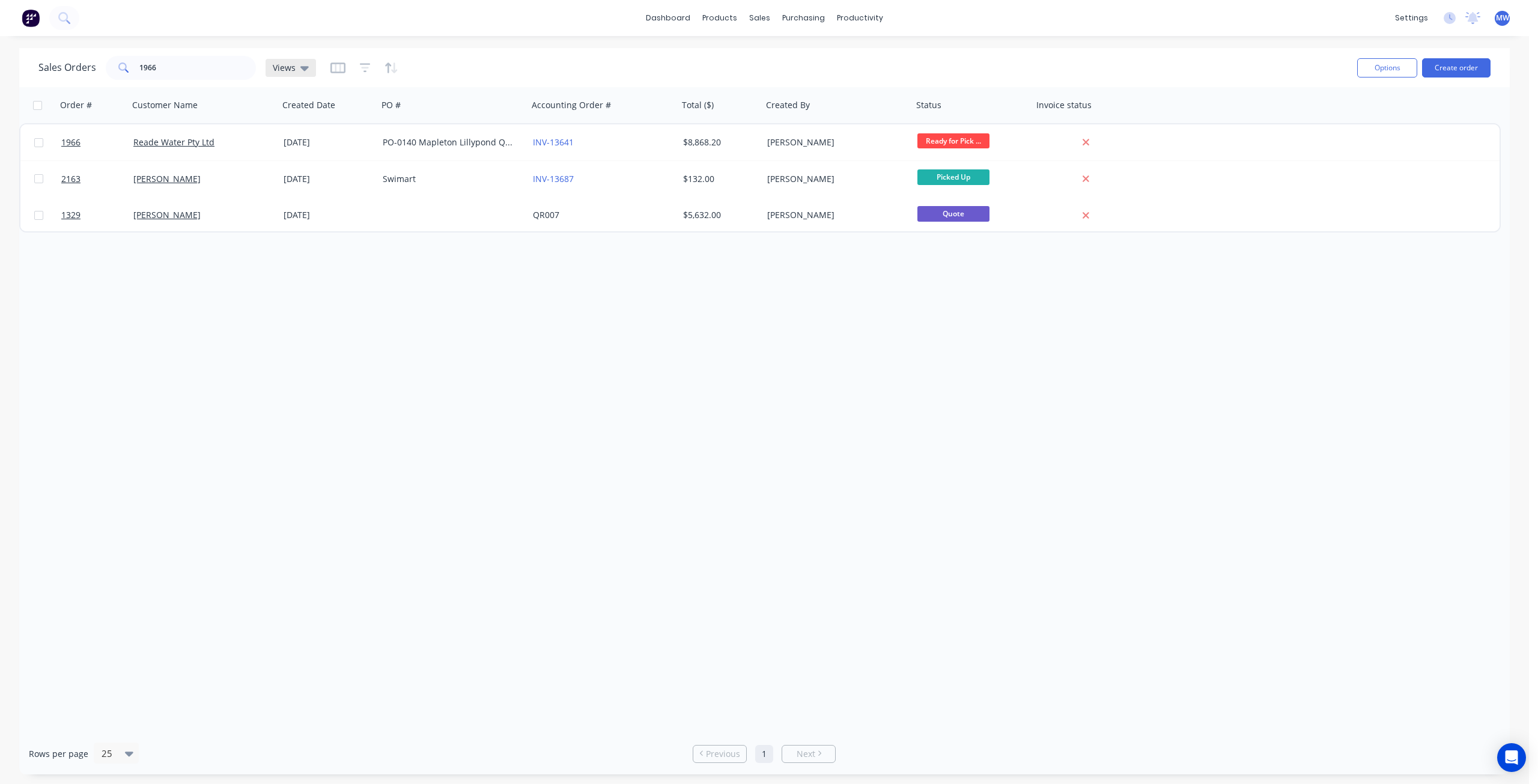
click at [290, 71] on span "Views" at bounding box center [284, 68] width 23 height 13
click at [304, 195] on button "DRAFT QUOTES" at bounding box center [338, 194] width 137 height 14
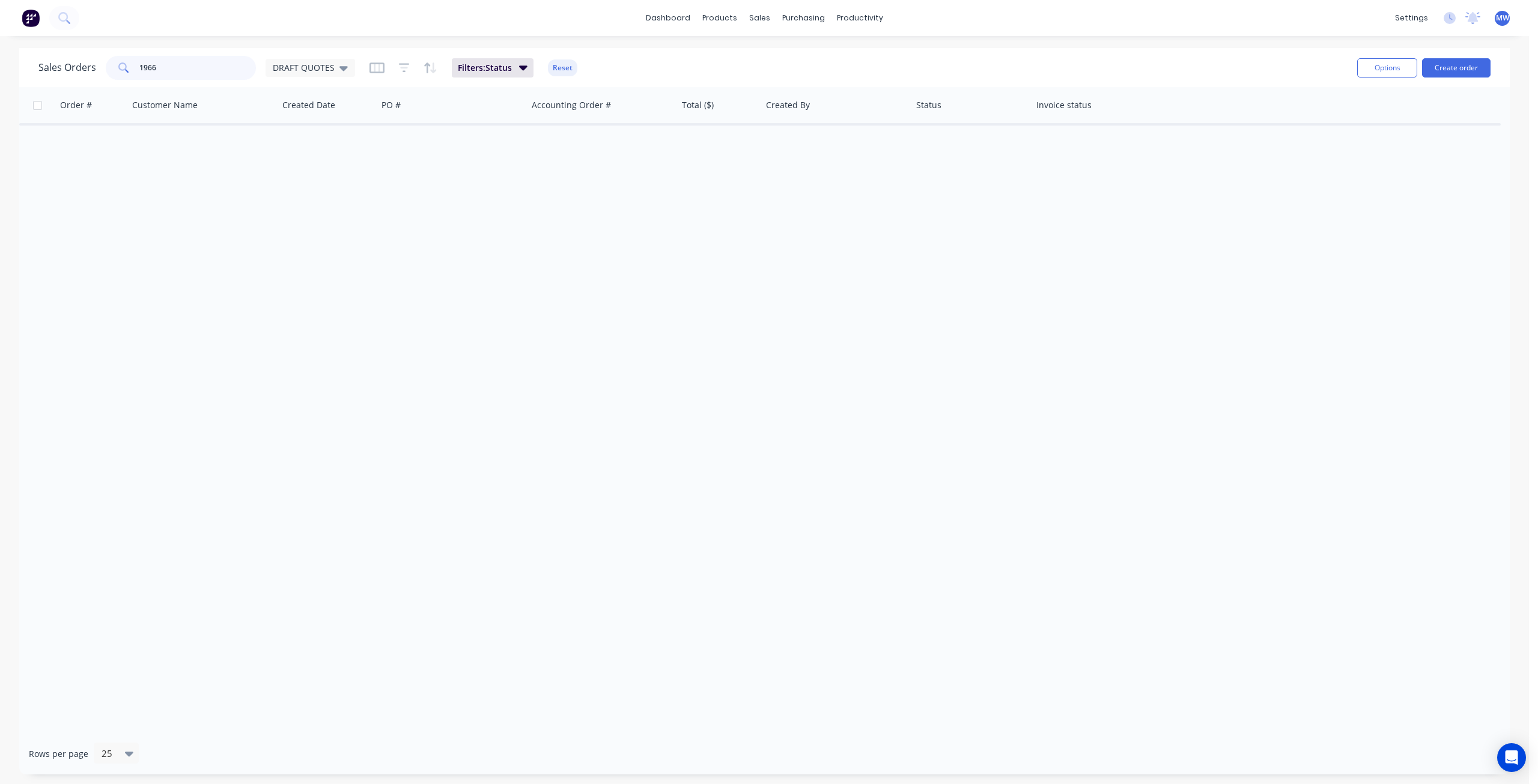
drag, startPoint x: 186, startPoint y: 73, endPoint x: 124, endPoint y: 71, distance: 62.0
click at [126, 73] on div "1966" at bounding box center [180, 68] width 150 height 24
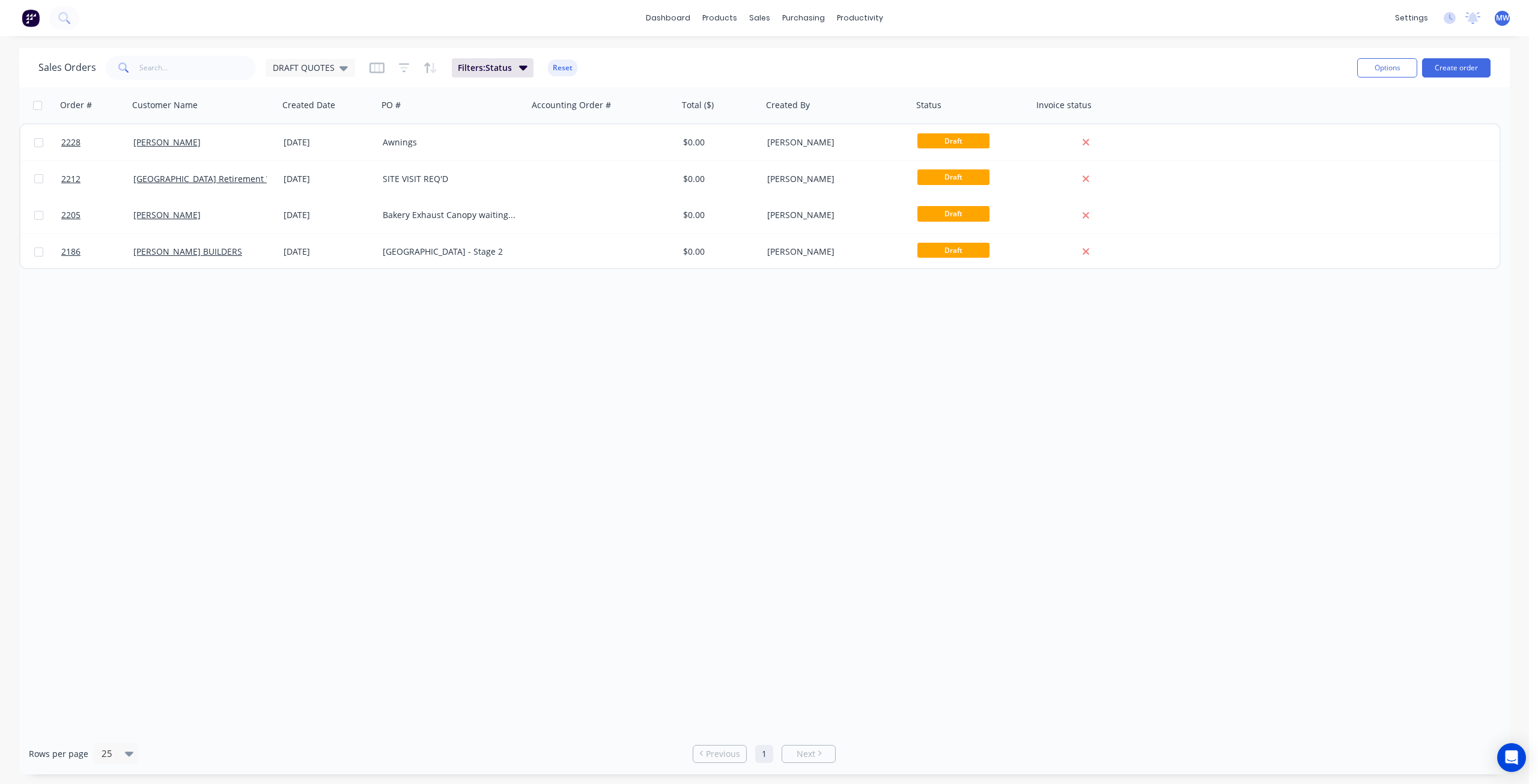
click at [274, 409] on div "Order # Customer Name Created Date PO # Accounting Order # Total ($) Created By…" at bounding box center [764, 410] width 1491 height 646
click at [305, 377] on div "Order # Customer Name Created Date PO # Accounting Order # Total ($) Created By…" at bounding box center [764, 410] width 1491 height 646
click at [308, 375] on div "Order # Customer Name Created Date PO # Accounting Order # Total ($) Created By…" at bounding box center [764, 410] width 1491 height 646
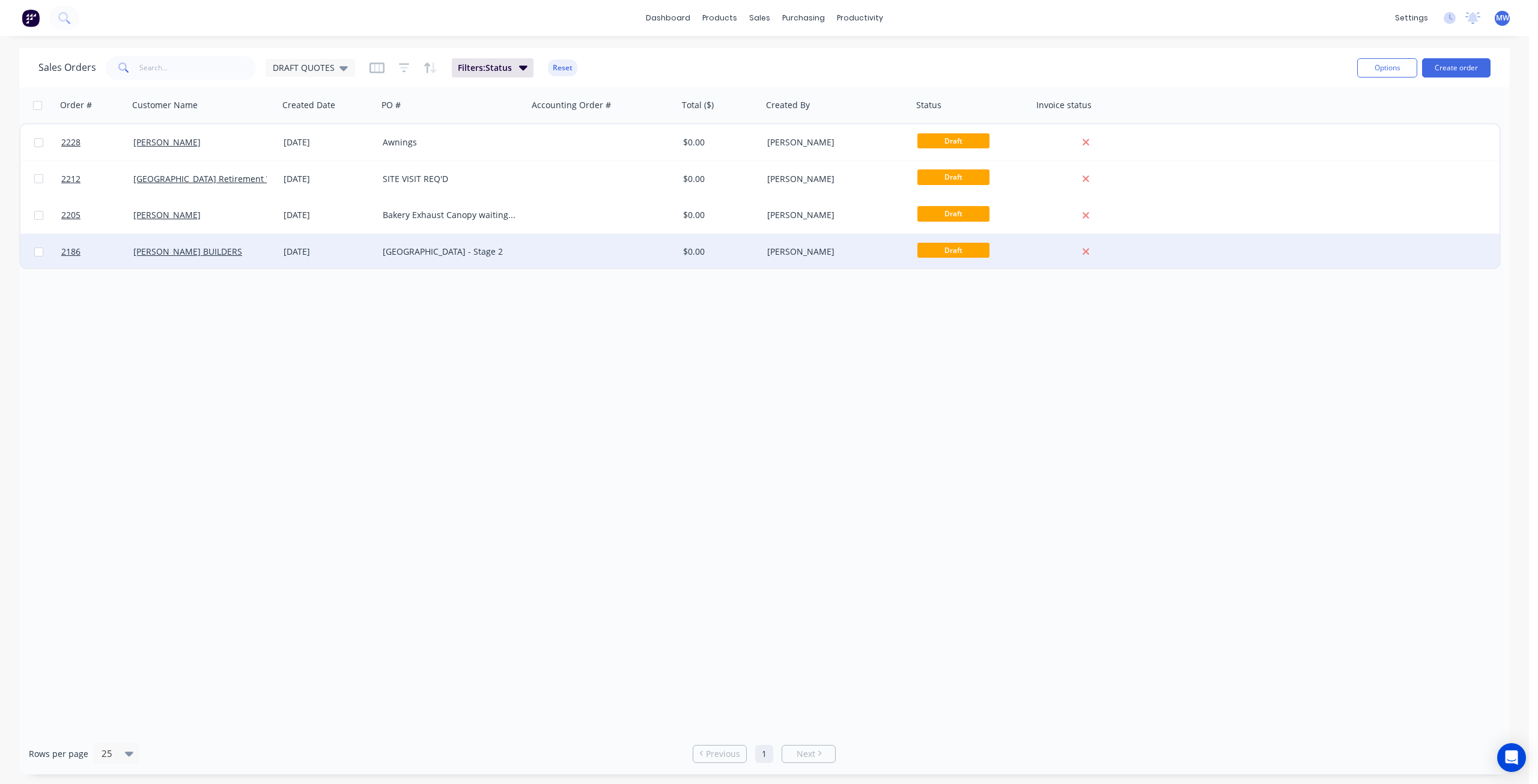
click at [477, 246] on div "Notre Dame College - Stage 2" at bounding box center [449, 251] width 133 height 12
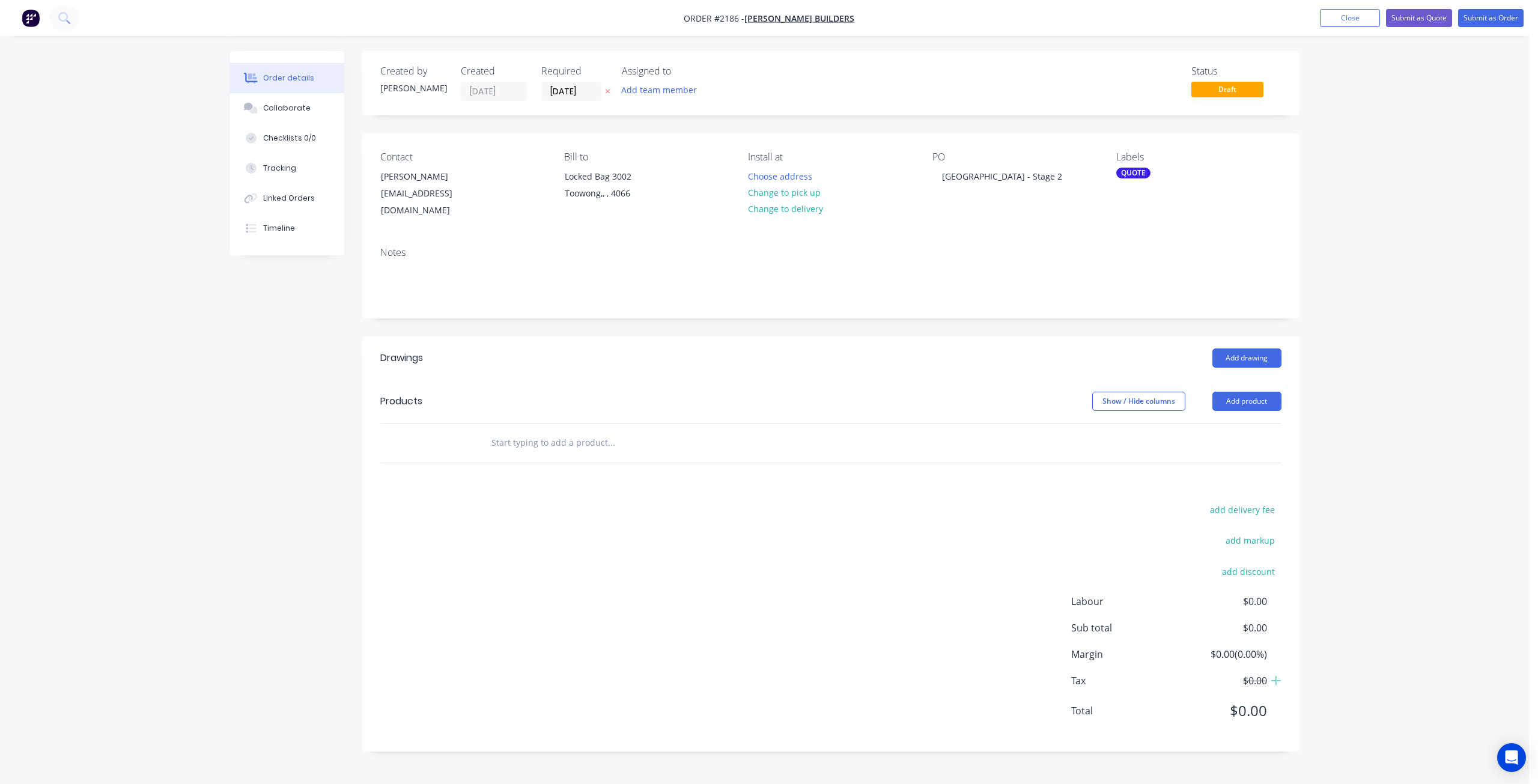
click at [1428, 202] on div "Order details Collaborate Checklists 0/0 Tracking Linked Orders Timeline Order …" at bounding box center [764, 392] width 1529 height 784
click at [1406, 159] on div "Order details Collaborate Checklists 0/0 Tracking Linked Orders Timeline Order …" at bounding box center [764, 392] width 1529 height 784
click at [565, 431] on input "text" at bounding box center [611, 443] width 240 height 24
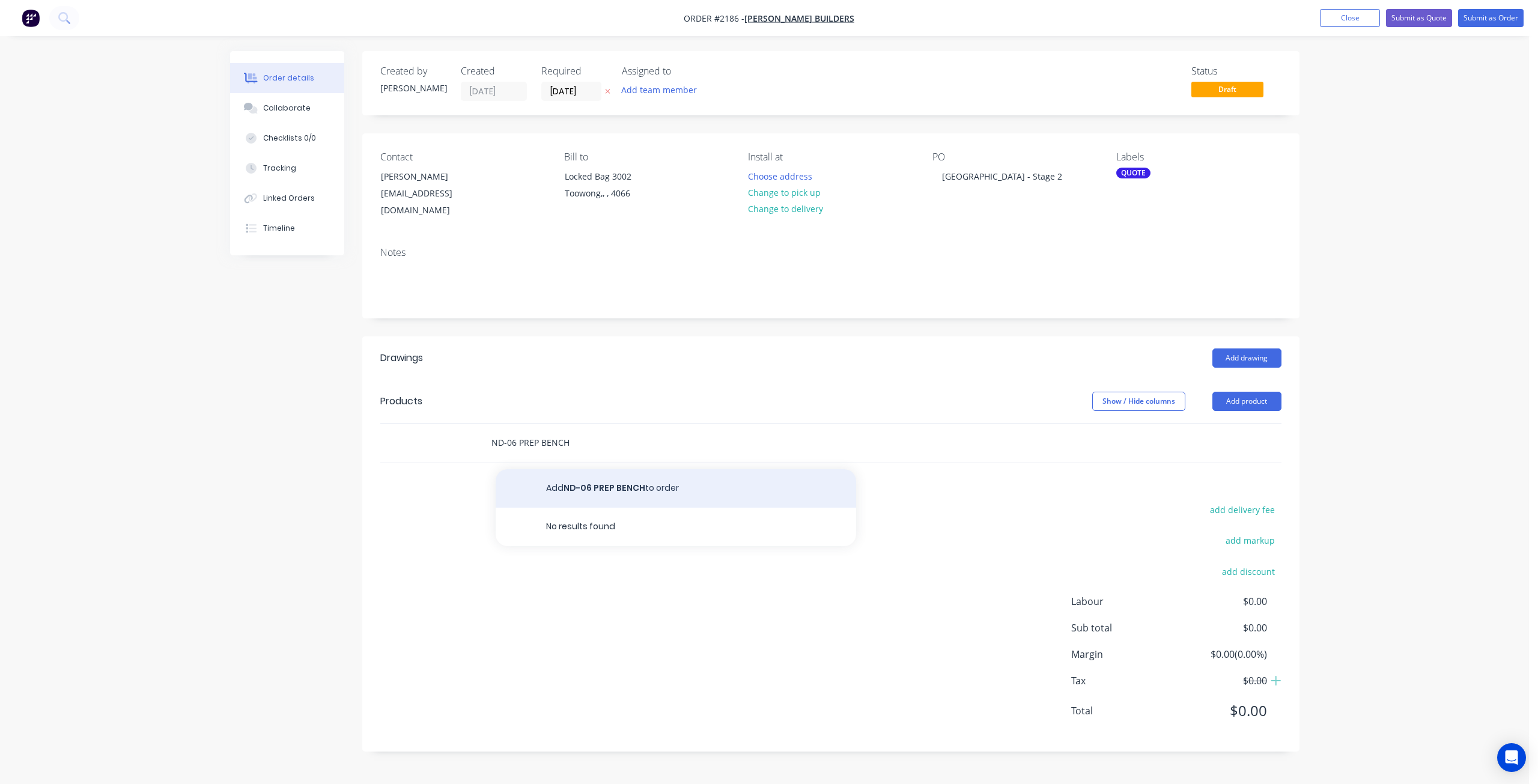
type input "ND-06 PREP BENCH"
click at [629, 471] on button "Add ND-06 PREP BENCH to order" at bounding box center [676, 488] width 360 height 38
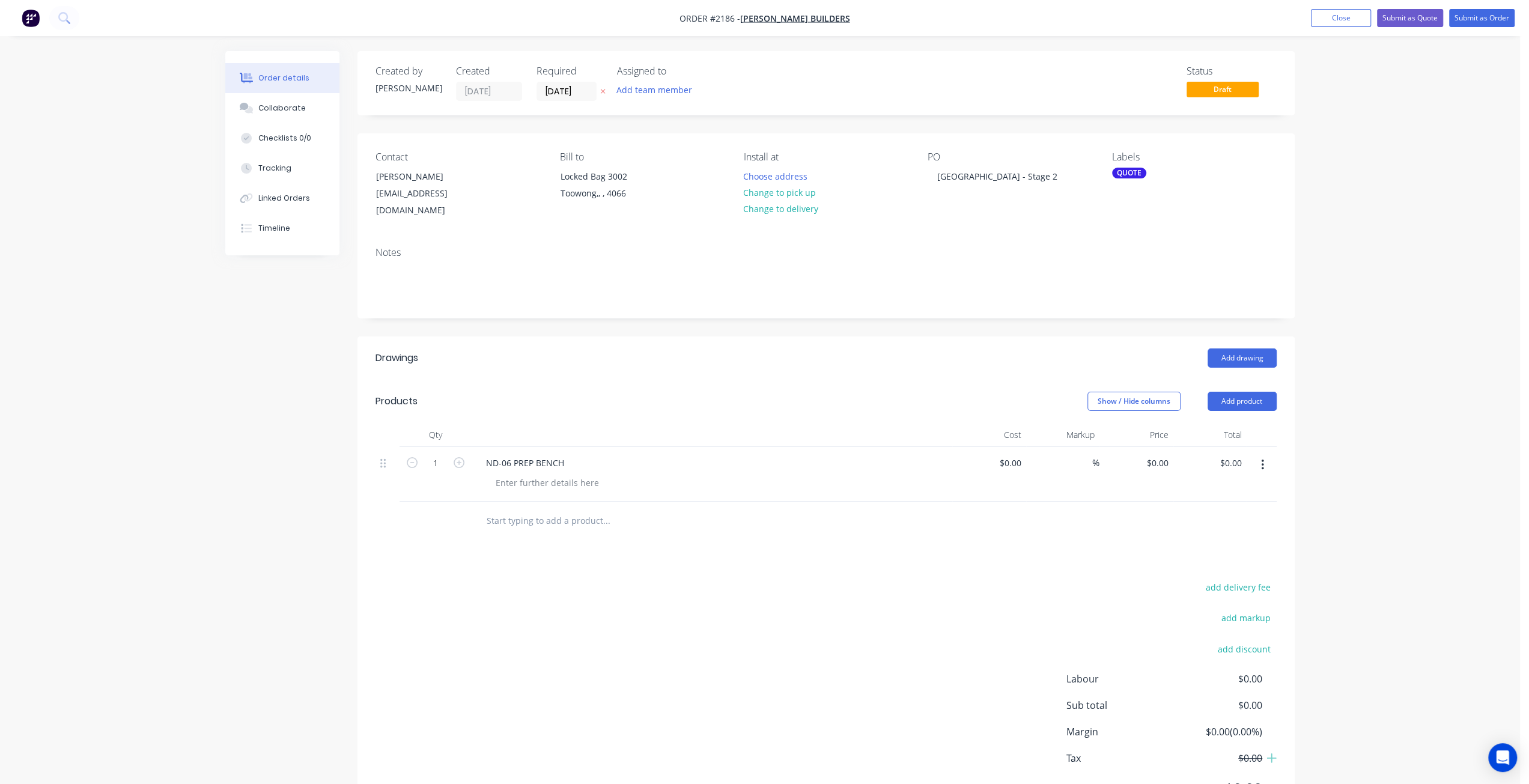
click at [315, 474] on div "Created by Tracy Created 14/08/25 Required 04/09/25 Assigned to Add team member…" at bounding box center [760, 449] width 1070 height 796
click at [313, 467] on div "Created by Tracy Created 14/08/25 Required 04/09/25 Assigned to Add team member…" at bounding box center [760, 449] width 1070 height 796
click at [1384, 385] on div "Order details Collaborate Checklists 0/0 Tracking Linked Orders Timeline Order …" at bounding box center [760, 423] width 1520 height 847
click at [540, 509] on input "text" at bounding box center [606, 521] width 240 height 24
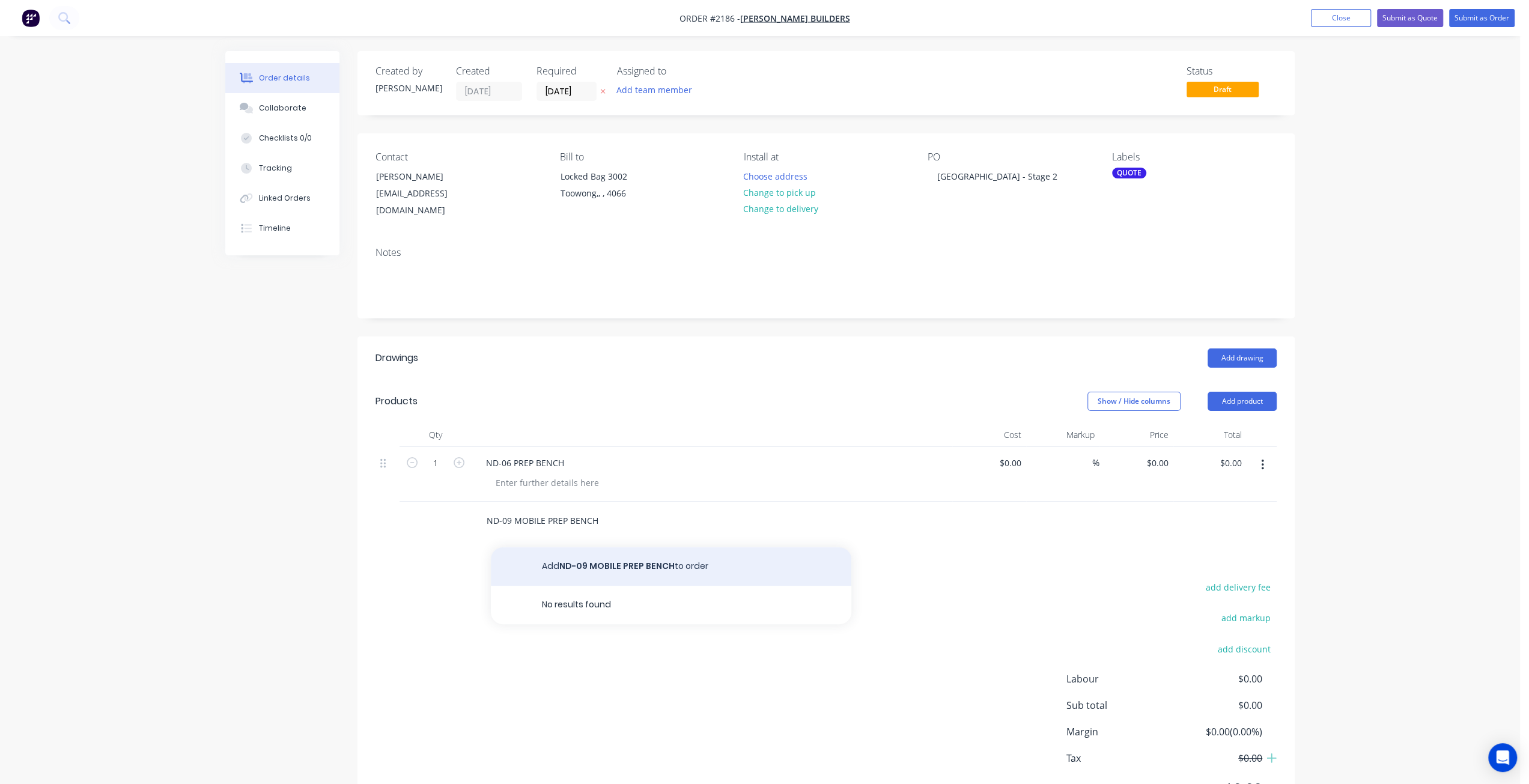
type input "ND-09 MOBILE PREP BENCH"
click at [627, 547] on button "Add ND-09 MOBILE PREP BENCH to order" at bounding box center [671, 566] width 360 height 38
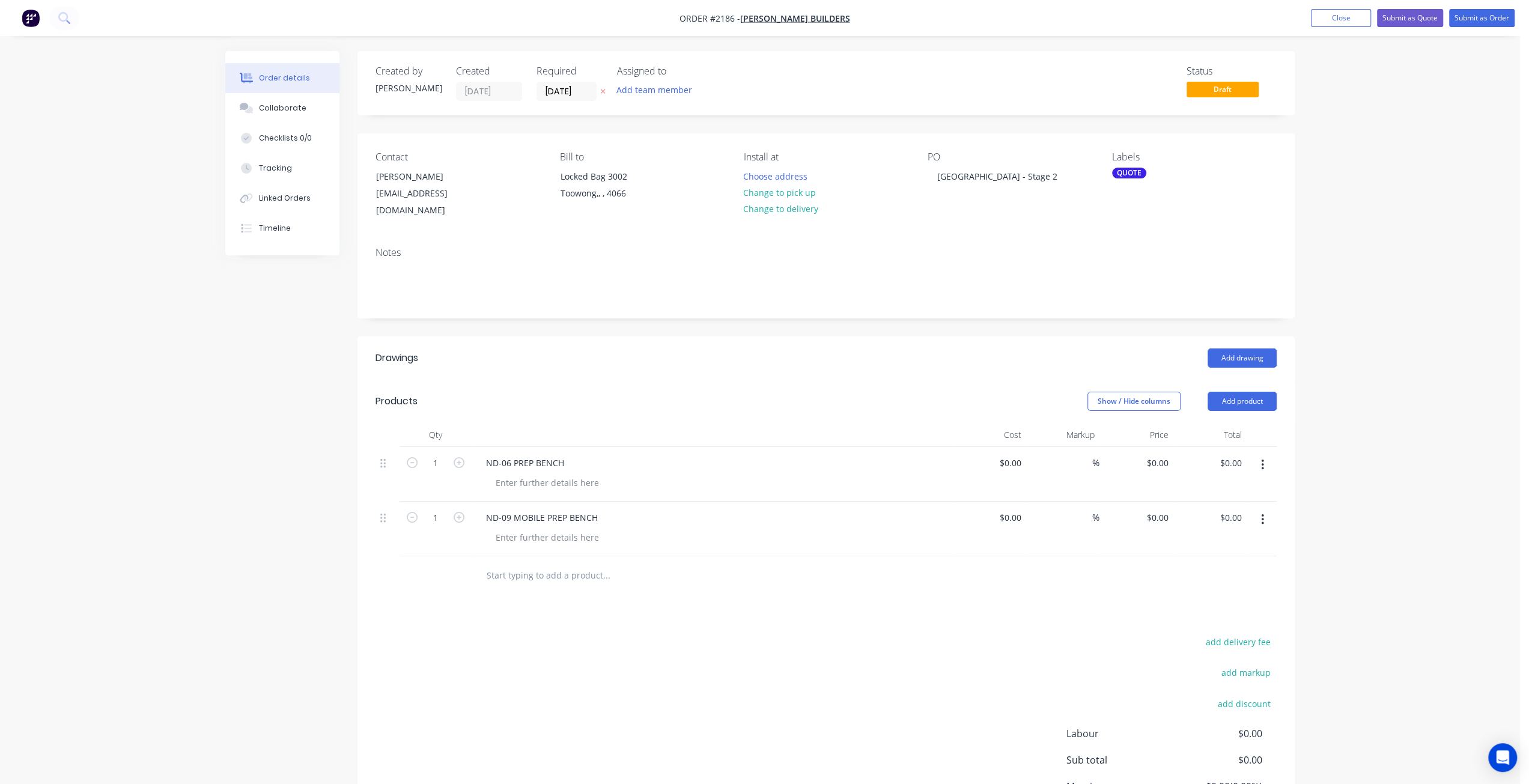
click at [1348, 198] on div "Order details Collaborate Checklists 0/0 Tracking Linked Orders Timeline Order …" at bounding box center [760, 451] width 1520 height 902
click at [1341, 17] on button "Close" at bounding box center [1341, 18] width 60 height 18
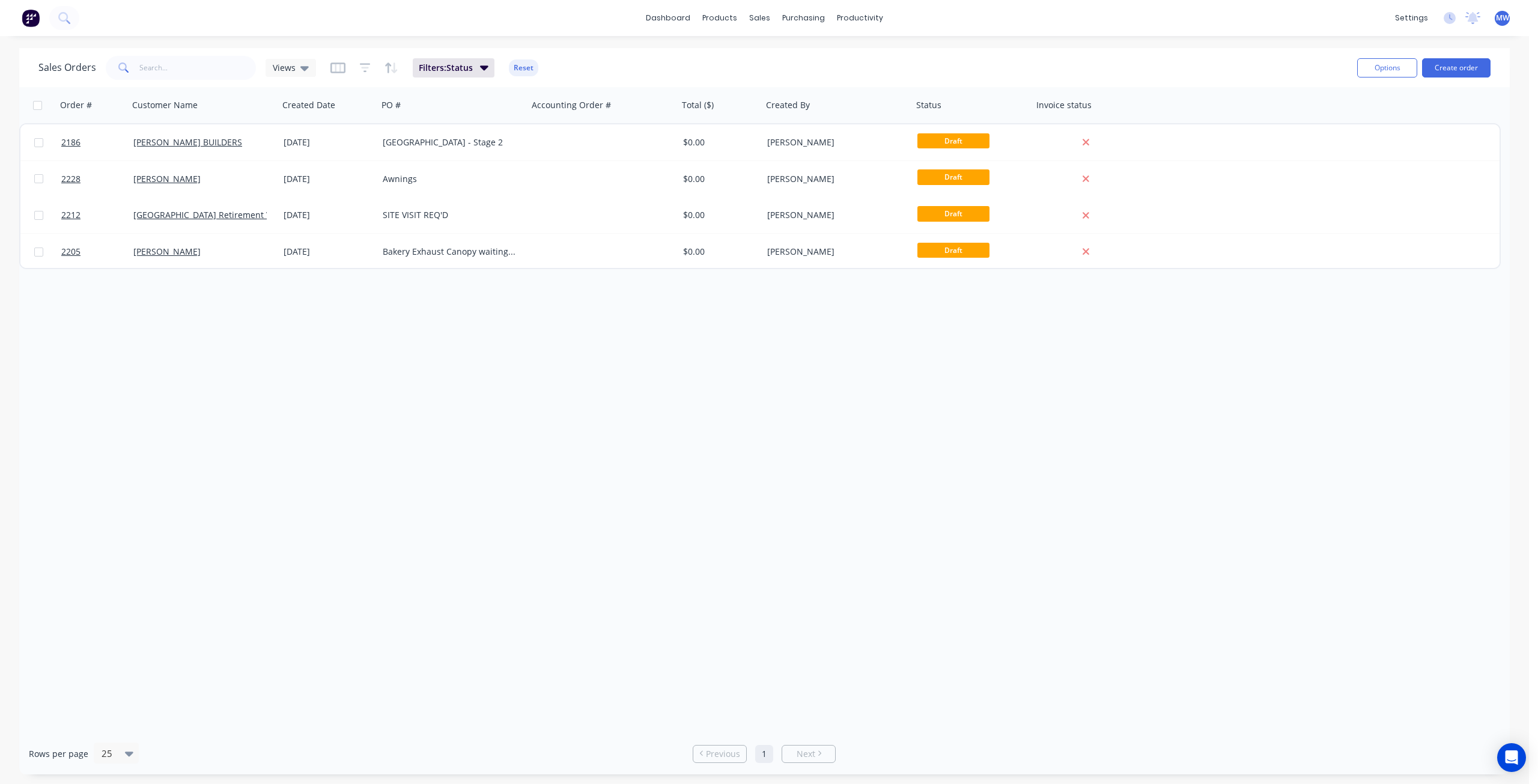
drag, startPoint x: 630, startPoint y: 394, endPoint x: 572, endPoint y: 401, distance: 58.4
click at [630, 394] on div "Order # Customer Name Created Date PO # Accounting Order # Total ($) Created By…" at bounding box center [764, 410] width 1491 height 646
click at [518, 404] on div "Order # Customer Name Created Date PO # Accounting Order # Total ($) Created By…" at bounding box center [764, 410] width 1491 height 646
click at [283, 466] on div "Order # Customer Name Created Date PO # Accounting Order # Total ($) Created By…" at bounding box center [764, 410] width 1491 height 646
click at [792, 54] on div "Sales Orders" at bounding box center [804, 57] width 50 height 10
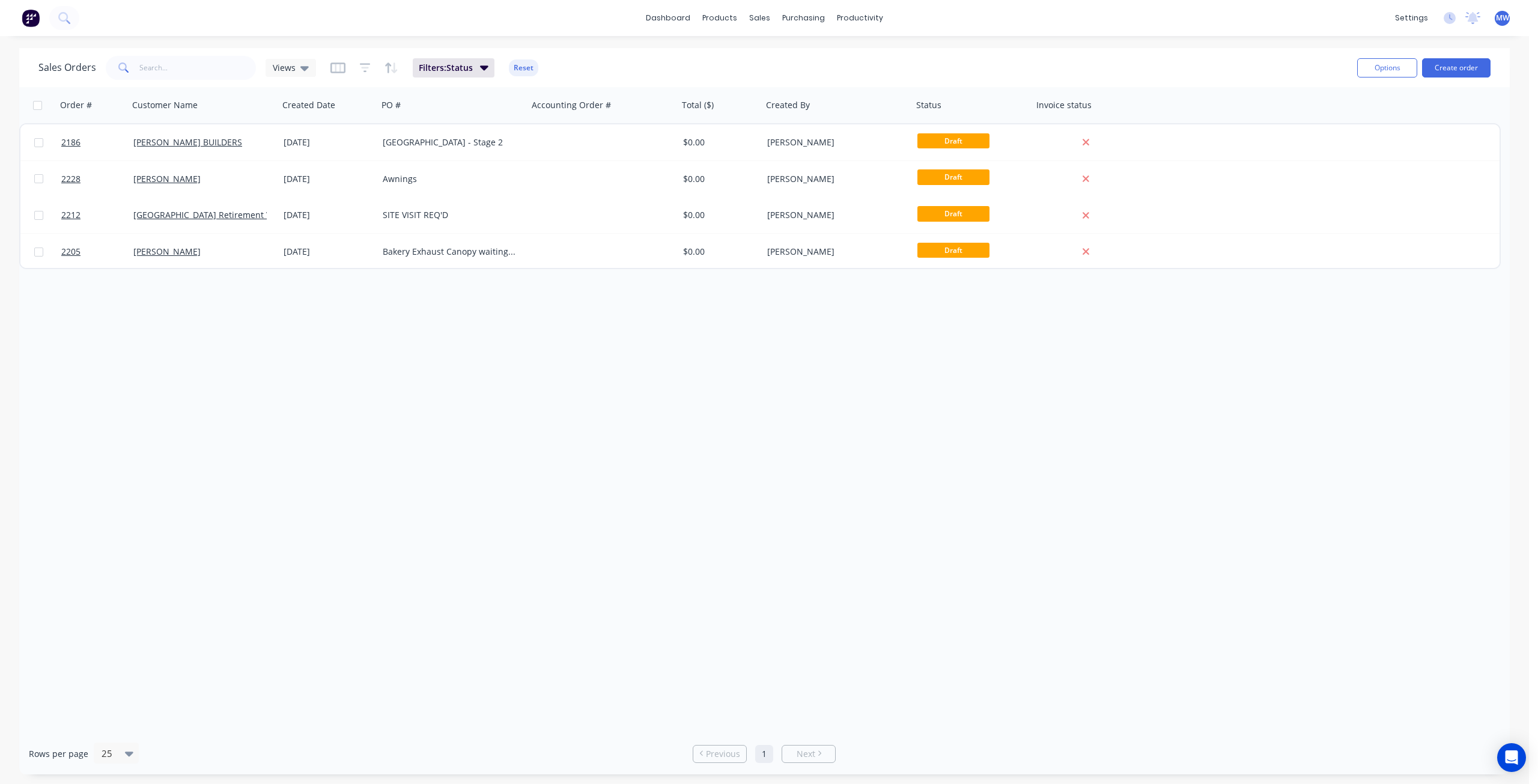
drag, startPoint x: 568, startPoint y: 334, endPoint x: 510, endPoint y: 287, distance: 74.7
click at [568, 334] on div "Order # Customer Name Created Date PO # Accounting Order # Total ($) Created By…" at bounding box center [764, 410] width 1491 height 646
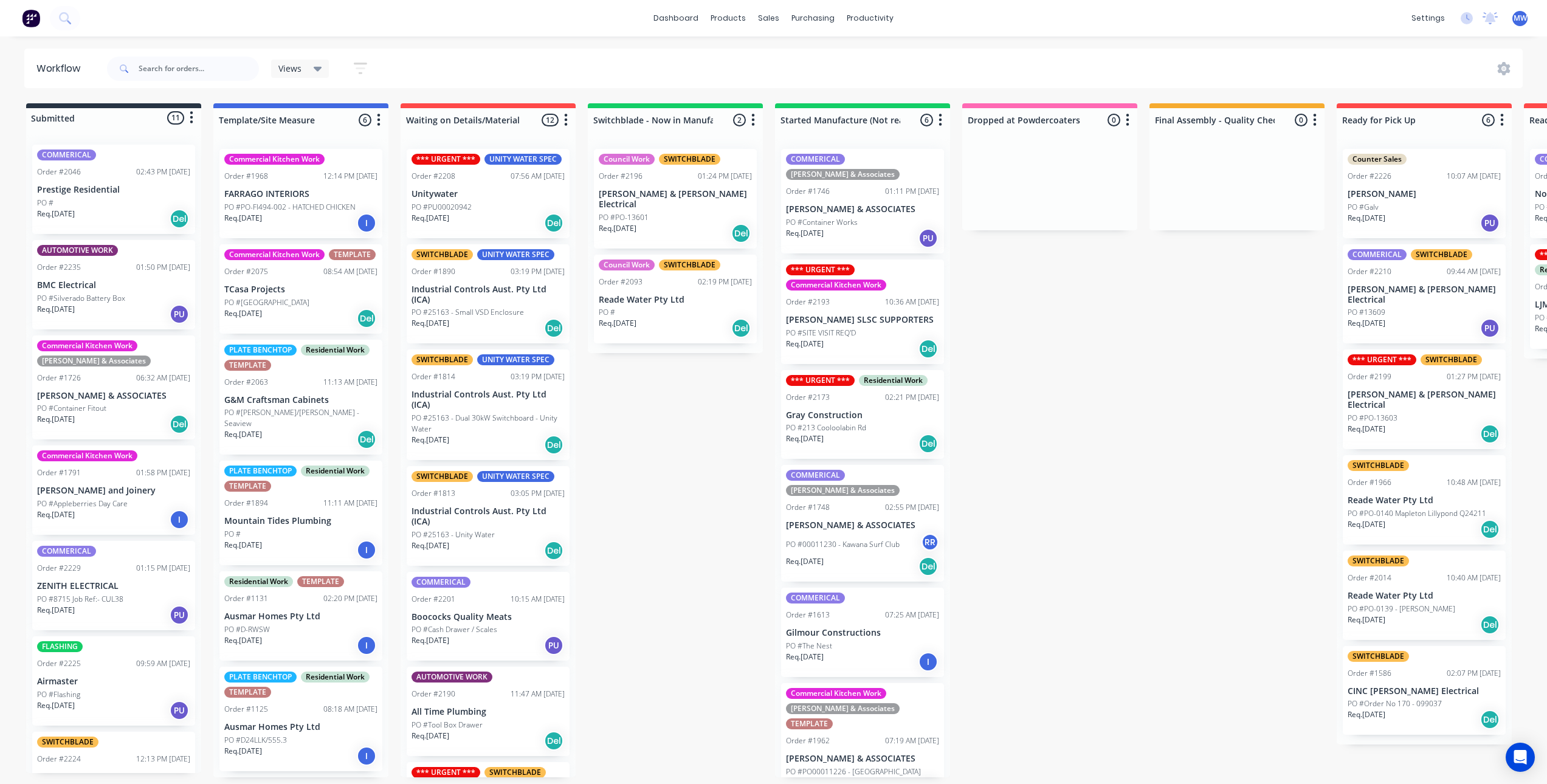
scroll to position [2, 0]
click at [629, 446] on div "Submitted 11 Status colour #273444 hex #273444 Save Cancel Summaries Total orde…" at bounding box center [1004, 440] width 2027 height 674
click at [1064, 498] on div "Submitted 11 Status colour #273444 hex #273444 Save Cancel Summaries Total orde…" at bounding box center [1004, 440] width 2027 height 674
click at [599, 449] on div "Submitted 11 Status colour #273444 hex #273444 Save Cancel Summaries Total orde…" at bounding box center [1004, 440] width 2027 height 674
click at [641, 456] on div "Submitted 11 Status colour #273444 hex #273444 Save Cancel Summaries Total orde…" at bounding box center [1004, 440] width 2027 height 674
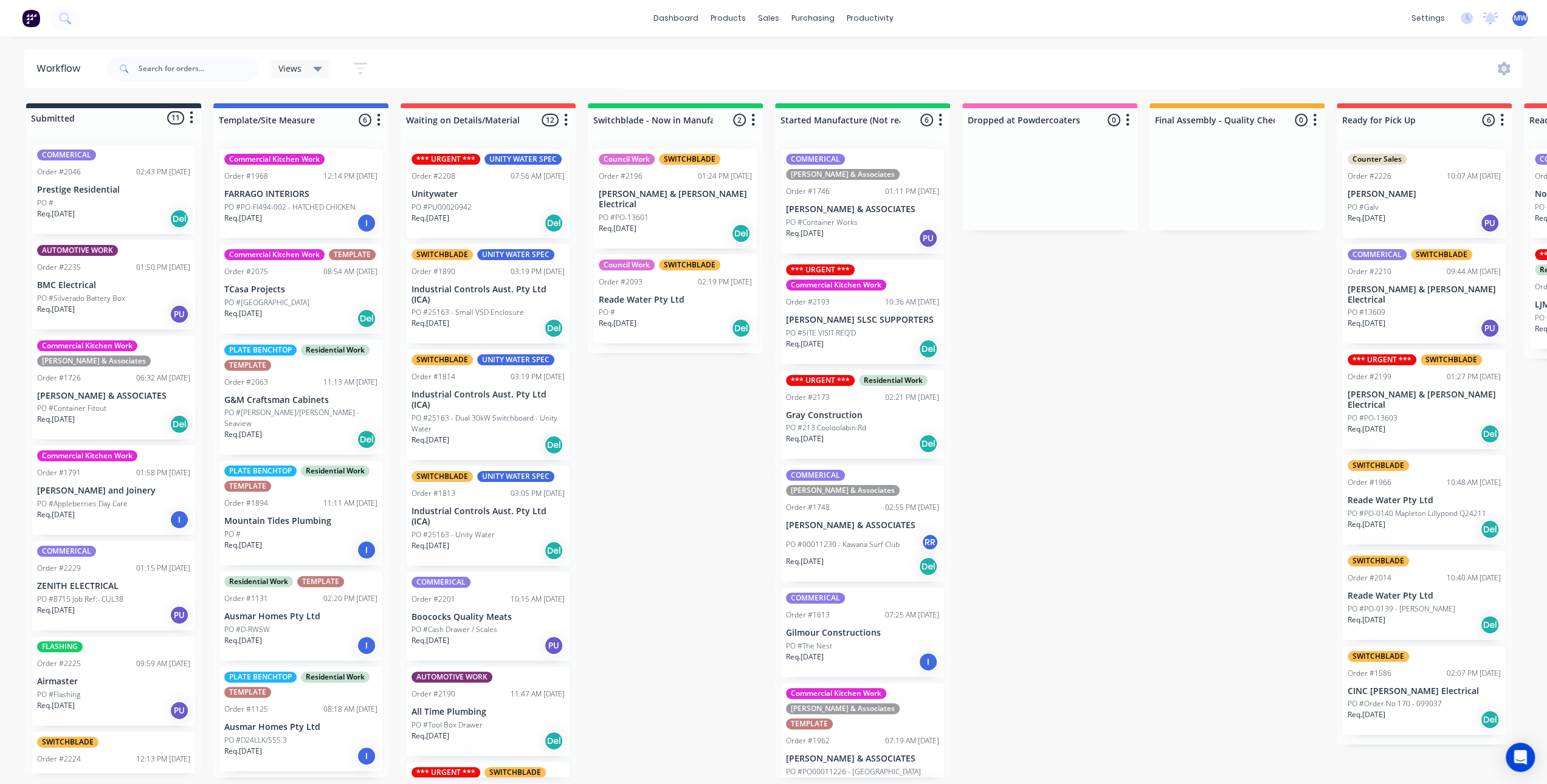
click at [956, 422] on div "Submitted 11 Status colour #273444 hex #273444 Save Cancel Summaries Total orde…" at bounding box center [1004, 440] width 2027 height 674
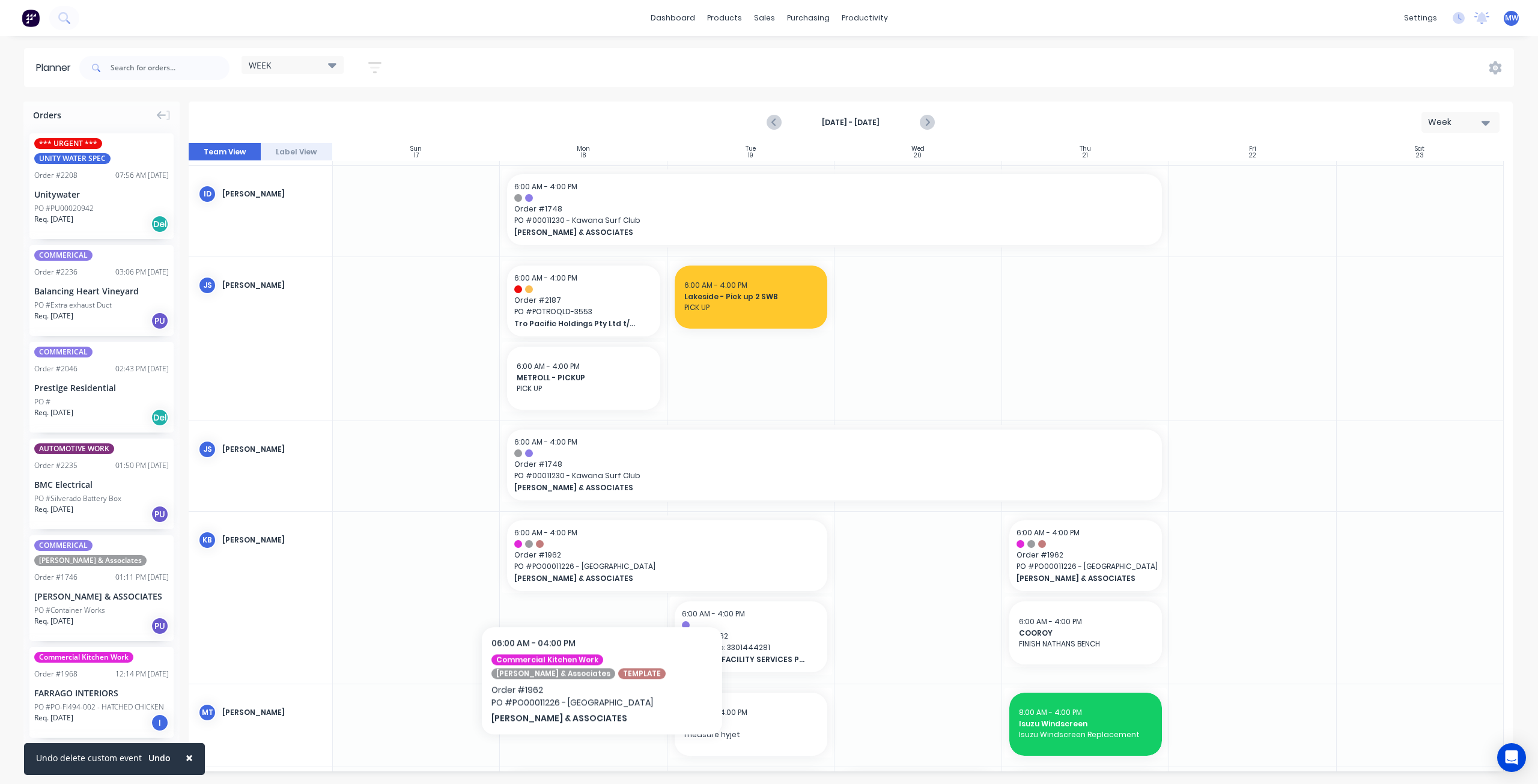
scroll to position [251, 0]
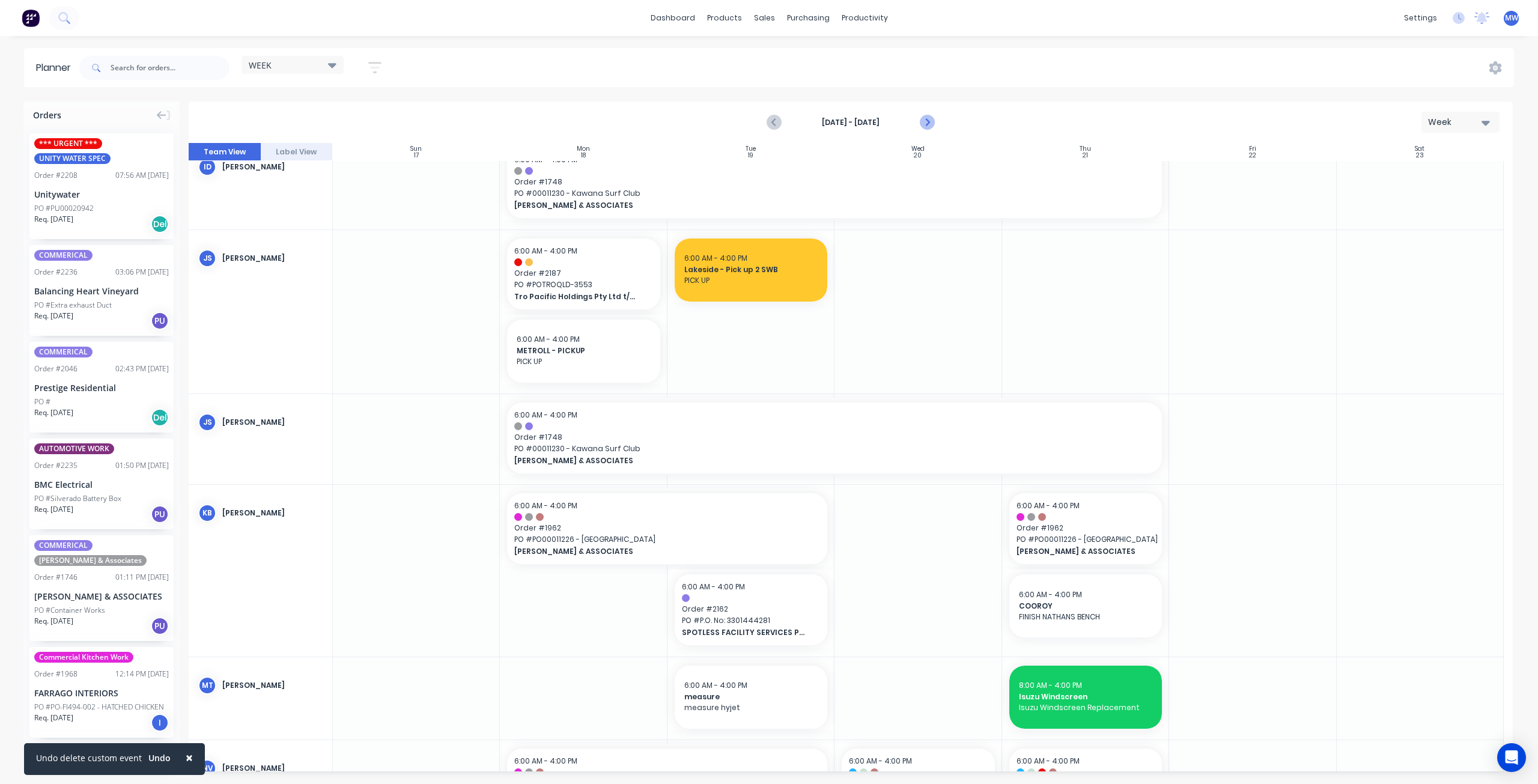
click at [928, 123] on icon "Next page" at bounding box center [926, 123] width 6 height 10
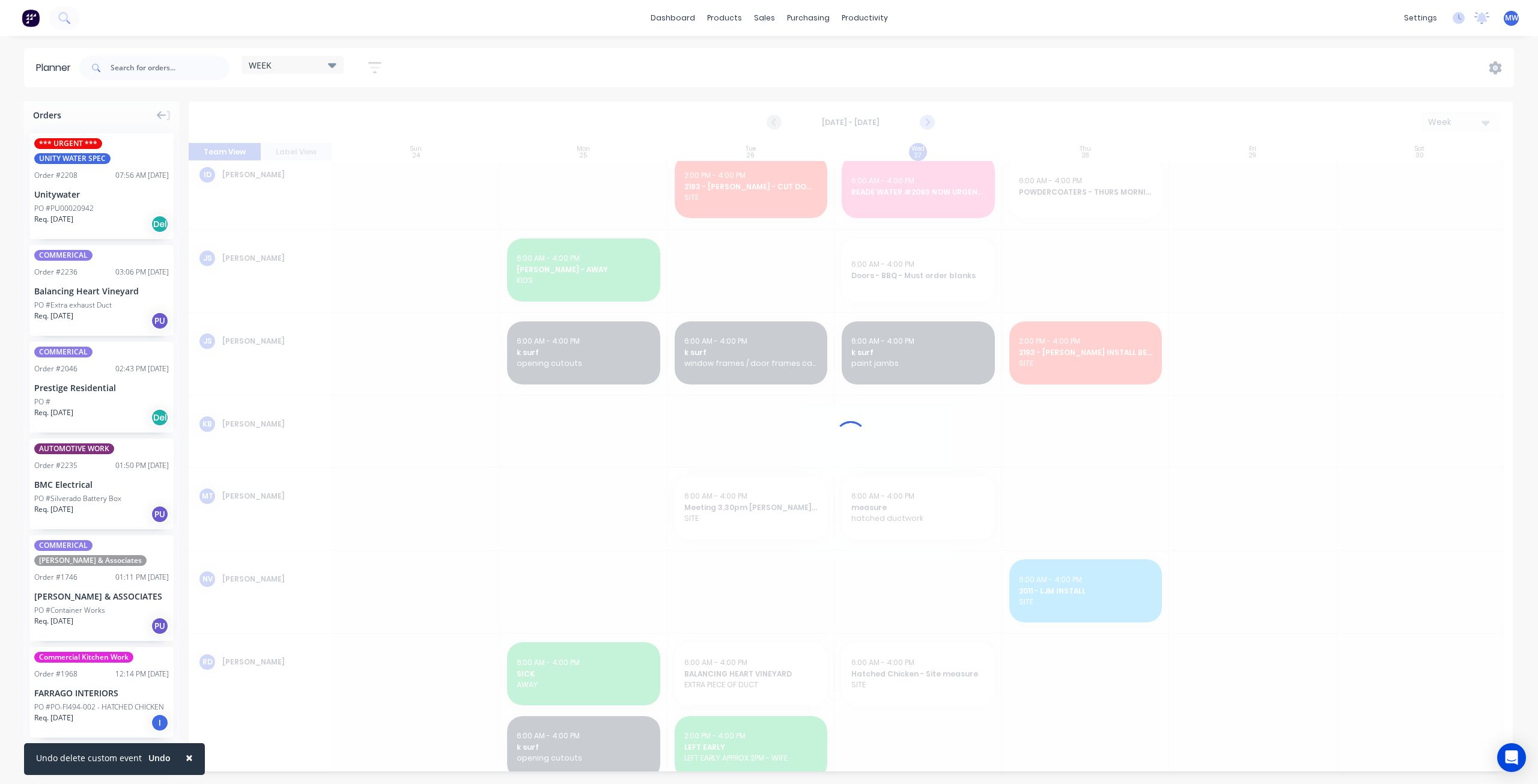
scroll to position [332, 0]
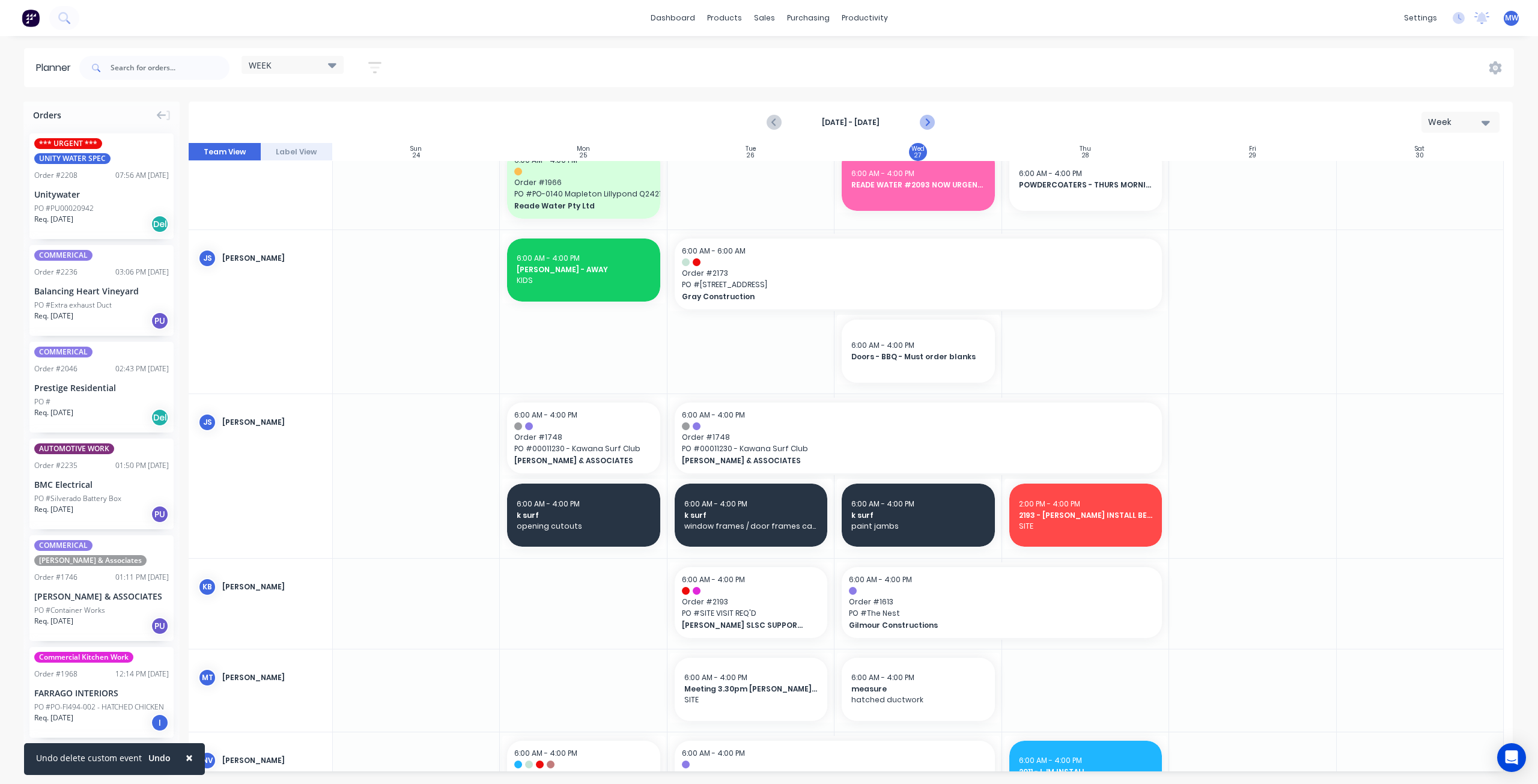
click at [928, 123] on icon "Next page" at bounding box center [926, 123] width 6 height 10
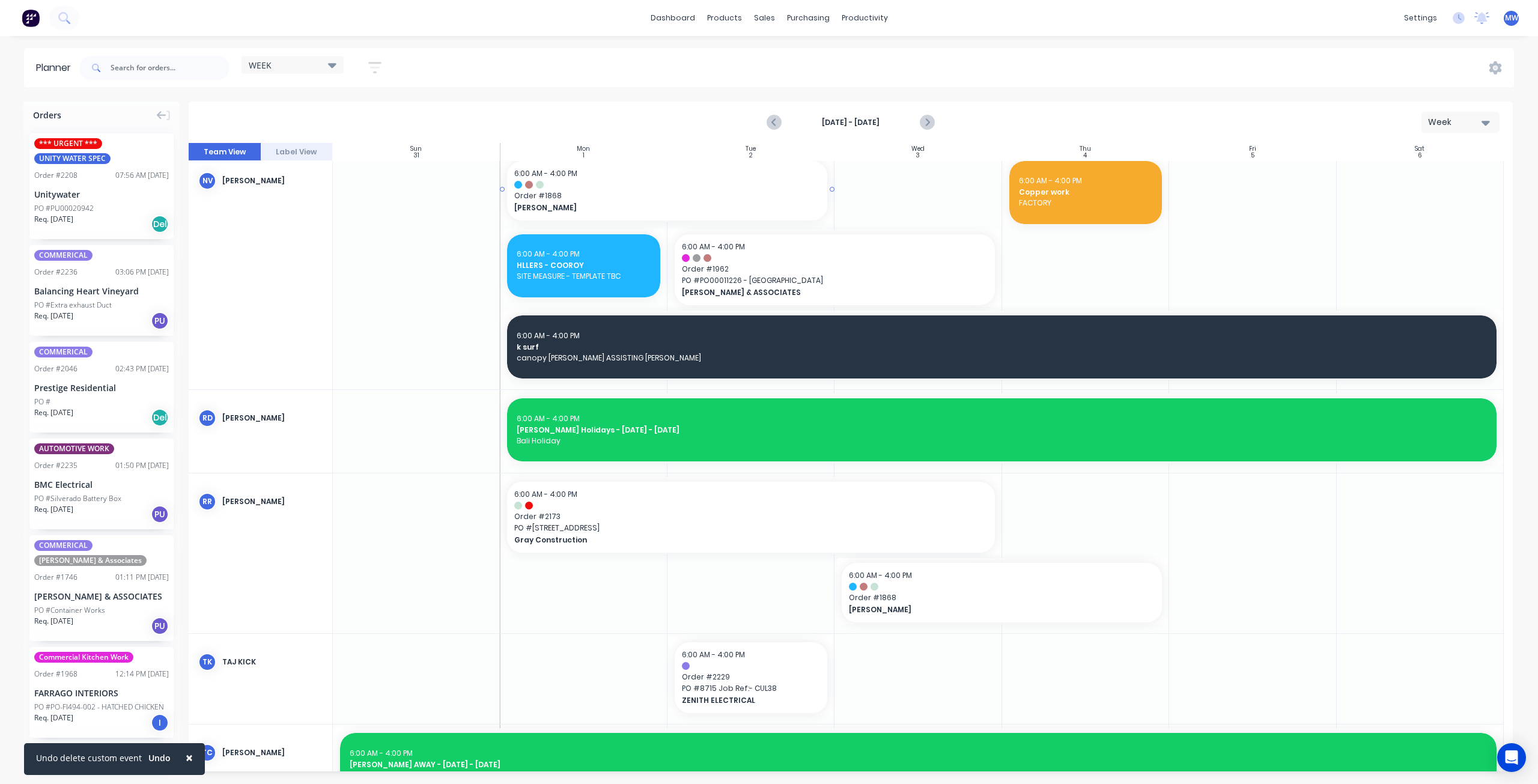
scroll to position [831, 0]
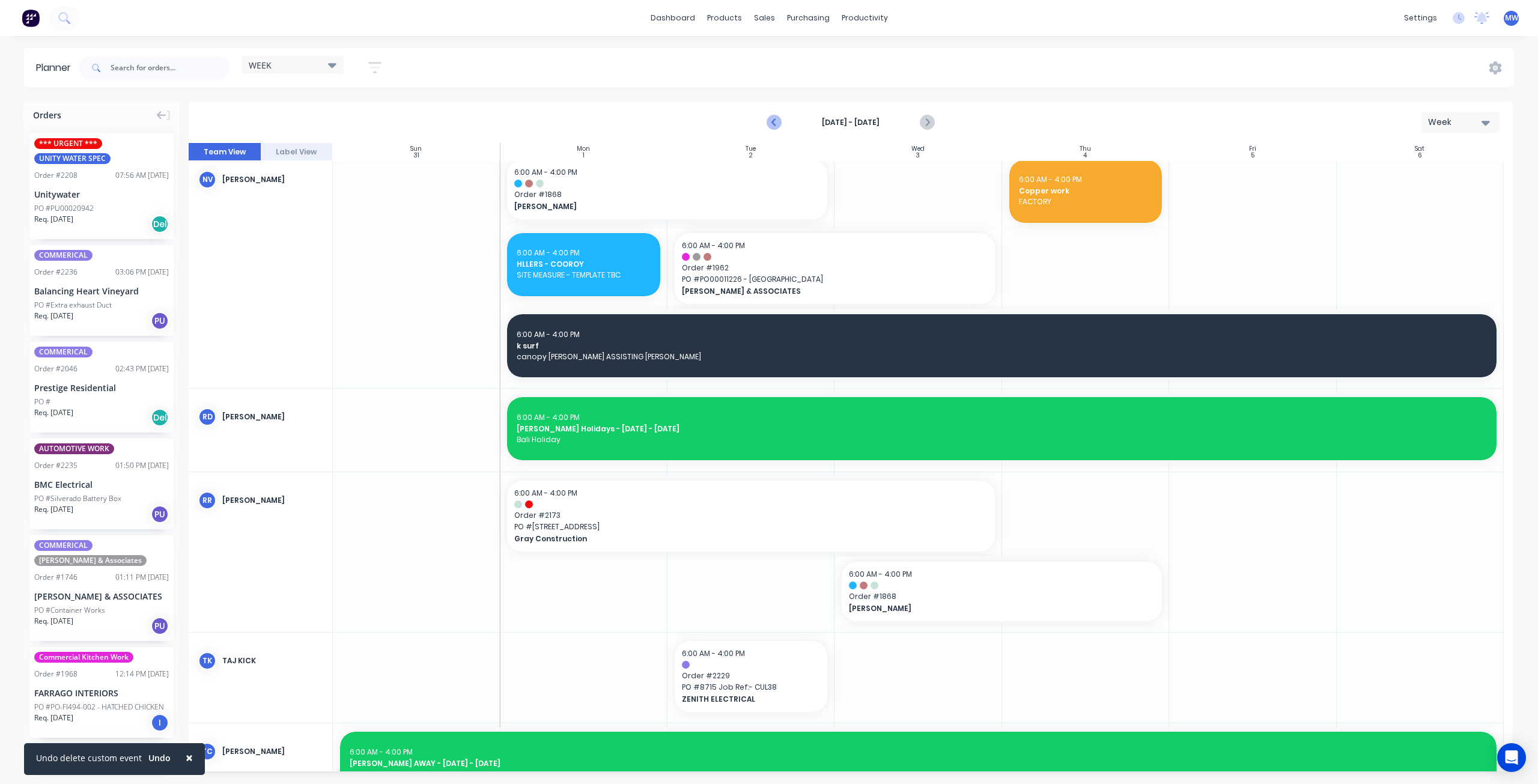
click at [777, 121] on icon "Previous page" at bounding box center [775, 122] width 15 height 15
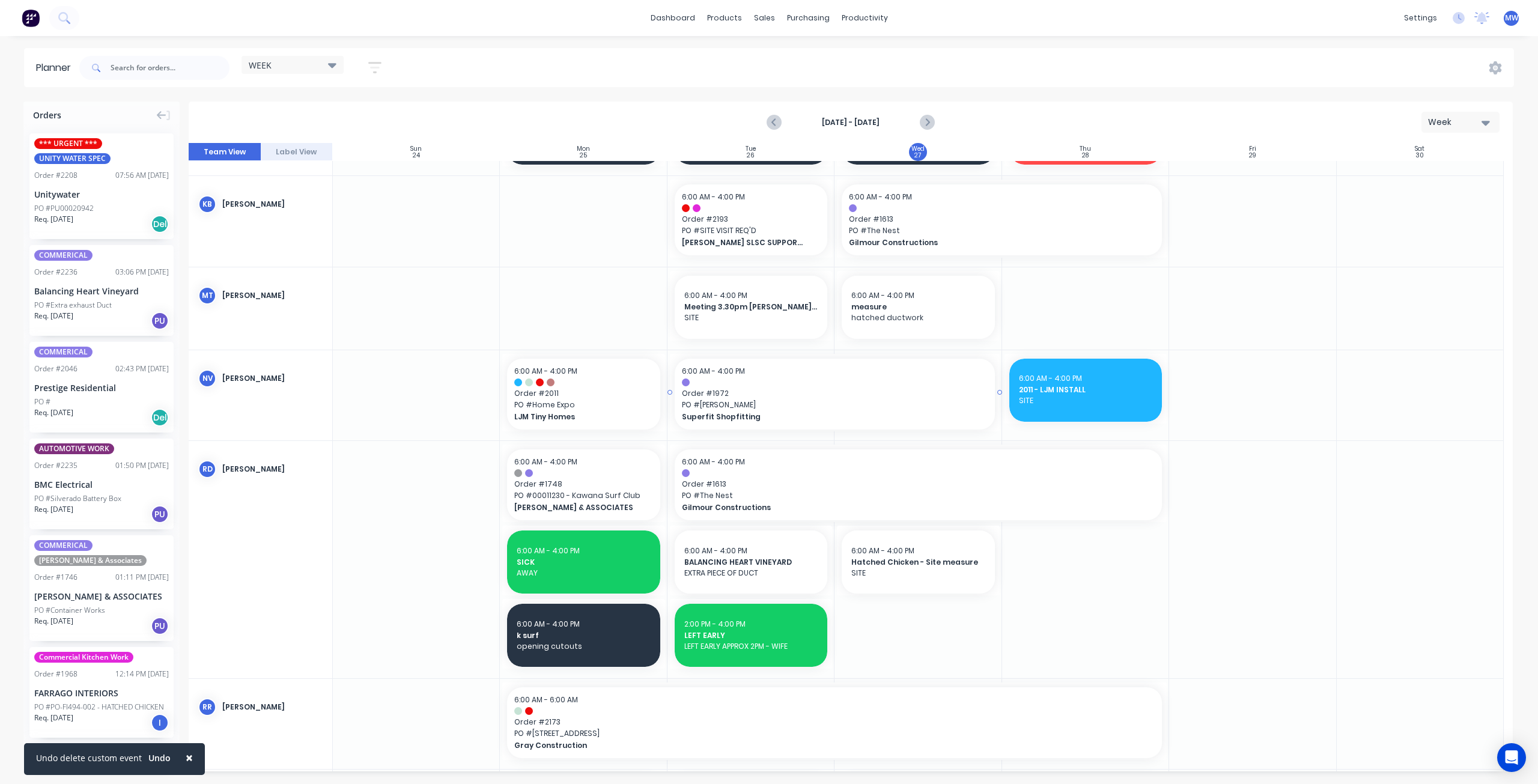
scroll to position [760, 0]
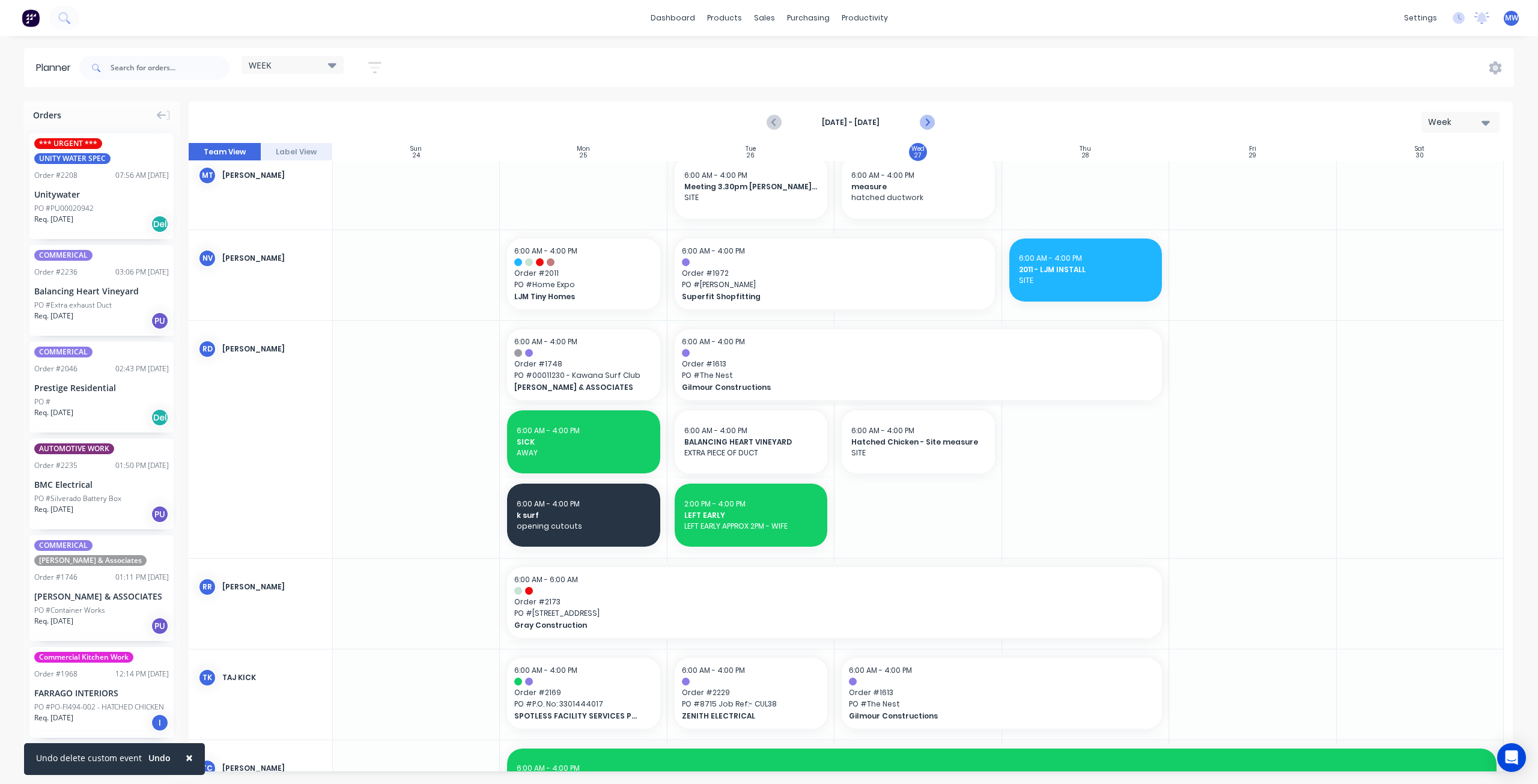
click at [924, 121] on icon "Next page" at bounding box center [926, 122] width 15 height 15
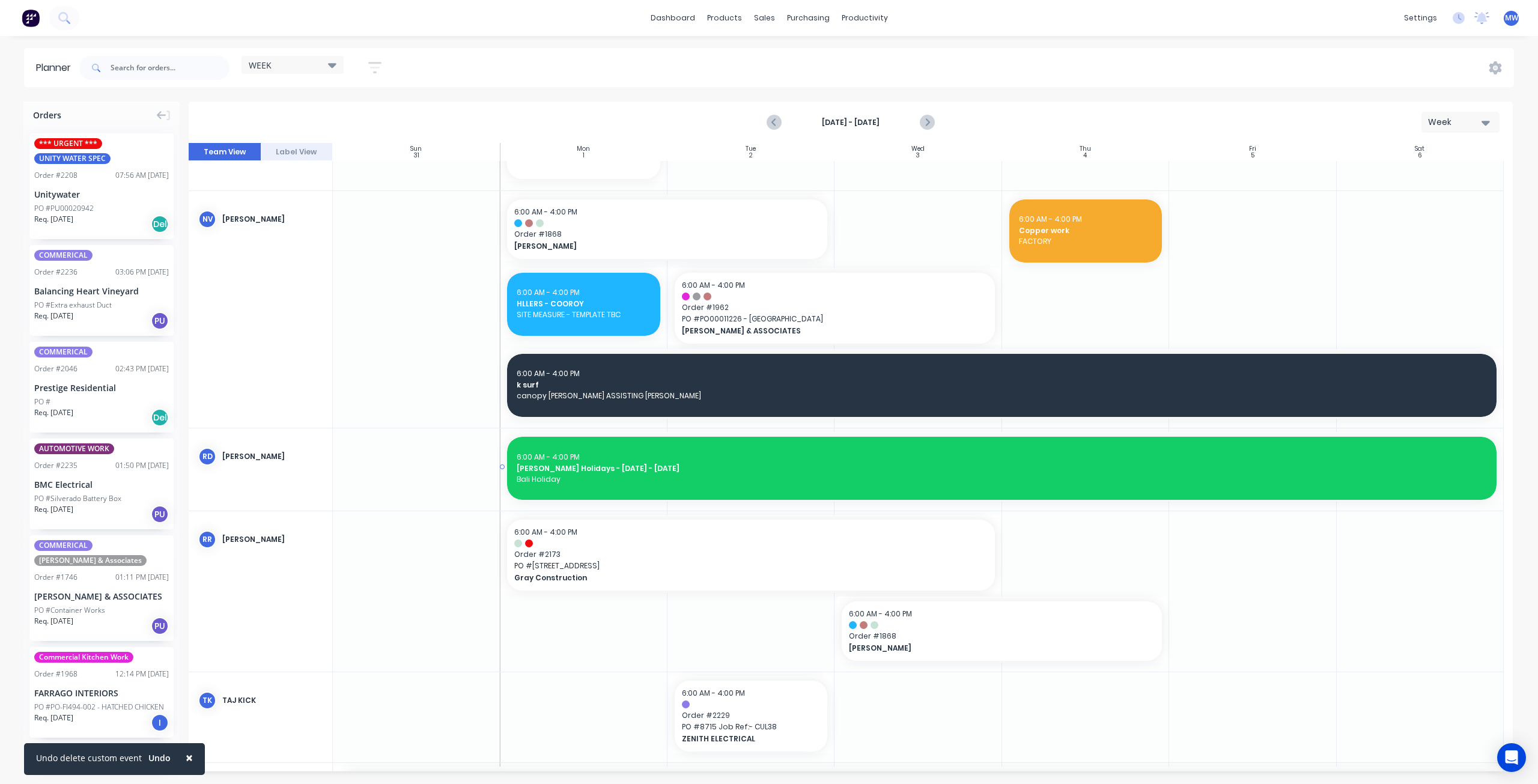
scroll to position [901, 0]
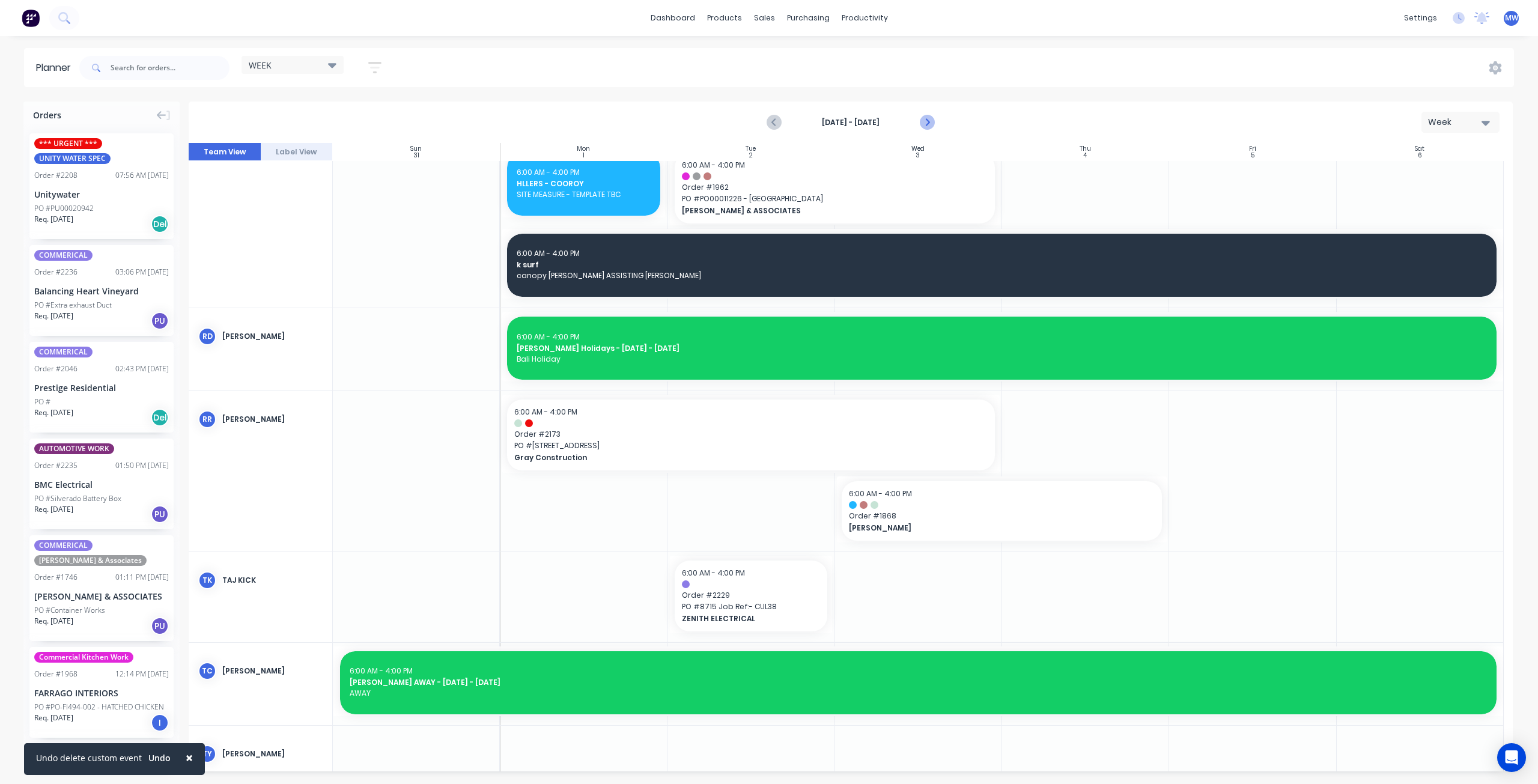
click at [933, 128] on icon "Next page" at bounding box center [926, 122] width 15 height 15
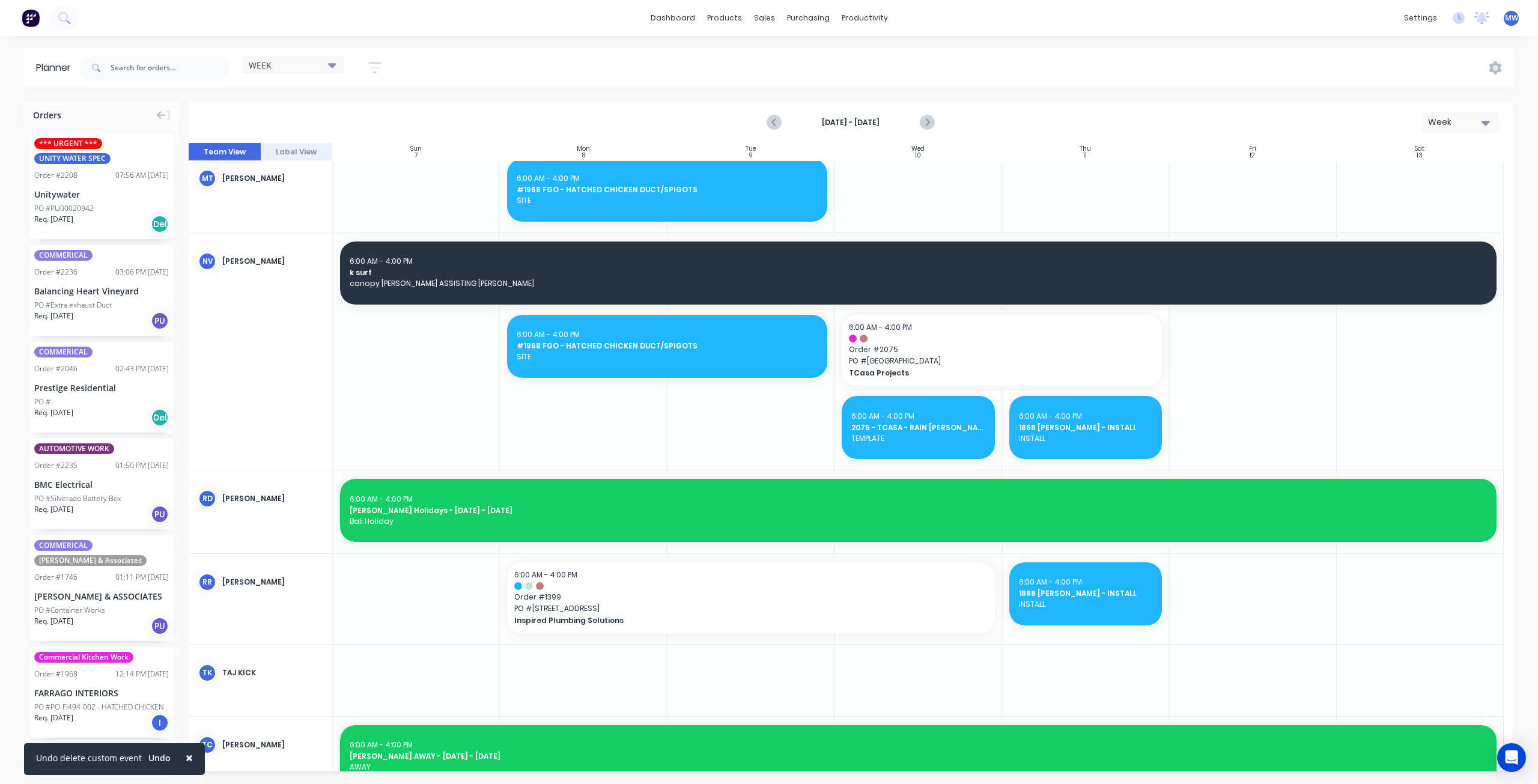
scroll to position [906, 0]
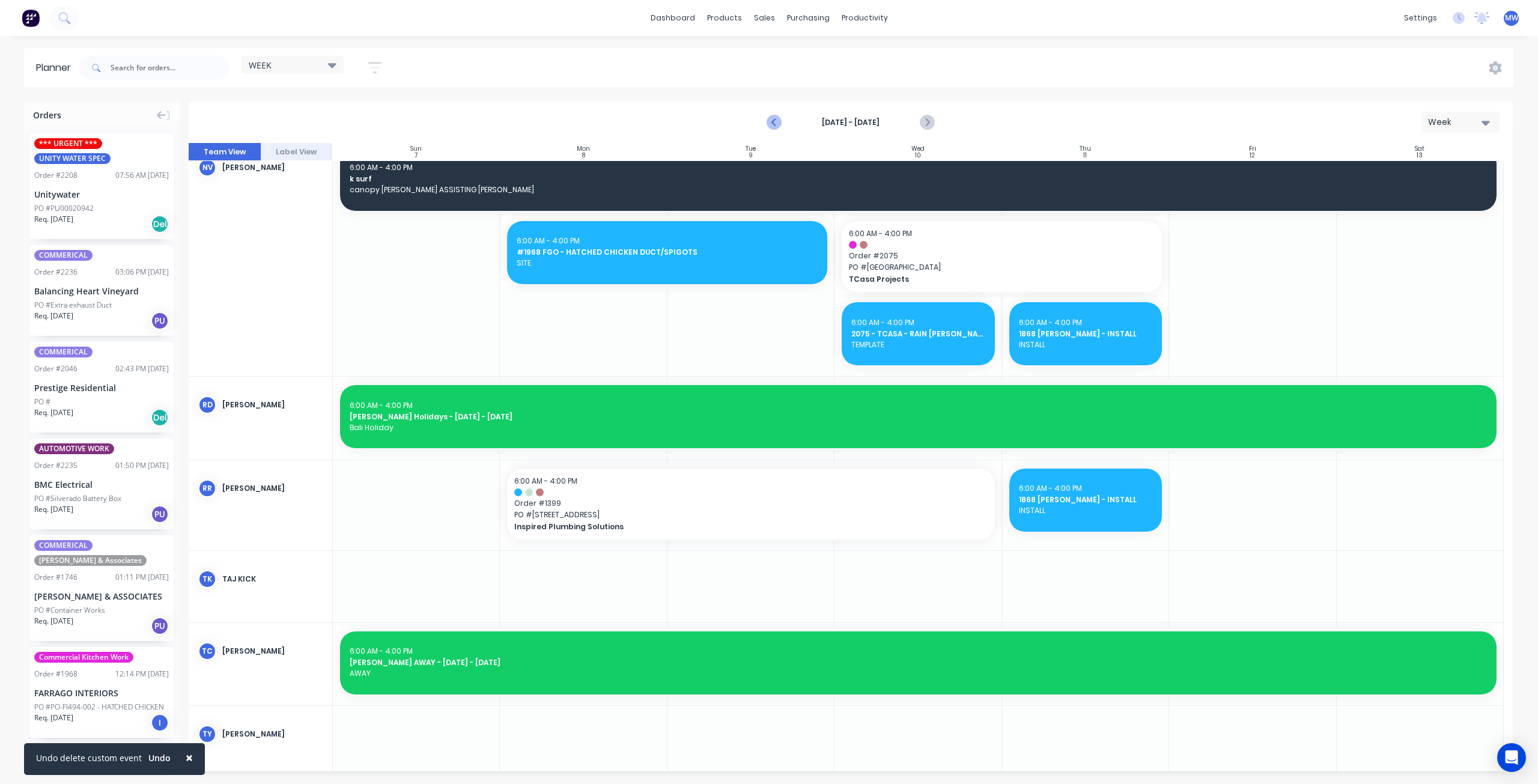
click at [773, 121] on icon "Previous page" at bounding box center [775, 122] width 15 height 15
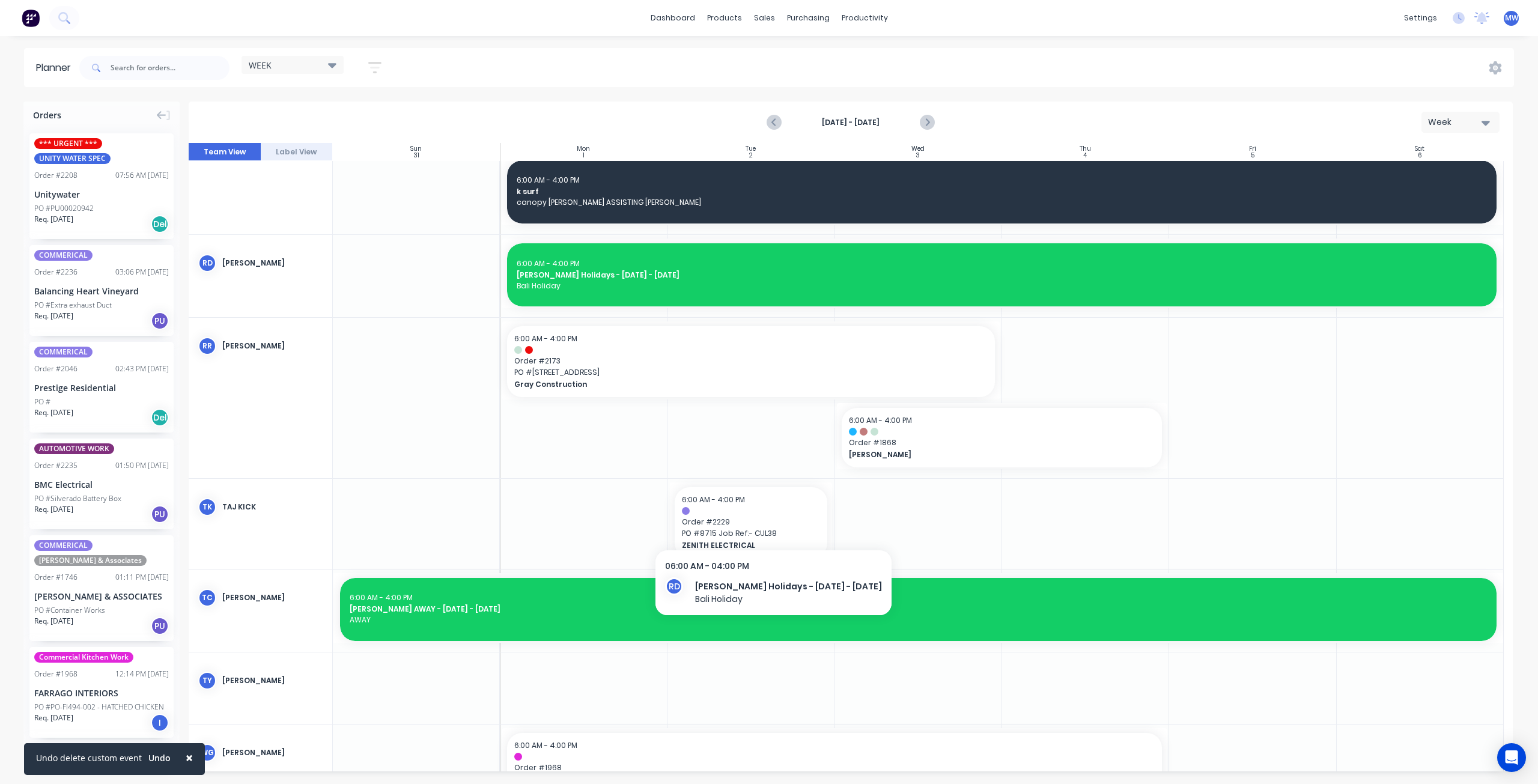
scroll to position [991, 0]
